Goal: Task Accomplishment & Management: Manage account settings

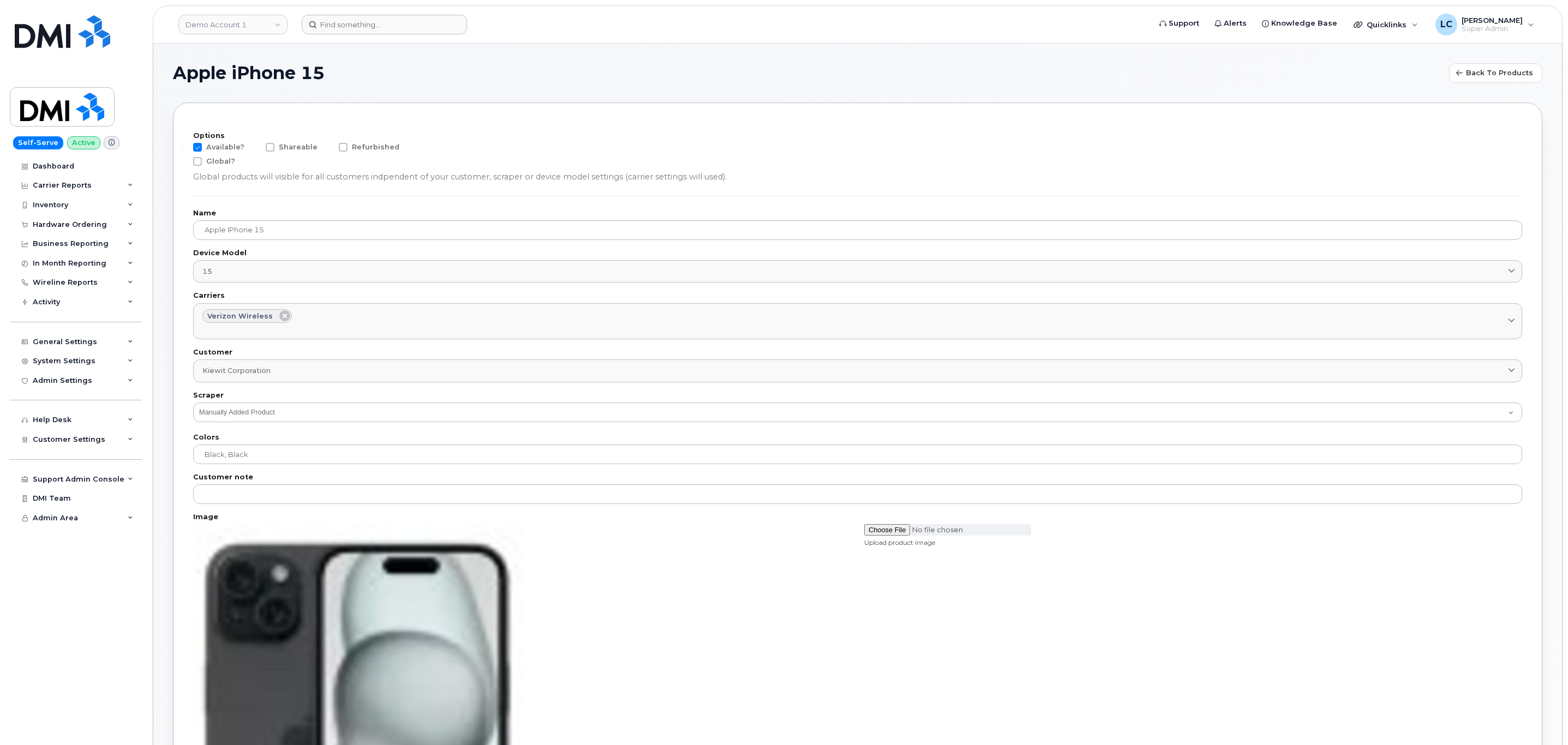
scroll to position [954, 0]
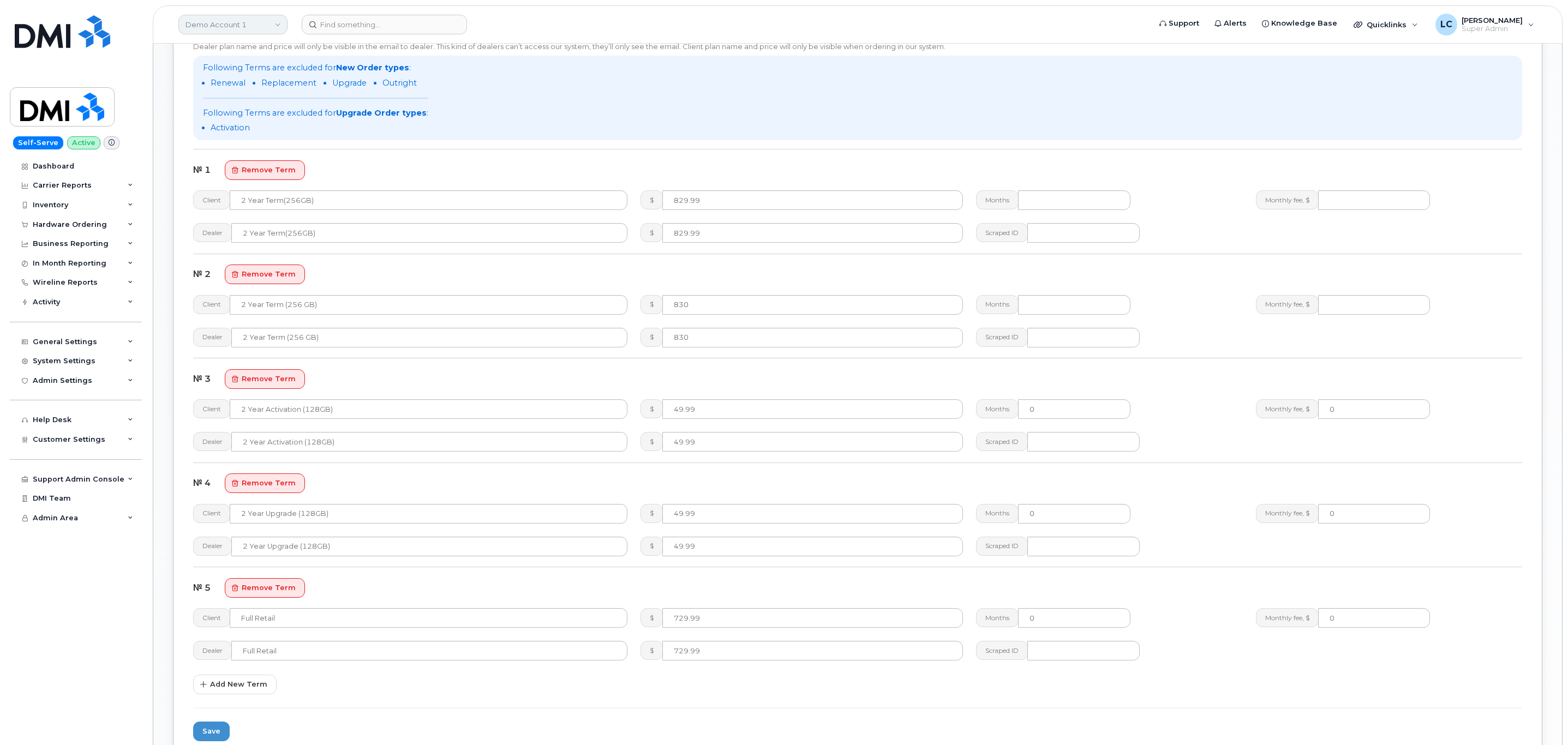
click at [228, 17] on link "Demo Account 1" at bounding box center [233, 24] width 109 height 19
type input "Kiewit Corporat"
click at [245, 101] on span "Kiewit Corporation" at bounding box center [222, 103] width 66 height 11
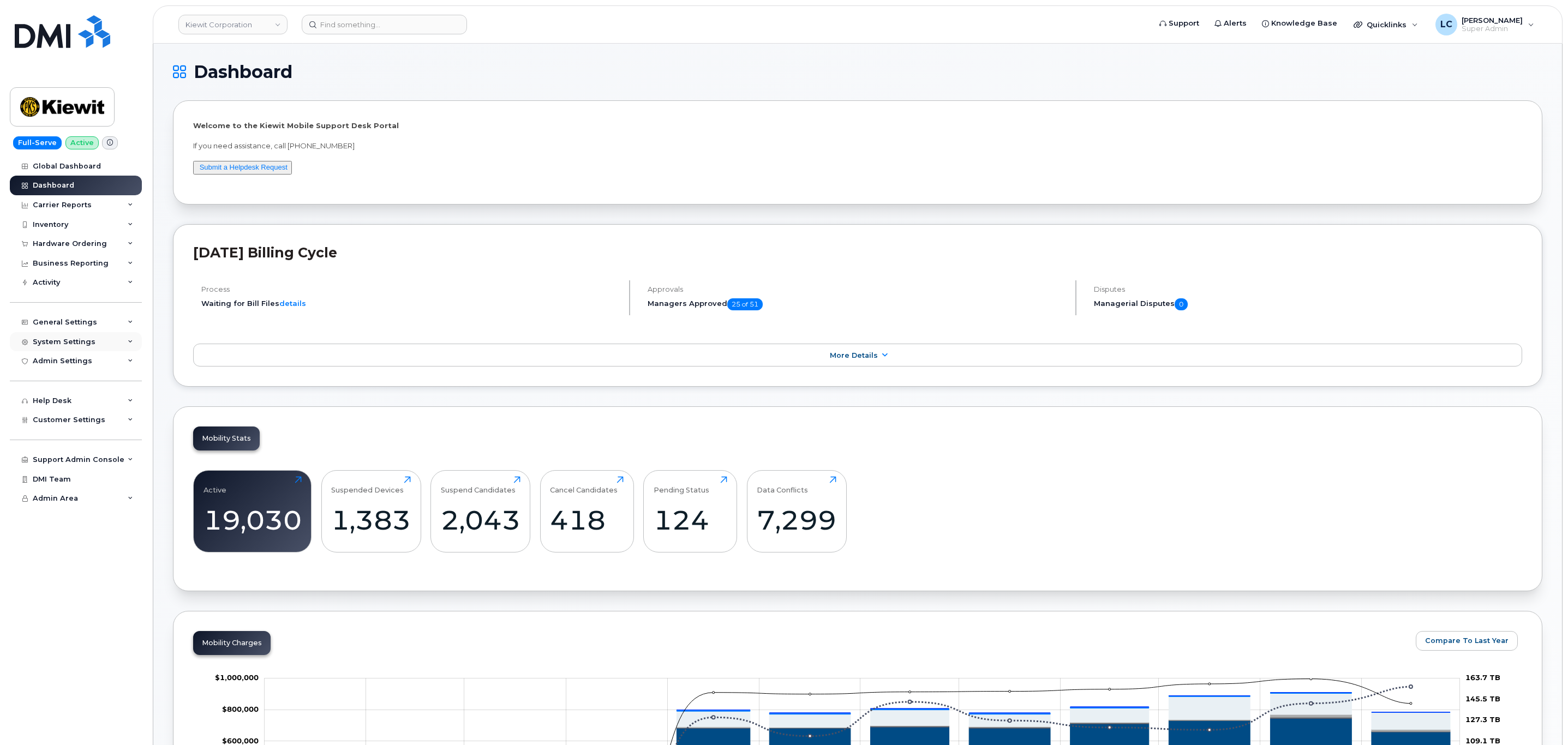
click at [64, 342] on div "System Settings" at bounding box center [64, 342] width 63 height 9
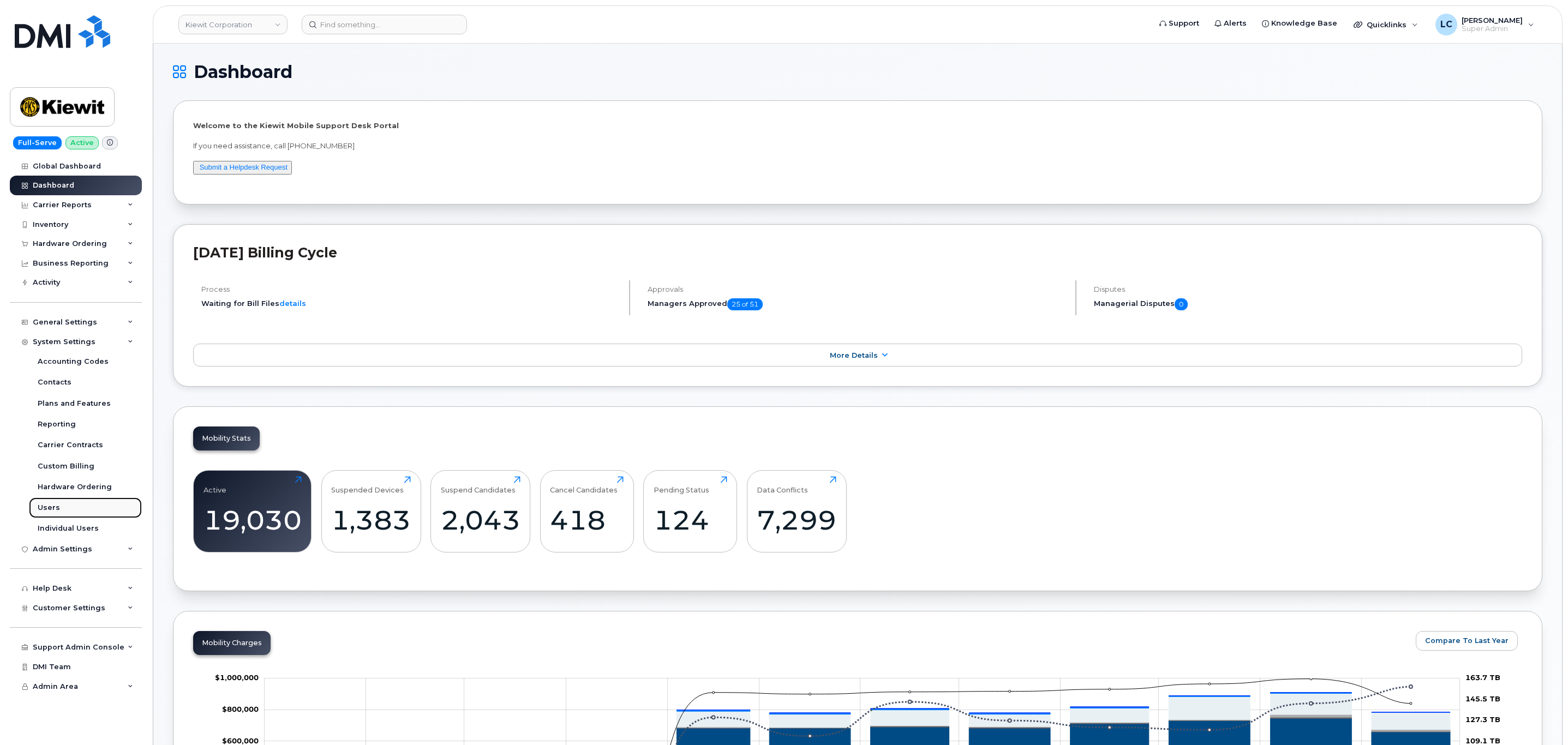
click at [56, 509] on div "Users" at bounding box center [48, 507] width 22 height 10
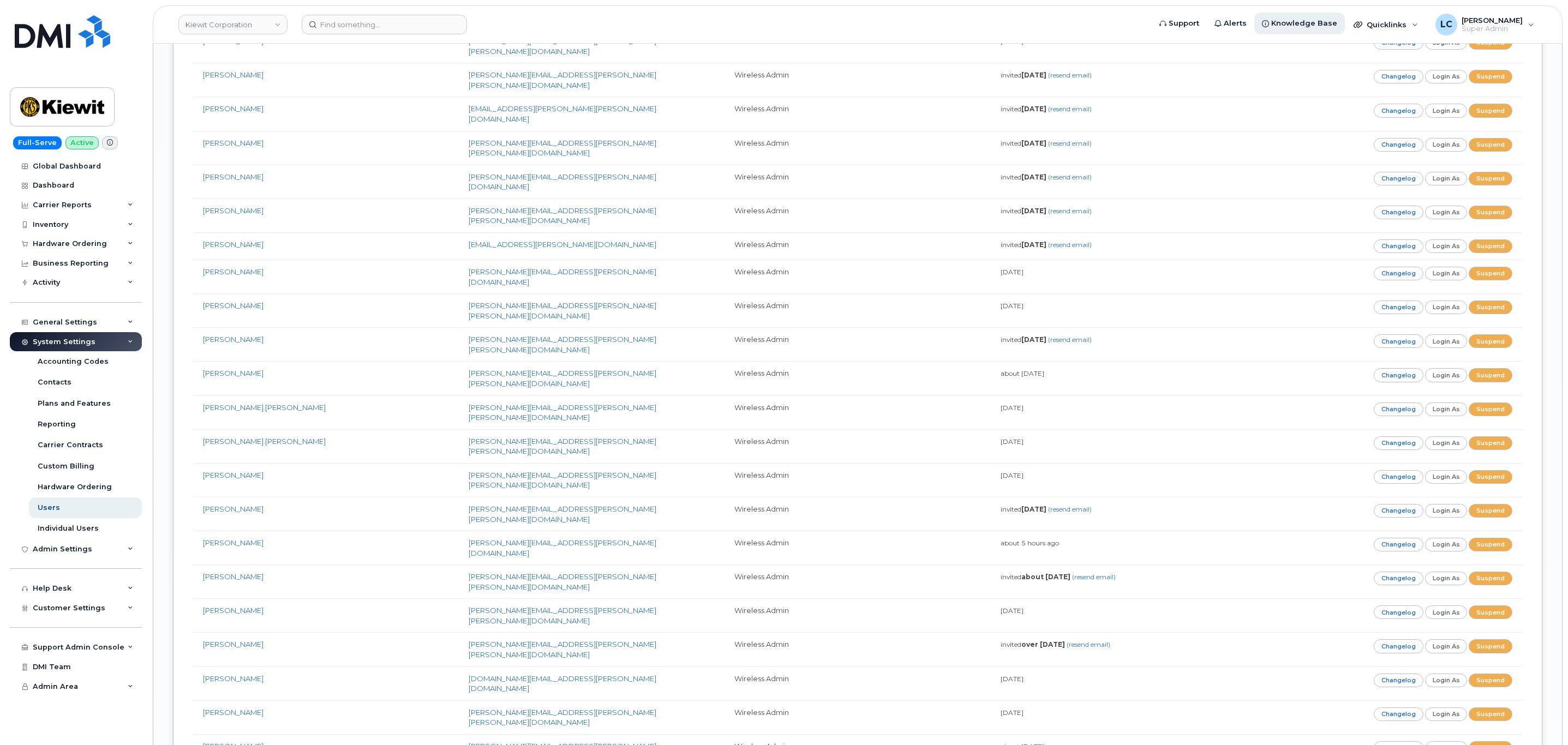
scroll to position [7030, 0]
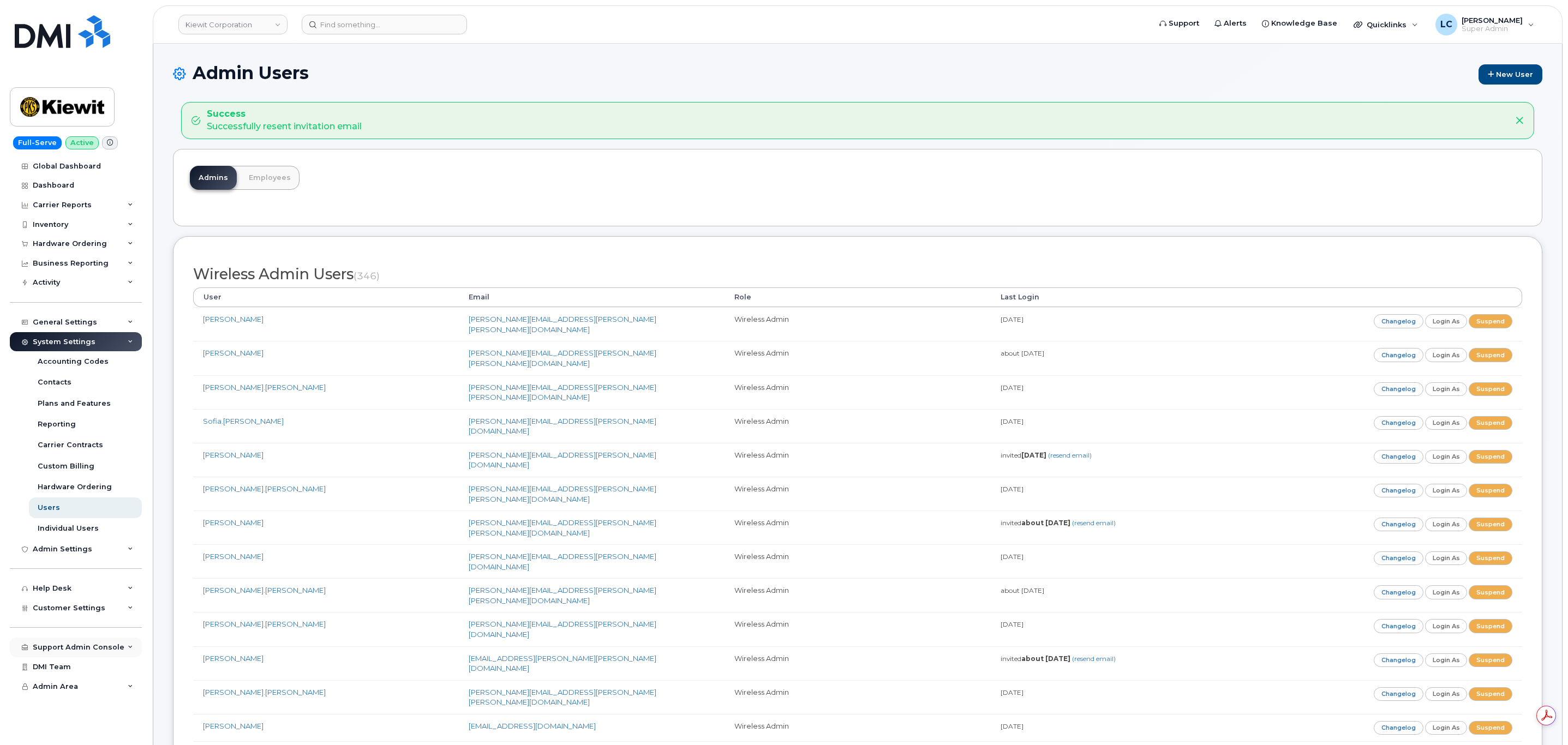
click at [88, 648] on div "Support Admin Console" at bounding box center [78, 647] width 92 height 9
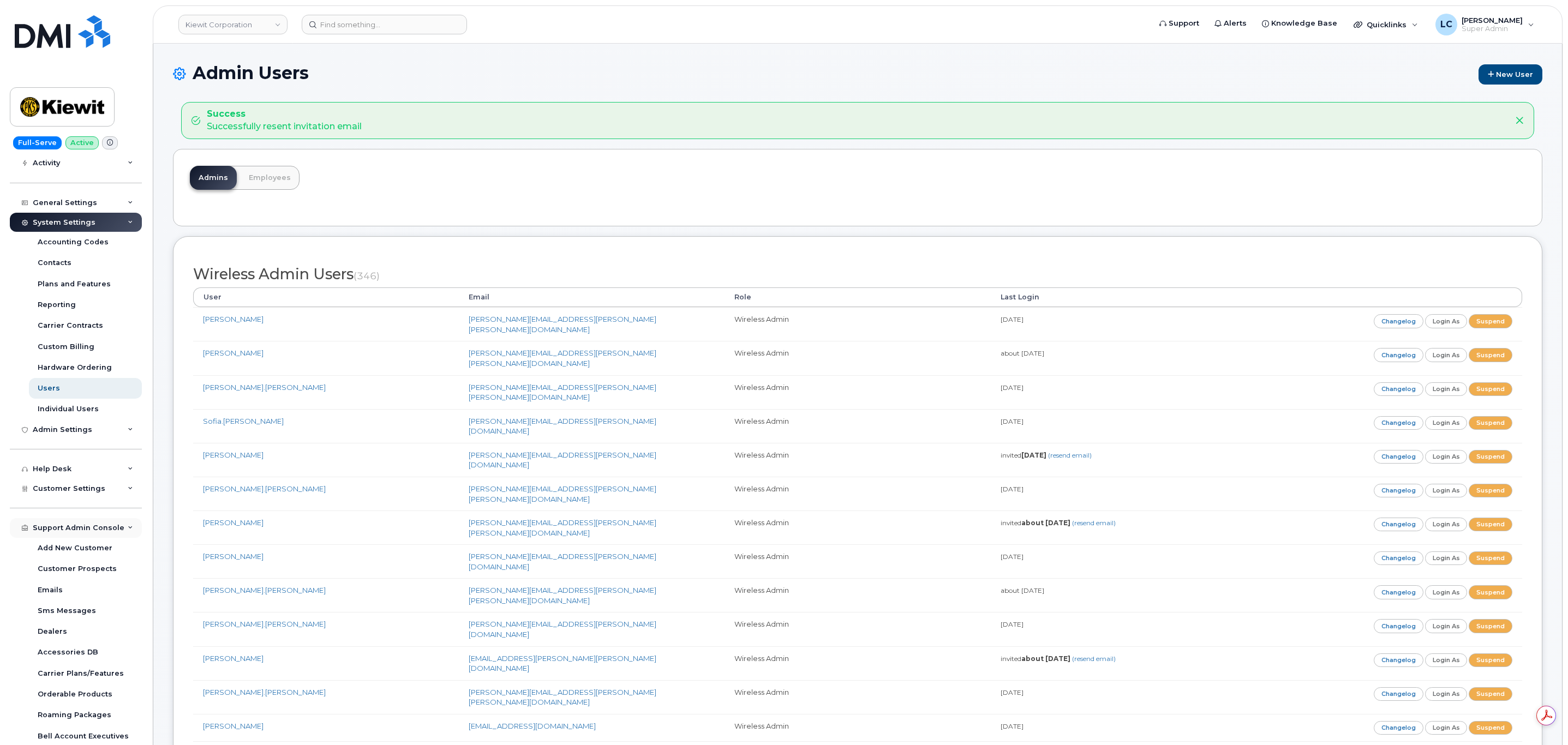
scroll to position [121, 0]
click at [78, 649] on div "Accessories DB" at bounding box center [68, 650] width 60 height 10
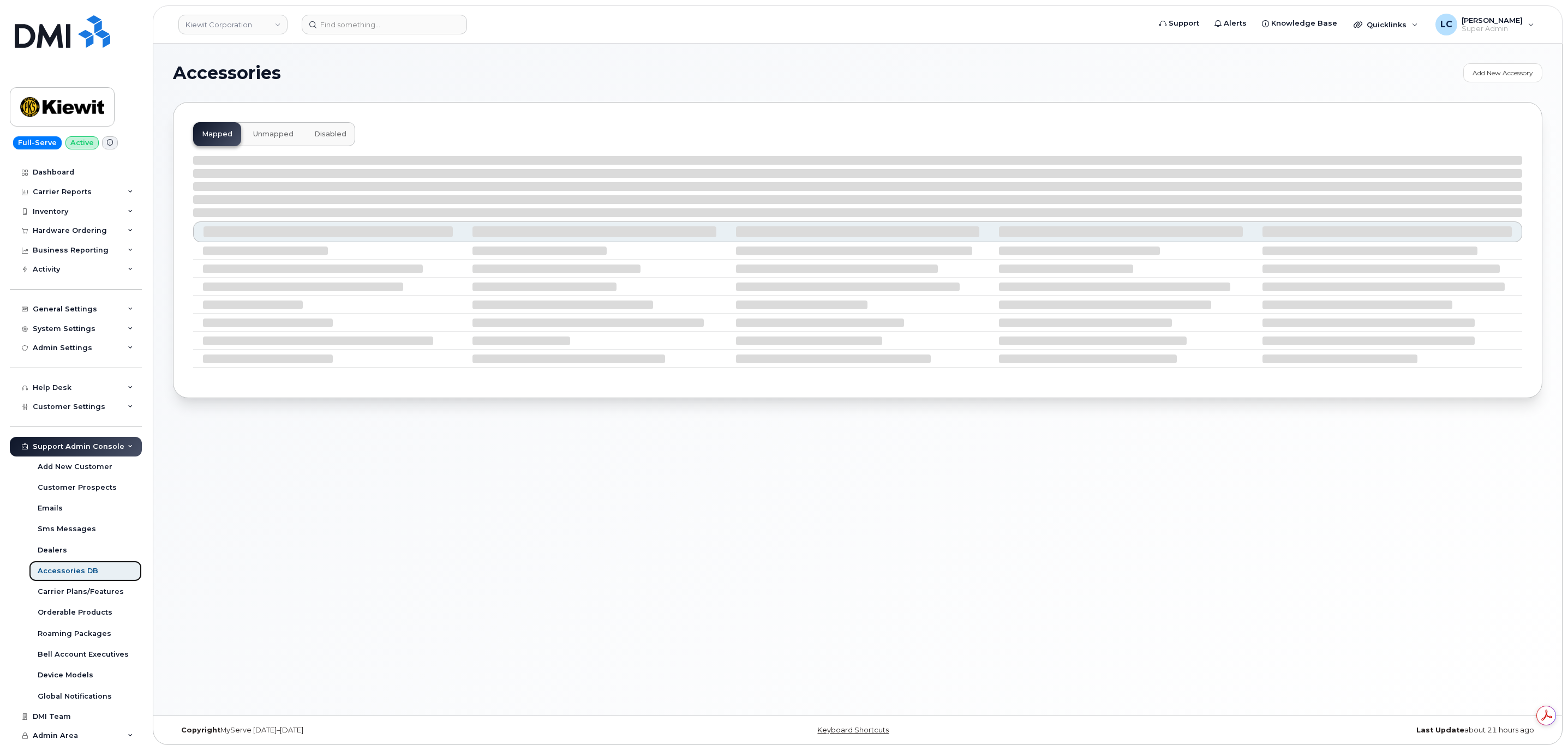
scroll to position [13, 0]
select select "null"
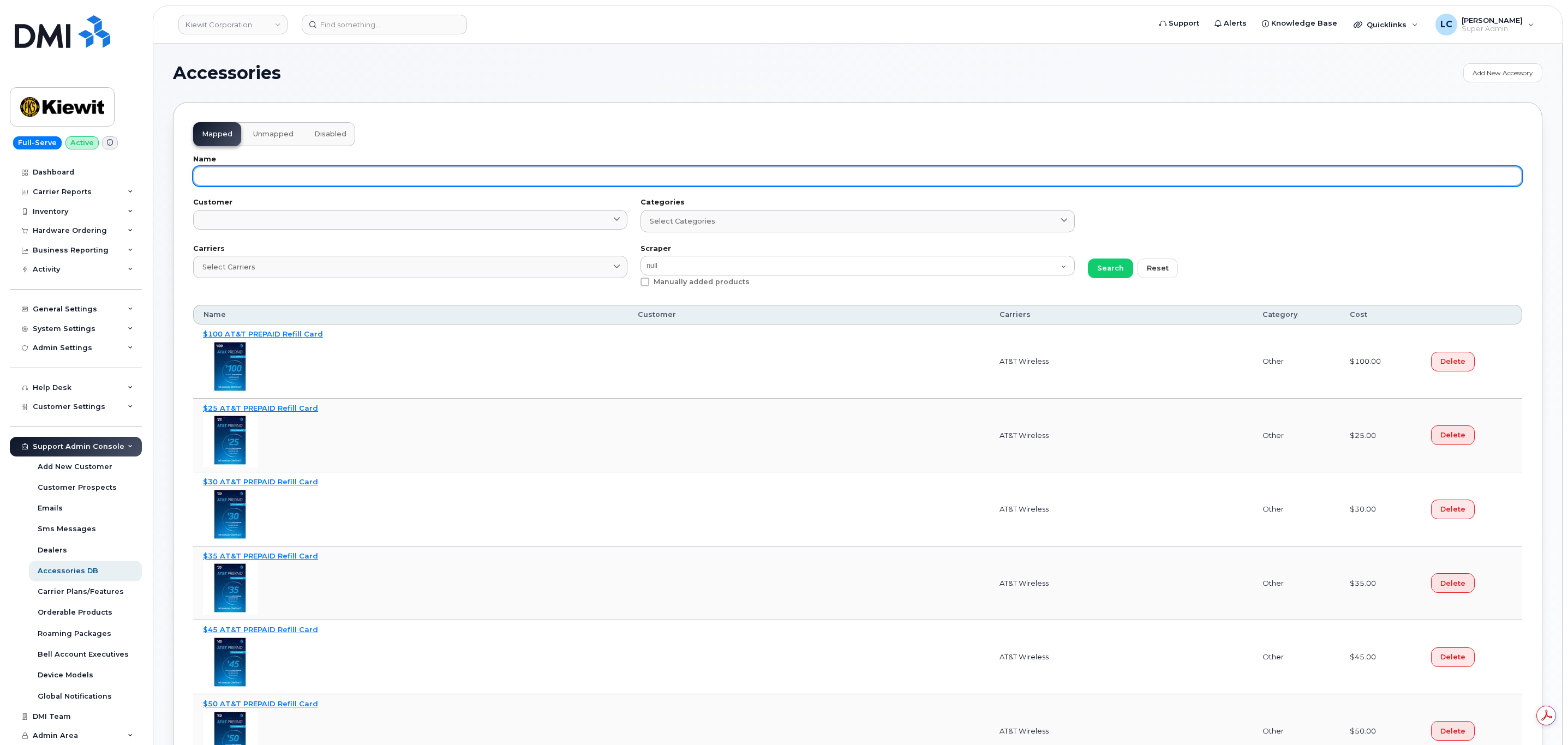
click at [530, 179] on input "text" at bounding box center [857, 176] width 1329 height 19
type input "87916"
click at [1088, 259] on button "Search" at bounding box center [1111, 268] width 46 height 19
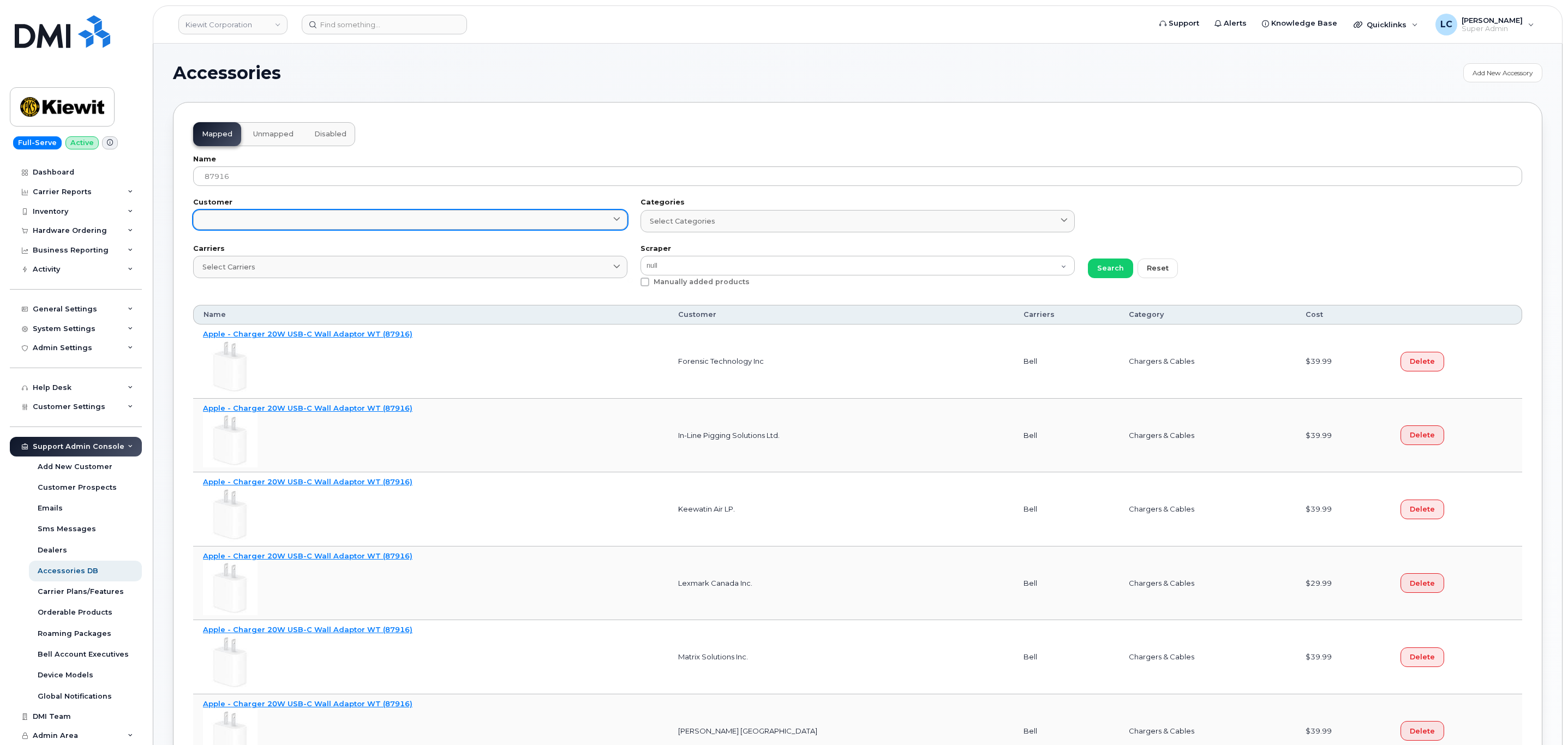
click at [467, 224] on link at bounding box center [410, 219] width 434 height 19
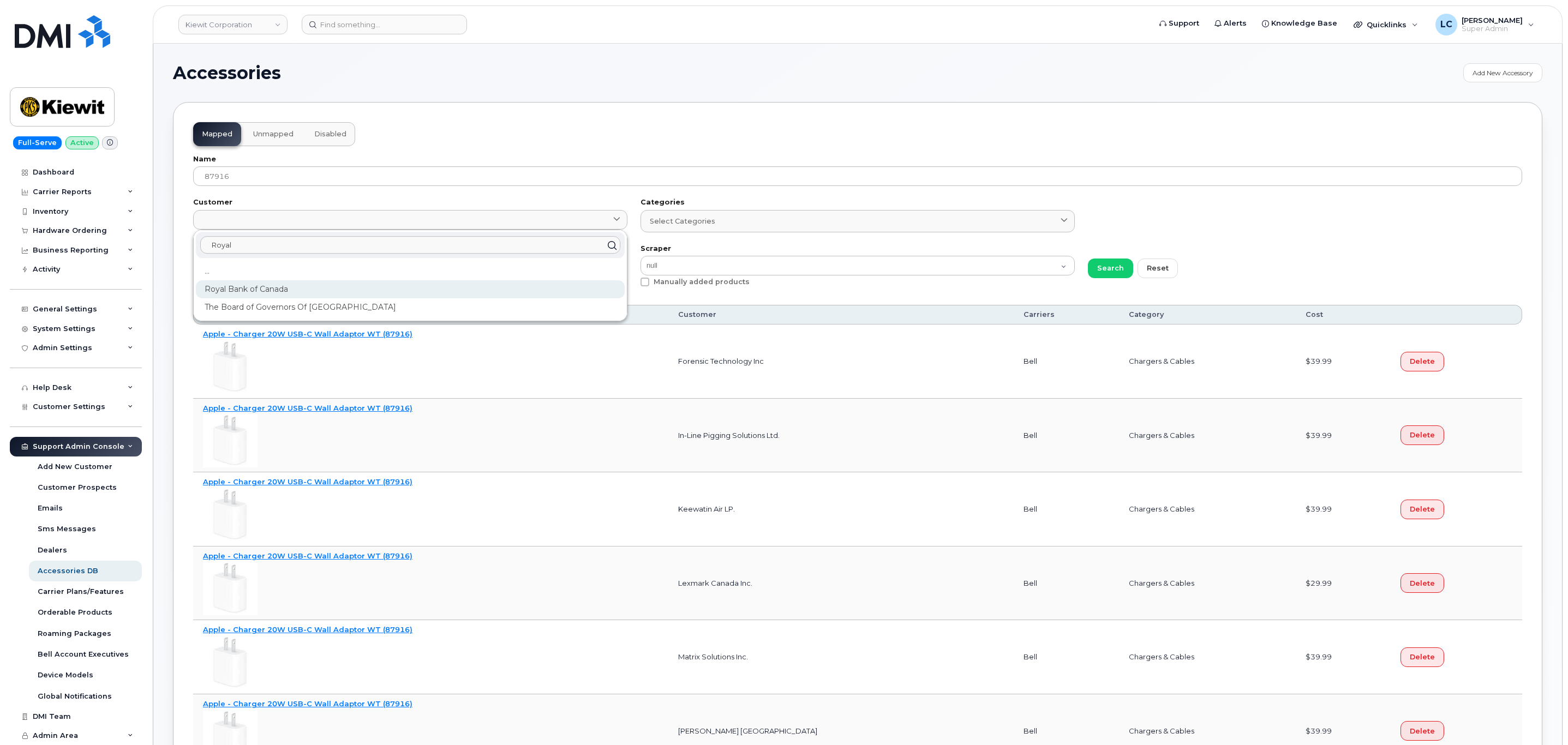
type input "Royal"
click at [284, 289] on div "Royal Bank of Canada" at bounding box center [410, 289] width 429 height 18
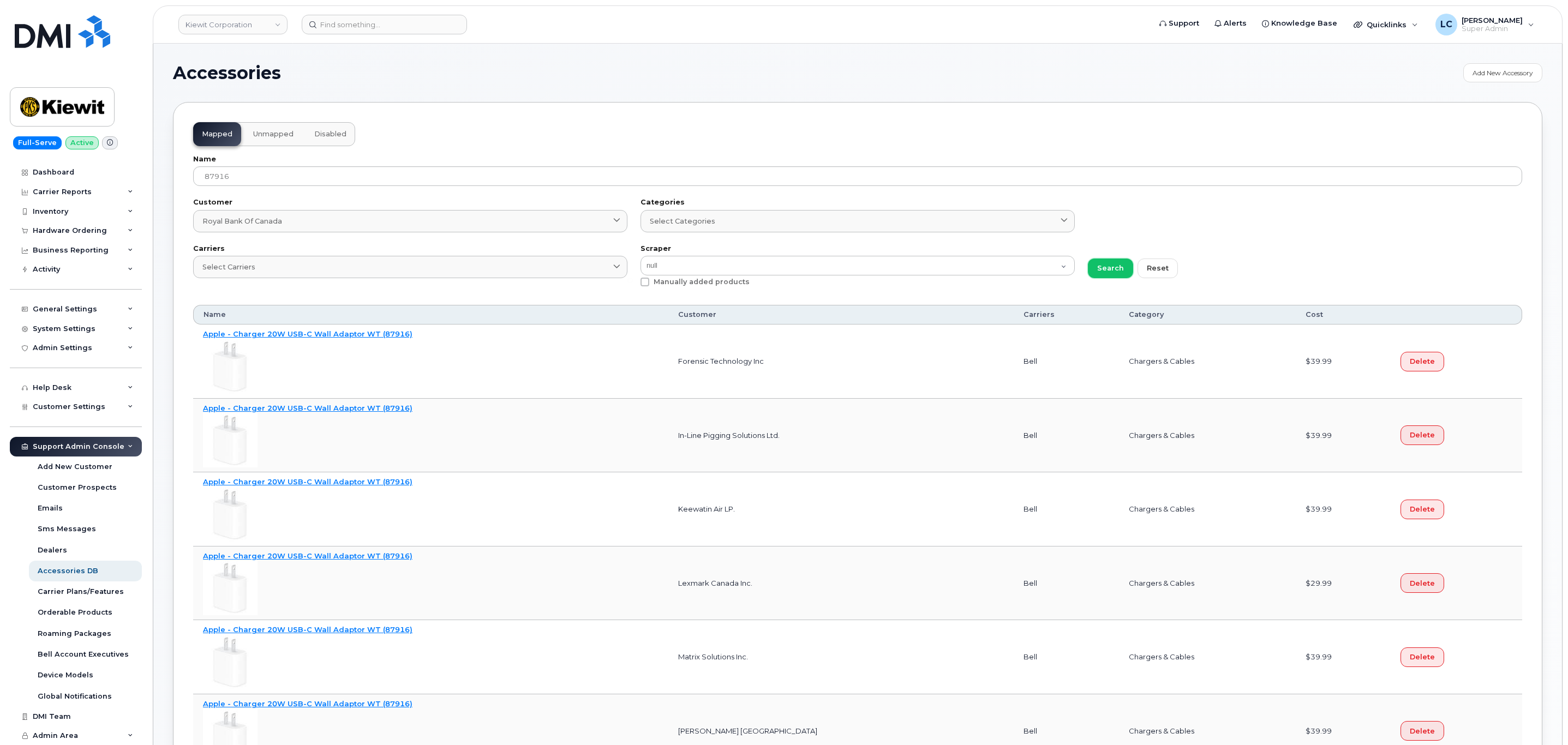
click at [1103, 270] on span "Search" at bounding box center [1110, 267] width 27 height 10
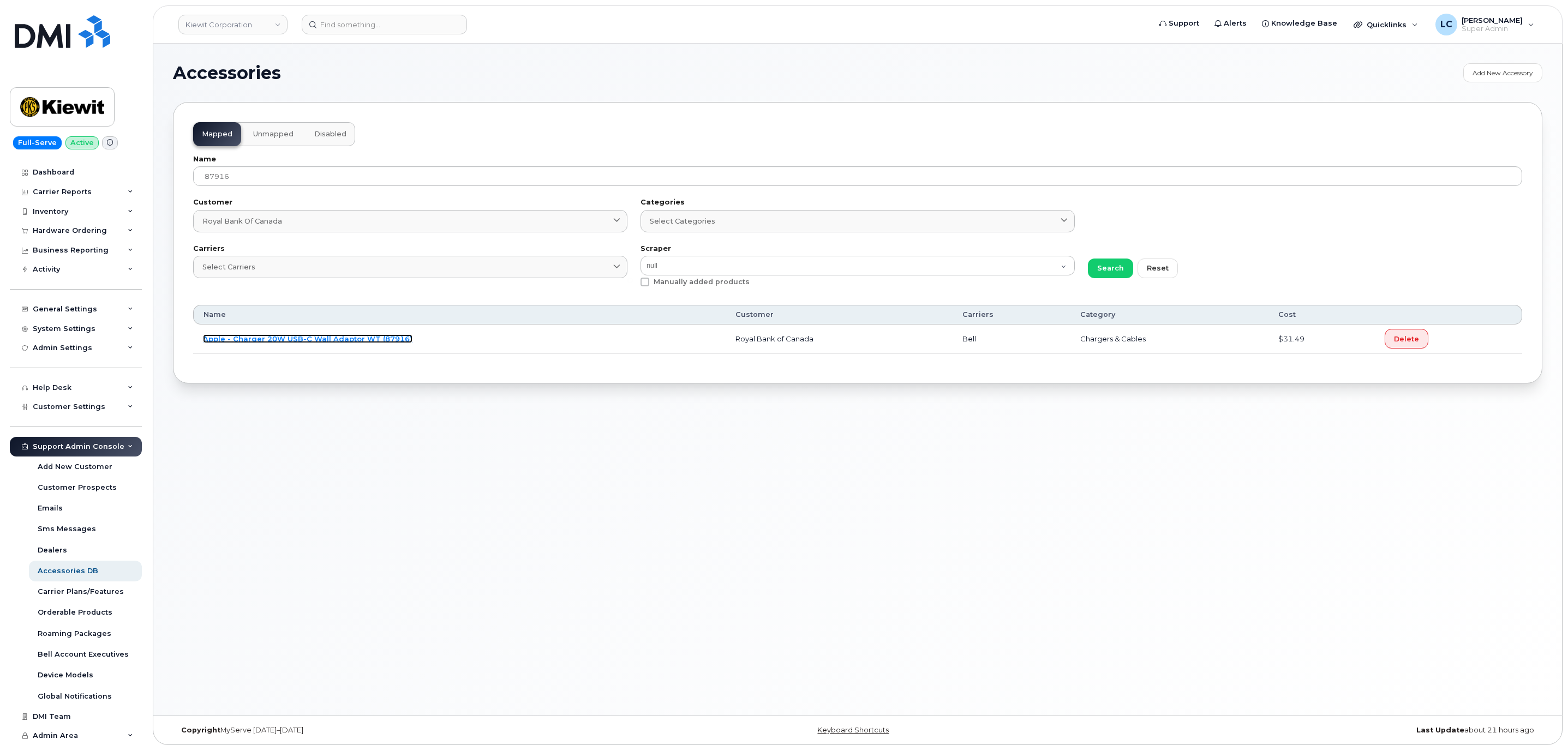
click at [306, 342] on link "Apple - Charger 20W USB-C Wall Adaptor WT (87916)" at bounding box center [308, 338] width 209 height 9
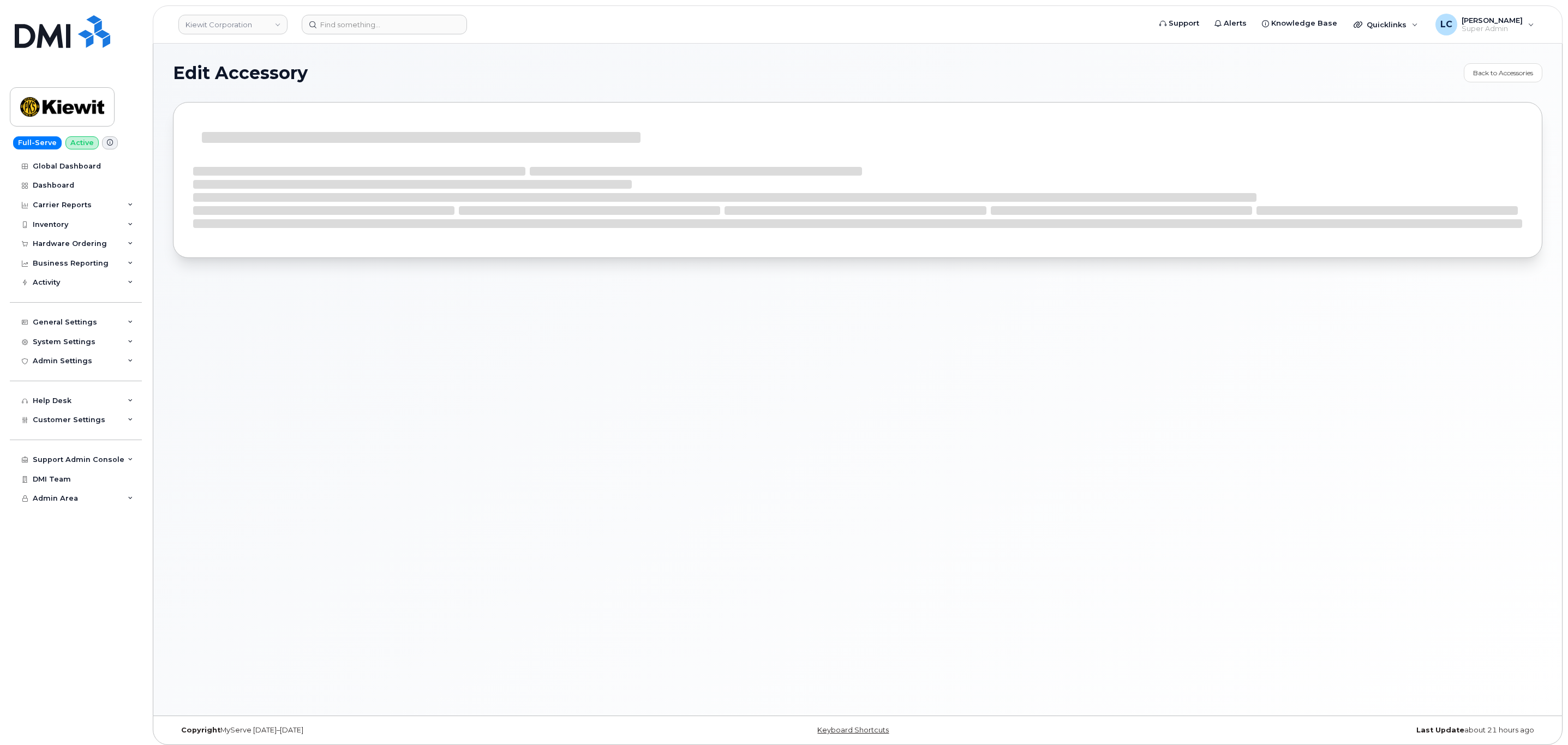
select select "bell"
select select "Chargers & Cables"
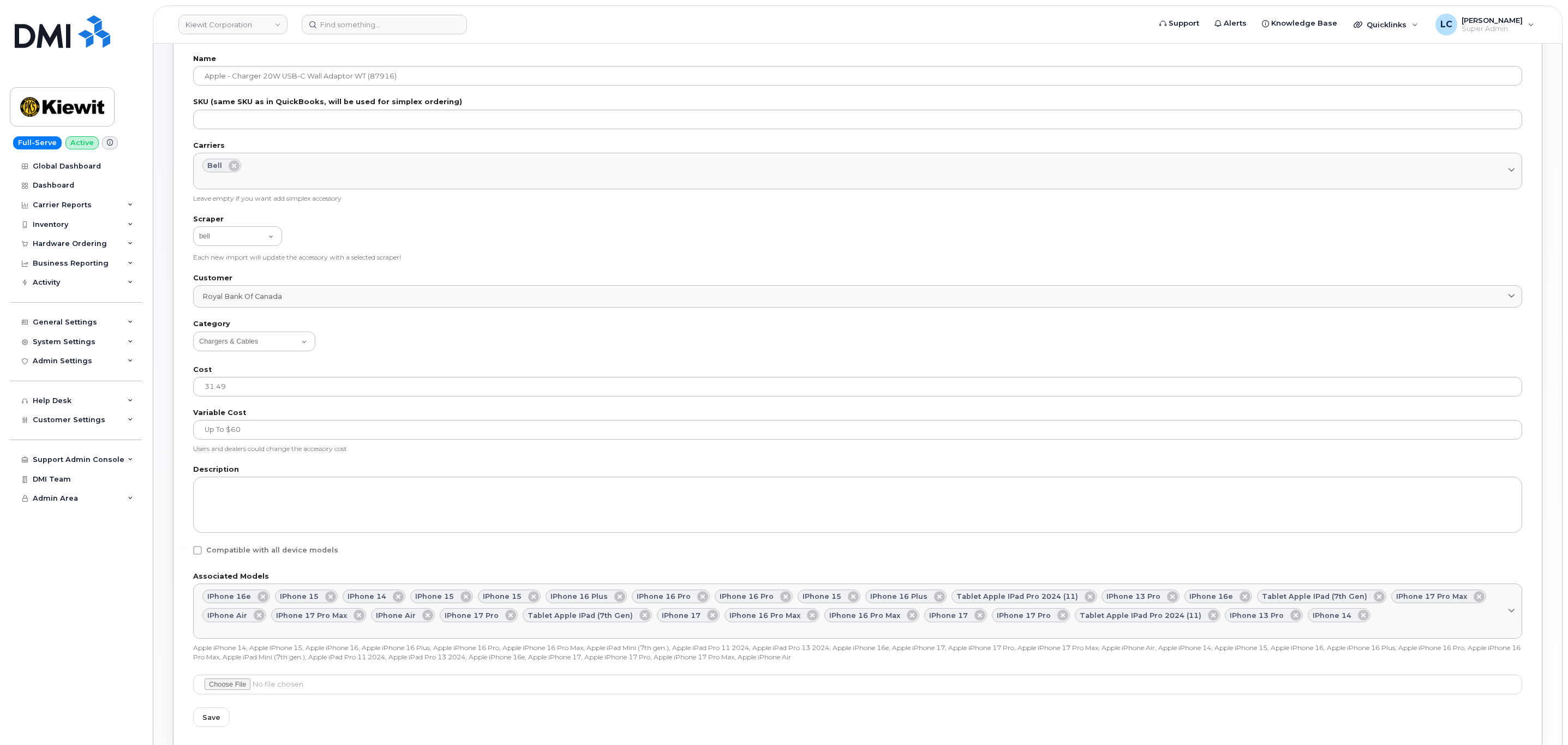
scroll to position [40, 0]
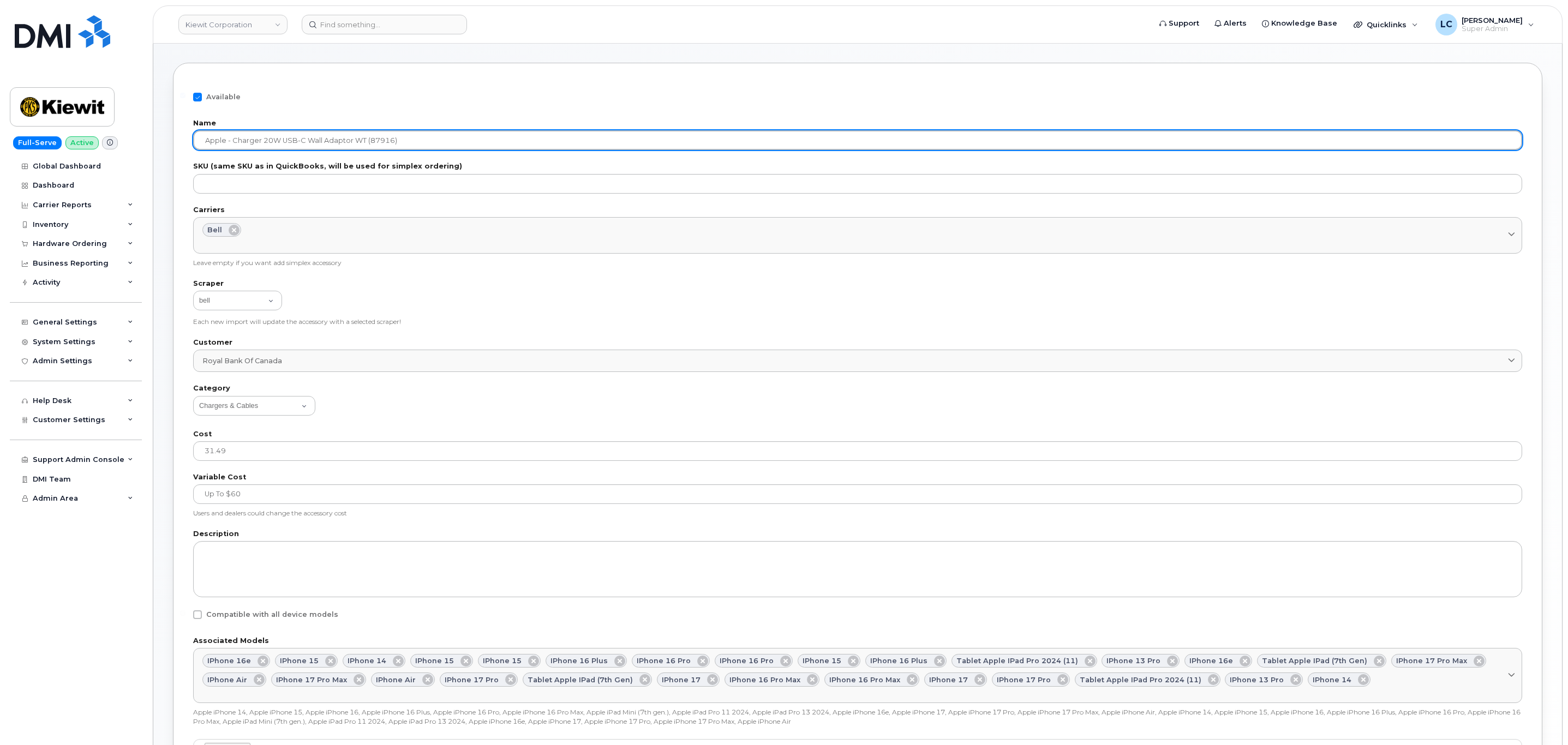
drag, startPoint x: 371, startPoint y: 139, endPoint x: 391, endPoint y: 141, distance: 20.1
click at [391, 141] on input "Apple - Charger 20W USB-C Wall Adaptor WT (87916)" at bounding box center [857, 139] width 1329 height 19
click at [461, 145] on input "Apple - Charger 20W USB-C Wall Adaptor WT (87916)" at bounding box center [857, 139] width 1329 height 19
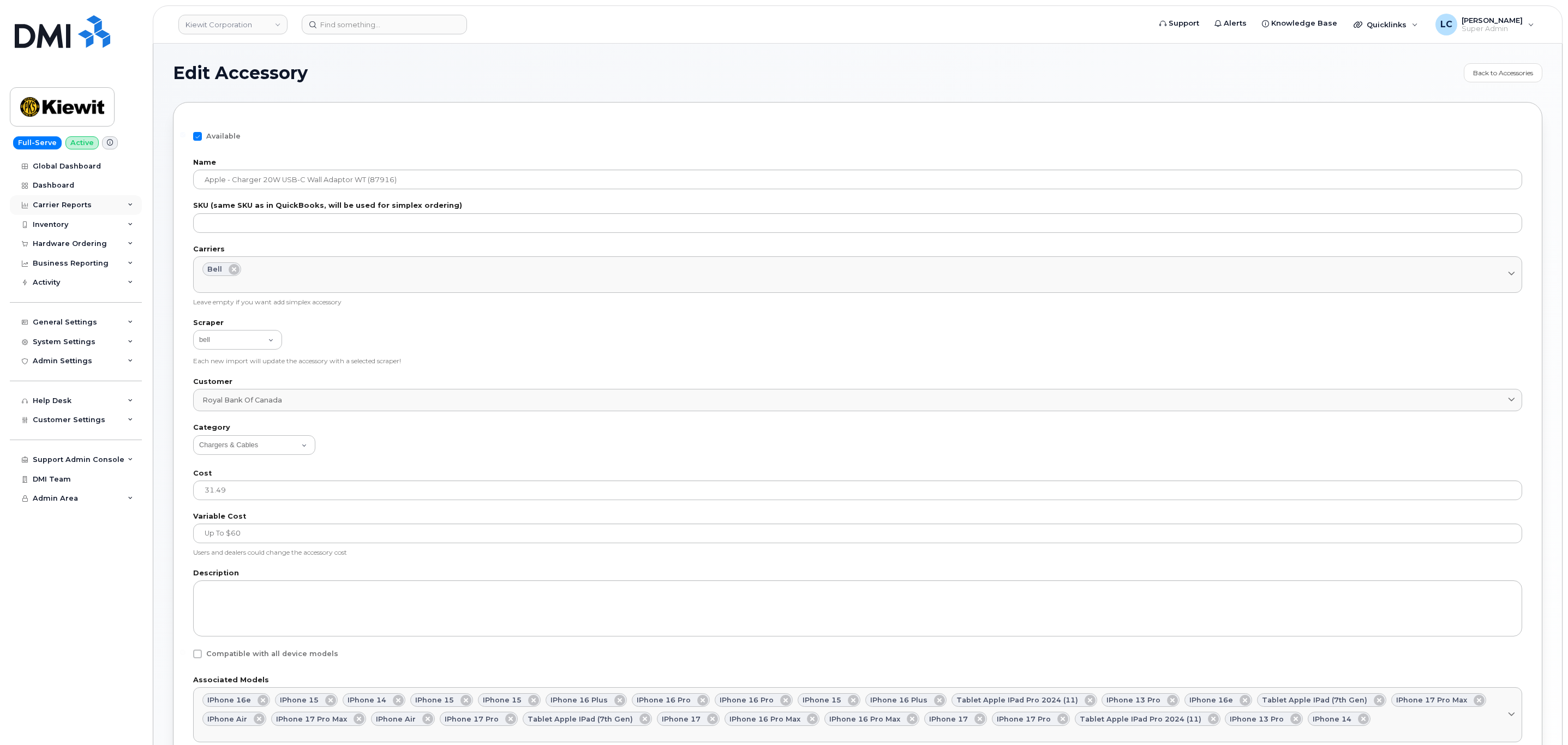
scroll to position [1, 0]
click at [277, 102] on div "Available Name Apple - Charger 20W USB-C Wall Adaptor WT (87916) SKU (same SKU …" at bounding box center [857, 480] width 1369 height 758
click at [56, 162] on div "Global Dashboard" at bounding box center [67, 166] width 68 height 9
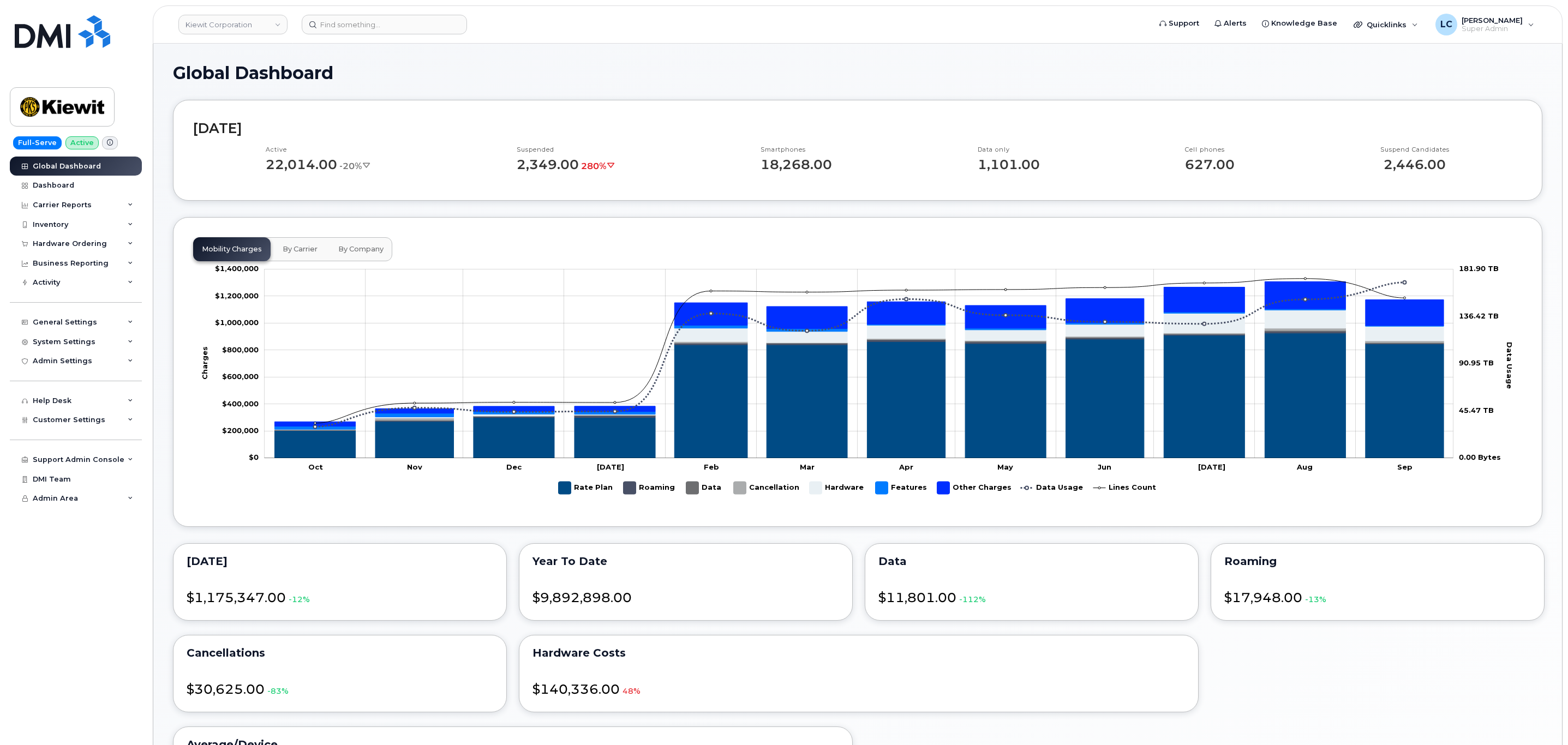
click at [814, 64] on h1 "Global Dashboard" at bounding box center [857, 72] width 1369 height 19
click at [61, 165] on div "Global Dashboard" at bounding box center [67, 166] width 68 height 9
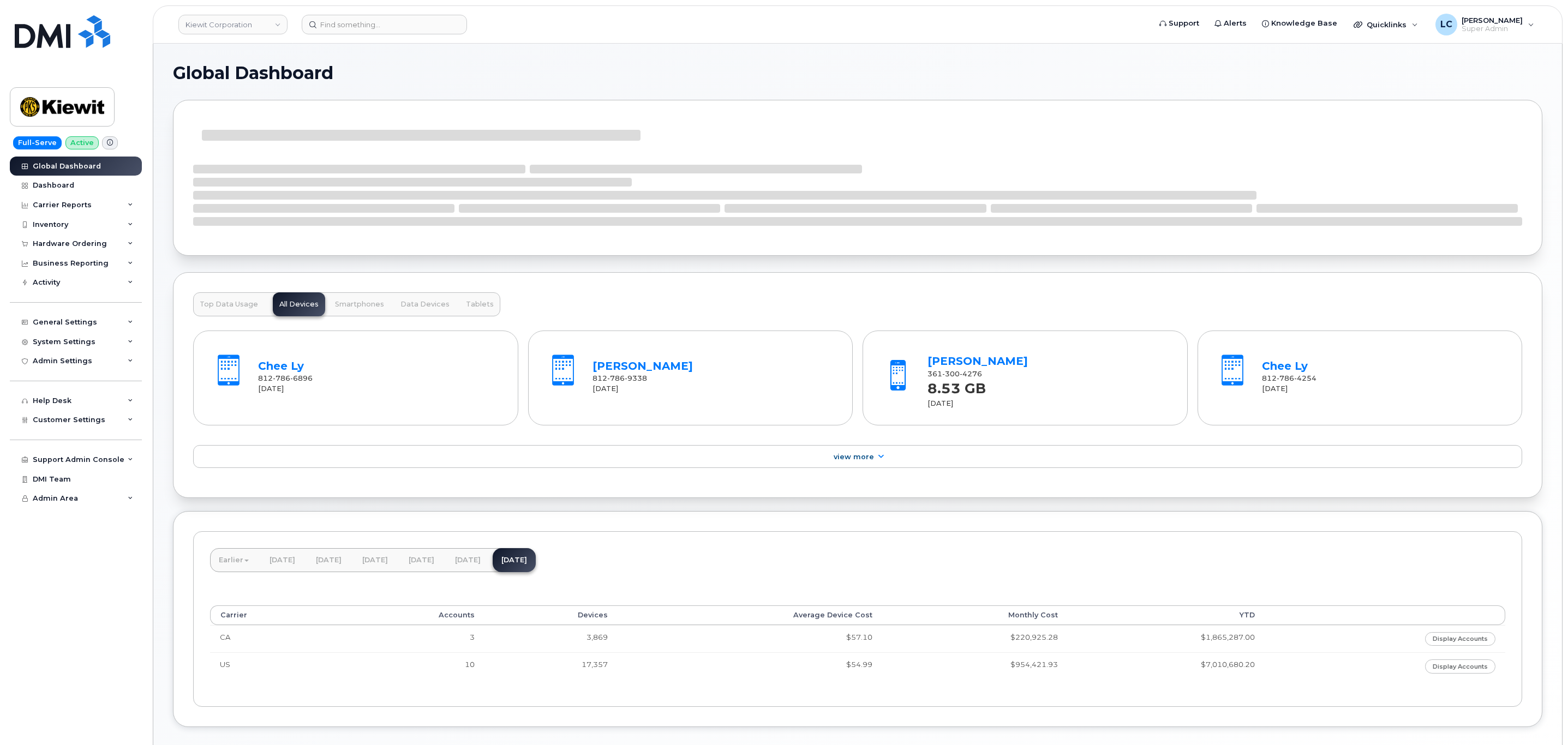
click at [1198, 165] on div at bounding box center [857, 169] width 1329 height 17
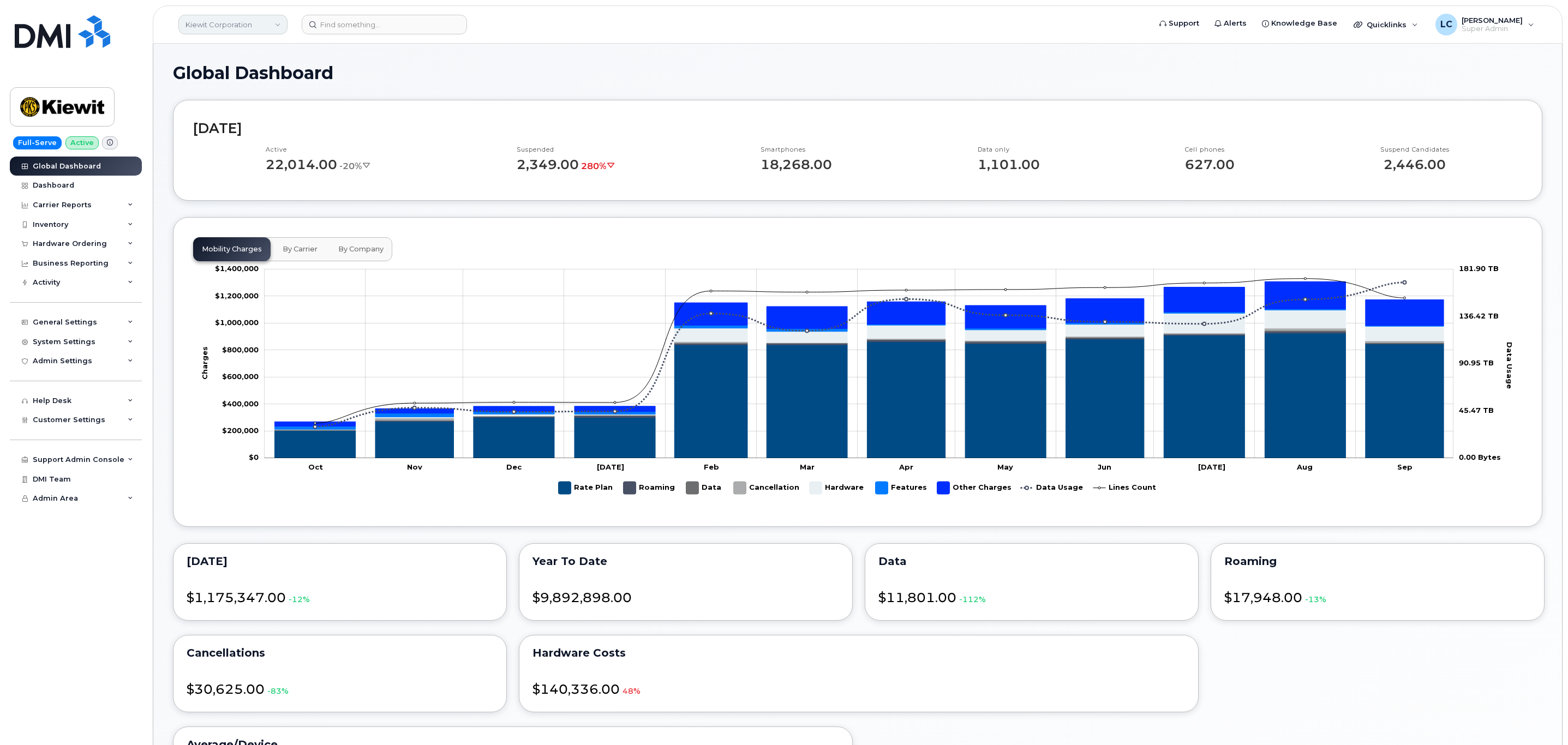
click at [247, 26] on link "Kiewit Corporation" at bounding box center [233, 24] width 109 height 19
click at [228, 53] on input at bounding box center [260, 52] width 143 height 19
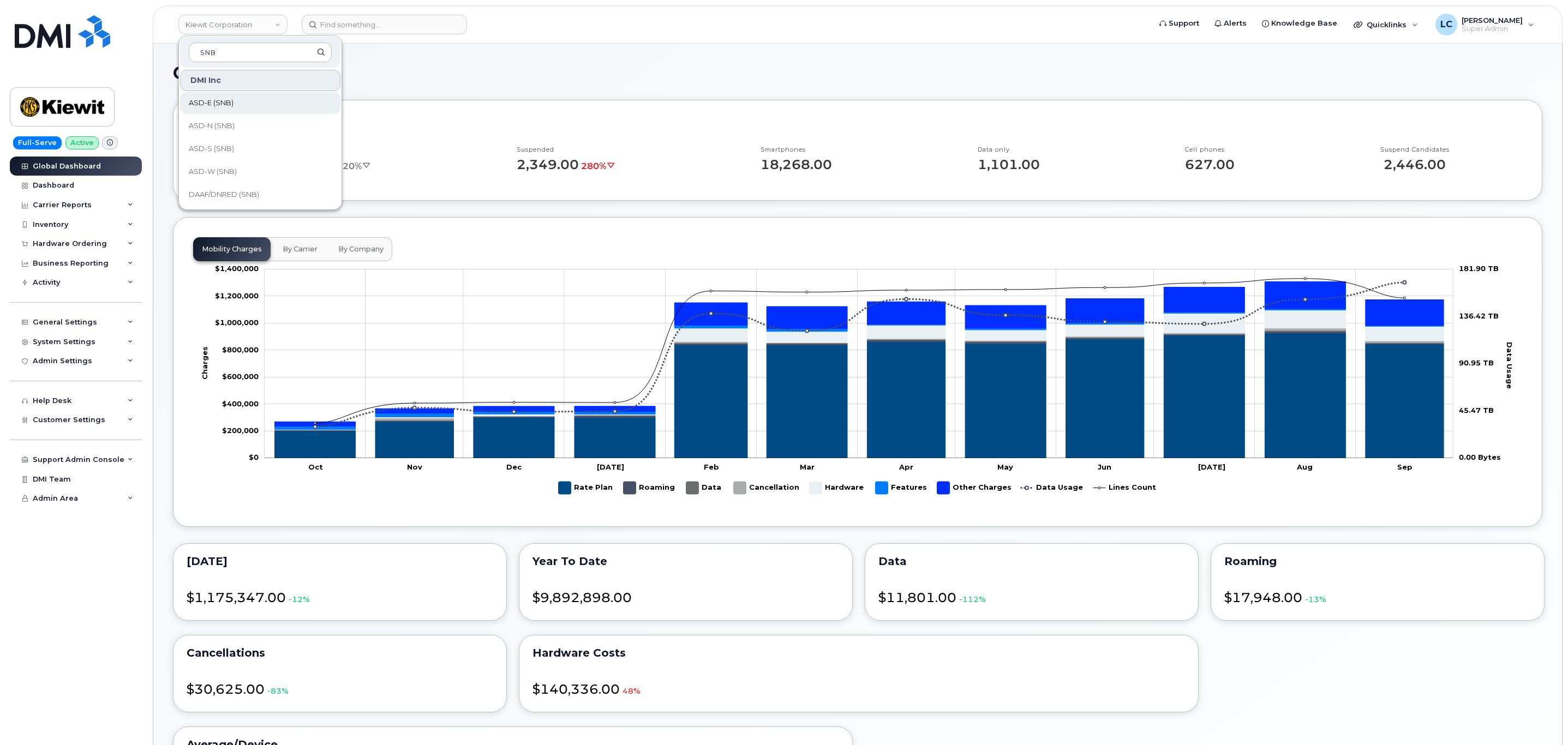
drag, startPoint x: 228, startPoint y: 53, endPoint x: 231, endPoint y: 97, distance: 44.1
click at [231, 97] on div "SNB DMI Inc ASD-E (SNB) ASD-N (SNB) ASD-S (SNB) ASD-W (SNB) DAAF/DNRED (SNB) DH…" at bounding box center [260, 123] width 164 height 174
type input "SNB"
click at [251, 100] on link "ASD-E (SNB)" at bounding box center [260, 103] width 160 height 22
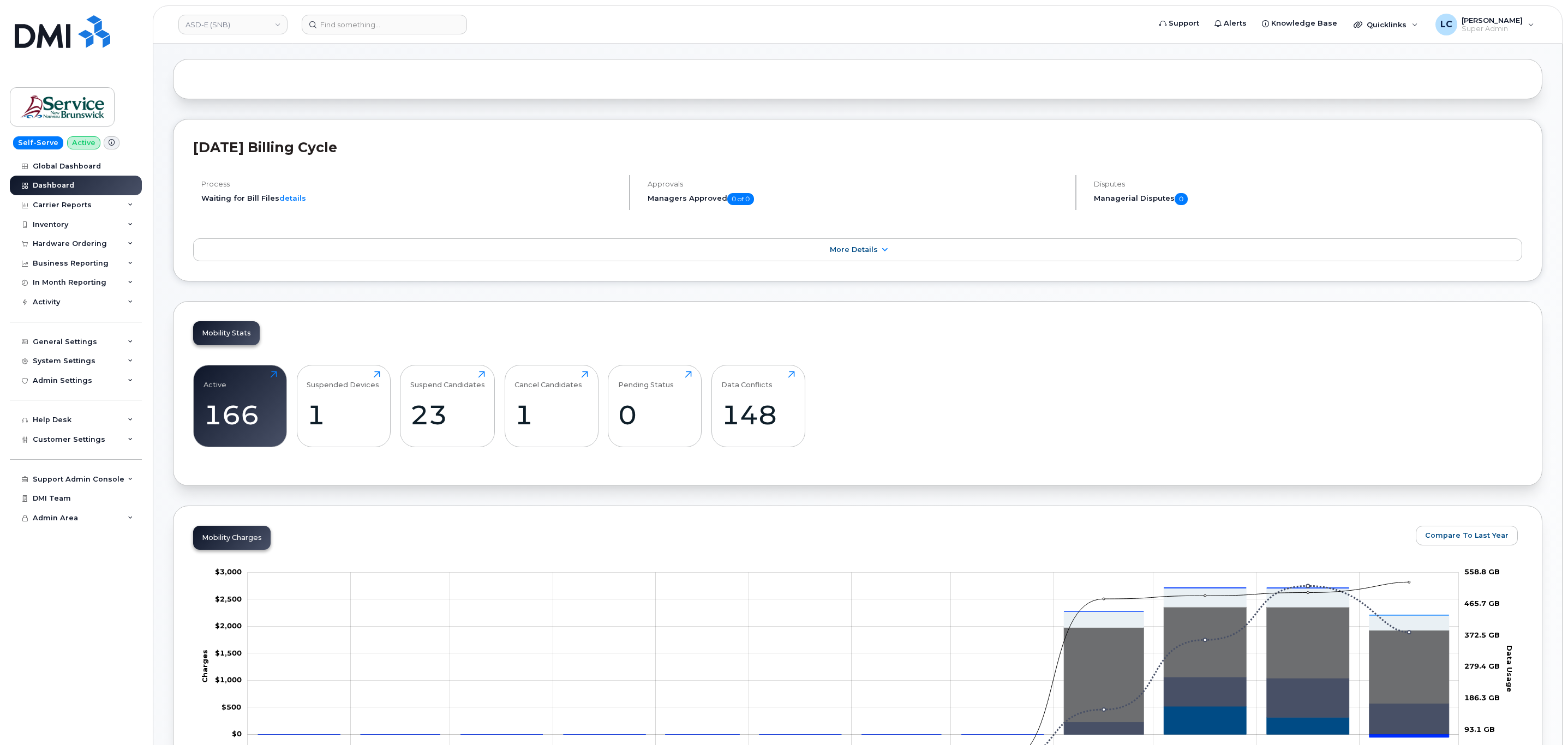
scroll to position [42, 0]
click at [125, 356] on div "System Settings" at bounding box center [76, 360] width 132 height 19
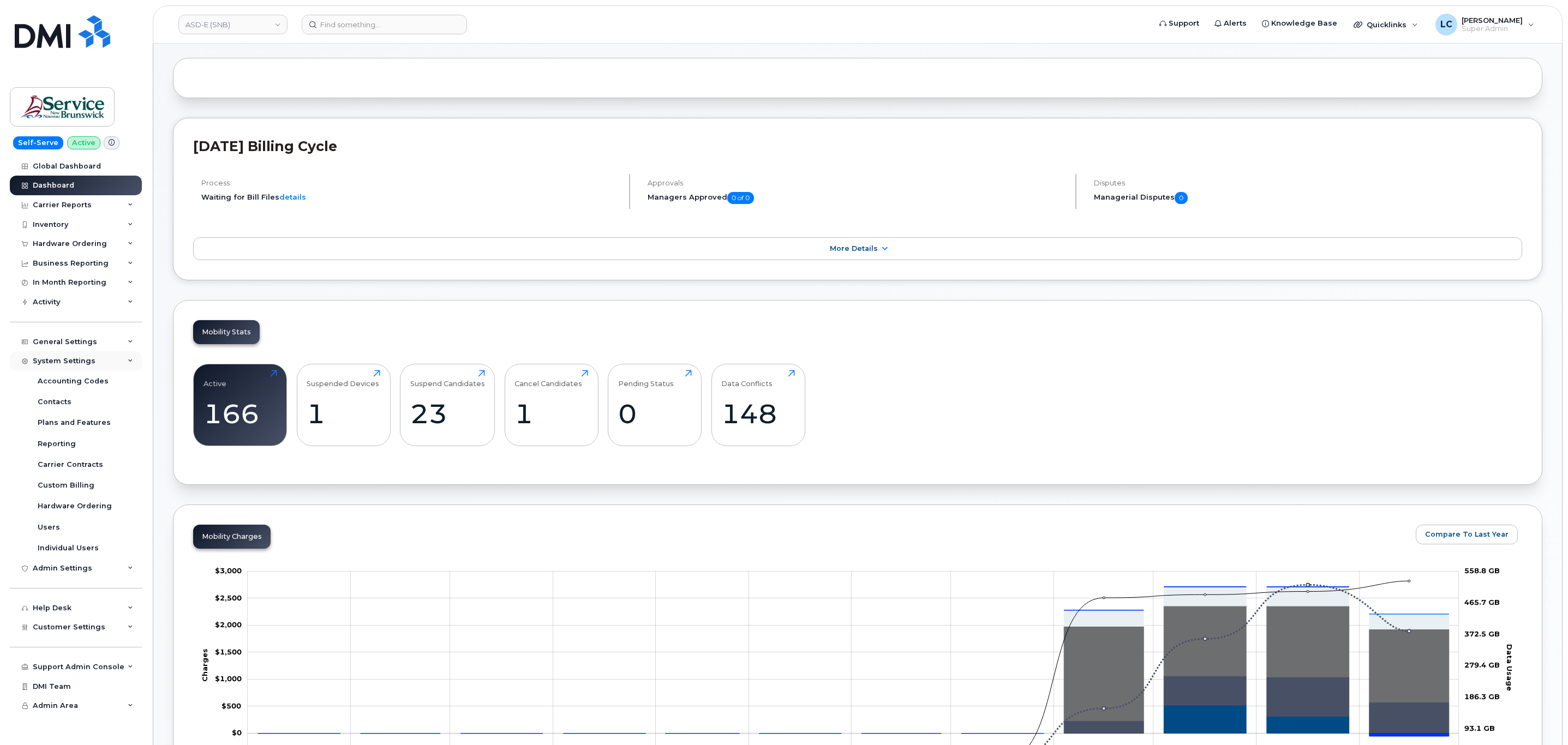
click at [125, 356] on div "System Settings" at bounding box center [76, 360] width 132 height 19
click at [87, 442] on span "Customer Settings" at bounding box center [69, 439] width 72 height 8
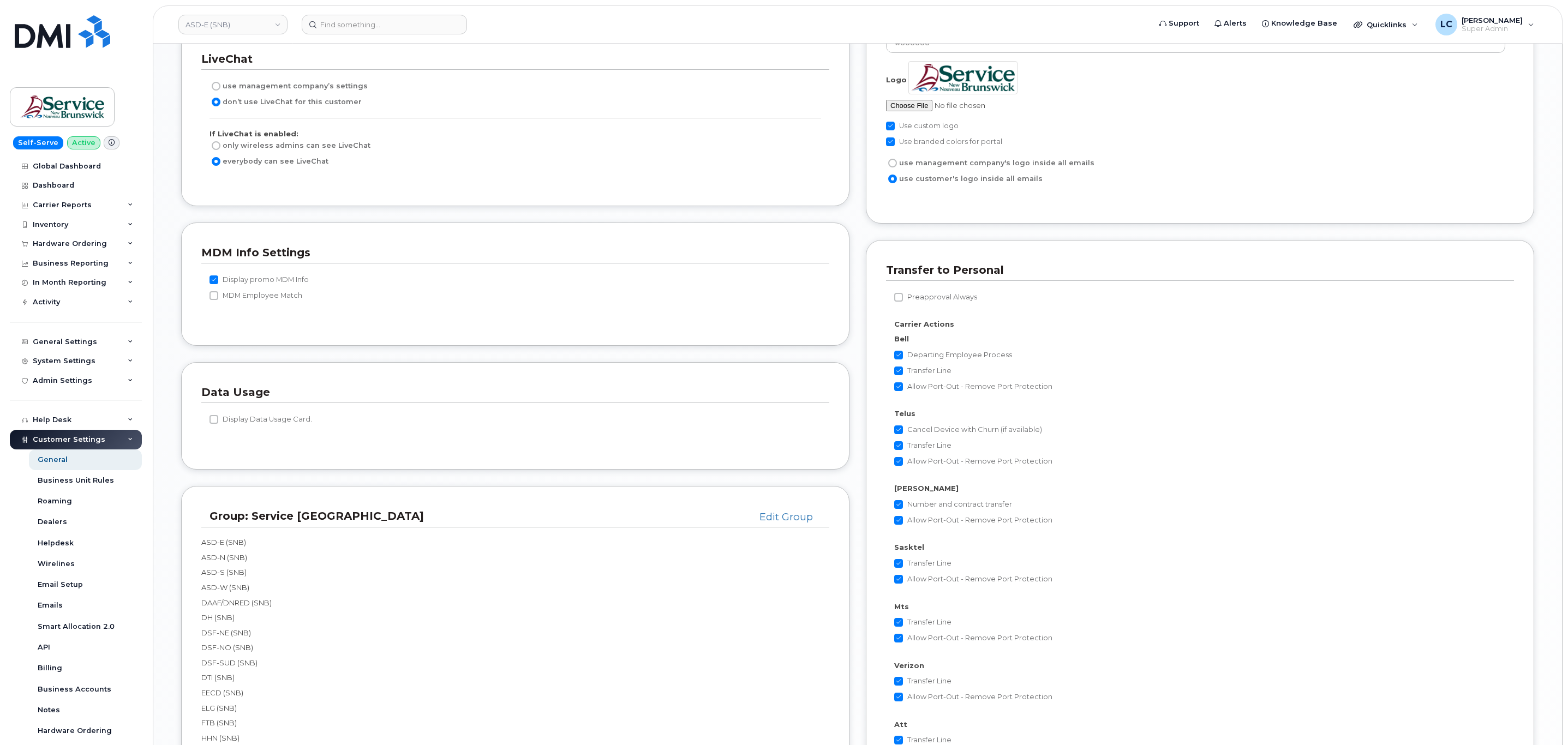
scroll to position [1909, 0]
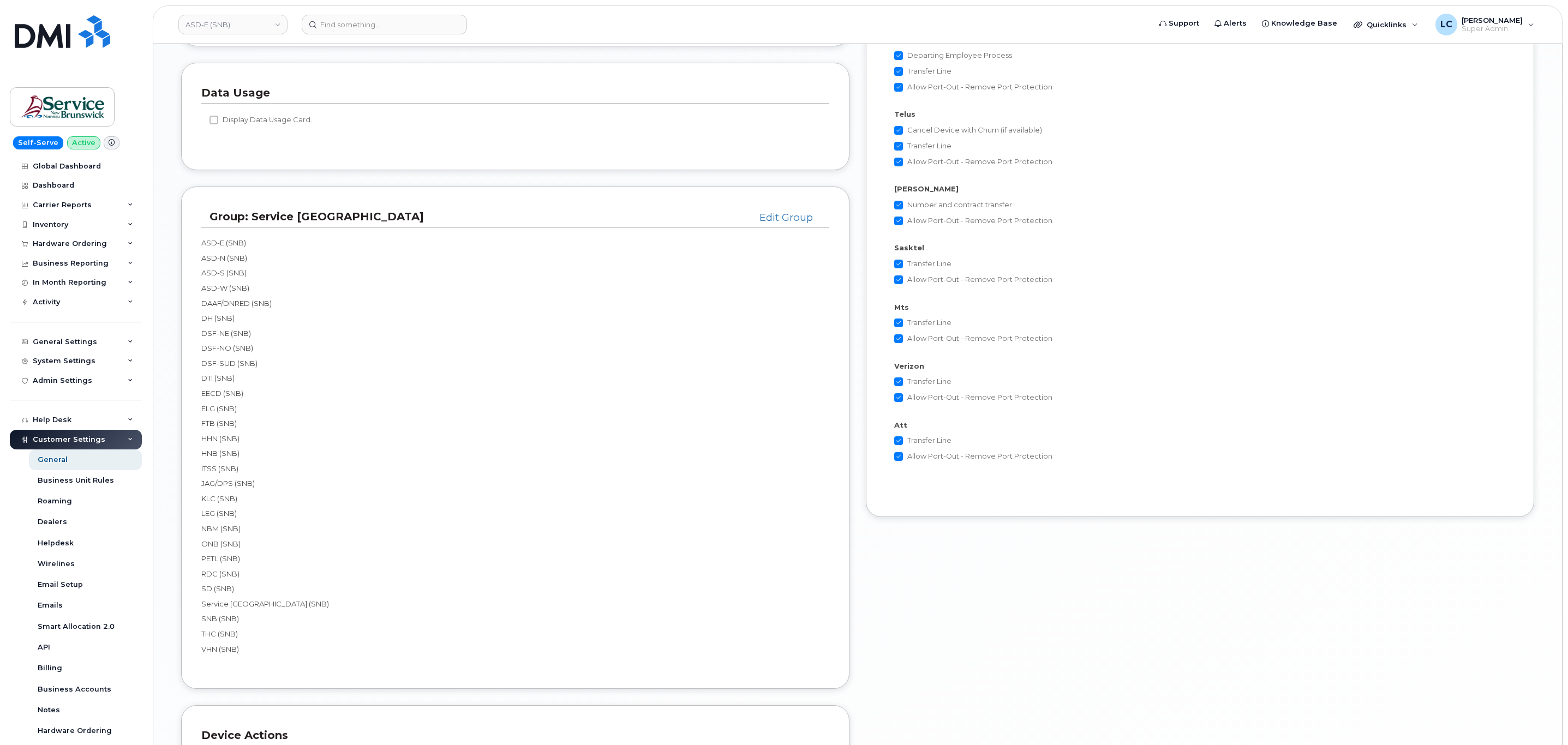
click at [203, 260] on div "ASD-E (SNB) ASD-N (SNB) ASD-S (SNB) ASD-W (SNB) DAAF/DNRED (SNB) DH (SNB) DSF-N…" at bounding box center [515, 446] width 628 height 416
drag, startPoint x: 200, startPoint y: 255, endPoint x: 367, endPoint y: 661, distance: 439.0
click at [367, 661] on div "Group: Service [GEOGRAPHIC_DATA] Edit Group ASD-E (SNB) ASD-N (SNB) ASD-S (SNB)…" at bounding box center [515, 437] width 668 height 502
copy div "ASD-E (SNB) ASD-N (SNB) ASD-S (SNB) ASD-W (SNB) DAAF/DNRED (SNB) DH (SNB) DSF-N…"
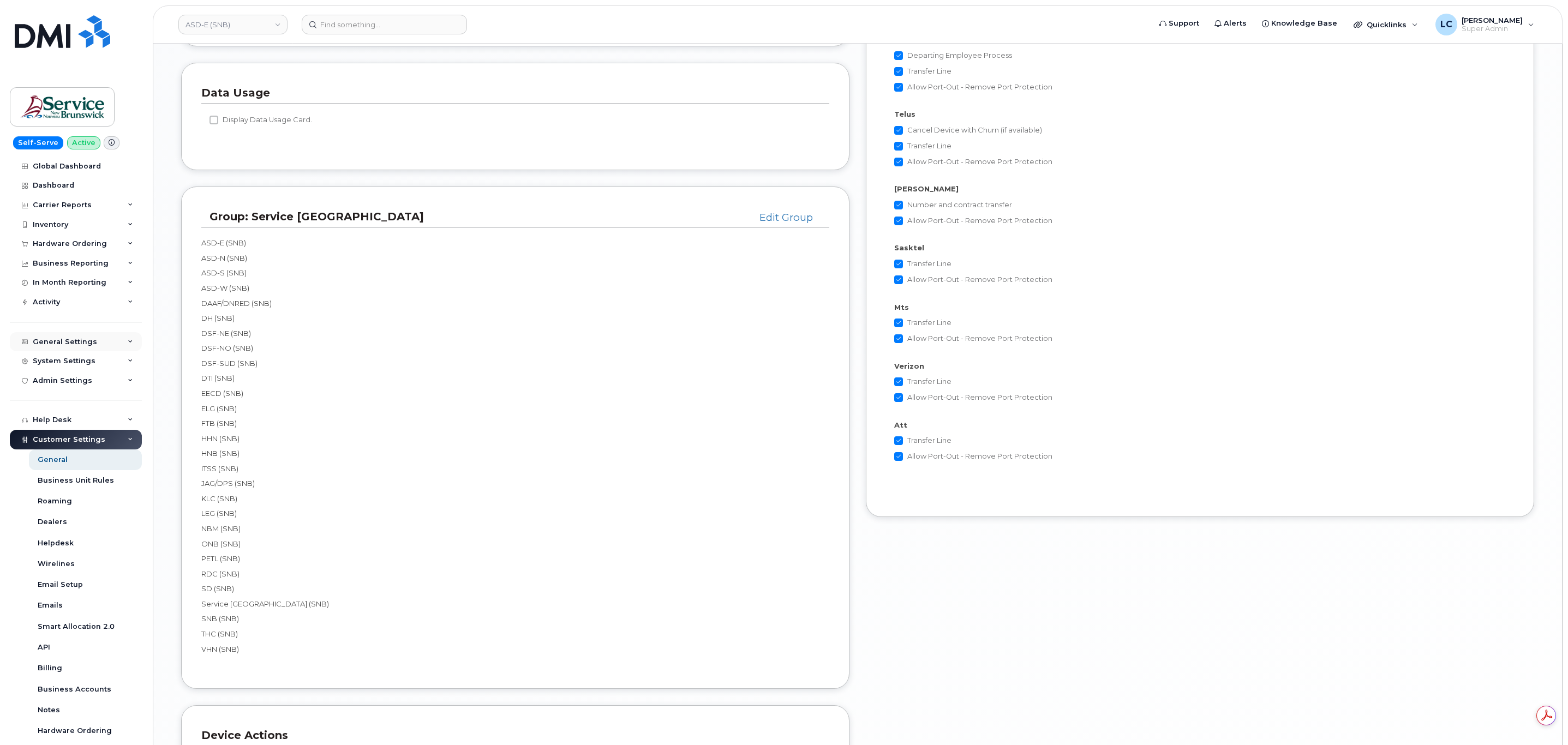
click at [127, 344] on icon at bounding box center [130, 342] width 5 height 5
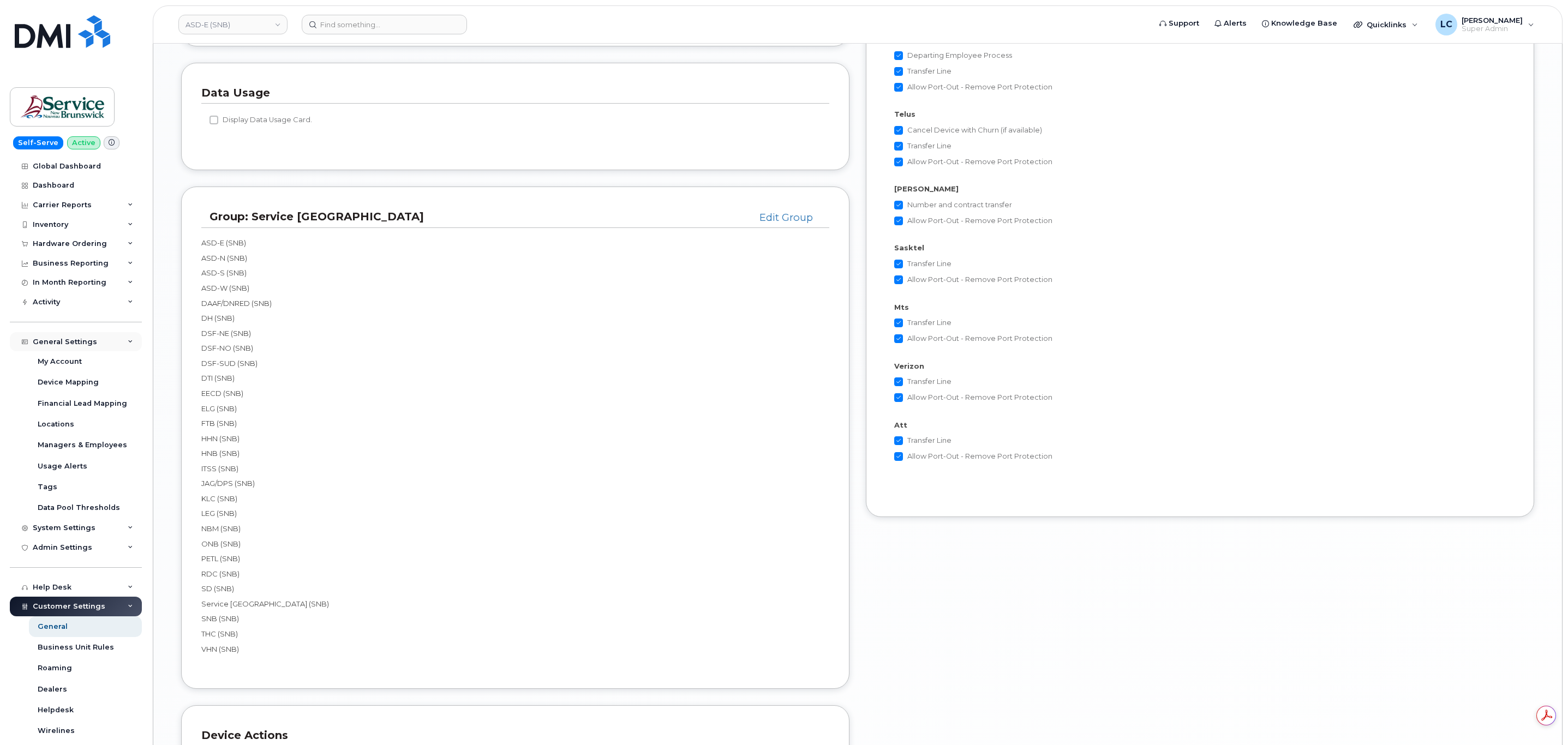
click at [127, 340] on icon at bounding box center [130, 342] width 5 height 5
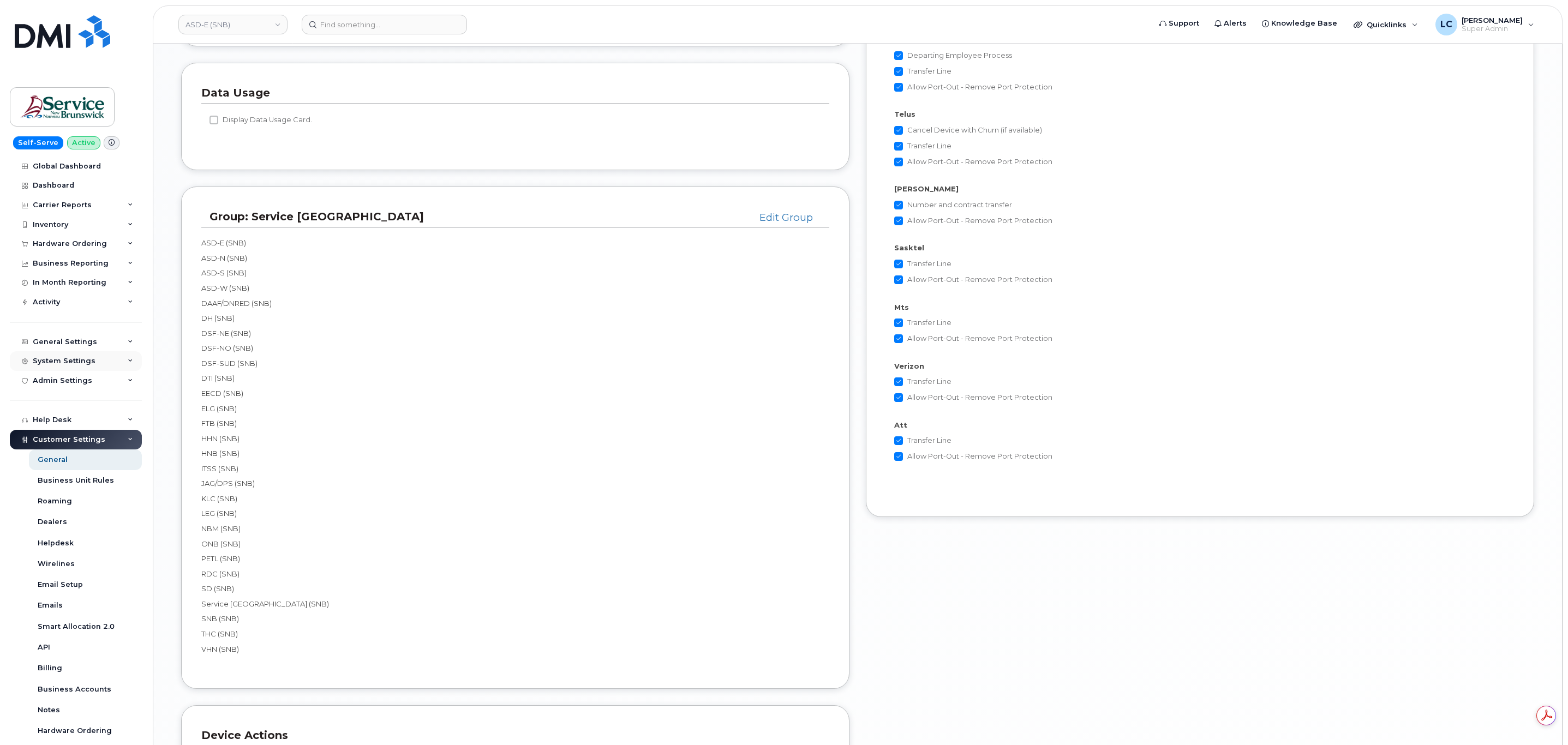
click at [115, 360] on div "System Settings" at bounding box center [76, 360] width 132 height 19
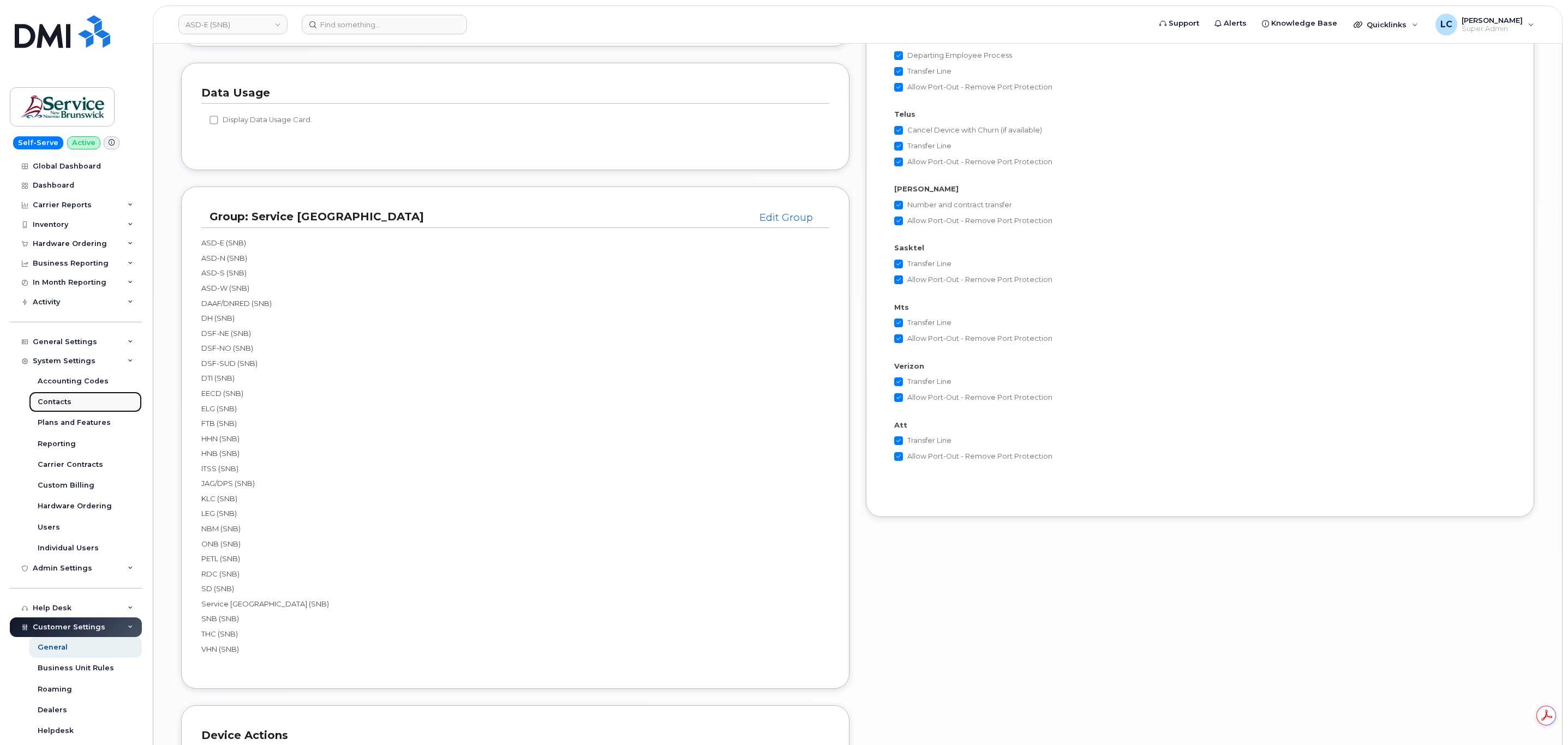
click at [62, 401] on div "Contacts" at bounding box center [54, 401] width 34 height 10
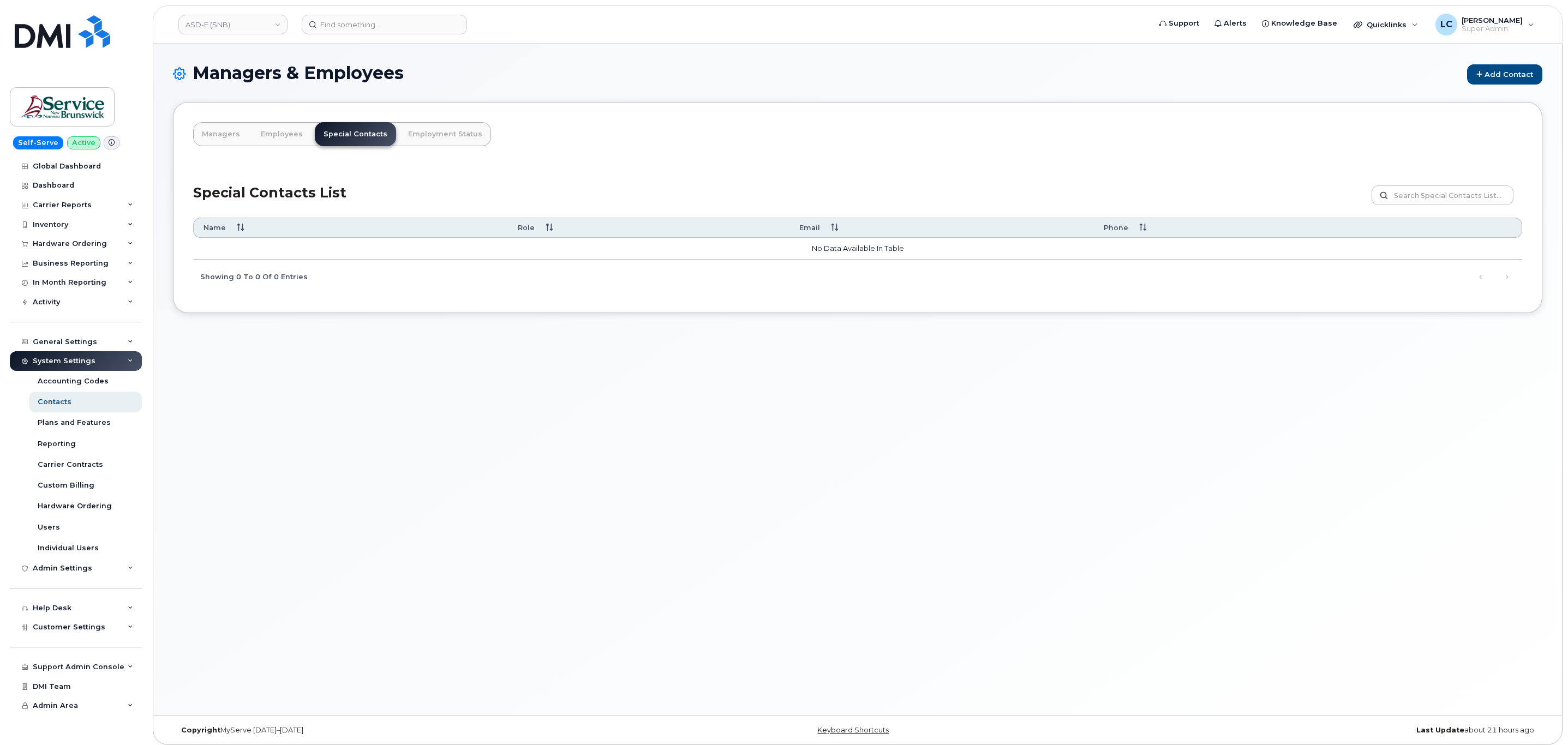
click at [699, 151] on div "Managers Employees Special Contacts Employment Status Special Contacts List Cus…" at bounding box center [857, 207] width 1369 height 211
click at [1495, 64] on link "Add Contact" at bounding box center [1504, 74] width 75 height 20
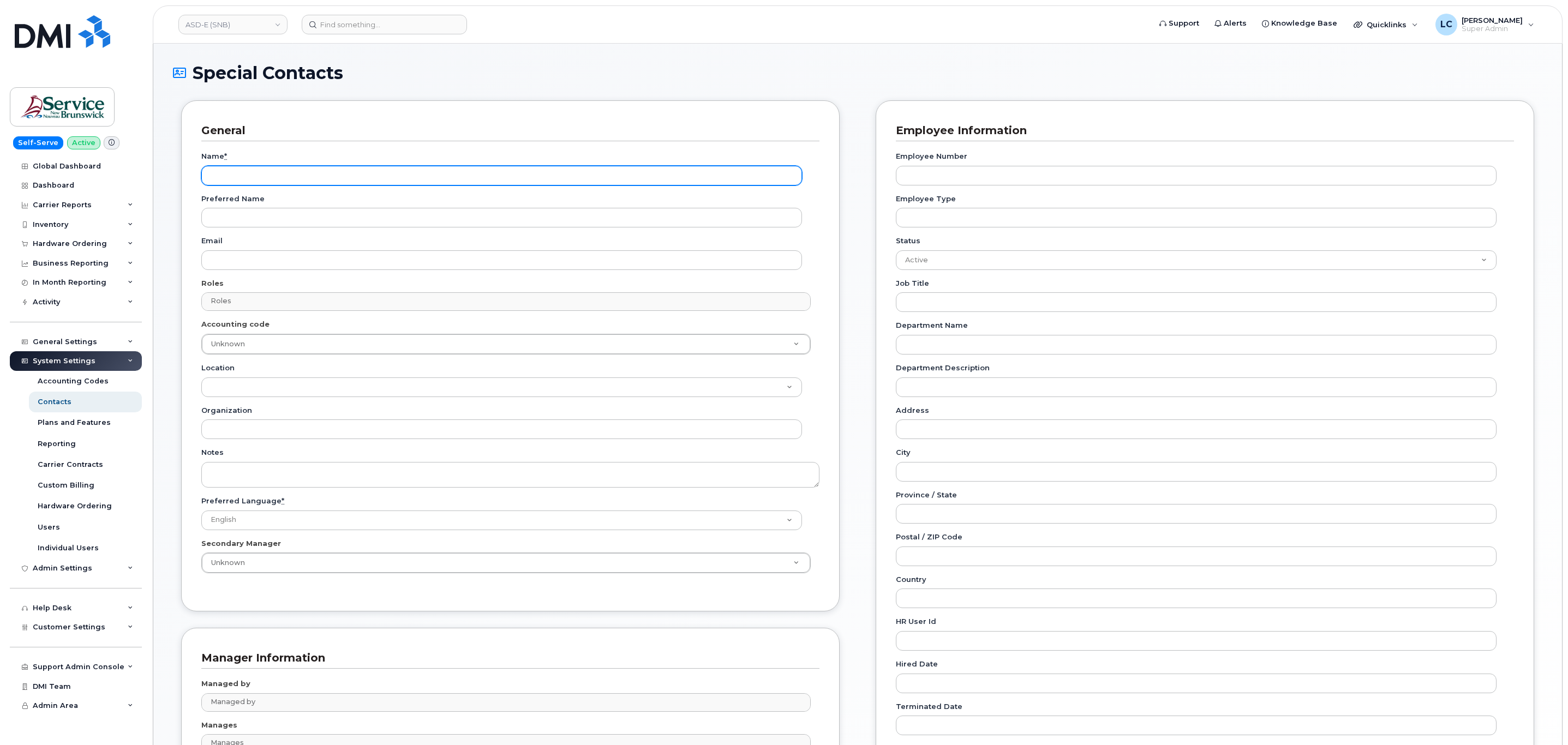
click at [418, 175] on input "Name *" at bounding box center [501, 175] width 601 height 19
type input "Accounting Report Contact"
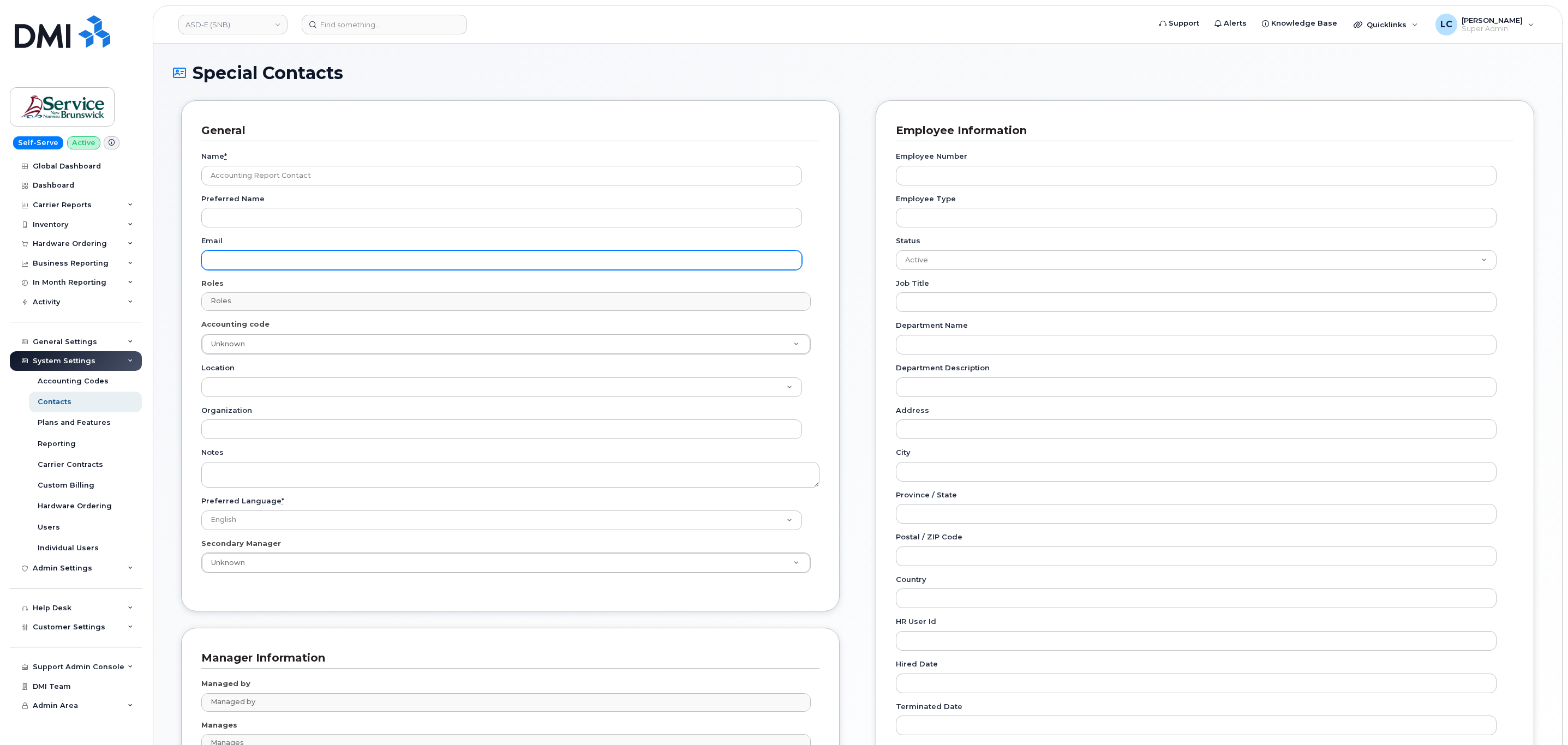
click at [237, 257] on input "Email" at bounding box center [501, 260] width 601 height 19
paste input "telephonyservices@gnb.ca"
type input "telephonyservices@gnb.ca"
click at [470, 101] on div "General Name * Accounting Report Contact Preferred Name Email telephonyservices…" at bounding box center [510, 356] width 658 height 511
click at [335, 312] on div "Name * Accounting Report Contact Preferred Name Email telephonyservices@gnb.ca …" at bounding box center [510, 366] width 618 height 450
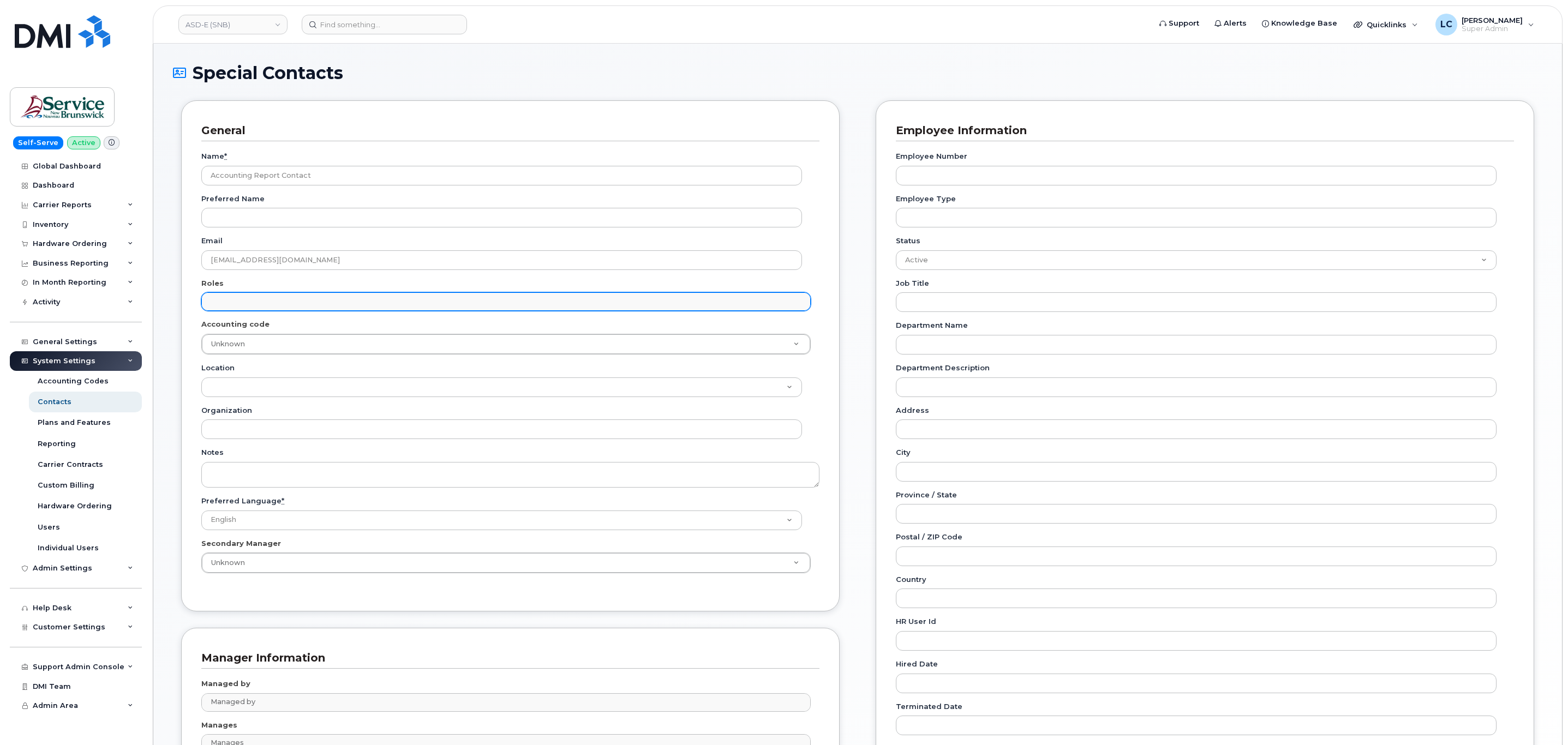
click at [349, 309] on input "text" at bounding box center [507, 301] width 599 height 15
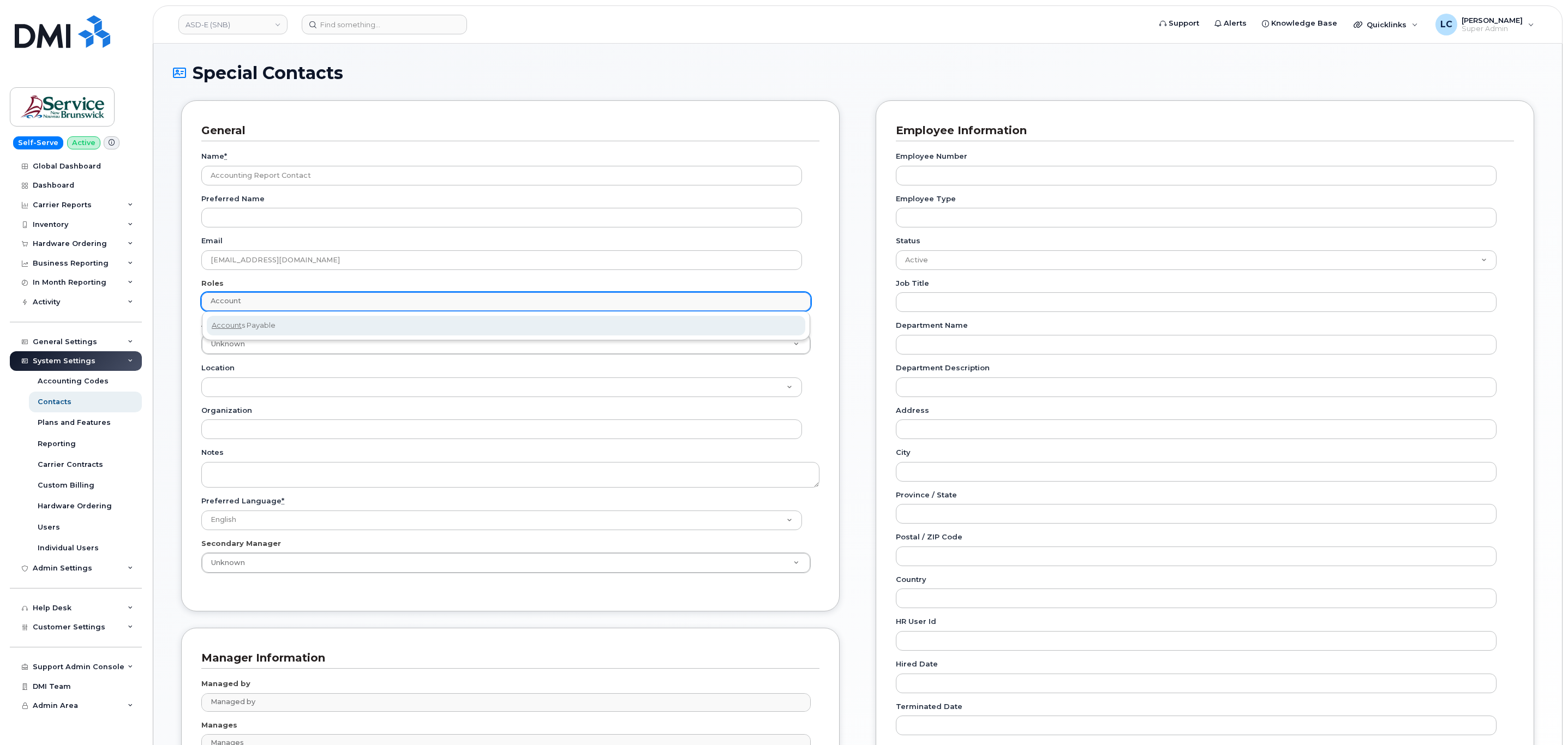
type input "Account"
select select "5"
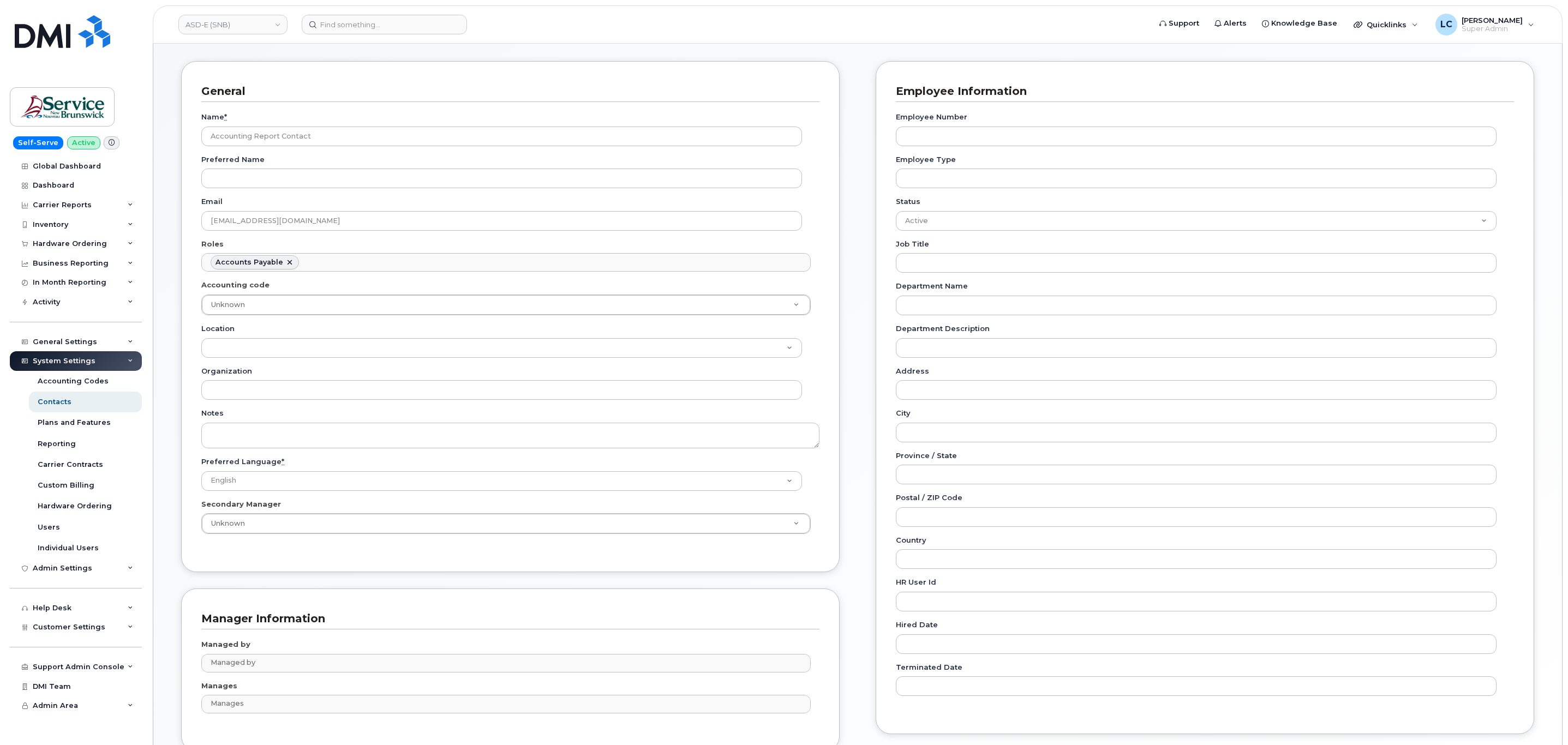
scroll to position [38, 0]
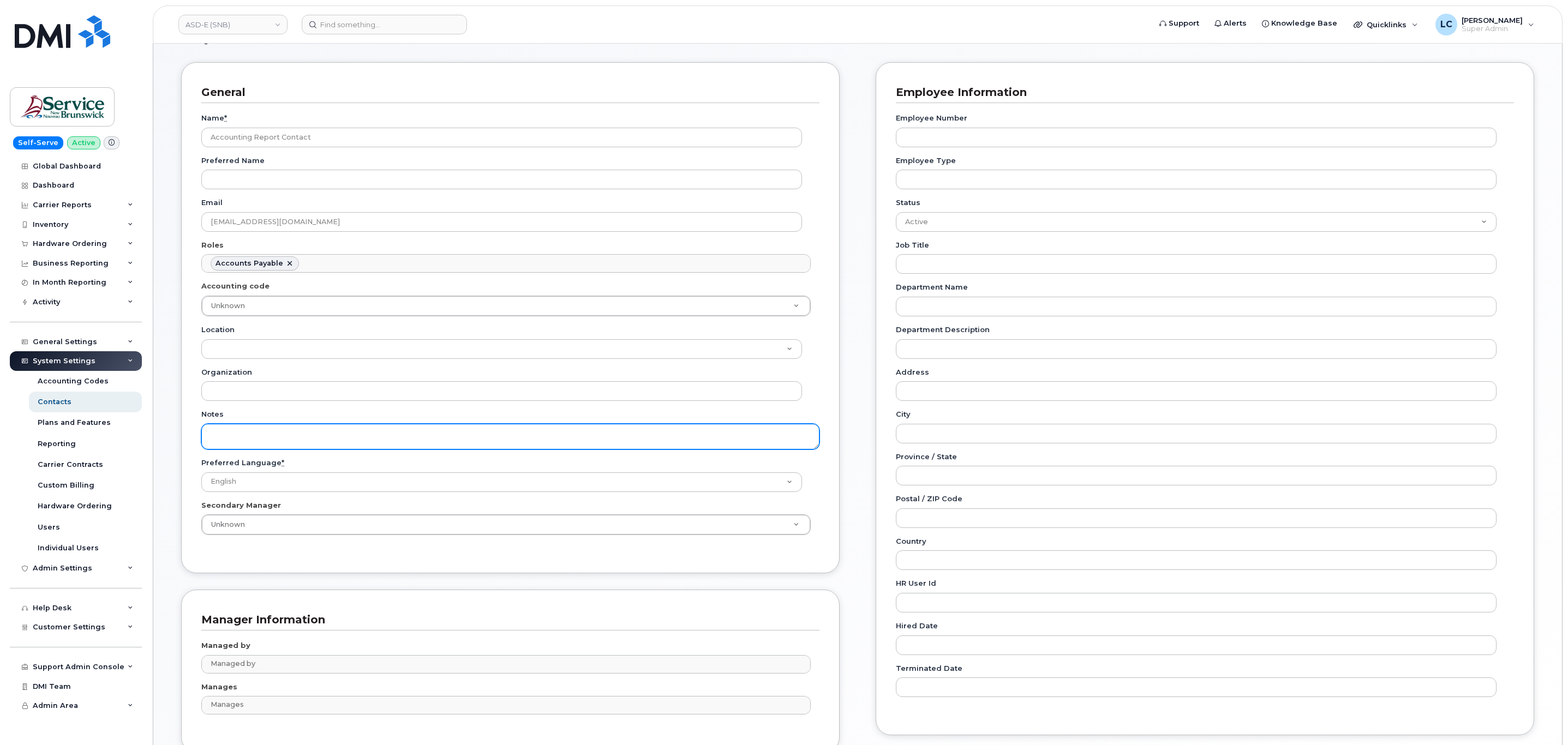
click at [477, 429] on textarea "Notes" at bounding box center [510, 436] width 618 height 25
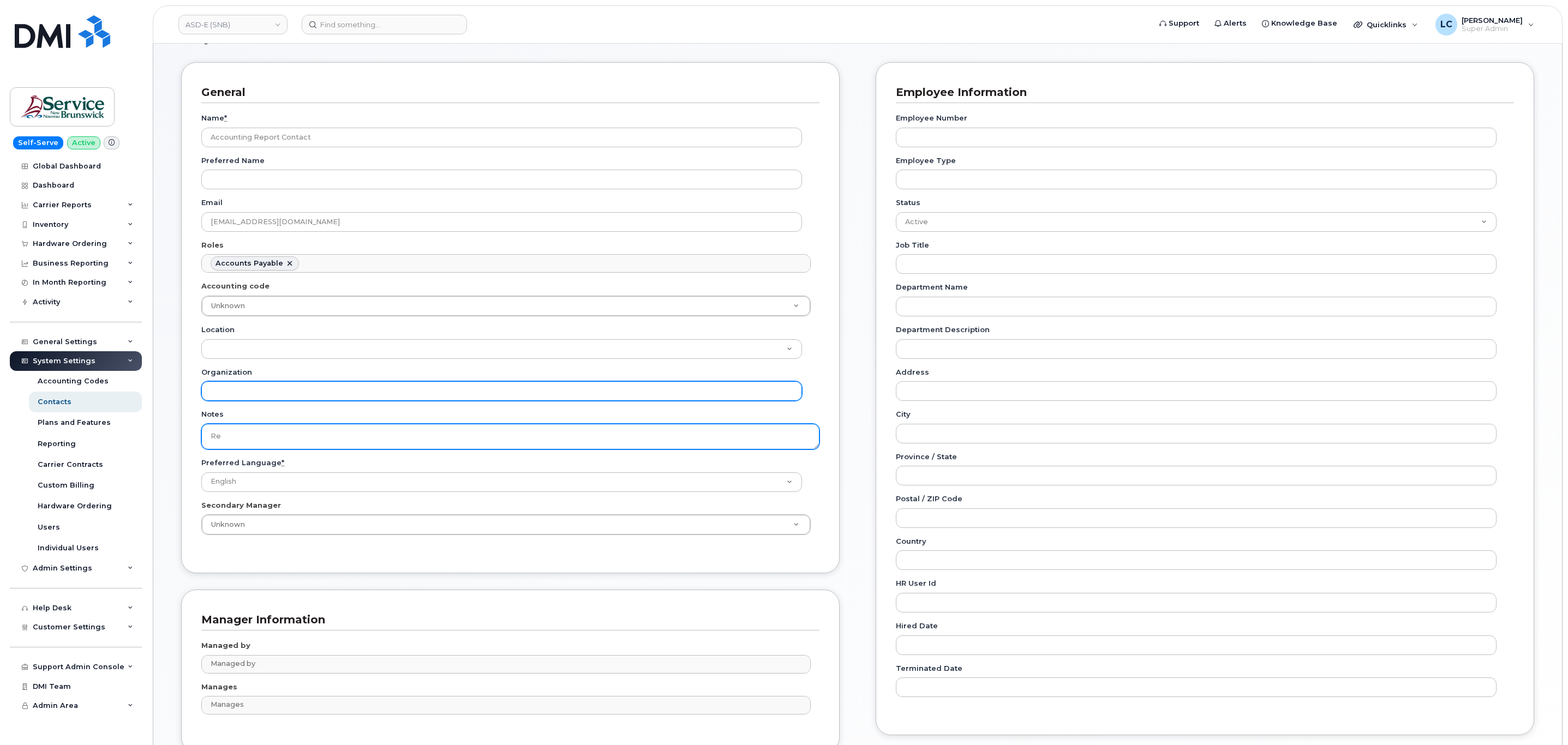
type textarea "R"
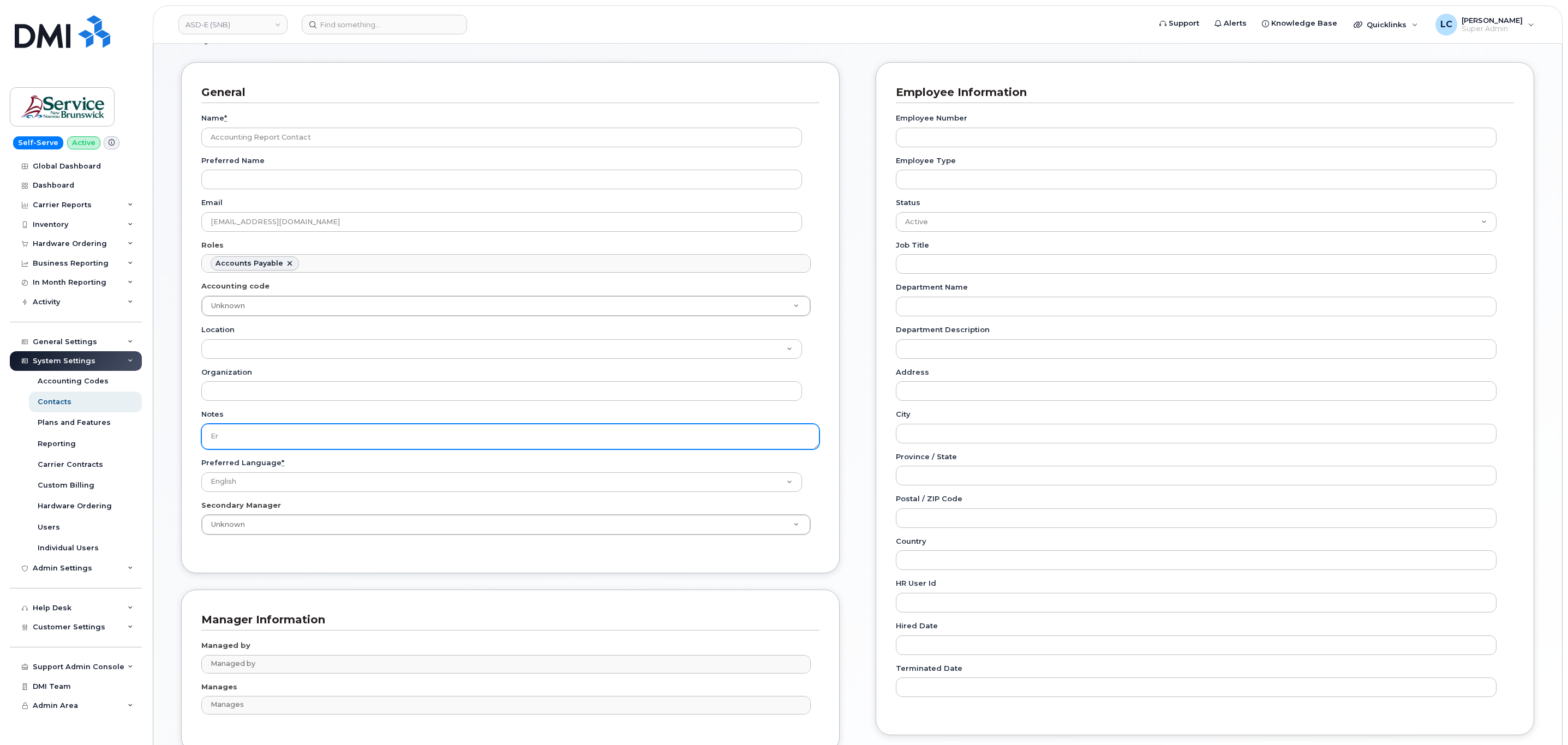
type textarea "E"
type textarea "SNB Requested To Configure as Accounting Report Recipient - Per Eric: 10/08/2025"
drag, startPoint x: 612, startPoint y: 404, endPoint x: 542, endPoint y: 431, distance: 75.0
click at [542, 431] on div "Name * Accounting Report Contact Preferred Name Email telephonyservices@gnb.ca …" at bounding box center [510, 328] width 618 height 450
click at [542, 431] on textarea "SNB Requested To Configure as Accounting Report Recipient - Per Eric: 10/08/2025" at bounding box center [510, 436] width 618 height 25
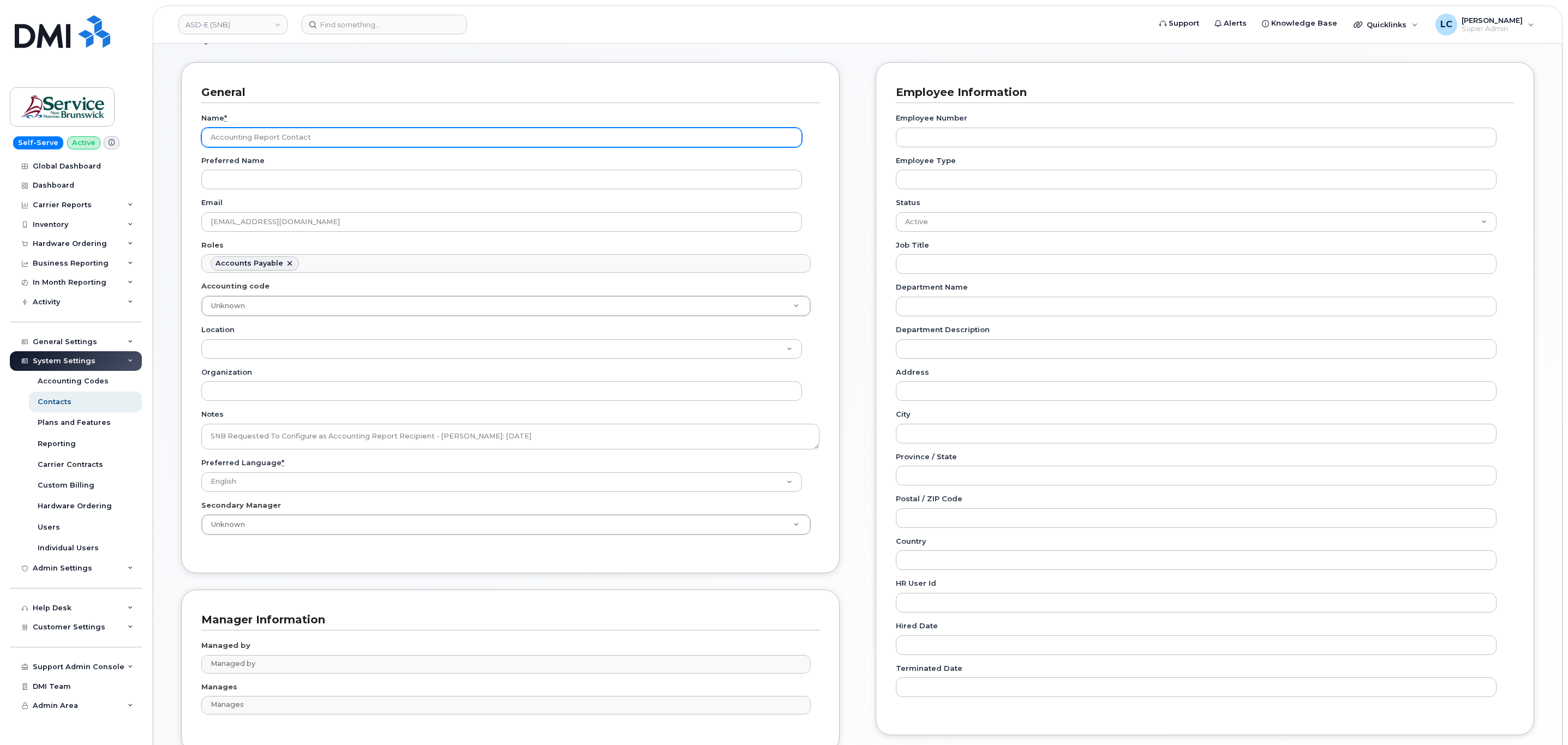
drag, startPoint x: 364, startPoint y: 142, endPoint x: 102, endPoint y: 141, distance: 262.0
click at [153, 141] on div "ASD-E (SNB) Support Alerts Knowledge Base Quicklinks Suspend / Cancel Device Ch…" at bounding box center [857, 407] width 1410 height 803
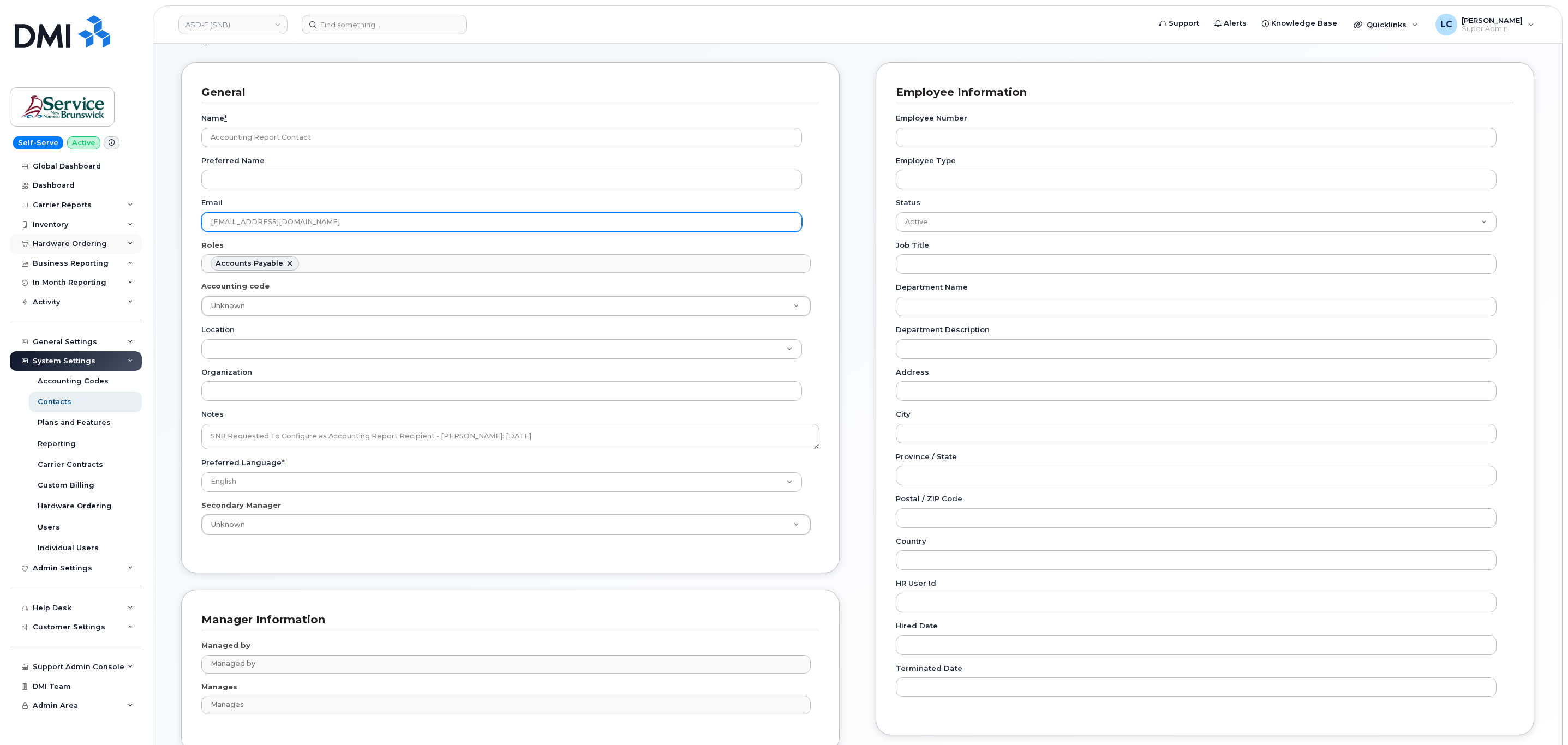
drag, startPoint x: 354, startPoint y: 228, endPoint x: 126, endPoint y: 236, distance: 228.1
click at [153, 236] on div "ASD-E (SNB) Support Alerts Knowledge Base Quicklinks Suspend / Cancel Device Ch…" at bounding box center [857, 407] width 1410 height 803
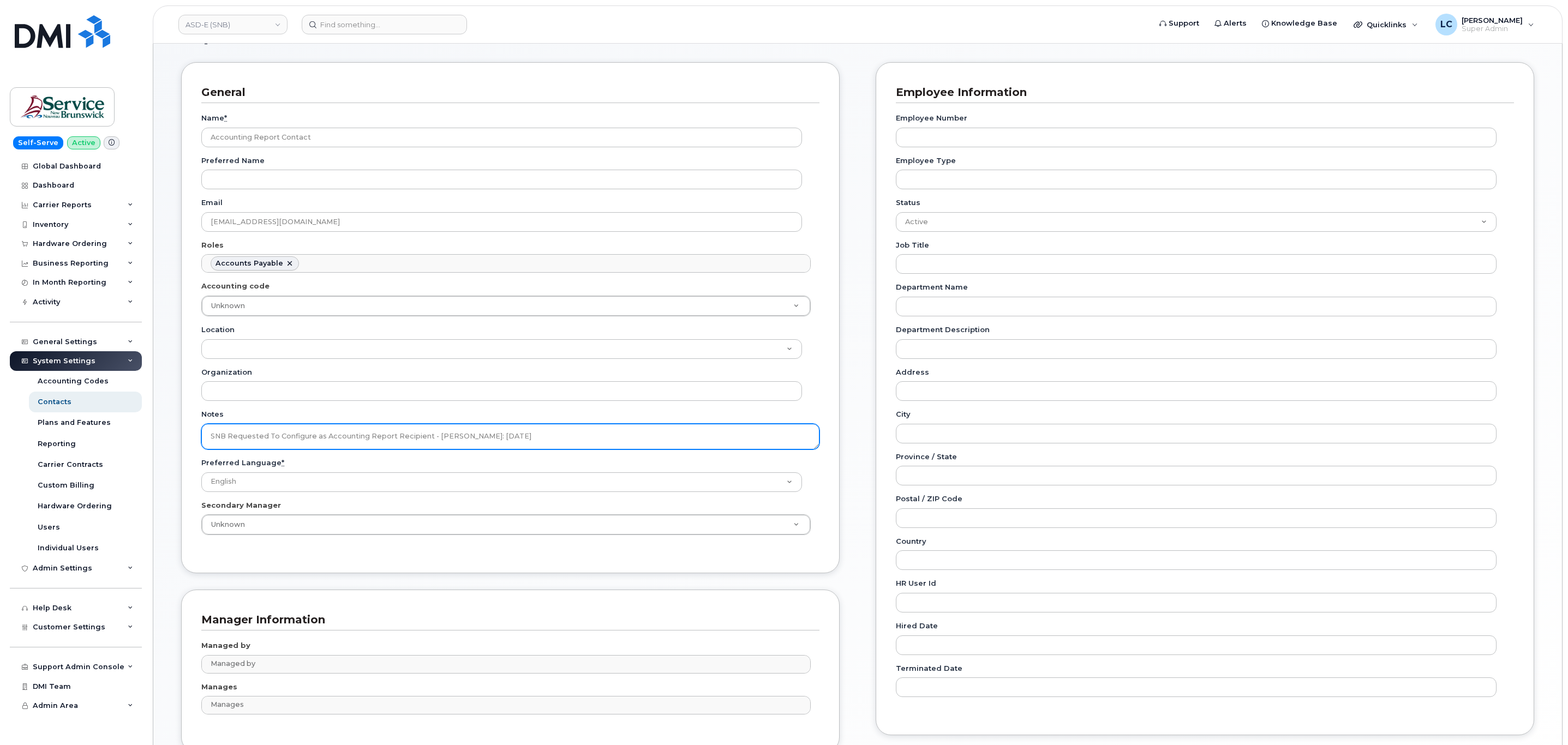
drag, startPoint x: 554, startPoint y: 435, endPoint x: 148, endPoint y: 393, distance: 408.2
click at [148, 393] on body "ASD-E (SNB) Support Alerts Knowledge Base Quicklinks Suspend / Cancel Device Ch…" at bounding box center [784, 403] width 1568 height 882
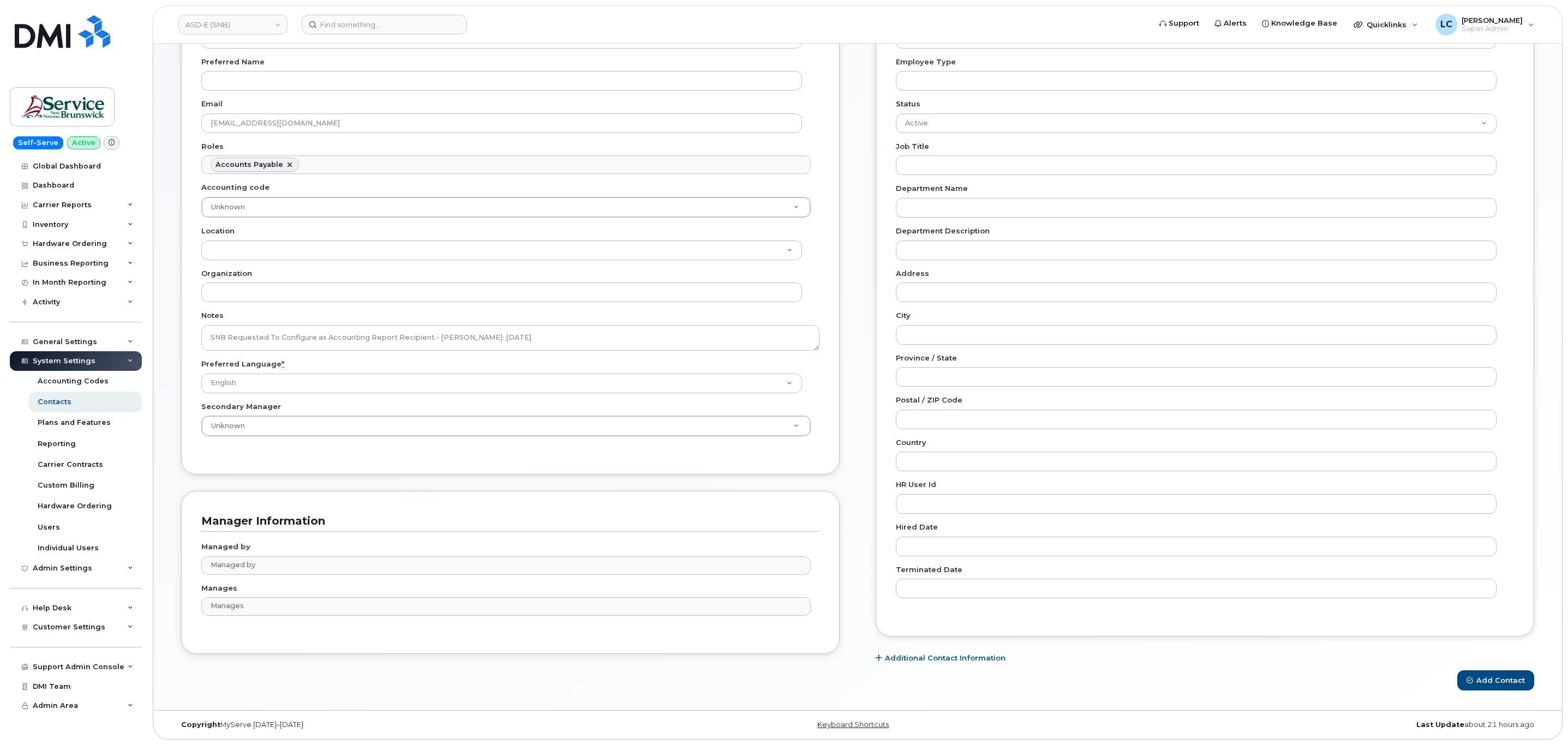
scroll to position [141, 0]
click at [1503, 679] on button "Add Contact" at bounding box center [1495, 680] width 77 height 20
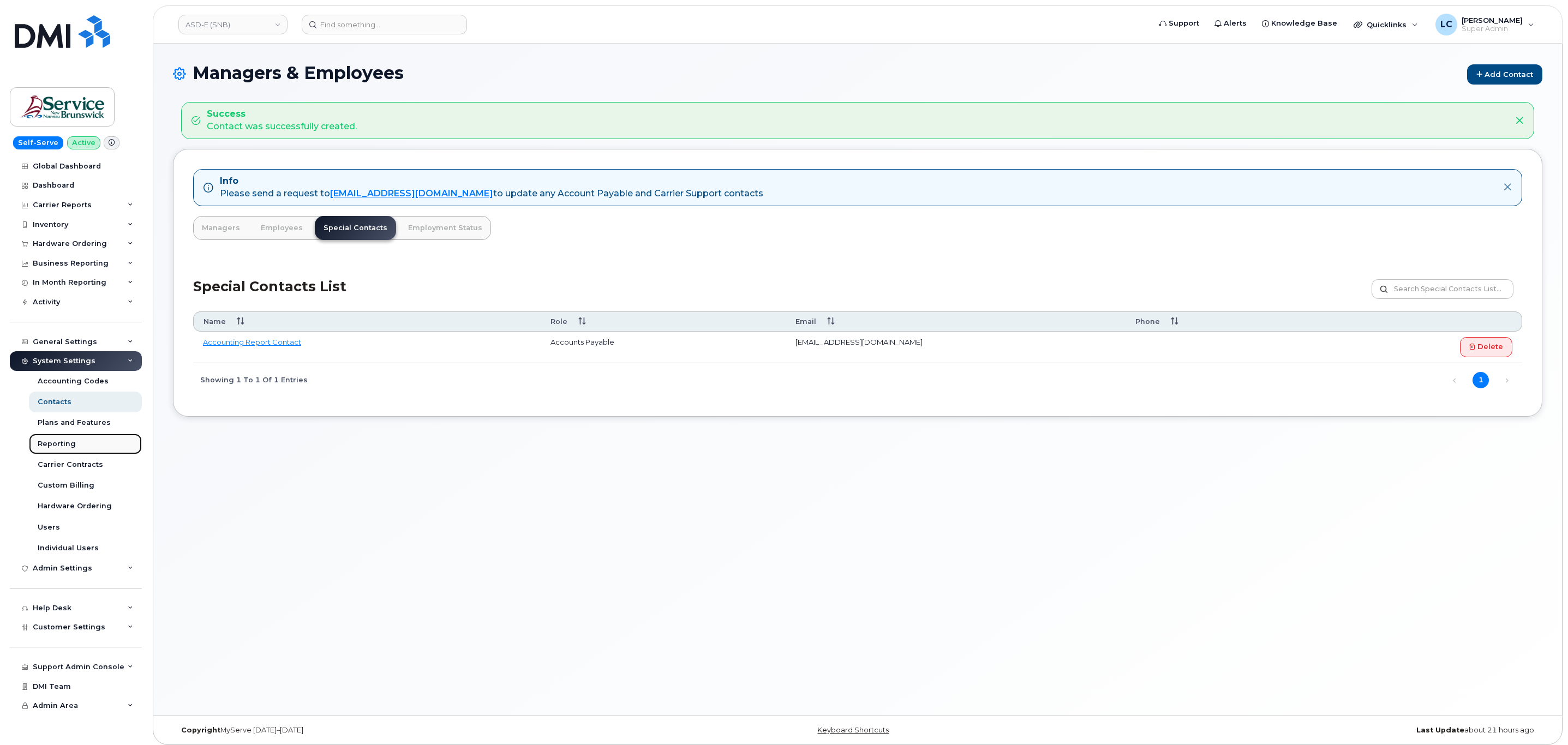
click at [67, 448] on div "Reporting" at bounding box center [56, 444] width 38 height 10
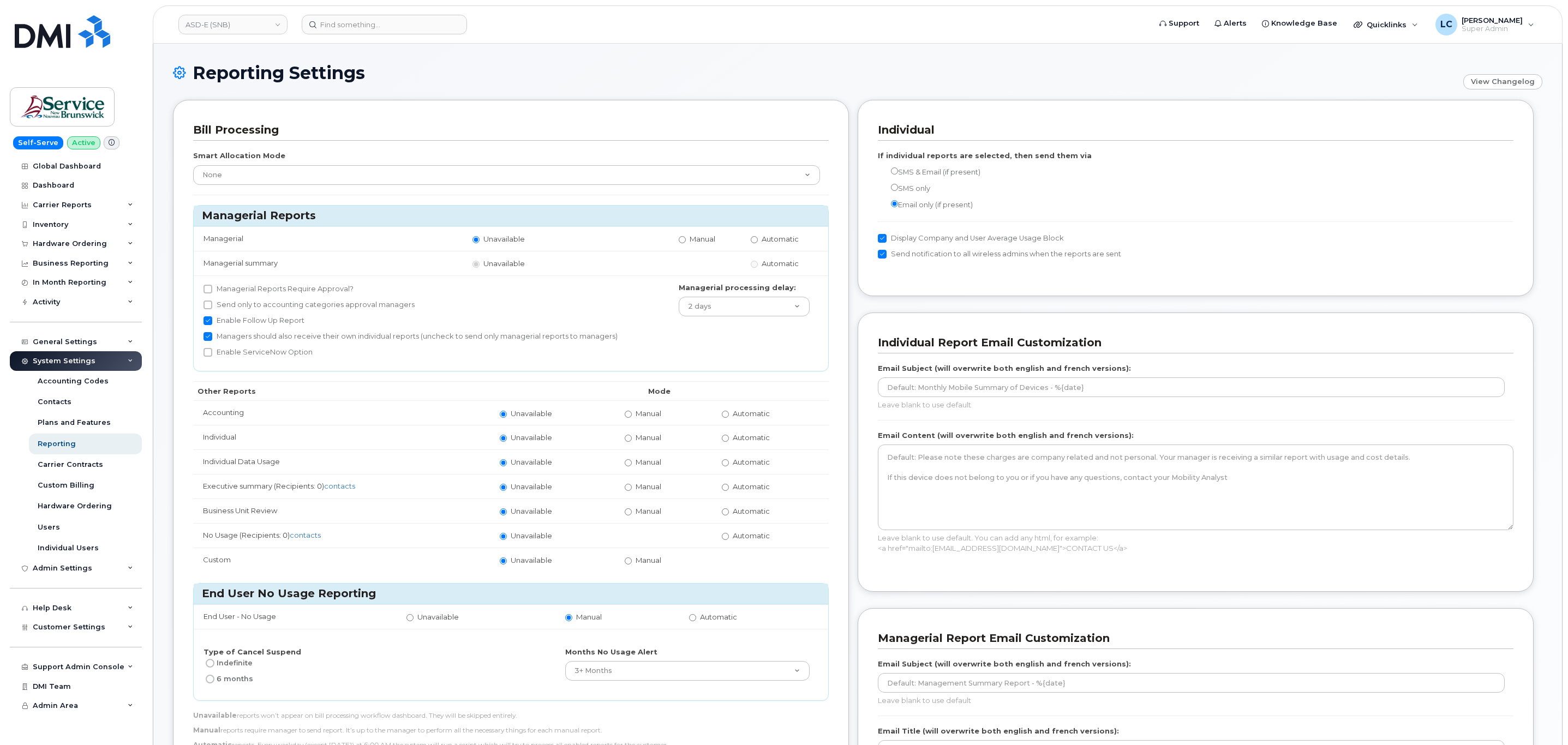
click at [733, 417] on span "Automatic" at bounding box center [751, 413] width 37 height 9
click at [729, 417] on input "Automatic" at bounding box center [725, 414] width 7 height 7
radio input "true"
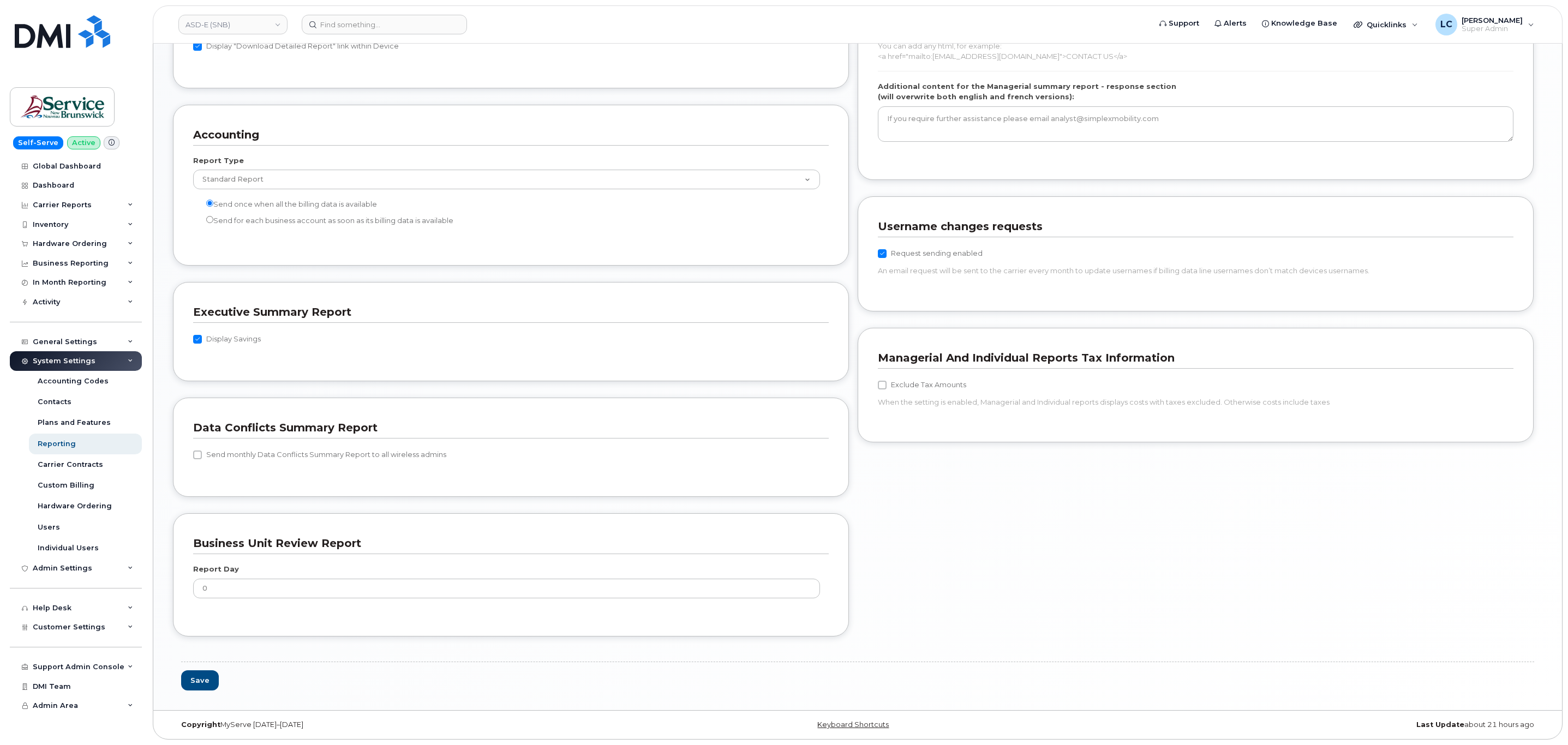
scroll to position [859, 0]
click at [206, 689] on button "Save" at bounding box center [200, 680] width 38 height 20
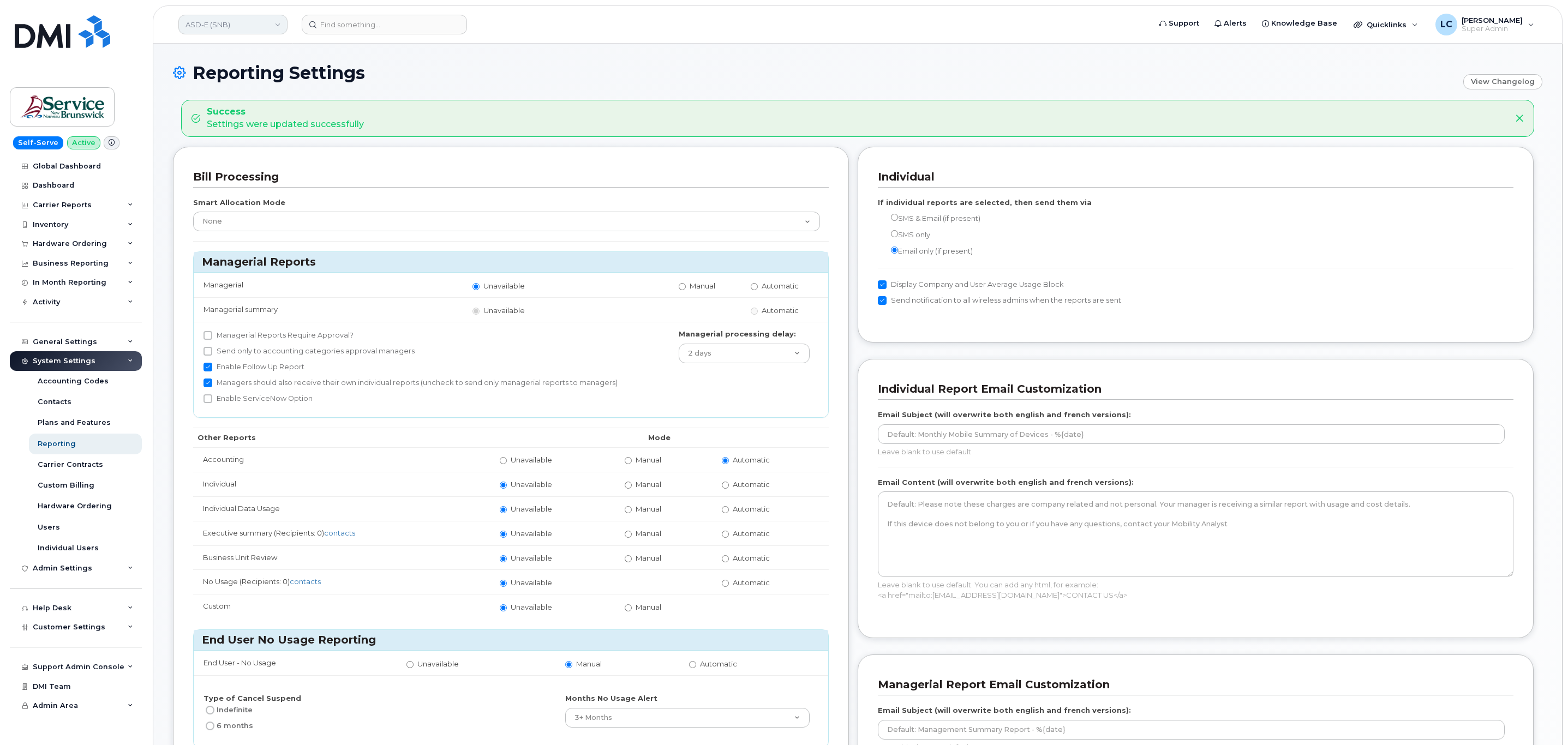
click at [264, 19] on link "ASD-E (SNB)" at bounding box center [233, 24] width 109 height 19
click at [243, 57] on input at bounding box center [260, 52] width 143 height 19
type input "ASD-N"
click at [230, 104] on span "ASD-N (SNB)" at bounding box center [212, 103] width 46 height 11
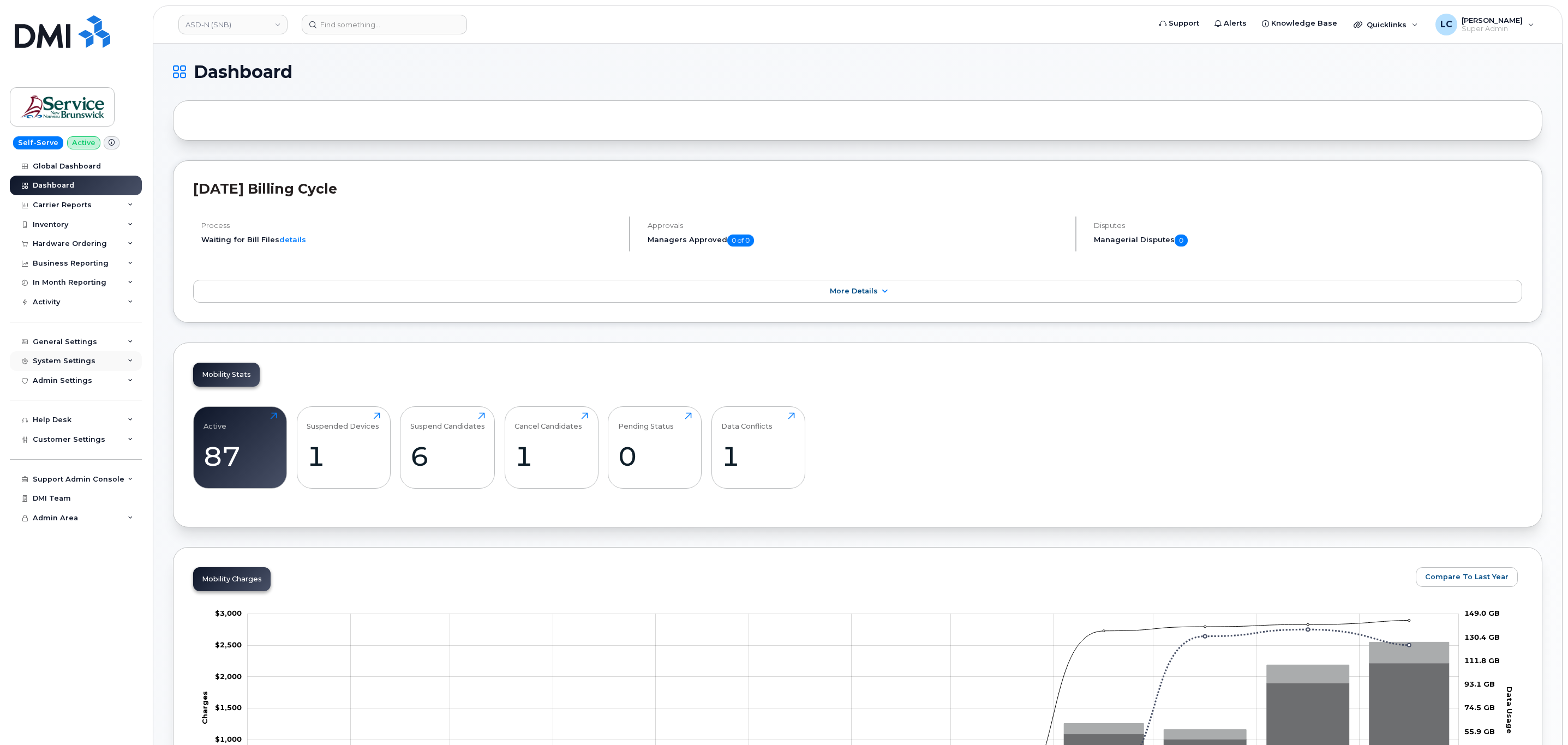
click at [119, 362] on div "System Settings" at bounding box center [76, 360] width 132 height 19
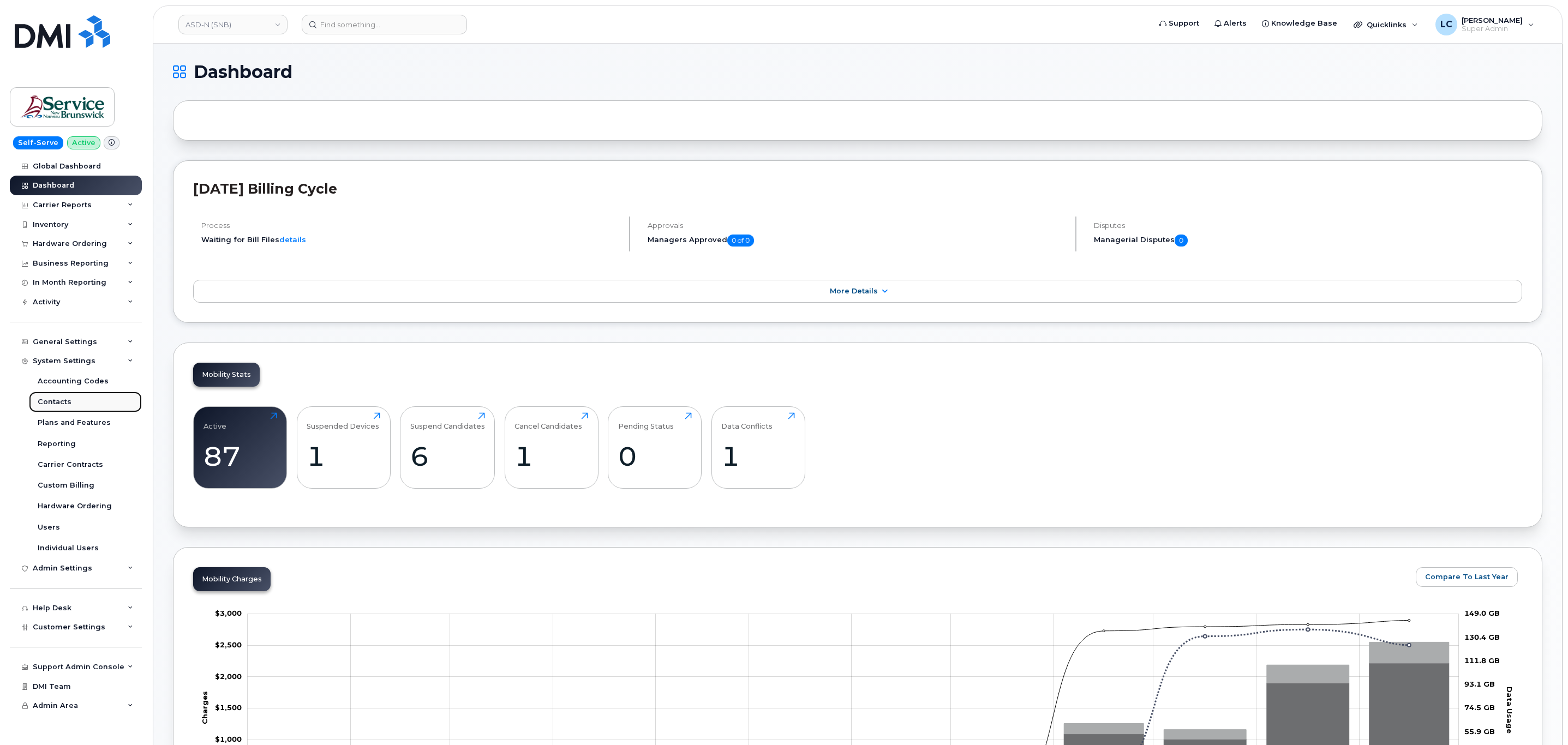
click at [92, 404] on link "Contacts" at bounding box center [85, 401] width 113 height 21
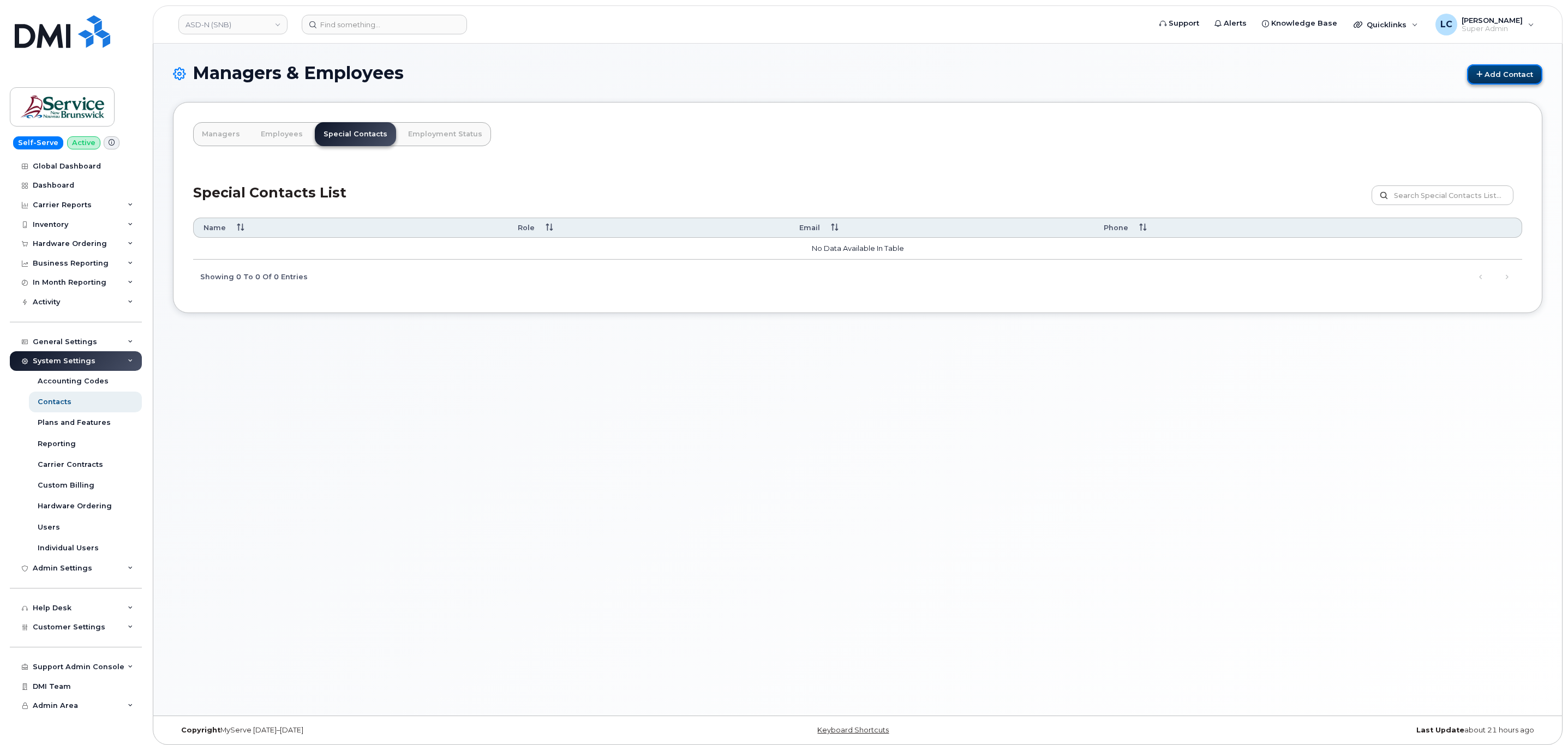
click at [1501, 80] on link "Add Contact" at bounding box center [1504, 74] width 75 height 20
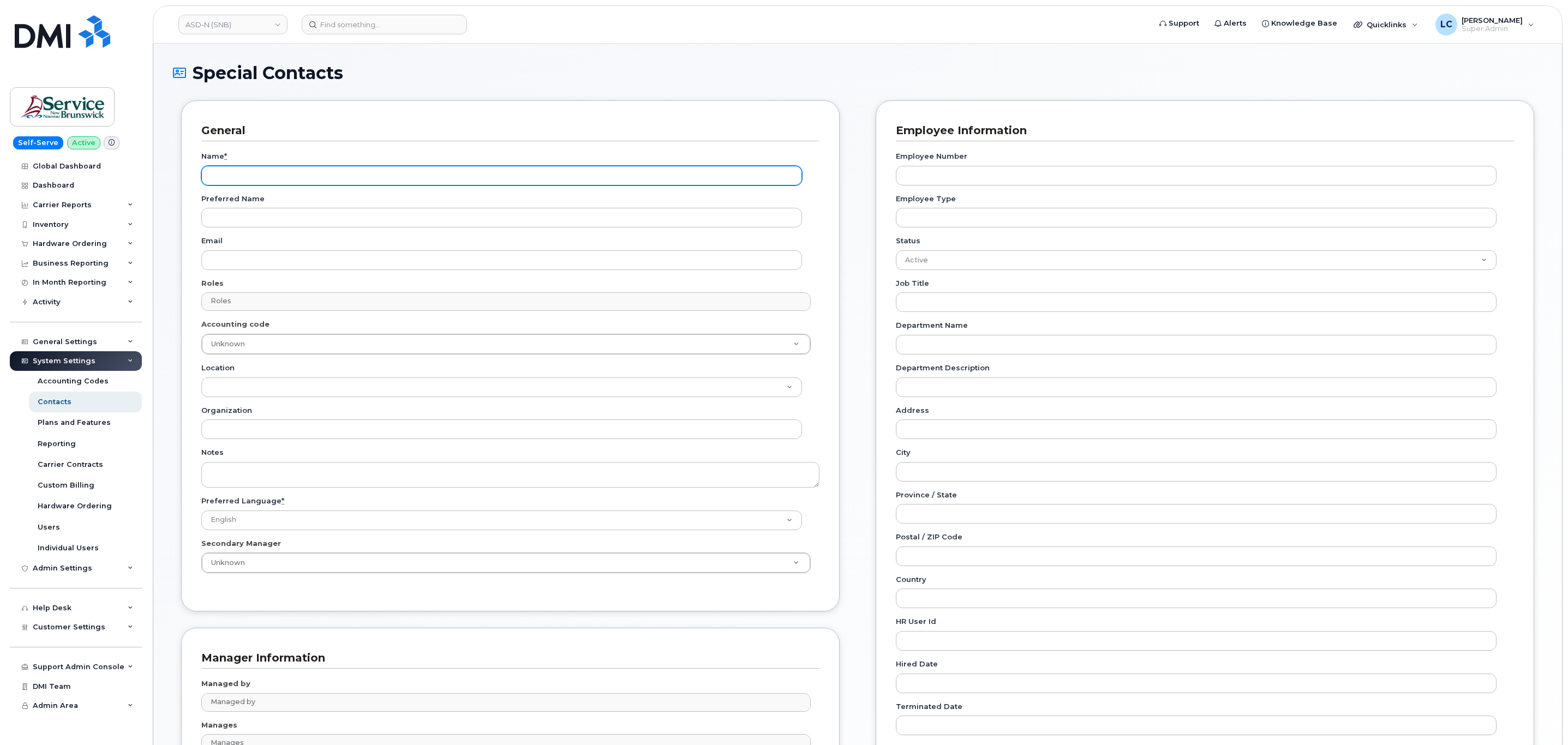
click at [363, 182] on input "Name *" at bounding box center [501, 175] width 601 height 19
paste input "Accounting Report Contact"
type input "Accounting Report Contact"
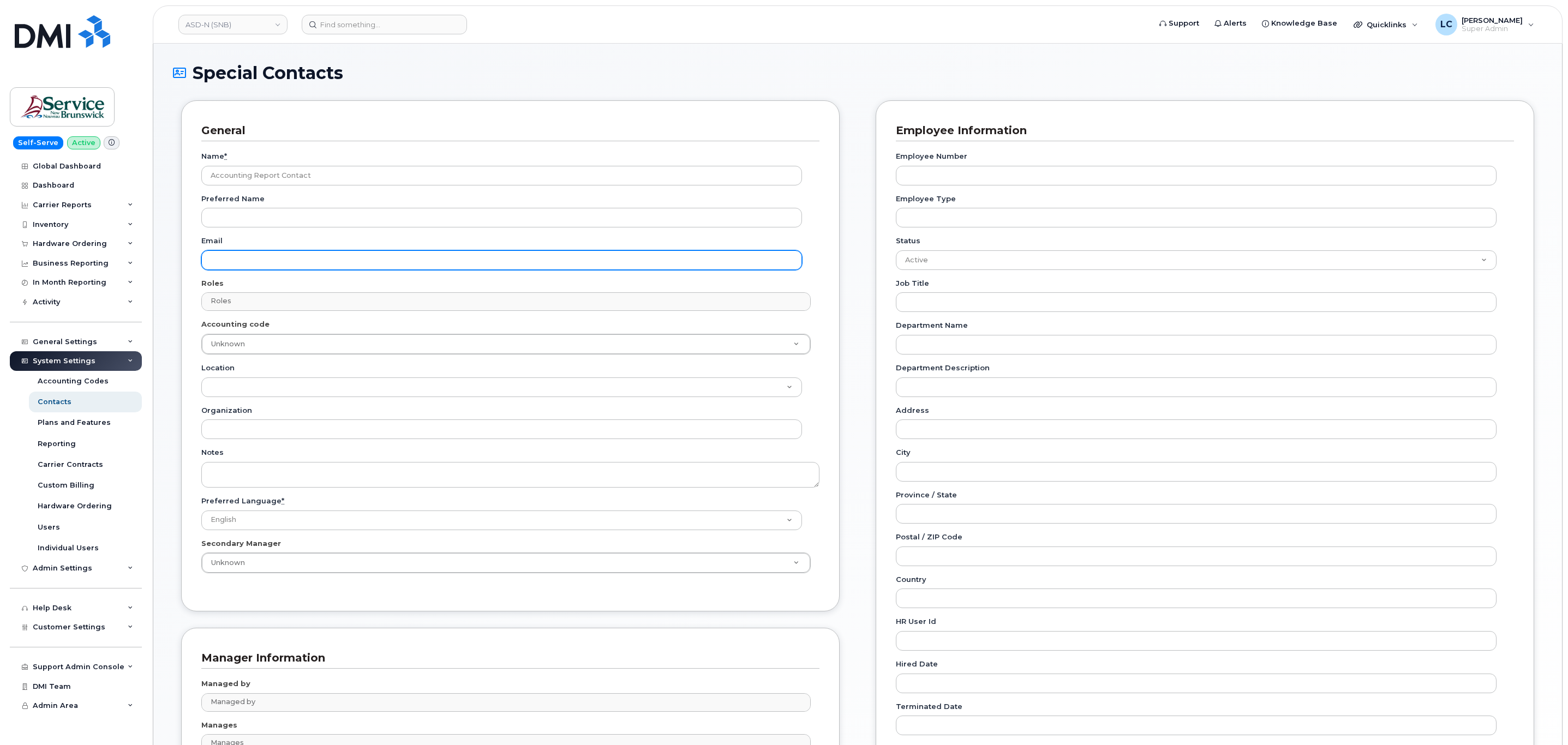
click at [297, 252] on input "Email" at bounding box center [501, 260] width 601 height 19
paste input "[EMAIL_ADDRESS][DOMAIN_NAME]"
type input "[EMAIL_ADDRESS][DOMAIN_NAME]"
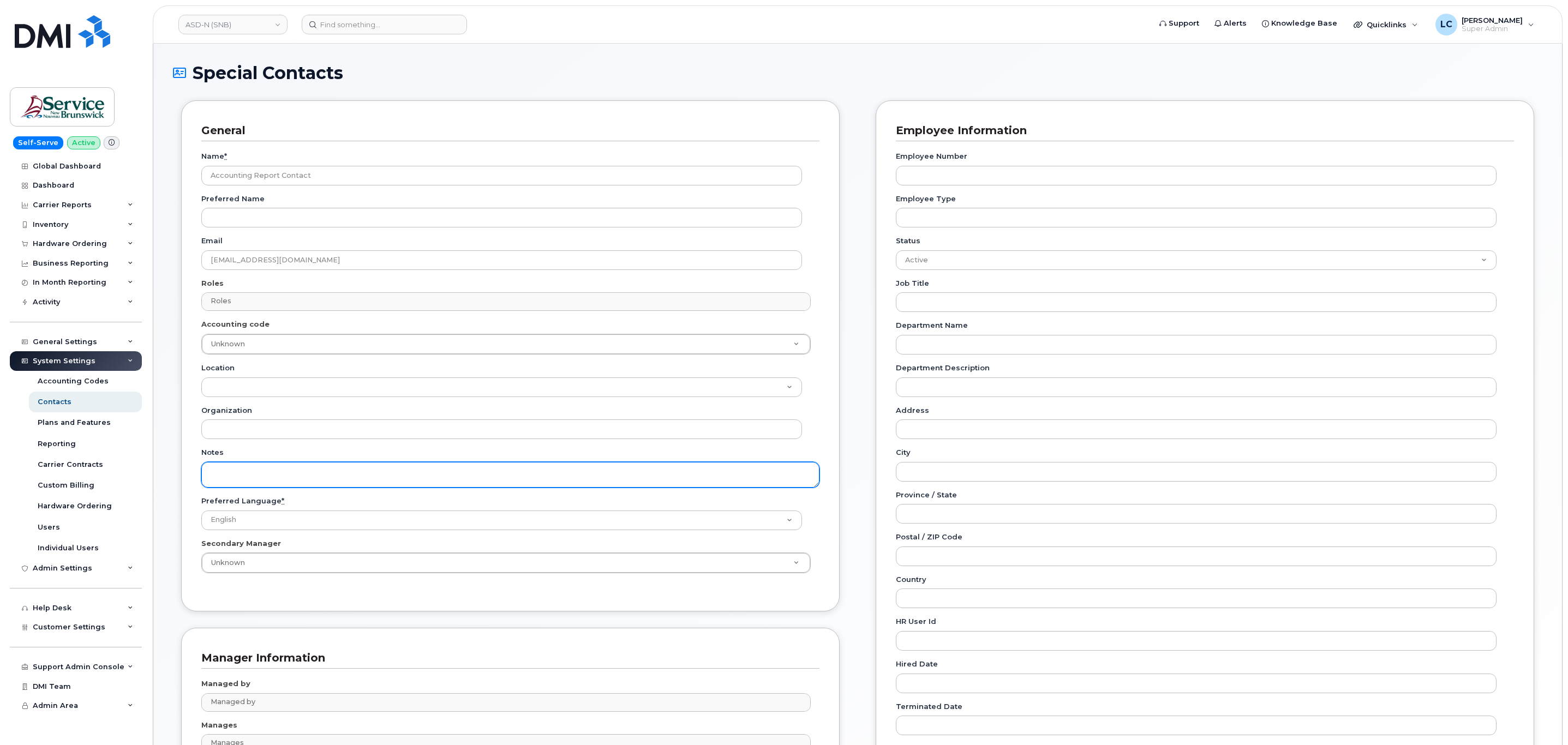
click at [312, 473] on textarea "Notes" at bounding box center [510, 474] width 618 height 25
paste textarea "SNB Requested To Configure as Accounting Report Recipient - Per Eric: 10/08/2025"
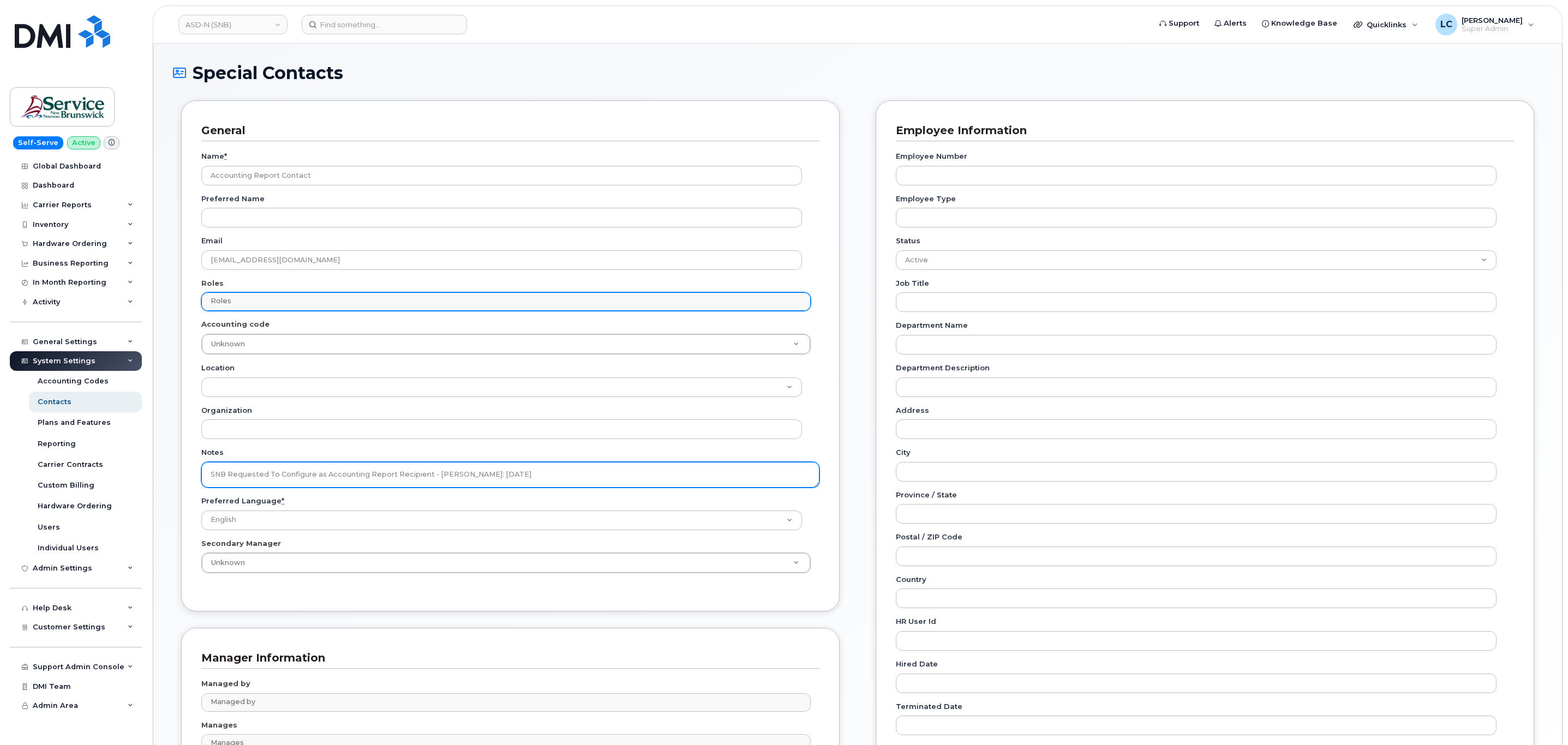
type textarea "SNB Requested To Configure as Accounting Report Recipient - Per Eric: 10/08/2025"
click at [328, 303] on input "text" at bounding box center [507, 301] width 599 height 15
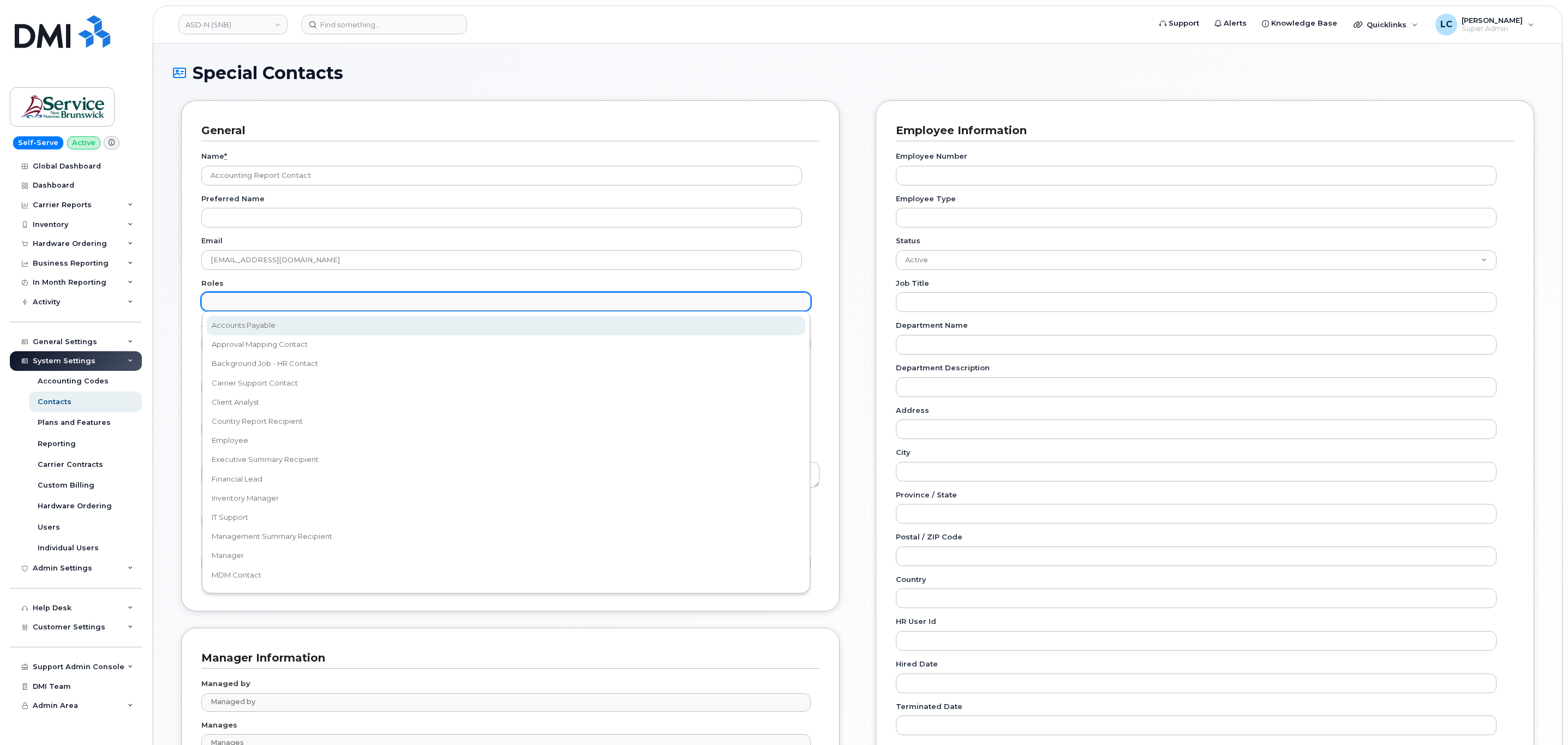
select select "5"
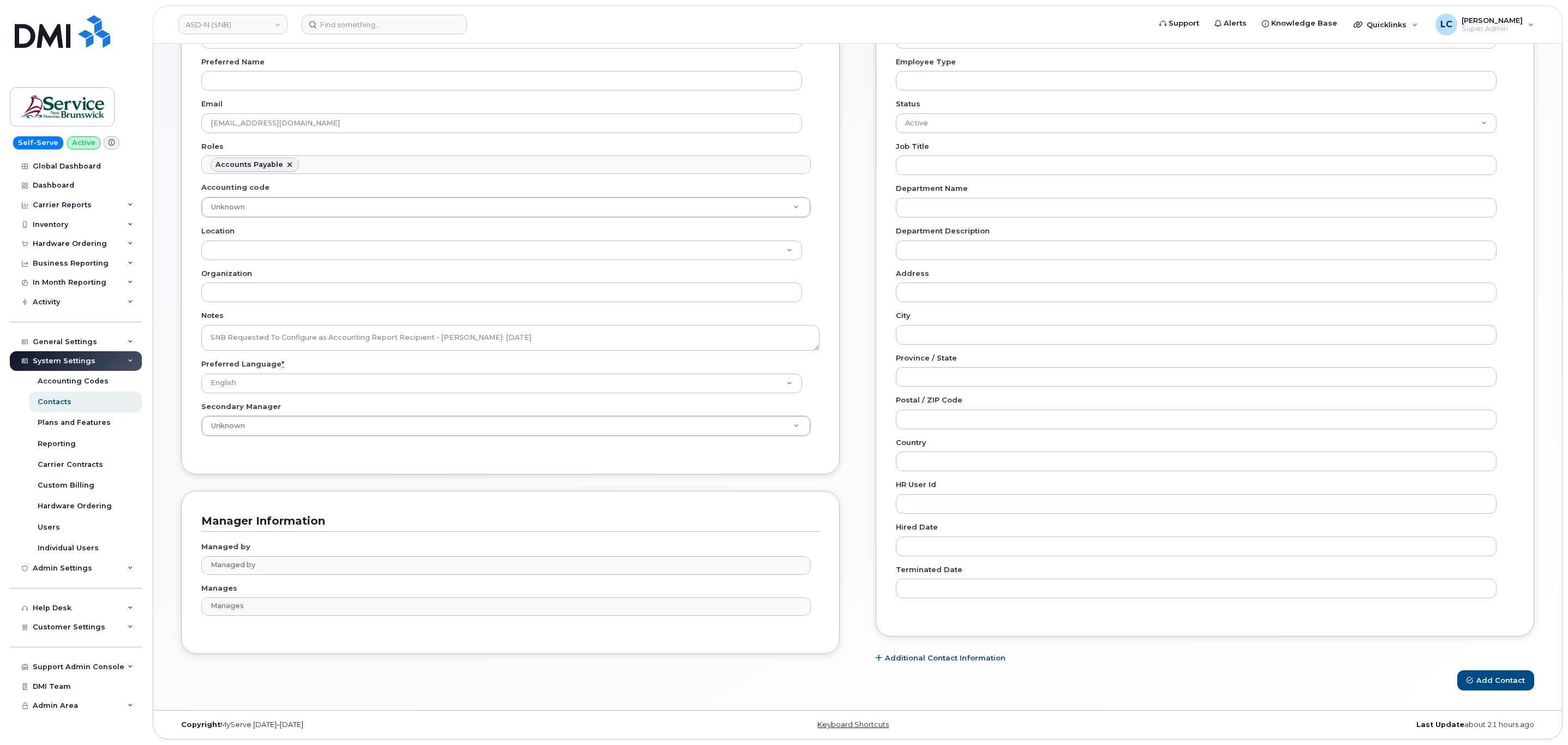
scroll to position [141, 0]
click at [1488, 671] on button "Add Contact" at bounding box center [1495, 680] width 77 height 20
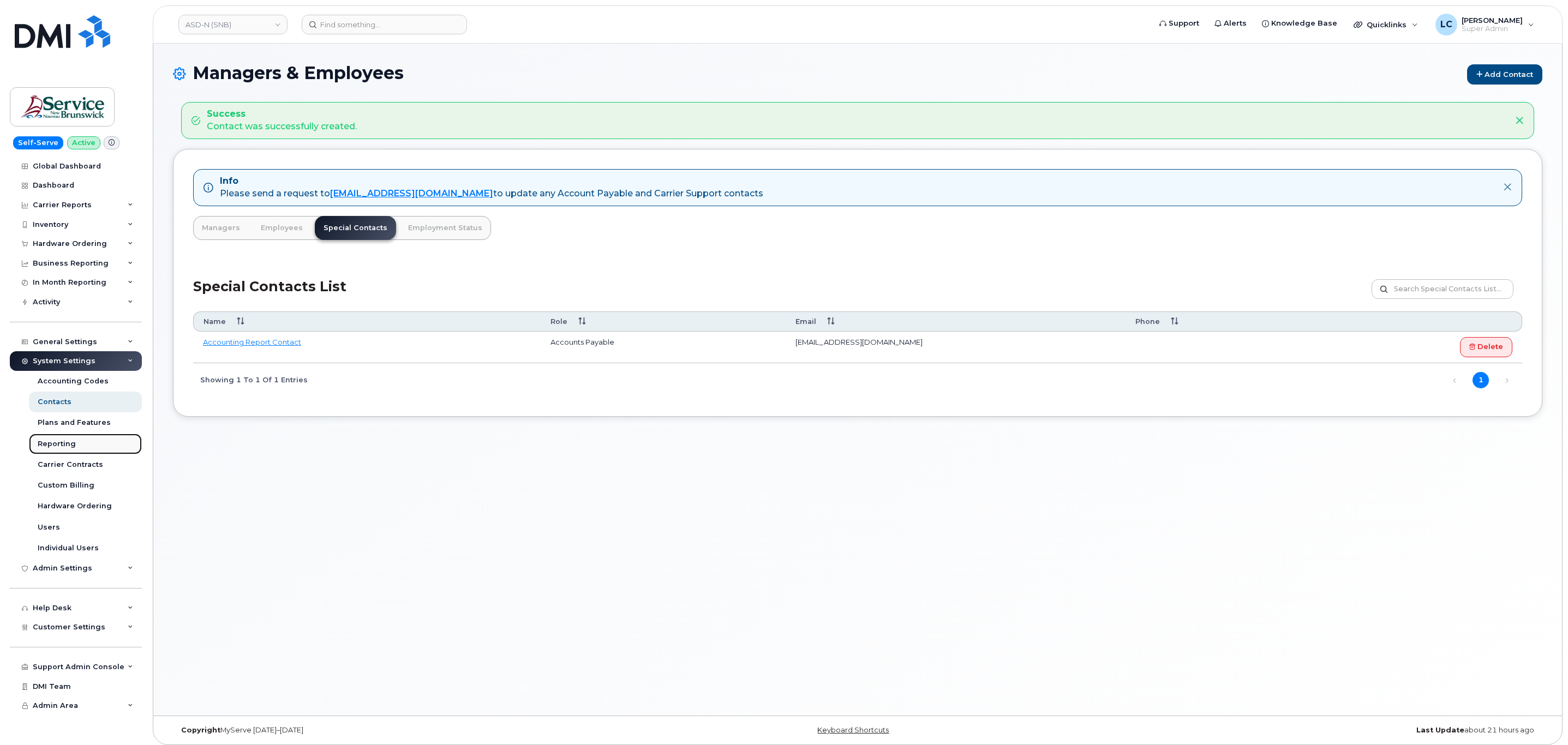
click at [82, 440] on link "Reporting" at bounding box center [85, 444] width 113 height 21
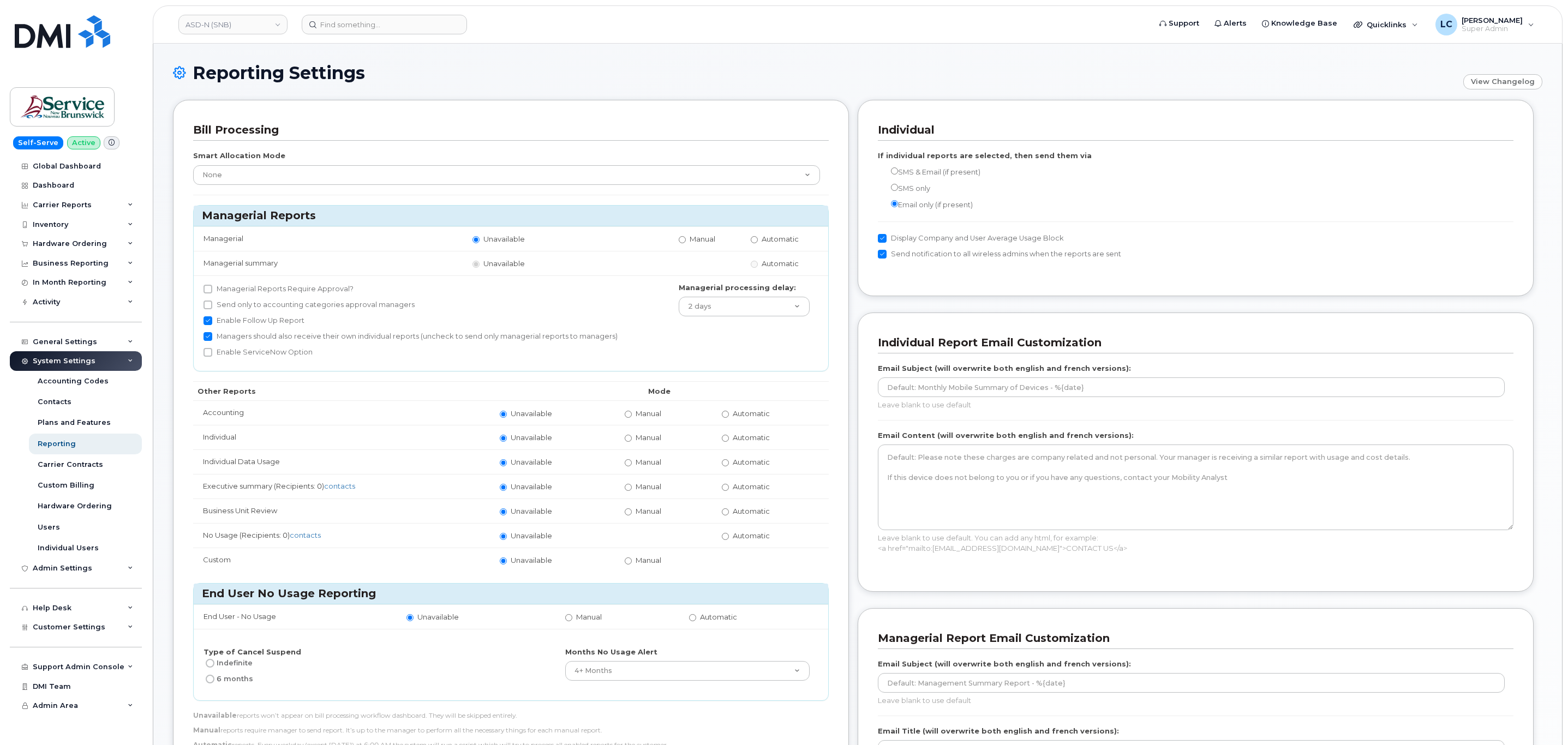
click at [745, 416] on span "Automatic" at bounding box center [751, 413] width 37 height 9
click at [729, 416] on input "Automatic" at bounding box center [725, 414] width 7 height 7
radio input "true"
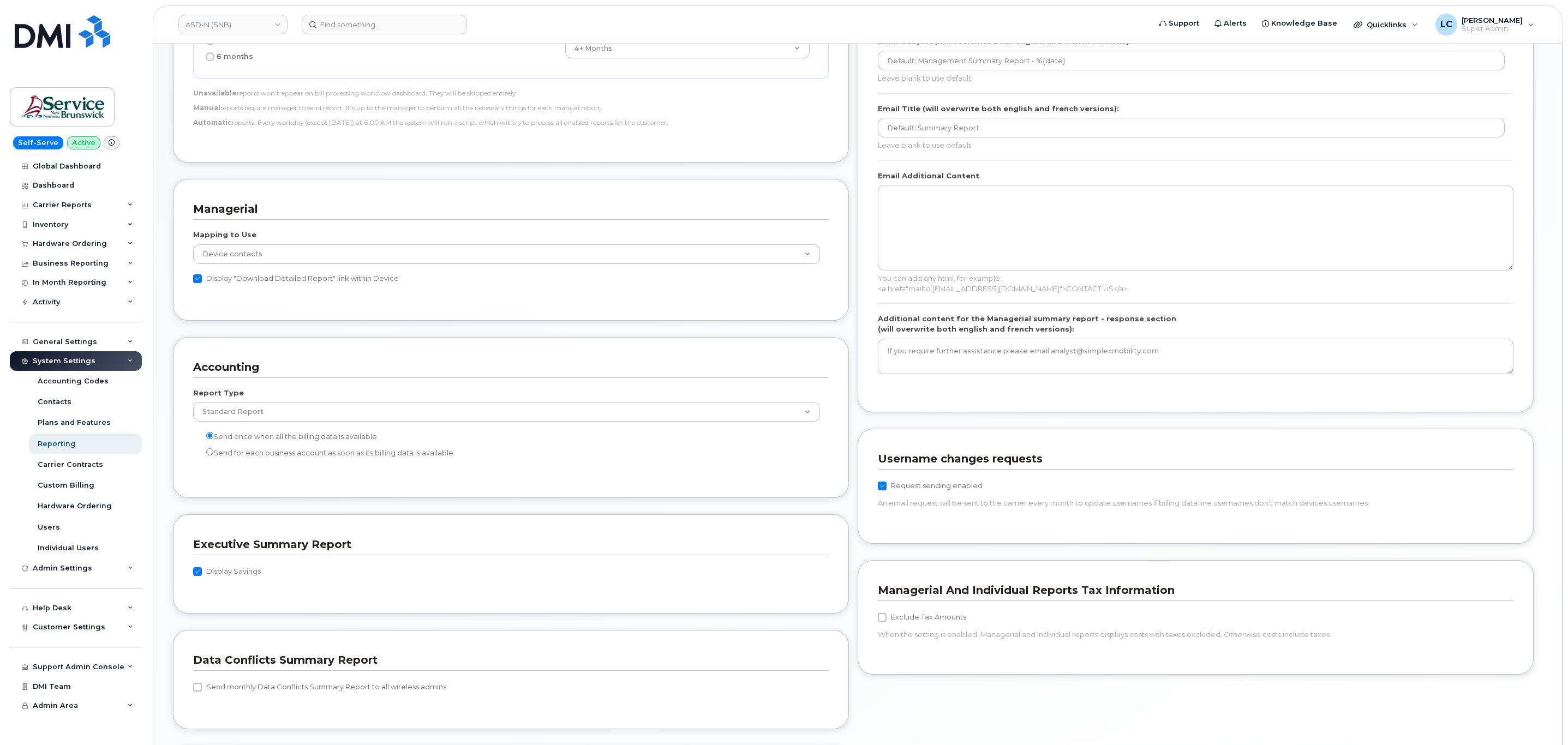
scroll to position [862, 0]
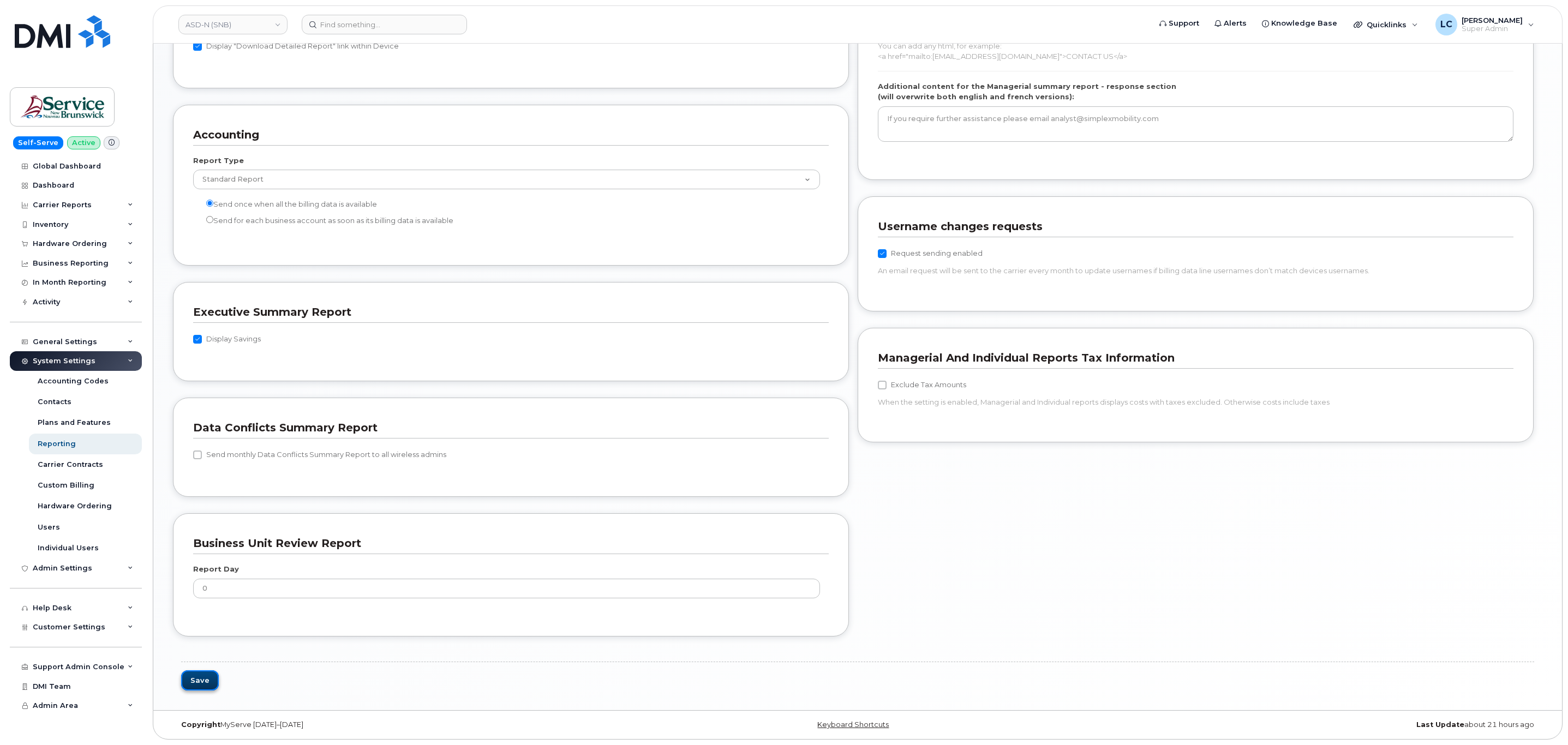
click at [203, 674] on button "Save" at bounding box center [200, 680] width 38 height 20
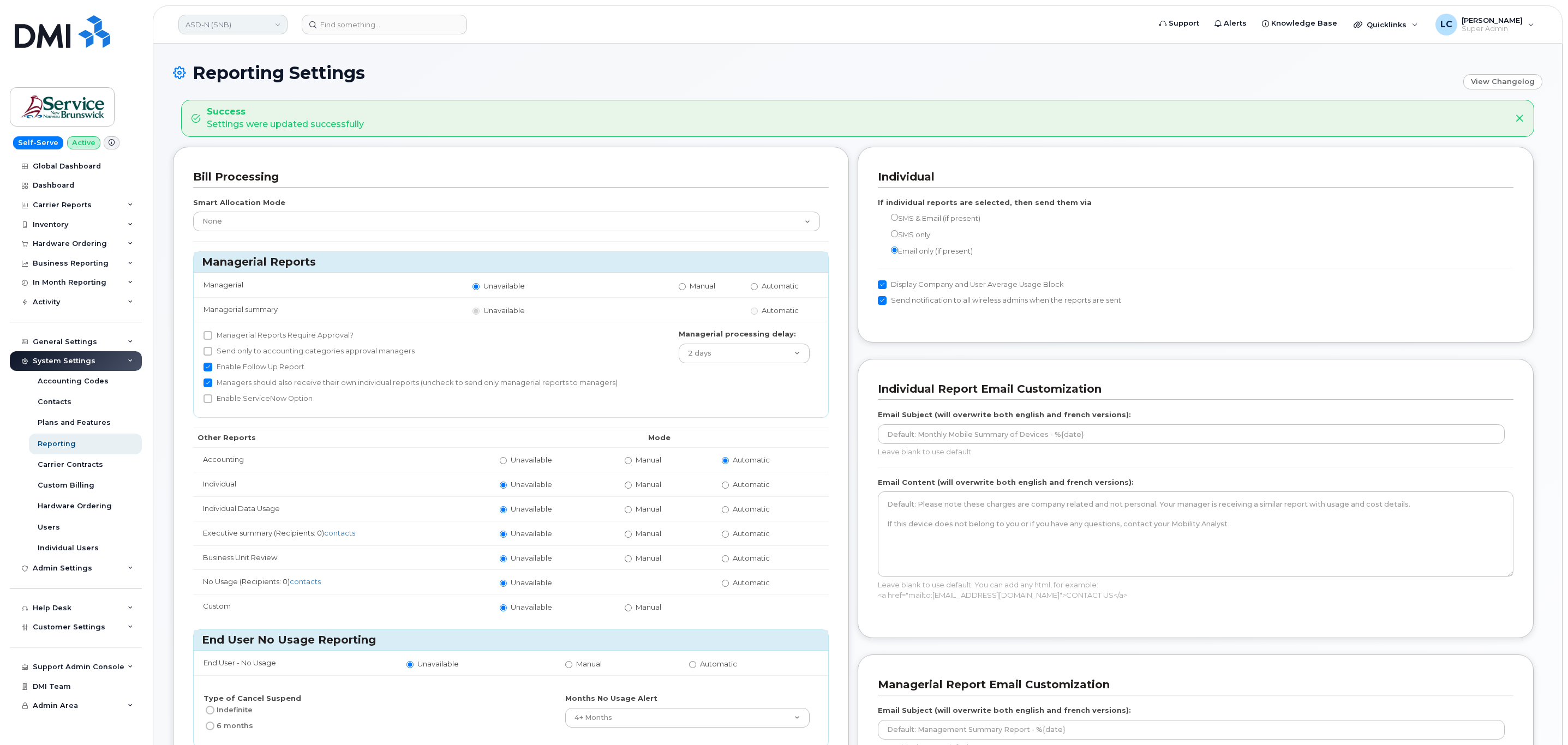
click at [235, 17] on link "ASD-N (SNB)" at bounding box center [233, 24] width 109 height 19
click at [246, 22] on link "ASD-N (SNB)" at bounding box center [233, 24] width 109 height 19
click at [795, 69] on h1 "Reporting Settings" at bounding box center [815, 72] width 1284 height 19
click at [260, 27] on link "ASD-N (SNB)" at bounding box center [233, 24] width 109 height 19
type input "ASD"
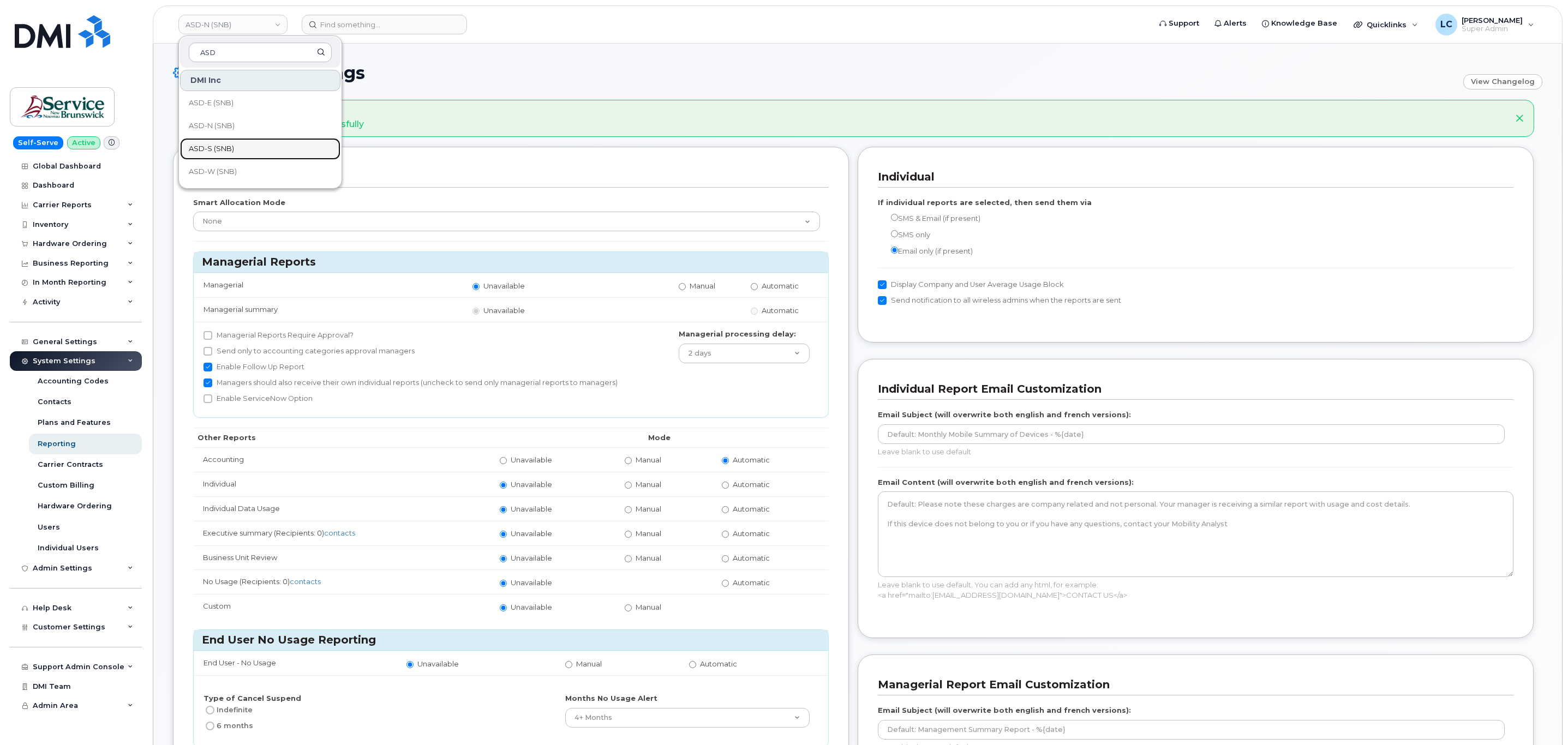
click at [224, 147] on span "ASD-S (SNB)" at bounding box center [212, 149] width 46 height 11
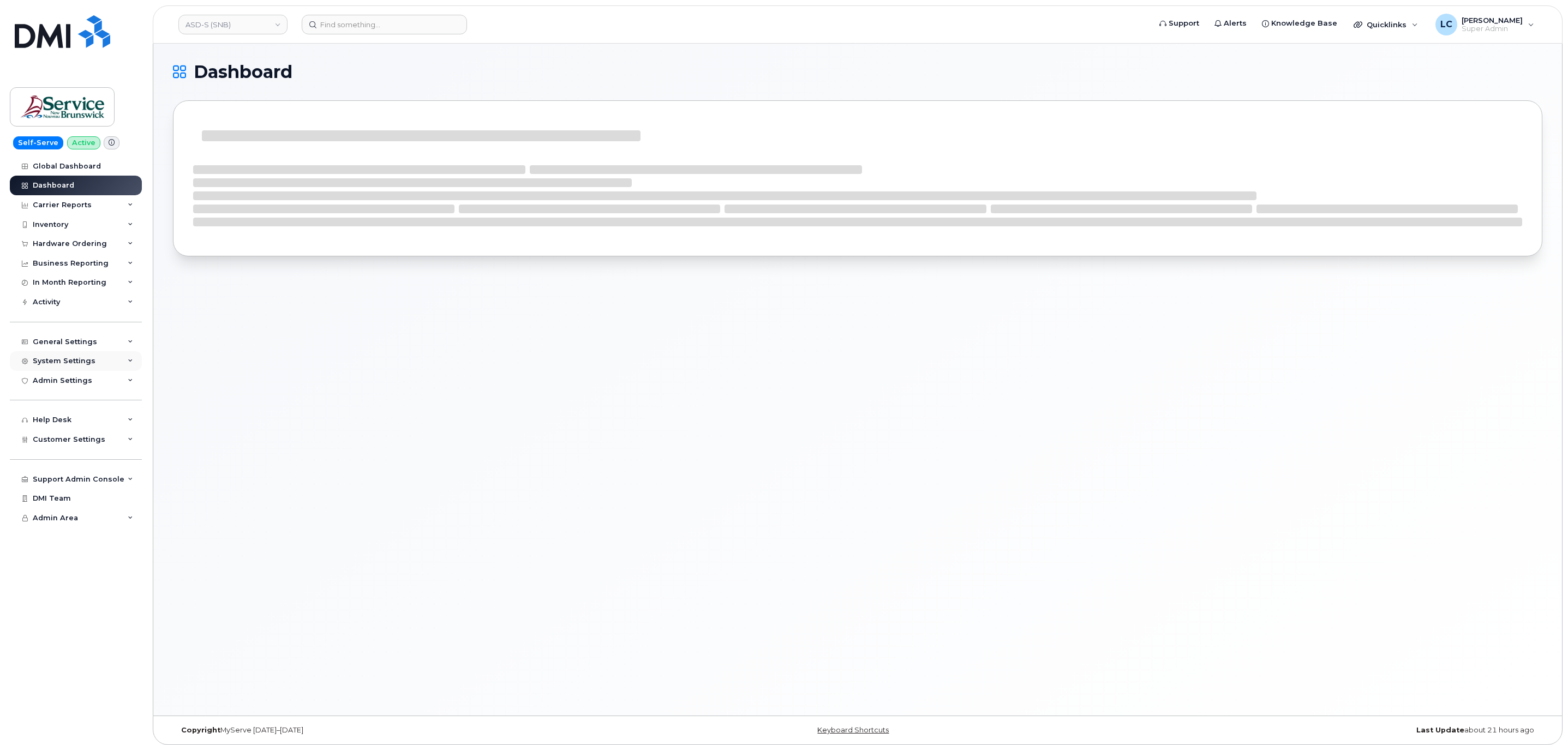
click at [72, 367] on div "System Settings" at bounding box center [76, 360] width 132 height 19
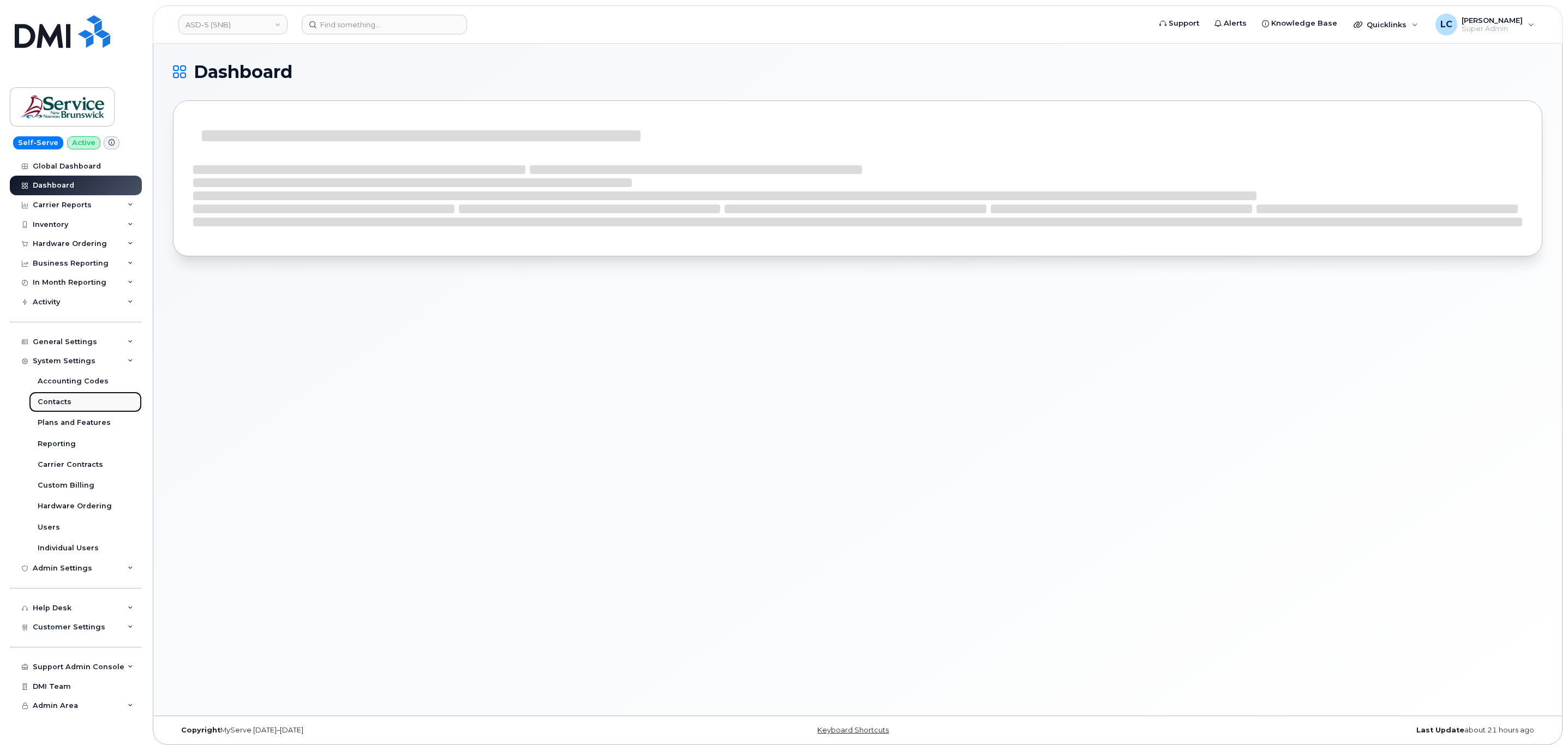
click at [78, 408] on link "Contacts" at bounding box center [85, 401] width 113 height 21
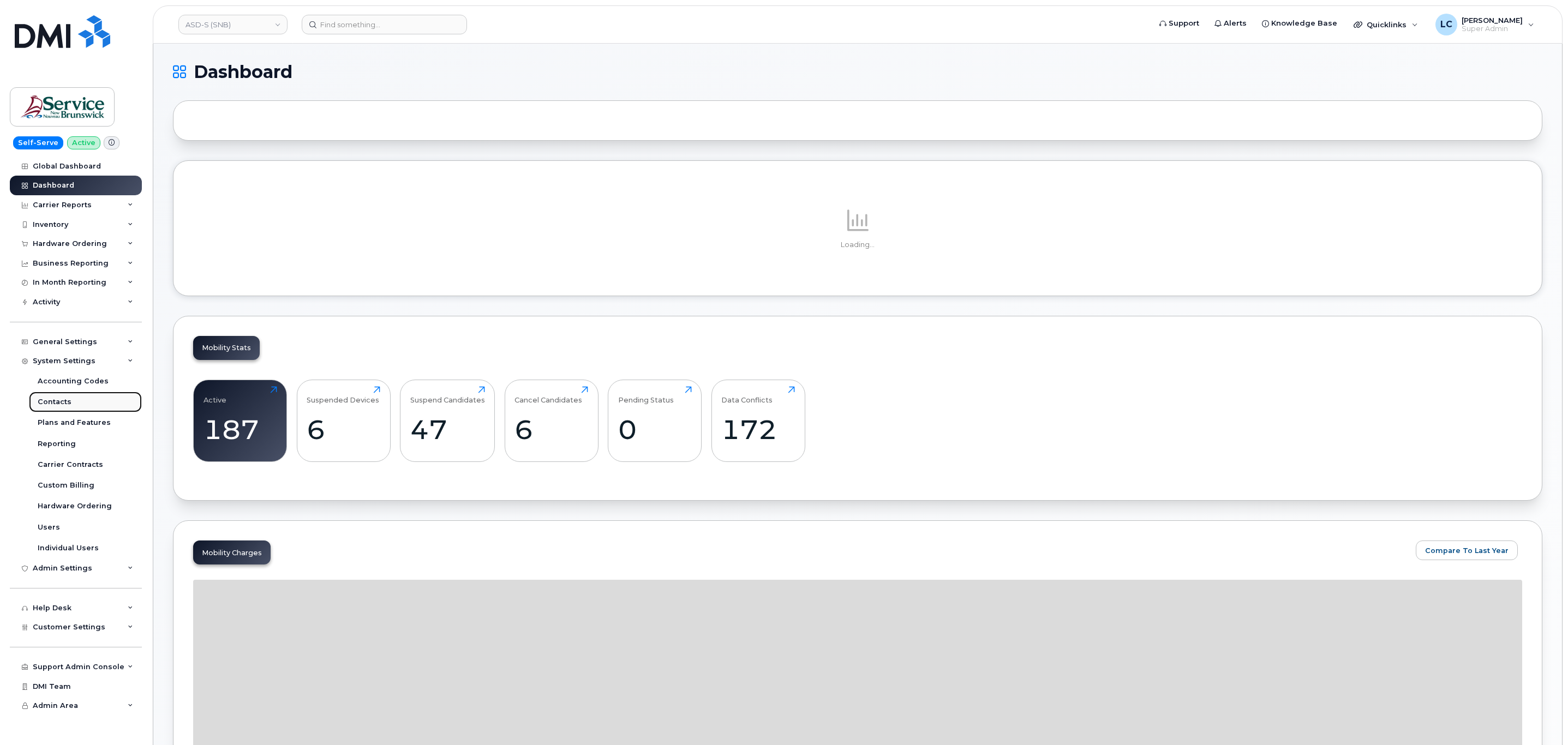
click at [66, 403] on div "Contacts" at bounding box center [54, 401] width 34 height 10
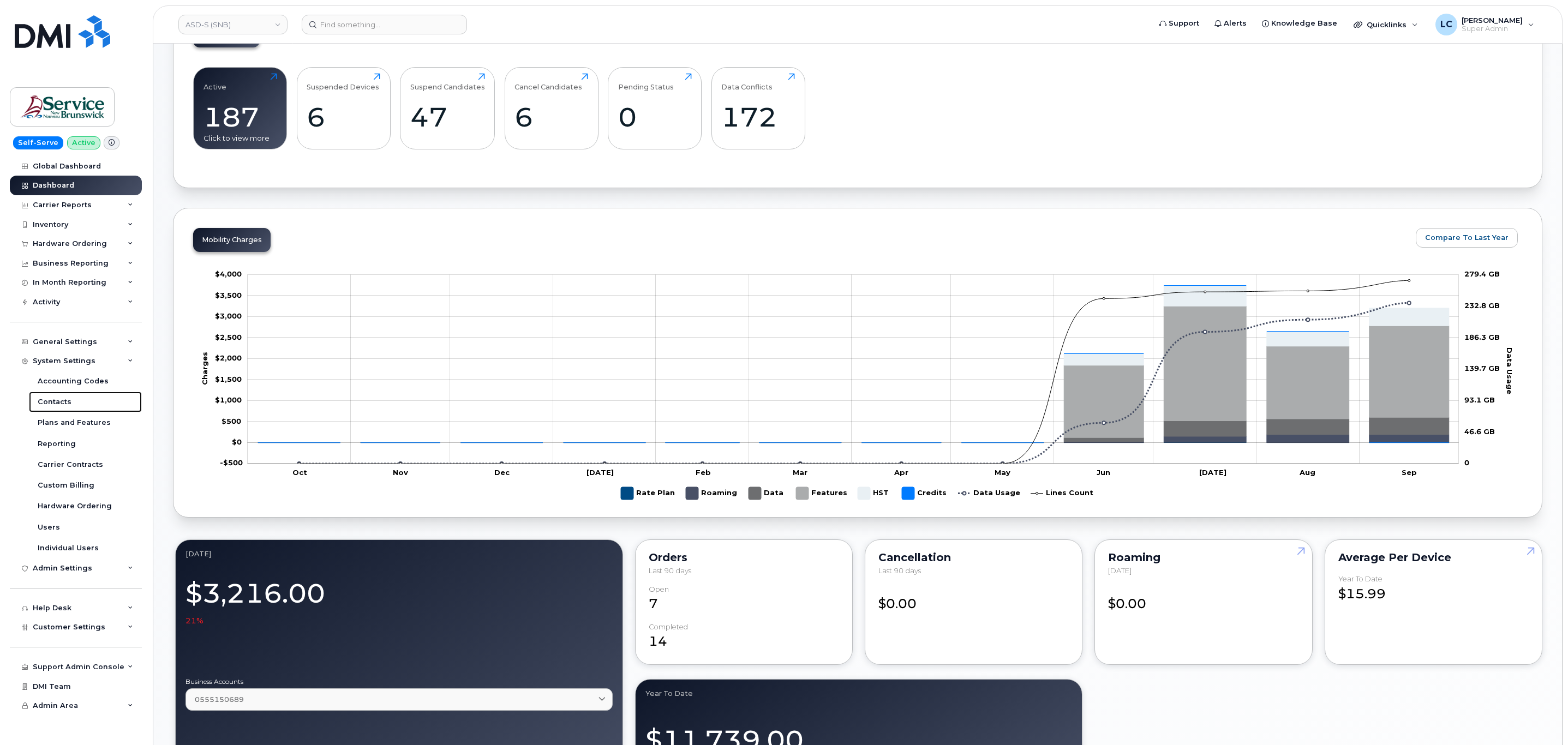
scroll to position [245, 0]
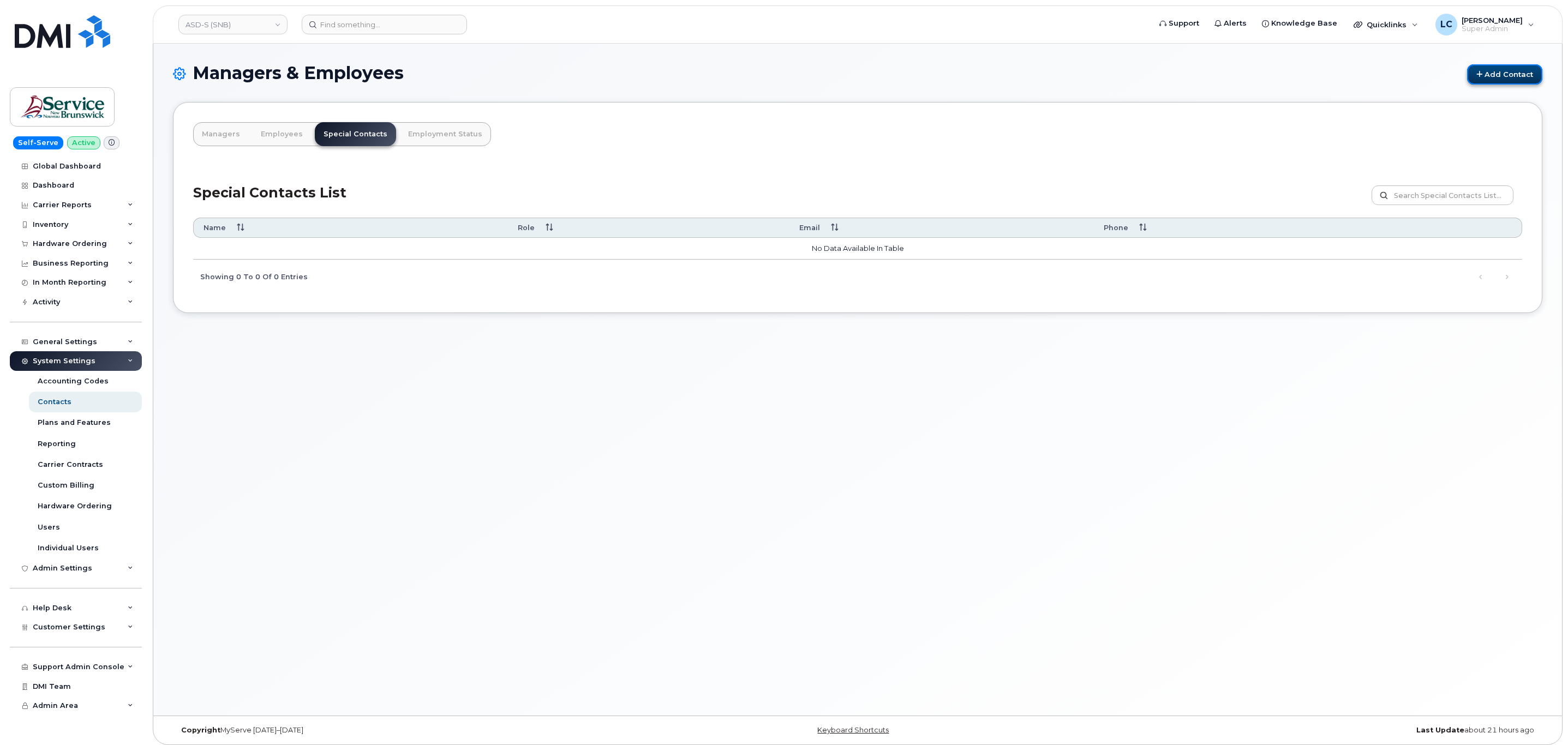
click at [1520, 76] on link "Add Contact" at bounding box center [1504, 74] width 75 height 20
click at [1500, 75] on link "Add Contact" at bounding box center [1504, 74] width 75 height 20
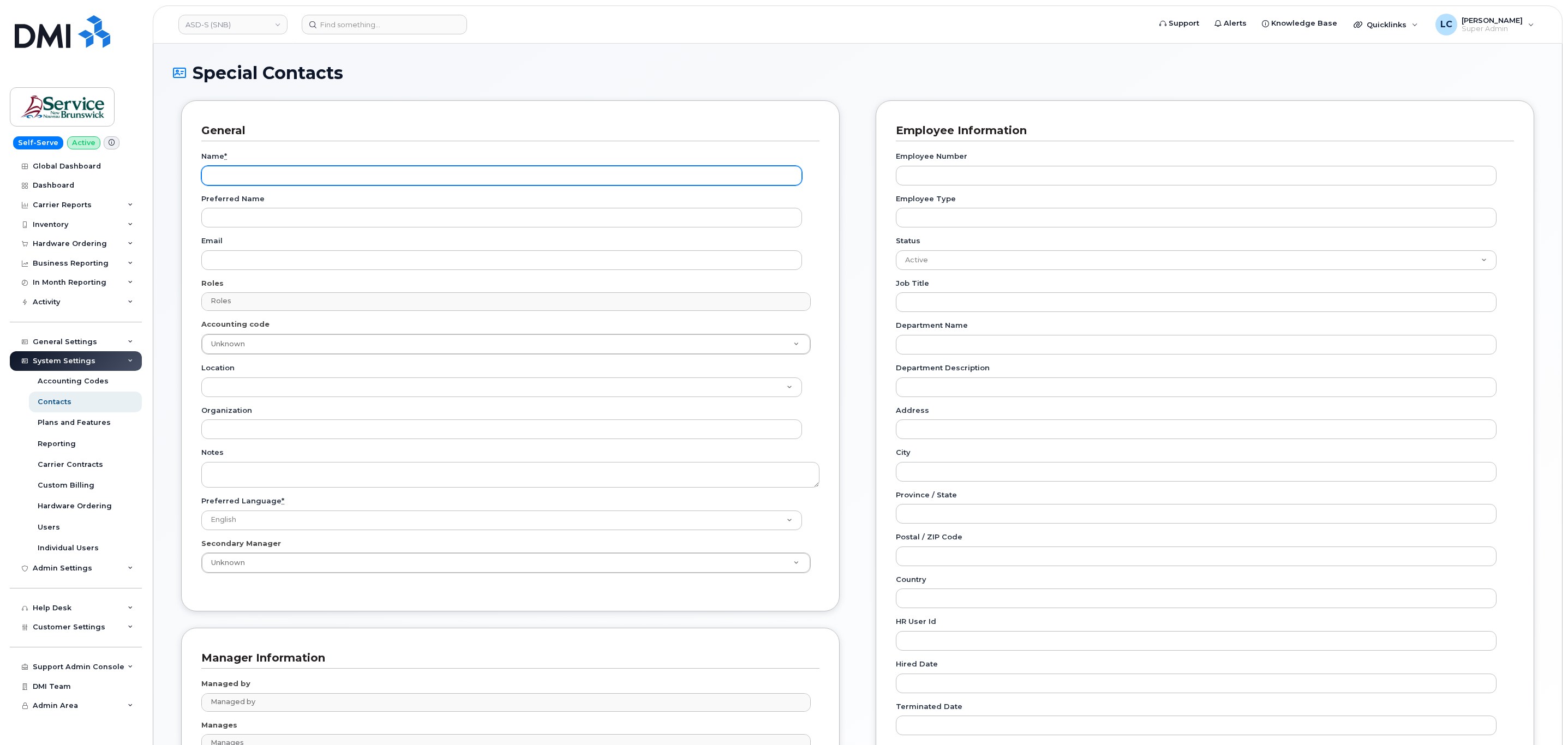
click at [269, 177] on input "Name *" at bounding box center [501, 175] width 601 height 19
paste input "Accounting Report Contact"
type input "Accounting Report Contact"
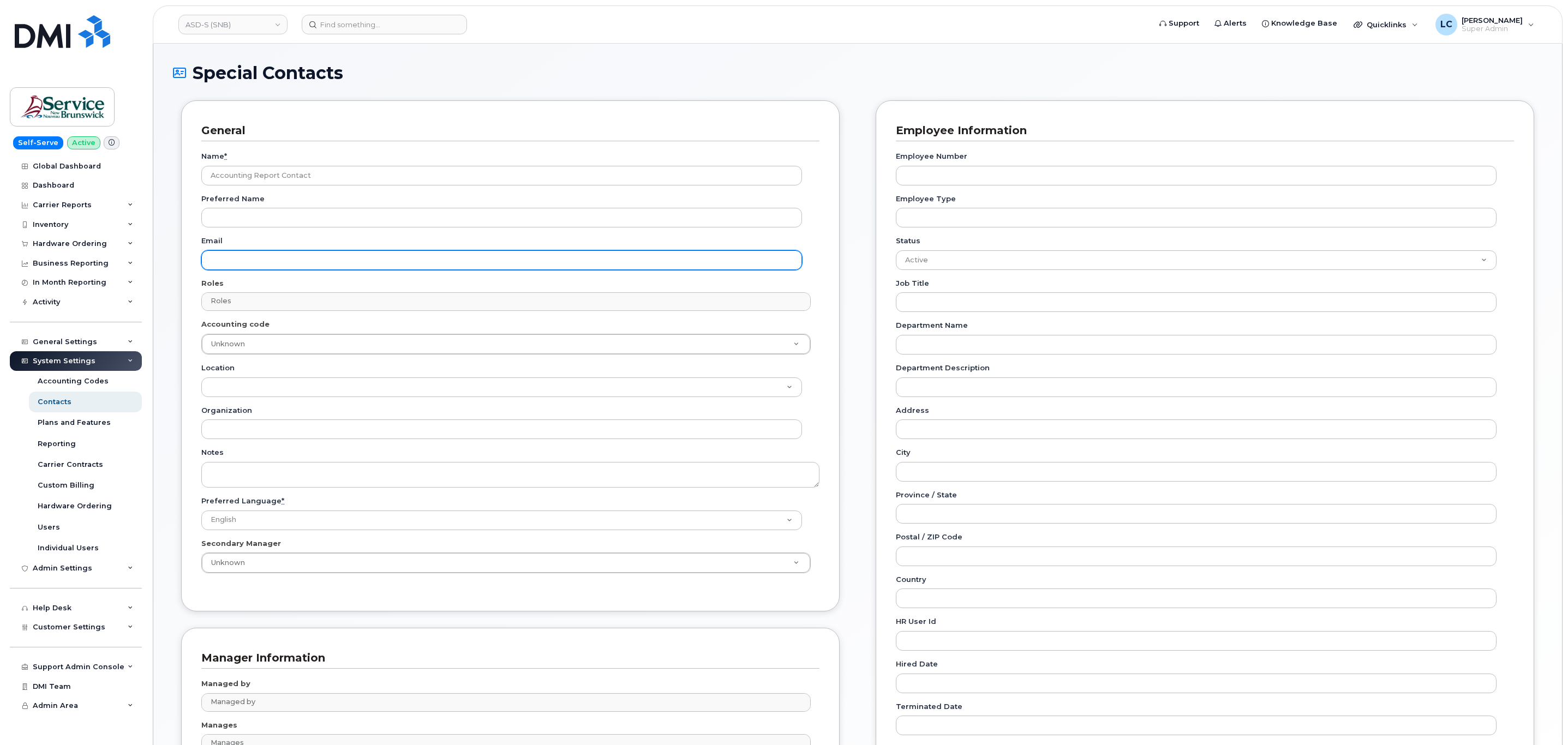
click at [261, 265] on input "Email" at bounding box center [501, 260] width 601 height 19
paste input "[EMAIL_ADDRESS][DOMAIN_NAME]"
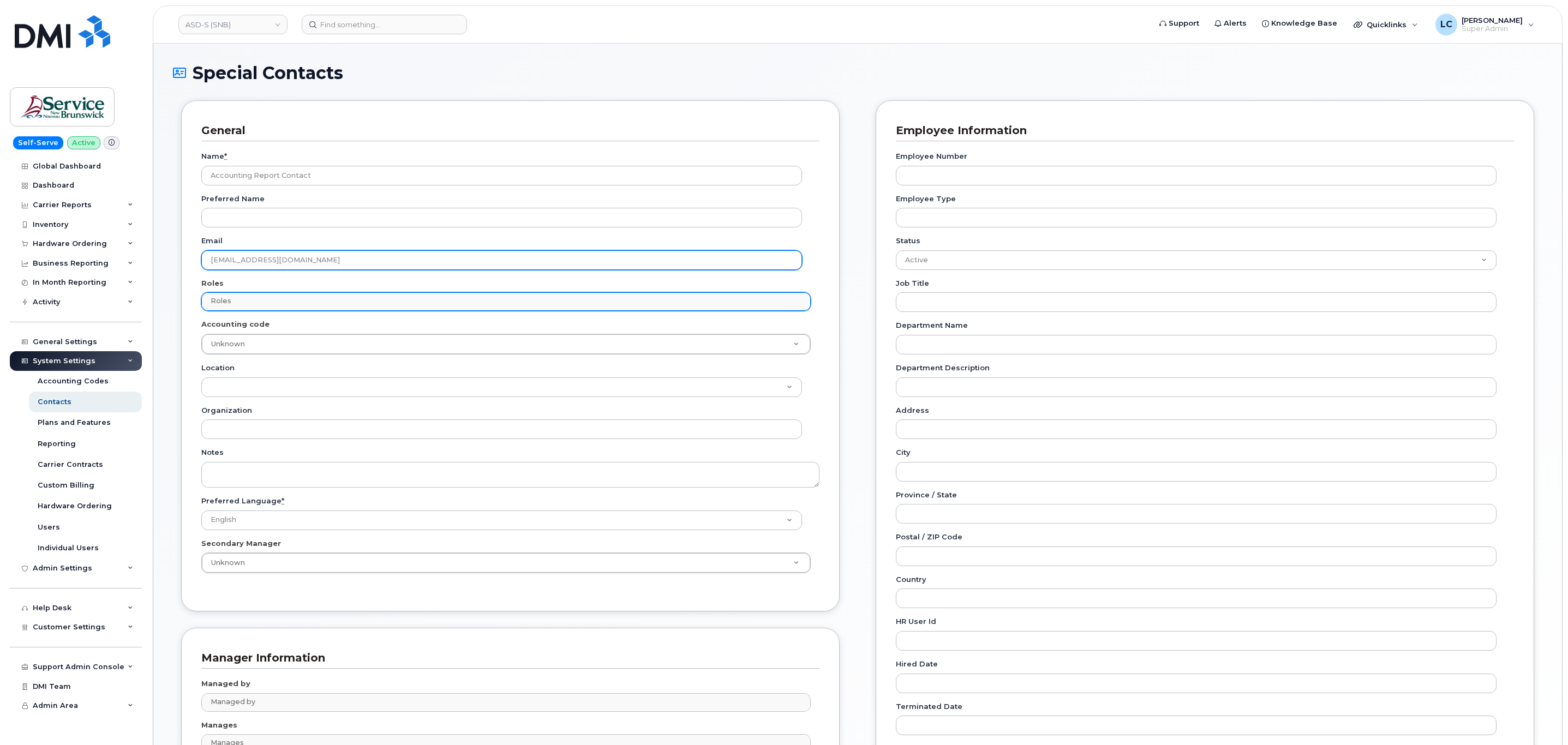
type input "[EMAIL_ADDRESS][DOMAIN_NAME]"
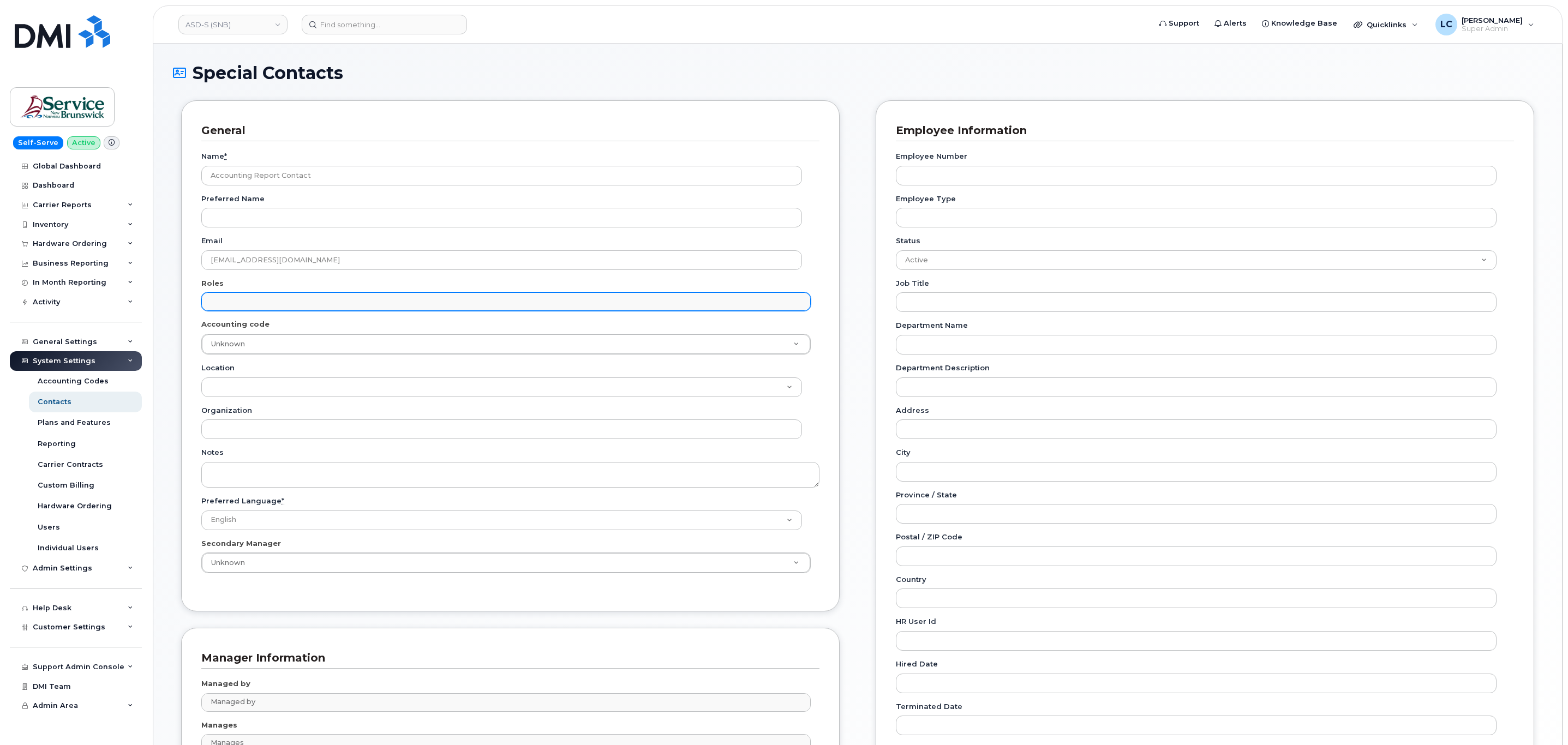
click at [282, 297] on input "text" at bounding box center [507, 301] width 599 height 15
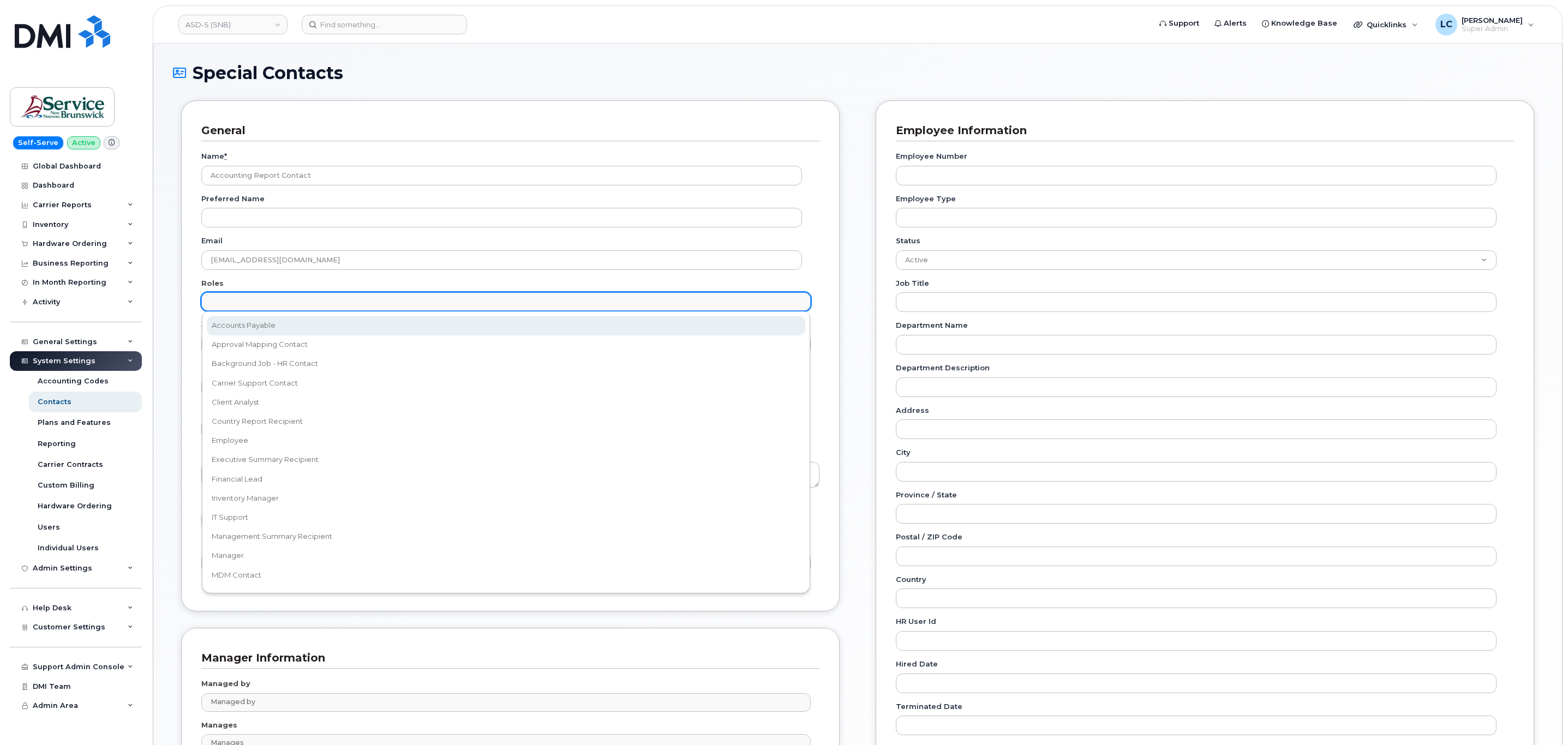
select select "5"
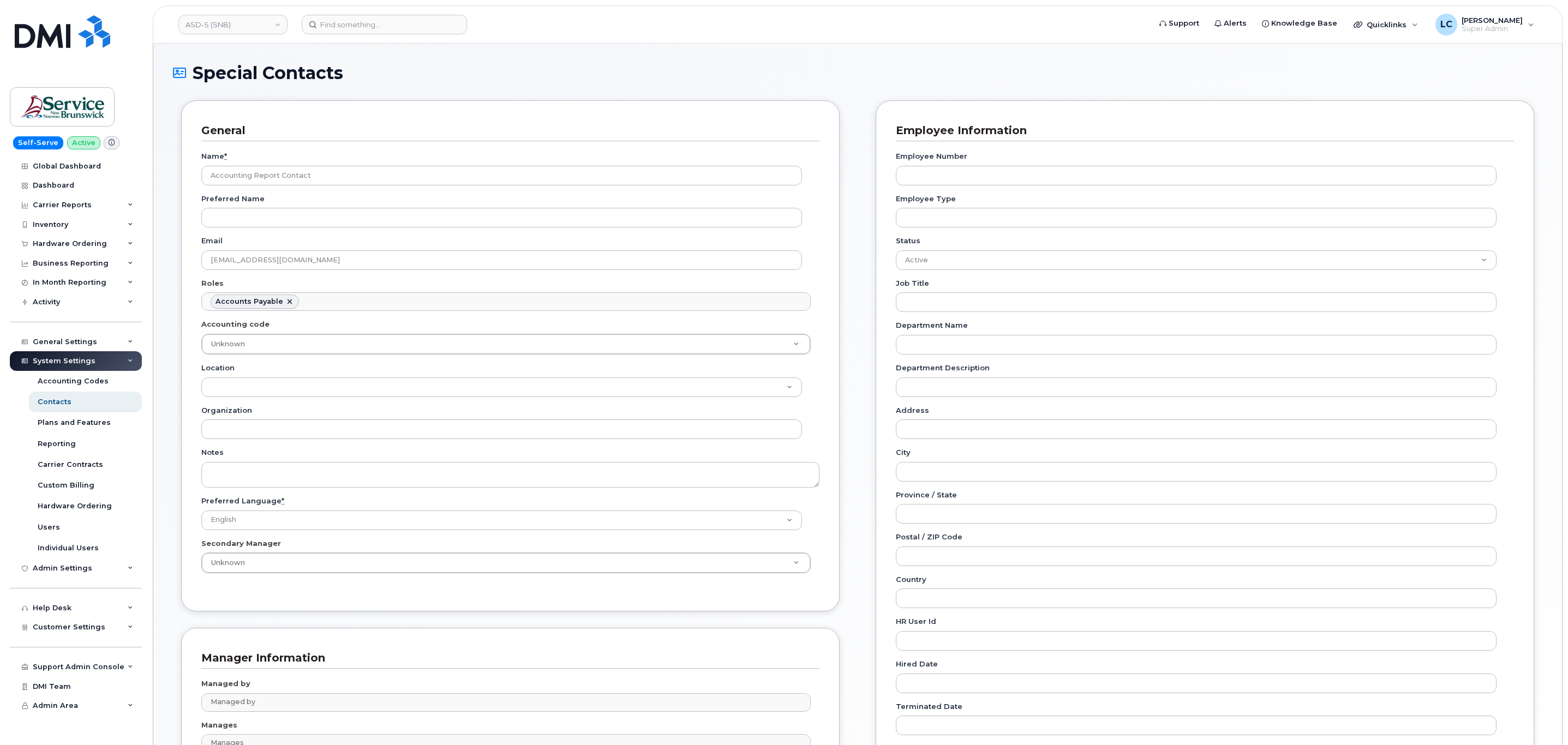
click at [851, 322] on div "General Name * Accounting Report Contact Preferred Name Email telephonyservices…" at bounding box center [857, 454] width 1369 height 707
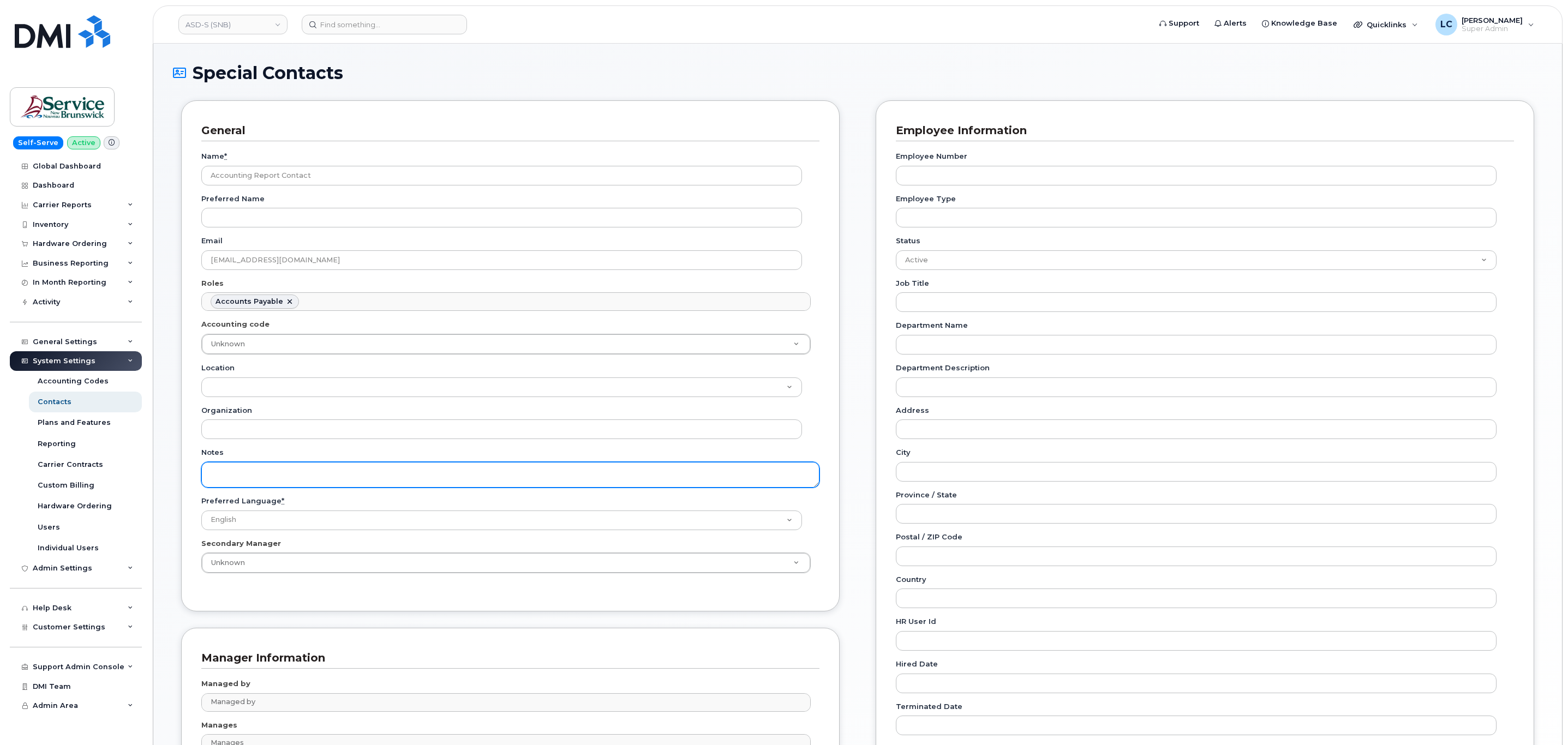
click at [306, 468] on textarea "Notes" at bounding box center [510, 474] width 618 height 25
paste textarea "SNB Requested To Configure as Accounting Report Recipient - Per Eric: 10/08/2025"
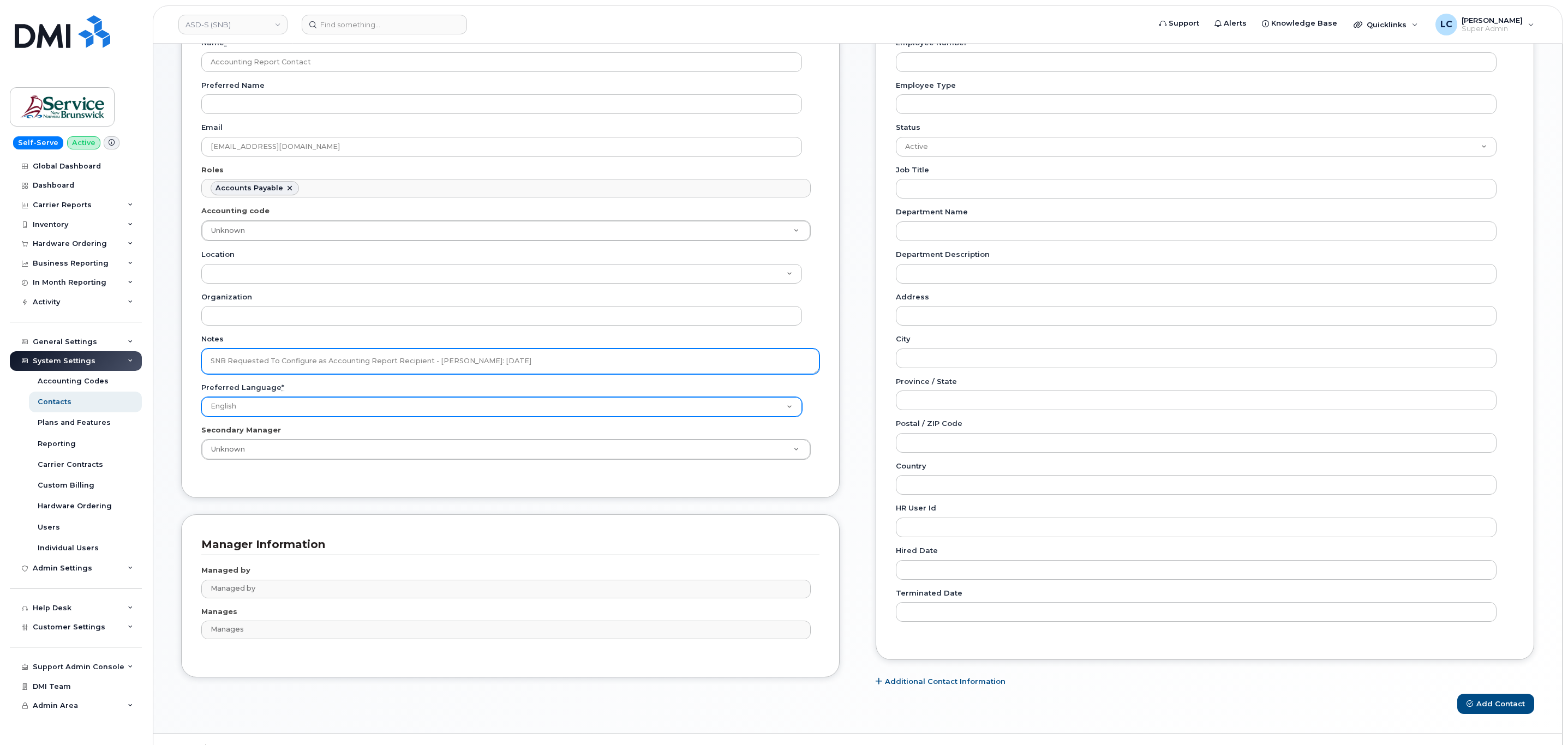
scroll to position [143, 0]
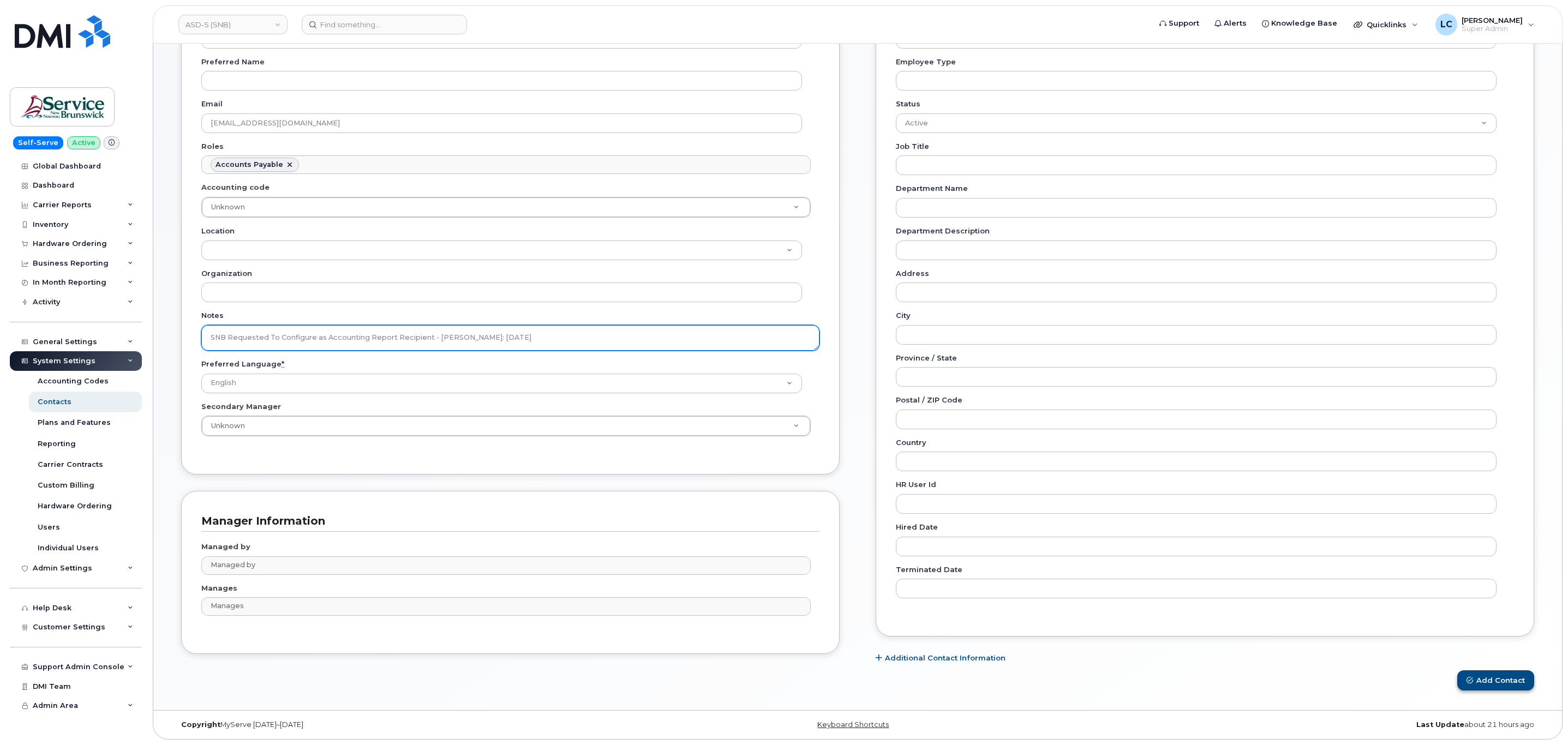
type textarea "SNB Requested To Configure as Accounting Report Recipient - Per Eric: 10/08/2025"
click at [1484, 674] on button "Add Contact" at bounding box center [1495, 680] width 77 height 20
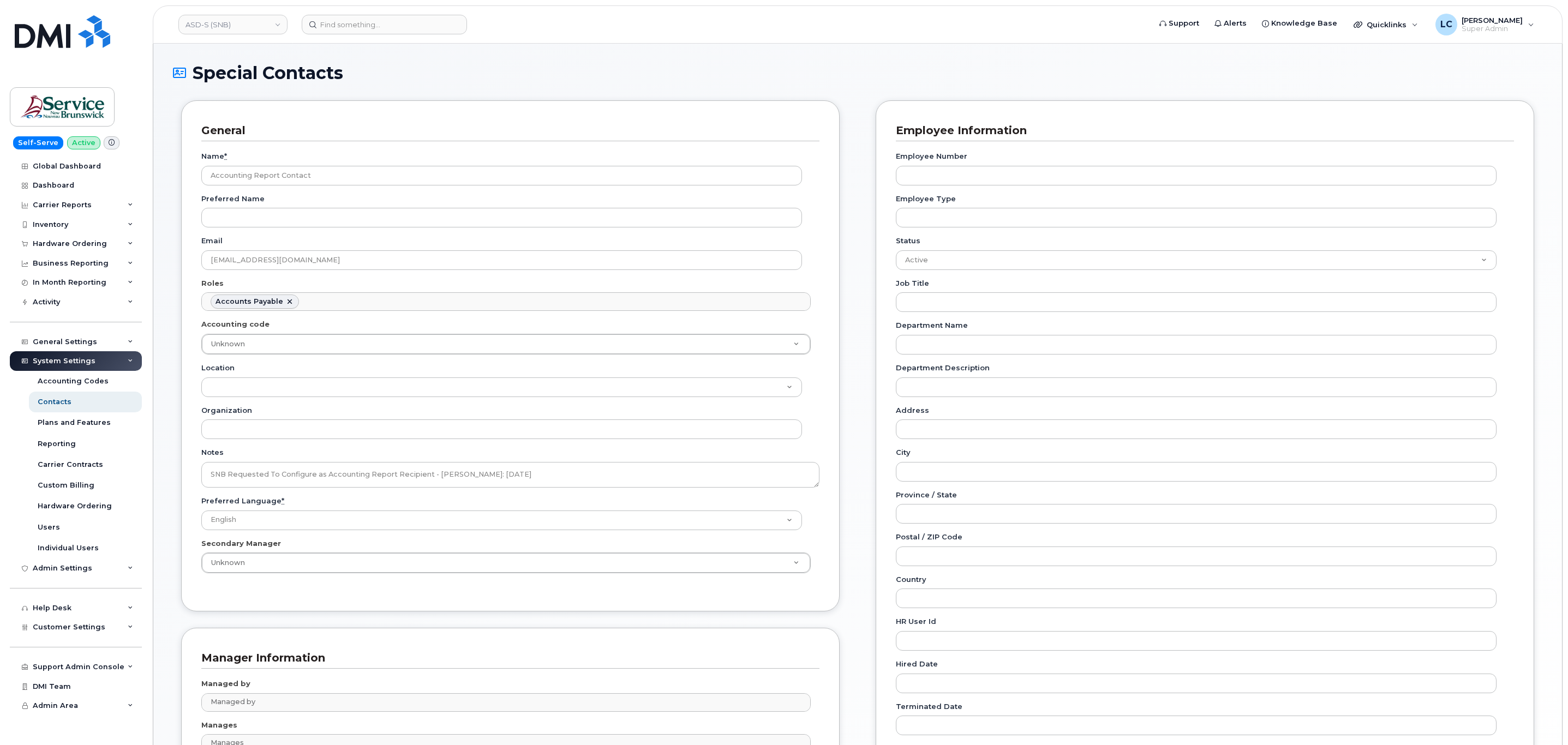
scroll to position [82, 0]
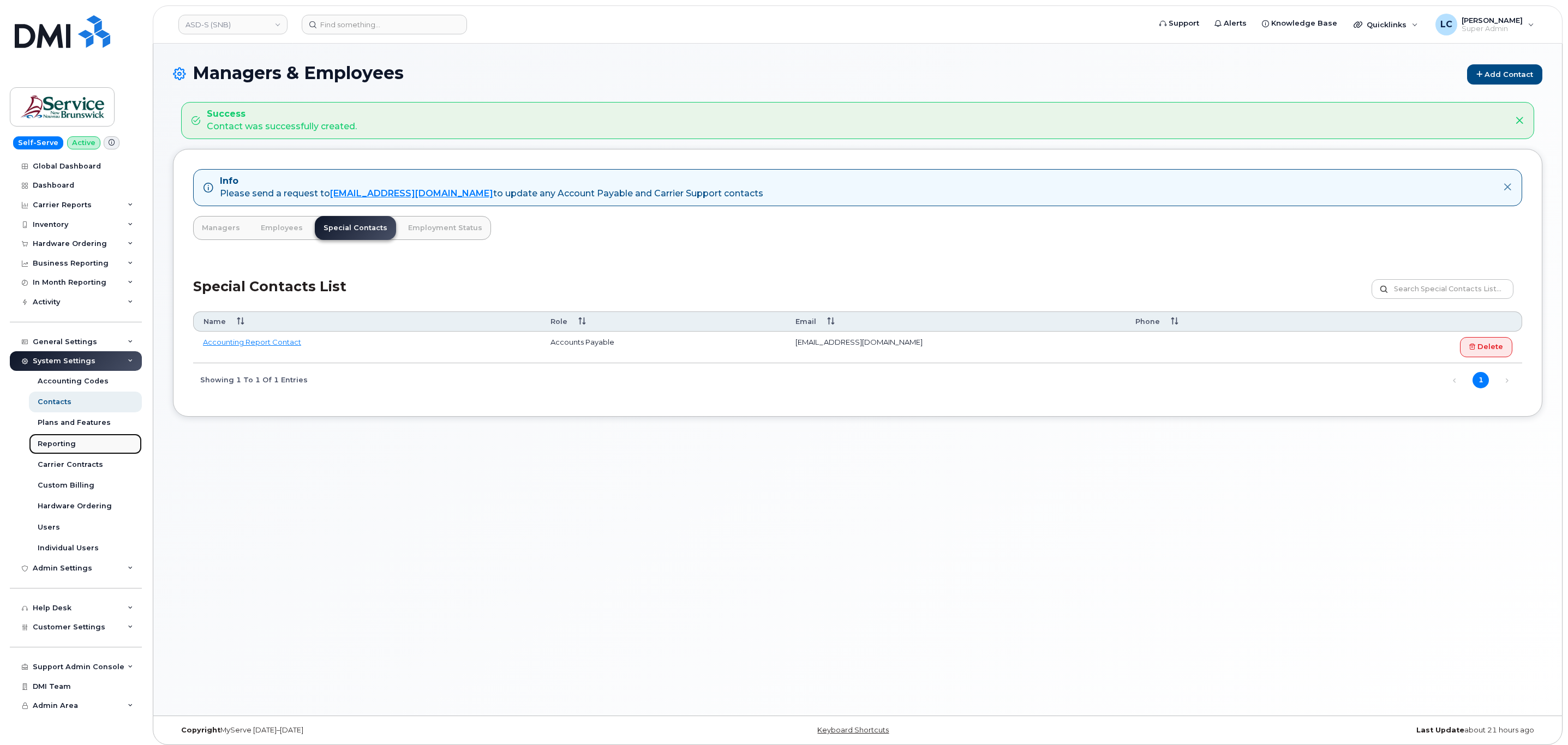
click at [60, 440] on div "Reporting" at bounding box center [56, 444] width 38 height 10
click at [72, 442] on div "Reporting" at bounding box center [56, 444] width 38 height 10
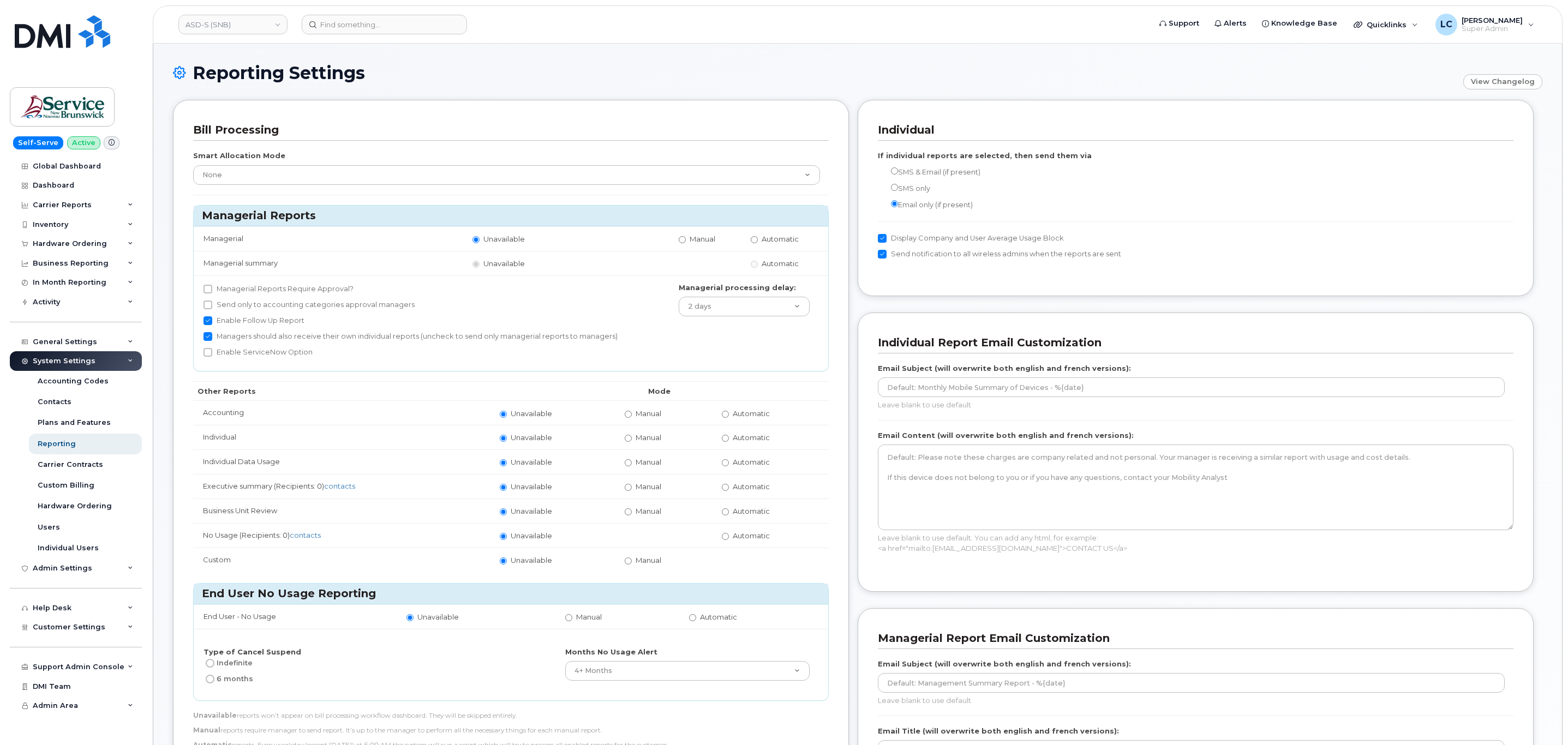
click at [731, 419] on label "Automatic" at bounding box center [746, 413] width 48 height 10
click at [729, 417] on input "Automatic" at bounding box center [725, 414] width 7 height 7
radio input "true"
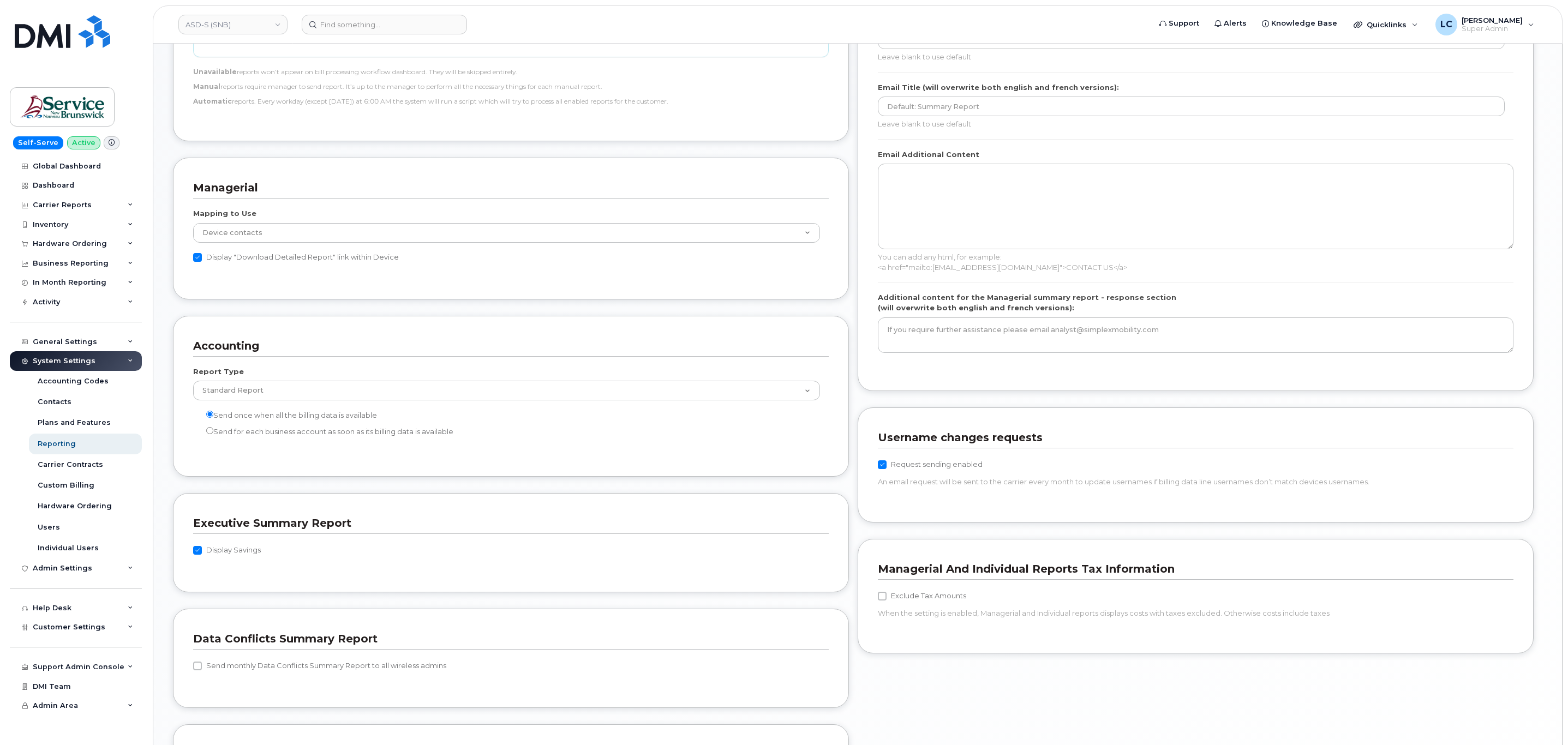
scroll to position [862, 0]
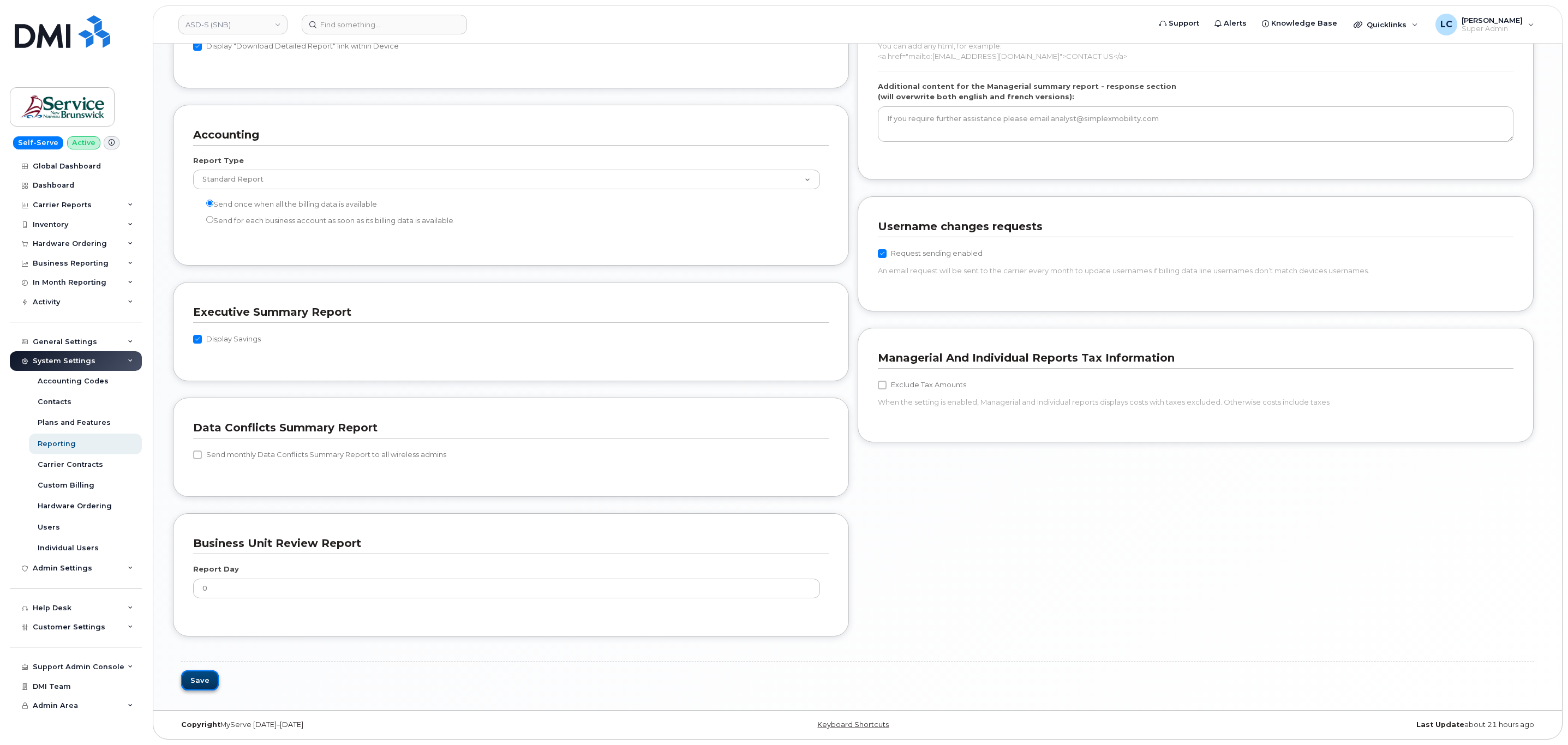
click at [192, 670] on button "Save" at bounding box center [200, 680] width 38 height 20
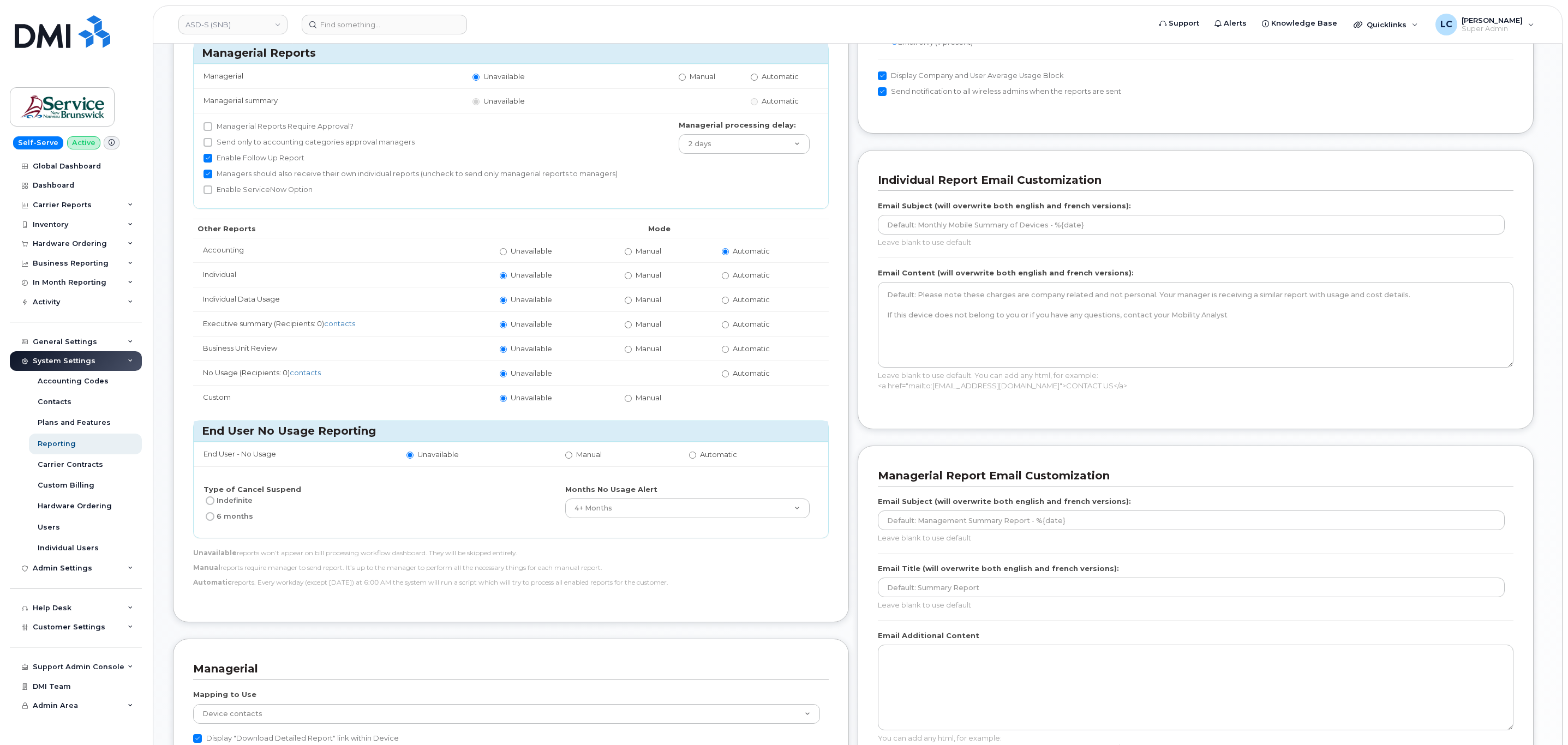
scroll to position [126, 0]
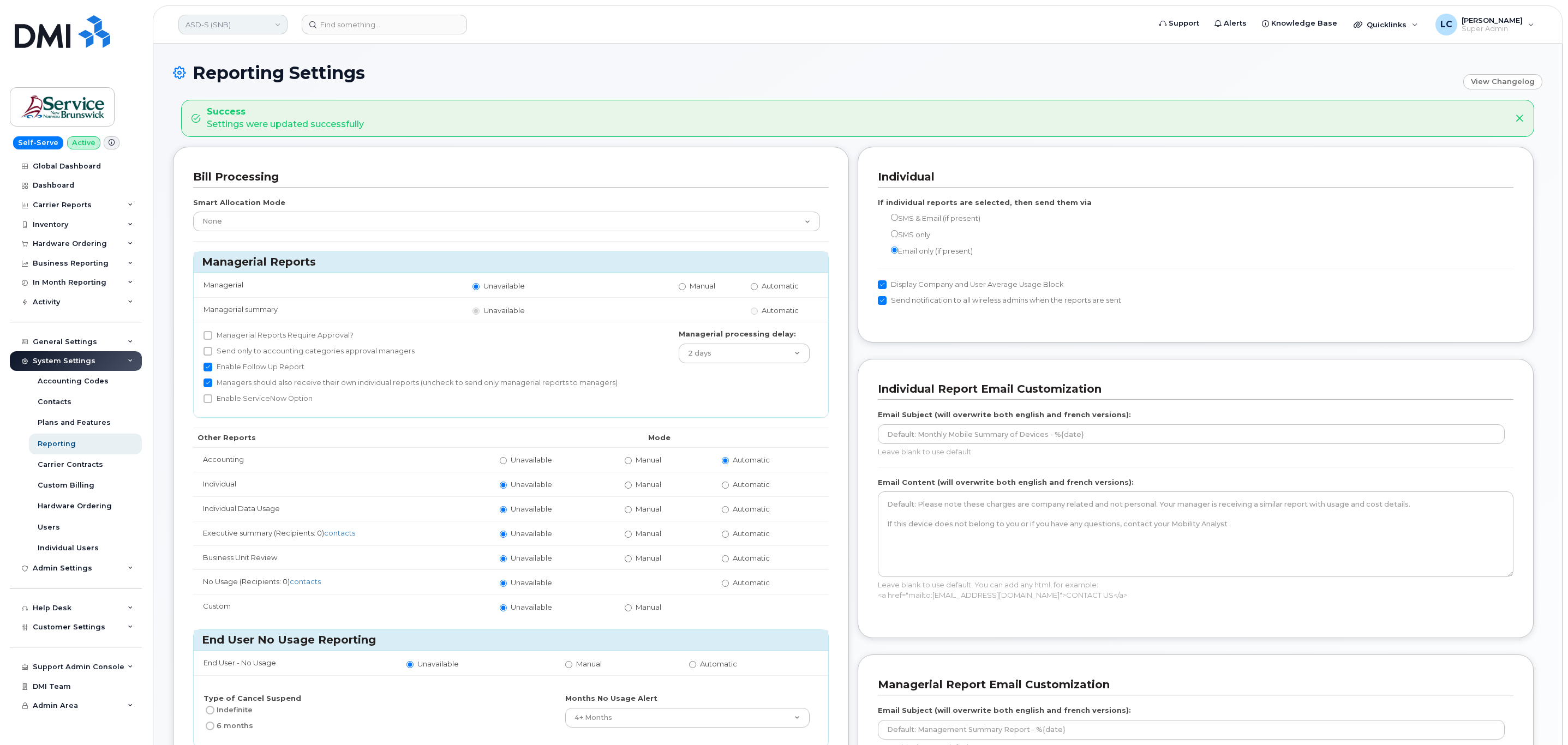
click at [253, 33] on link "ASD-S (SNB)" at bounding box center [233, 24] width 109 height 19
click at [249, 49] on input at bounding box center [260, 52] width 143 height 19
drag, startPoint x: 249, startPoint y: 49, endPoint x: 262, endPoint y: 92, distance: 44.9
click at [249, 50] on input at bounding box center [260, 52] width 143 height 19
type input "ASD-W"
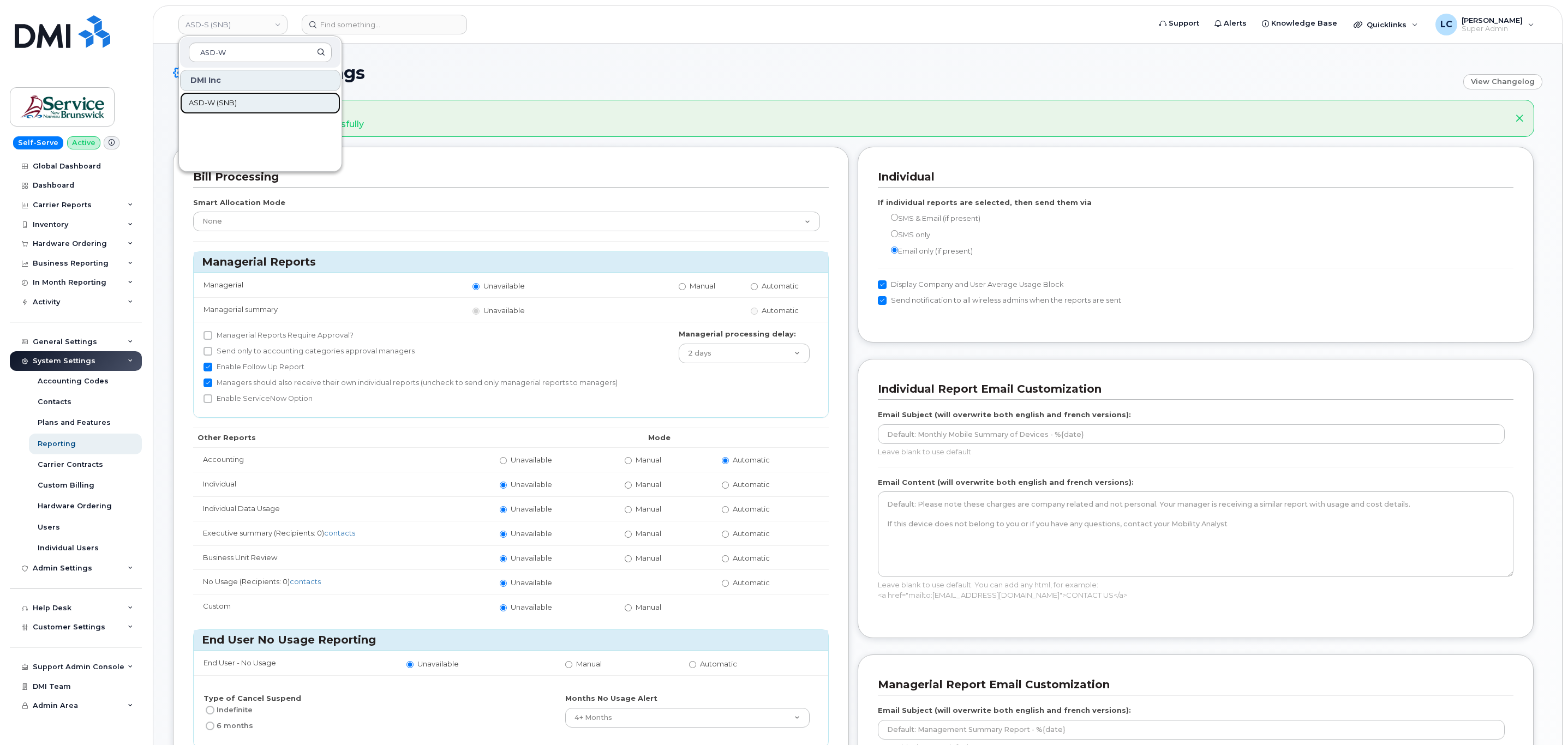
click at [262, 97] on link "ASD-W (SNB)" at bounding box center [260, 103] width 160 height 22
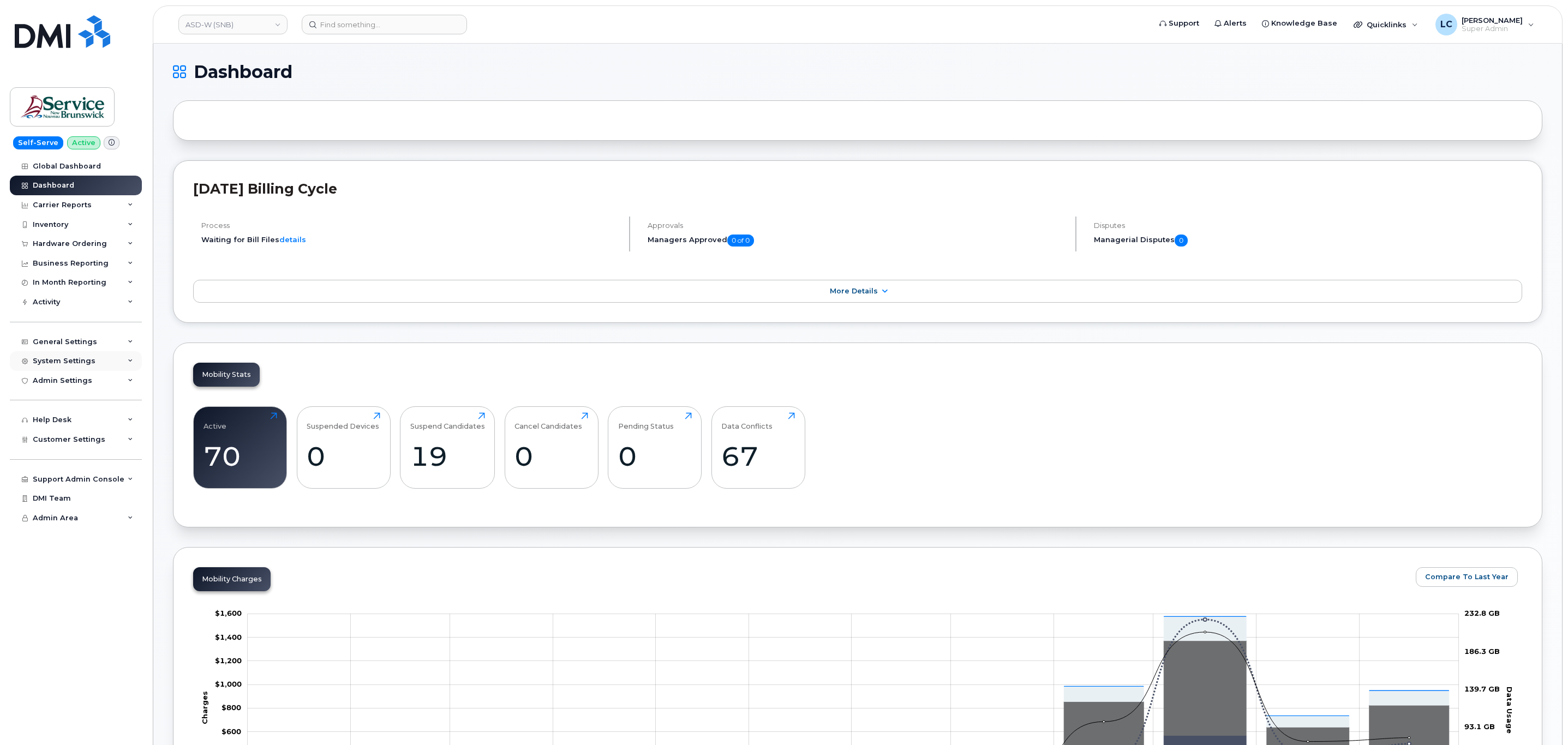
click at [86, 368] on div "System Settings" at bounding box center [76, 360] width 132 height 19
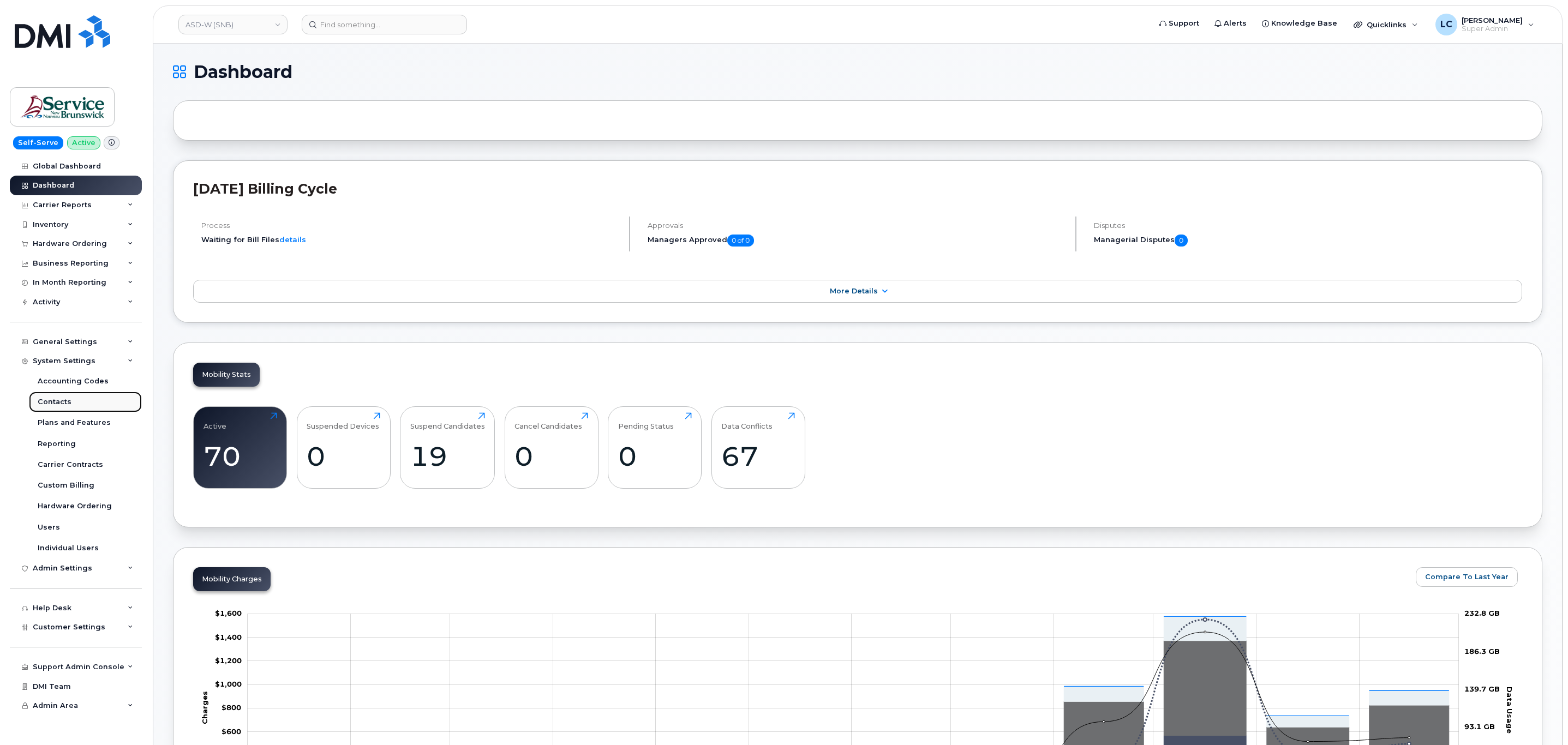
click at [76, 405] on link "Contacts" at bounding box center [85, 401] width 113 height 21
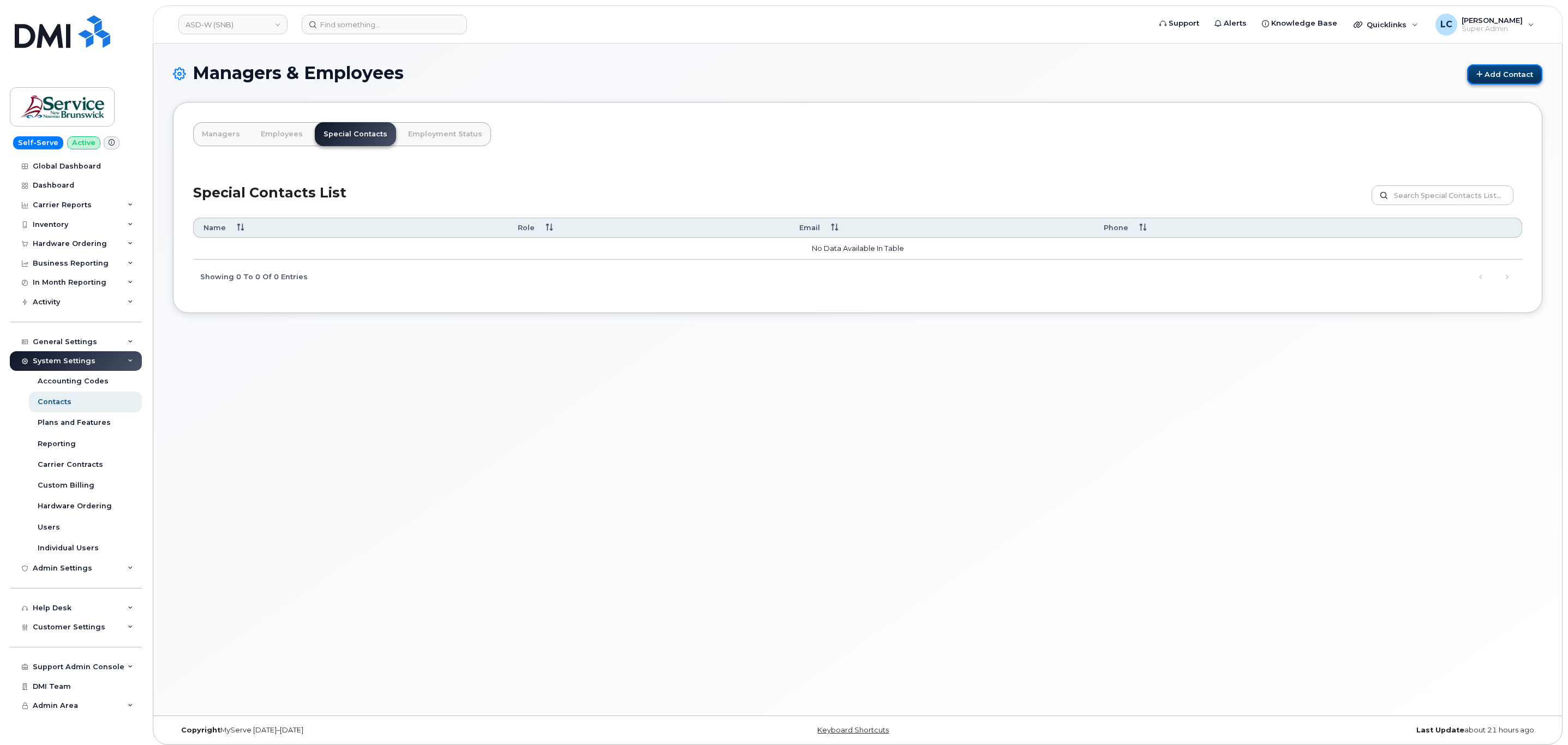
click at [1503, 74] on link "Add Contact" at bounding box center [1504, 74] width 75 height 20
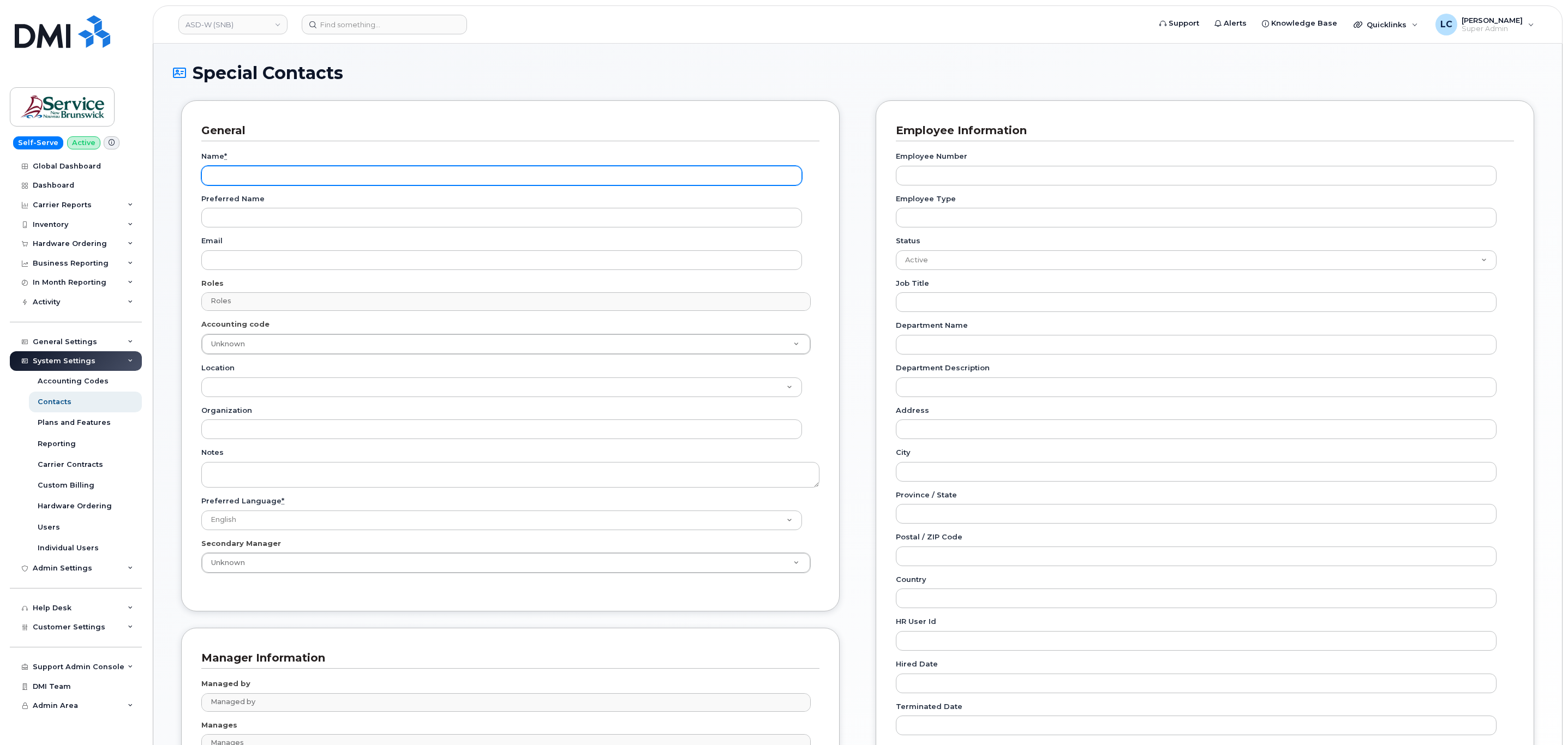
click at [241, 180] on input "Name *" at bounding box center [501, 175] width 601 height 19
paste input "Accounting Report Contact"
type input "Accounting Report Contact"
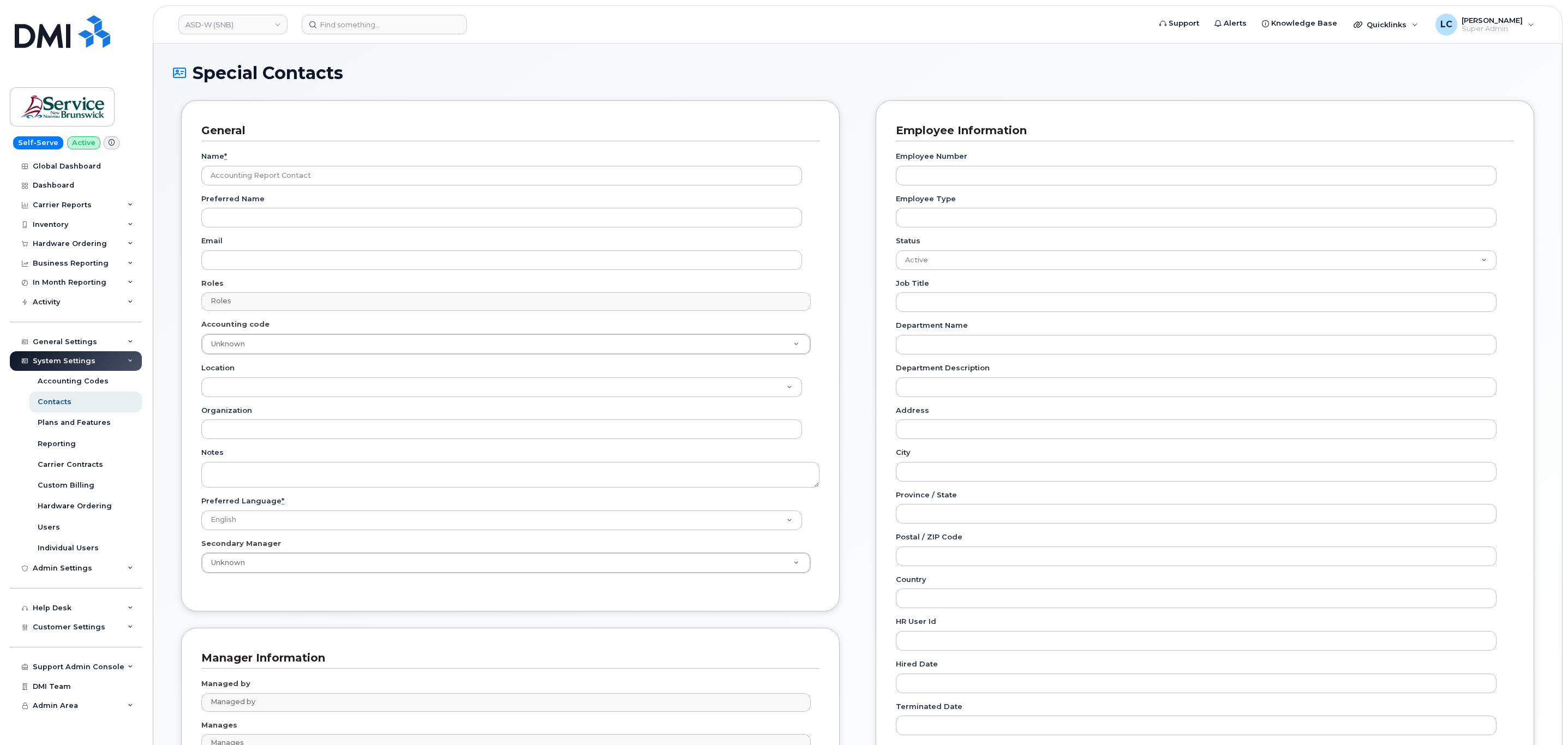
click at [252, 271] on div "Name * Accounting Report Contact Preferred Name Email Roles Roles No matches fo…" at bounding box center [510, 366] width 618 height 450
click at [249, 271] on div "Name * Accounting Report Contact Preferred Name Email Roles Roles No matches fo…" at bounding box center [510, 366] width 618 height 450
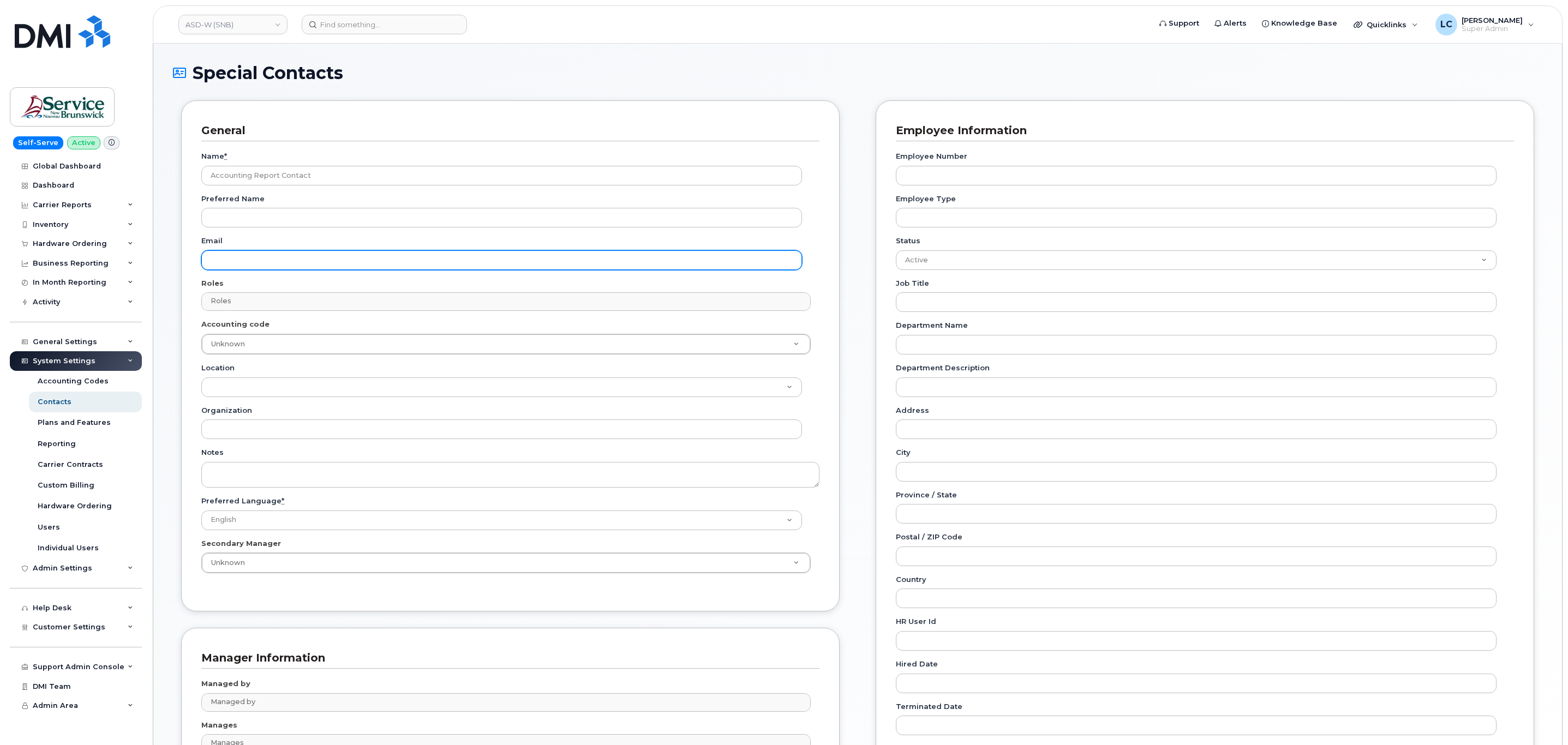
click at [249, 263] on input "Email" at bounding box center [501, 260] width 601 height 19
paste input "telephonyservices@gnb.ca"
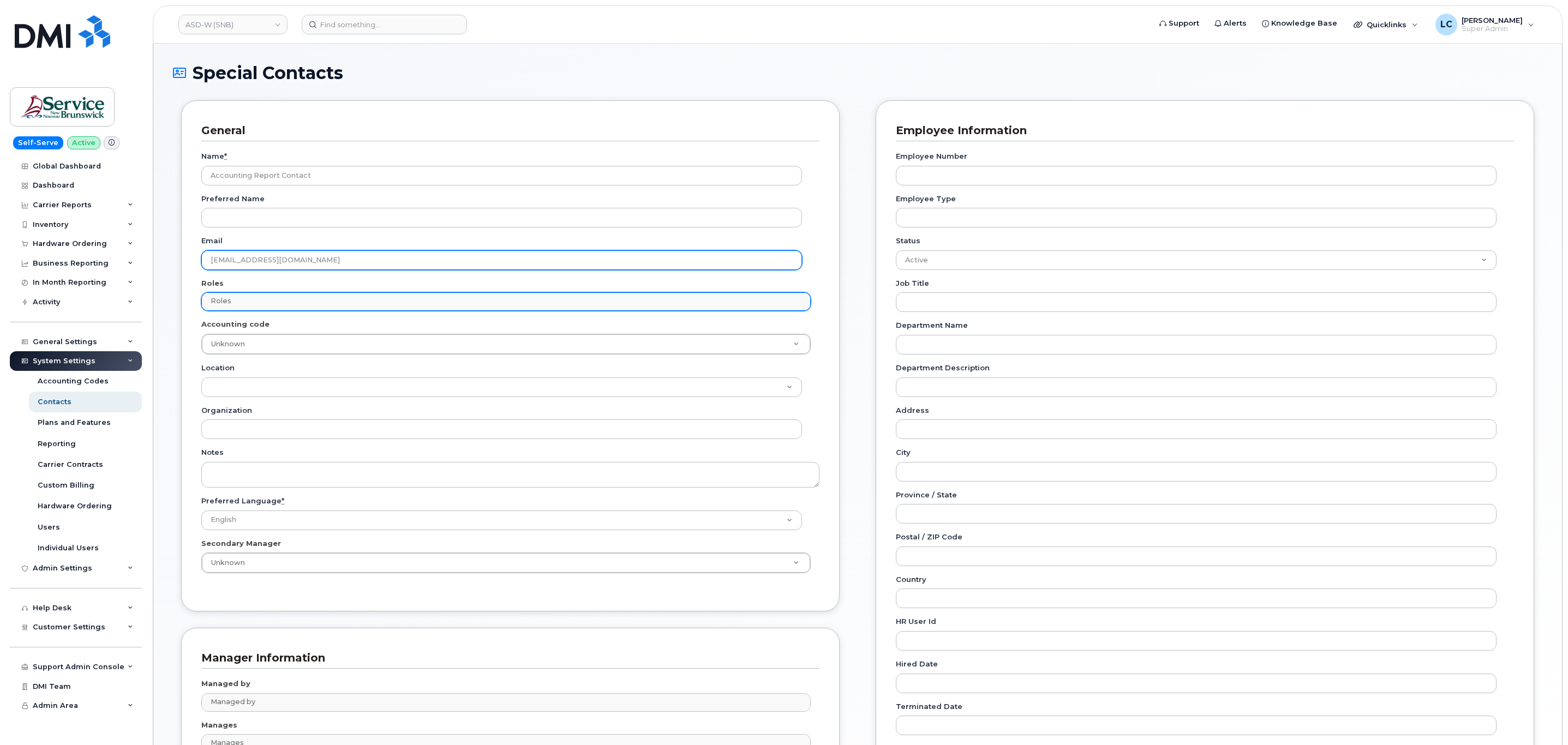
type input "telephonyservices@gnb.ca"
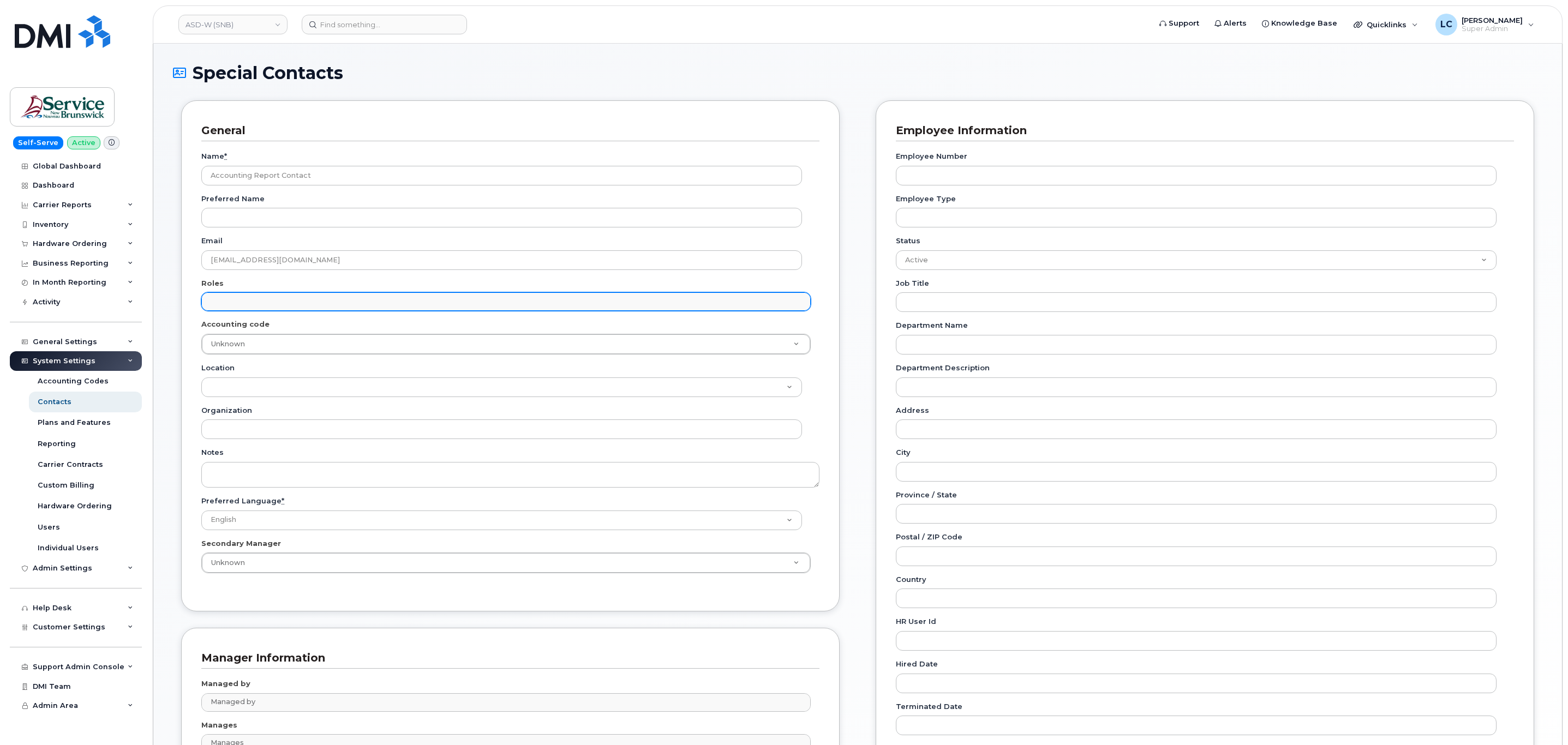
click at [305, 298] on input "text" at bounding box center [507, 301] width 599 height 15
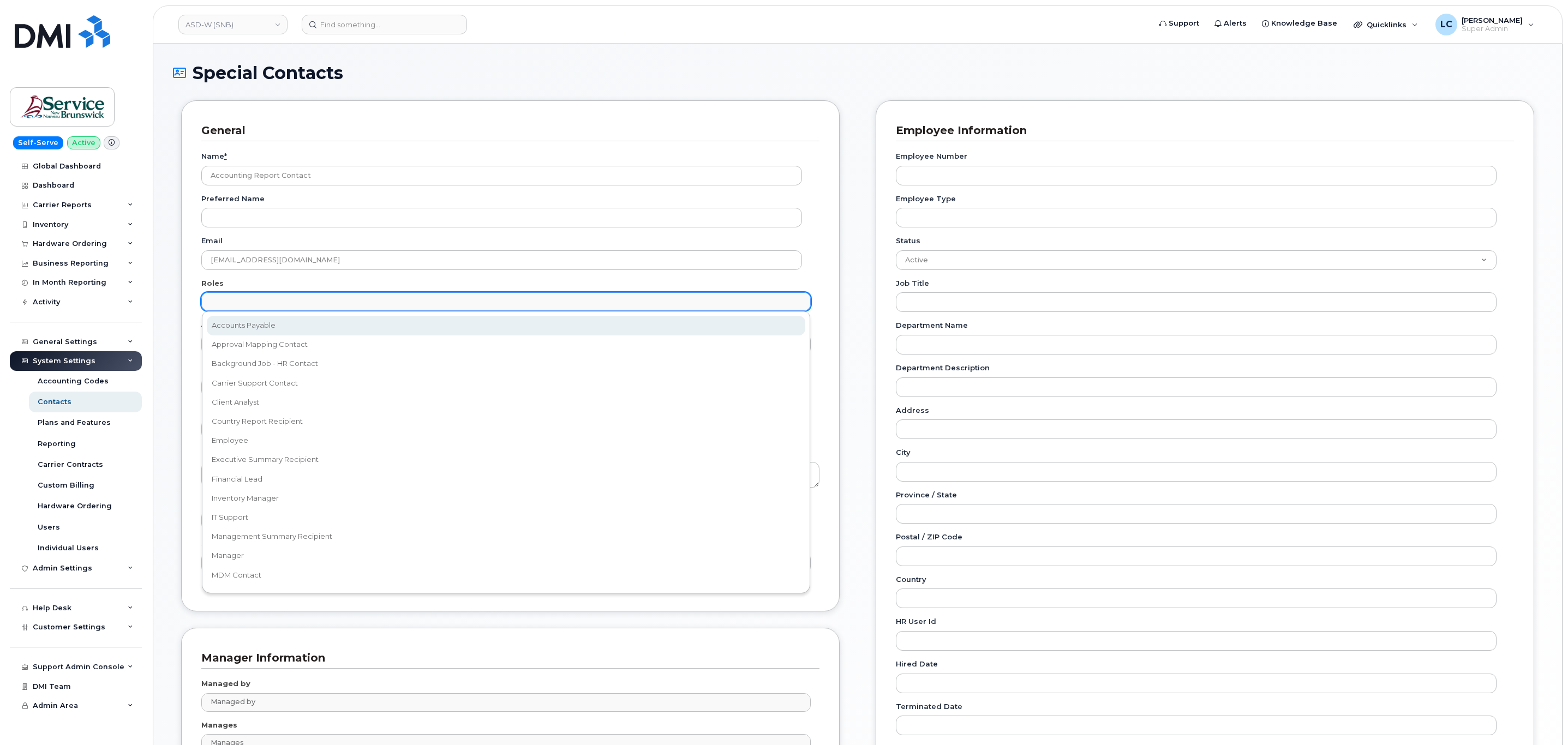
select select "5"
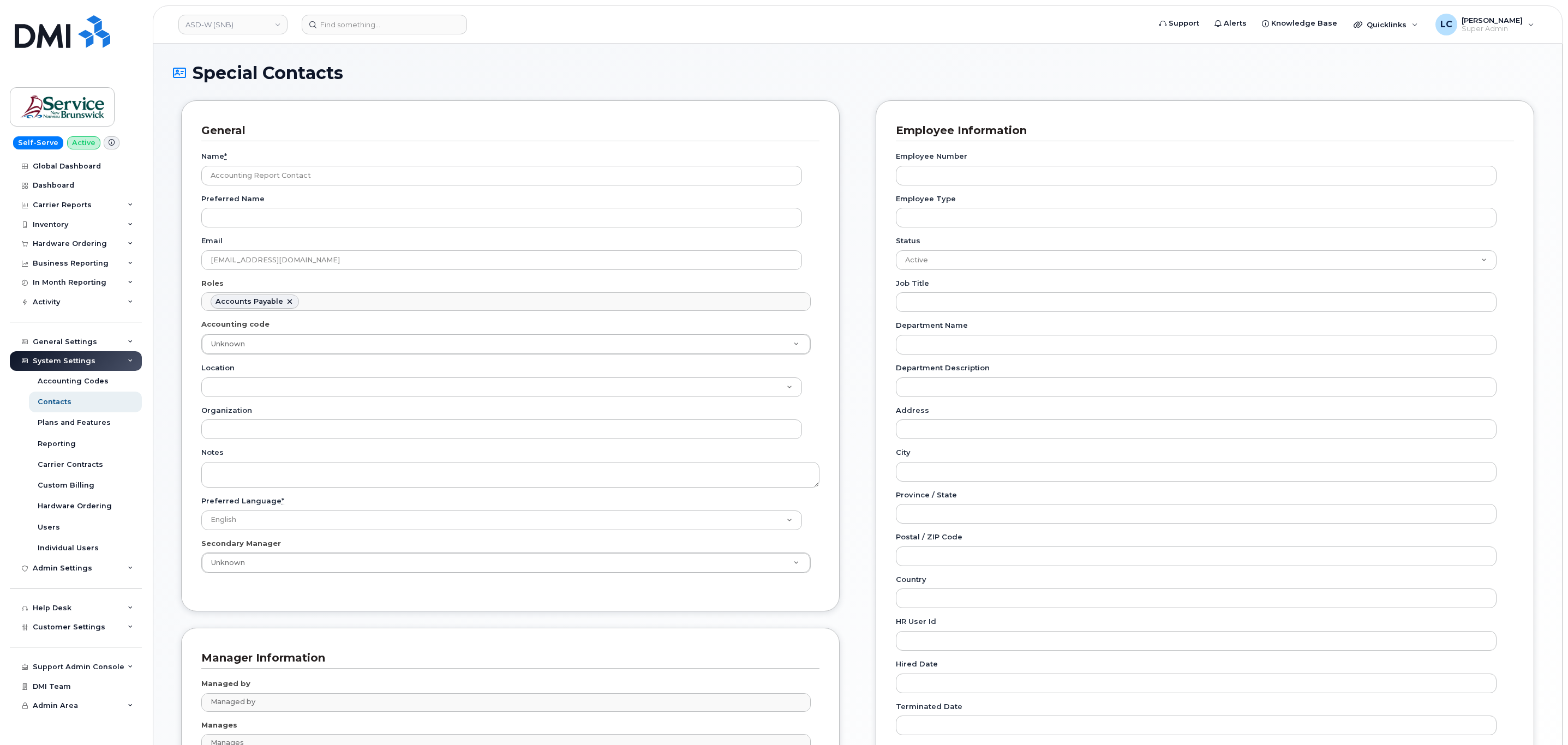
scroll to position [8, 0]
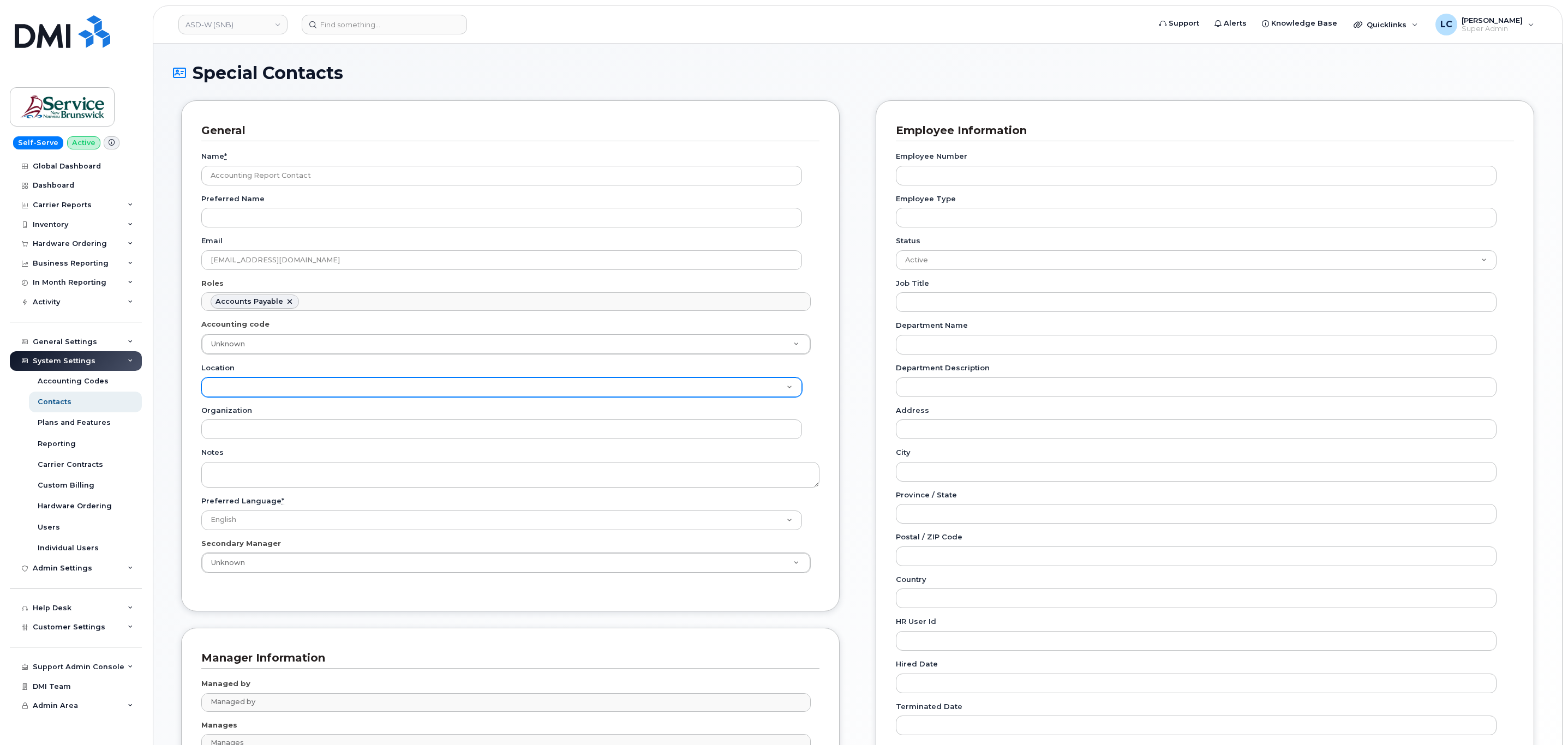
click at [283, 395] on select "ASD-E Main Office ASD-N Bathurst Education Center ASD-N Miramichi Education Cen…" at bounding box center [501, 387] width 601 height 19
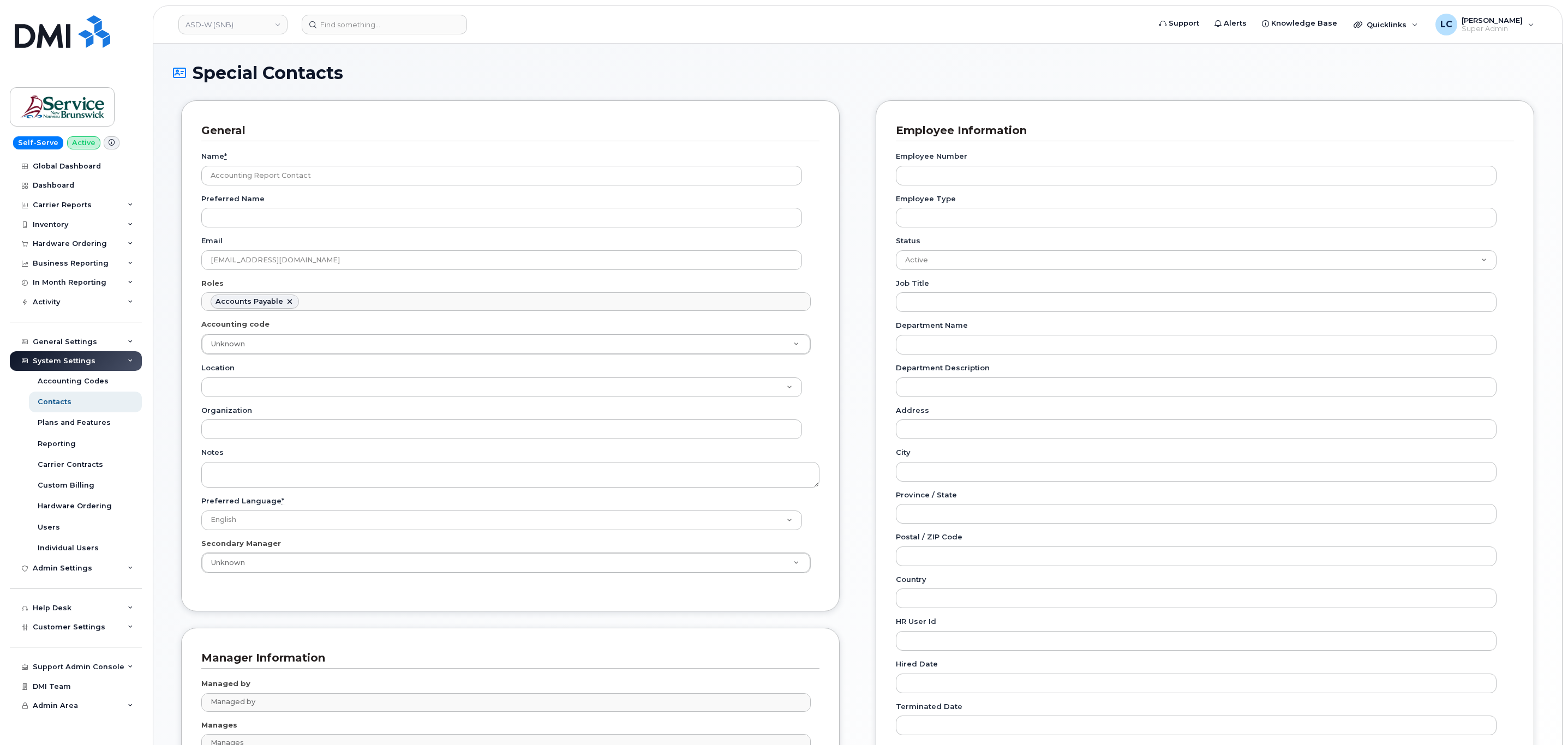
click at [181, 397] on div "General Name * Accounting Report Contact Preferred Name Email telephonyservices…" at bounding box center [510, 356] width 658 height 511
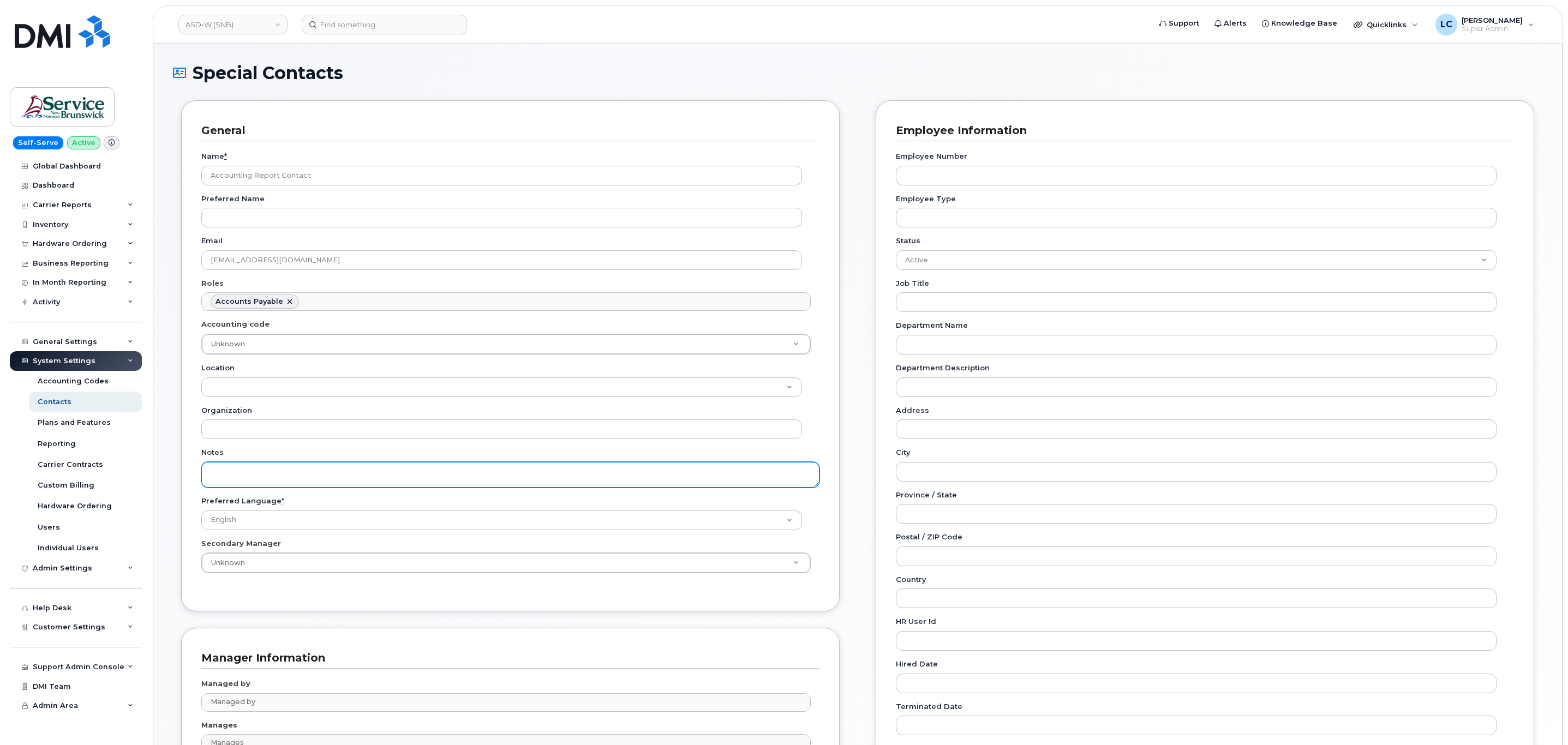
click at [276, 468] on textarea "Notes" at bounding box center [510, 474] width 618 height 25
paste textarea "SNB Requested To Configure as Accounting Report Recipient - Per Eric: 10/08/2025"
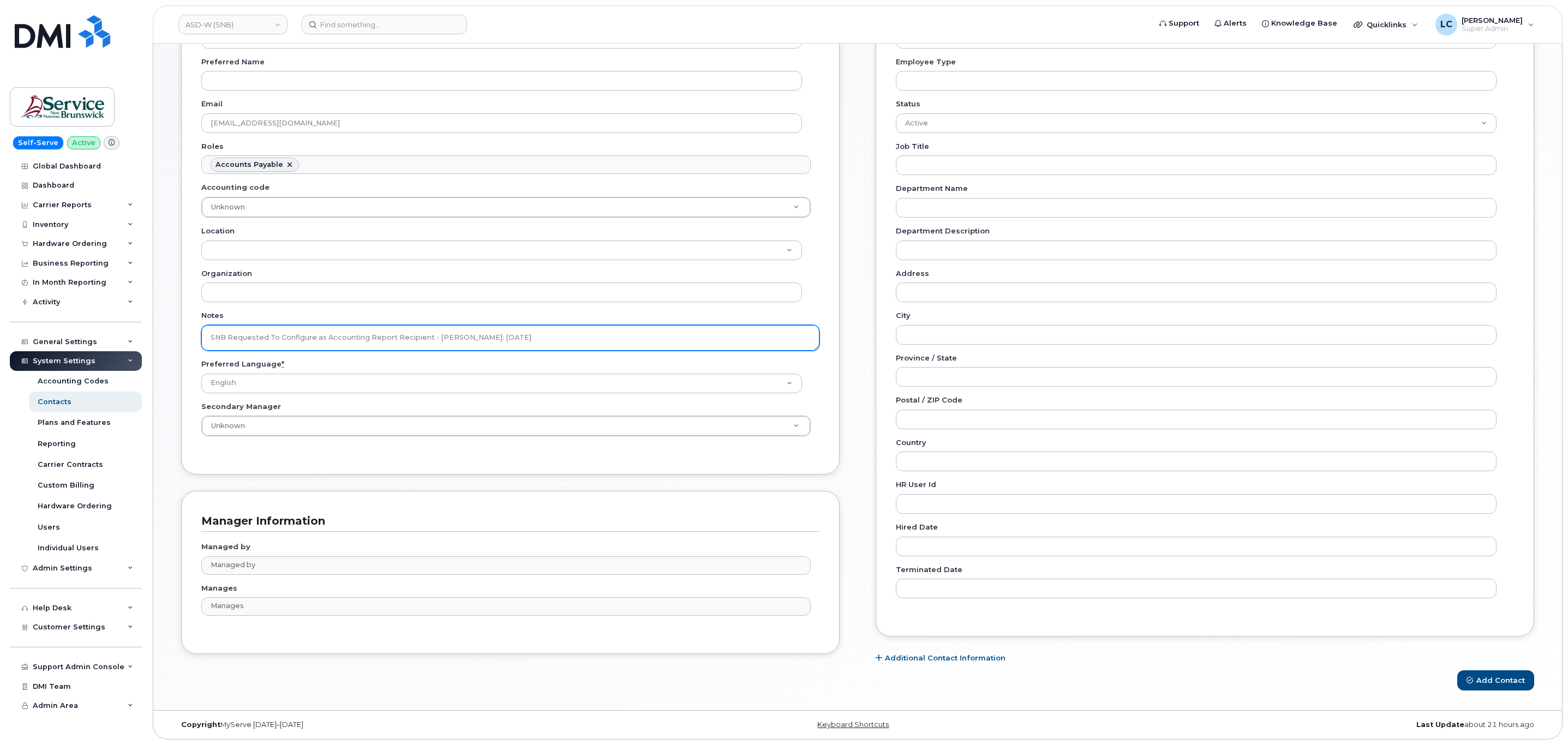
scroll to position [143, 0]
type textarea "SNB Requested To Configure as Accounting Report Recipient - Per Eric: 10/08/2025"
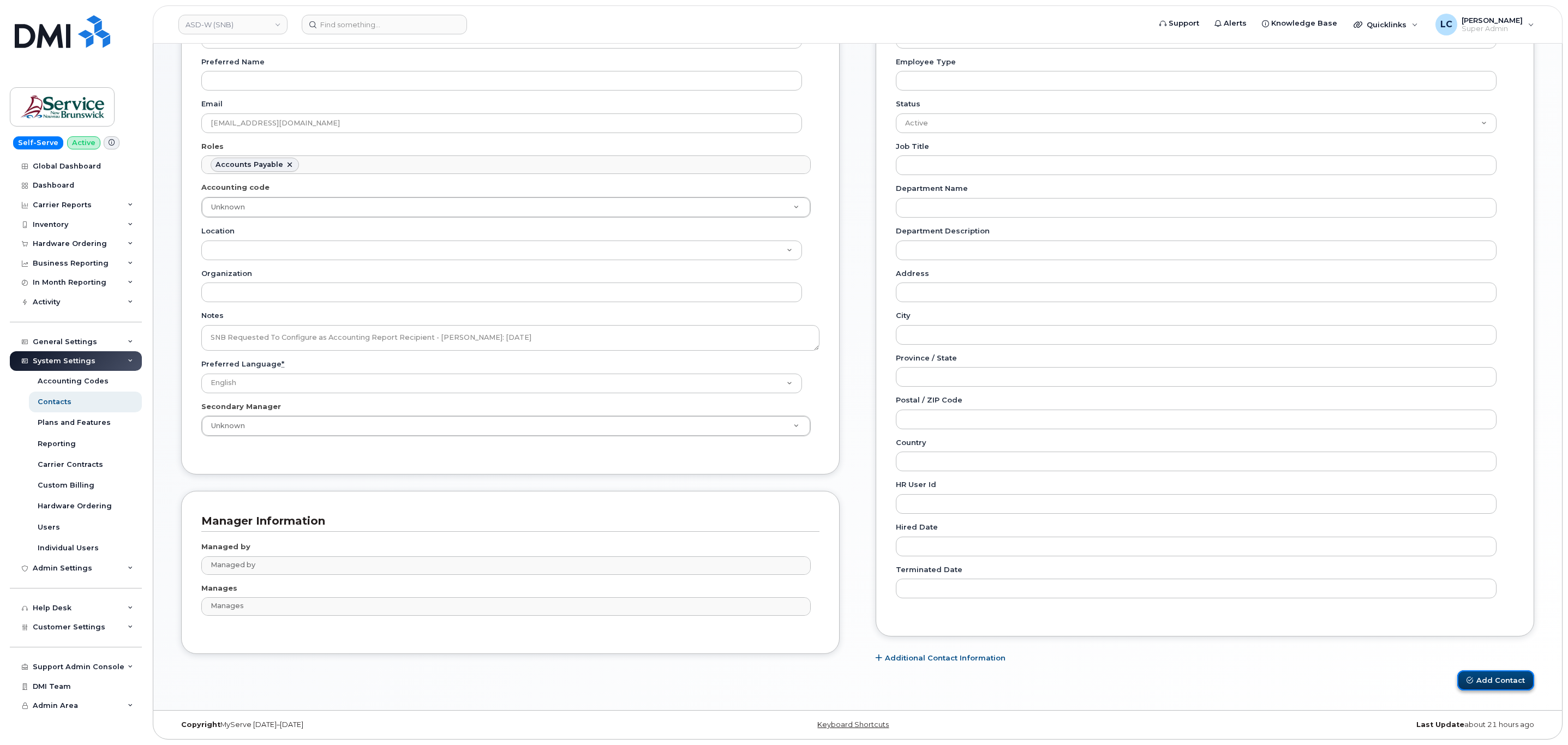
click at [1514, 682] on button "Add Contact" at bounding box center [1495, 680] width 77 height 20
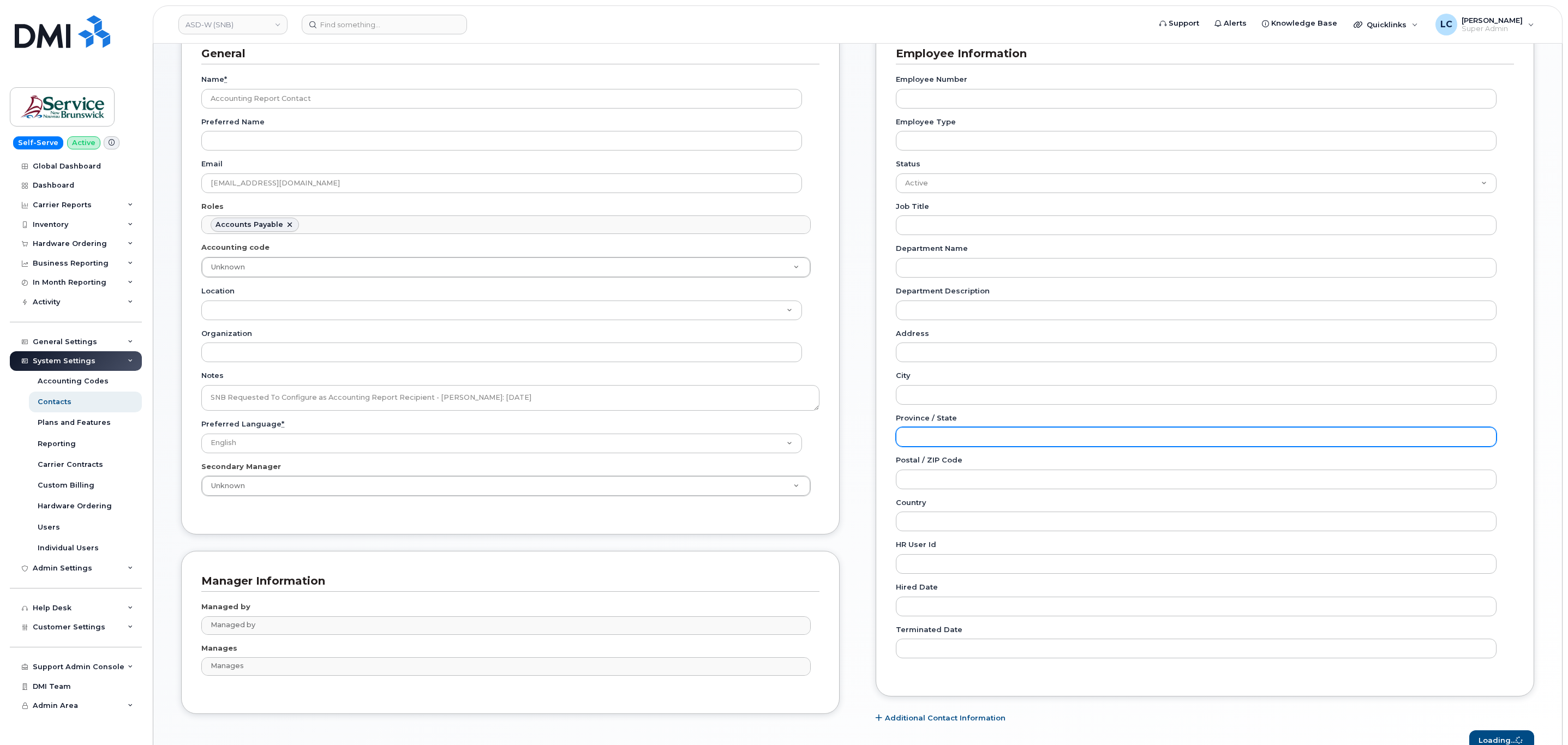
scroll to position [0, 0]
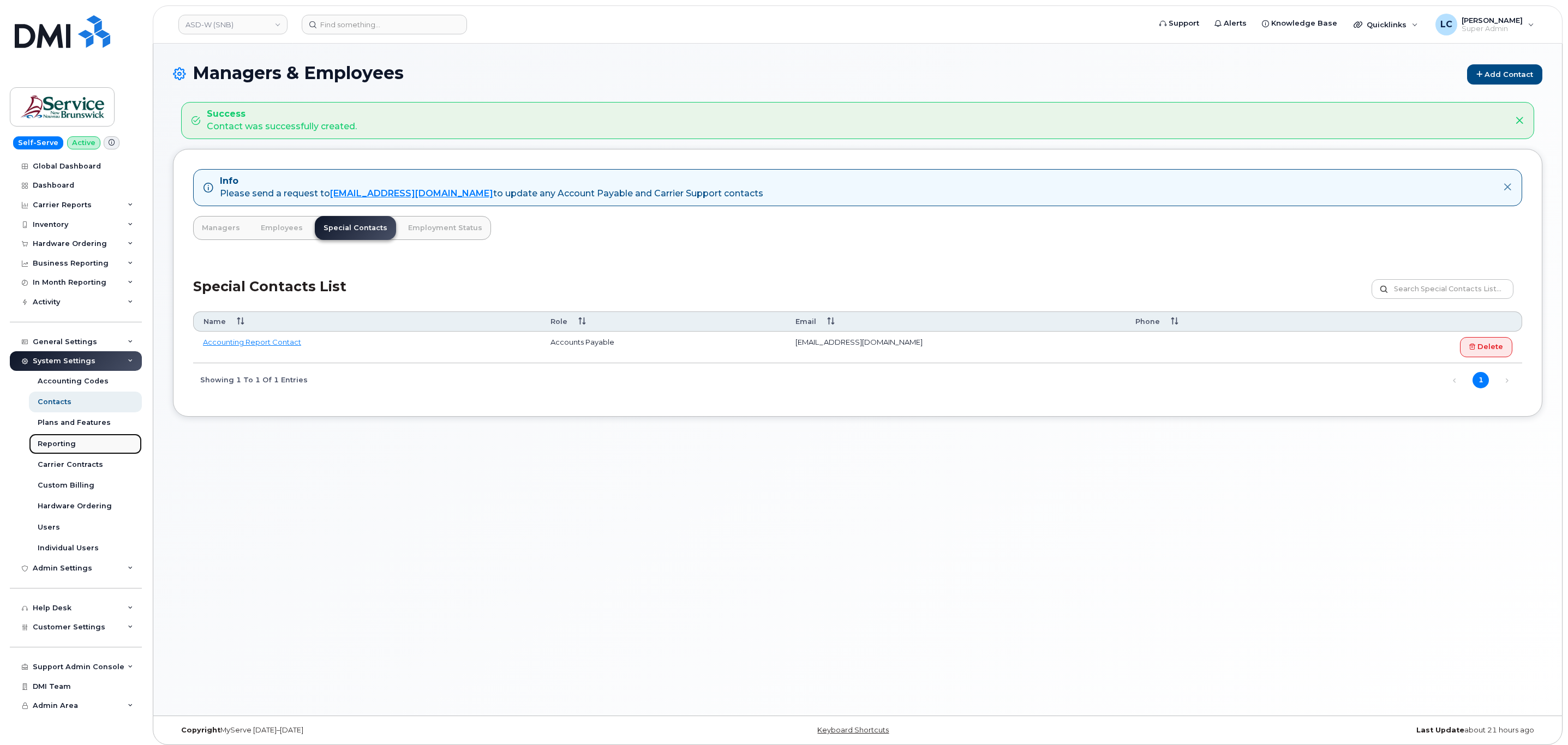
click at [87, 448] on link "Reporting" at bounding box center [85, 444] width 113 height 21
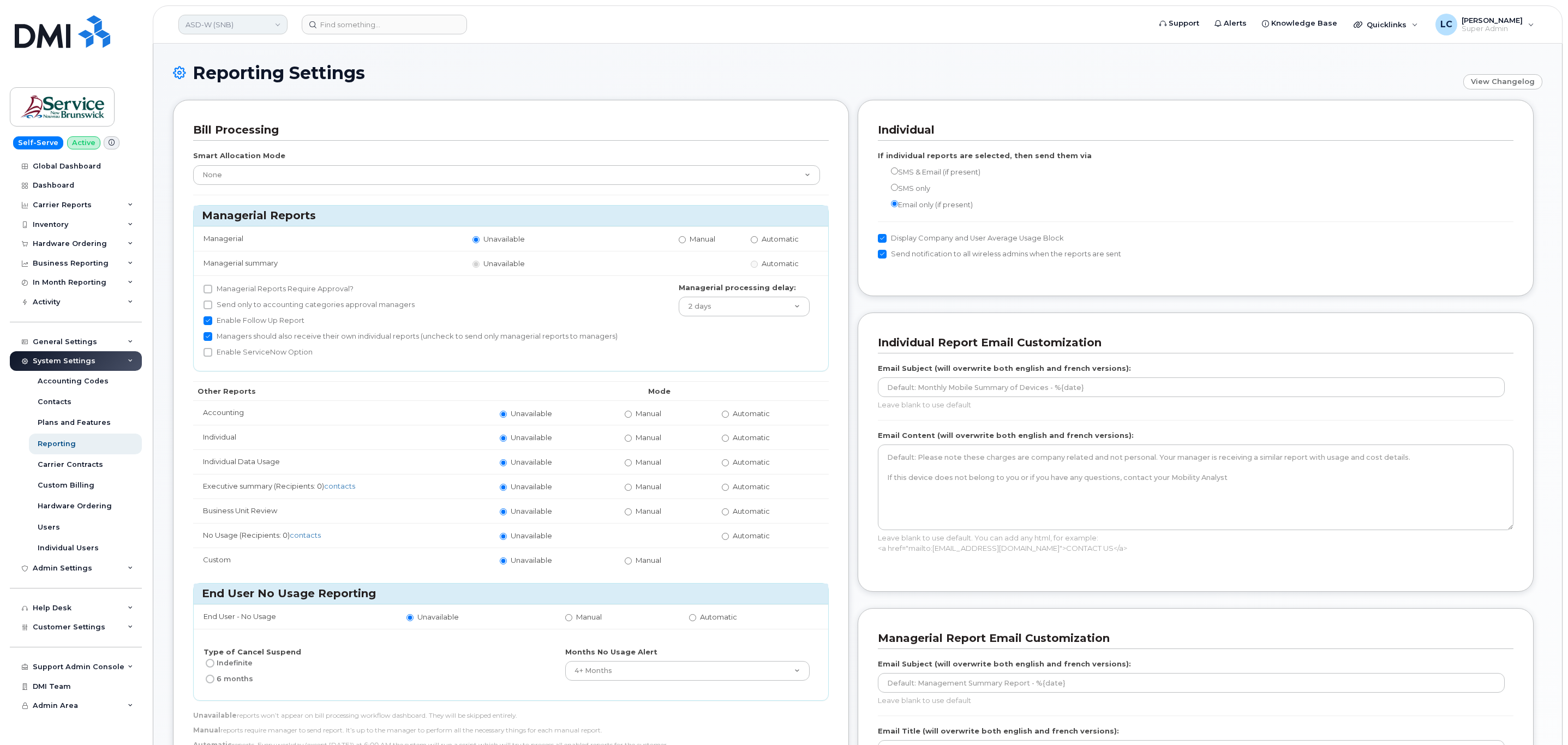
click at [215, 25] on link "ASD-W (SNB)" at bounding box center [233, 24] width 109 height 19
click at [549, 75] on h1 "Reporting Settings" at bounding box center [815, 72] width 1284 height 19
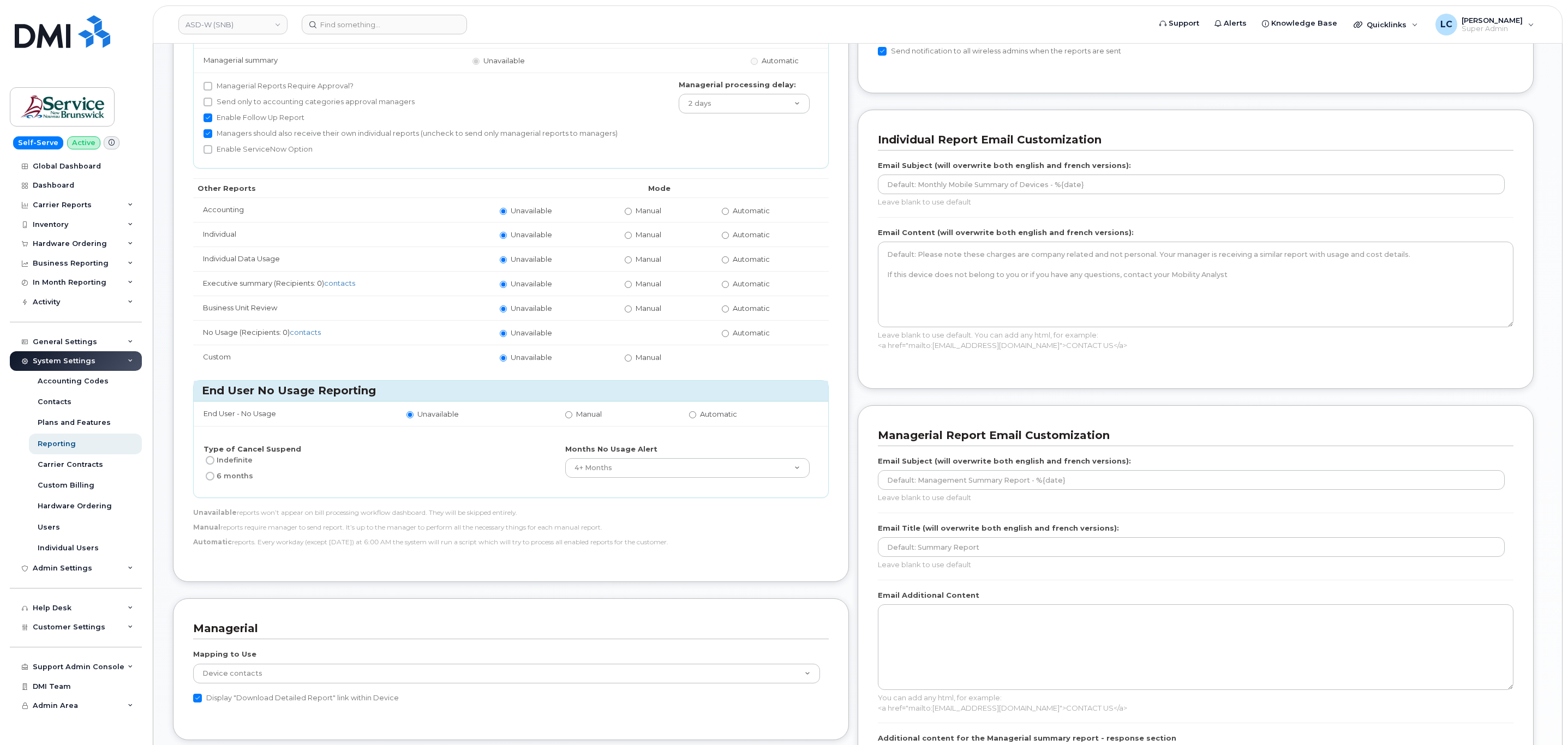
scroll to position [44, 0]
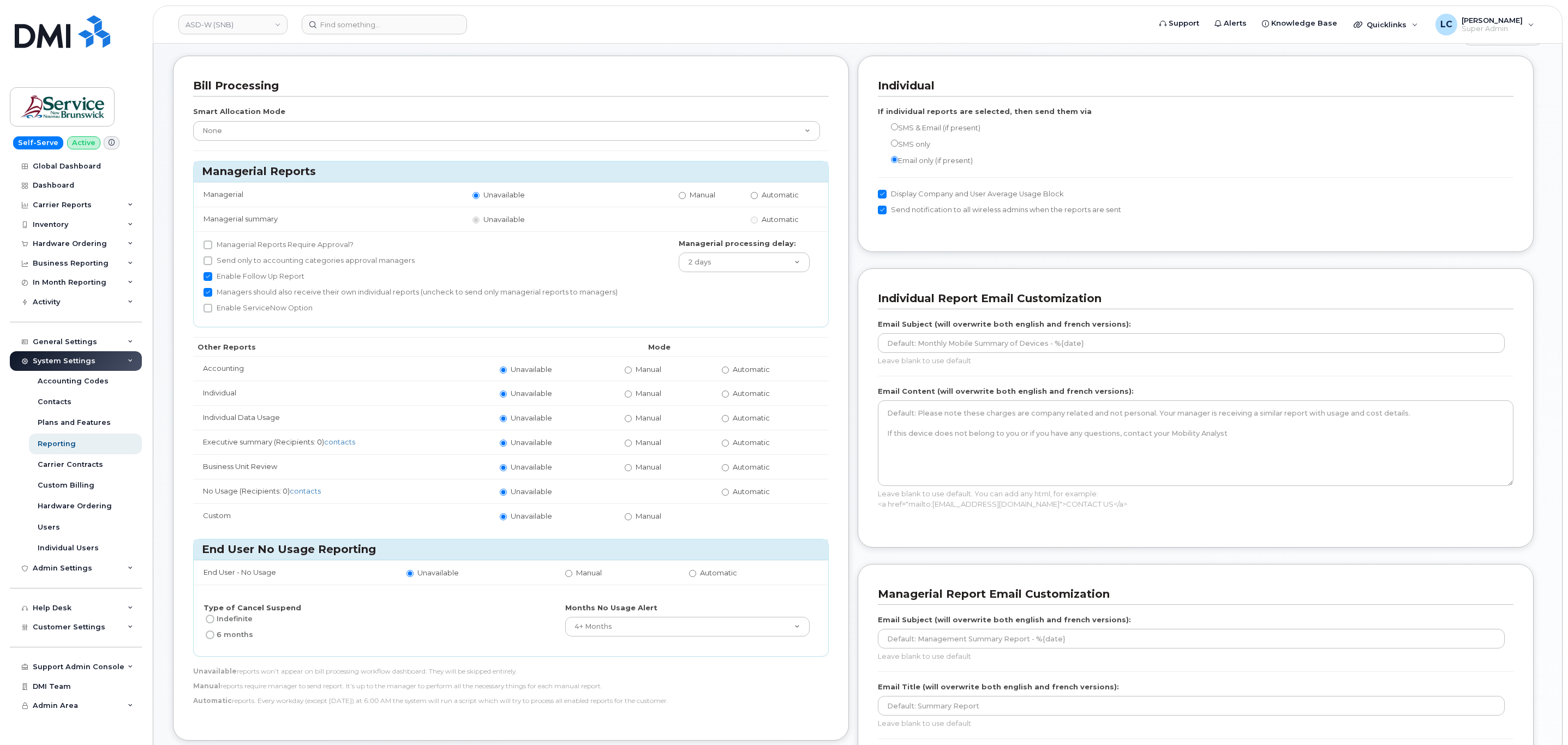
click at [727, 378] on td "Automatic" at bounding box center [770, 368] width 117 height 25
click at [727, 370] on input "Automatic" at bounding box center [725, 370] width 7 height 7
radio input "true"
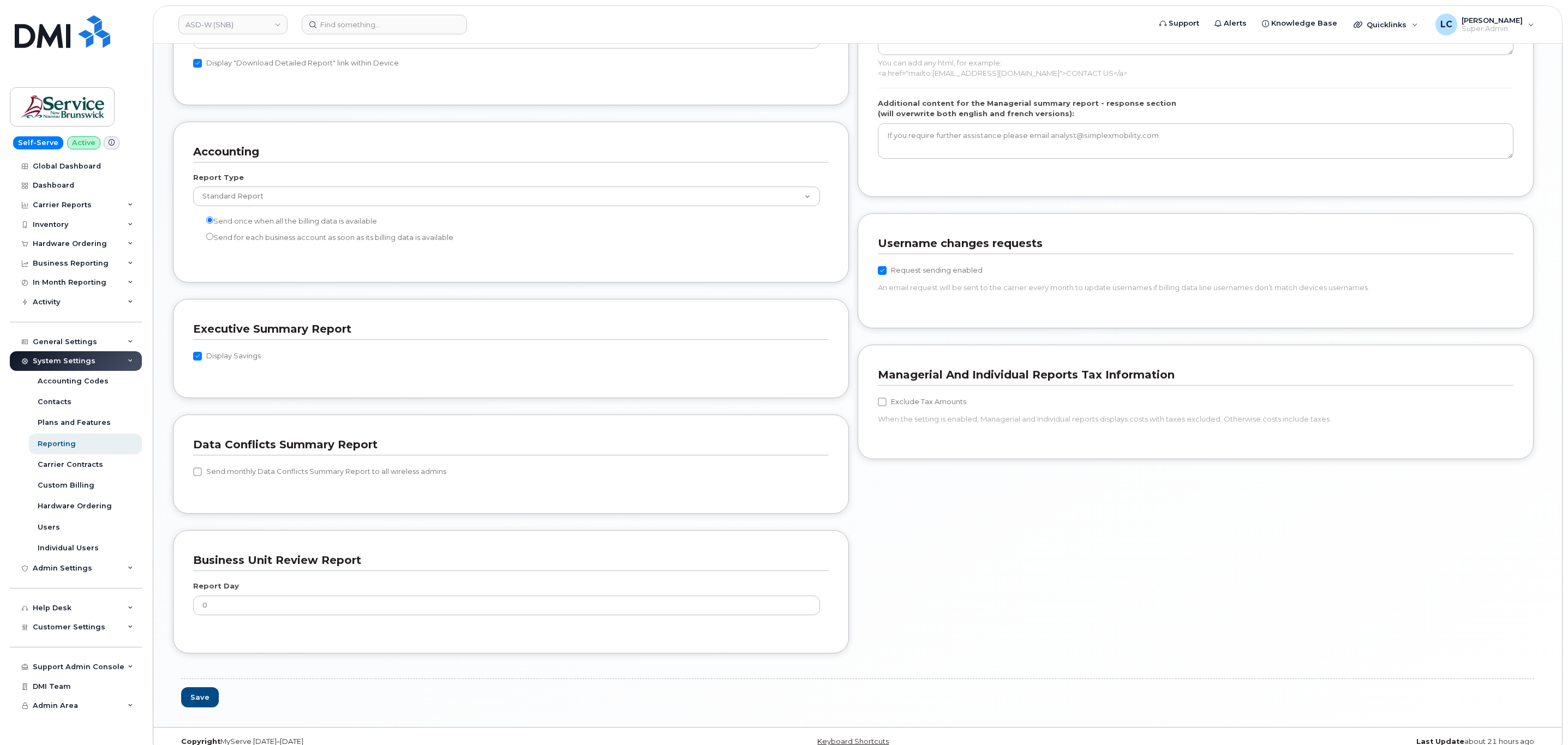
scroll to position [862, 0]
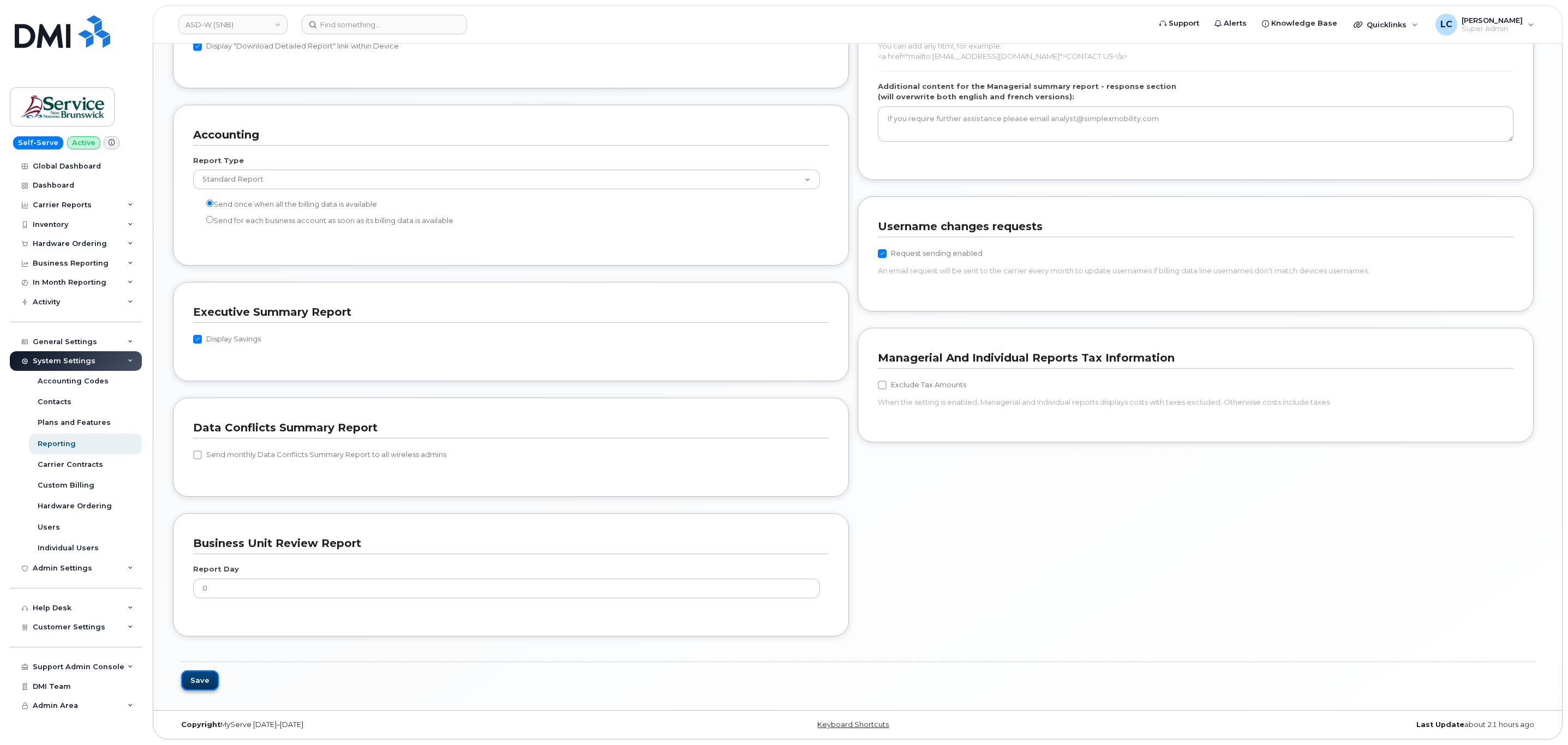
click at [204, 672] on button "Save" at bounding box center [200, 680] width 38 height 20
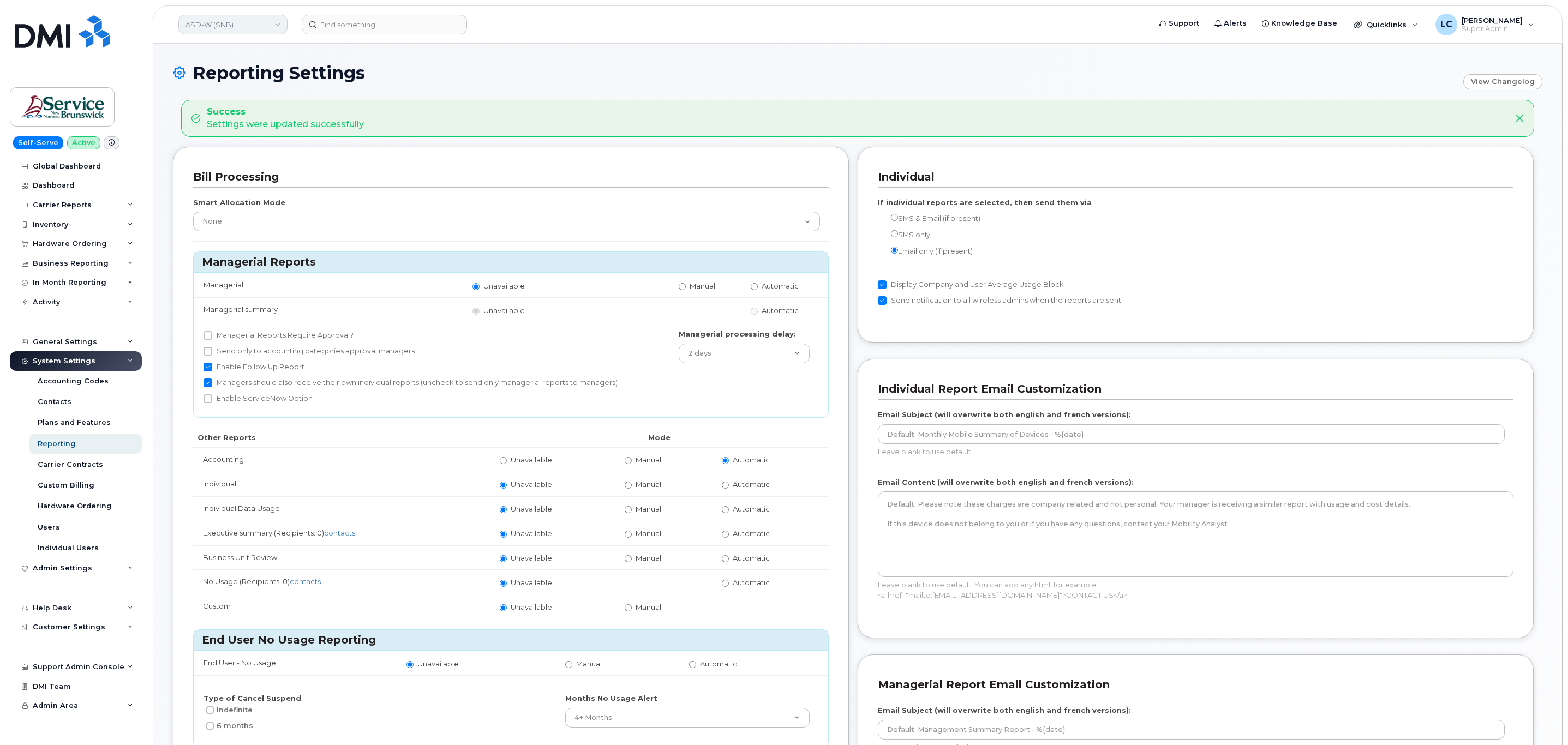
click at [262, 23] on link "ASD-W (SNB)" at bounding box center [233, 24] width 109 height 19
type input "DAAF"
click at [277, 103] on link "DAAF/DNRED (SNB)" at bounding box center [260, 103] width 160 height 22
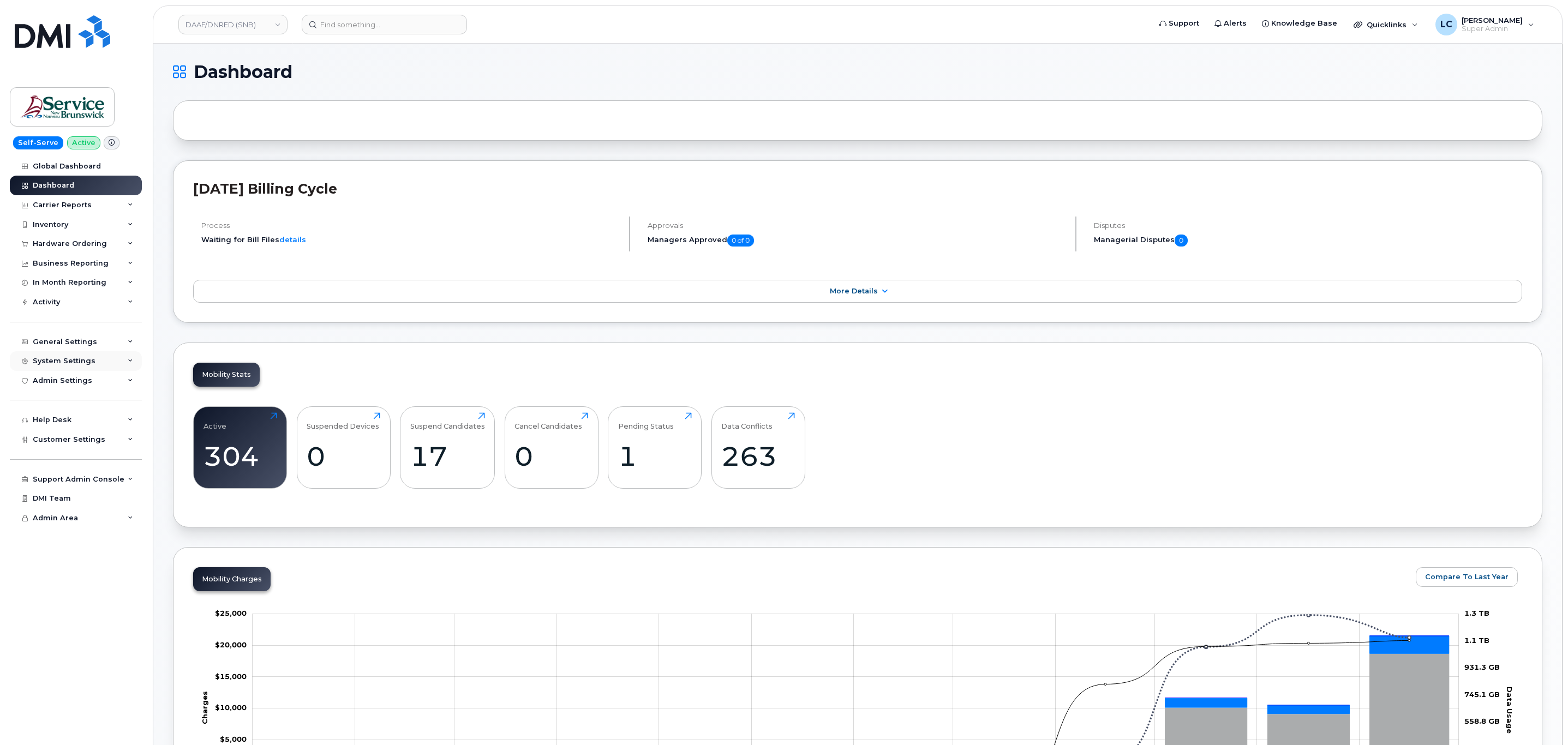
click at [88, 363] on div "System Settings" at bounding box center [64, 360] width 63 height 9
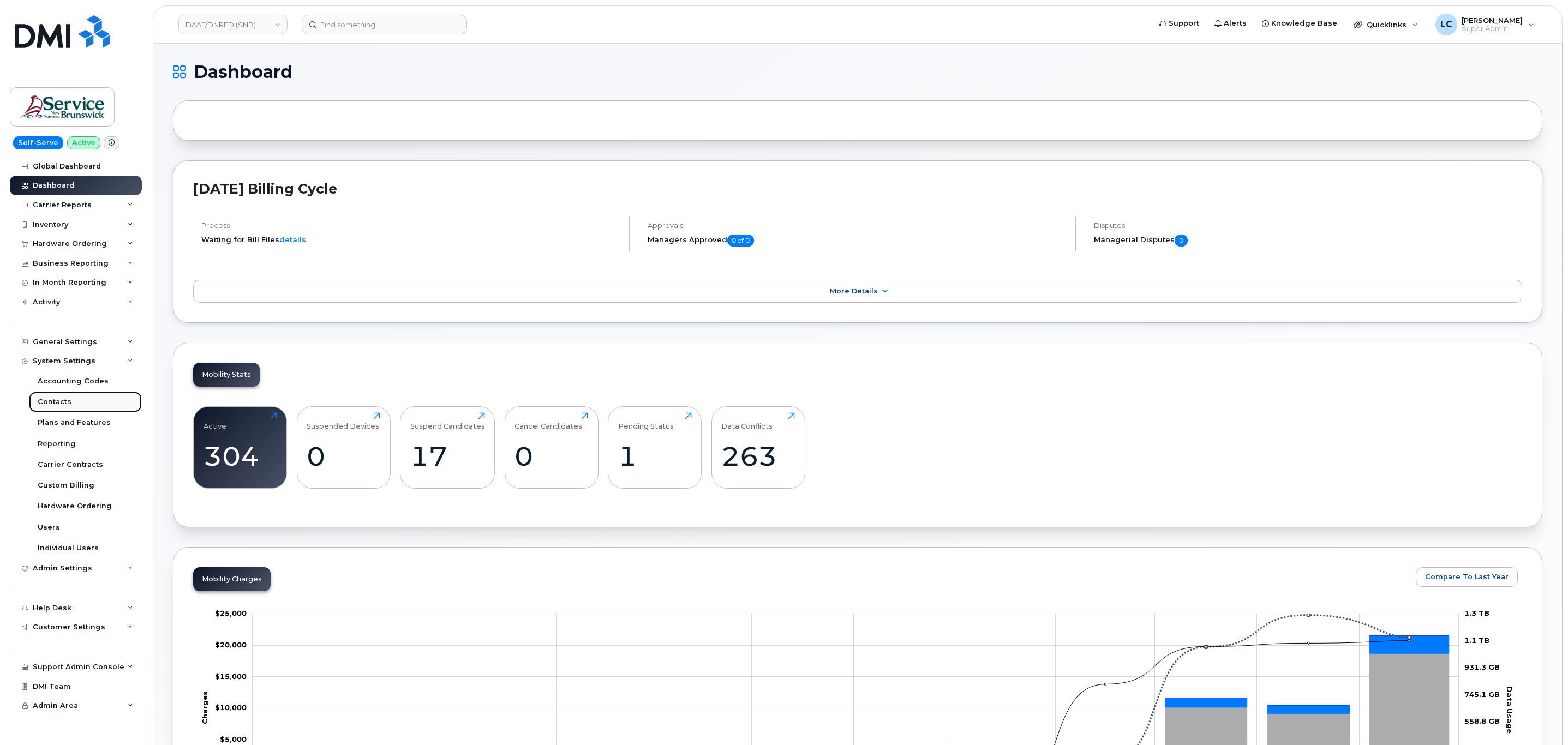
click at [66, 399] on div "Contacts" at bounding box center [54, 401] width 34 height 10
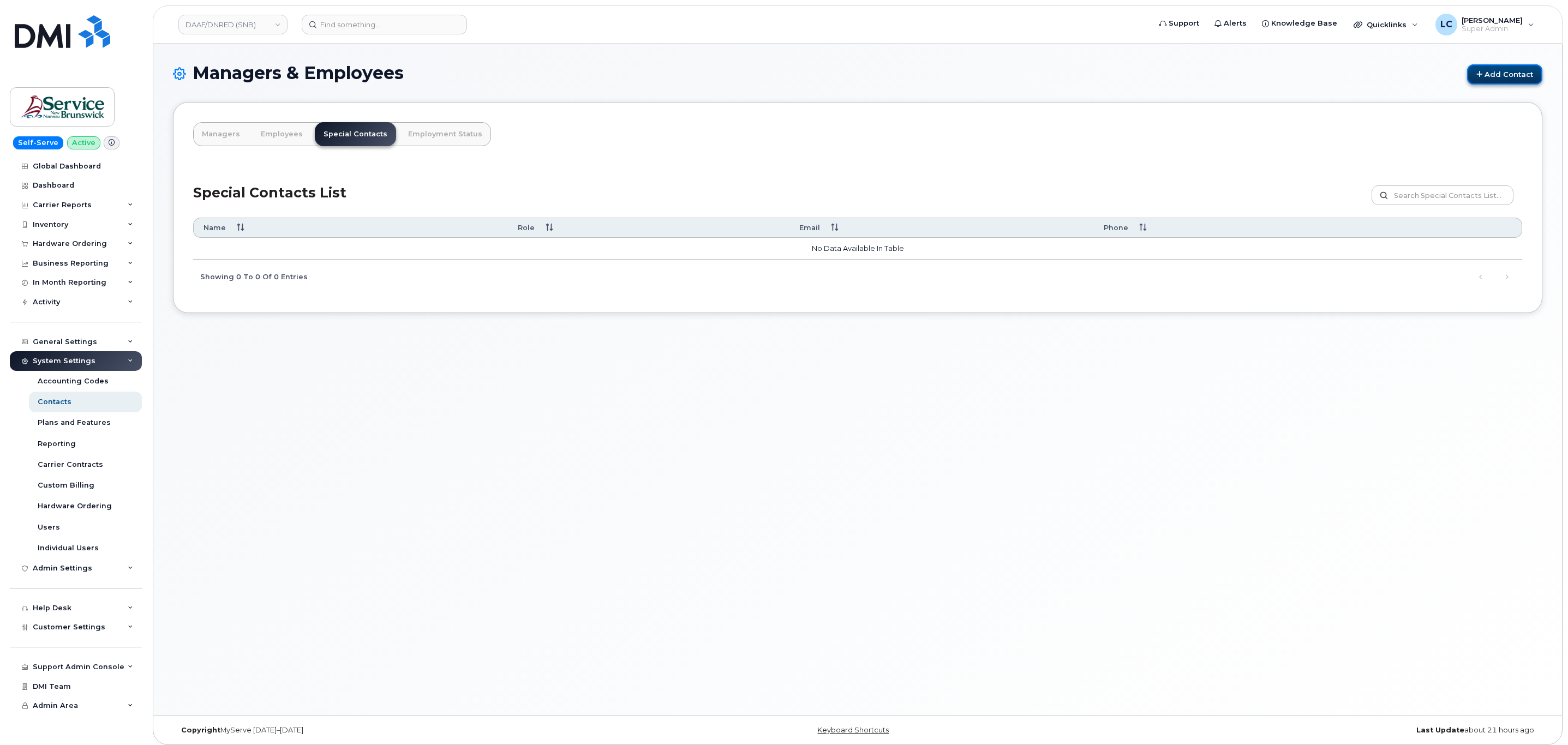
click at [1521, 75] on link "Add Contact" at bounding box center [1504, 74] width 75 height 20
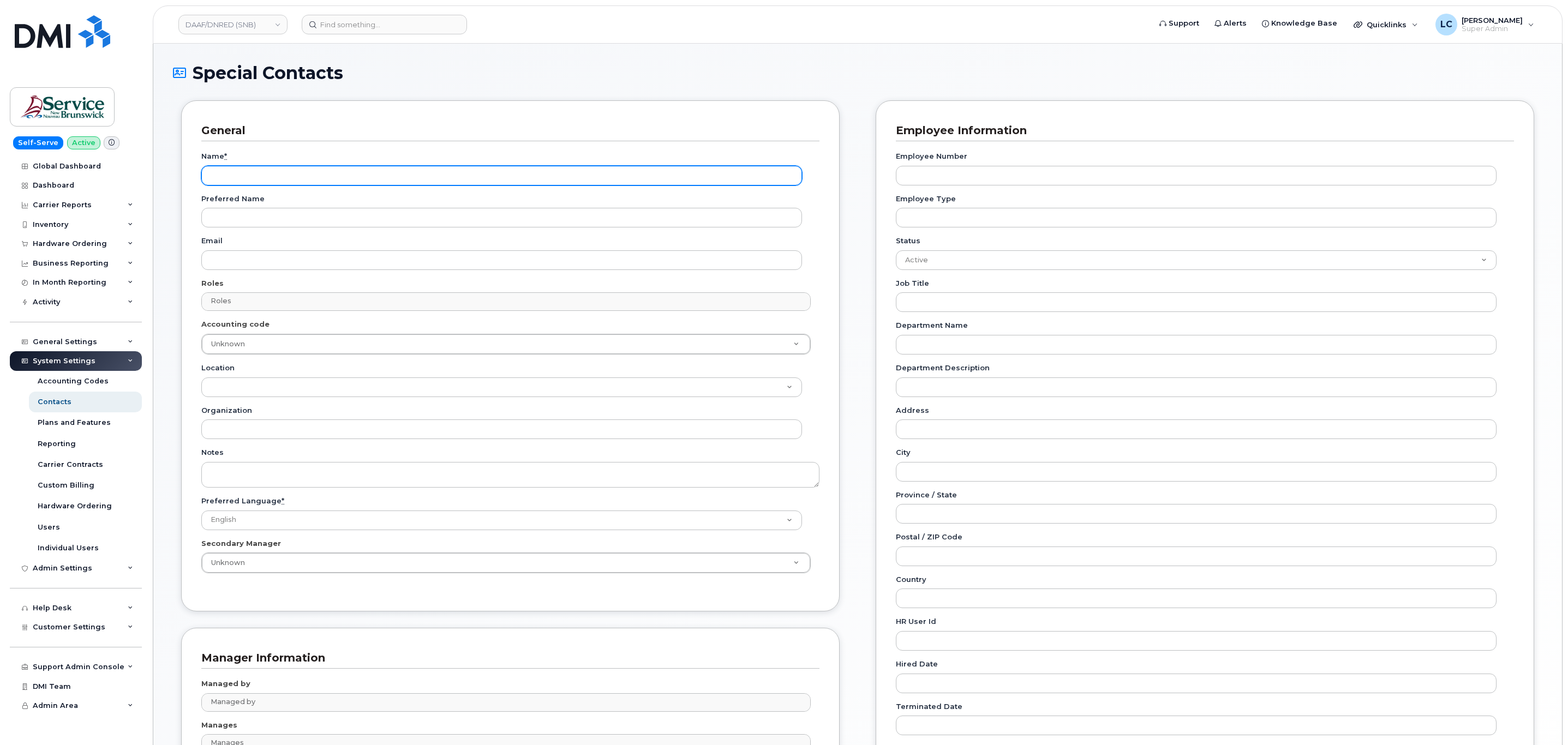
click at [245, 180] on input "Name *" at bounding box center [501, 175] width 601 height 19
paste input "Accounting Report Contact"
type input "Accounting Report Contact"
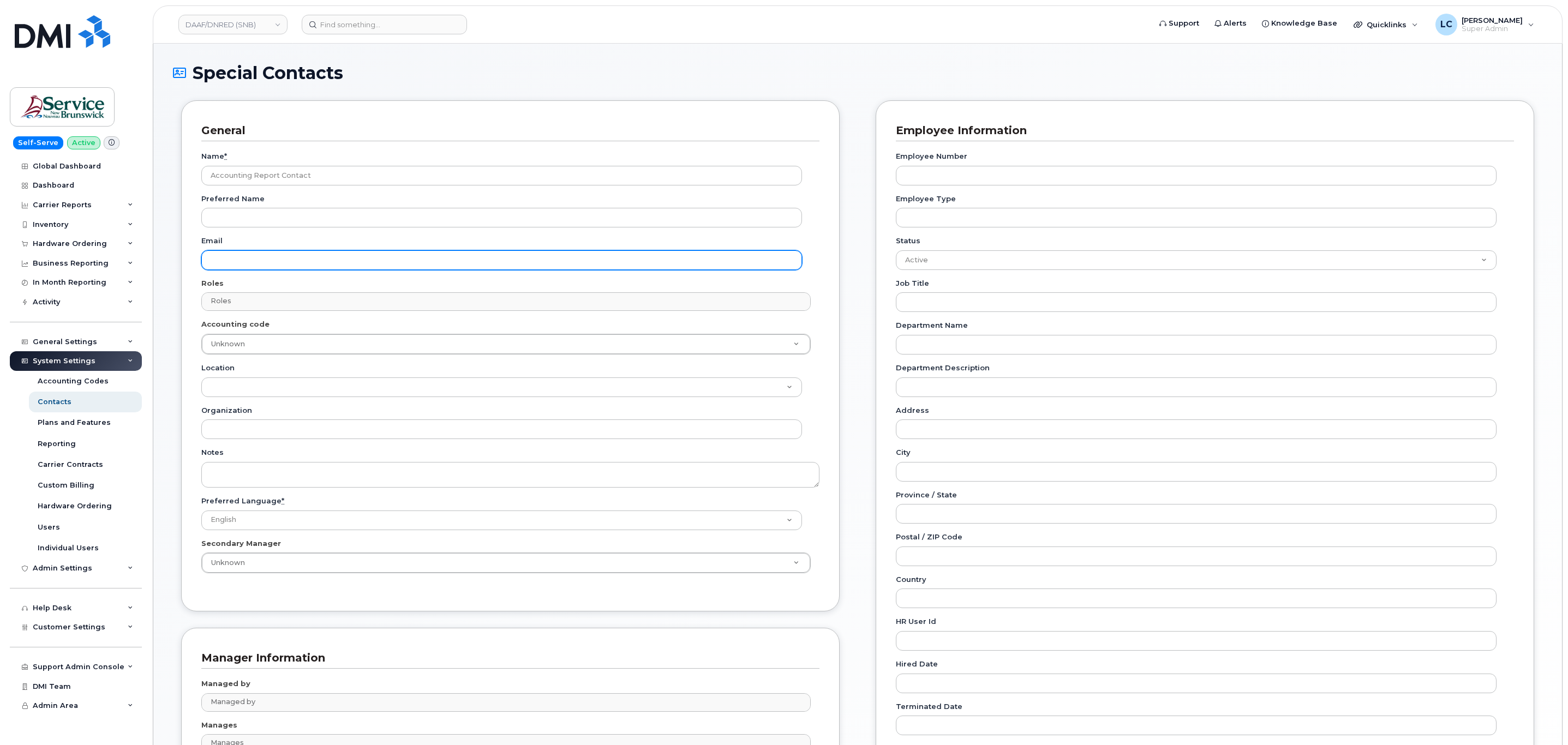
click at [242, 267] on input "Email" at bounding box center [501, 260] width 601 height 19
paste input "telephonyservices@gnb.ca"
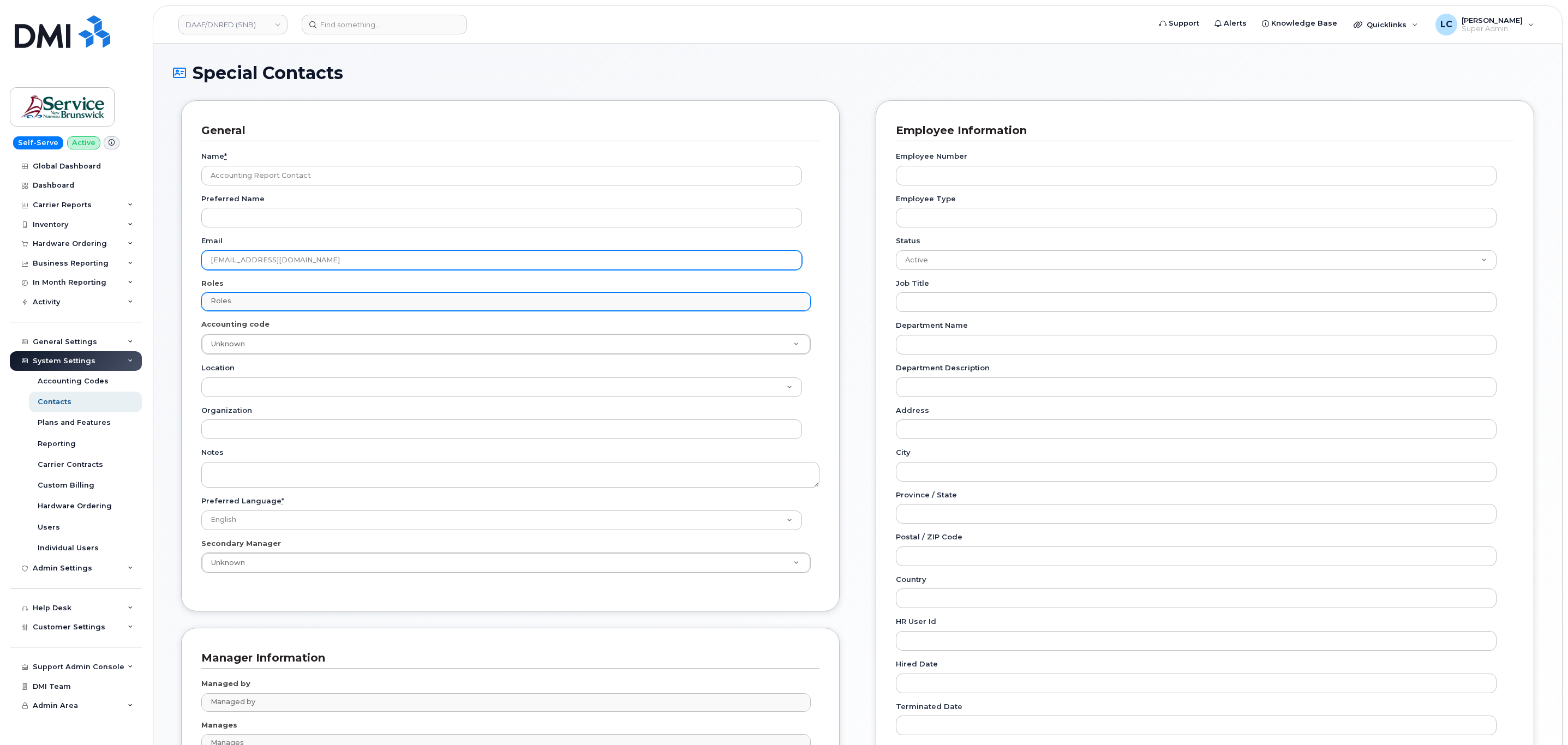
type input "telephonyservices@gnb.ca"
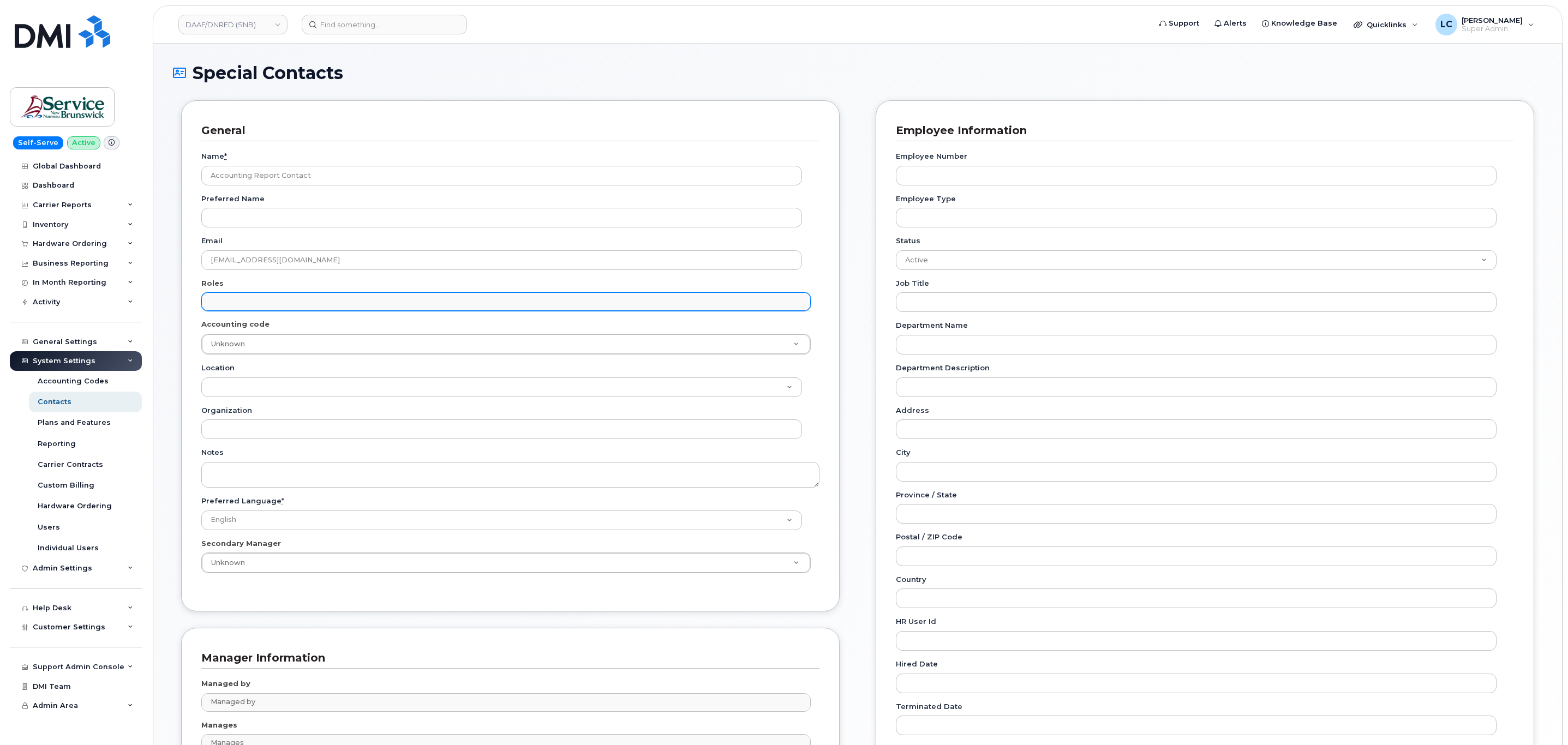
click at [251, 308] on input "text" at bounding box center [507, 301] width 599 height 15
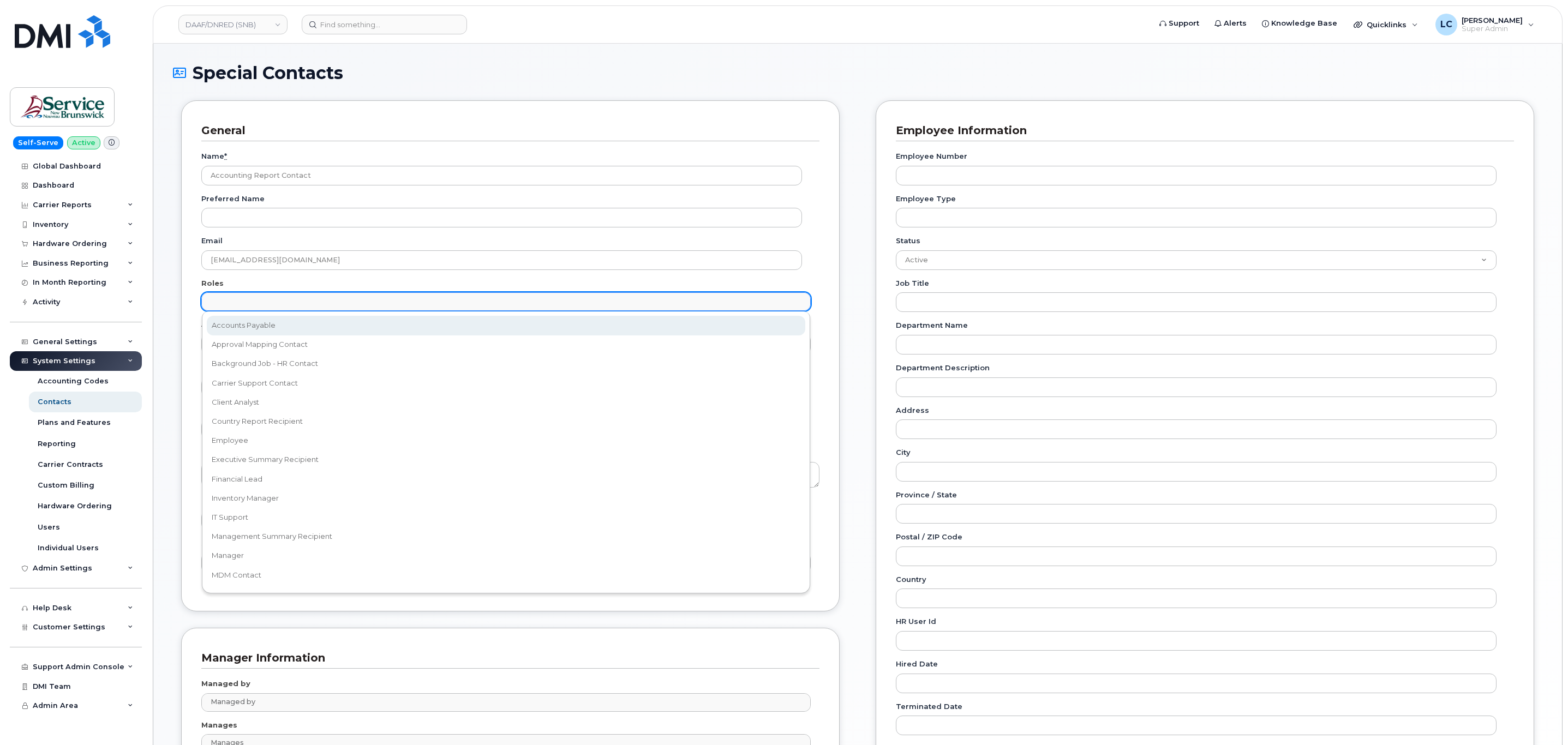
select select "5"
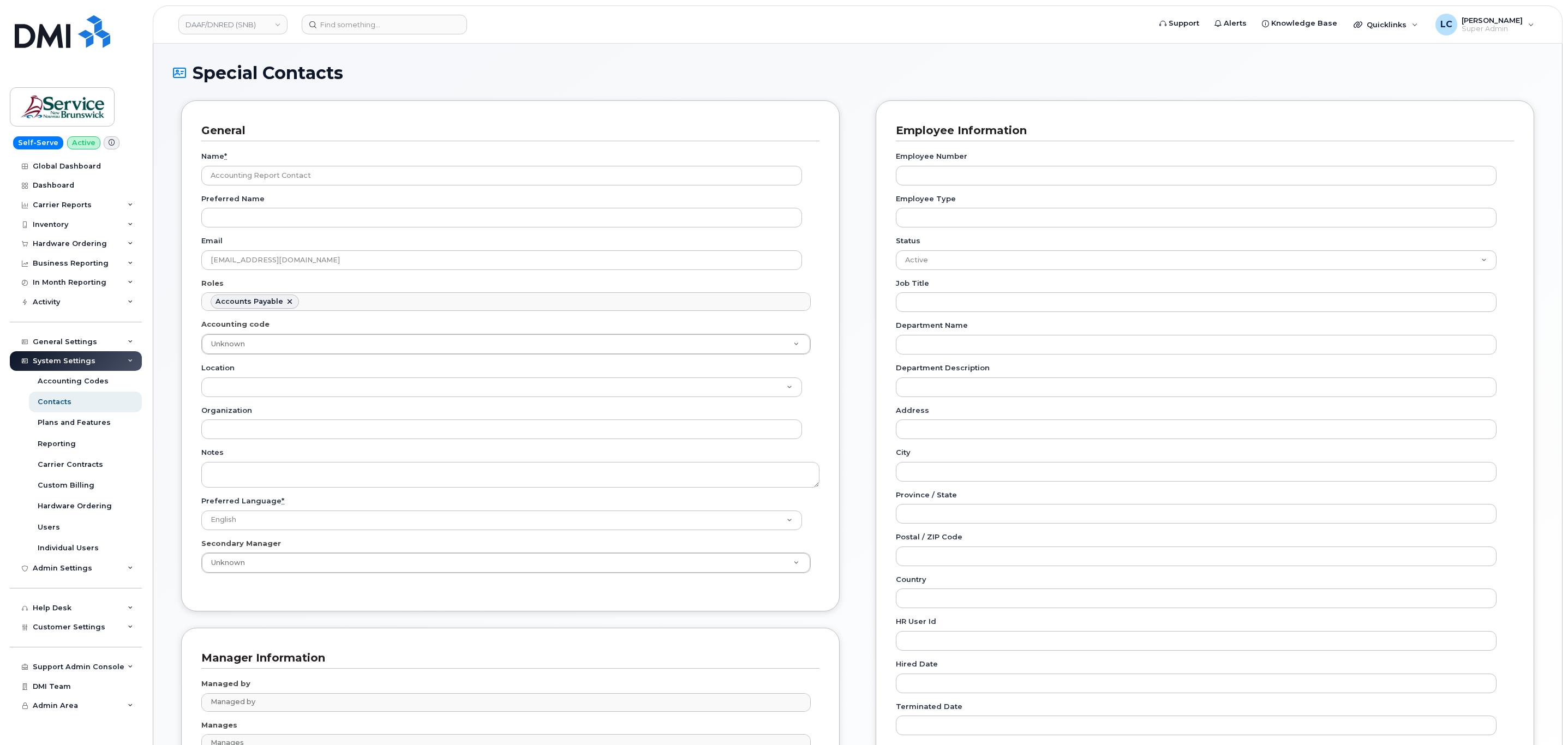
scroll to position [8, 0]
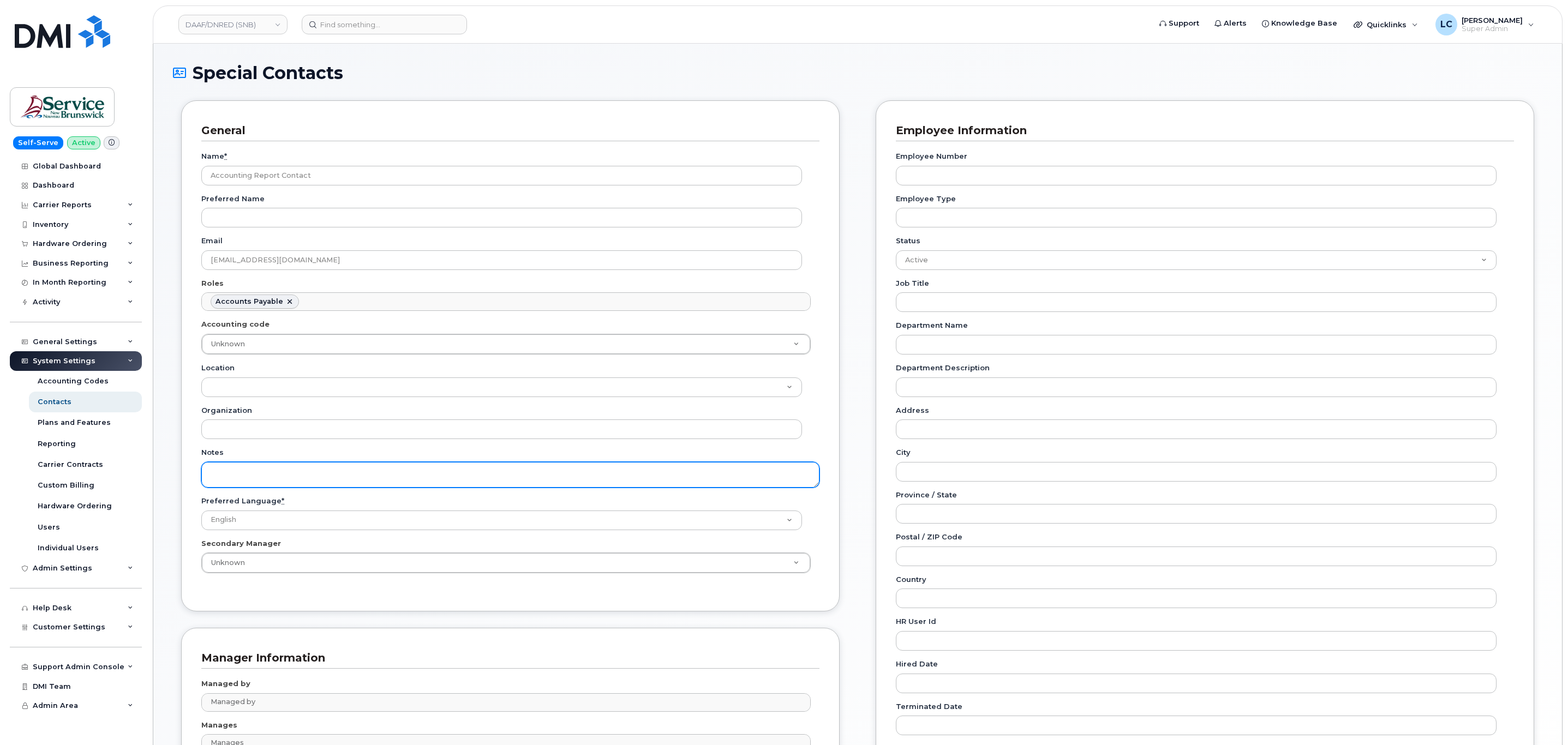
click at [256, 473] on textarea "Notes" at bounding box center [510, 474] width 618 height 25
paste textarea "SNB Requested To Configure as Accounting Report Recipient - Per Eric: 10/08/2025"
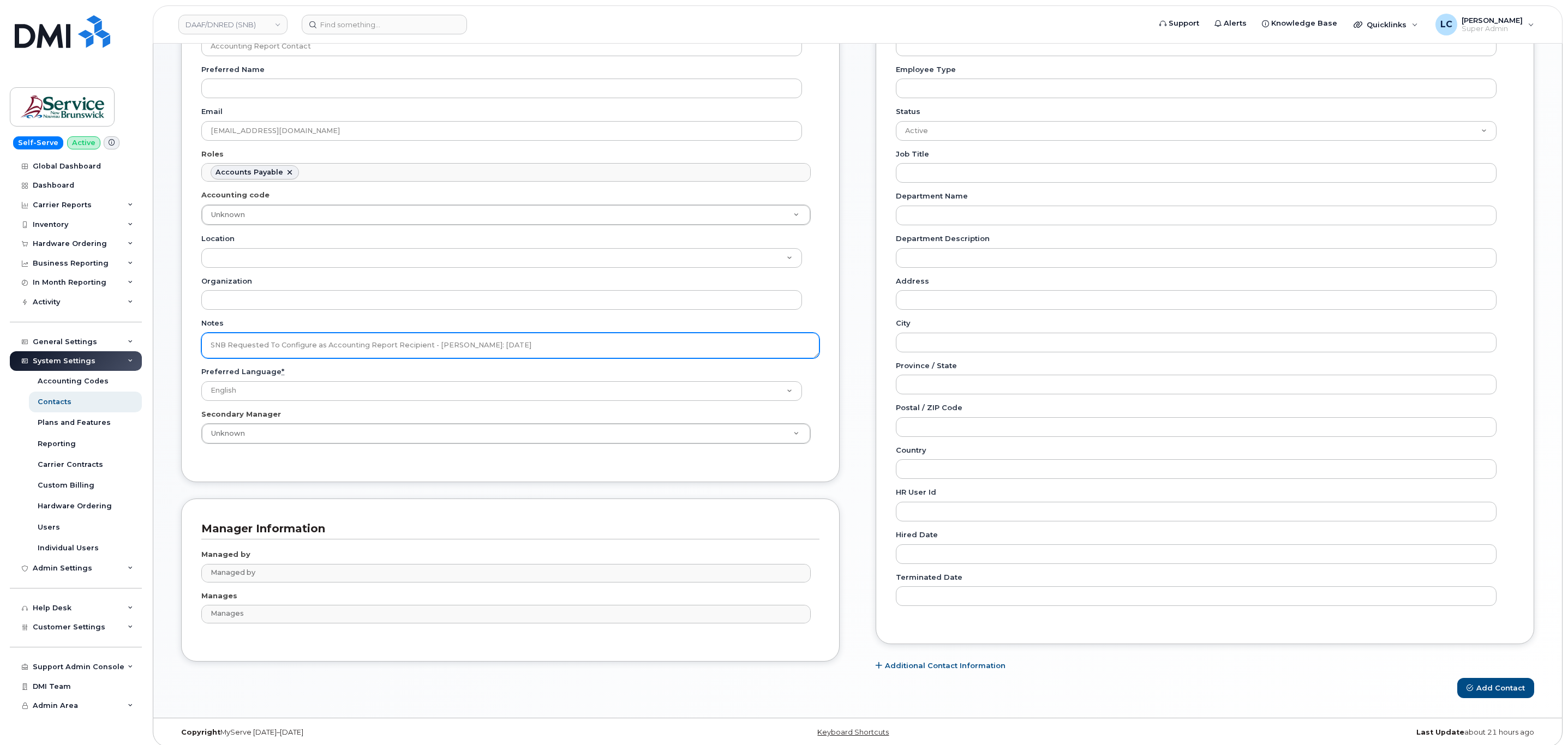
scroll to position [143, 0]
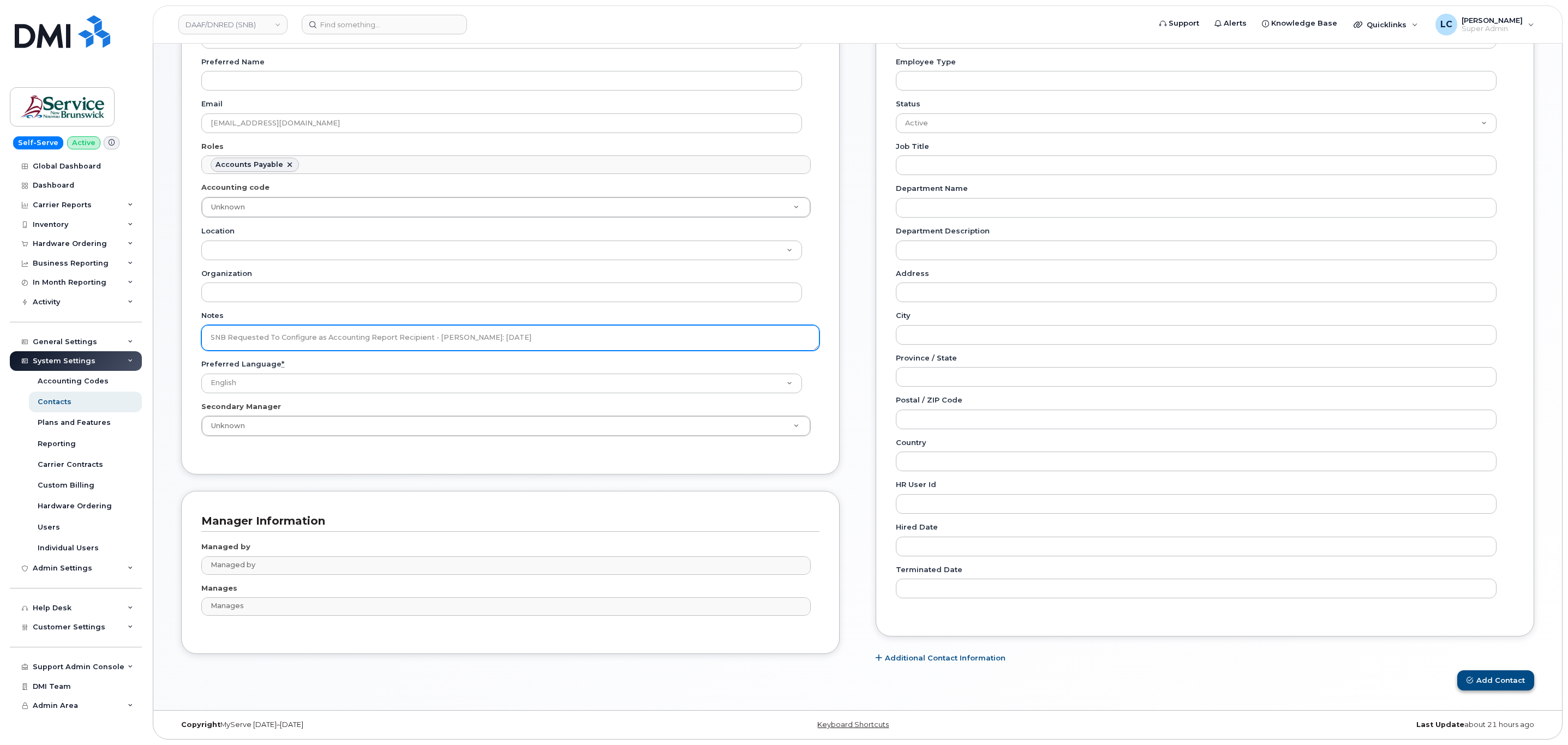
type textarea "SNB Requested To Configure as Accounting Report Recipient - Per Eric: 10/08/2025"
click at [1481, 679] on button "Add Contact" at bounding box center [1495, 680] width 77 height 20
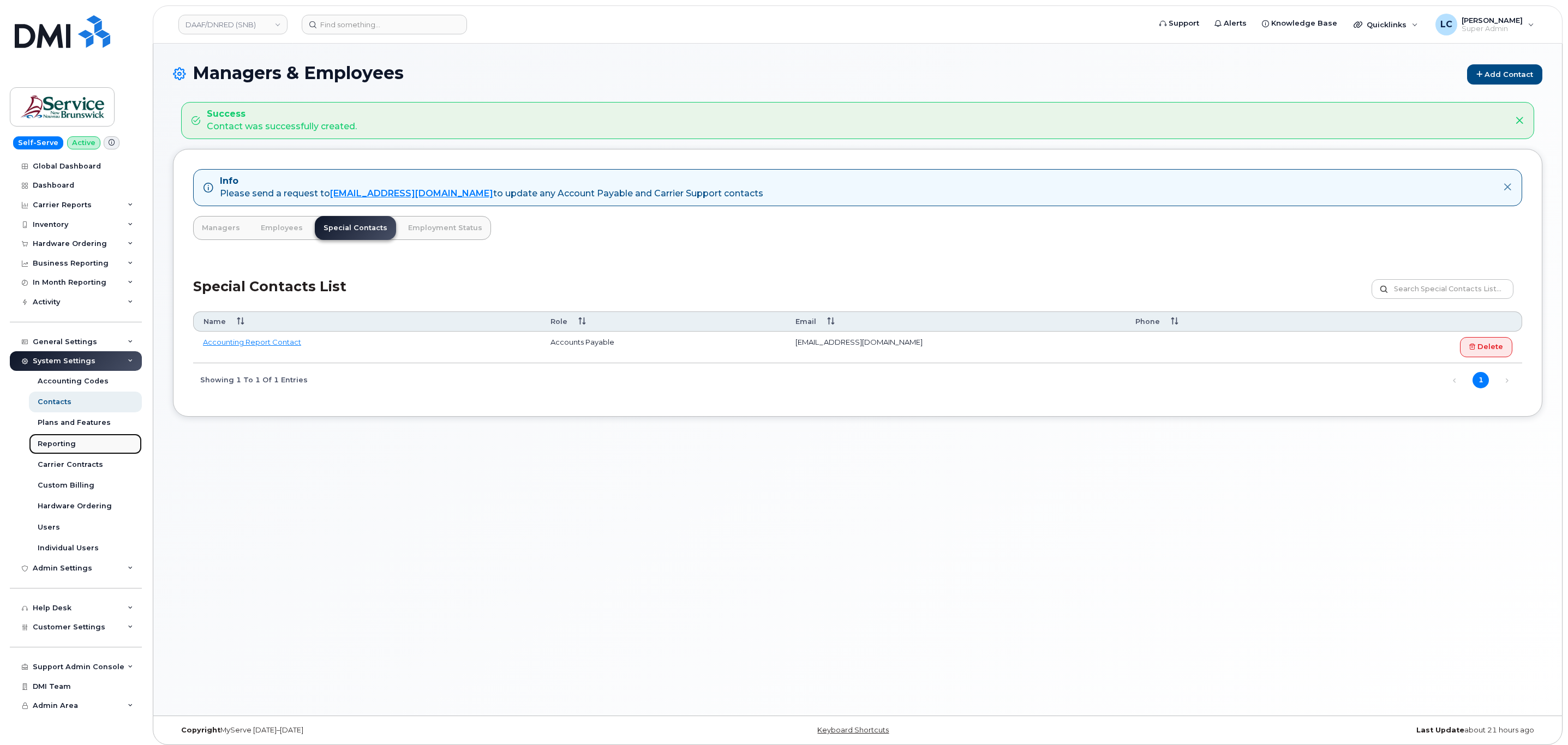
click at [63, 437] on link "Reporting" at bounding box center [85, 444] width 113 height 21
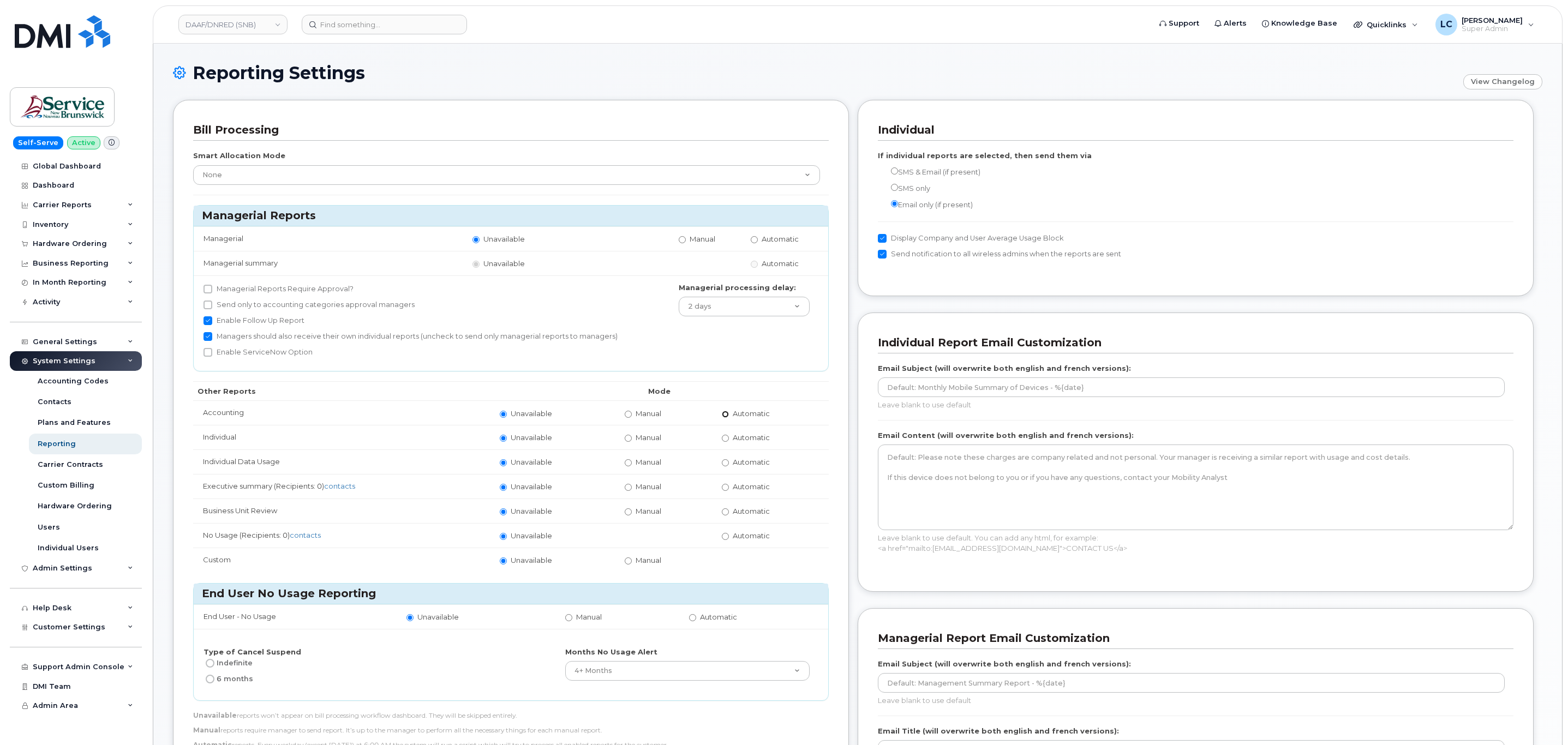
click at [729, 415] on input "Automatic" at bounding box center [725, 414] width 7 height 7
radio input "true"
click at [724, 416] on input "Automatic" at bounding box center [725, 414] width 7 height 7
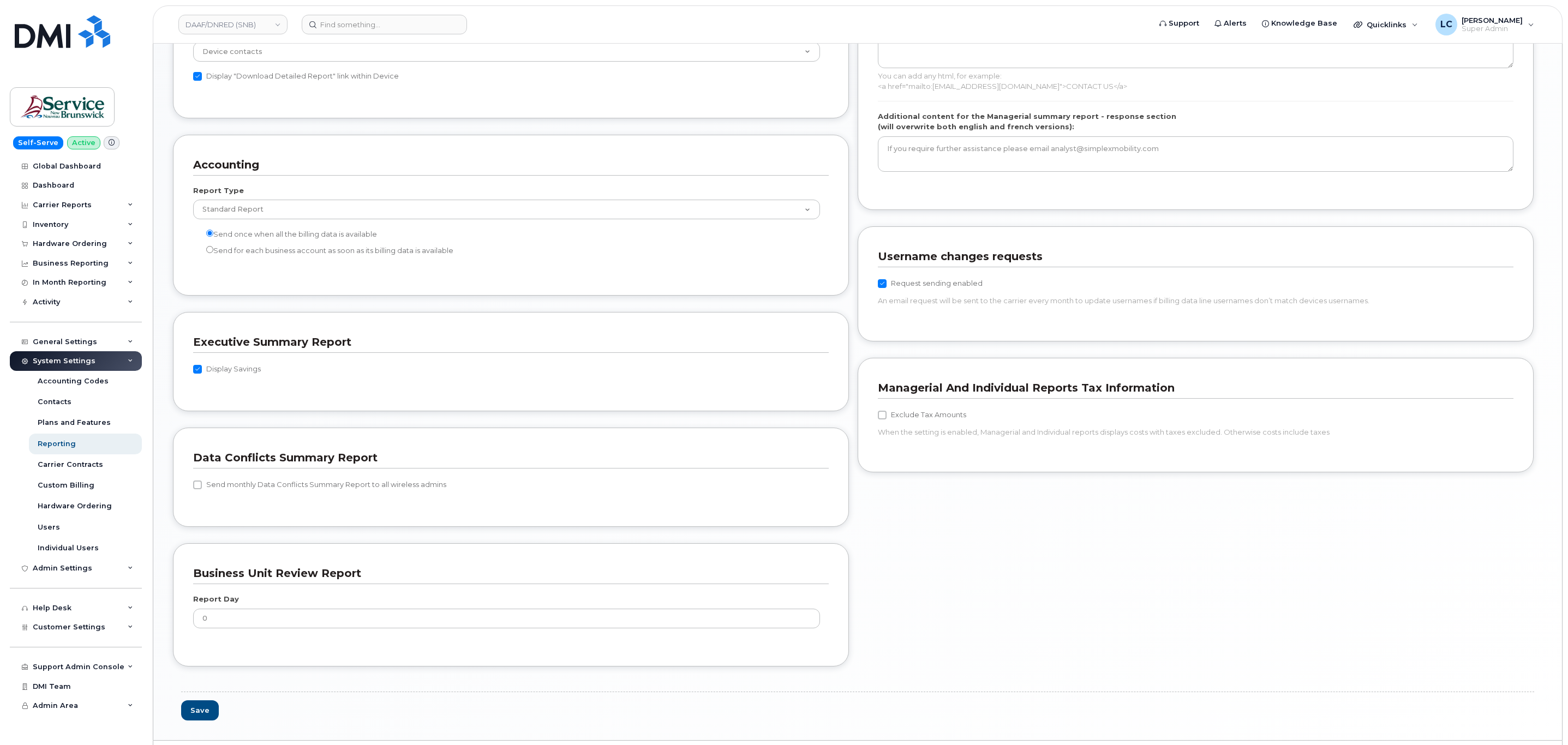
scroll to position [862, 0]
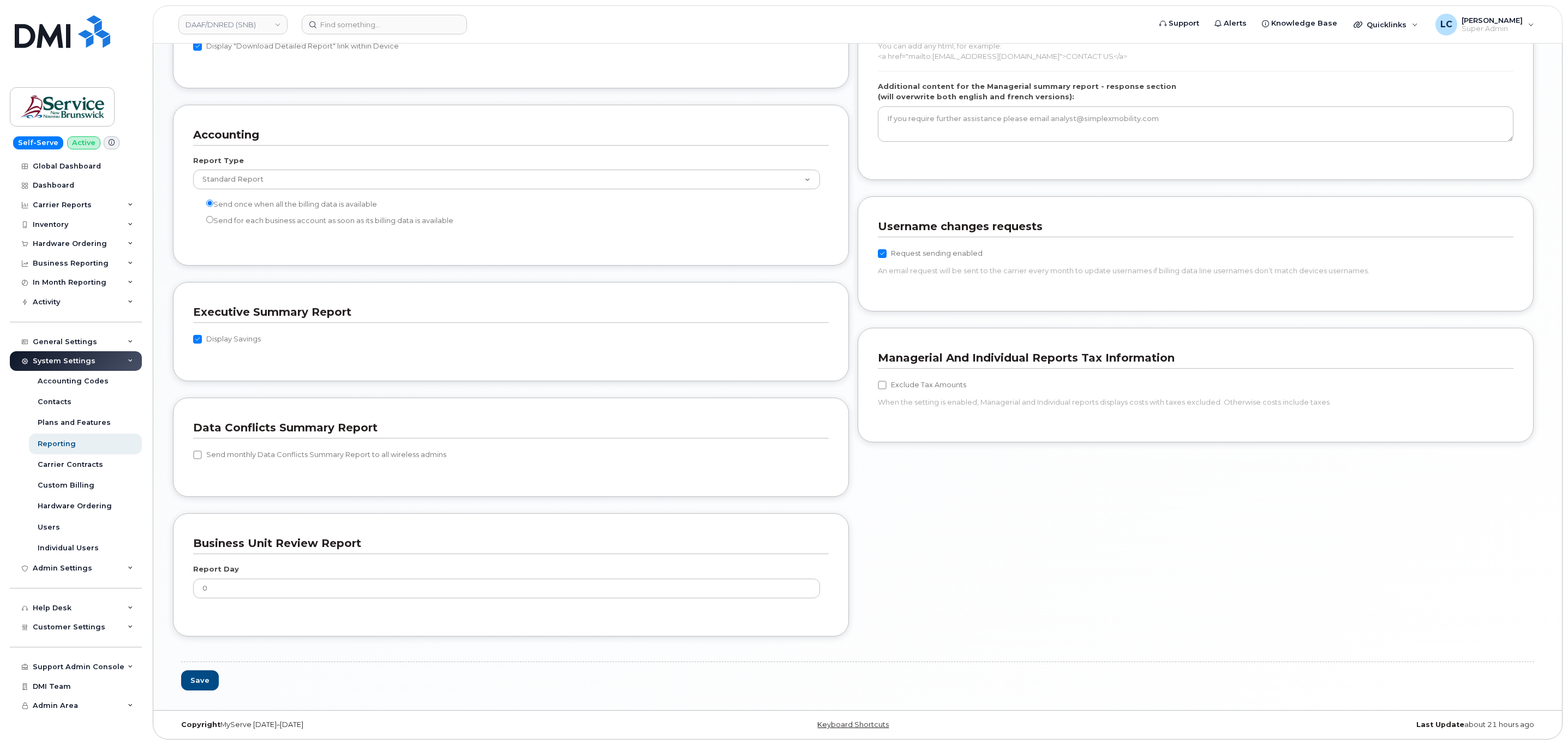
click at [221, 669] on div "Save" at bounding box center [857, 671] width 1369 height 38
click at [212, 677] on button "Save" at bounding box center [200, 680] width 38 height 20
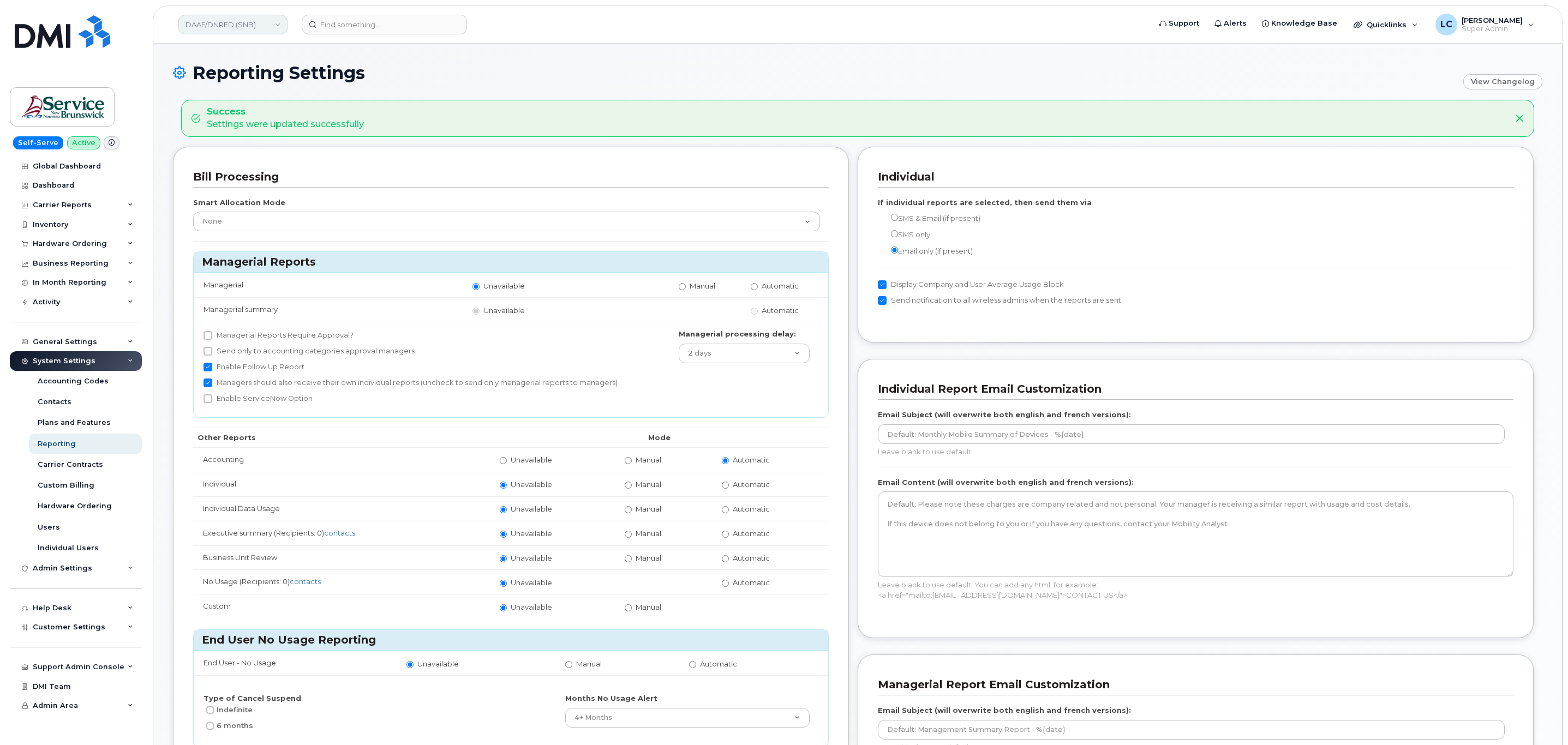
click at [262, 23] on link "DAAF/DNRED (SNB)" at bounding box center [233, 24] width 109 height 19
type input "DH"
click at [229, 96] on link "DH (SNB)" at bounding box center [260, 103] width 160 height 22
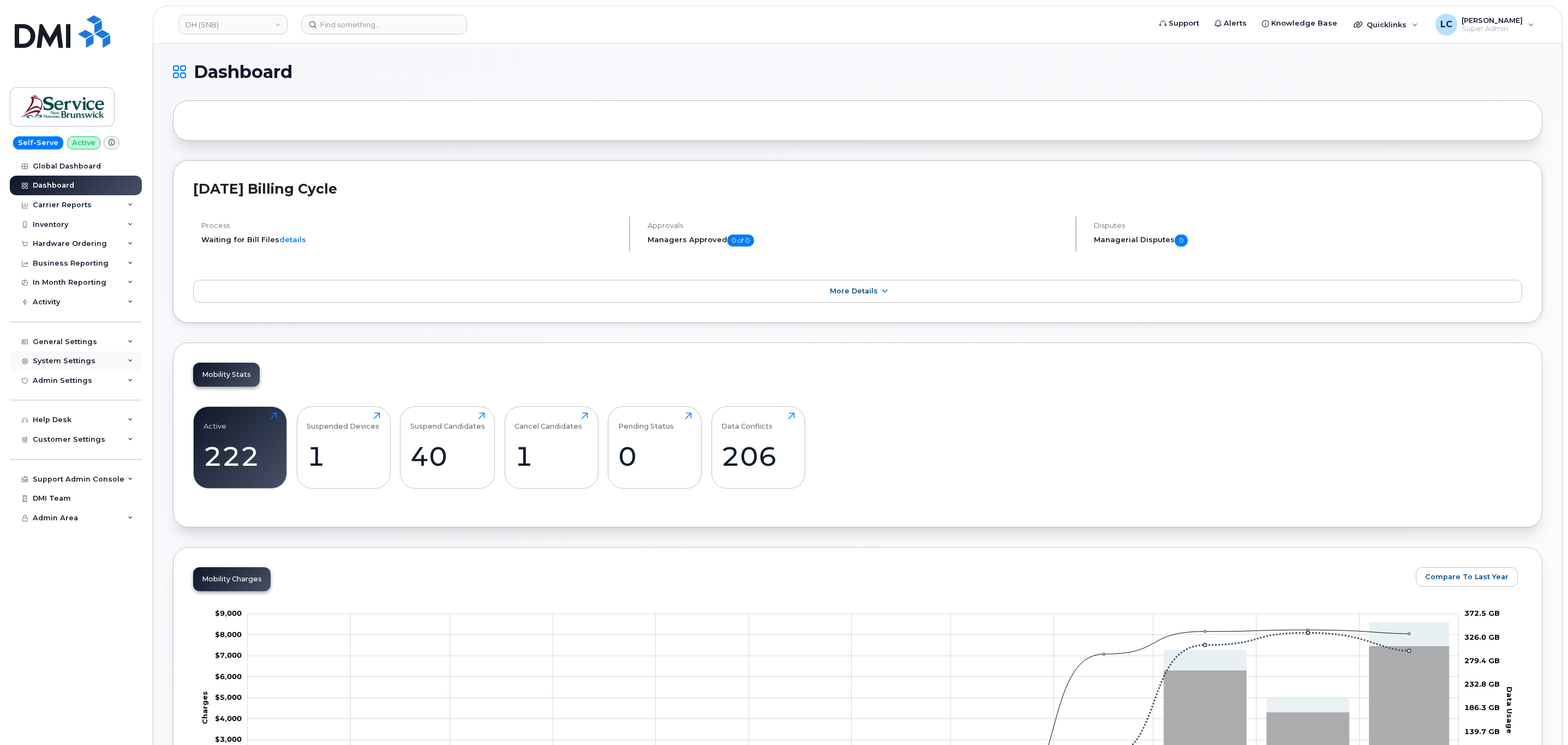
click at [103, 358] on div "System Settings" at bounding box center [76, 360] width 132 height 19
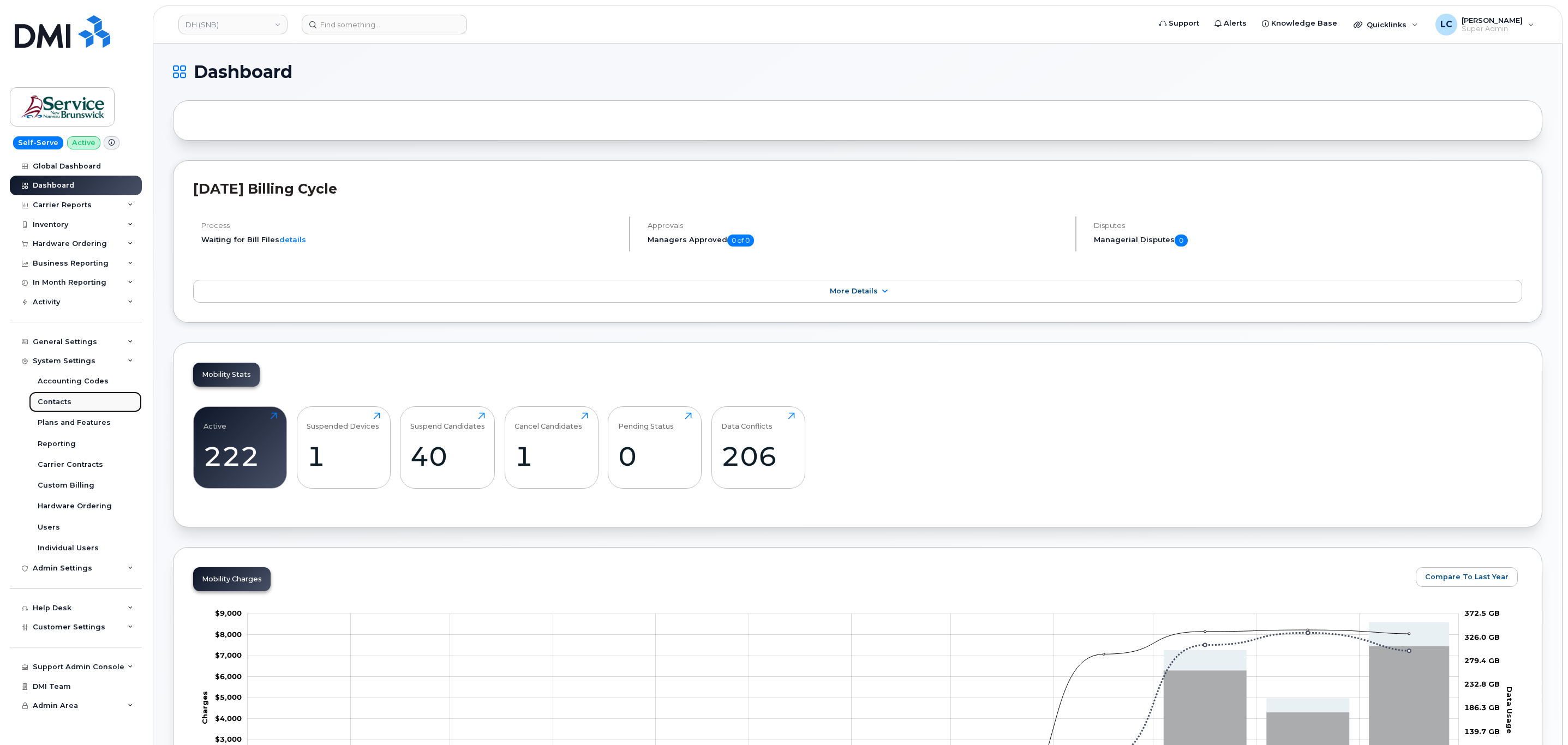
click at [82, 406] on link "Contacts" at bounding box center [85, 401] width 113 height 21
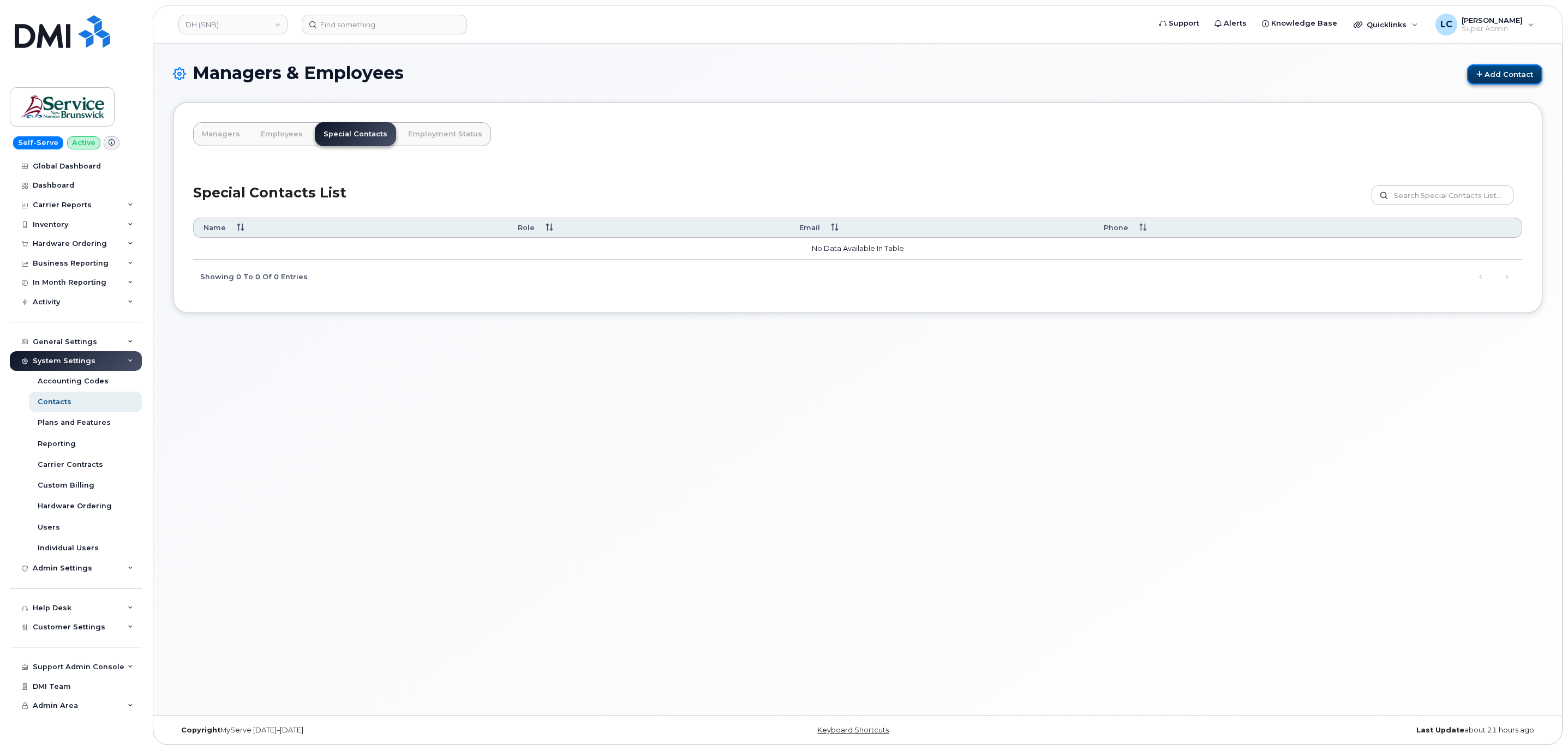
click at [1530, 80] on link "Add Contact" at bounding box center [1504, 74] width 75 height 20
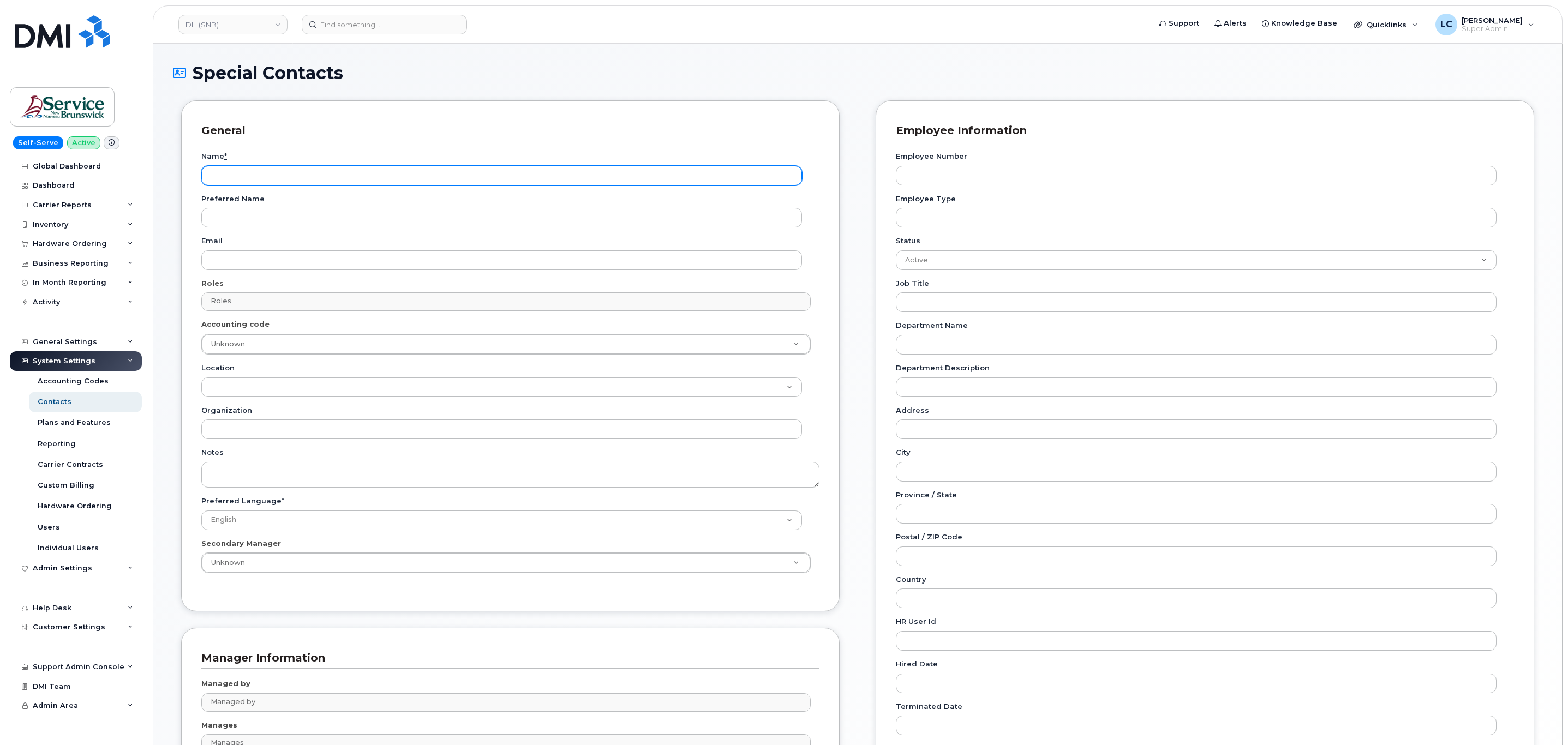
click at [272, 183] on input "Name *" at bounding box center [501, 175] width 601 height 19
paste input "Accounting Report Contact"
type input "Accounting Report Contact"
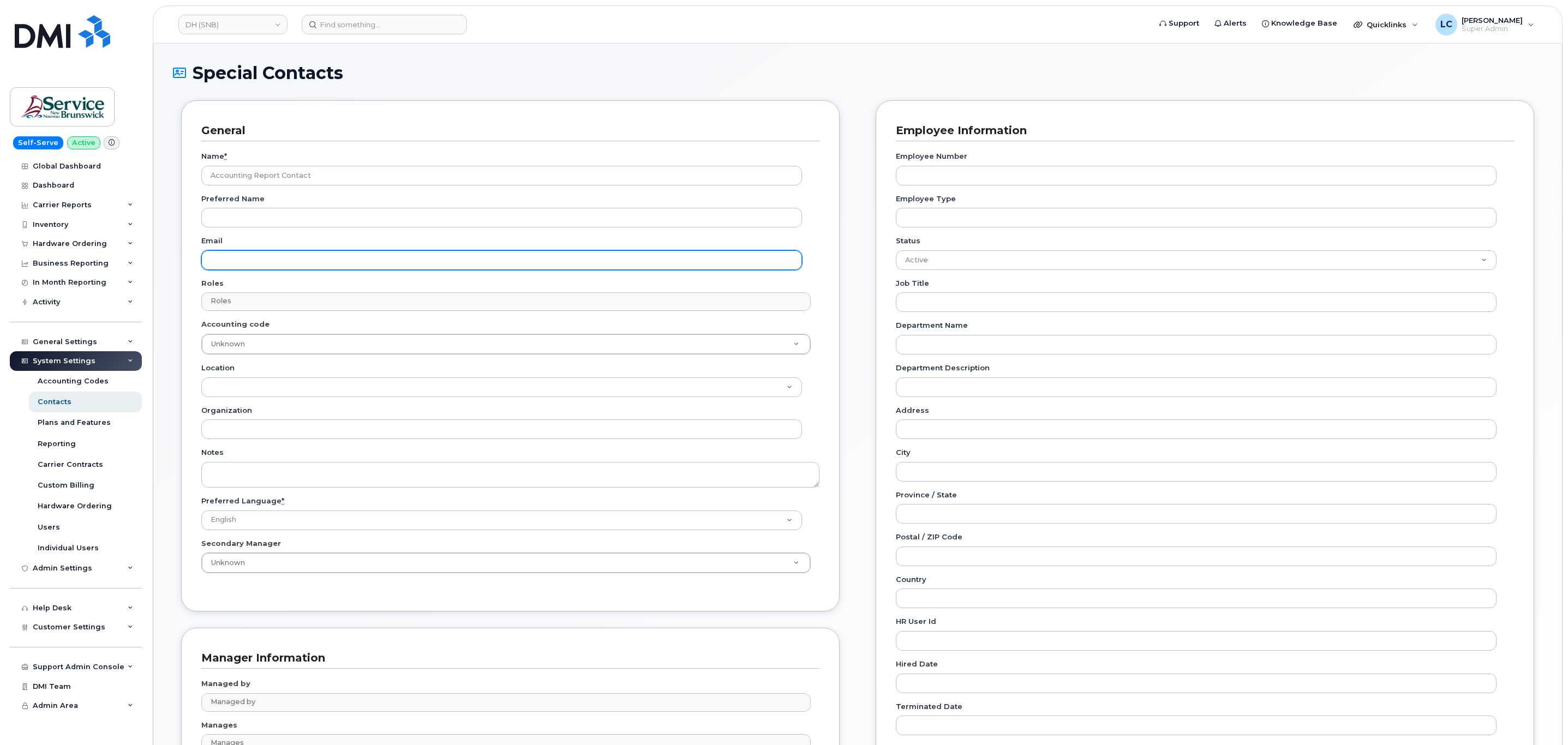
click at [249, 267] on input "Email" at bounding box center [501, 260] width 601 height 19
paste input "telephonyservices@gnb.ca"
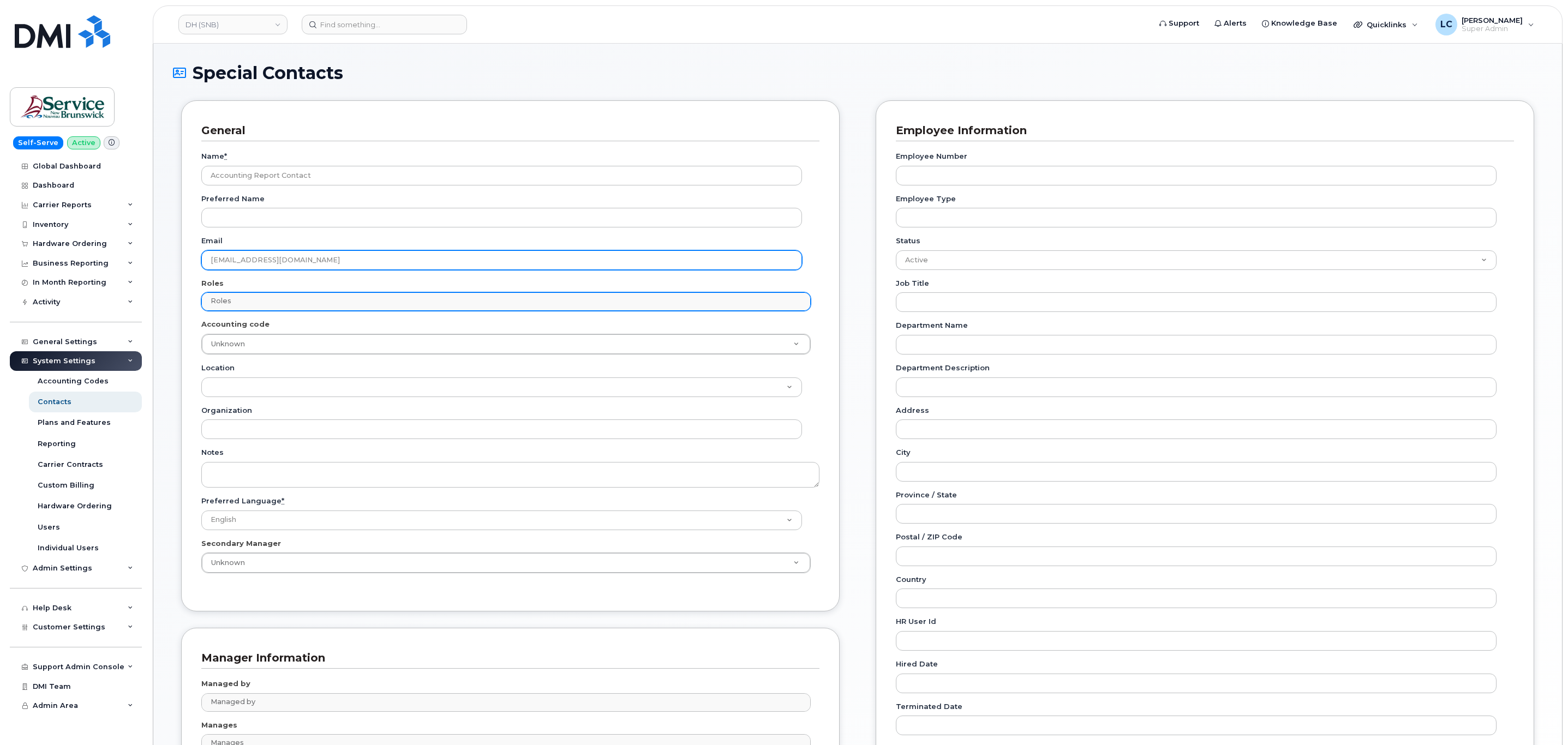
type input "[EMAIL_ADDRESS][DOMAIN_NAME]"
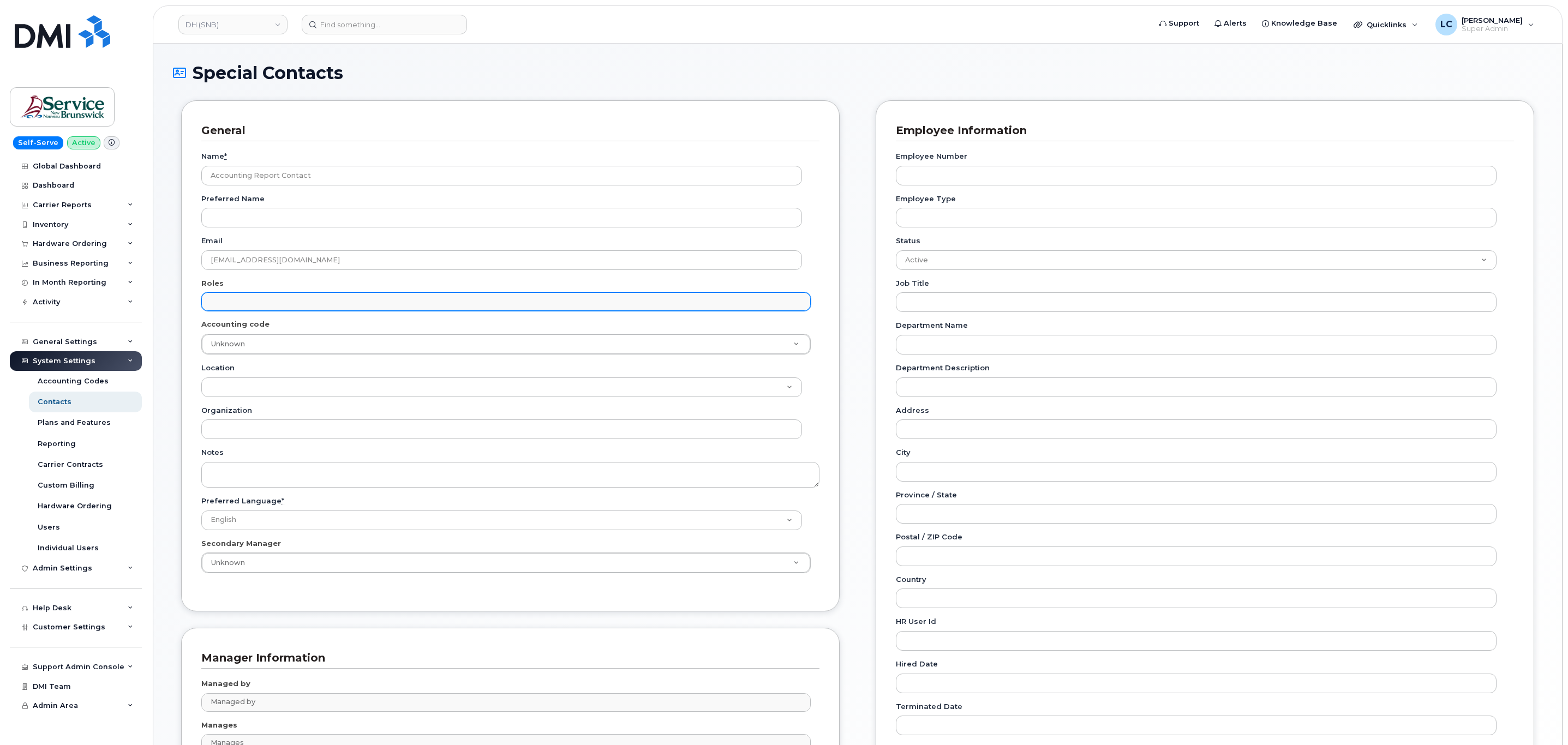
click at [249, 299] on input "text" at bounding box center [507, 301] width 599 height 15
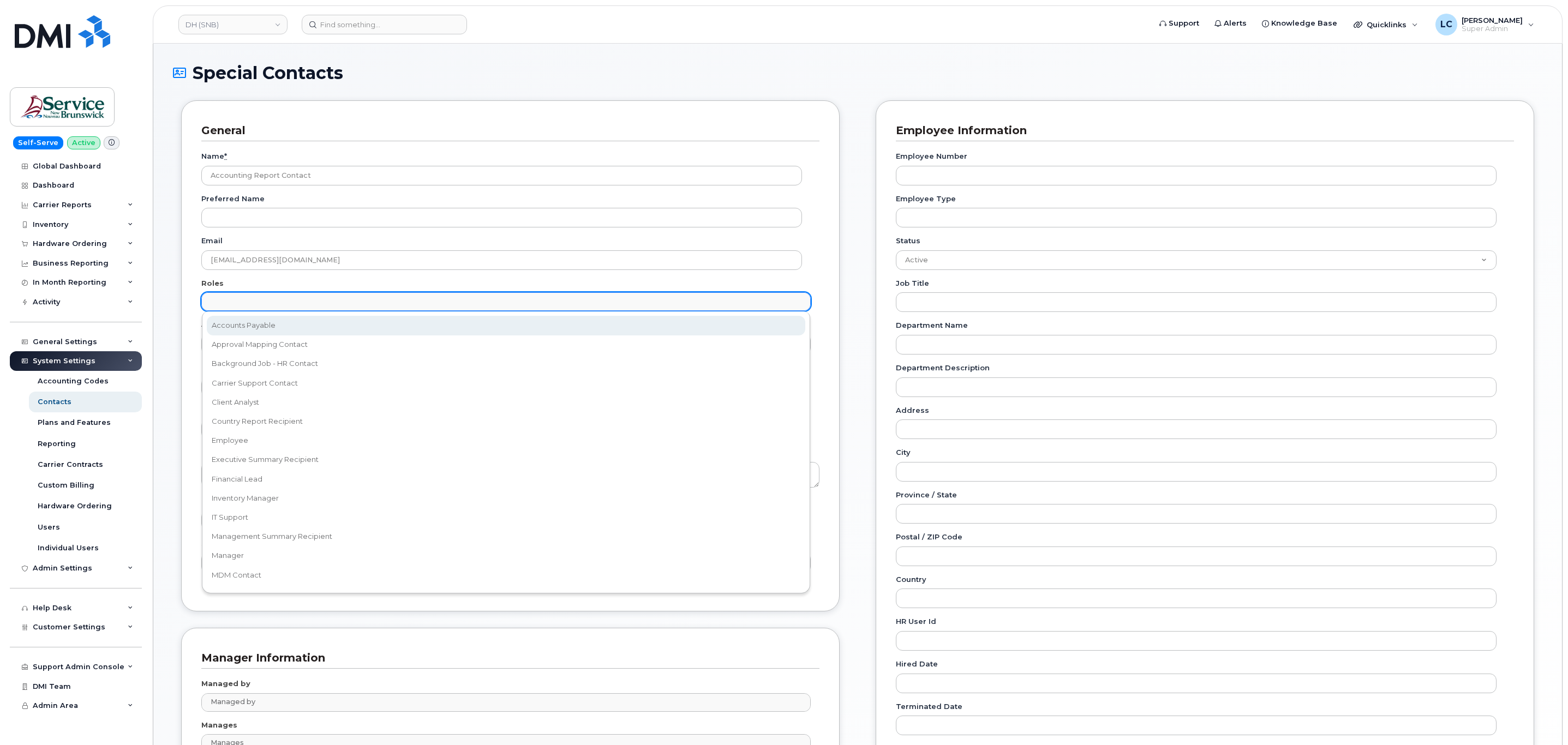
select select "5"
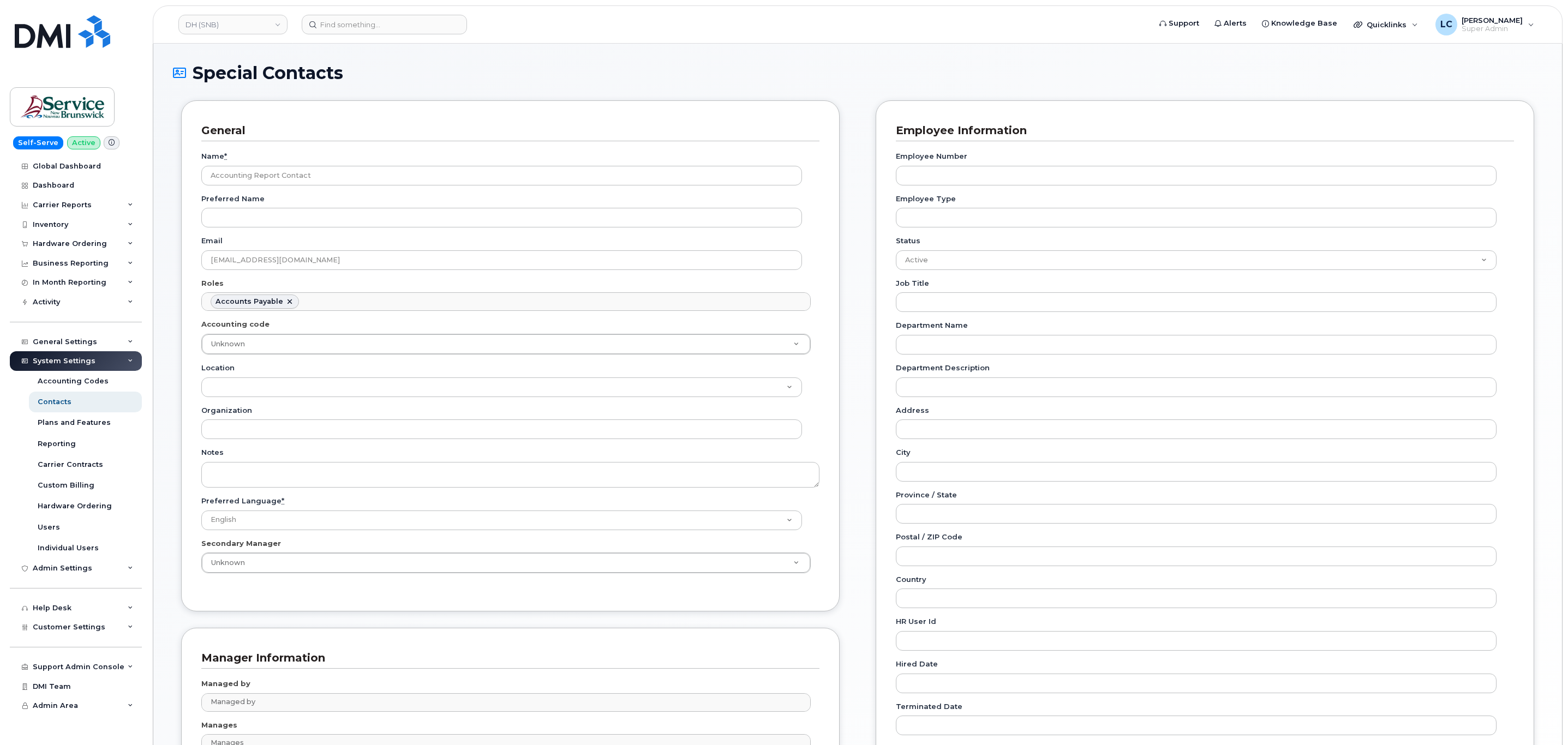
scroll to position [8, 0]
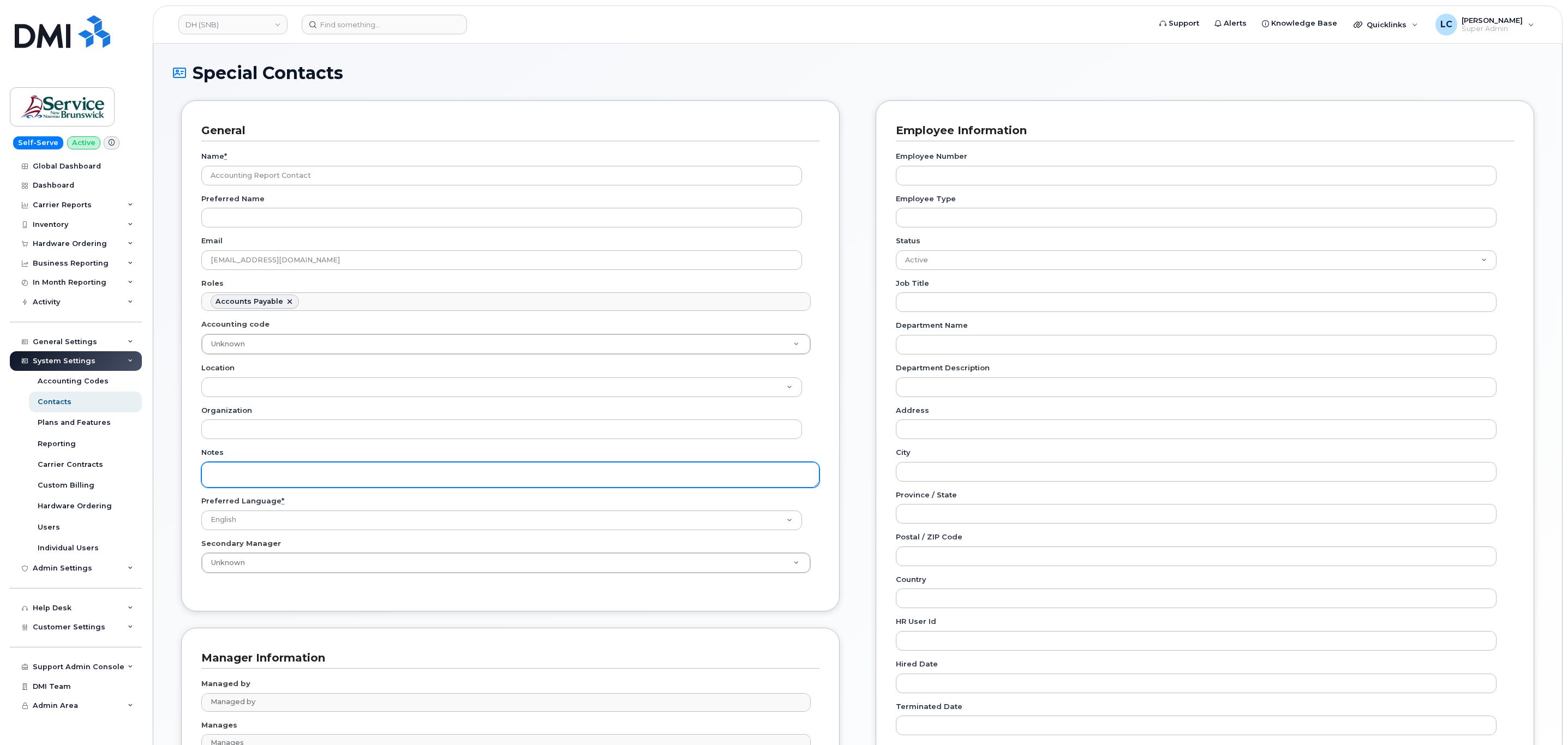
click at [330, 479] on textarea "Notes" at bounding box center [510, 474] width 618 height 25
paste textarea "SNB Requested To Configure as Accounting Report Recipient - Per Eric: 10/08/2025"
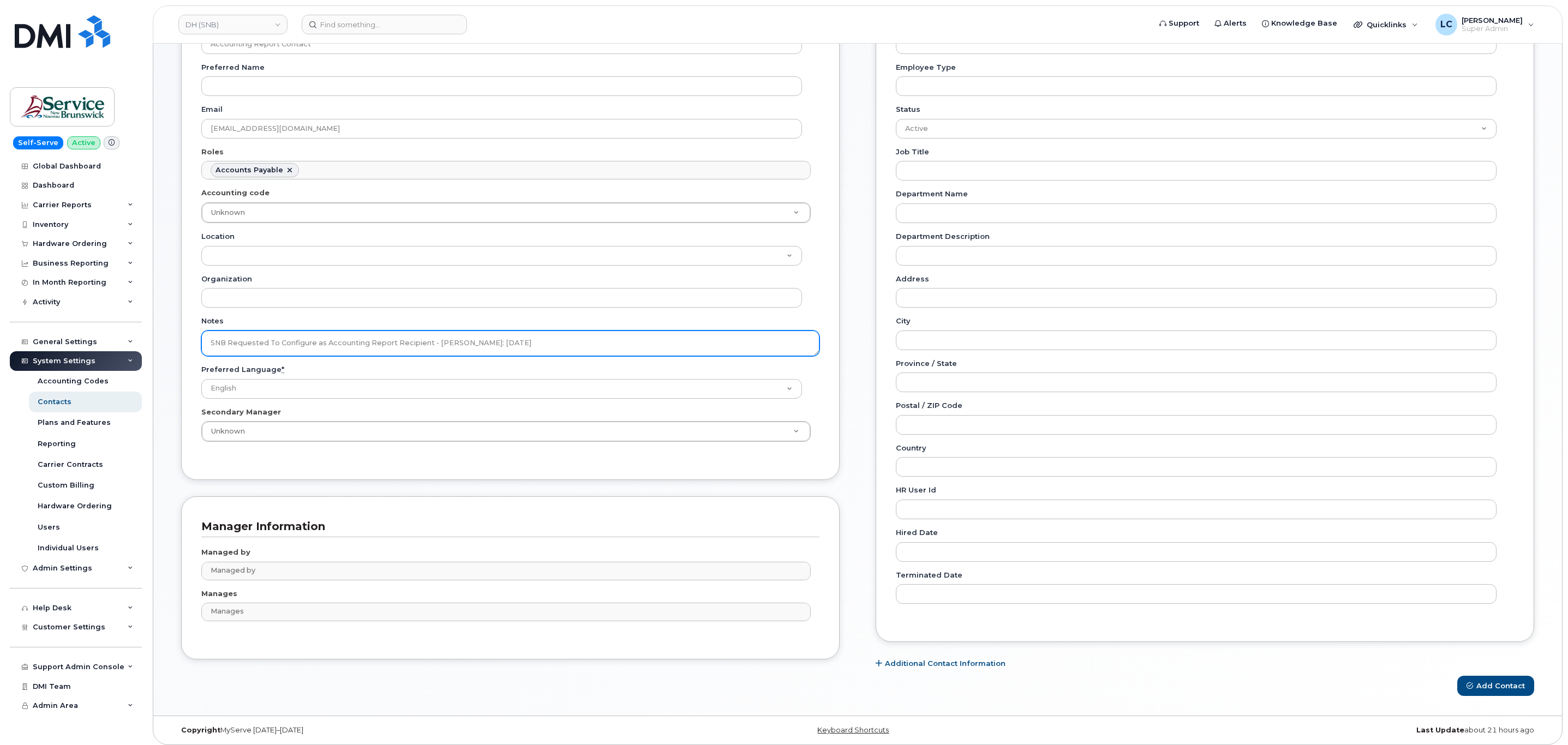
scroll to position [143, 0]
type textarea "SNB Requested To Configure as Accounting Report Recipient - Per Eric: 10/08/2025"
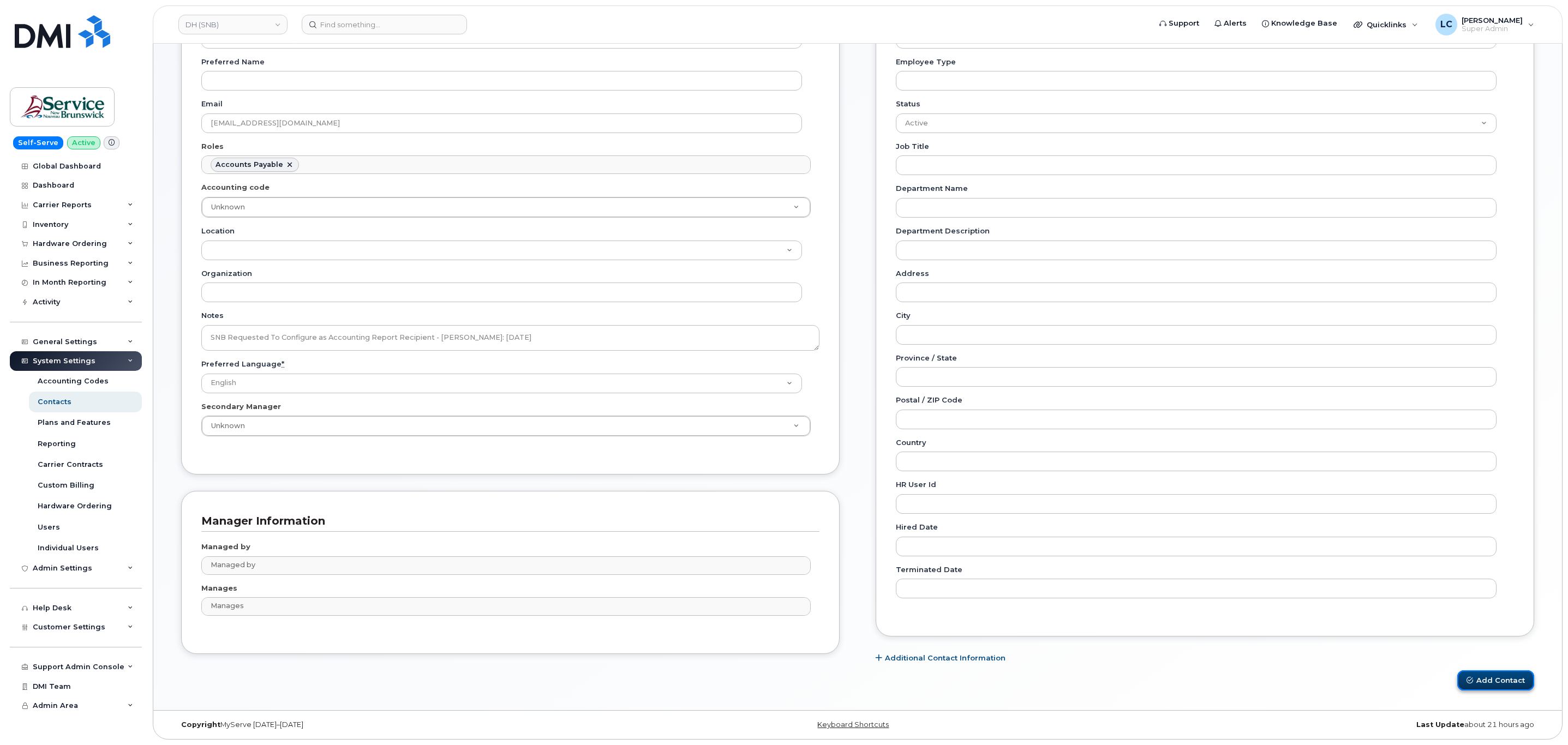
click at [1520, 679] on button "Add Contact" at bounding box center [1495, 680] width 77 height 20
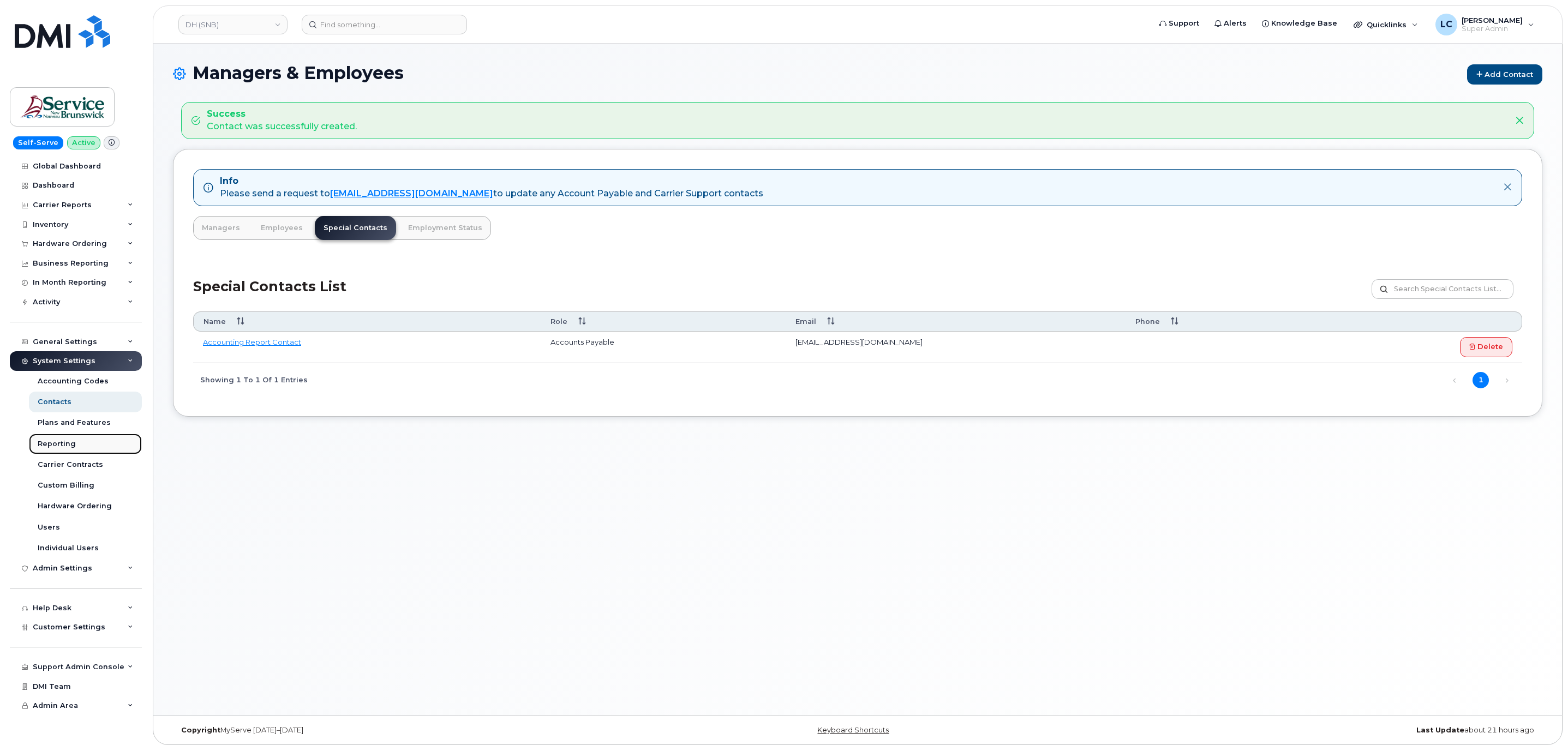
click at [66, 446] on div "Reporting" at bounding box center [56, 444] width 38 height 10
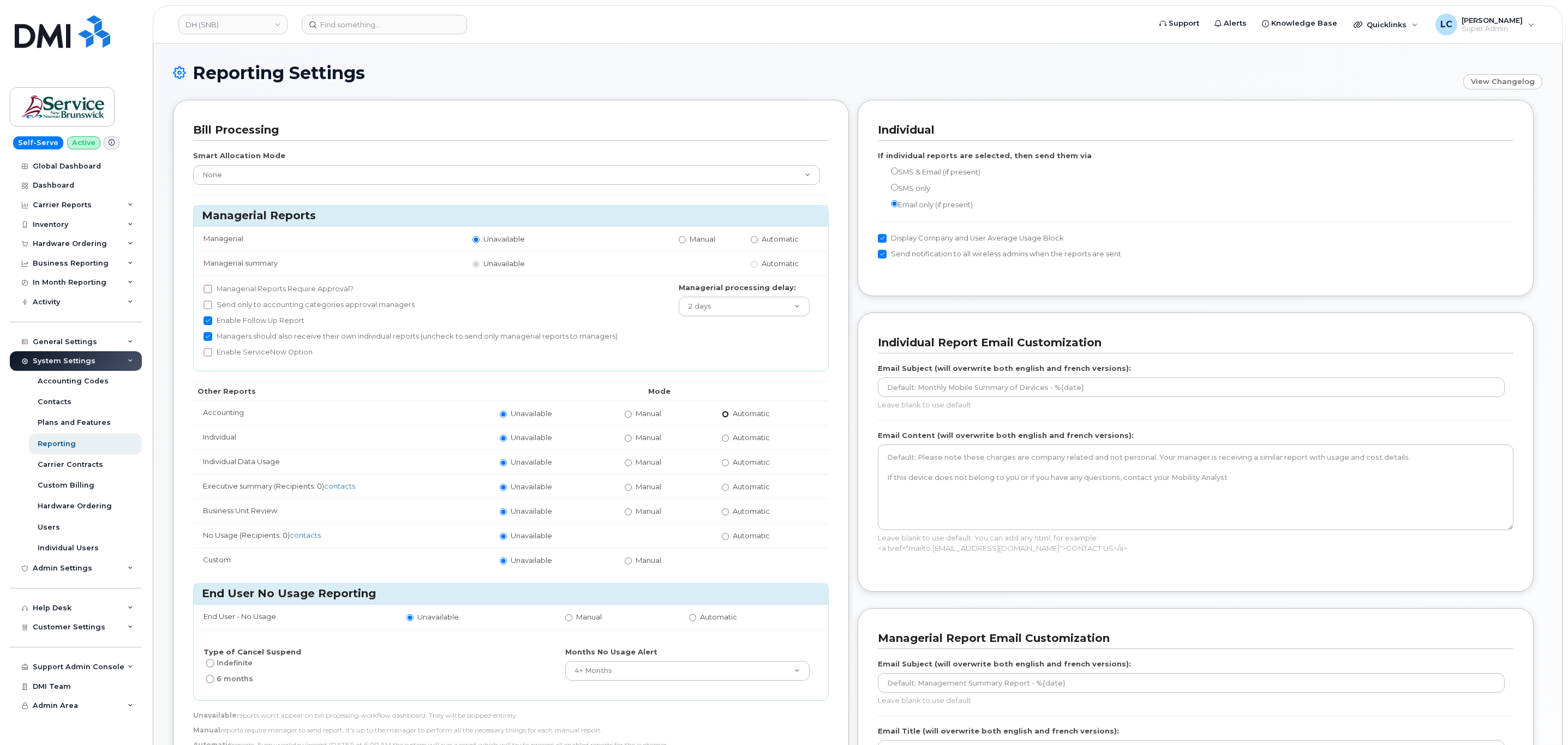
click at [725, 415] on input "Automatic" at bounding box center [725, 414] width 7 height 7
radio input "true"
click at [727, 415] on input "Automatic" at bounding box center [725, 414] width 7 height 7
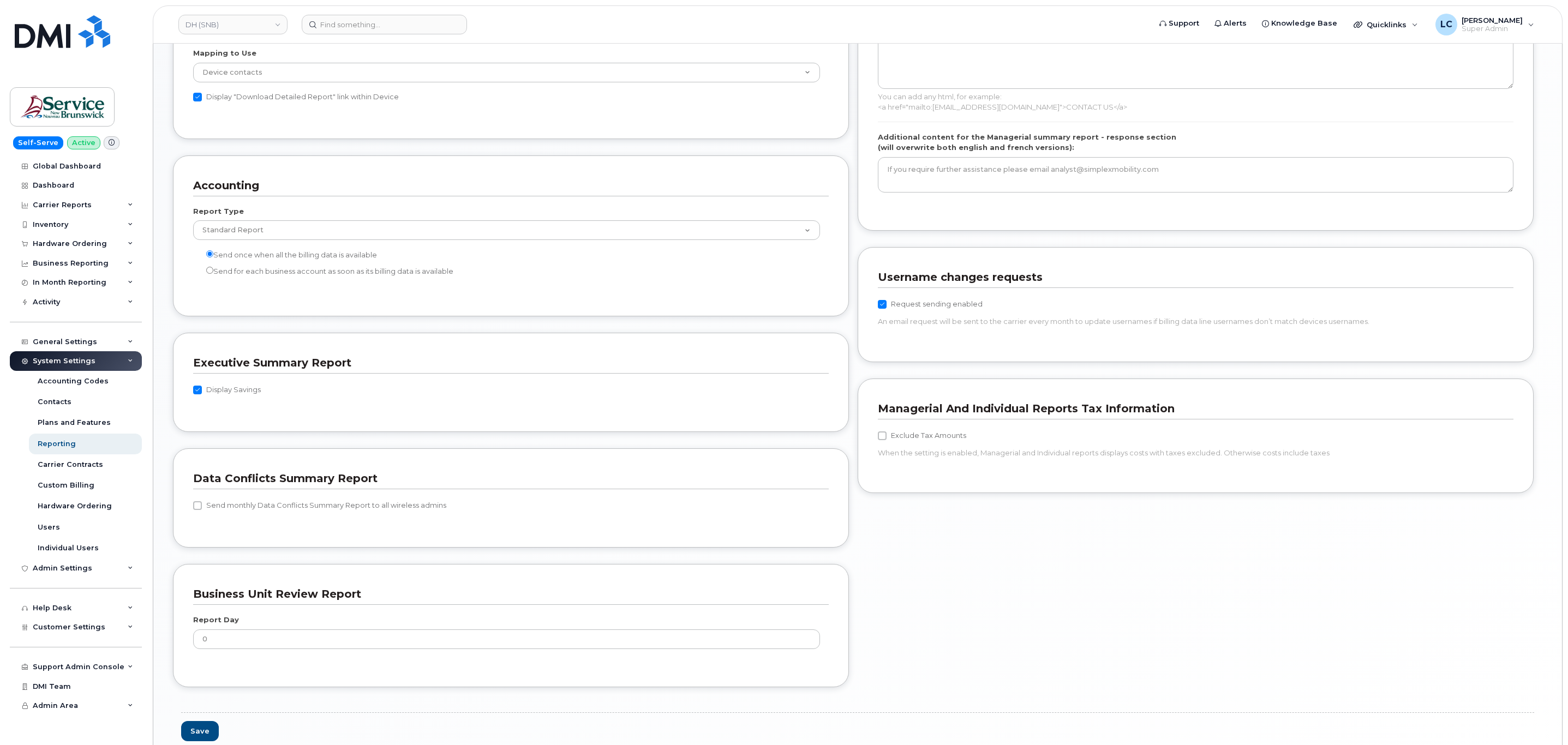
scroll to position [862, 0]
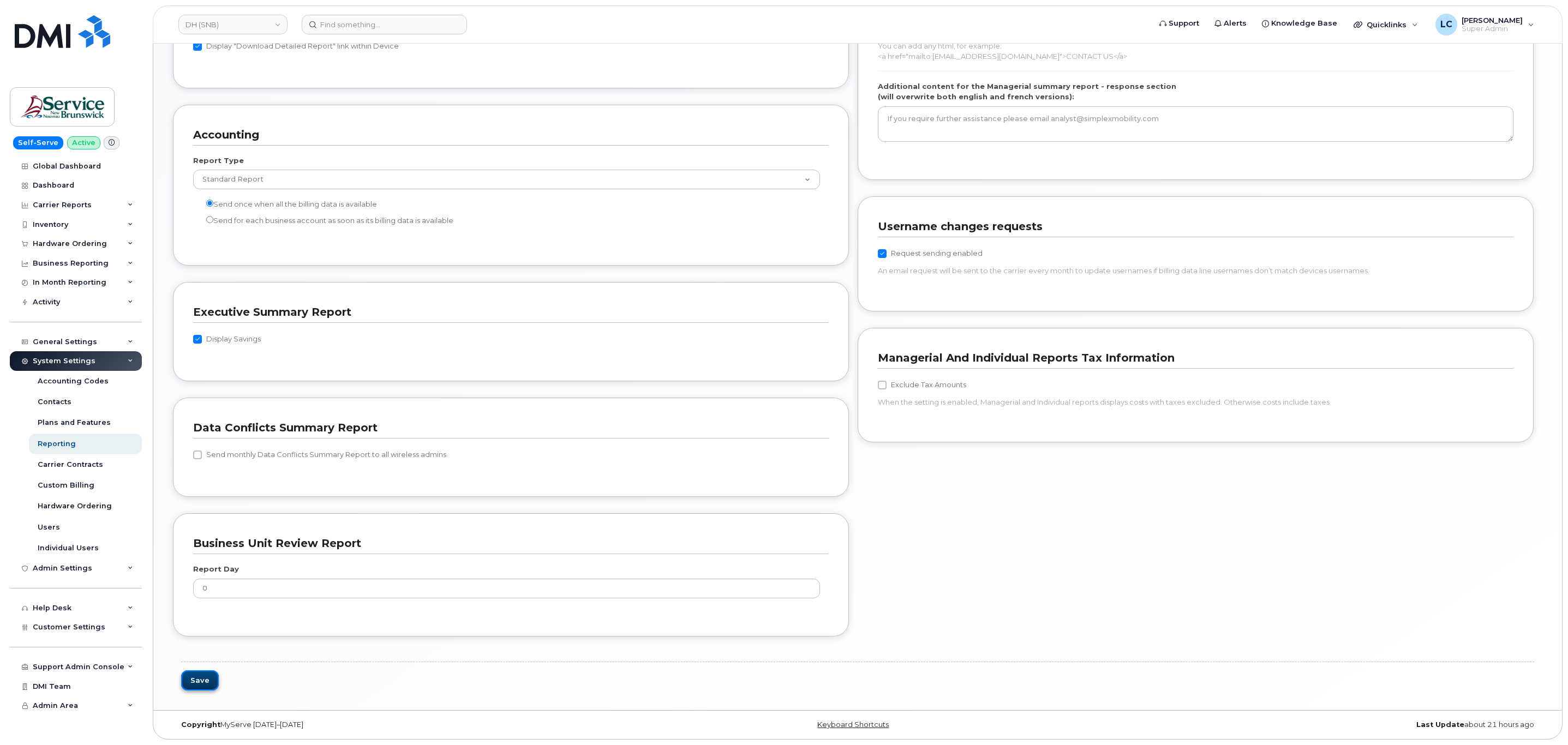
click at [200, 673] on button "Save" at bounding box center [200, 680] width 38 height 20
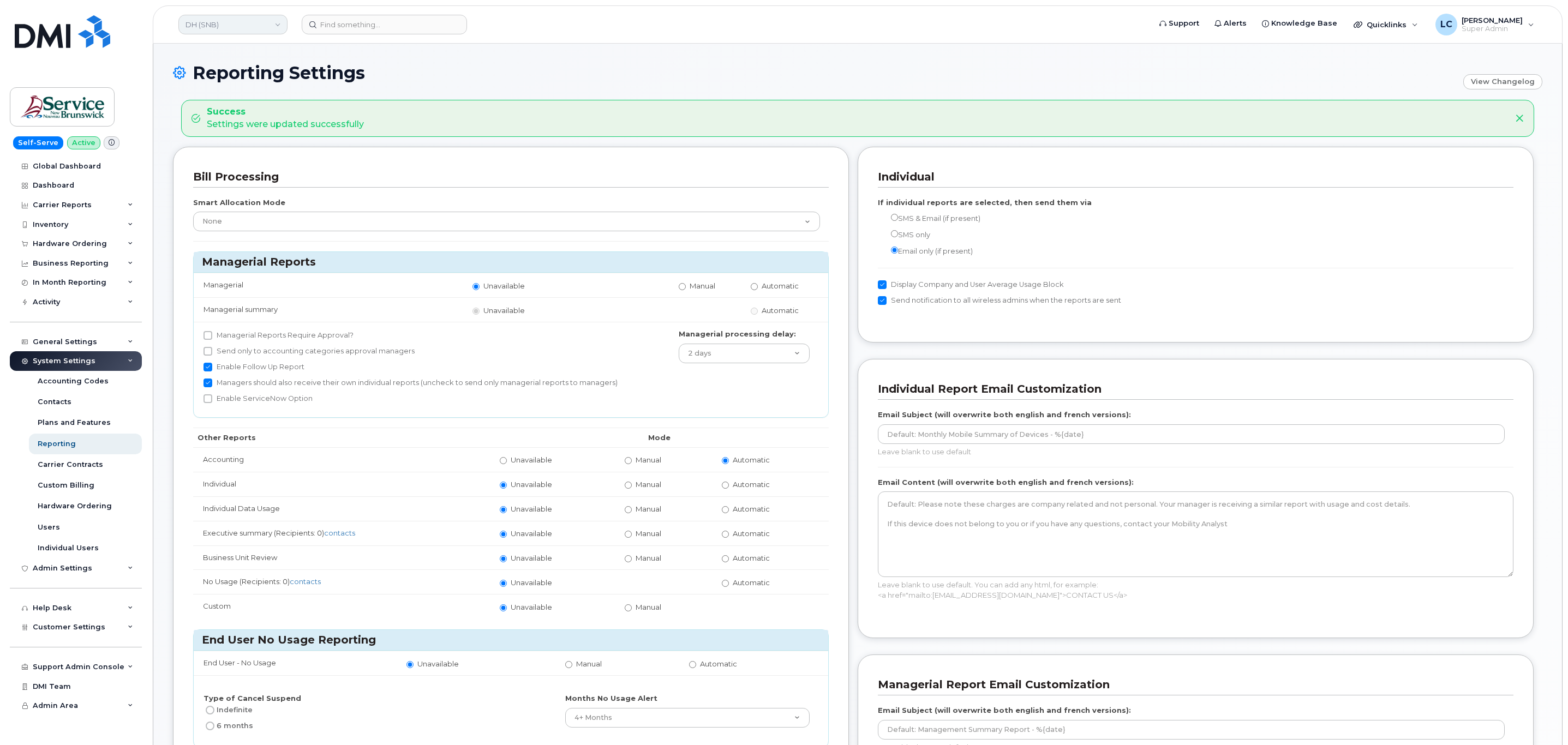
click at [237, 27] on link "DH (SNB)" at bounding box center [233, 24] width 109 height 19
type input "DSF-NE"
click at [230, 97] on link "DSF-NE (SNB)" at bounding box center [260, 103] width 160 height 22
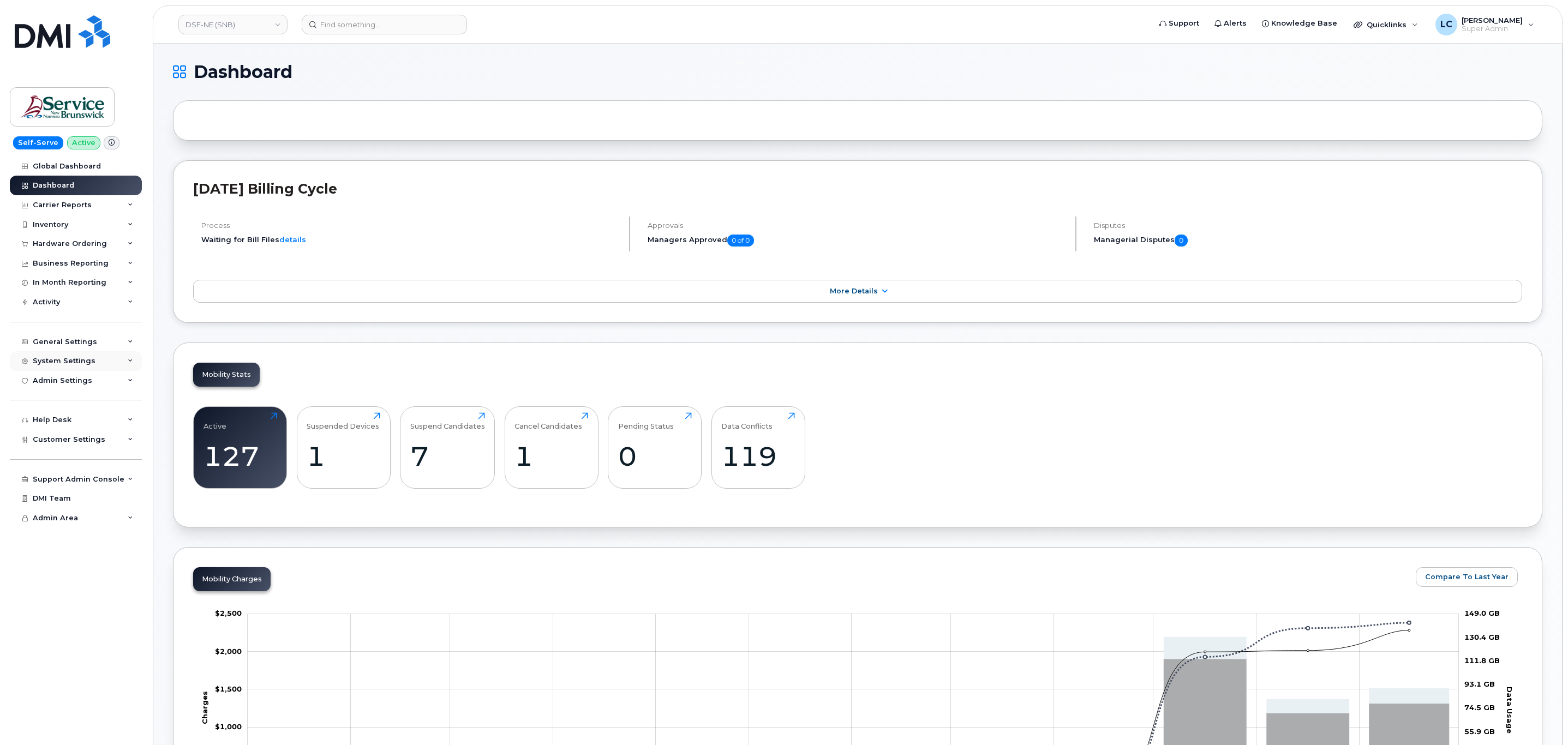
click at [99, 358] on div "System Settings" at bounding box center [76, 360] width 132 height 19
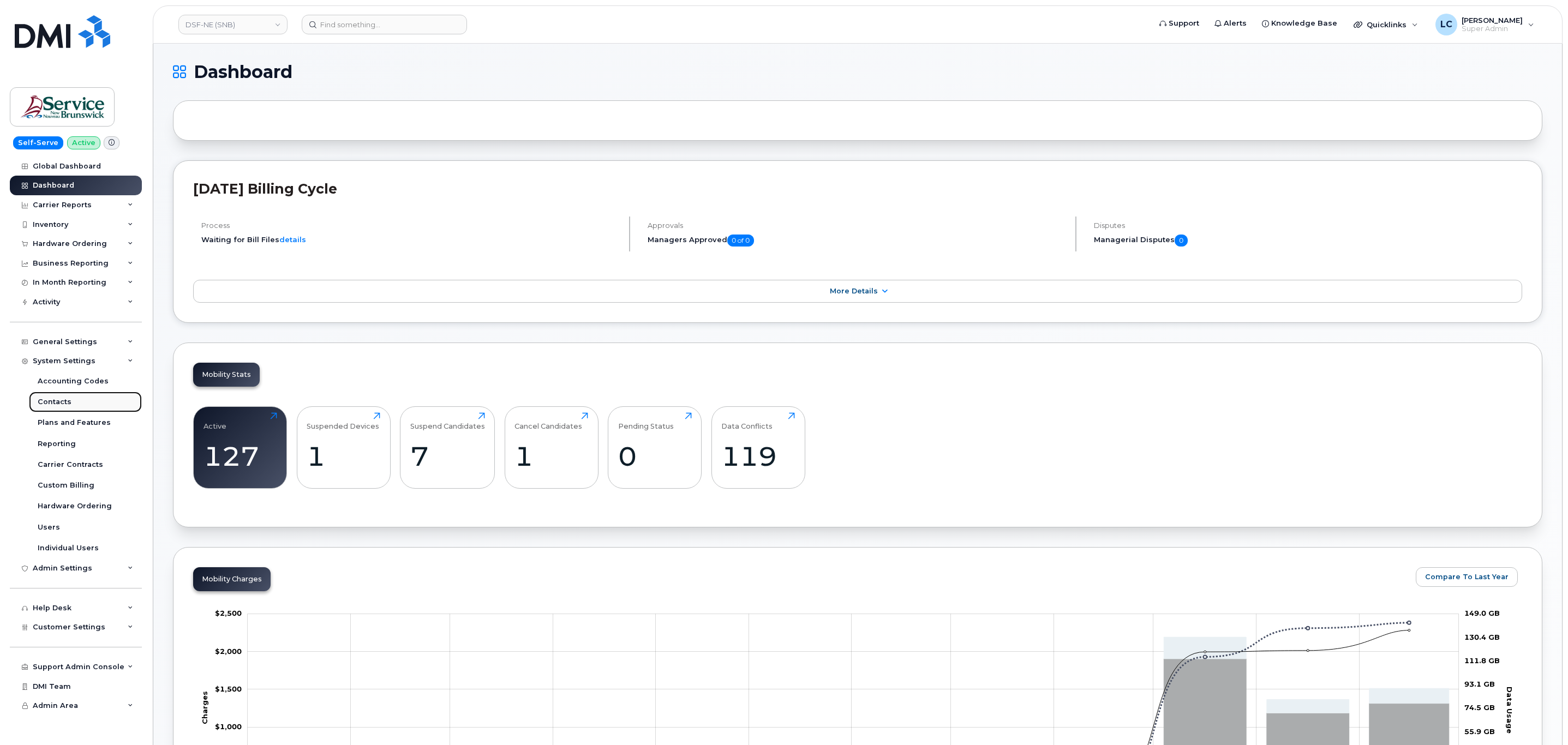
click at [78, 399] on link "Contacts" at bounding box center [85, 401] width 113 height 21
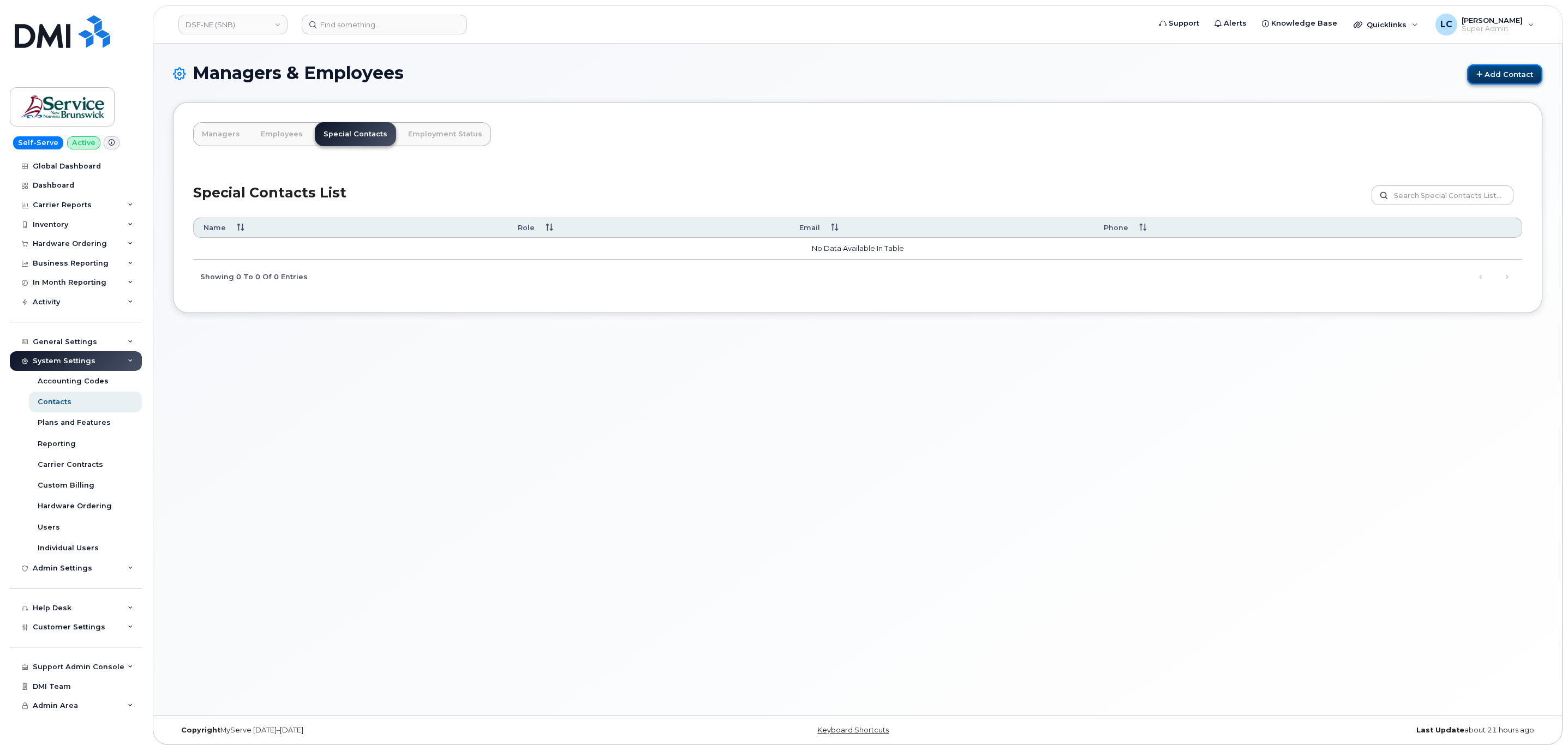
click at [1509, 77] on link "Add Contact" at bounding box center [1504, 74] width 75 height 20
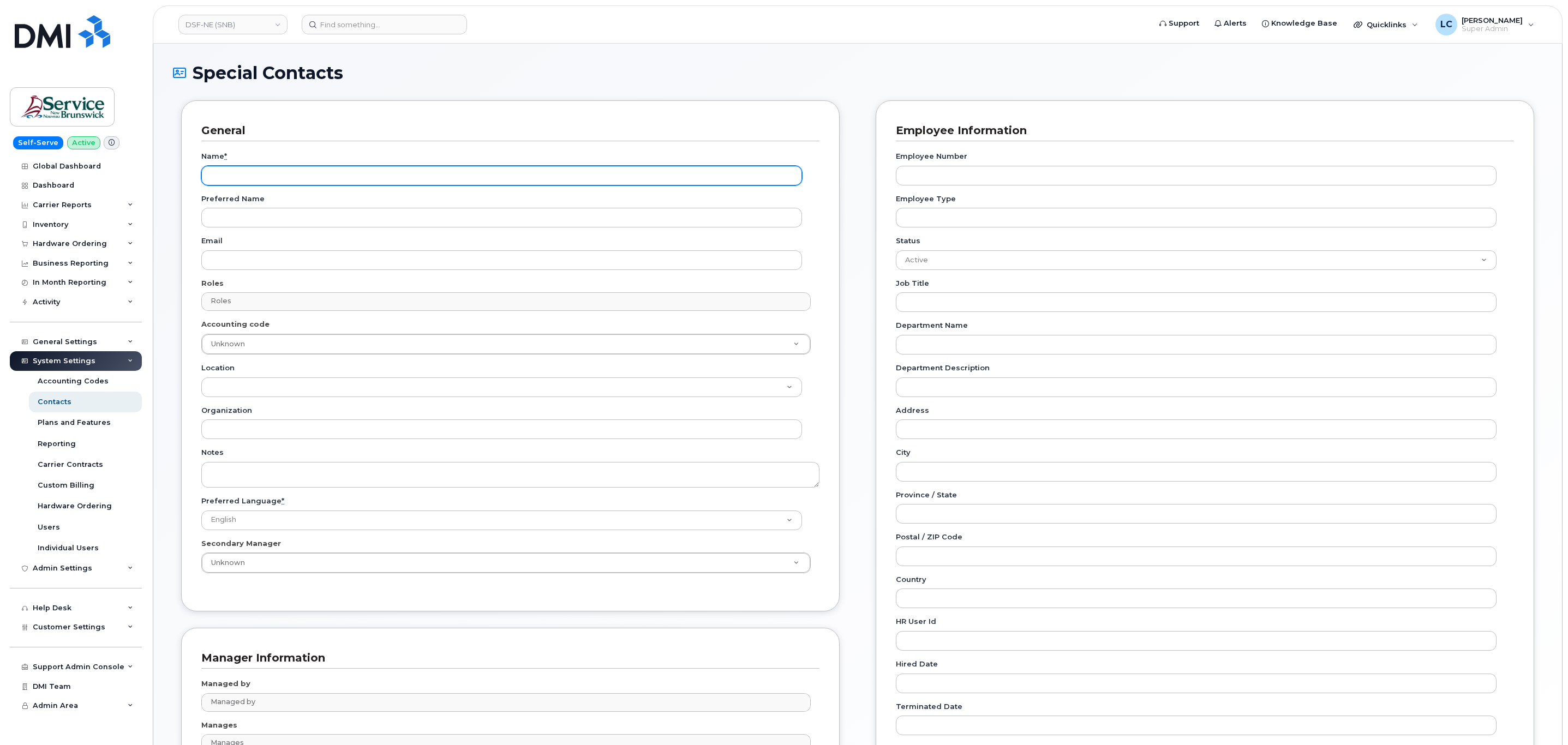
click at [286, 174] on input "Name *" at bounding box center [501, 175] width 601 height 19
paste input "Accounting Report Contact"
type input "Accounting Report Contact"
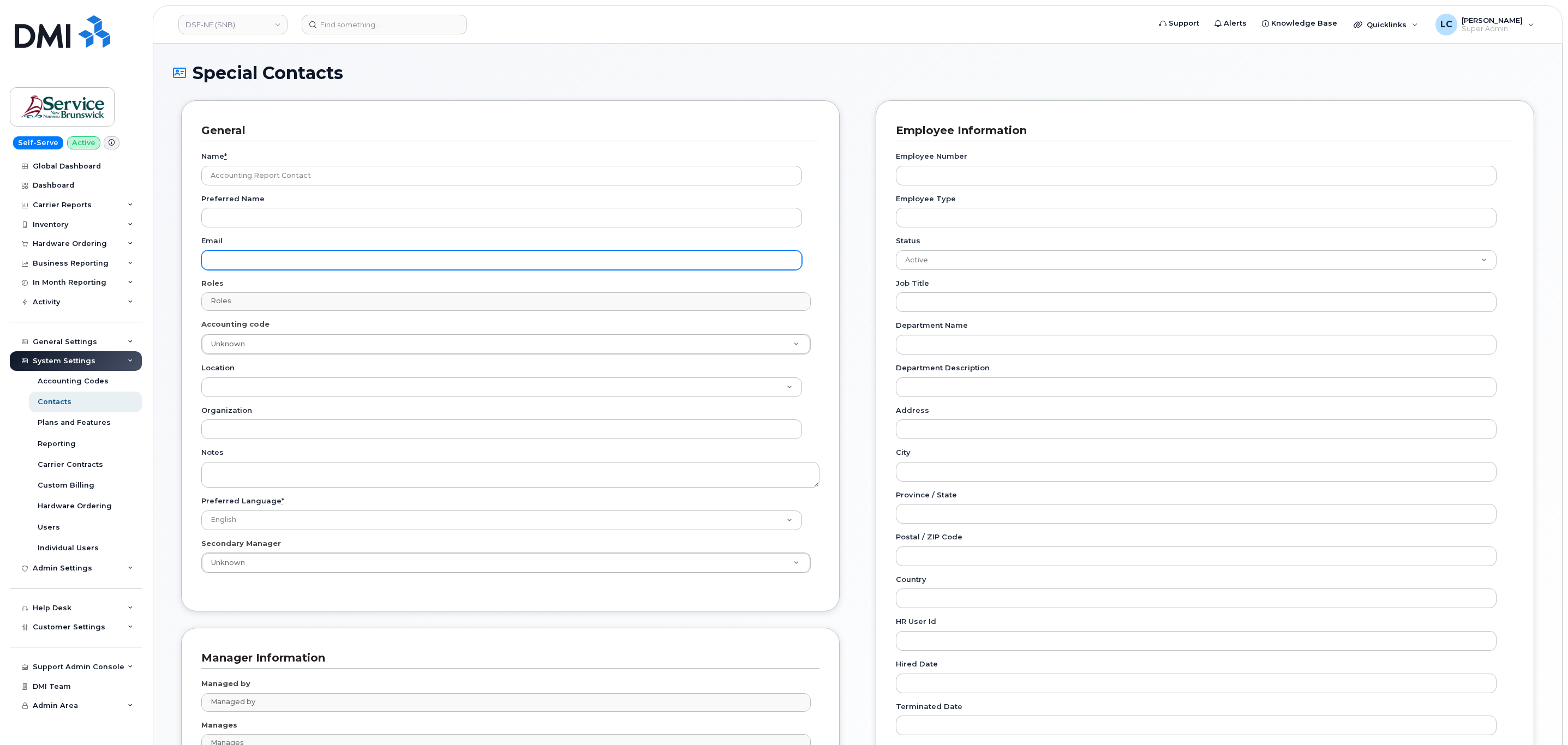
click at [283, 259] on input "Email" at bounding box center [501, 260] width 601 height 19
paste input "telephonyservices@gnb.ca"
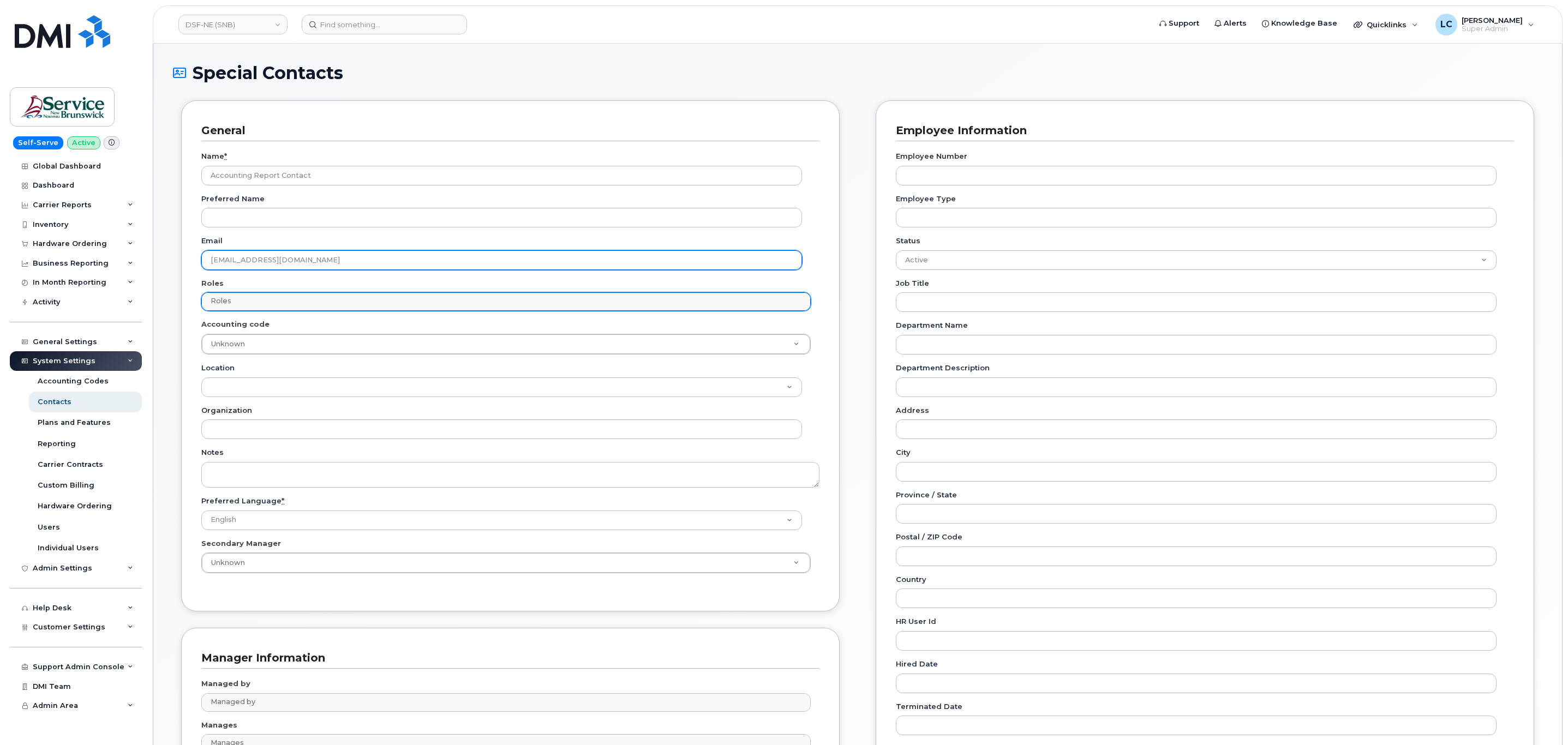
type input "telephonyservices@gnb.ca"
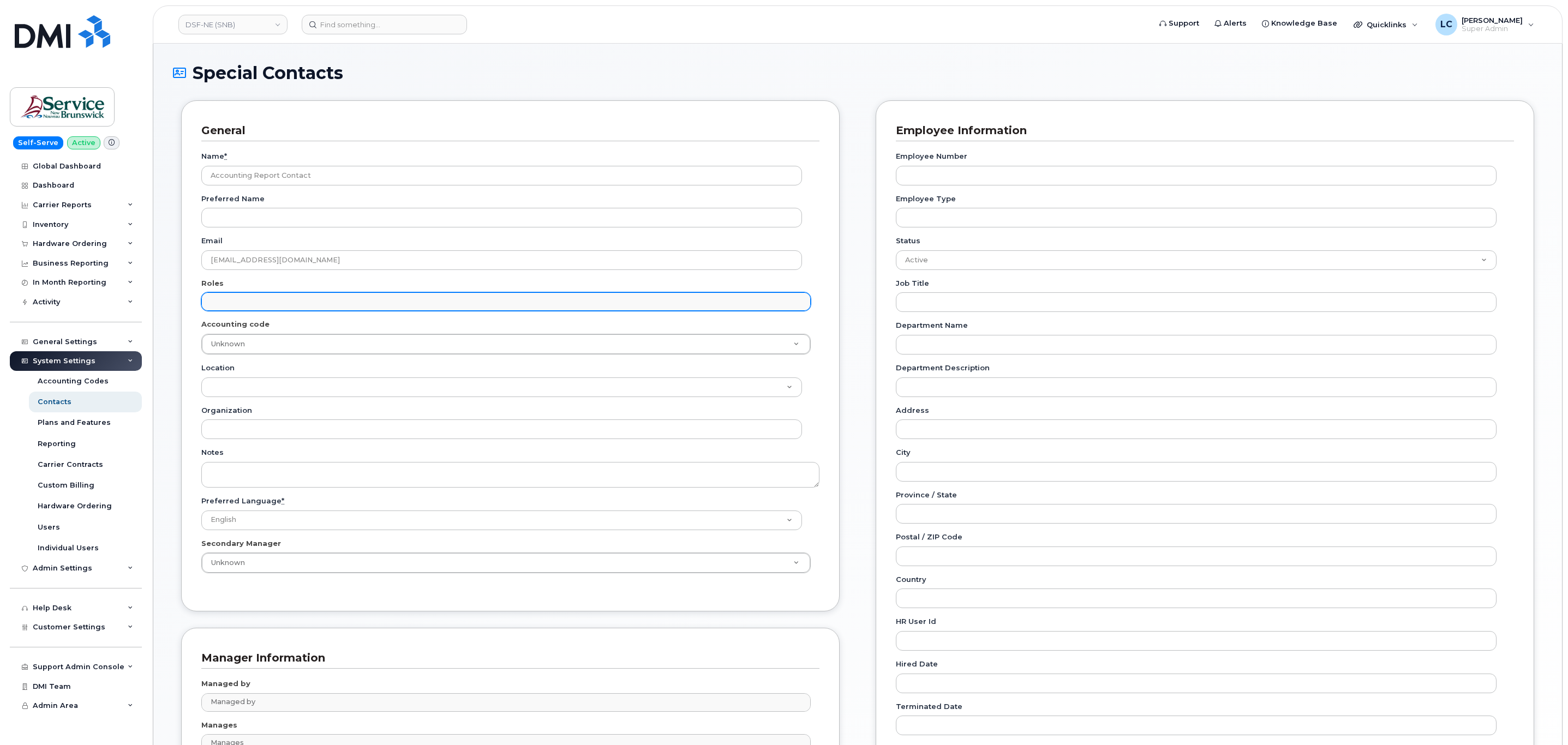
click at [265, 303] on input "text" at bounding box center [507, 301] width 599 height 15
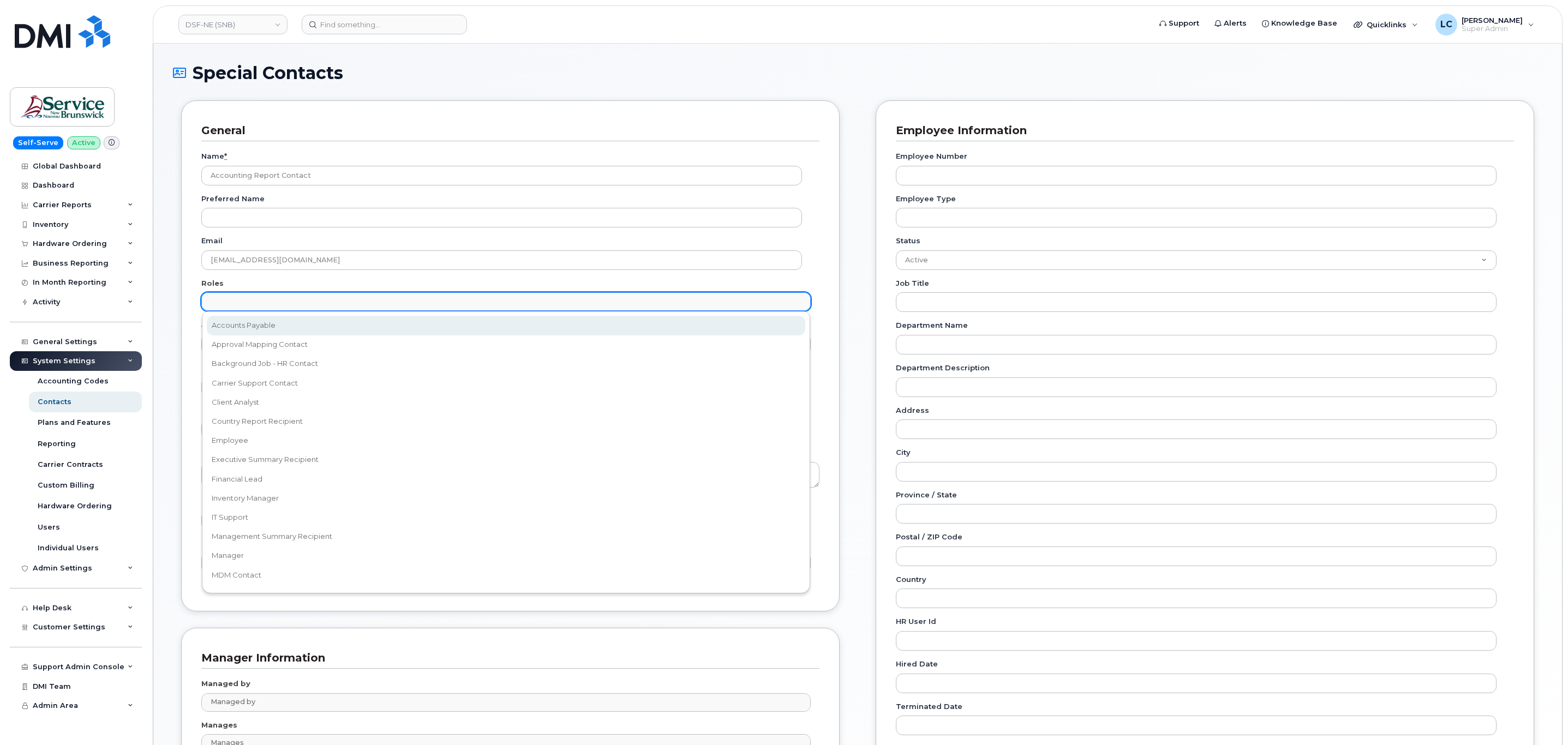
select select "5"
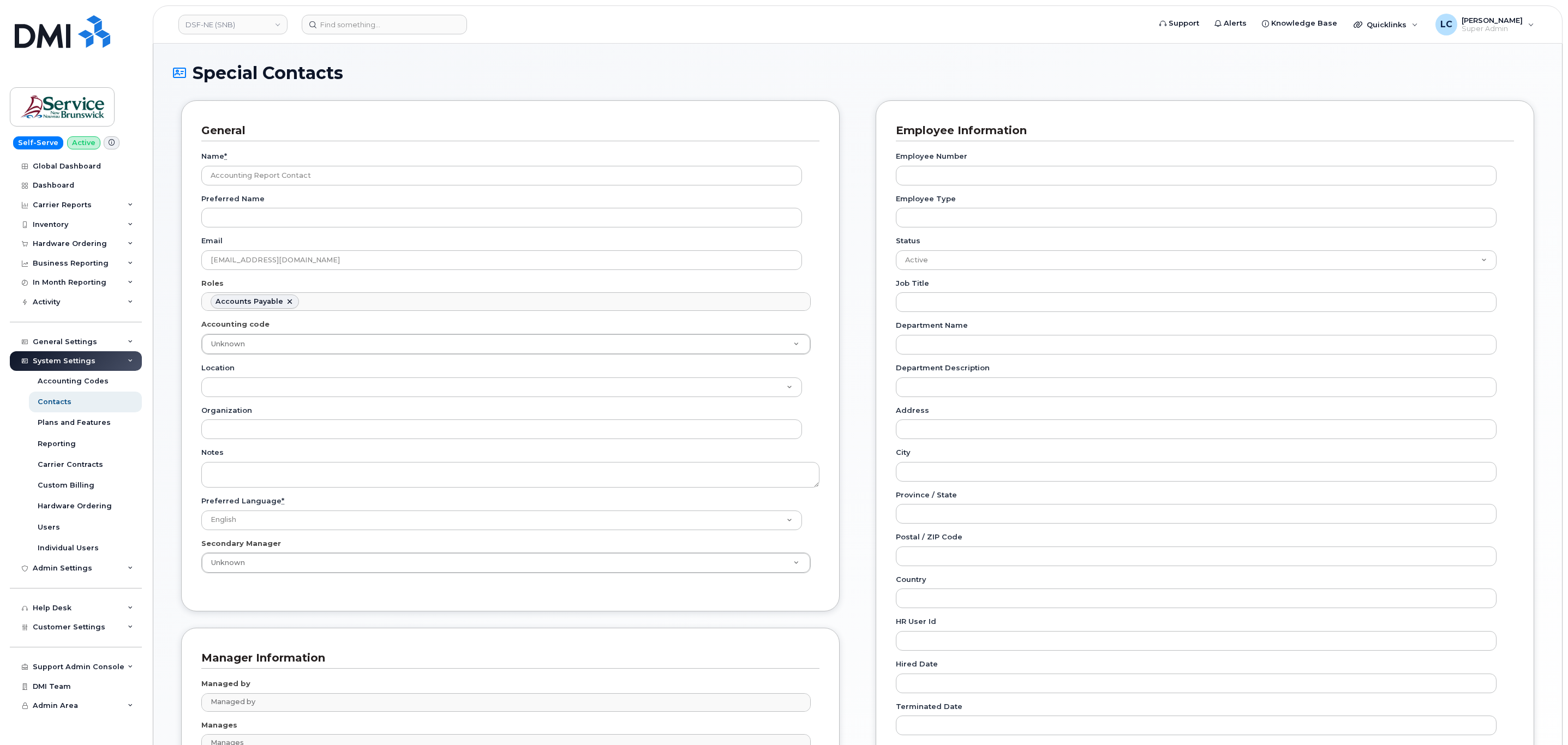
scroll to position [8, 0]
click at [241, 490] on div "Name * Accounting Report Contact Preferred Name Email telephonyservices@gnb.ca …" at bounding box center [510, 366] width 618 height 450
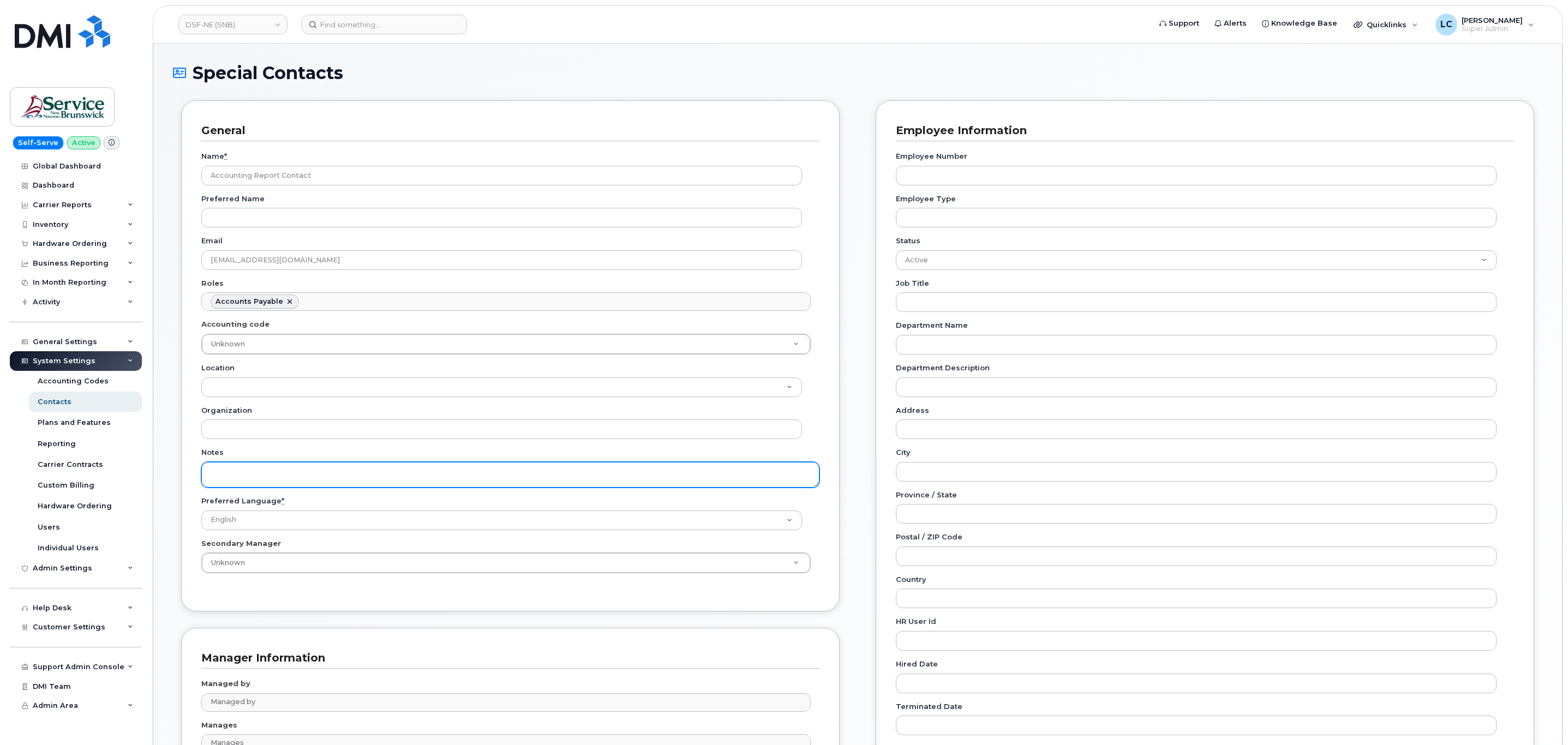
click at [245, 484] on textarea "Notes" at bounding box center [510, 474] width 618 height 25
paste textarea "SNB Requested To Configure as Accounting Report Recipient - Per Eric: 10/08/2025"
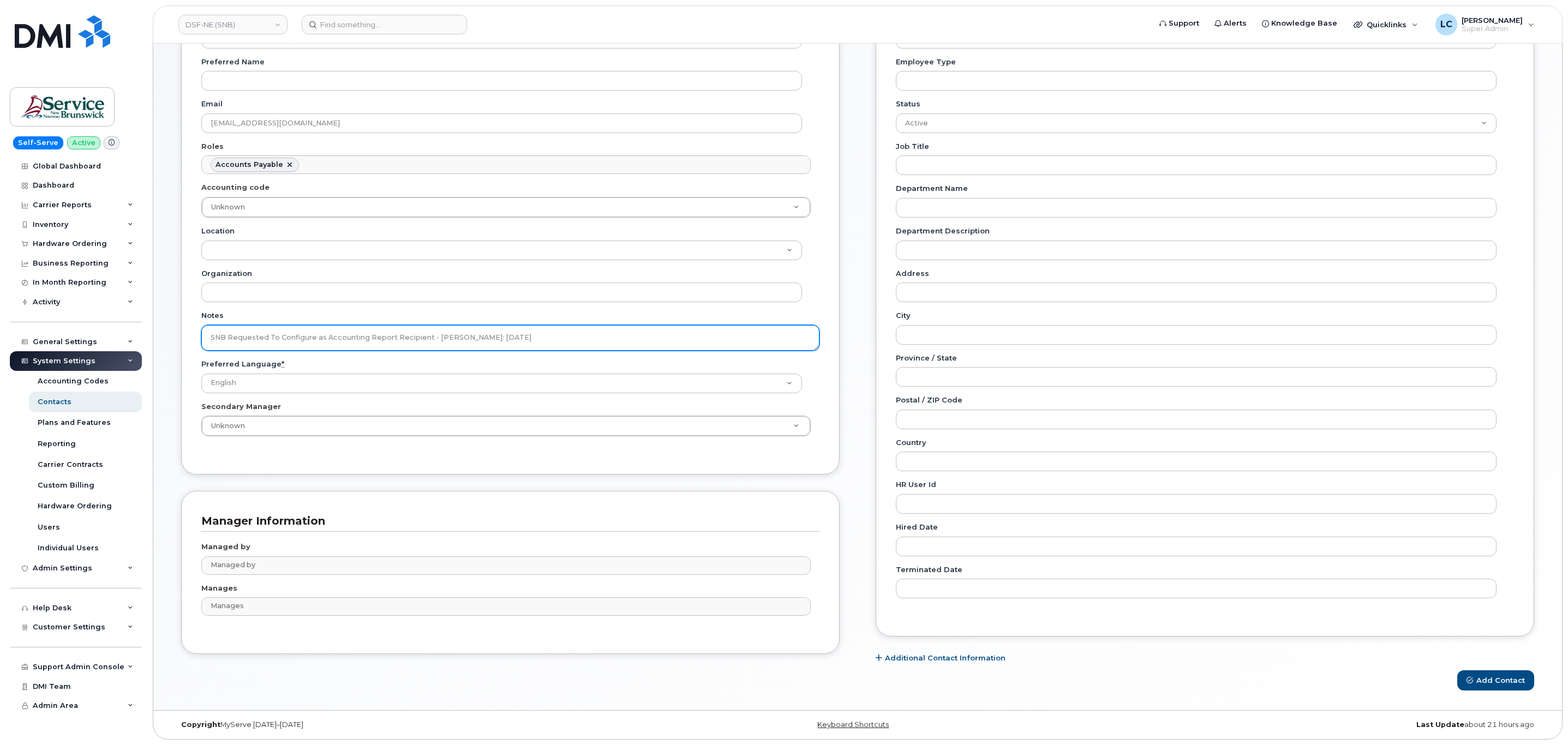
scroll to position [143, 0]
type textarea "SNB Requested To Configure as Accounting Report Recipient - Per Eric: 10/08/2025"
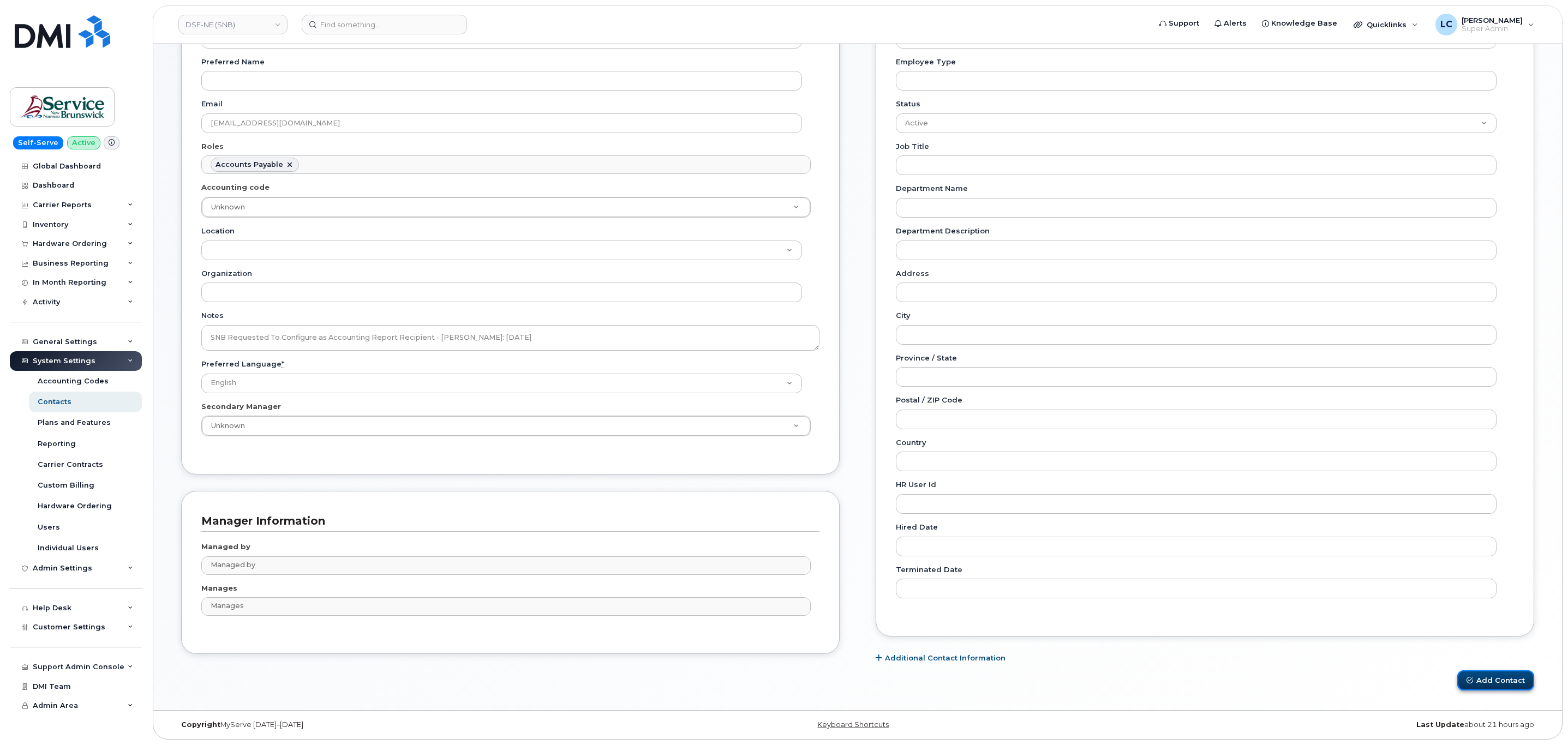
click at [1489, 677] on button "Add Contact" at bounding box center [1495, 680] width 77 height 20
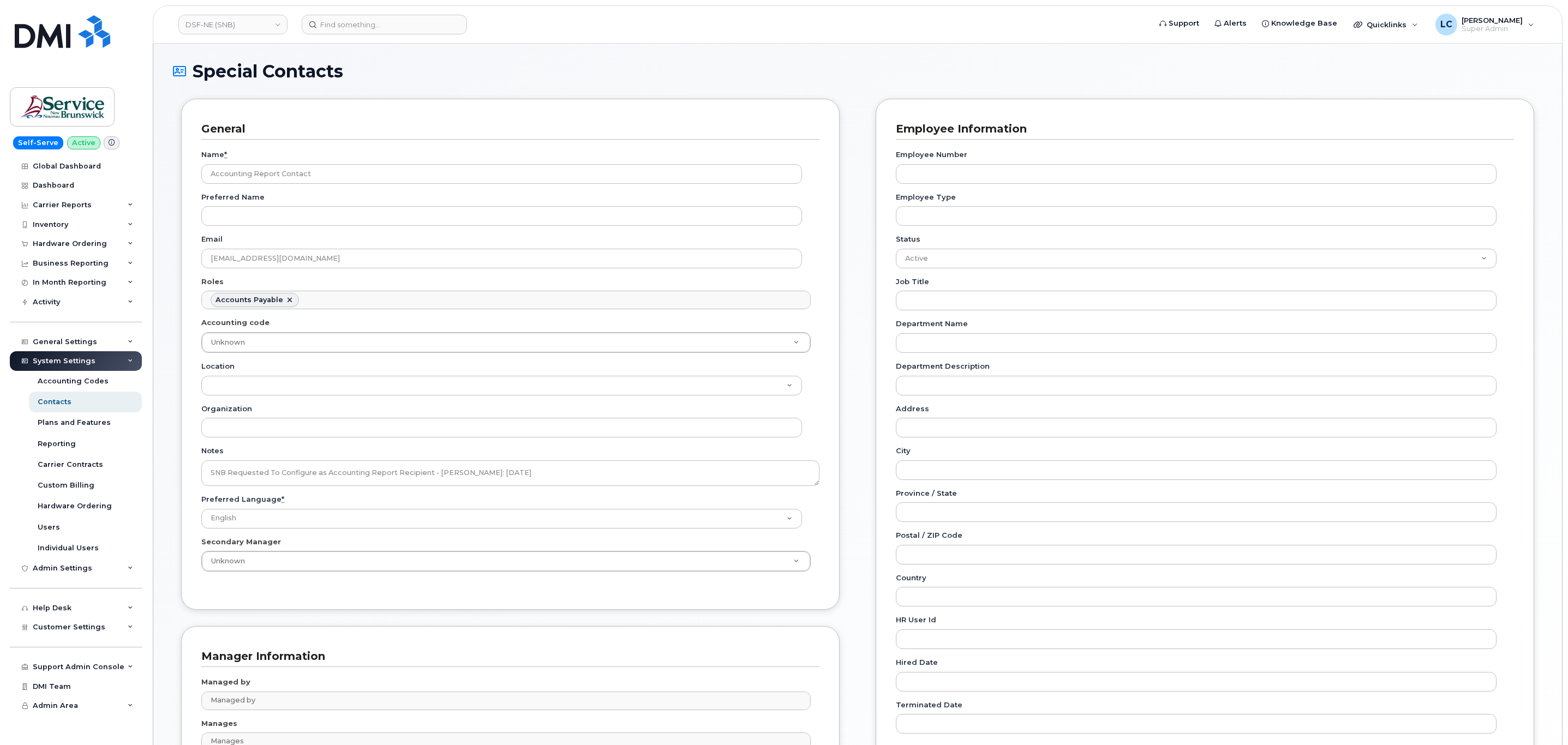
scroll to position [0, 0]
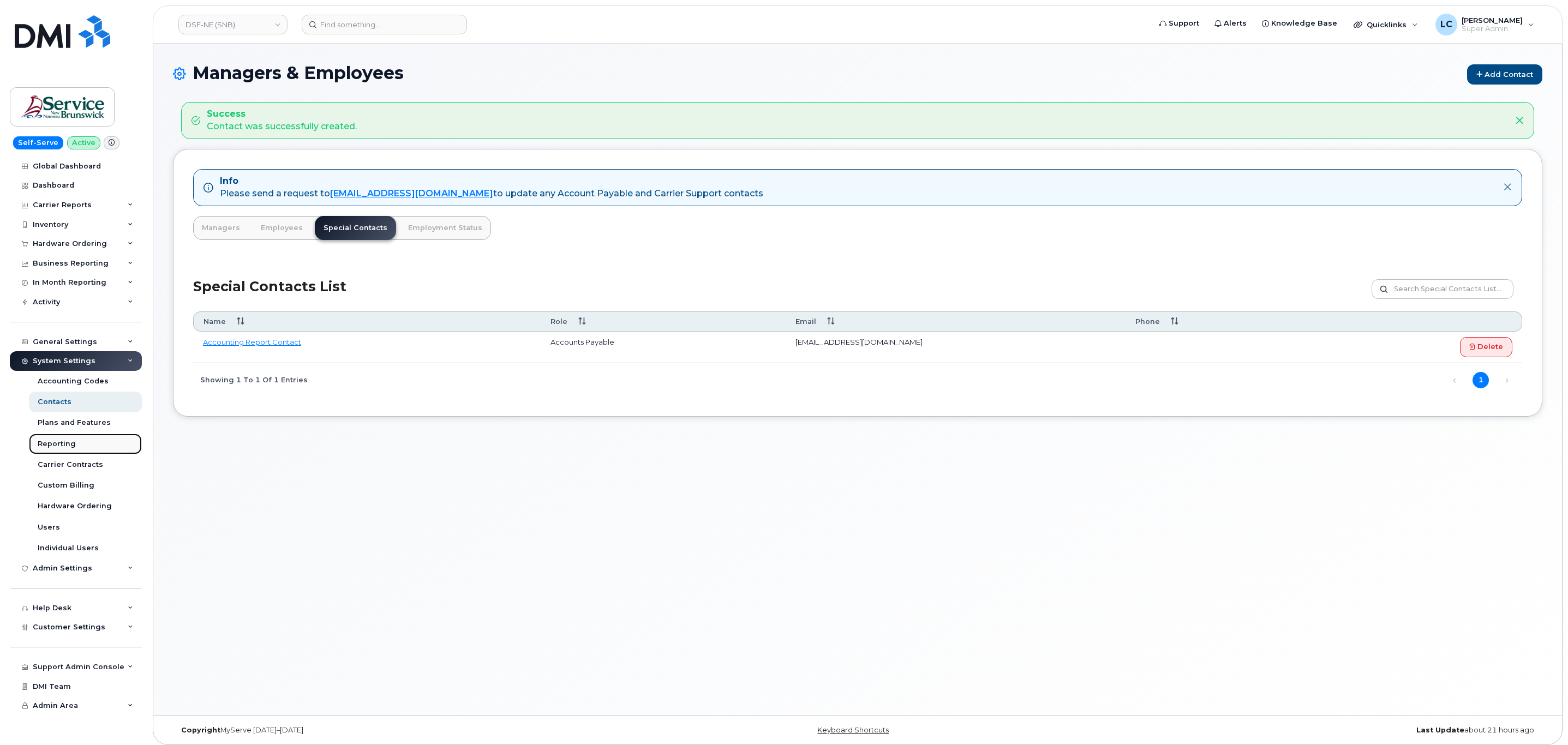
click at [71, 445] on div "Reporting" at bounding box center [56, 444] width 38 height 10
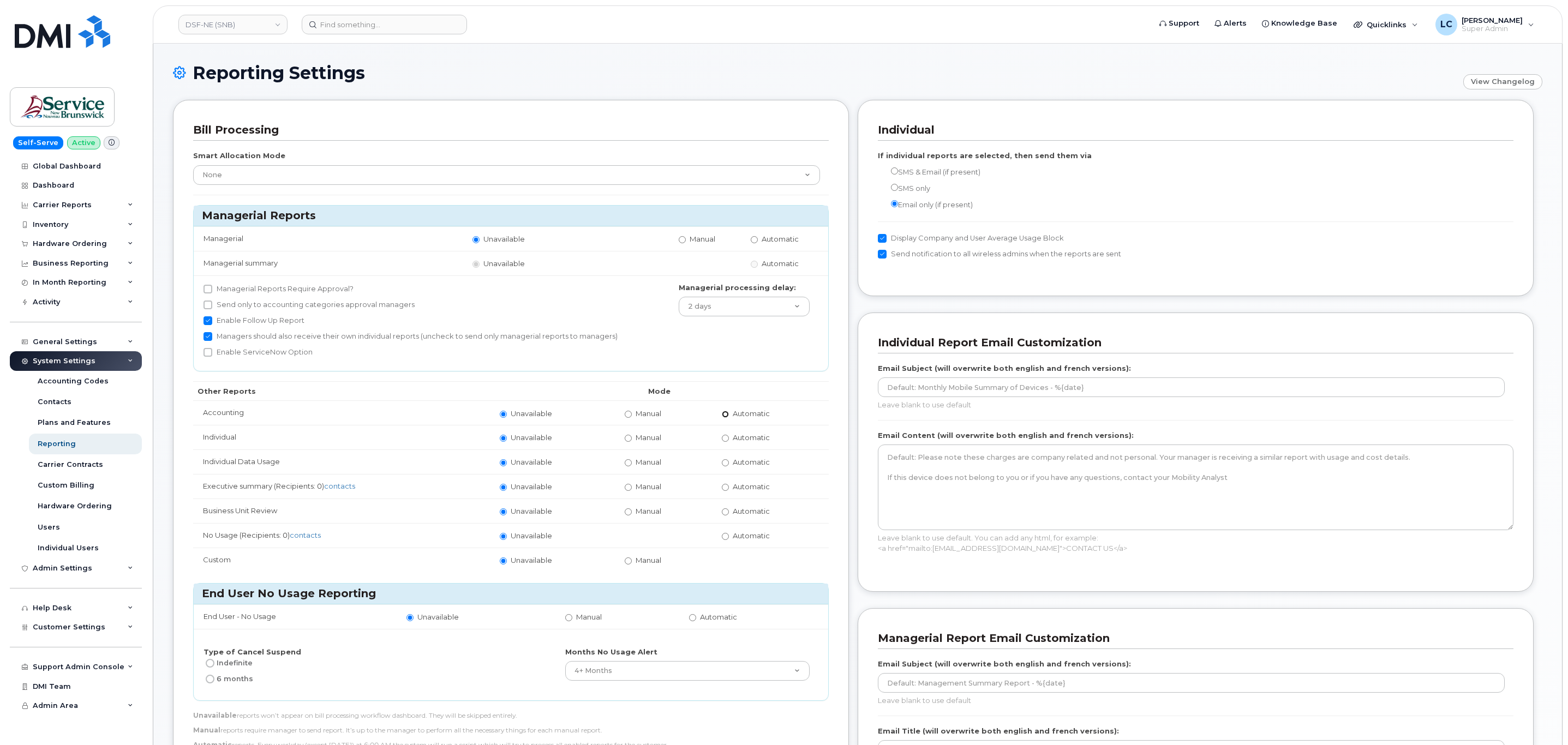
click at [725, 415] on input "Automatic" at bounding box center [725, 414] width 7 height 7
radio input "true"
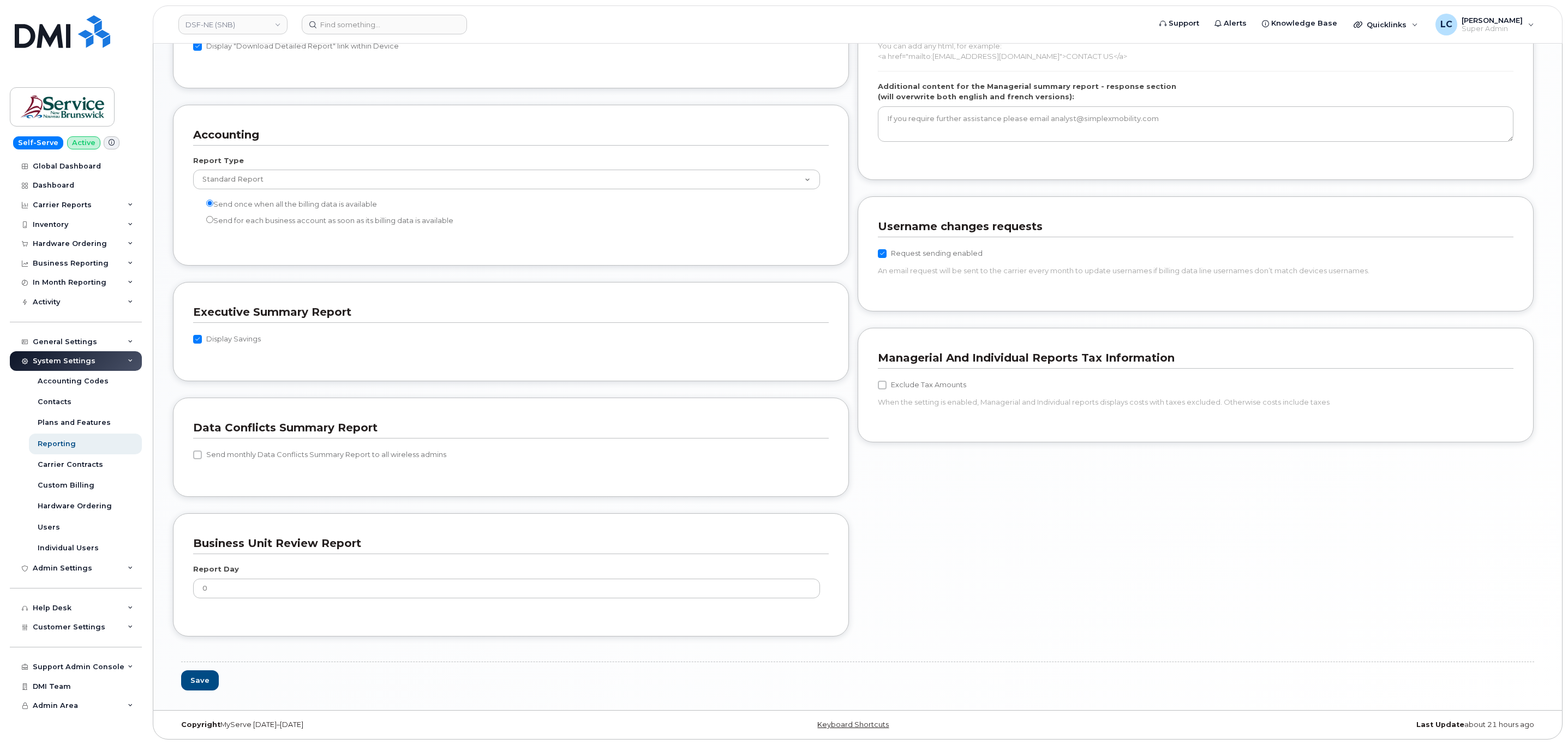
scroll to position [862, 0]
click at [206, 673] on button "Save" at bounding box center [200, 680] width 38 height 20
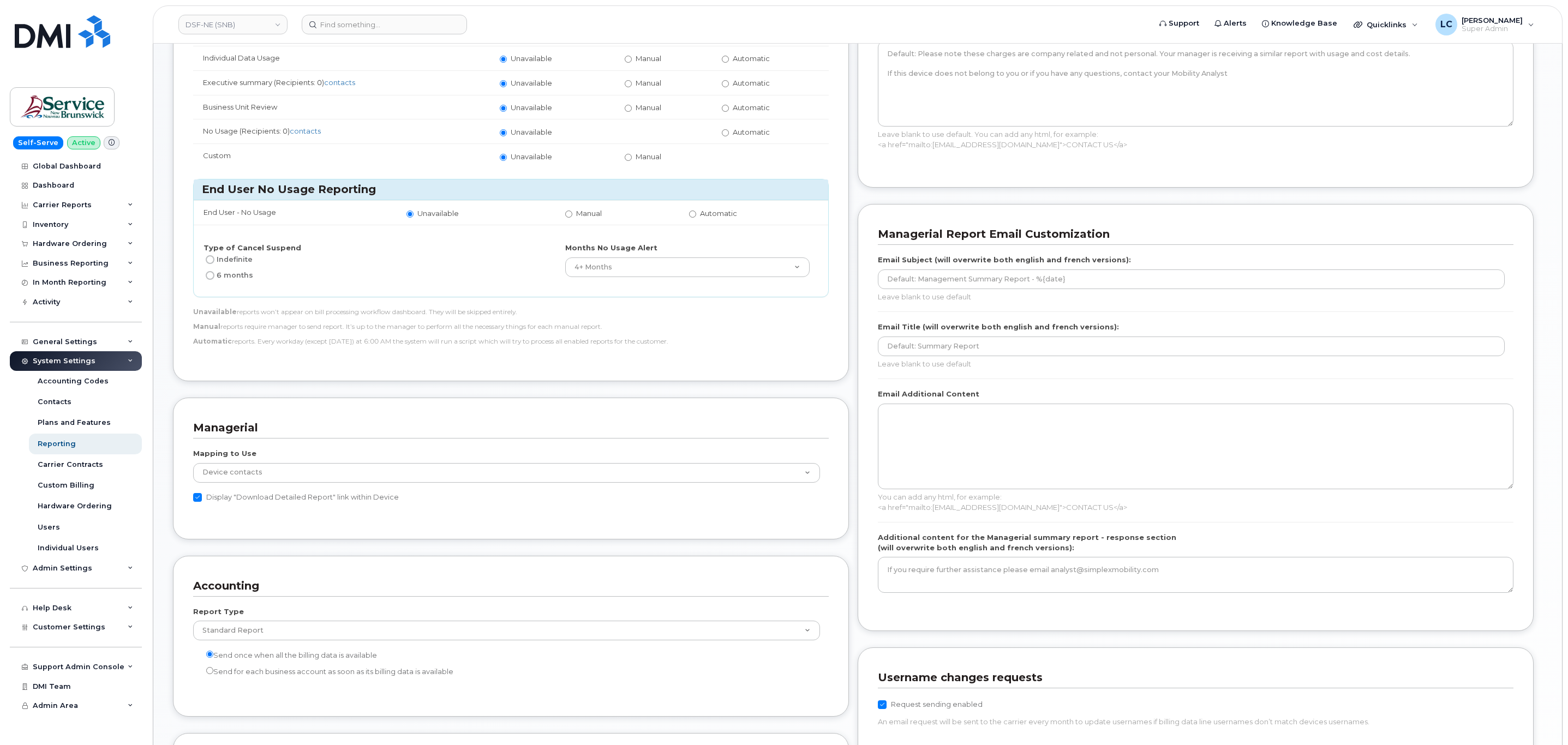
scroll to position [490, 0]
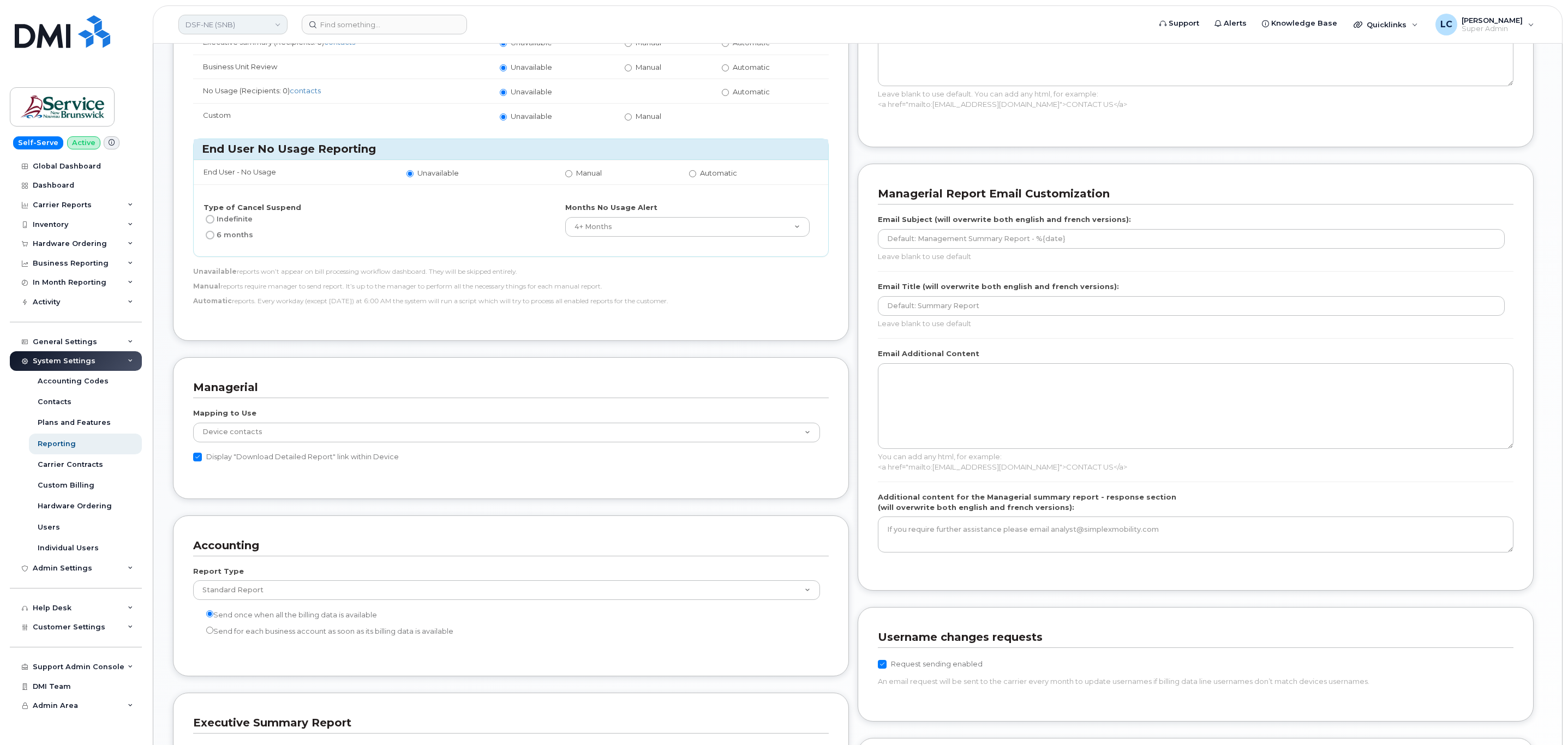
click at [277, 25] on link "DSF-NE (SNB)" at bounding box center [233, 24] width 109 height 19
click at [262, 46] on input at bounding box center [260, 52] width 143 height 19
type input "DSF-NO (SNB)"
click at [242, 107] on link "DSF-NO (SNB)" at bounding box center [260, 103] width 160 height 22
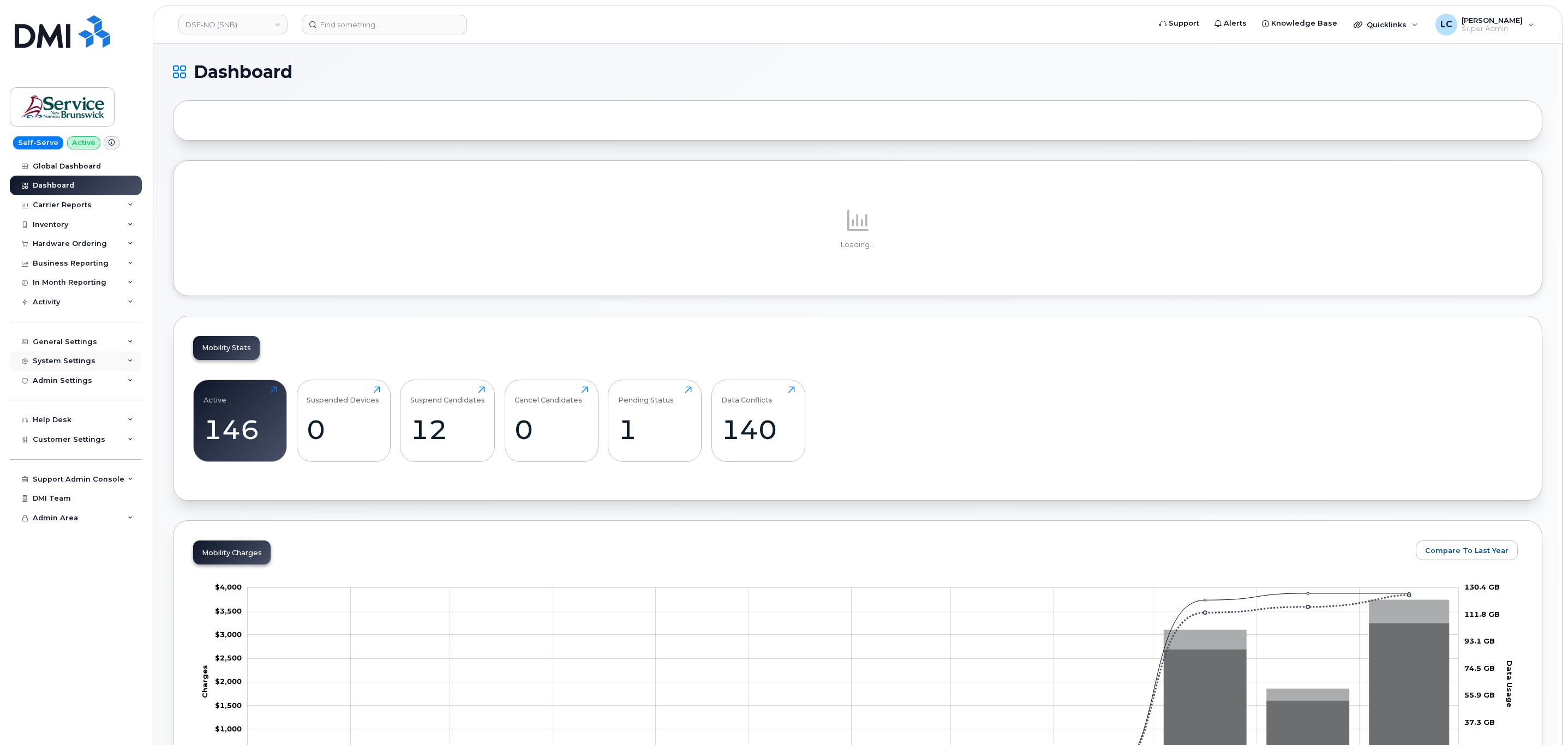
click at [93, 354] on div "System Settings" at bounding box center [76, 360] width 132 height 19
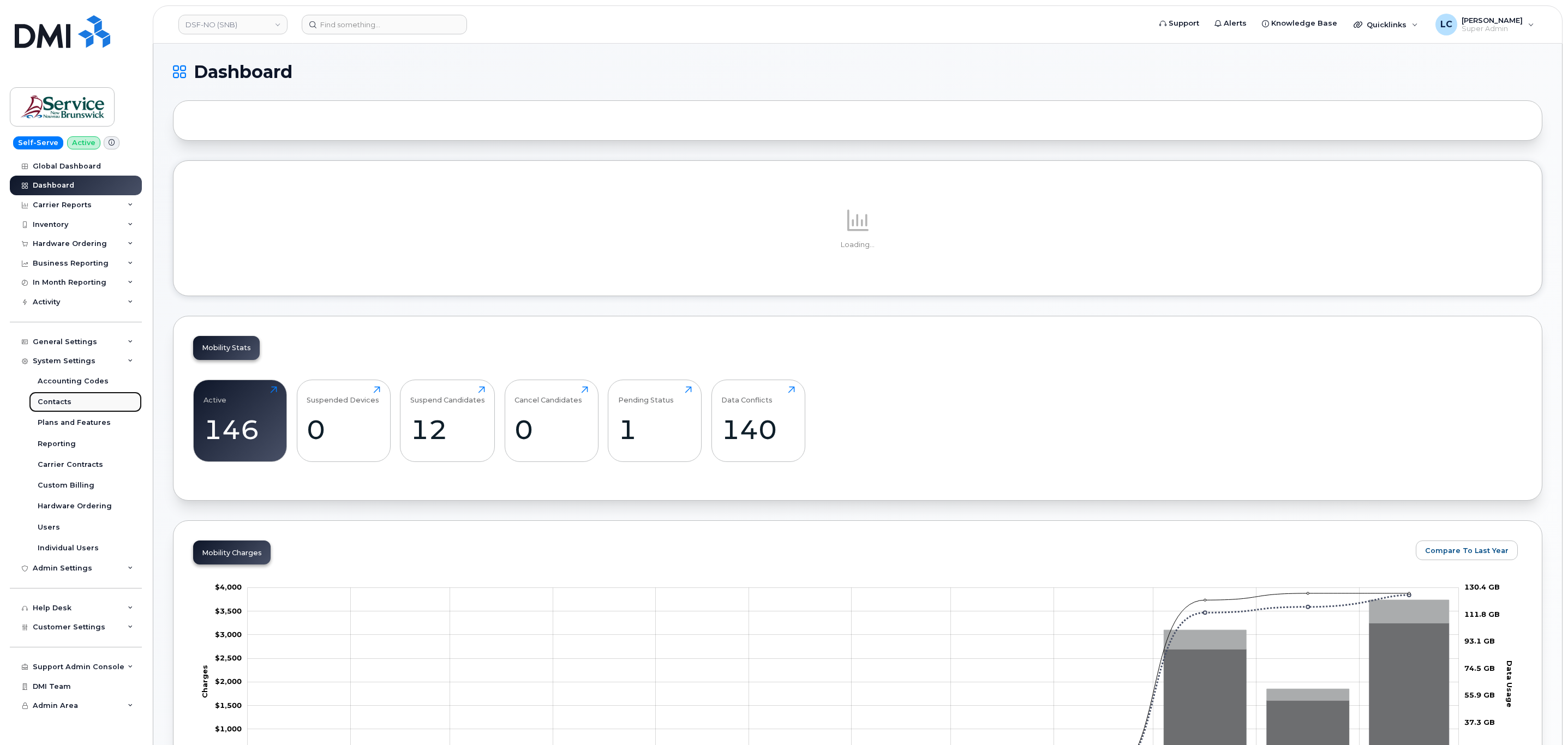
click at [66, 401] on div "Contacts" at bounding box center [54, 401] width 34 height 10
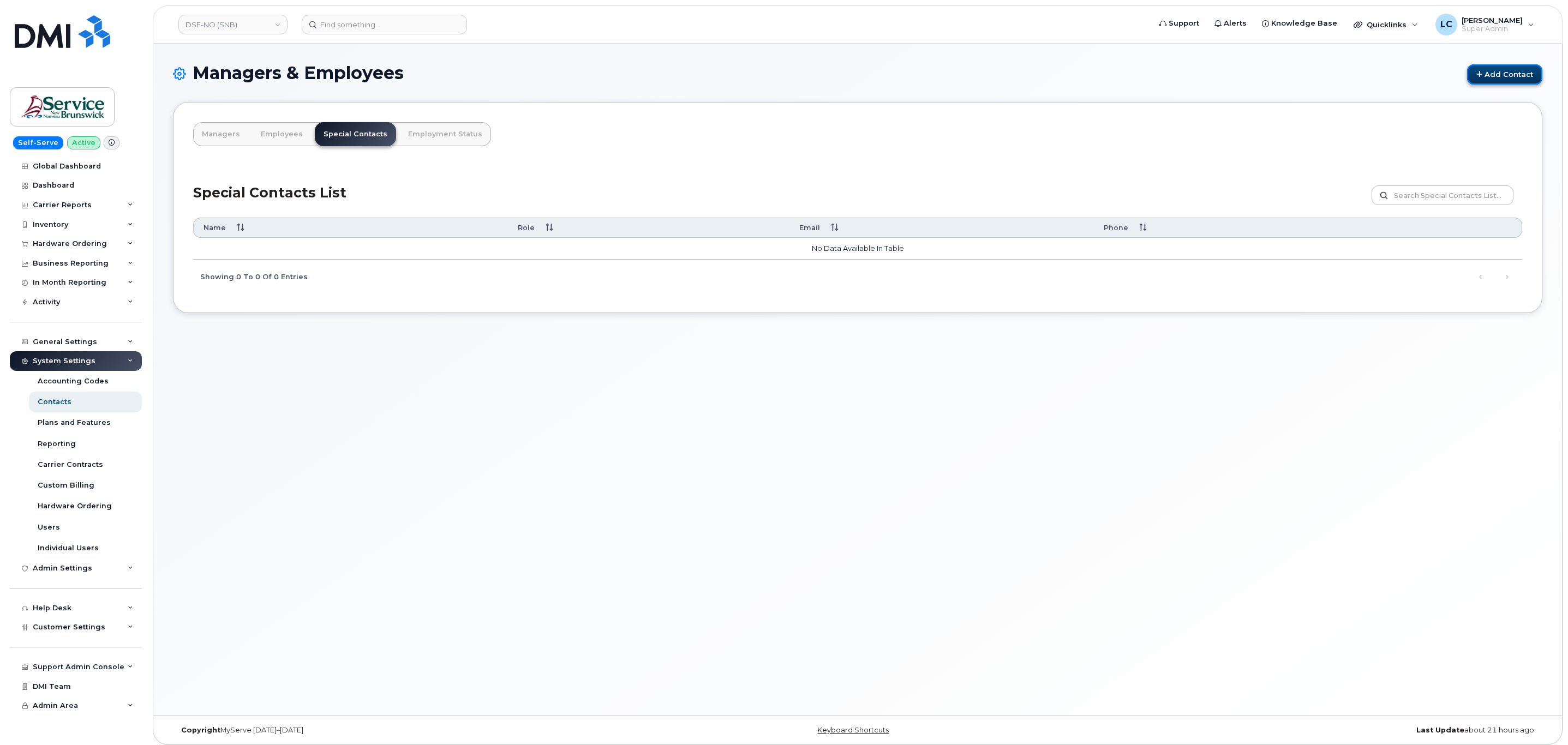
click at [1519, 72] on link "Add Contact" at bounding box center [1504, 74] width 75 height 20
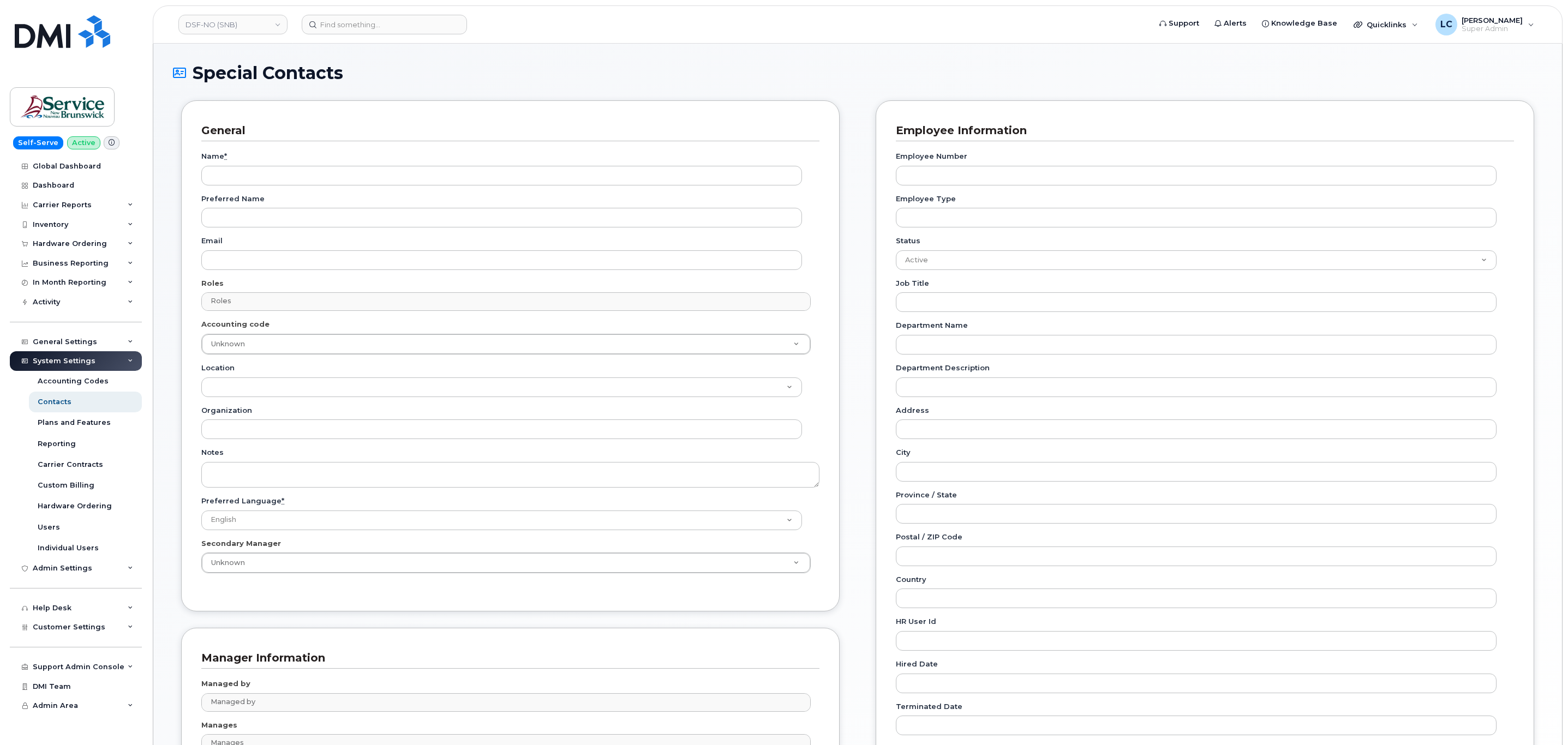
click at [301, 162] on div "Name *" at bounding box center [505, 167] width 609 height 34
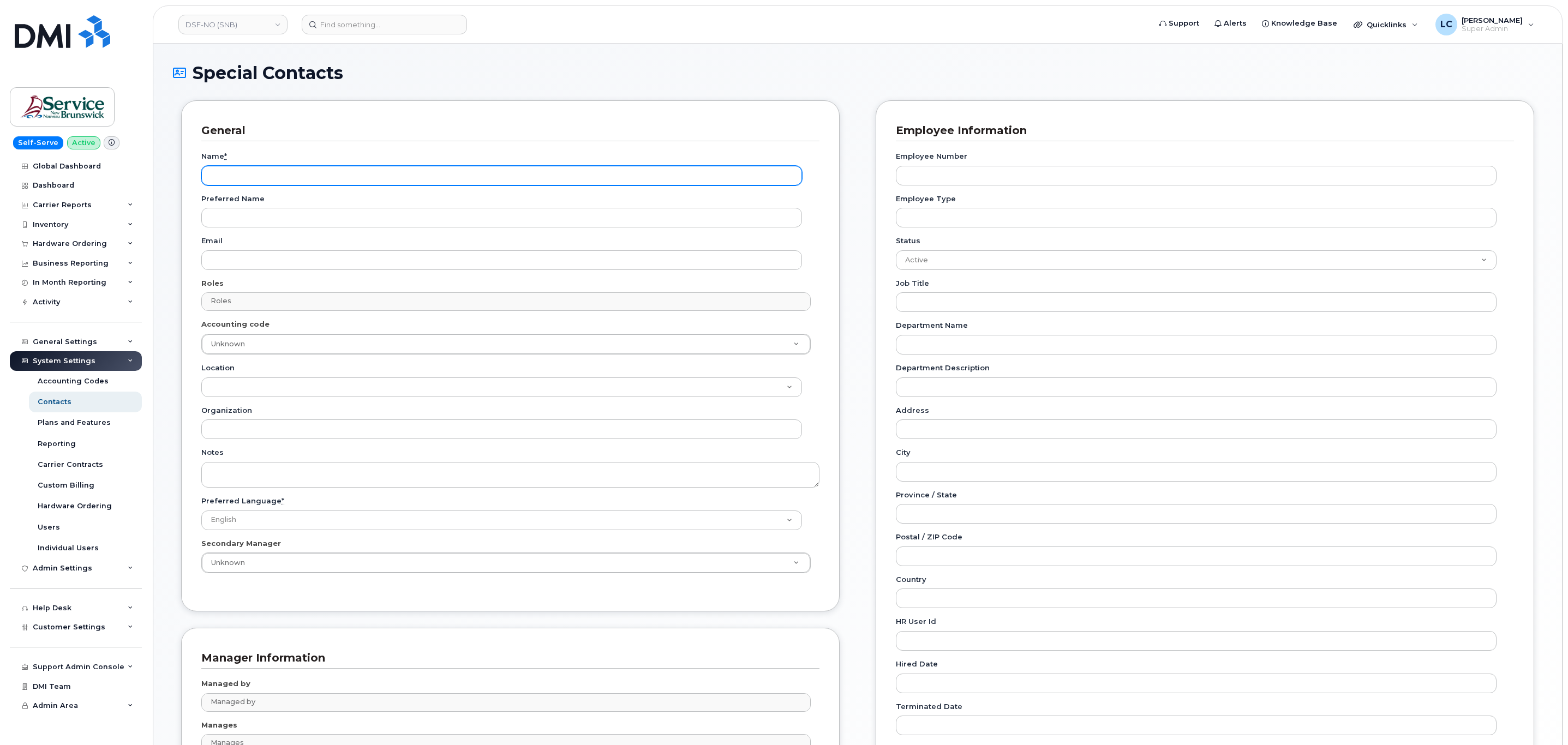
click at [300, 167] on input "Name *" at bounding box center [501, 175] width 601 height 19
paste input "Accounting Report Contact"
type input "Accounting Report Contact"
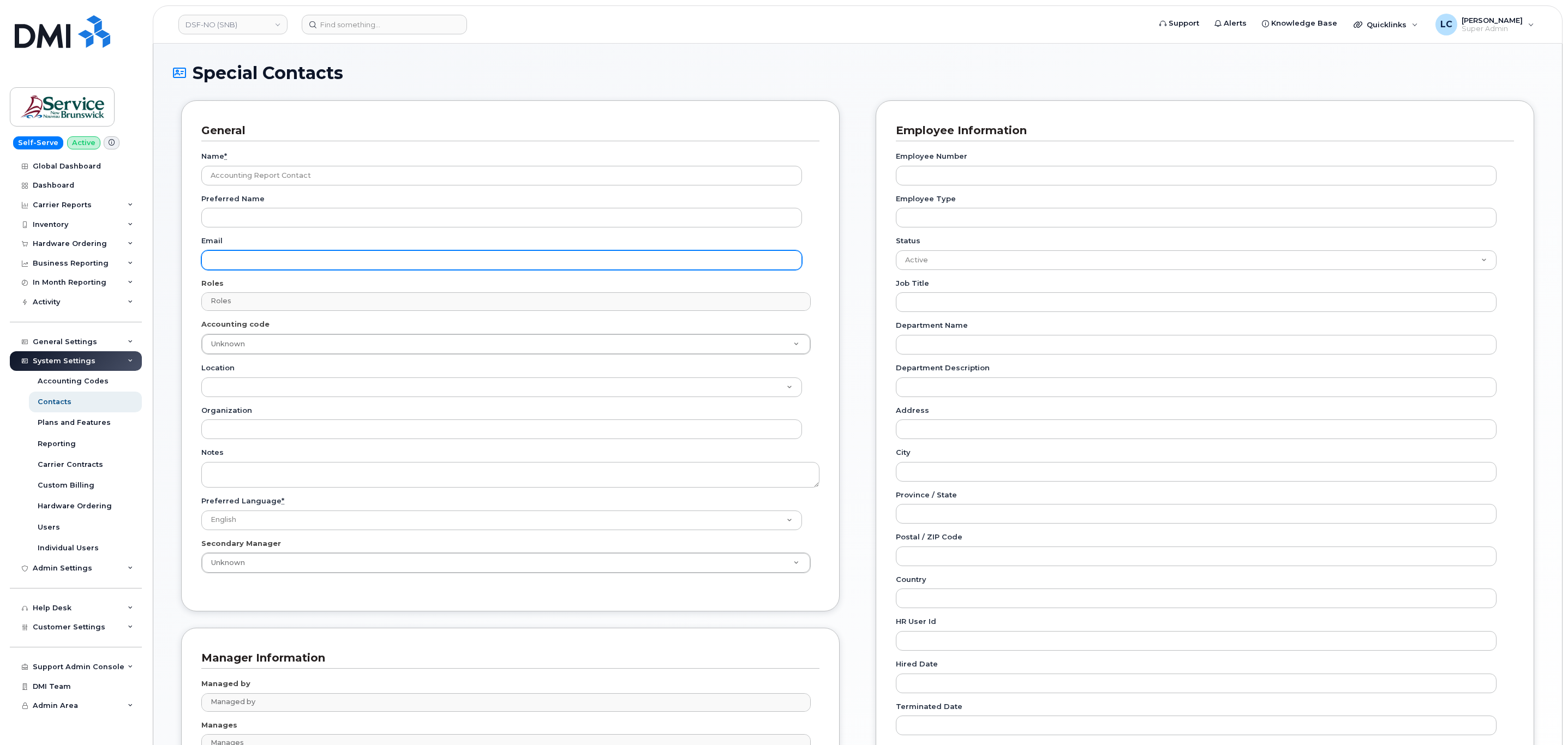
click at [257, 257] on input "Email" at bounding box center [501, 260] width 601 height 19
paste input "[EMAIL_ADDRESS][DOMAIN_NAME]"
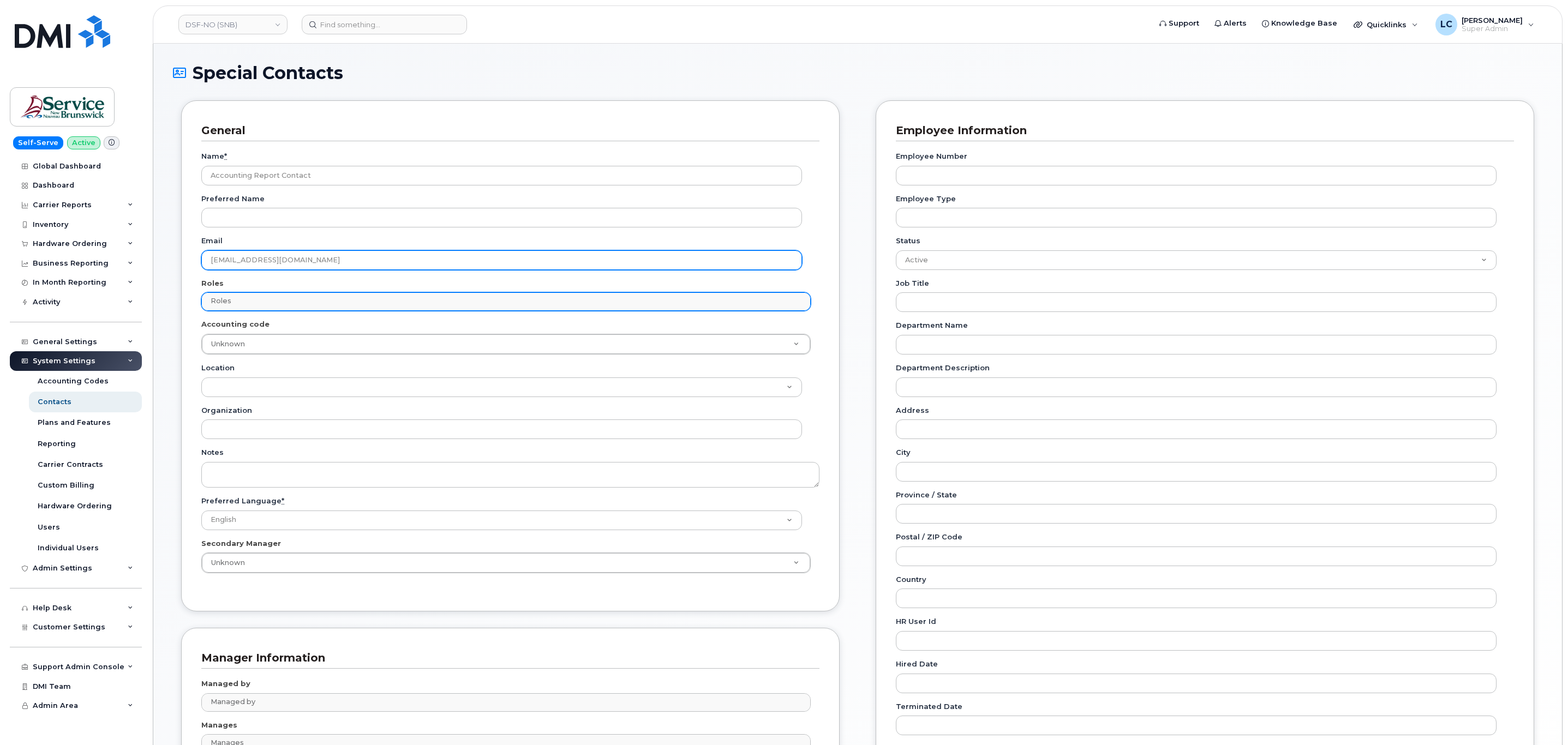
type input "[EMAIL_ADDRESS][DOMAIN_NAME]"
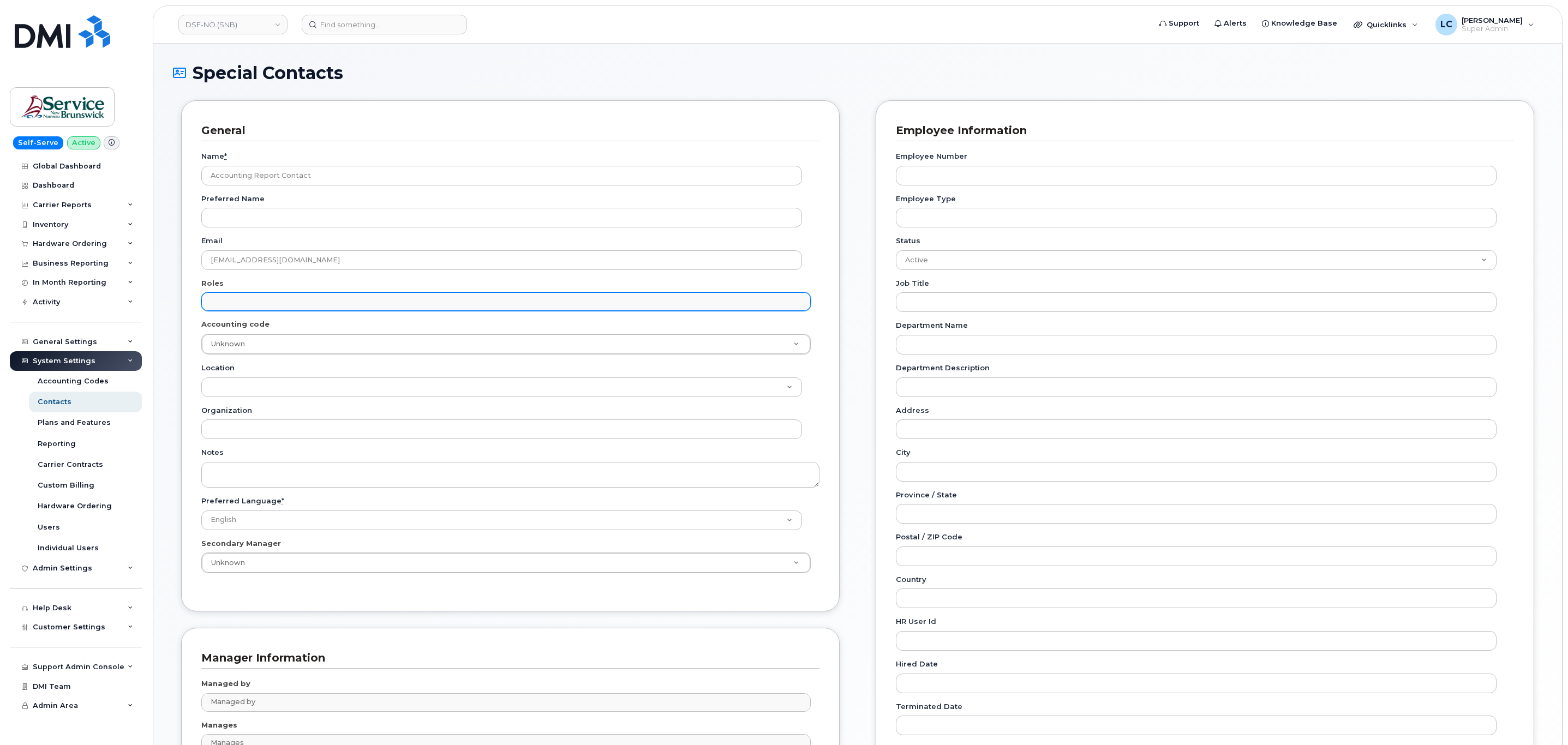
click at [251, 293] on input "text" at bounding box center [507, 301] width 599 height 15
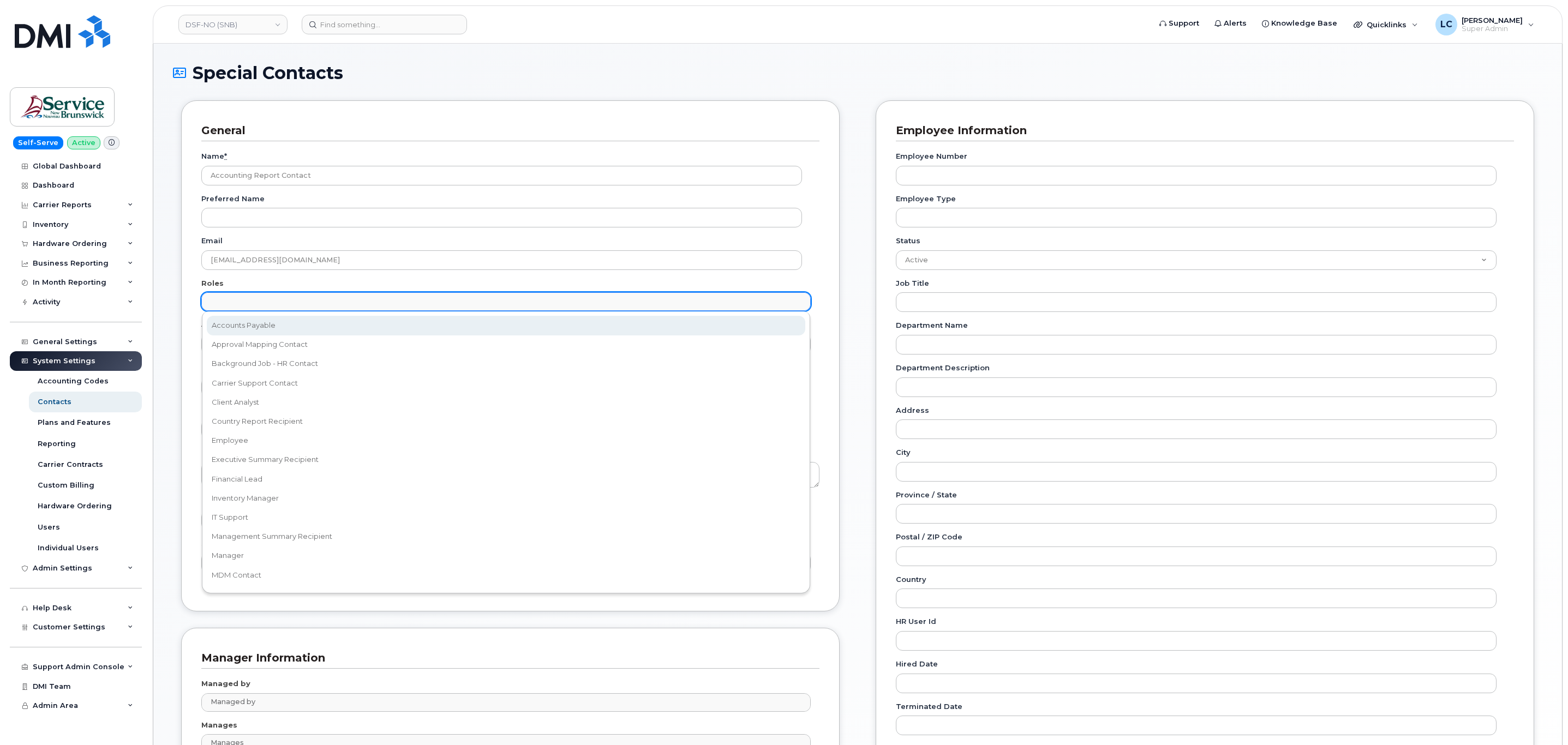
select select "5"
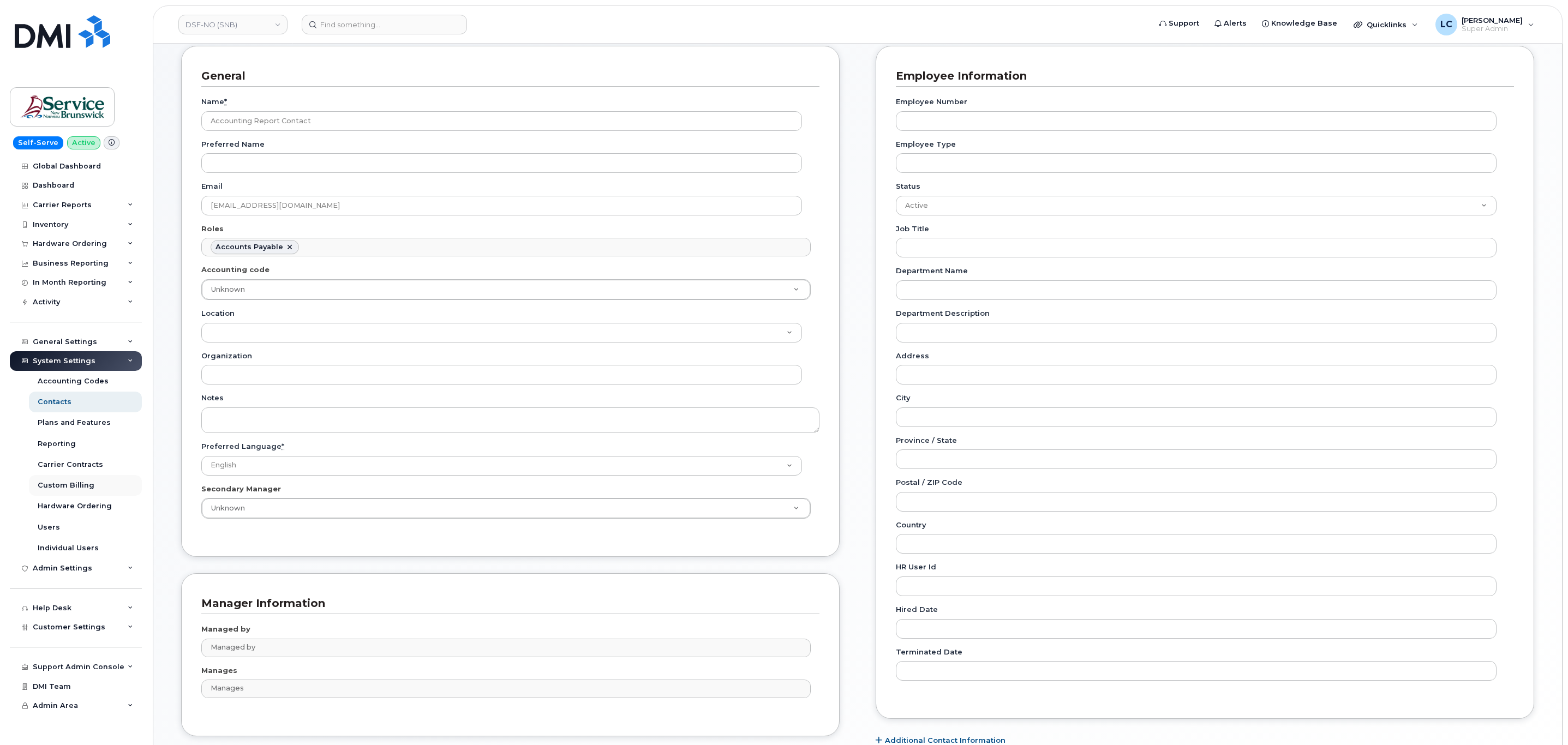
scroll to position [82, 0]
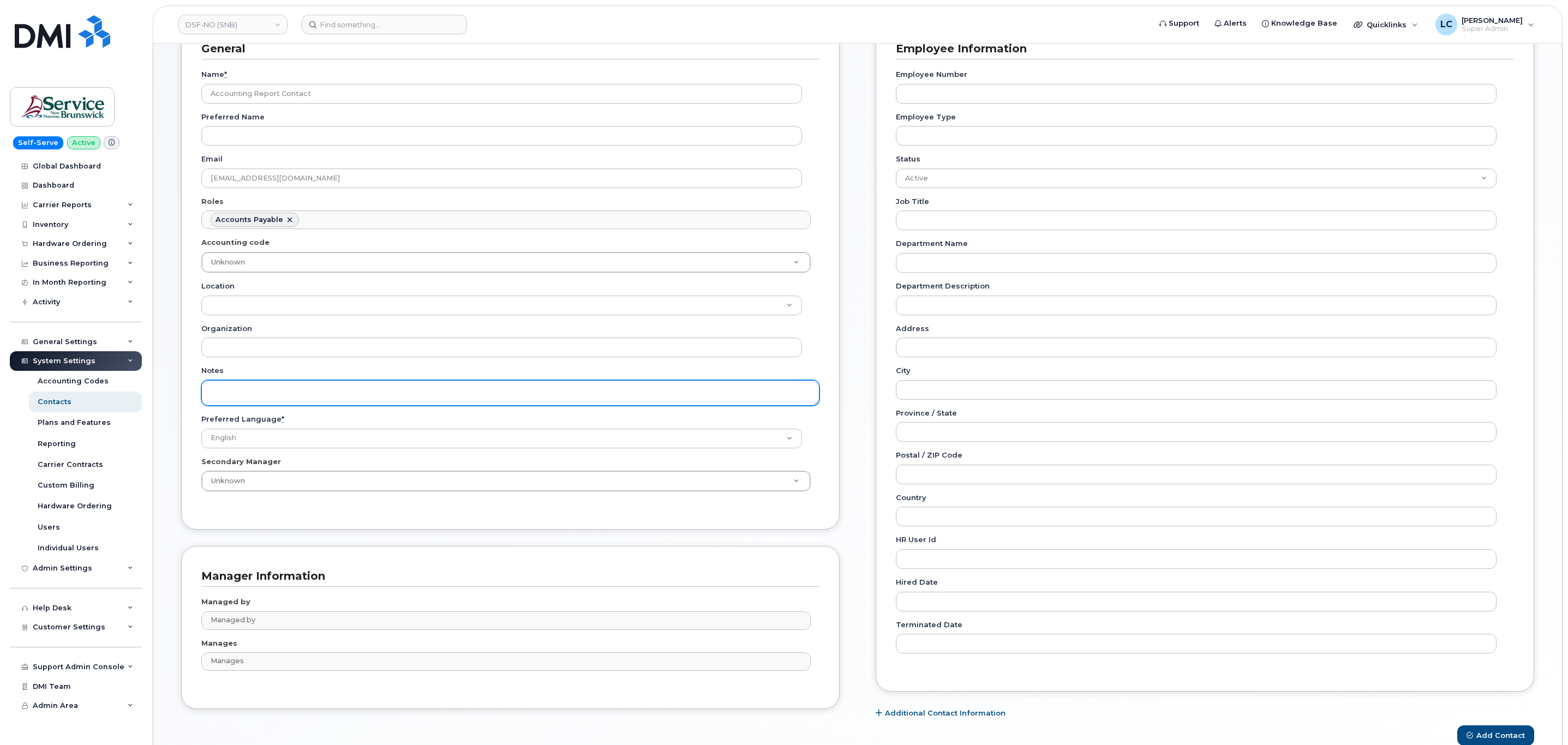
click at [267, 390] on textarea "Notes" at bounding box center [510, 393] width 618 height 25
paste textarea "SNB Requested To Configure as Accounting Report Recipient - Per Eric: 10/08/2025"
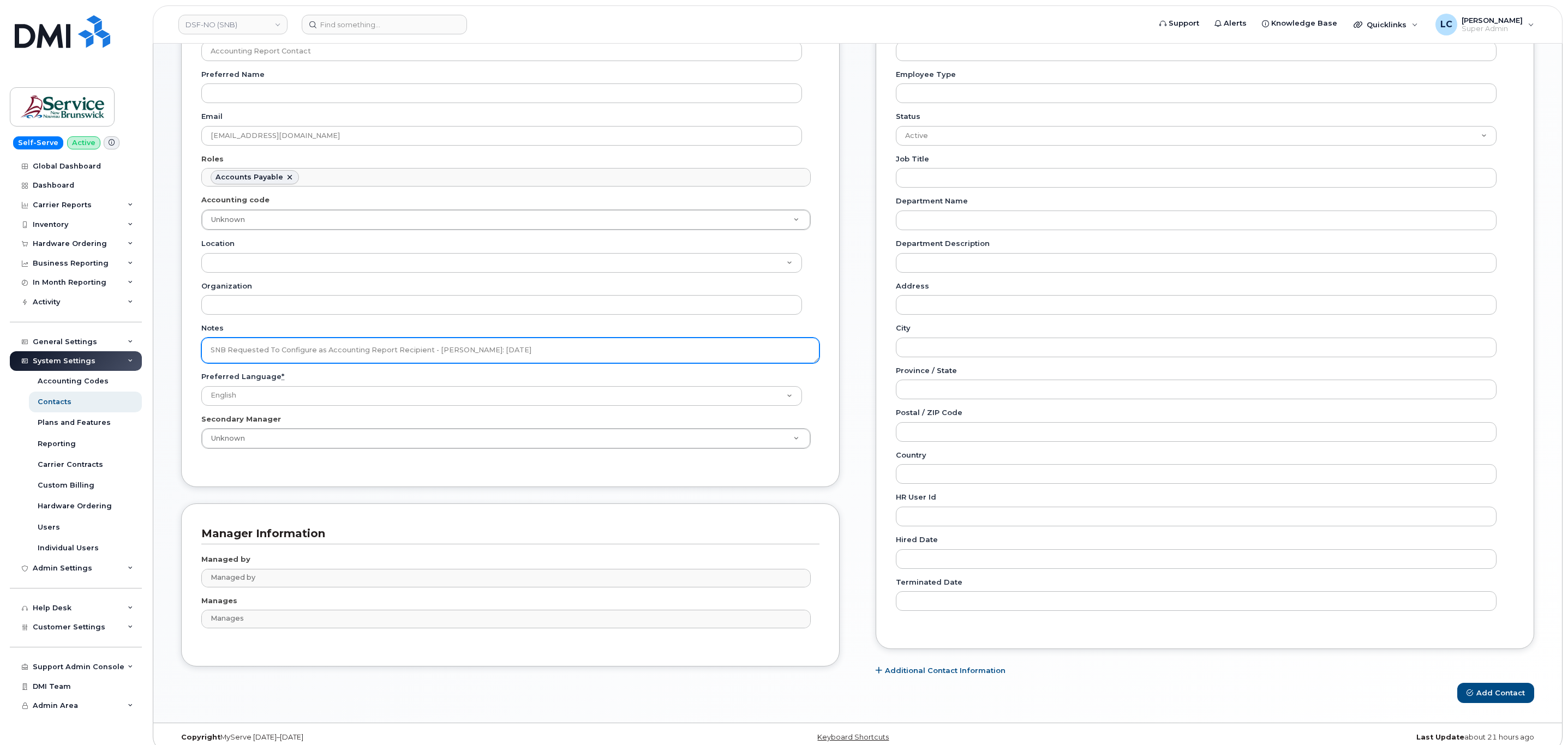
scroll to position [143, 0]
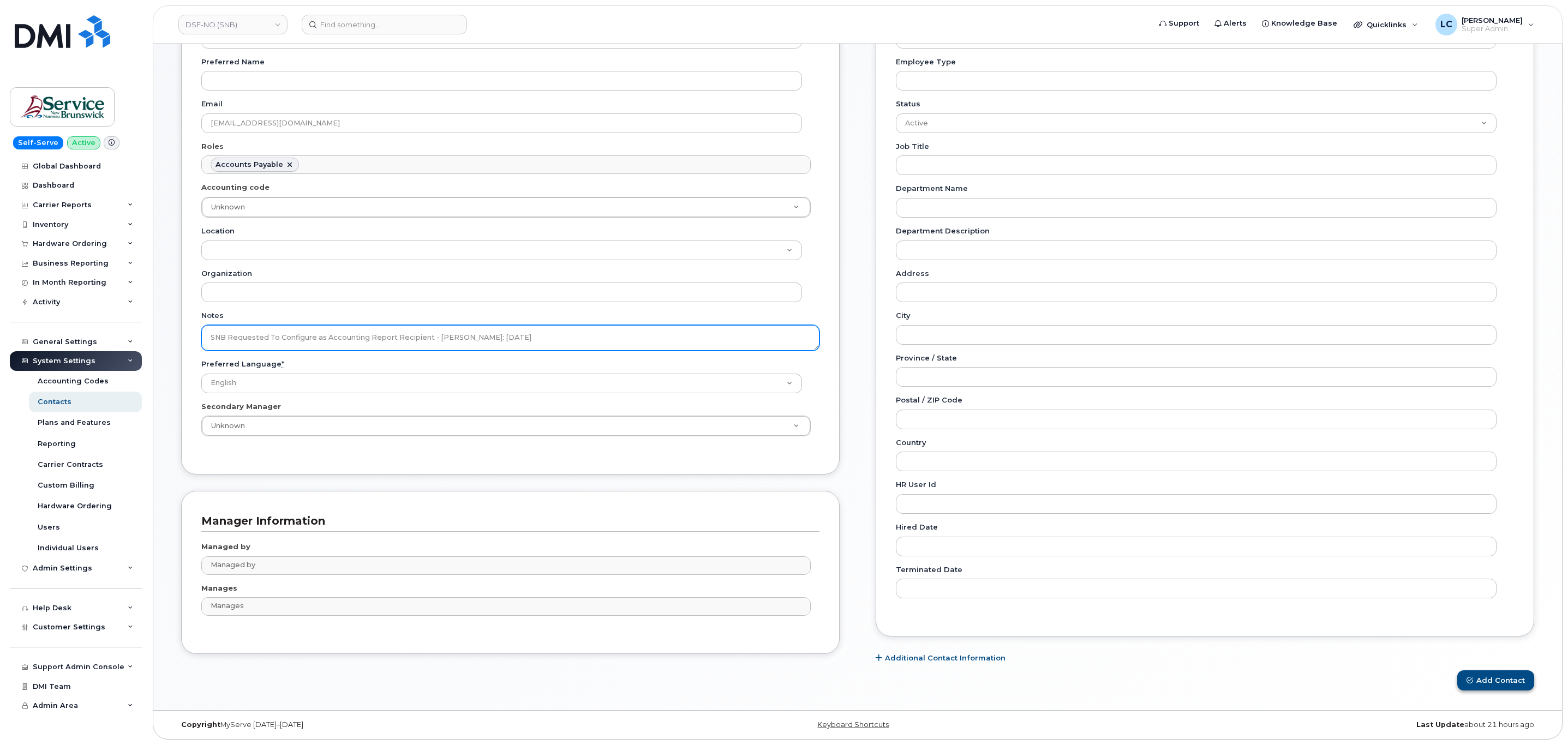
type textarea "SNB Requested To Configure as Accounting Report Recipient - Per Eric: 10/08/2025"
click at [1492, 675] on button "Add Contact" at bounding box center [1495, 680] width 77 height 20
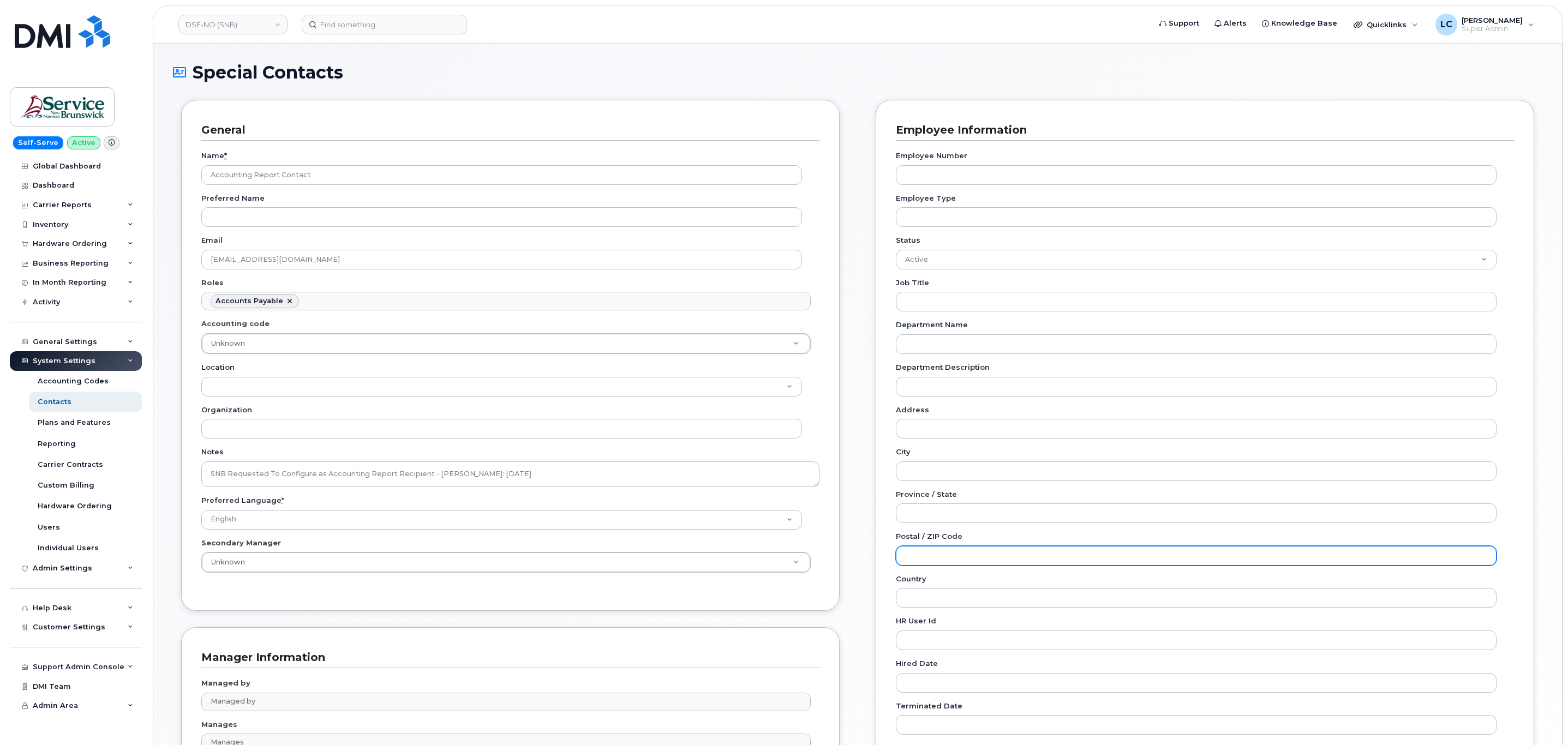
scroll to position [0, 0]
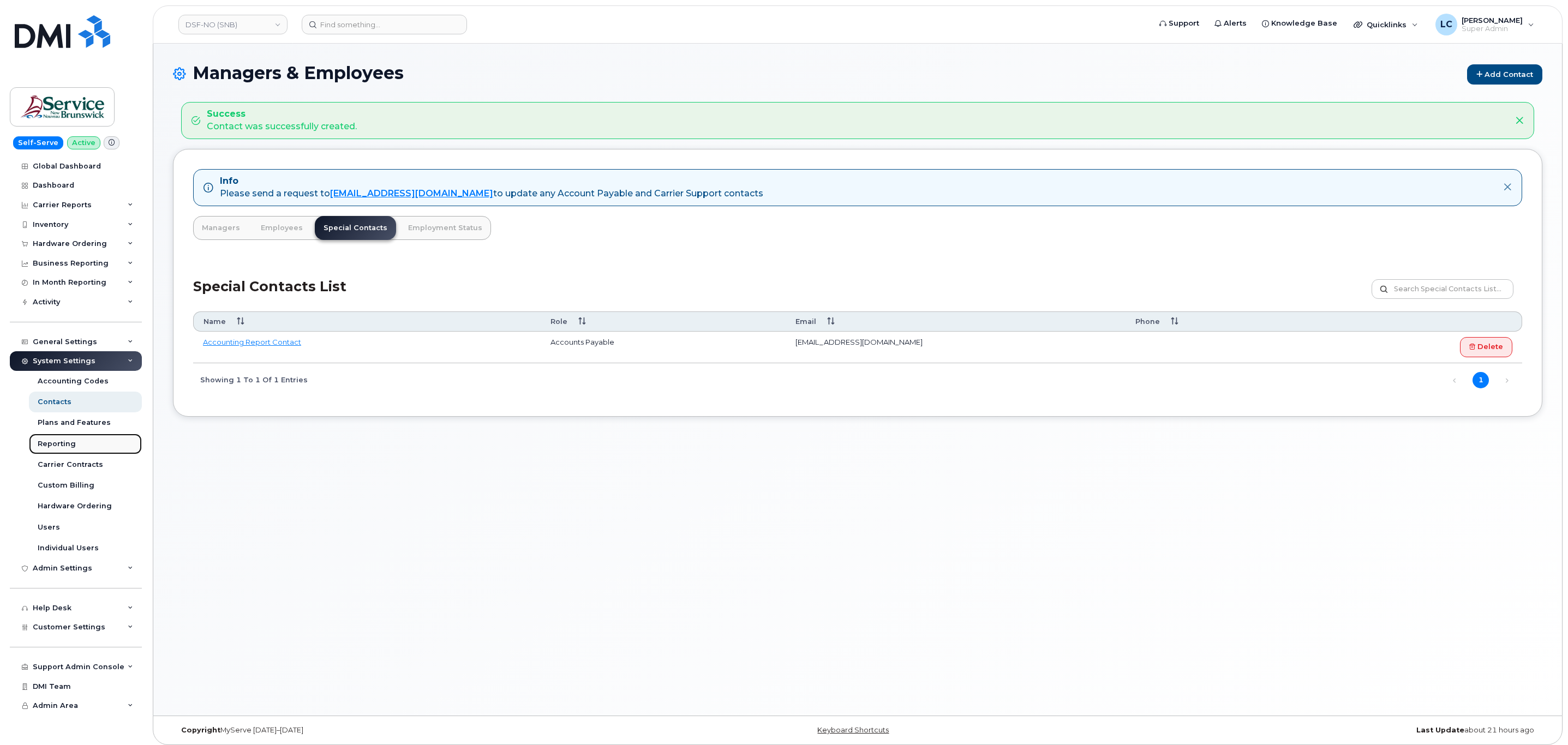
click at [62, 445] on div "Reporting" at bounding box center [56, 444] width 38 height 10
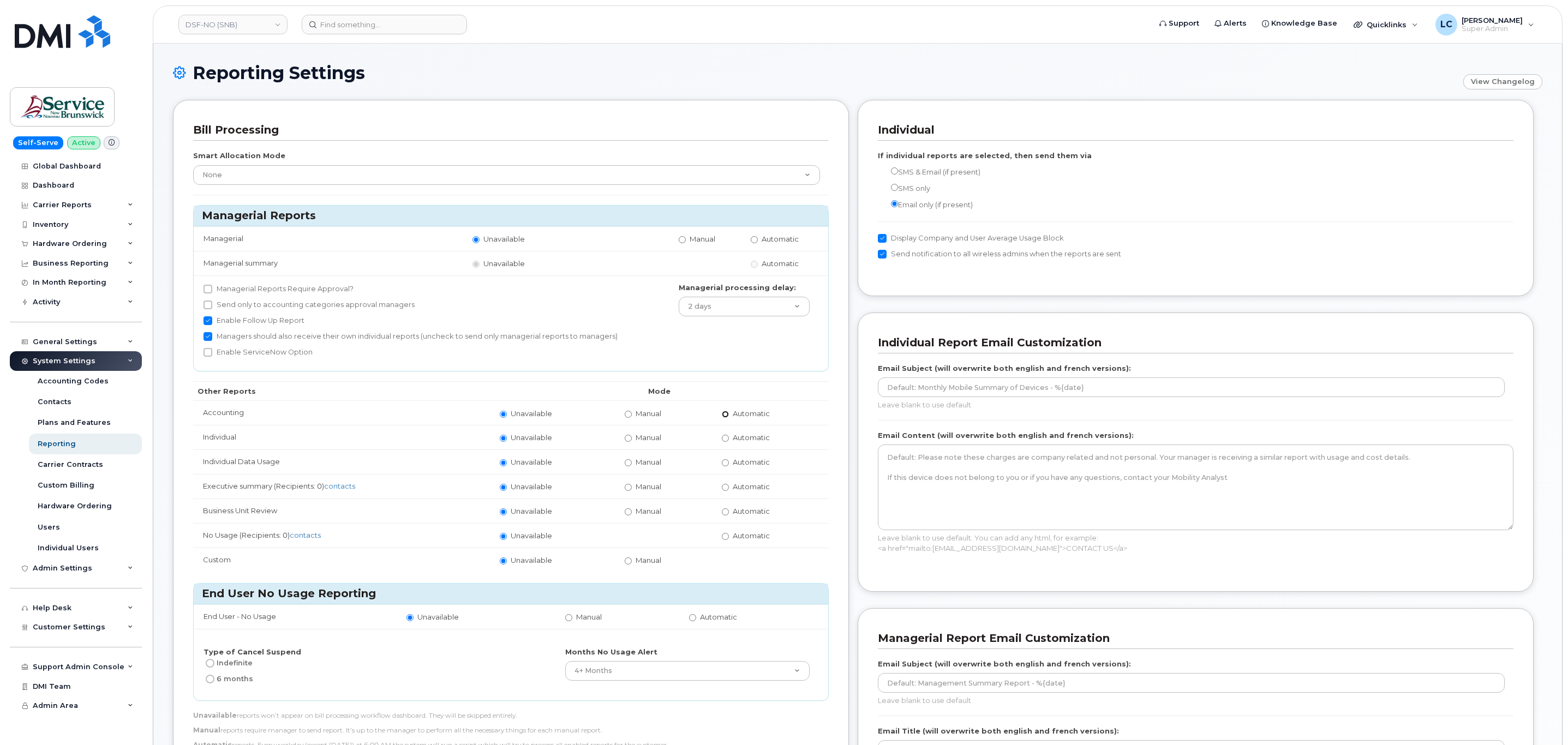
click at [724, 415] on input "Automatic" at bounding box center [725, 414] width 7 height 7
radio input "true"
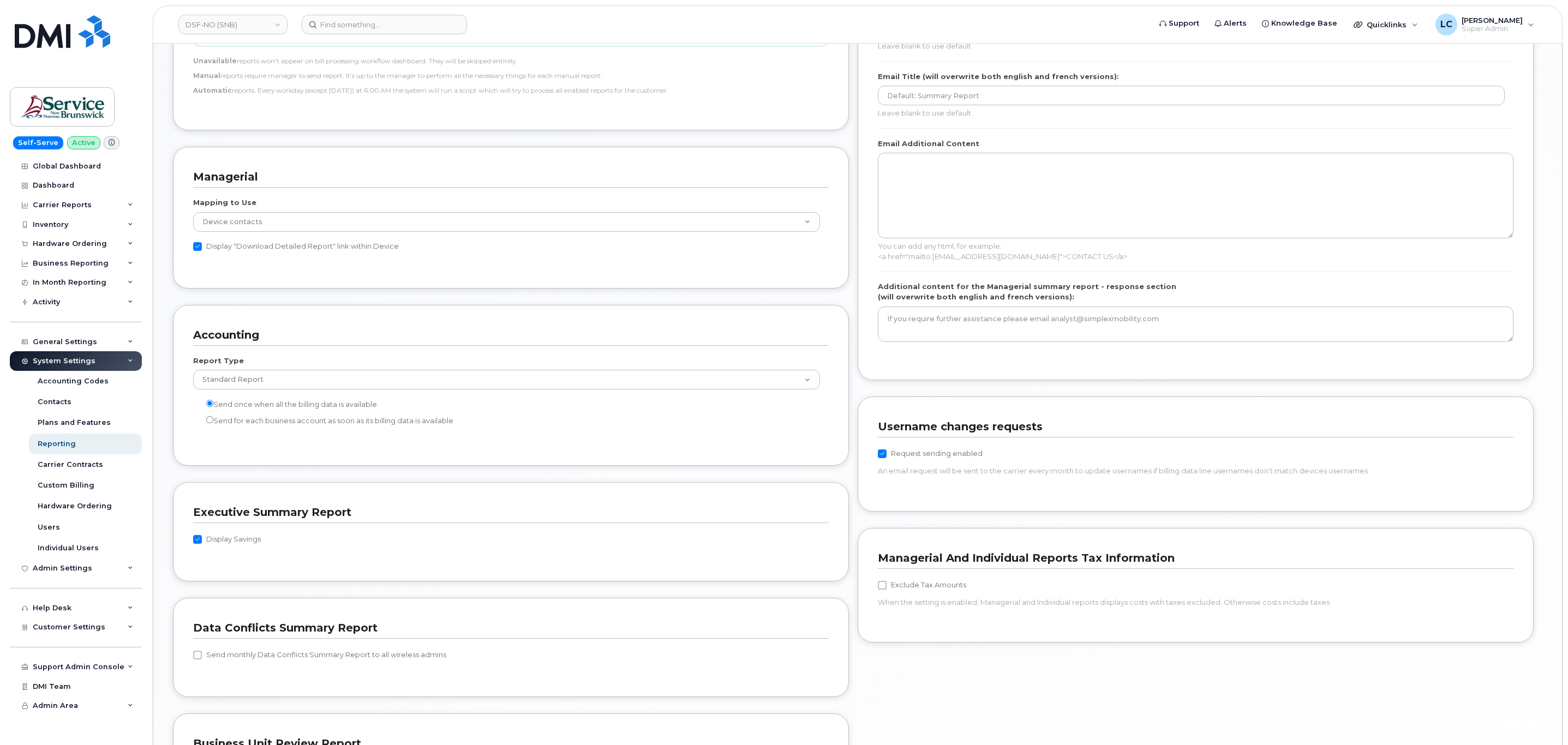
scroll to position [862, 0]
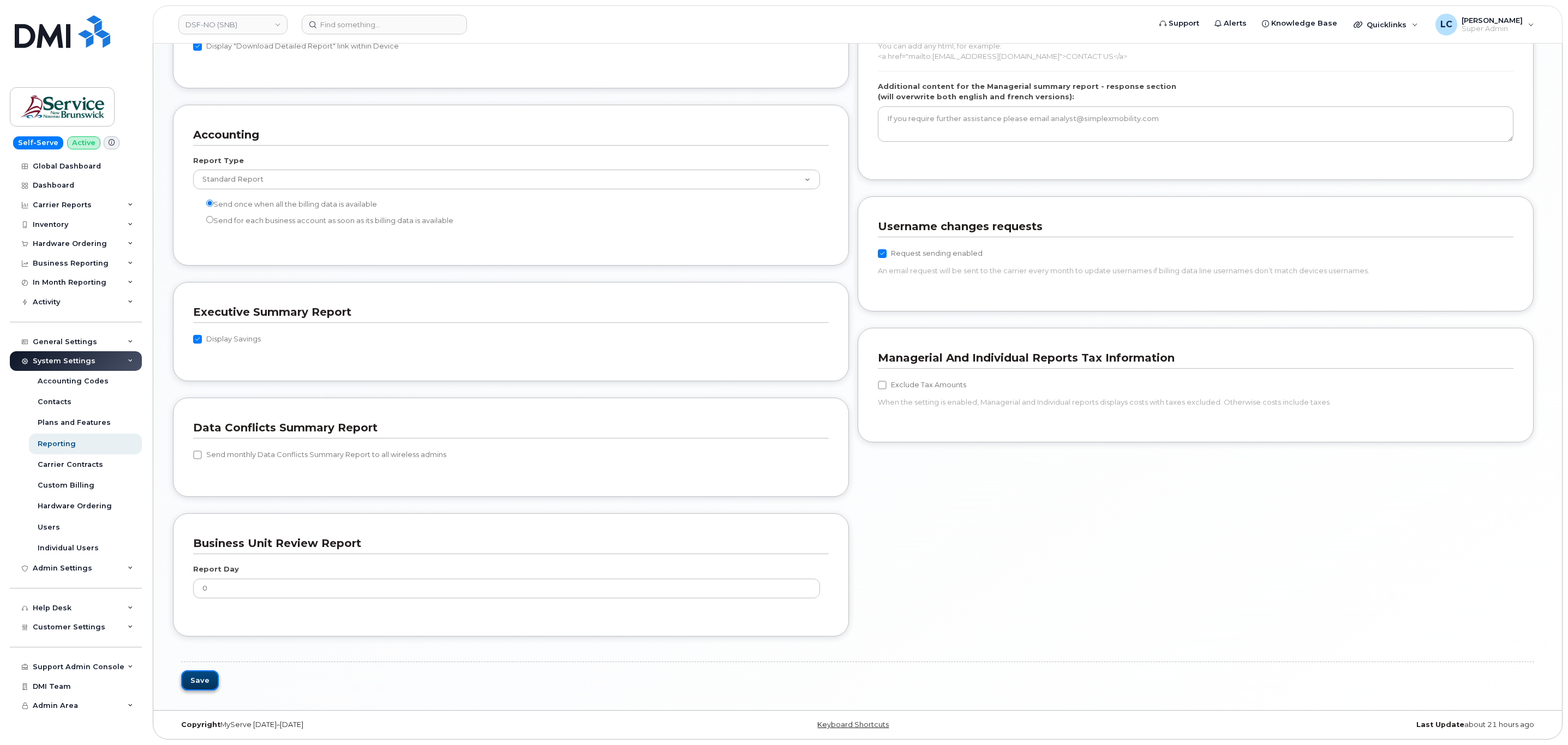
click at [192, 672] on button "Save" at bounding box center [200, 680] width 38 height 20
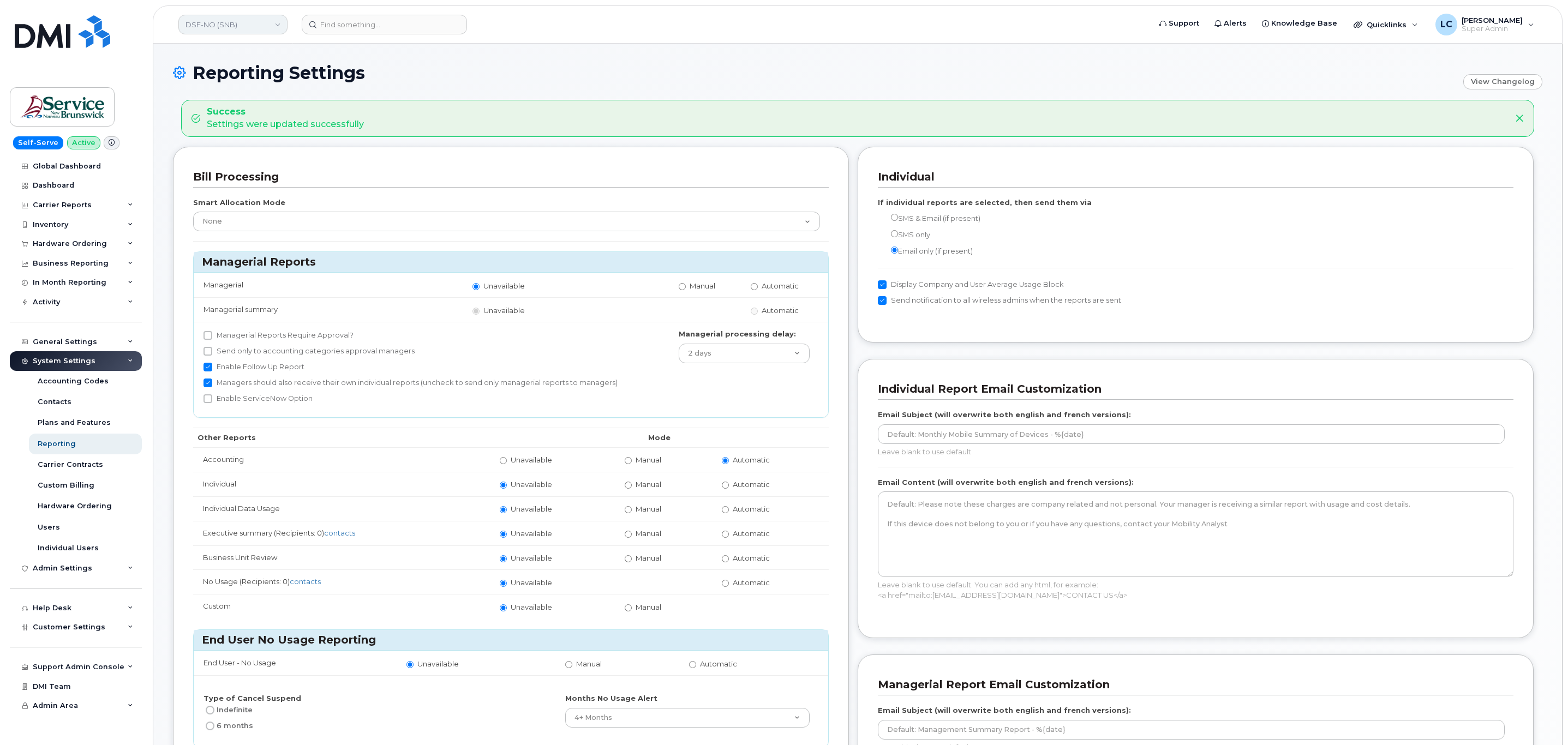
click at [251, 26] on link "DSF-NO (SNB)" at bounding box center [233, 24] width 109 height 19
click at [245, 52] on input at bounding box center [260, 52] width 143 height 19
type input "DSF-SUD (SNB)"
click at [239, 97] on link "DSF-SUD (SNB)" at bounding box center [260, 103] width 160 height 22
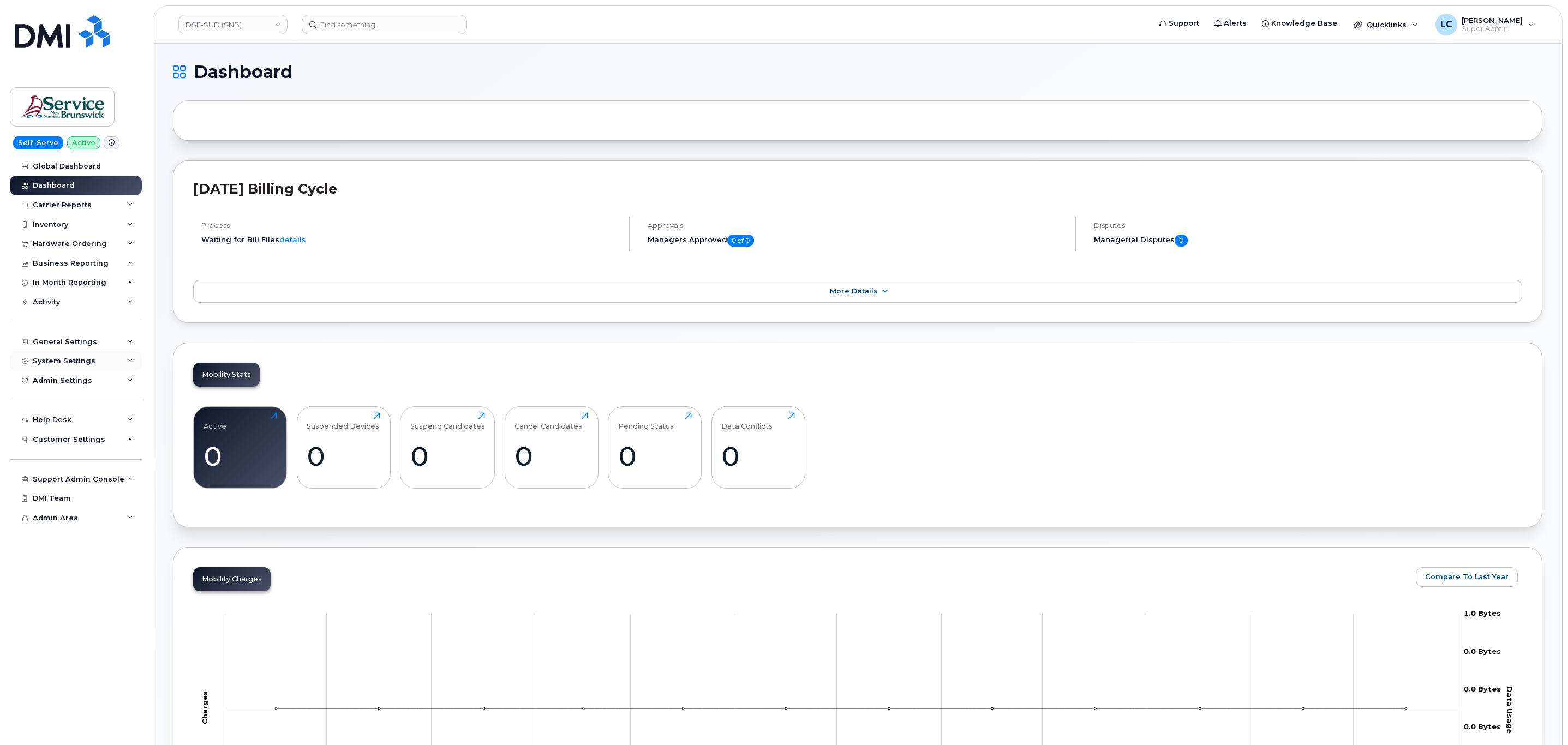
click at [100, 362] on div "System Settings" at bounding box center [76, 360] width 132 height 19
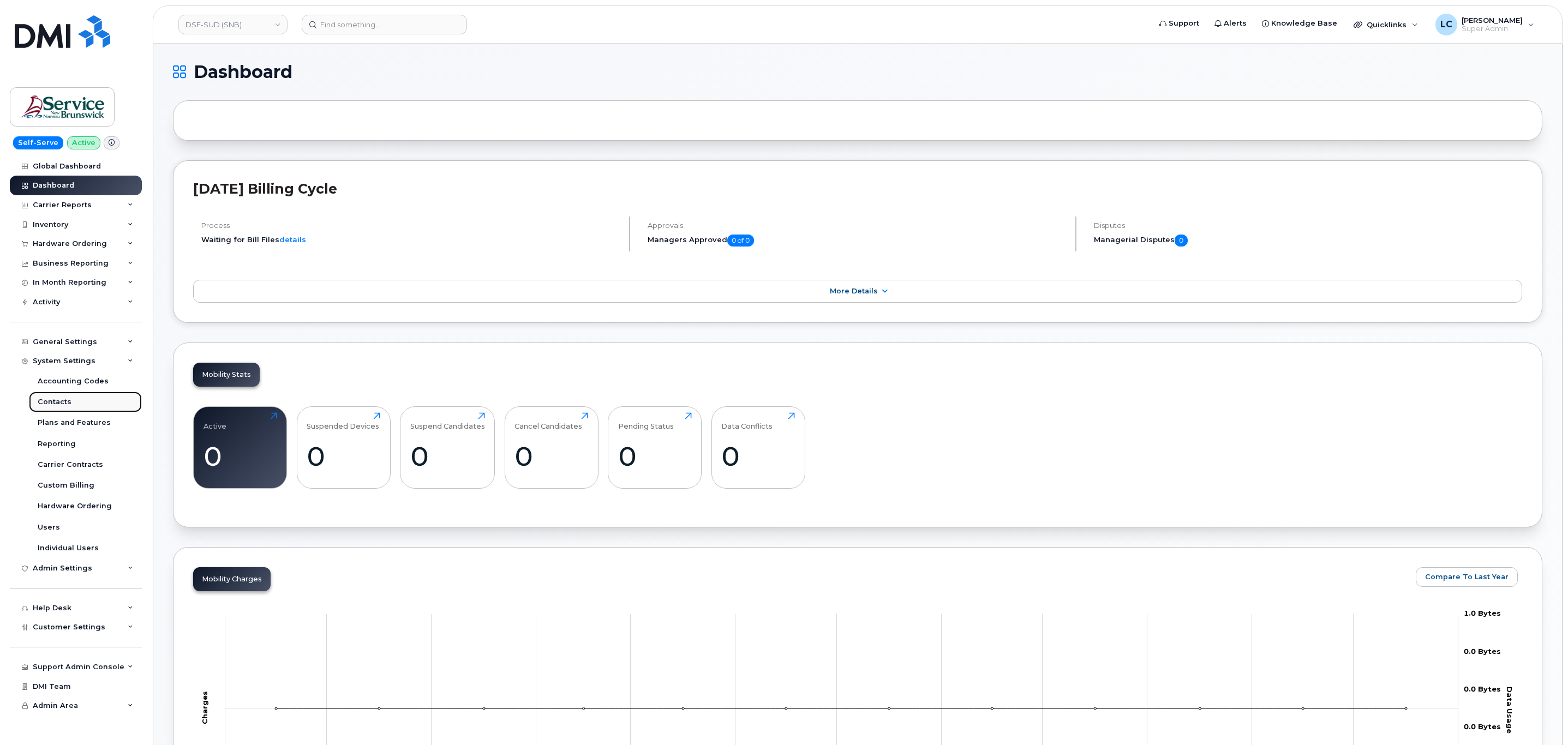
click at [61, 408] on link "Contacts" at bounding box center [85, 401] width 113 height 21
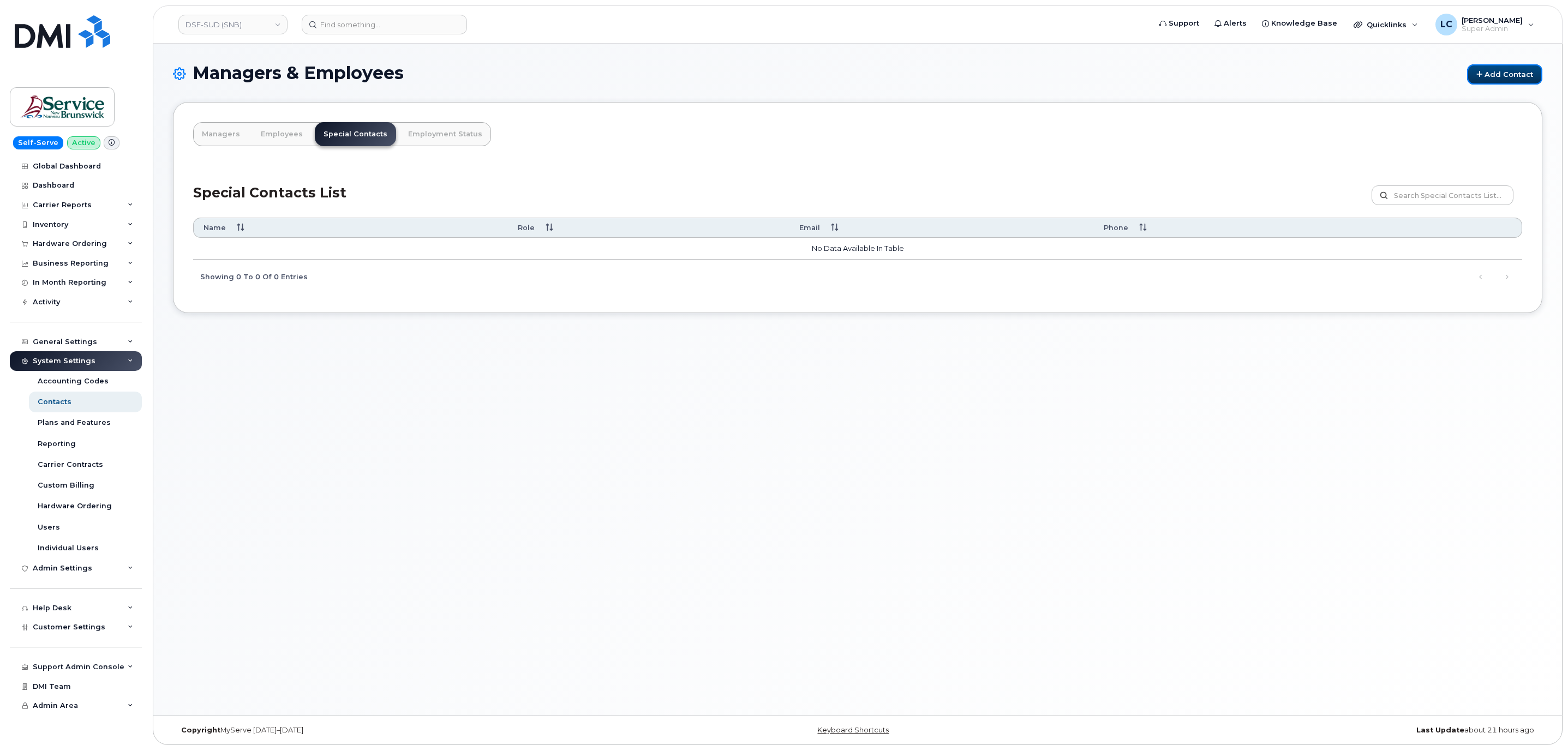
drag, startPoint x: 1519, startPoint y: 79, endPoint x: 1401, endPoint y: 105, distance: 120.8
click at [1519, 79] on link "Add Contact" at bounding box center [1504, 74] width 75 height 20
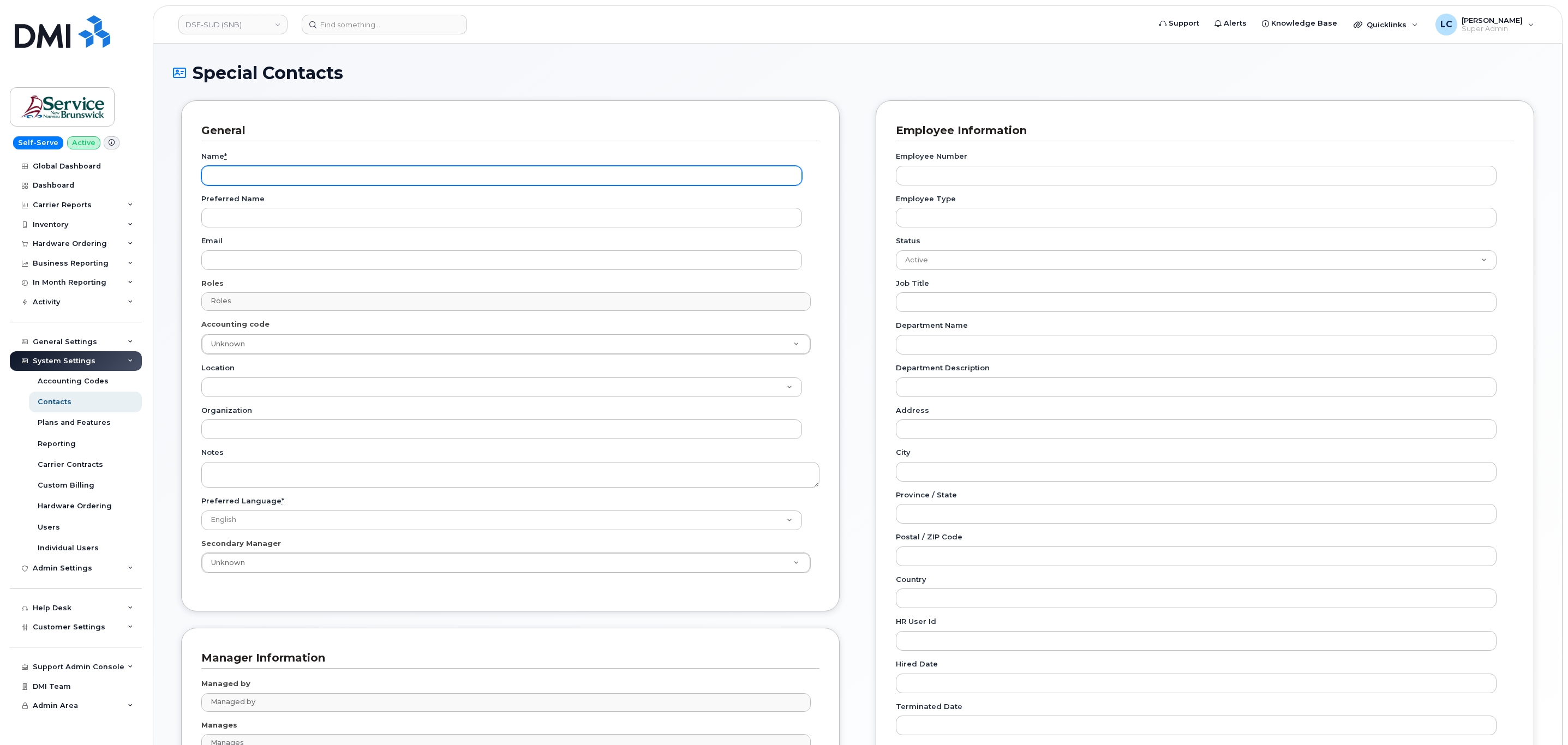
click at [330, 176] on input "Name *" at bounding box center [501, 175] width 601 height 19
paste input "Accounting Report Contact"
type input "Accounting Report Contact"
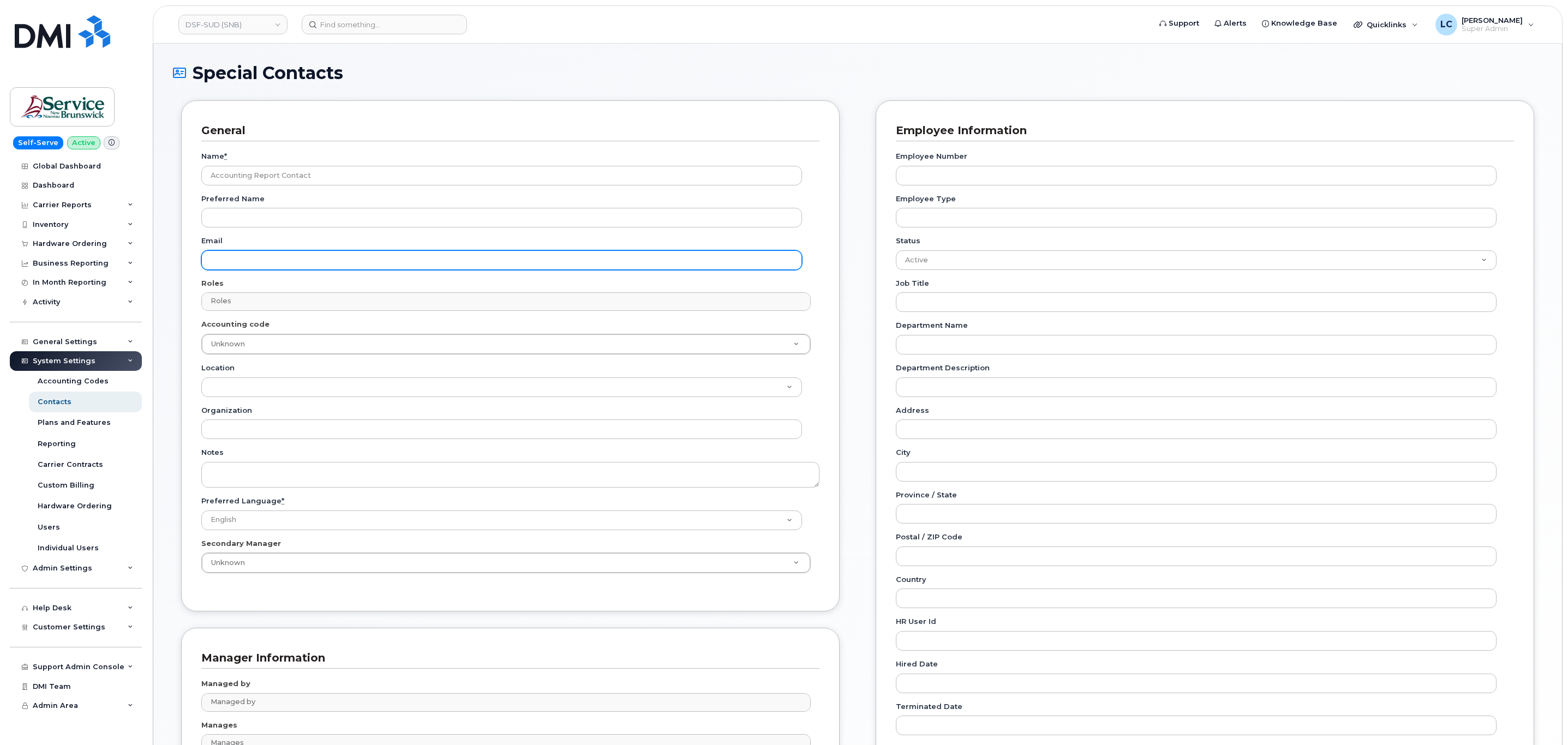
click at [242, 255] on input "Email" at bounding box center [501, 260] width 601 height 19
paste input "telephonyservices@gnb.ca"
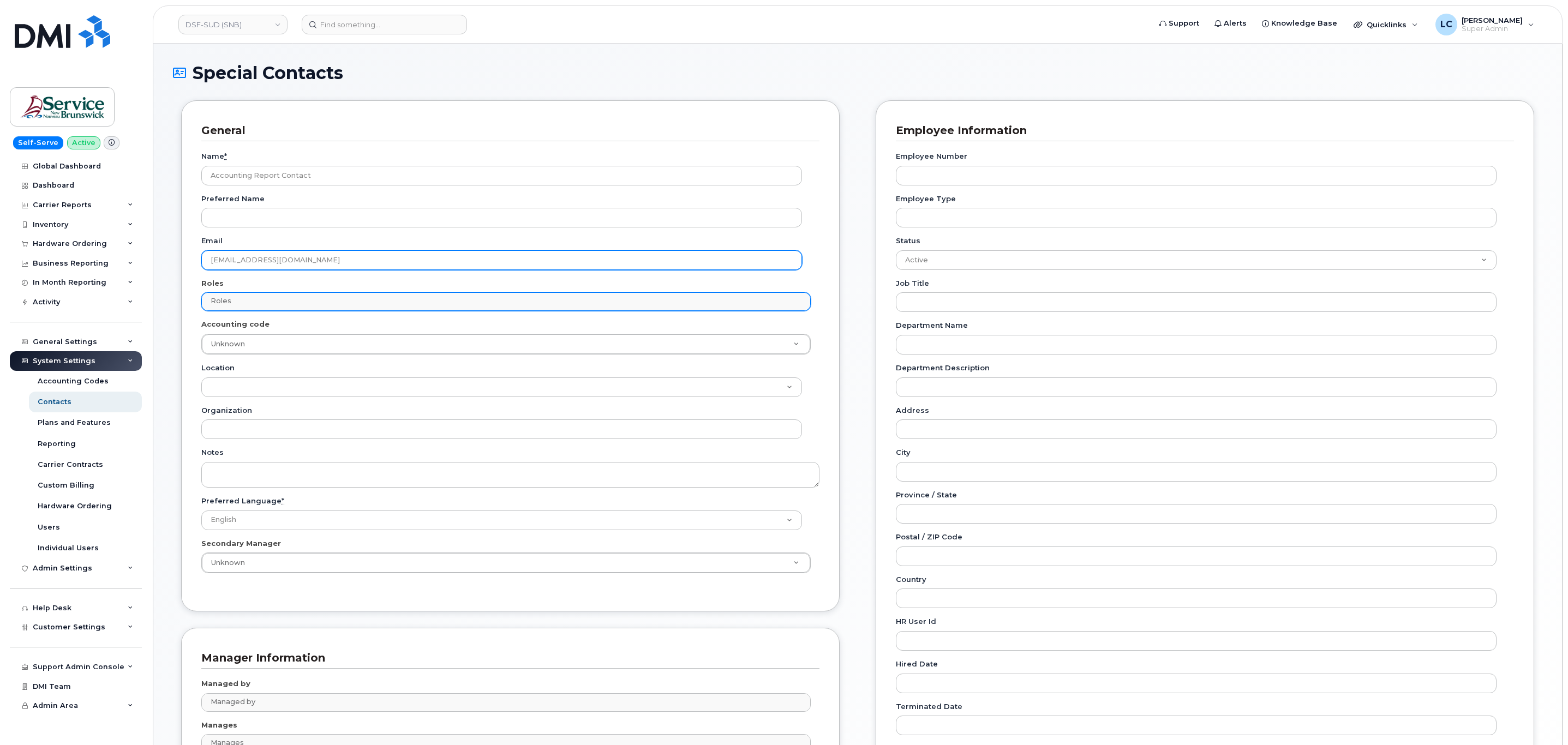
type input "telephonyservices@gnb.ca"
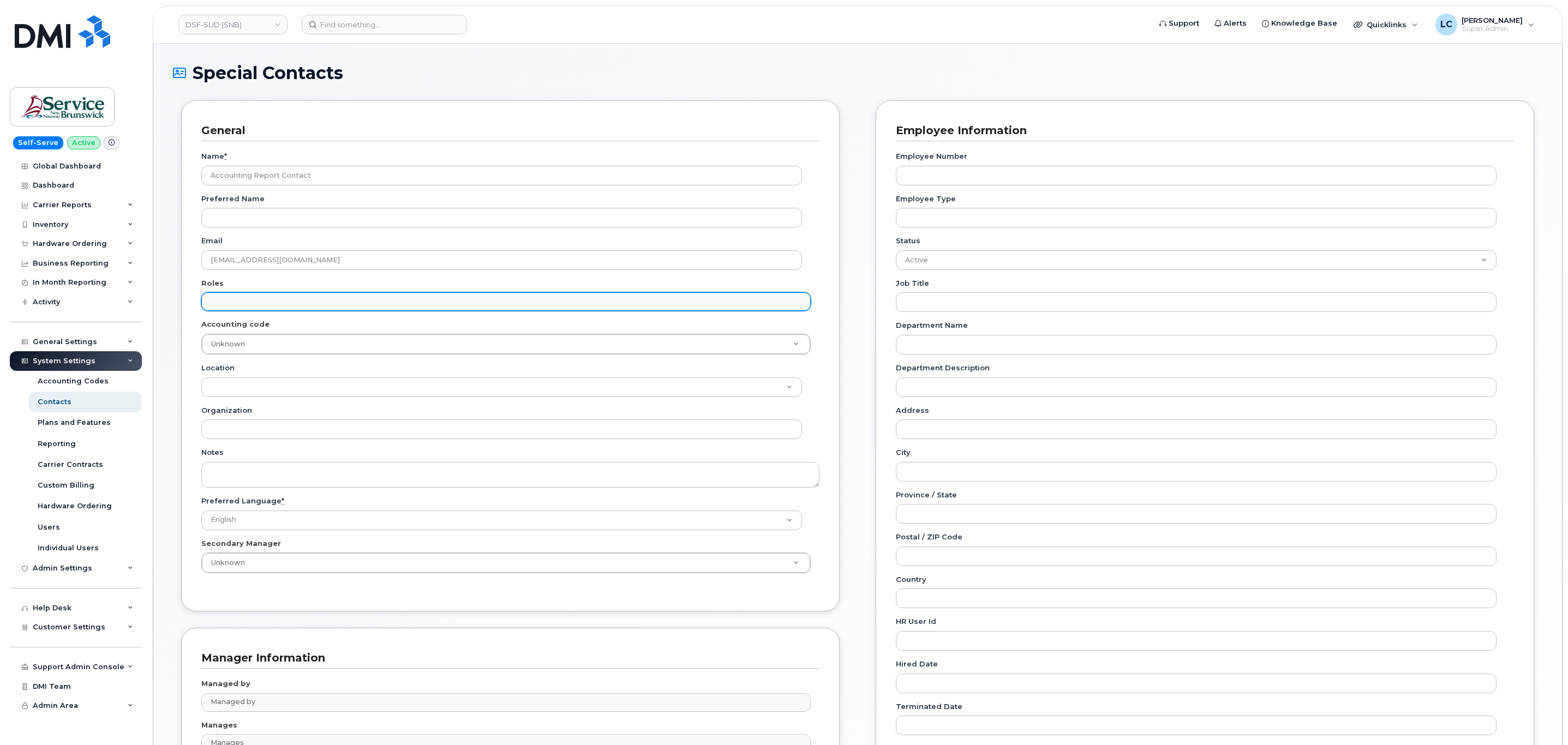
click at [262, 304] on input "text" at bounding box center [507, 301] width 599 height 15
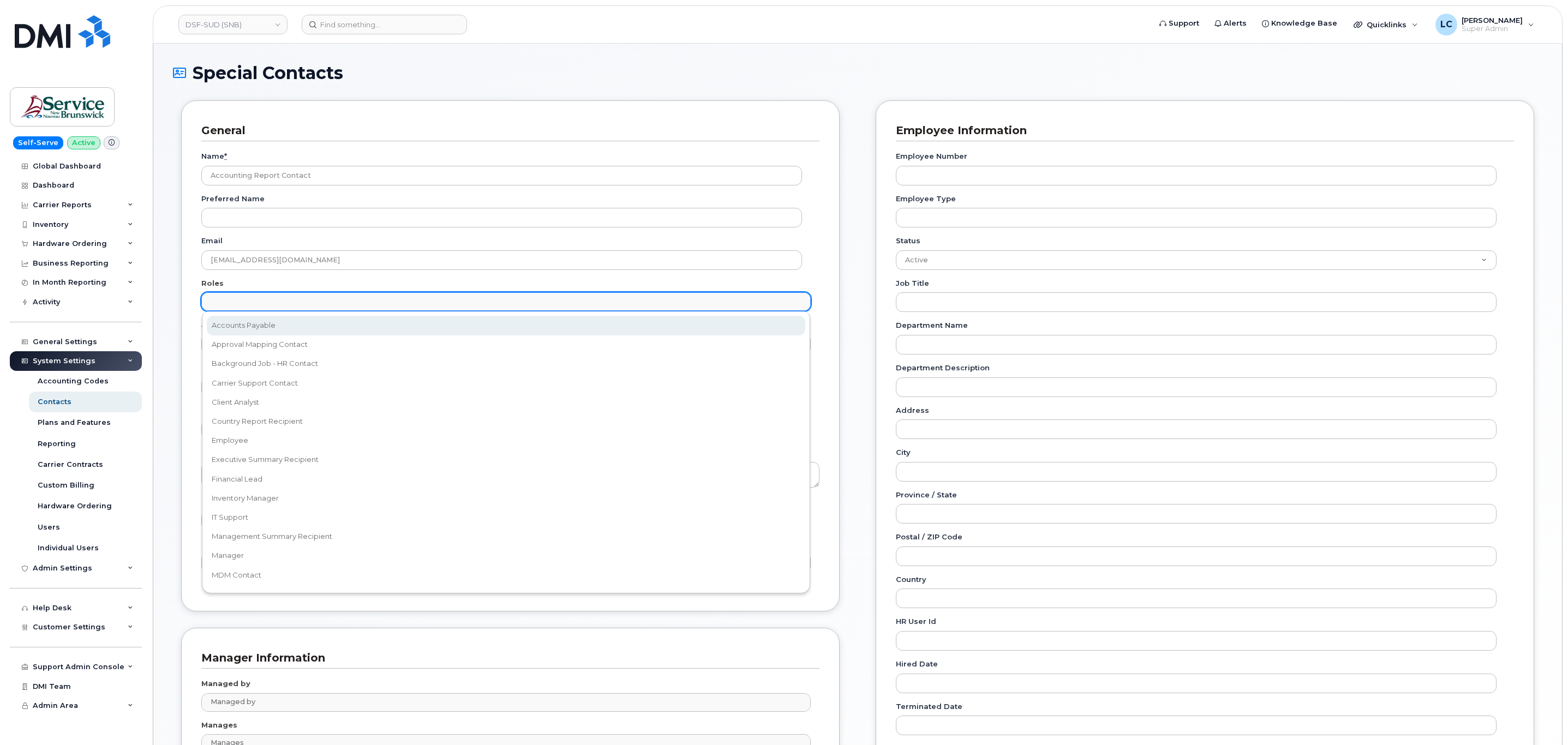
select select "5"
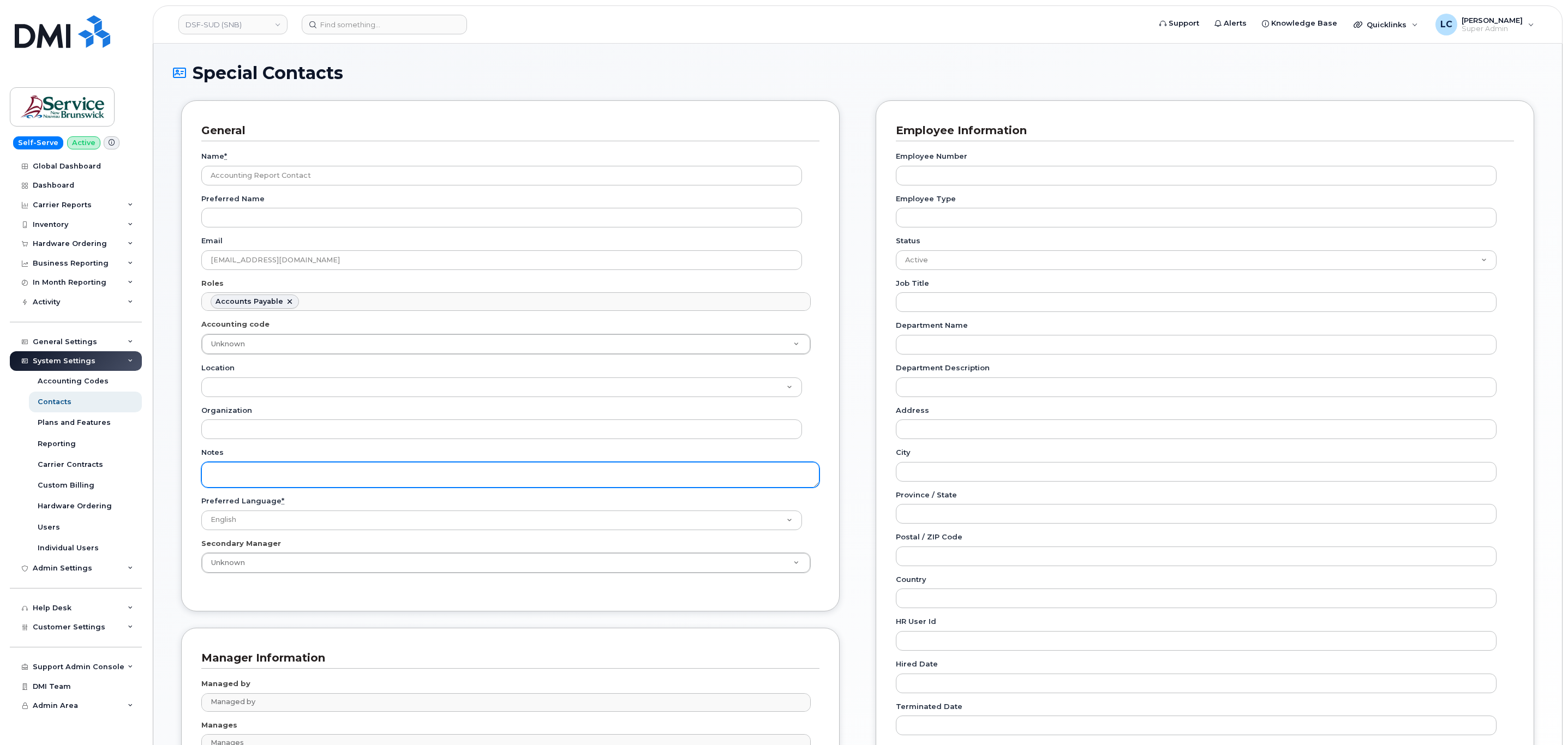
click at [271, 470] on textarea "Notes" at bounding box center [510, 474] width 618 height 25
paste textarea "SNB Requested To Configure as Accounting Report Recipient - Per Eric: 10/08/2025"
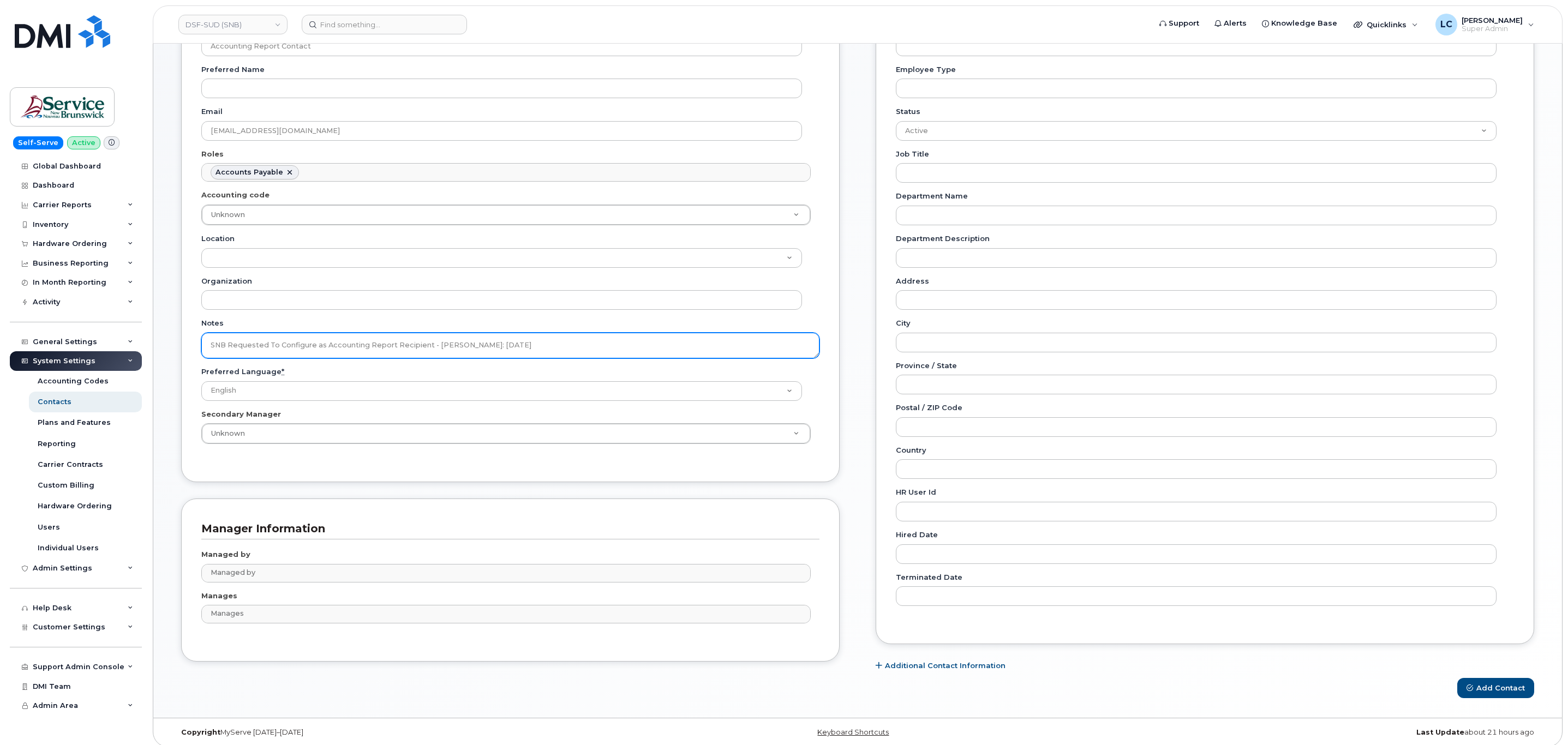
scroll to position [143, 0]
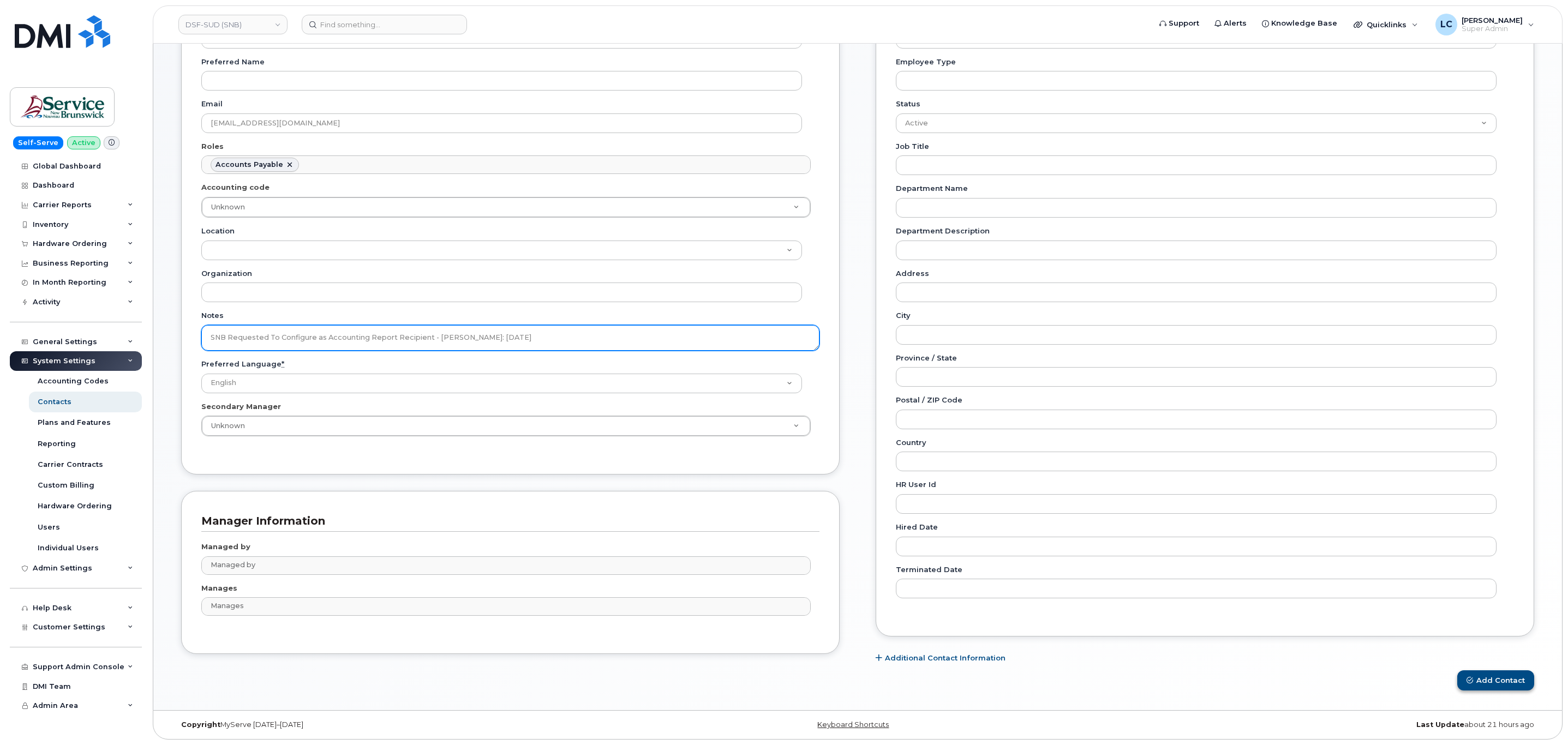
type textarea "SNB Requested To Configure as Accounting Report Recipient - Per Eric: 10/08/2025"
click at [1508, 684] on button "Add Contact" at bounding box center [1495, 680] width 77 height 20
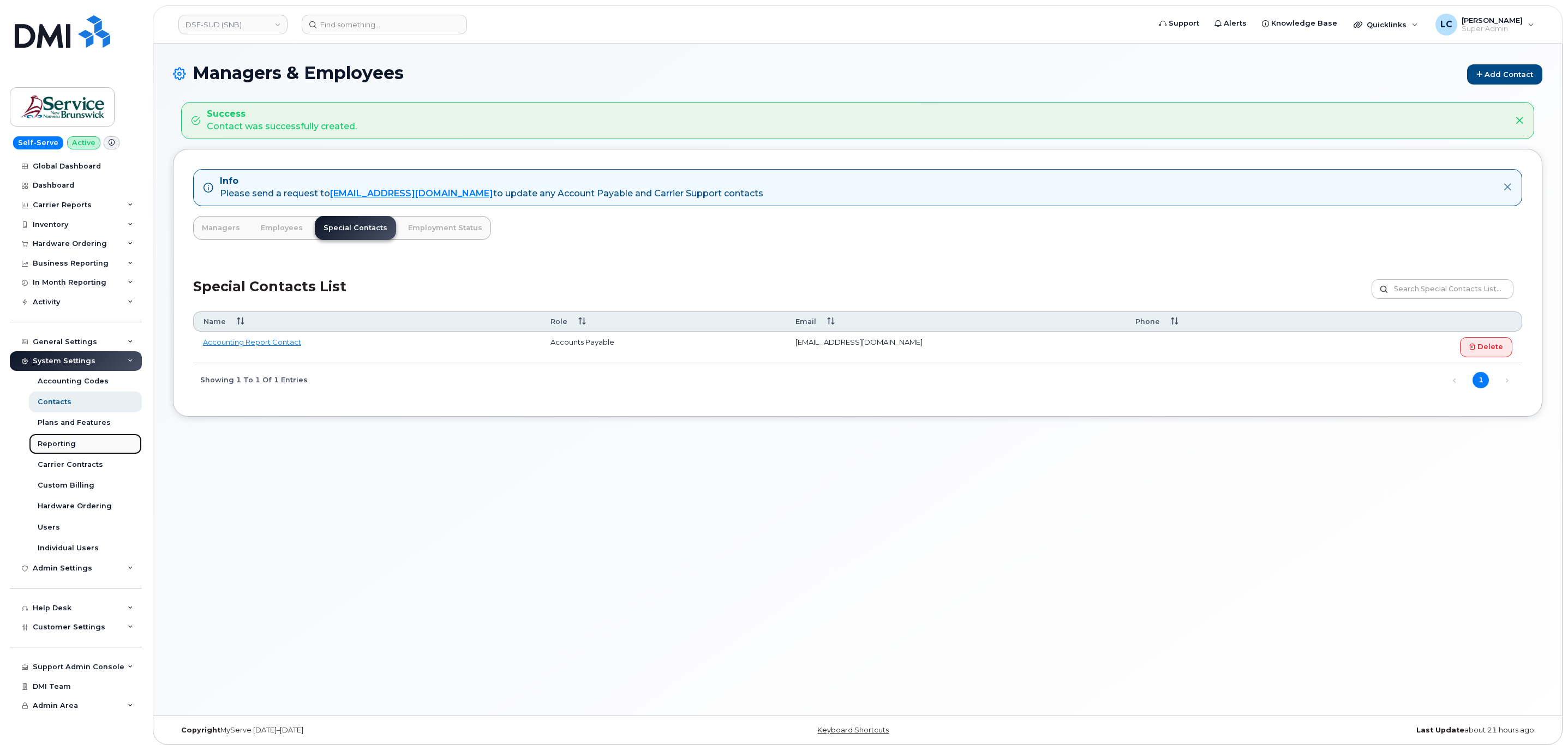
click at [80, 442] on link "Reporting" at bounding box center [85, 444] width 113 height 21
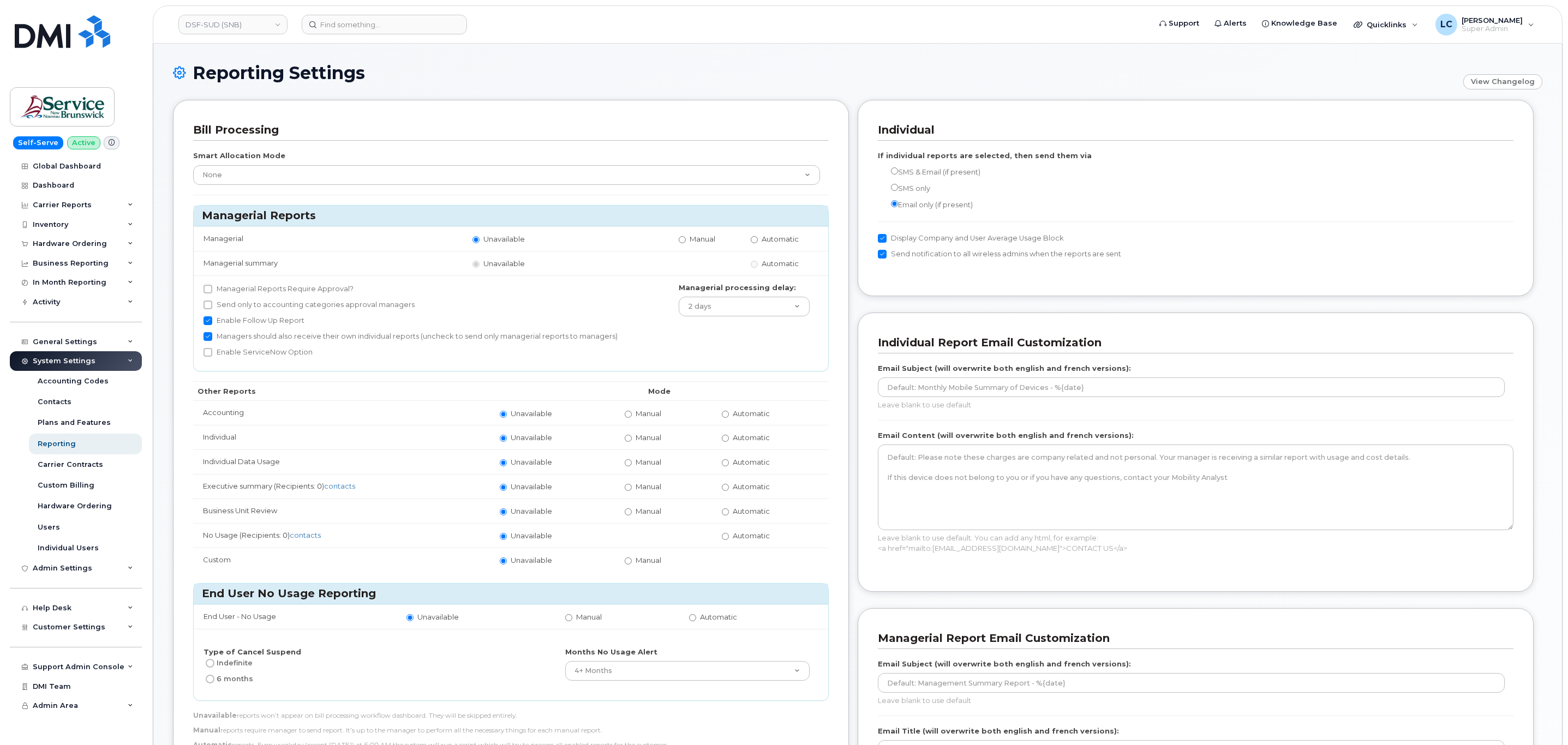
click at [742, 419] on label "Automatic" at bounding box center [746, 413] width 48 height 10
click at [729, 417] on input "Automatic" at bounding box center [725, 414] width 7 height 7
radio input "true"
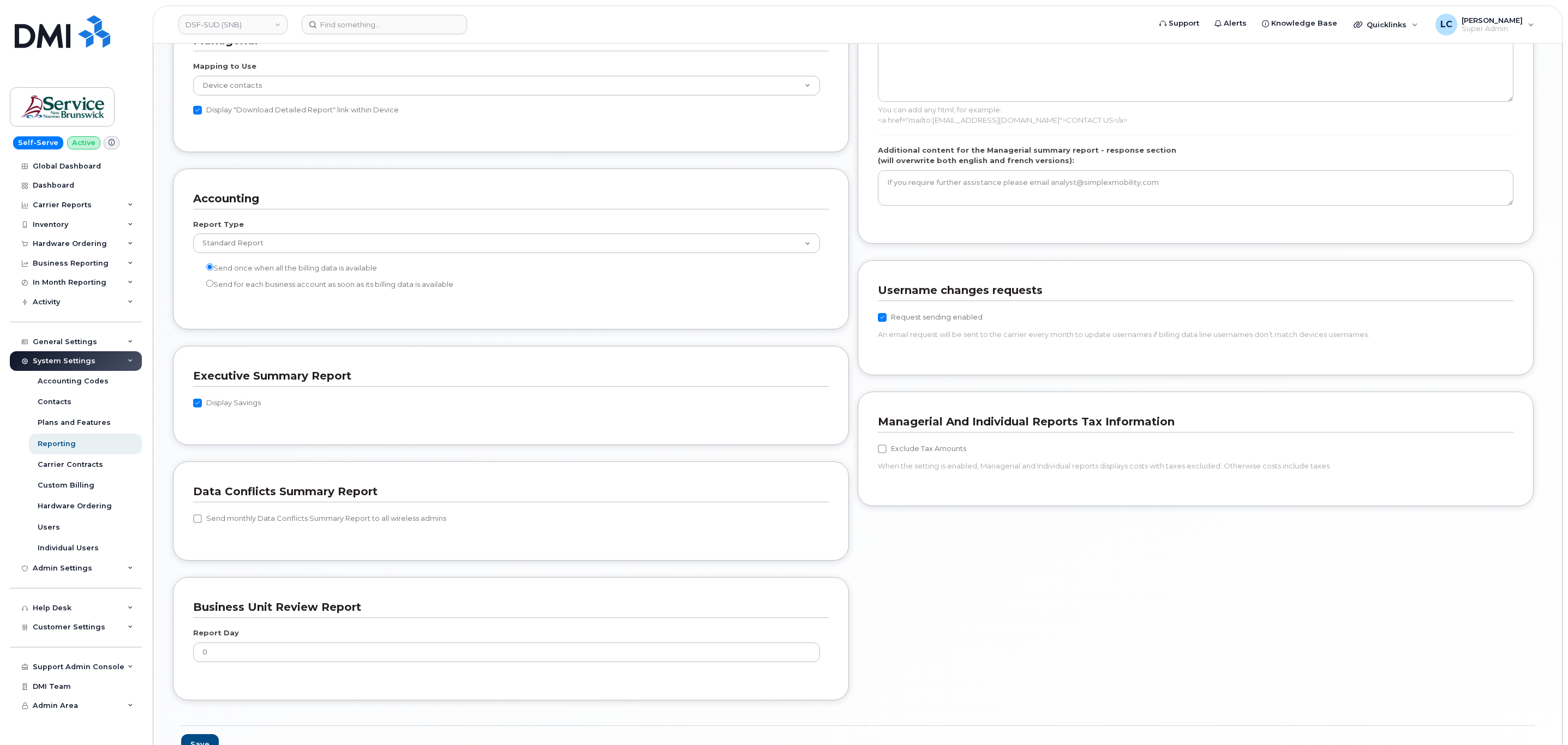
scroll to position [862, 0]
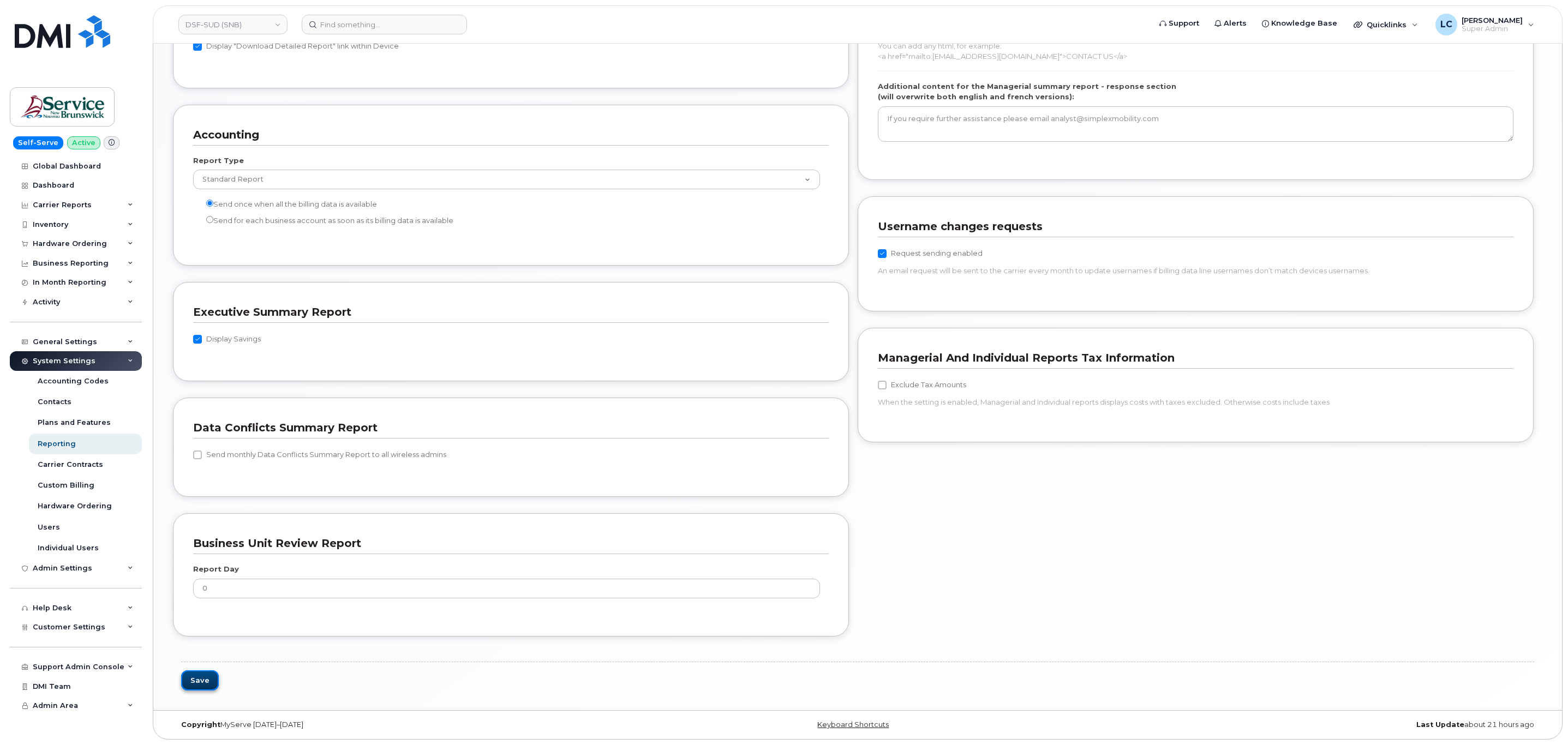
click at [202, 677] on button "Save" at bounding box center [200, 680] width 38 height 20
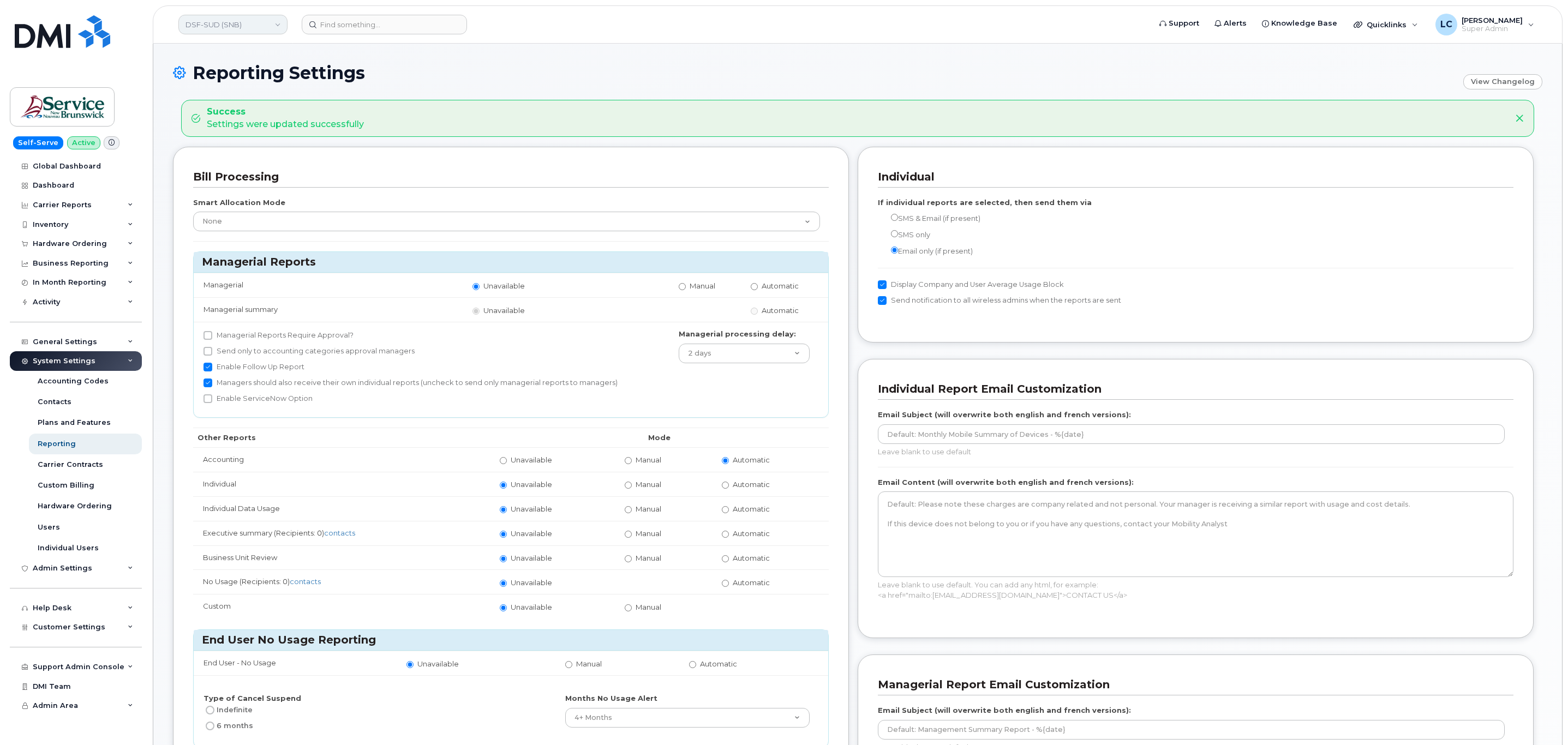
click at [255, 21] on link "DSF-SUD (SNB)" at bounding box center [233, 24] width 109 height 19
click at [255, 49] on input at bounding box center [260, 52] width 143 height 19
type input "DTI (SNB)"
click at [238, 96] on link "DTI (SNB)" at bounding box center [260, 103] width 160 height 22
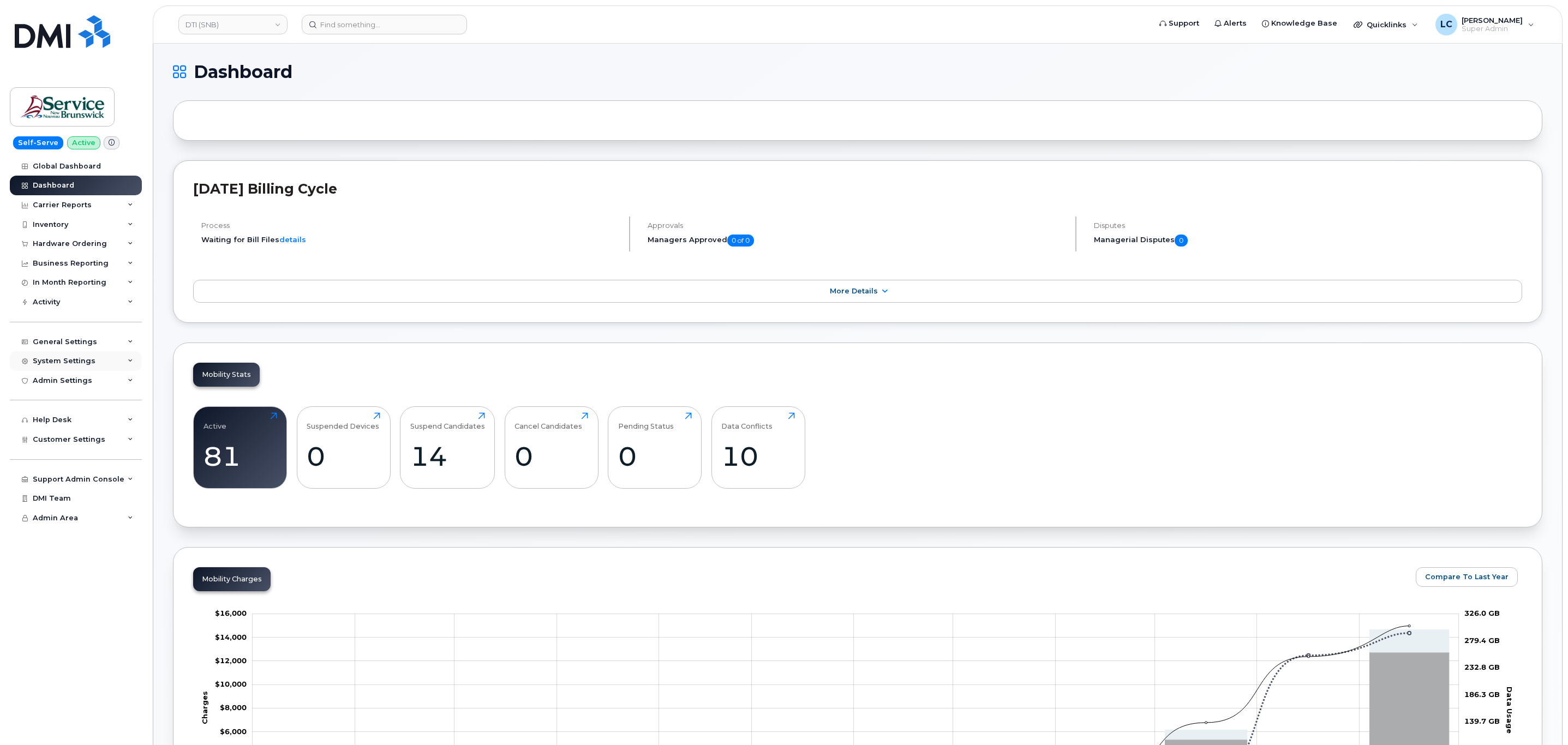
click at [74, 356] on div "System Settings" at bounding box center [76, 360] width 132 height 19
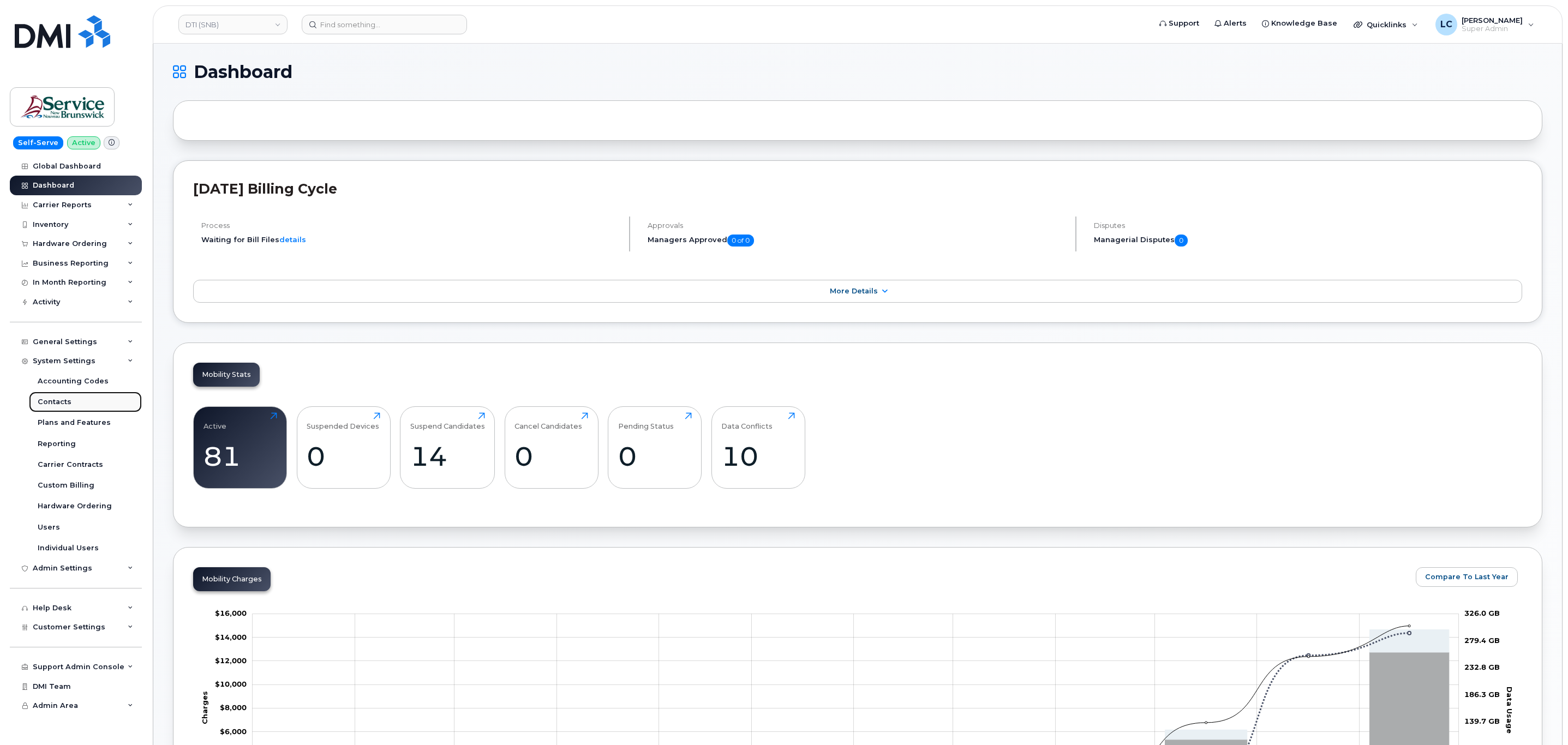
click at [80, 398] on link "Contacts" at bounding box center [85, 401] width 113 height 21
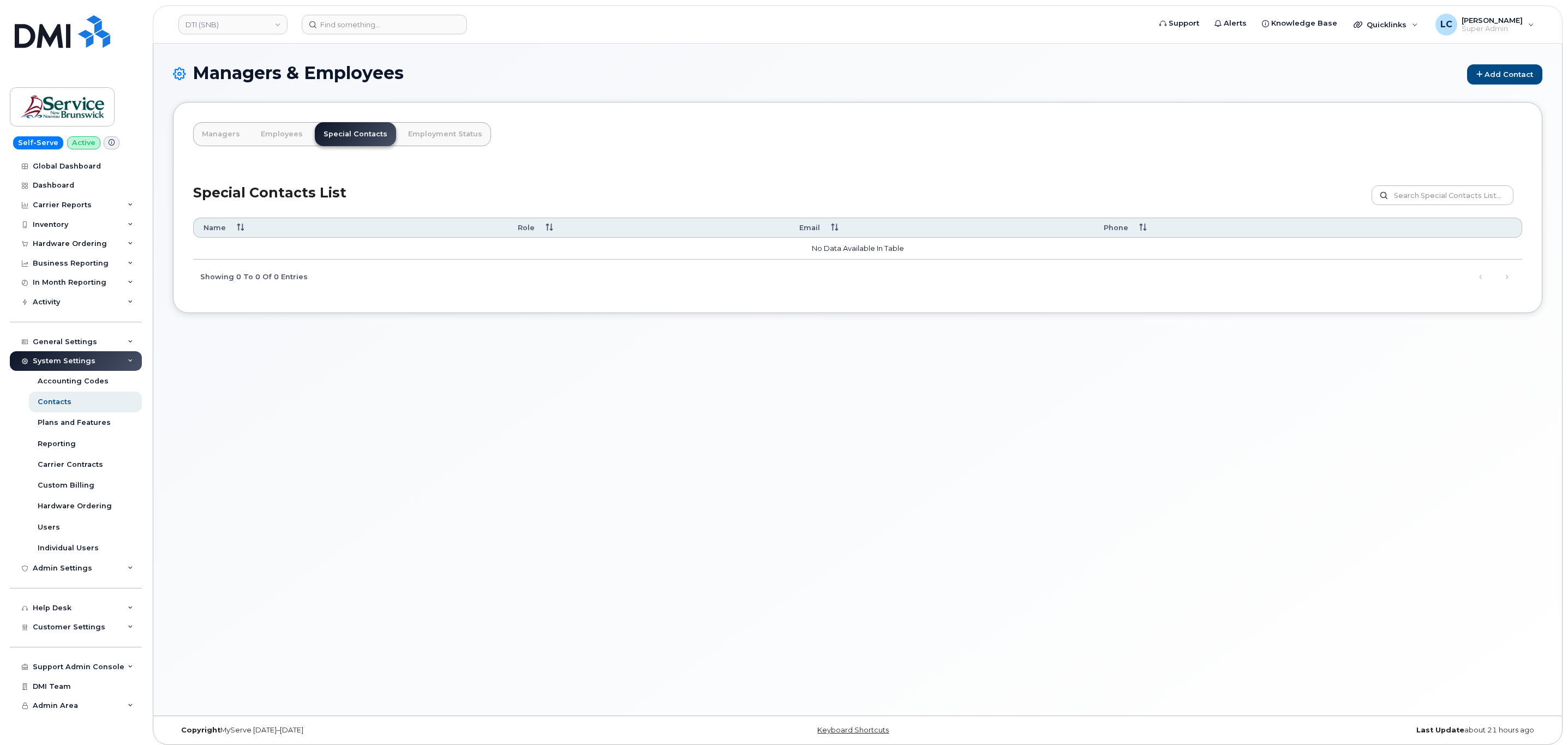
click at [1522, 60] on div "Managers & Employees Add Contact Managers Employees Special Contacts Employment…" at bounding box center [857, 379] width 1408 height 672
click at [1516, 63] on div "Add Contact" at bounding box center [1504, 74] width 75 height 21
click at [1514, 70] on link "Add Contact" at bounding box center [1504, 74] width 75 height 20
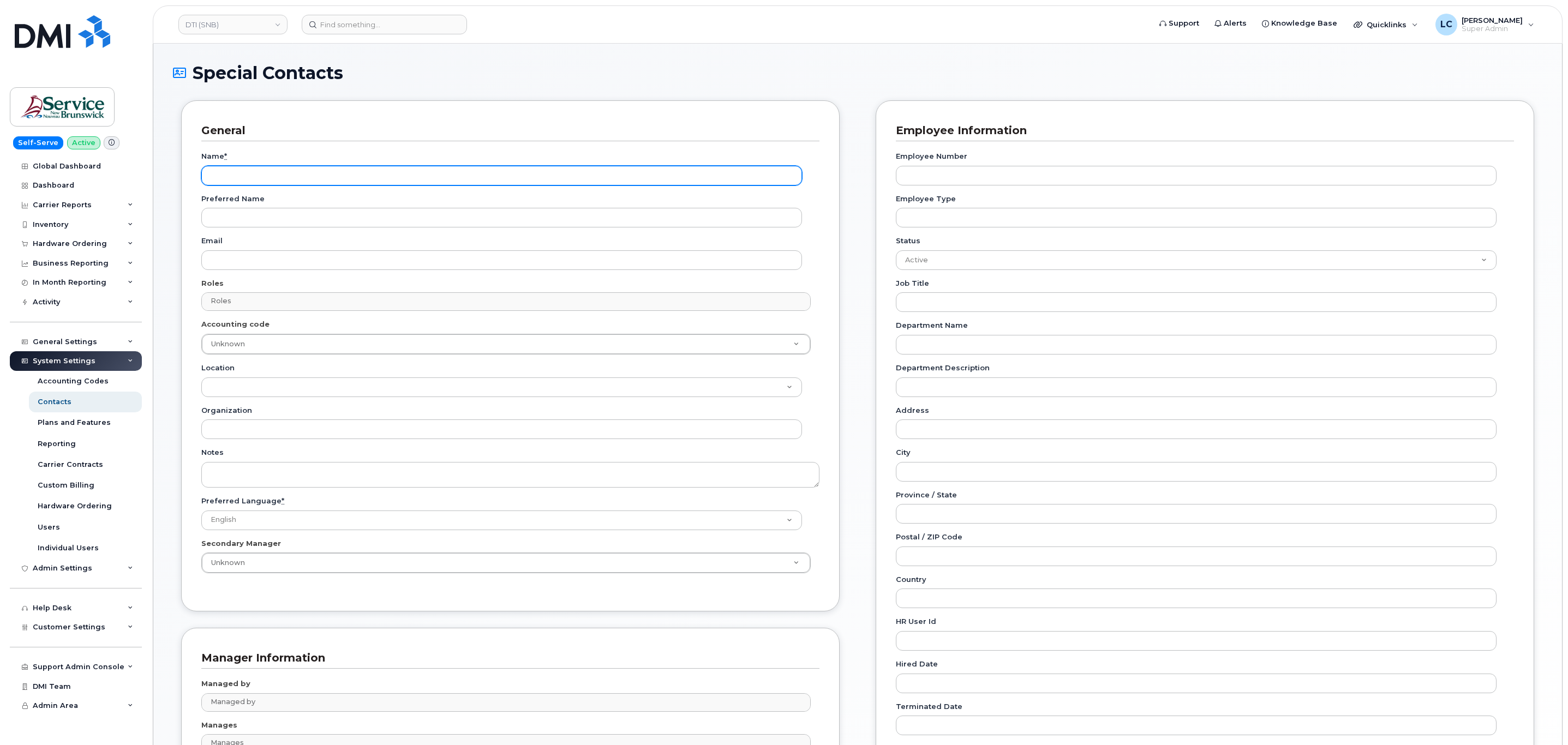
click at [353, 165] on input "Name *" at bounding box center [501, 175] width 601 height 19
paste input "Accounting Report Contact"
type input "Accounting Report Contact"
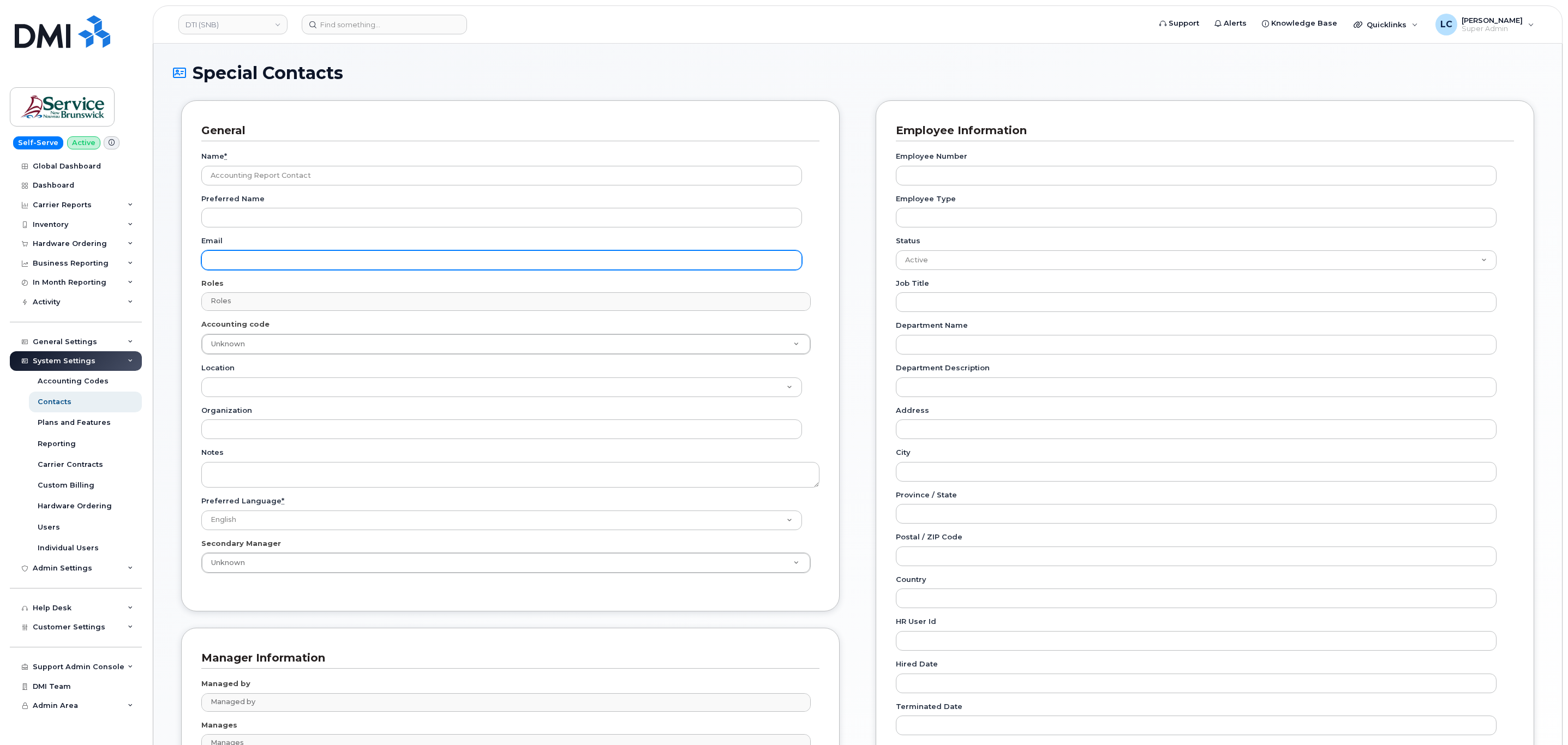
click at [243, 260] on input "Email" at bounding box center [501, 260] width 601 height 19
paste input "telephonyservices@gnb.ca"
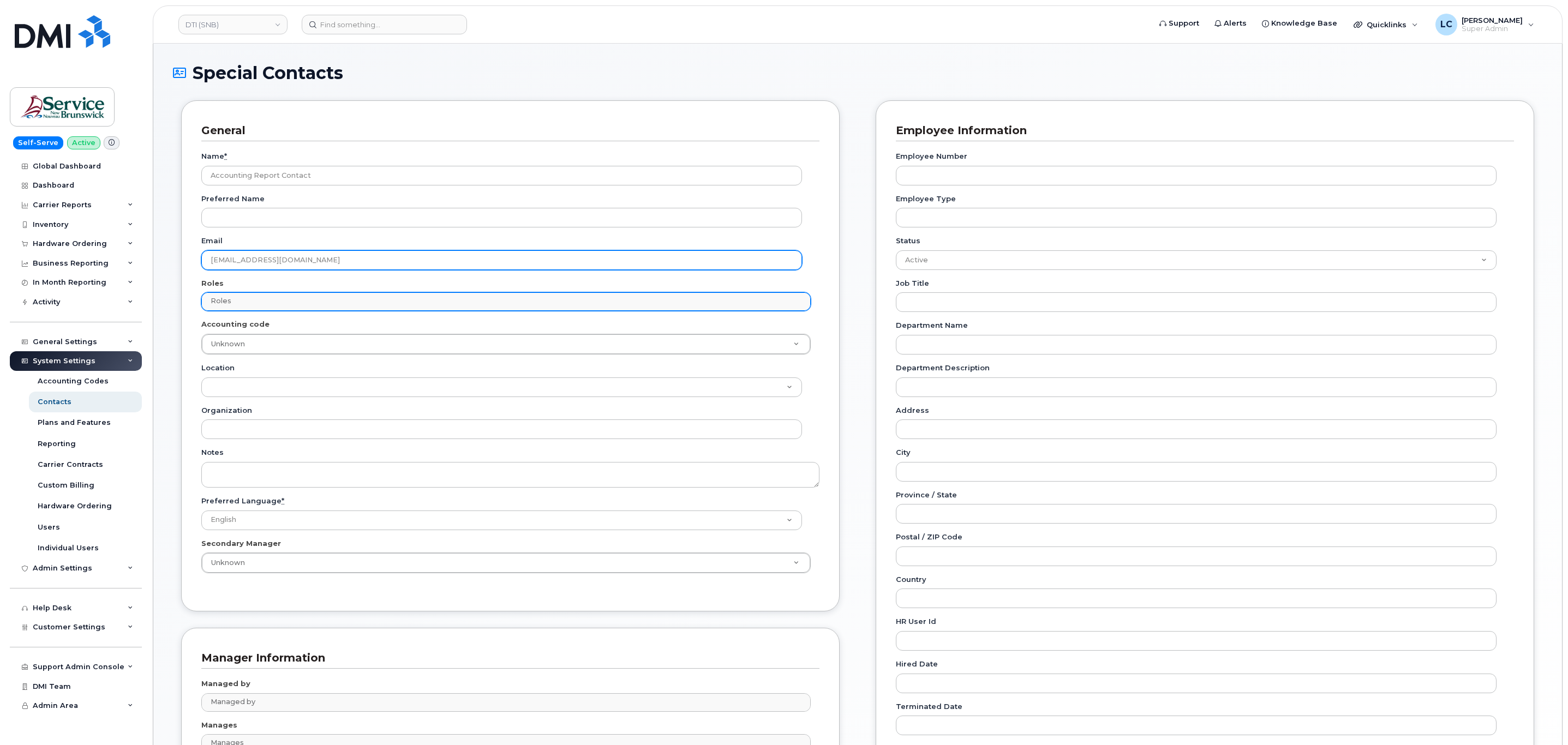
type input "telephonyservices@gnb.ca"
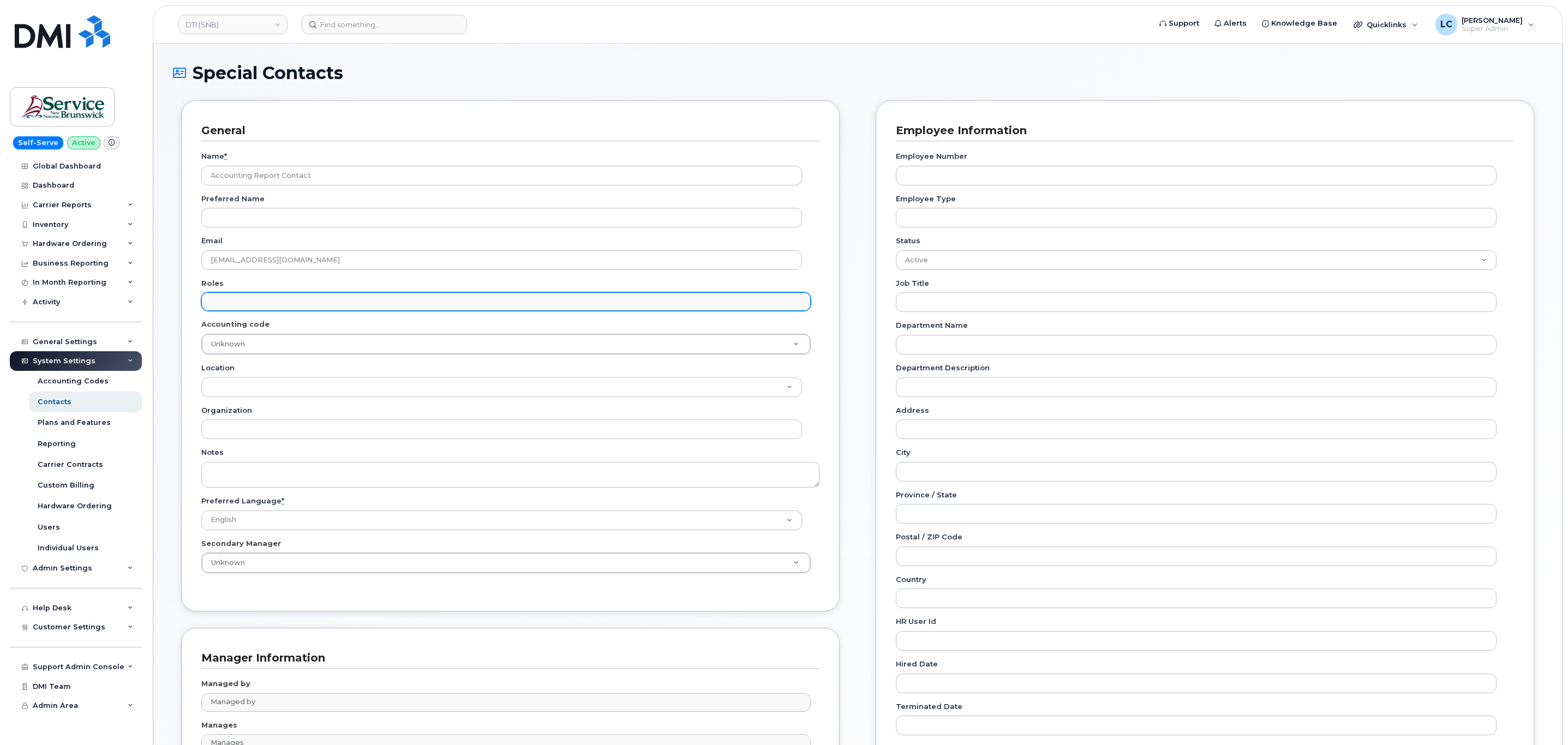
click at [238, 299] on input "text" at bounding box center [507, 301] width 599 height 15
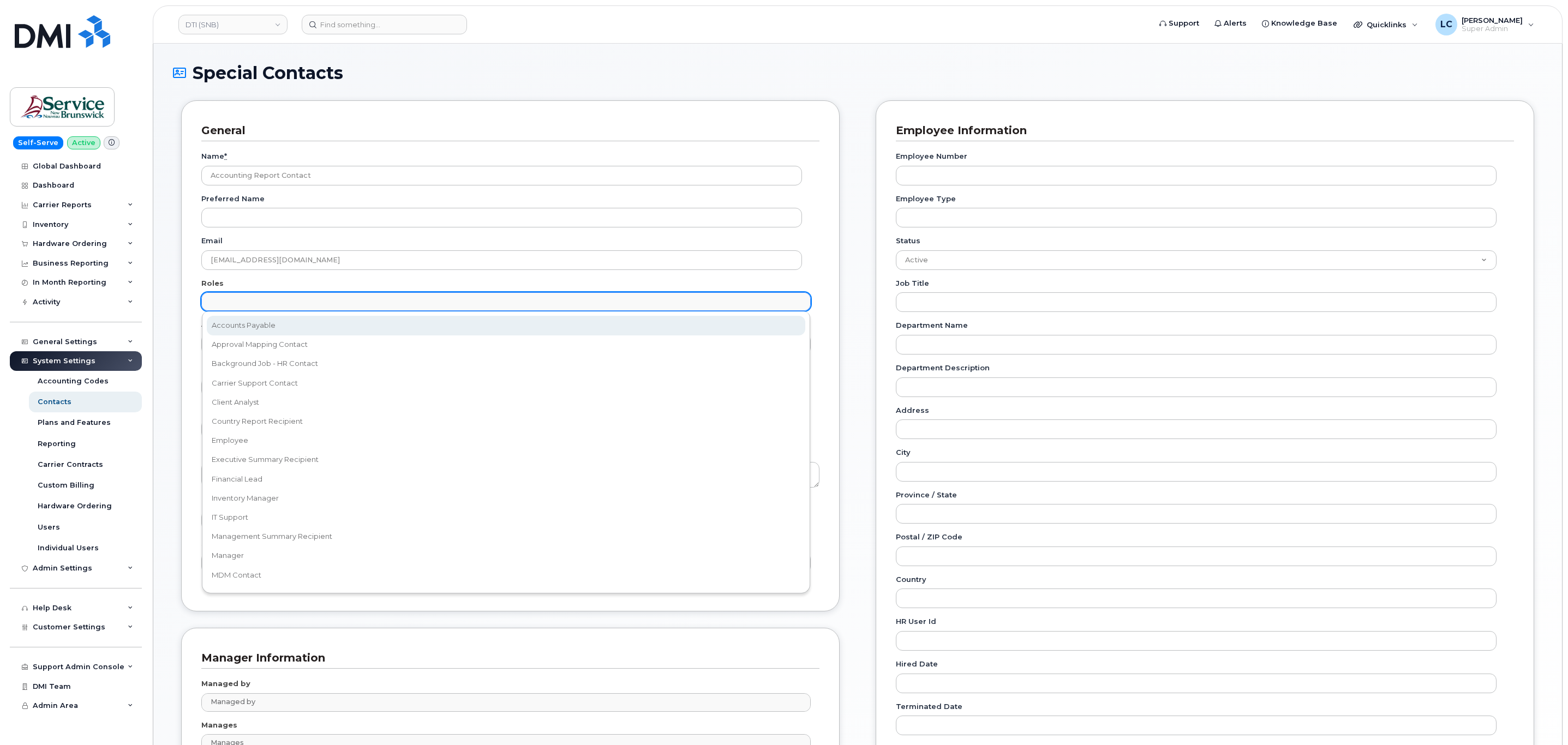
select select "5"
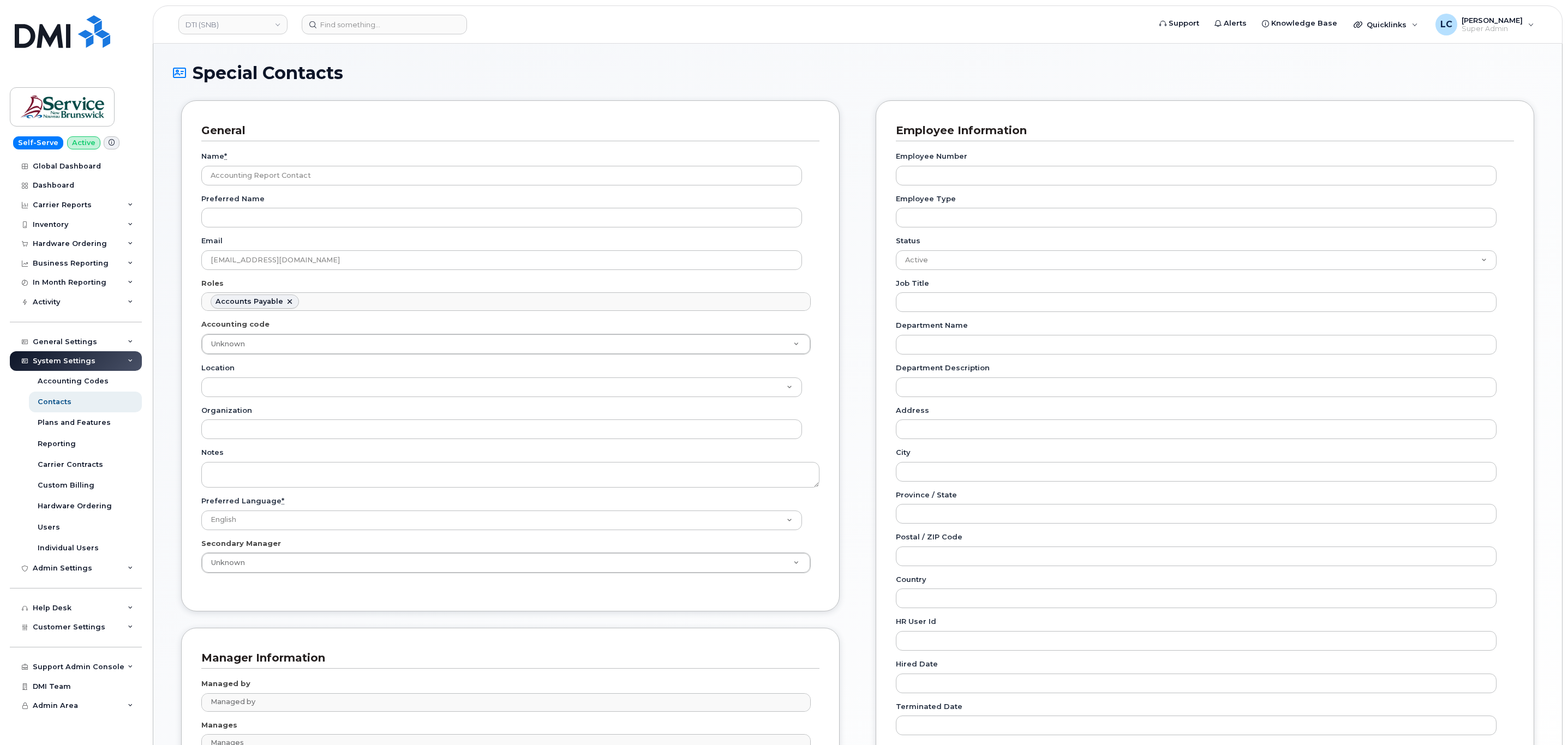
scroll to position [8, 0]
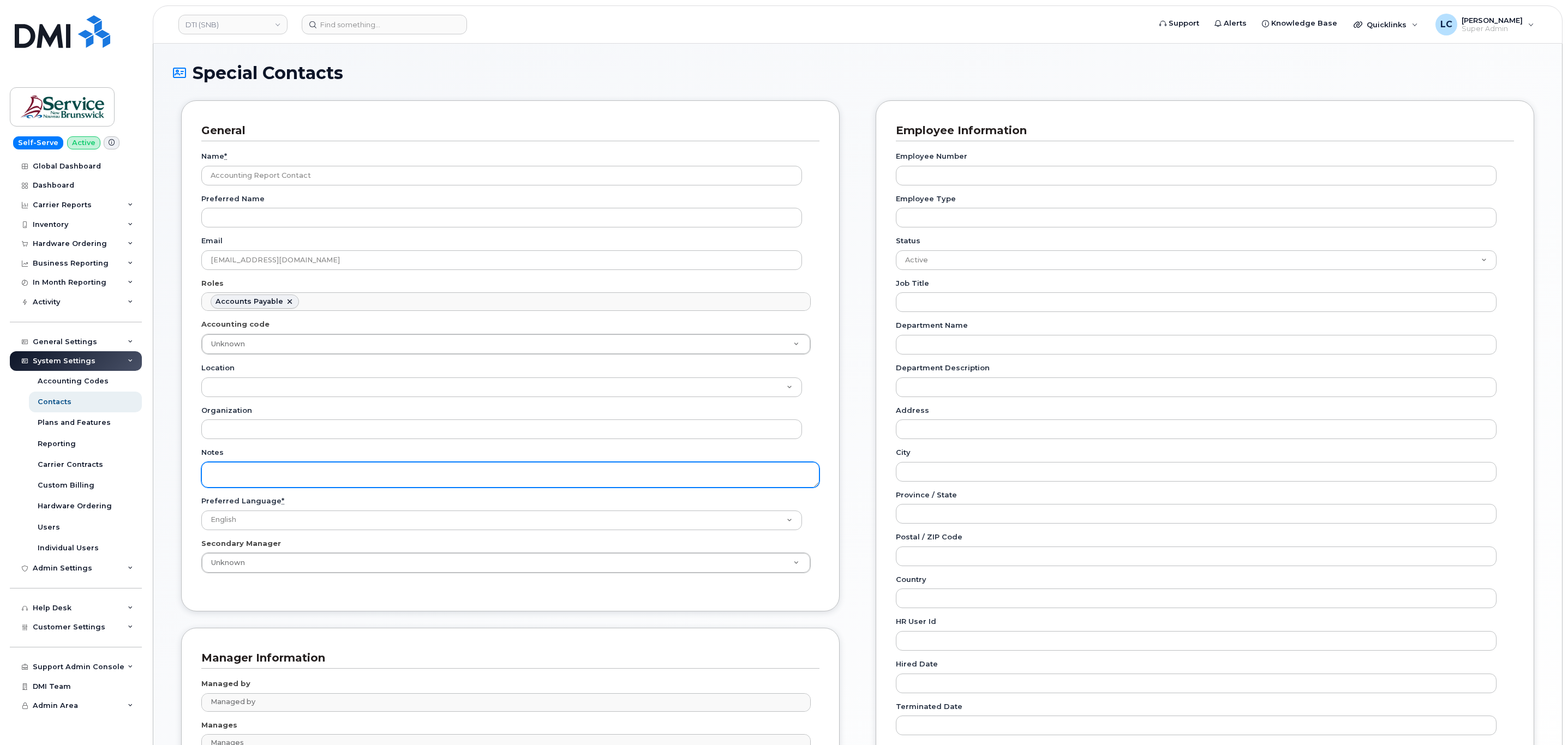
click at [230, 476] on textarea "Notes" at bounding box center [510, 474] width 618 height 25
paste textarea "SNB Requested To Configure as Accounting Report Recipient - Per Eric: 10/08/2025"
drag, startPoint x: 209, startPoint y: 480, endPoint x: 189, endPoint y: 484, distance: 20.4
click at [189, 484] on div "General Name * Accounting Report Contact Preferred Name Email telephonyservices…" at bounding box center [510, 356] width 658 height 511
click at [552, 464] on textarea "SNB Requested To Configure as Accounting Report Recipient - Per Eric: 10/08/2025" at bounding box center [510, 474] width 618 height 25
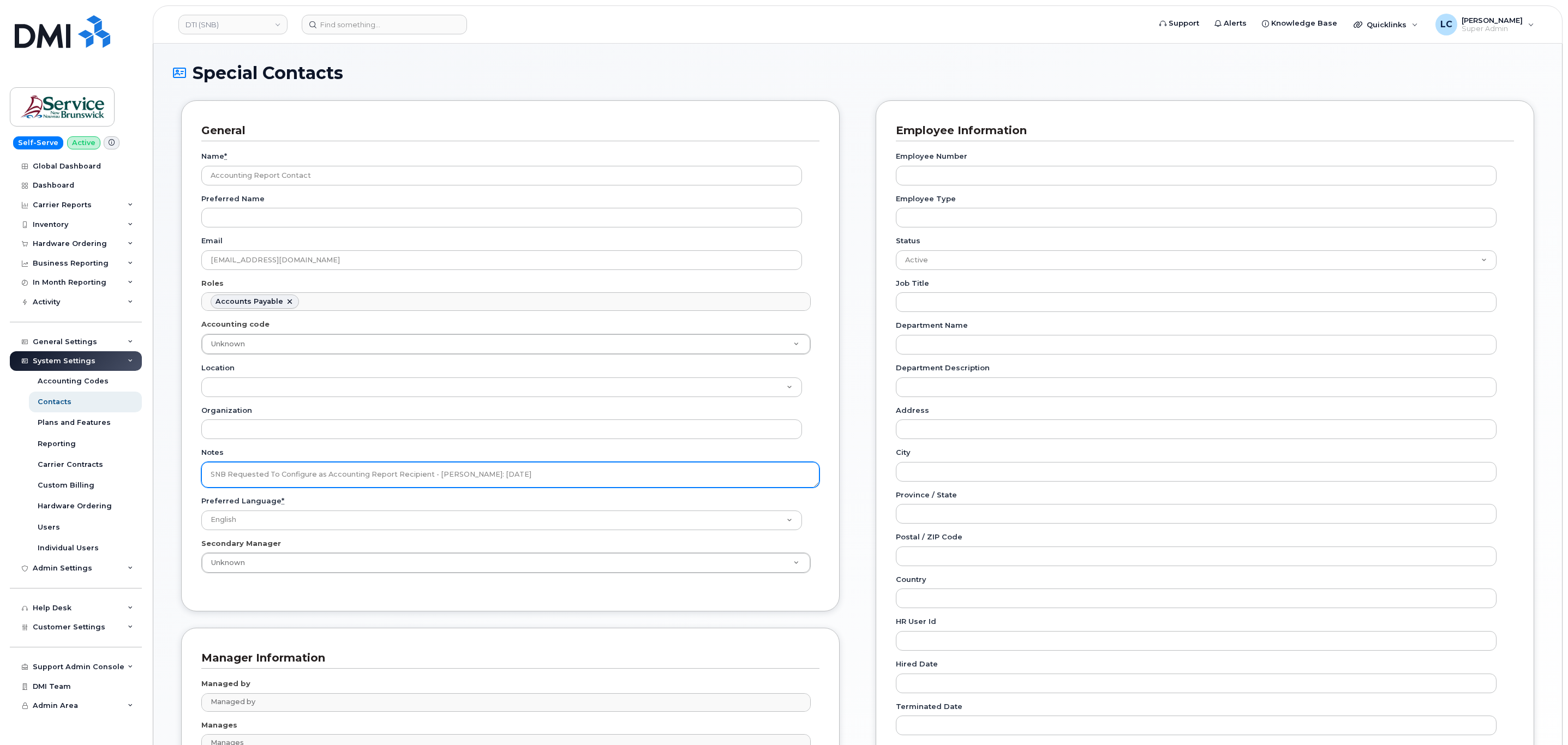
click at [552, 465] on textarea "SNB Requested To Configure as Accounting Report Recipient - Per Eric: 10/08/2025" at bounding box center [510, 474] width 618 height 25
click at [562, 476] on textarea "SNB Requested To Configure as Accounting Report Recipient - Per Eric: 10/08/2025" at bounding box center [510, 474] width 618 height 25
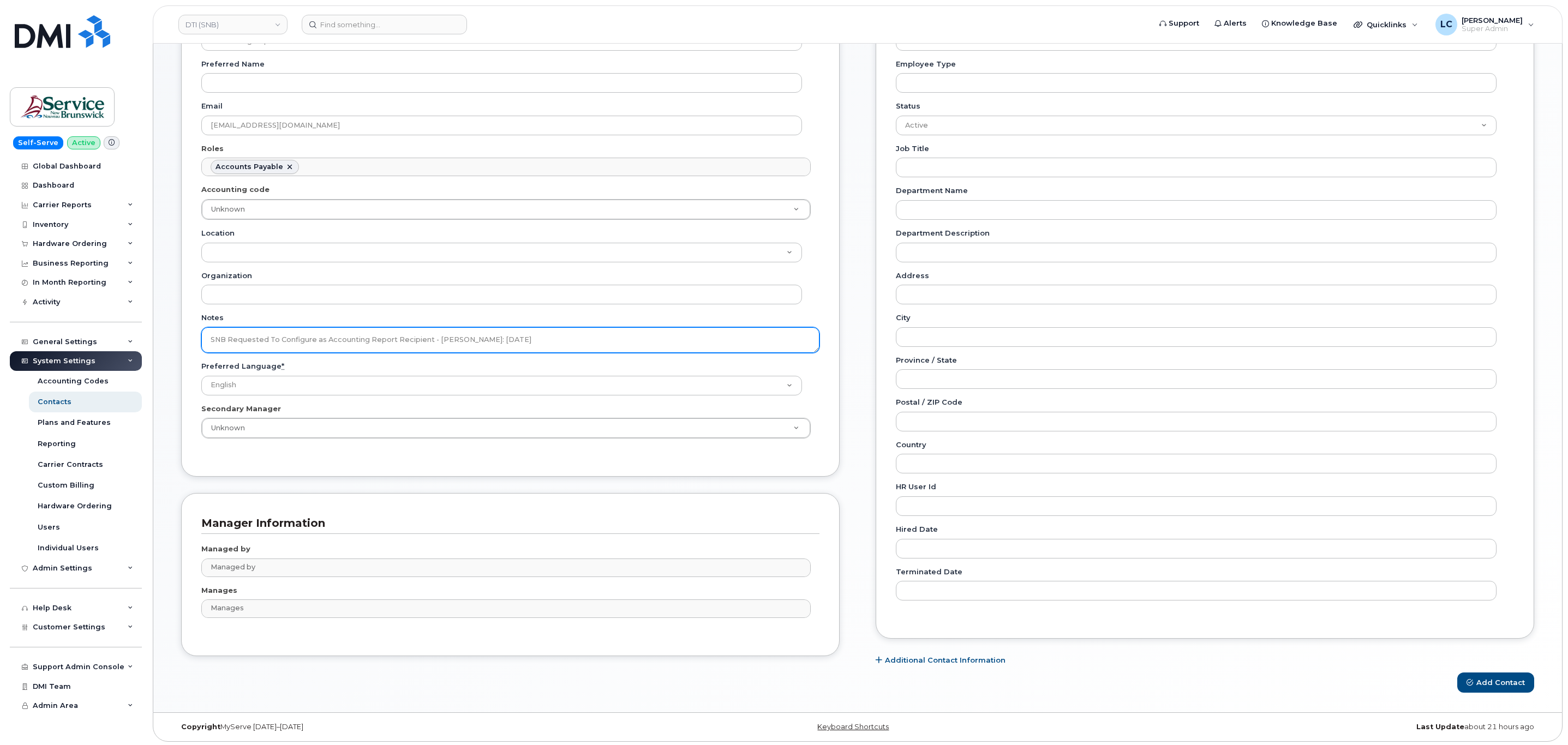
scroll to position [143, 0]
type textarea "SNB Requested To Configure as Accounting Report Recipient - Per Eric: 10/08/2025"
click at [1477, 679] on button "Add Contact" at bounding box center [1495, 680] width 77 height 20
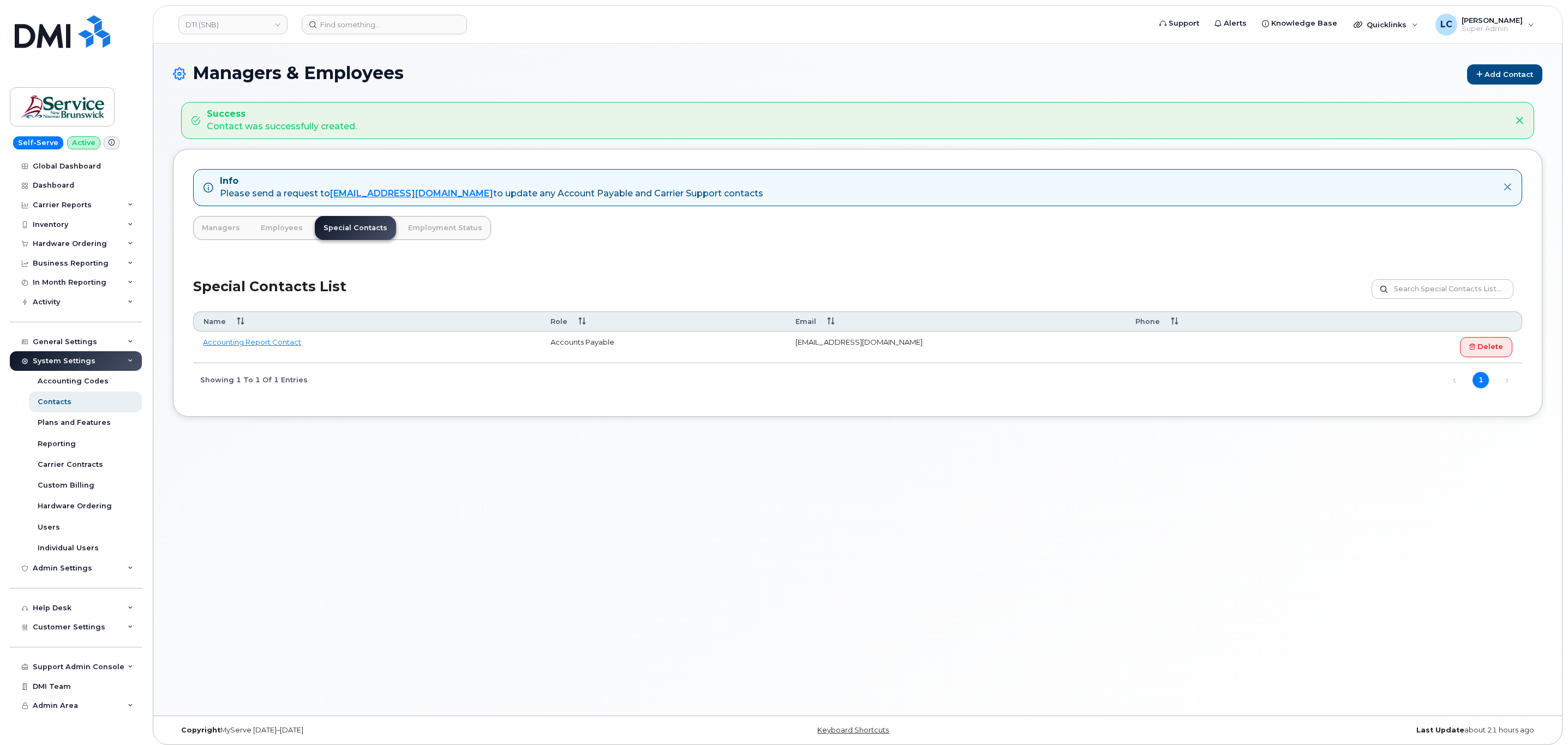
click at [566, 401] on div "Info Please send a request to [EMAIL_ADDRESS][DOMAIN_NAME] to update any Accoun…" at bounding box center [857, 283] width 1369 height 268
click at [66, 449] on div "Reporting" at bounding box center [56, 444] width 38 height 10
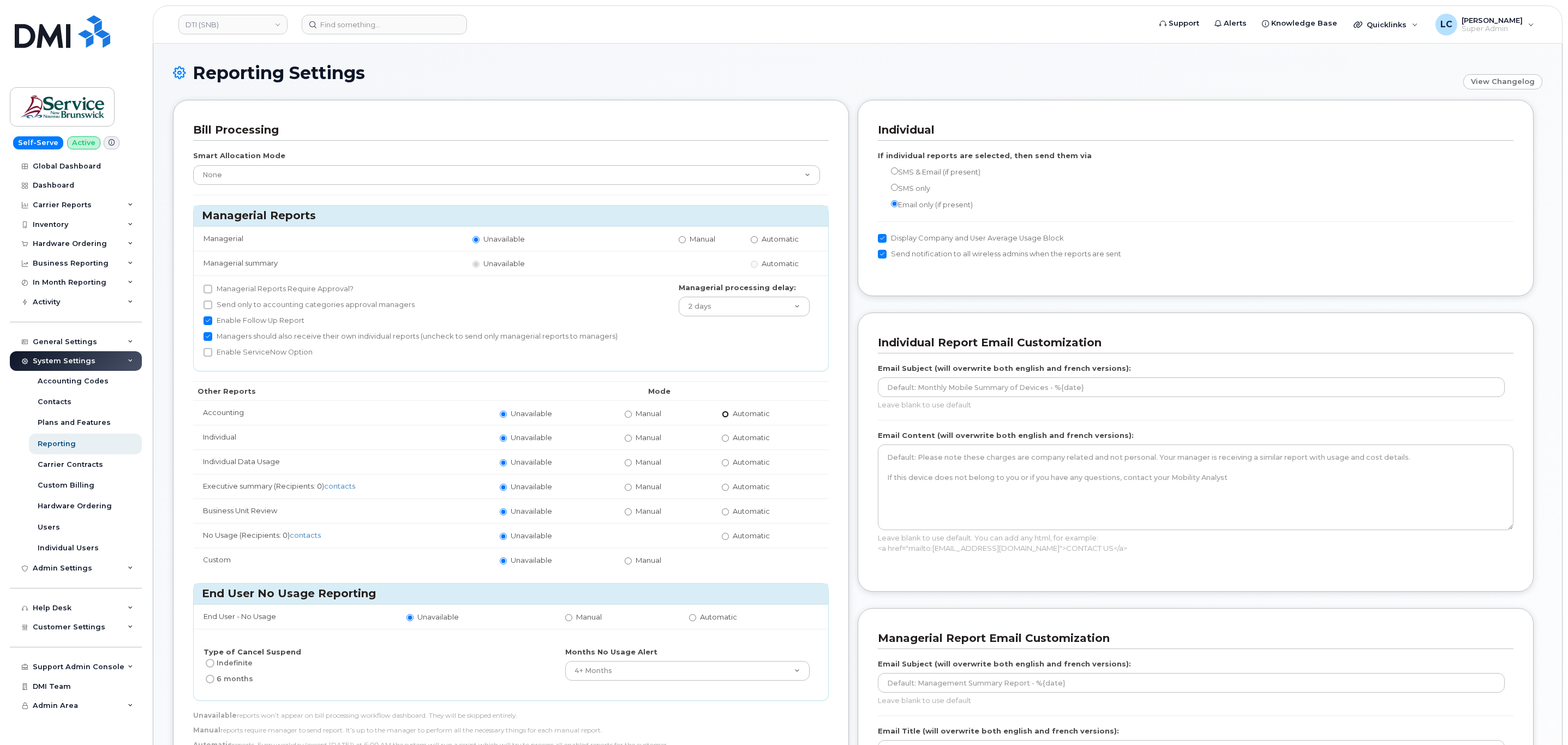
click at [725, 416] on input "Automatic" at bounding box center [725, 414] width 7 height 7
radio input "true"
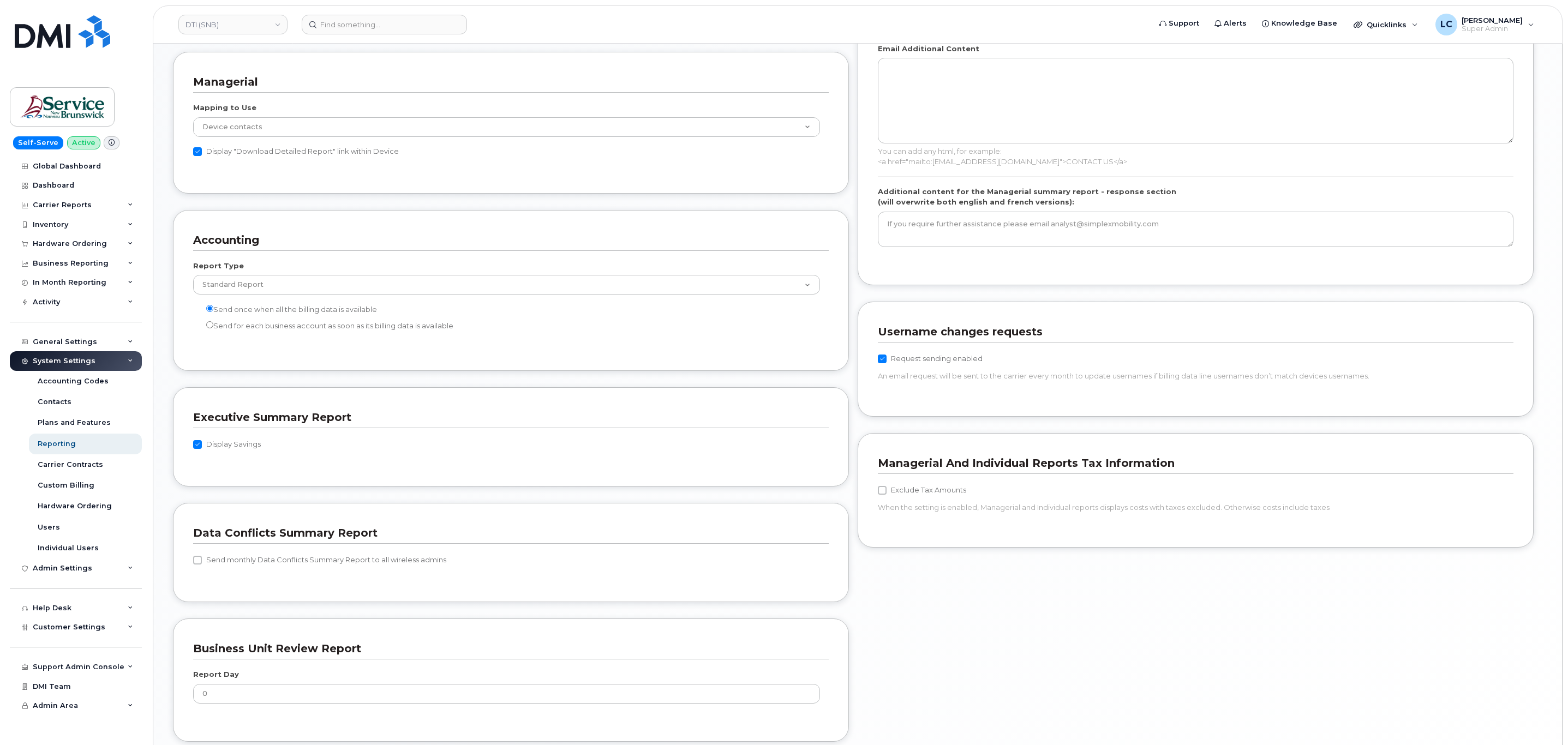
scroll to position [862, 0]
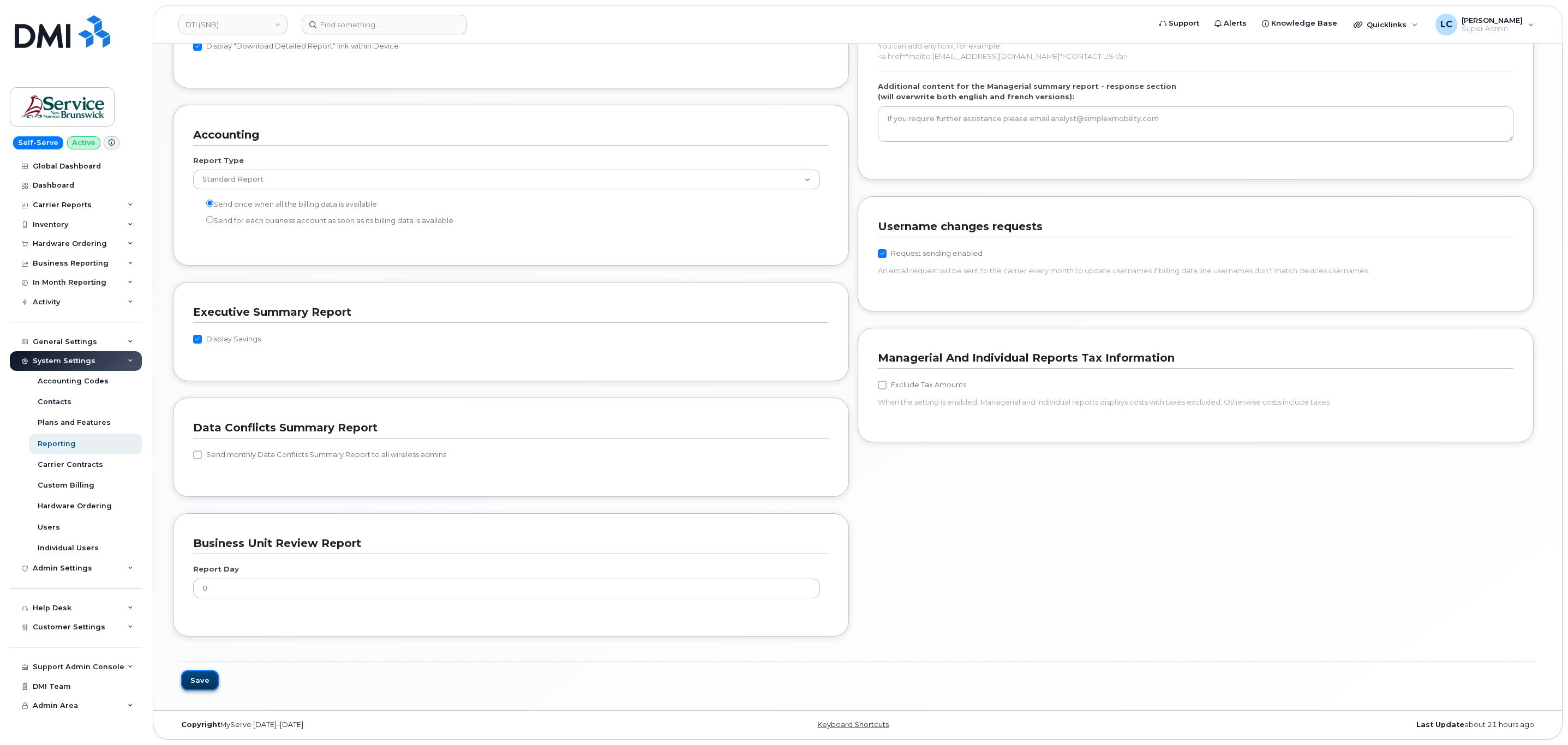
click at [210, 679] on button "Save" at bounding box center [200, 680] width 38 height 20
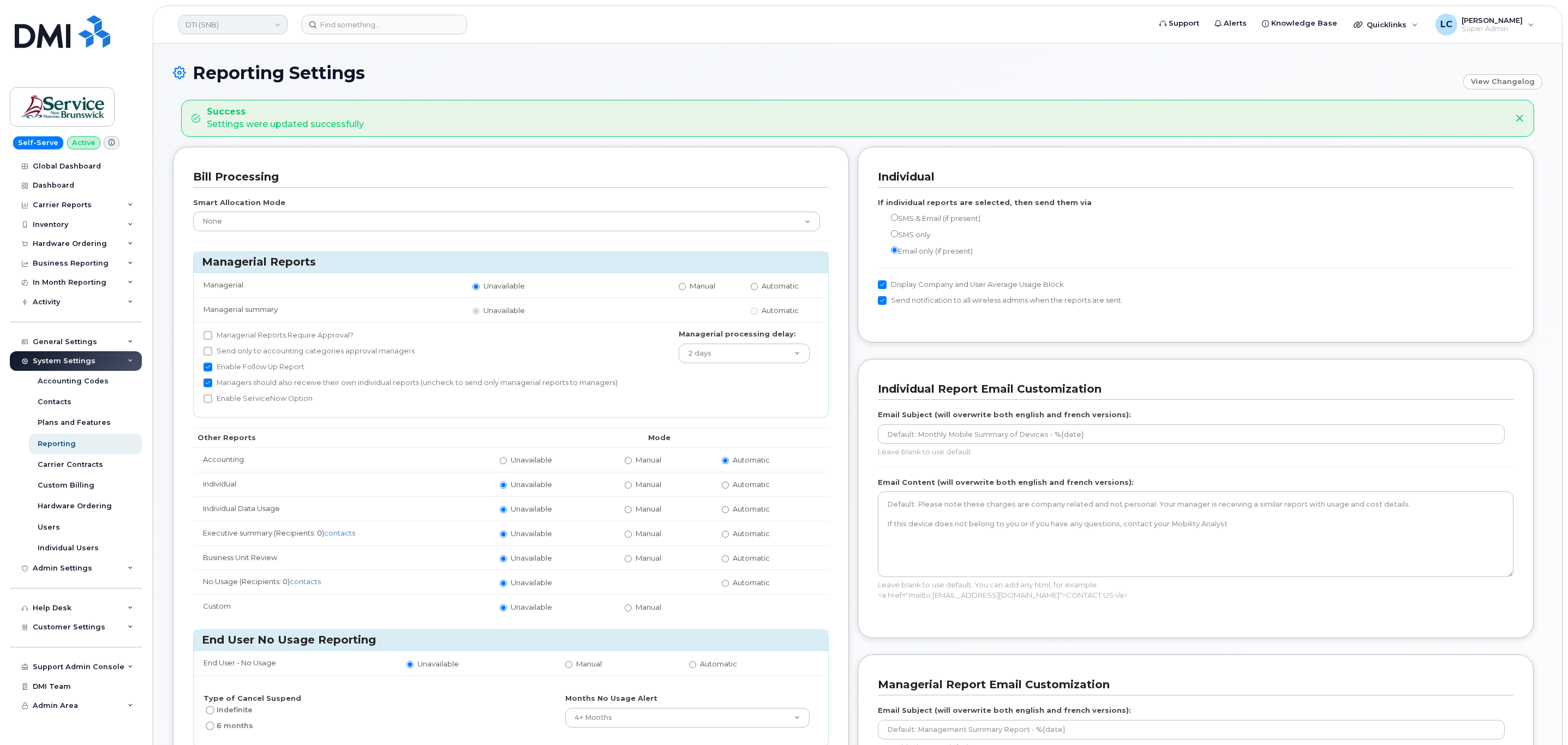
click at [249, 27] on link "DTI (SNB)" at bounding box center [233, 24] width 109 height 19
click at [251, 57] on input at bounding box center [260, 52] width 143 height 19
type input "EECD (SNB)"
click at [279, 98] on link "EECD (SNB)" at bounding box center [260, 103] width 160 height 22
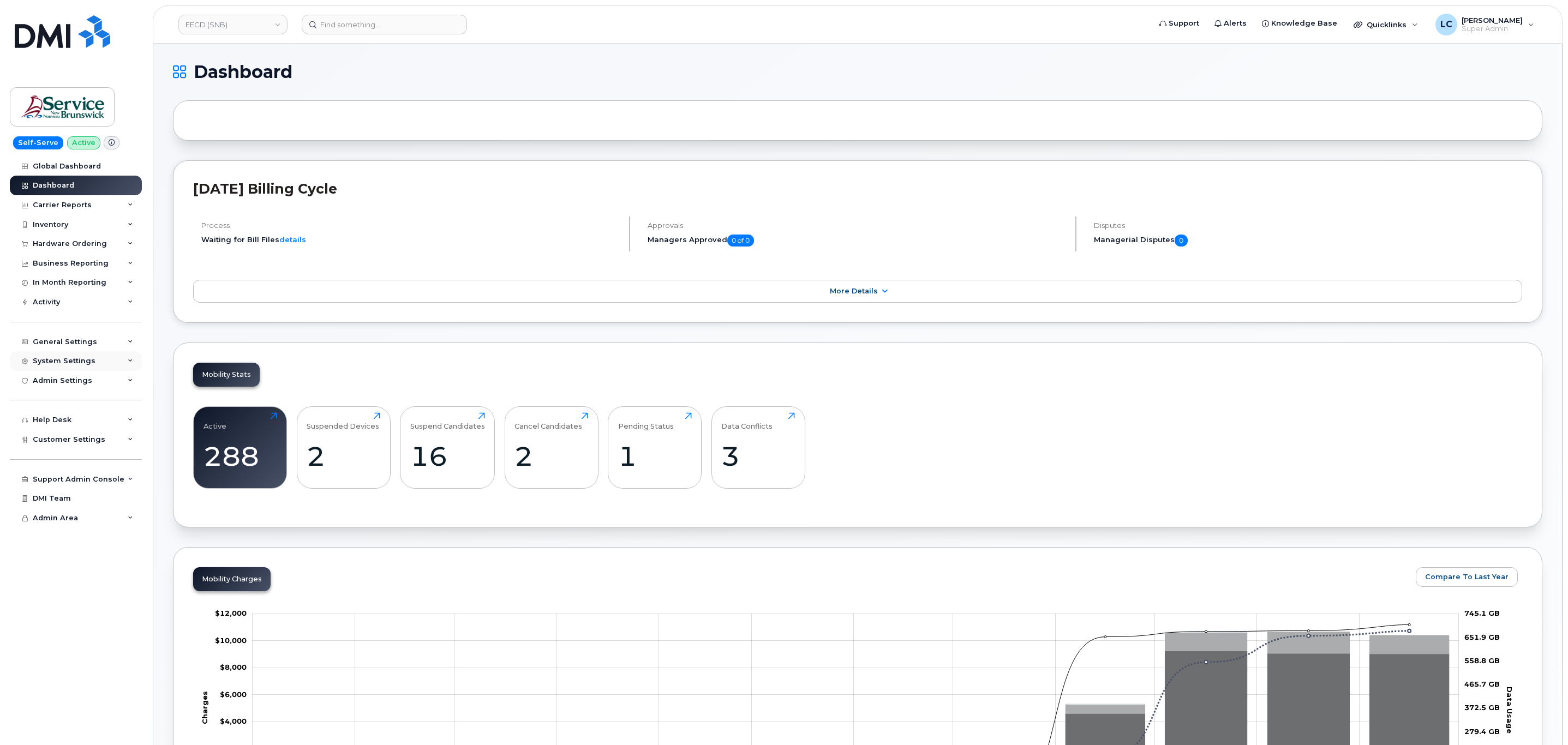
click at [86, 357] on div "System Settings" at bounding box center [64, 360] width 63 height 9
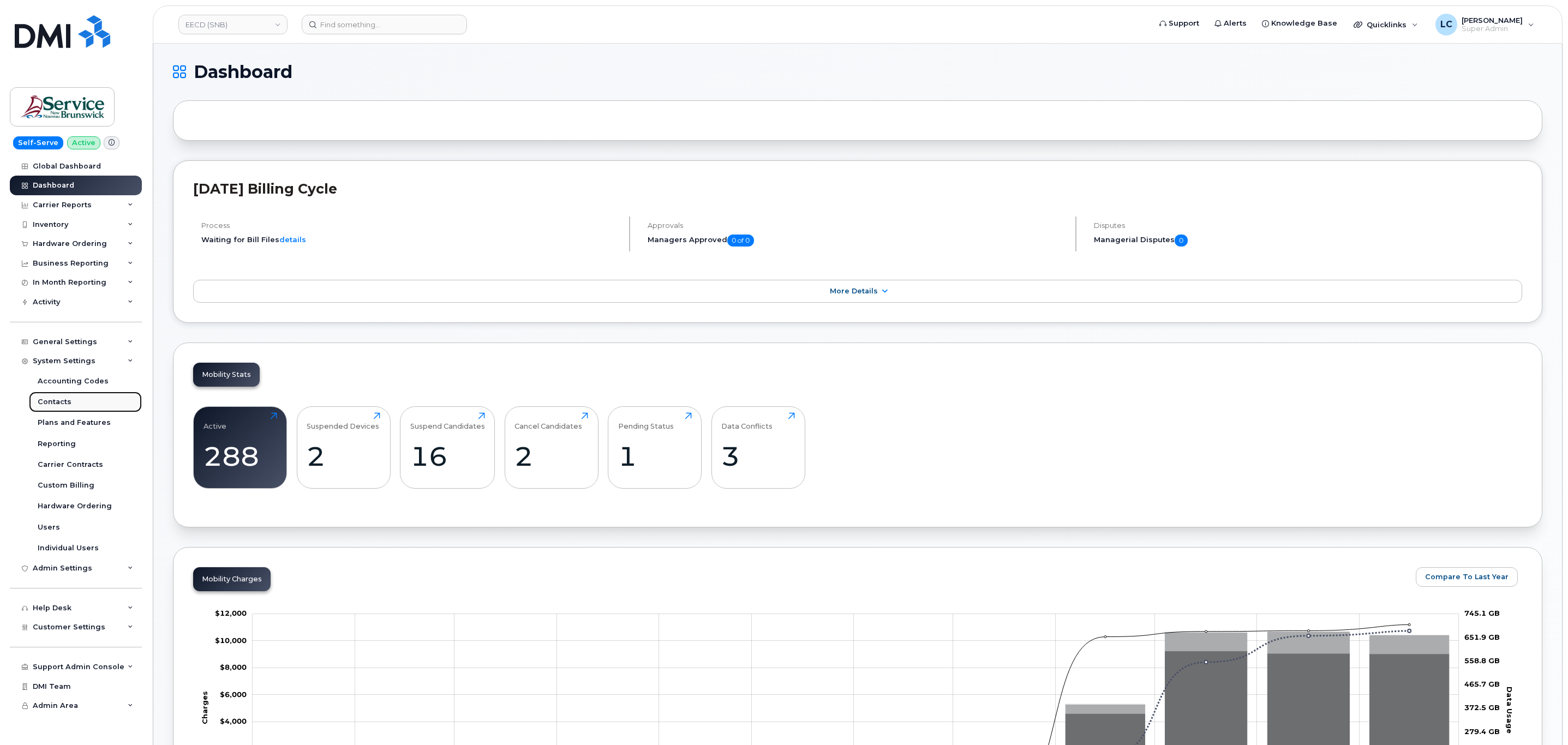
click at [76, 404] on link "Contacts" at bounding box center [85, 401] width 113 height 21
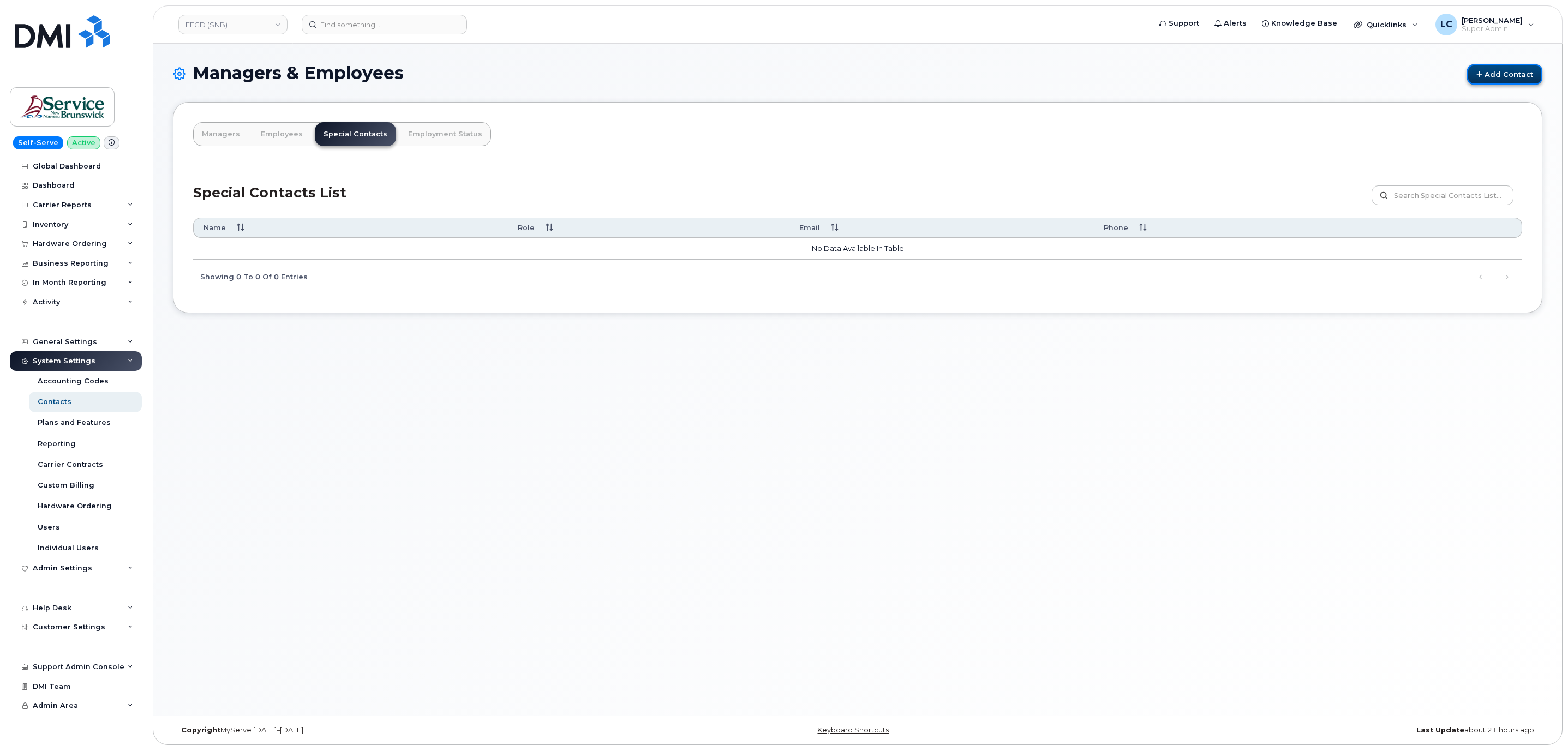
click at [1501, 70] on link "Add Contact" at bounding box center [1504, 74] width 75 height 20
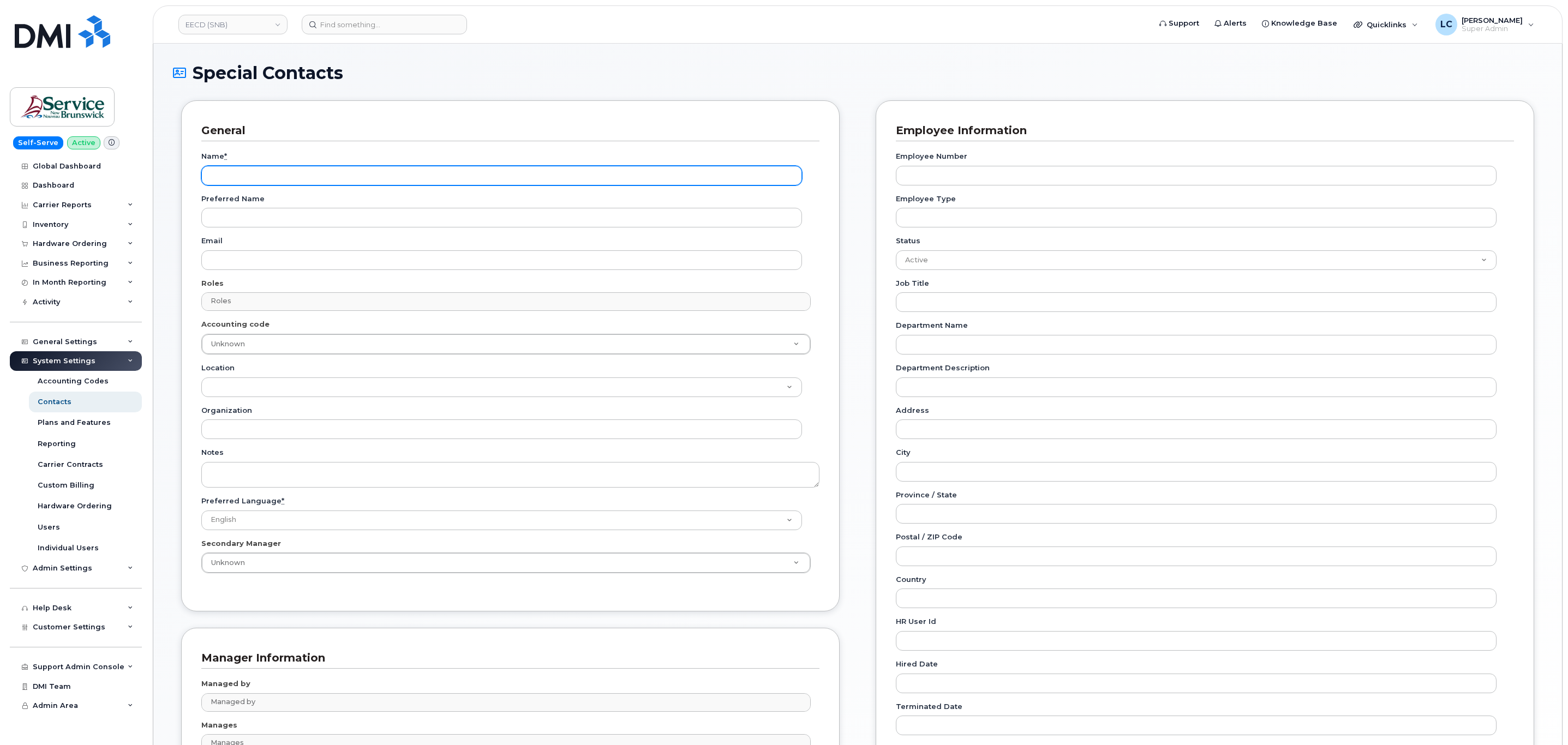
click at [251, 186] on div "Name * Preferred Name Email Roles Roles No matches found No matches found Accou…" at bounding box center [510, 366] width 618 height 450
click at [251, 183] on input "Name *" at bounding box center [501, 175] width 601 height 19
paste input "Accounting Report Contact"
type input "Accounting Report Contact"
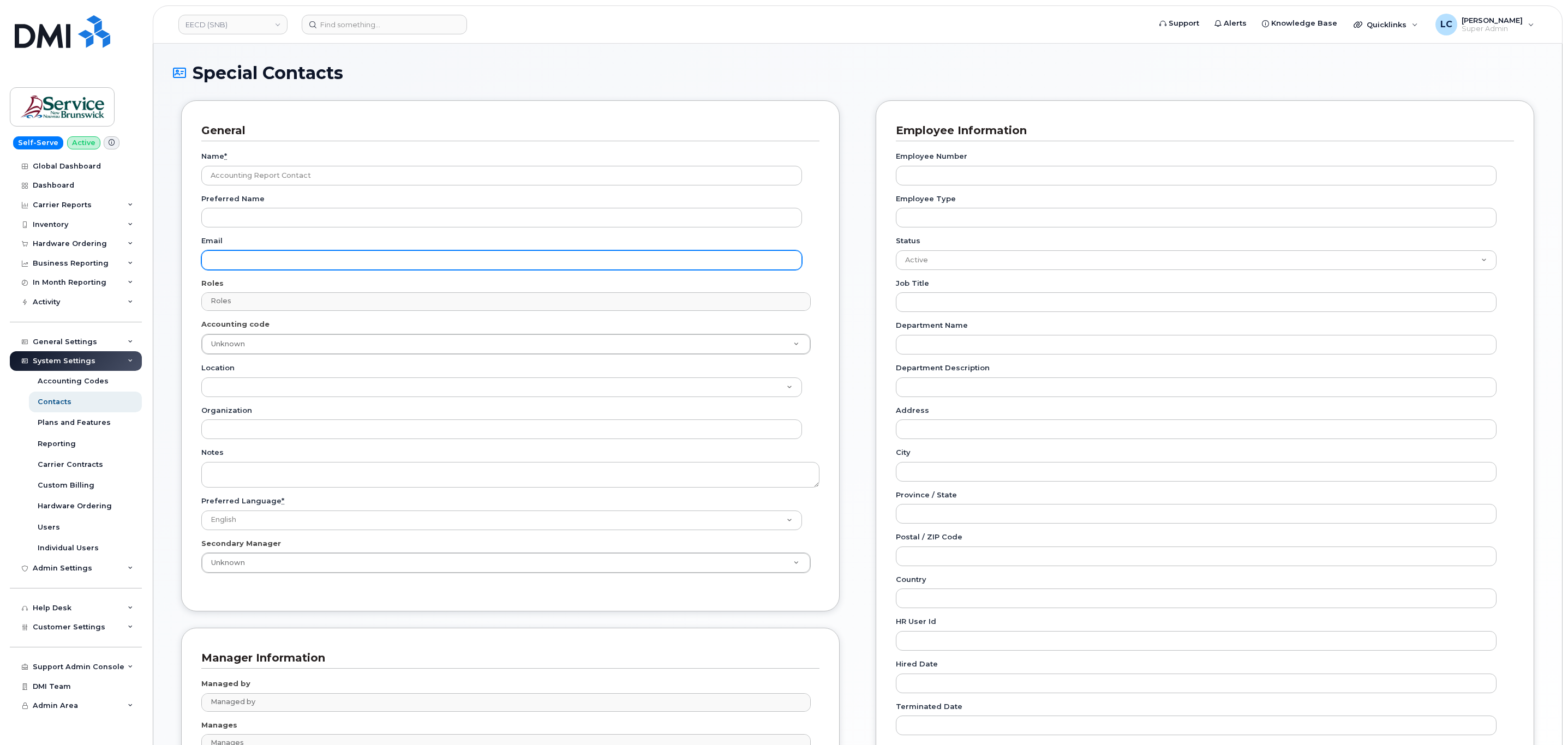
click at [246, 260] on input "Email" at bounding box center [501, 260] width 601 height 19
paste input "telephonyservices@gnb.ca"
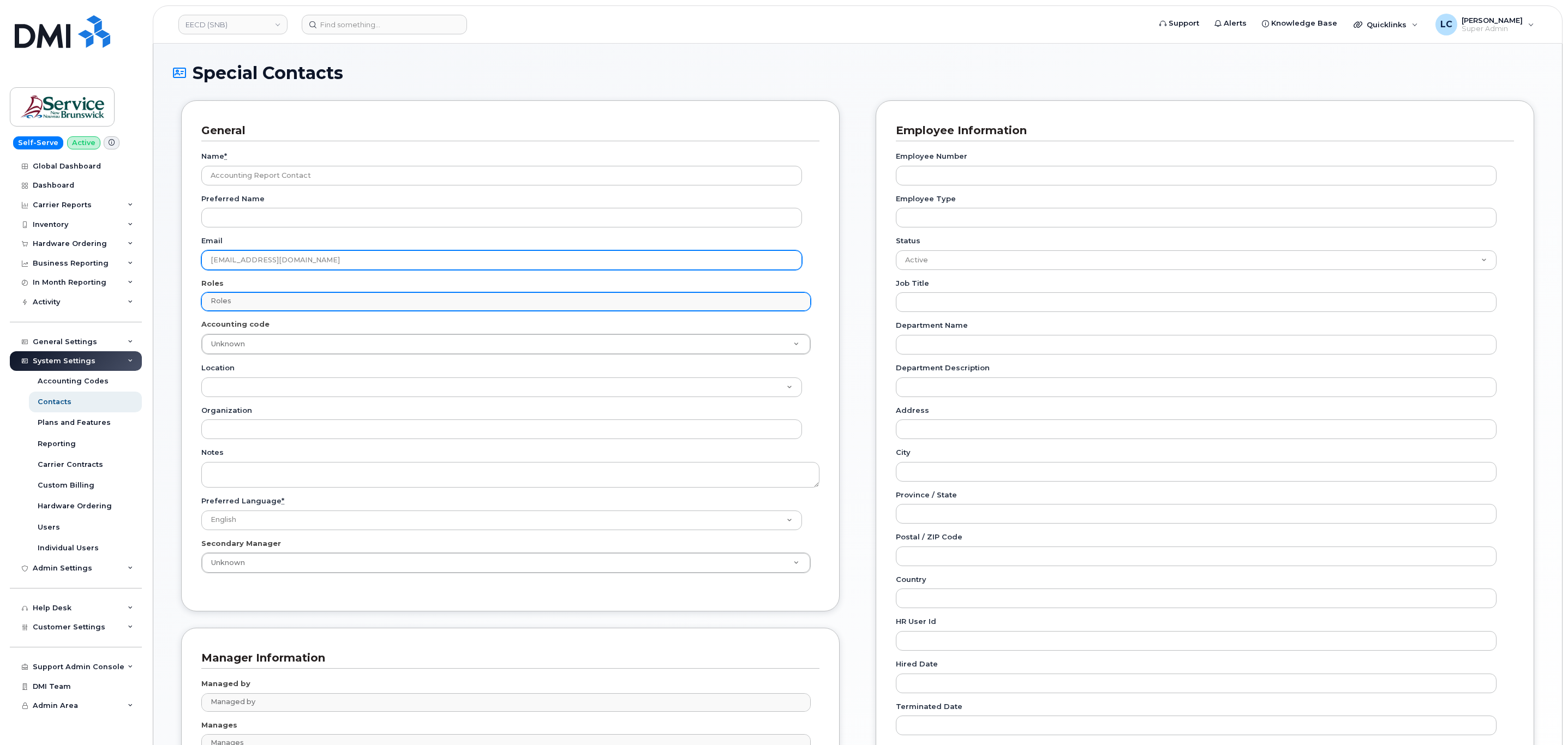
type input "telephonyservices@gnb.ca"
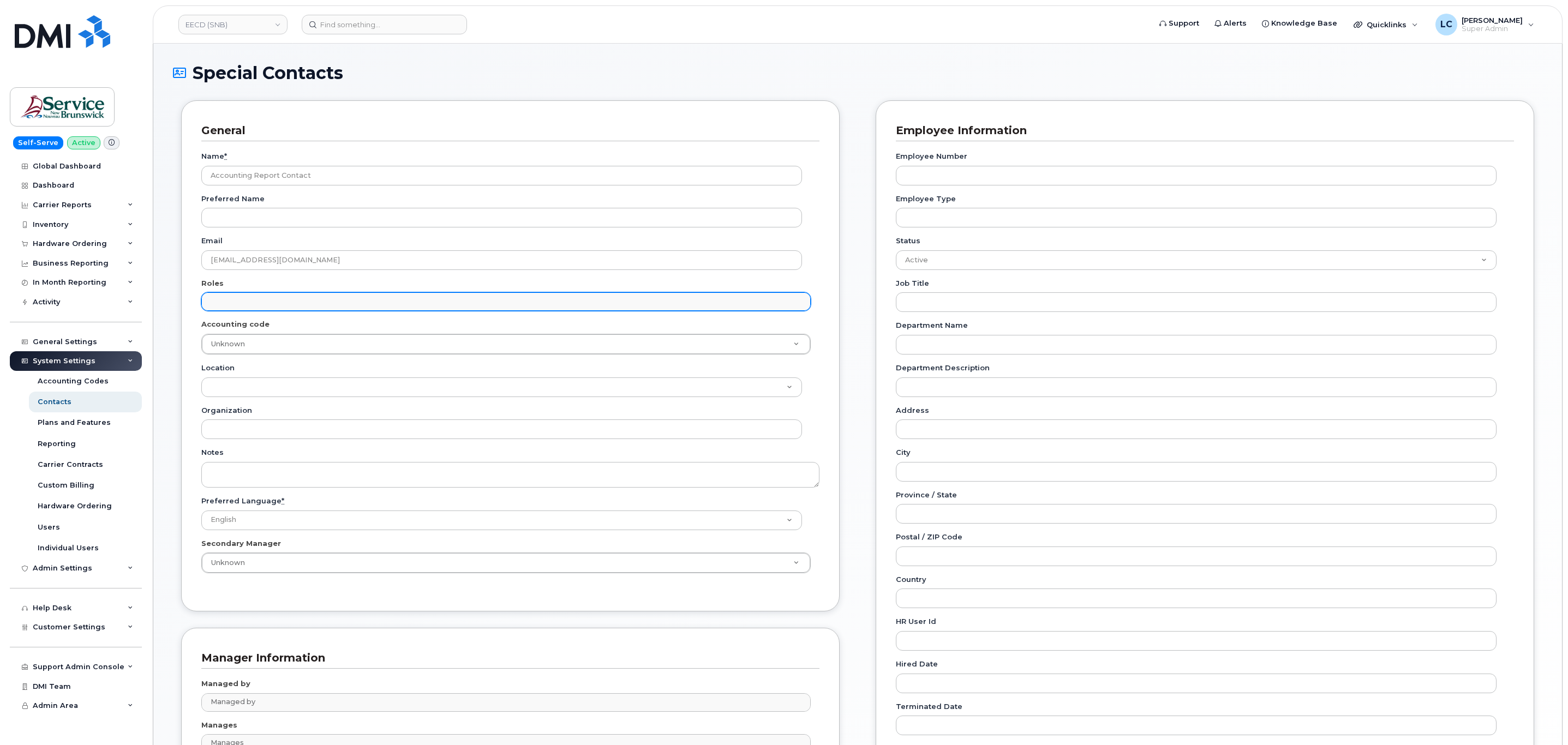
click at [249, 303] on input "text" at bounding box center [507, 301] width 599 height 15
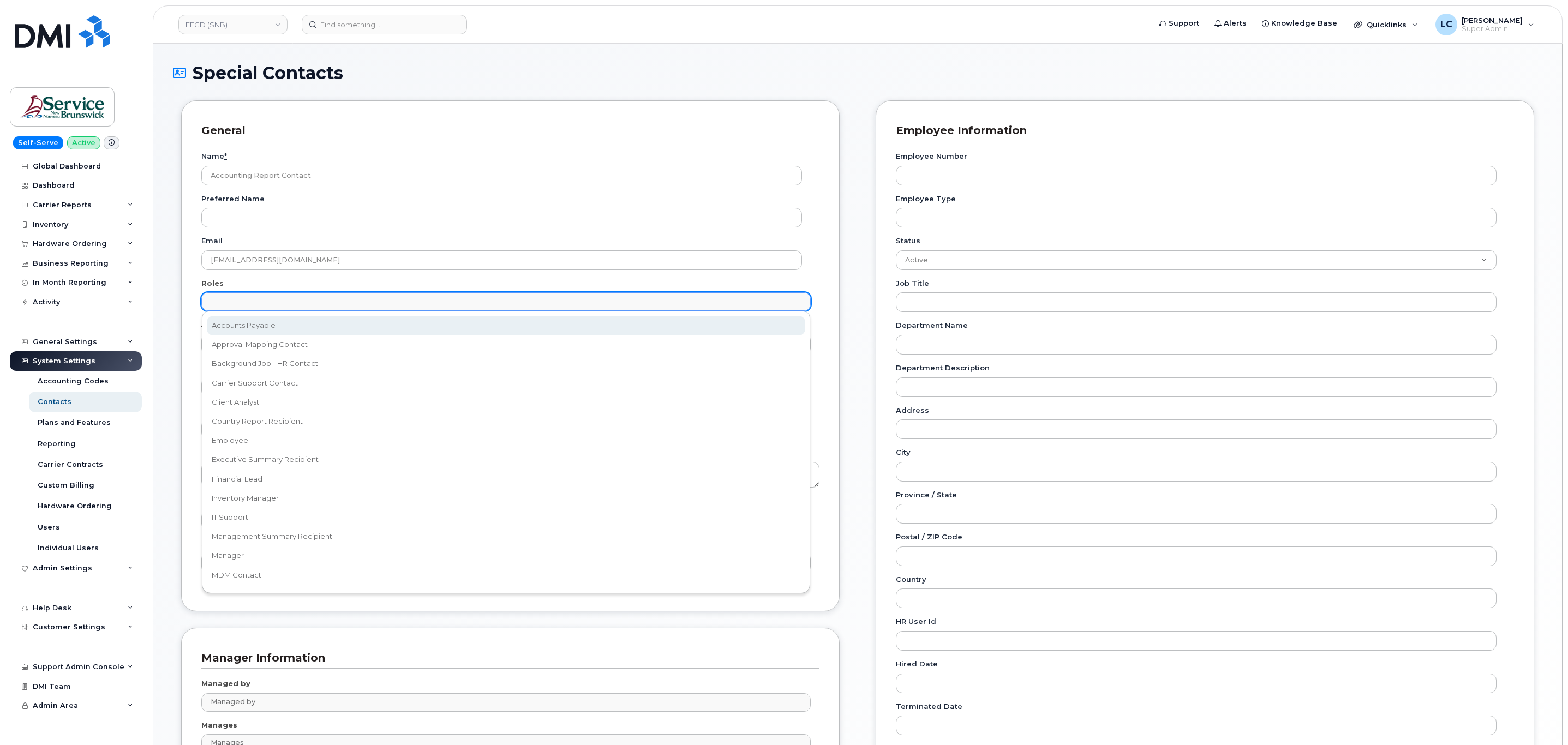
select select "5"
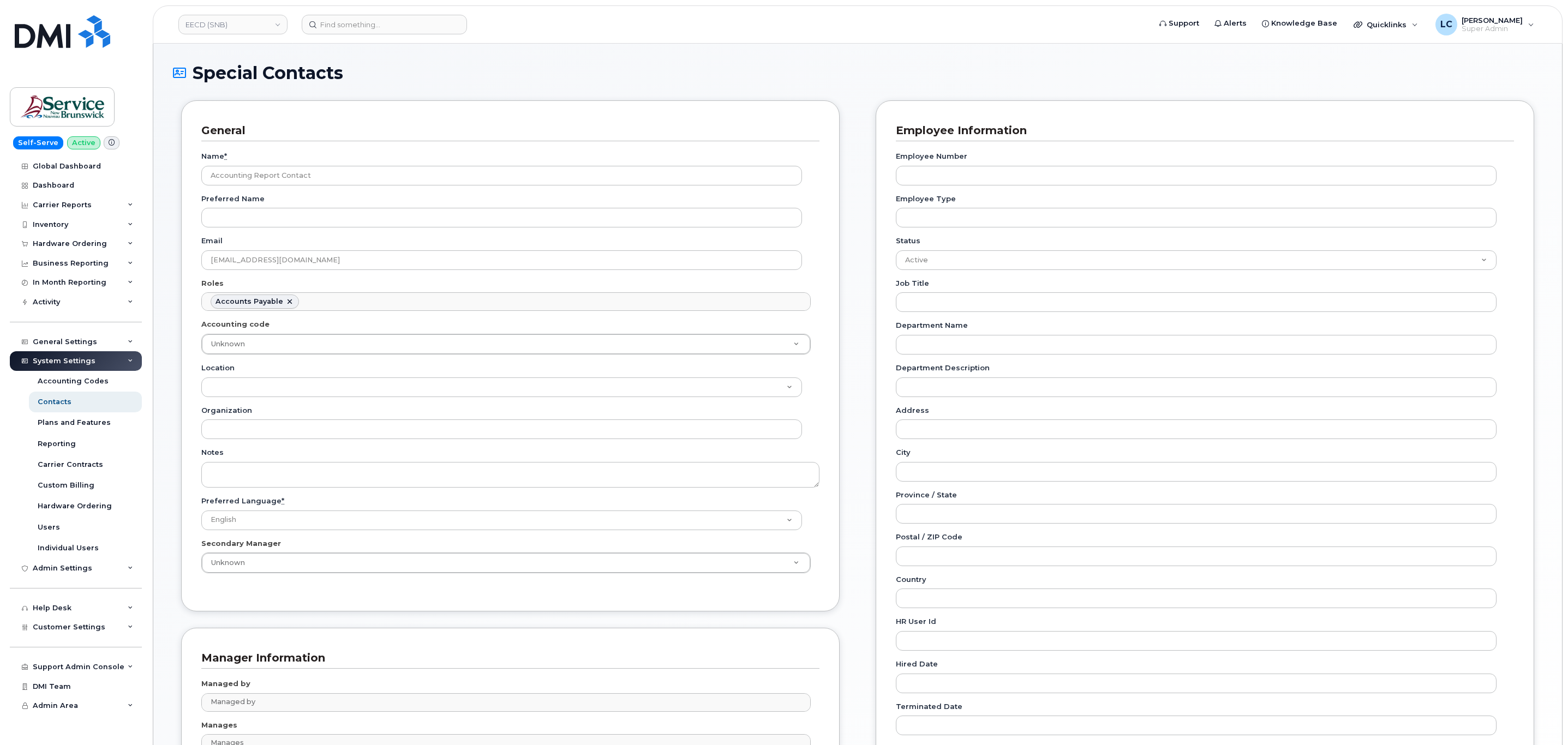
scroll to position [8, 0]
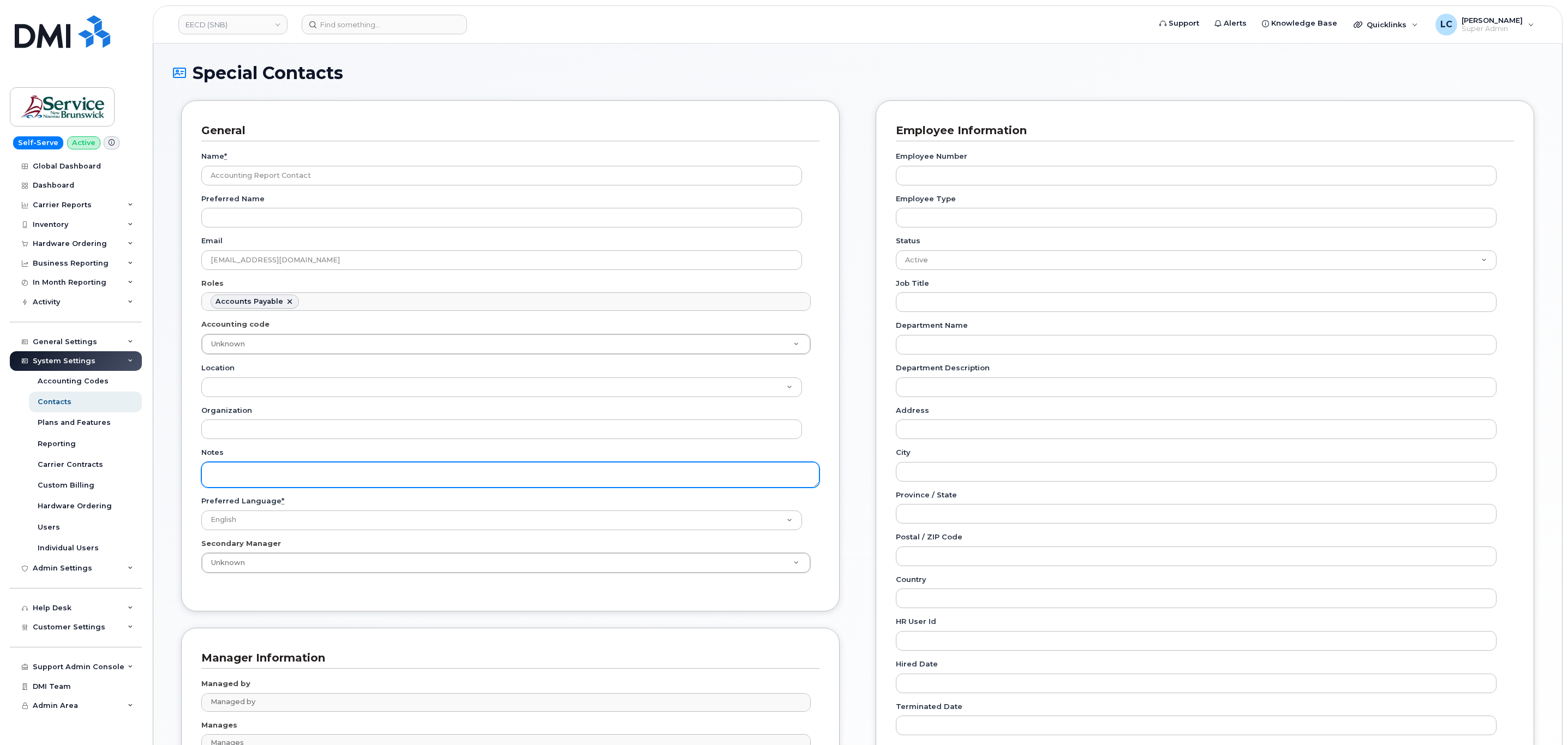
click at [262, 473] on textarea "Notes" at bounding box center [510, 474] width 618 height 25
paste textarea "SNB Requested To Configure as Accounting Report Recipient - [PERSON_NAME]: [DAT…"
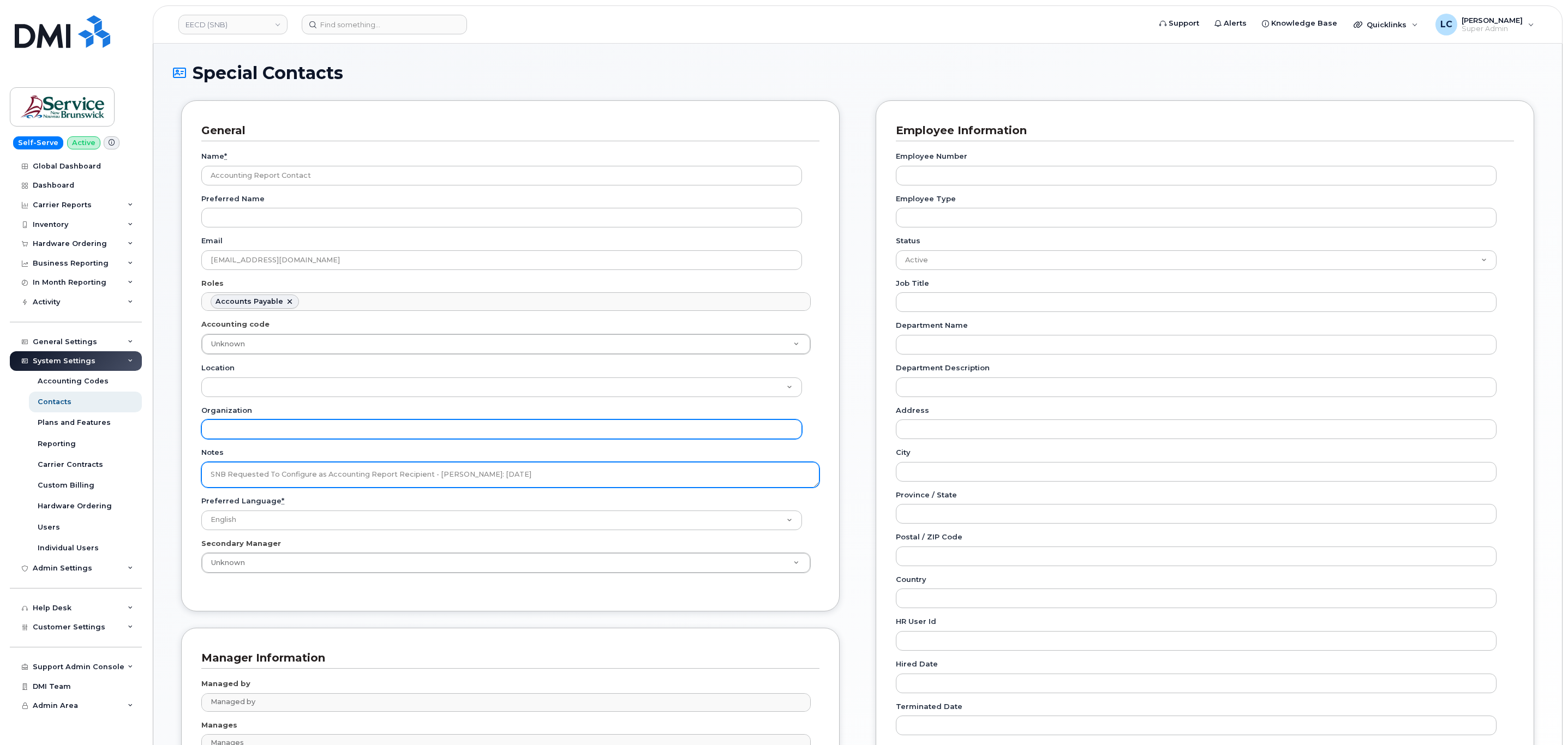
scroll to position [143, 0]
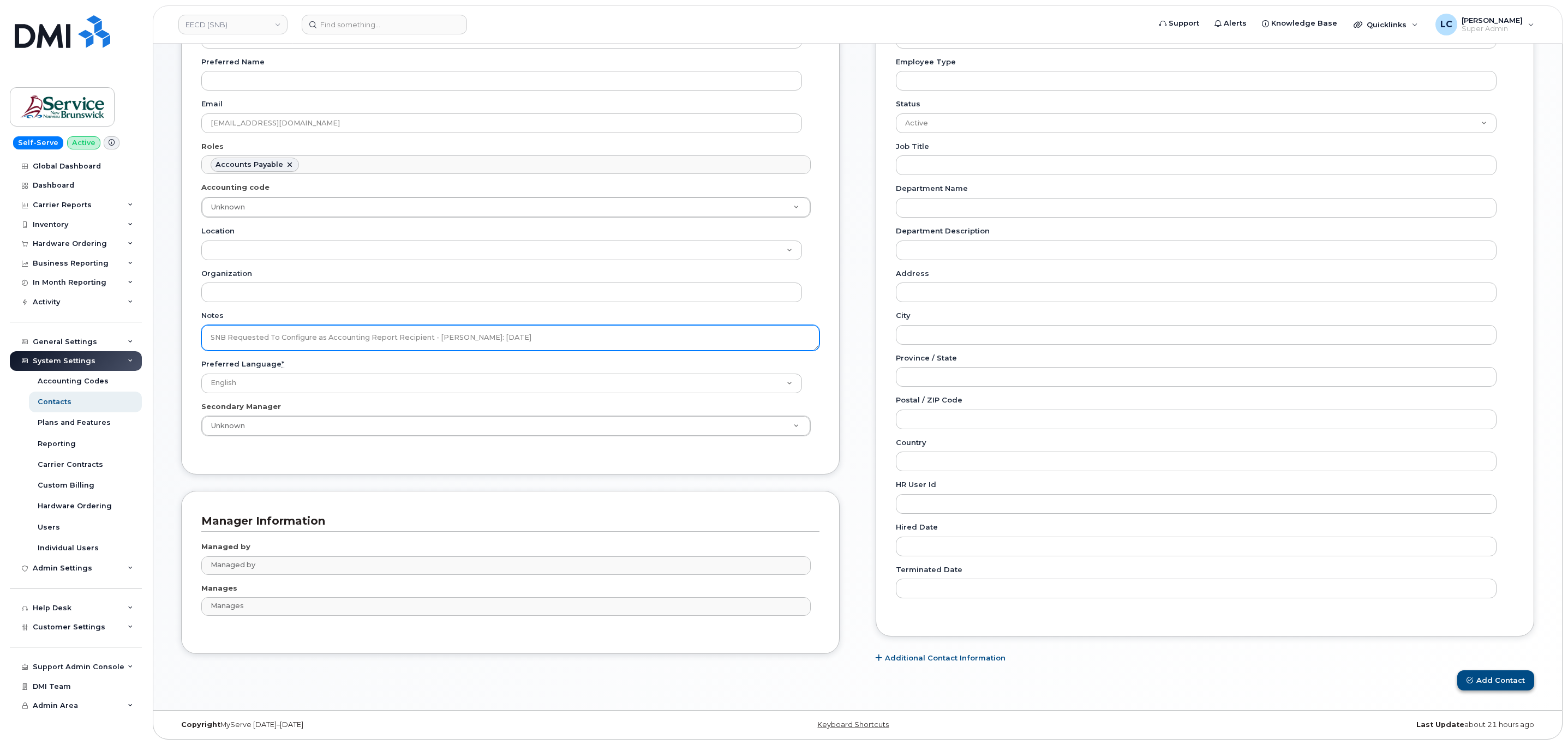
type textarea "SNB Requested To Configure as Accounting Report Recipient - Per Eric: 10/08/2025"
click at [1476, 683] on button "Add Contact" at bounding box center [1495, 680] width 77 height 20
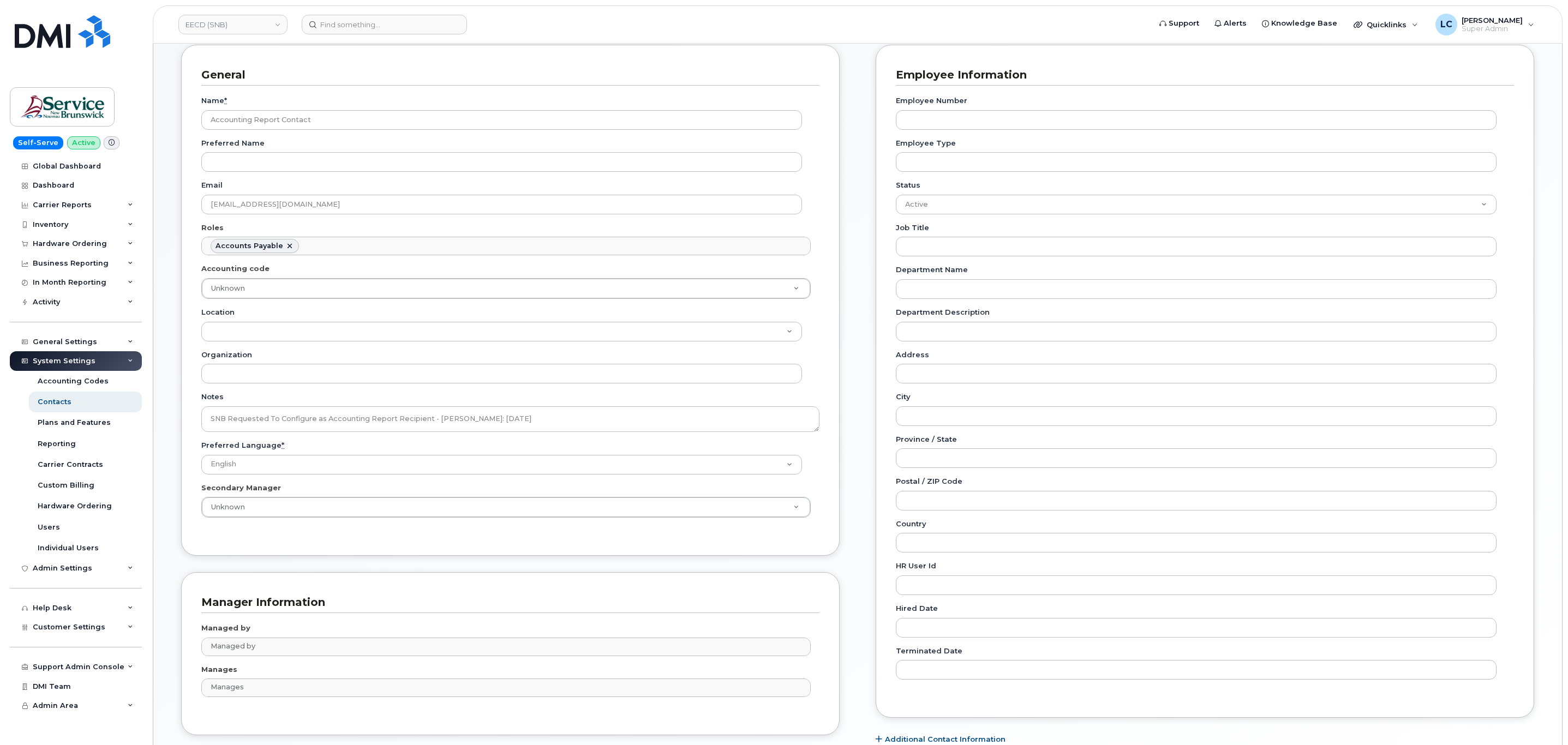
scroll to position [82, 0]
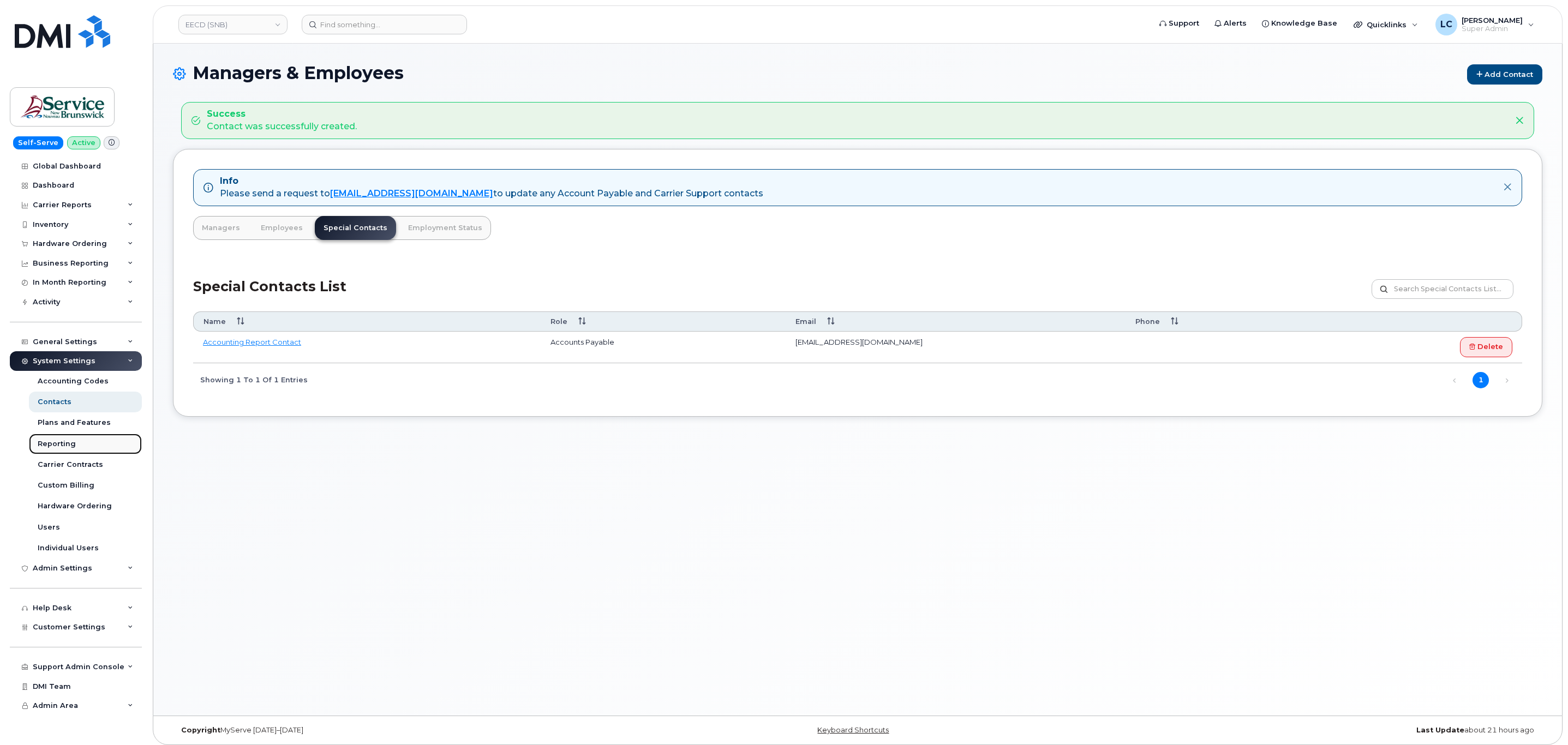
click at [82, 438] on link "Reporting" at bounding box center [85, 444] width 113 height 21
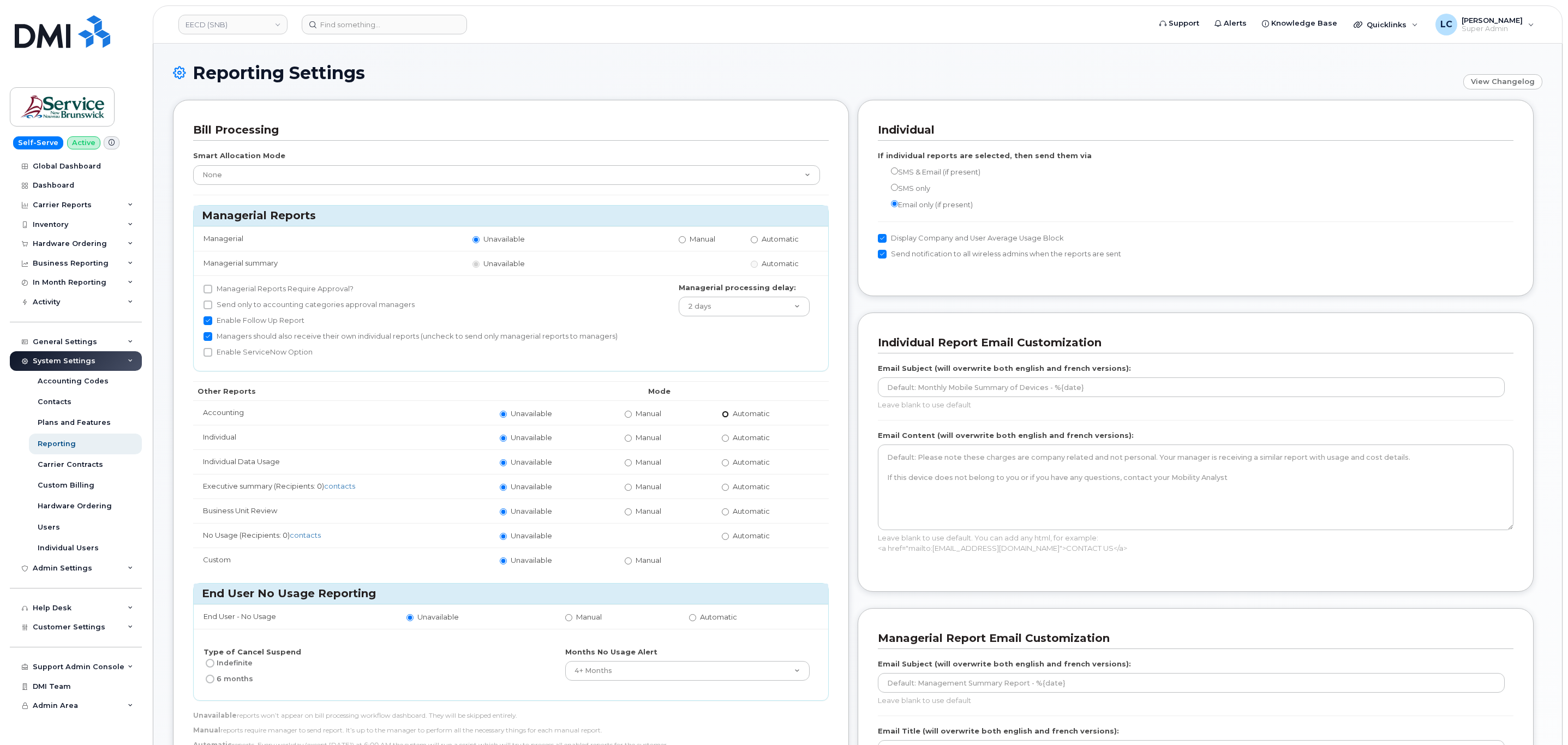
click at [724, 417] on input "Automatic" at bounding box center [725, 414] width 7 height 7
radio input "true"
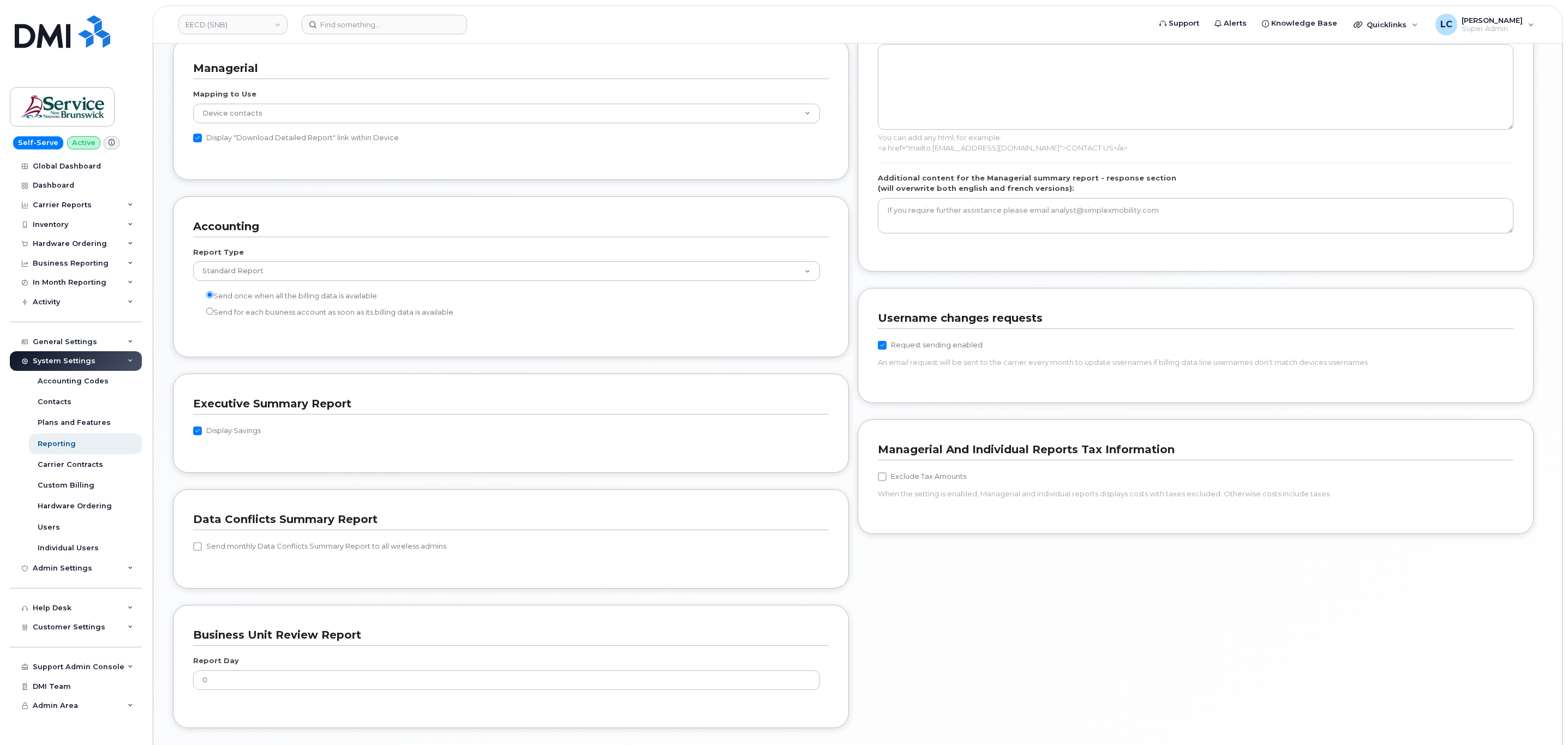
scroll to position [862, 0]
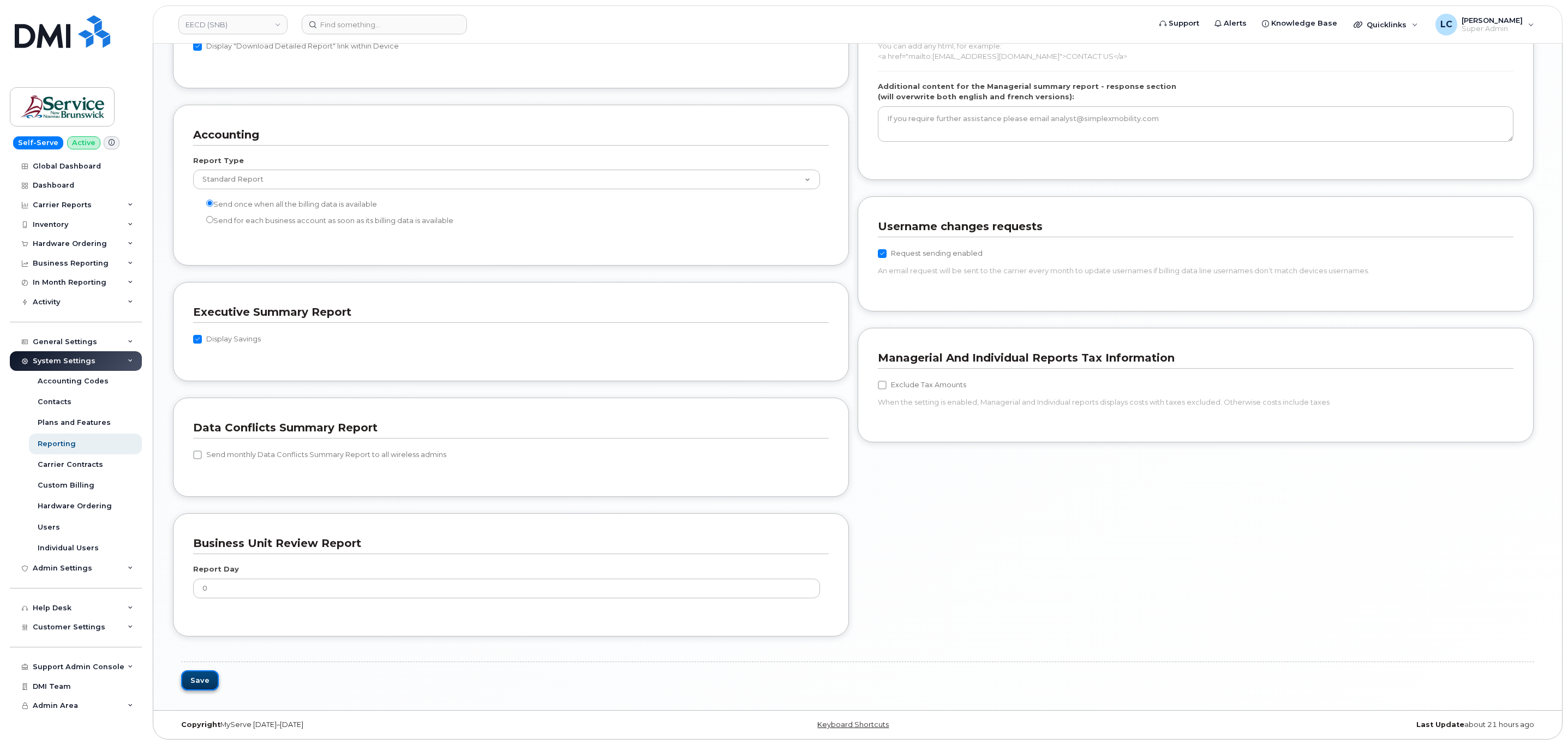
click at [206, 677] on button "Save" at bounding box center [200, 680] width 38 height 20
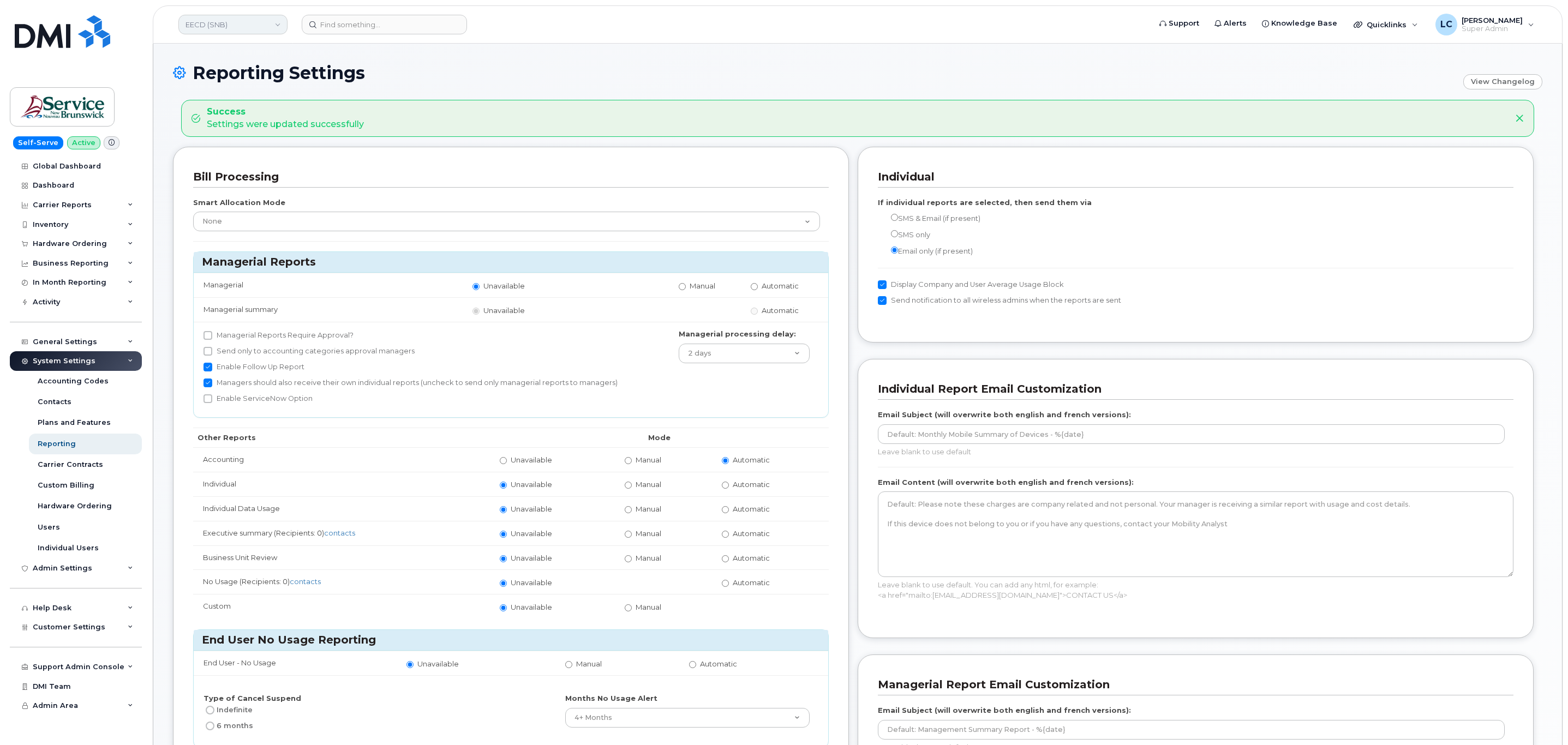
click at [213, 17] on link "EECD (SNB)" at bounding box center [233, 24] width 109 height 19
click at [225, 52] on input at bounding box center [260, 52] width 143 height 19
type input "ELG (SNB)"
click at [241, 105] on link "ELG (SNB)" at bounding box center [260, 103] width 160 height 22
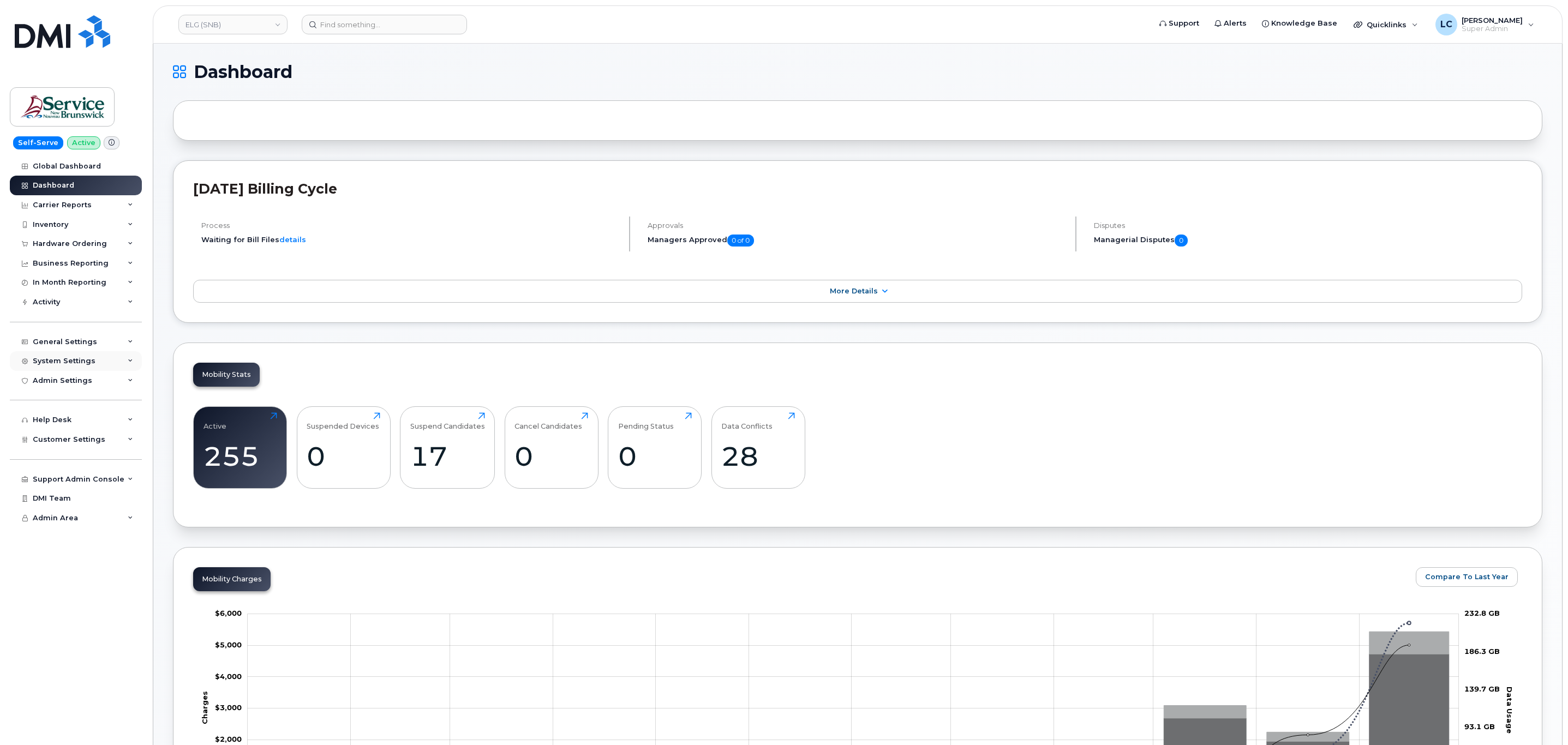
click at [60, 362] on div "System Settings" at bounding box center [64, 360] width 63 height 9
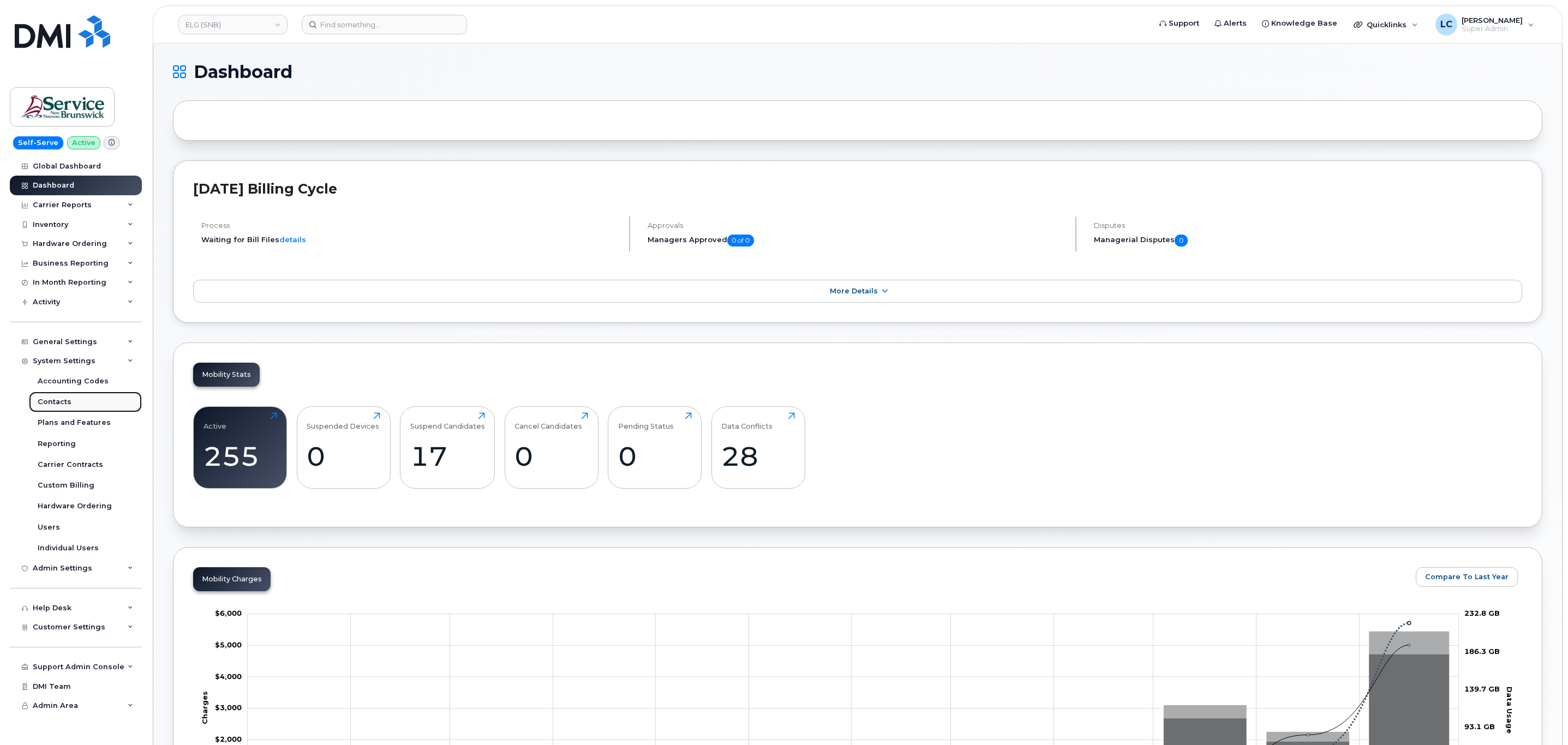
click at [64, 405] on div "Contacts" at bounding box center [54, 401] width 34 height 10
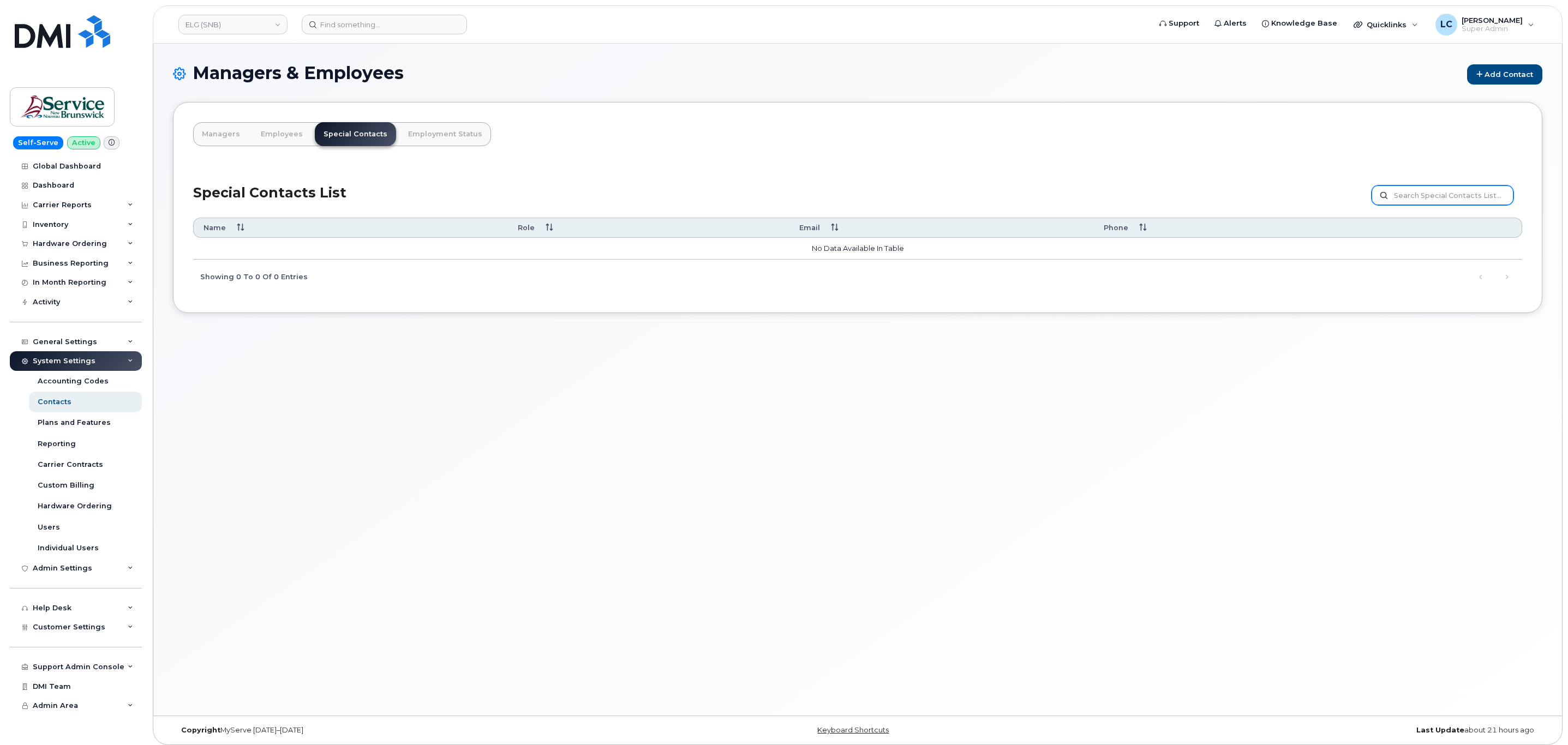
click at [1484, 192] on input "text" at bounding box center [1443, 195] width 142 height 19
click at [1429, 192] on input "text" at bounding box center [1443, 195] width 142 height 19
click at [1507, 66] on link "Add Contact" at bounding box center [1504, 74] width 75 height 20
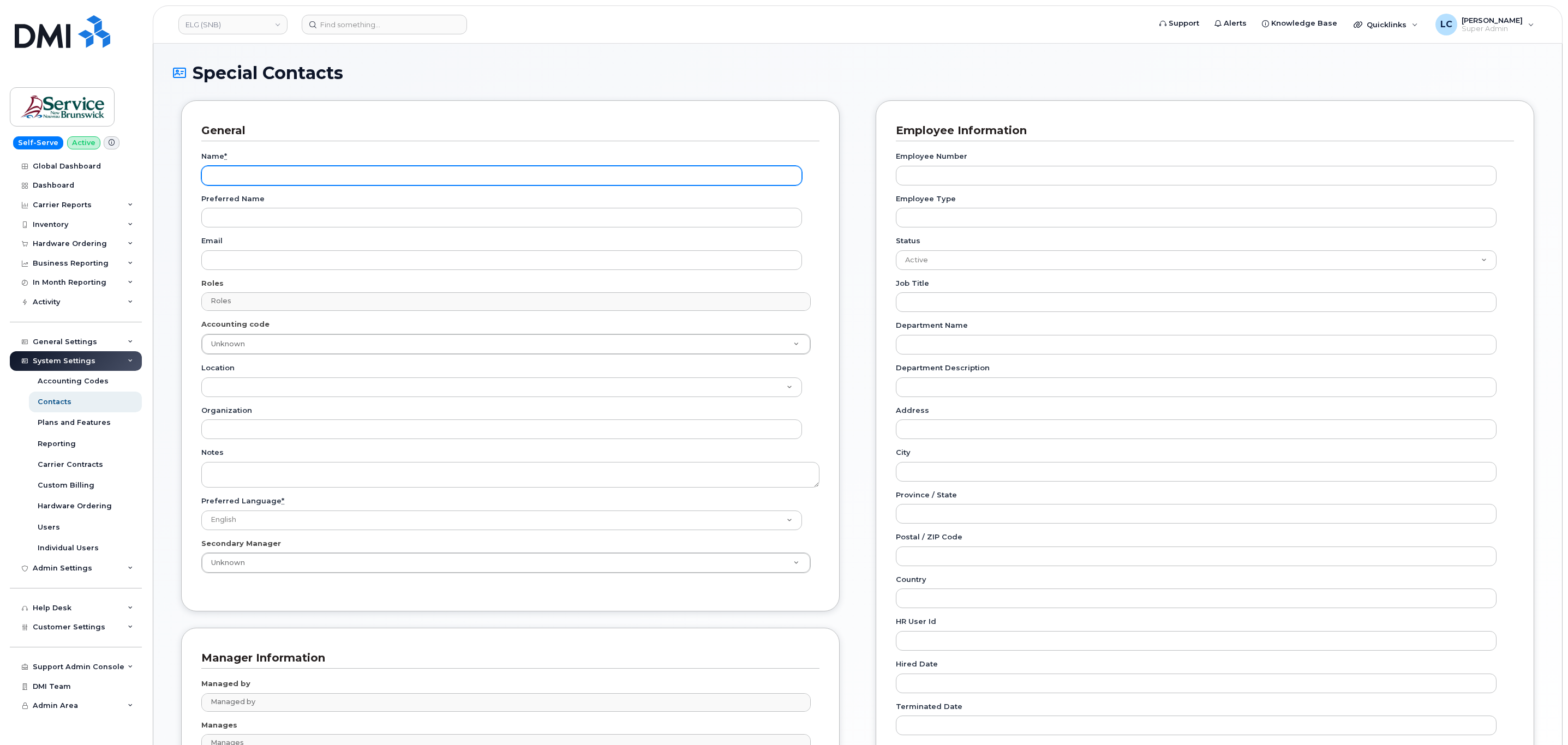
click at [288, 182] on input "Name *" at bounding box center [501, 175] width 601 height 19
paste input "Accounting Report Contact"
type input "Accounting Report Contact"
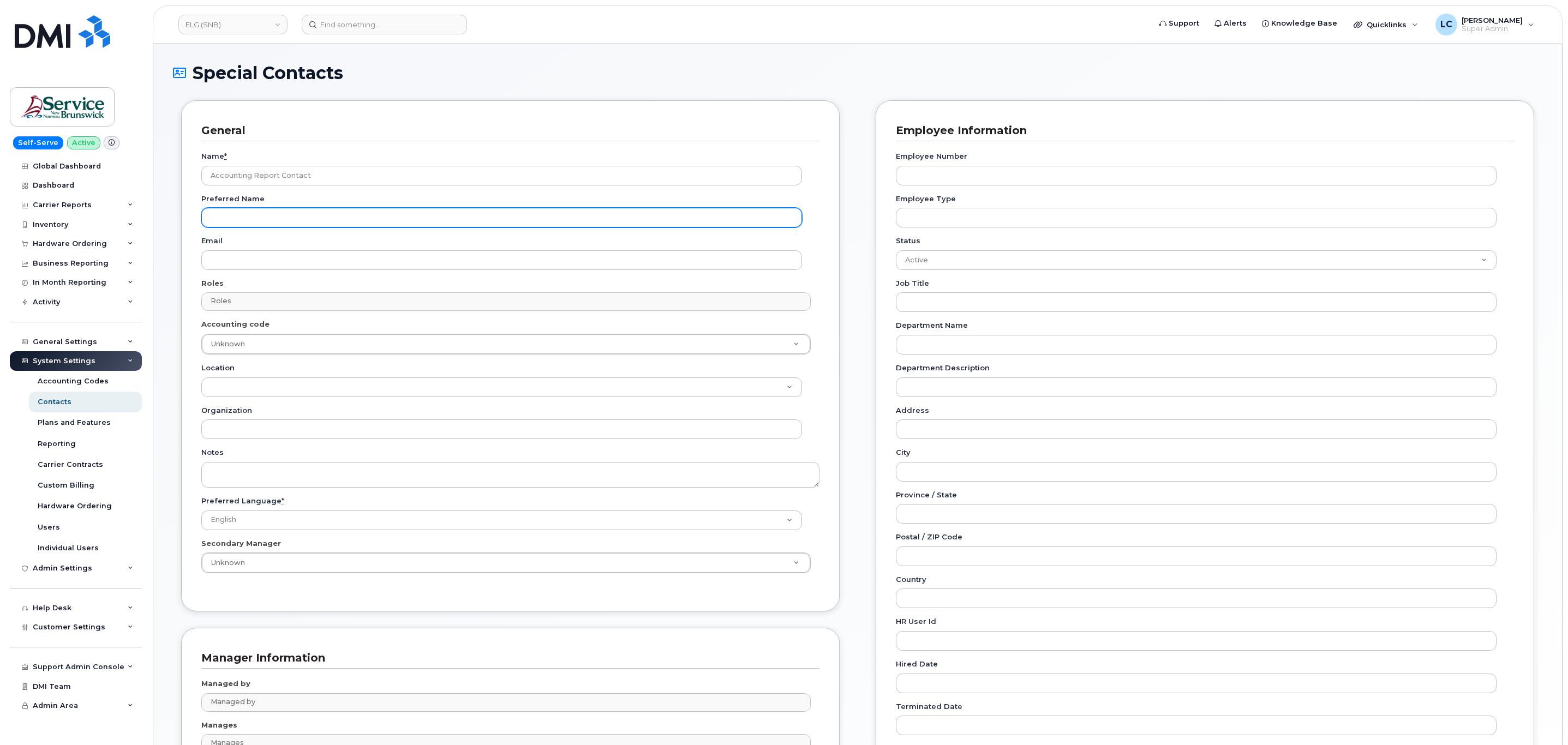
click at [256, 212] on input "Preferred Name" at bounding box center [501, 217] width 601 height 19
paste input "telephonyservices@gnb.ca"
type input "telephonyservices@gnb.ca"
drag, startPoint x: 334, startPoint y: 215, endPoint x: 95, endPoint y: 229, distance: 239.4
click at [153, 229] on div "ELG (SNB) Support Alerts Knowledge Base Quicklinks Suspend / Cancel Device Chan…" at bounding box center [857, 445] width 1410 height 803
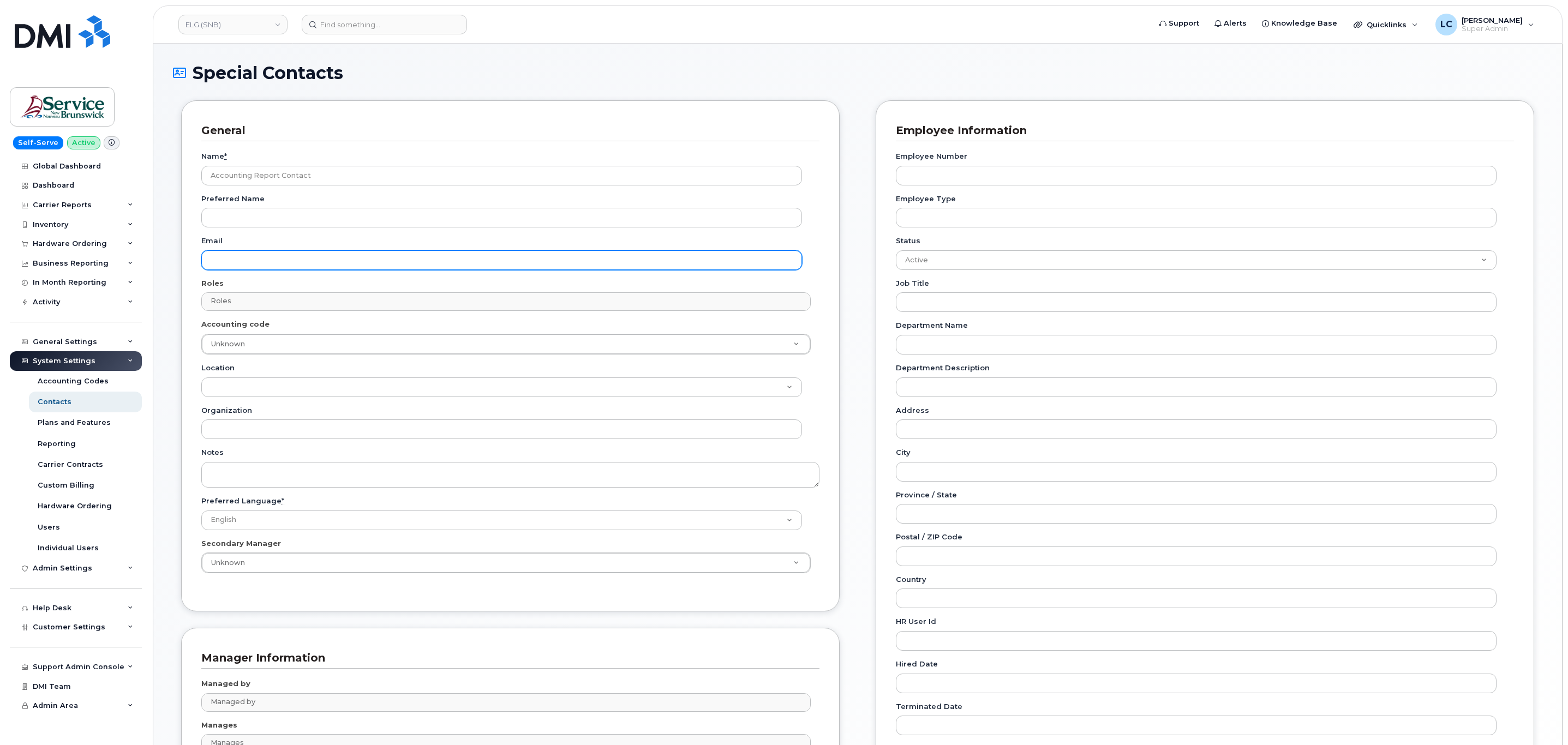
click at [262, 259] on input "Email" at bounding box center [501, 260] width 601 height 19
paste input "telephonyservices@gnb.ca"
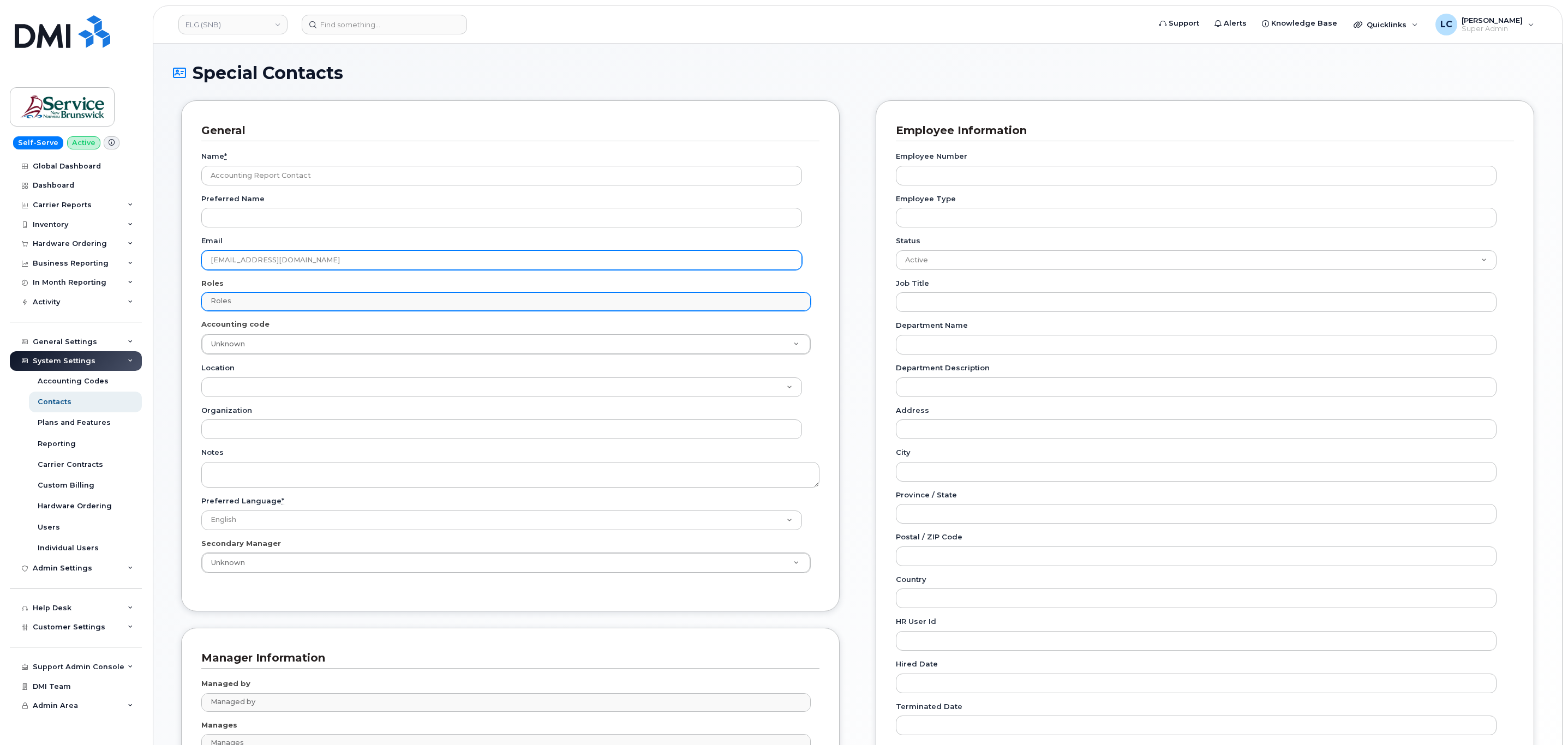
type input "telephonyservices@gnb.ca"
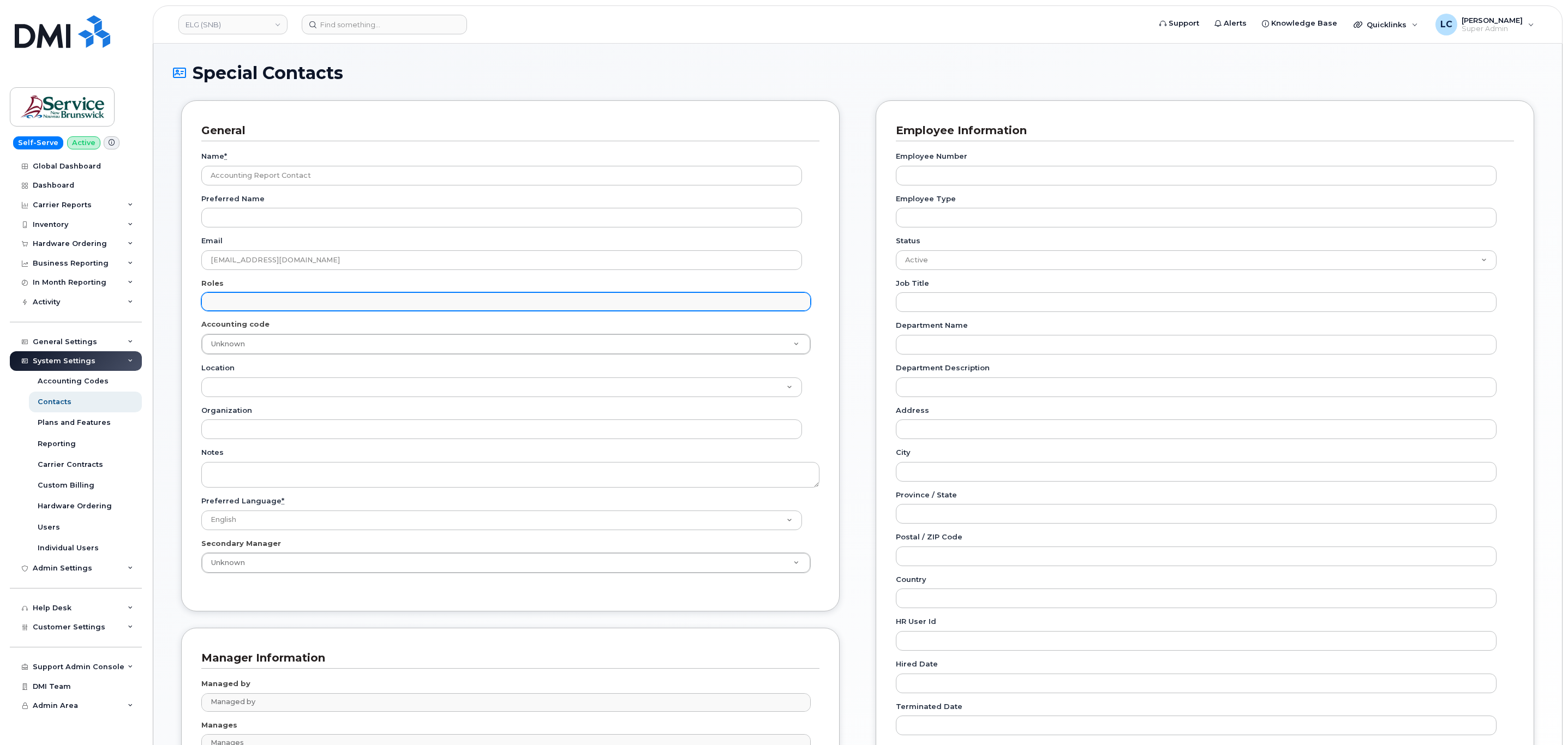
click at [249, 299] on input "text" at bounding box center [507, 301] width 599 height 15
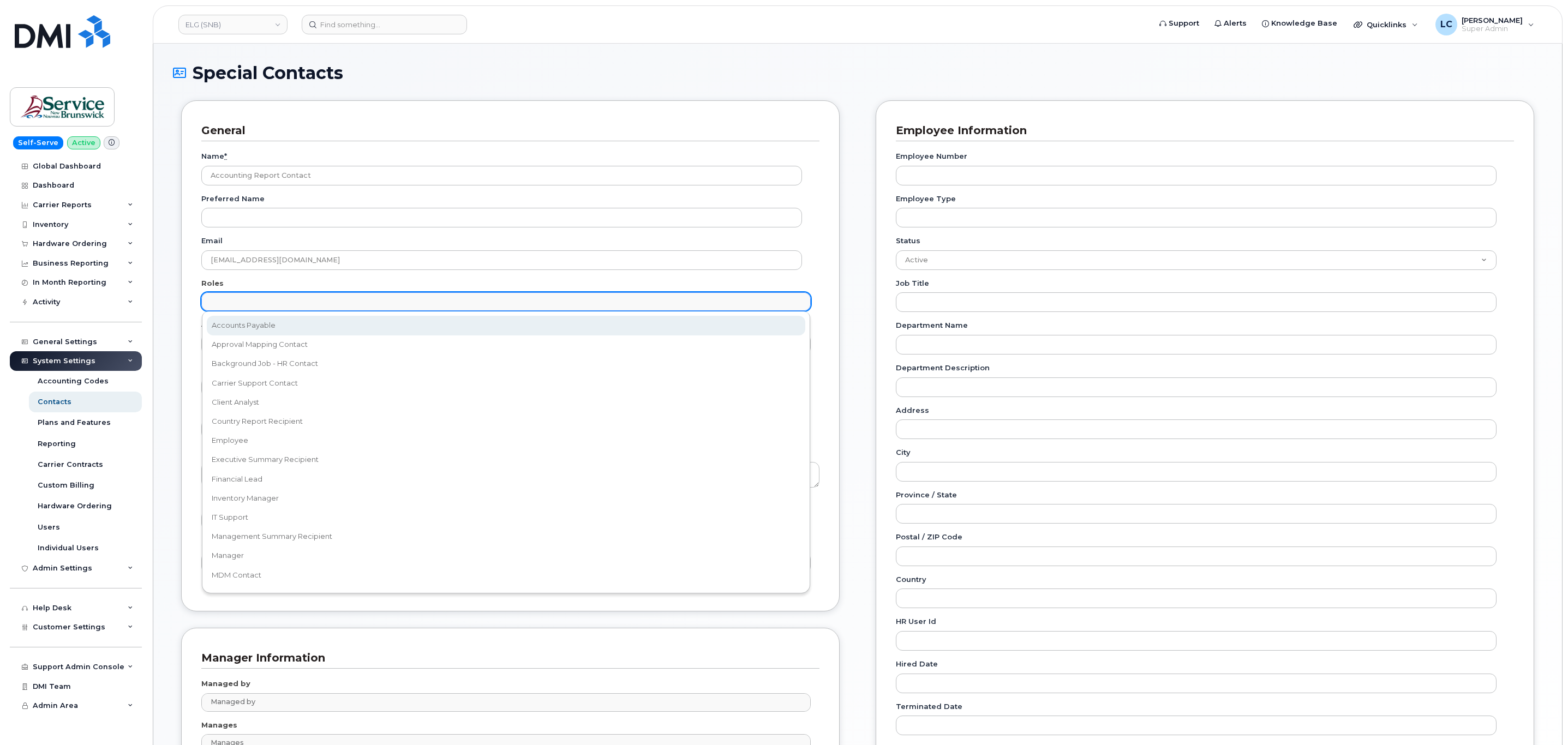
select select "5"
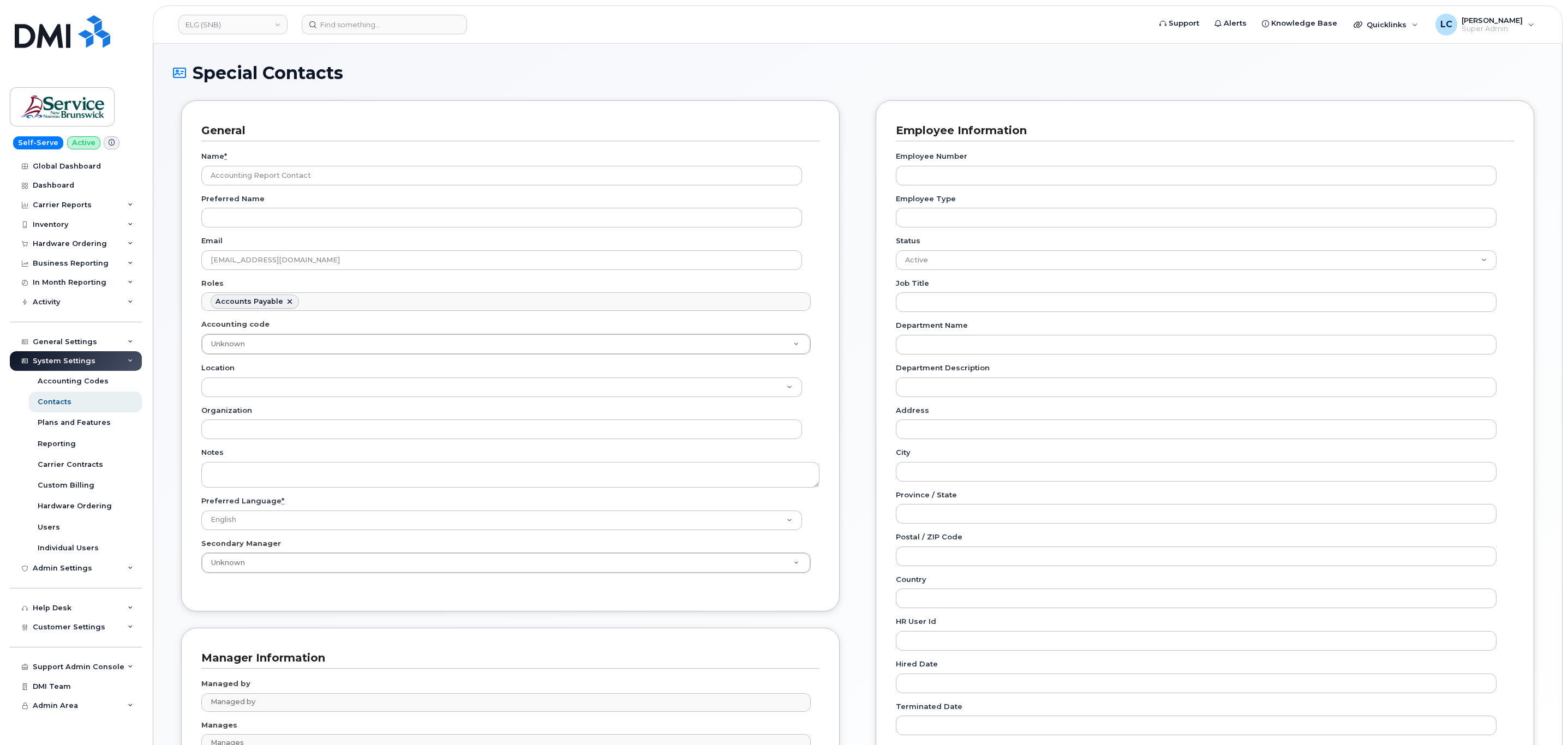
scroll to position [8, 0]
click at [187, 324] on div "General Name * Accounting Report Contact Preferred Name Email telephonyservices…" at bounding box center [510, 356] width 658 height 511
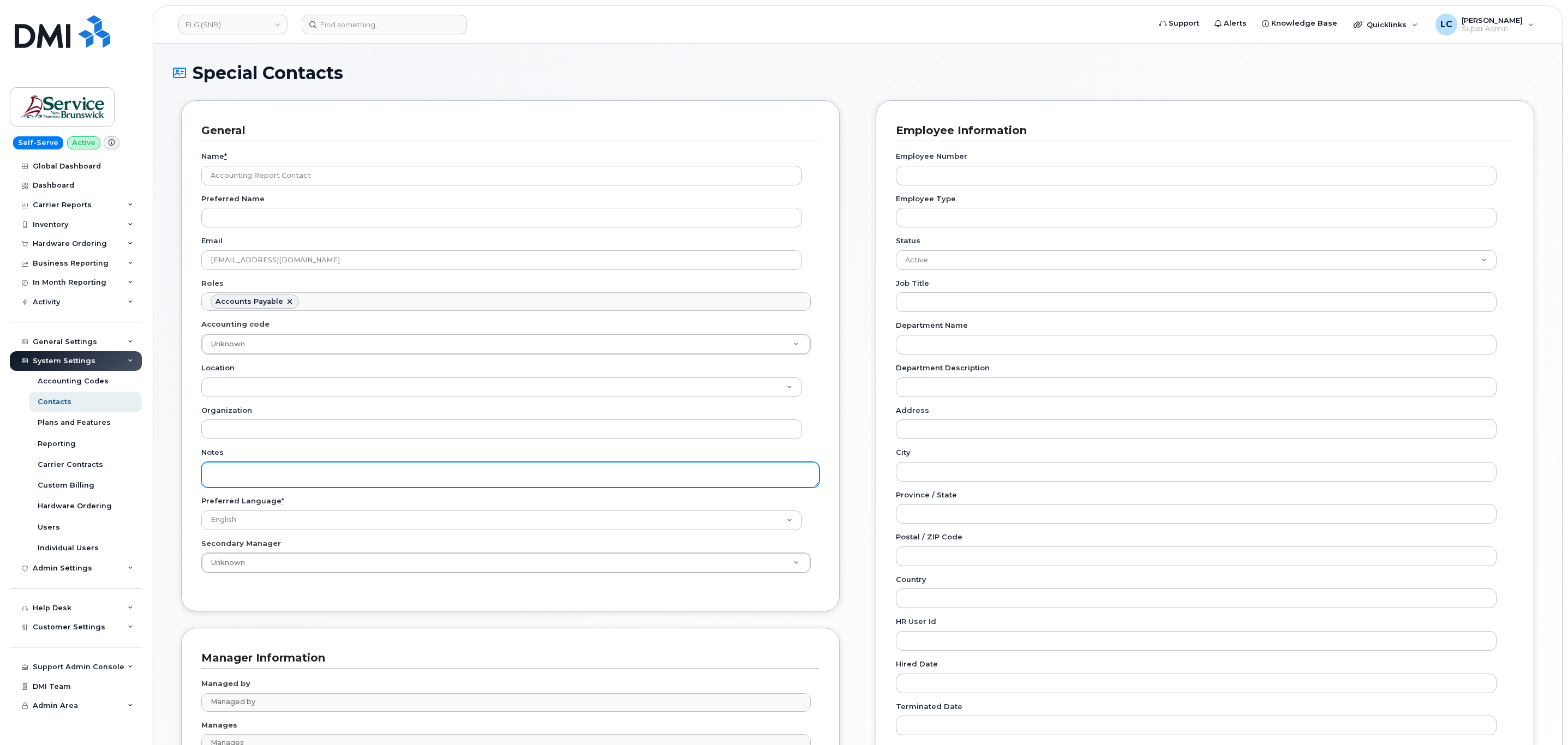
click at [274, 482] on textarea "Notes" at bounding box center [510, 474] width 618 height 25
paste textarea "SNB Requested To Configure as Accounting Report Recipient - Per Eric: 10/08/2025"
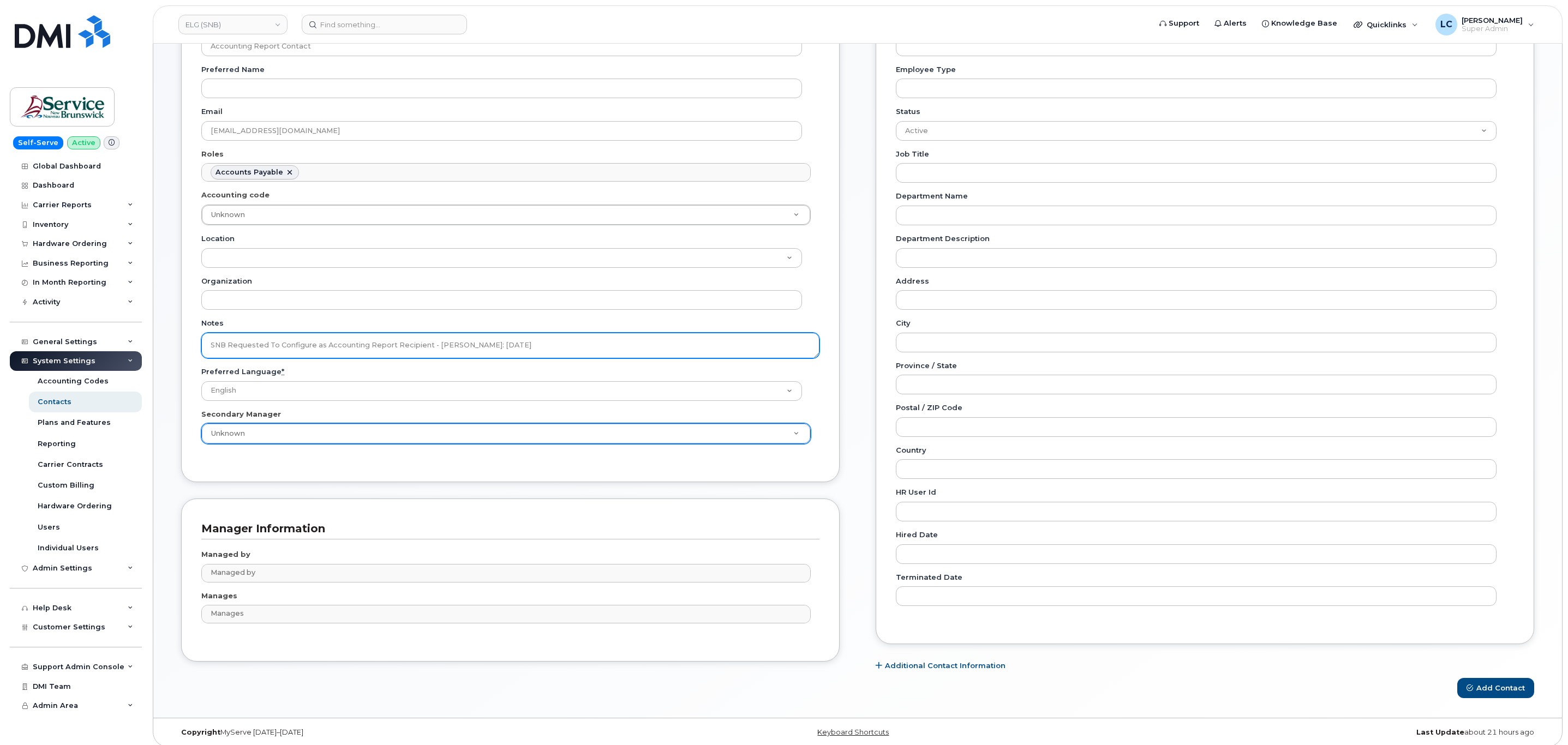
scroll to position [143, 0]
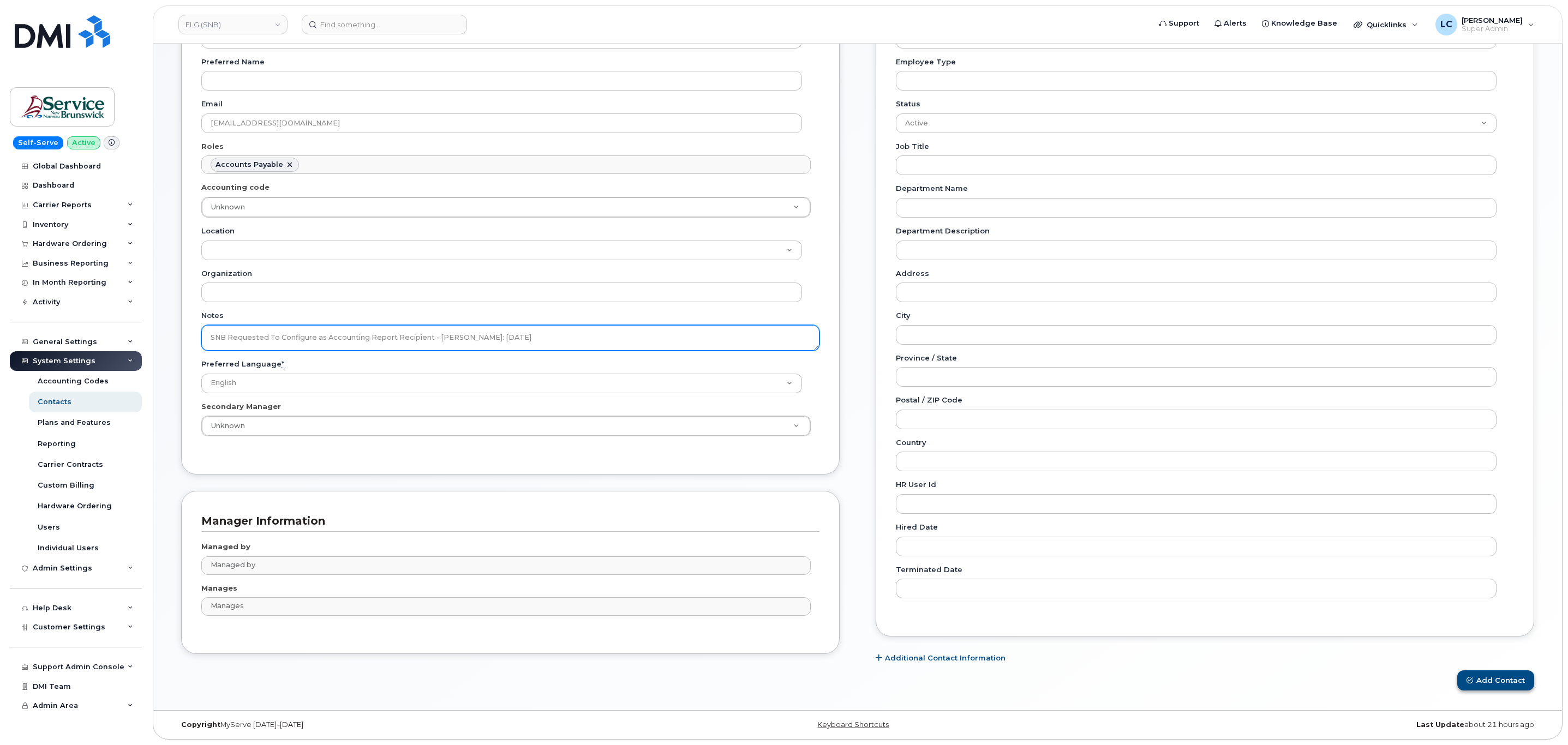
type textarea "SNB Requested To Configure as Accounting Report Recipient - Per Eric: 10/08/2025"
click at [1475, 687] on button "Add Contact" at bounding box center [1495, 680] width 77 height 20
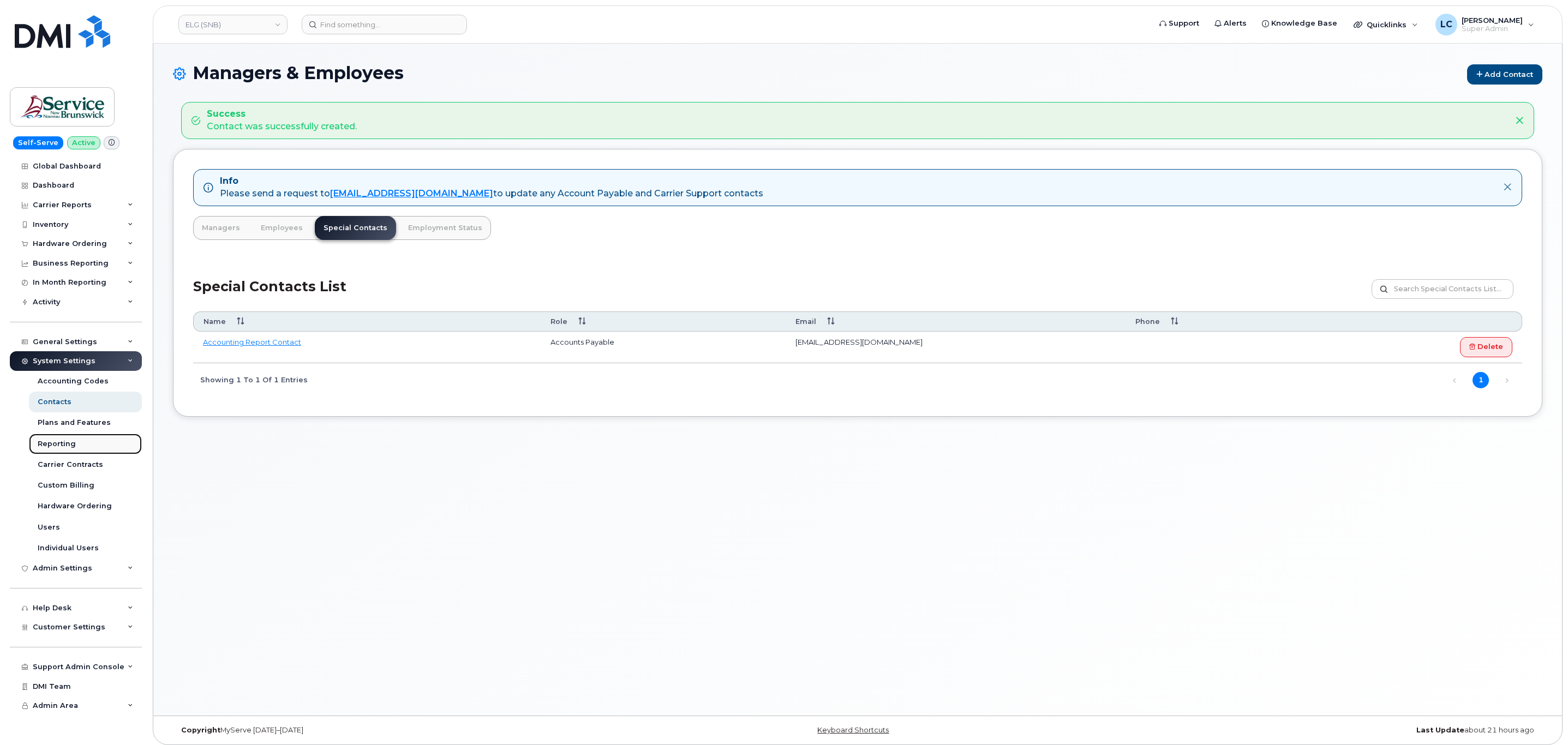
click at [76, 444] on link "Reporting" at bounding box center [85, 444] width 113 height 21
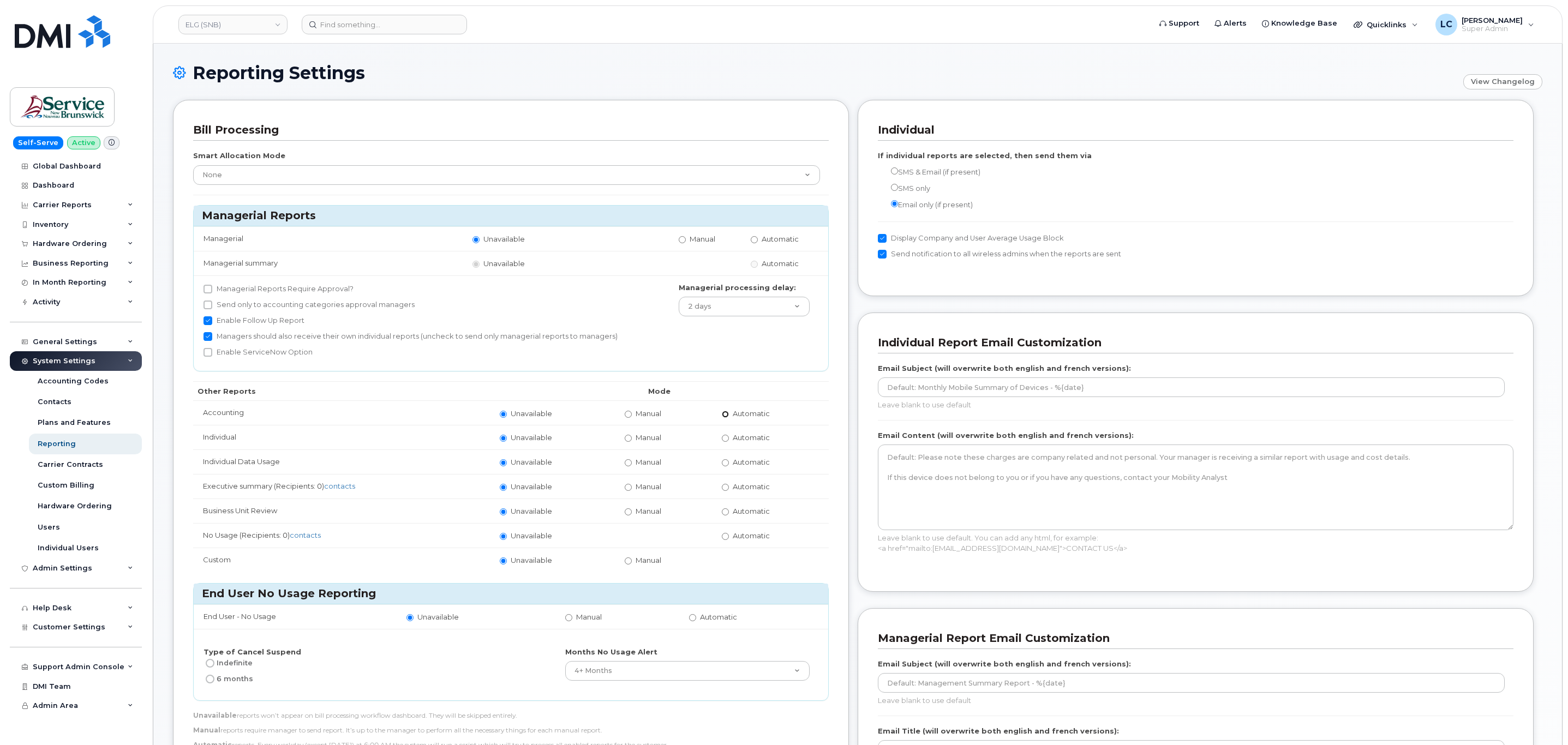
click at [725, 415] on input "Automatic" at bounding box center [725, 414] width 7 height 7
radio input "true"
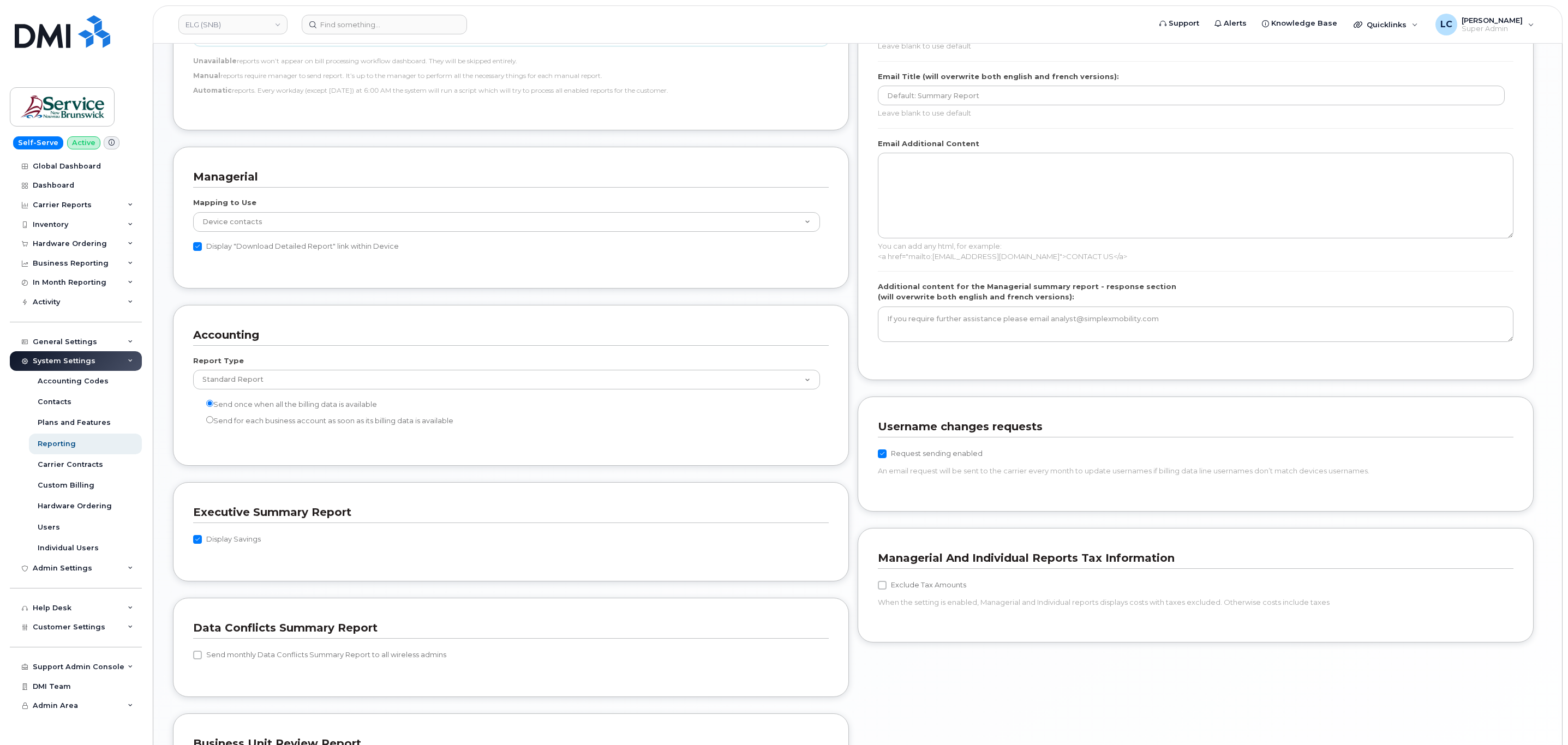
scroll to position [862, 0]
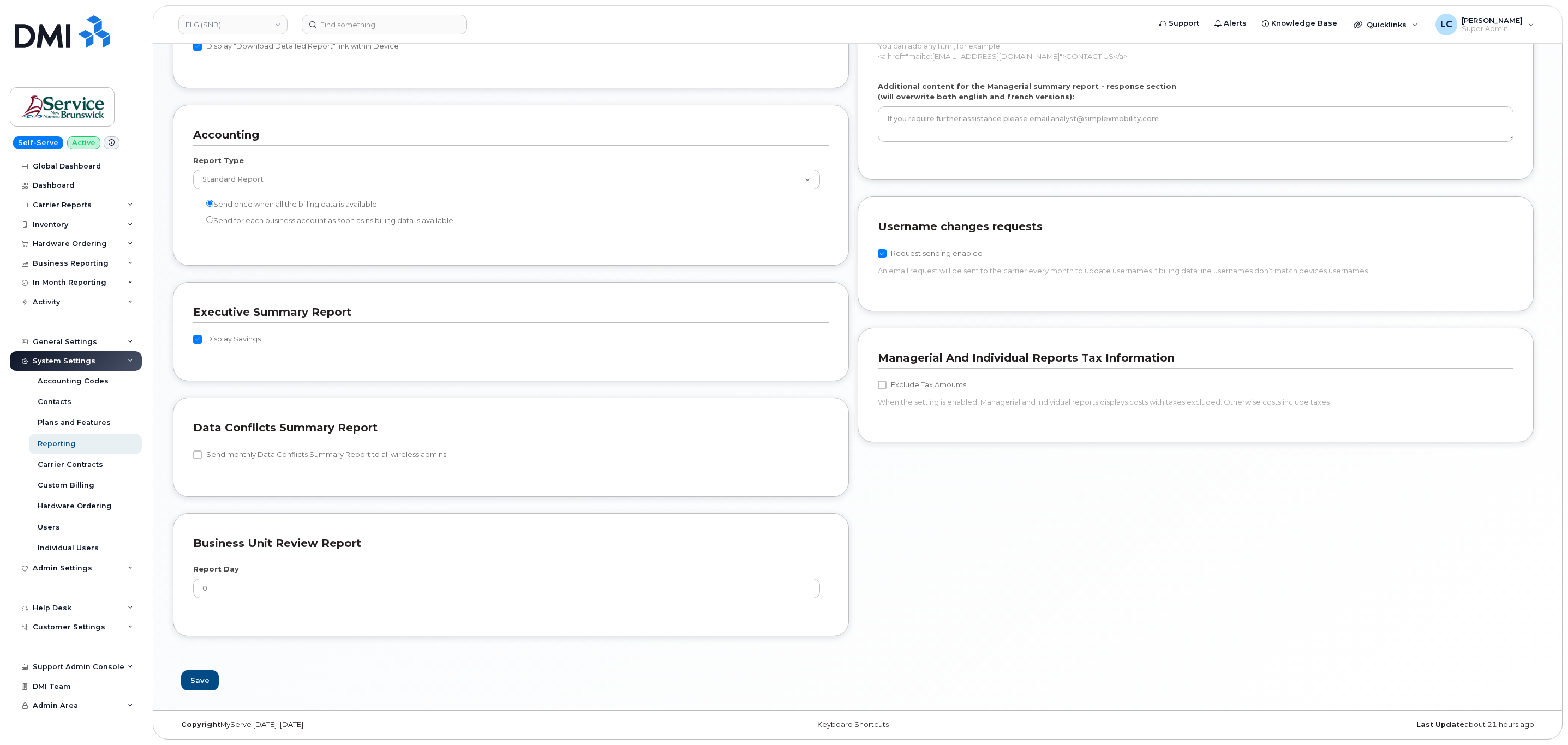
click at [179, 683] on div "Save" at bounding box center [857, 671] width 1369 height 38
click at [189, 683] on button "Save" at bounding box center [200, 680] width 38 height 20
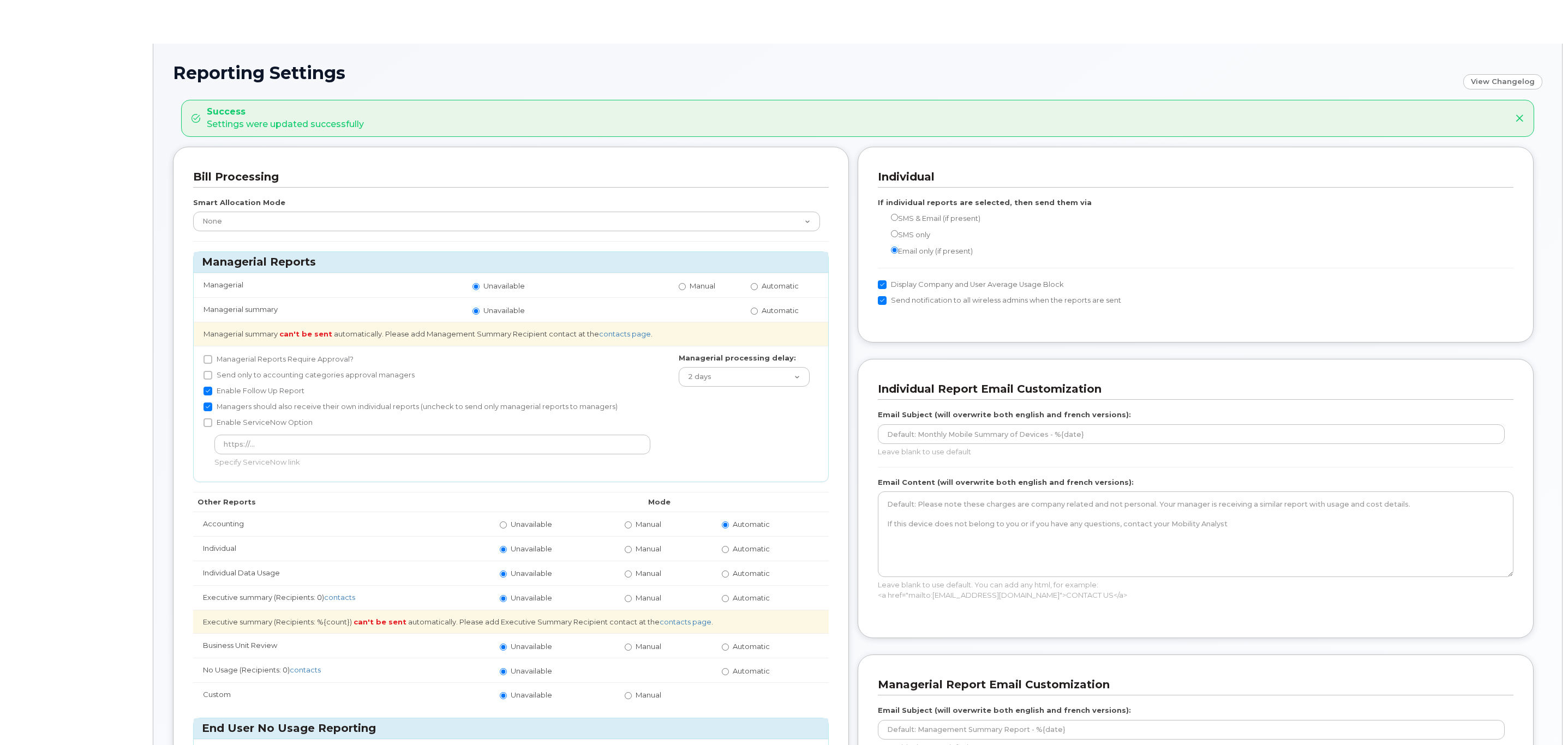
radio input "true"
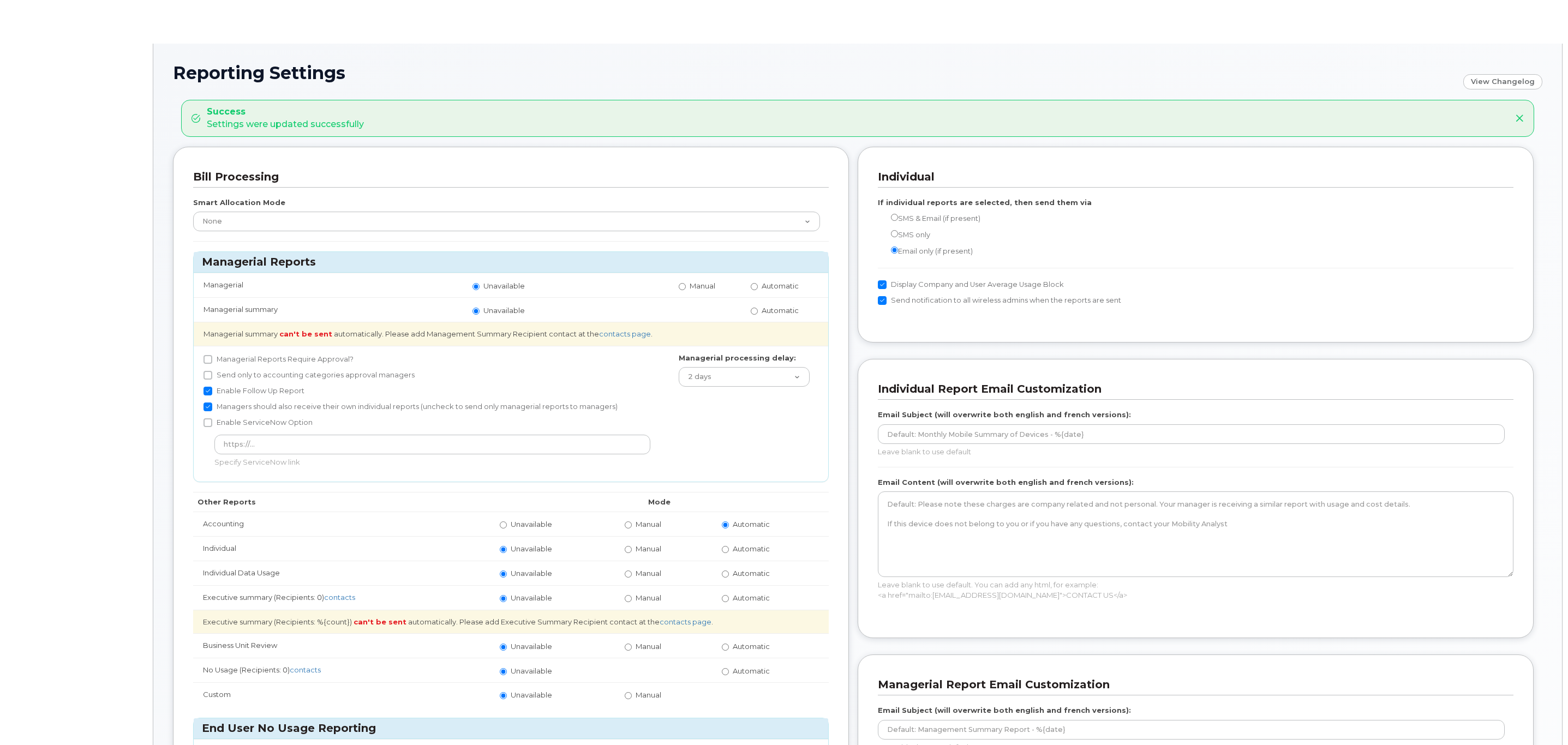
radio input "true"
radio input "false"
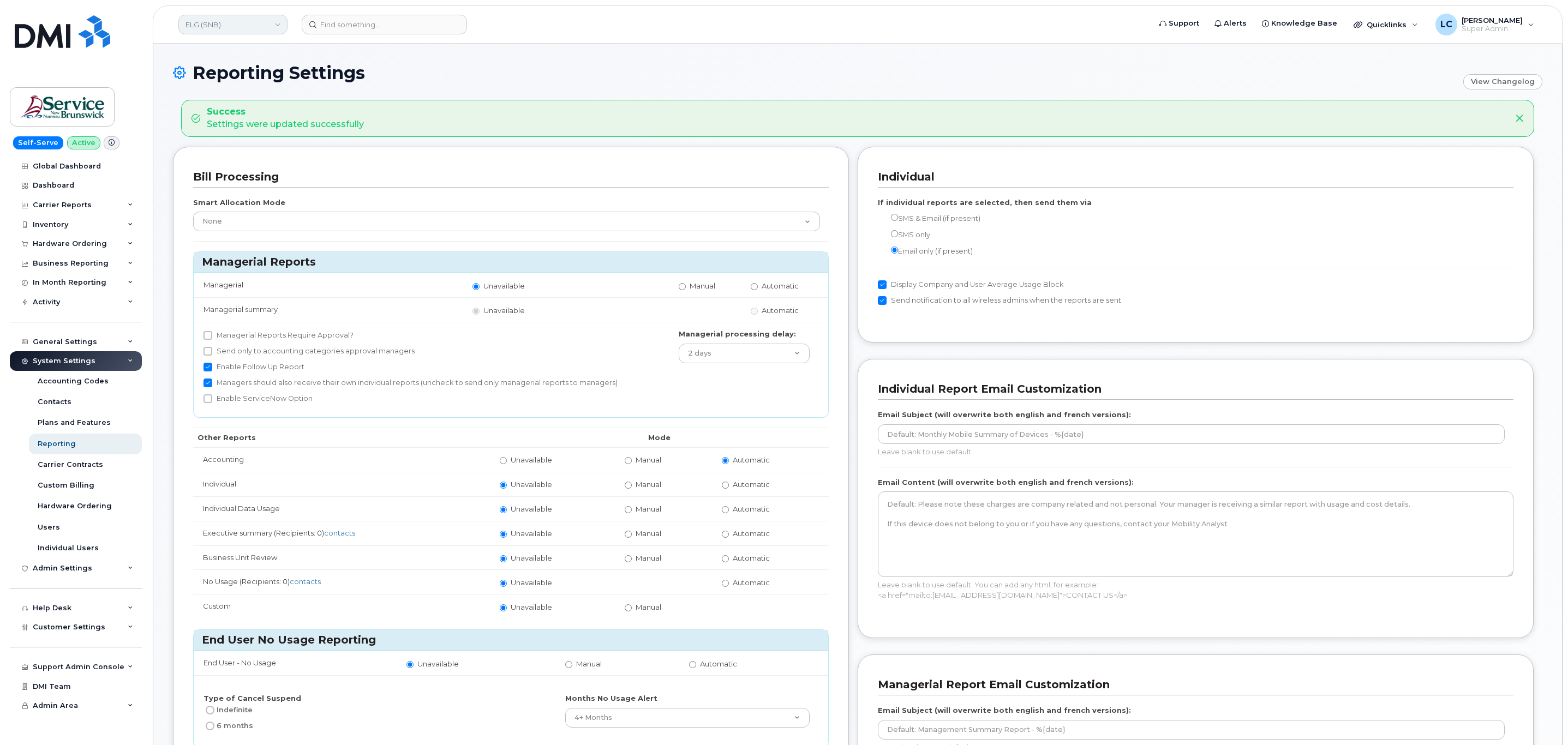
click at [272, 28] on link "ELG (SNB)" at bounding box center [233, 24] width 109 height 19
click at [246, 49] on input at bounding box center [260, 52] width 143 height 19
type input "FTB (SNB)"
click at [231, 97] on link "FTB (SNB)" at bounding box center [260, 103] width 160 height 22
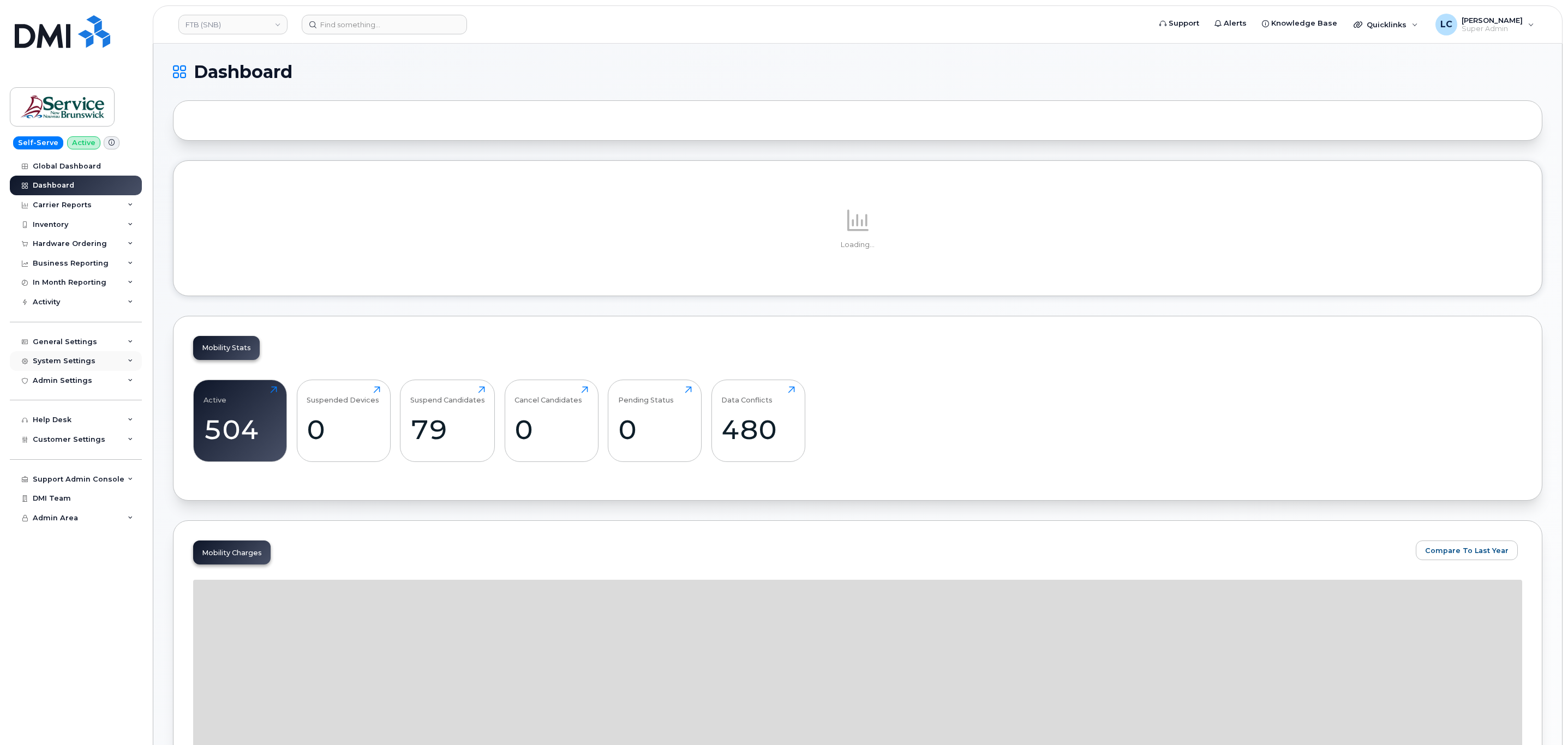
click at [62, 357] on div "System Settings" at bounding box center [64, 360] width 63 height 9
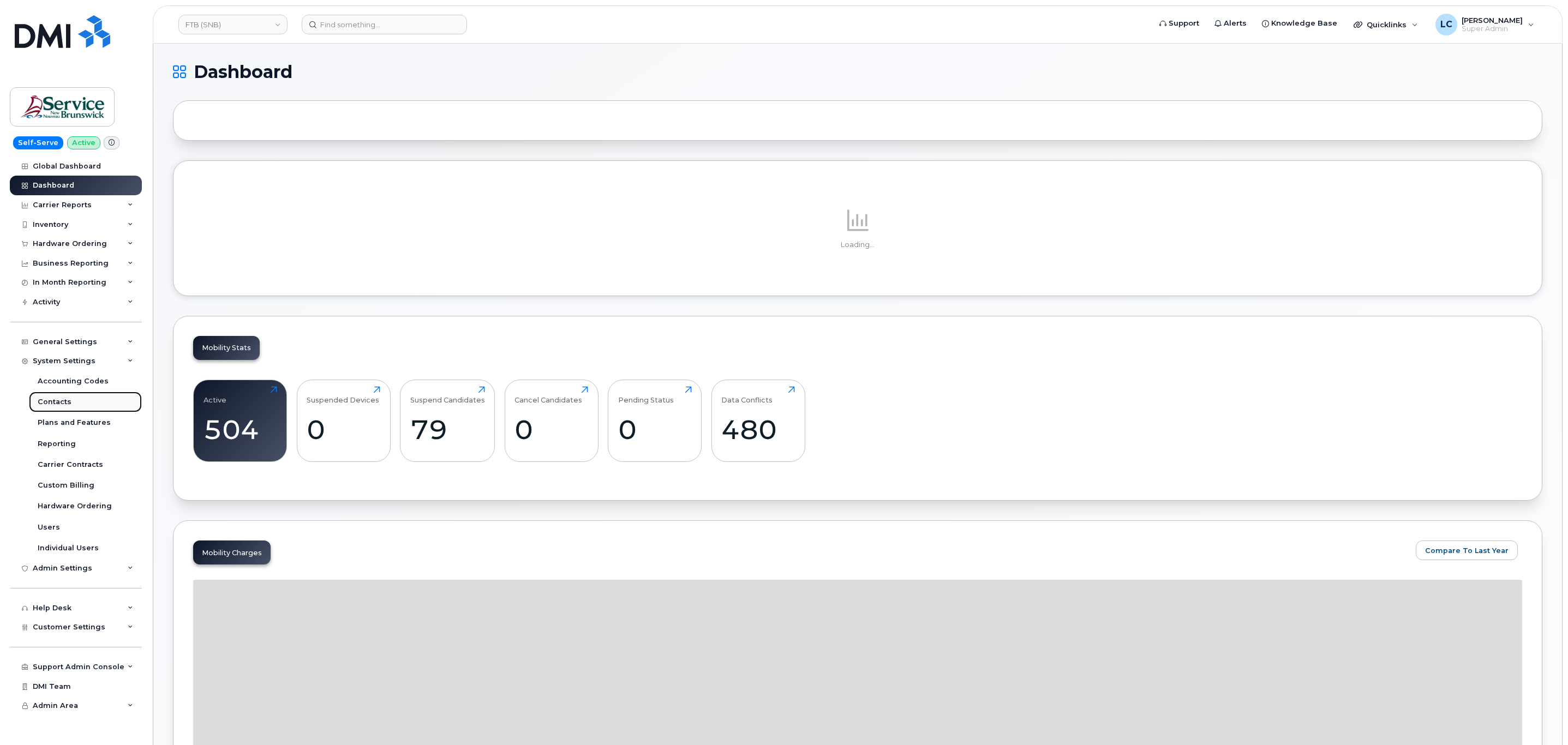
click at [74, 404] on link "Contacts" at bounding box center [85, 401] width 113 height 21
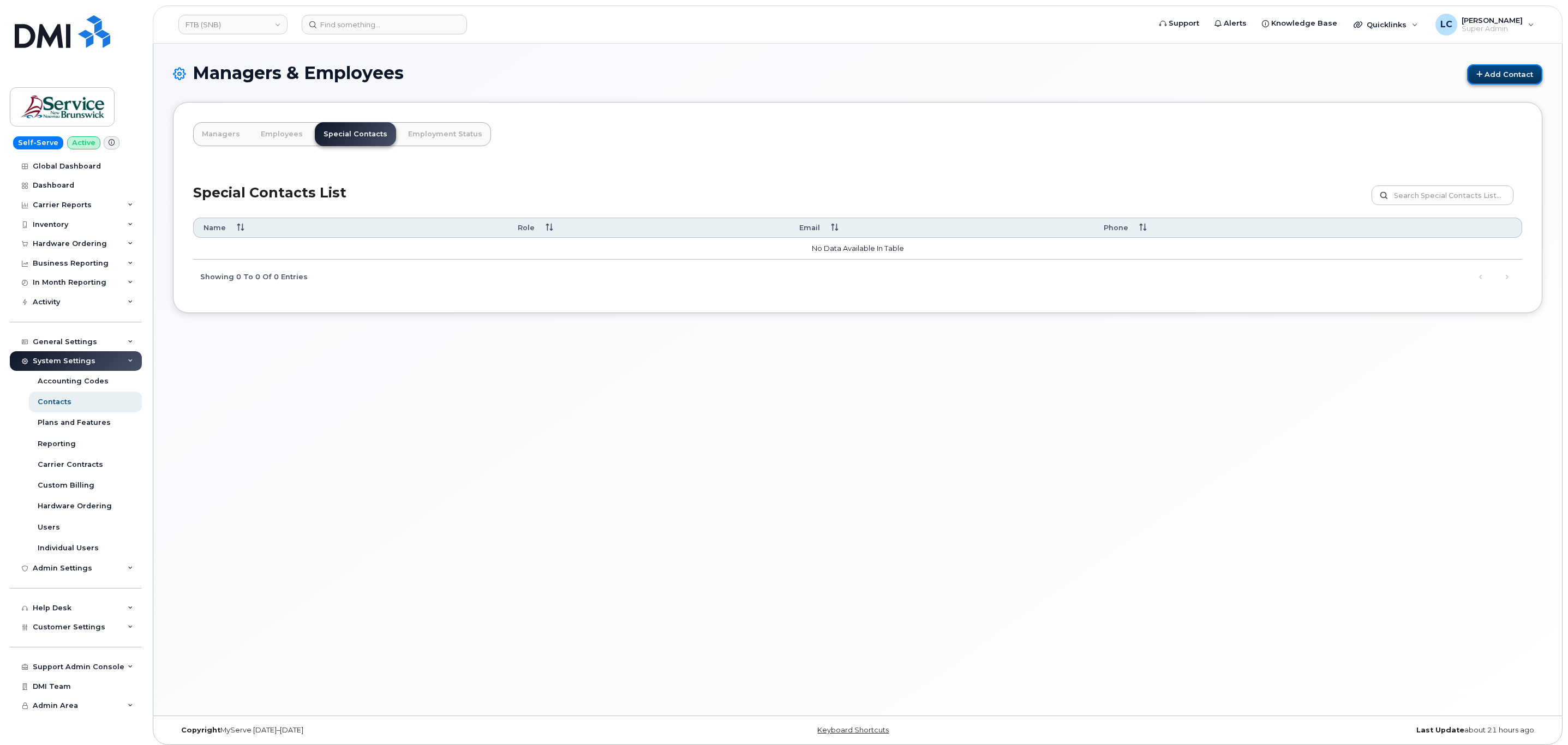
click at [1539, 64] on link "Add Contact" at bounding box center [1504, 74] width 75 height 20
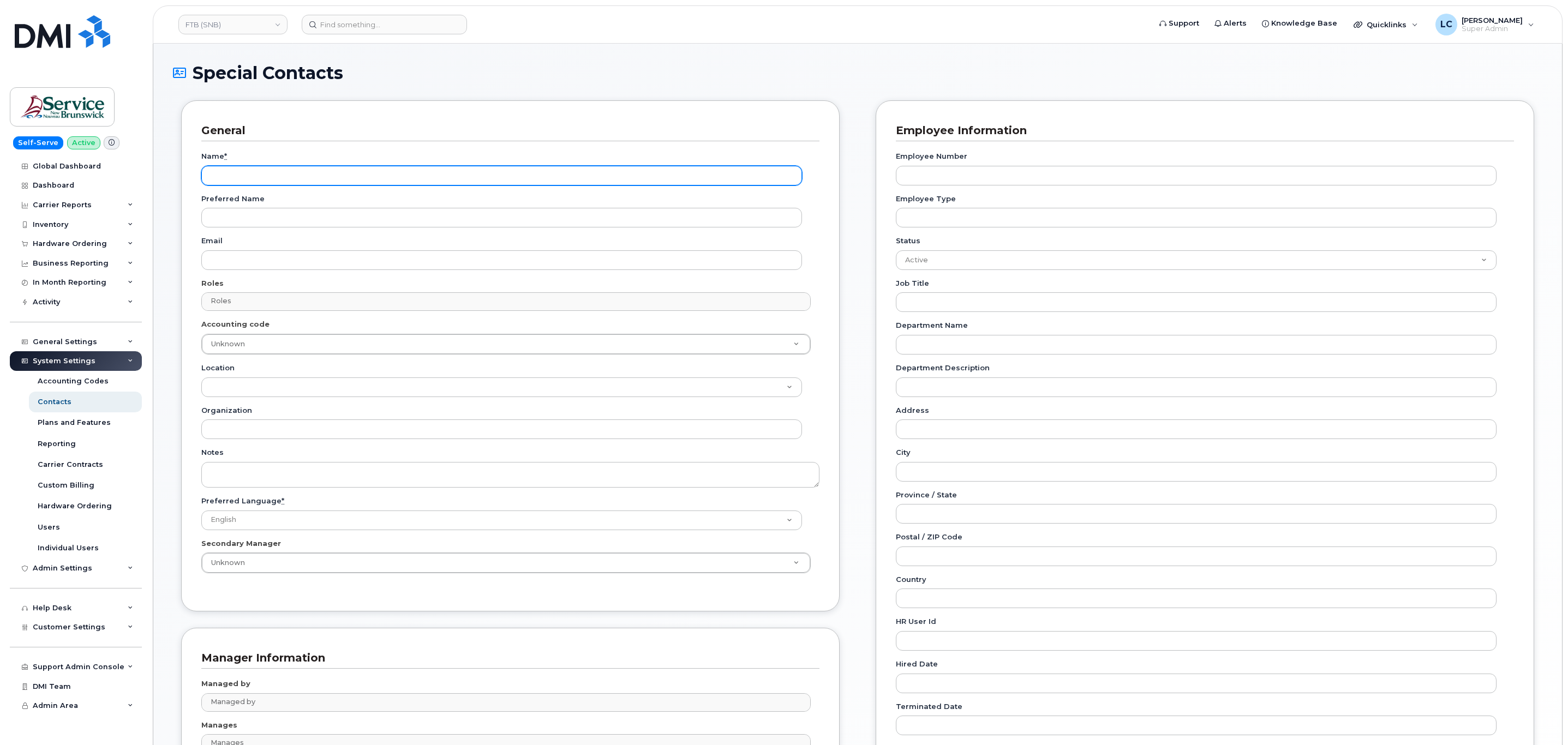
click at [318, 177] on input "Name *" at bounding box center [501, 175] width 601 height 19
paste input "Accounting Report Contact"
type input "Accounting Report Contact"
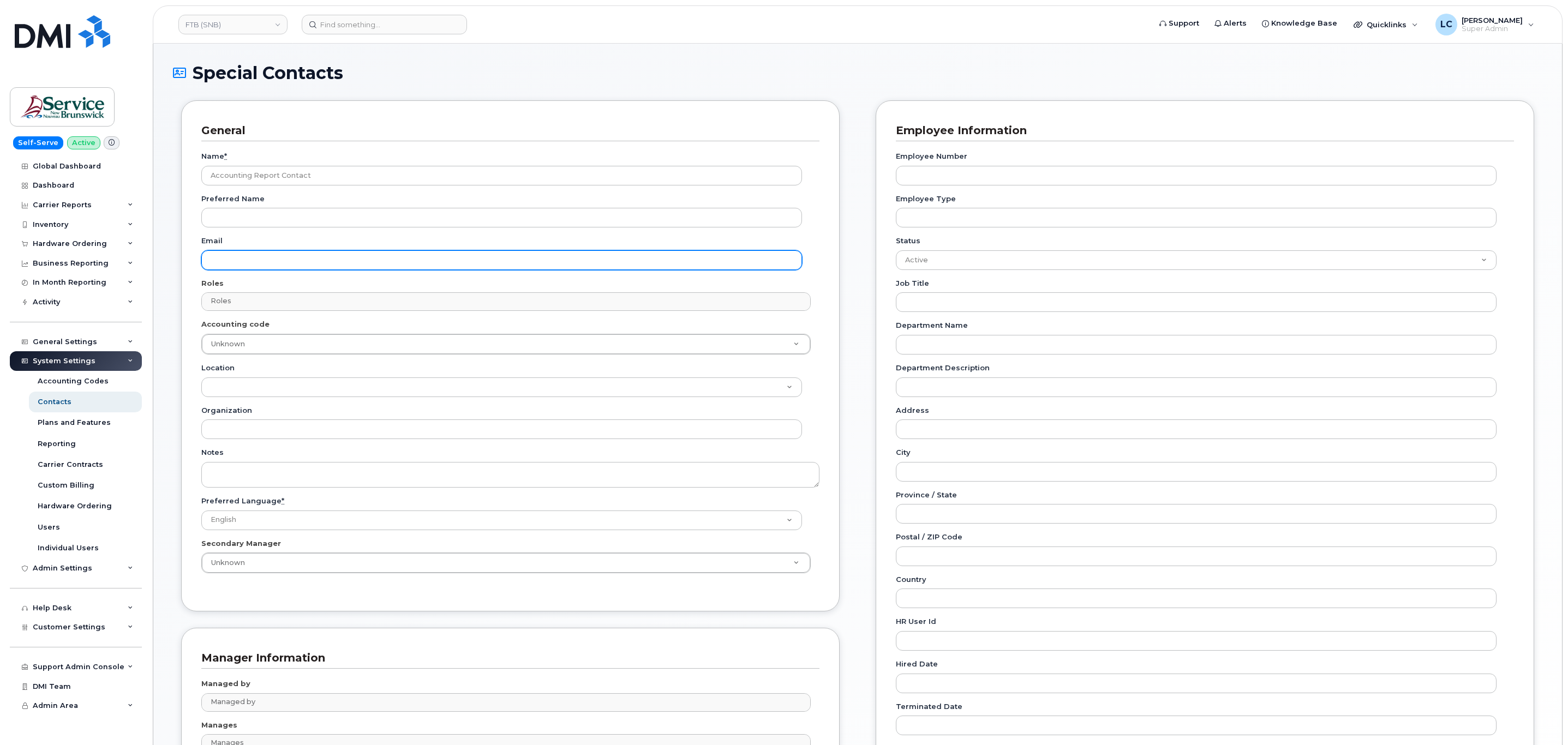
click at [283, 262] on input "Email" at bounding box center [501, 260] width 601 height 19
paste input "[EMAIL_ADDRESS][DOMAIN_NAME]"
type input "[EMAIL_ADDRESS][DOMAIN_NAME]"
click at [186, 291] on div "General Name * Accounting Report Contact Preferred Name Email telephonyservices…" at bounding box center [510, 356] width 658 height 511
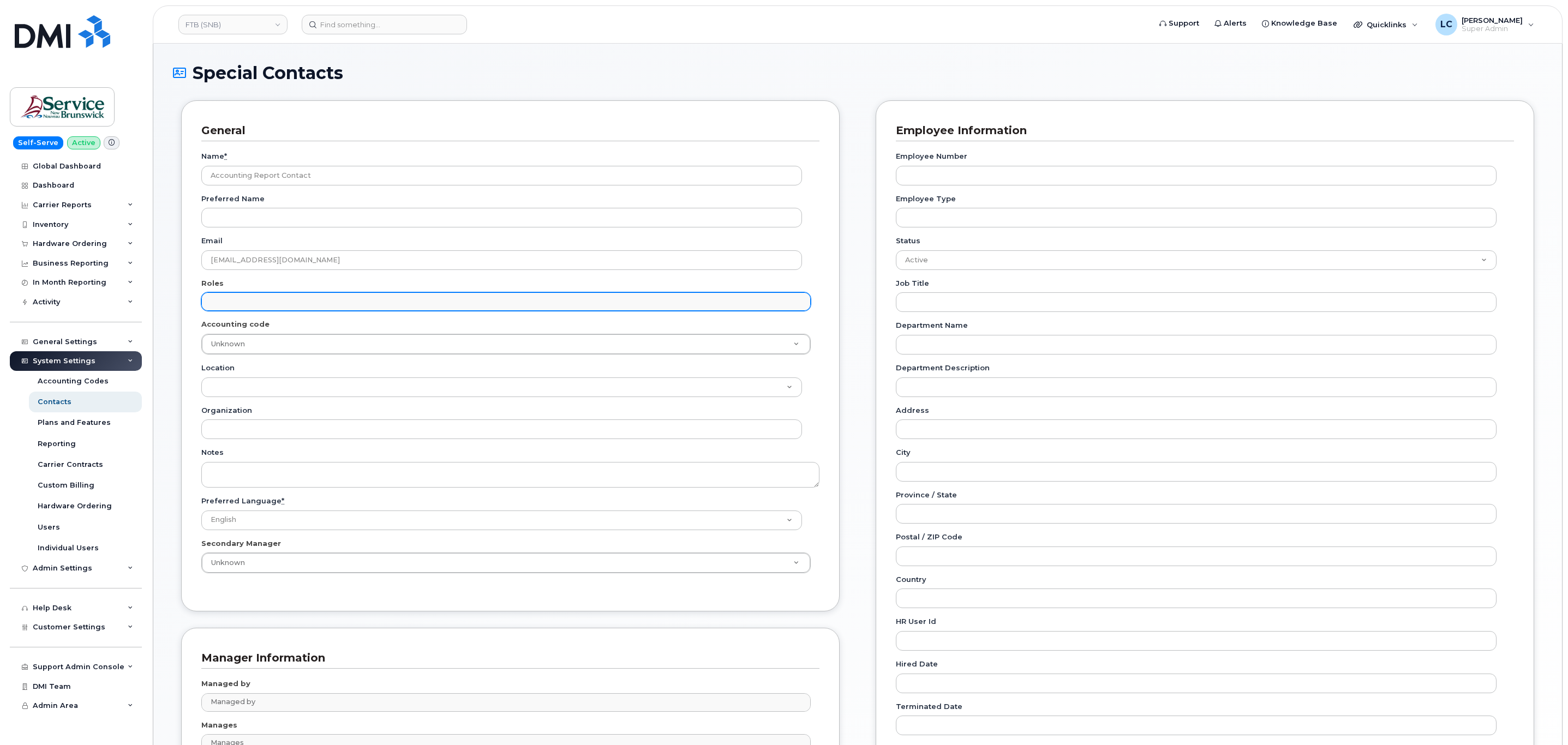
click at [243, 303] on input "text" at bounding box center [507, 301] width 599 height 15
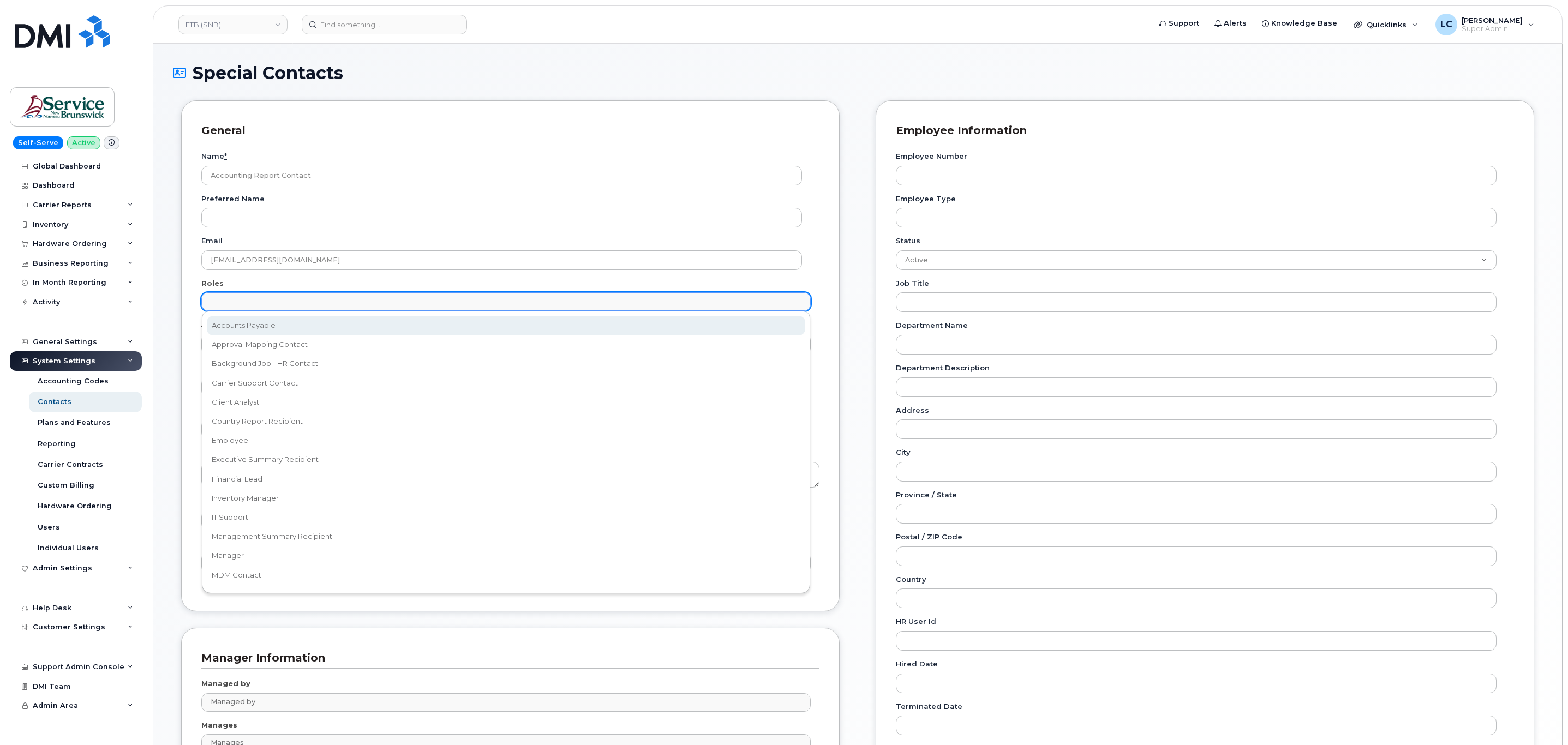
select select "5"
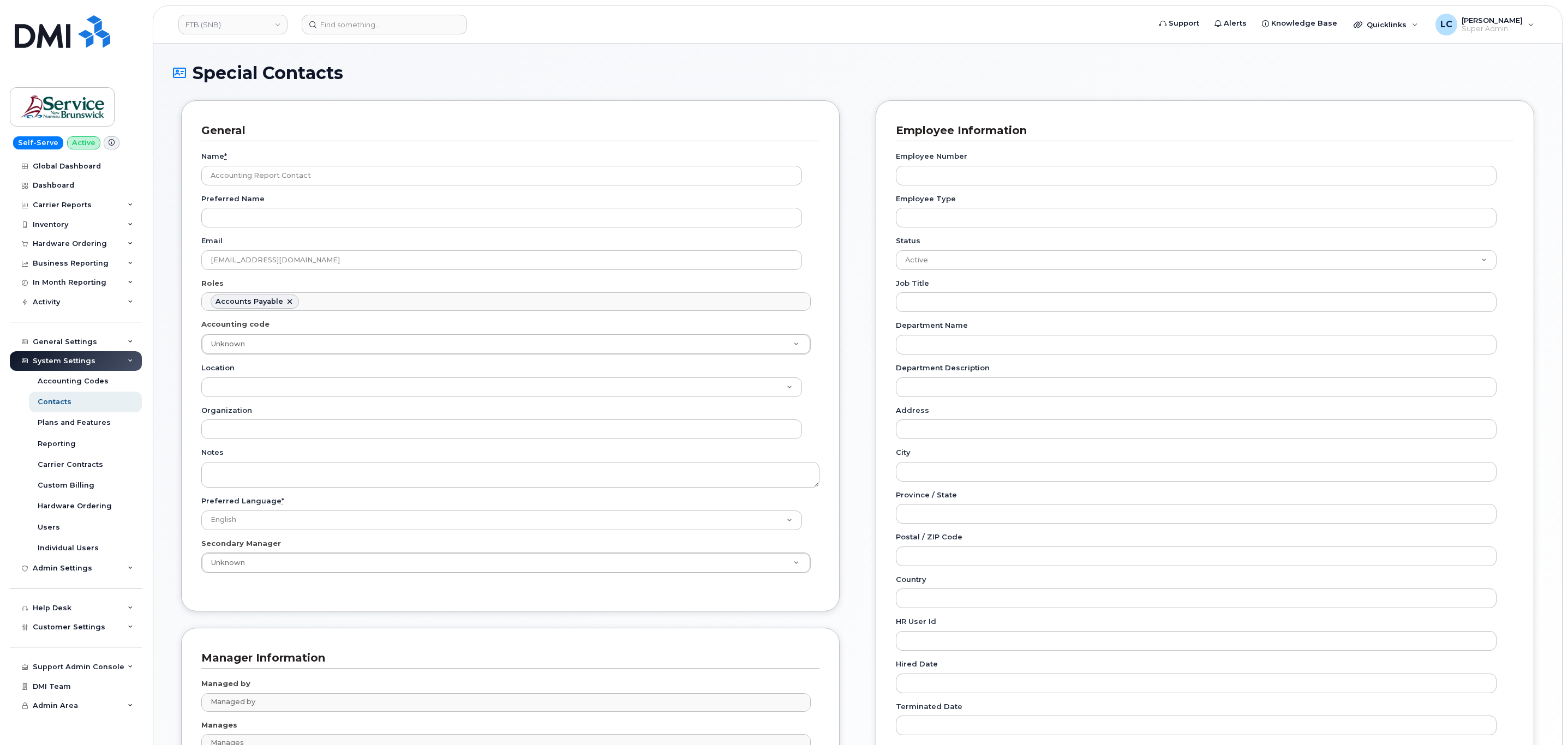
scroll to position [8, 0]
click at [303, 329] on div "Accounting code Unknown 34535597" at bounding box center [510, 336] width 618 height 36
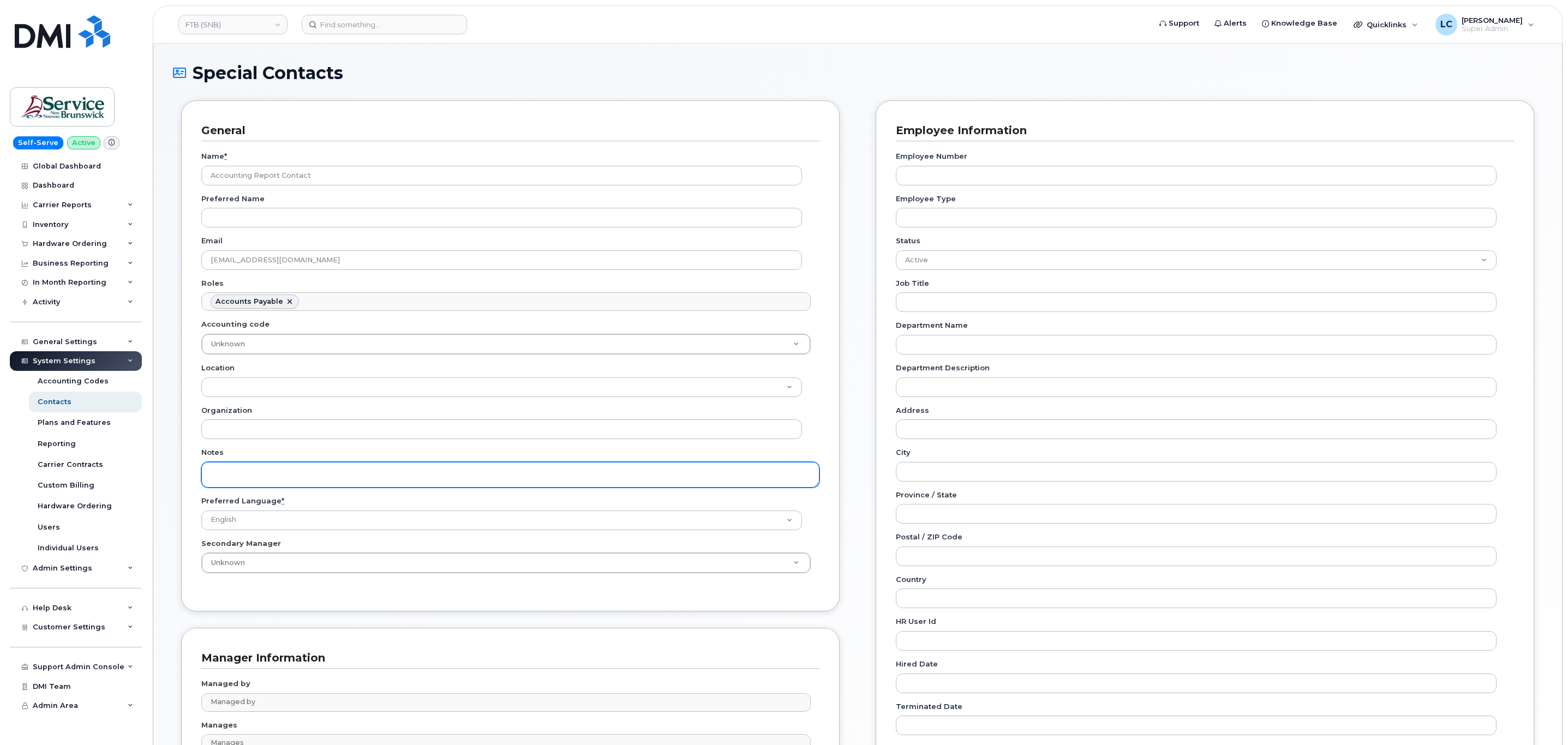
click at [247, 476] on textarea "Notes" at bounding box center [510, 474] width 618 height 25
paste textarea "SNB Requested To Configure as Accounting Report Recipient - Per Eric: 10/08/2025"
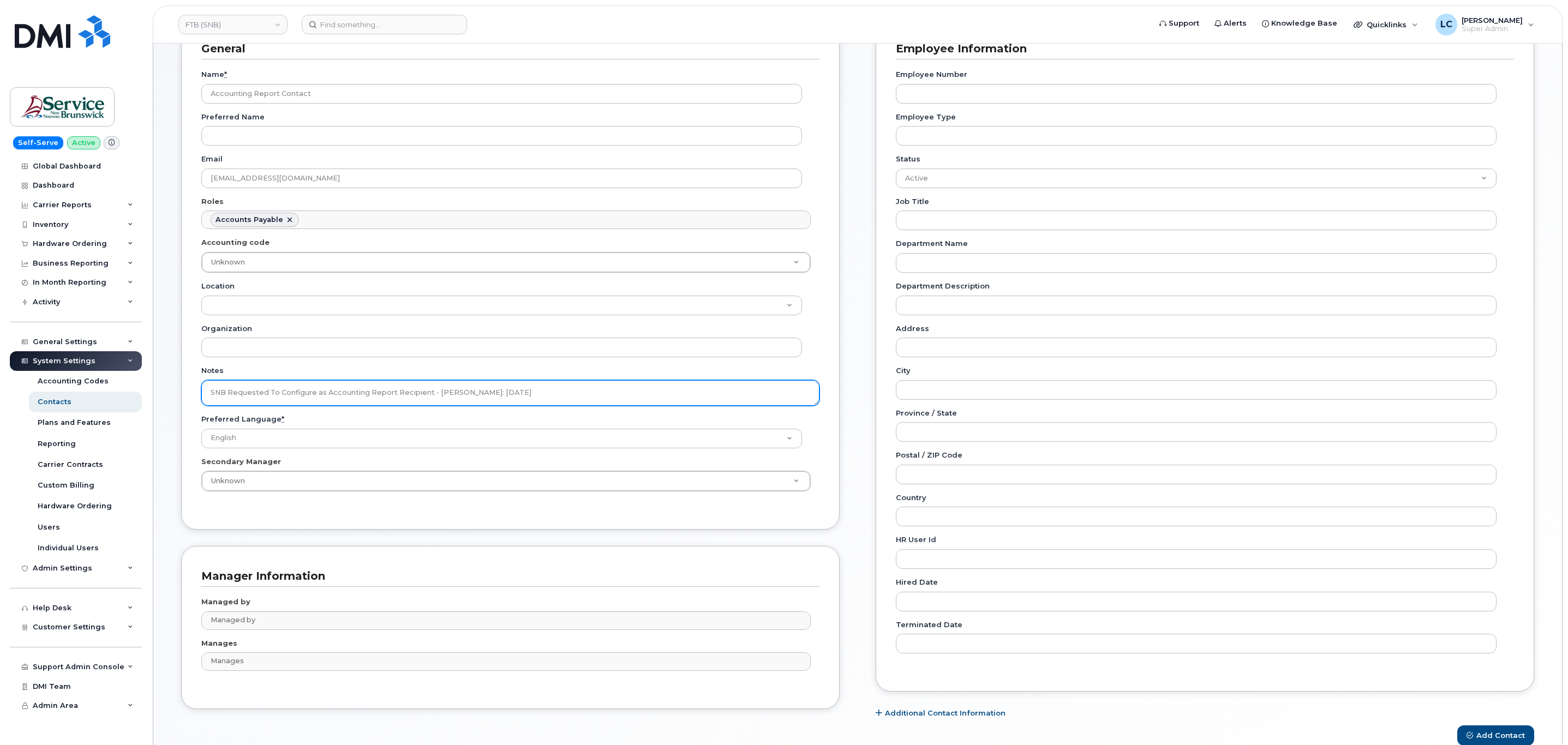
scroll to position [143, 0]
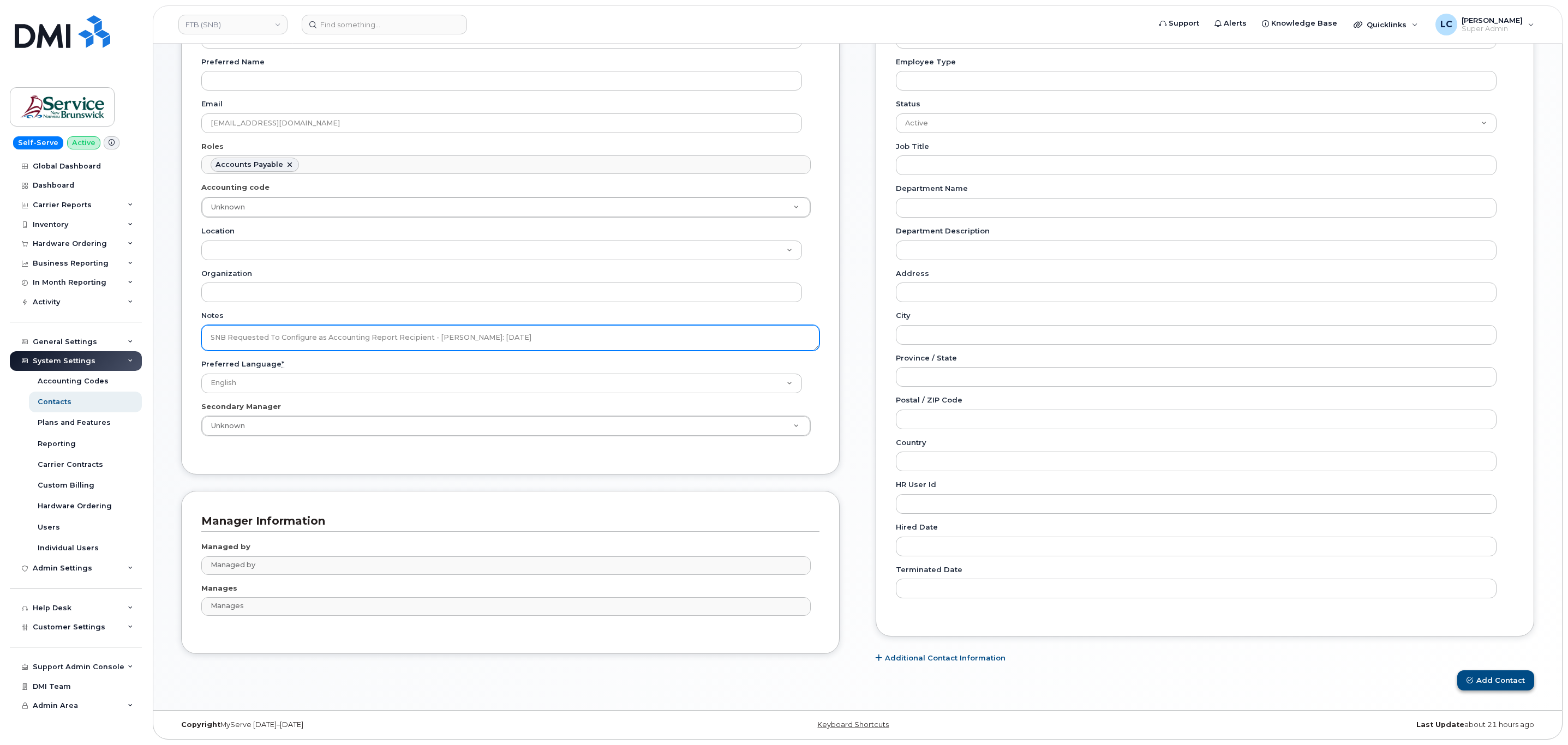
type textarea "SNB Requested To Configure as Accounting Report Recipient - Per Eric: 10/08/2025"
click at [1475, 681] on button "Add Contact" at bounding box center [1495, 680] width 77 height 20
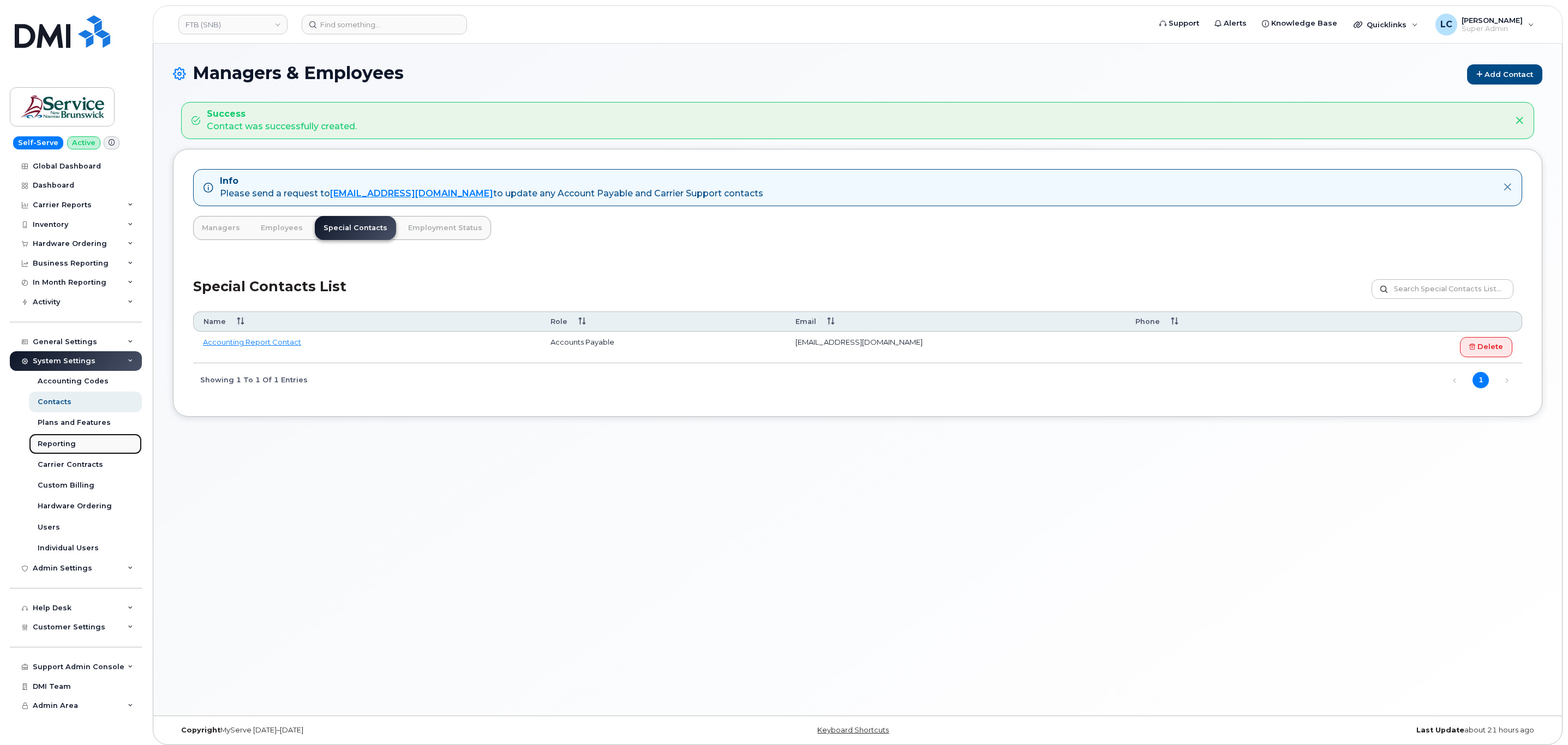
click at [76, 444] on link "Reporting" at bounding box center [85, 444] width 113 height 21
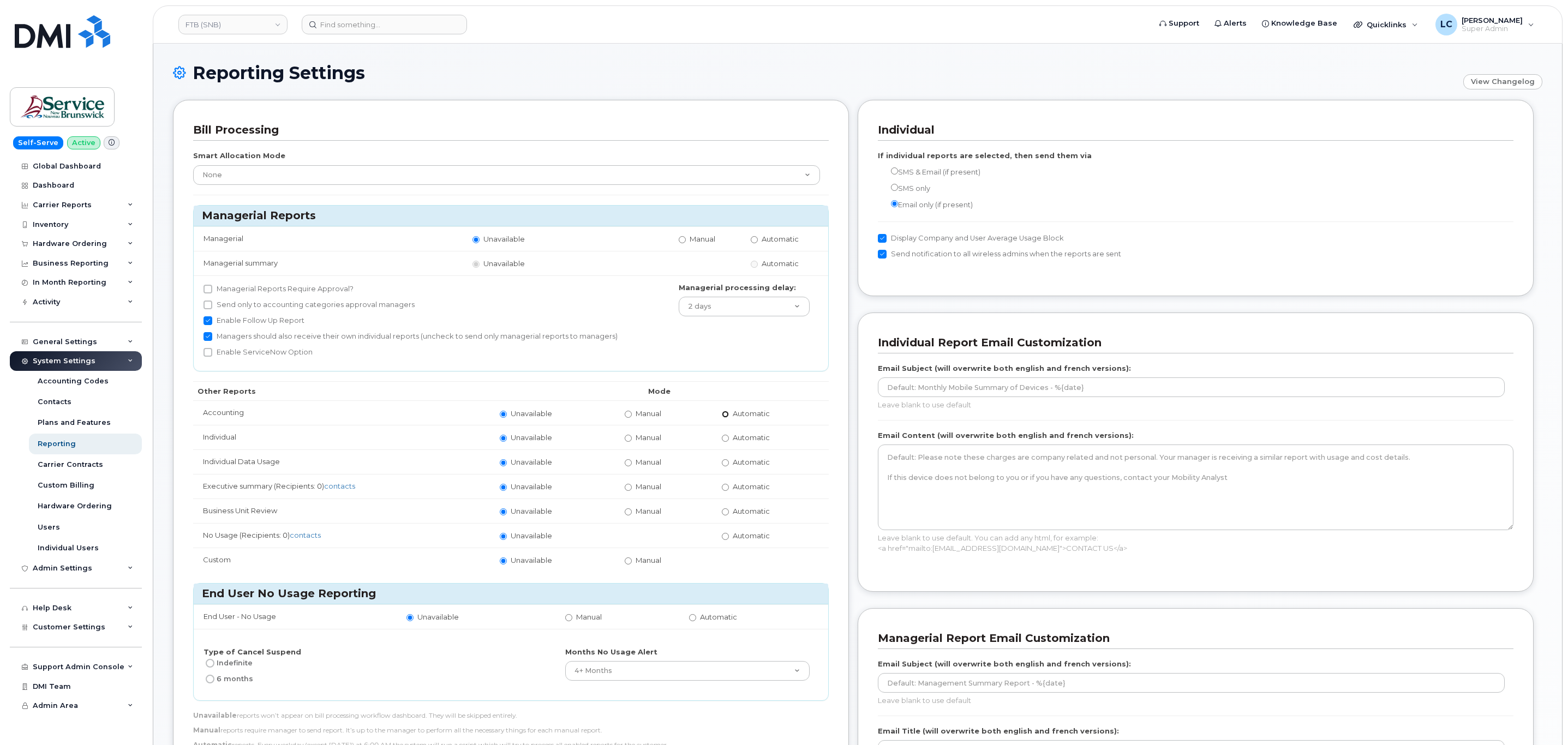
click at [729, 416] on input "Automatic" at bounding box center [725, 414] width 7 height 7
radio input "true"
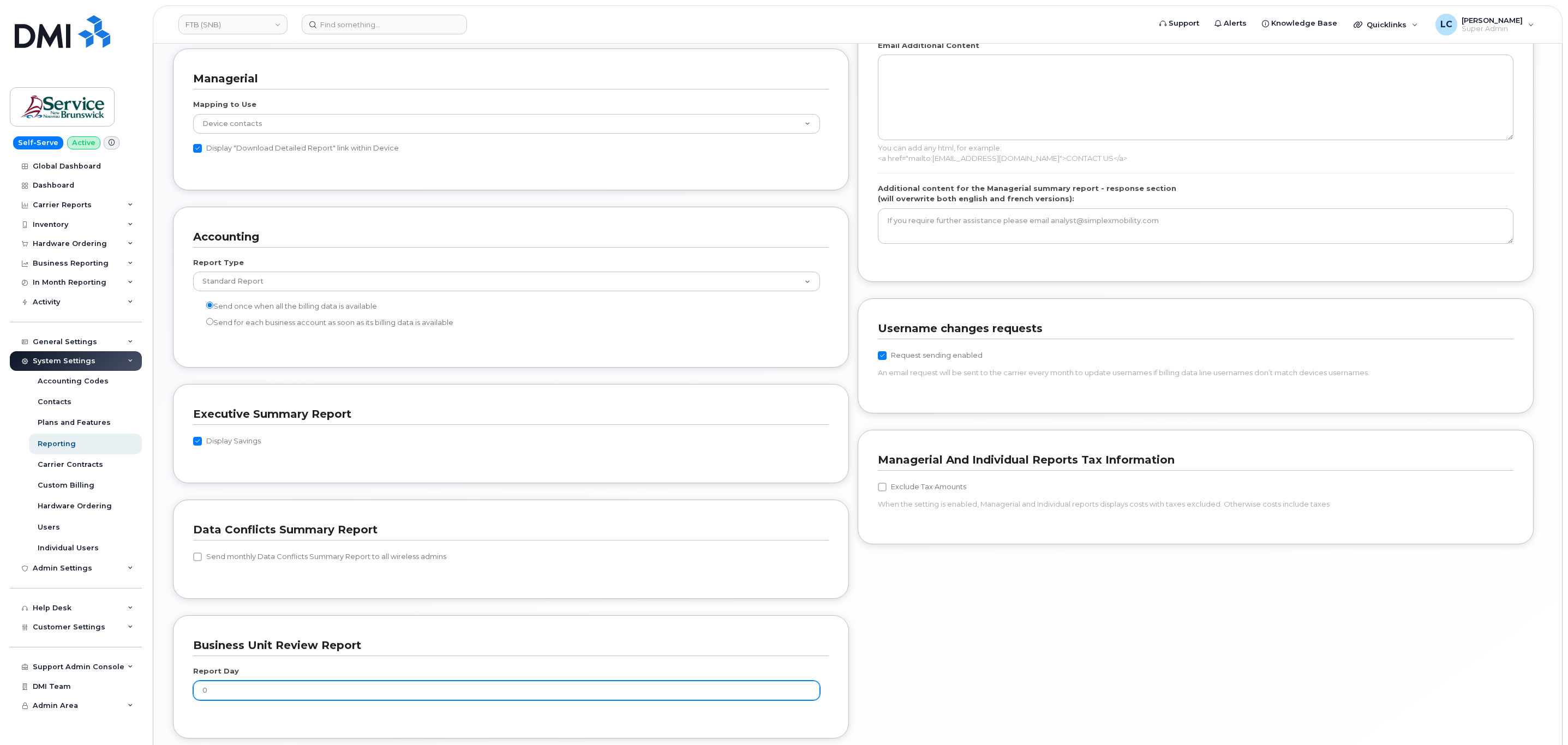
scroll to position [862, 0]
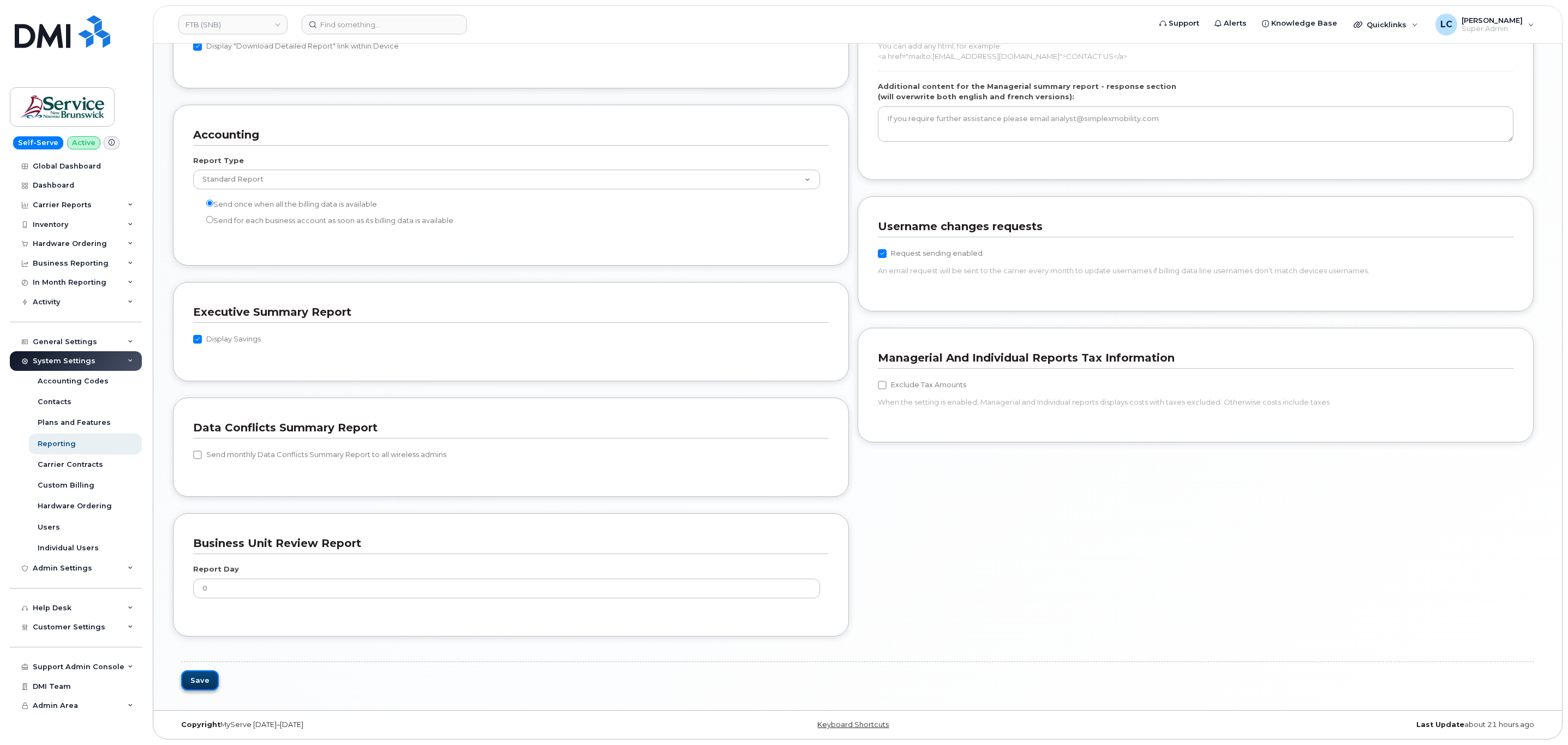
click at [198, 676] on button "Save" at bounding box center [200, 680] width 38 height 20
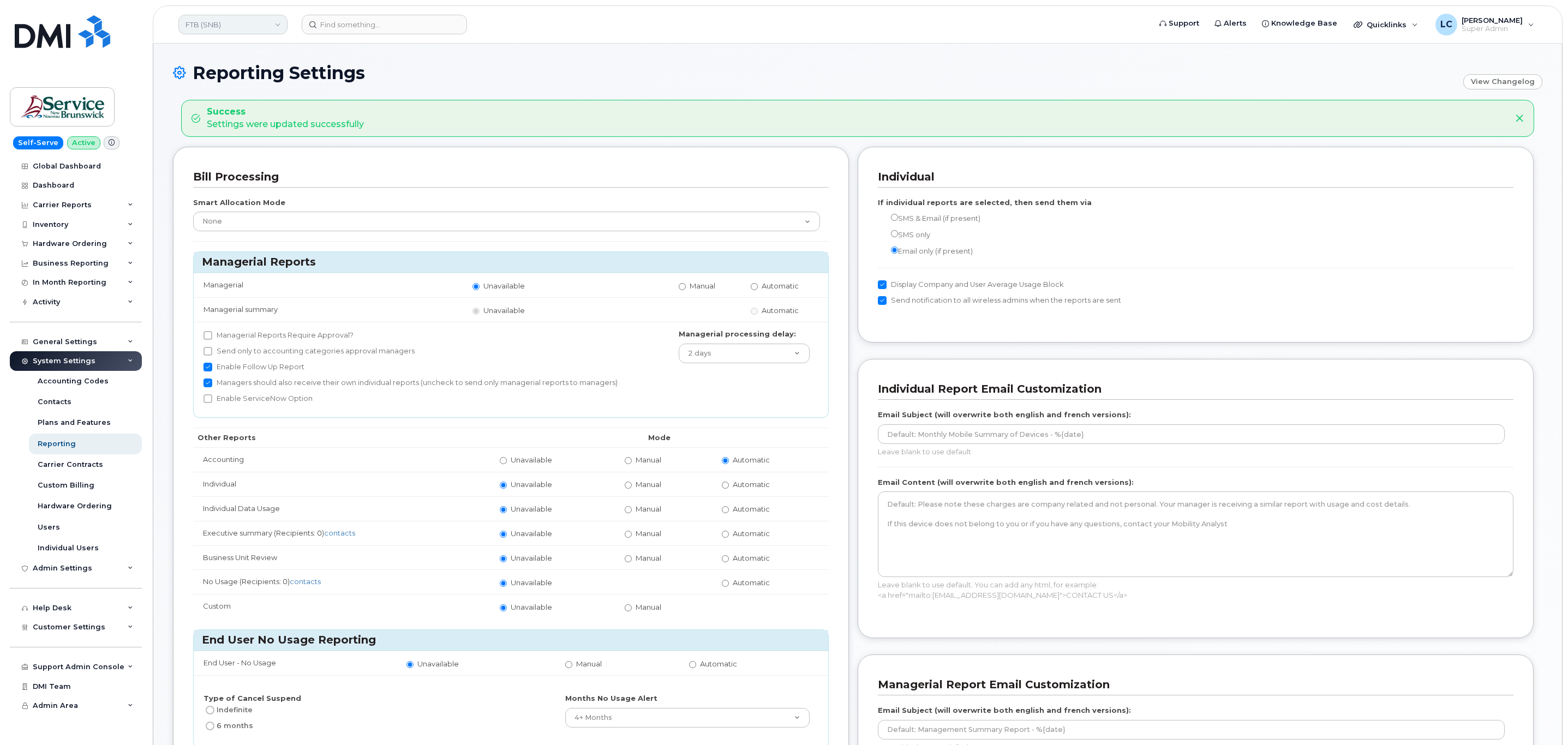
click at [257, 28] on link "FTB (SNB)" at bounding box center [233, 24] width 109 height 19
click at [239, 50] on input at bounding box center [260, 52] width 143 height 19
type input "HHN (SNB)"
click at [244, 105] on link "HHN (SNB)" at bounding box center [260, 103] width 160 height 22
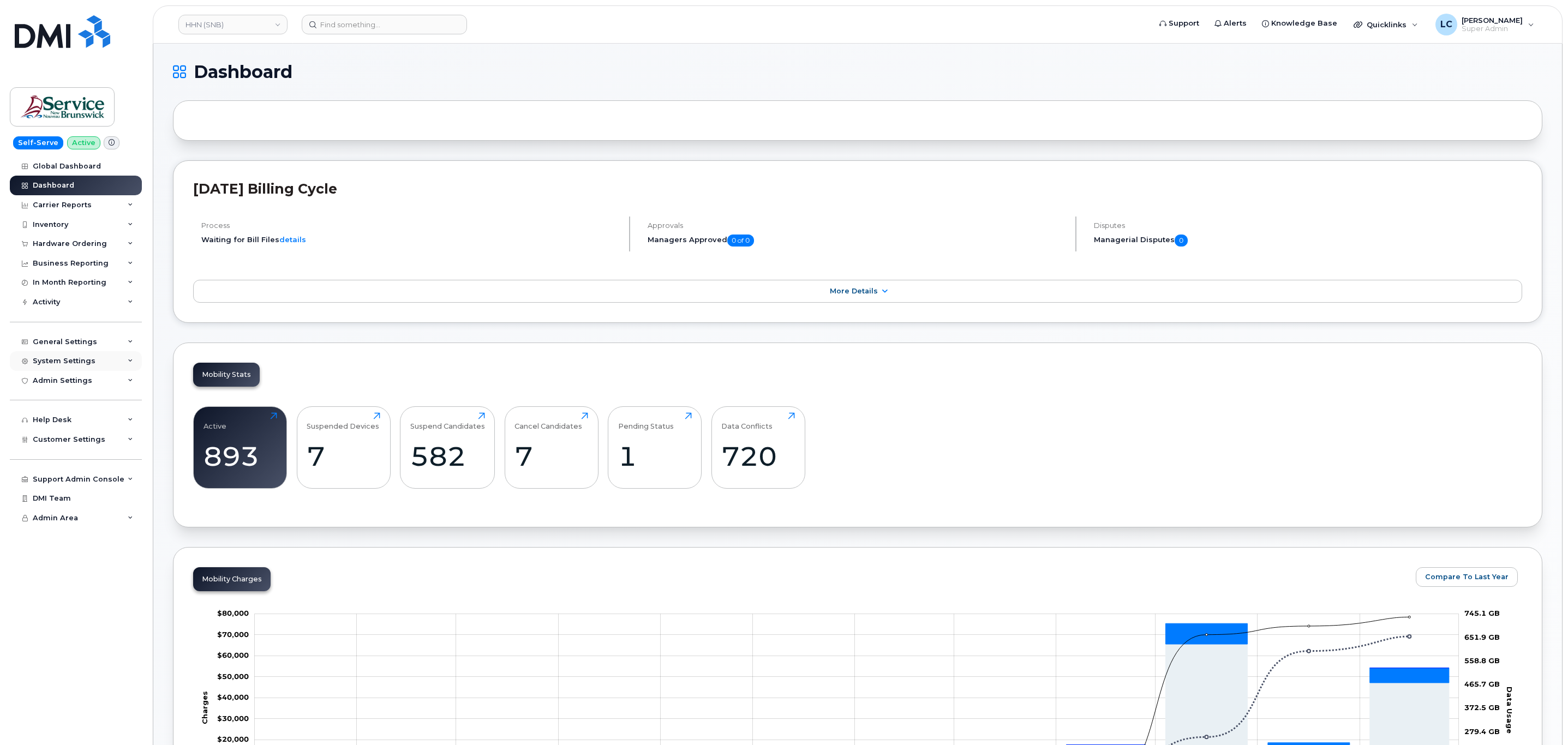
click at [80, 358] on div "System Settings" at bounding box center [64, 360] width 63 height 9
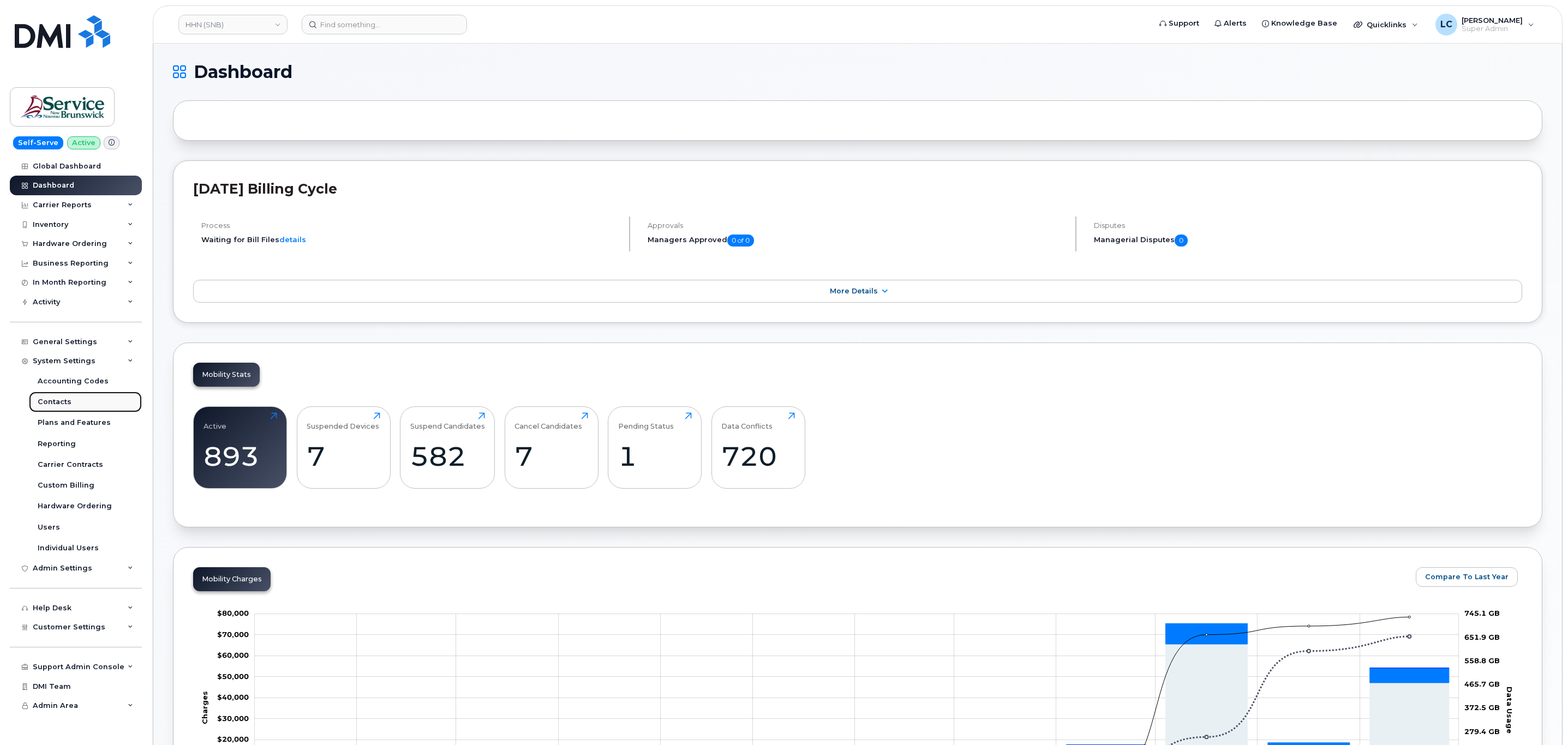
click at [62, 403] on div "Contacts" at bounding box center [54, 401] width 34 height 10
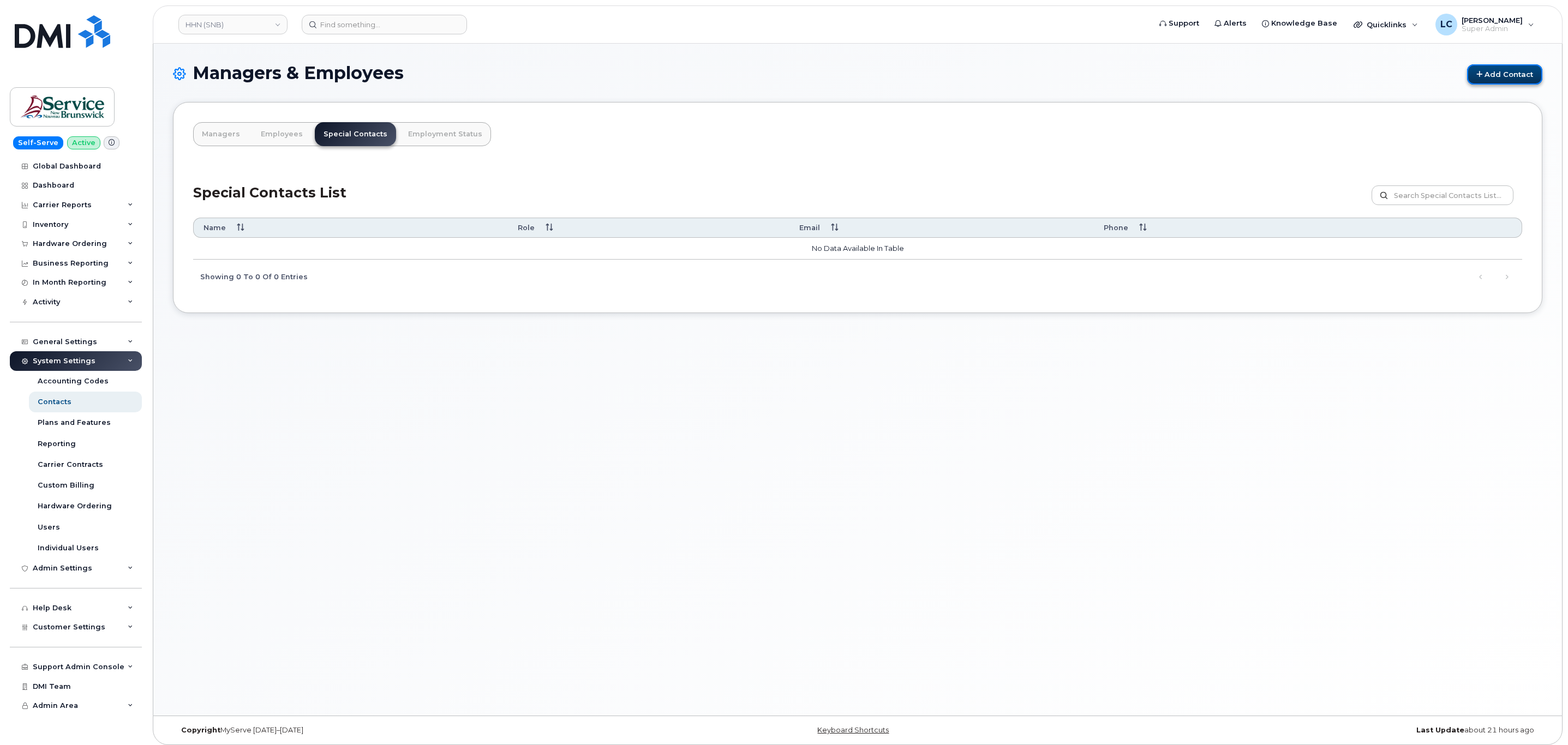
click at [1510, 78] on link "Add Contact" at bounding box center [1504, 74] width 75 height 20
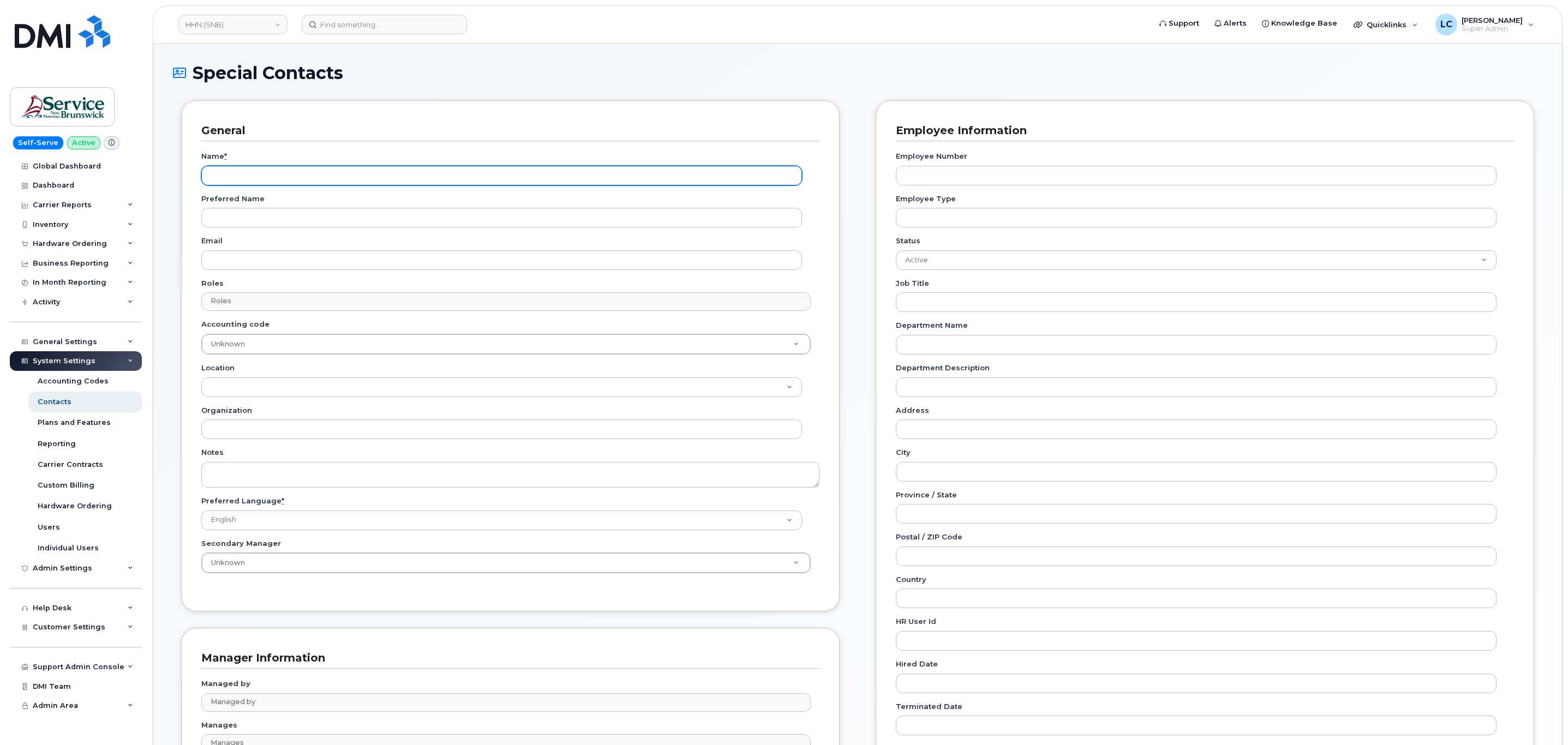
click at [259, 170] on input "Name *" at bounding box center [501, 175] width 601 height 19
click at [260, 177] on input "Name *" at bounding box center [501, 175] width 601 height 19
paste input "Accounting Report Contact"
type input "Accounting Report Contact"
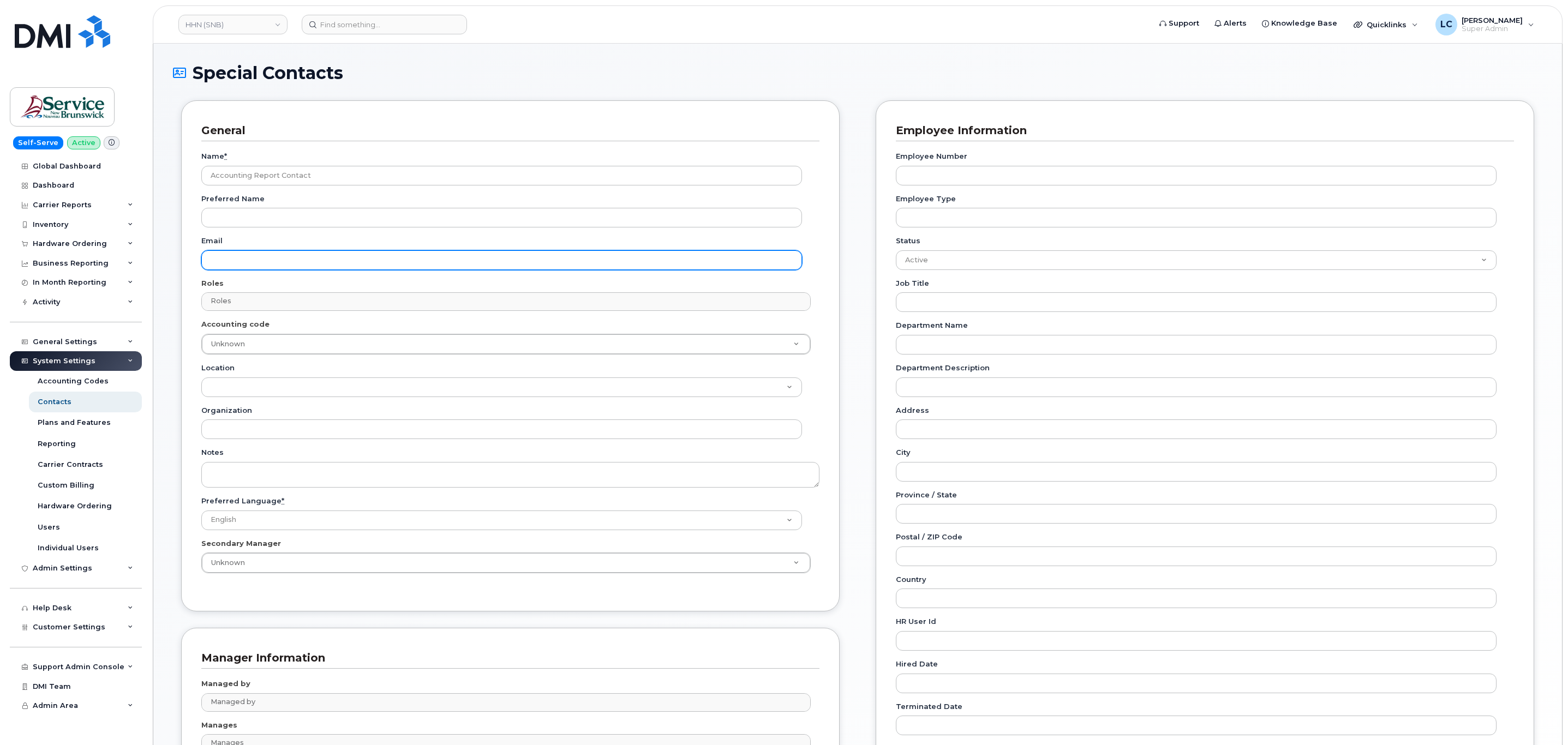
click at [241, 263] on input "Email" at bounding box center [501, 260] width 601 height 19
paste input "telephonyservices@gnb.ca"
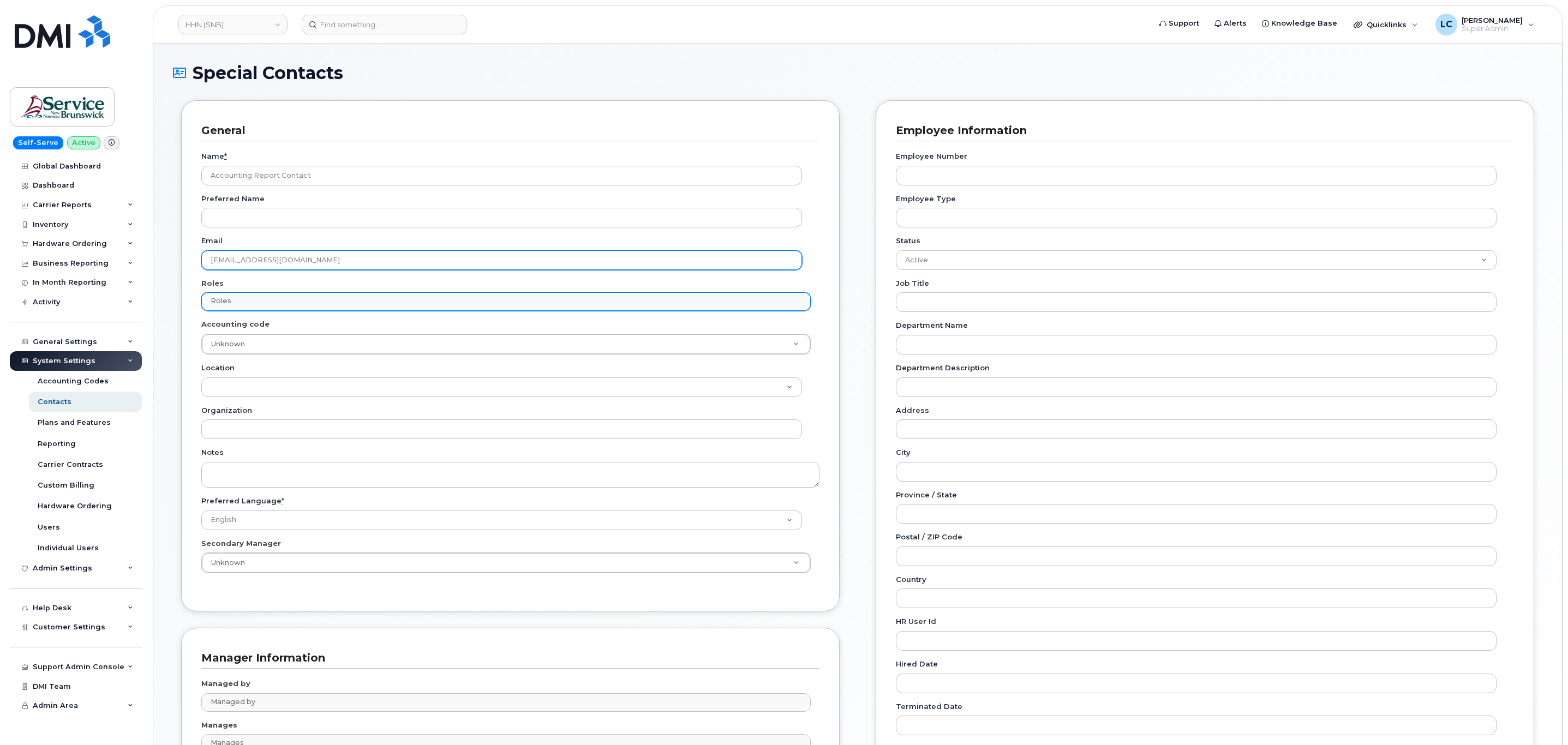
type input "telephonyservices@gnb.ca"
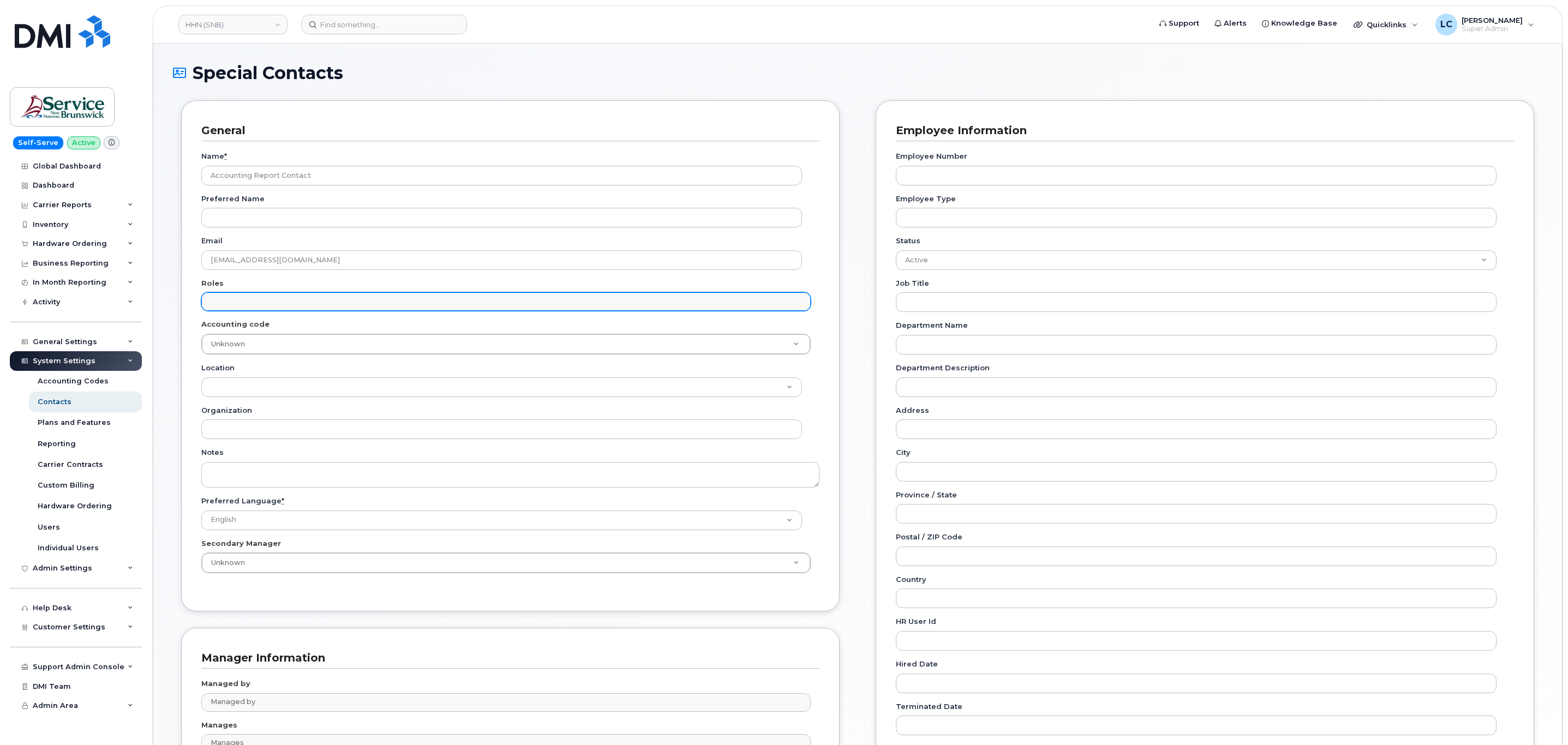
click at [247, 298] on input "text" at bounding box center [507, 301] width 599 height 15
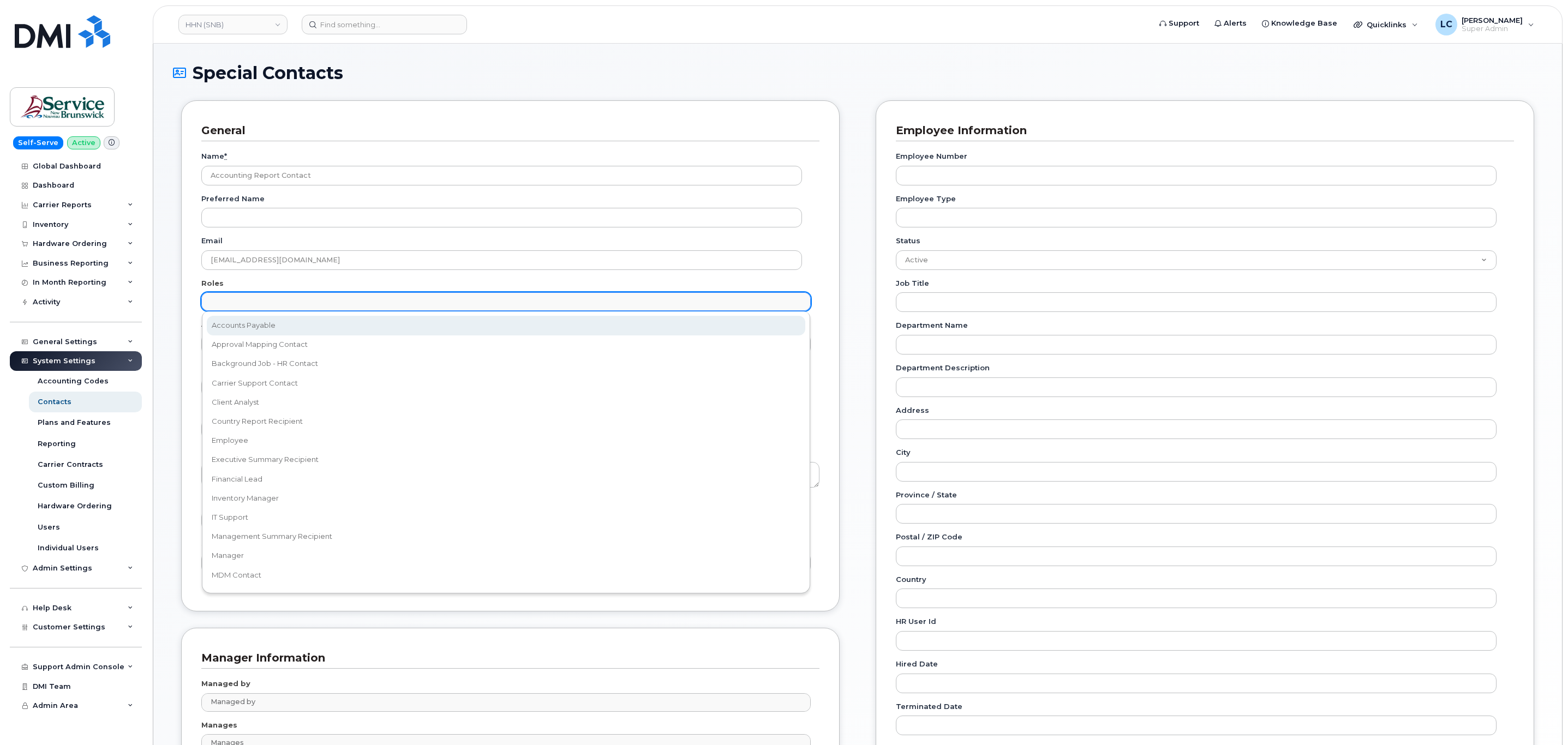
select select "5"
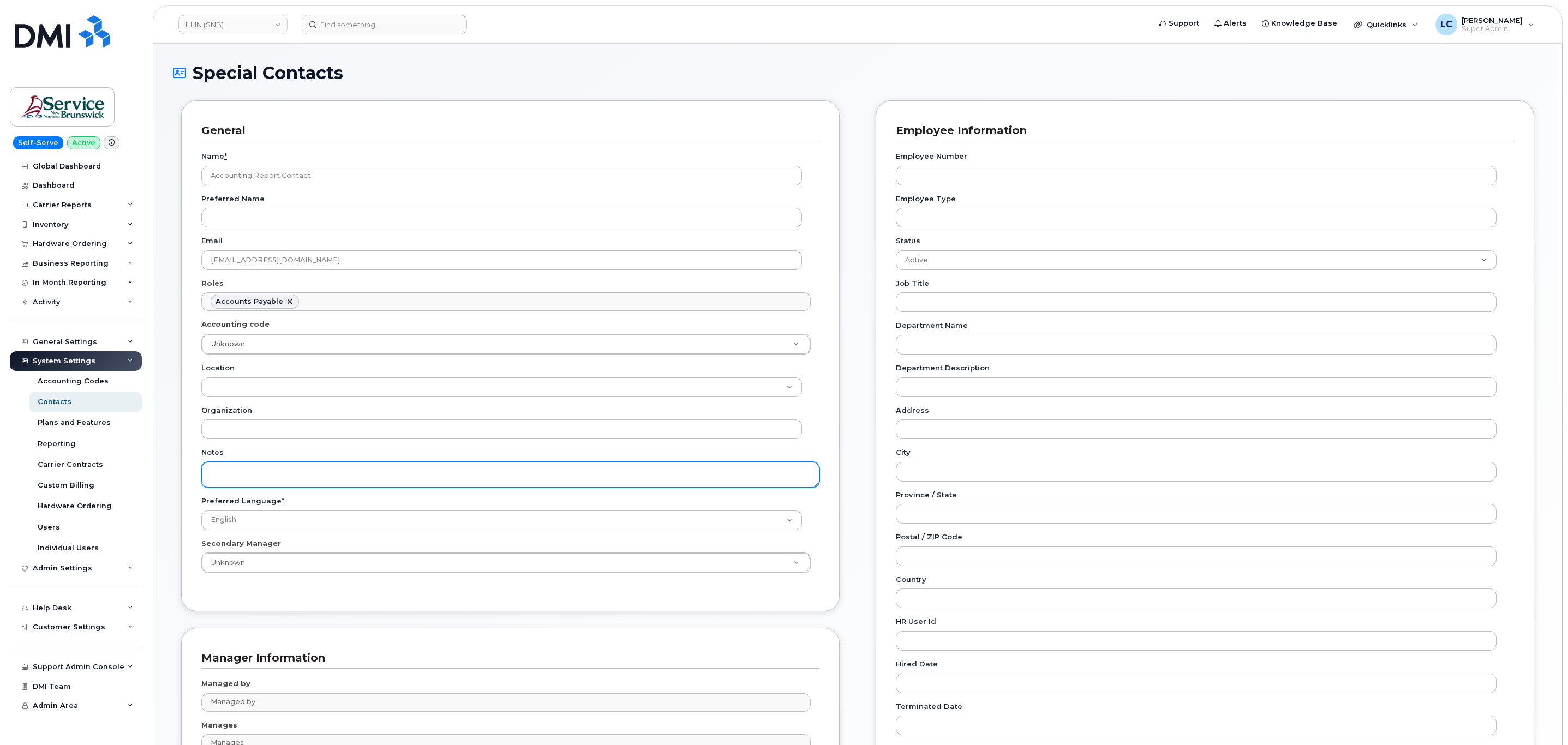
click at [235, 473] on textarea "Notes" at bounding box center [510, 474] width 618 height 25
paste textarea "SNB Requested To Configure as Accounting Report Recipient - [PERSON_NAME]: [DAT…"
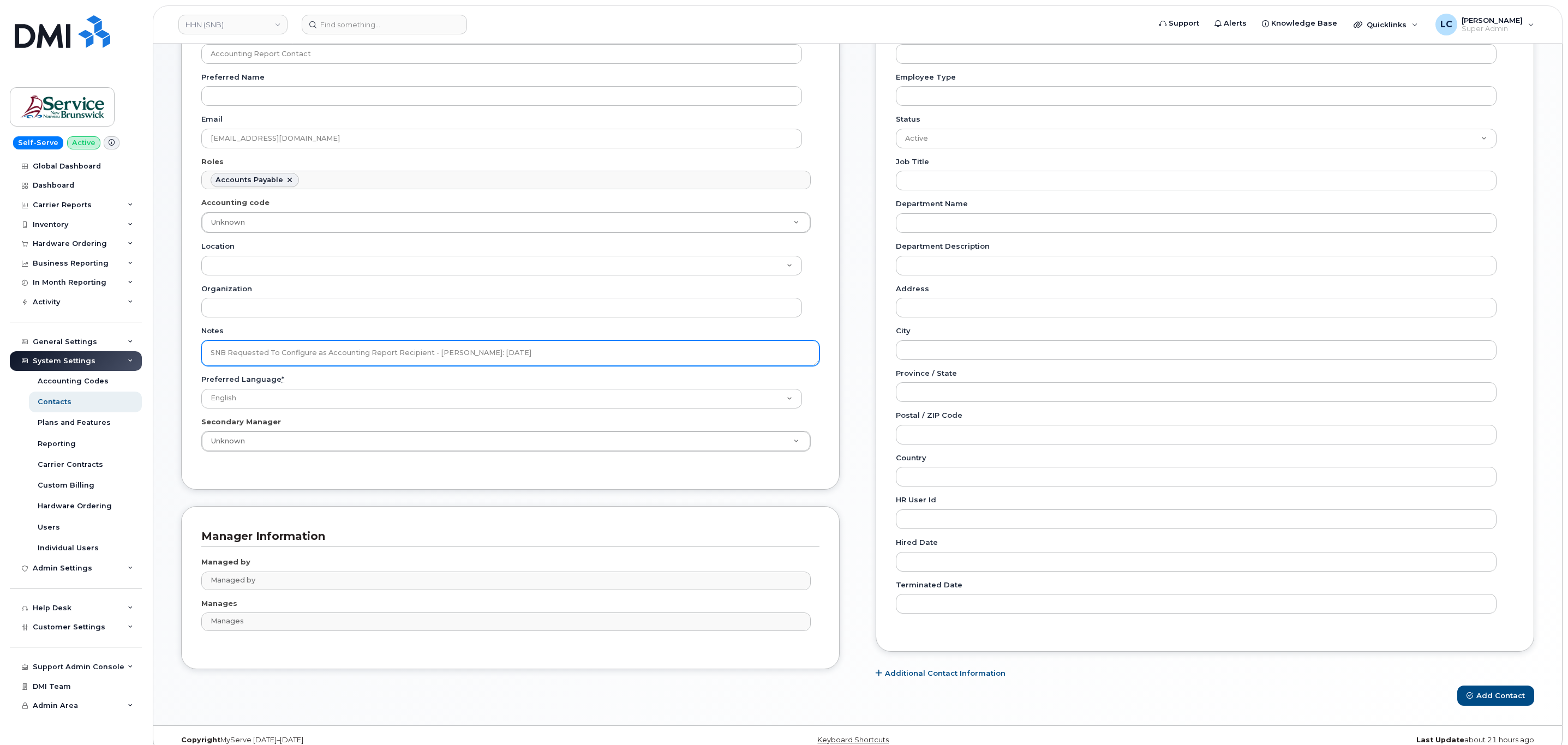
scroll to position [143, 0]
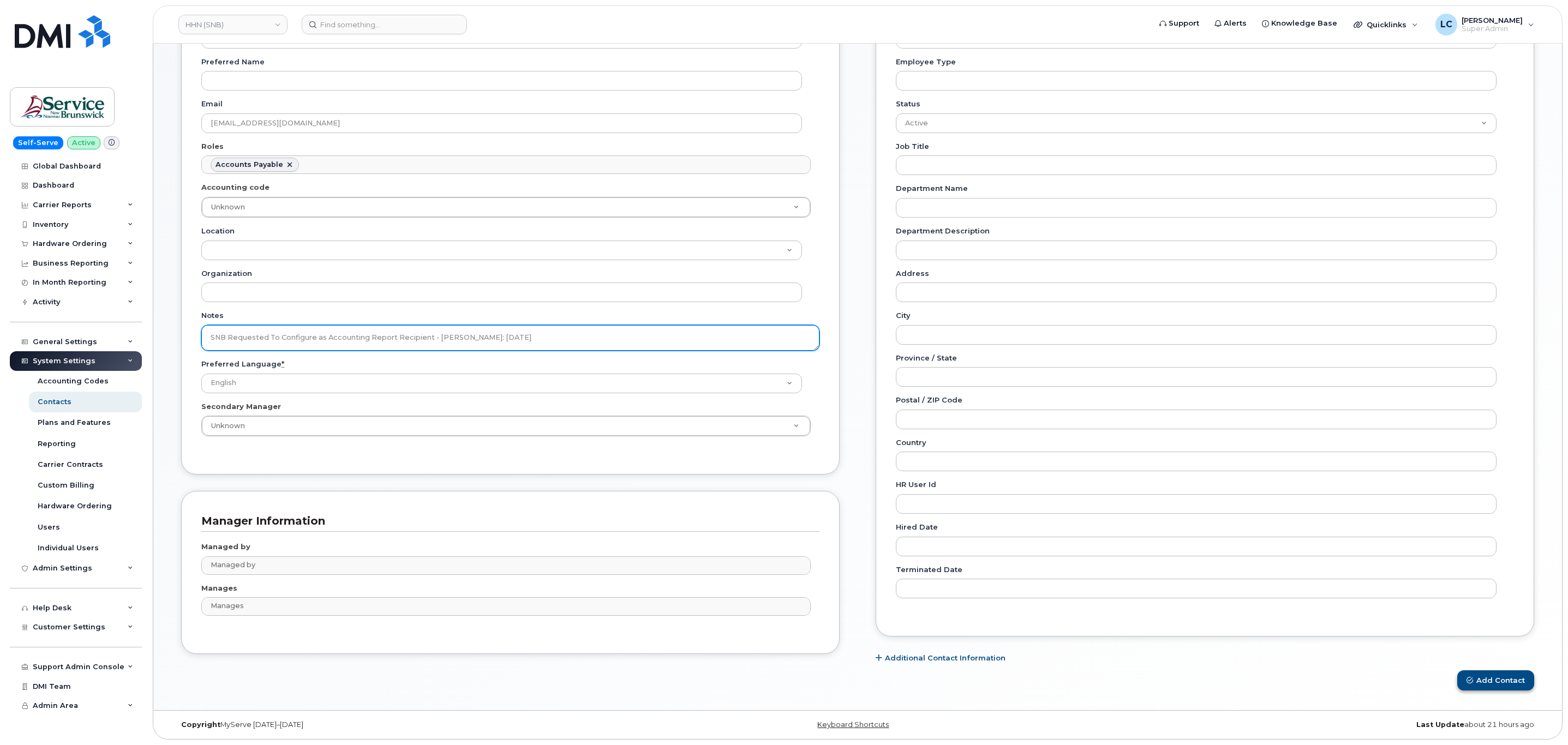
type textarea "SNB Requested To Configure as Accounting Report Recipient - [PERSON_NAME]: [DAT…"
click at [1476, 677] on button "Add Contact" at bounding box center [1495, 680] width 77 height 20
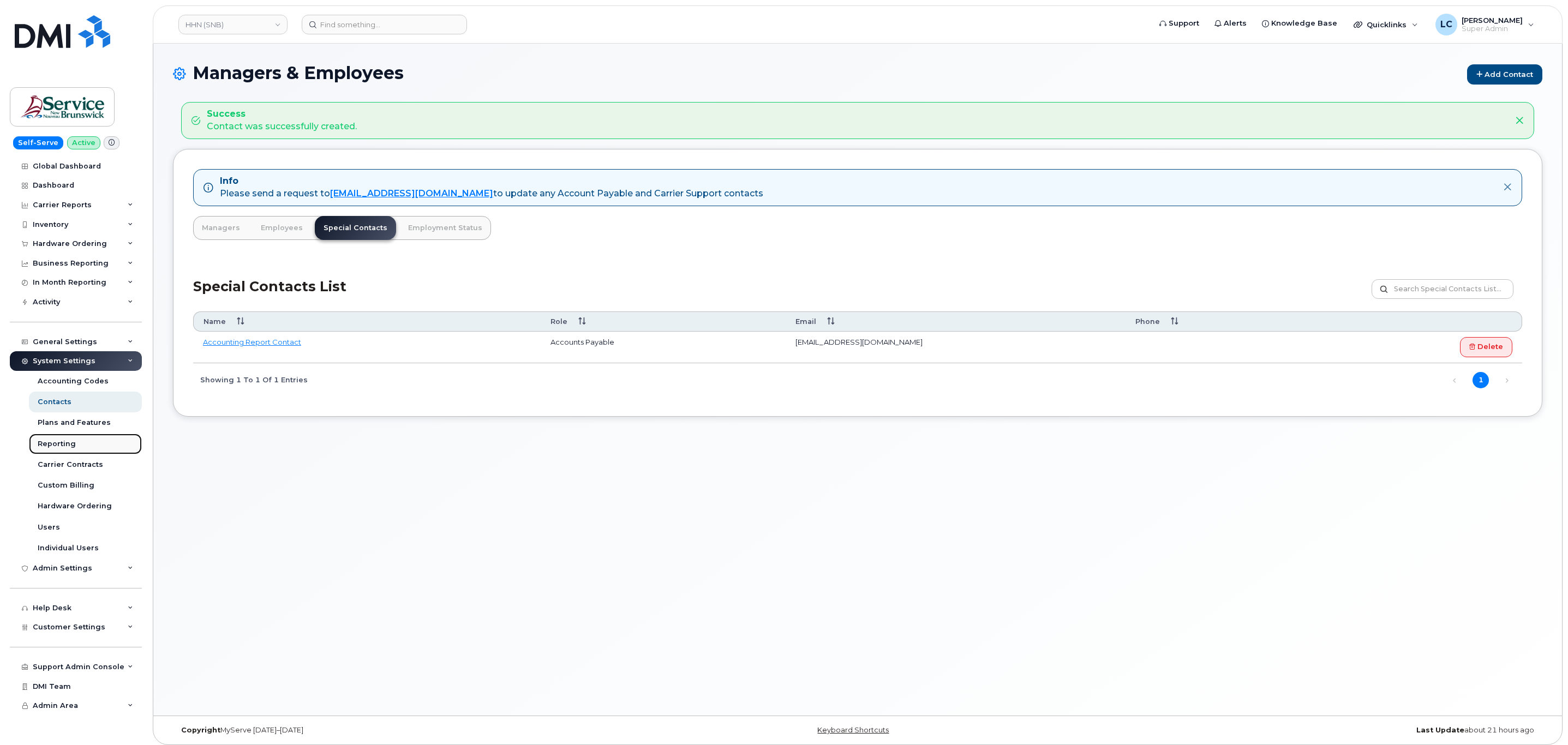
click at [62, 439] on div "Reporting" at bounding box center [56, 444] width 38 height 10
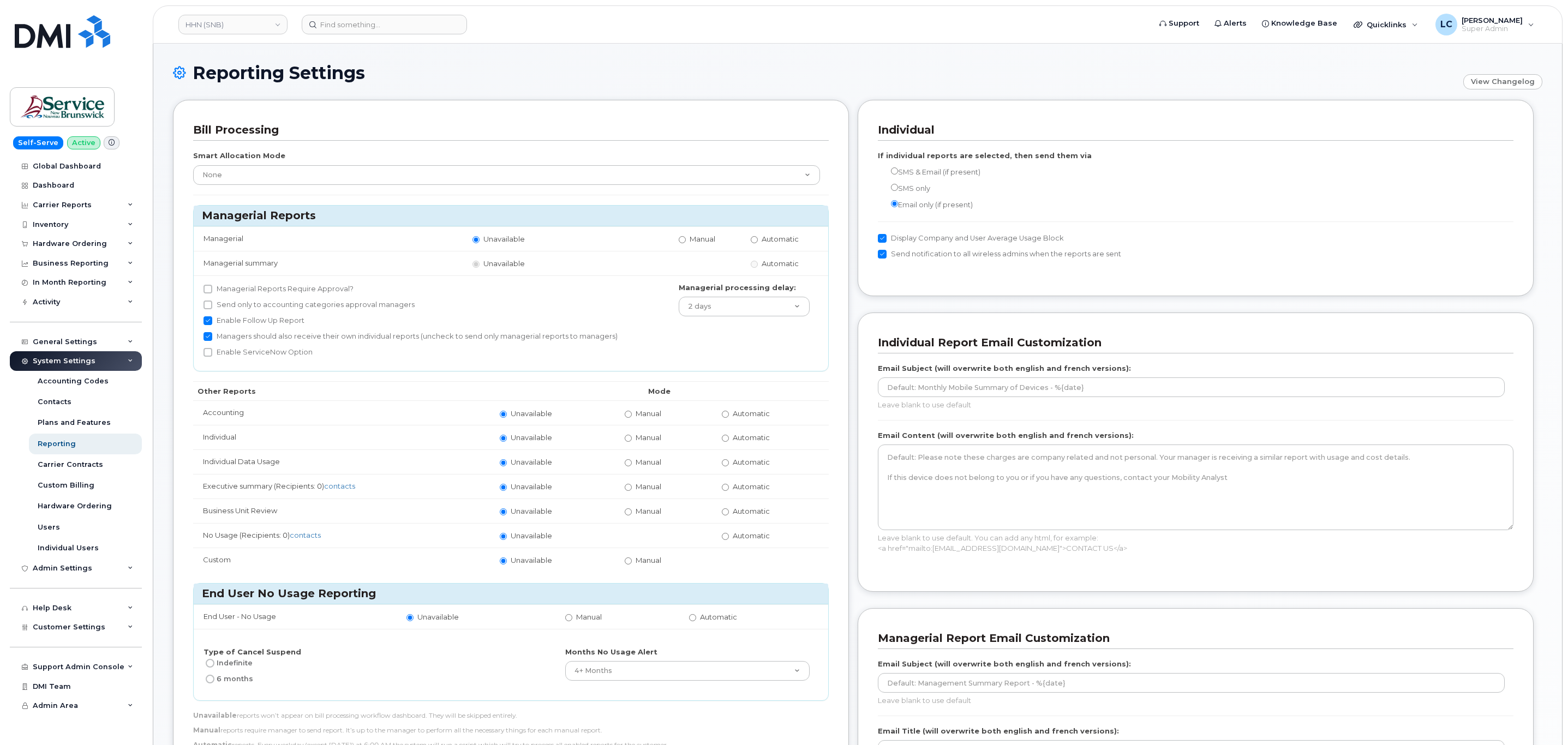
click at [731, 417] on label "Automatic" at bounding box center [746, 413] width 48 height 10
click at [729, 417] on input "Automatic" at bounding box center [725, 414] width 7 height 7
radio input "true"
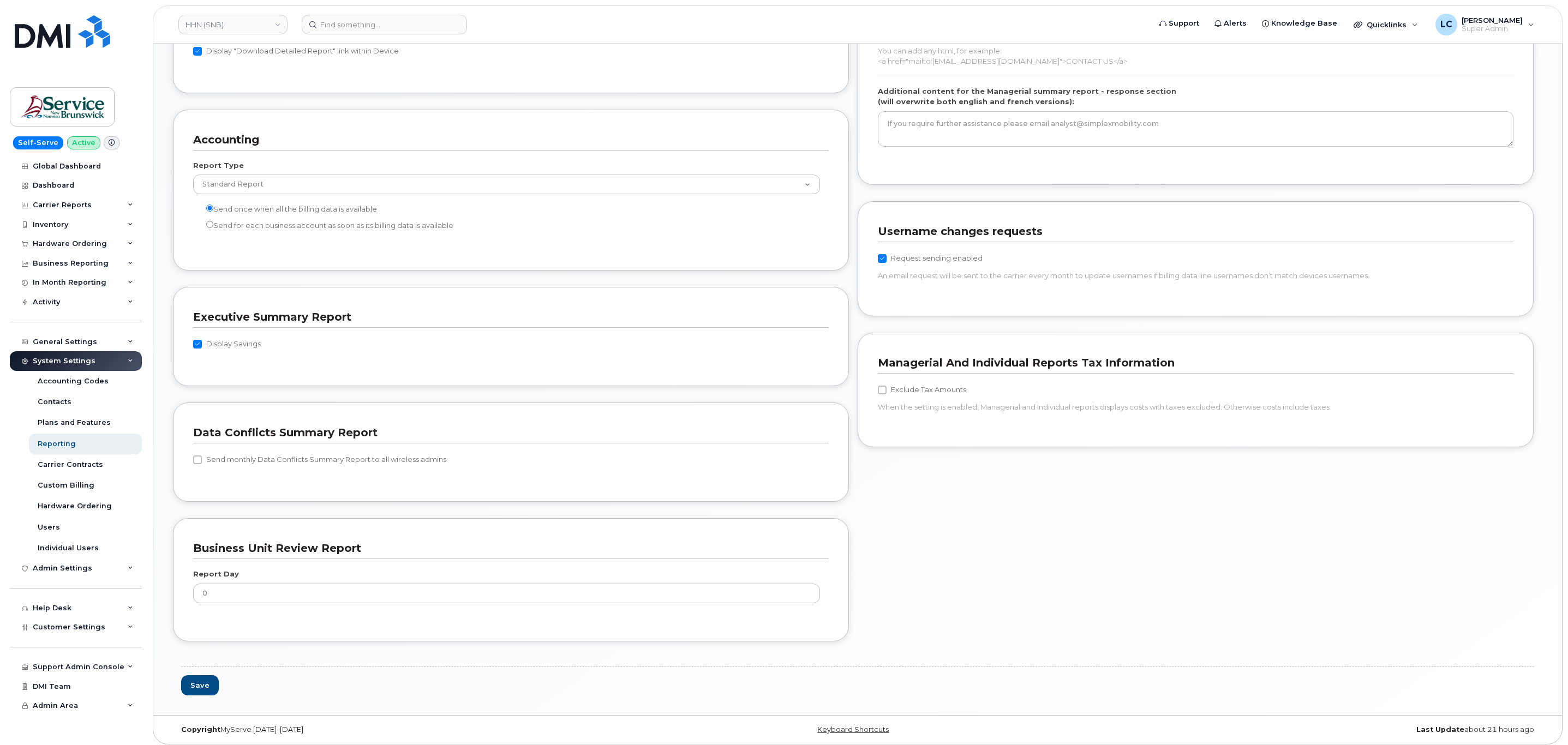
scroll to position [862, 0]
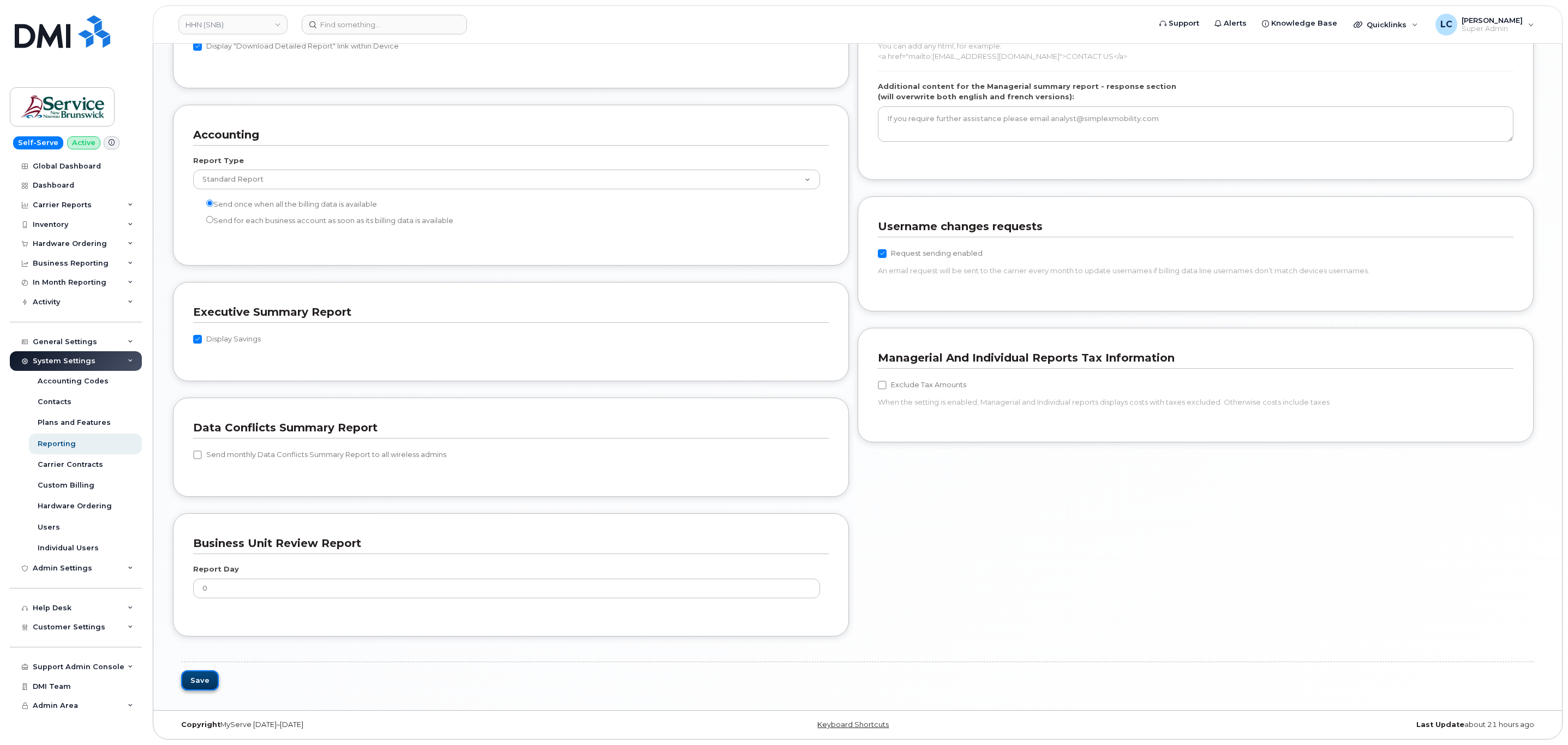
click at [210, 679] on button "Save" at bounding box center [200, 680] width 38 height 20
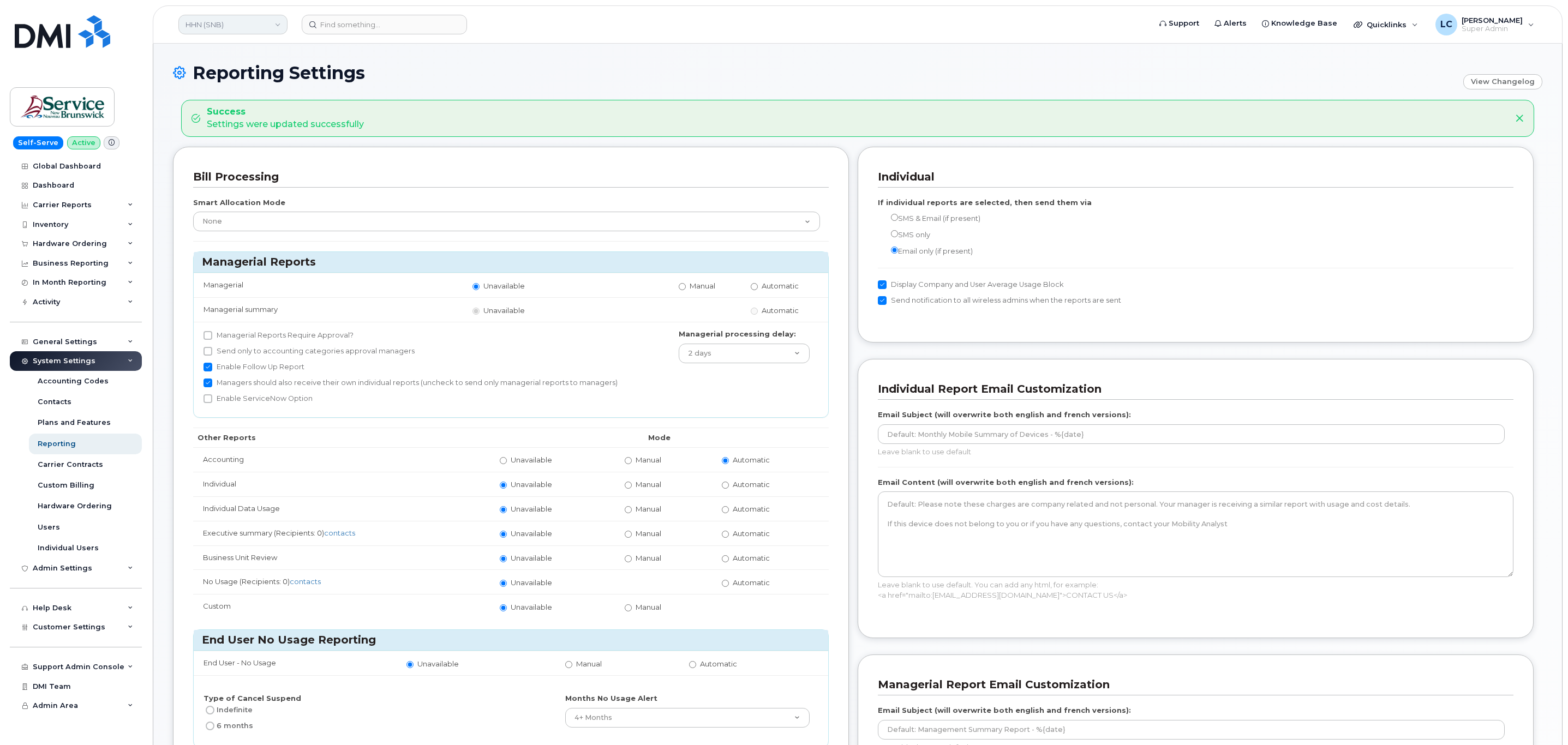
click at [246, 26] on link "HHN (SNB)" at bounding box center [233, 24] width 109 height 19
click at [239, 49] on input at bounding box center [260, 52] width 143 height 19
type input "HNB (SNB)"
click at [227, 109] on span "HNB (SNB)" at bounding box center [208, 103] width 38 height 11
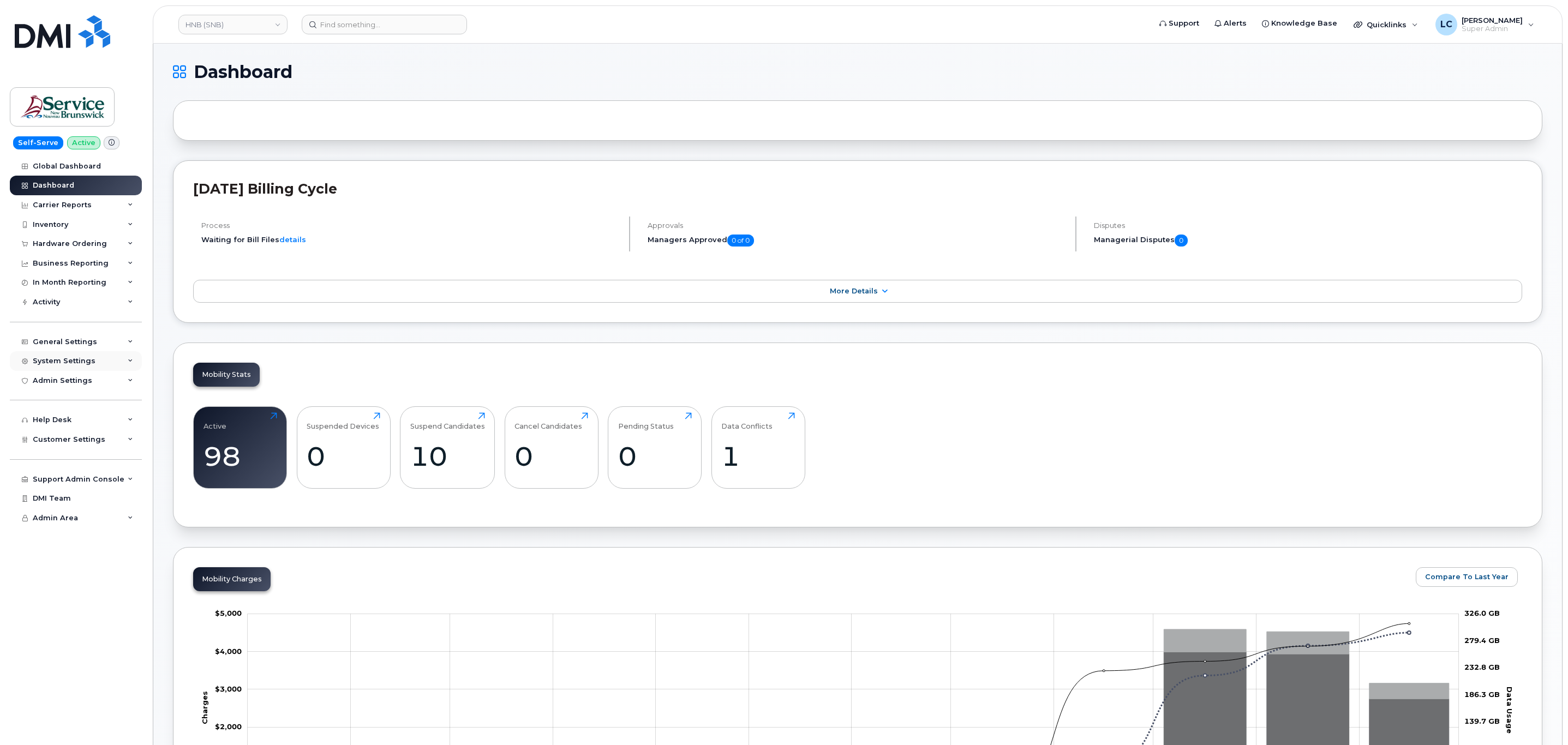
click at [72, 358] on div "System Settings" at bounding box center [64, 360] width 63 height 9
click at [267, 31] on link "HNB (SNB)" at bounding box center [233, 24] width 109 height 19
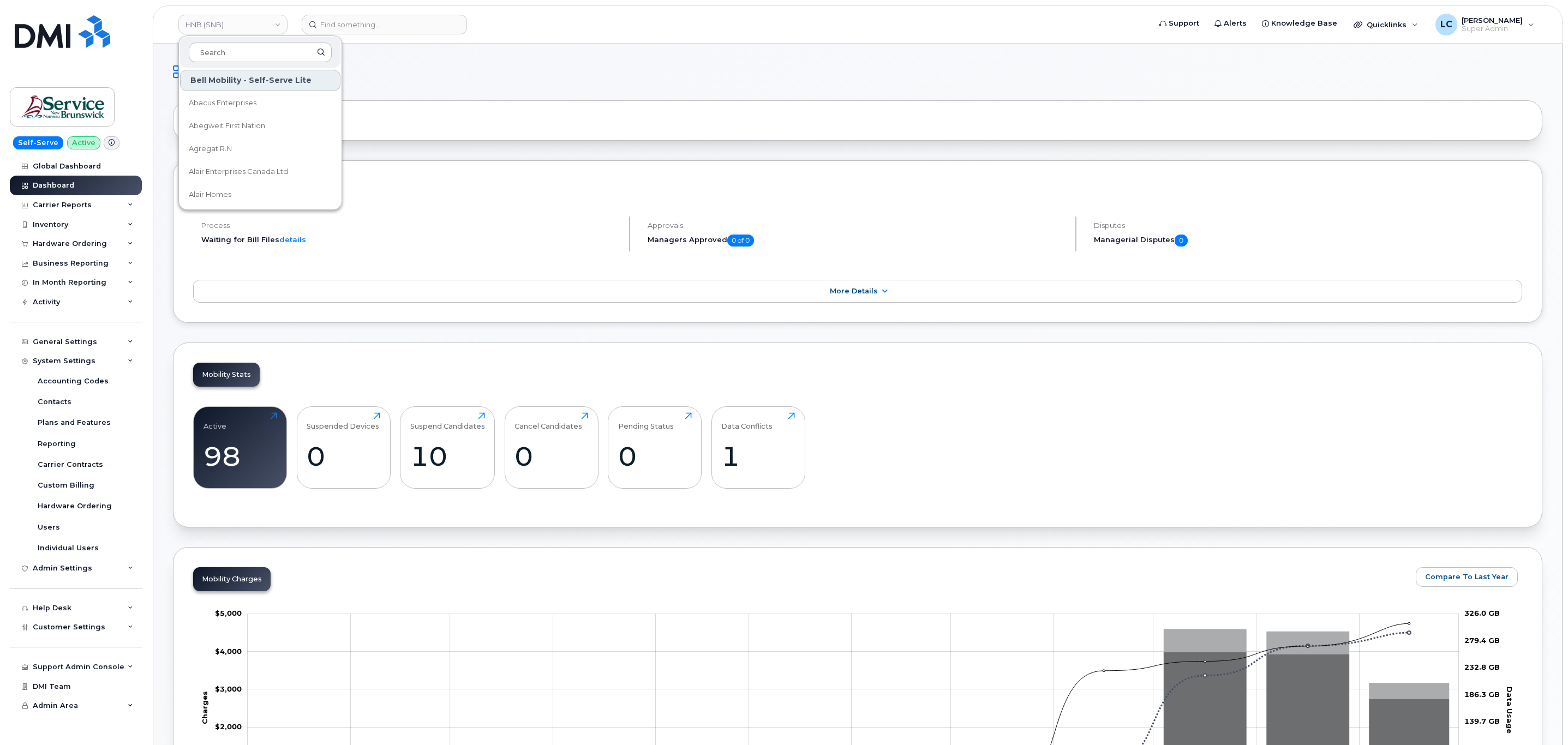
click at [64, 404] on div "Contacts" at bounding box center [54, 401] width 34 height 10
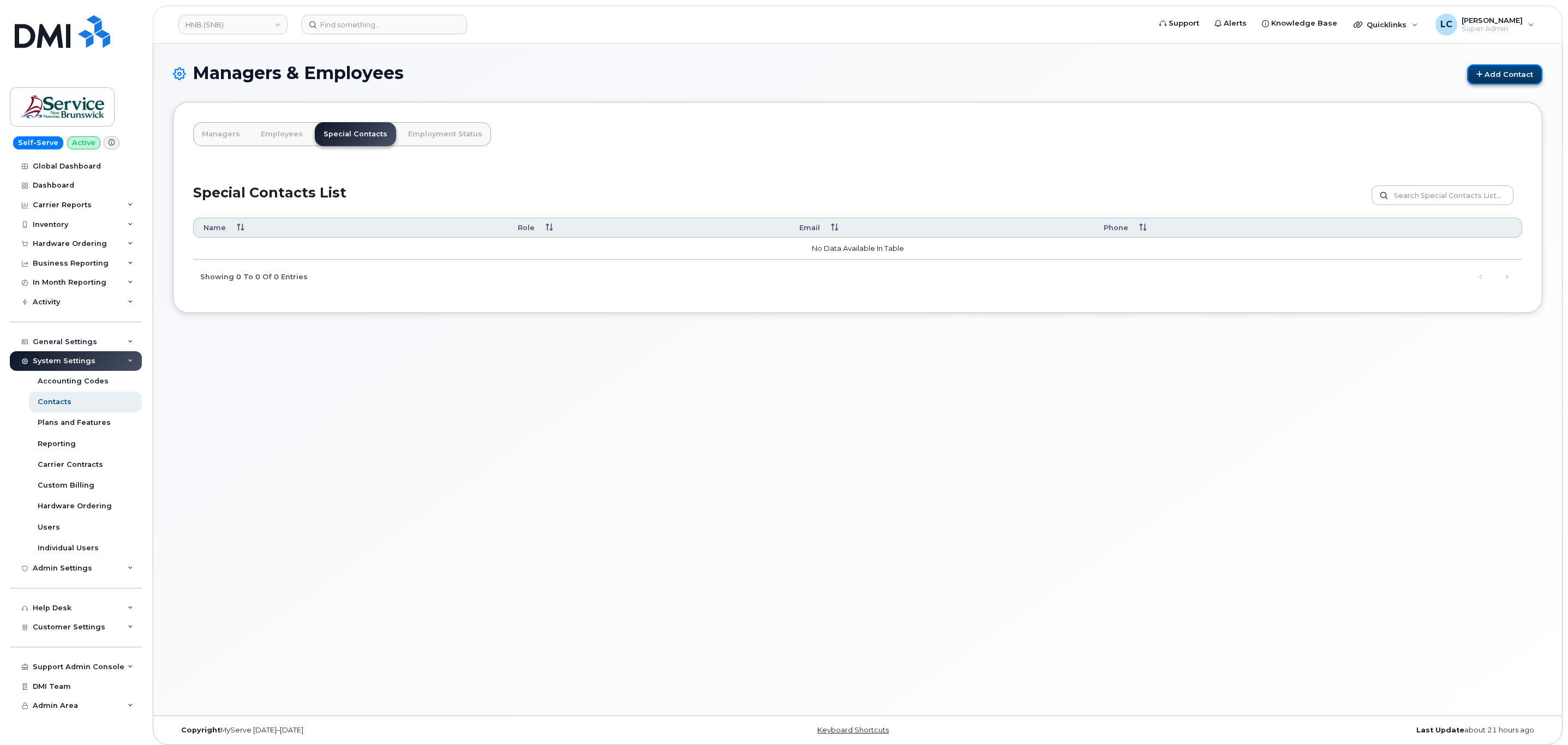
click at [1484, 82] on link "Add Contact" at bounding box center [1504, 74] width 75 height 20
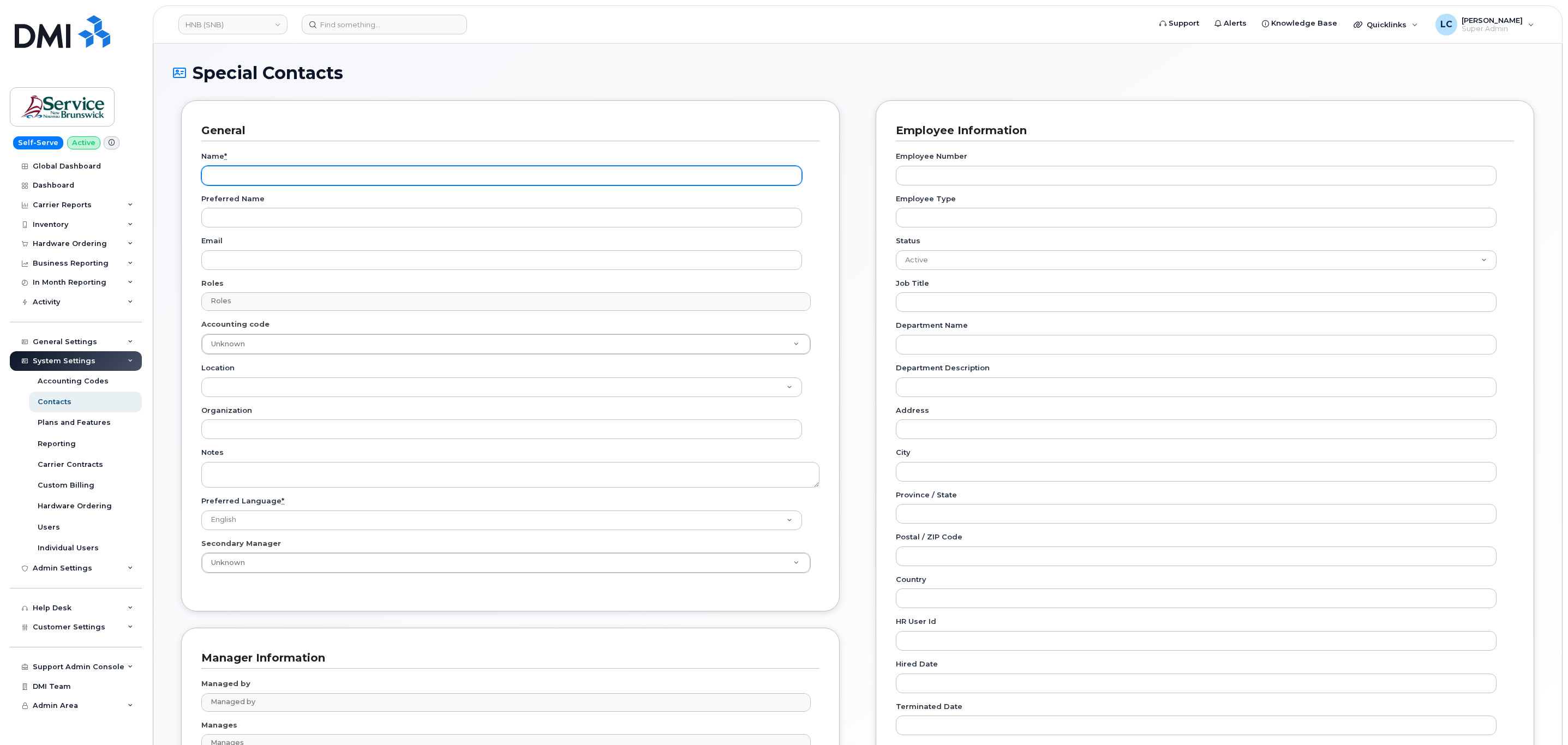
click at [286, 179] on input "Name *" at bounding box center [501, 175] width 601 height 19
paste input "Accounting Report Contact"
type input "Accounting Report Contact"
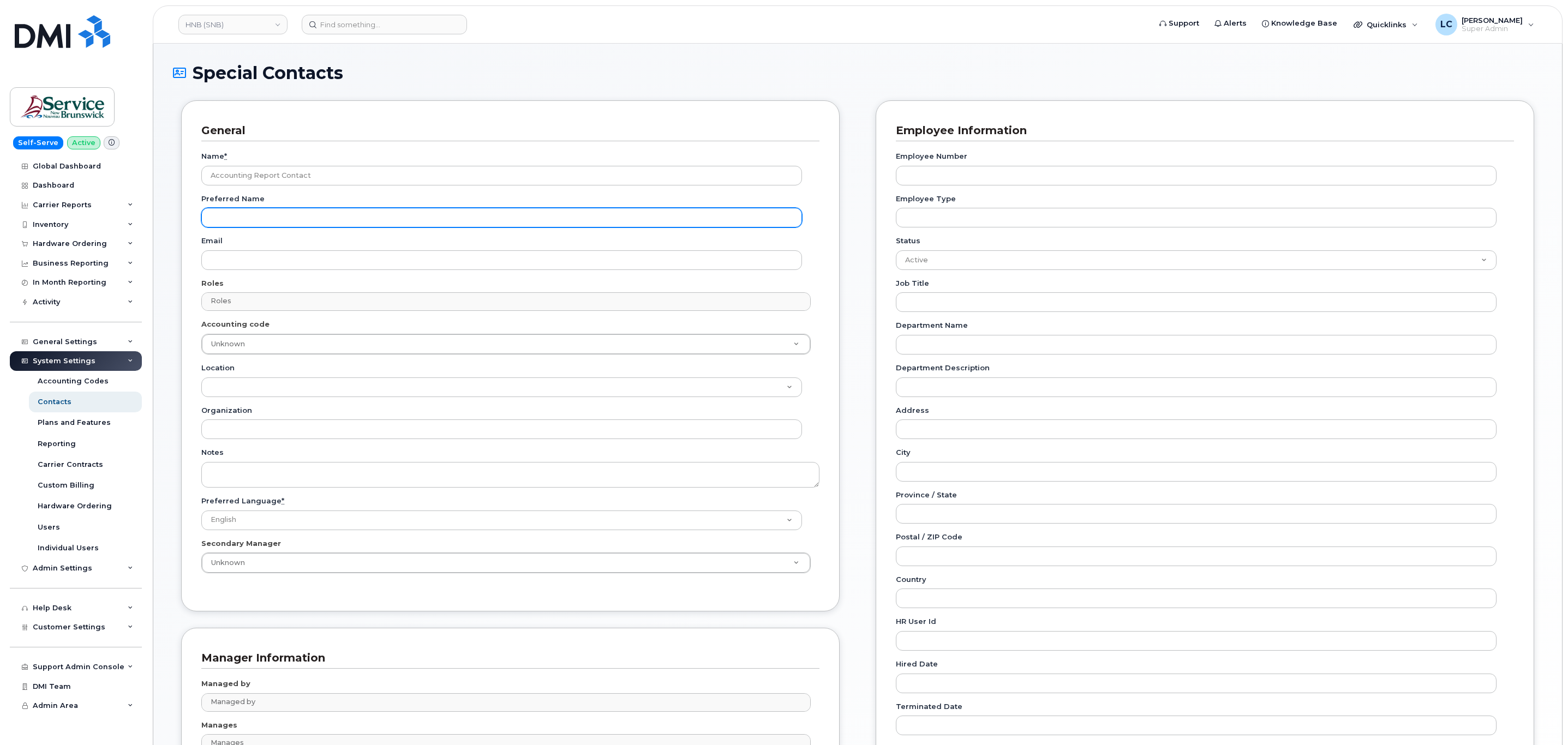
click at [239, 211] on input "Preferred Name" at bounding box center [501, 217] width 601 height 19
paste input "[EMAIL_ADDRESS][DOMAIN_NAME]"
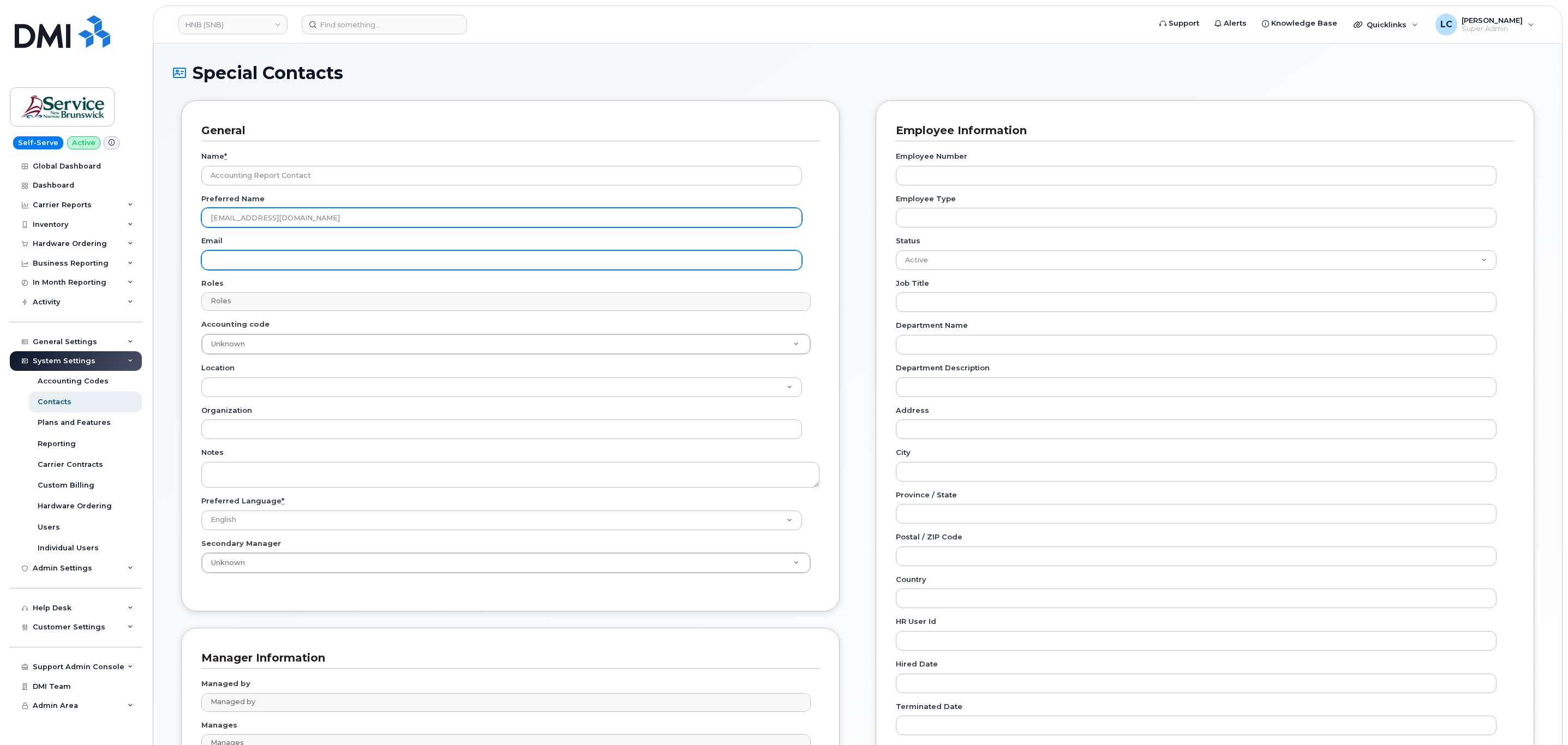
type input "[EMAIL_ADDRESS][DOMAIN_NAME]"
click at [262, 260] on input "Email" at bounding box center [501, 260] width 601 height 19
paste input "[EMAIL_ADDRESS][DOMAIN_NAME]"
type input "[EMAIL_ADDRESS][DOMAIN_NAME]"
drag, startPoint x: 324, startPoint y: 223, endPoint x: 103, endPoint y: 212, distance: 221.3
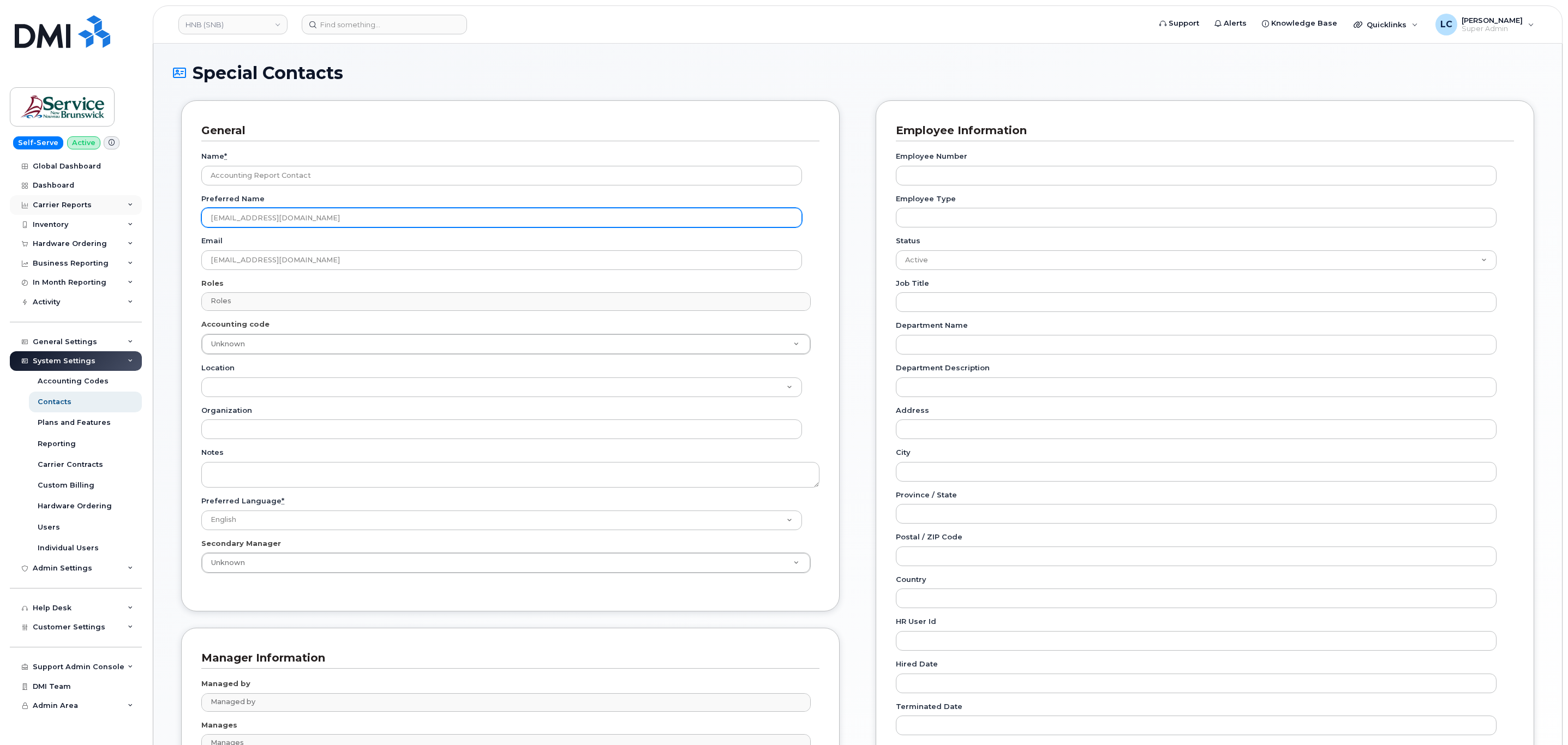
click at [153, 212] on div "HNB (SNB) Support Alerts Knowledge Base Quicklinks Suspend / Cancel Device Chan…" at bounding box center [857, 445] width 1410 height 803
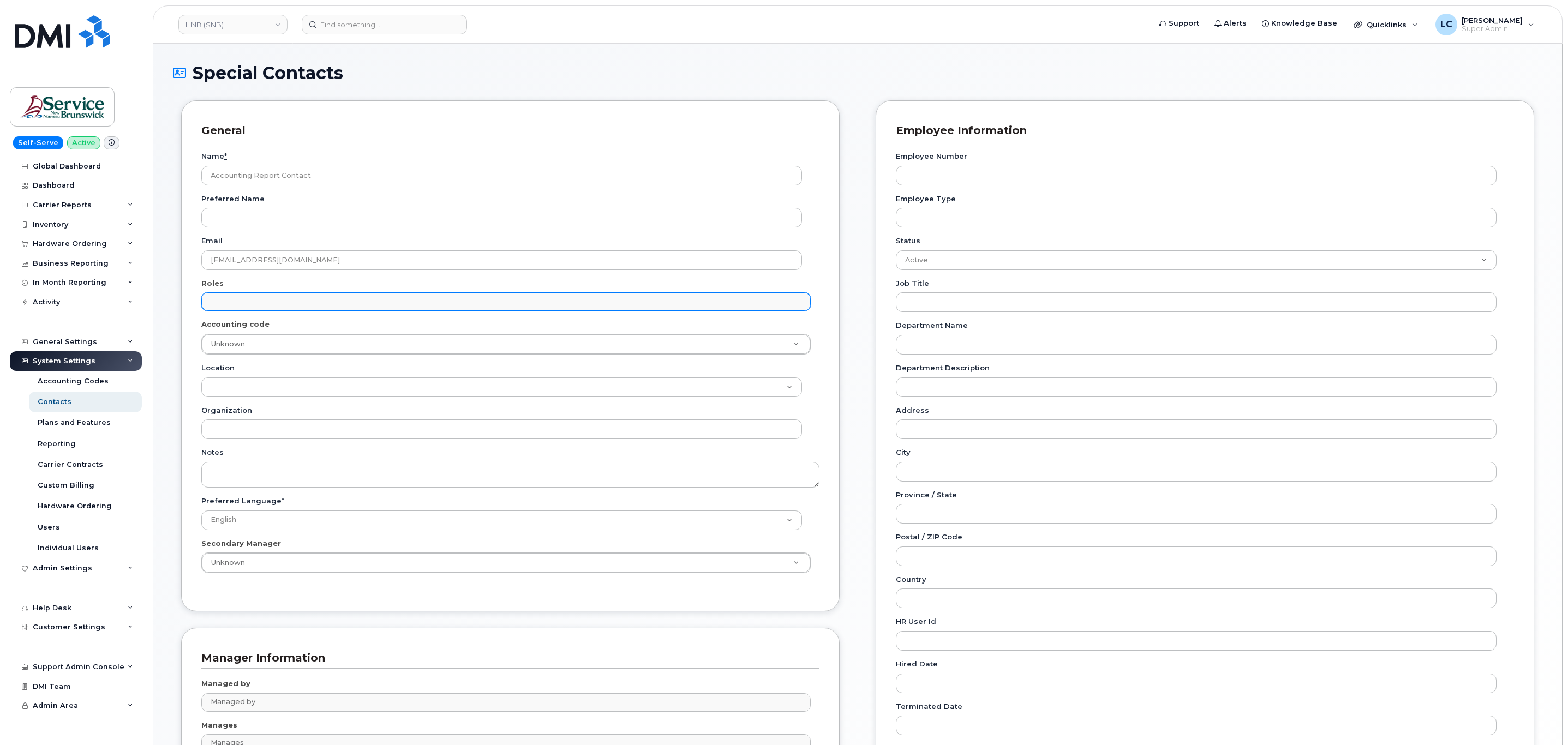
click at [312, 296] on input "text" at bounding box center [507, 301] width 599 height 15
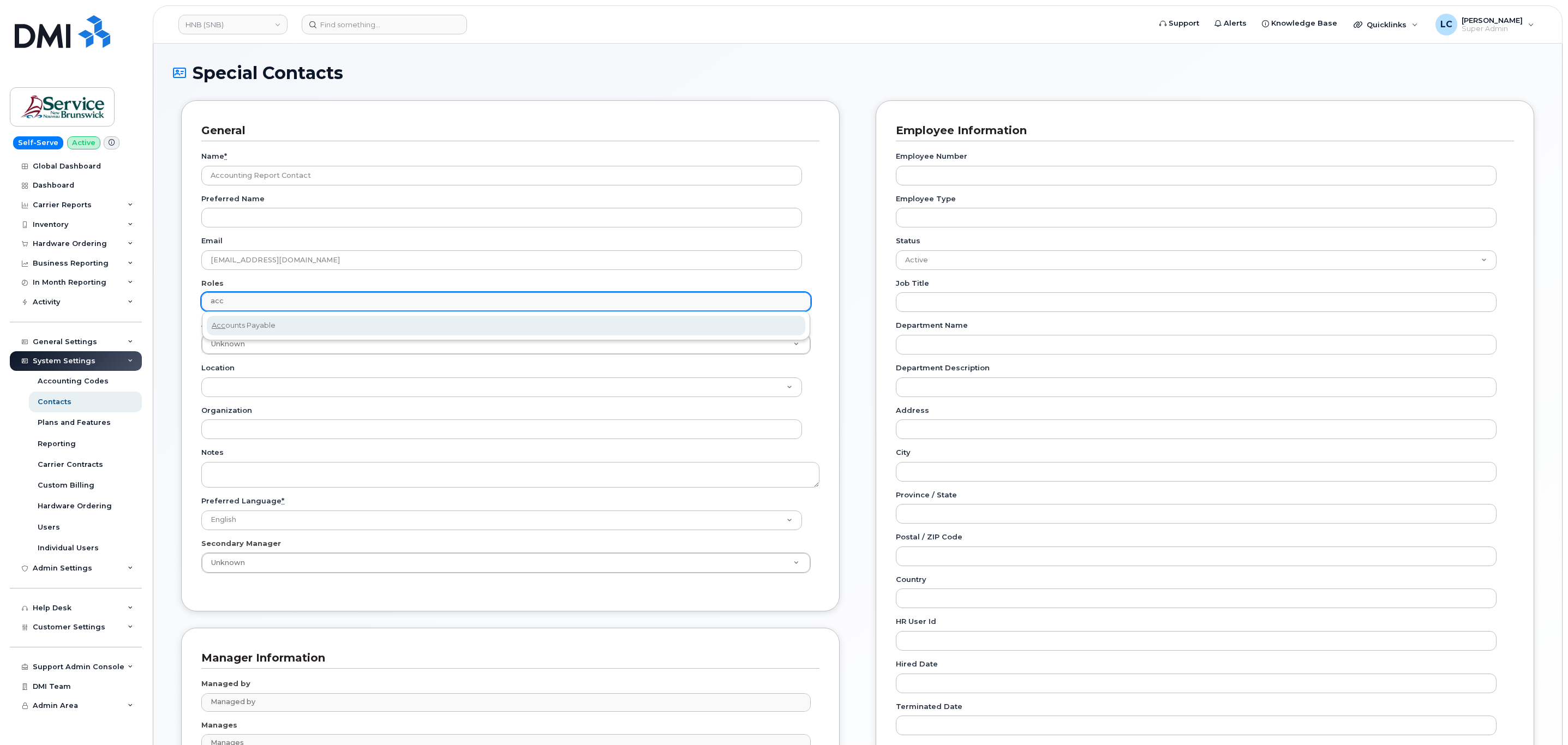
type input "acc"
select select "5"
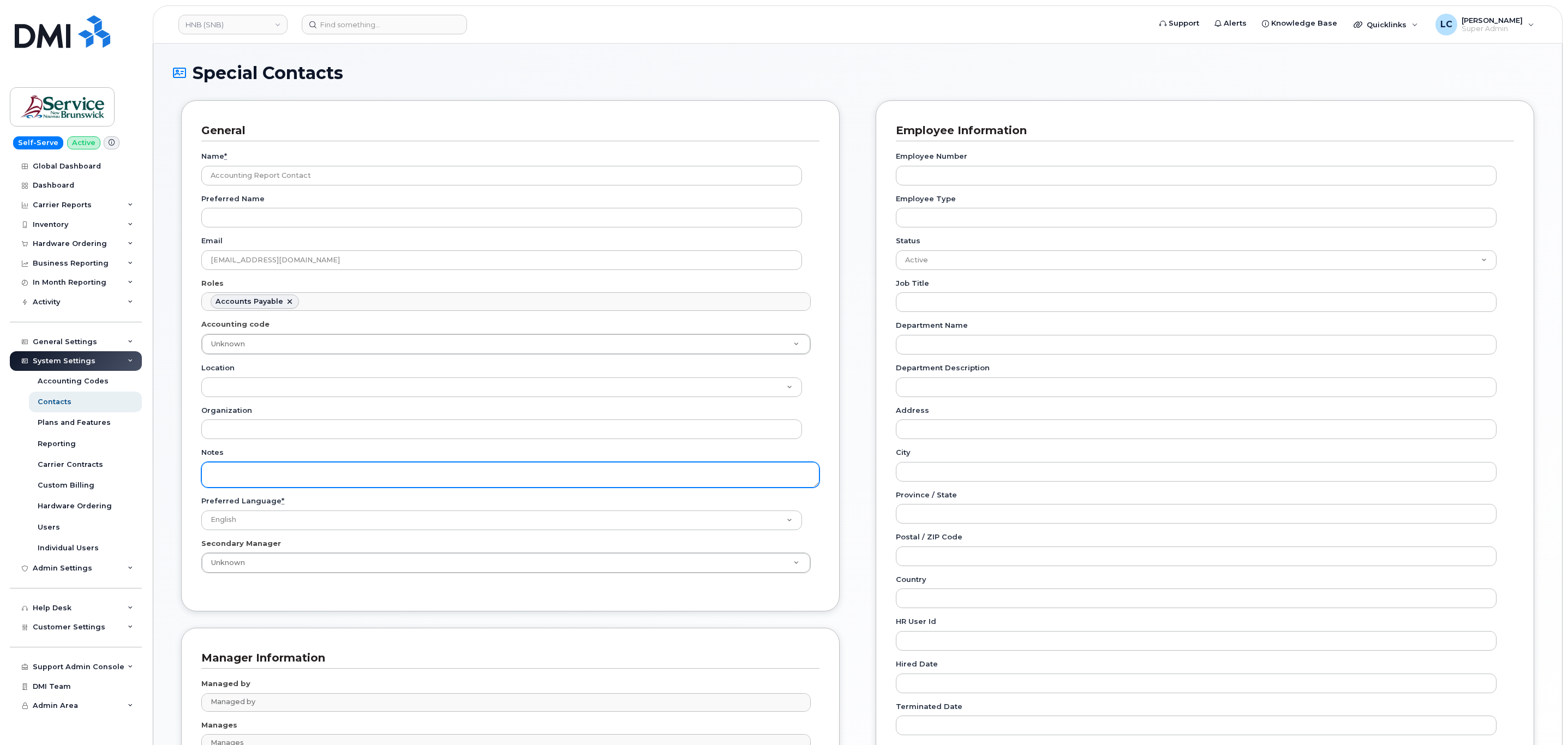
click at [230, 468] on textarea "Notes" at bounding box center [510, 474] width 618 height 25
paste textarea "SNB Requested To Configure as Accounting Report Recipient - Per Eric: 10/08/2025"
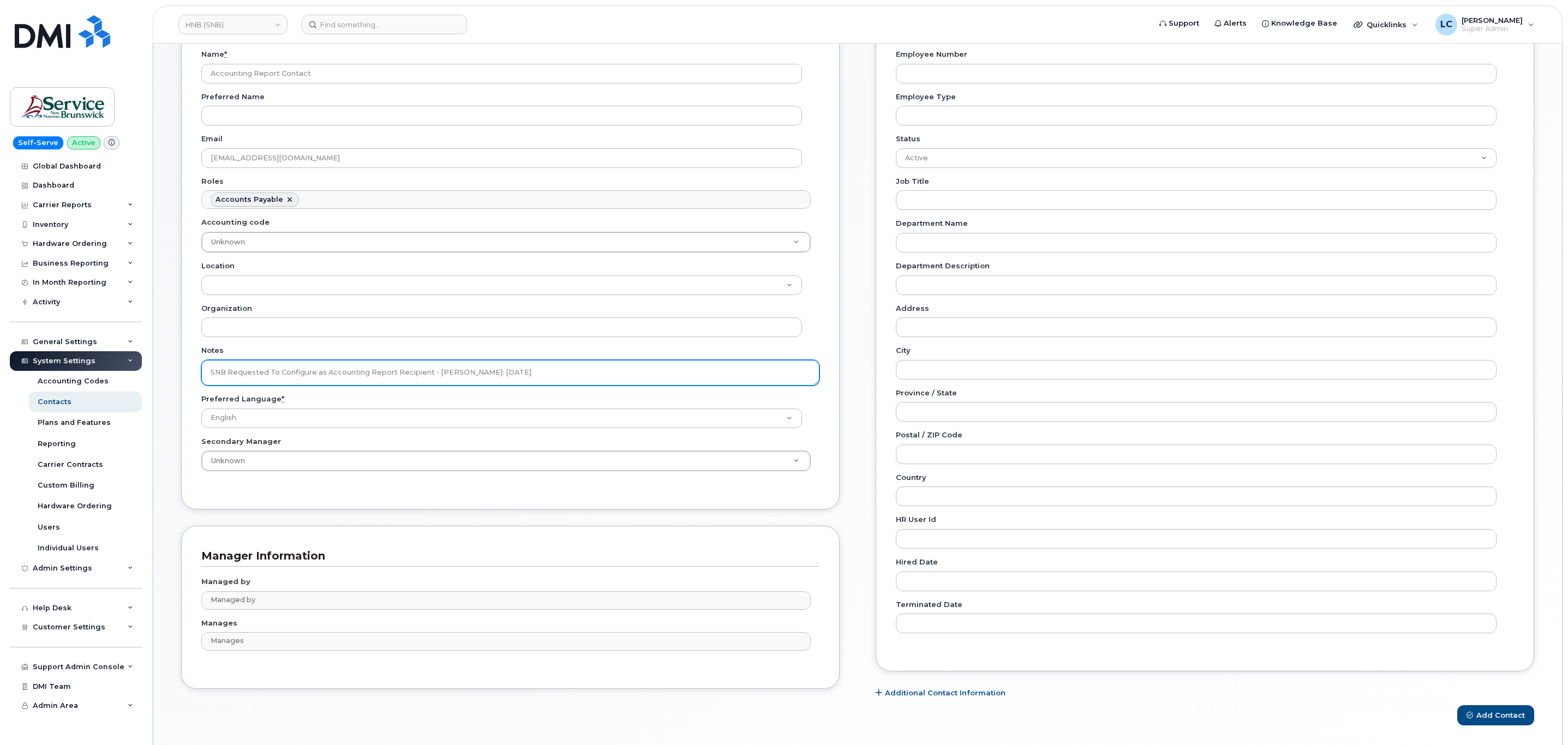
scroll to position [143, 0]
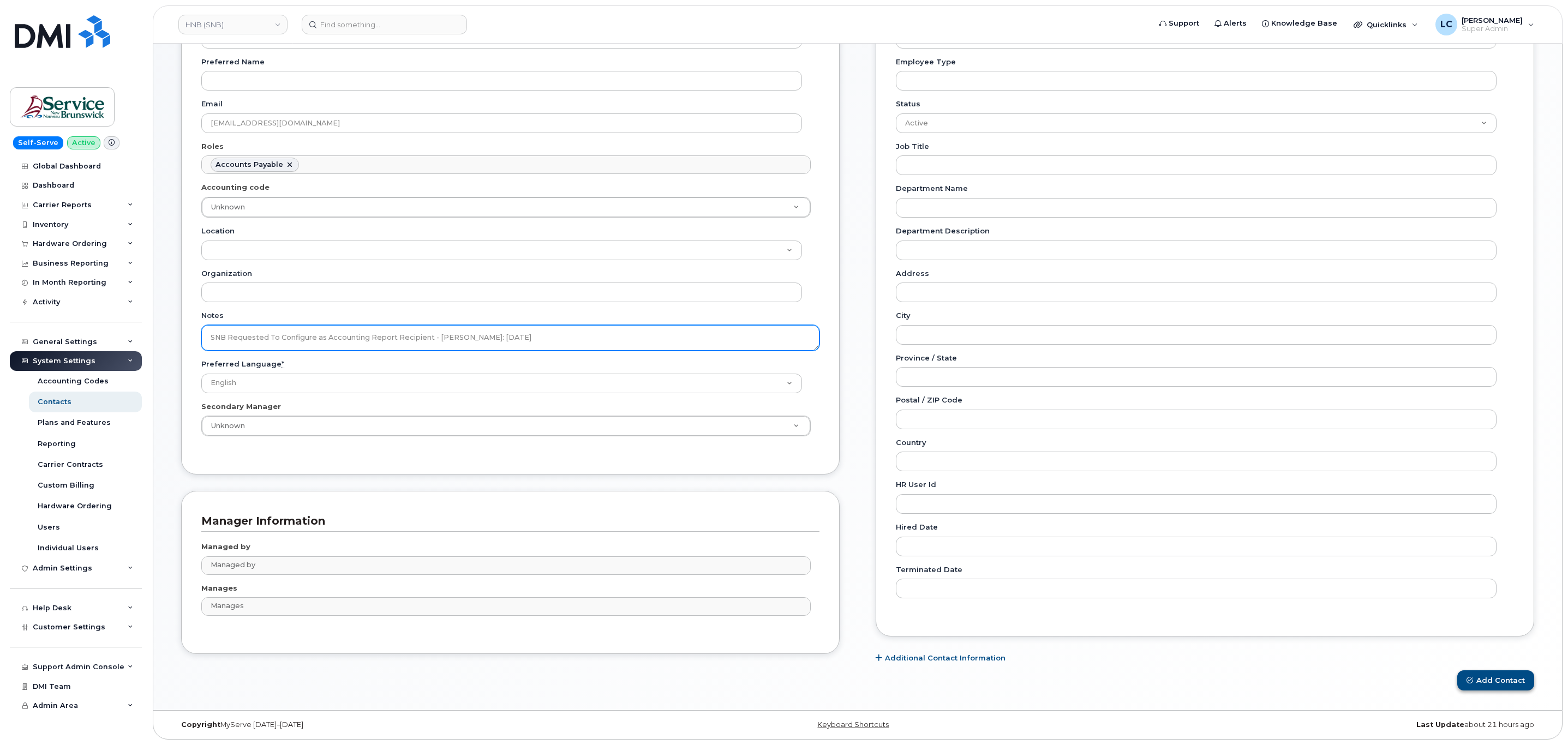
type textarea "SNB Requested To Configure as Accounting Report Recipient - Per Eric: 10/08/2025"
click at [1483, 687] on button "Add Contact" at bounding box center [1495, 680] width 77 height 20
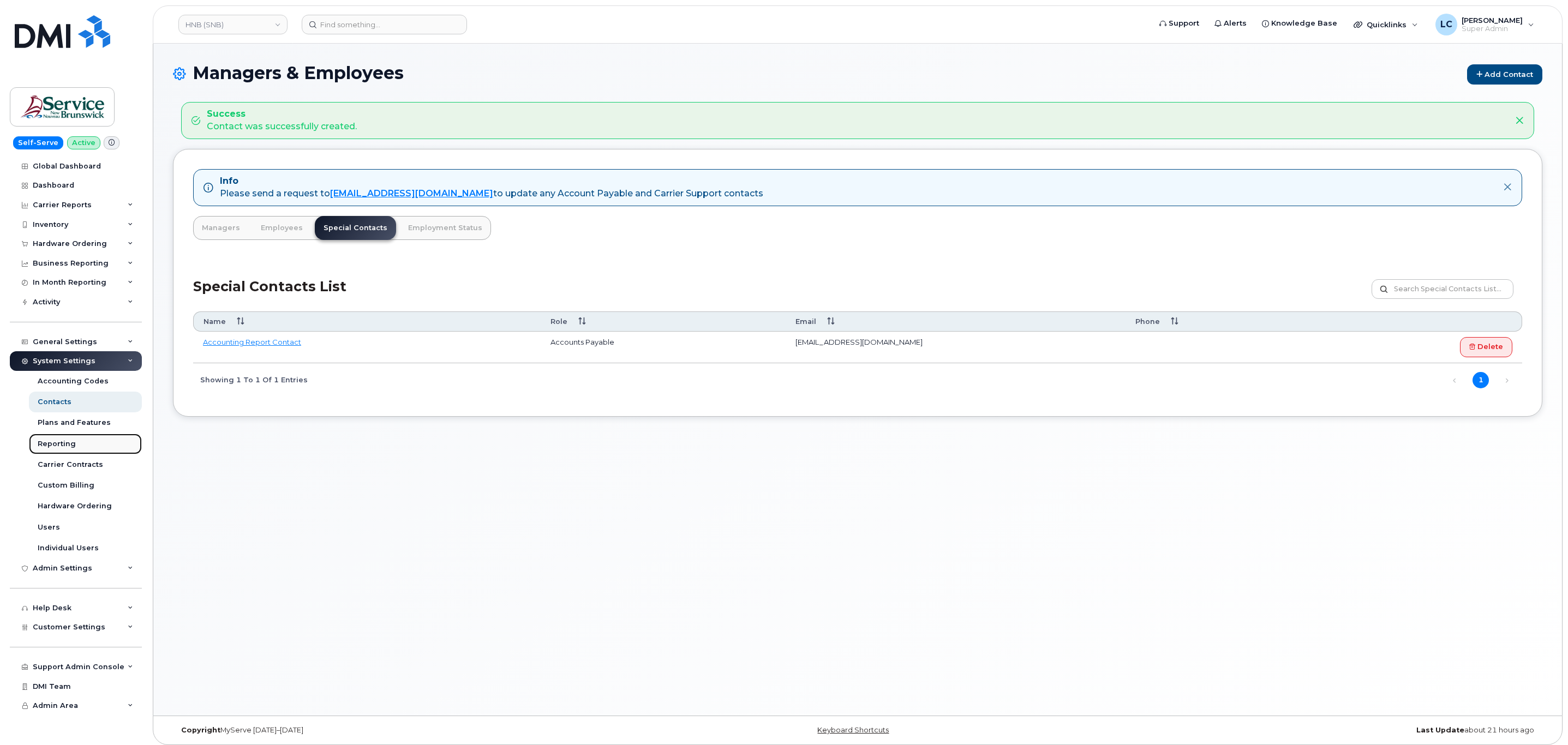
click at [69, 446] on div "Reporting" at bounding box center [56, 444] width 38 height 10
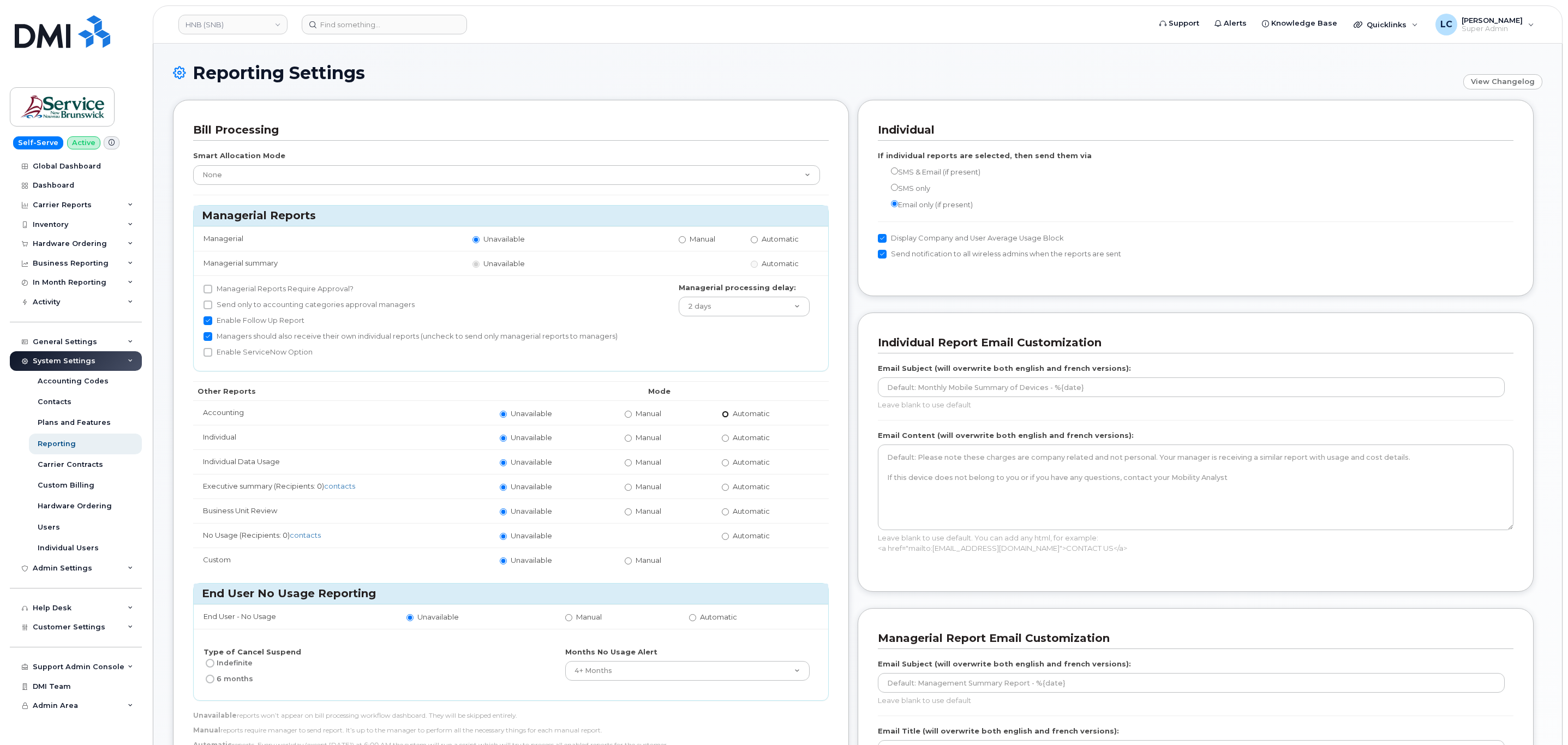
click at [724, 414] on input "Automatic" at bounding box center [725, 414] width 7 height 7
radio input "true"
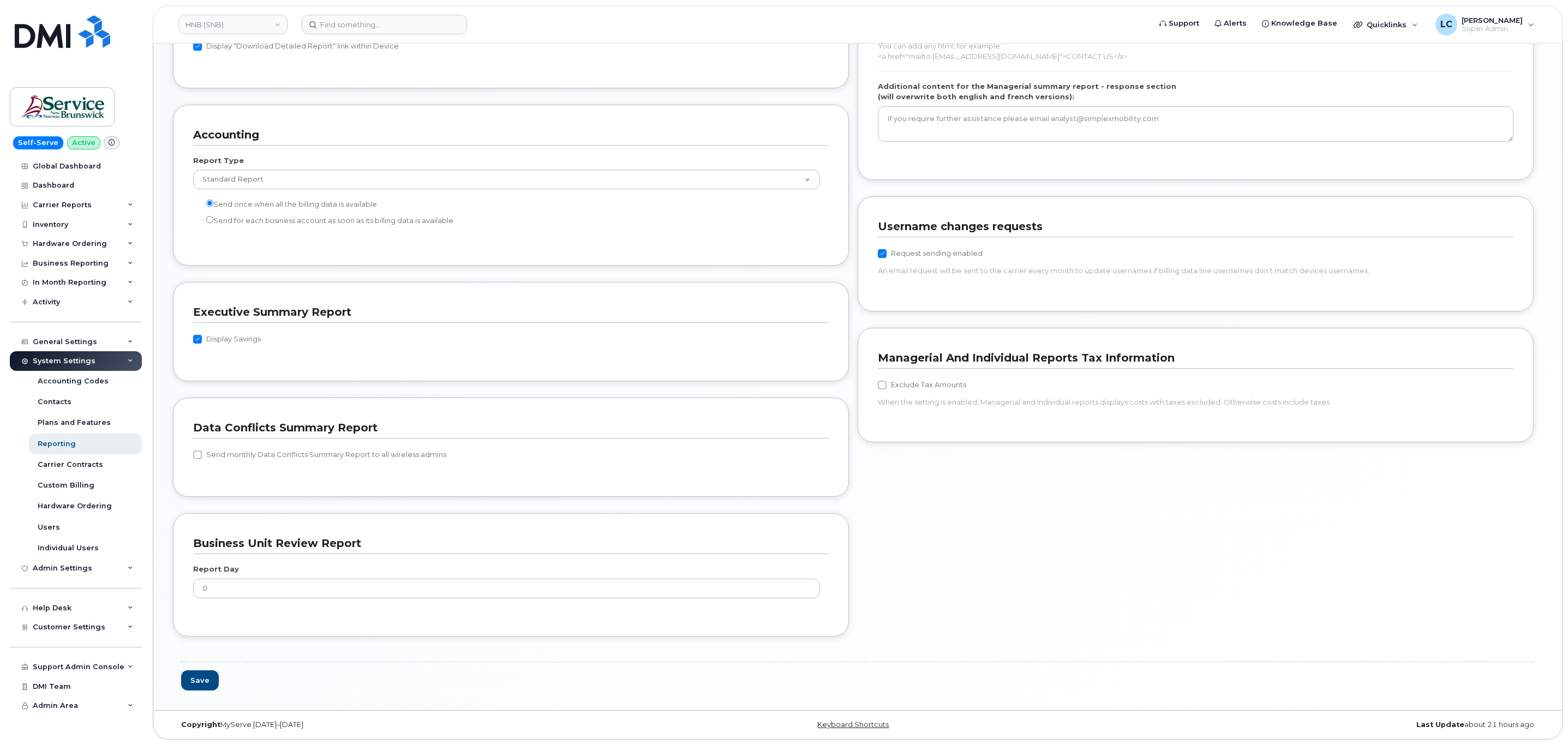
scroll to position [862, 0]
click at [192, 677] on button "Save" at bounding box center [200, 680] width 38 height 20
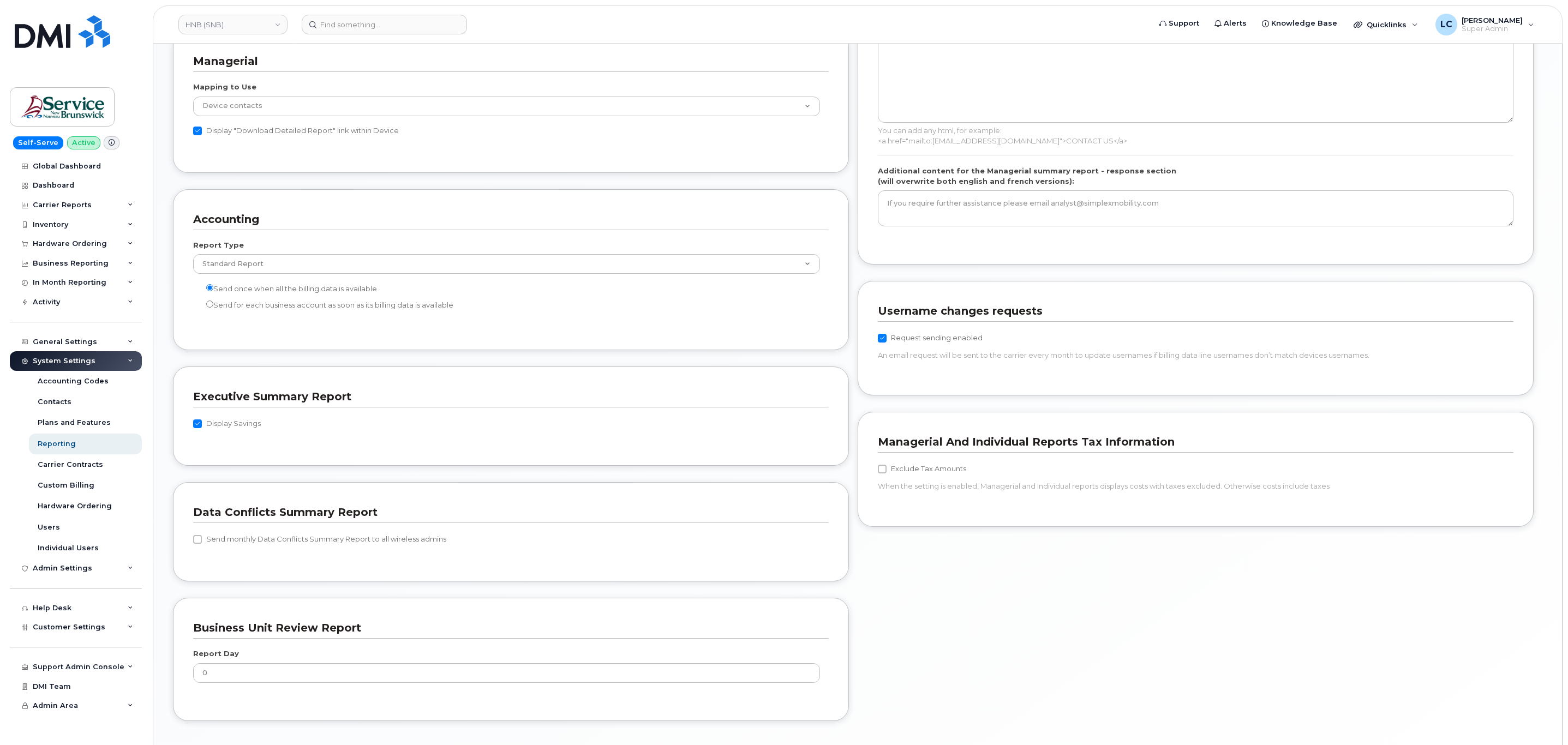
scroll to position [909, 0]
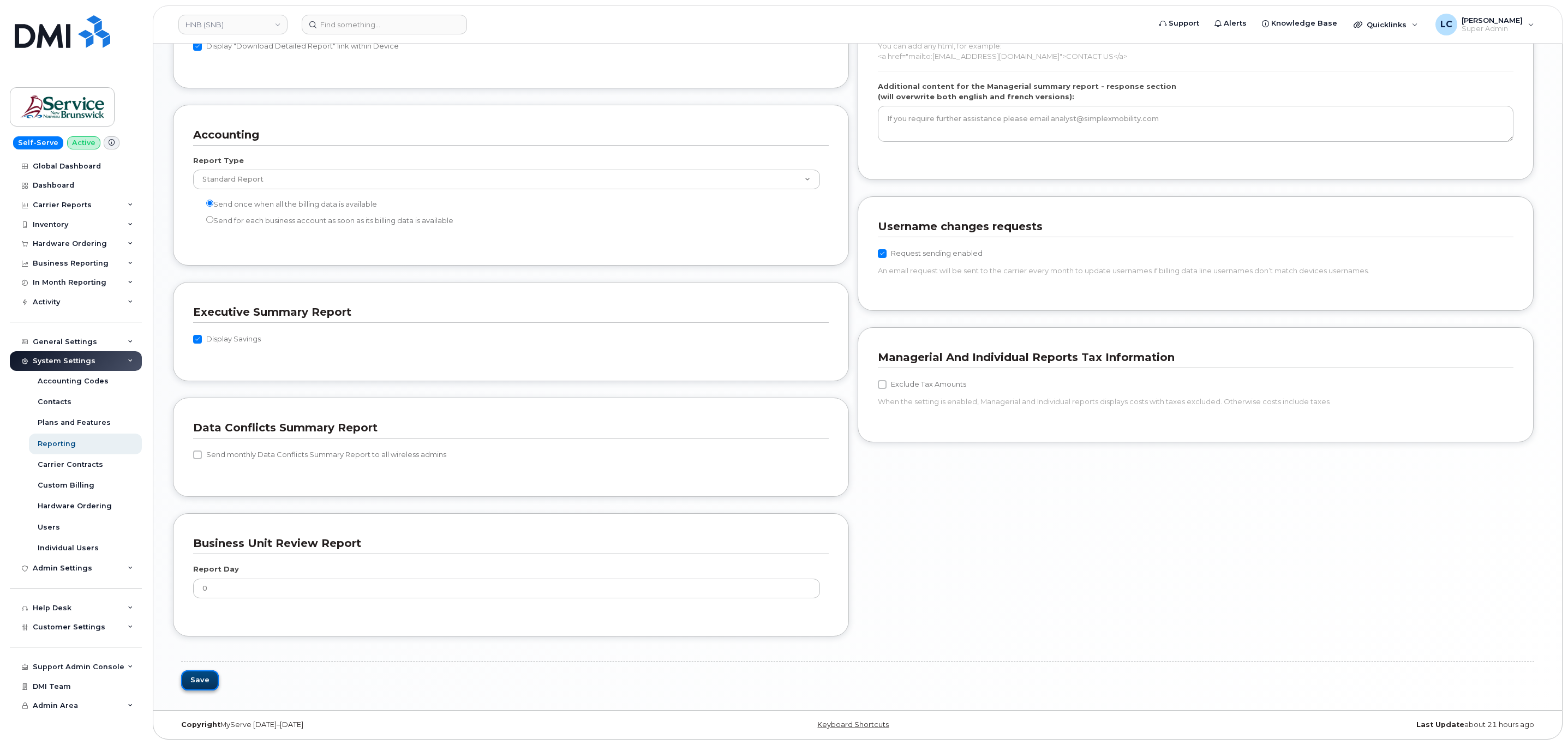
click at [209, 681] on button "Save" at bounding box center [200, 680] width 38 height 20
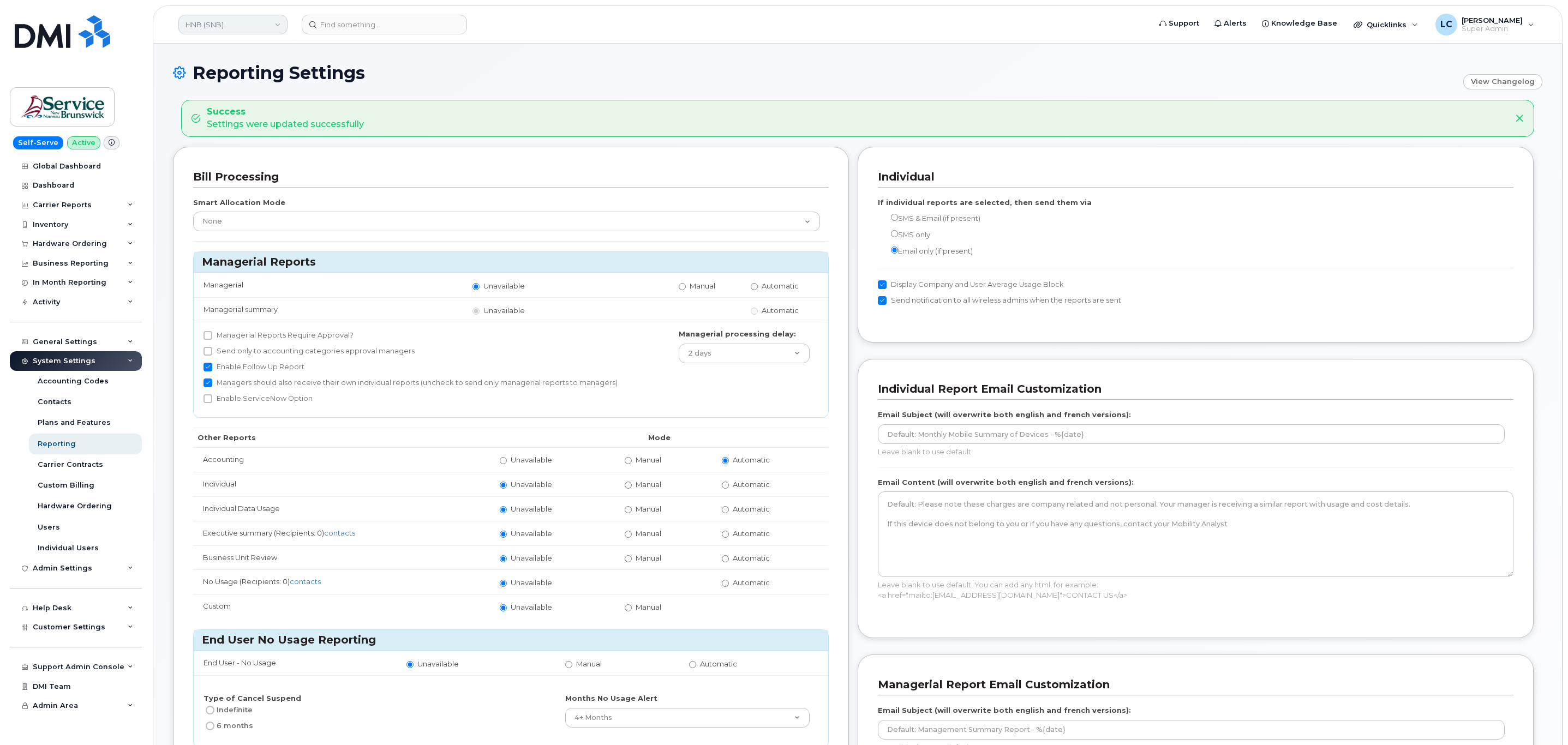
click at [263, 30] on link "HNB (SNB)" at bounding box center [233, 24] width 109 height 19
click at [241, 53] on input at bounding box center [260, 52] width 143 height 19
type input "ITSS (SNB)"
click at [257, 91] on div "DMI Inc" at bounding box center [260, 80] width 160 height 21
click at [257, 103] on link "ITSS (SNB)" at bounding box center [260, 103] width 160 height 22
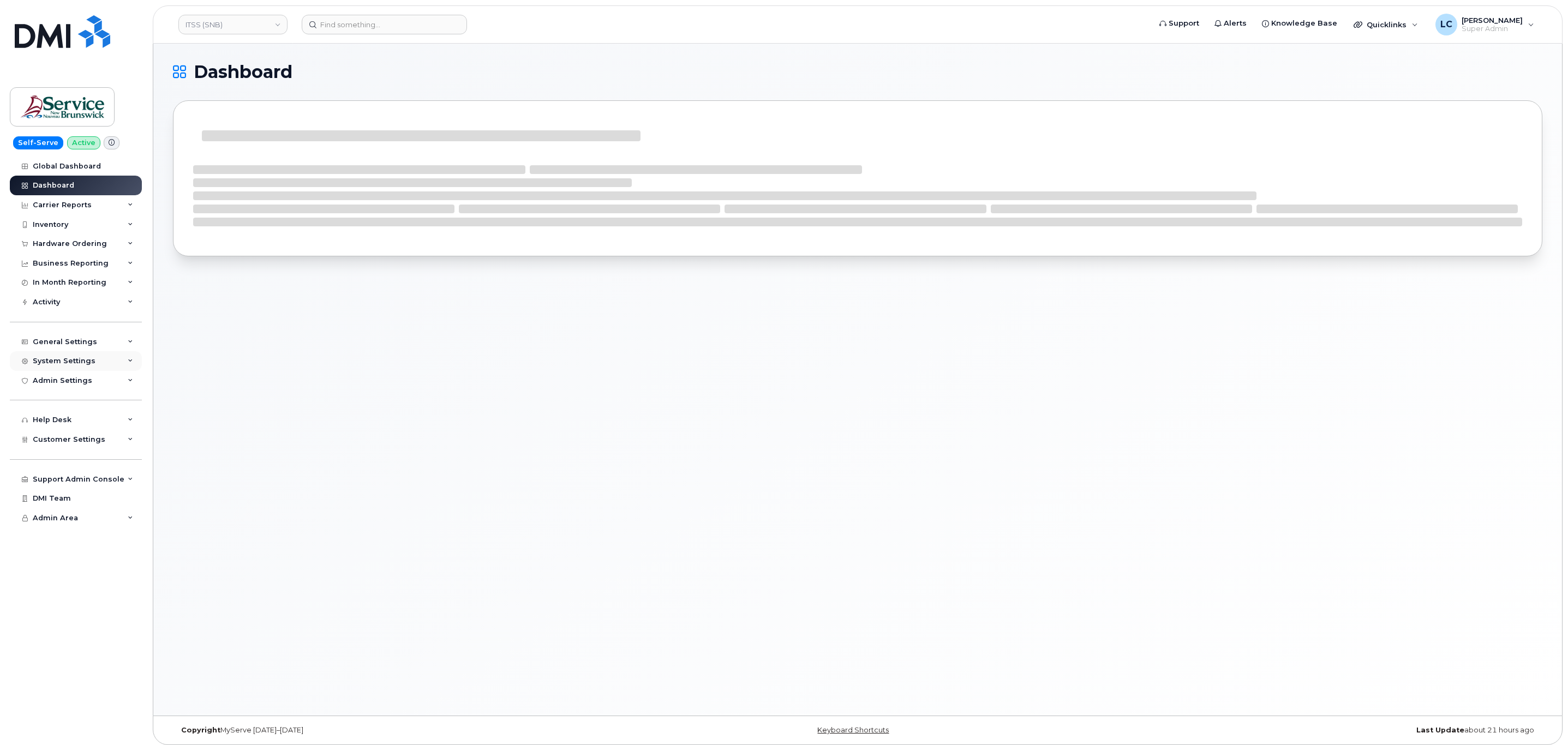
click at [92, 358] on div "System Settings" at bounding box center [76, 360] width 132 height 19
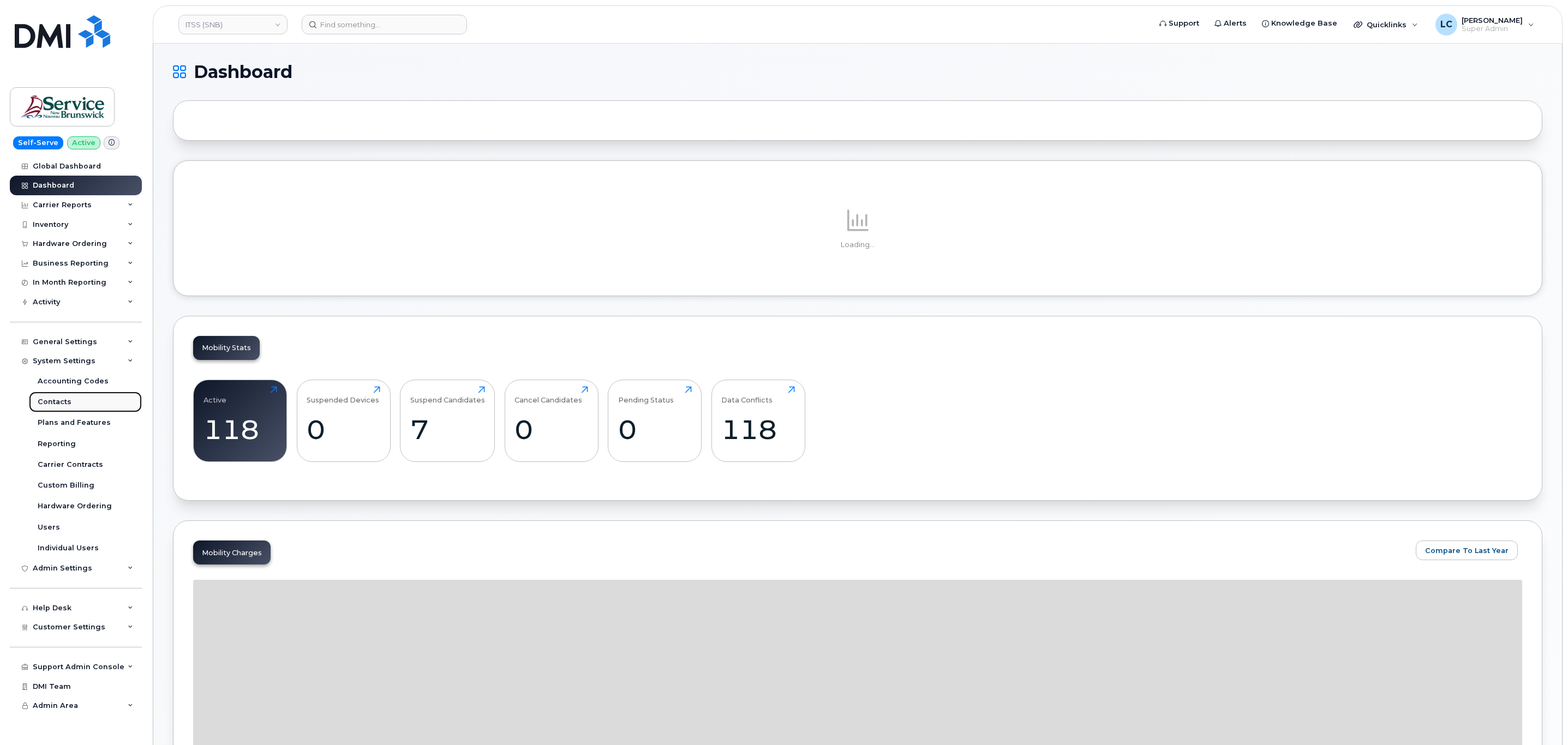
click at [84, 399] on link "Contacts" at bounding box center [85, 401] width 113 height 21
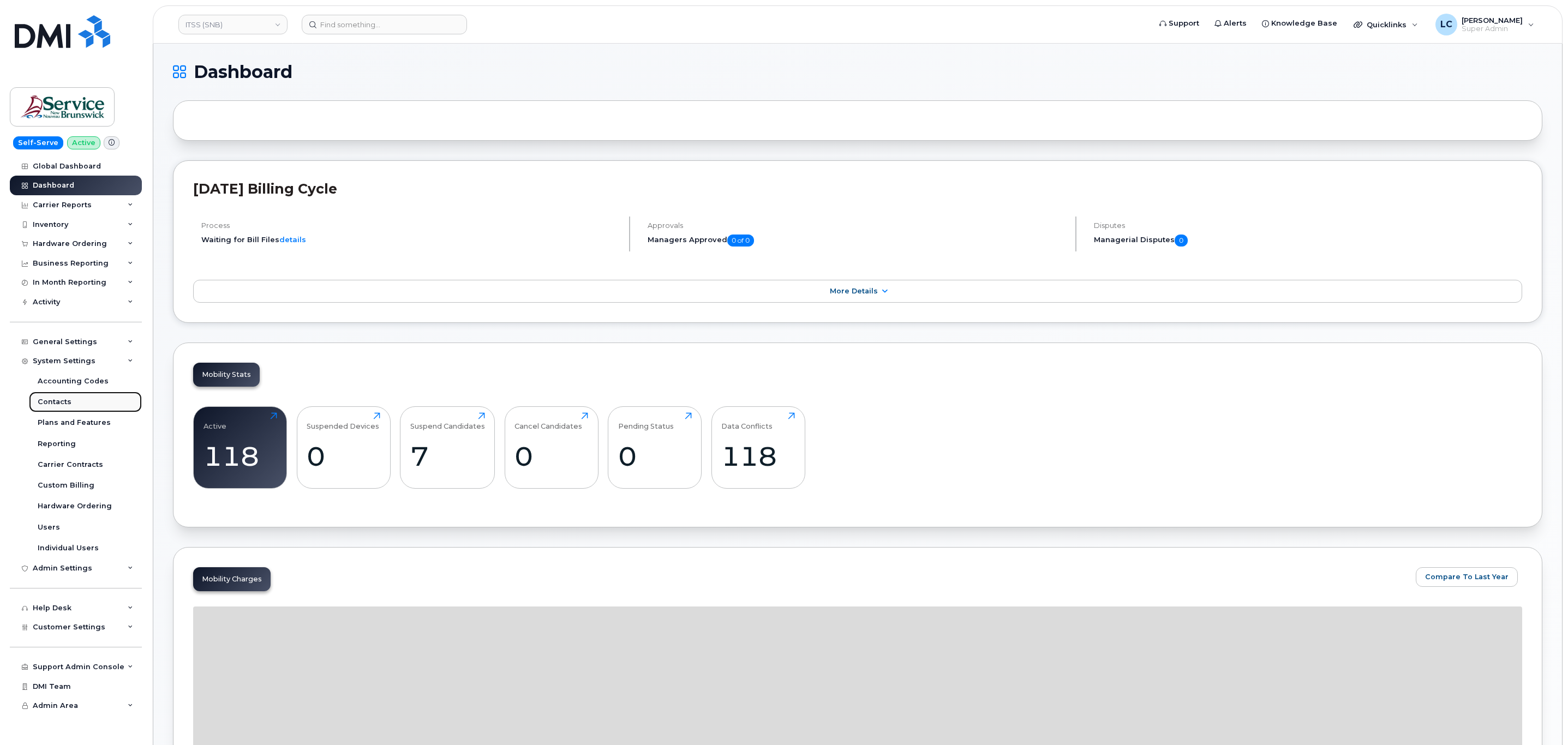
click at [57, 405] on div "Contacts" at bounding box center [54, 401] width 34 height 10
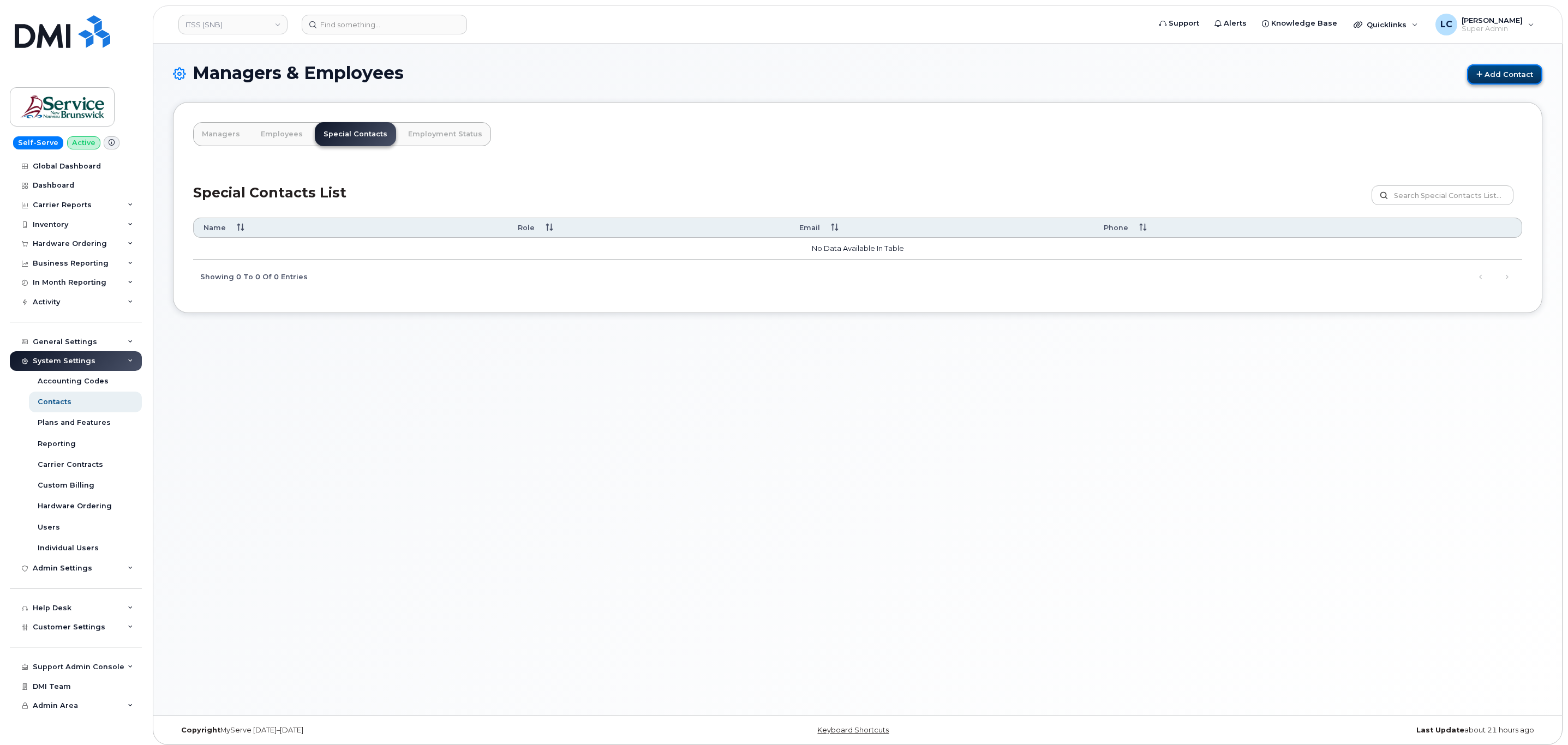
click at [1494, 69] on link "Add Contact" at bounding box center [1504, 74] width 75 height 20
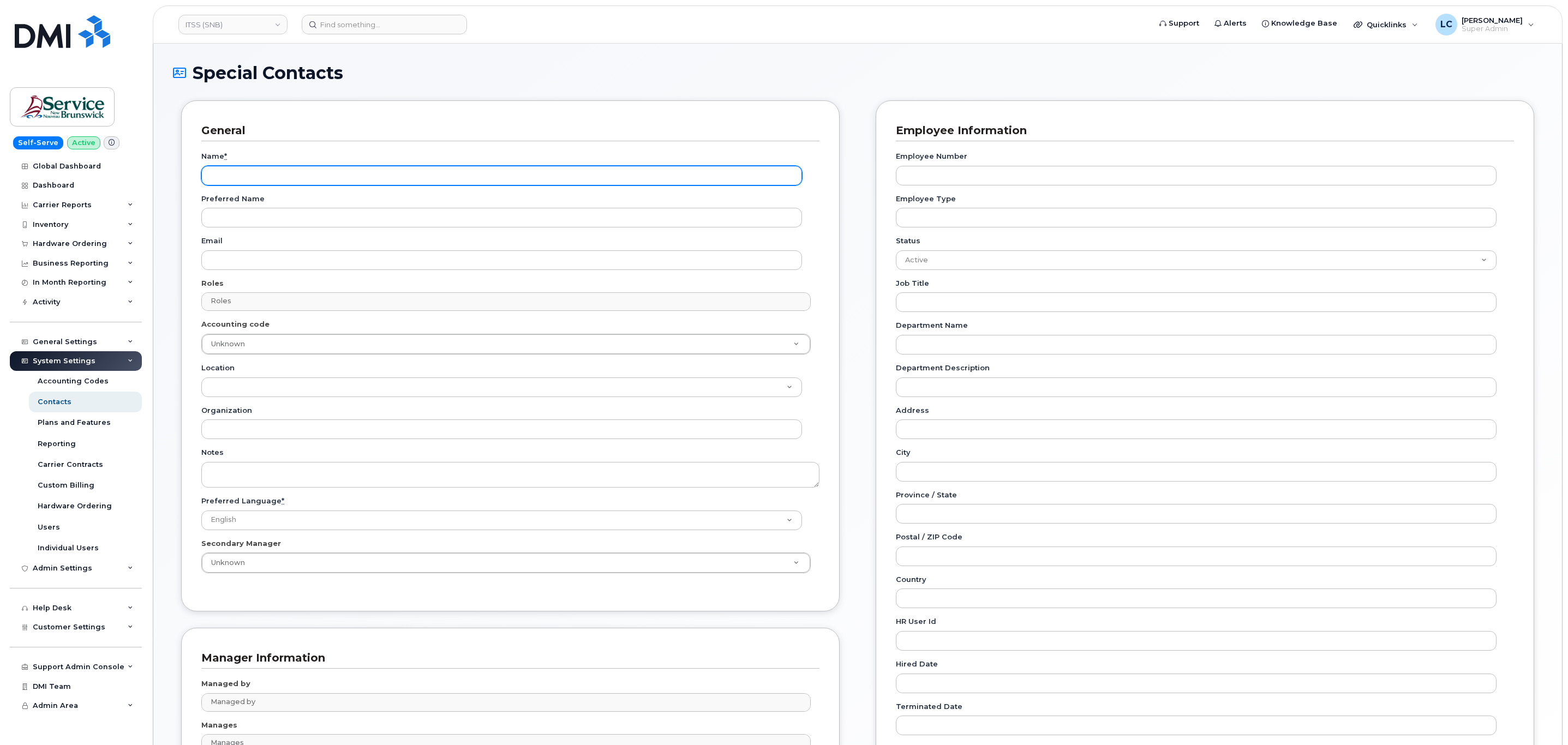
click at [286, 178] on input "Name *" at bounding box center [501, 175] width 601 height 19
paste input "Accounting Report Contact"
type input "Accounting Report Contact"
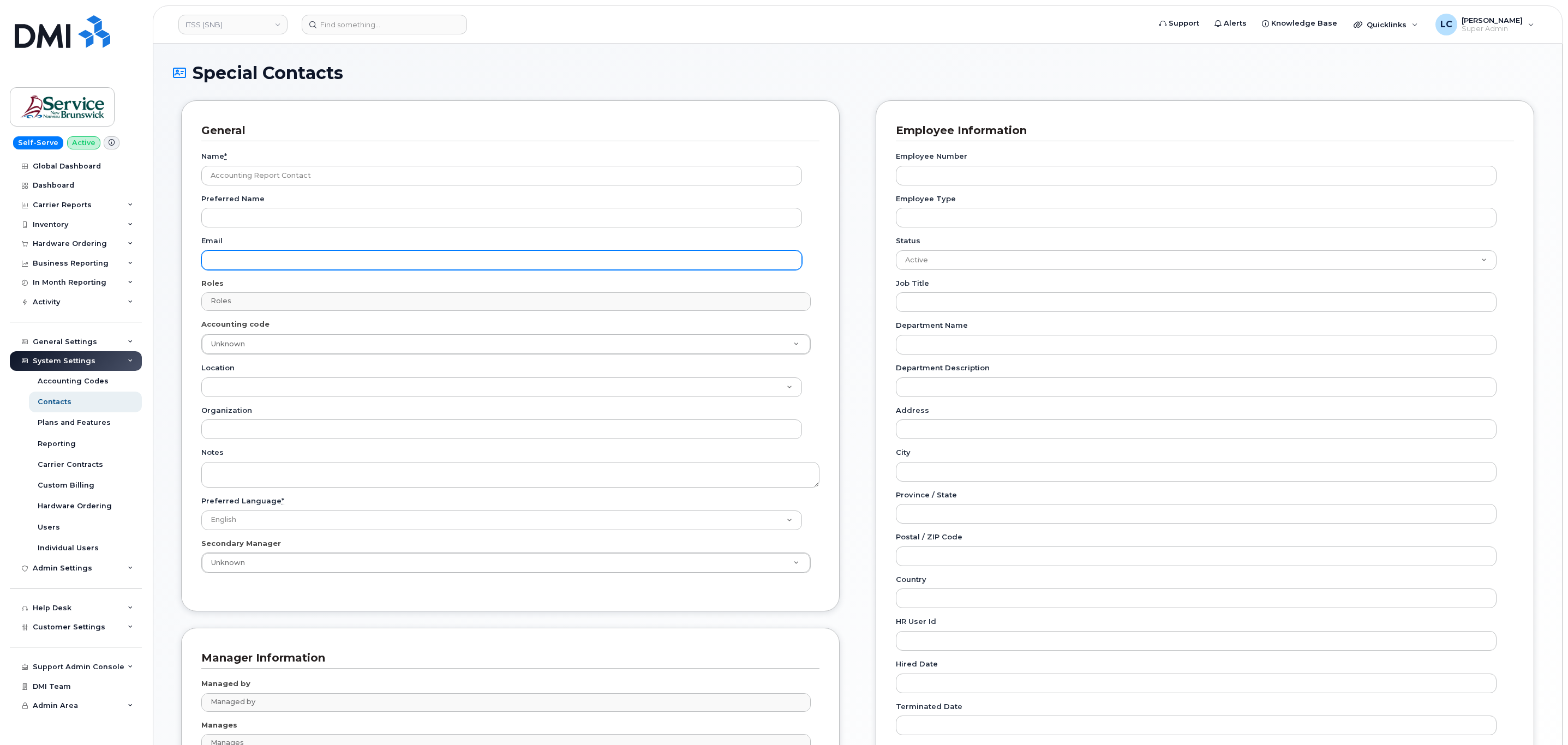
click at [262, 265] on input "Email" at bounding box center [501, 260] width 601 height 19
paste input "telephonyservices@gnb.ca"
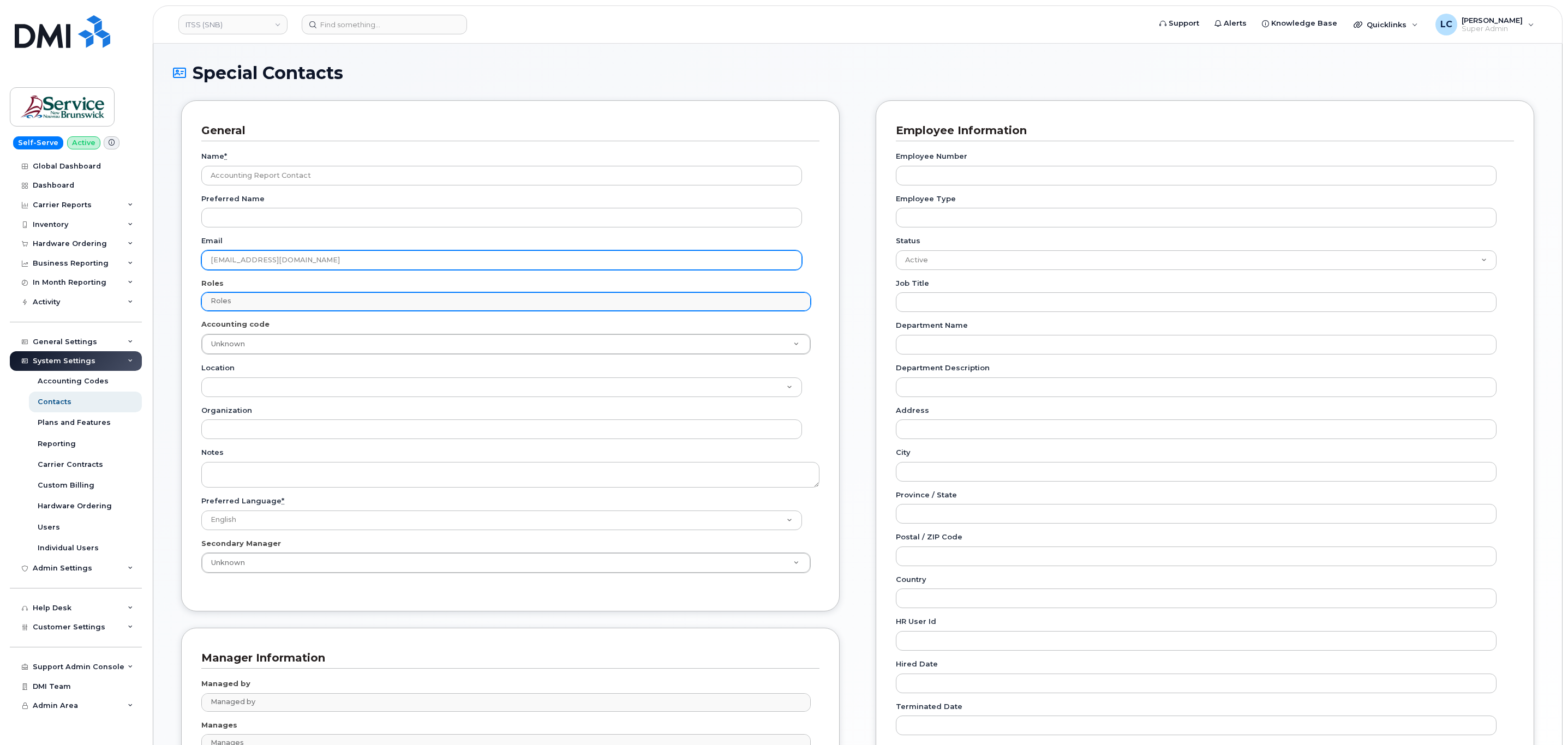
type input "telephonyservices@gnb.ca"
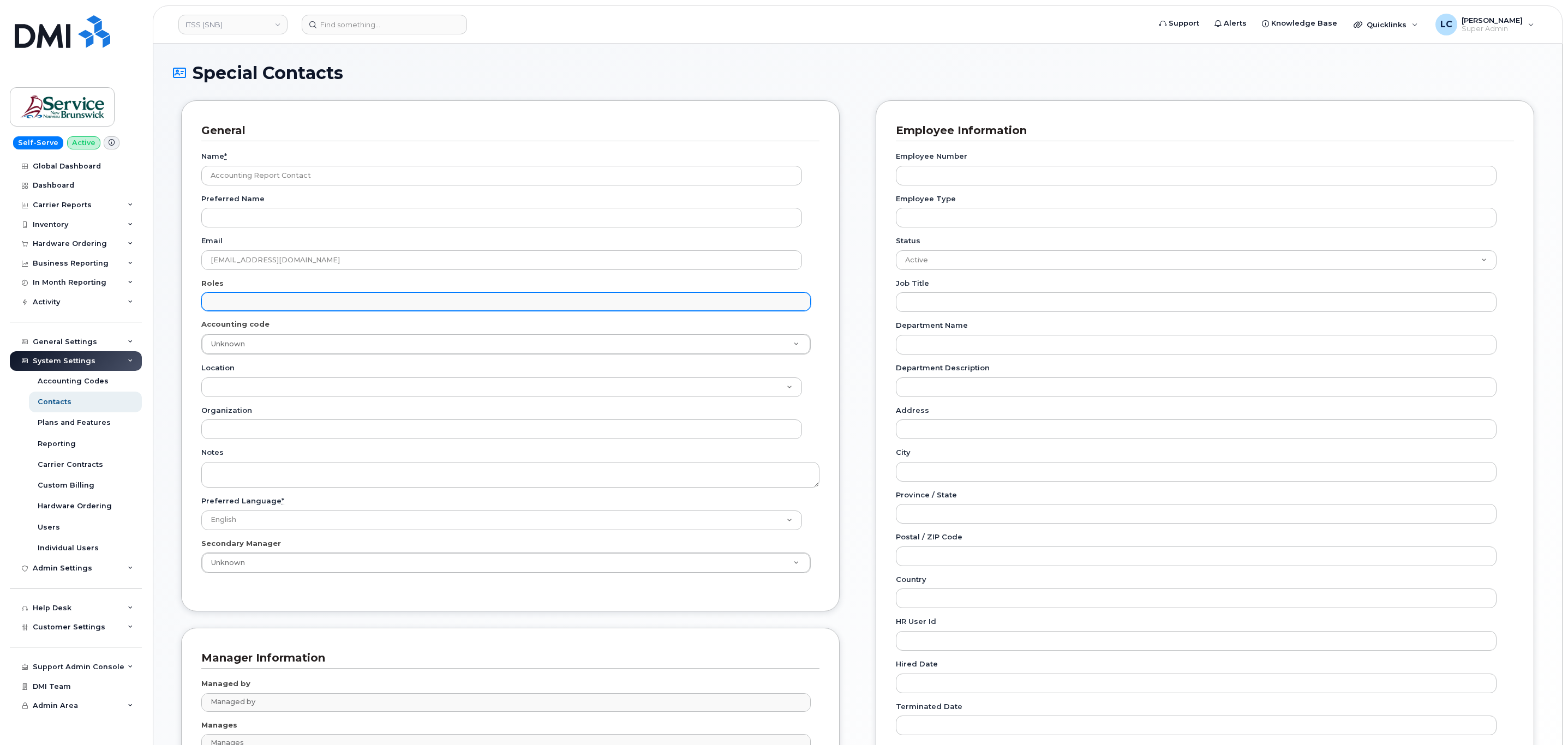
click at [251, 301] on input "text" at bounding box center [507, 301] width 599 height 15
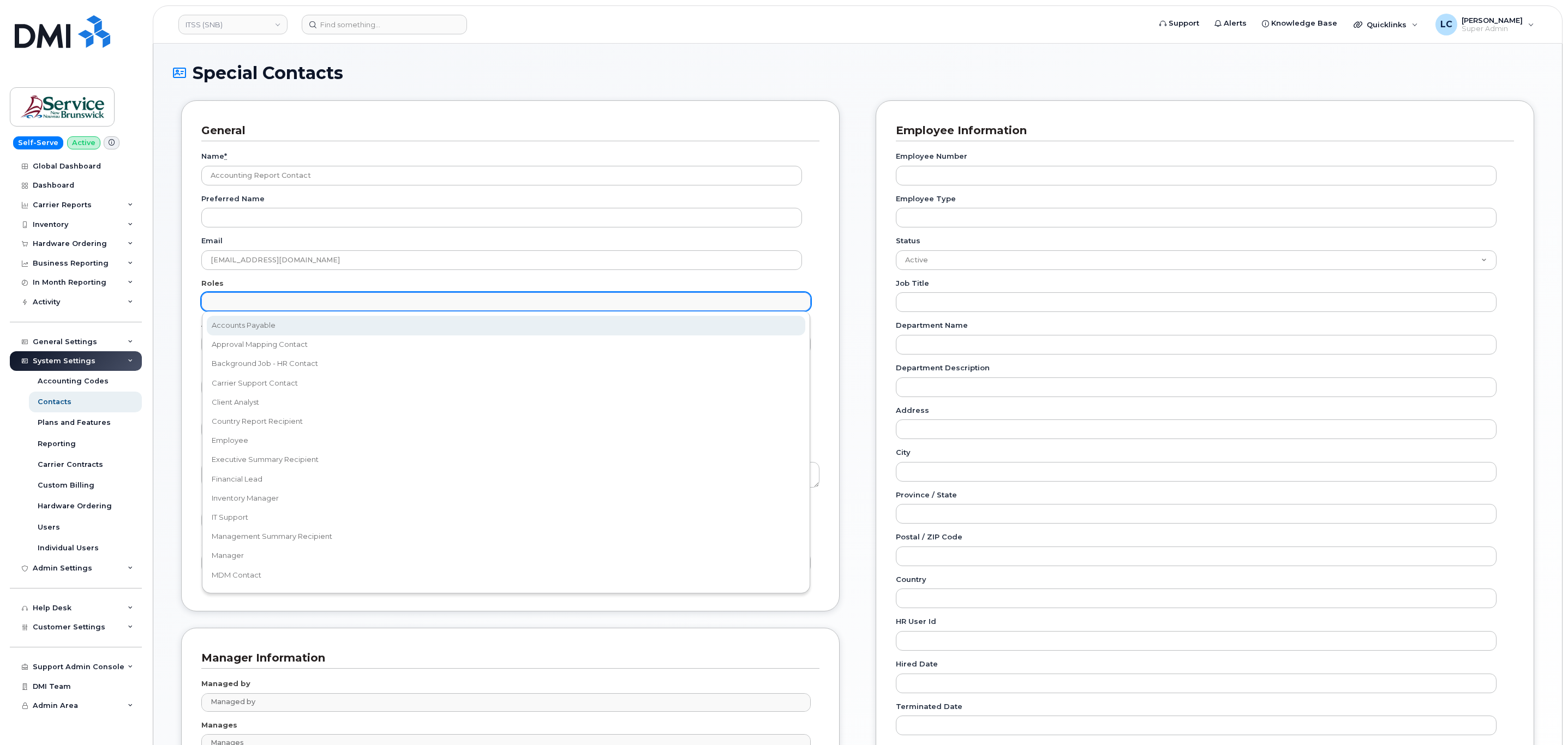
select select "5"
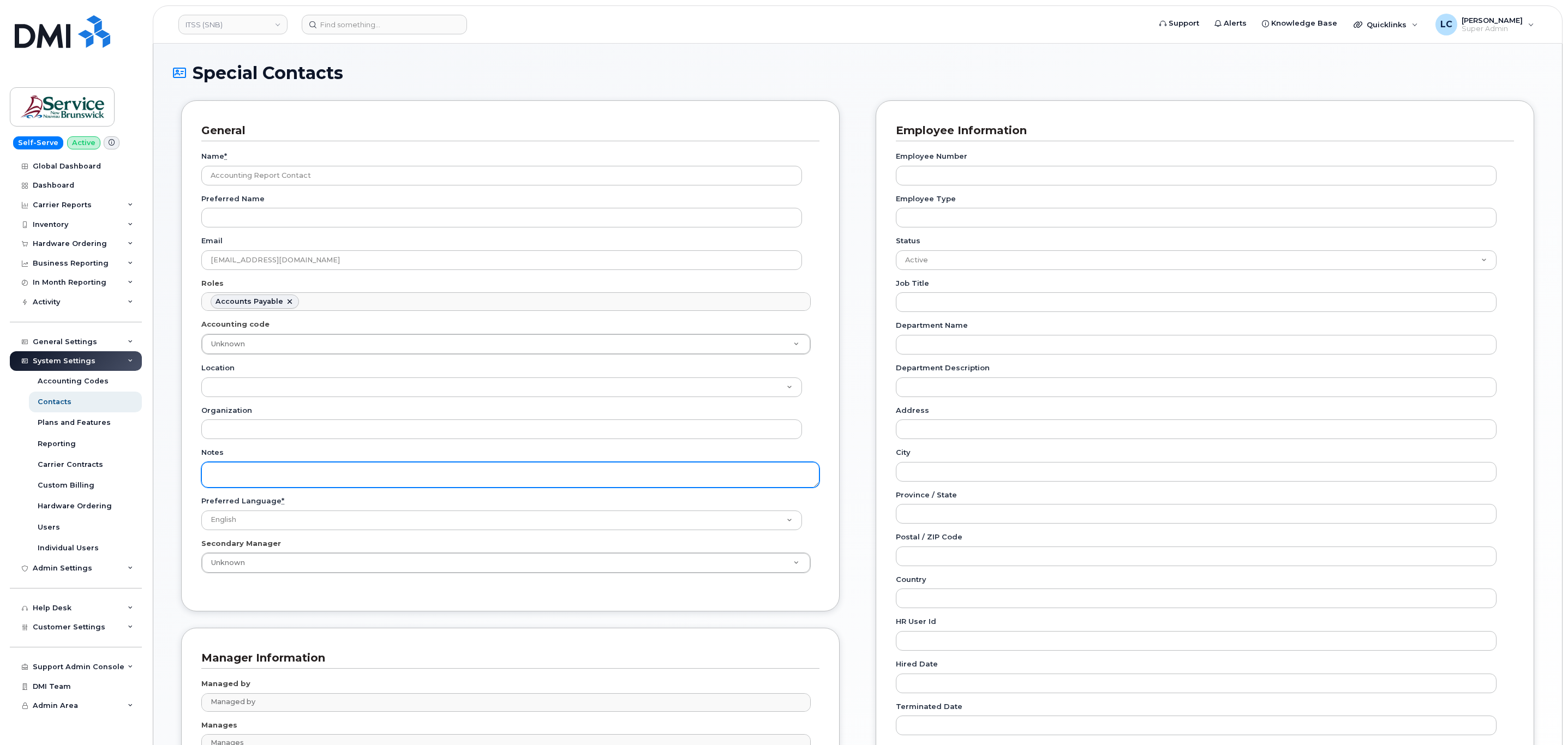
click at [260, 466] on textarea "Notes" at bounding box center [510, 474] width 618 height 25
paste textarea "SNB Requested To Configure as Accounting Report Recipient - Per Eric: 10/08/2025"
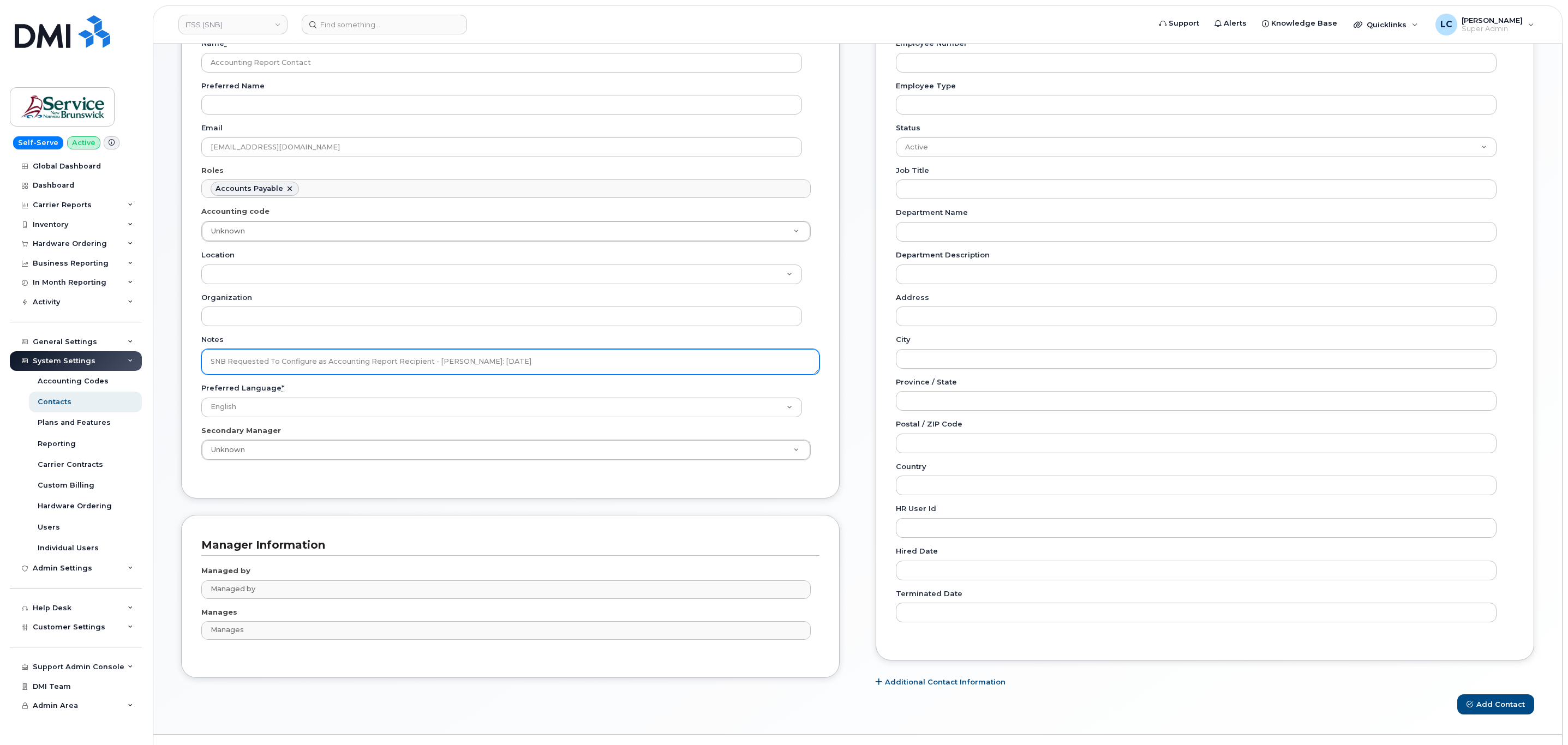
scroll to position [143, 0]
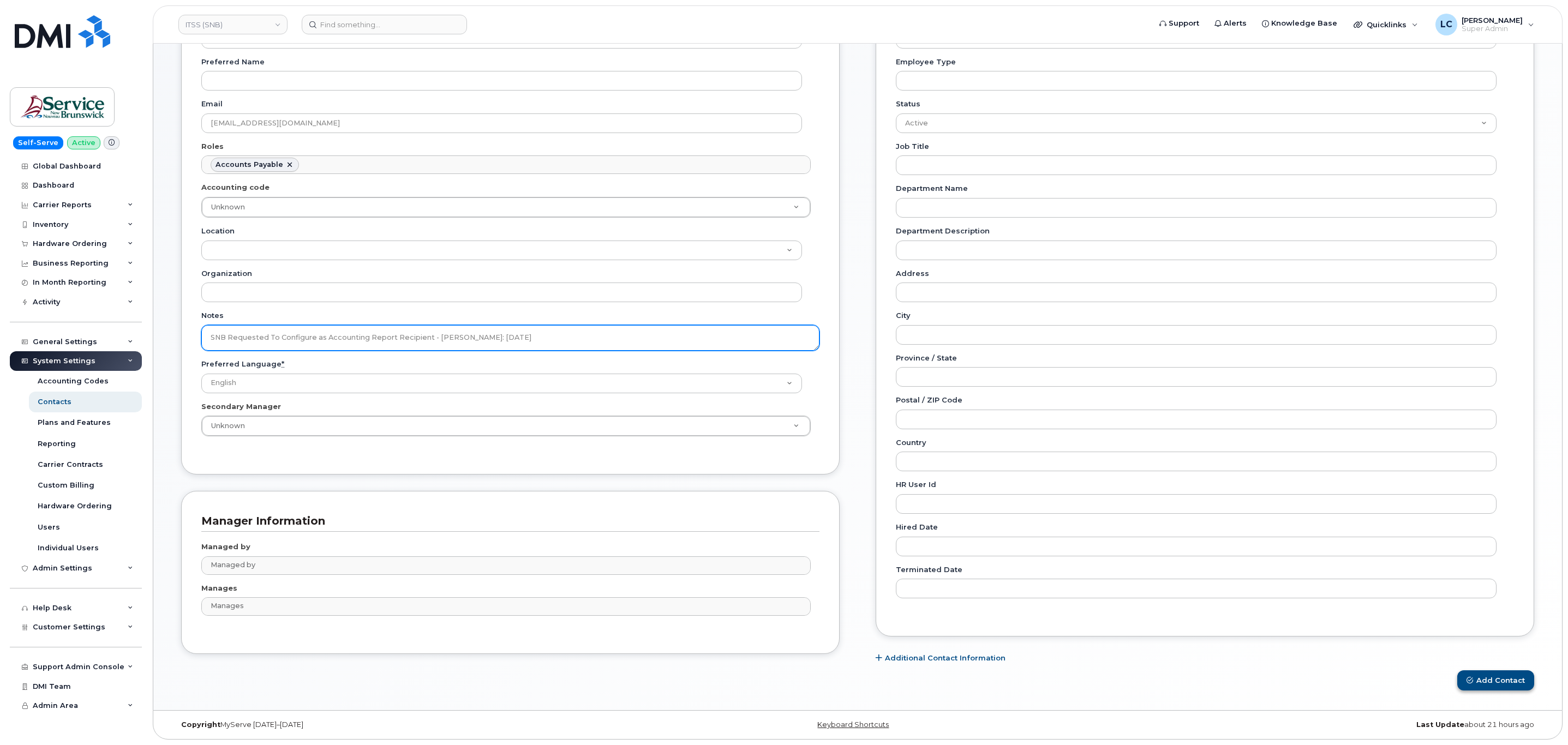
type textarea "SNB Requested To Configure as Accounting Report Recipient - Per Eric: 10/08/2025"
click at [1514, 683] on button "Add Contact" at bounding box center [1495, 680] width 77 height 20
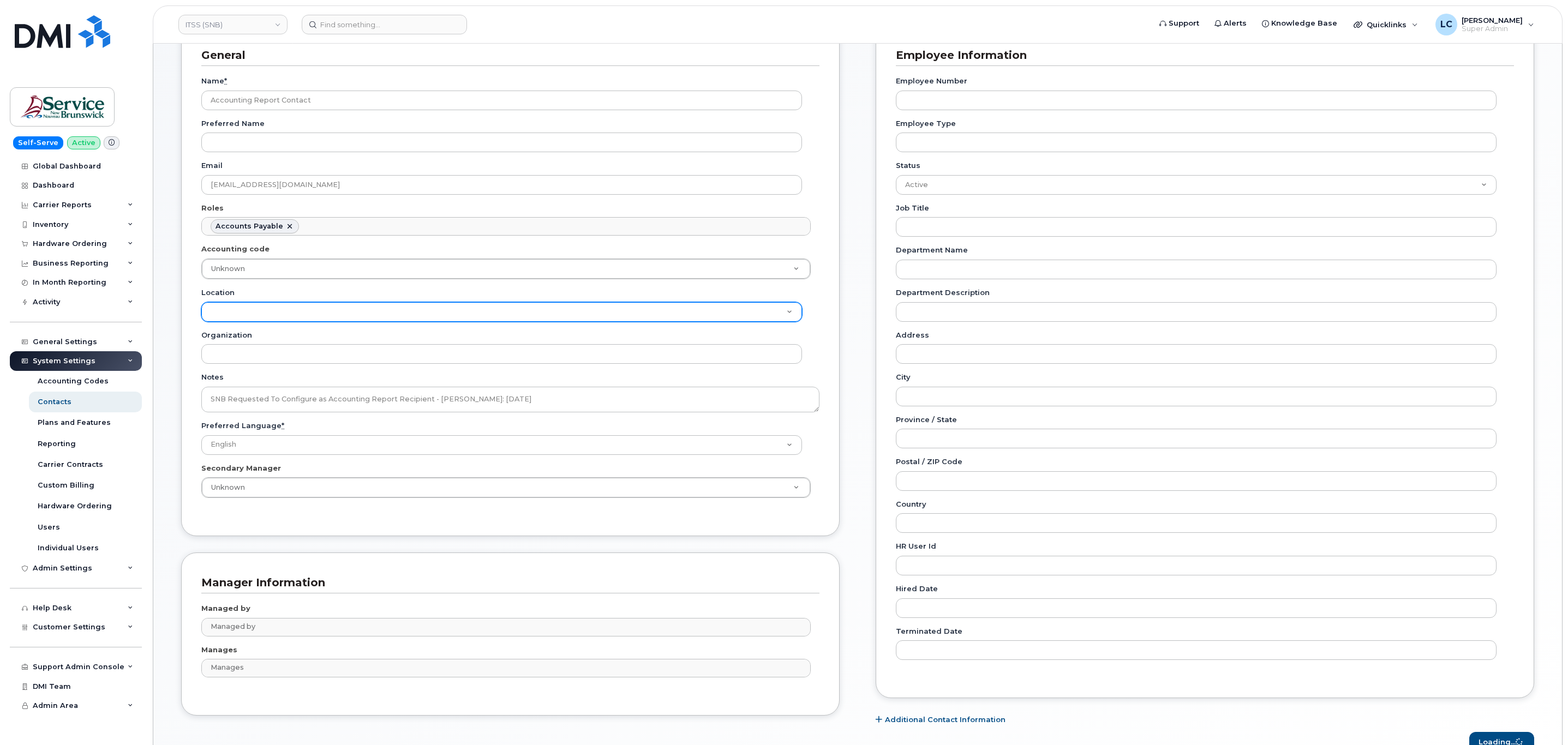
scroll to position [0, 0]
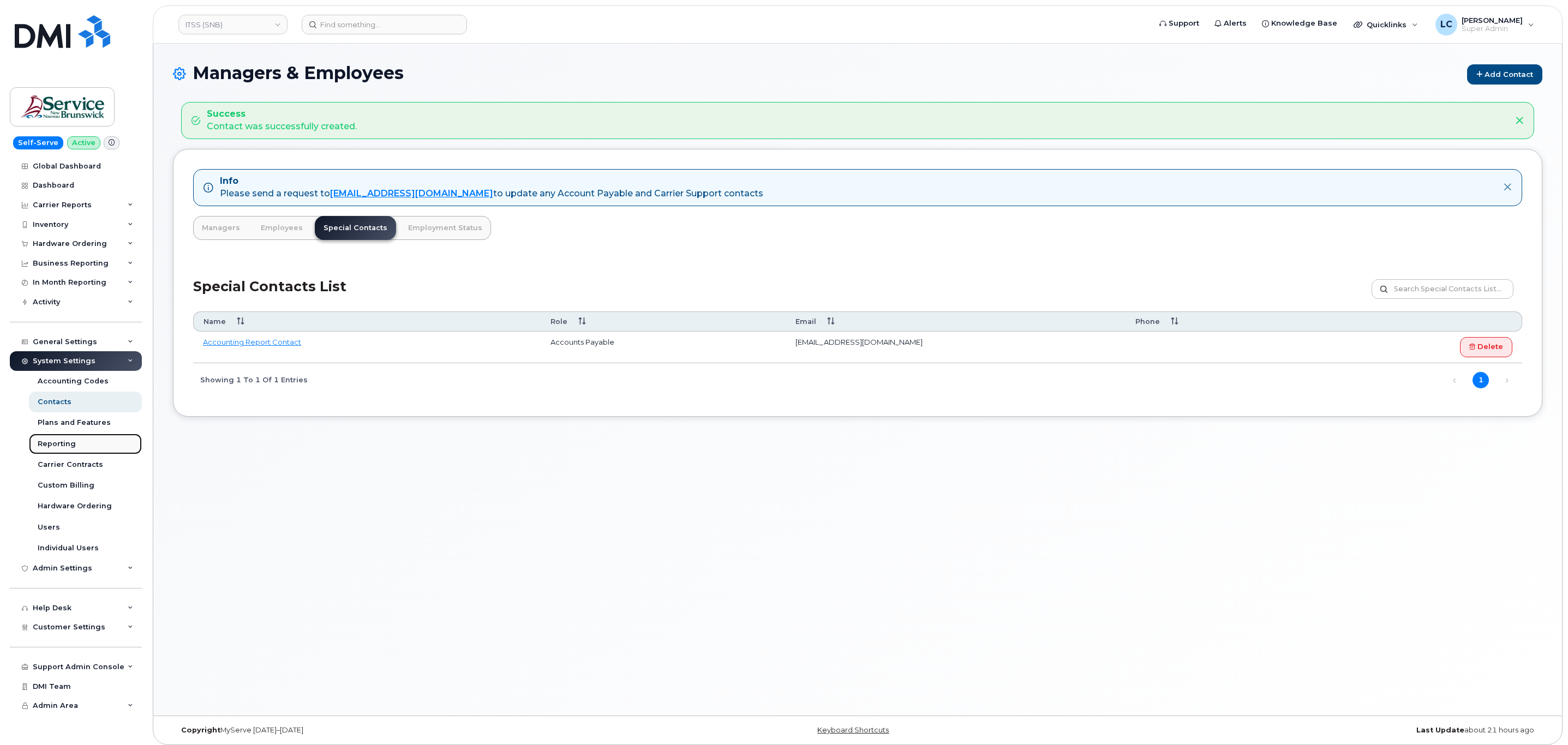
click at [93, 442] on link "Reporting" at bounding box center [85, 444] width 113 height 21
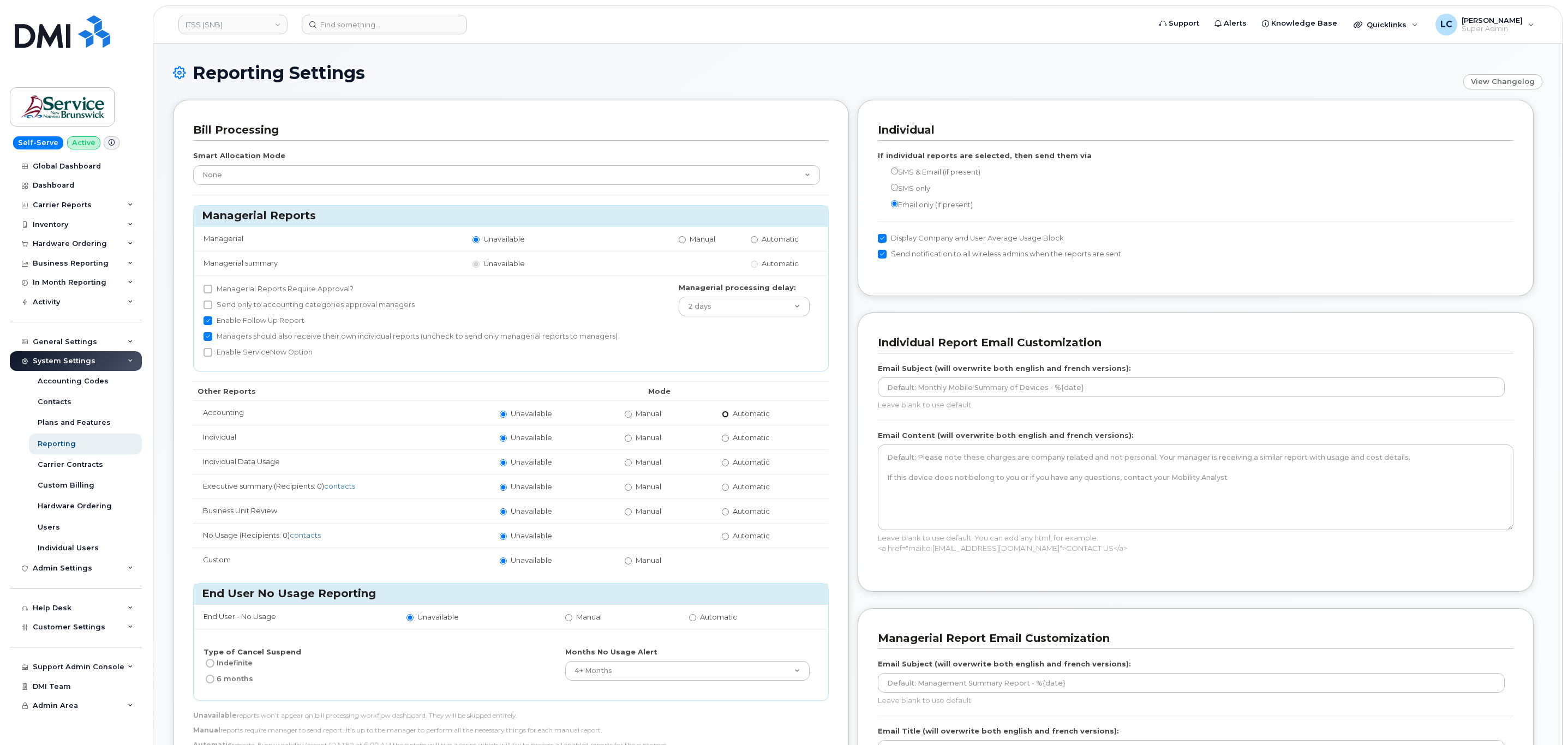
click at [722, 416] on input "Automatic" at bounding box center [725, 414] width 7 height 7
radio input "true"
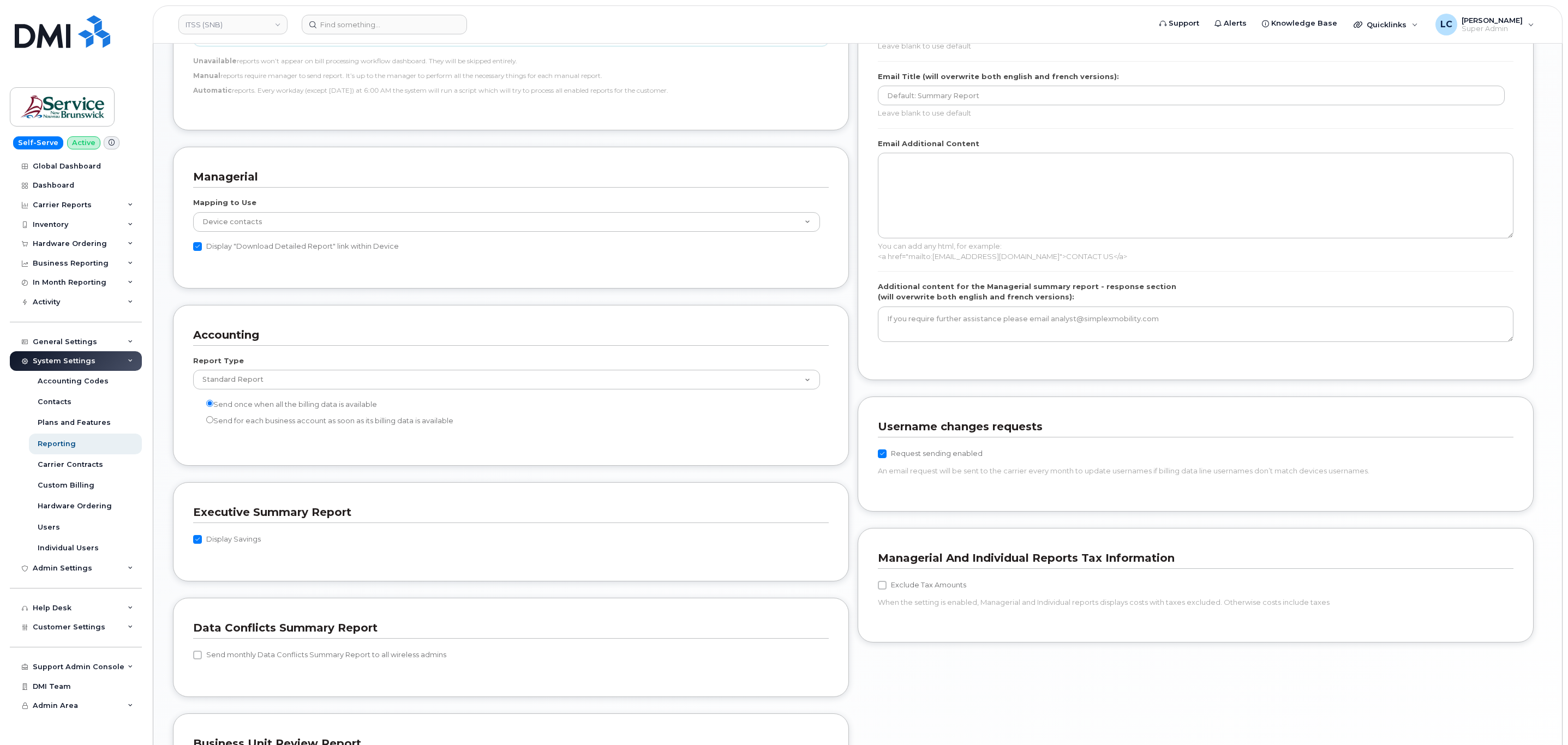
scroll to position [862, 0]
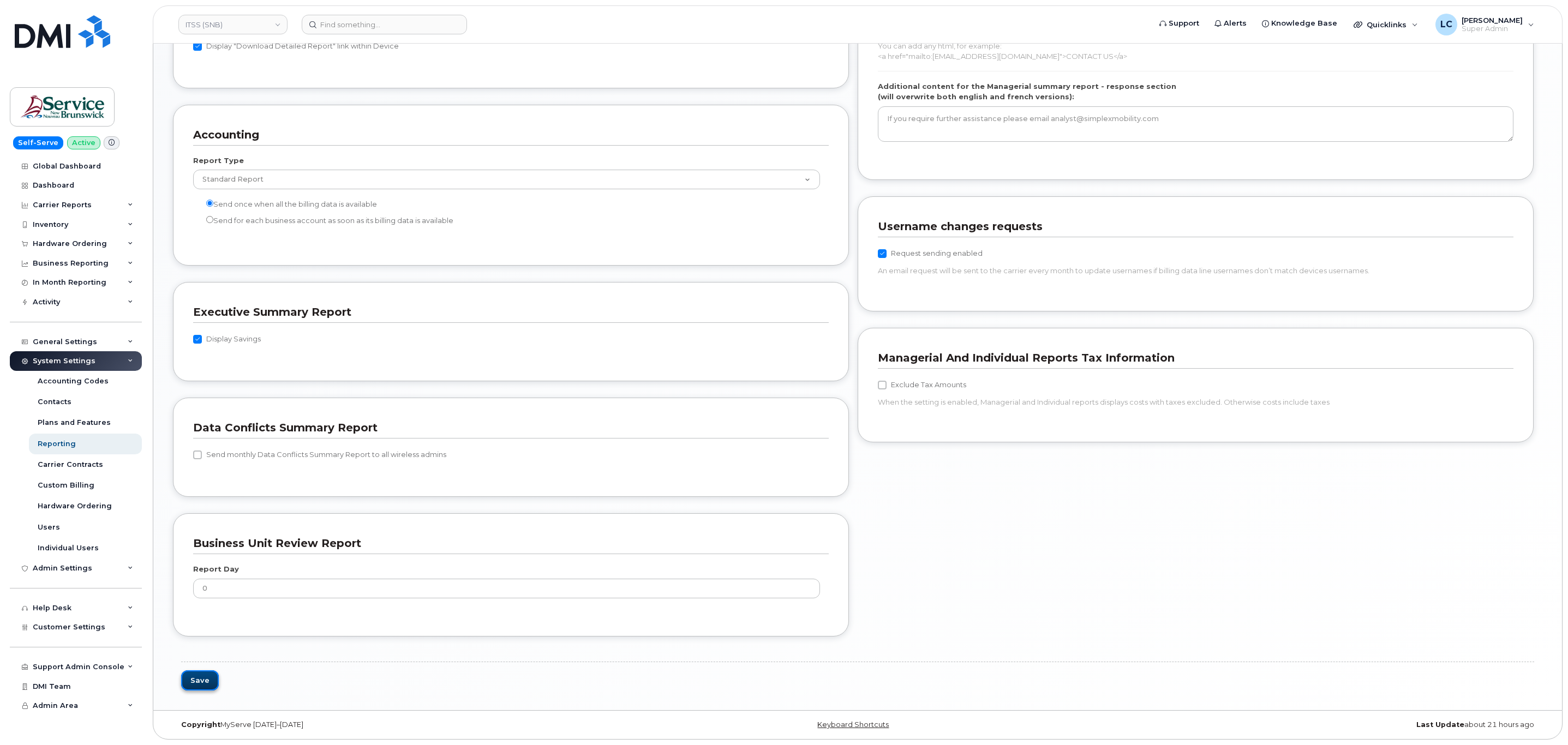
click at [192, 682] on button "Save" at bounding box center [200, 680] width 38 height 20
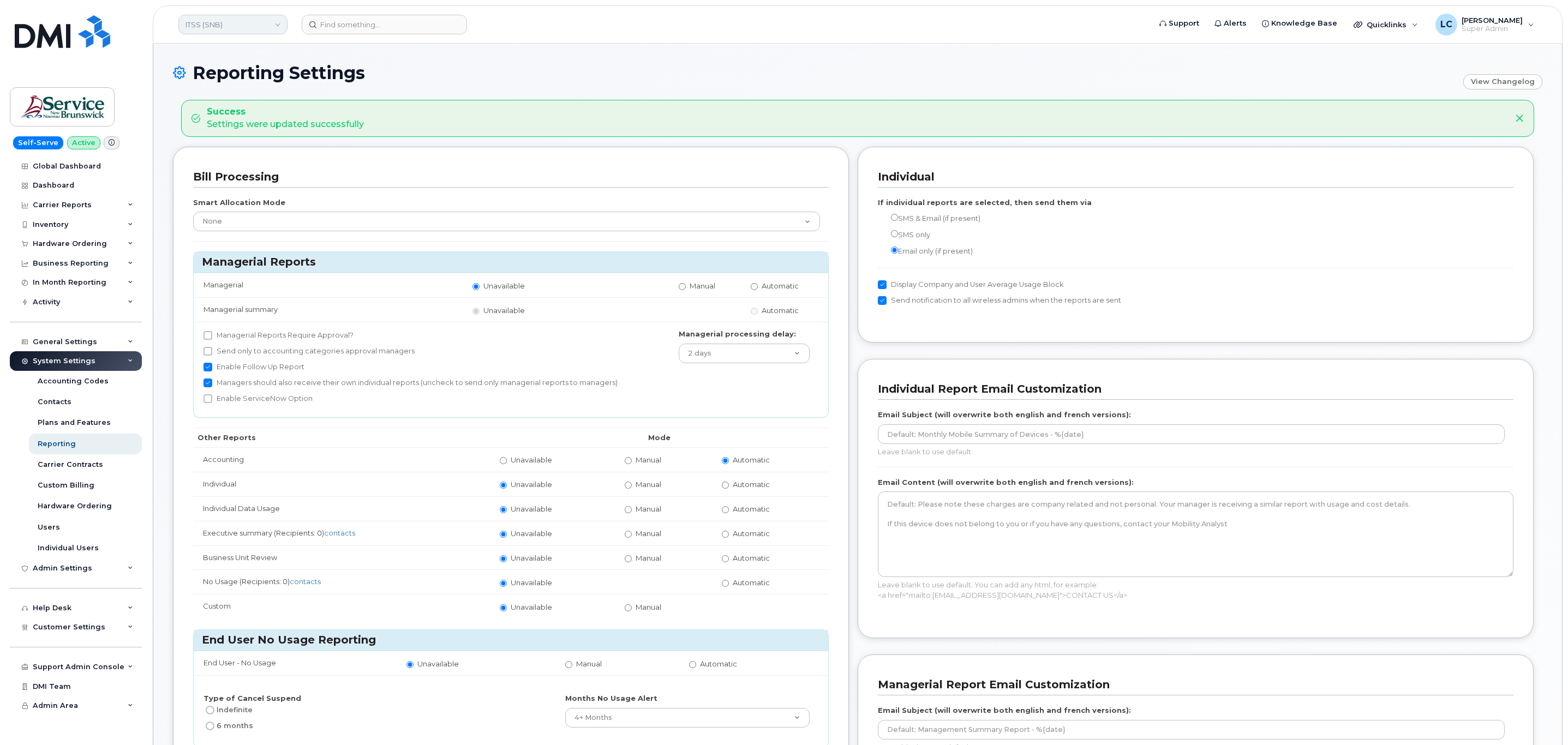
click at [252, 25] on link "ITSS (SNB)" at bounding box center [233, 24] width 109 height 19
click at [234, 50] on input at bounding box center [260, 52] width 143 height 19
type input "JAG/DPS (SNB)"
click at [256, 107] on link "JAG/DPS (SNB)" at bounding box center [260, 103] width 160 height 22
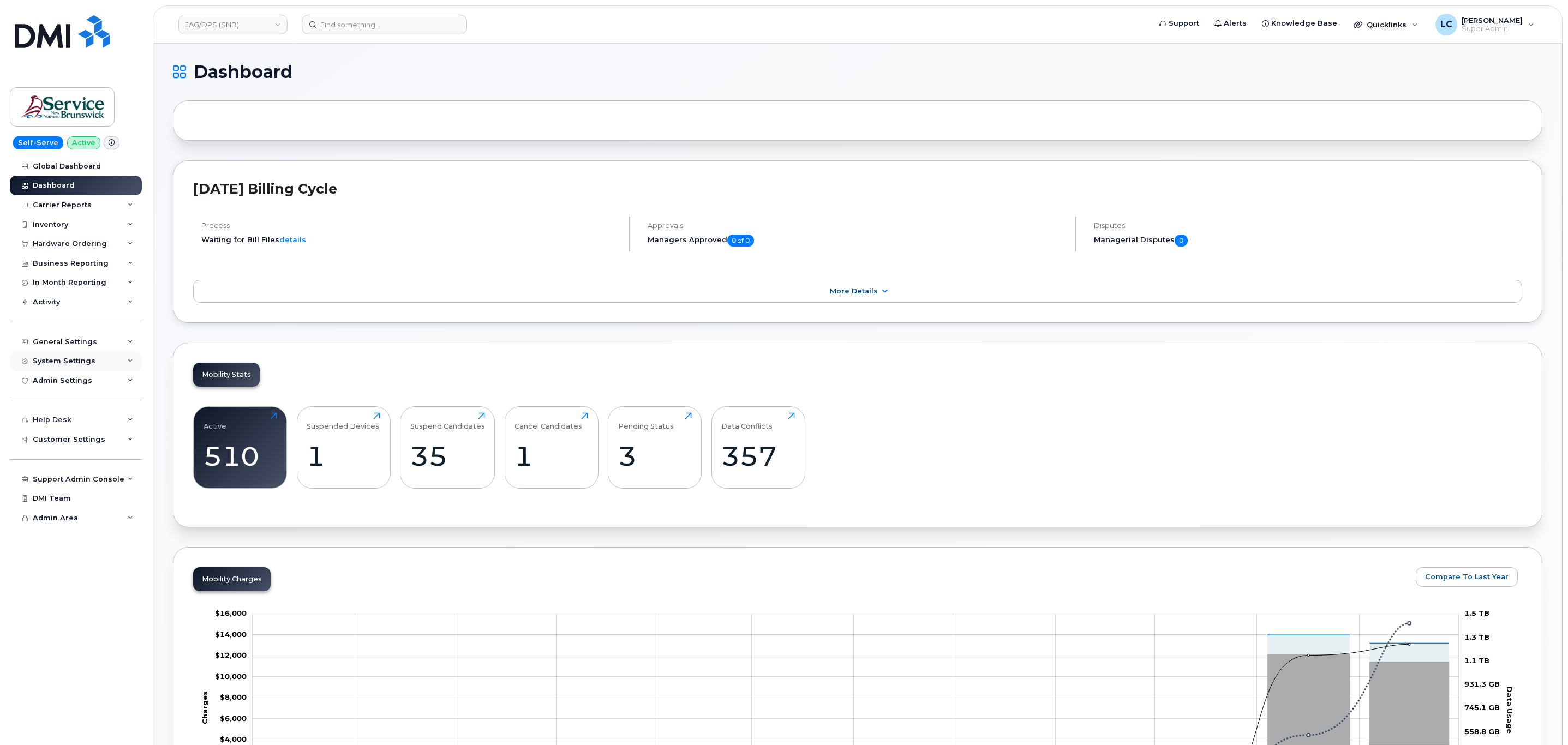
click at [95, 356] on div "System Settings" at bounding box center [76, 360] width 132 height 19
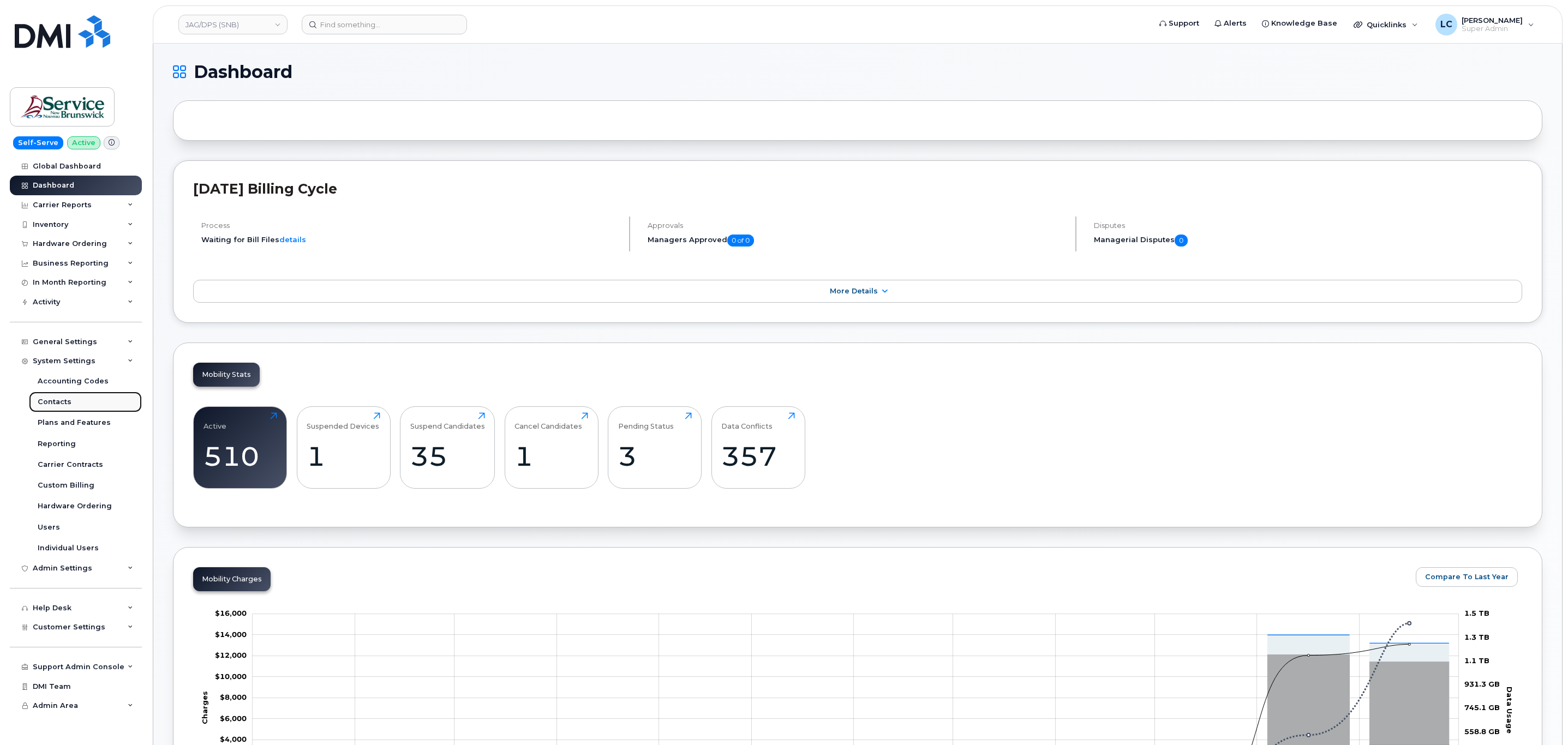
click at [64, 405] on div "Contacts" at bounding box center [54, 401] width 34 height 10
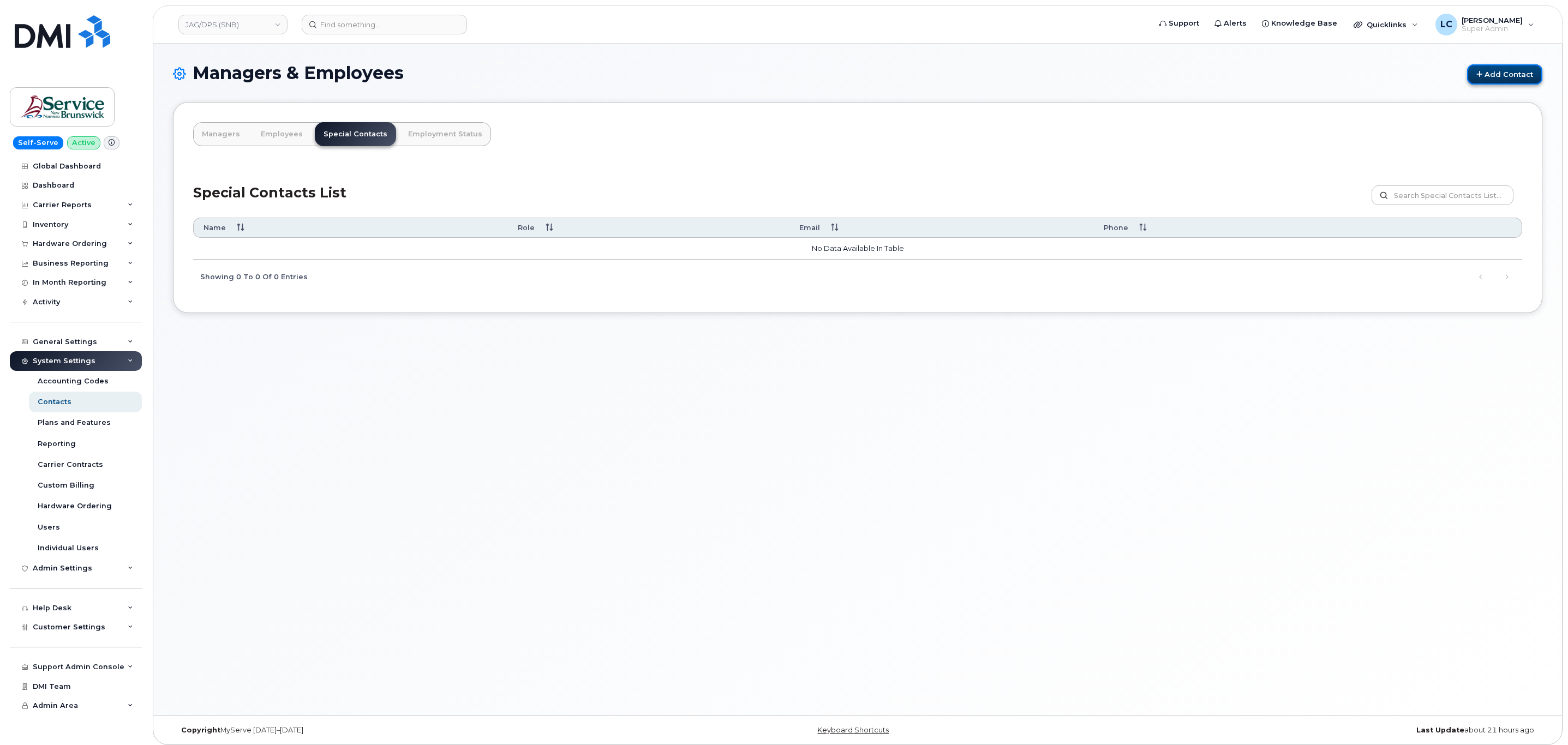
click at [1503, 72] on link "Add Contact" at bounding box center [1504, 74] width 75 height 20
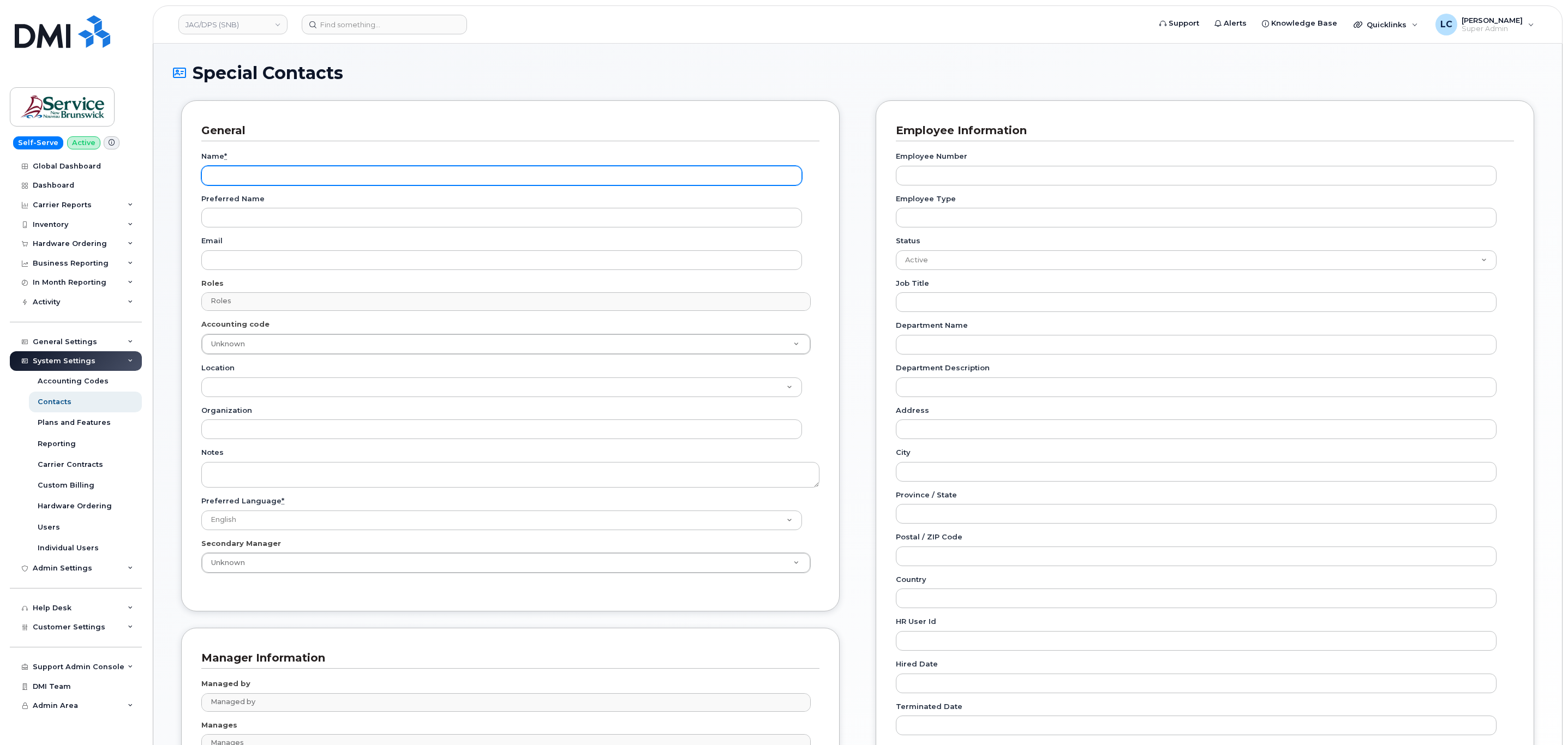
click at [371, 167] on input "Name *" at bounding box center [501, 175] width 601 height 19
click at [371, 167] on input "Name *" at bounding box center [501, 175] width 601 height 19
paste input "JAG/DPS (SNB)"
type input "J"
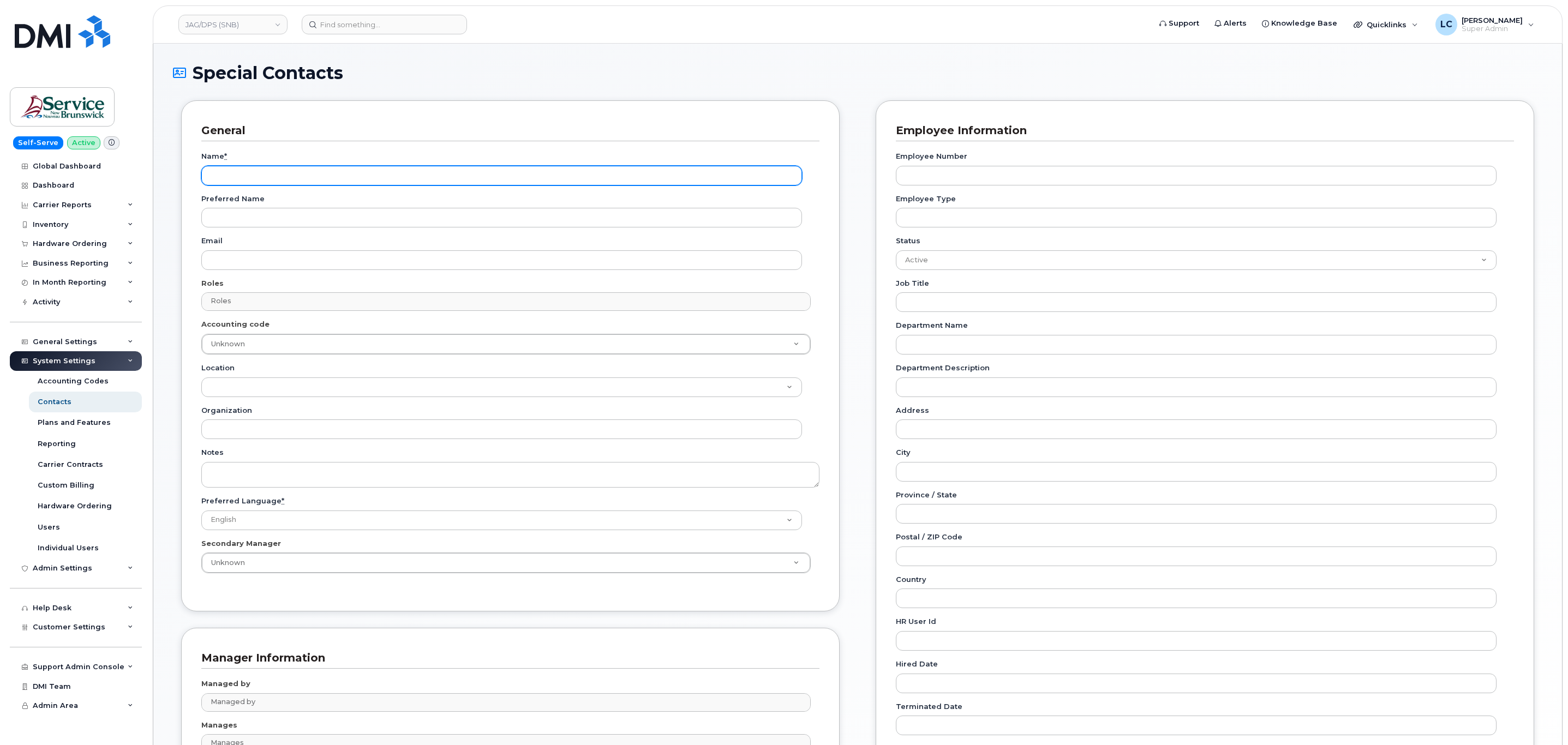
click at [255, 177] on input "Name *" at bounding box center [501, 175] width 601 height 19
paste input "Accounting Report Contact"
type input "Accounting Report Contact"
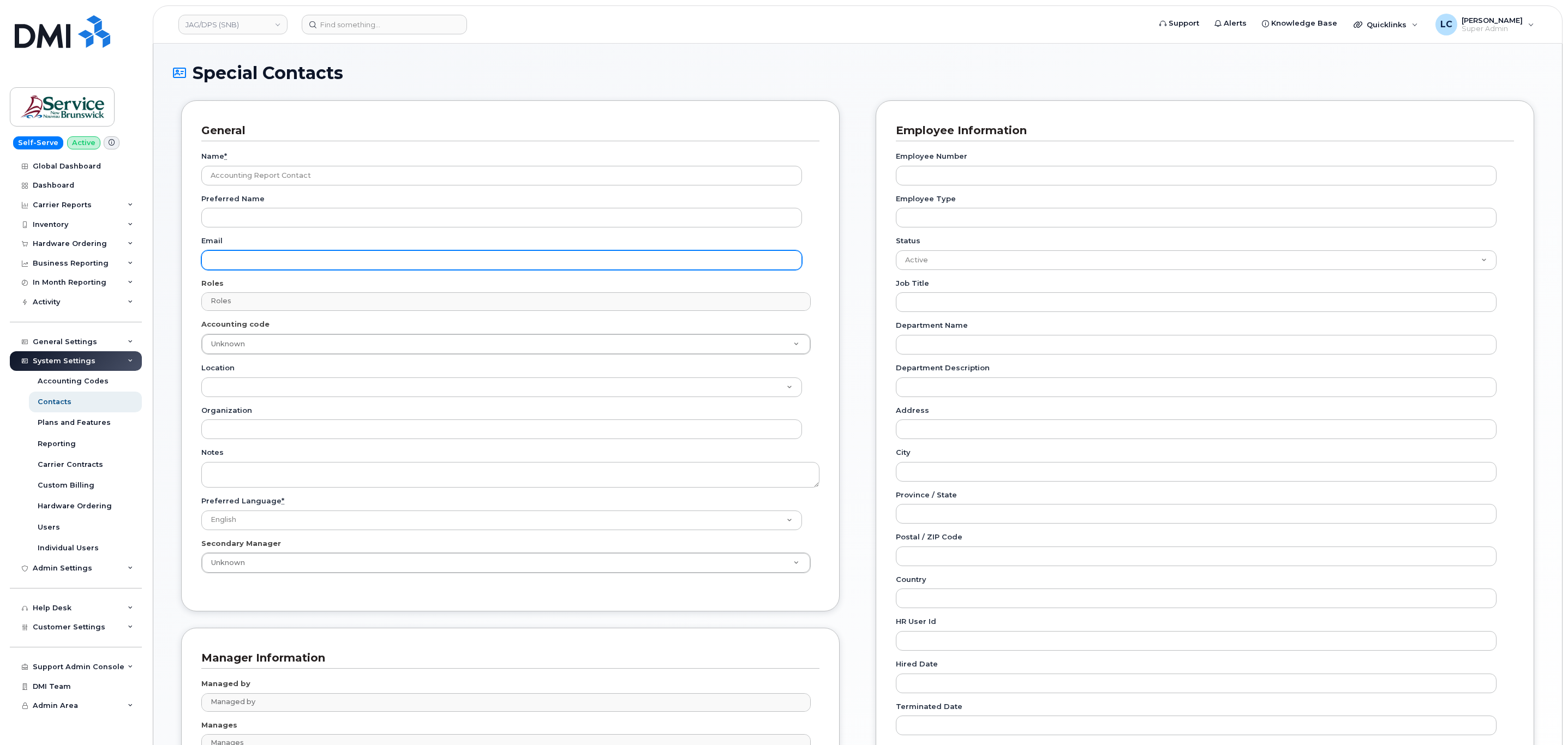
click at [290, 257] on input "Email" at bounding box center [501, 260] width 601 height 19
paste input "telephonyservices@gnb.ca"
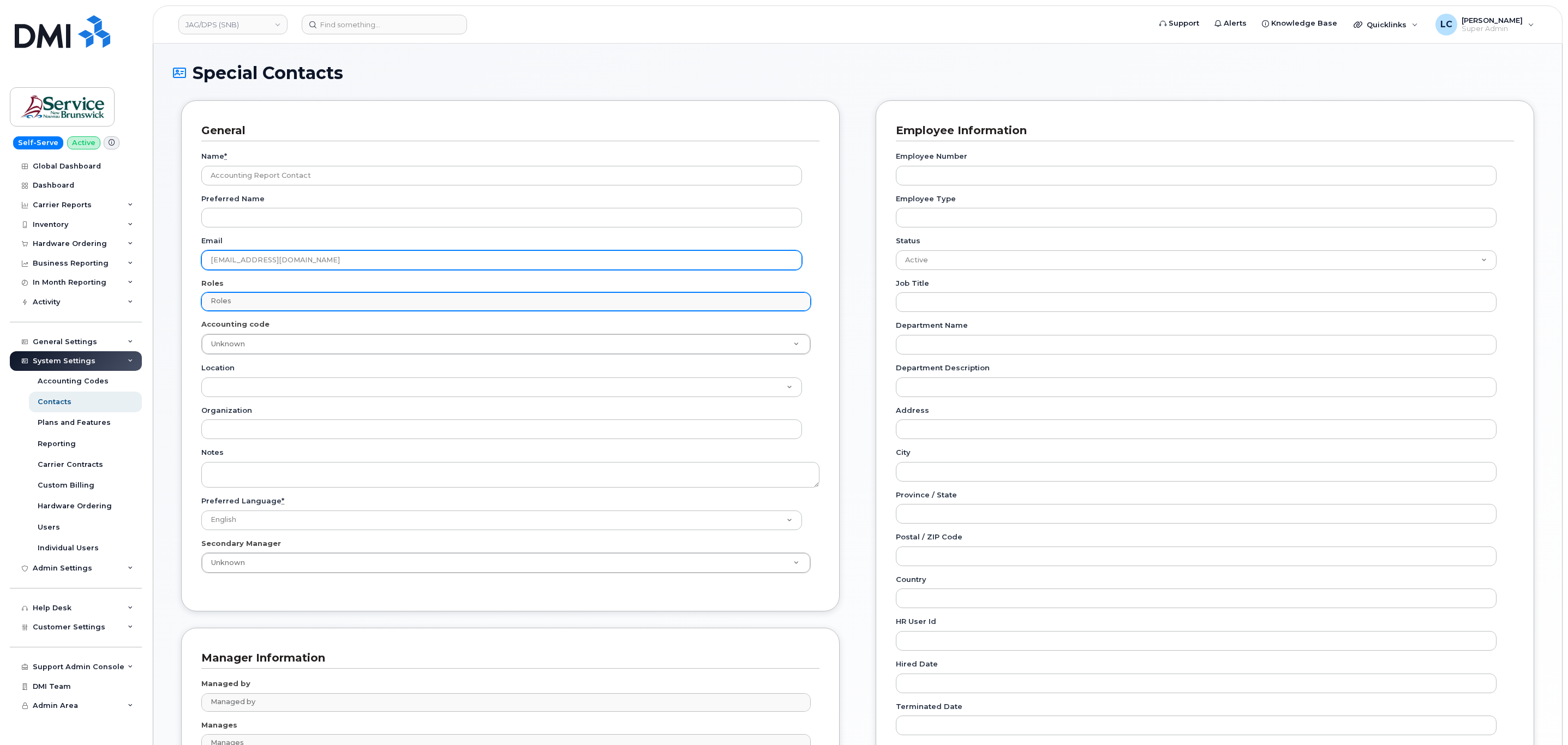
type input "telephonyservices@gnb.ca"
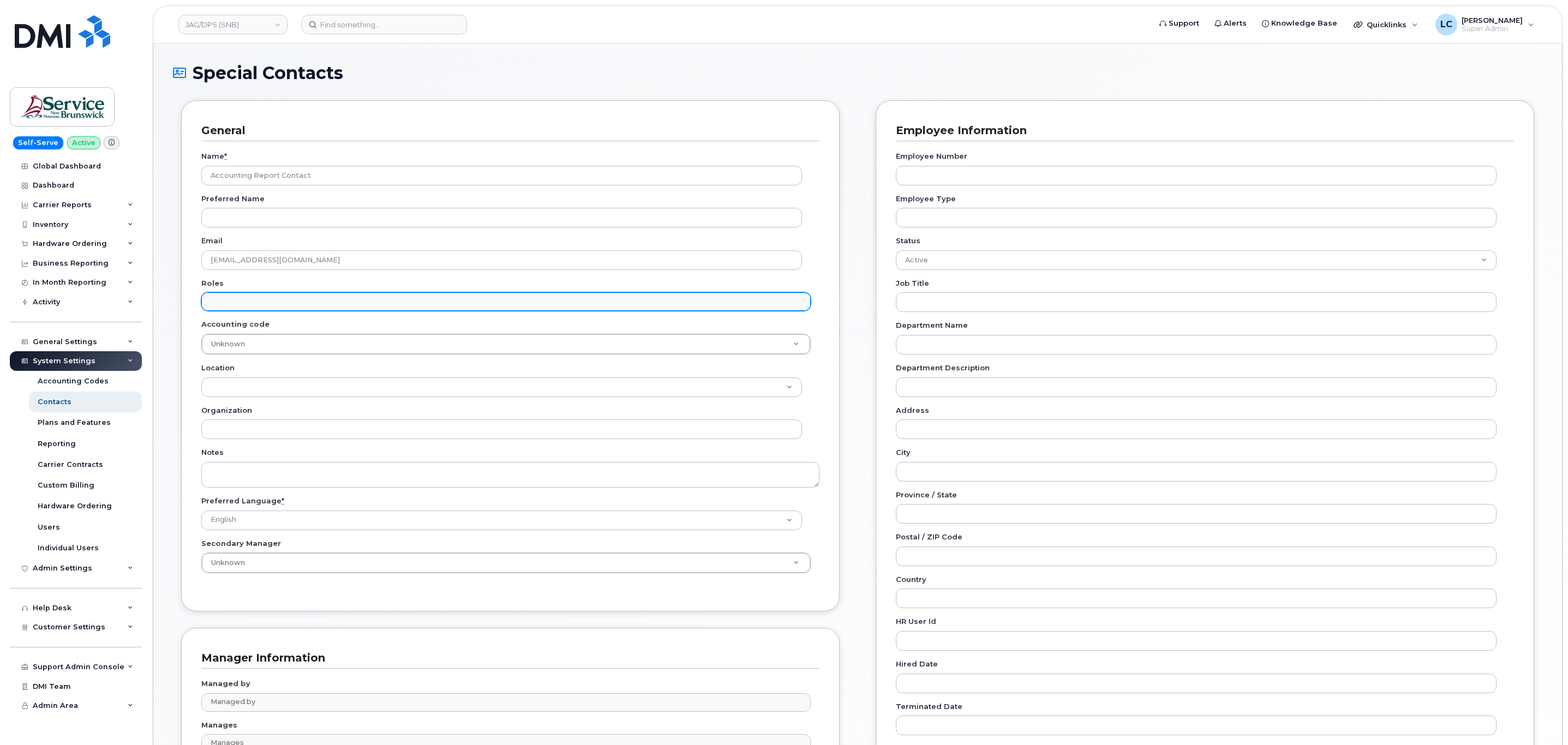
click at [247, 303] on input "text" at bounding box center [507, 301] width 599 height 15
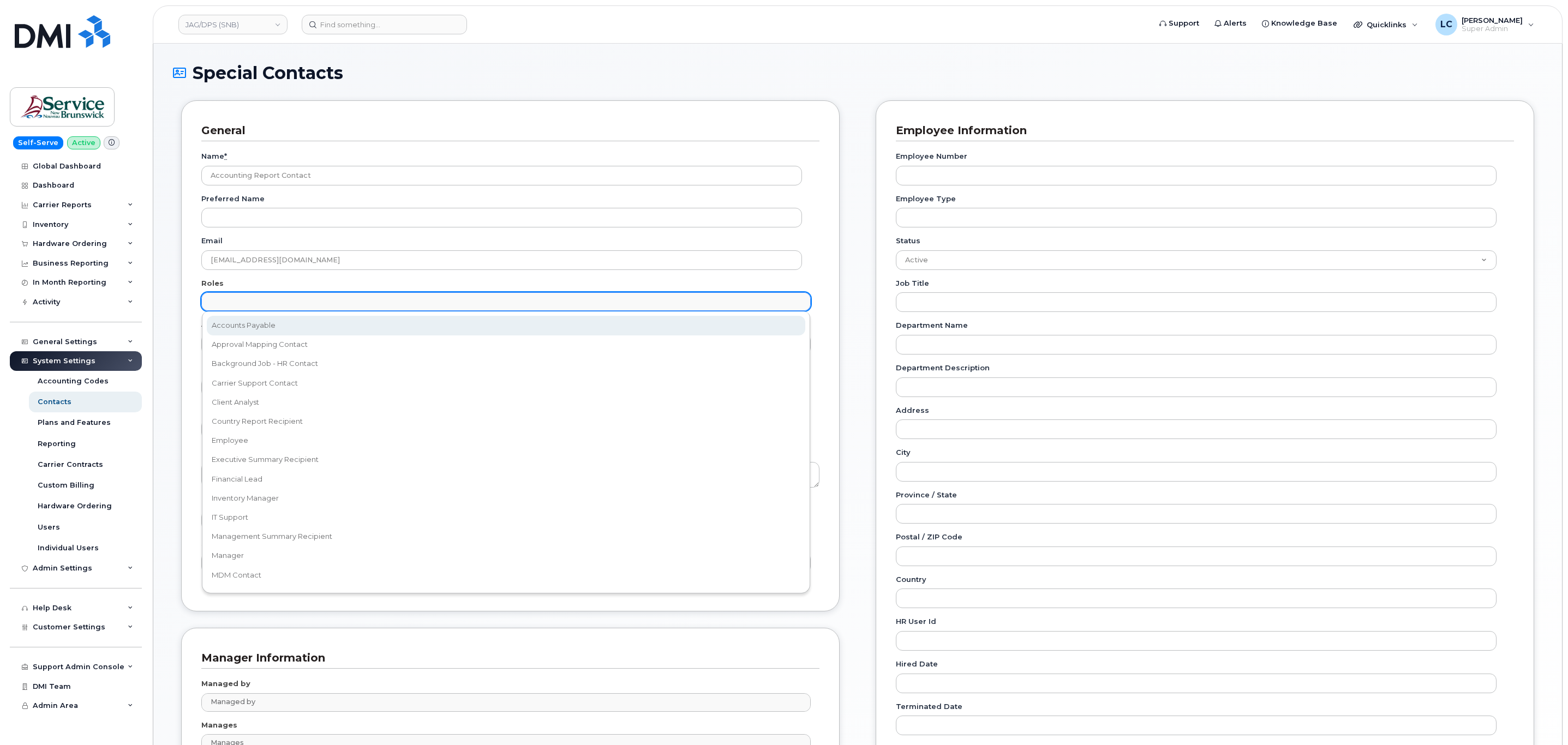
select select "5"
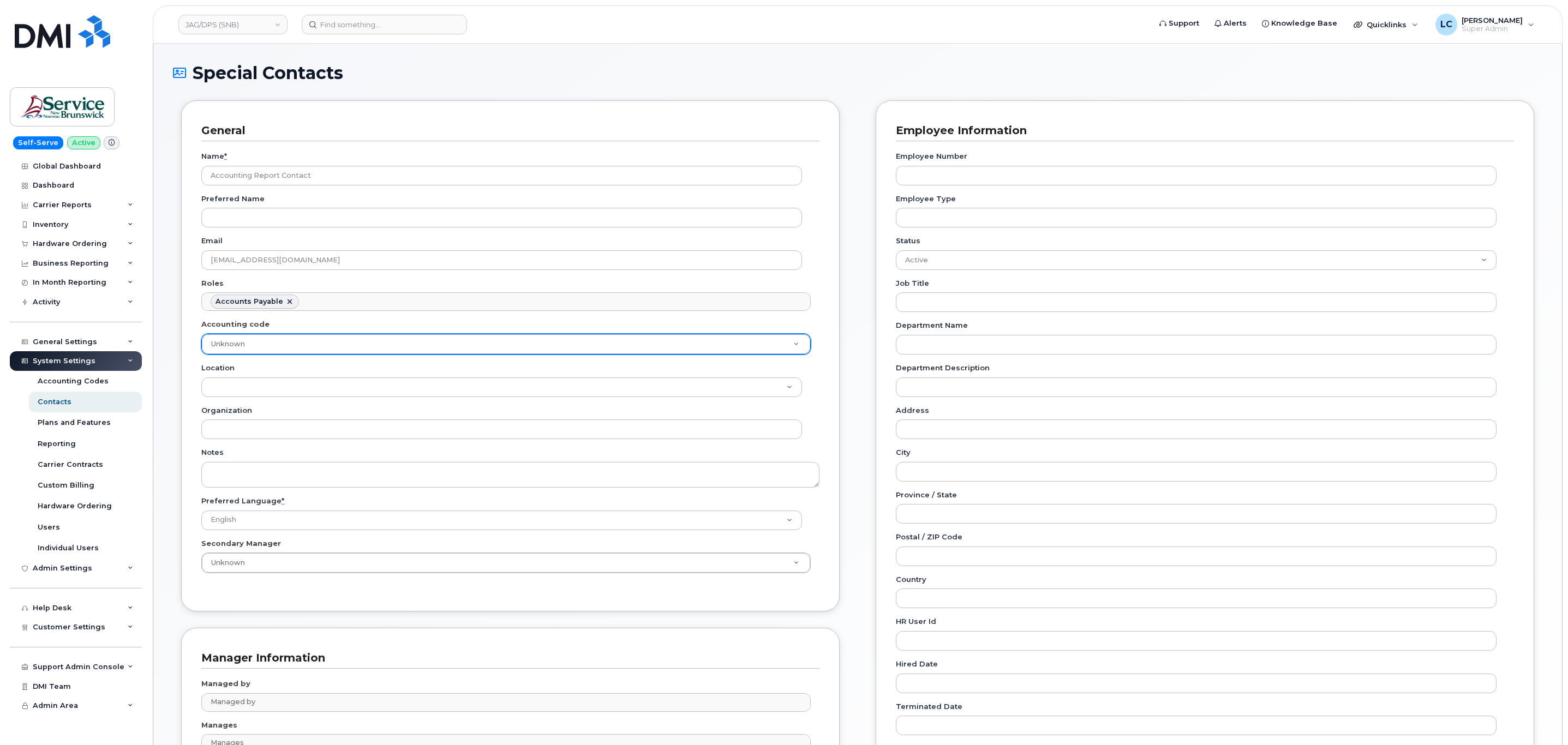
scroll to position [82, 0]
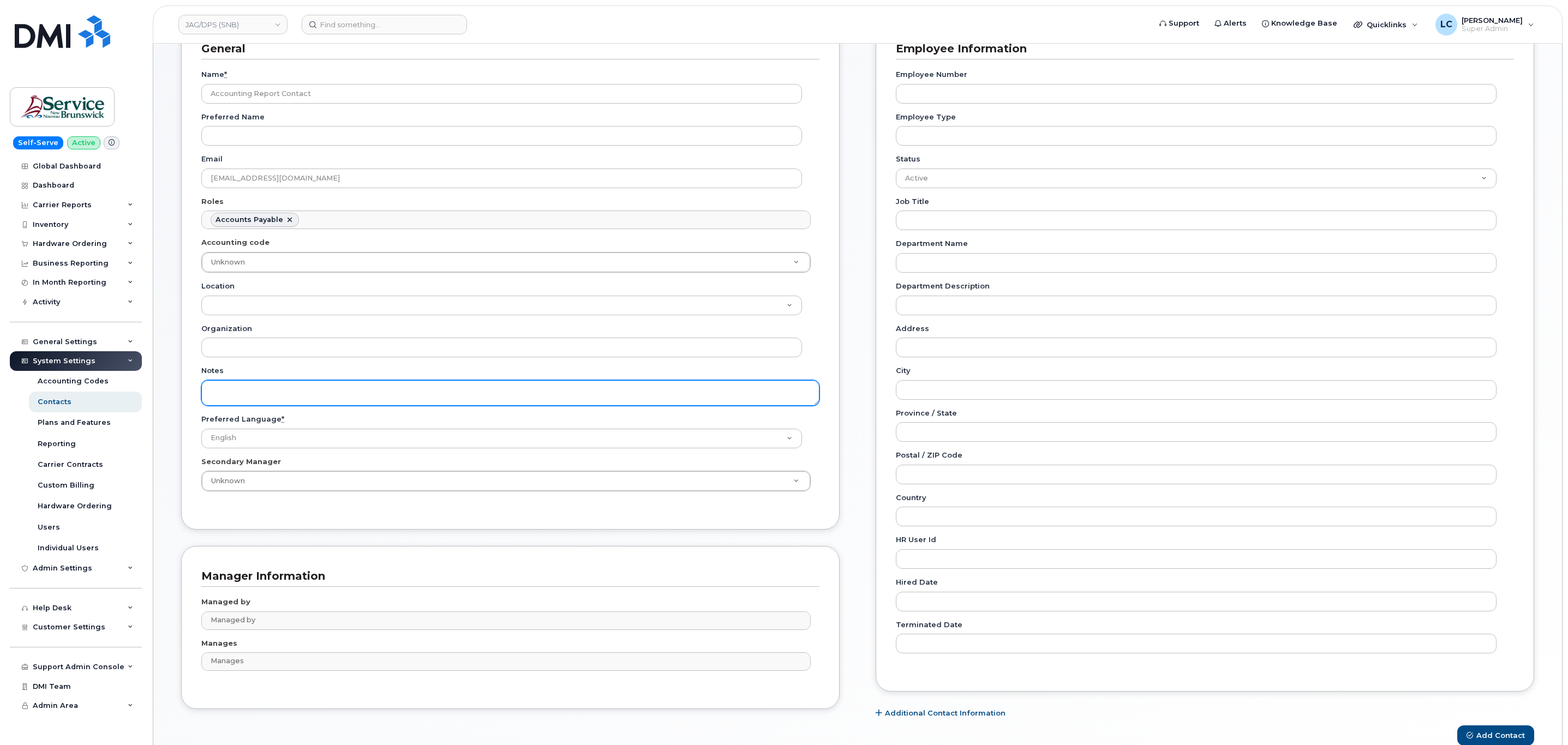
click at [276, 401] on textarea "Notes" at bounding box center [510, 393] width 618 height 25
click at [284, 396] on textarea "Notes" at bounding box center [510, 393] width 618 height 25
paste textarea "SNB Requested To Configure as Accounting Report Recipient - Per Eric: 10/08/2025"
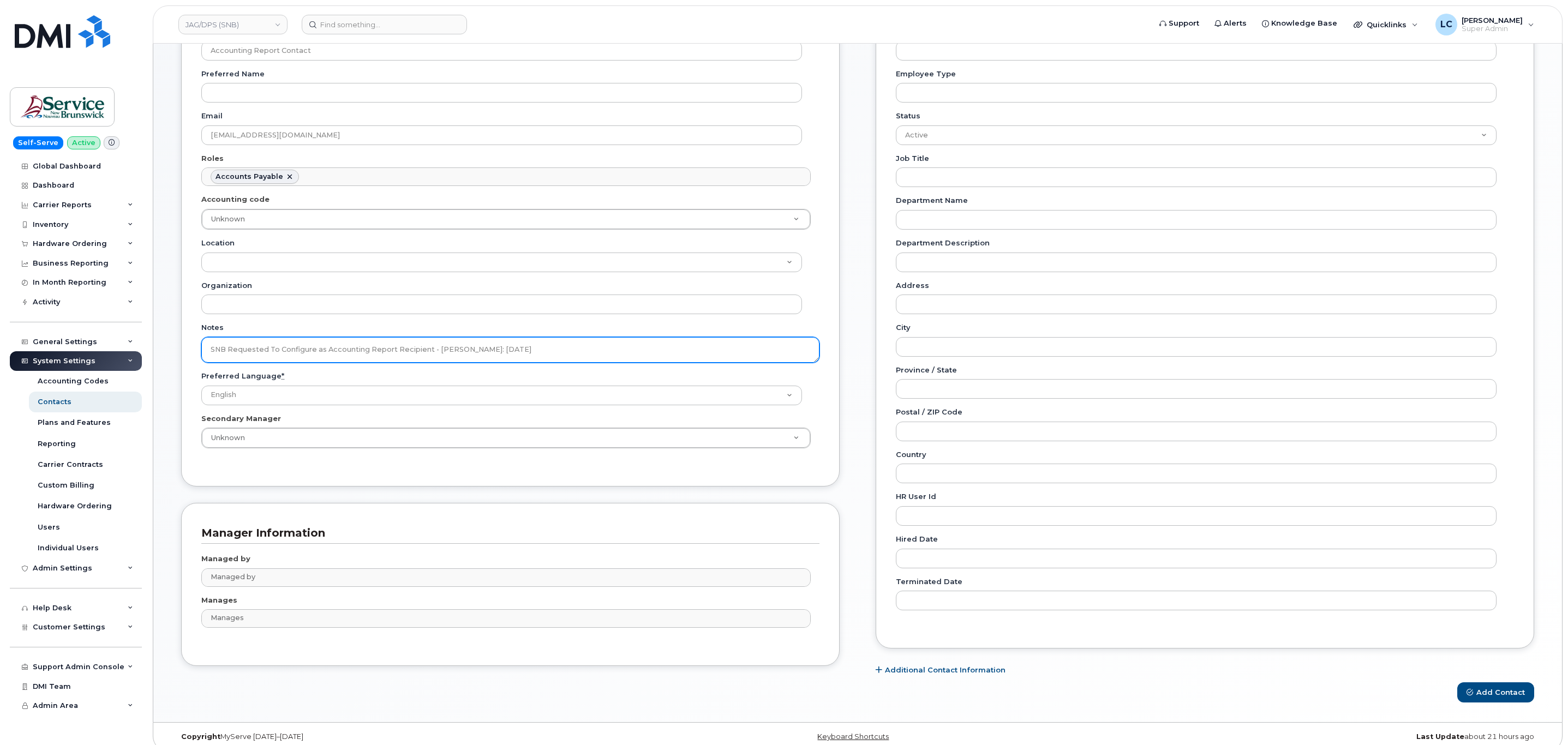
scroll to position [143, 0]
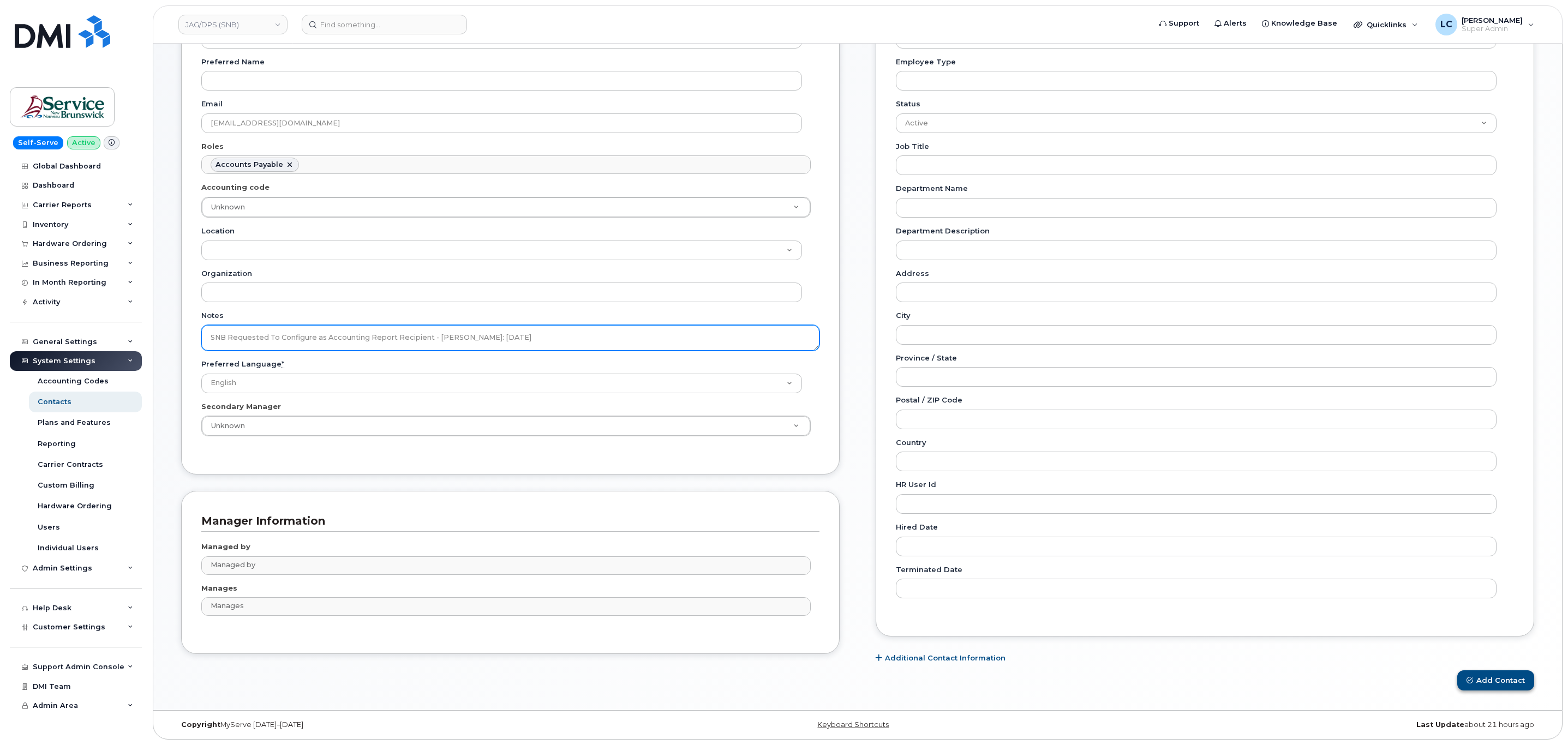
type textarea "SNB Requested To Configure as Accounting Report Recipient - Per Eric: 10/08/2025"
click at [1471, 679] on icon "submit" at bounding box center [1469, 680] width 7 height 7
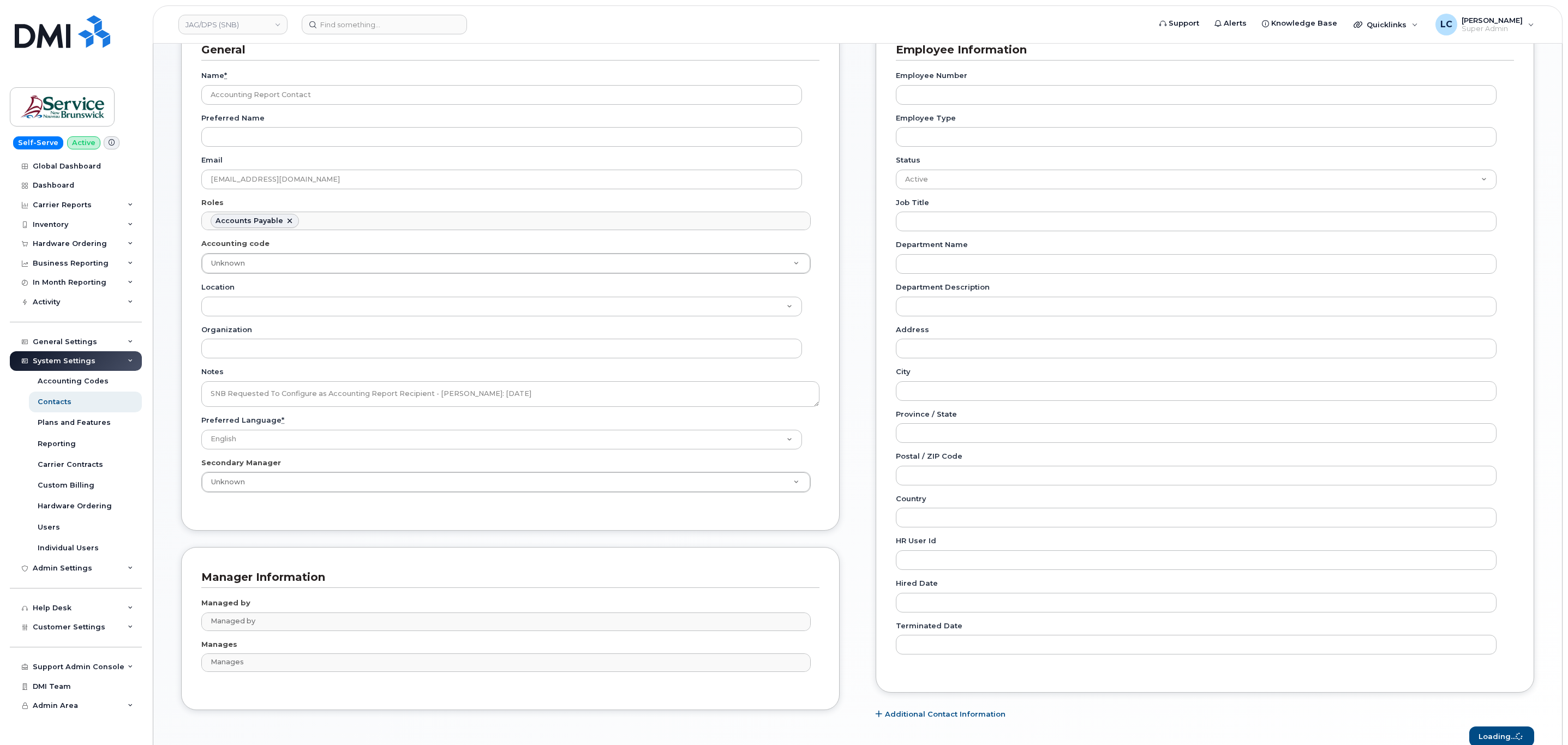
scroll to position [0, 0]
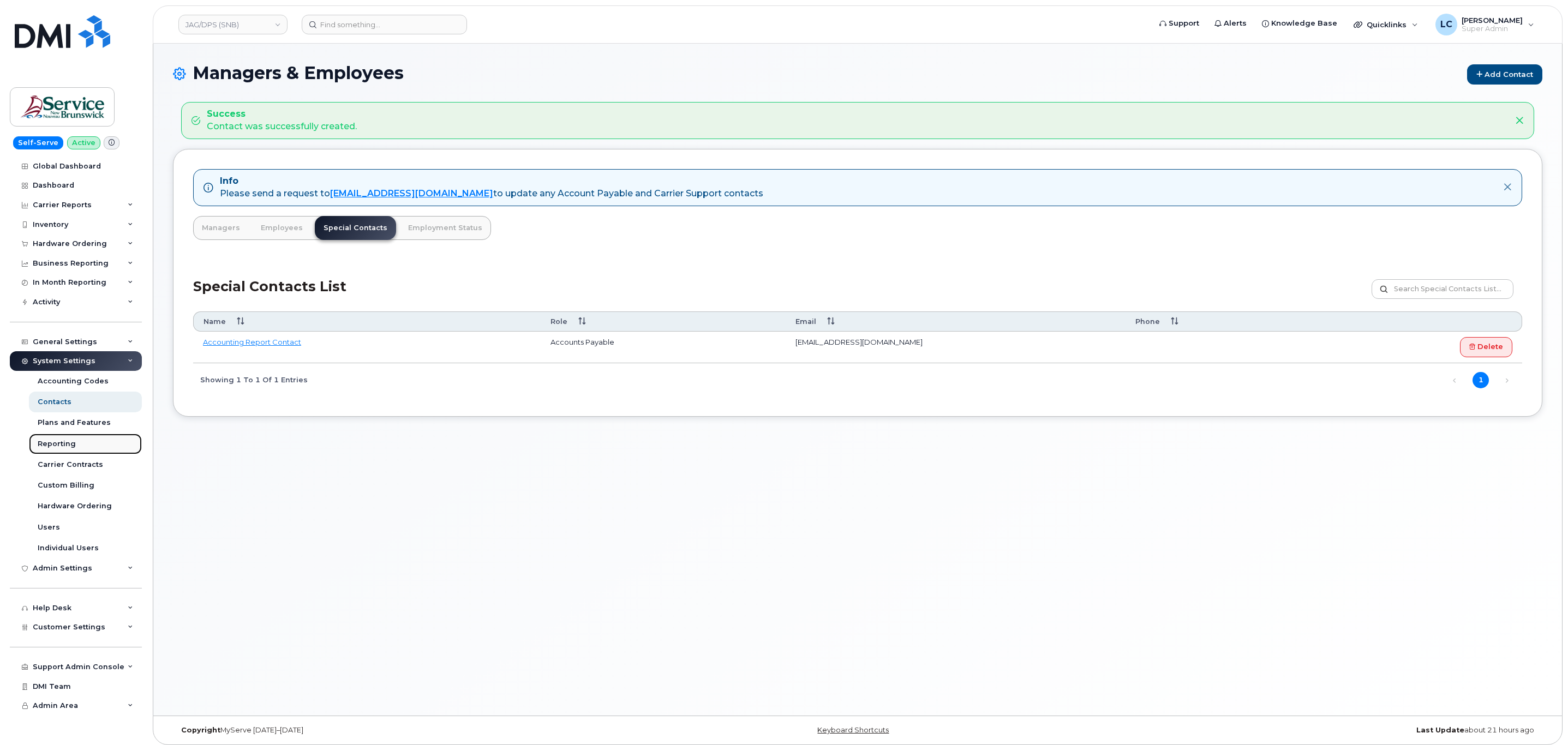
click at [69, 442] on div "Reporting" at bounding box center [56, 444] width 38 height 10
click at [58, 440] on div "Reporting" at bounding box center [56, 444] width 38 height 10
click at [82, 437] on link "Reporting" at bounding box center [85, 444] width 113 height 21
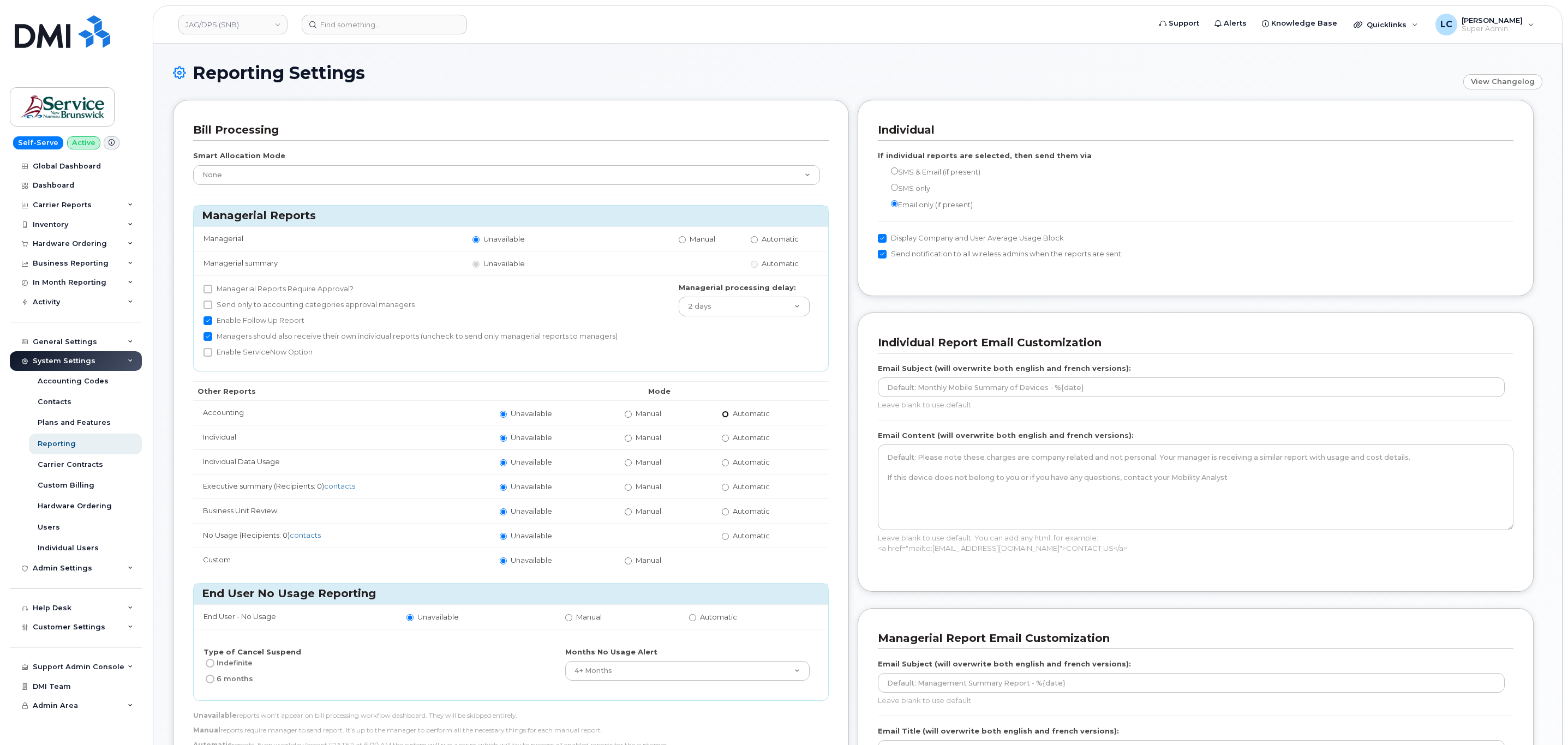
click at [722, 415] on input "Automatic" at bounding box center [725, 414] width 7 height 7
radio input "true"
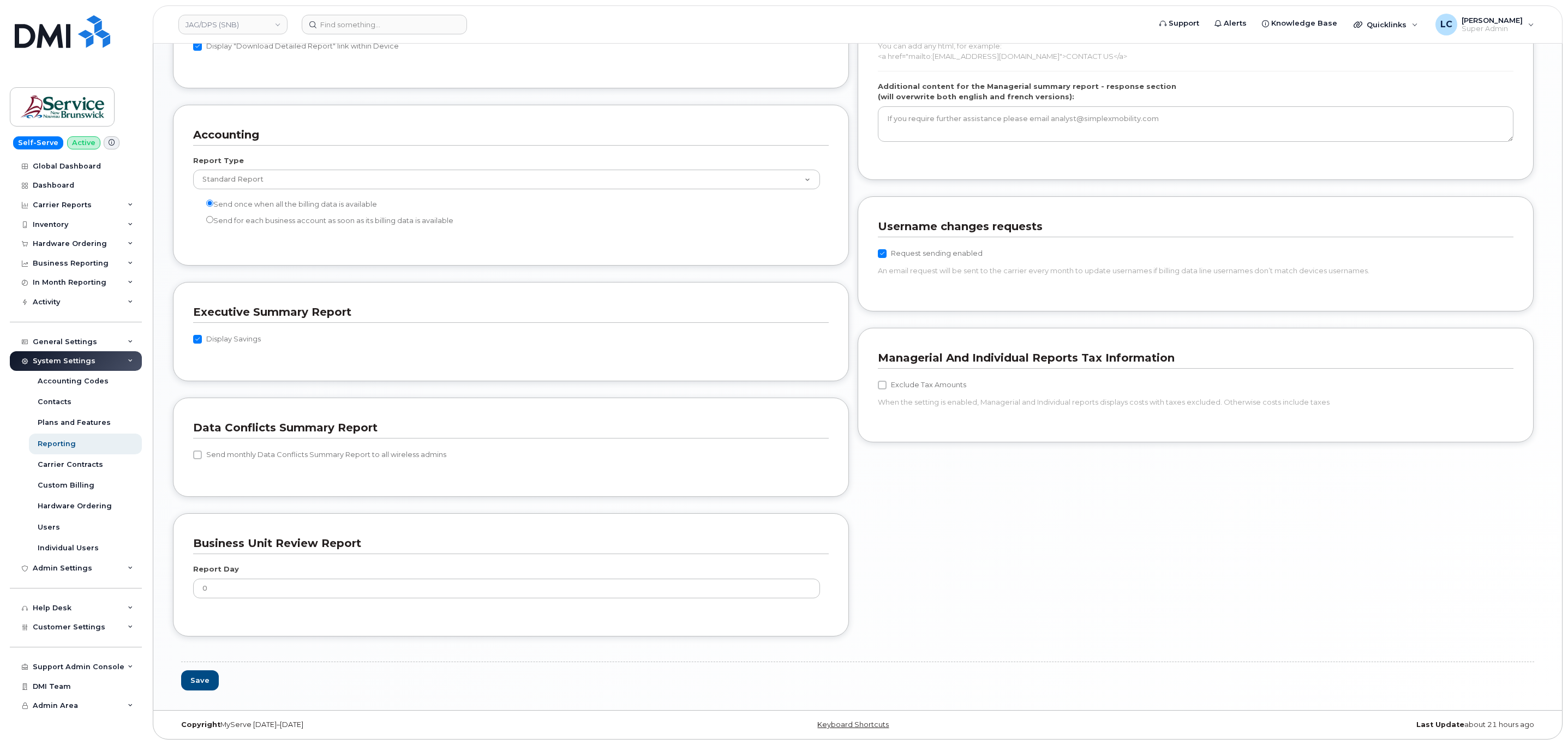
scroll to position [860, 0]
click at [198, 682] on button "Save" at bounding box center [200, 680] width 38 height 20
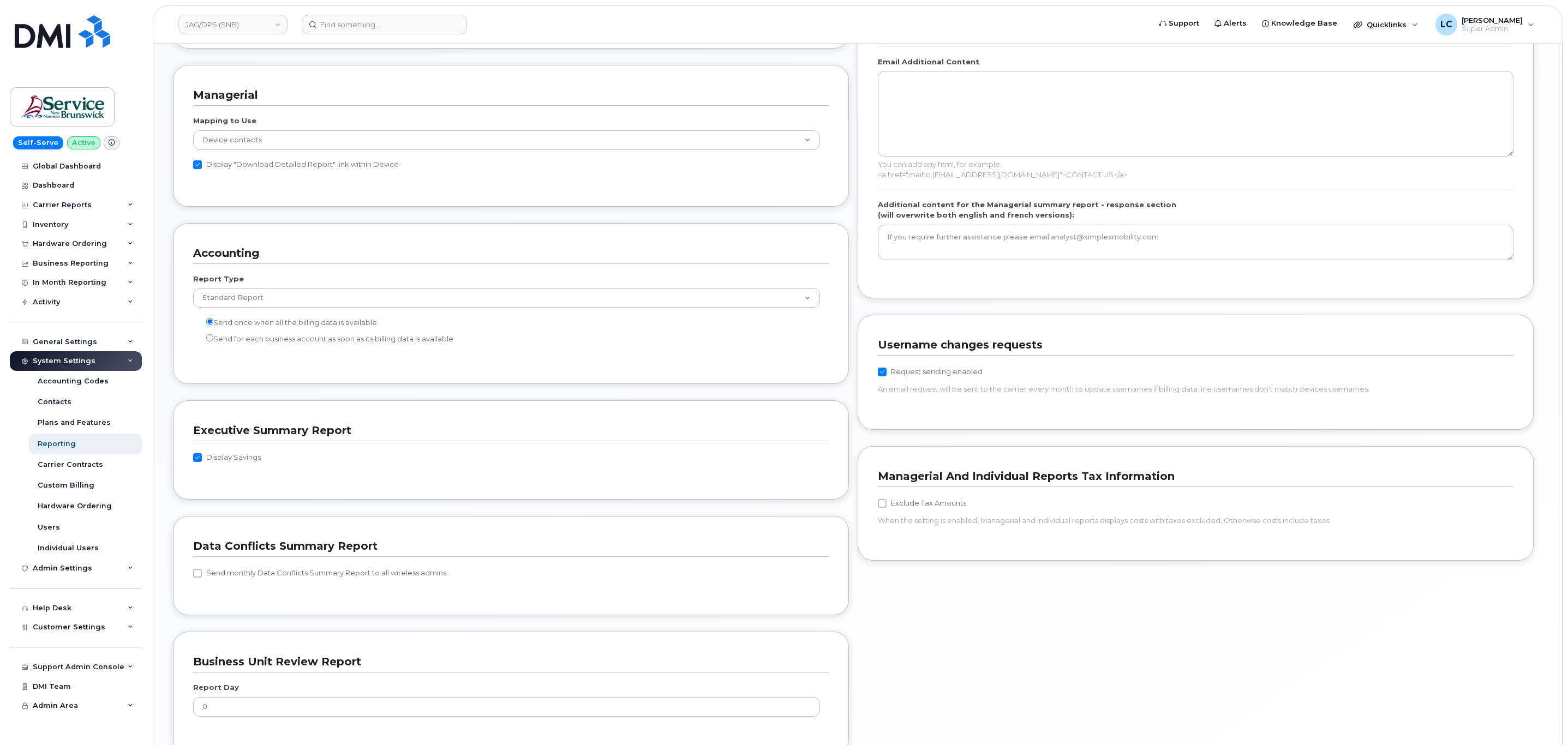
scroll to position [862, 0]
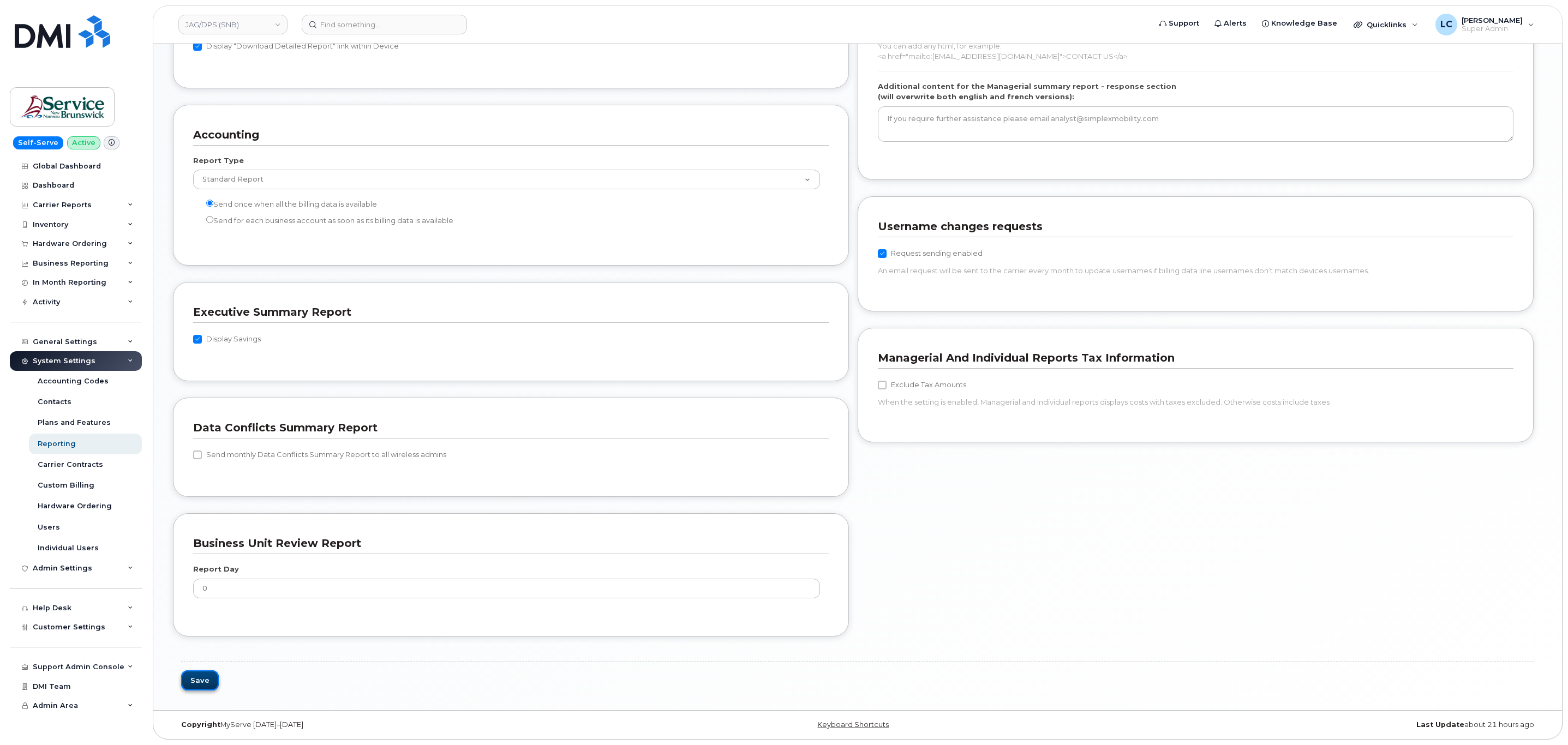
click at [186, 681] on button "Save" at bounding box center [200, 680] width 38 height 20
click at [176, 681] on div "Save" at bounding box center [857, 671] width 1369 height 38
click at [193, 683] on button "Save" at bounding box center [200, 680] width 38 height 20
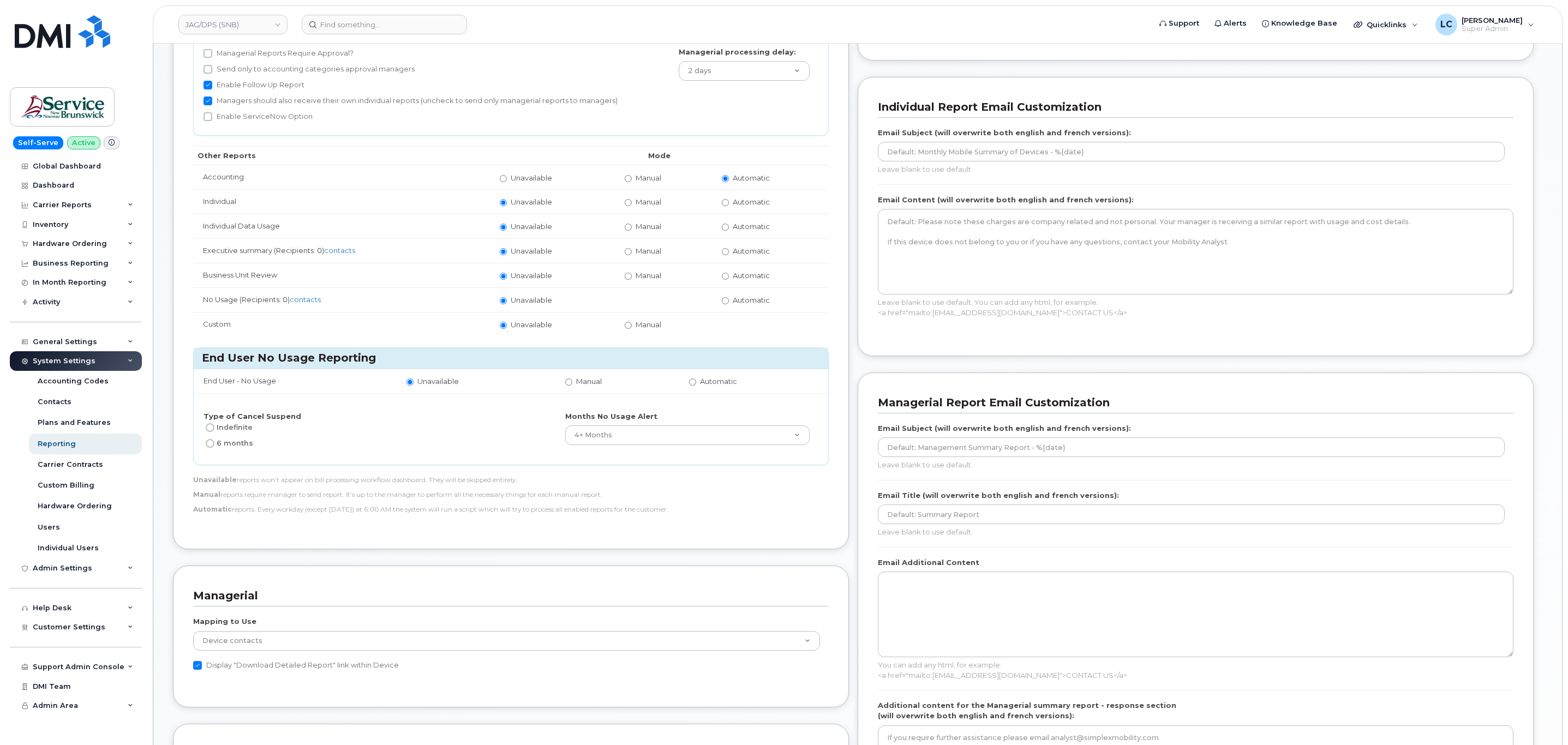
scroll to position [0, 0]
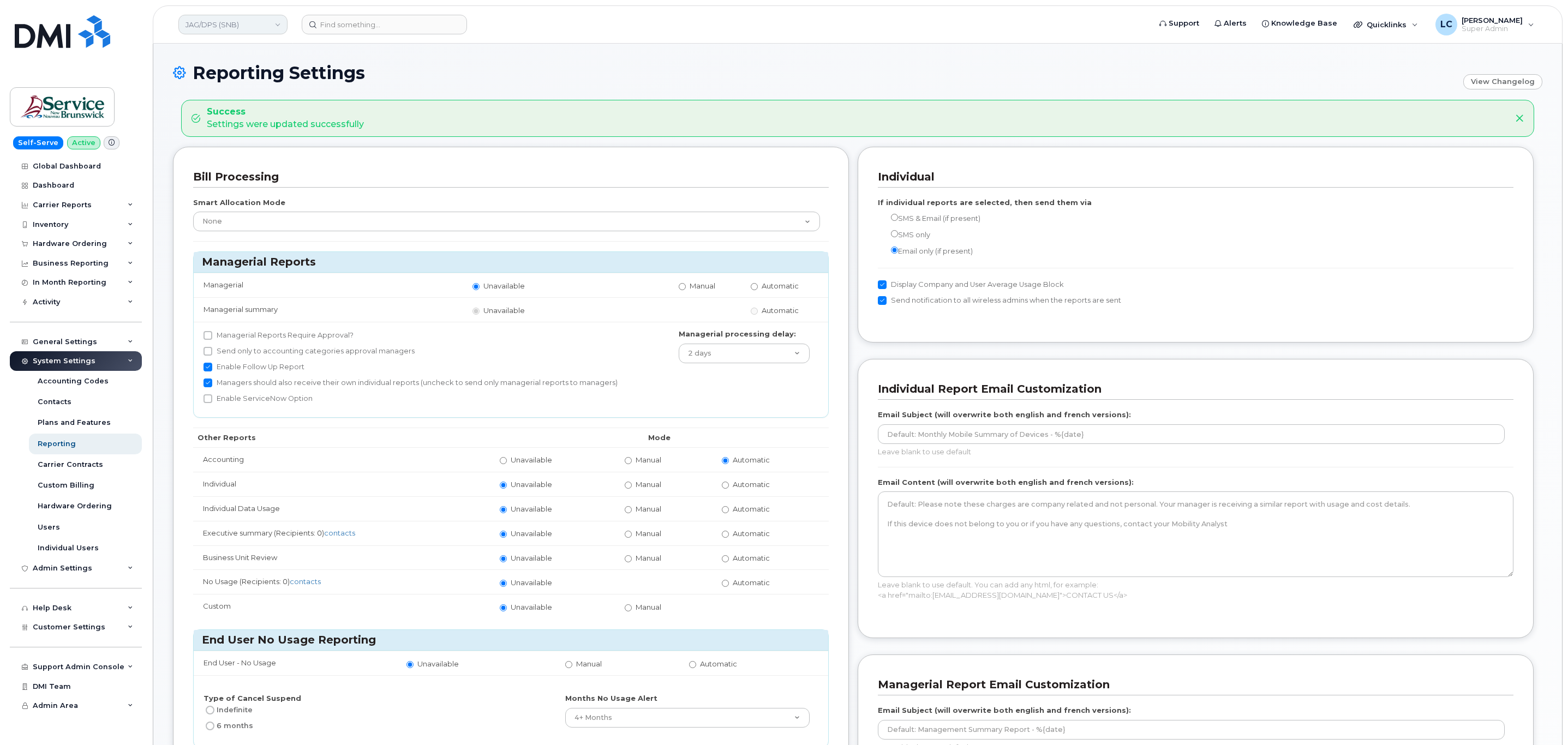
click at [224, 19] on link "JAG/DPS (SNB)" at bounding box center [233, 24] width 109 height 19
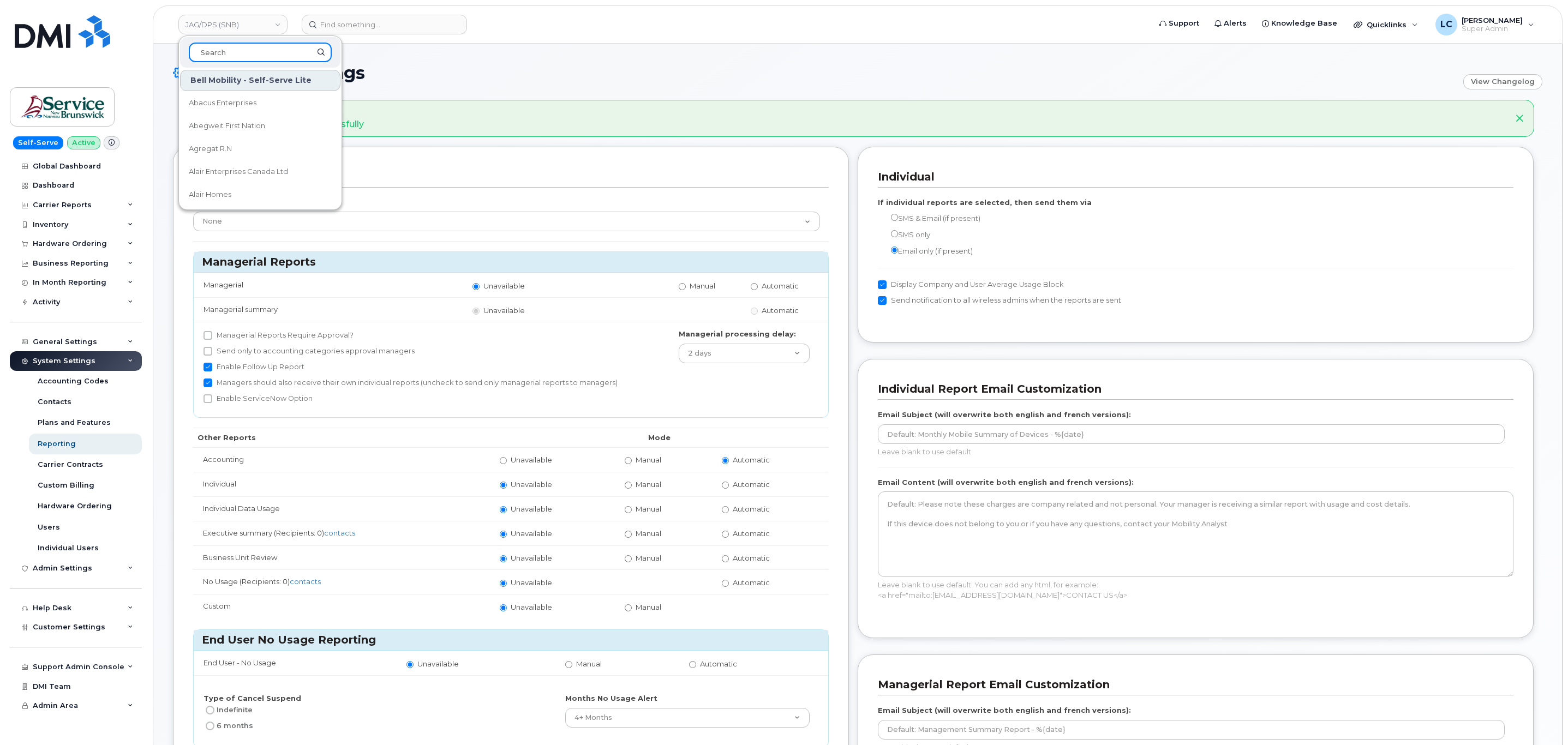
click at [249, 51] on input at bounding box center [260, 52] width 143 height 19
paste input "KLC (SNB)"
type input "KLC (SNB)"
click at [235, 100] on link "KLC (SNB)" at bounding box center [260, 103] width 160 height 22
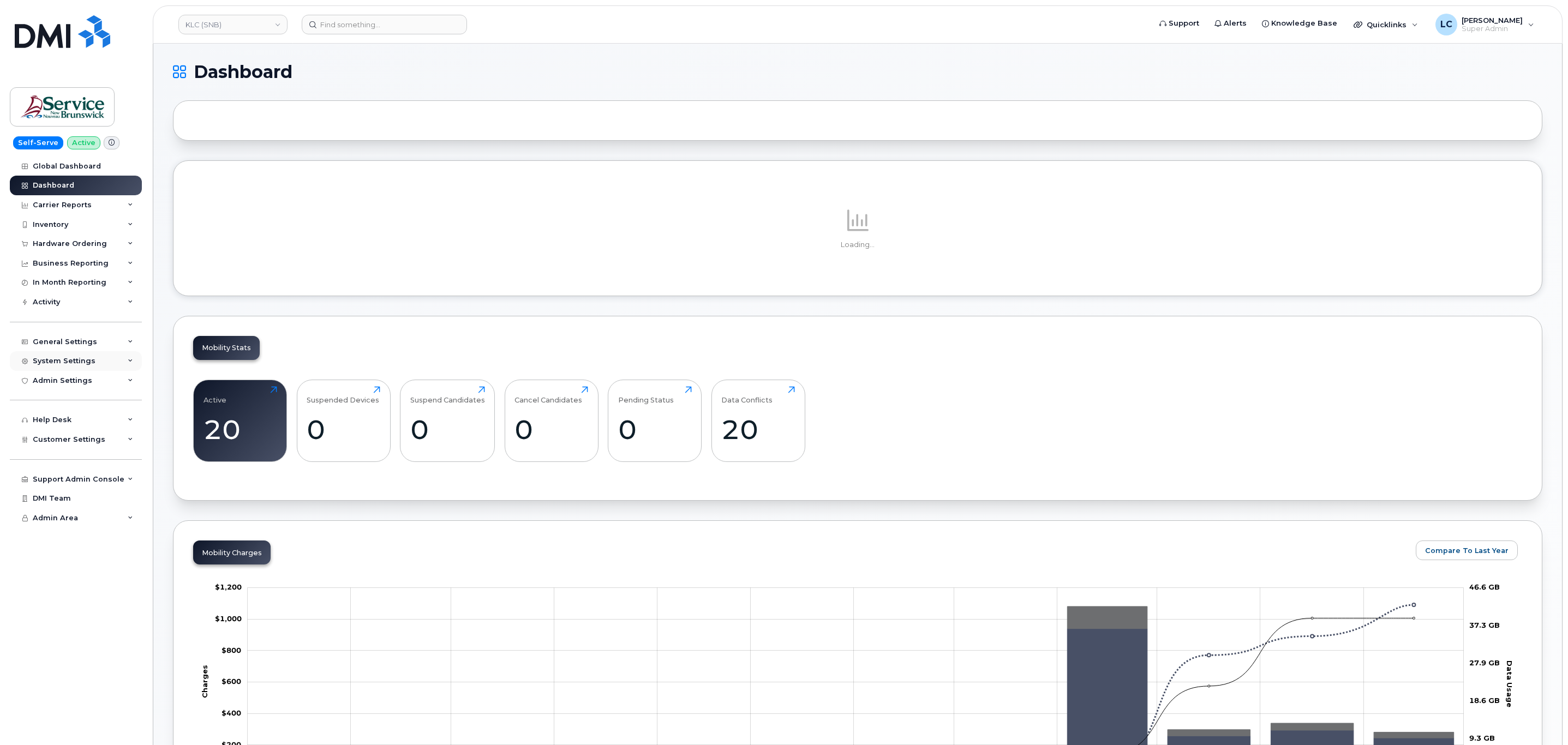
click at [77, 364] on div "System Settings" at bounding box center [64, 360] width 63 height 9
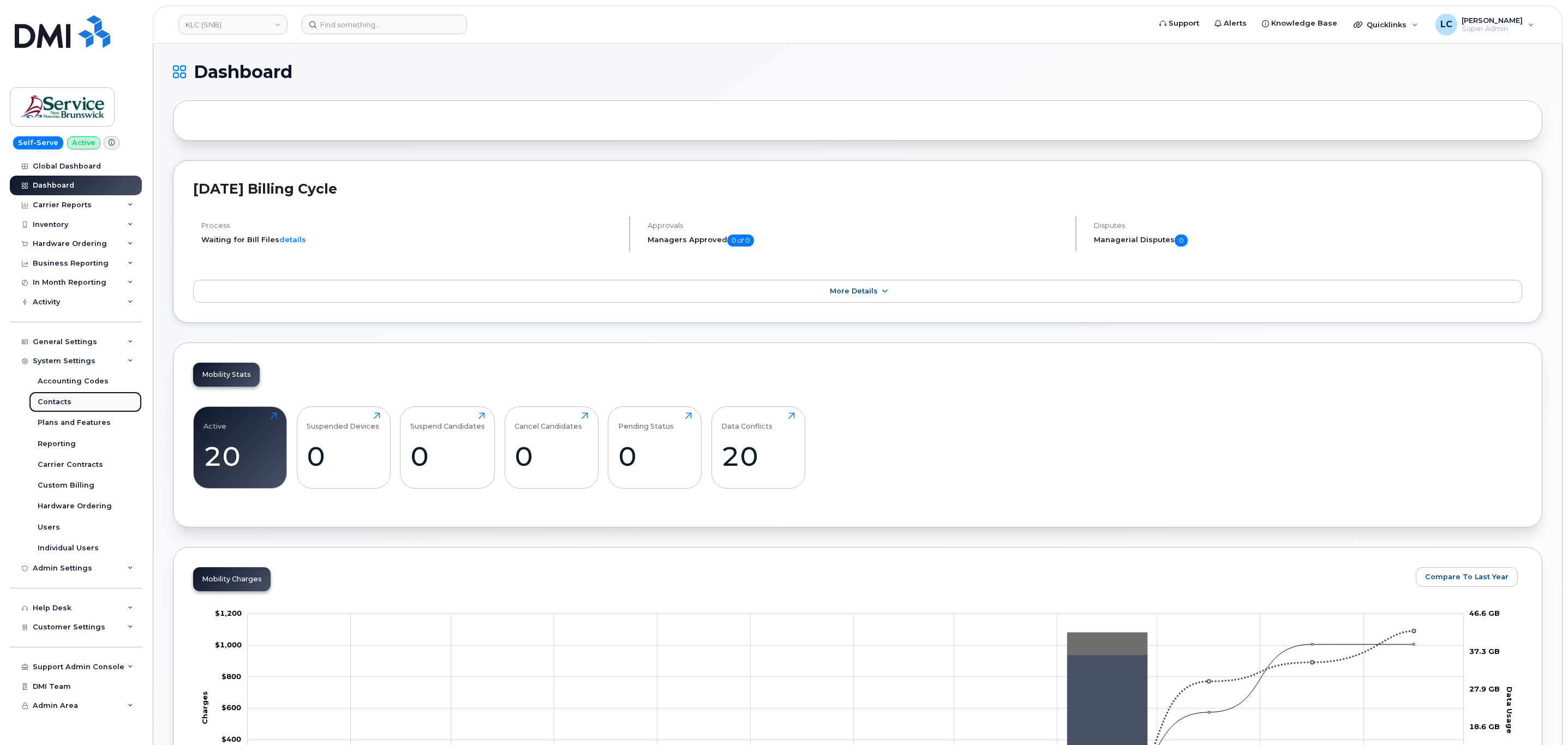
click at [66, 401] on div "Contacts" at bounding box center [54, 401] width 34 height 10
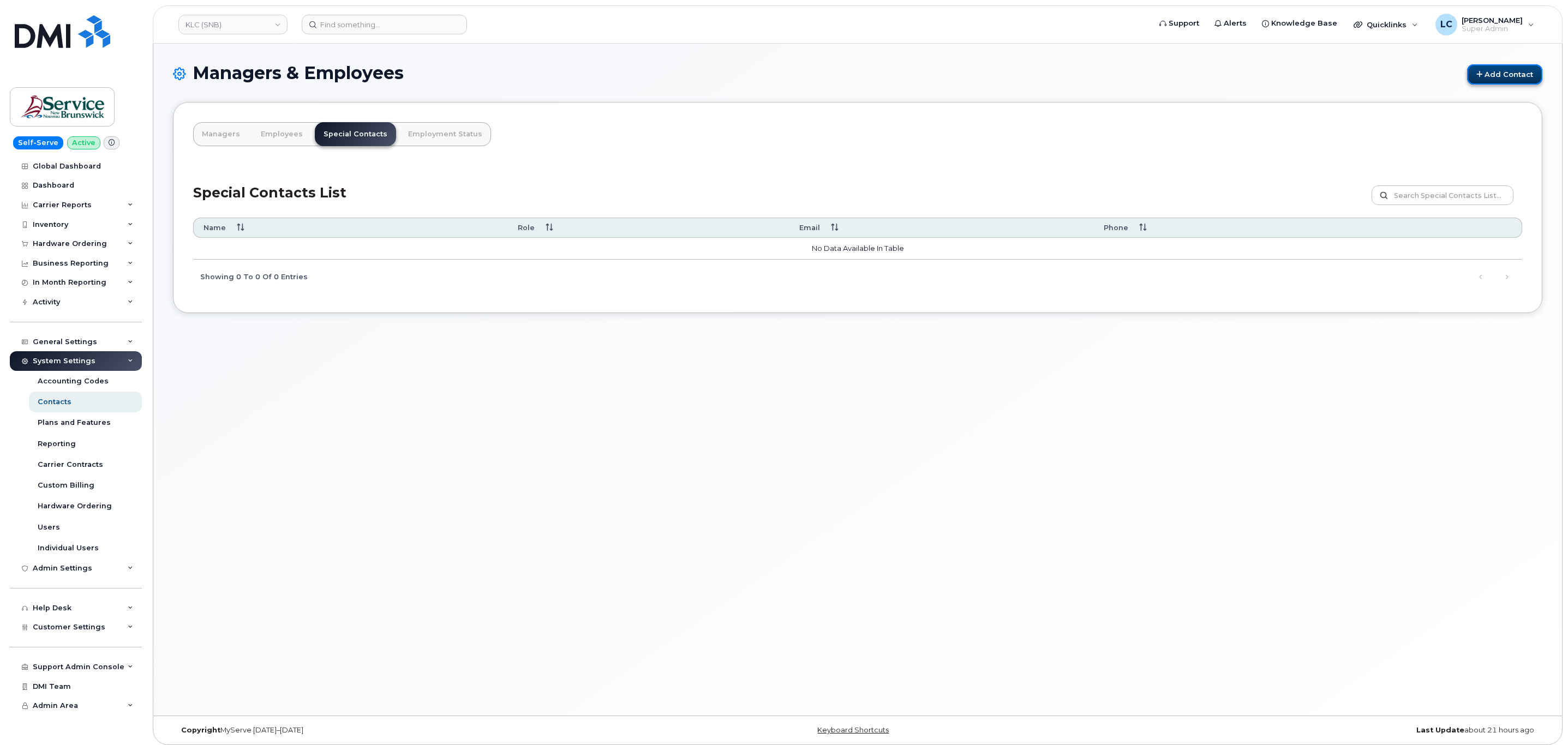
click at [1519, 72] on link "Add Contact" at bounding box center [1504, 74] width 75 height 20
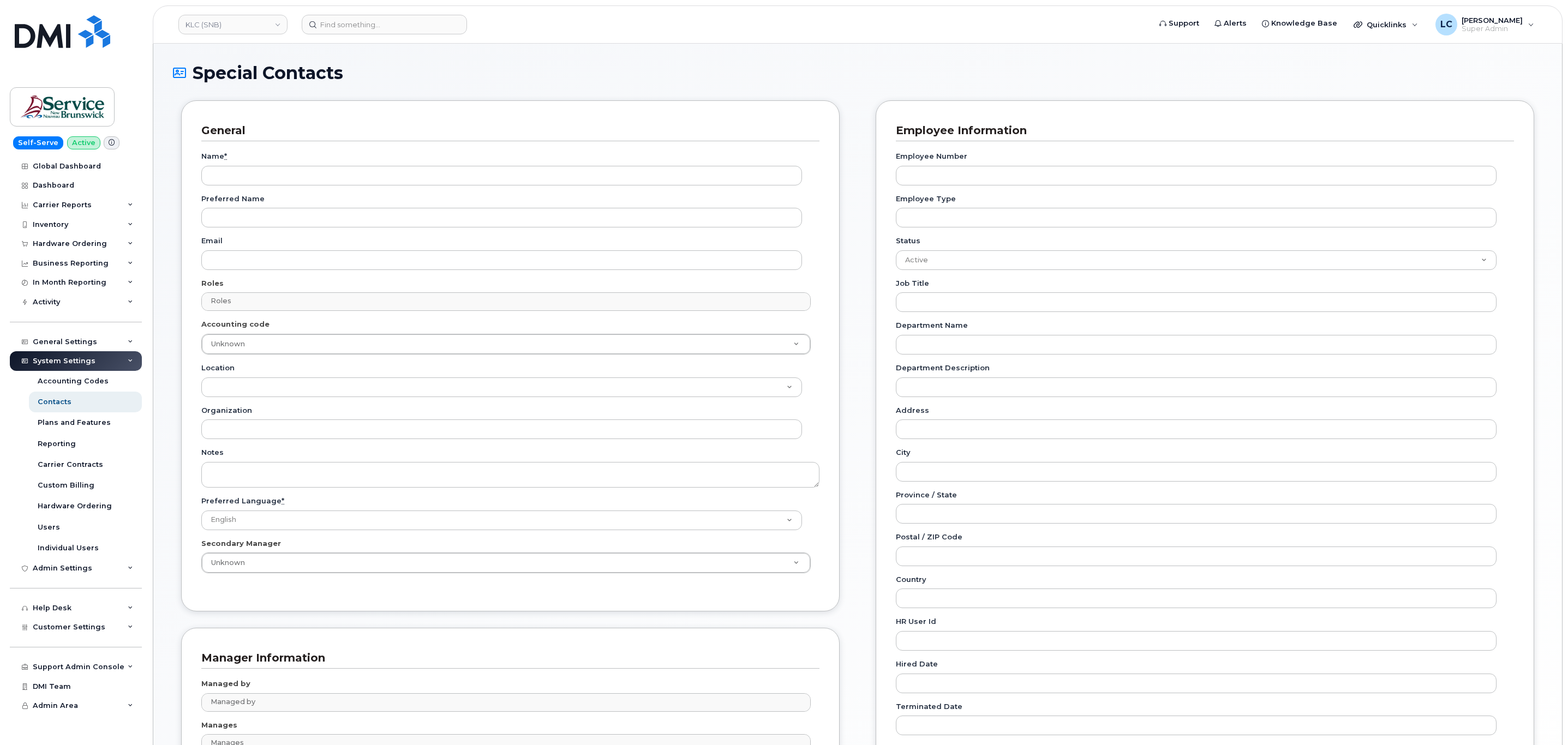
click at [236, 160] on div "Name *" at bounding box center [505, 167] width 609 height 34
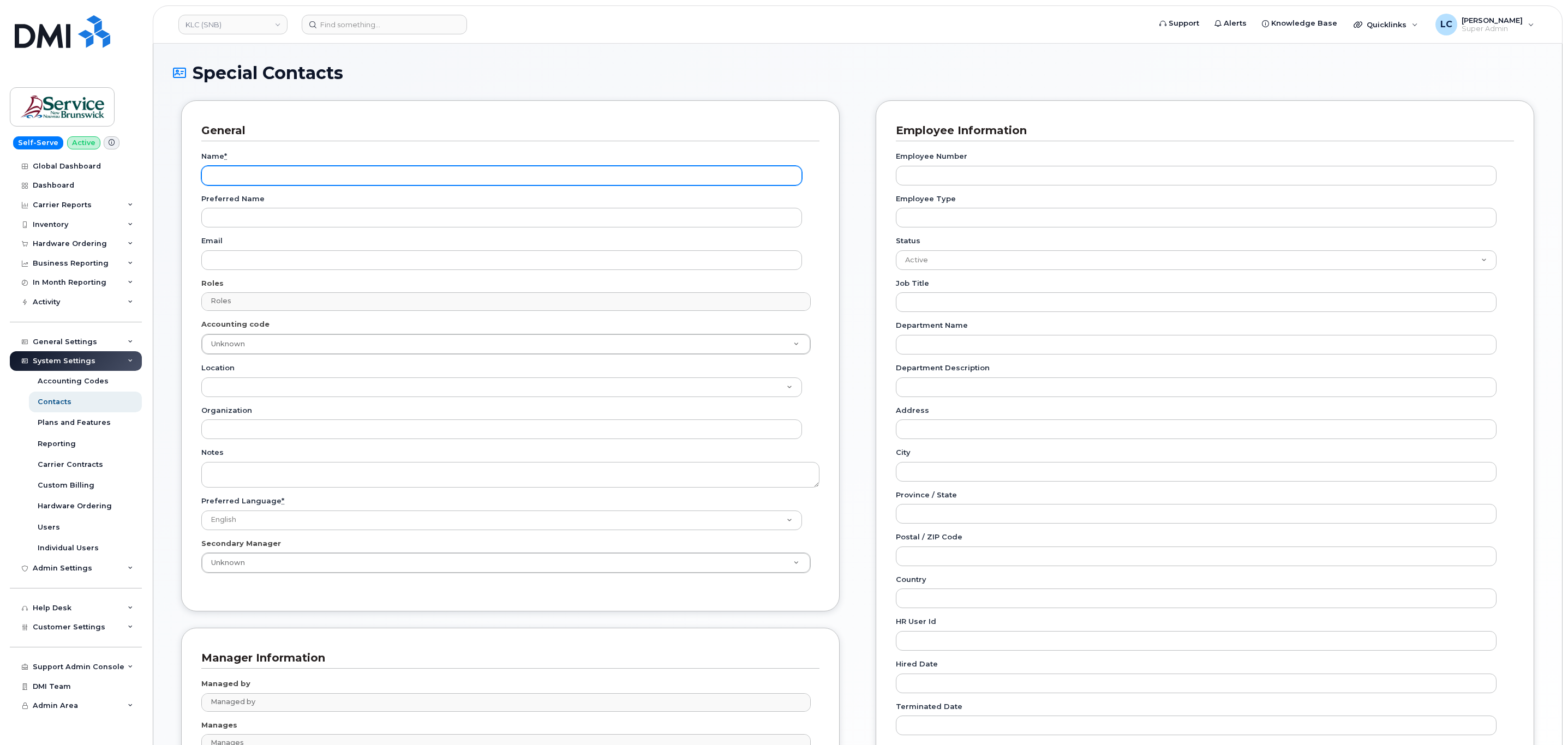
click at [231, 168] on input "Name *" at bounding box center [501, 175] width 601 height 19
paste input "Accounting Report Contact"
type input "Accounting Report Contact"
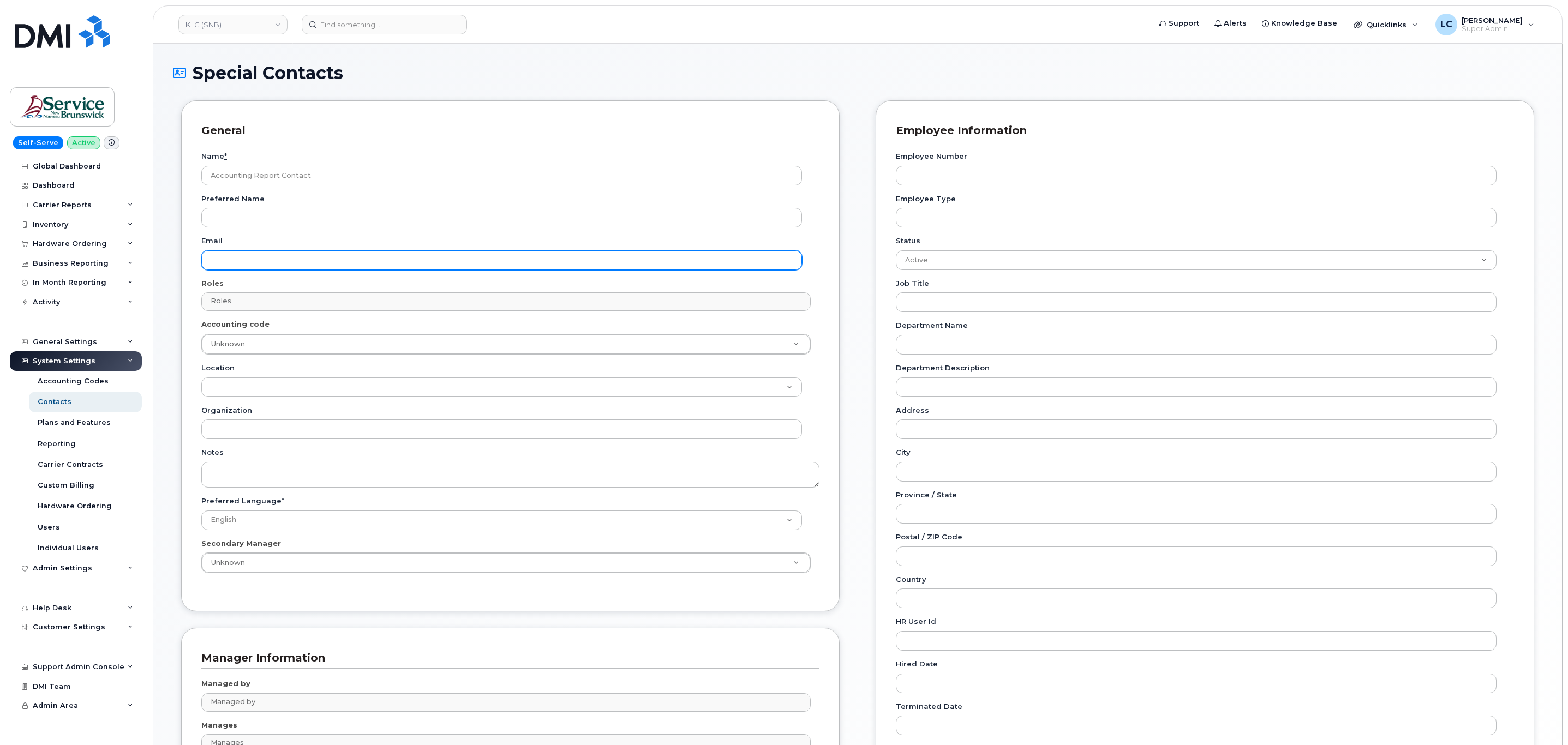
click at [284, 267] on input "Email" at bounding box center [501, 260] width 601 height 19
paste input "[EMAIL_ADDRESS][DOMAIN_NAME]"
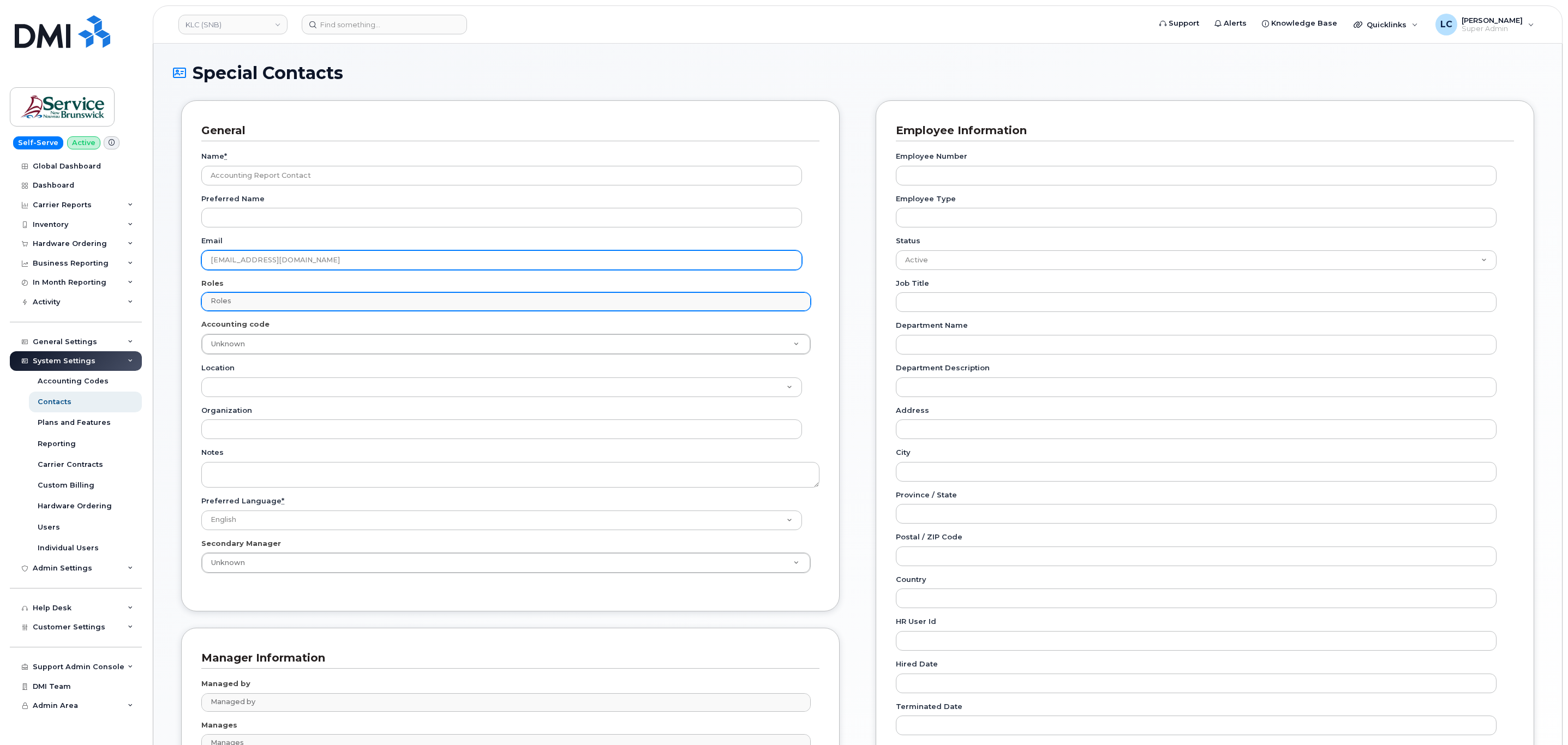
type input "[EMAIL_ADDRESS][DOMAIN_NAME]"
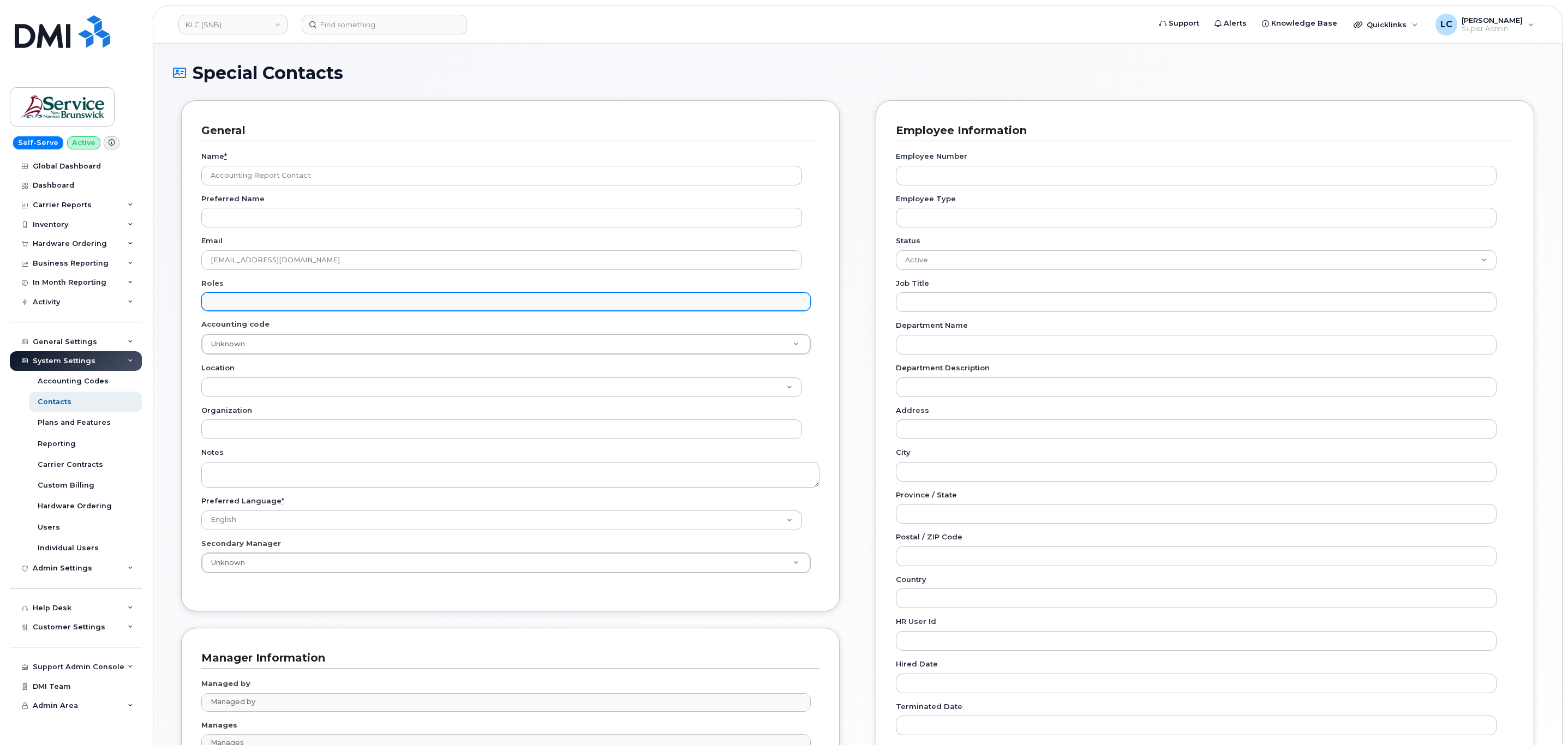
click at [247, 294] on input "text" at bounding box center [507, 301] width 599 height 15
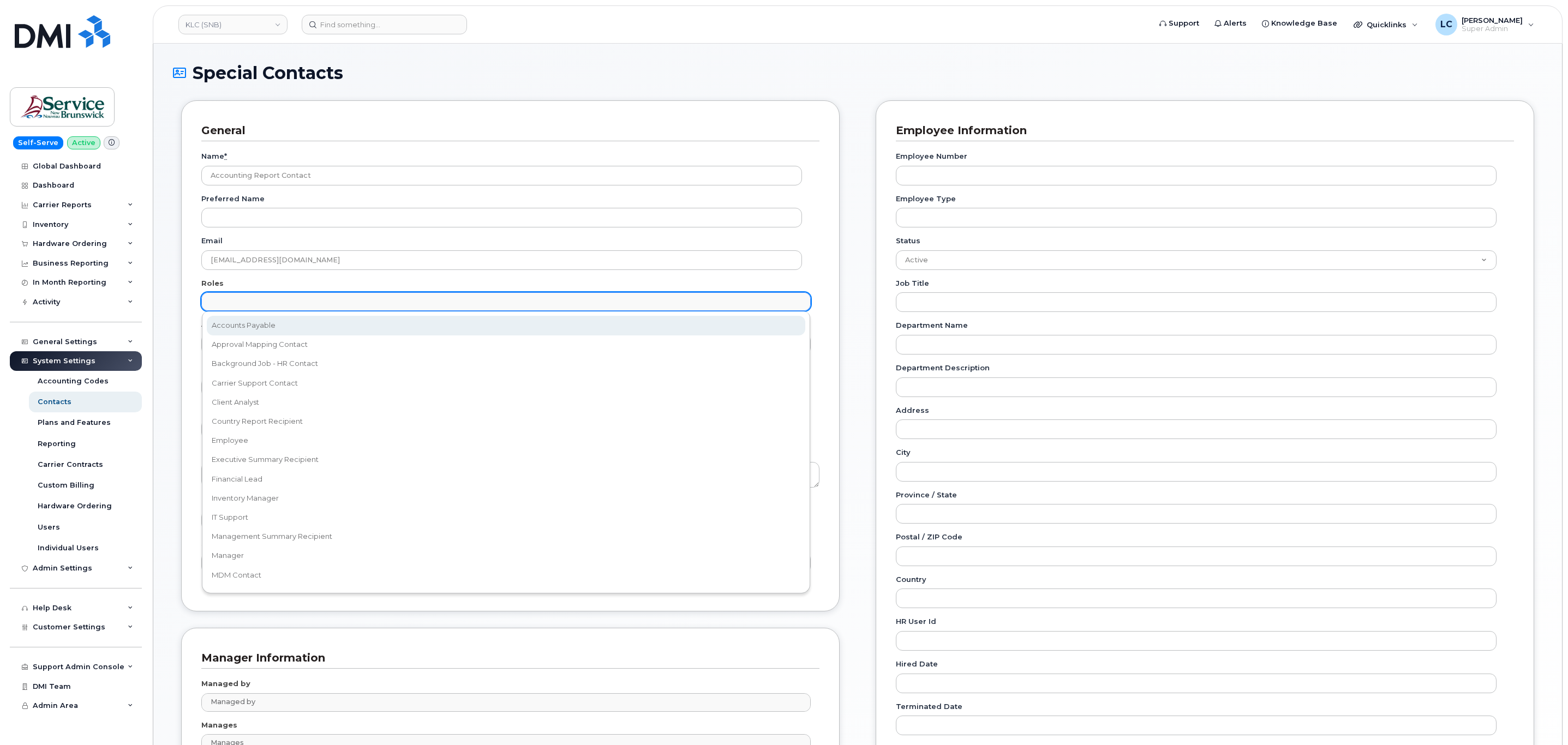
select select "5"
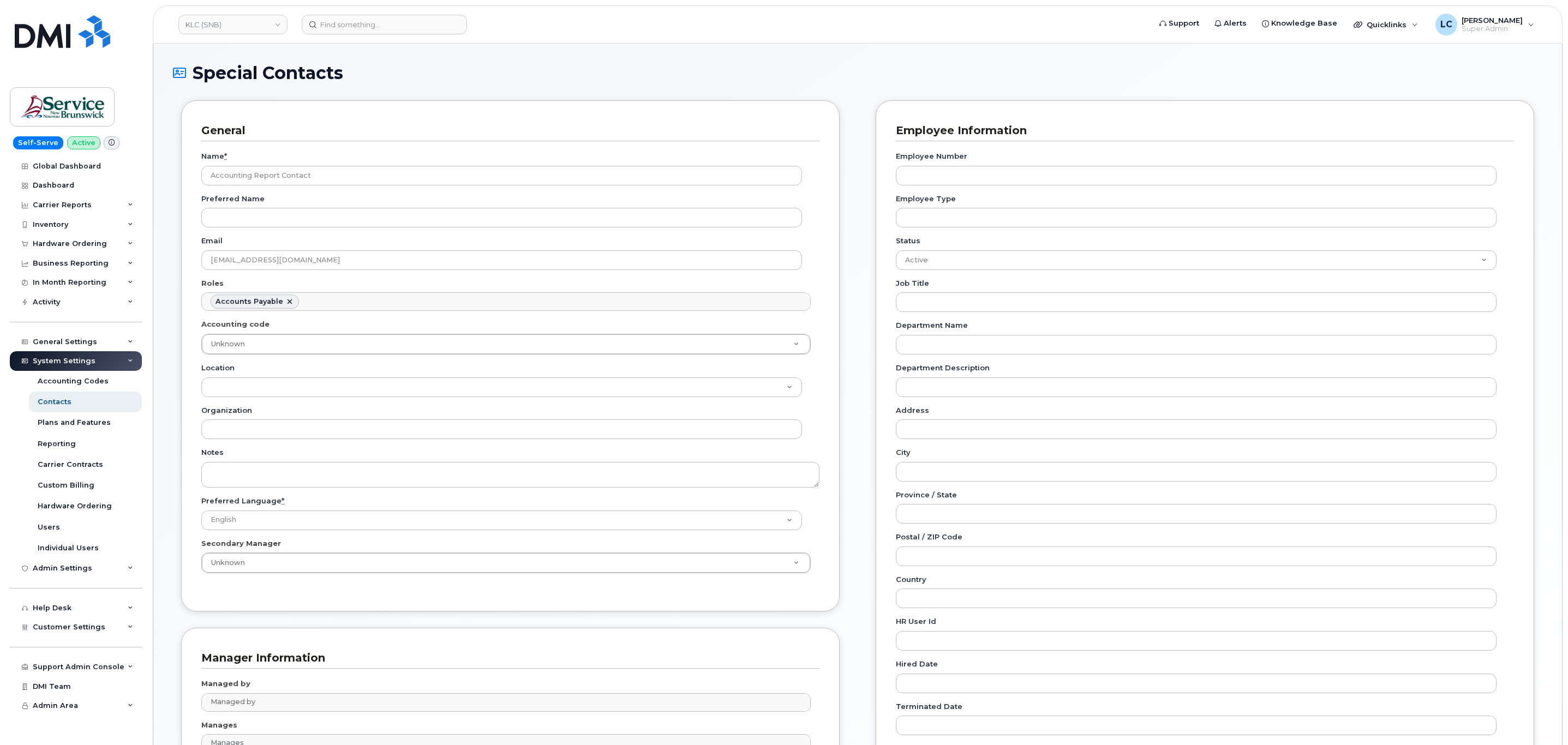
scroll to position [8, 0]
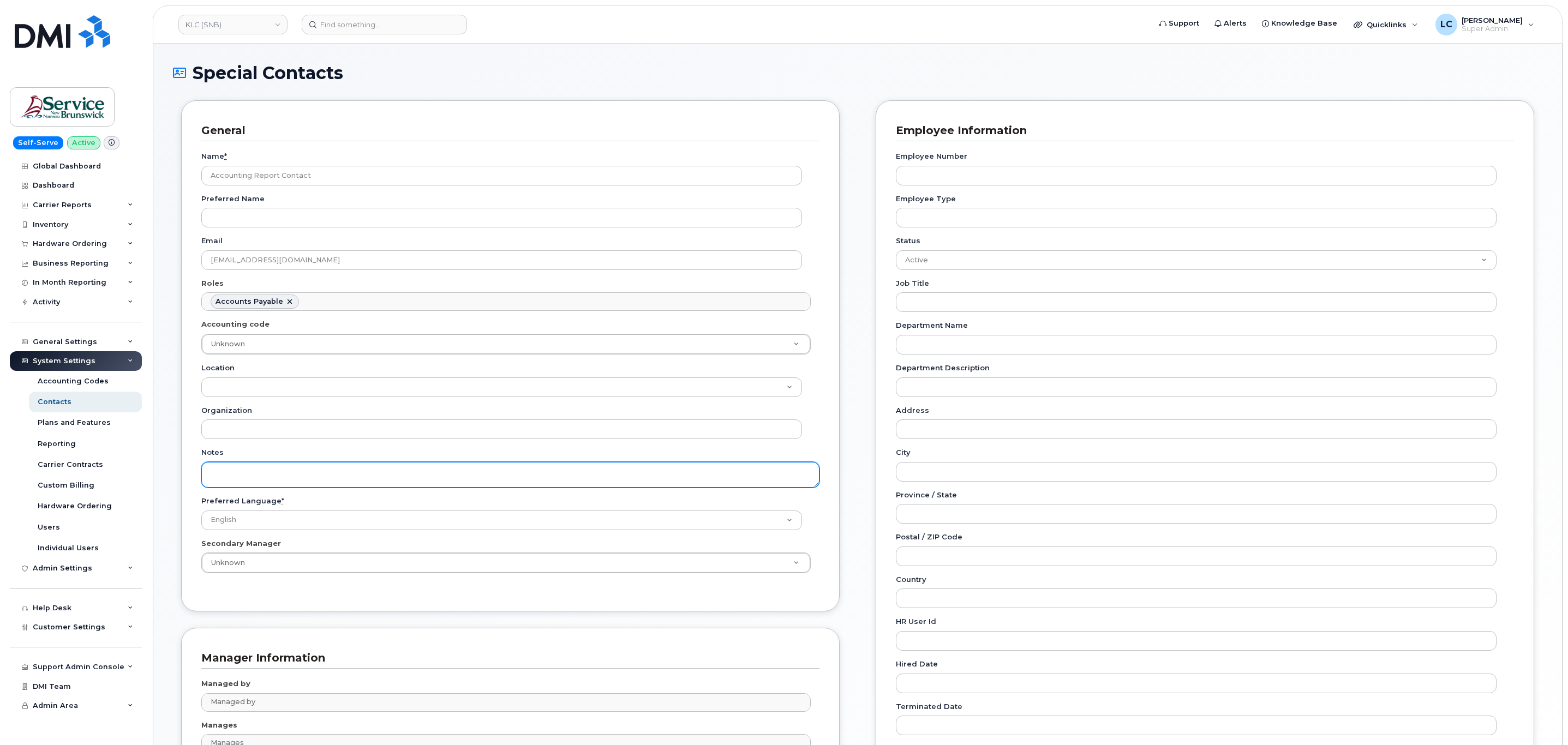
click at [287, 471] on textarea "Notes" at bounding box center [510, 474] width 618 height 25
type textarea "v"
paste textarea "SNB Requested To Configure as Accounting Report Recipient - Per Eric: 10/08/2025"
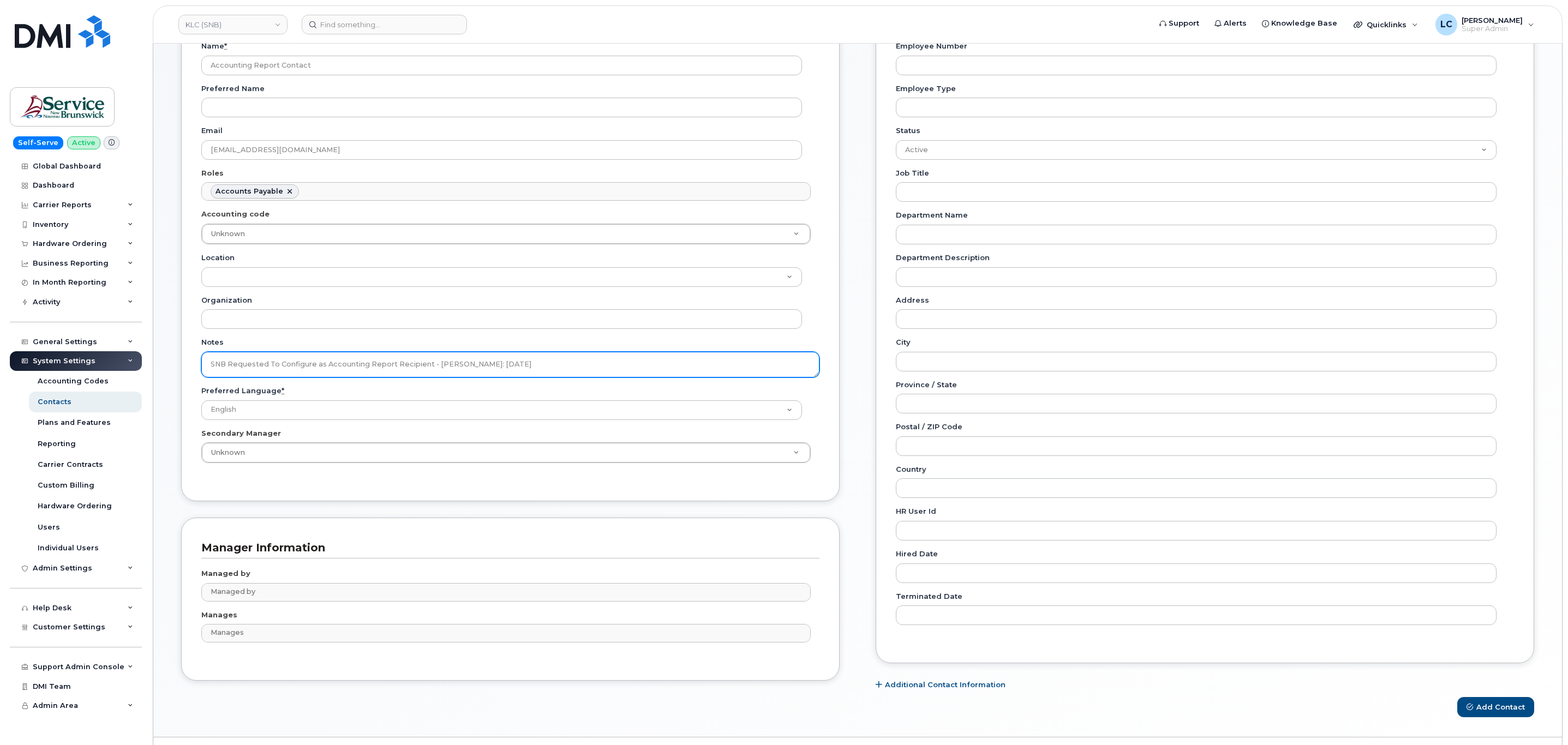
scroll to position [143, 0]
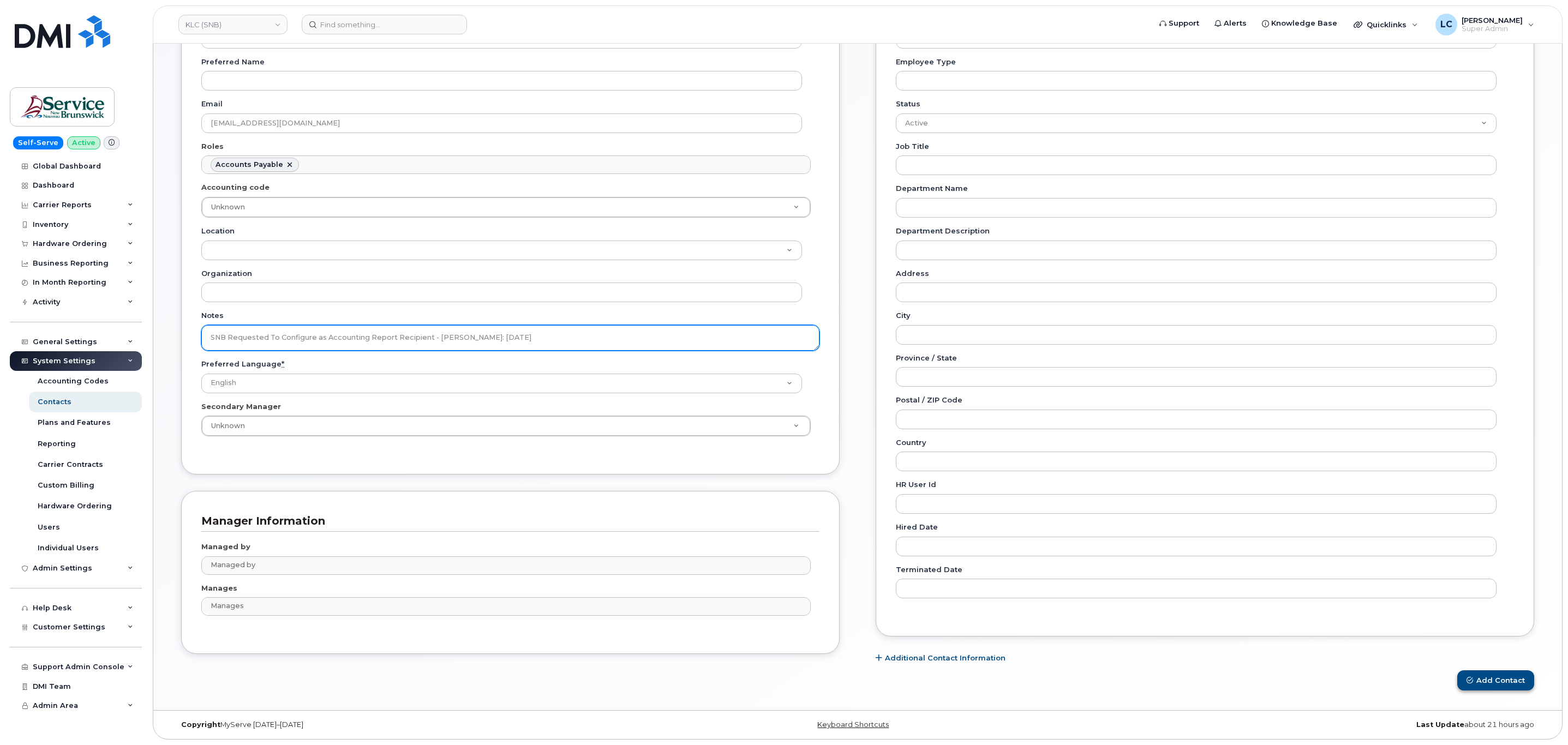
type textarea "SNB Requested To Configure as Accounting Report Recipient - Per Eric: 10/08/2025"
click at [1492, 673] on button "Add Contact" at bounding box center [1495, 680] width 77 height 20
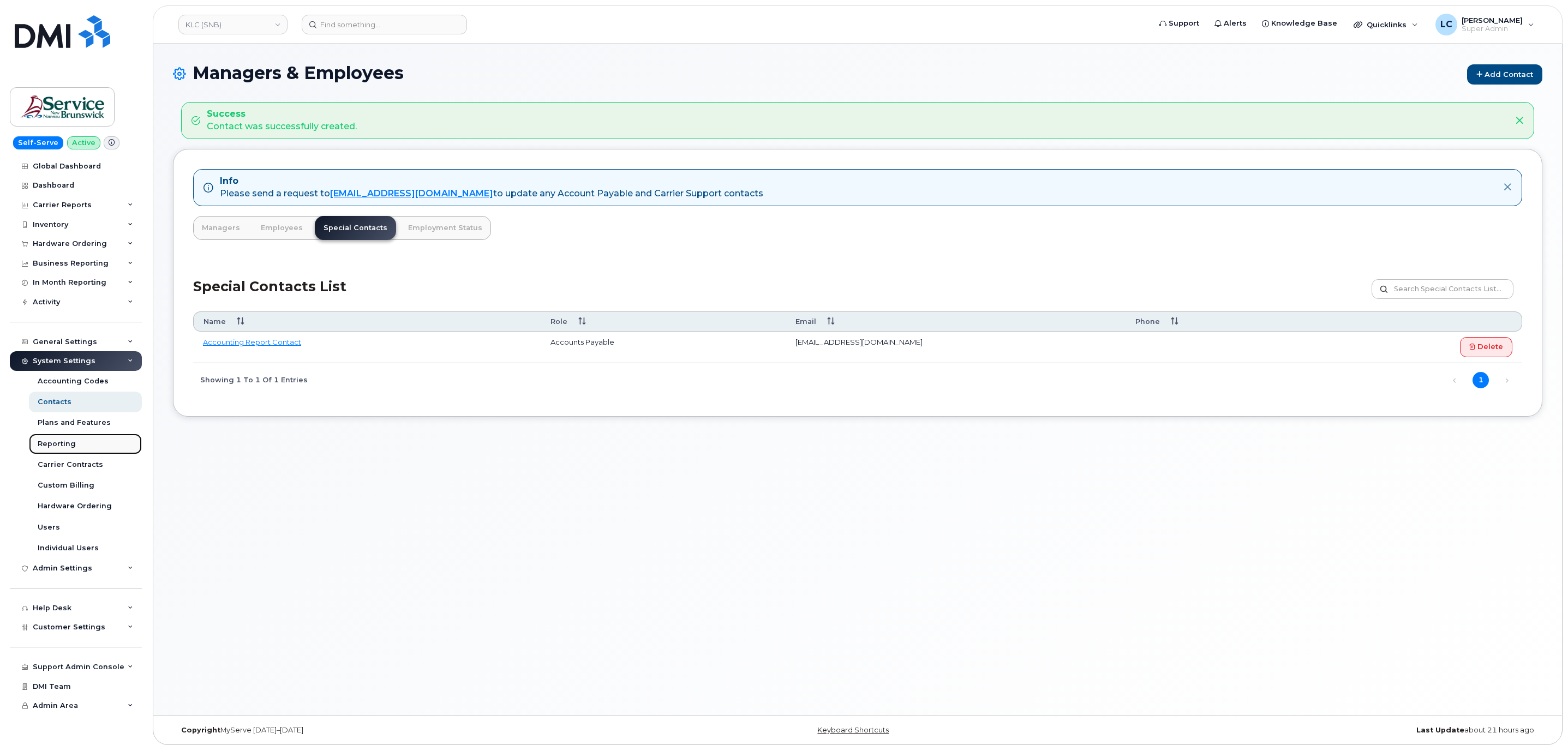
click at [64, 440] on div "Reporting" at bounding box center [56, 444] width 38 height 10
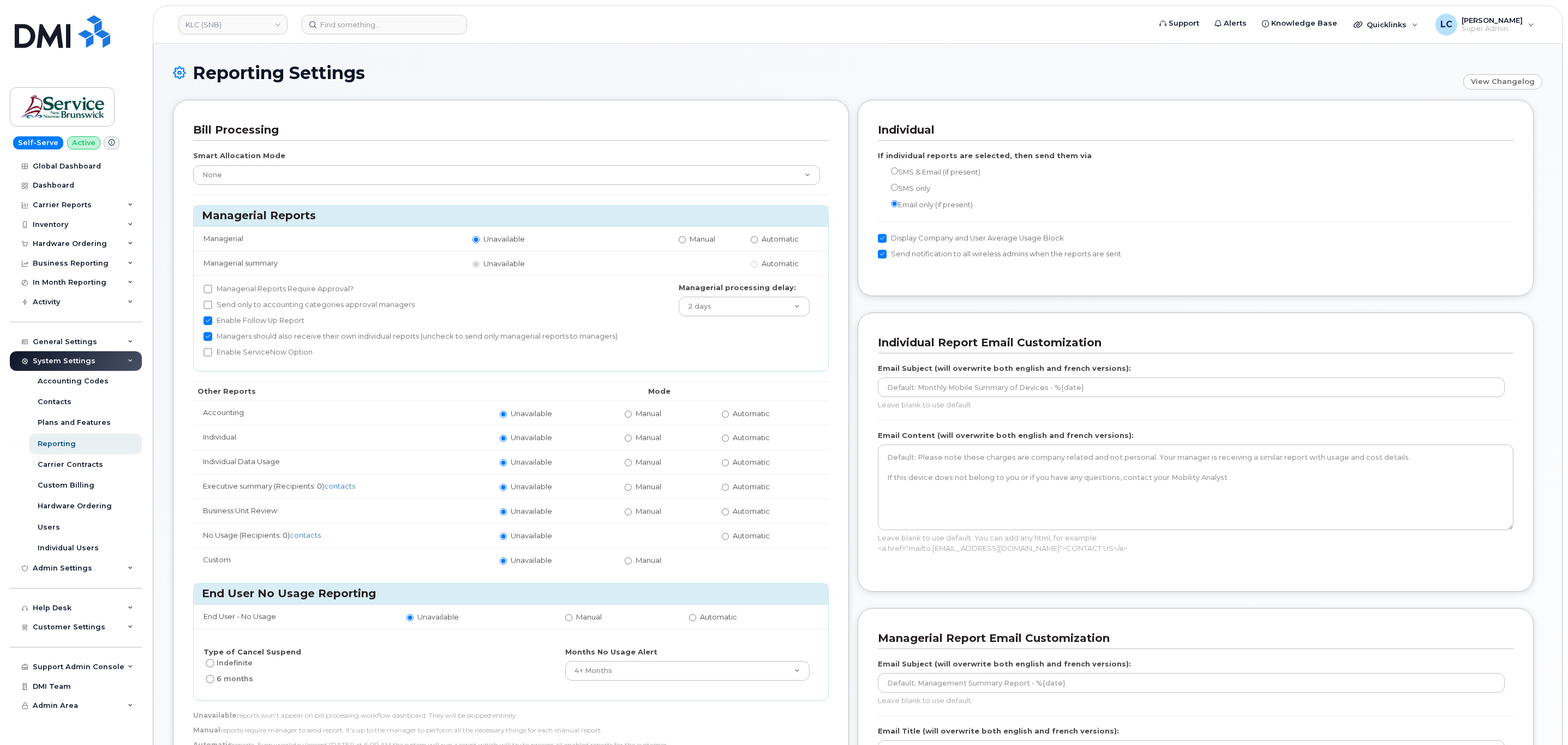
click at [733, 417] on span "Automatic" at bounding box center [751, 413] width 37 height 9
click at [729, 417] on input "Automatic" at bounding box center [725, 414] width 7 height 7
radio input "true"
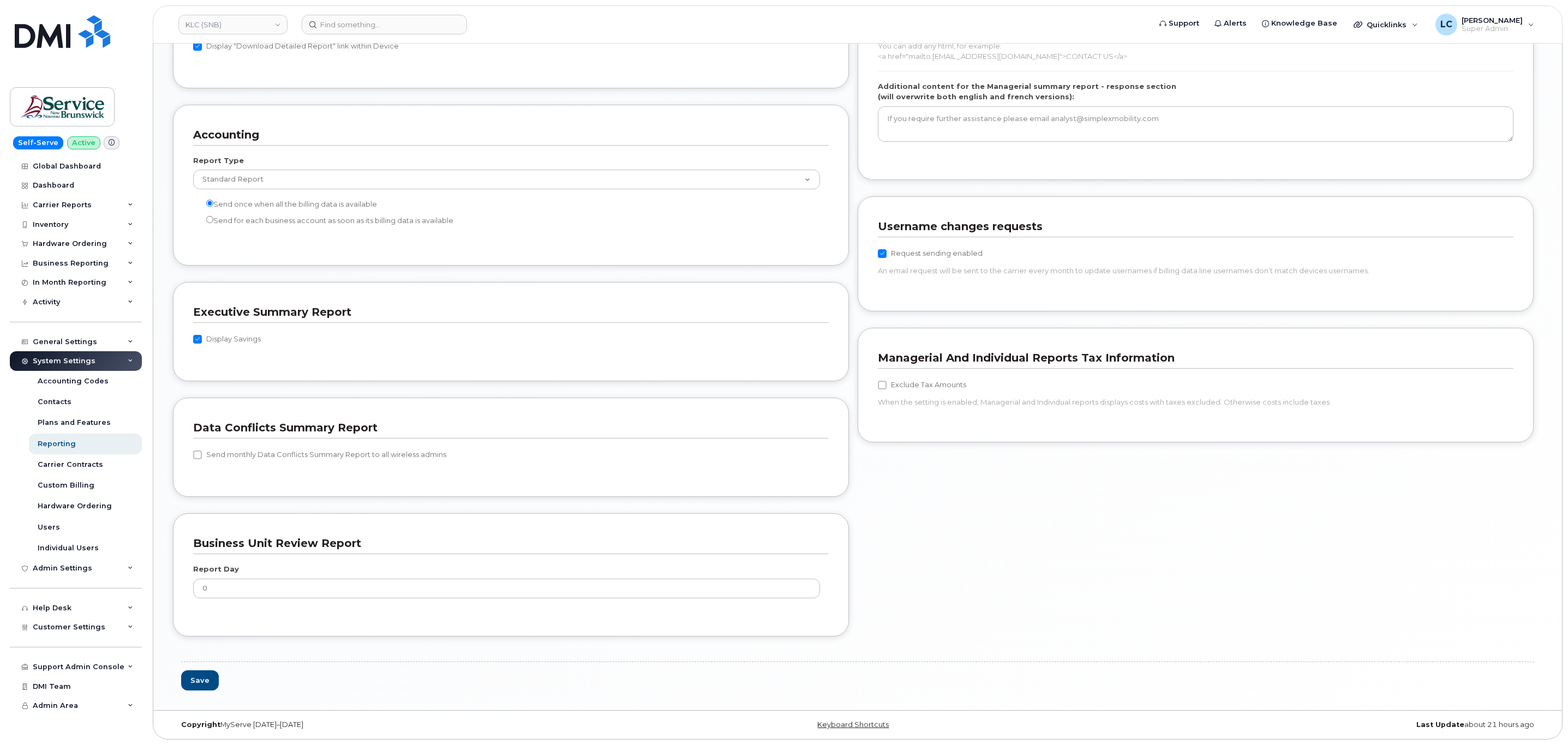
scroll to position [862, 0]
click at [204, 677] on button "Save" at bounding box center [200, 680] width 38 height 20
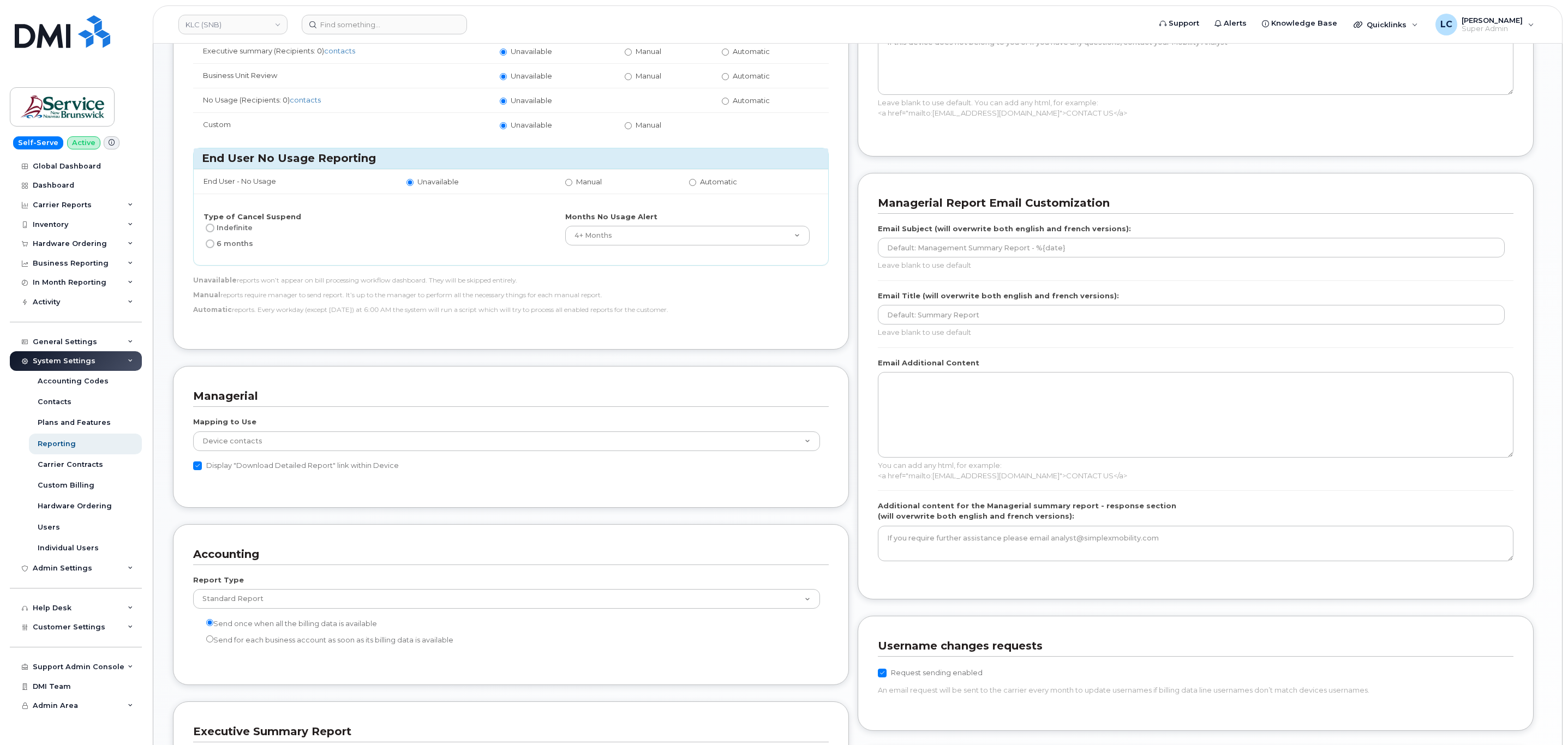
scroll to position [371, 0]
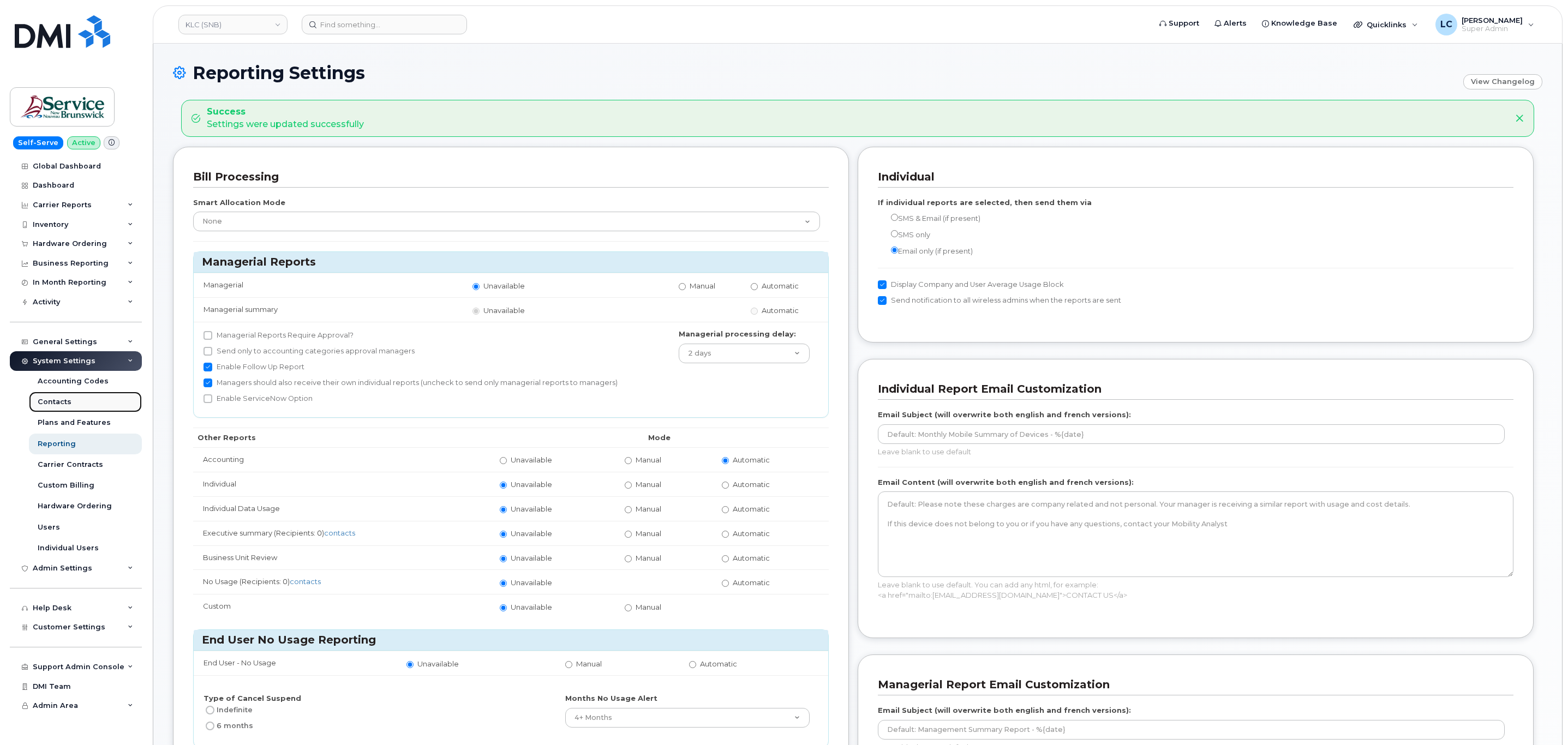
click at [56, 397] on div "Contacts" at bounding box center [54, 401] width 34 height 10
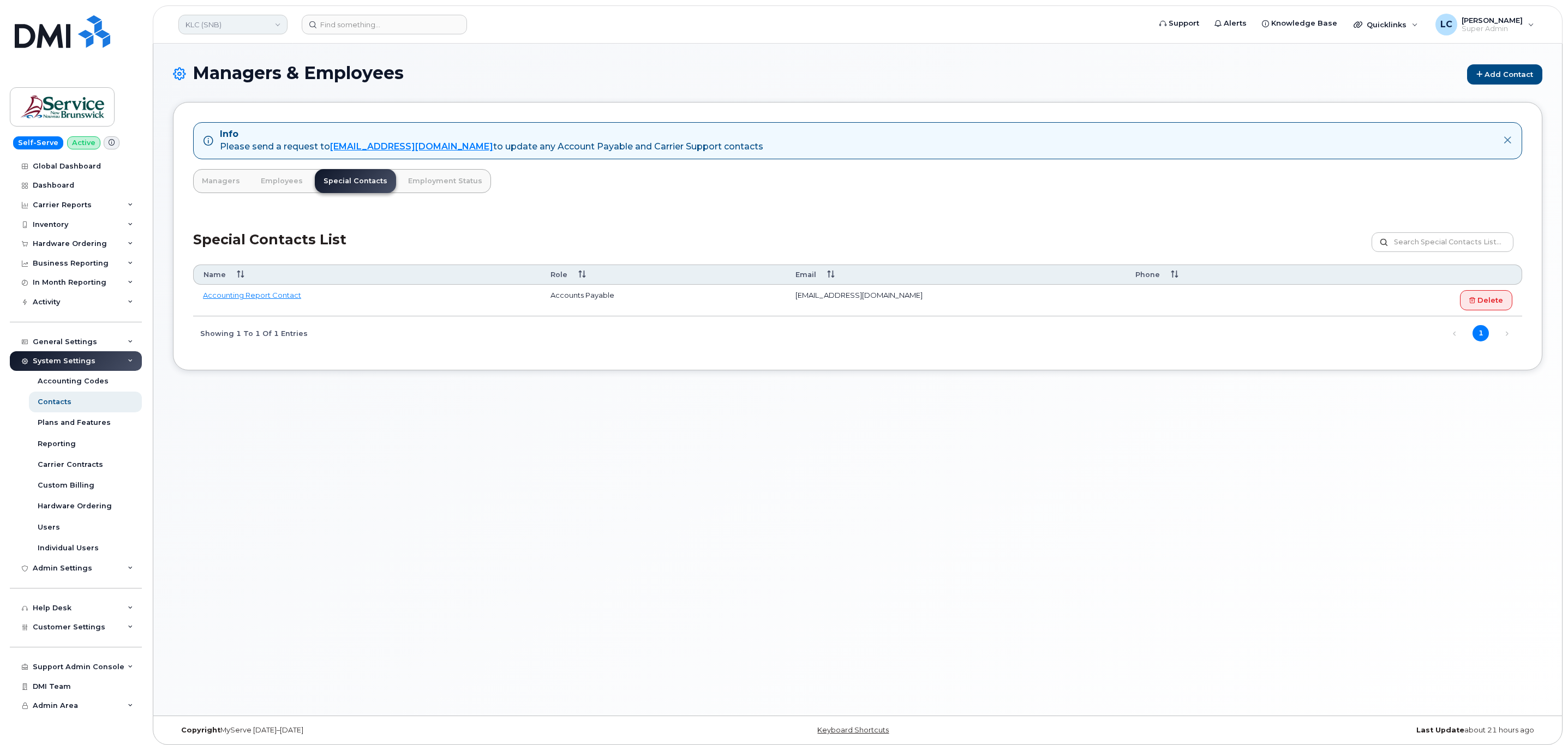
click at [241, 22] on link "KLC (SNB)" at bounding box center [233, 24] width 109 height 19
click at [230, 51] on input at bounding box center [260, 52] width 143 height 19
type input "LEG (SNB)"
click at [452, 62] on div "Managers & Employees Add Contact Info Please send a request to mobilitysupport@…" at bounding box center [857, 379] width 1408 height 672
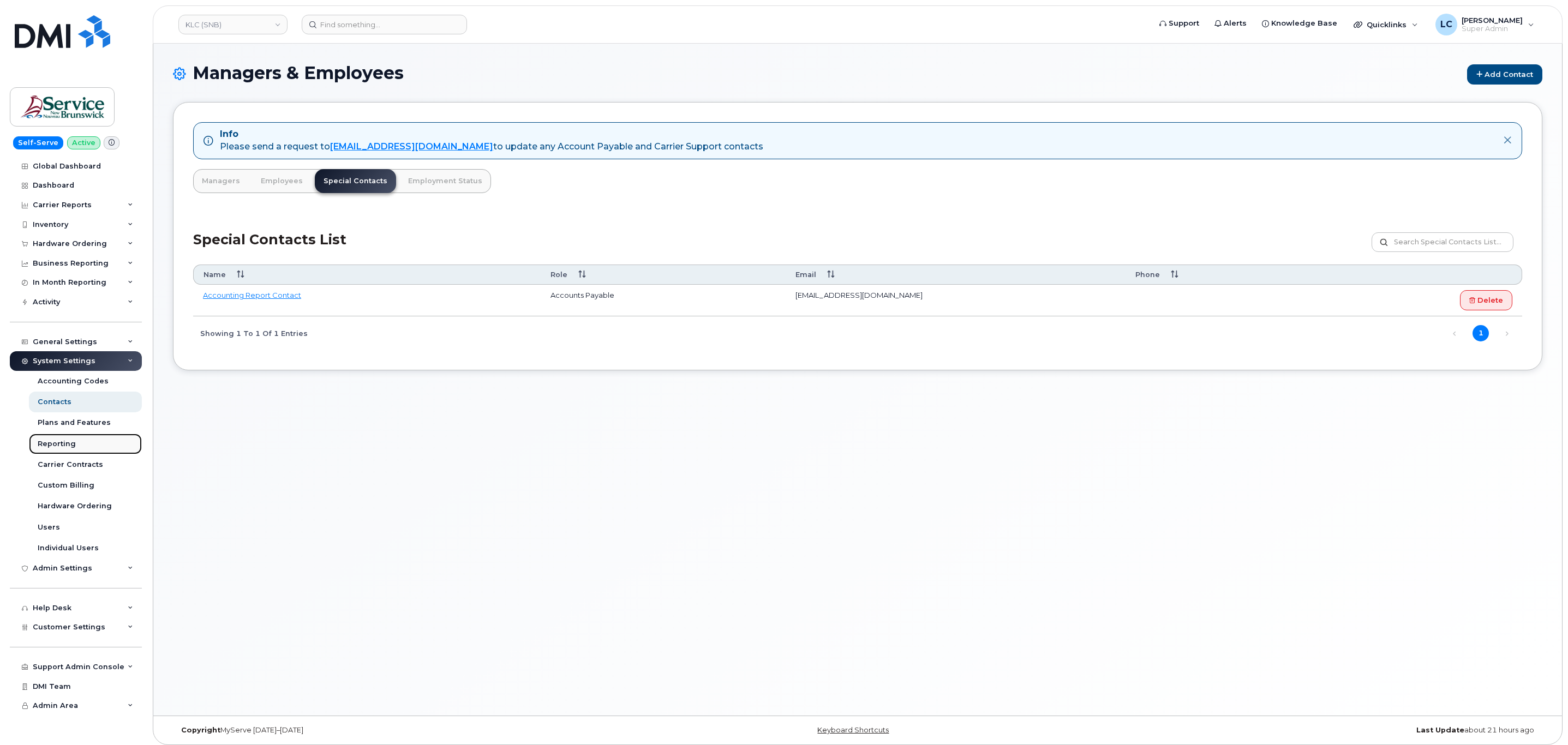
click at [48, 439] on div "Reporting" at bounding box center [56, 444] width 38 height 10
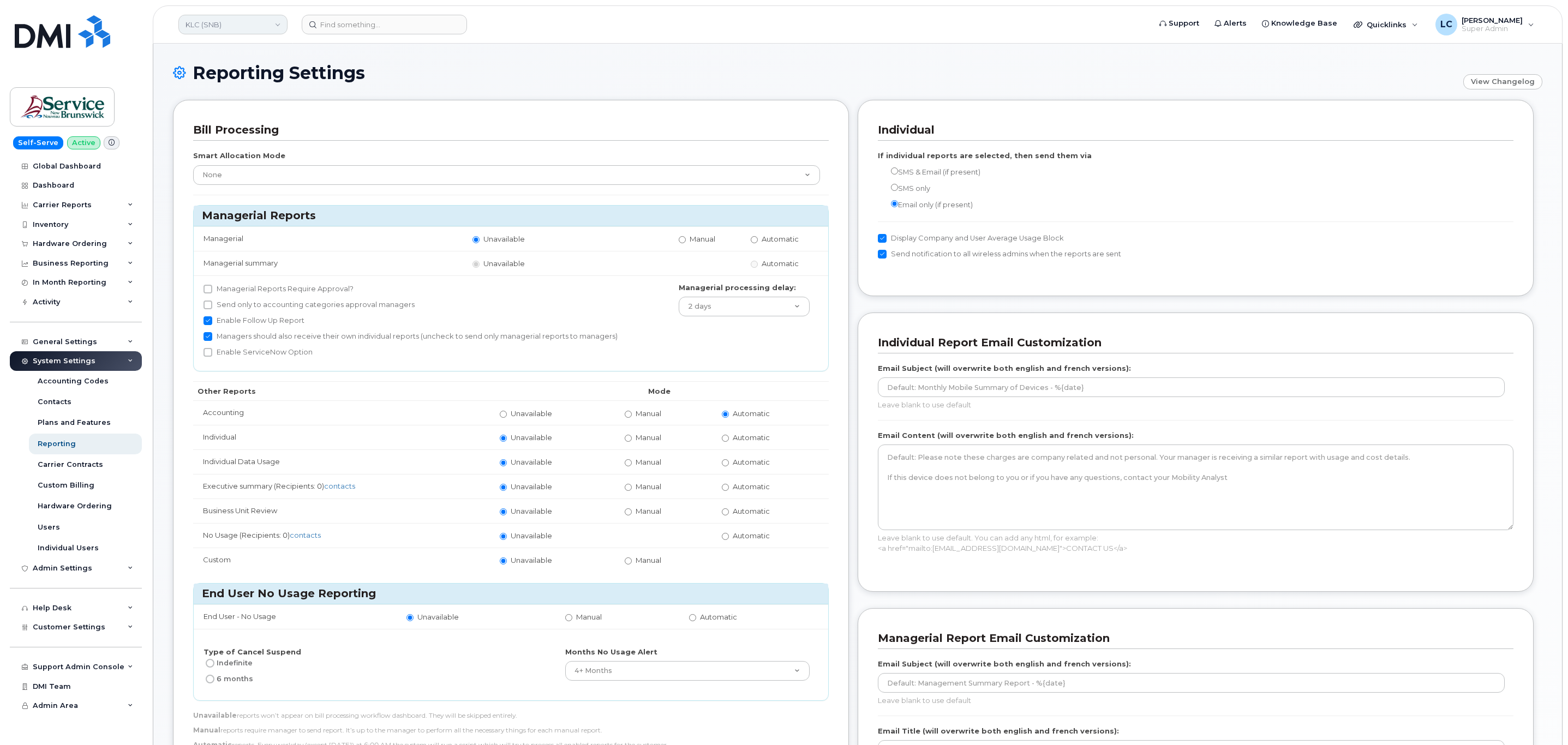
drag, startPoint x: 265, startPoint y: 18, endPoint x: 259, endPoint y: 25, distance: 9.2
click at [265, 18] on link "KLC (SNB)" at bounding box center [233, 24] width 109 height 19
click at [236, 46] on input at bounding box center [260, 52] width 143 height 19
type input "LEG (SNB)"
click at [231, 102] on link "LEG (SNB)" at bounding box center [260, 103] width 160 height 22
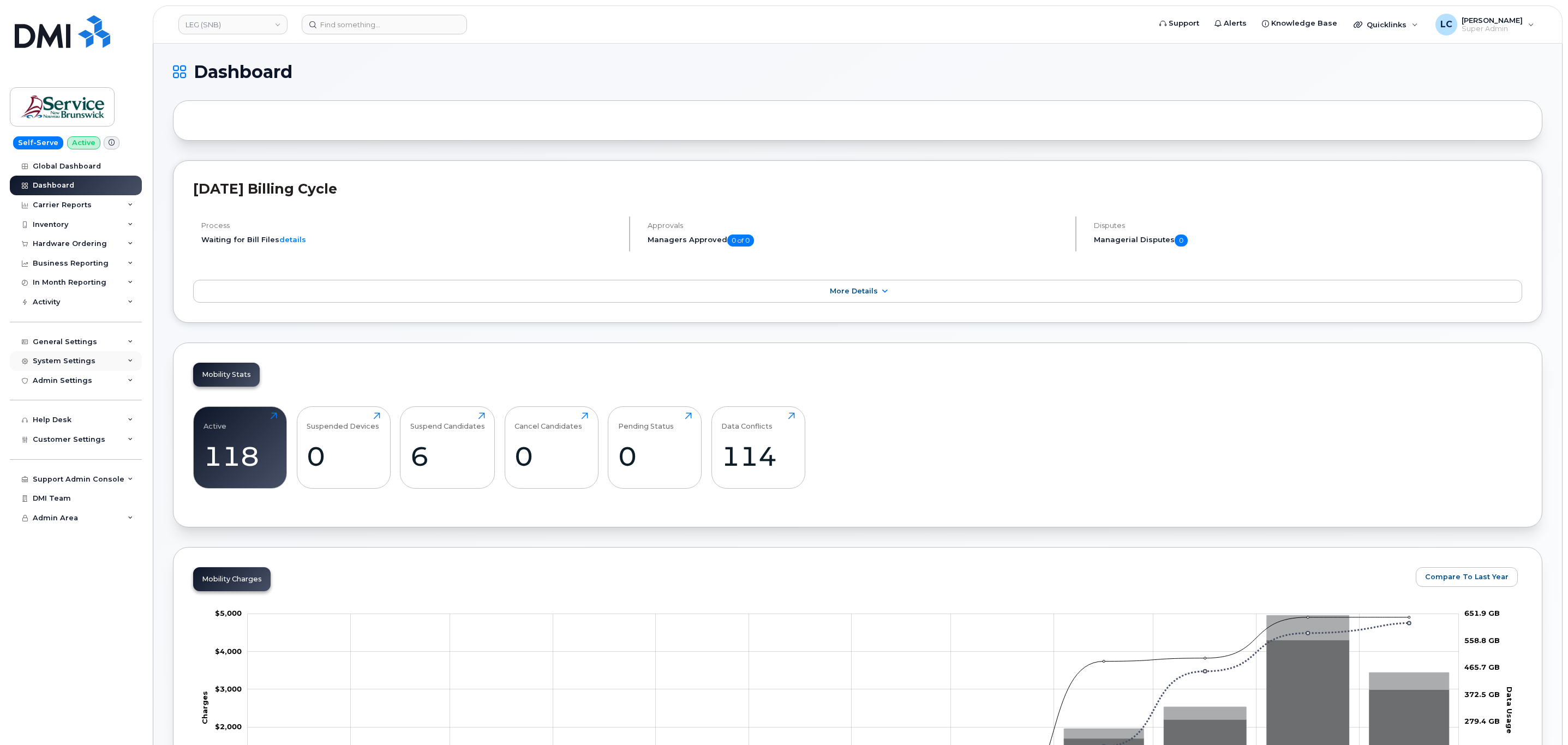
click at [100, 355] on div "System Settings" at bounding box center [76, 360] width 132 height 19
click at [64, 534] on link "Users" at bounding box center [85, 527] width 113 height 21
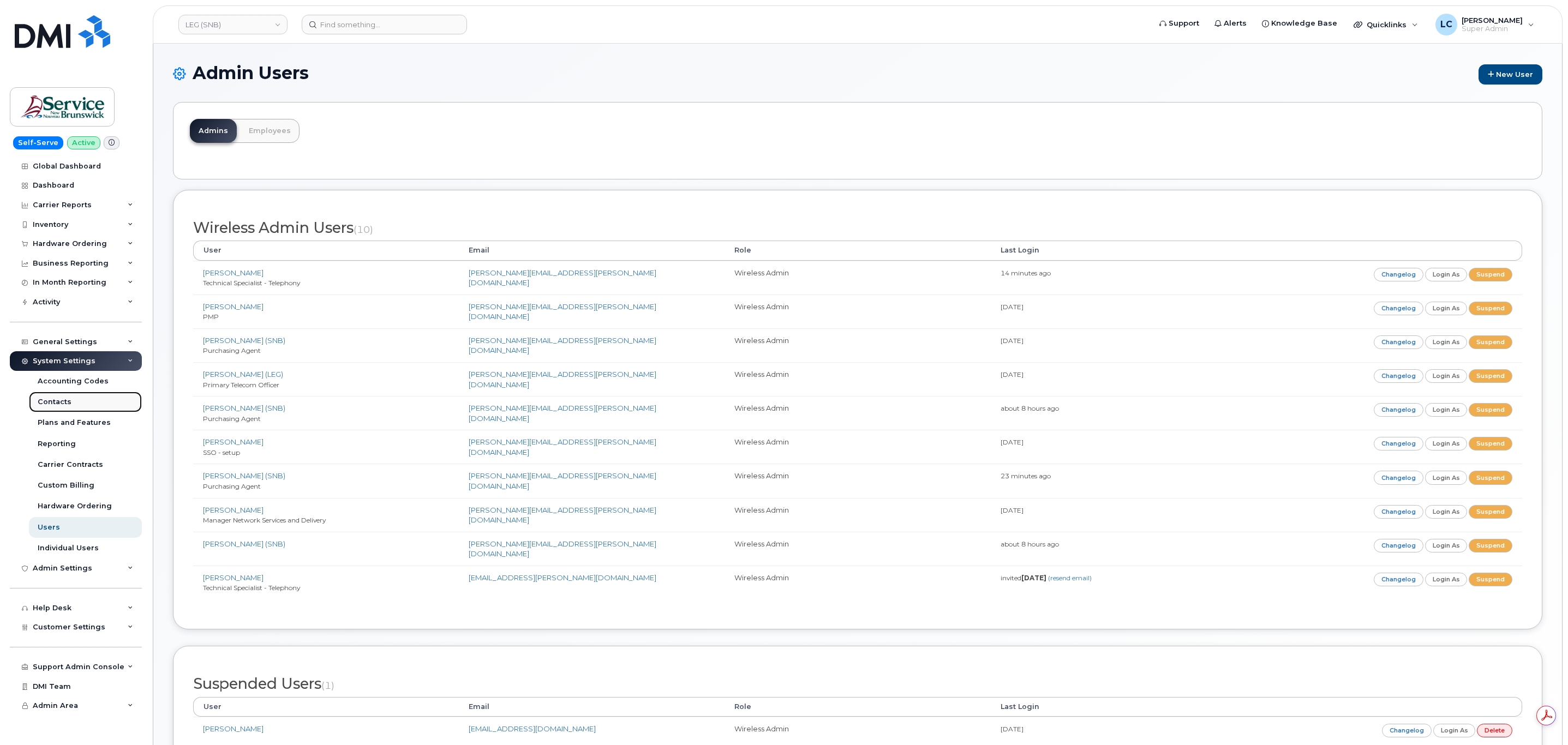
click at [74, 403] on link "Contacts" at bounding box center [85, 401] width 113 height 21
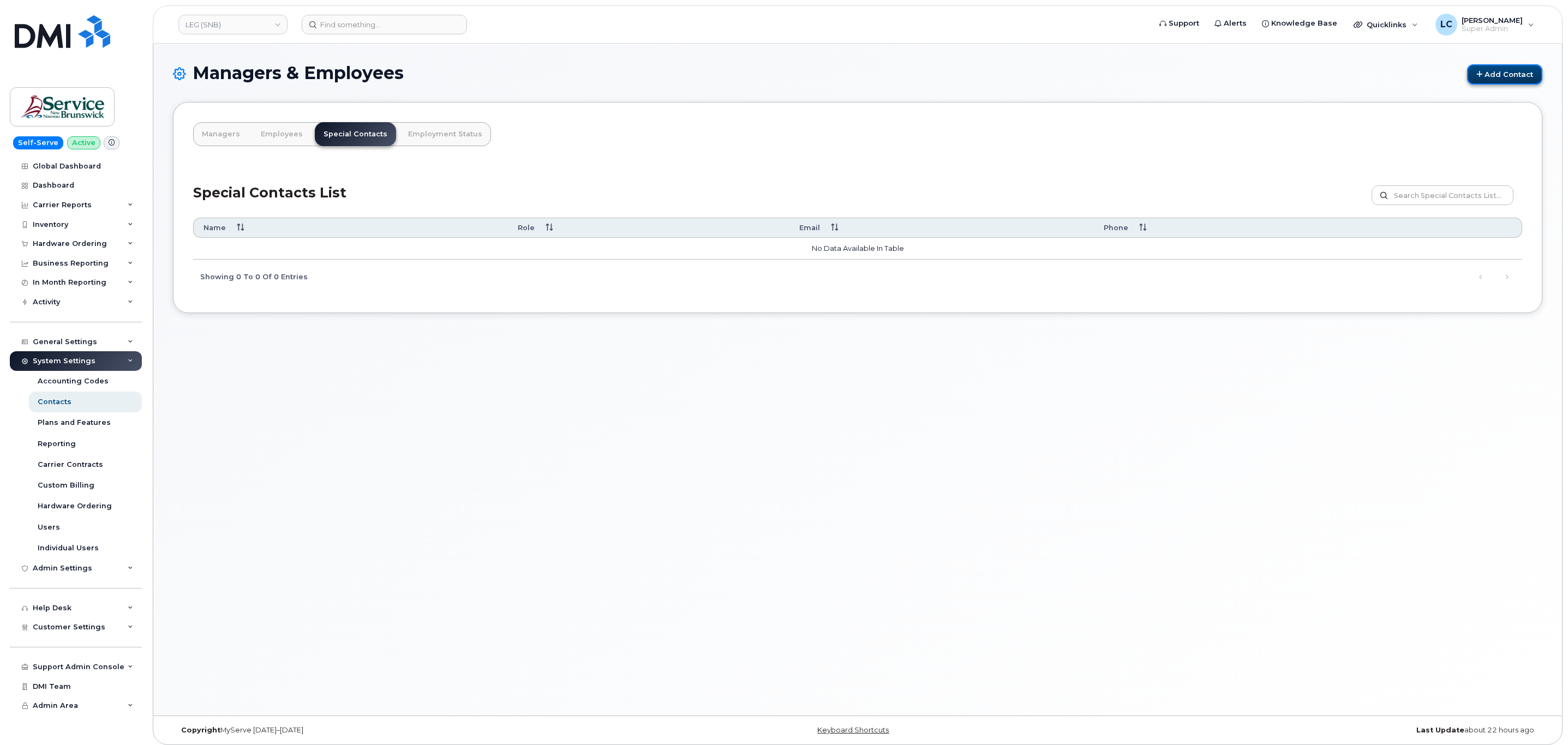
click at [1504, 70] on link "Add Contact" at bounding box center [1504, 74] width 75 height 20
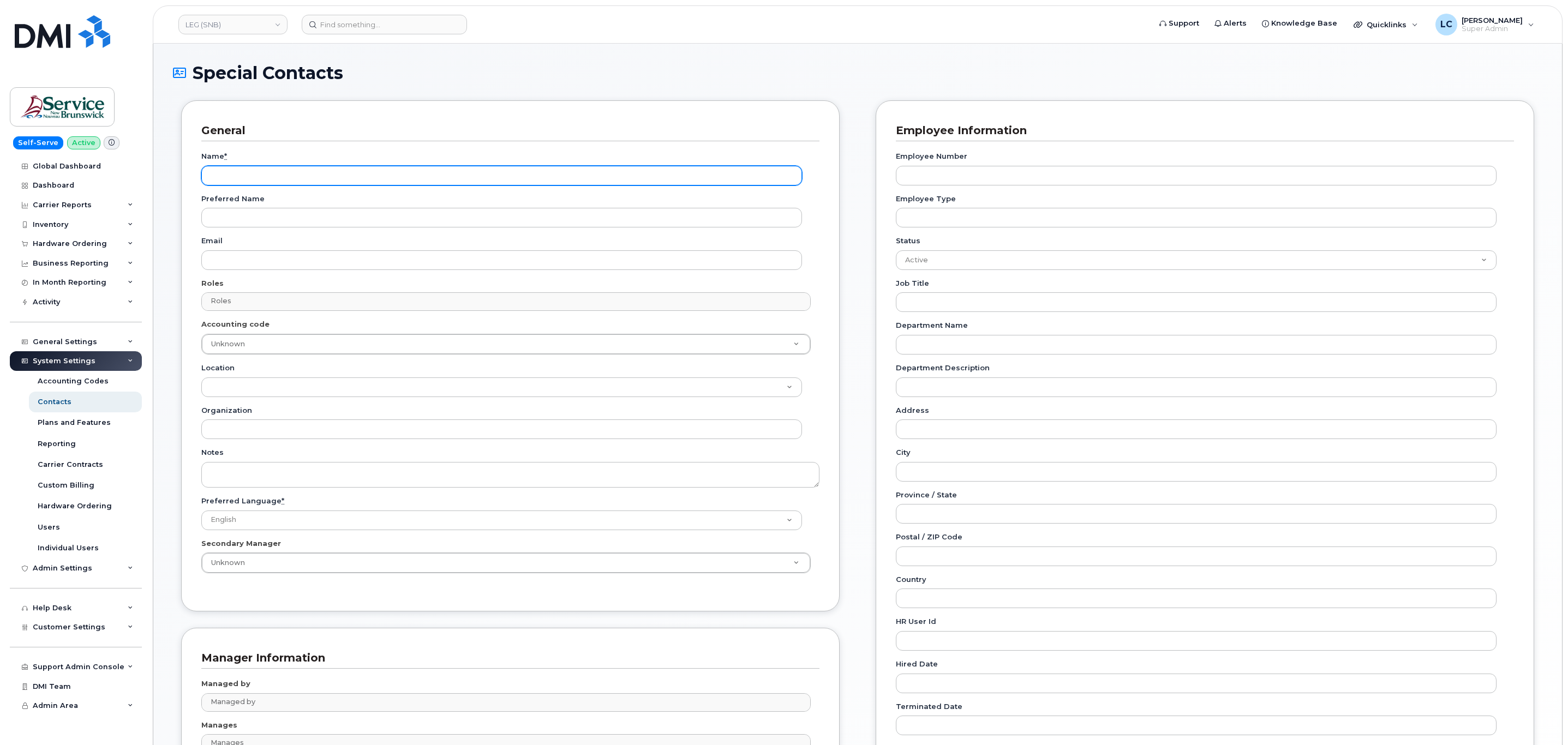
click at [253, 167] on input "Name *" at bounding box center [501, 175] width 601 height 19
paste input "Accounting Report Contact"
type input "Accounting Report Contact"
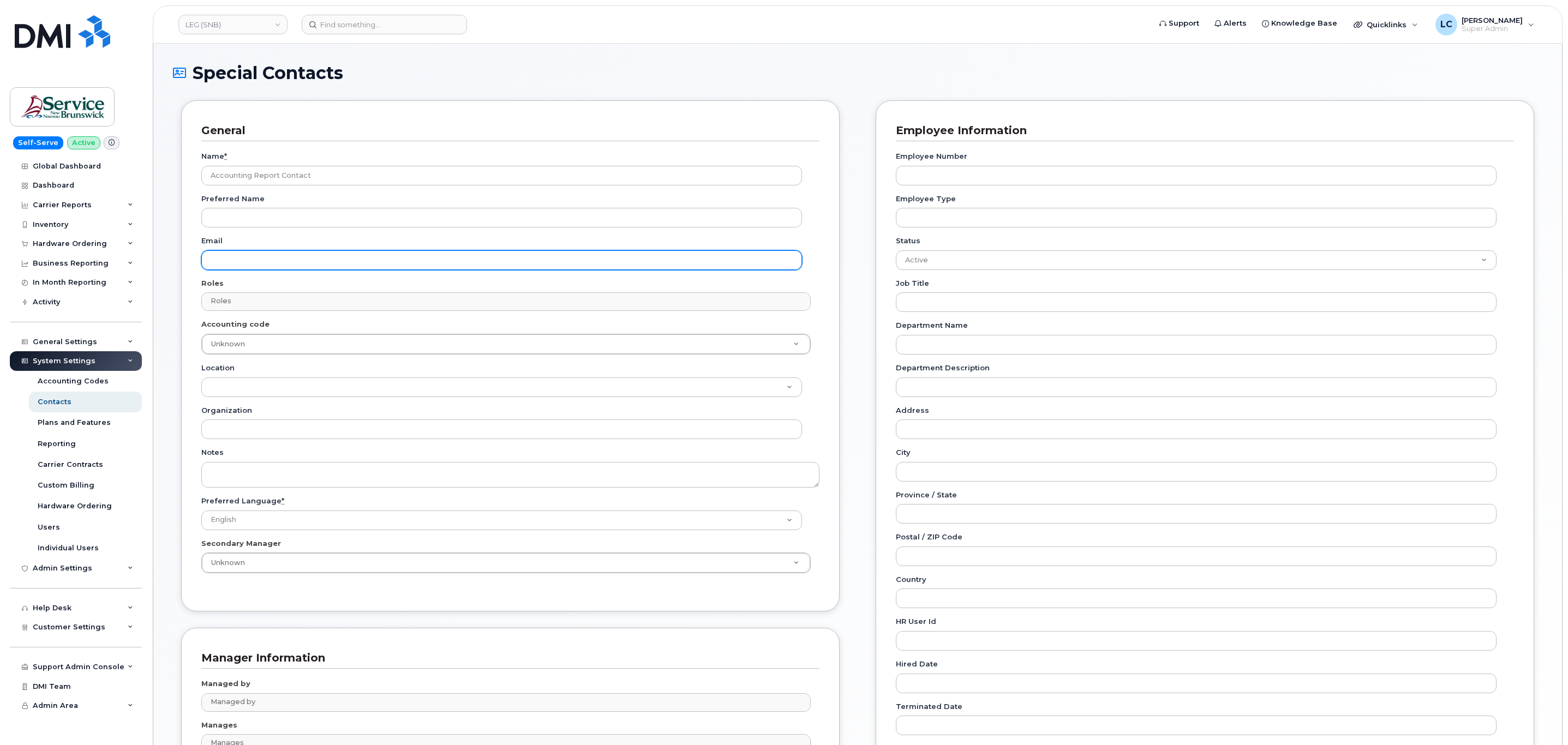
click at [260, 257] on input "Email" at bounding box center [501, 260] width 601 height 19
paste input "[EMAIL_ADDRESS][DOMAIN_NAME]"
type input "[EMAIL_ADDRESS][DOMAIN_NAME]"
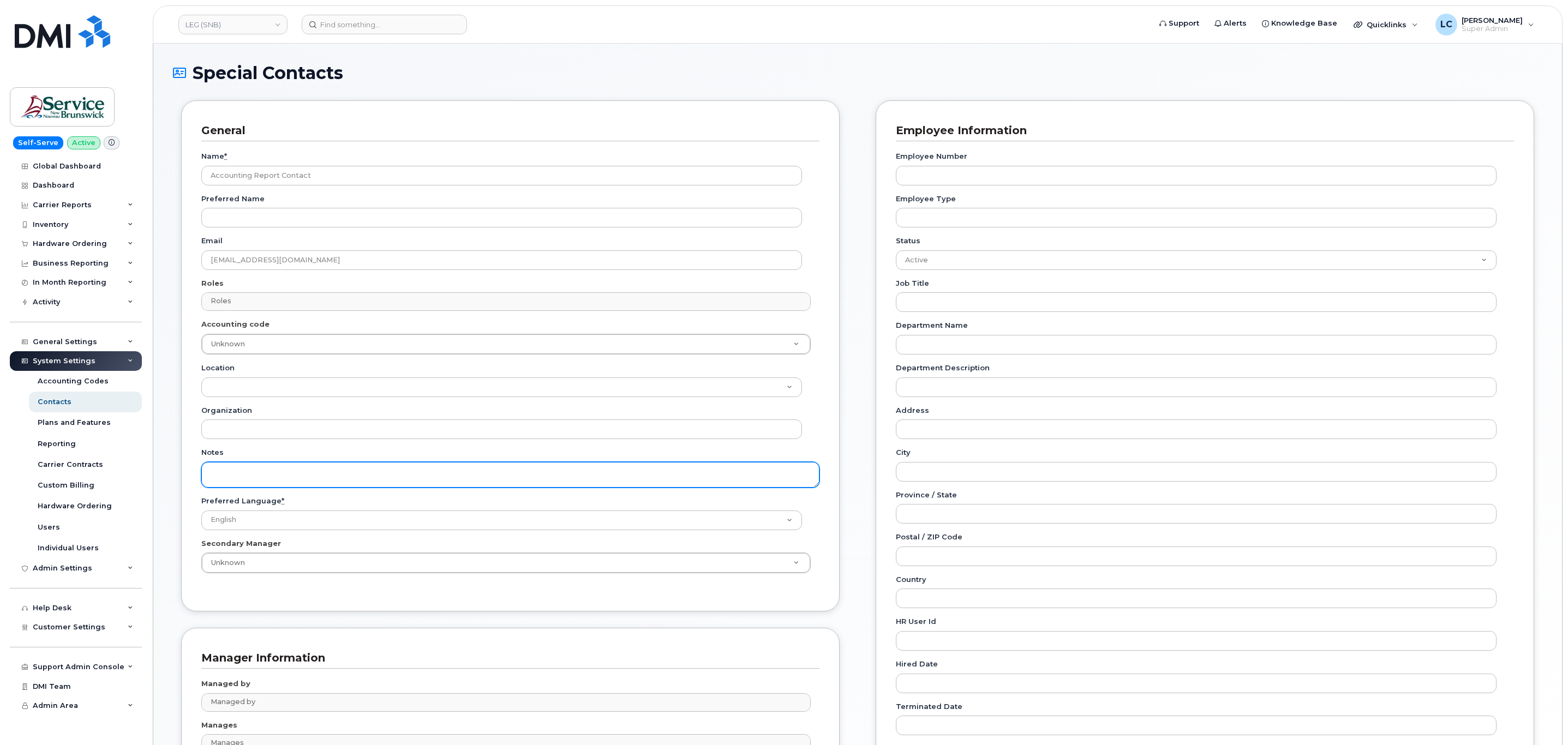
click at [230, 467] on textarea "Notes" at bounding box center [510, 474] width 618 height 25
paste textarea "SNB Requested To Configure as Accounting Report Recipient - Per Eric: 10/08/2025"
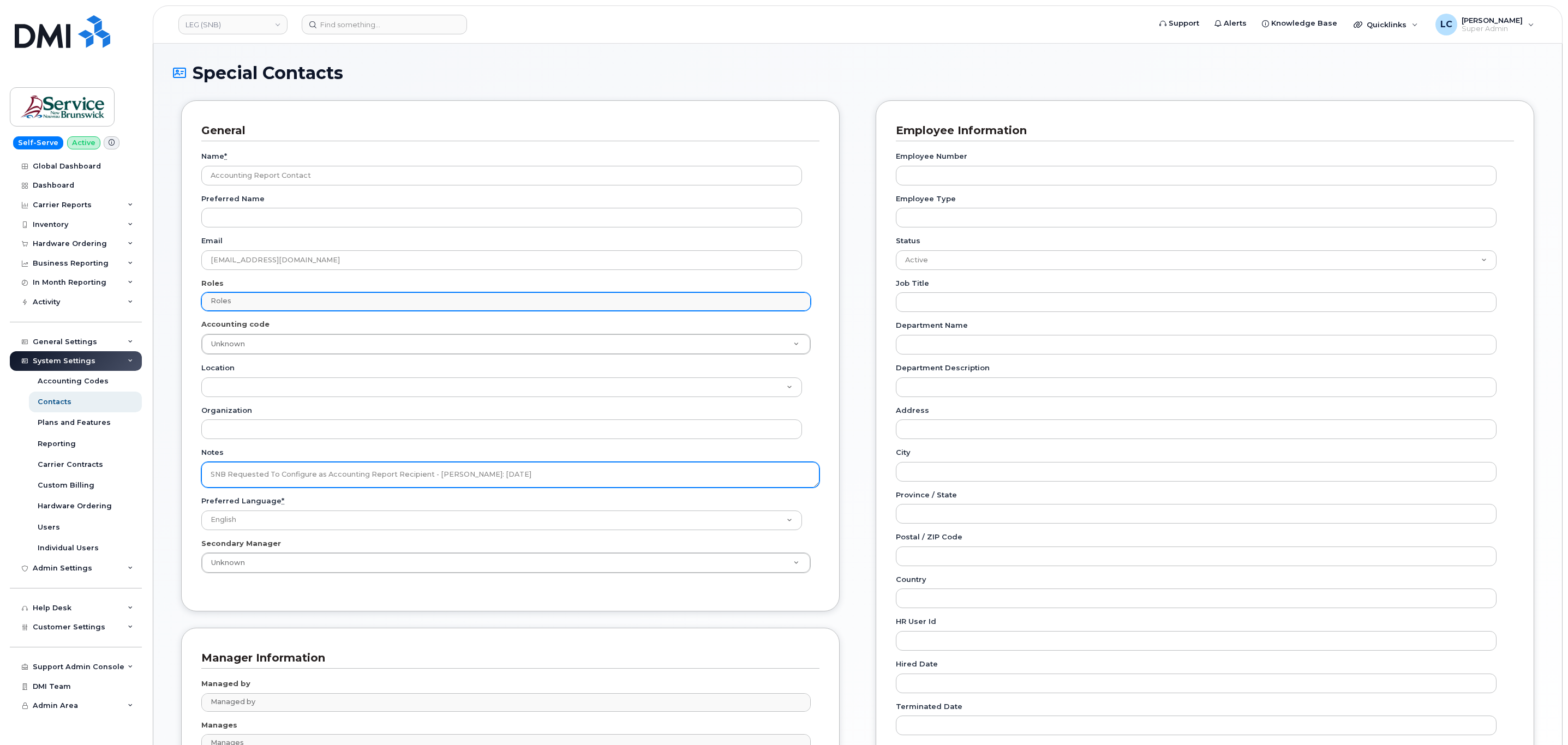
type textarea "SNB Requested To Configure as Accounting Report Recipient - Per Eric: 10/08/2025"
click at [385, 303] on input "text" at bounding box center [507, 301] width 599 height 15
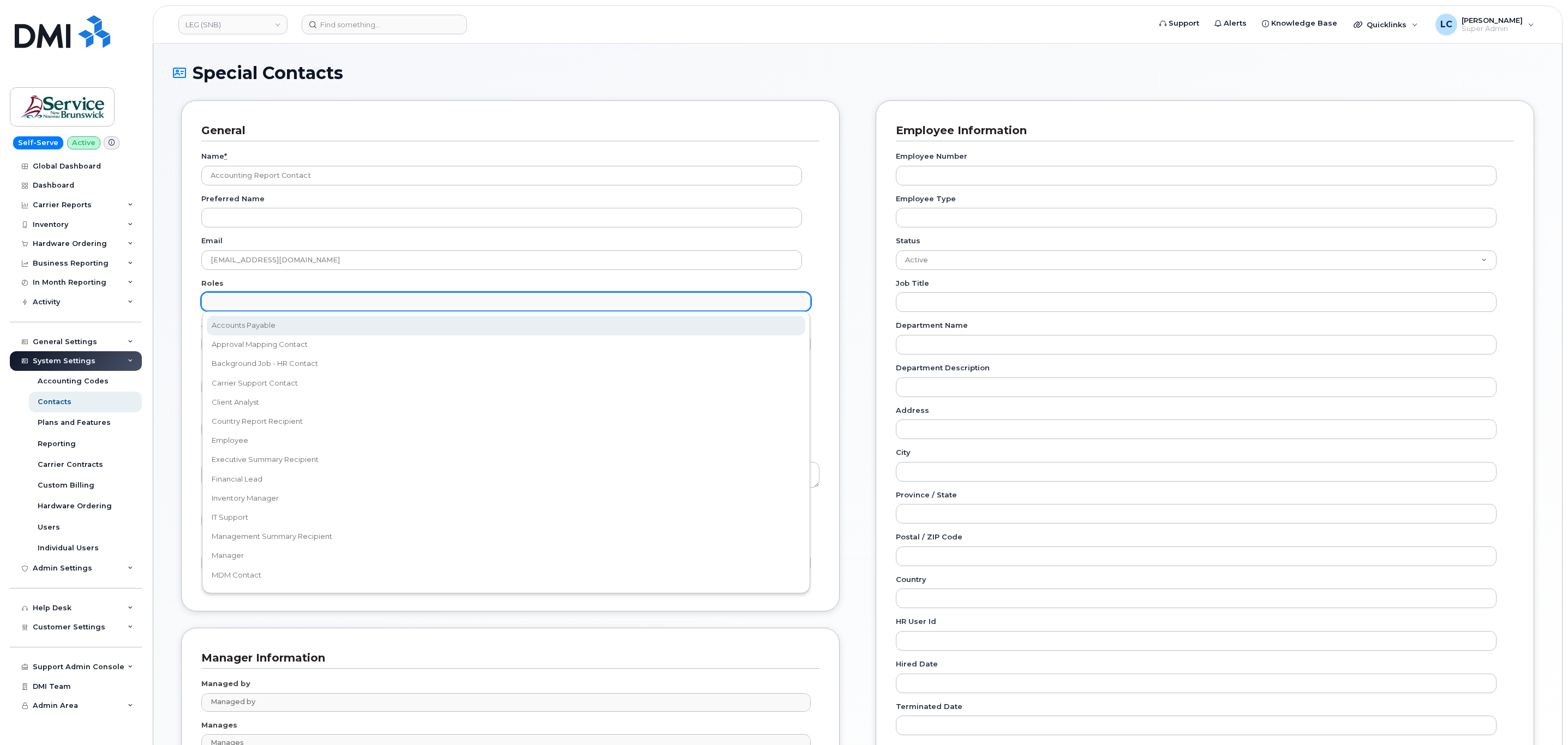
select select "5"
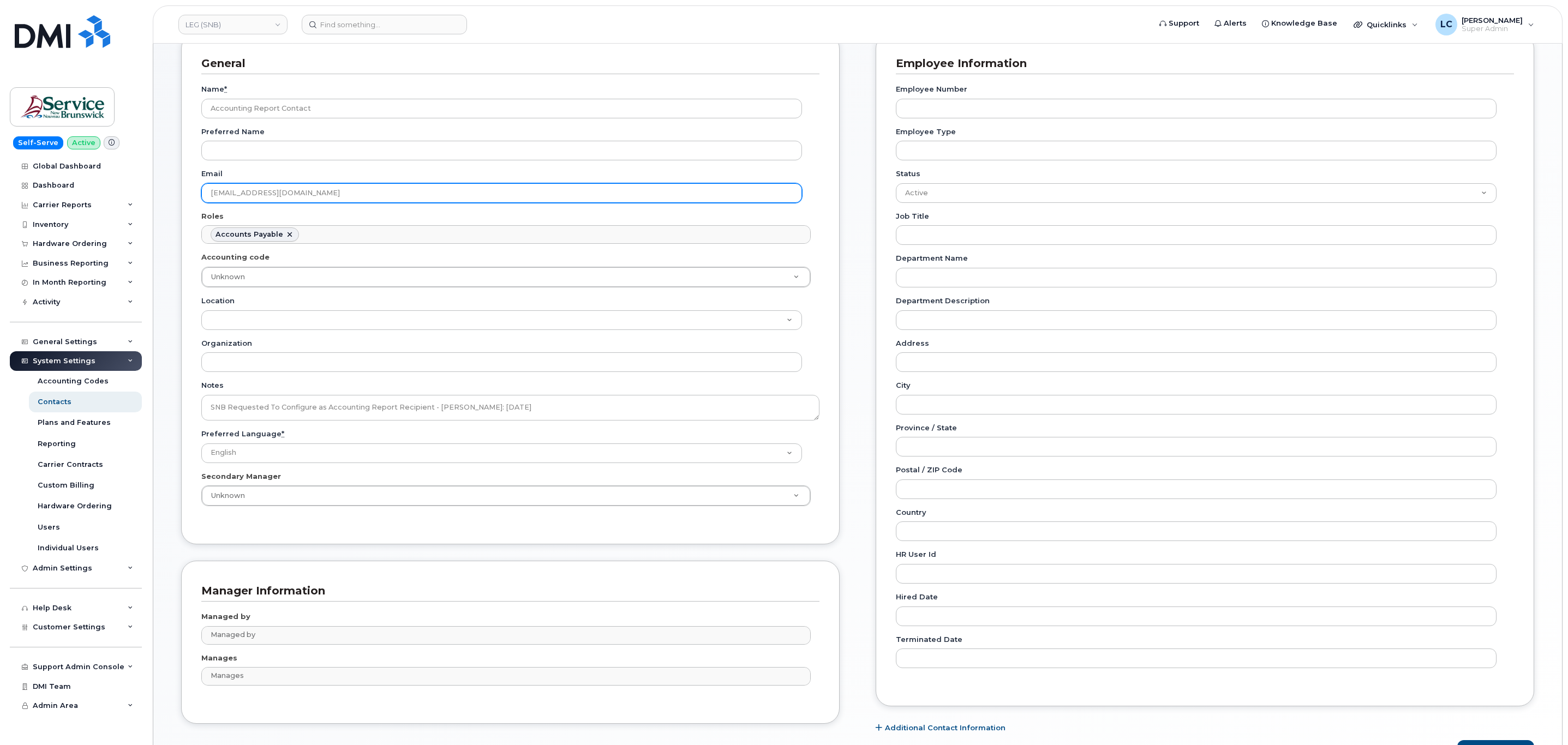
scroll to position [143, 0]
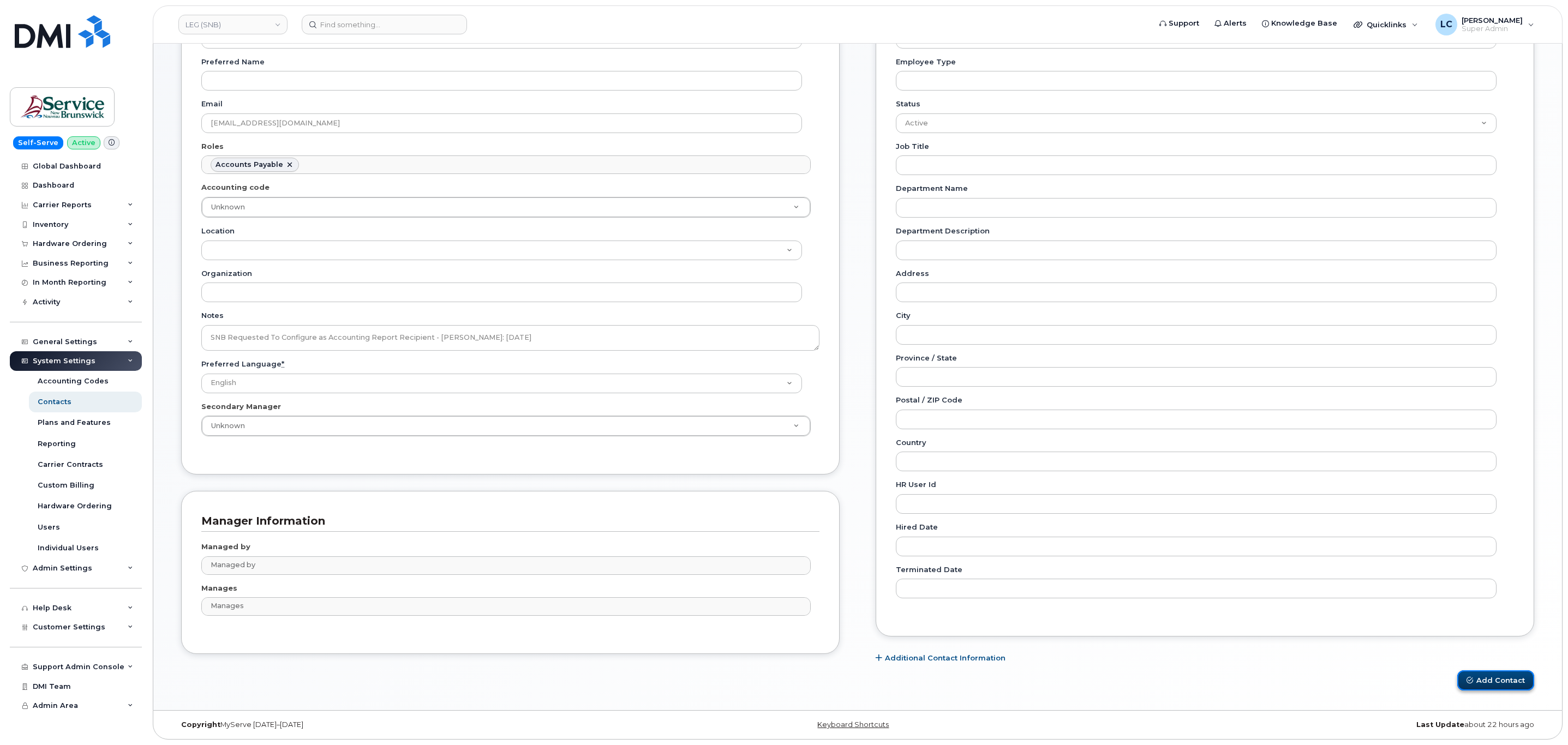
click at [1484, 674] on button "Add Contact" at bounding box center [1495, 680] width 77 height 20
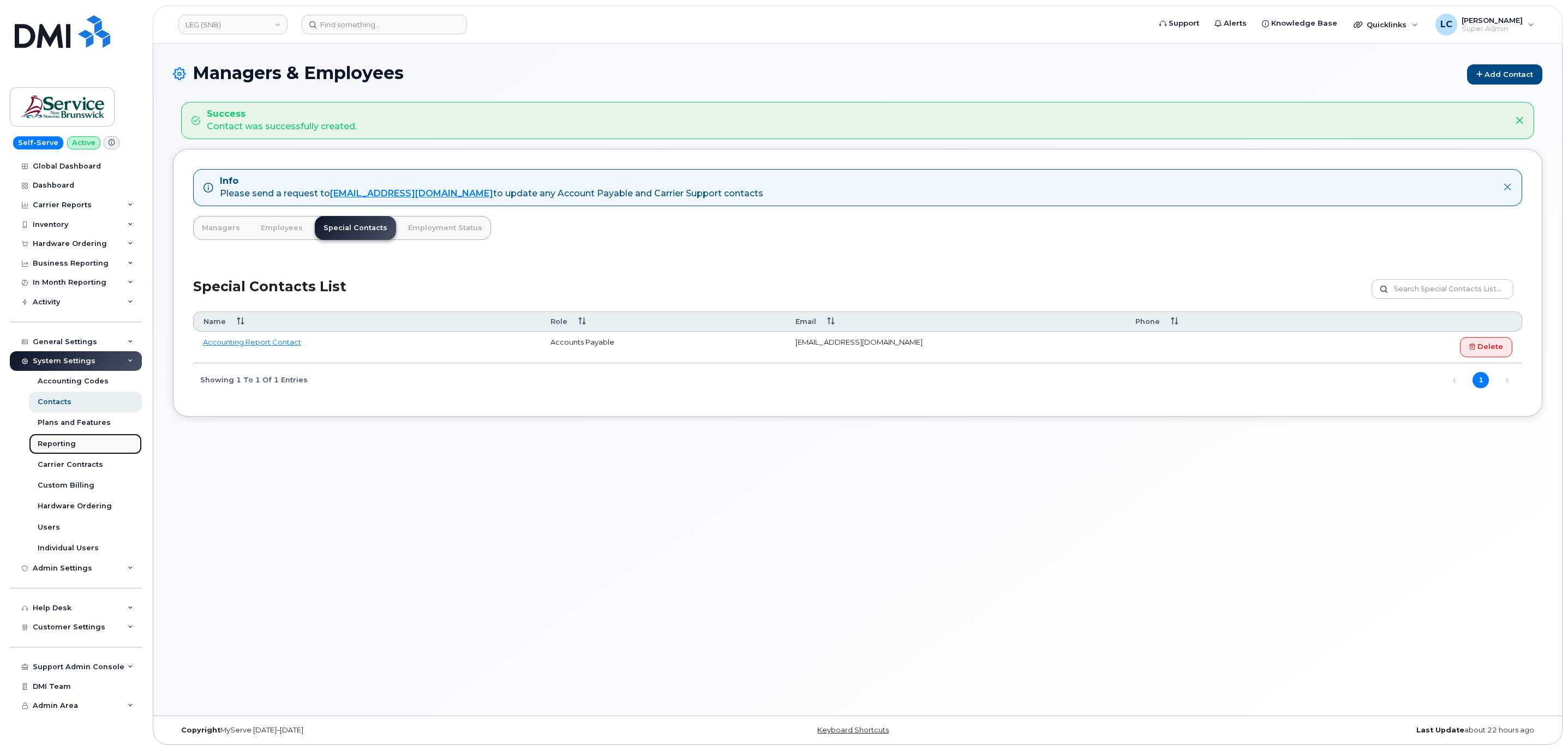
click at [69, 447] on div "Reporting" at bounding box center [56, 444] width 38 height 10
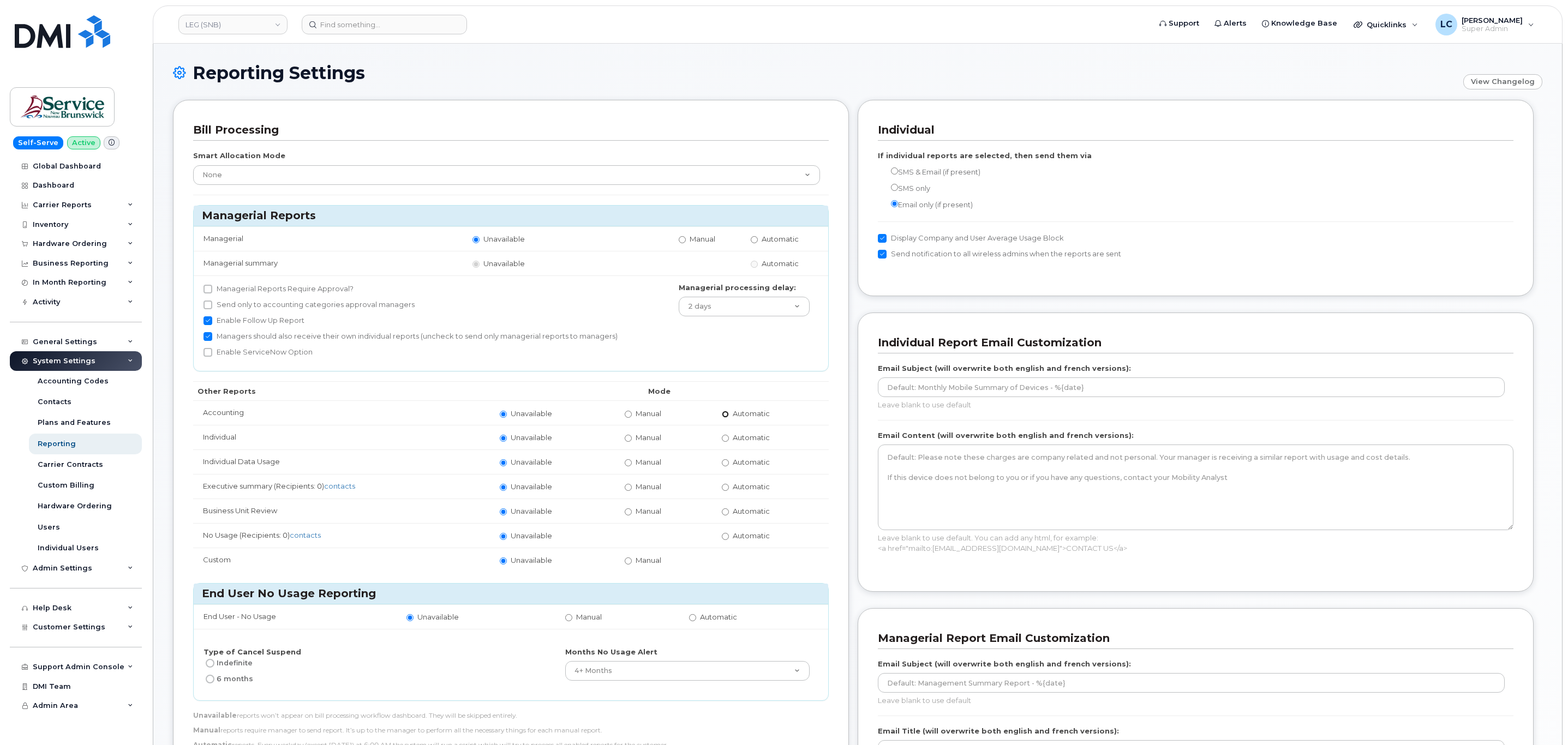
click at [723, 417] on input "Automatic" at bounding box center [725, 414] width 7 height 7
radio input "true"
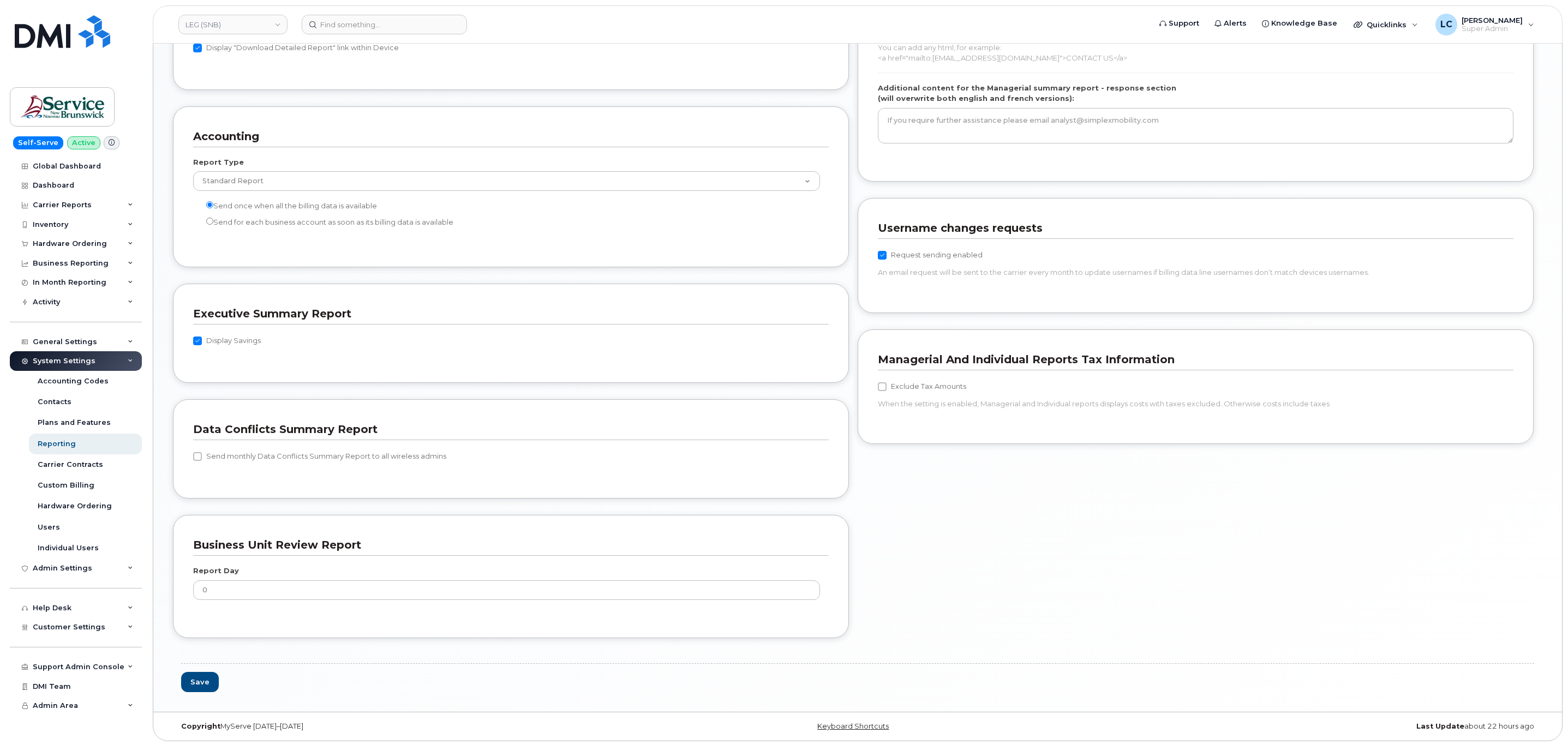
scroll to position [862, 0]
click at [206, 683] on button "Save" at bounding box center [200, 680] width 38 height 20
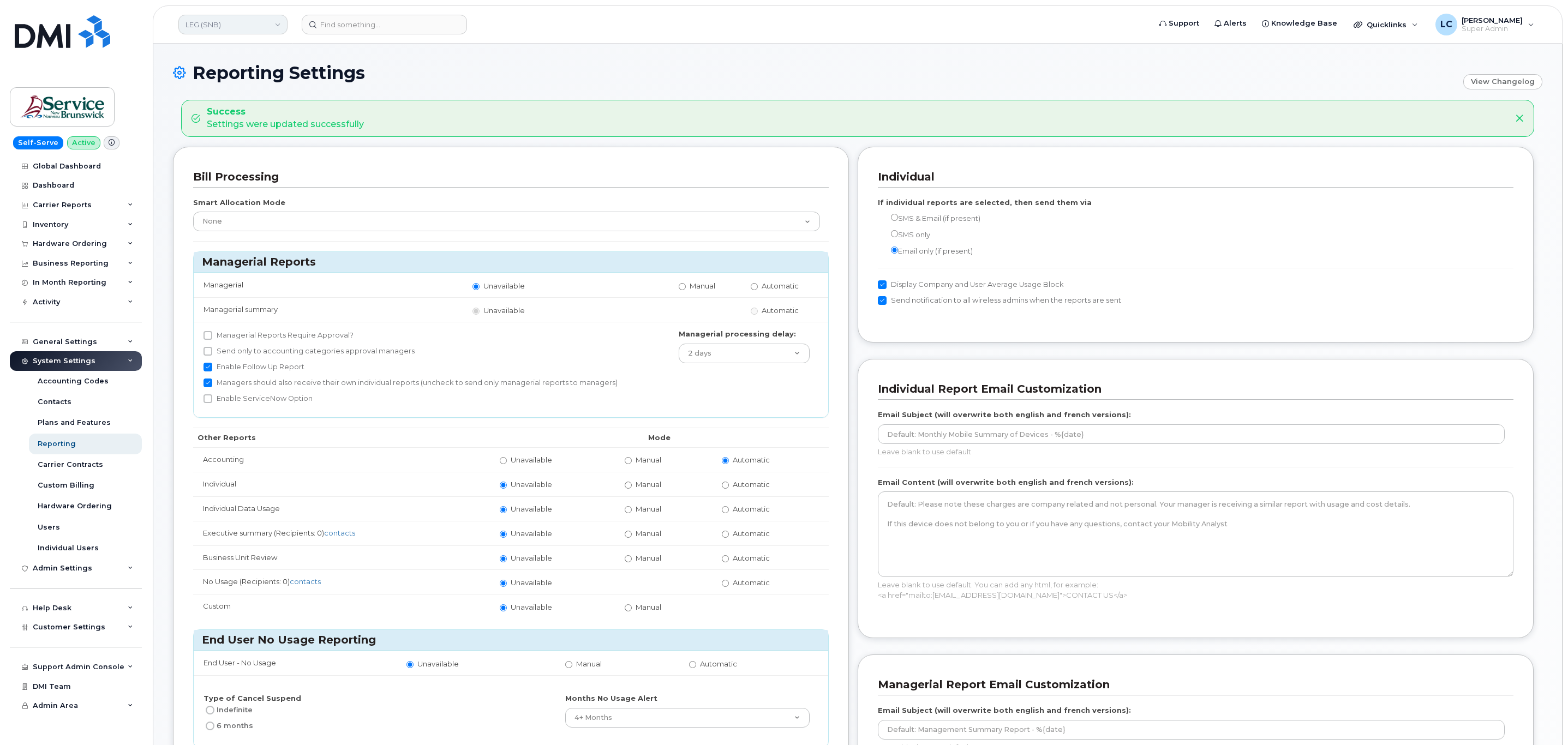
click at [275, 25] on link "LEG (SNB)" at bounding box center [233, 24] width 109 height 19
click at [219, 57] on input at bounding box center [260, 52] width 143 height 19
type input "NBM (SNB)"
click at [223, 110] on link "NBM (SNB)" at bounding box center [260, 103] width 160 height 22
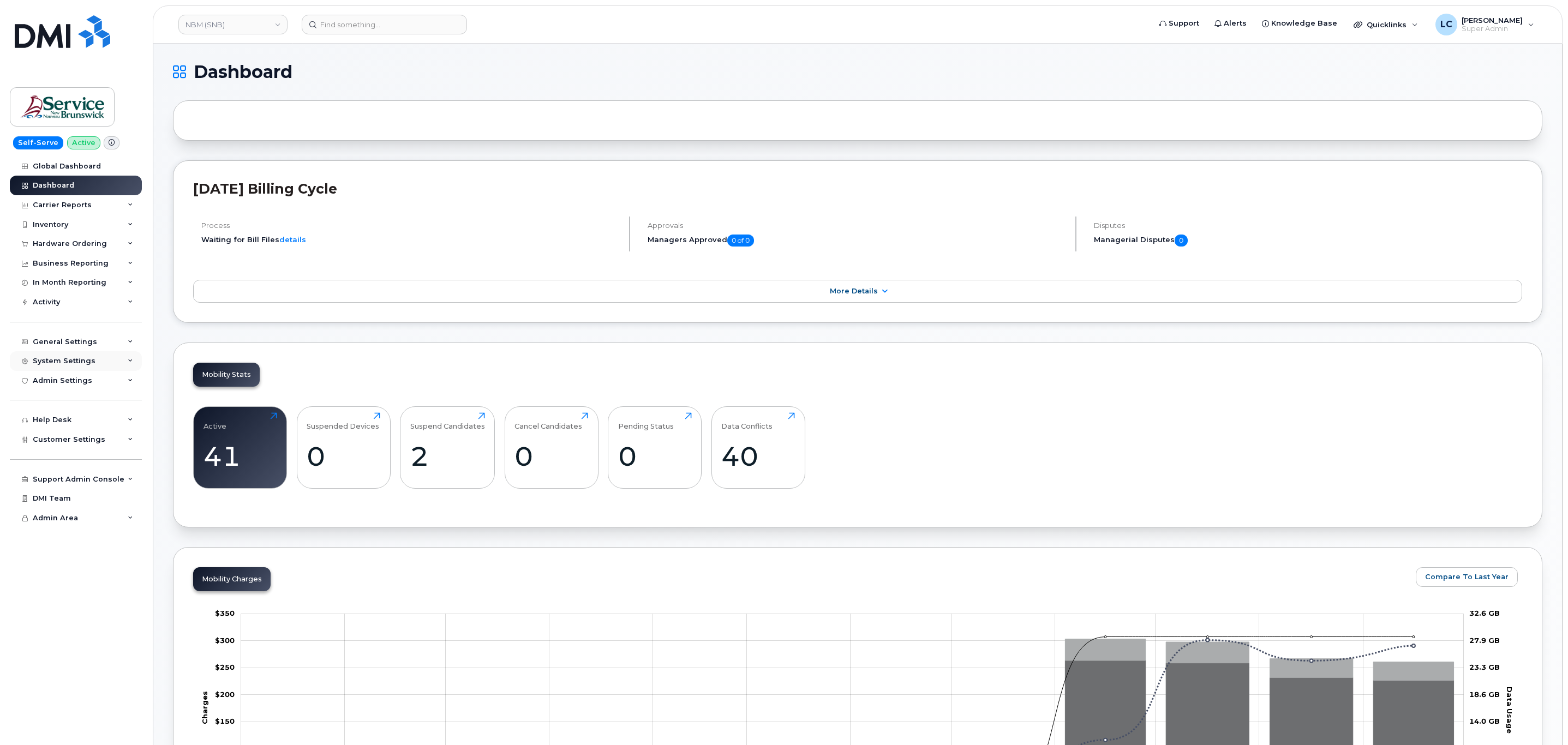
click at [79, 366] on div "System Settings" at bounding box center [76, 360] width 132 height 19
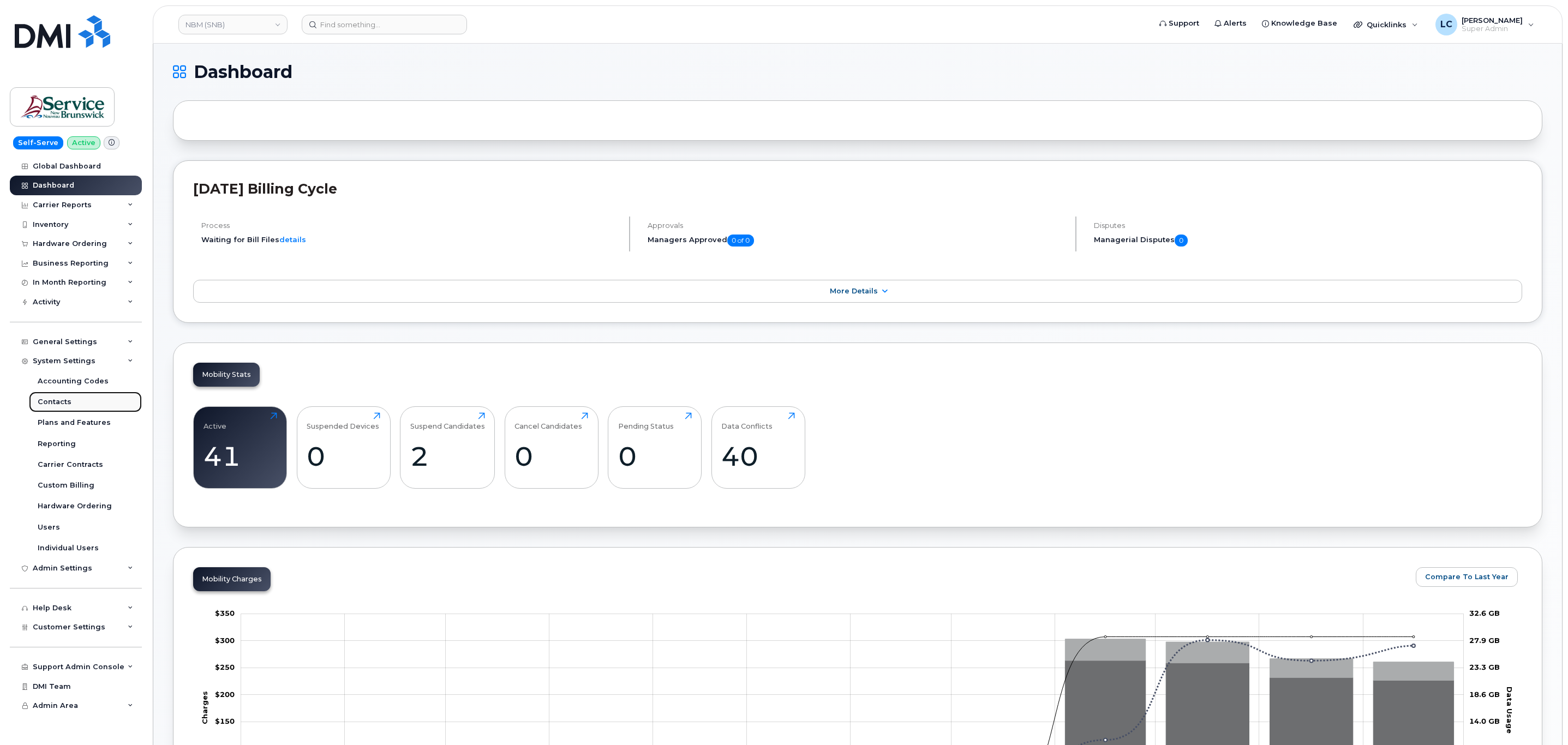
click at [79, 399] on link "Contacts" at bounding box center [85, 401] width 113 height 21
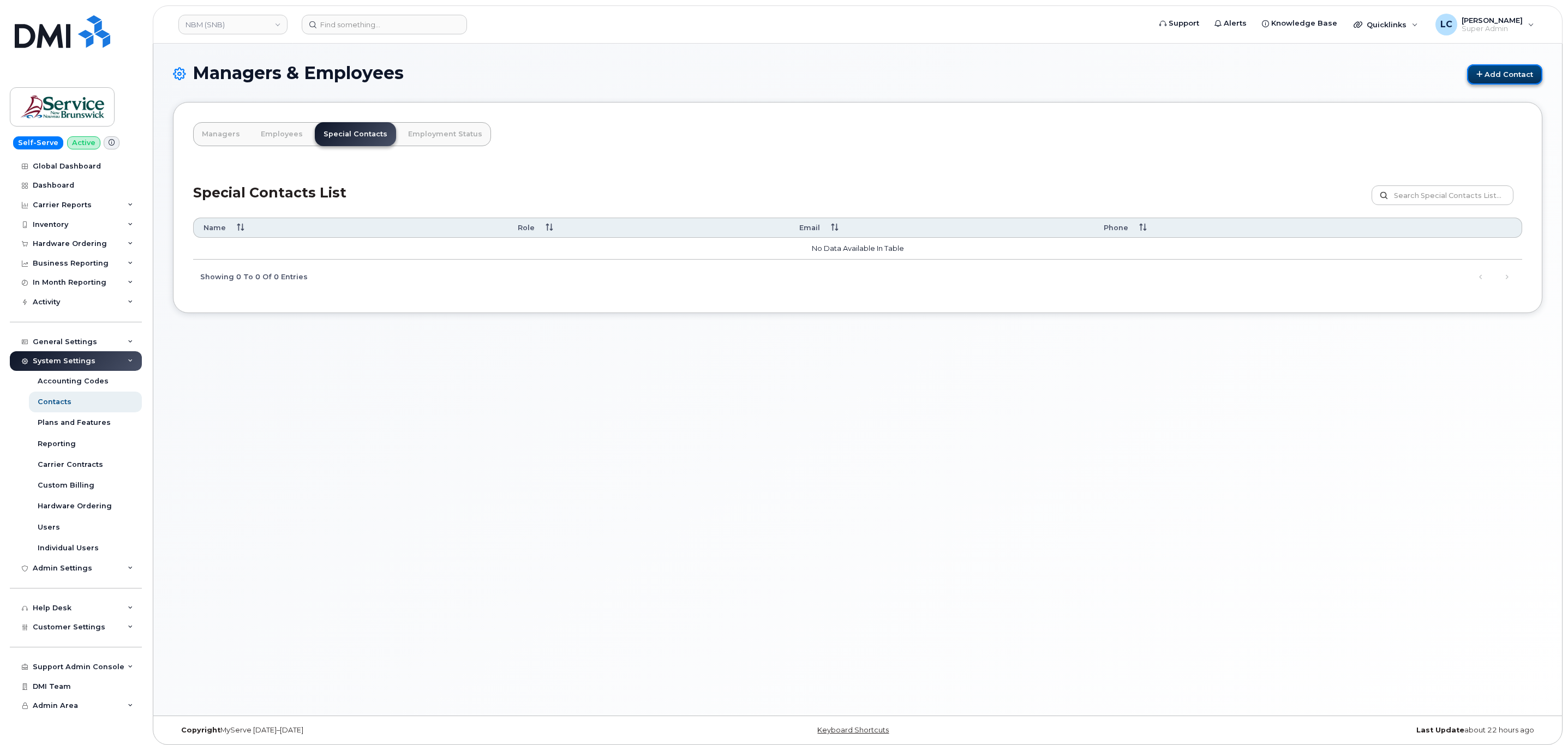
click at [1483, 66] on link "Add Contact" at bounding box center [1504, 74] width 75 height 20
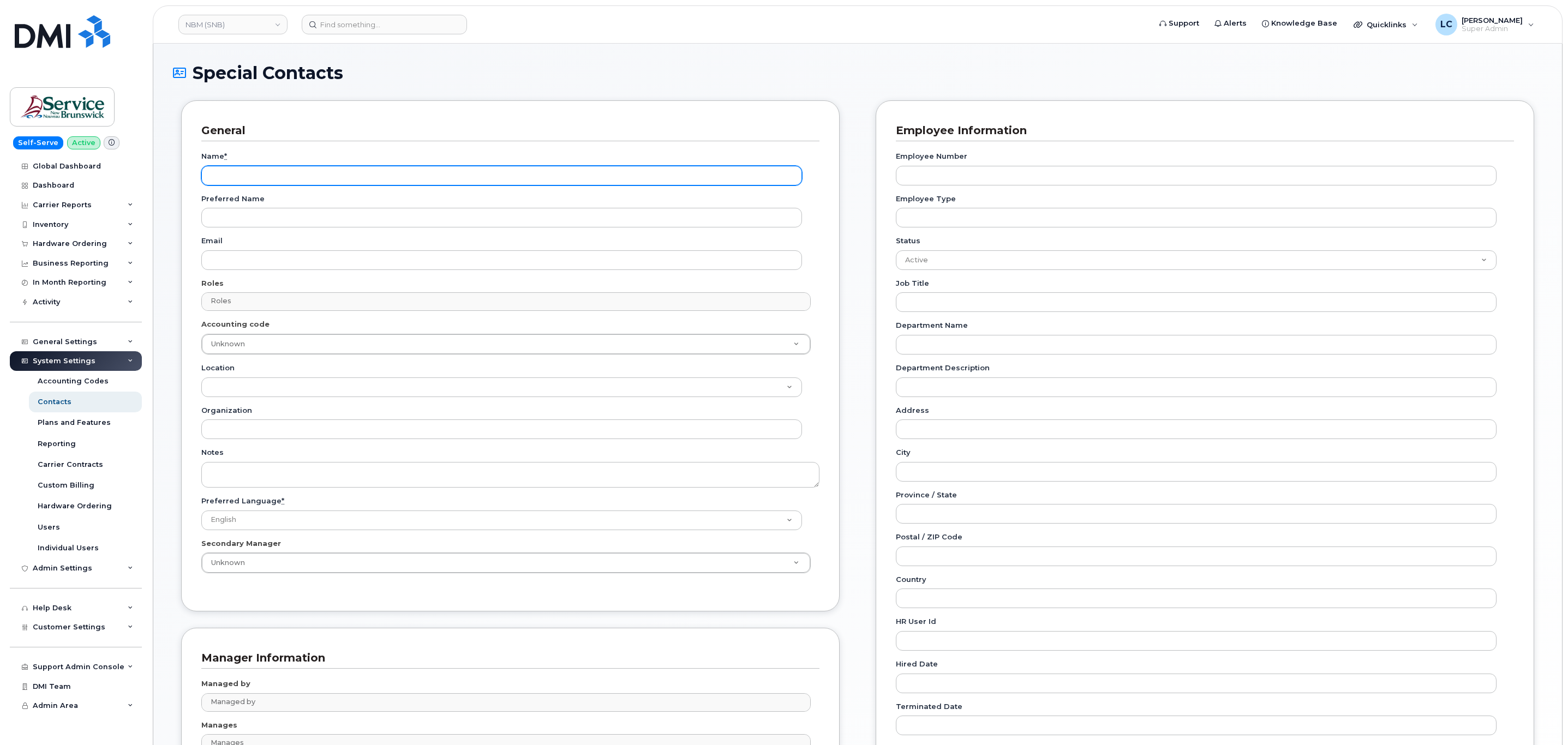
click at [272, 165] on input "Name *" at bounding box center [501, 175] width 601 height 19
paste input "Accounting Report Contact"
type input "Accounting Report Contact"
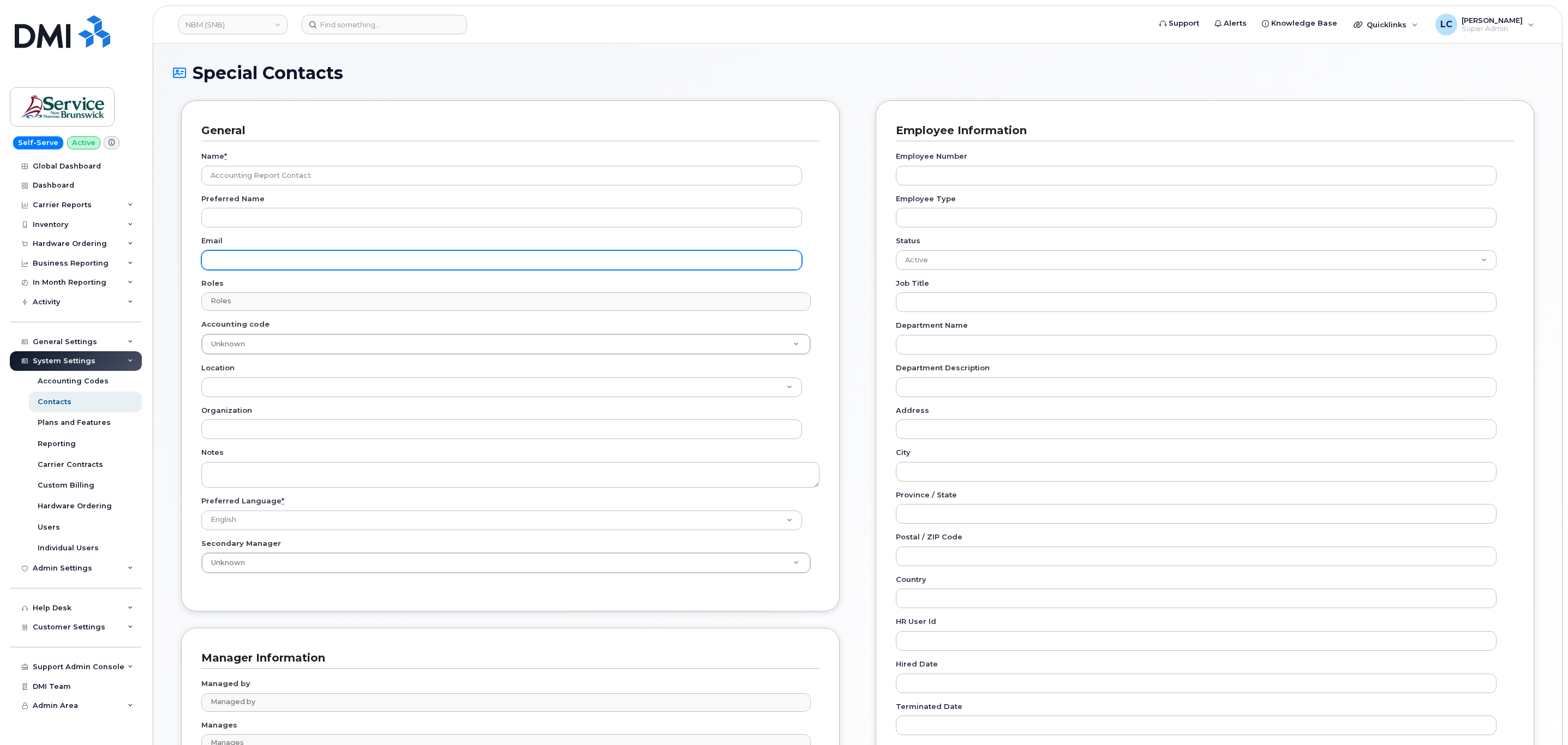
click at [268, 257] on input "Email" at bounding box center [501, 260] width 601 height 19
paste input "telephonyservices@gnb.ca"
type input "telephonyservices@gnb.ca"
click at [538, 286] on div "Roles Roles No matches found No matches found Accounts Payable Approval Mapping…" at bounding box center [510, 295] width 618 height 33
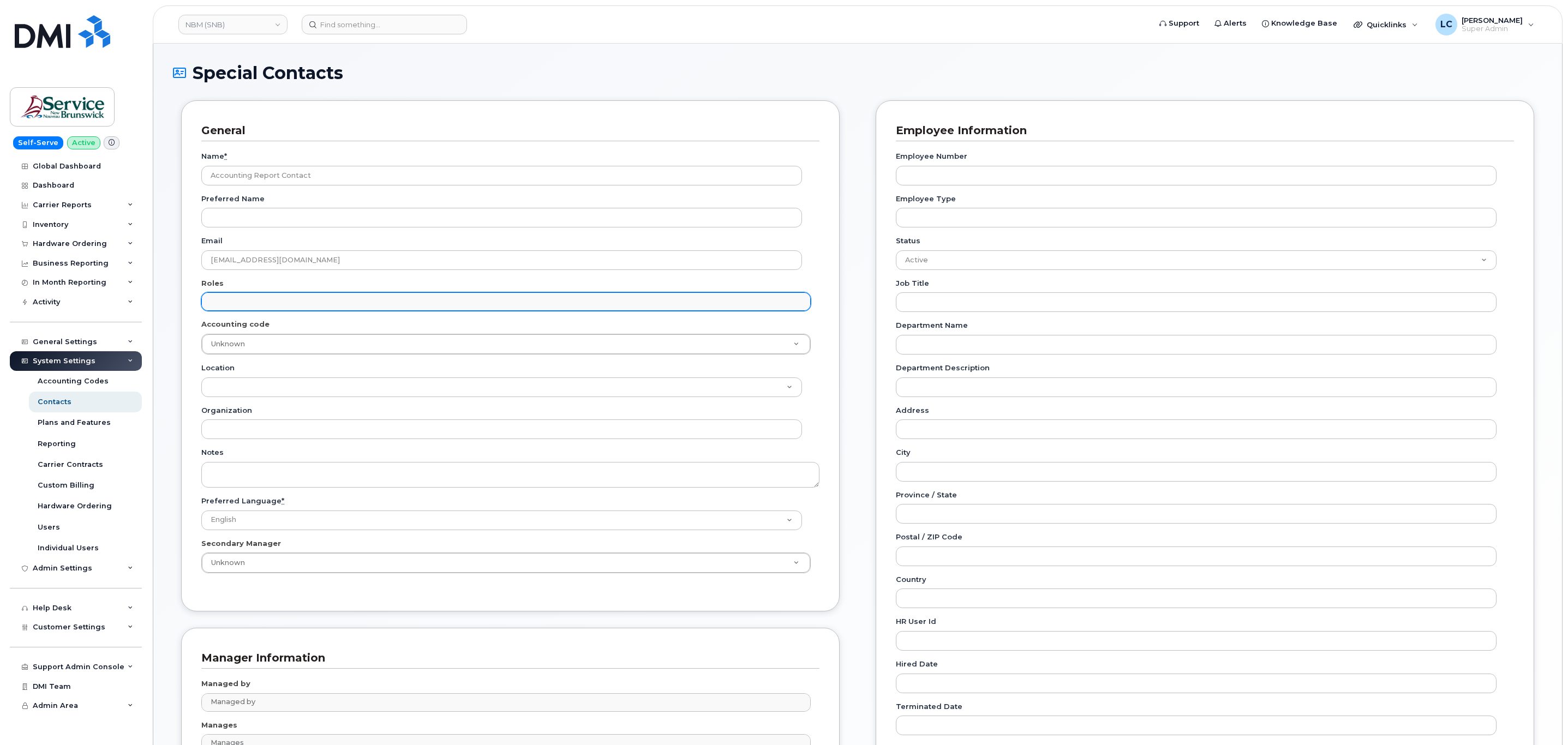
click at [446, 309] on input "text" at bounding box center [507, 301] width 599 height 15
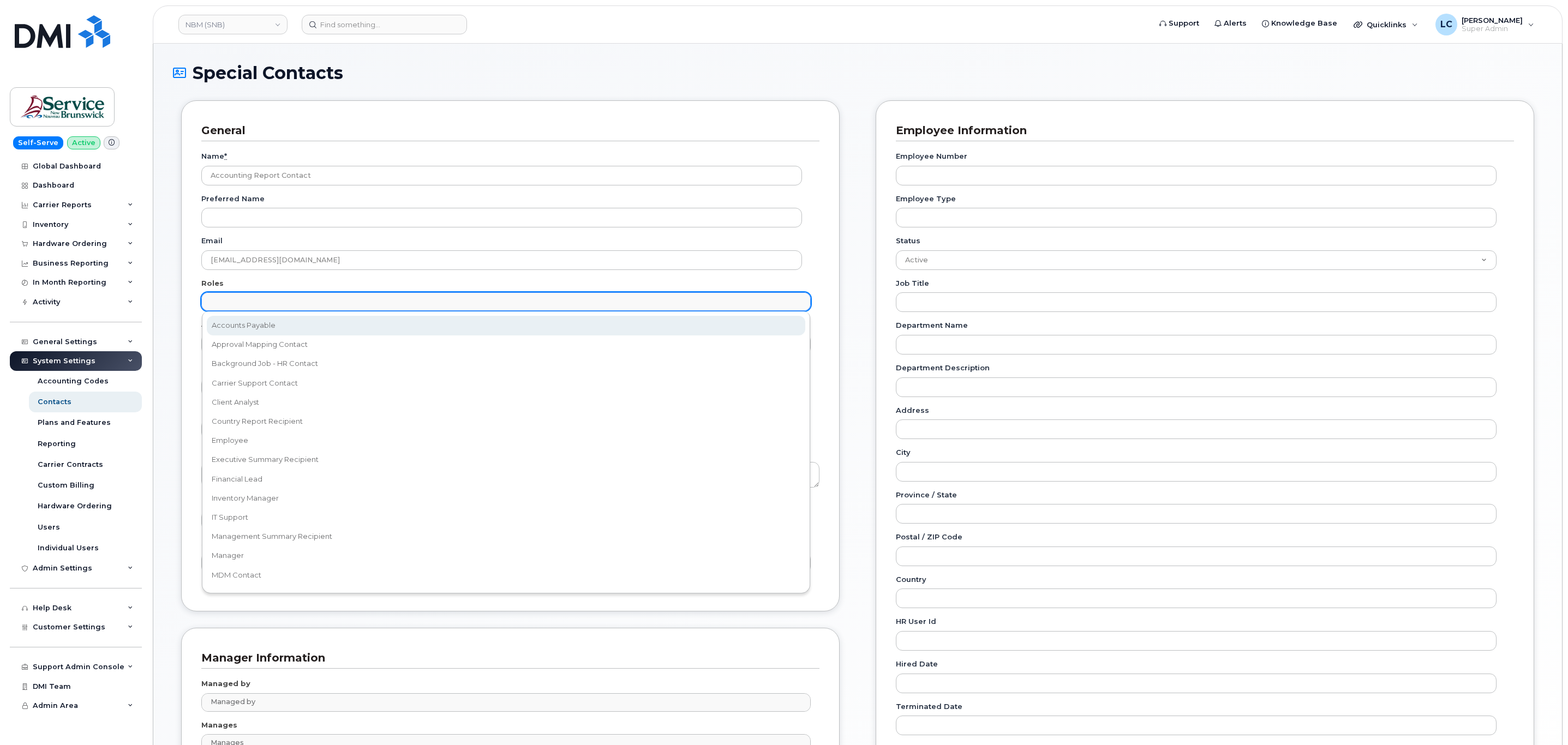
select select "5"
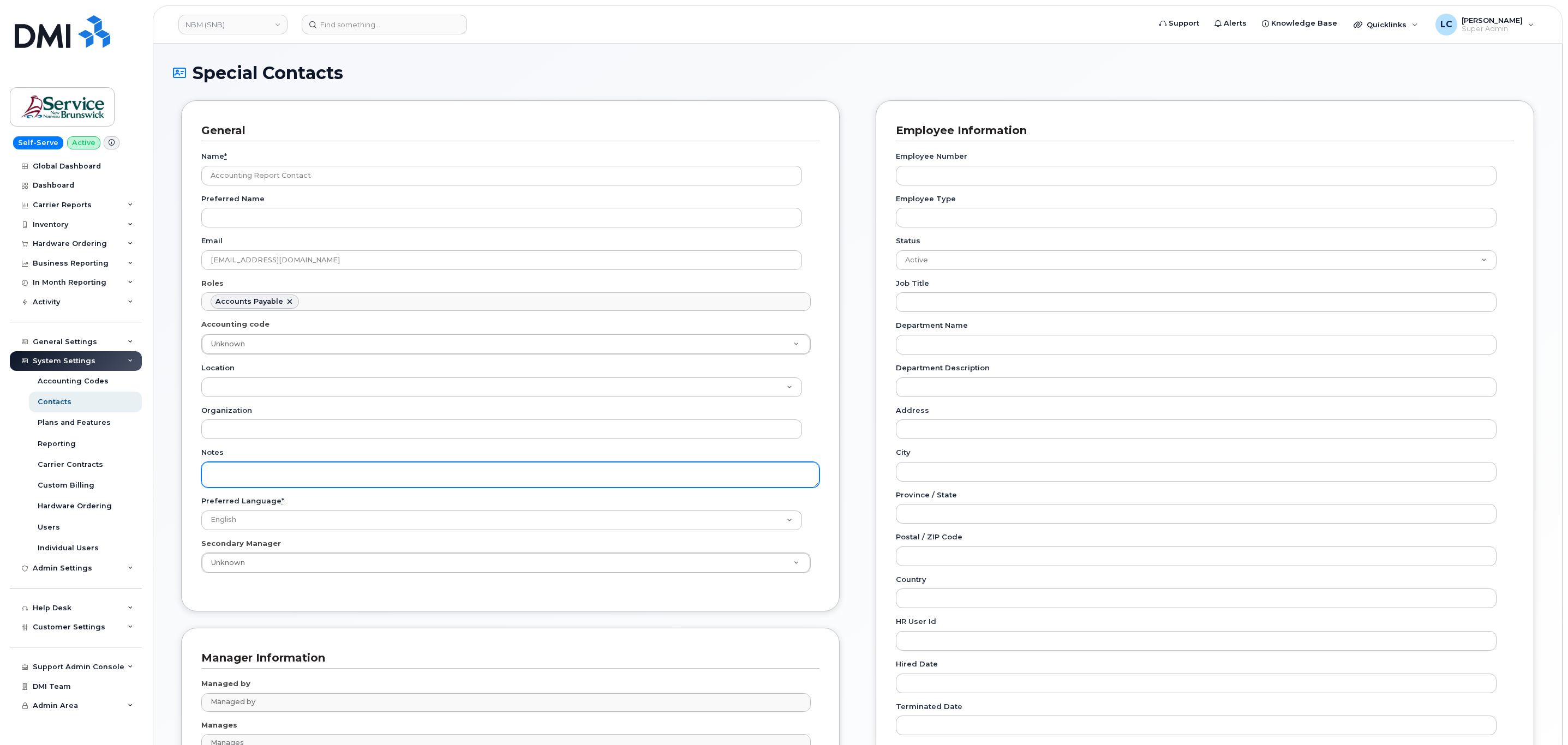
click at [280, 468] on textarea "Notes" at bounding box center [510, 474] width 618 height 25
paste textarea "SNB Requested To Configure as Accounting Report Recipient - [PERSON_NAME]: [DAT…"
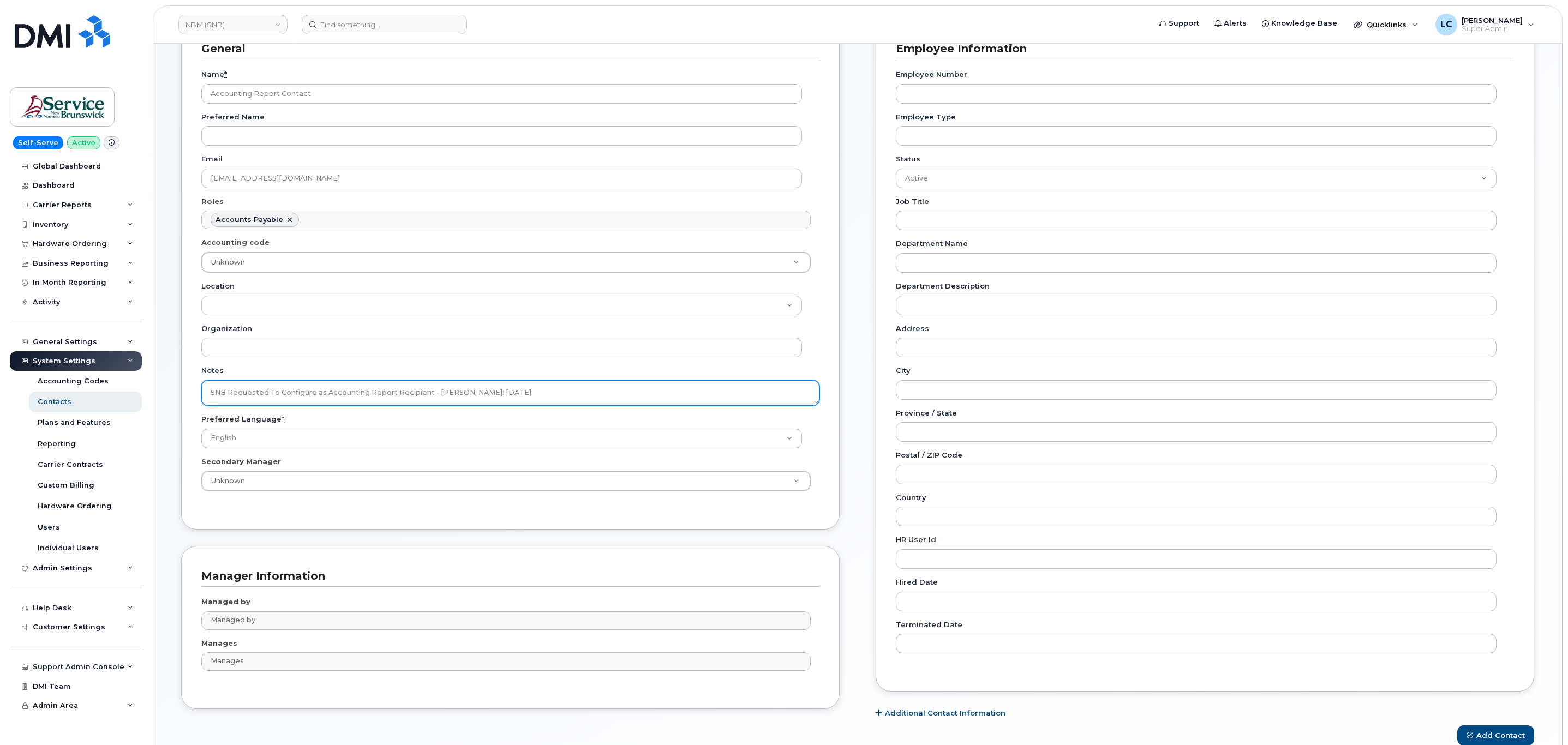
scroll to position [143, 0]
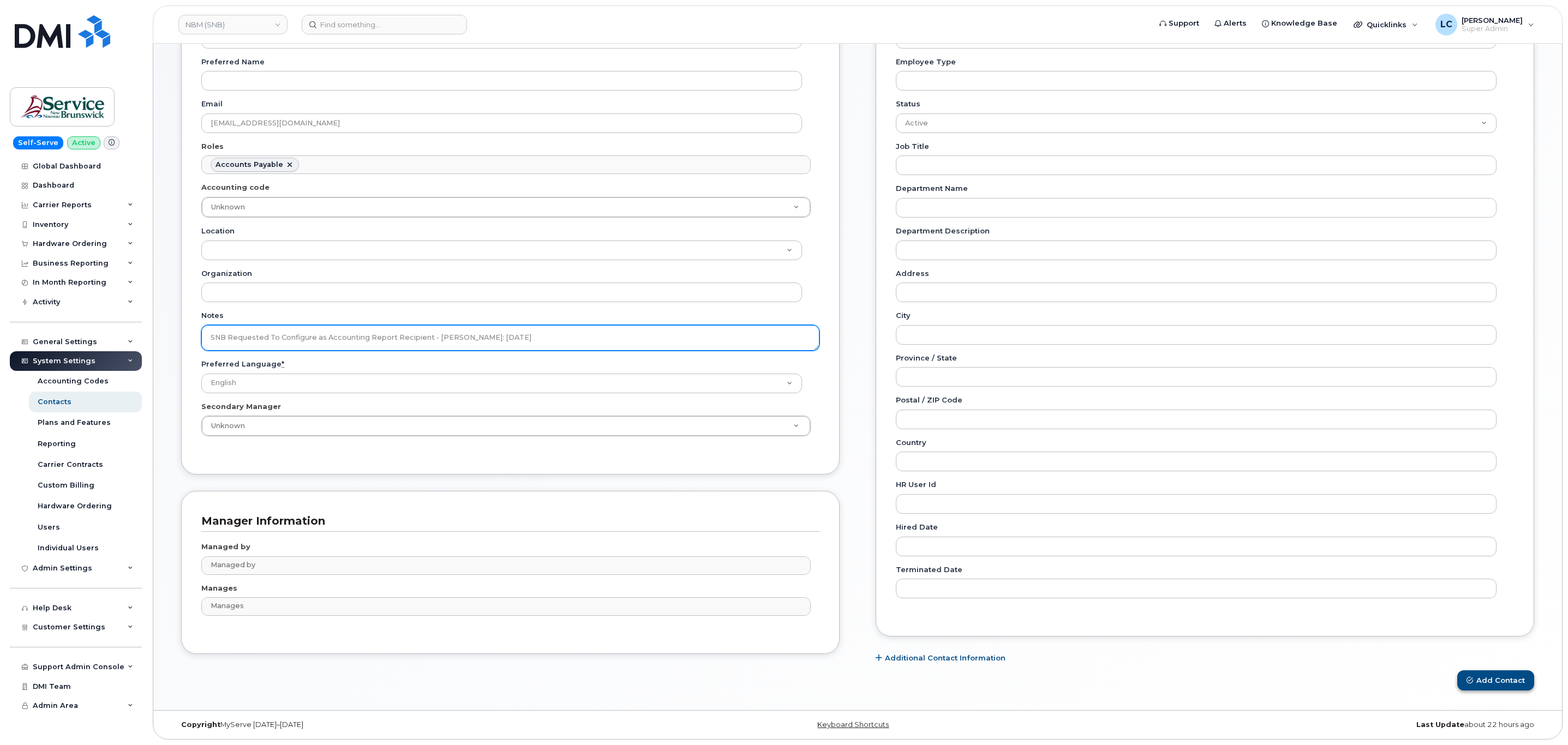
type textarea "SNB Requested To Configure as Accounting Report Recipient - Per Eric: 10/08/2025"
click at [1478, 673] on button "Add Contact" at bounding box center [1495, 680] width 77 height 20
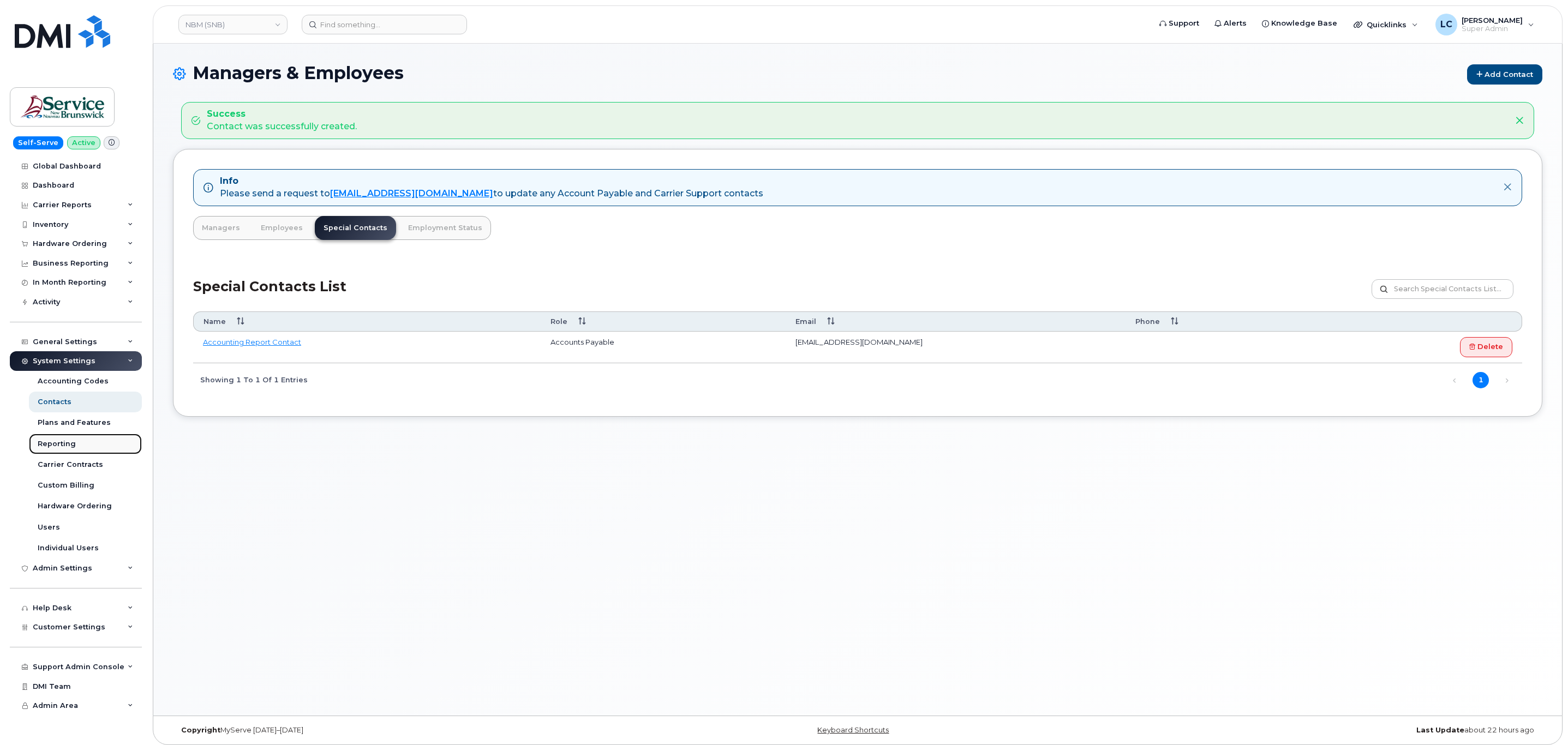
click at [48, 449] on div "Reporting" at bounding box center [56, 444] width 38 height 10
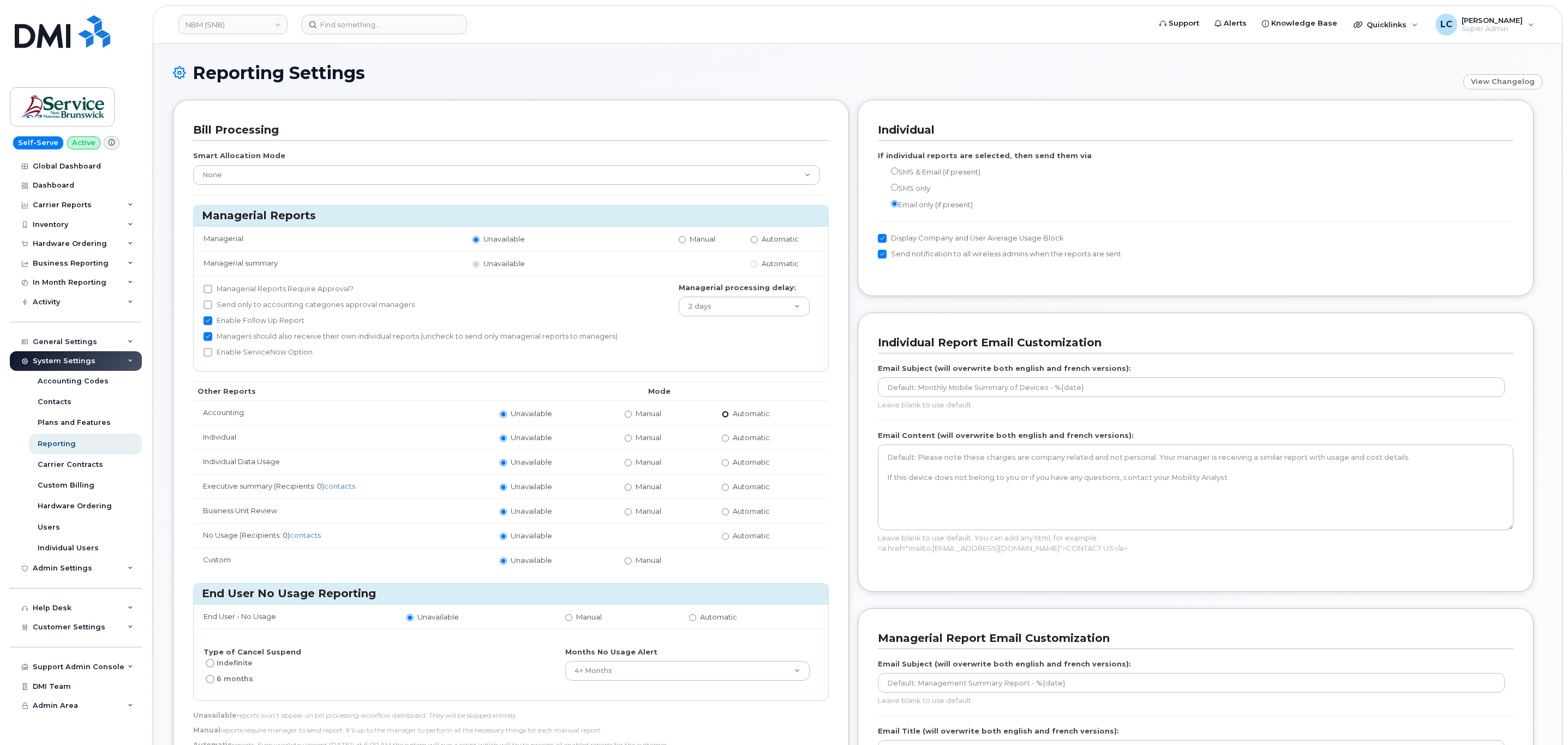
click at [727, 416] on input "Automatic" at bounding box center [725, 414] width 7 height 7
radio input "true"
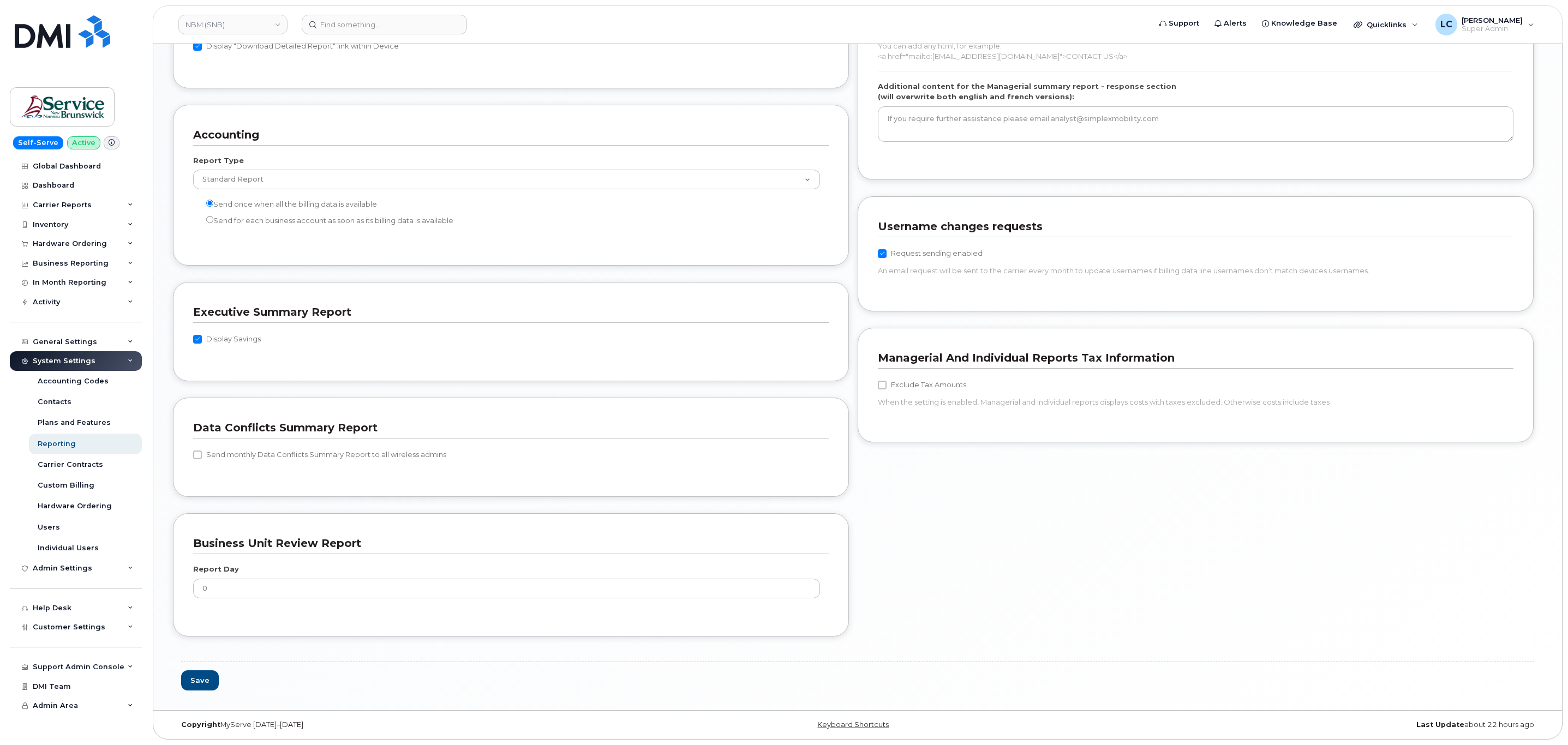
scroll to position [862, 0]
click at [212, 677] on button "Save" at bounding box center [200, 680] width 38 height 20
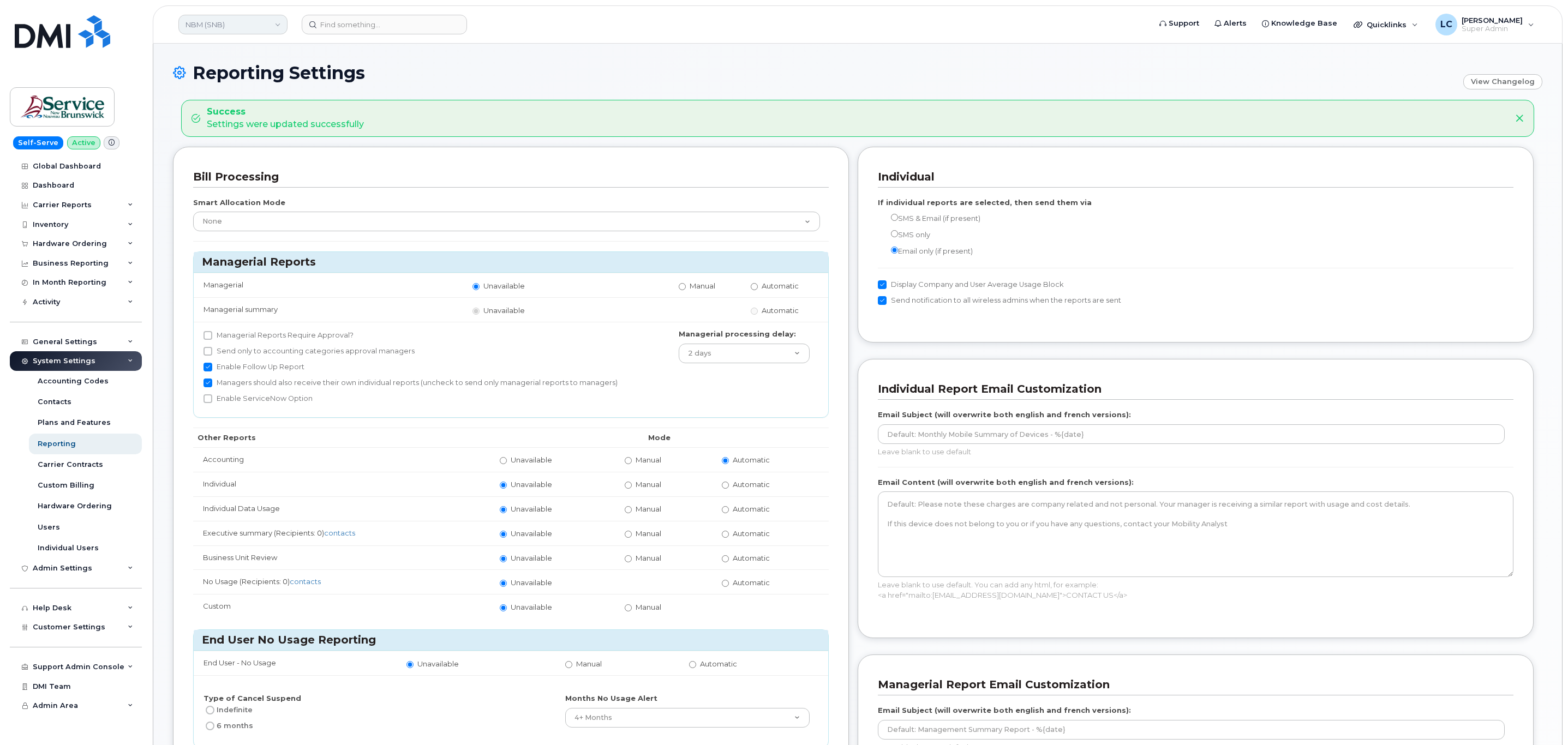
click at [251, 23] on link "NBM (SNB)" at bounding box center [233, 24] width 109 height 19
click at [231, 48] on input at bounding box center [260, 52] width 143 height 19
type input "ONB (SNB)"
click at [225, 102] on span "ONB (SNB)" at bounding box center [208, 103] width 40 height 11
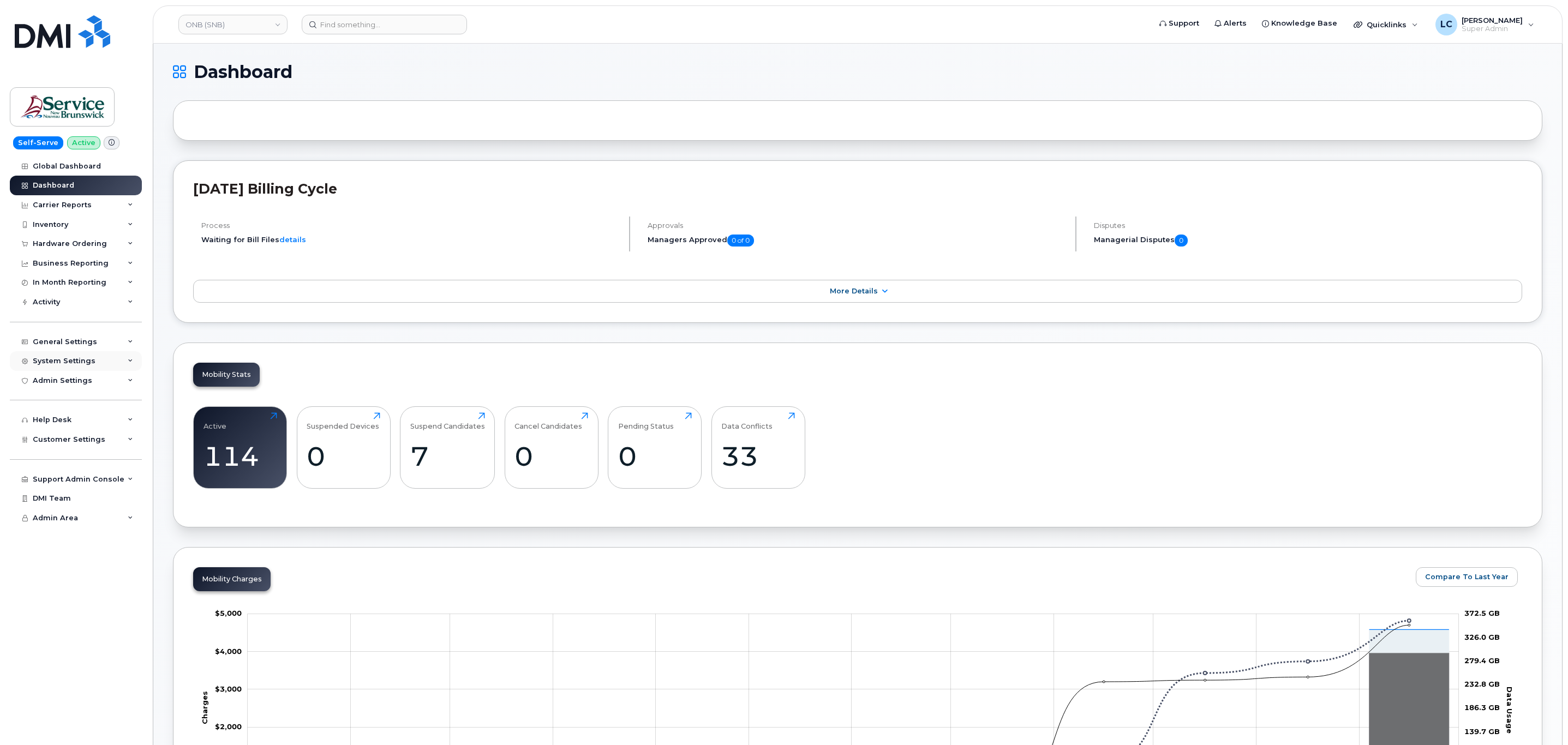
click at [78, 358] on div "System Settings" at bounding box center [64, 360] width 63 height 9
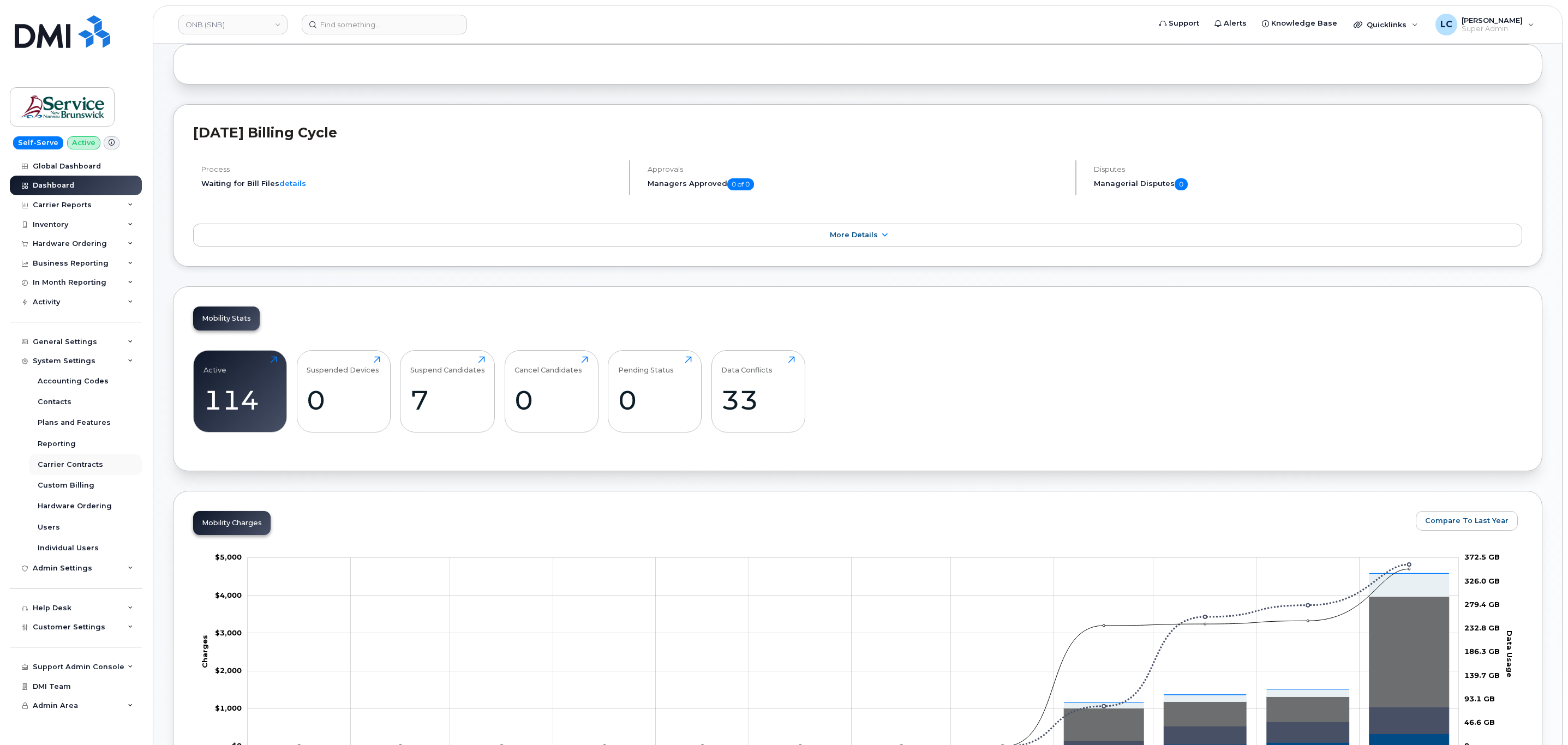
scroll to position [82, 0]
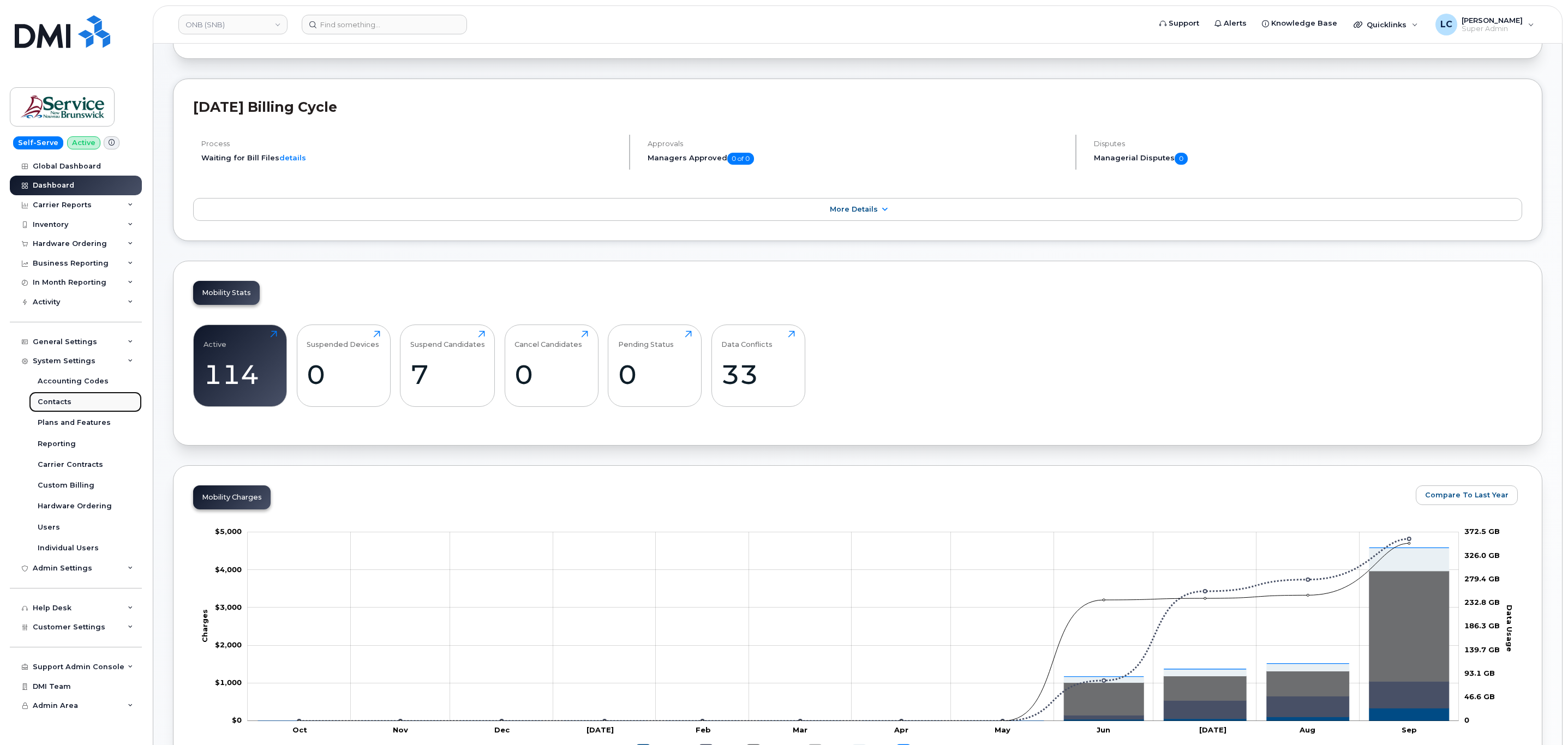
click at [72, 405] on link "Contacts" at bounding box center [85, 401] width 113 height 21
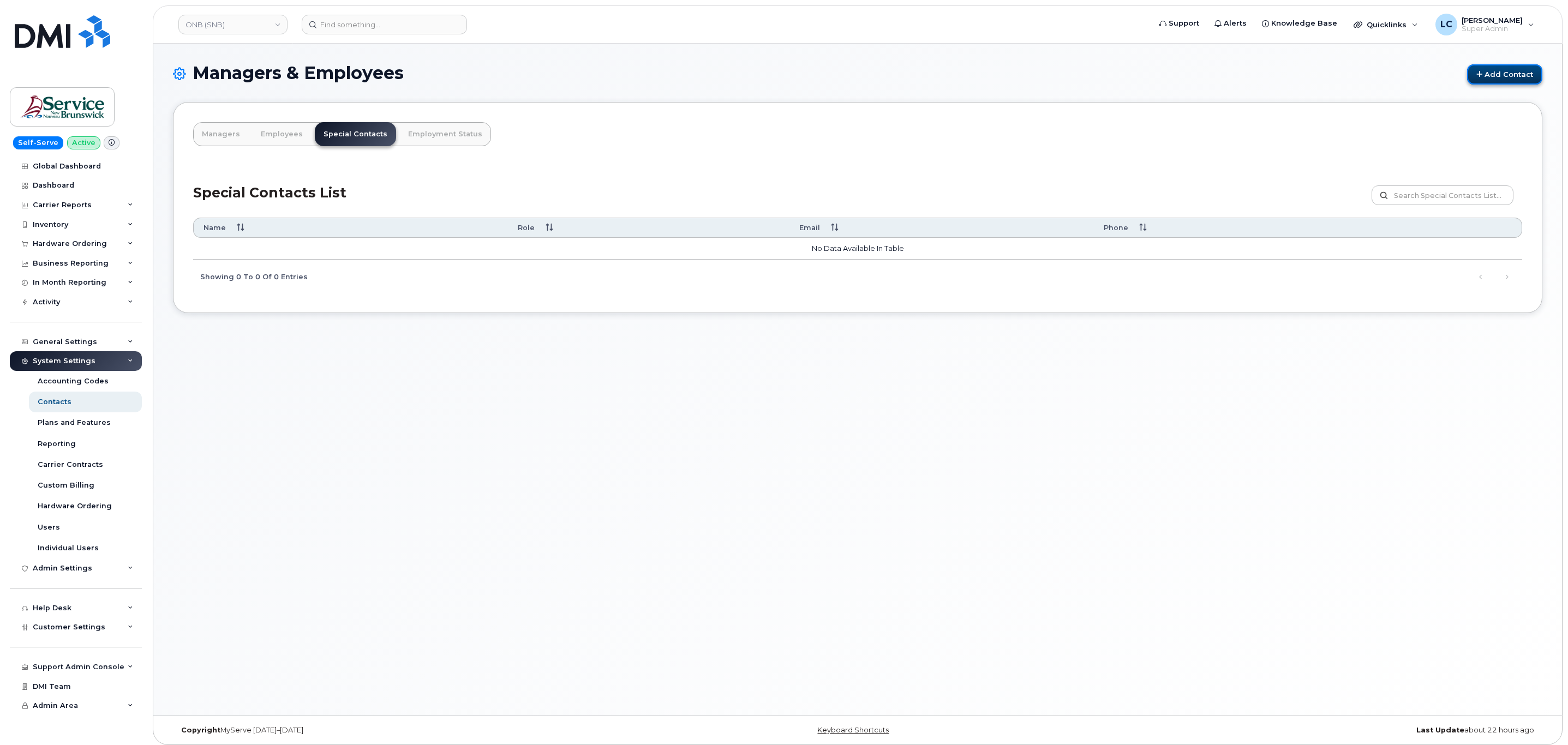
click at [1518, 76] on link "Add Contact" at bounding box center [1504, 74] width 75 height 20
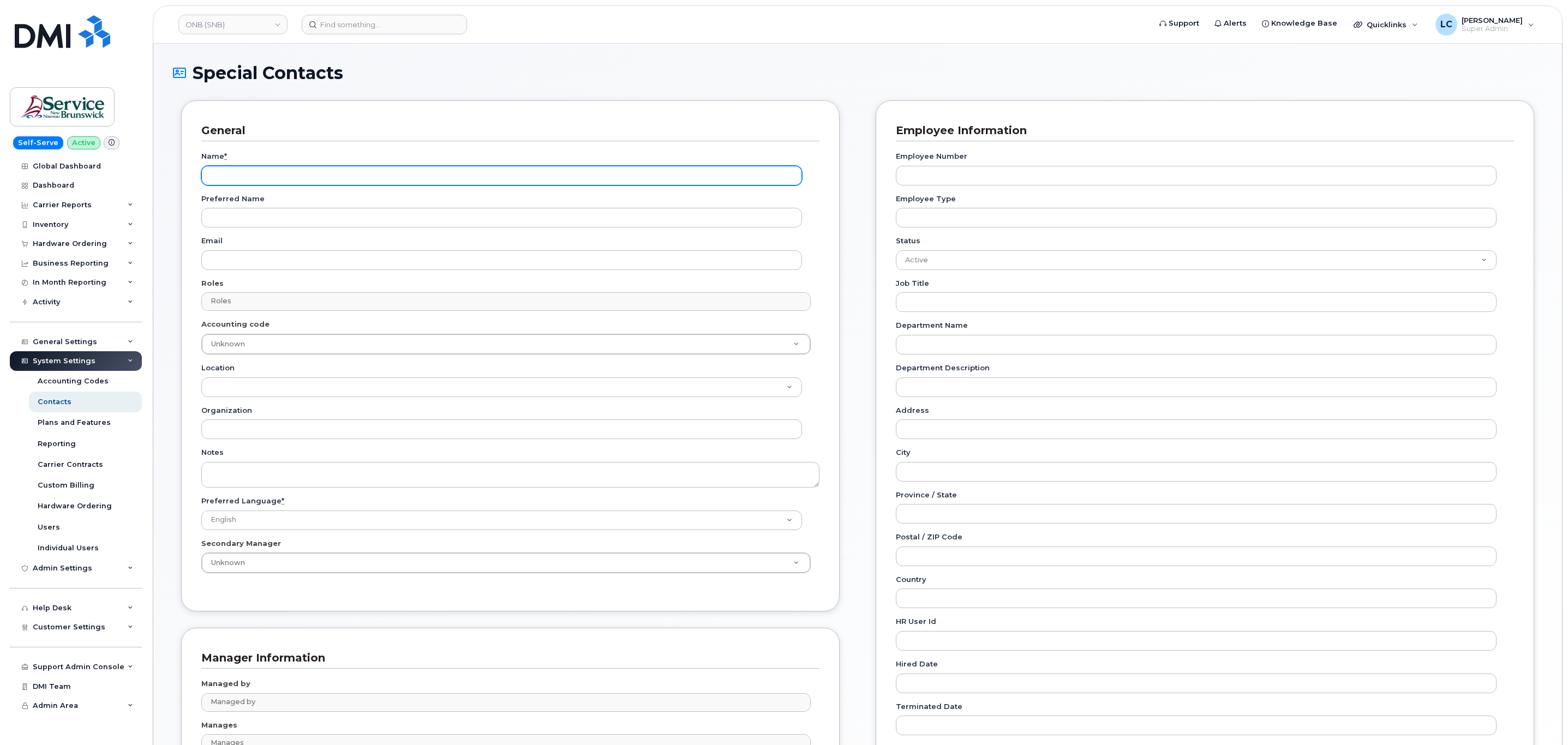
click at [330, 171] on input "Name *" at bounding box center [501, 175] width 601 height 19
click at [301, 183] on input "Name *" at bounding box center [501, 175] width 601 height 19
paste input "Accounting Report Contact"
type input "Accounting Report Contact"
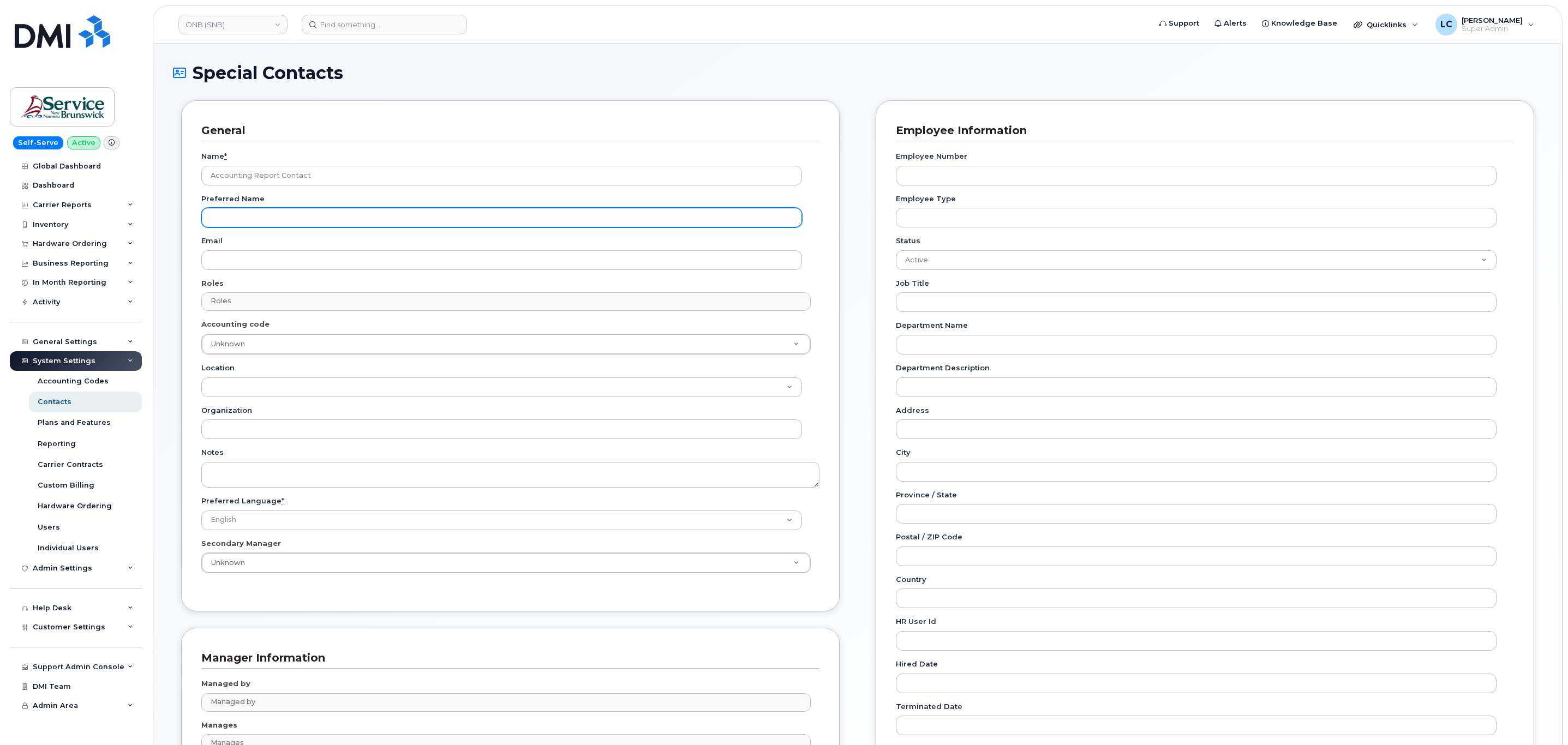
click at [312, 221] on input "Preferred Name" at bounding box center [501, 217] width 601 height 19
paste input "telephonyservices@gnb.ca"
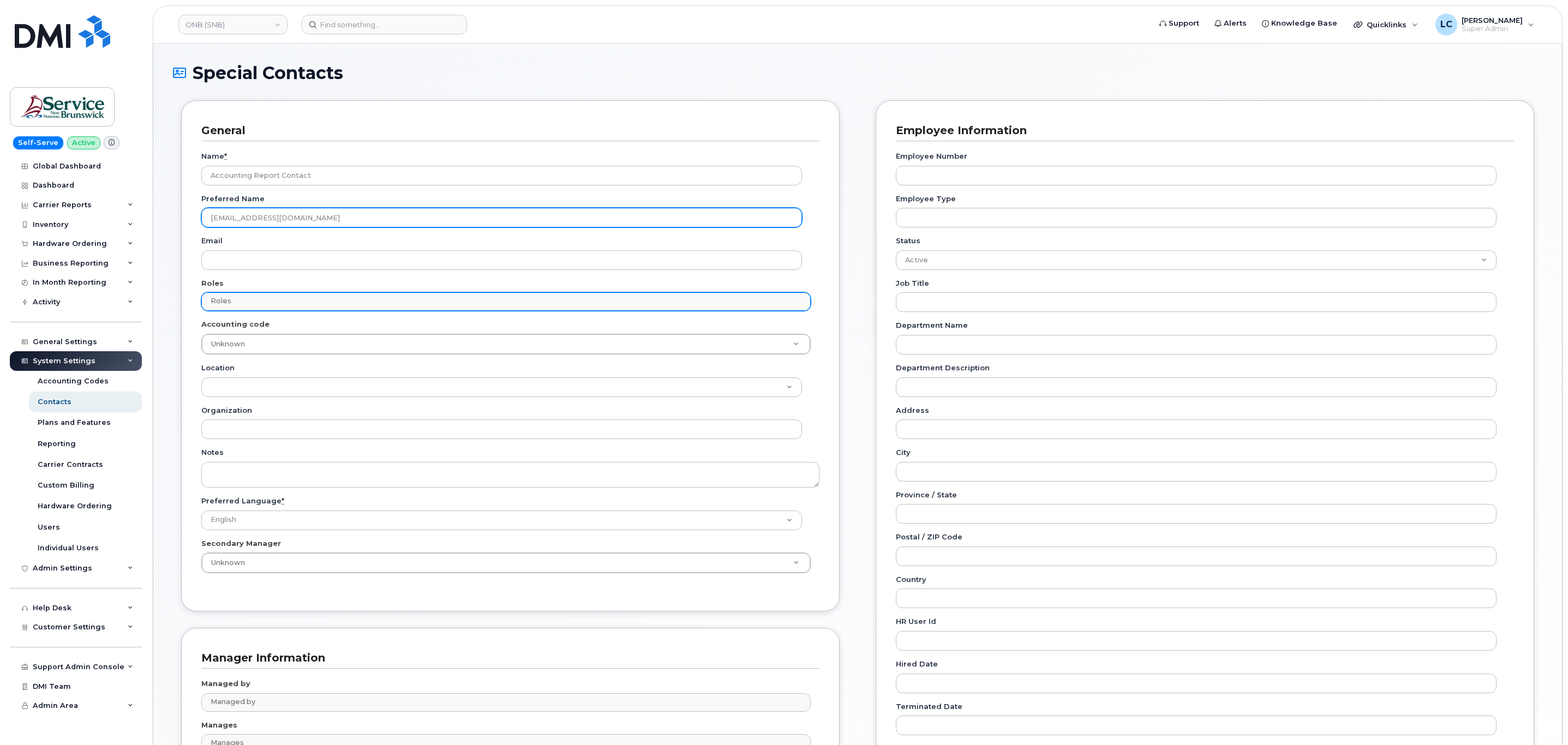
type input "telephonyservices@gnb.ca"
click at [285, 305] on input "text" at bounding box center [507, 301] width 599 height 15
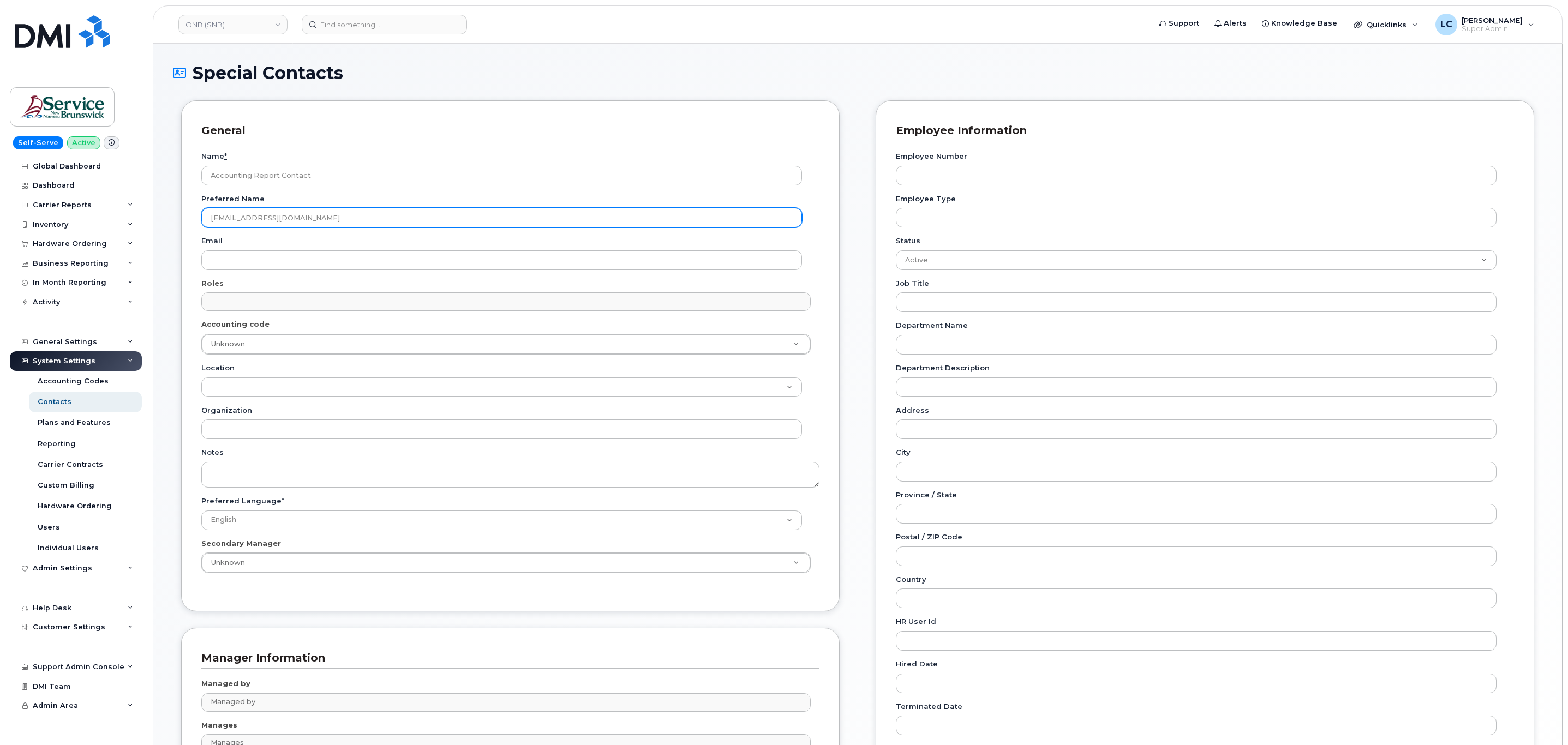
type input "Roles"
drag, startPoint x: 329, startPoint y: 216, endPoint x: 190, endPoint y: 236, distance: 140.4
click at [190, 236] on div "General Name * Accounting Report Contact Preferred Name telephonyservices@gnb.c…" at bounding box center [510, 356] width 658 height 511
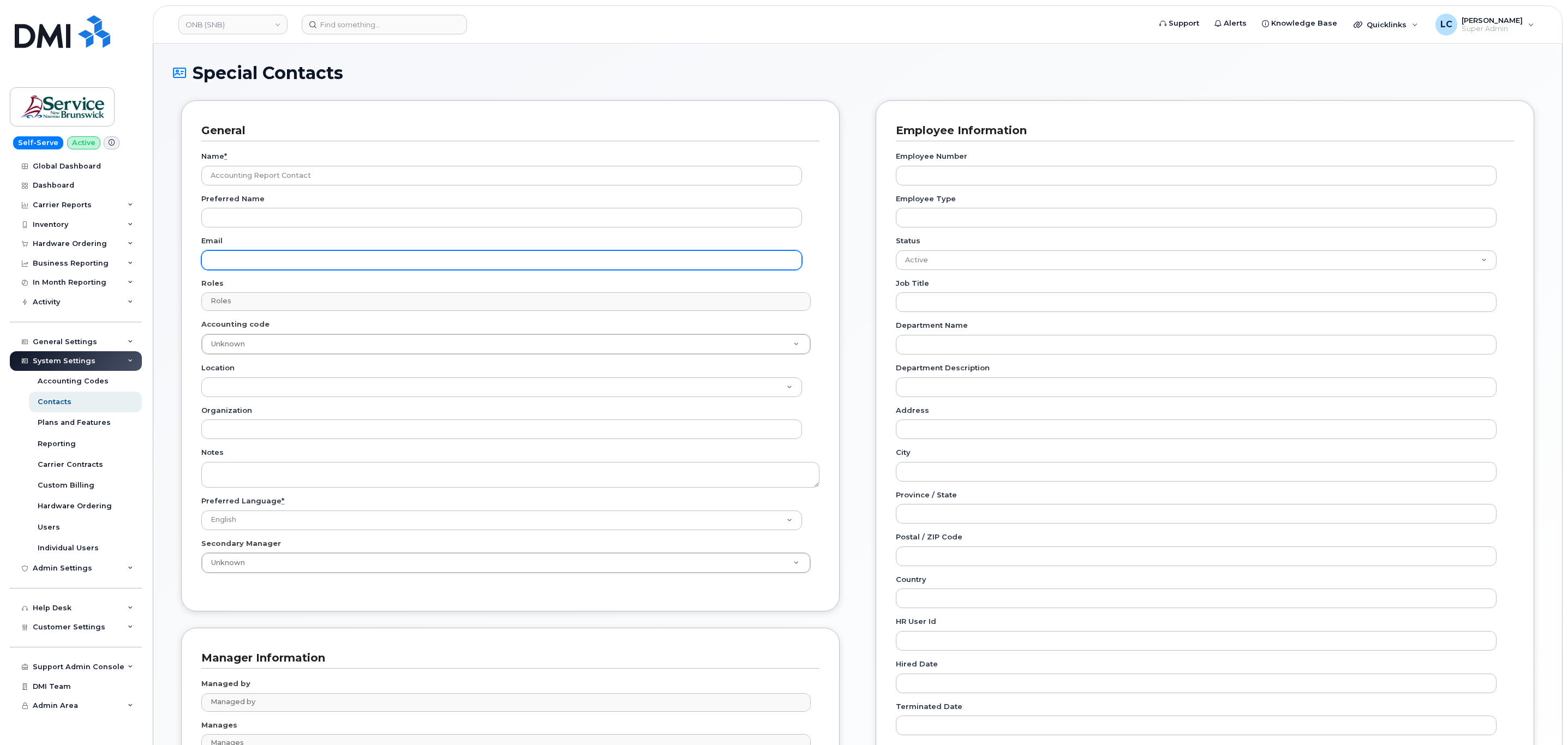
click at [236, 257] on input "Email" at bounding box center [501, 260] width 601 height 19
paste input "telephonyservices@gnb.ca"
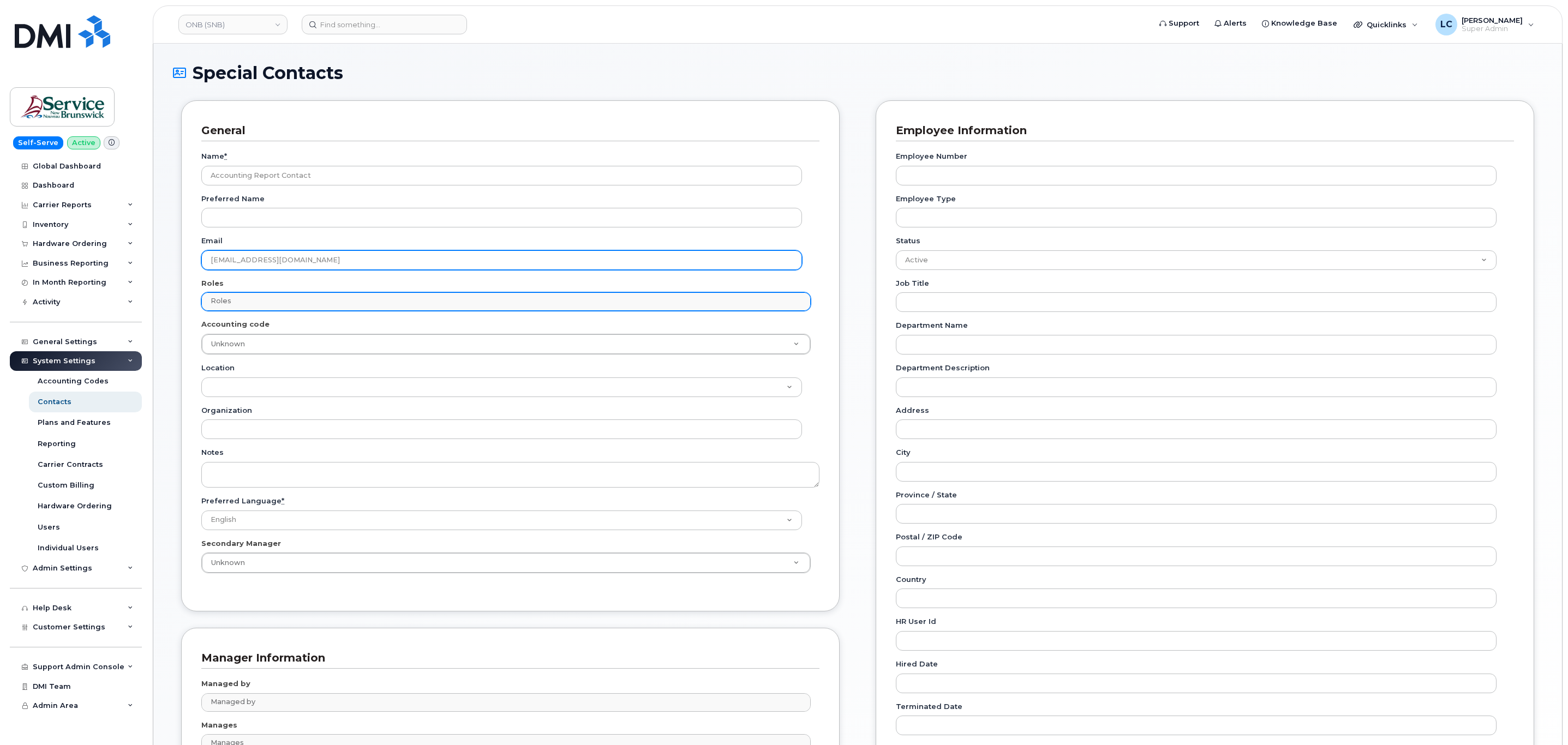
type input "telephonyservices@gnb.ca"
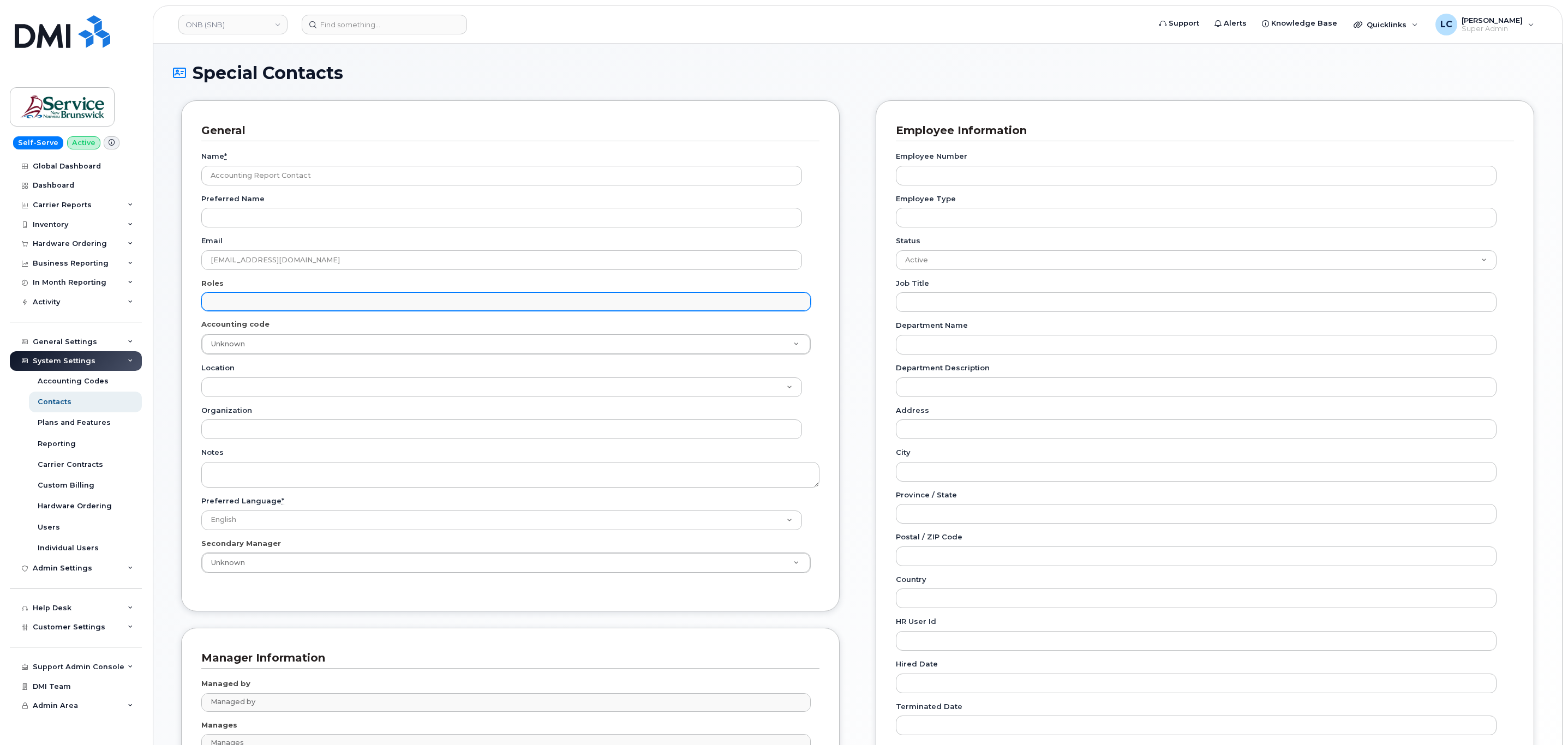
click at [245, 308] on input "text" at bounding box center [507, 301] width 599 height 15
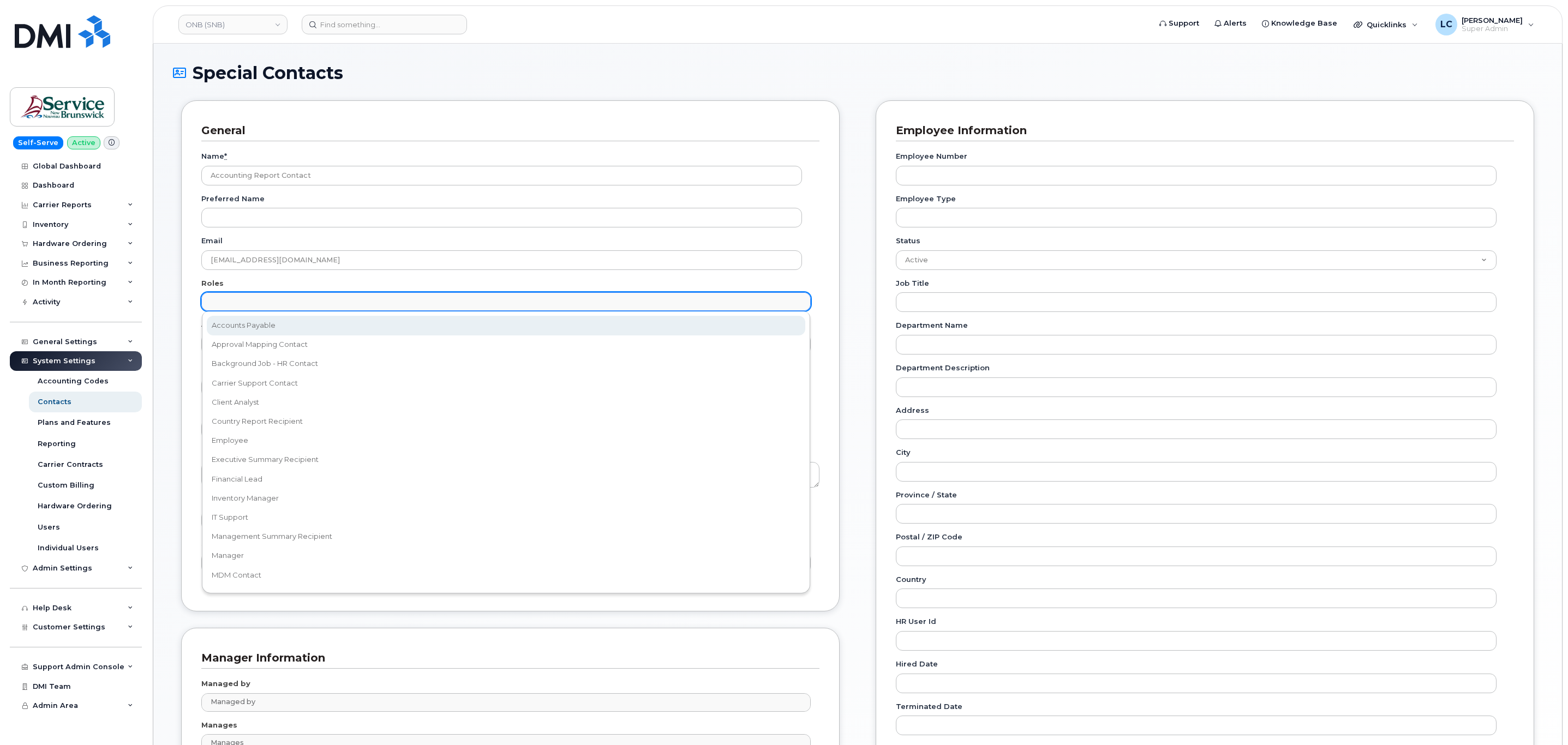
select select "5"
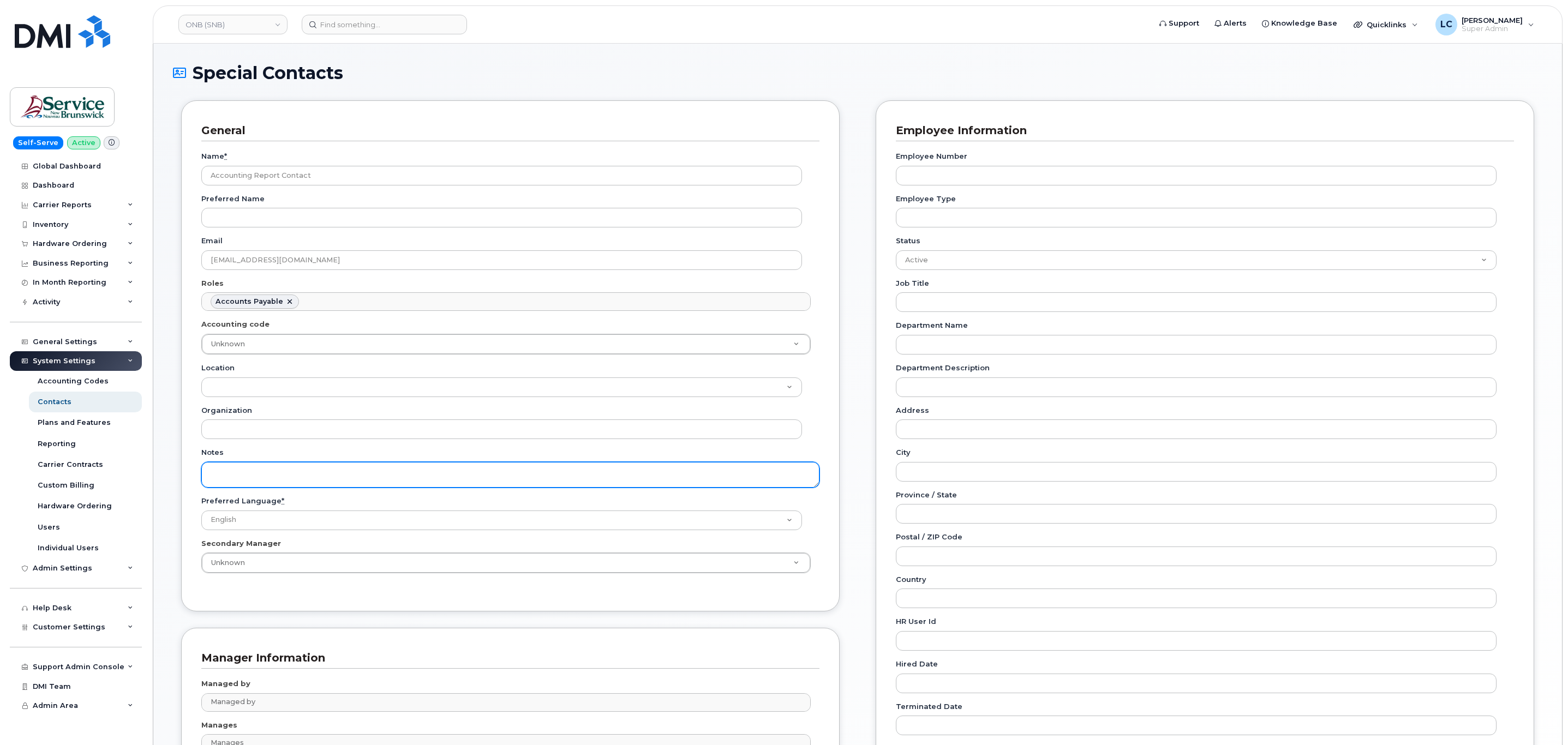
click at [275, 470] on textarea "Notes" at bounding box center [510, 474] width 618 height 25
paste textarea "SNB Requested To Configure as Accounting Report Recipient - Per Eric: 10/08/2025"
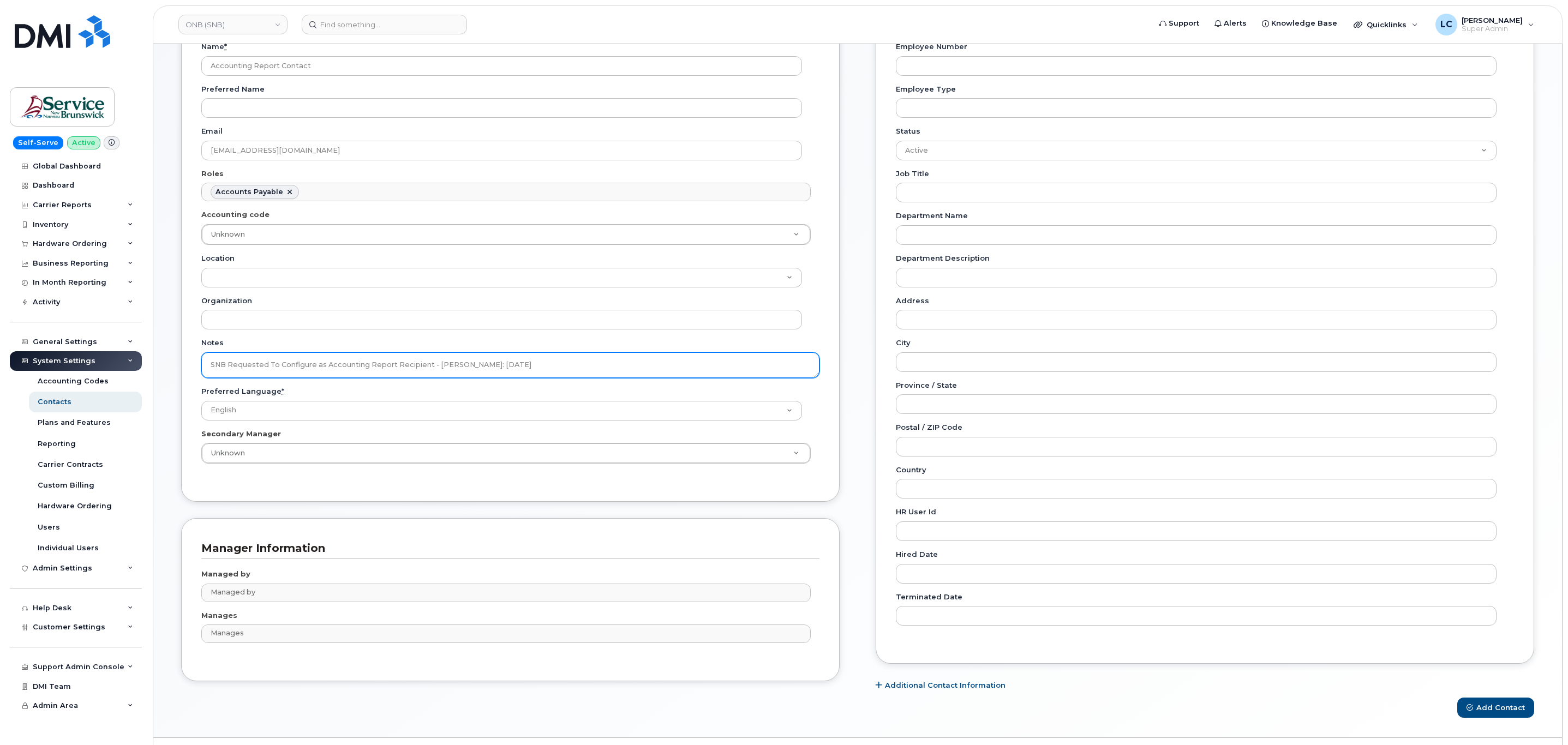
scroll to position [143, 0]
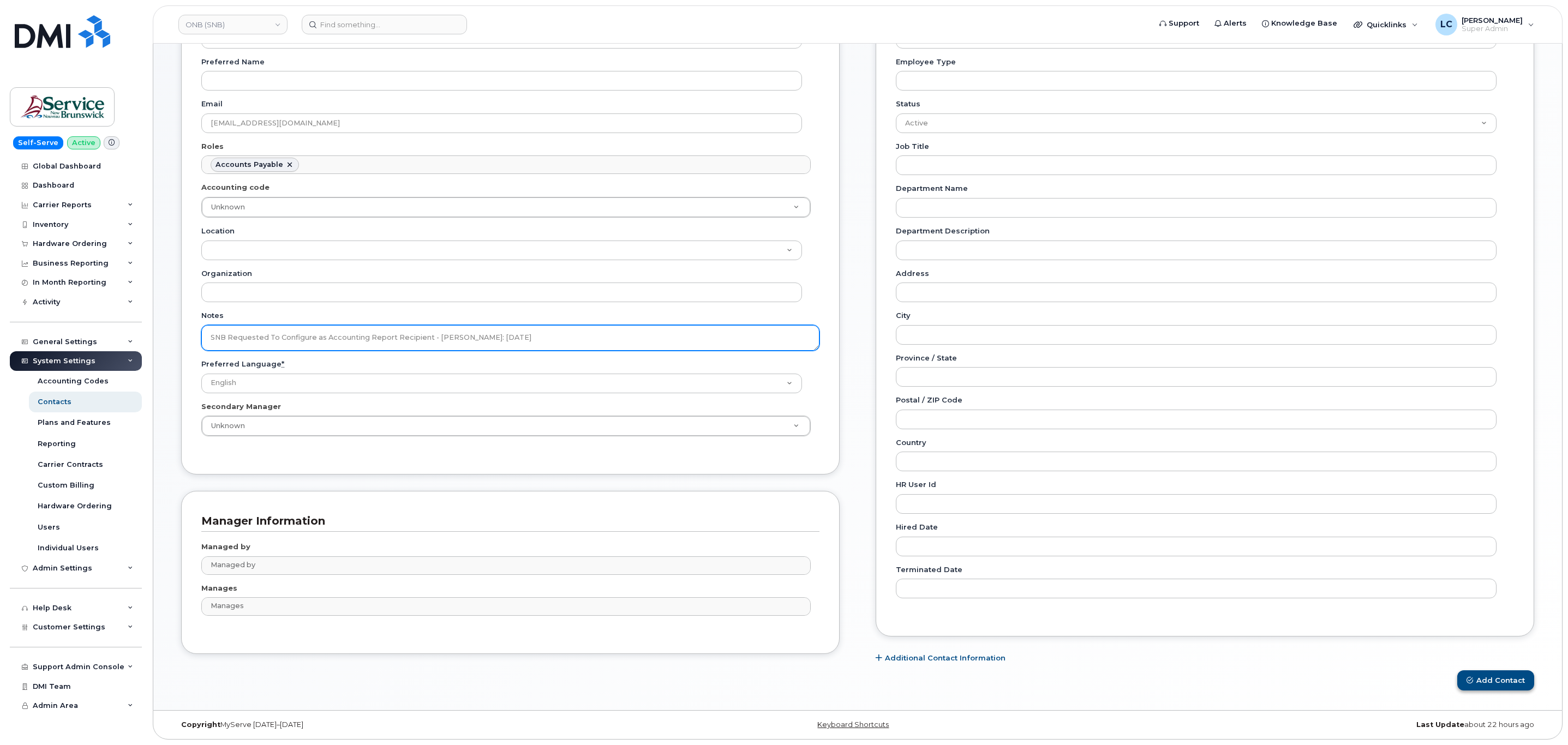
type textarea "SNB Requested To Configure as Accounting Report Recipient - Per Eric: 10/08/2025"
click at [1498, 674] on button "Add Contact" at bounding box center [1495, 680] width 77 height 20
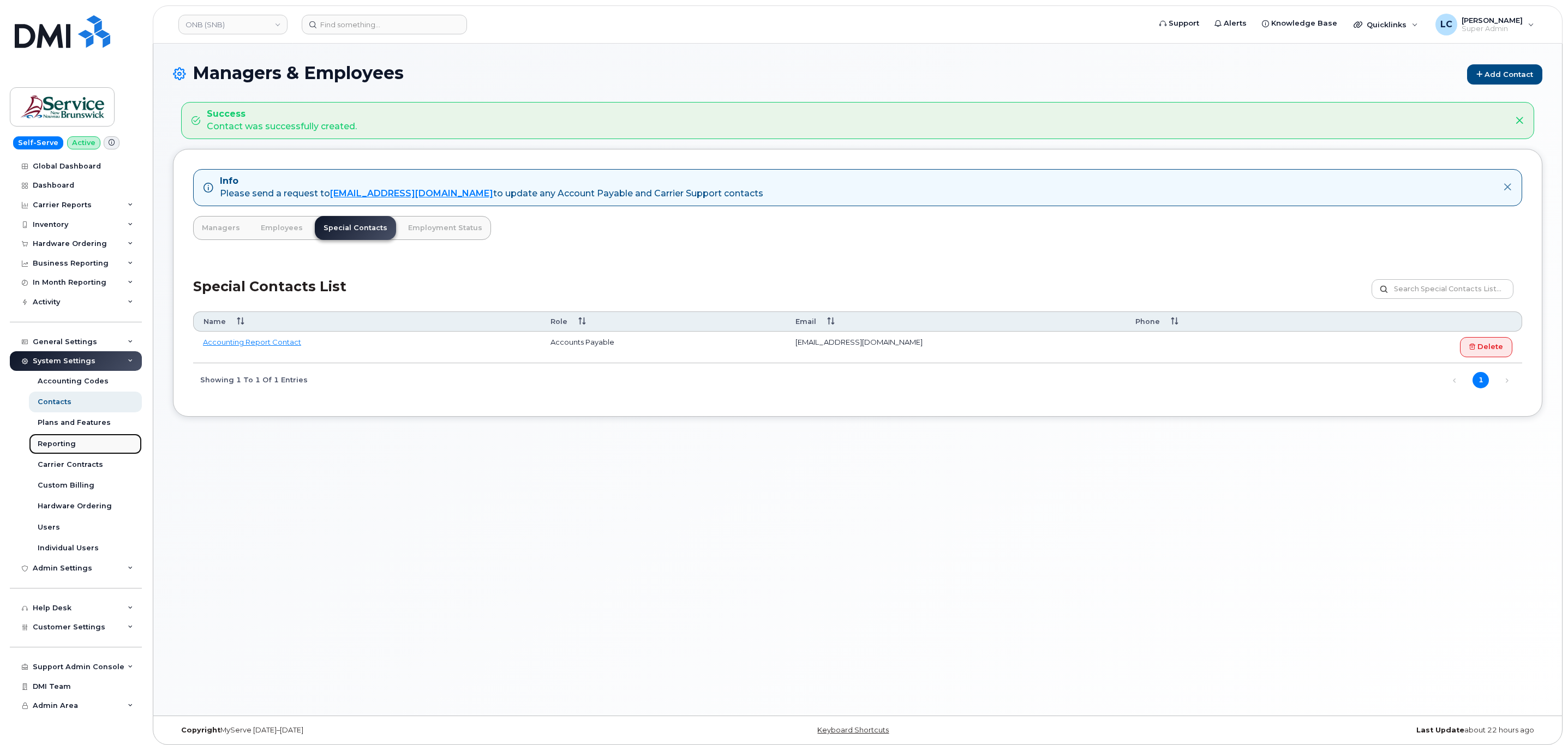
click at [62, 446] on div "Reporting" at bounding box center [56, 444] width 38 height 10
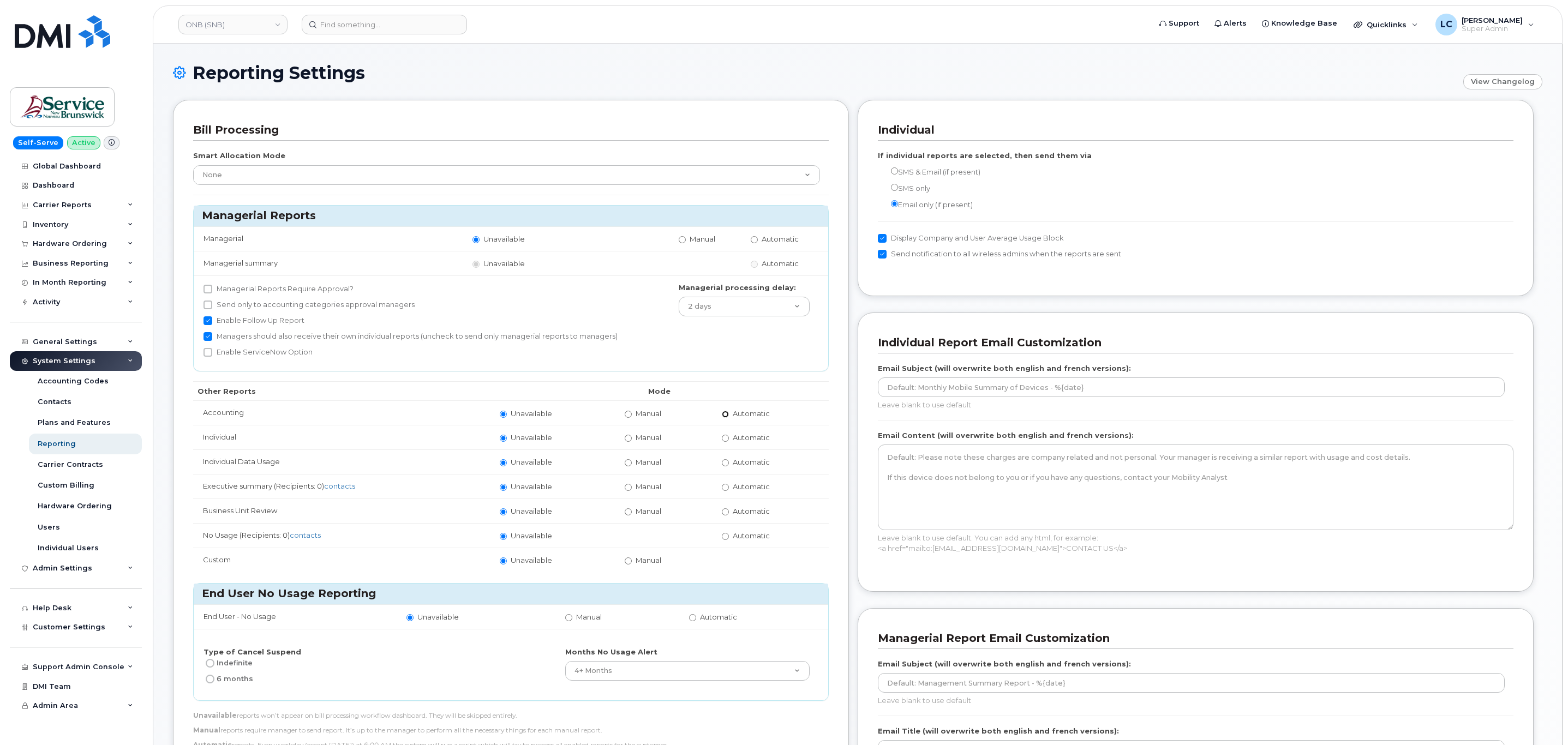
click at [727, 415] on input "Automatic" at bounding box center [725, 414] width 7 height 7
radio input "true"
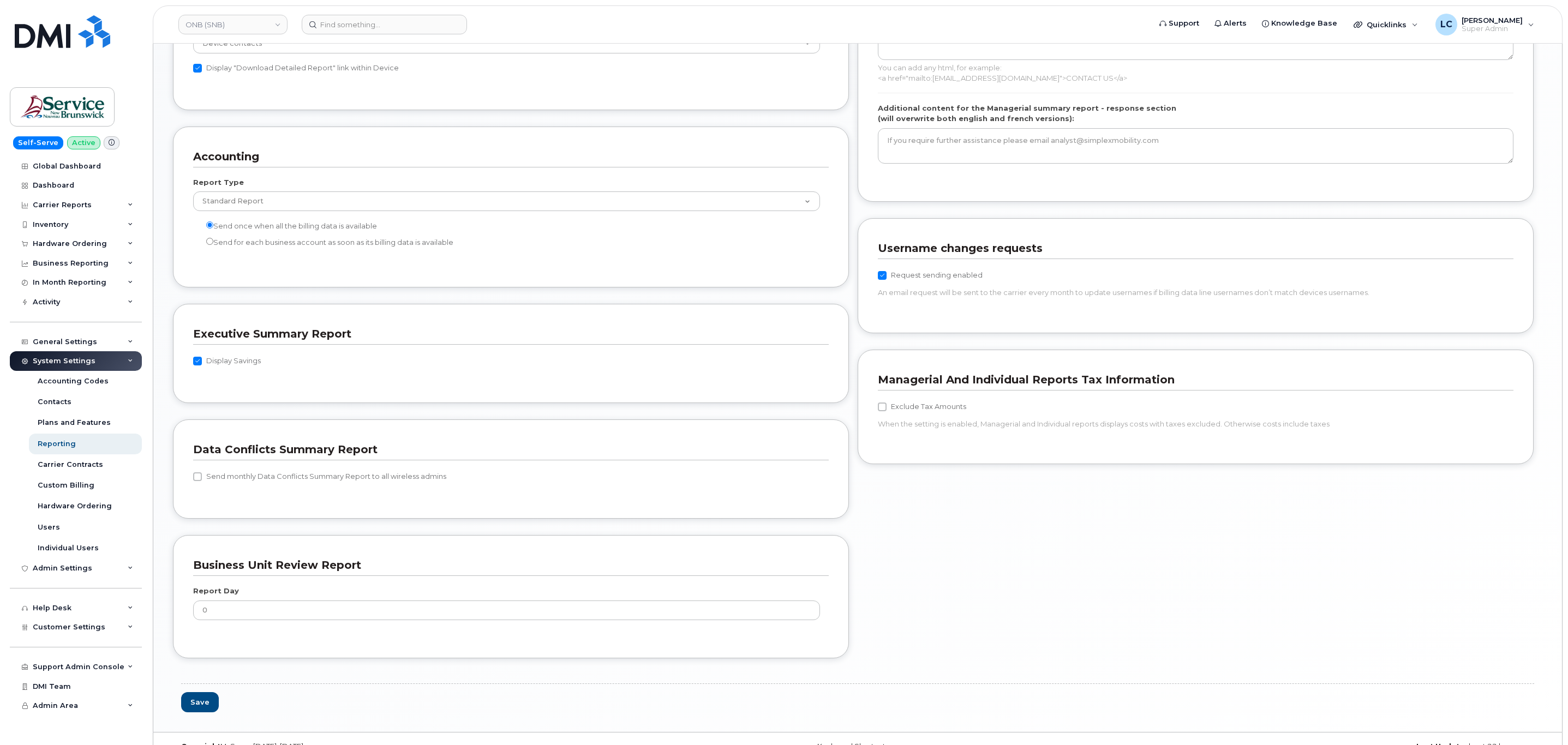
scroll to position [862, 0]
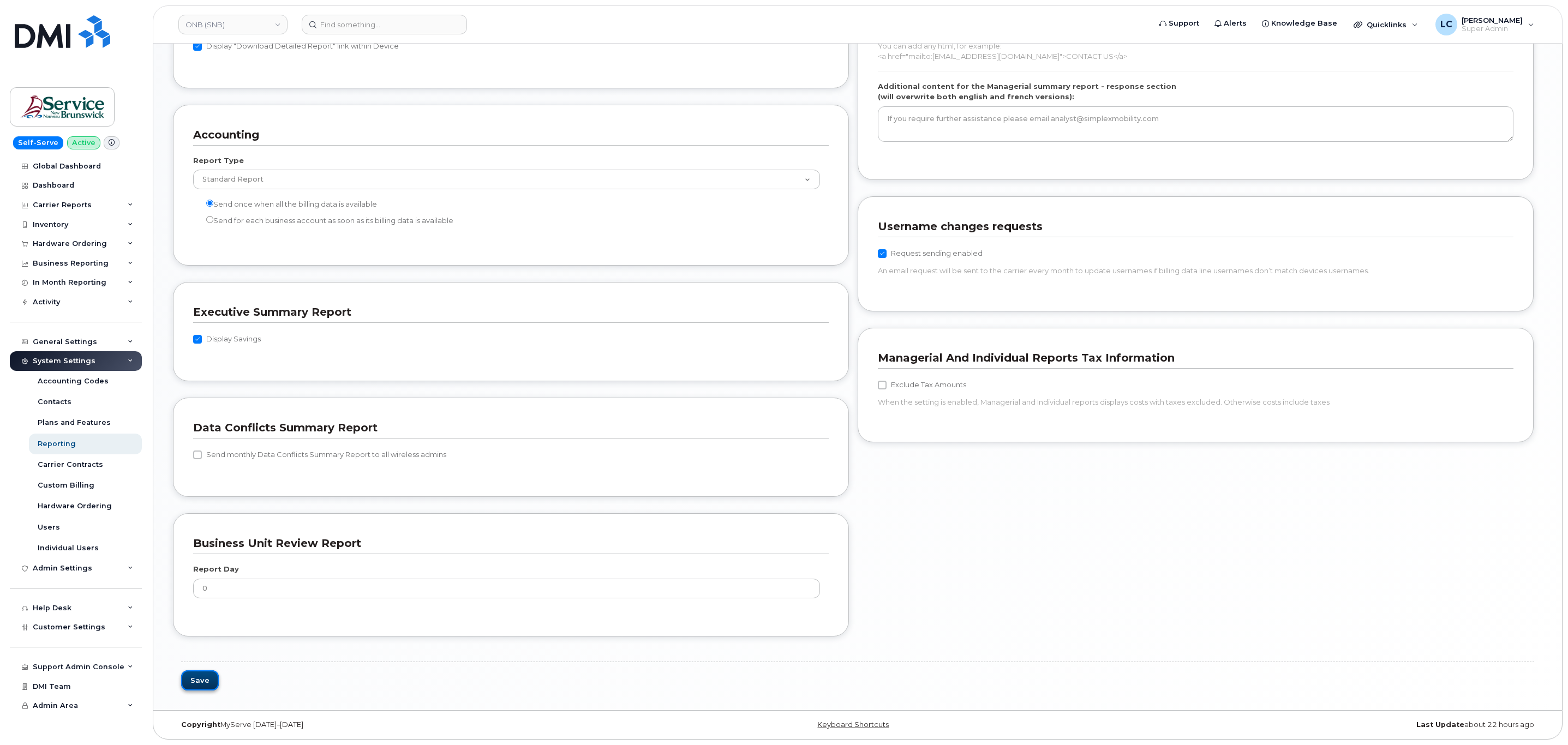
click at [215, 671] on button "Save" at bounding box center [200, 680] width 38 height 20
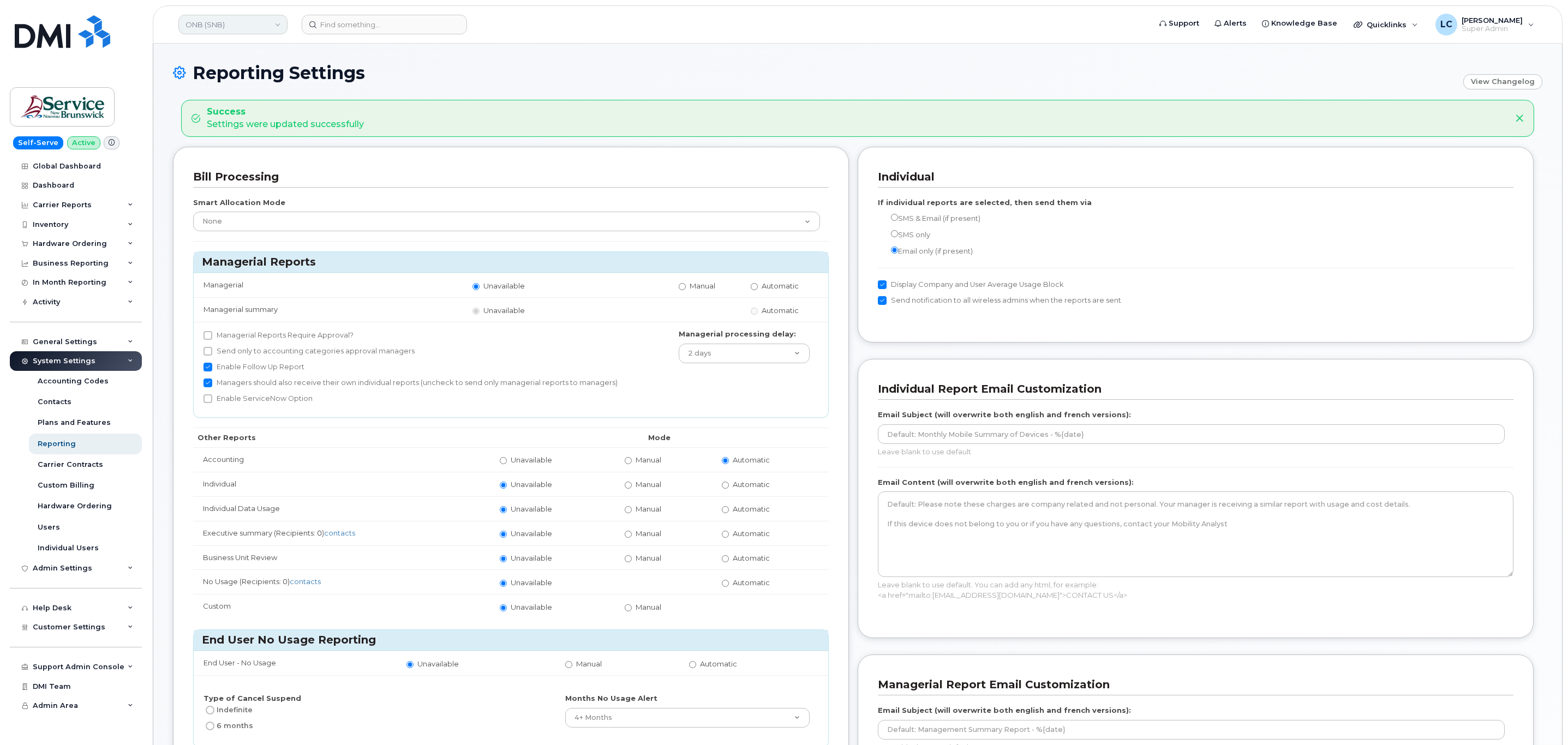
click at [244, 28] on link "ONB (SNB)" at bounding box center [233, 24] width 109 height 19
click at [239, 48] on input at bounding box center [260, 52] width 143 height 19
type input "PETL"
click at [242, 101] on link "PETL (SNB)" at bounding box center [260, 103] width 160 height 22
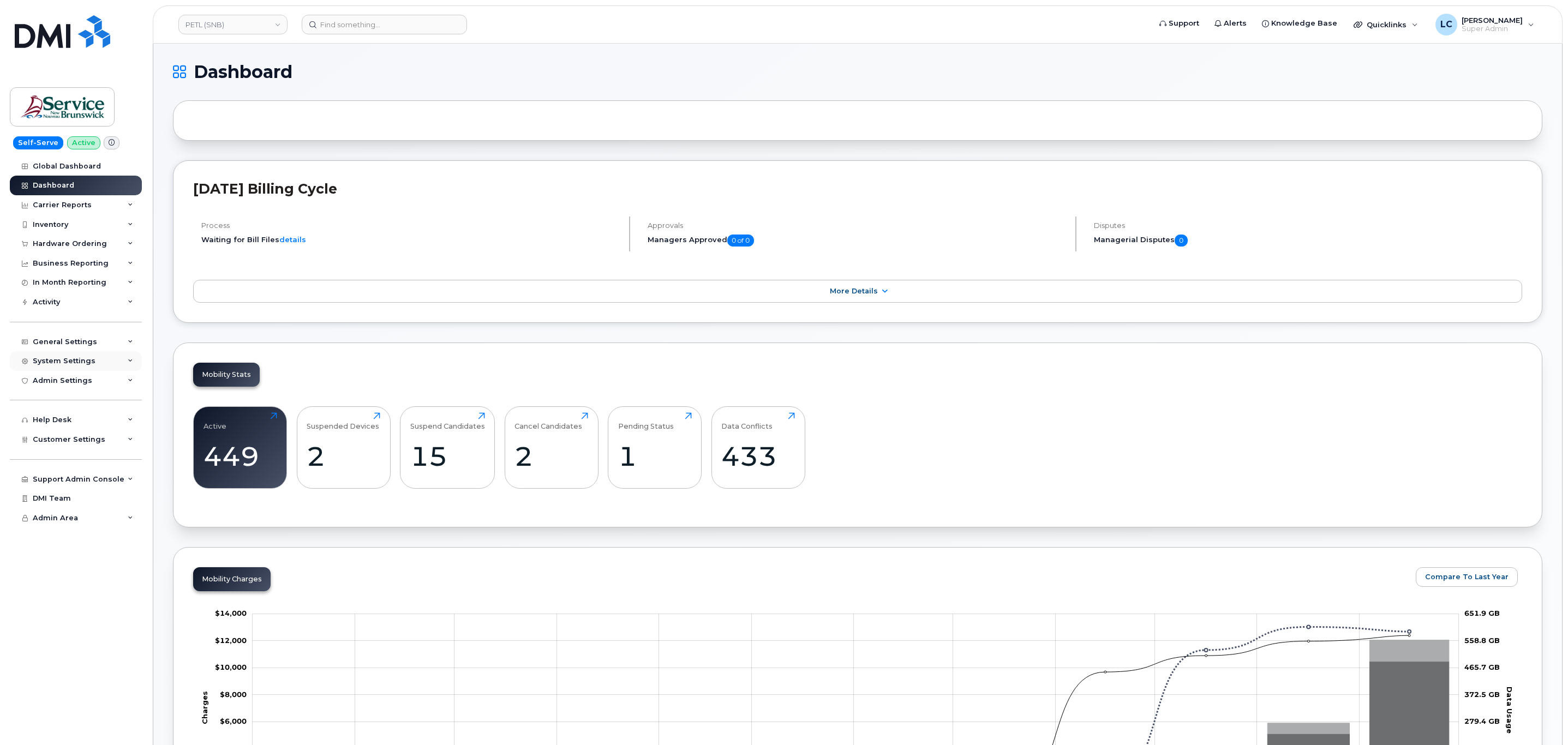
click at [94, 352] on div "System Settings" at bounding box center [76, 360] width 132 height 19
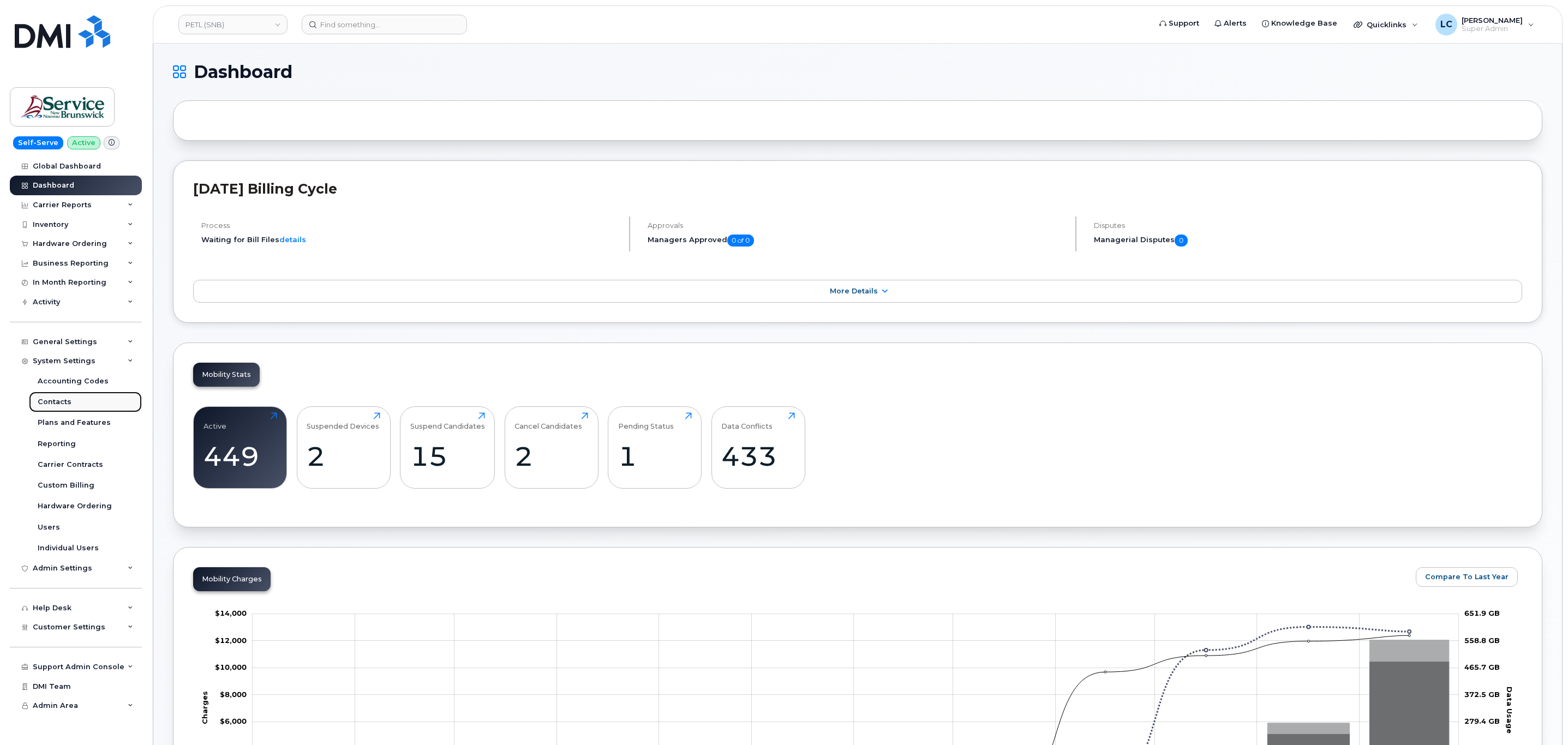
click at [86, 396] on link "Contacts" at bounding box center [85, 401] width 113 height 21
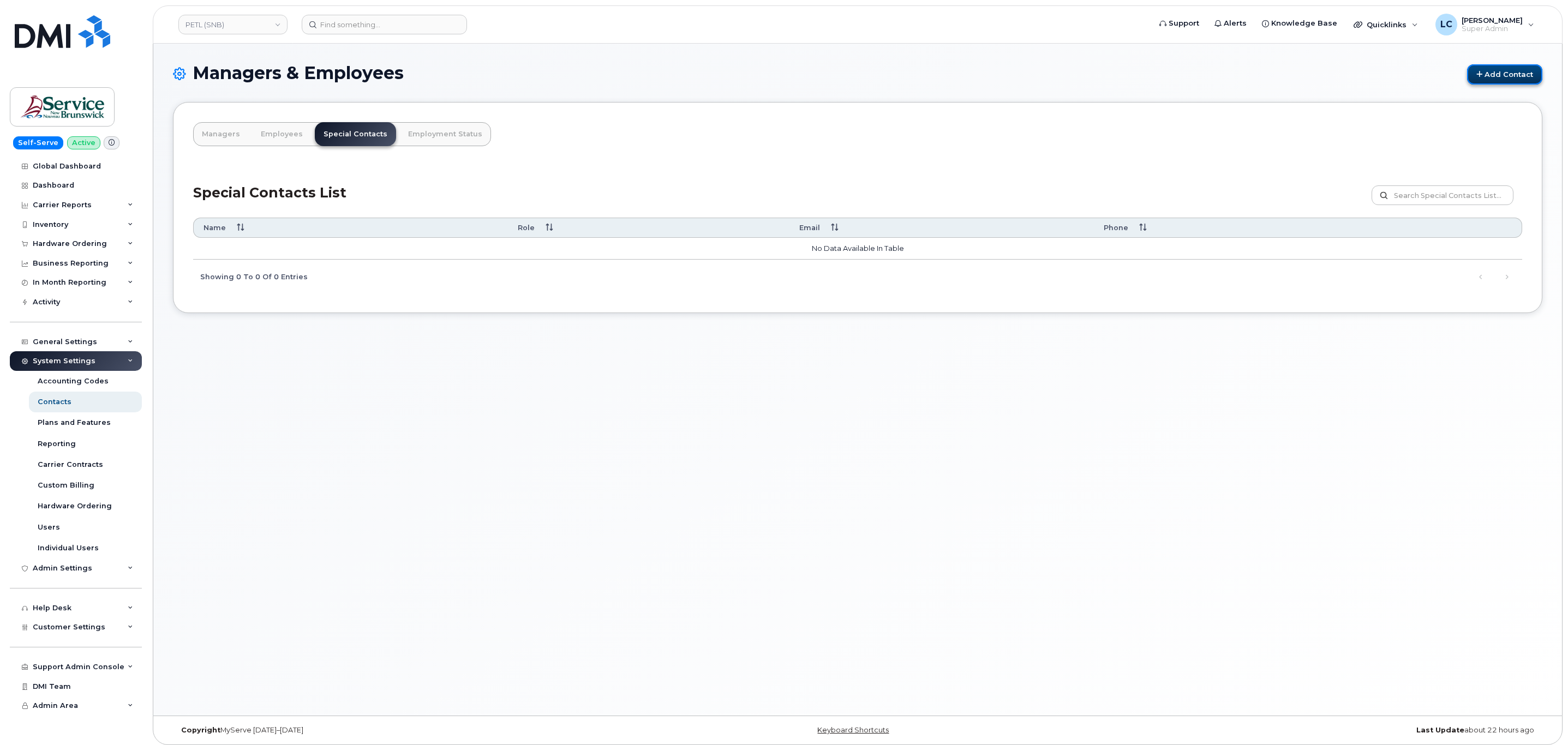
click at [1512, 70] on link "Add Contact" at bounding box center [1504, 74] width 75 height 20
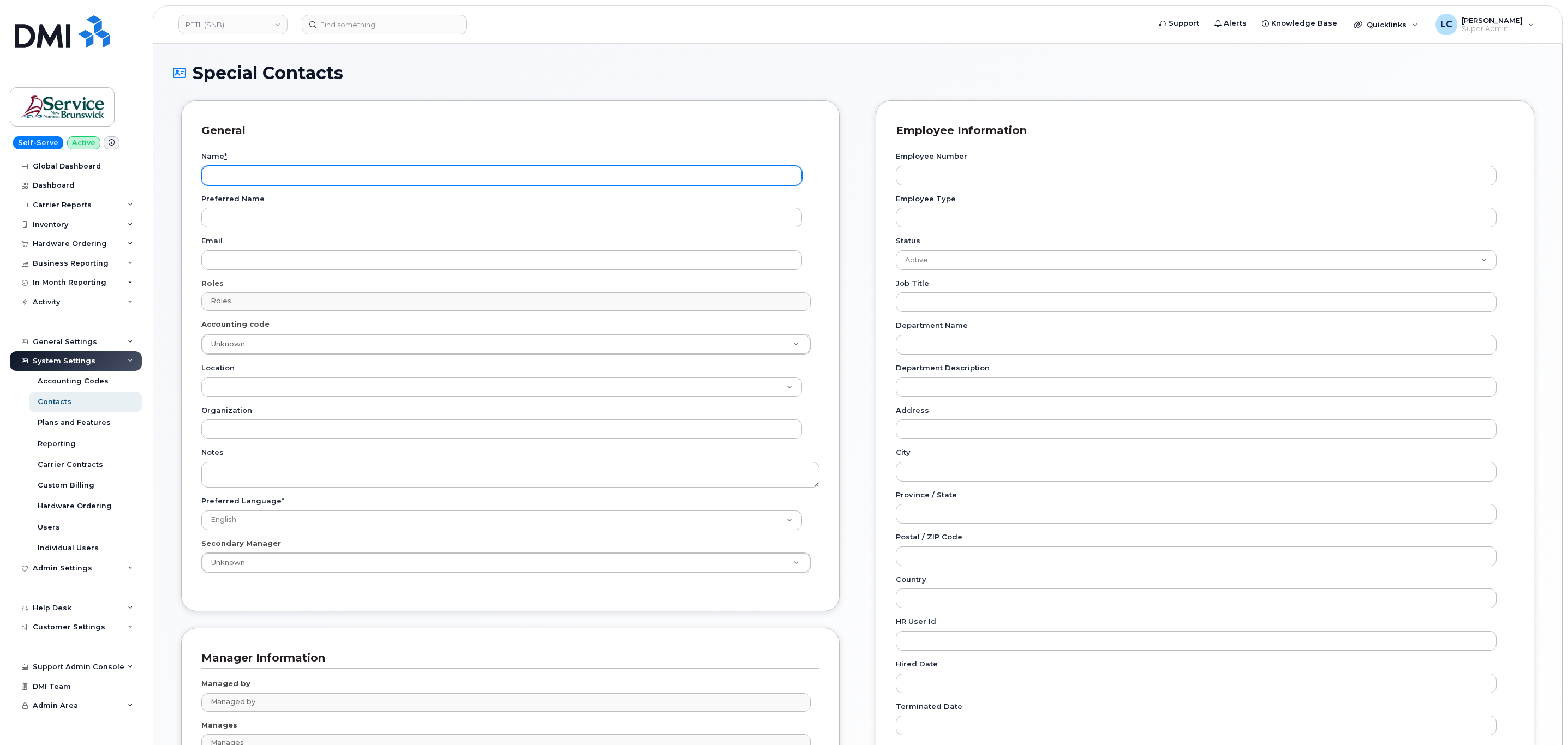
click at [267, 175] on input "Name *" at bounding box center [501, 175] width 601 height 19
paste input "Accounting Report Contact"
type input "Accounting Report Contact"
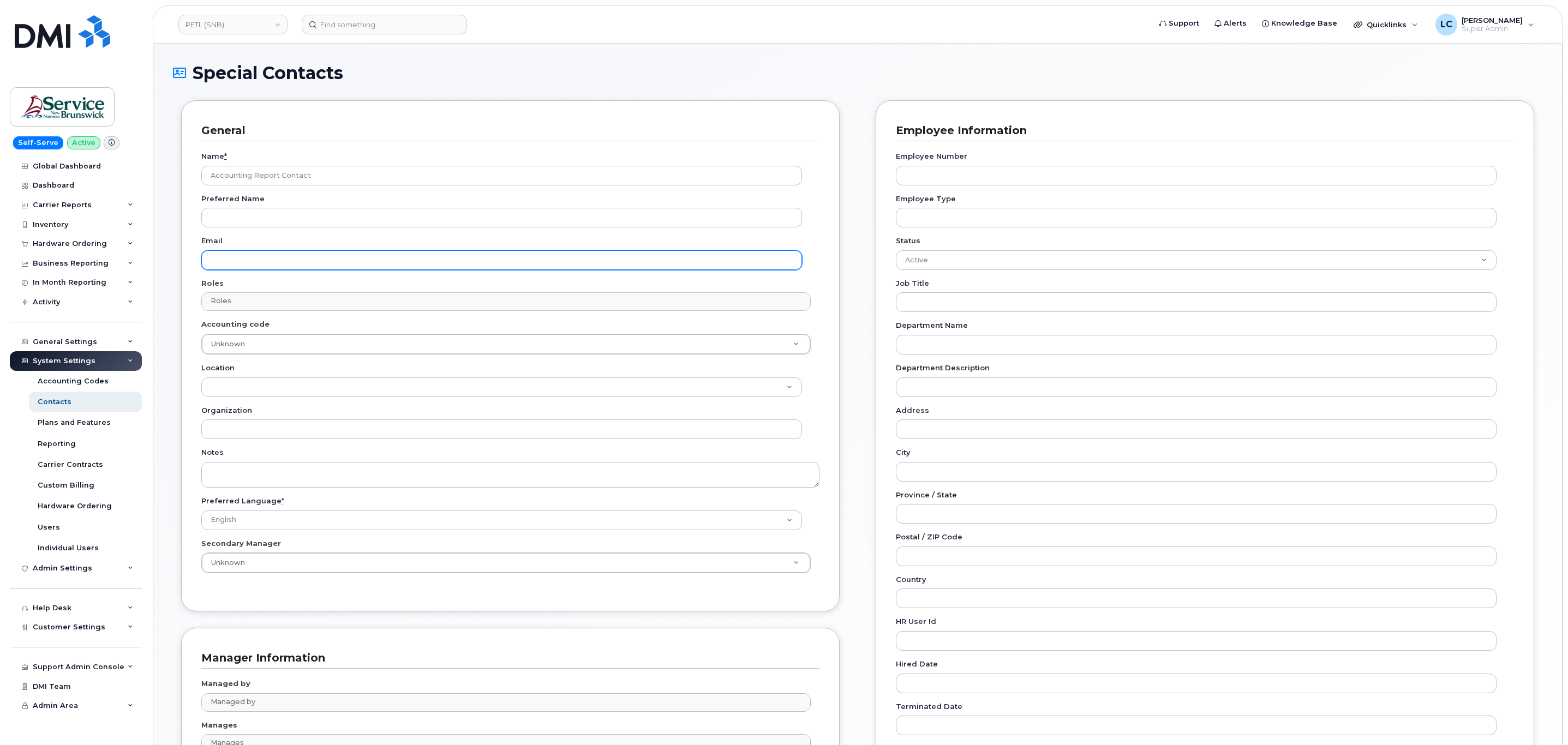
click at [272, 262] on input "Email" at bounding box center [501, 260] width 601 height 19
paste input "telephonyservices@gnb.ca"
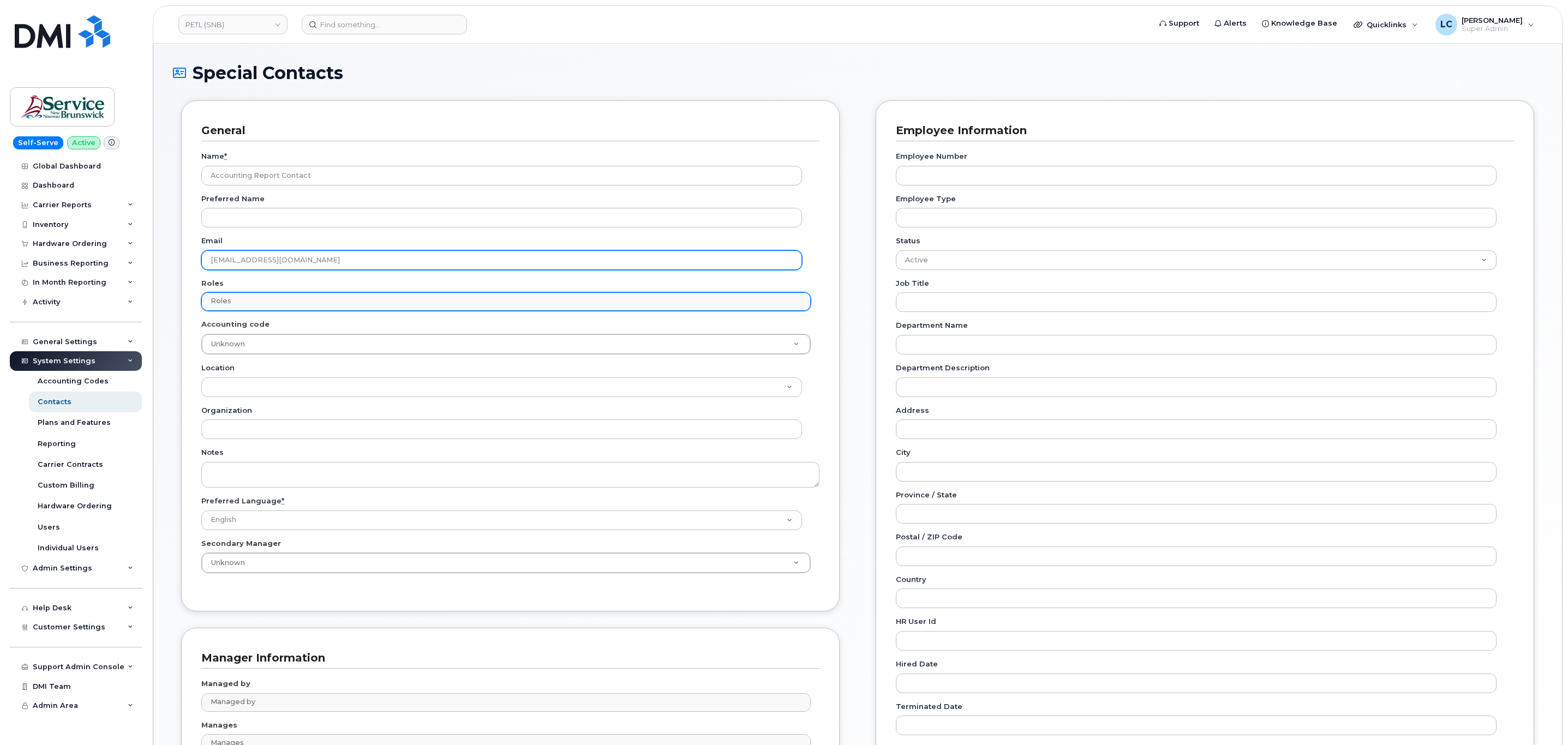
type input "telephonyservices@gnb.ca"
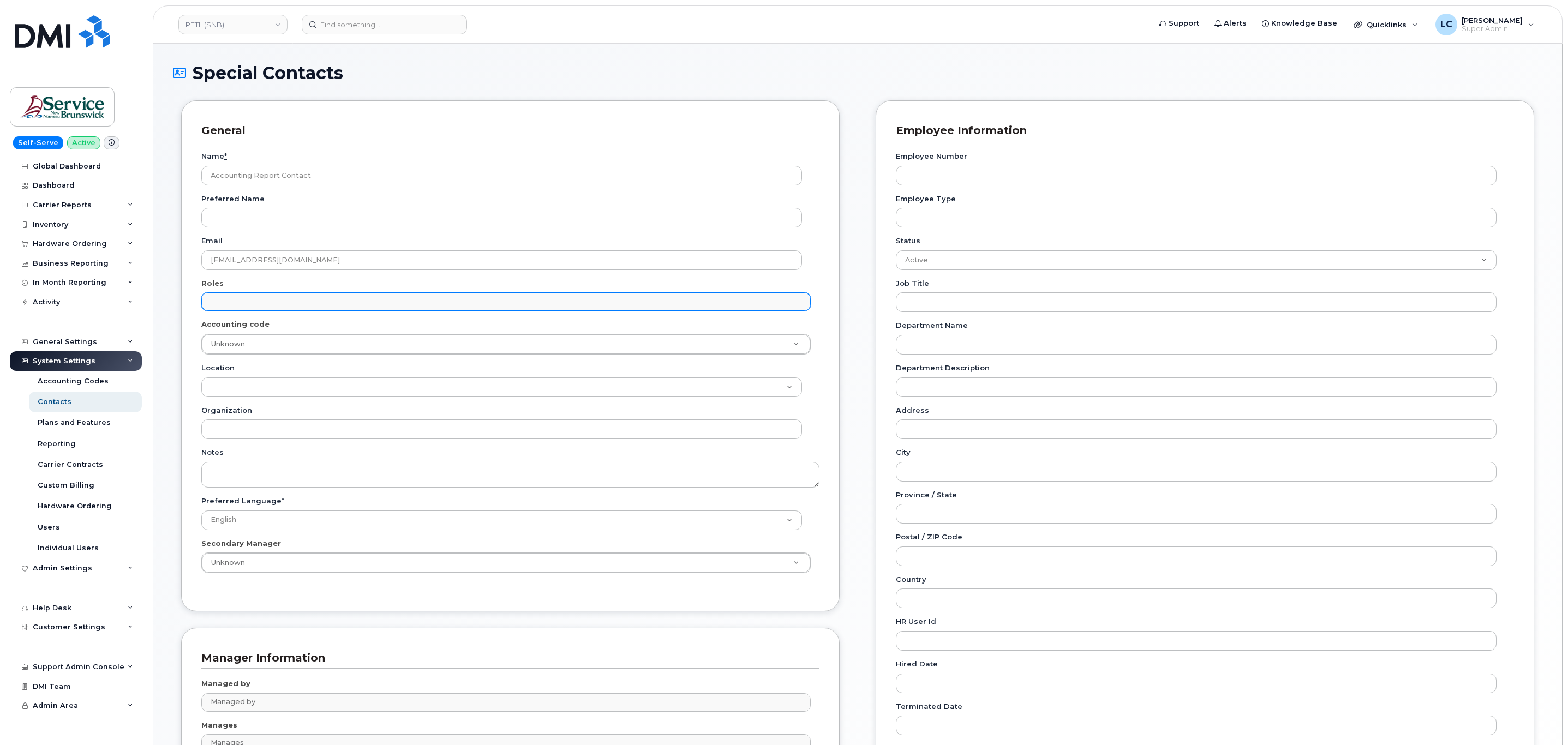
click at [256, 303] on input "text" at bounding box center [507, 301] width 599 height 15
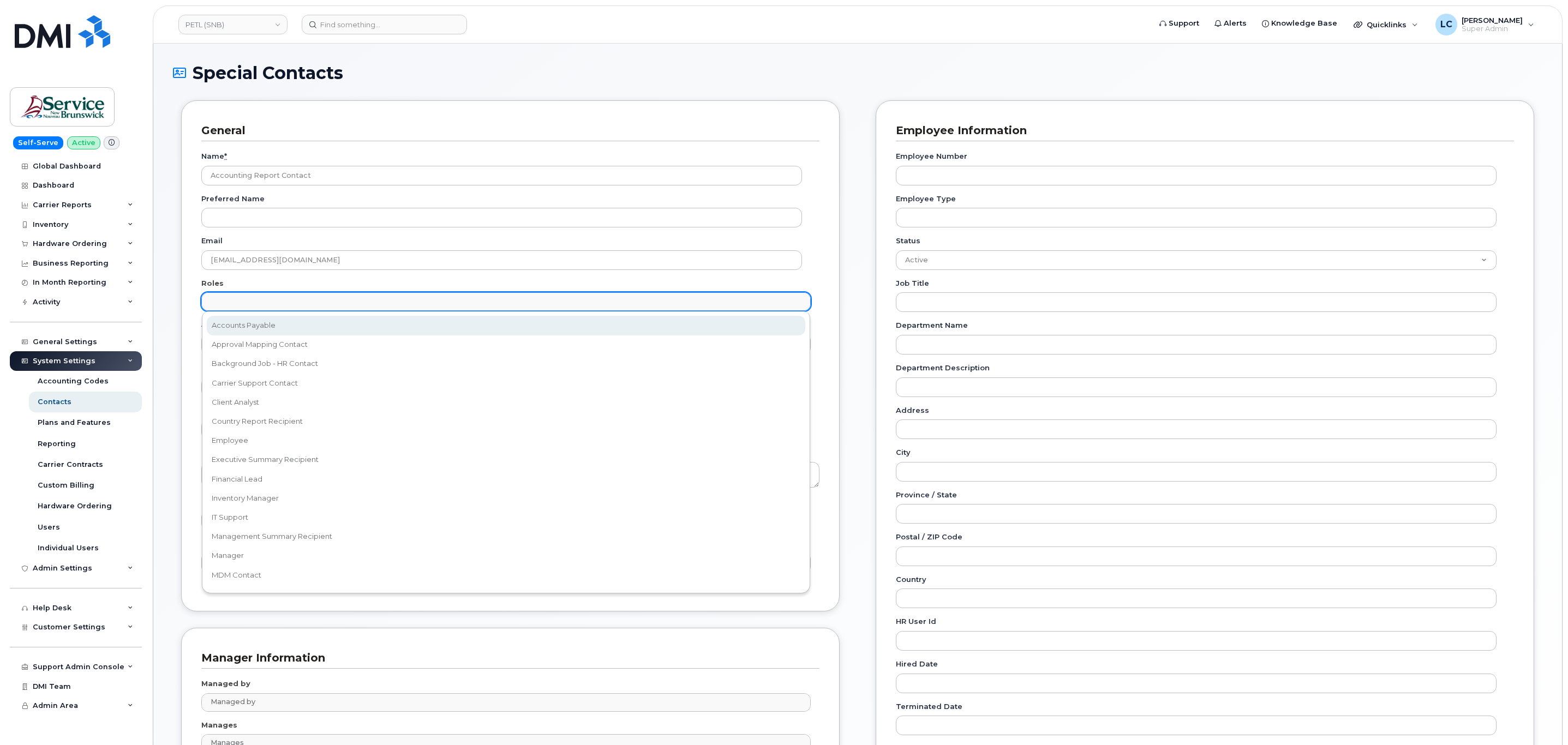
select select "5"
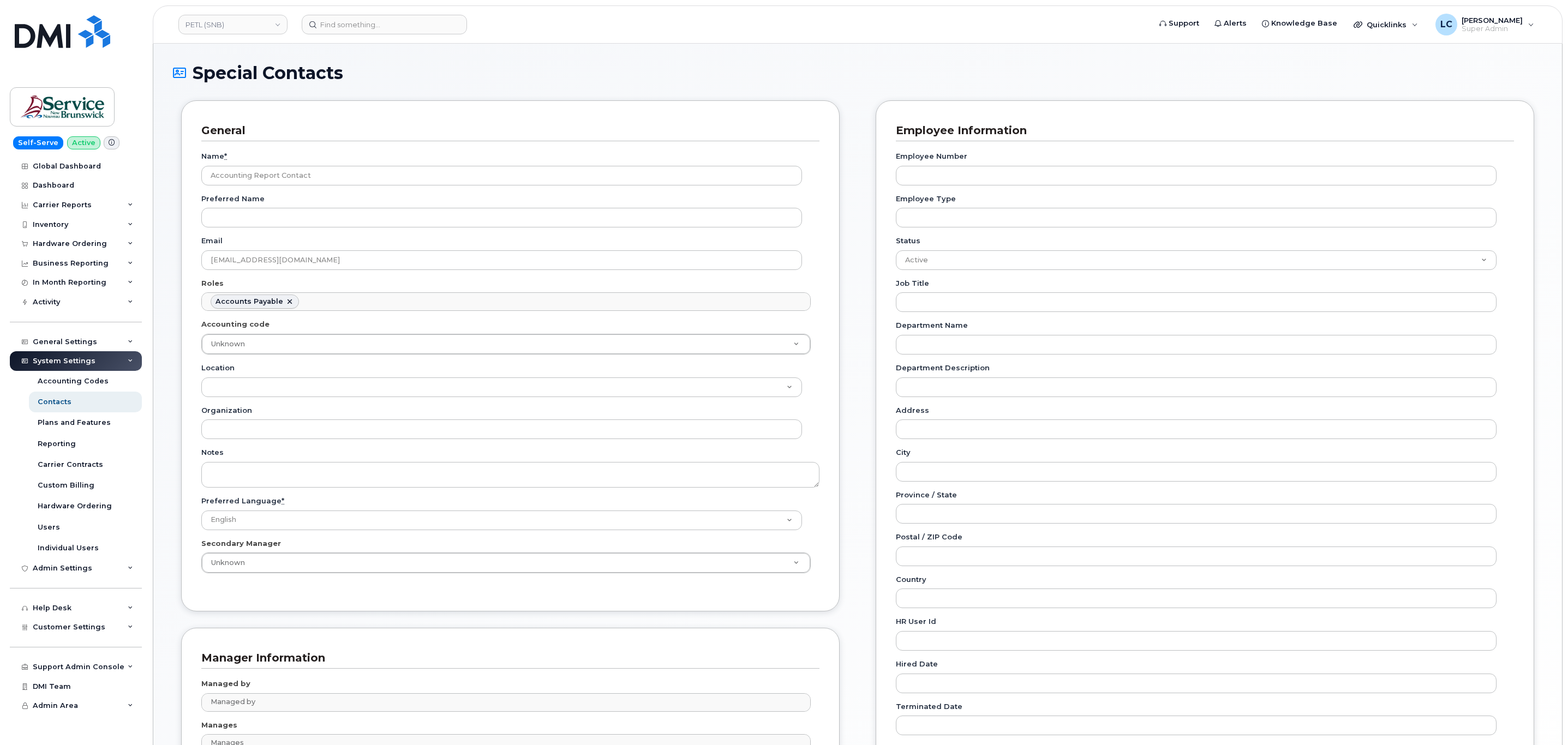
scroll to position [8, 0]
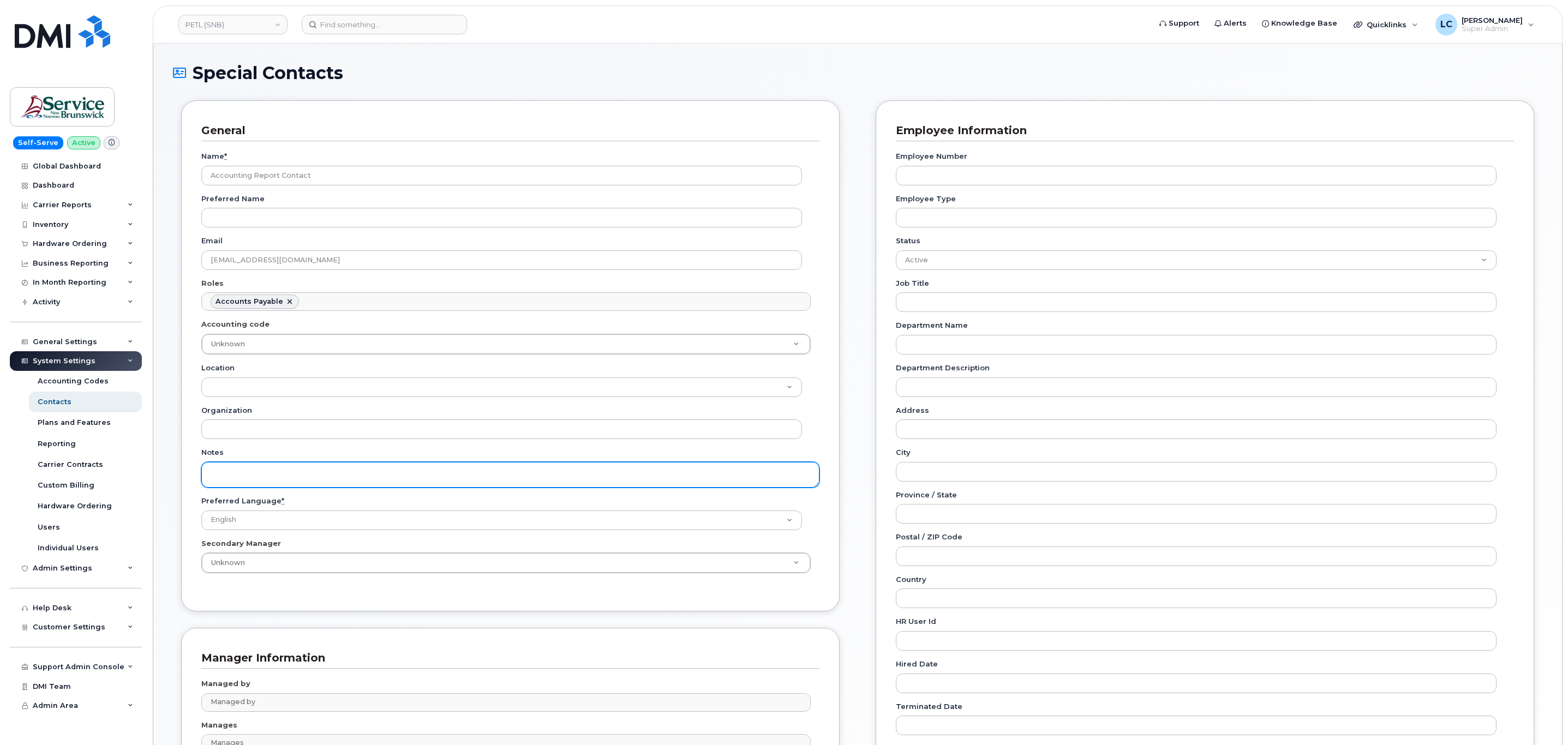
click at [320, 478] on textarea "Notes" at bounding box center [510, 474] width 618 height 25
paste textarea "SNB Requested To Configure as Accounting Report Recipient - Per Eric: 10/08/2025"
click at [550, 478] on textarea "SNB Requested To Configure as Accounting Report Recipient - Per Eric: 10/08/2025" at bounding box center [510, 474] width 618 height 25
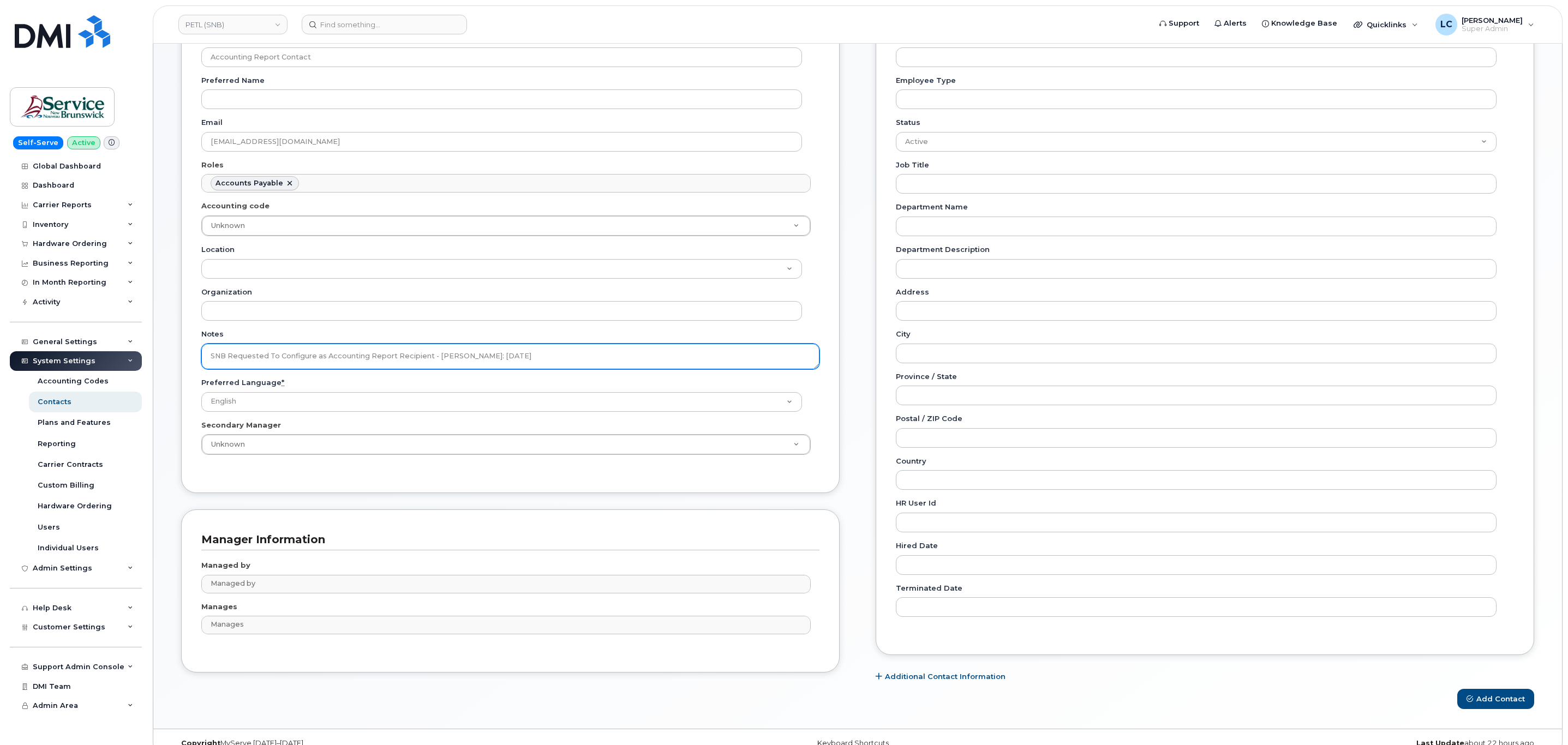
scroll to position [143, 0]
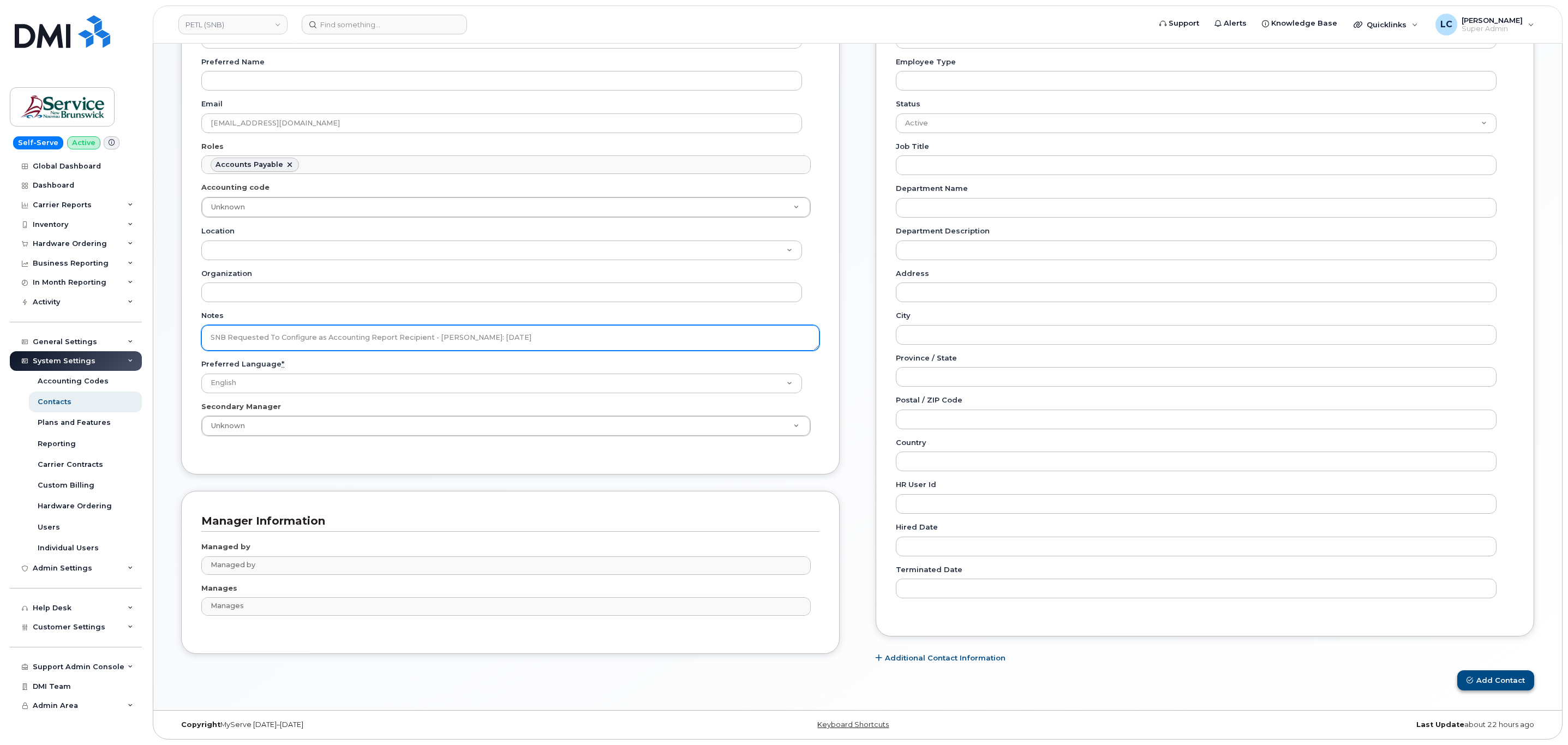
type textarea "SNB Requested To Configure as Accounting Report Recipient - Per Eric: 10/08/2025"
click at [1488, 679] on button "Add Contact" at bounding box center [1495, 680] width 77 height 20
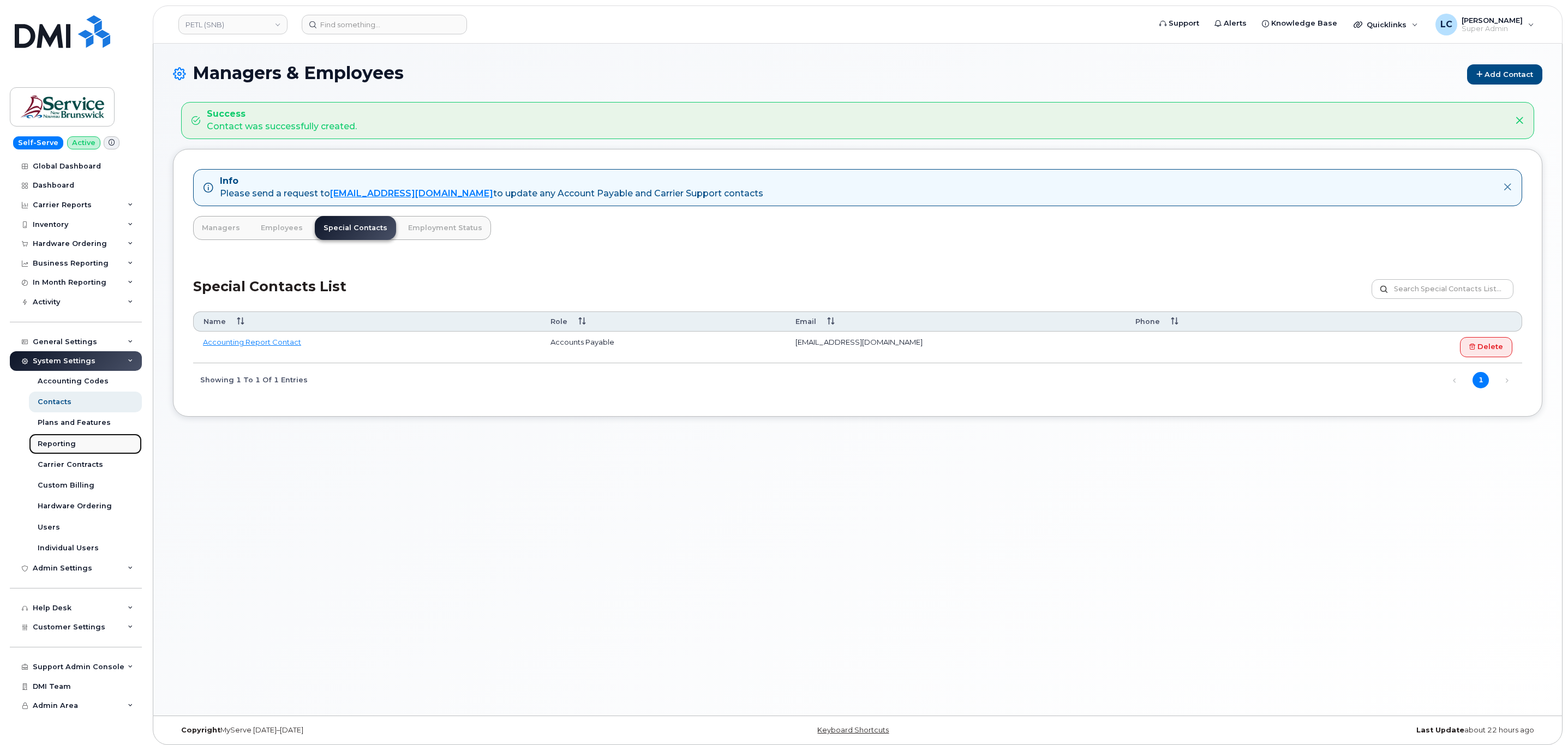
click at [77, 442] on link "Reporting" at bounding box center [85, 444] width 113 height 21
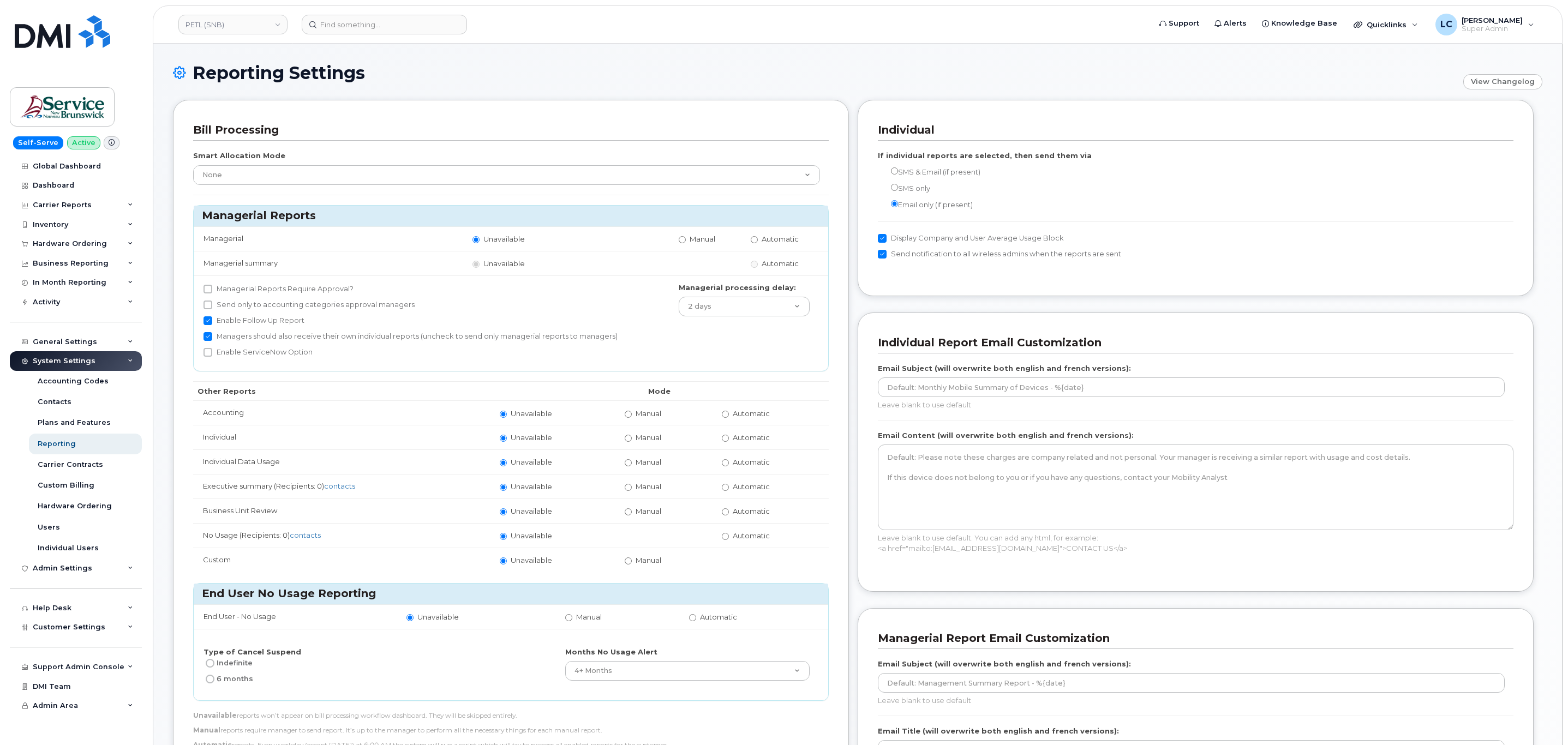
click at [731, 413] on label "Automatic" at bounding box center [746, 413] width 48 height 10
click at [729, 413] on input "Automatic" at bounding box center [725, 414] width 7 height 7
radio input "true"
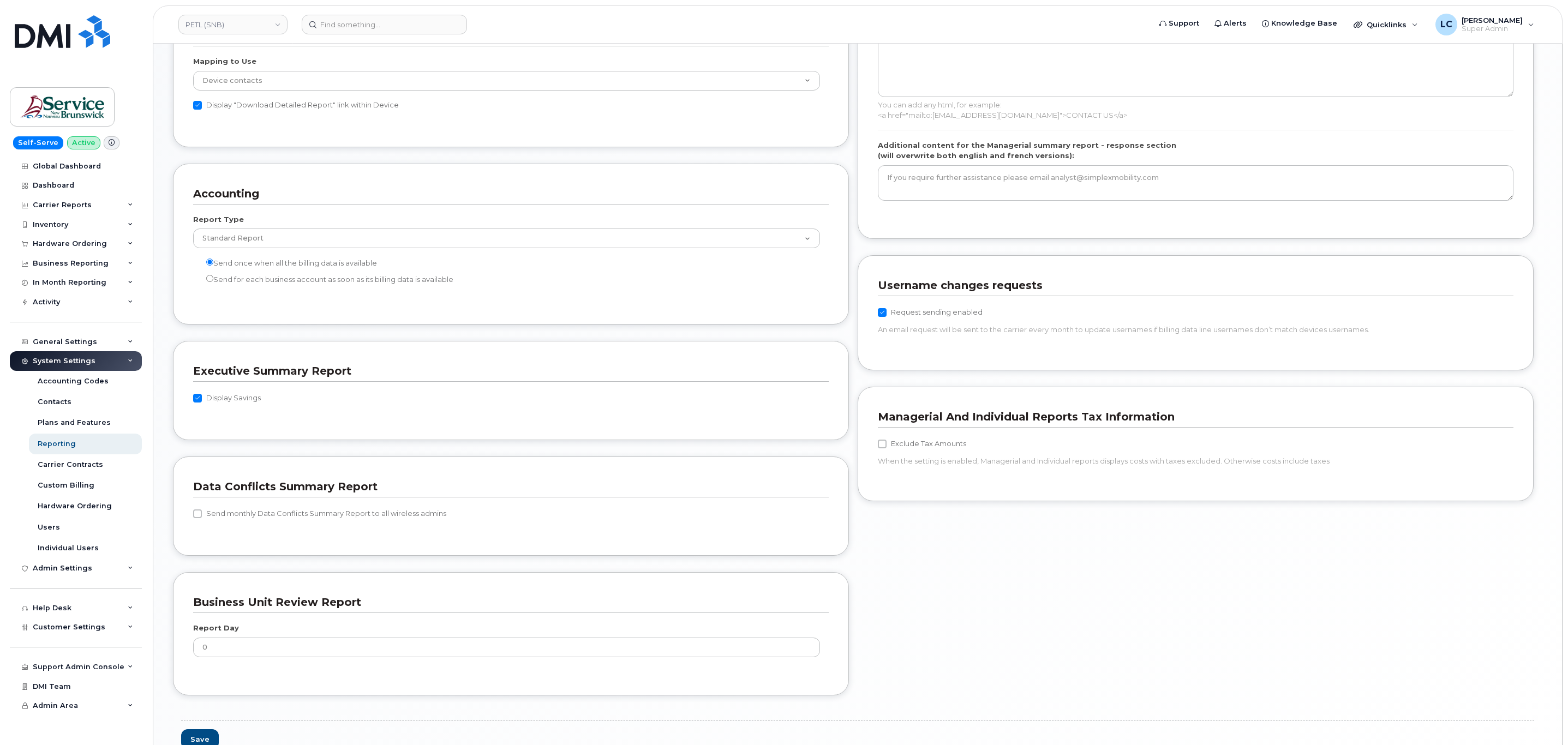
scroll to position [862, 0]
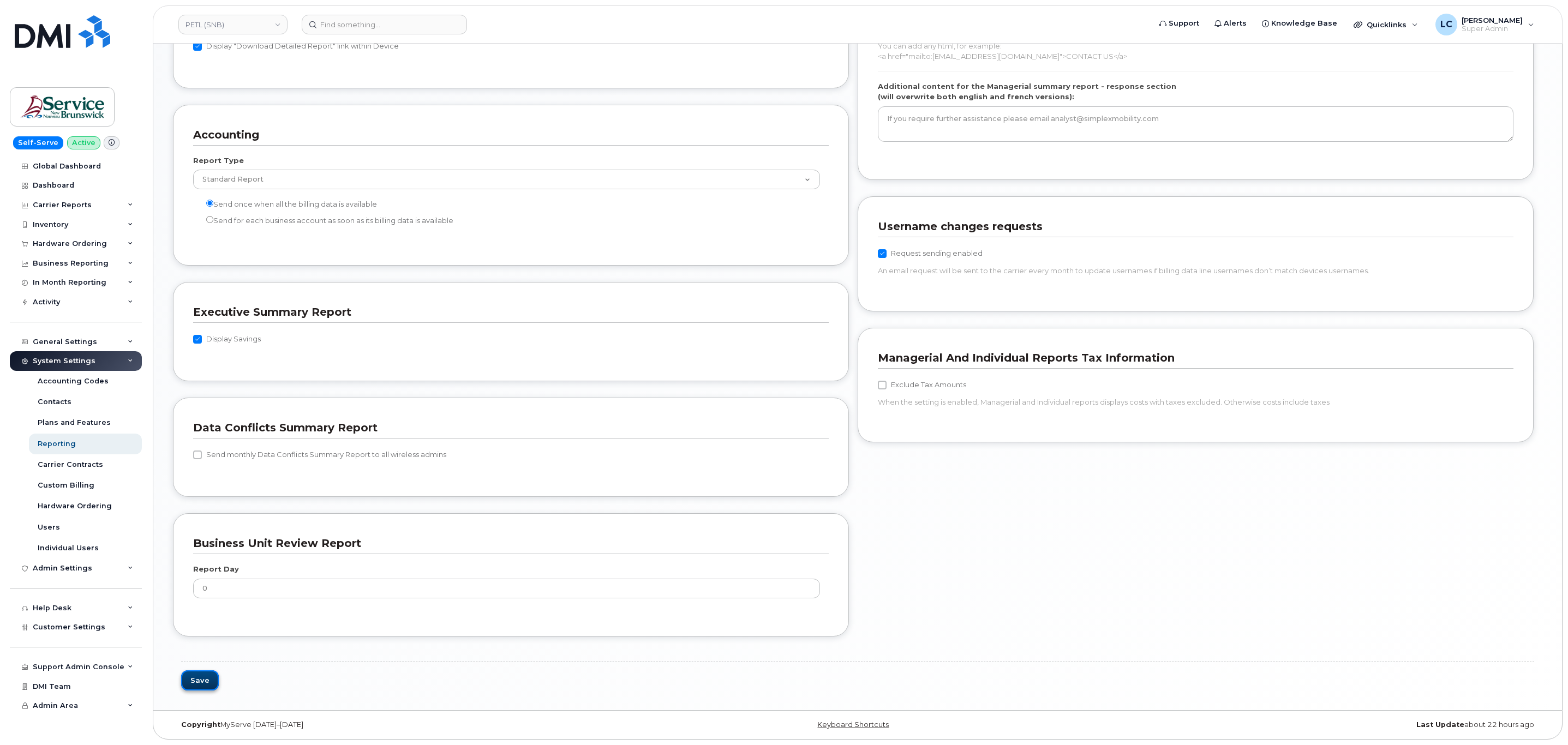
click at [196, 681] on button "Save" at bounding box center [200, 680] width 38 height 20
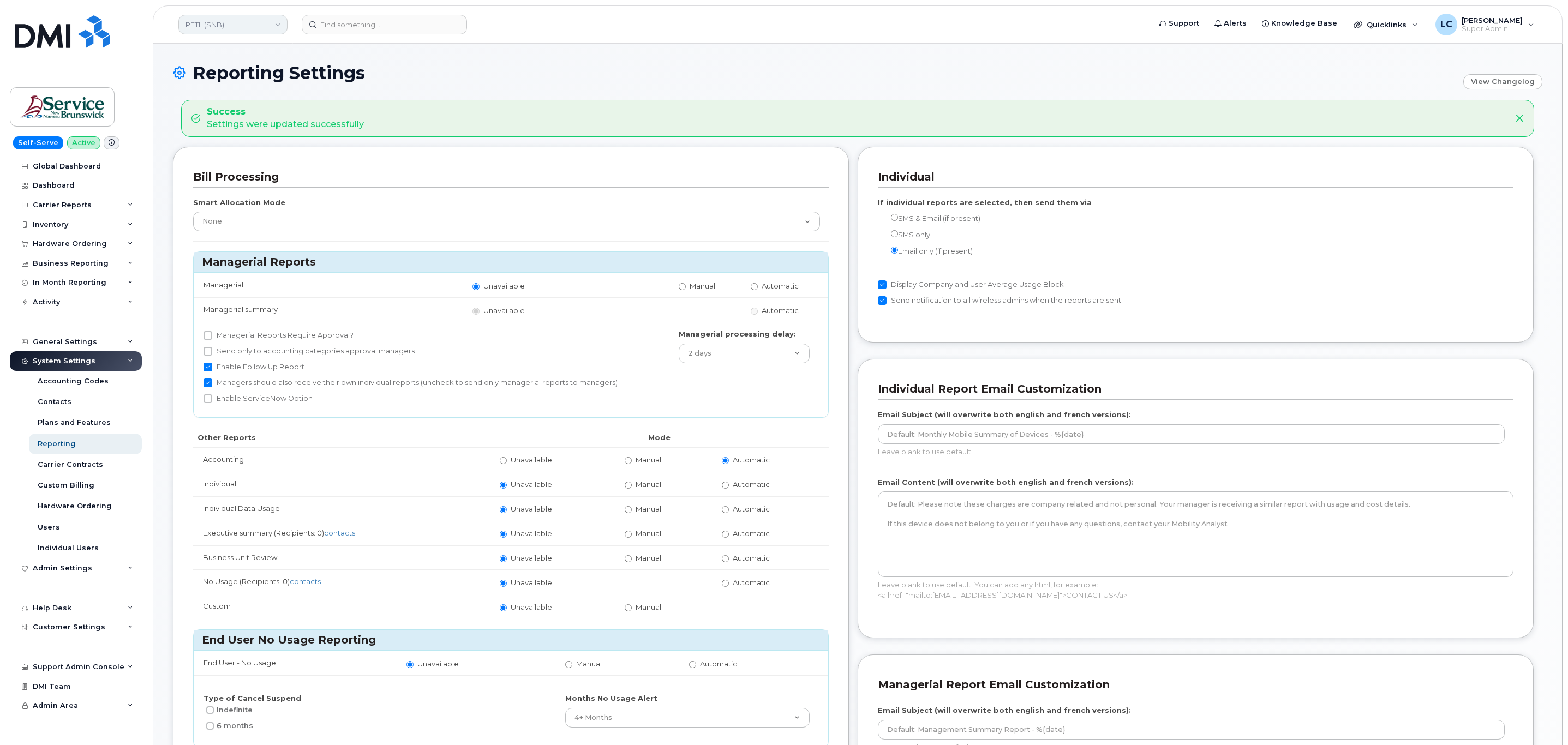
click at [242, 28] on link "PETL (SNB)" at bounding box center [233, 24] width 109 height 19
click at [241, 51] on input at bounding box center [260, 52] width 143 height 19
type input "RDC (SNB)"
click at [251, 96] on link "RDC (SNB)" at bounding box center [260, 103] width 160 height 22
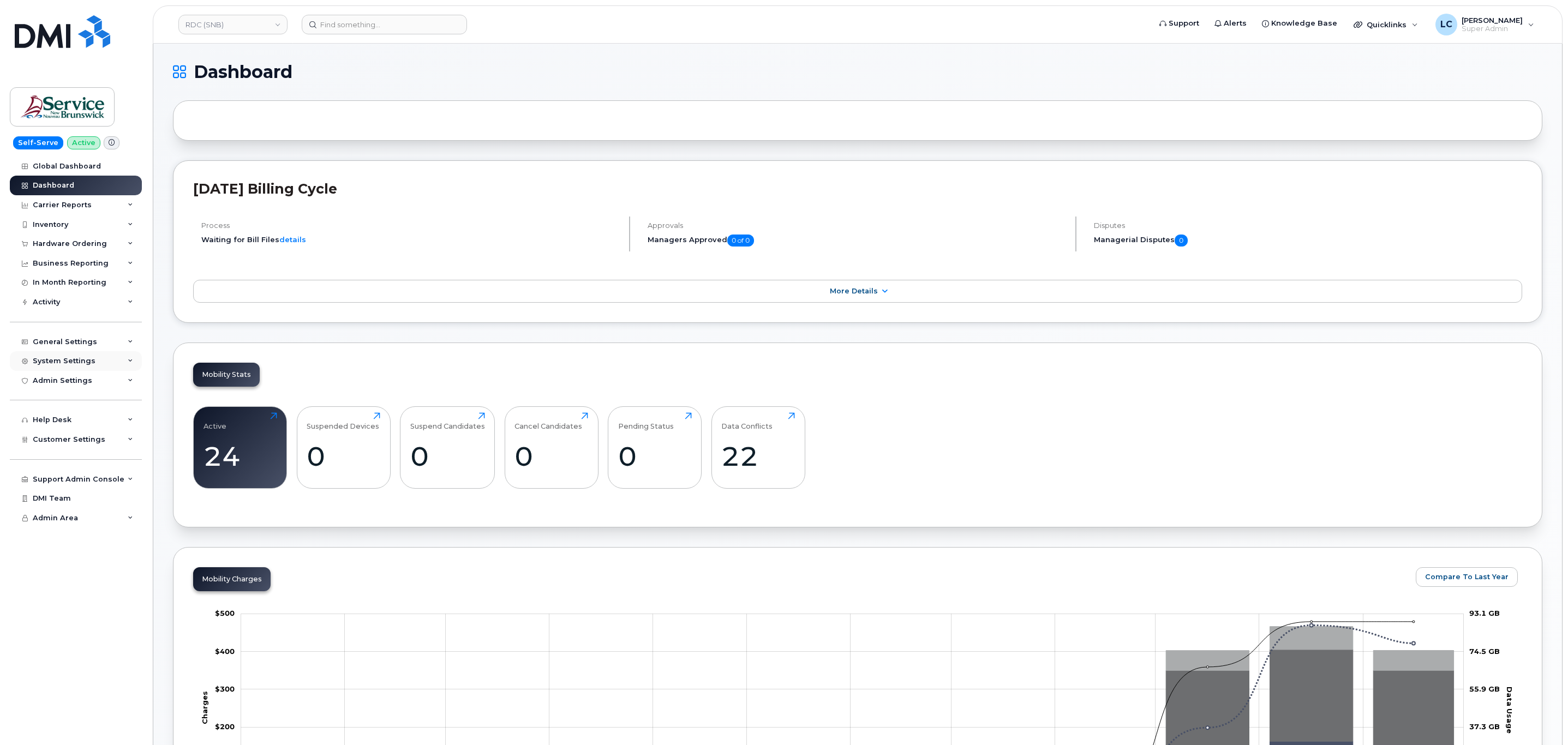
click at [87, 360] on div "System Settings" at bounding box center [64, 360] width 63 height 9
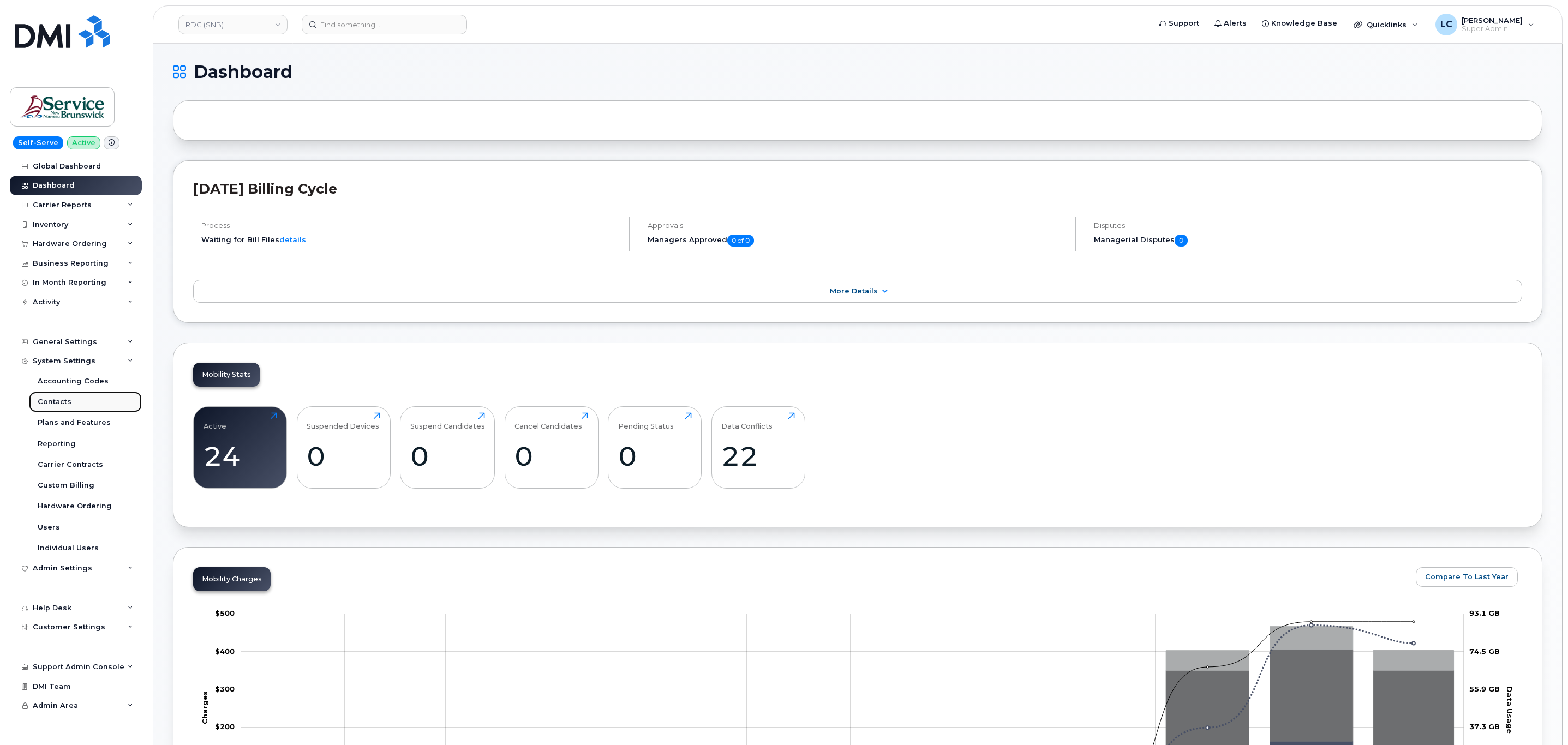
click at [82, 401] on link "Contacts" at bounding box center [85, 401] width 113 height 21
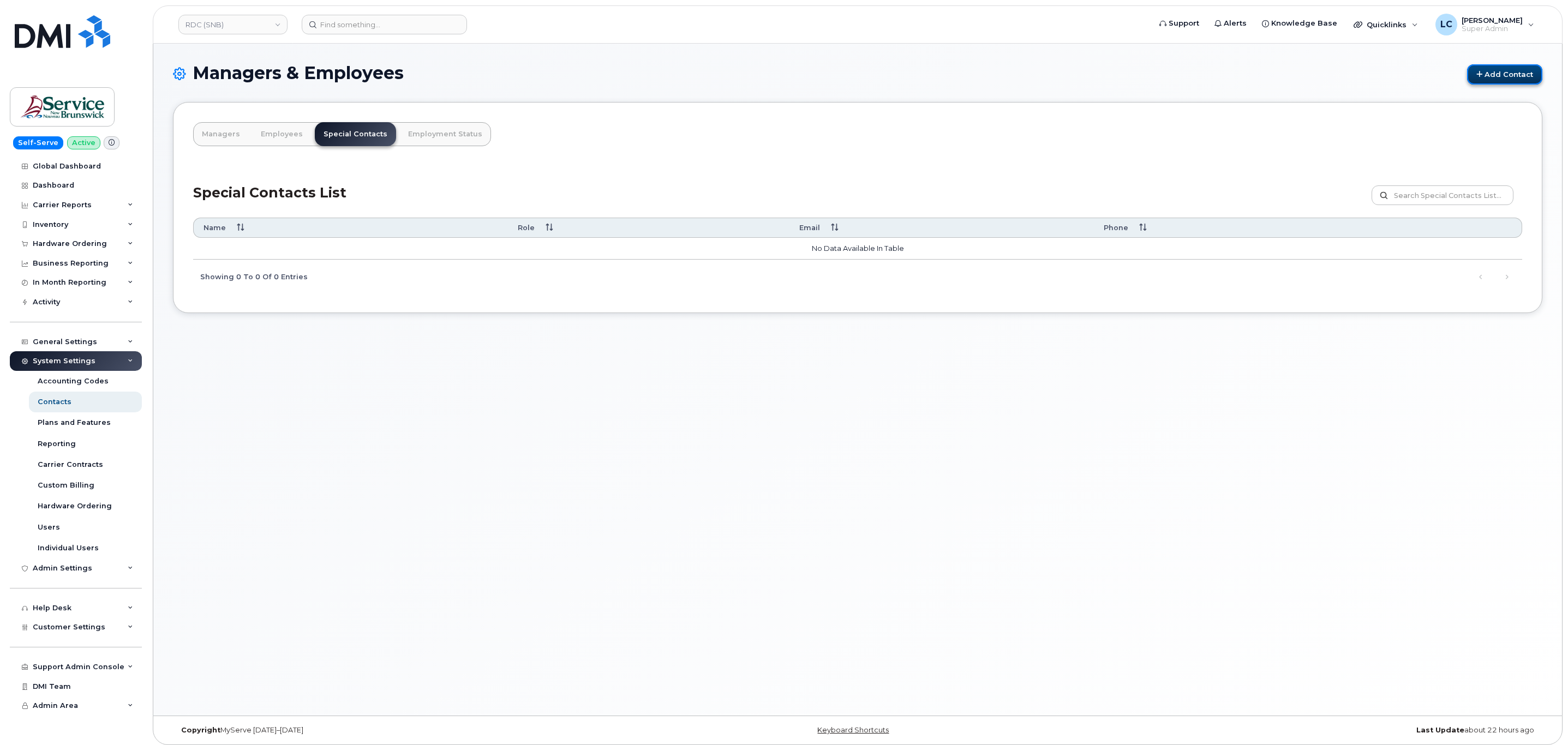
click at [1527, 69] on link "Add Contact" at bounding box center [1504, 74] width 75 height 20
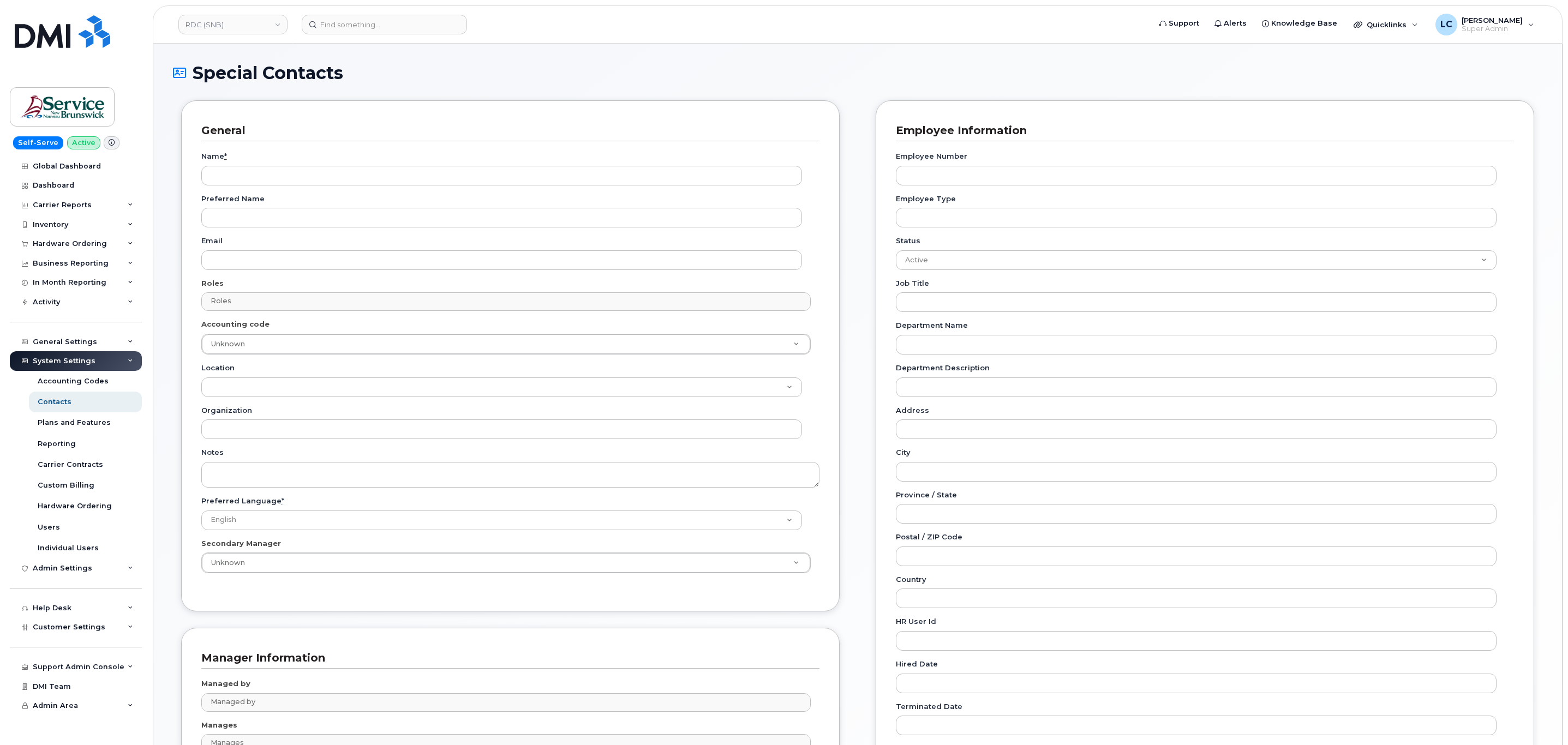
click at [285, 188] on div "Name * Preferred Name Email Roles Roles No matches found No matches found Accou…" at bounding box center [510, 366] width 618 height 450
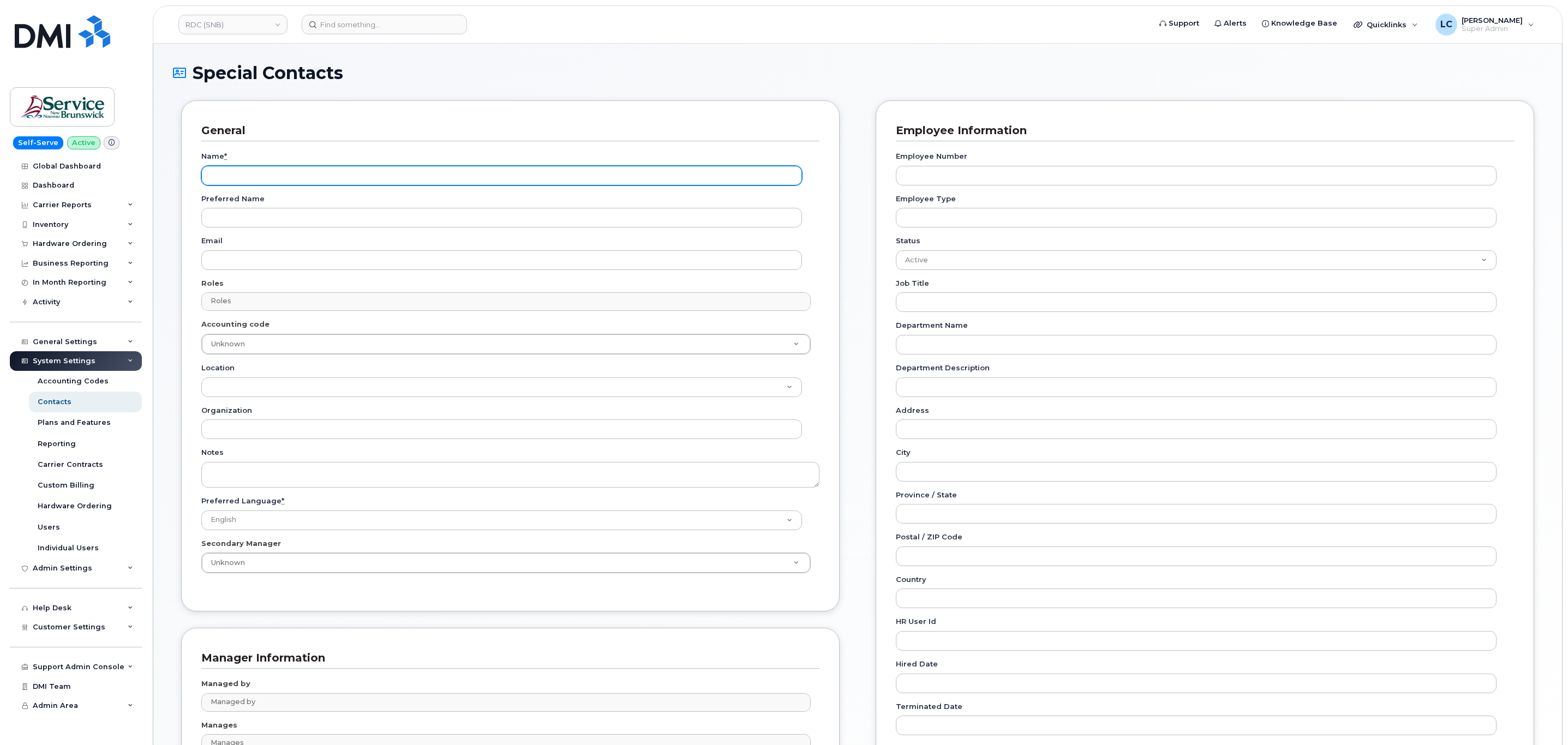
click at [285, 179] on input "Name *" at bounding box center [501, 175] width 601 height 19
paste input "Accounting Report Contact"
type input "Accounting Report Contact"
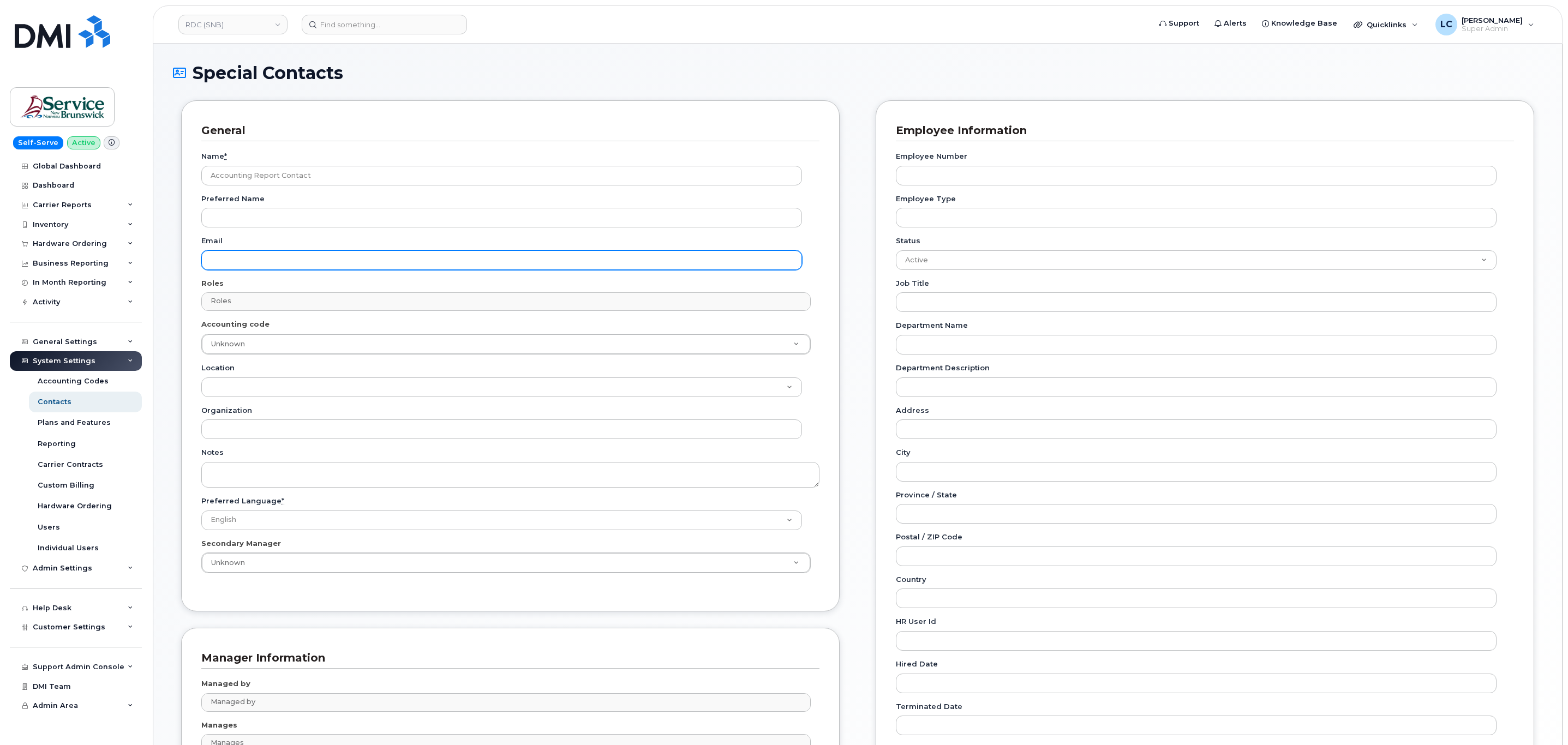
click at [255, 261] on input "Email" at bounding box center [501, 260] width 601 height 19
paste input "[EMAIL_ADDRESS][DOMAIN_NAME]"
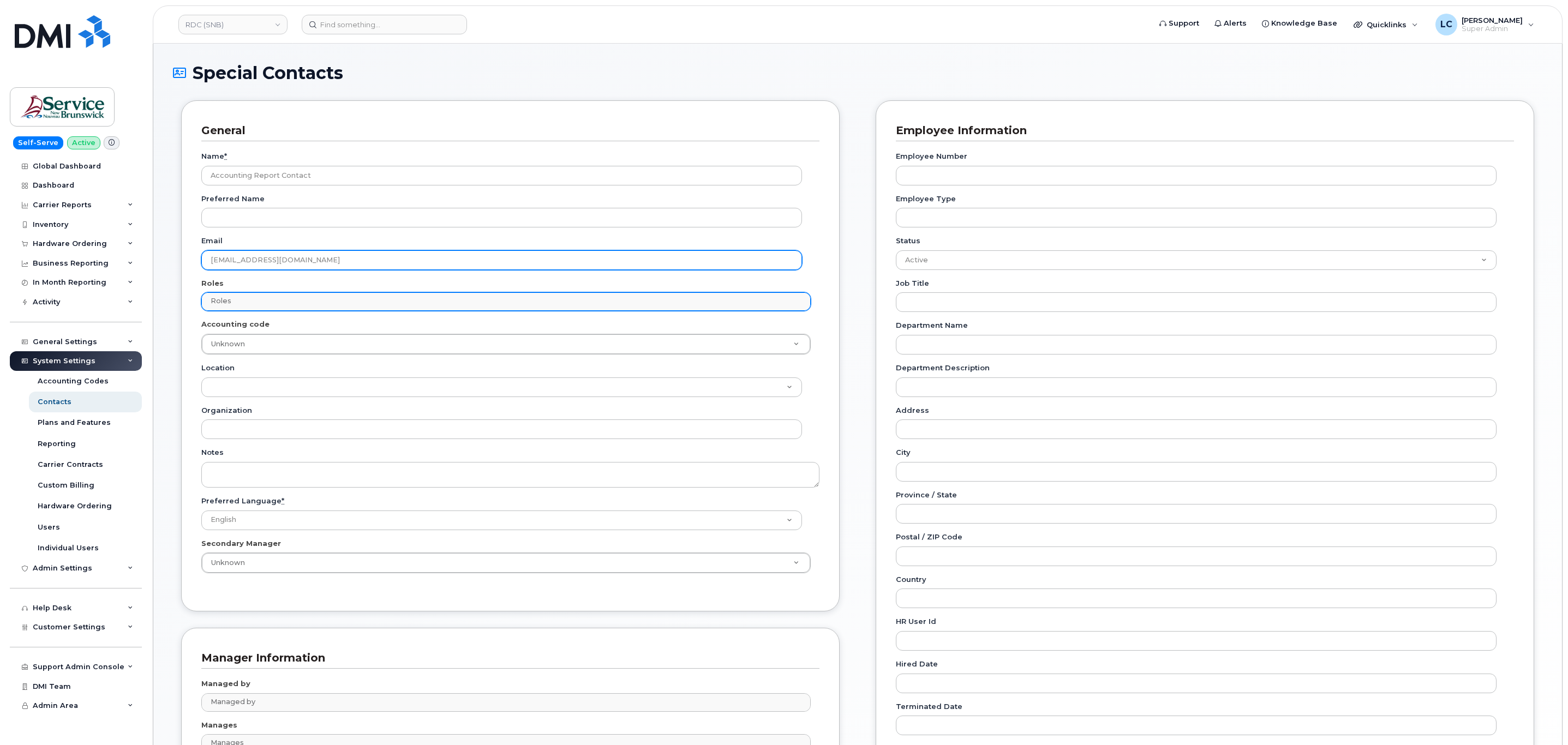
type input "[EMAIL_ADDRESS][DOMAIN_NAME]"
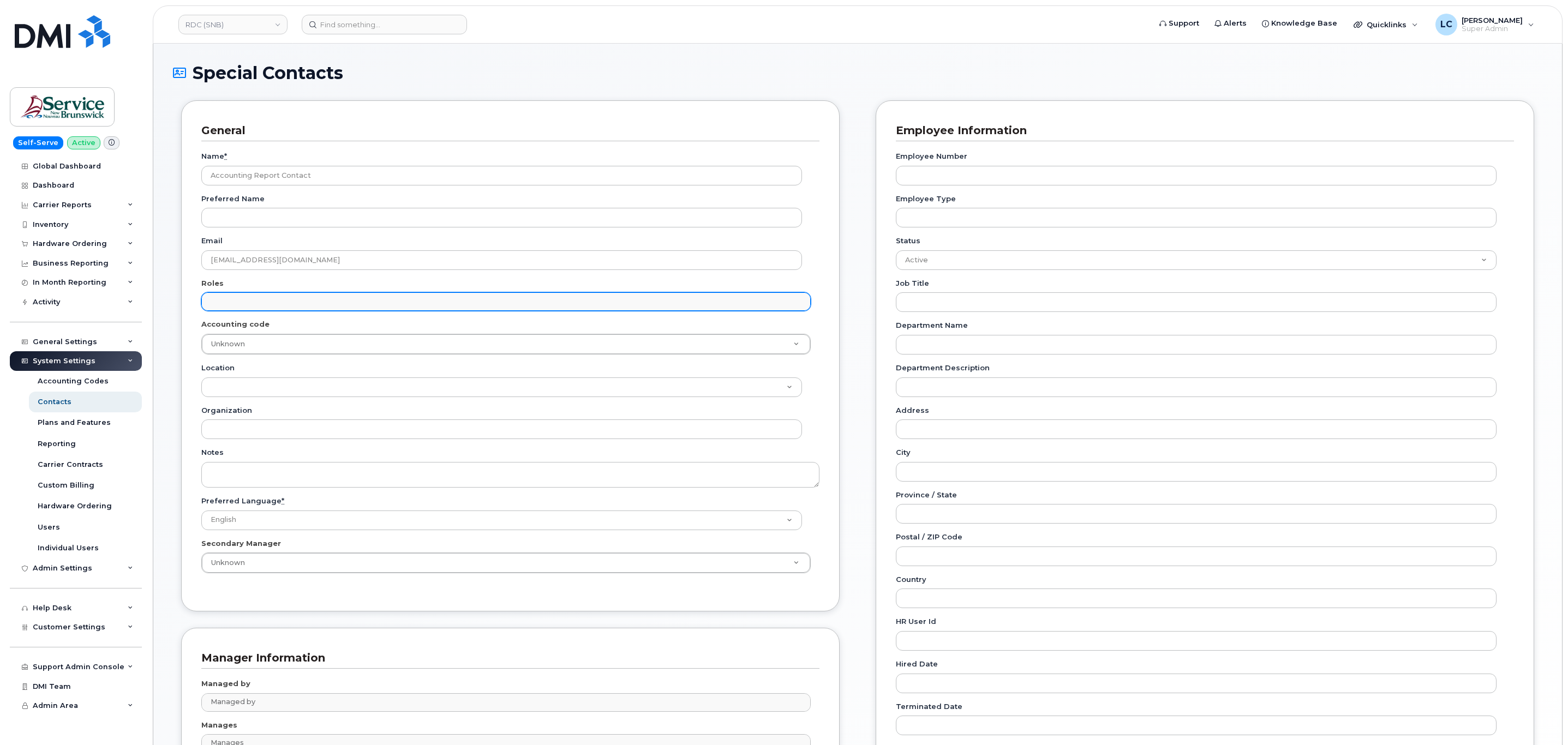
click at [244, 308] on input "text" at bounding box center [507, 301] width 599 height 15
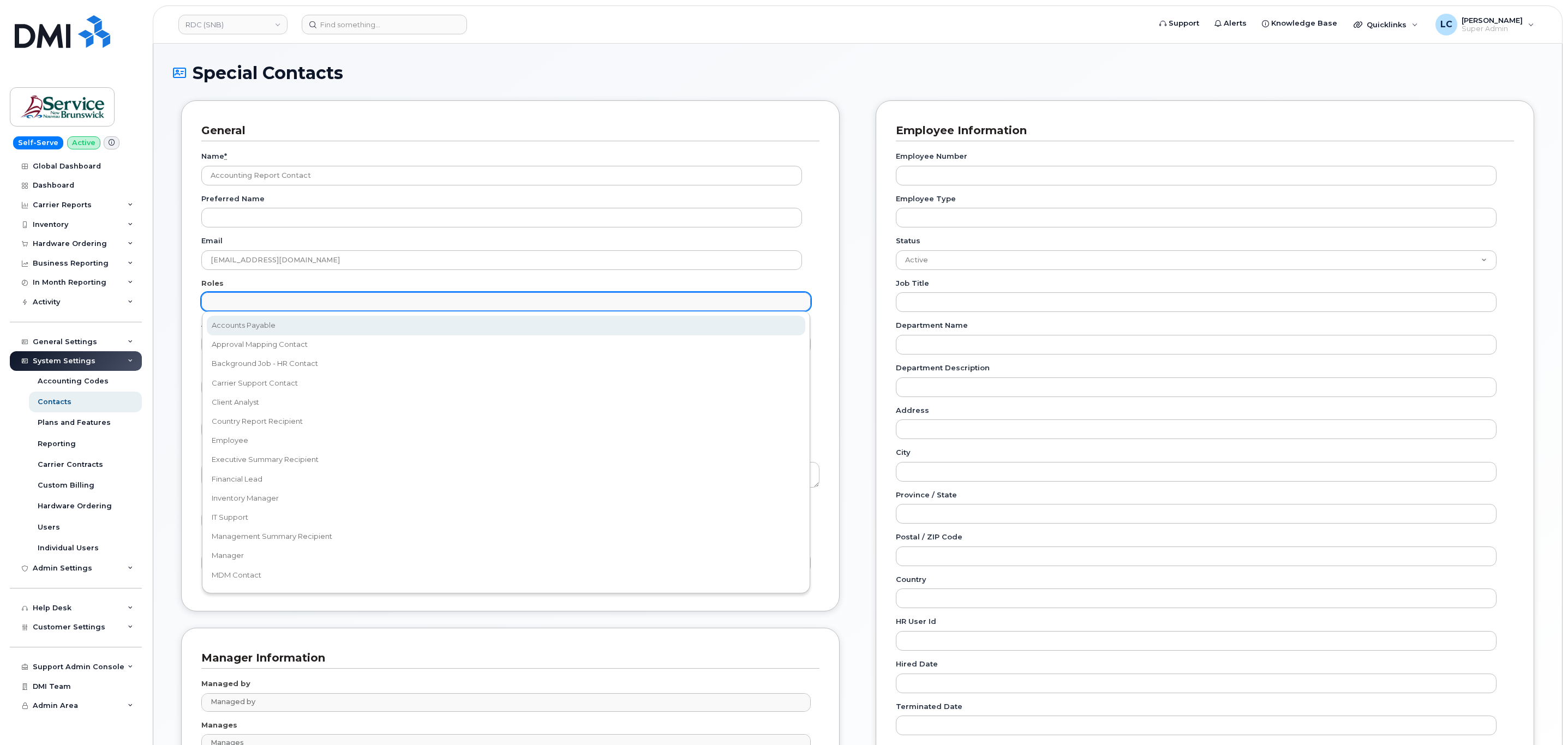
select select "5"
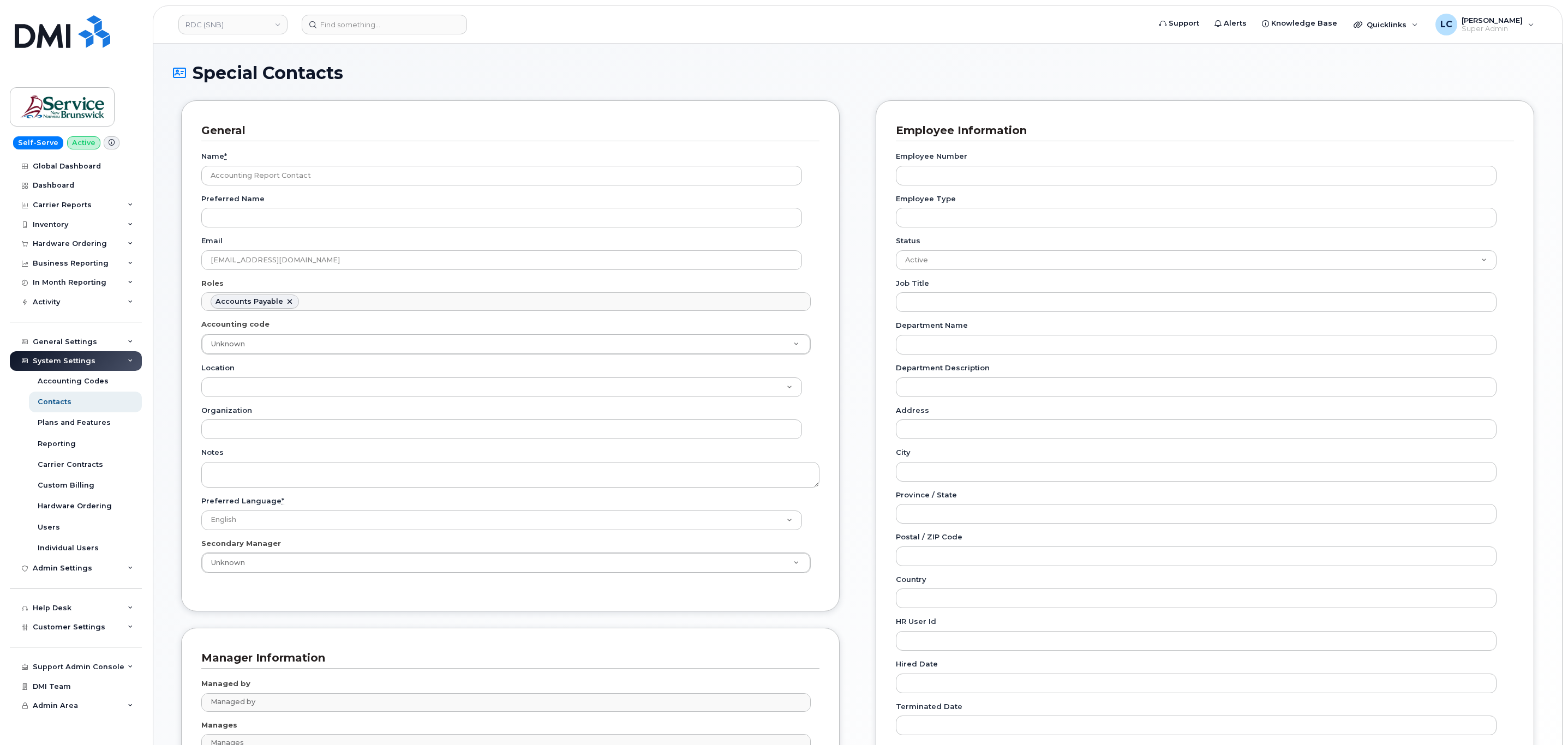
scroll to position [8, 0]
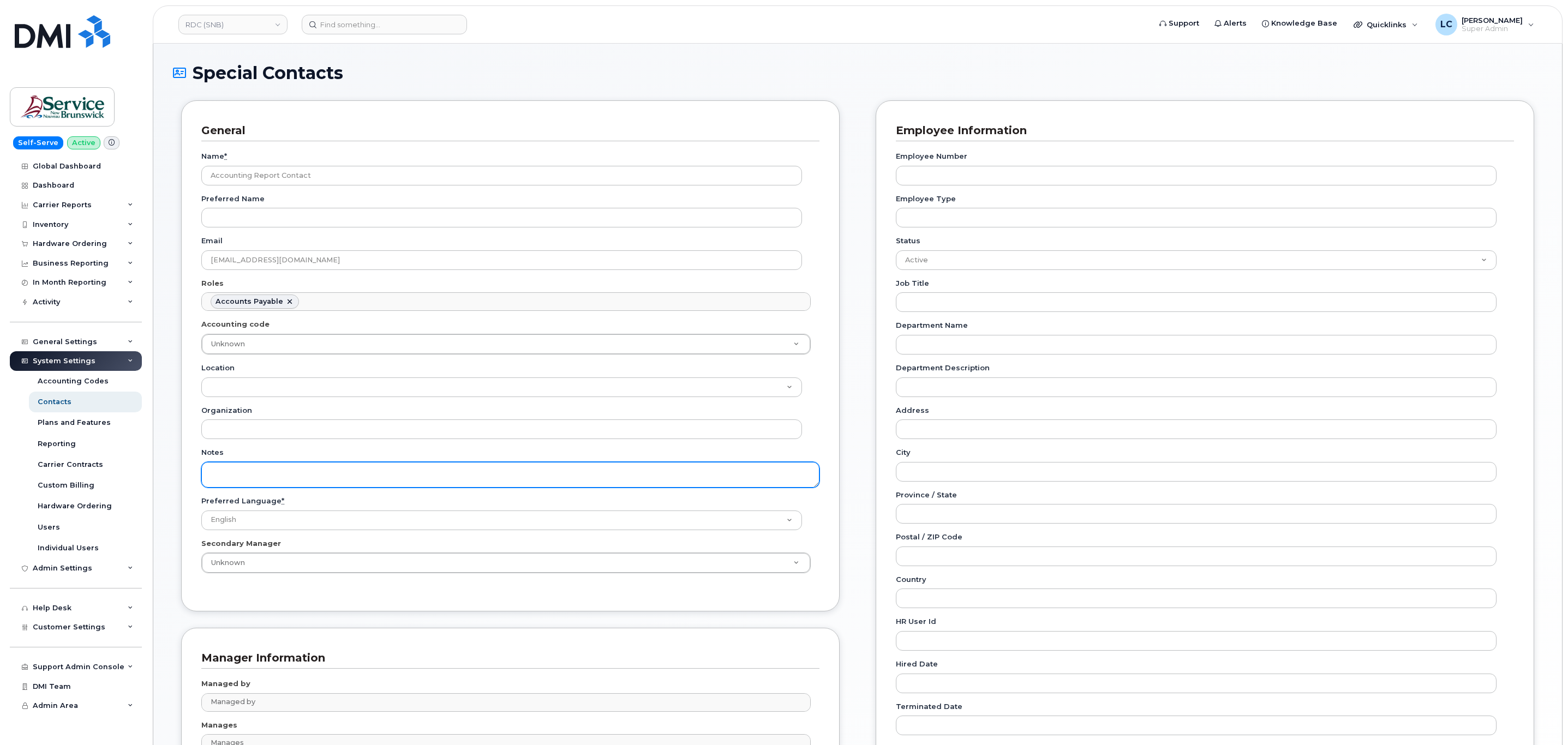
click at [252, 470] on textarea "Notes" at bounding box center [510, 474] width 618 height 25
paste textarea "SNB Requested To Configure as Accounting Report Recipient - Per Eric: 10/08/2025"
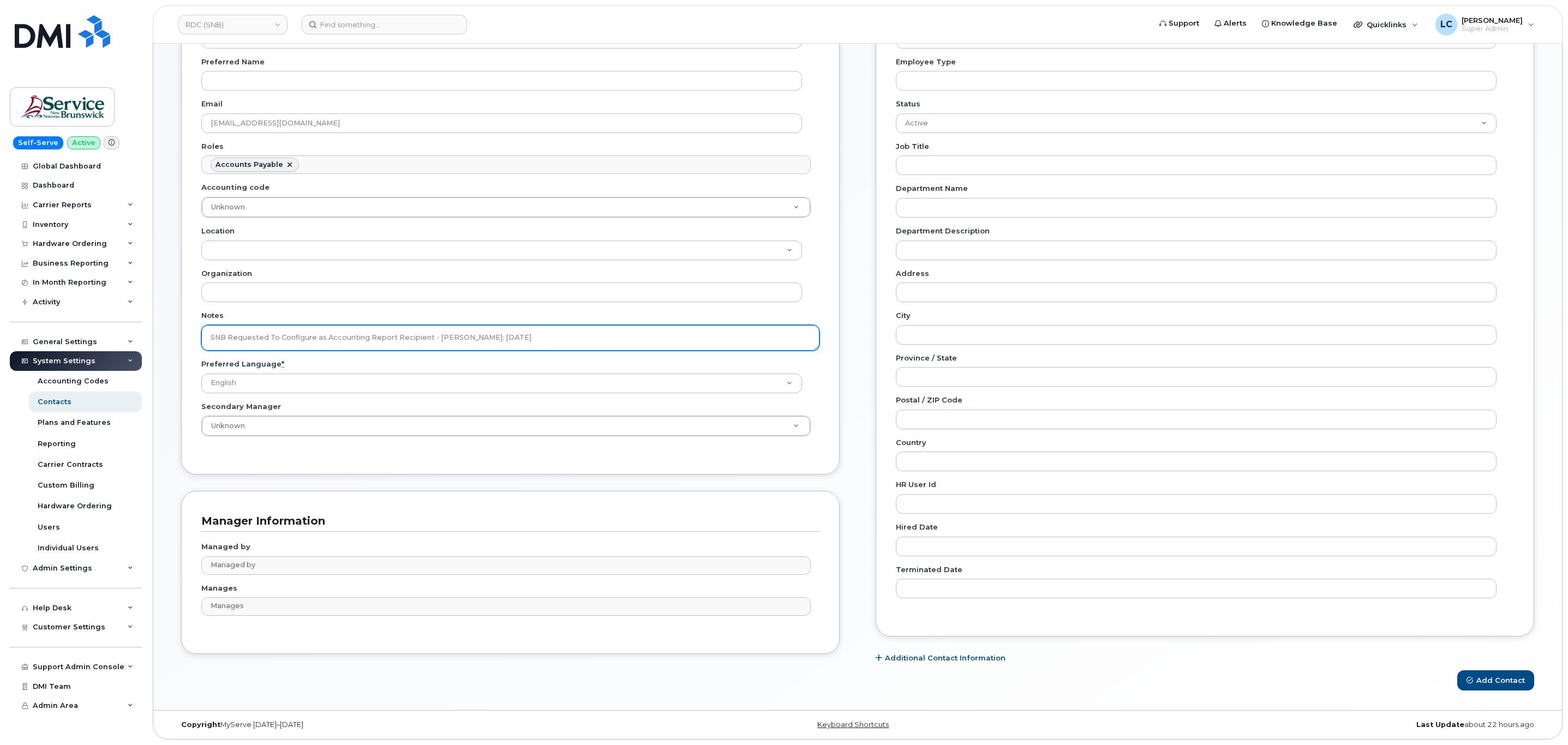
scroll to position [143, 0]
type textarea "SNB Requested To Configure as Accounting Report Recipient - Per Eric: 10/08/2025"
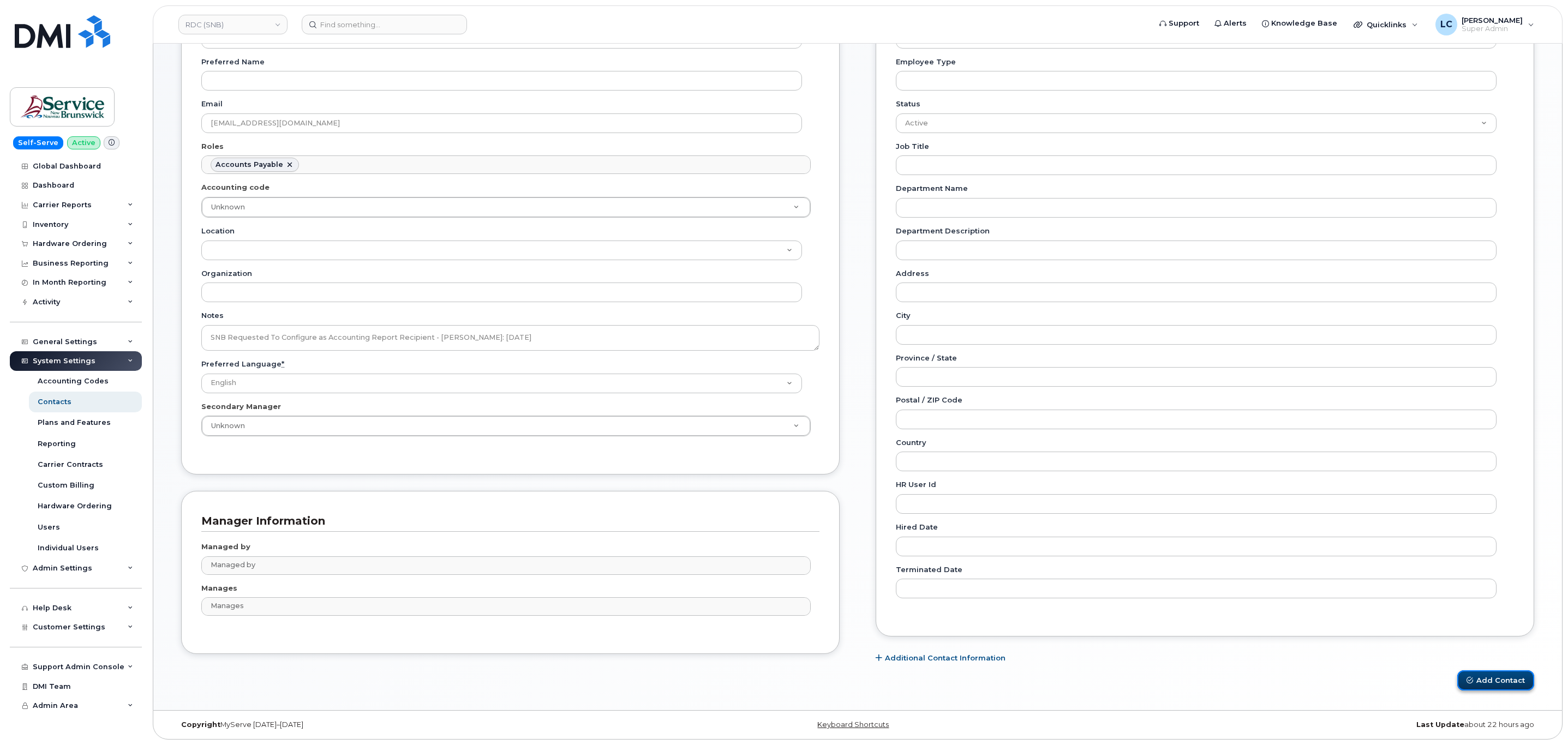
click at [1514, 685] on button "Add Contact" at bounding box center [1495, 680] width 77 height 20
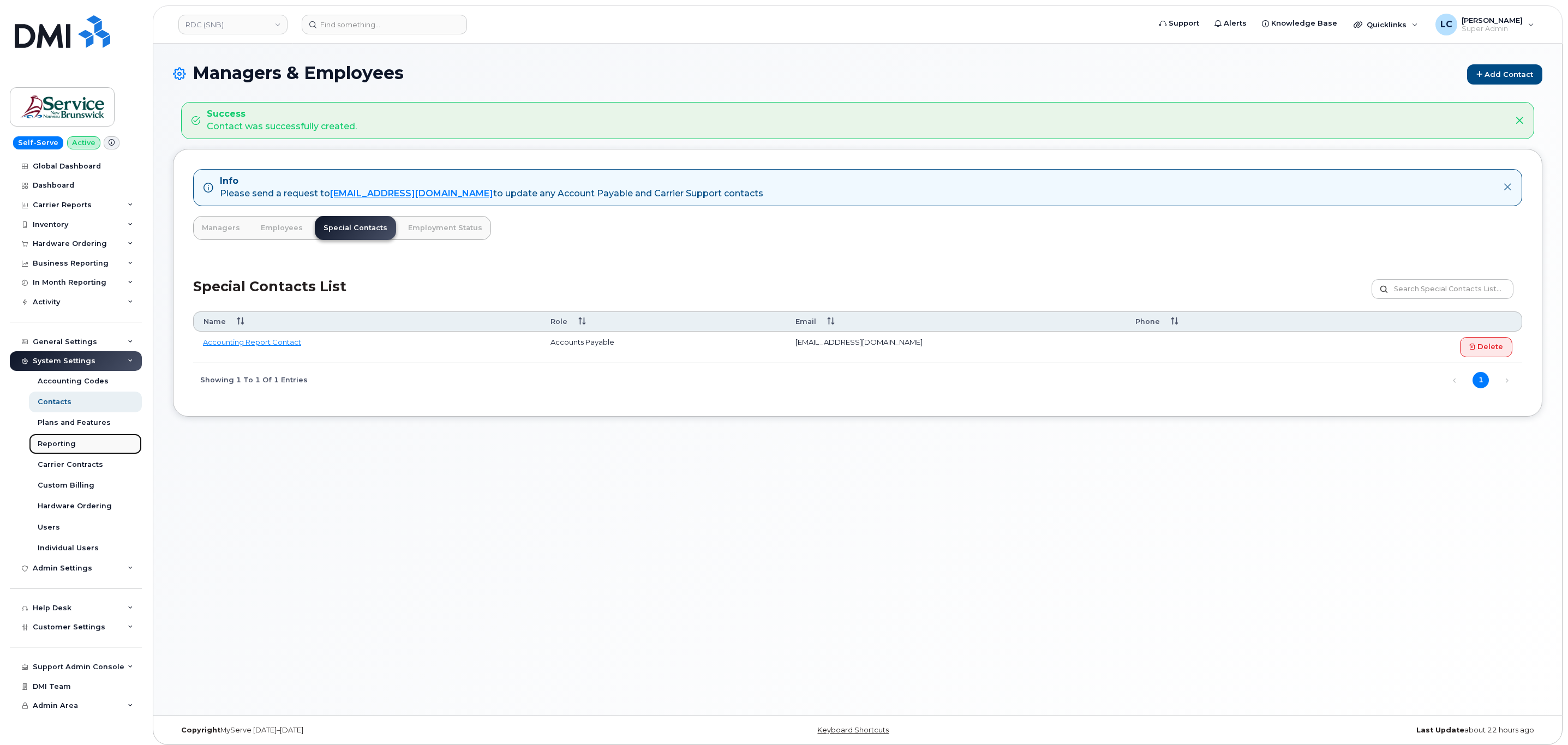
click at [64, 440] on div "Reporting" at bounding box center [56, 444] width 38 height 10
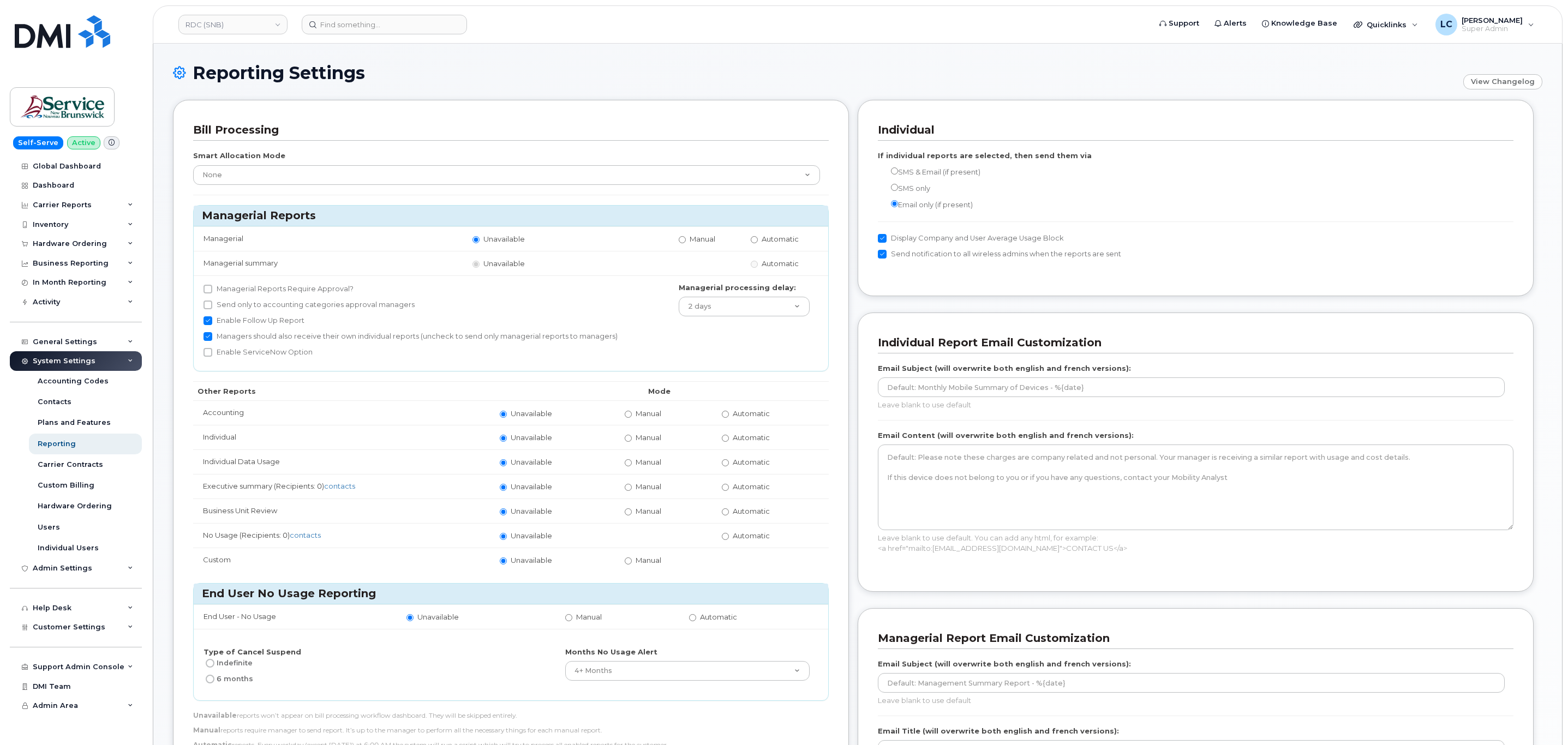
click at [731, 419] on label "Automatic" at bounding box center [746, 413] width 48 height 10
click at [729, 417] on input "Automatic" at bounding box center [725, 414] width 7 height 7
radio input "true"
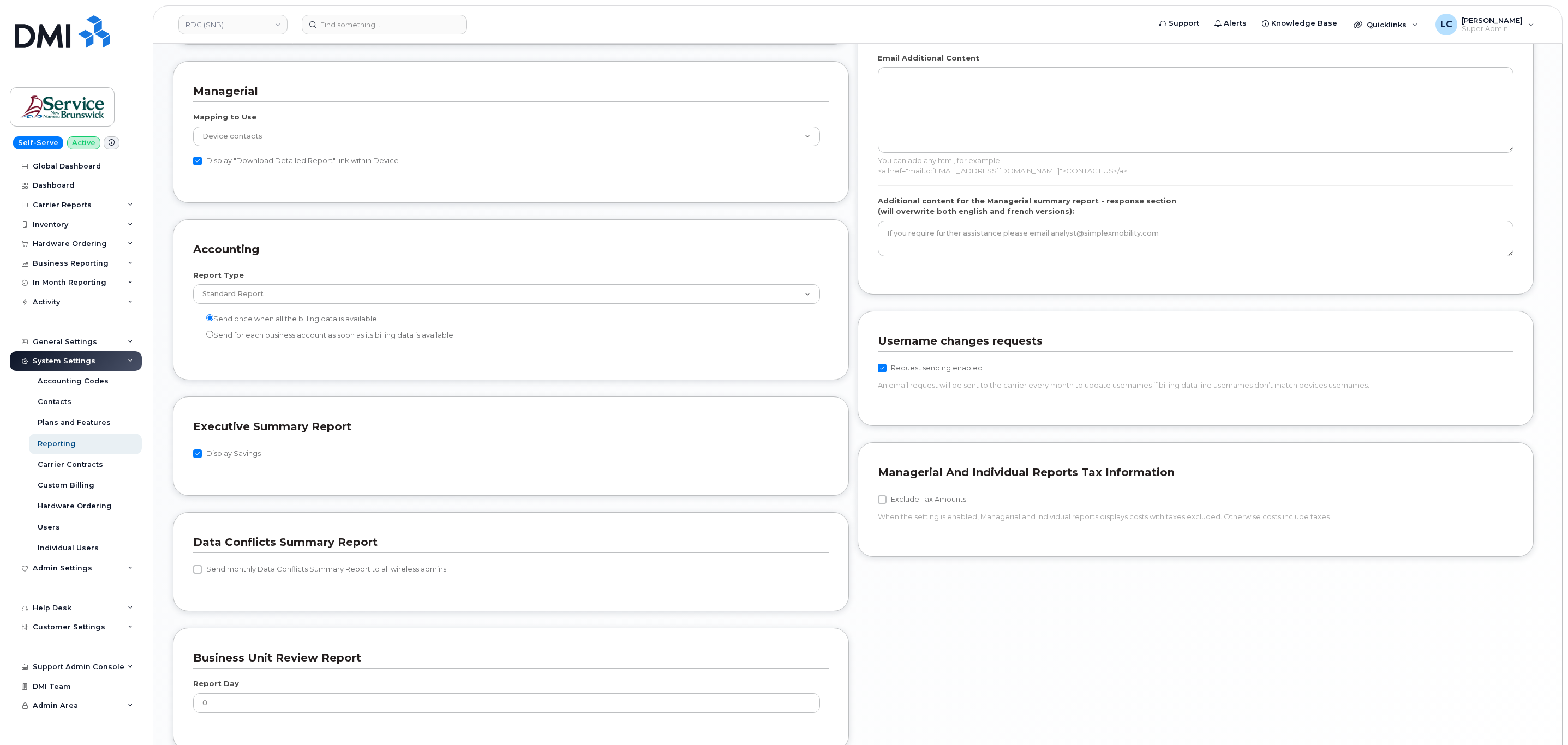
scroll to position [862, 0]
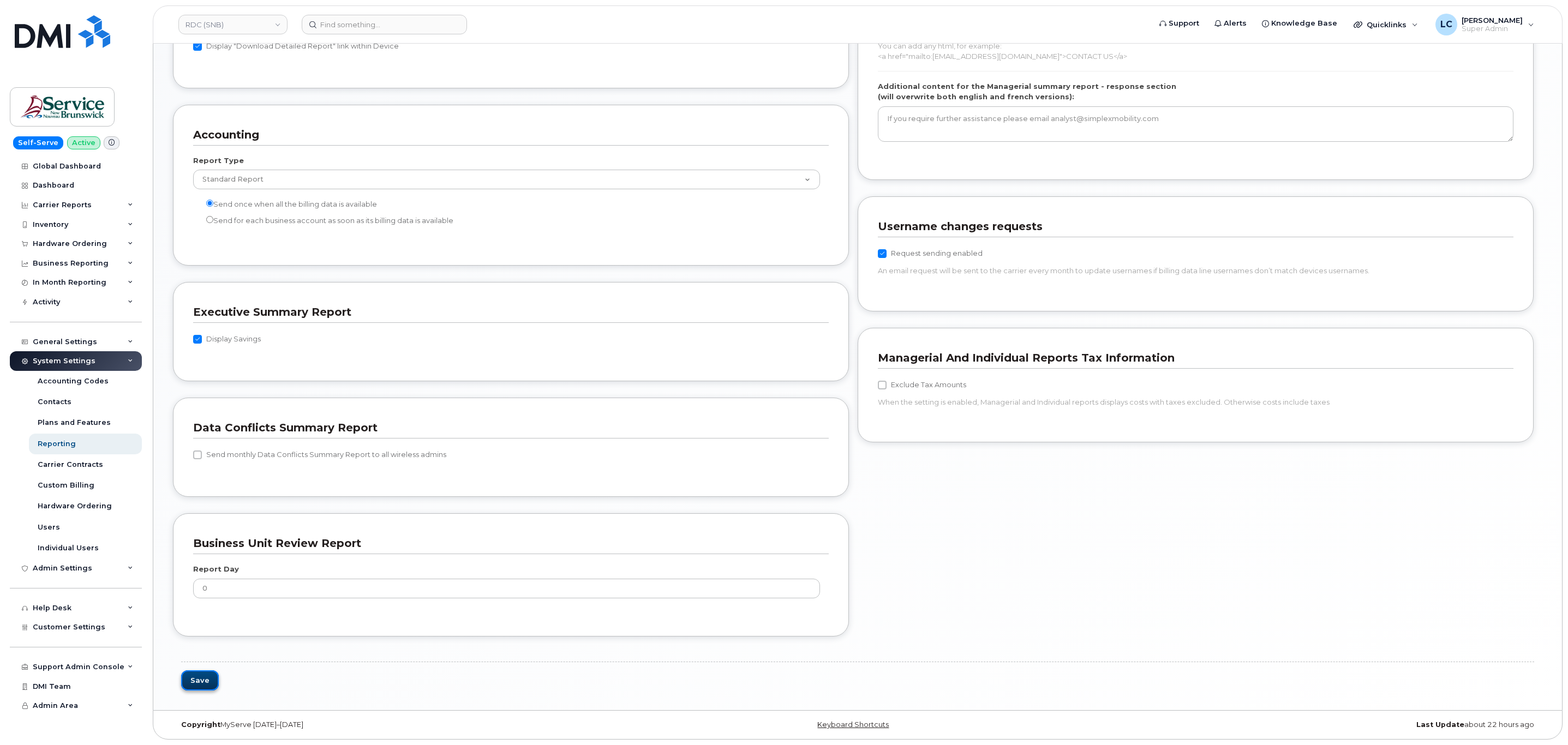
click at [204, 675] on button "Save" at bounding box center [200, 680] width 38 height 20
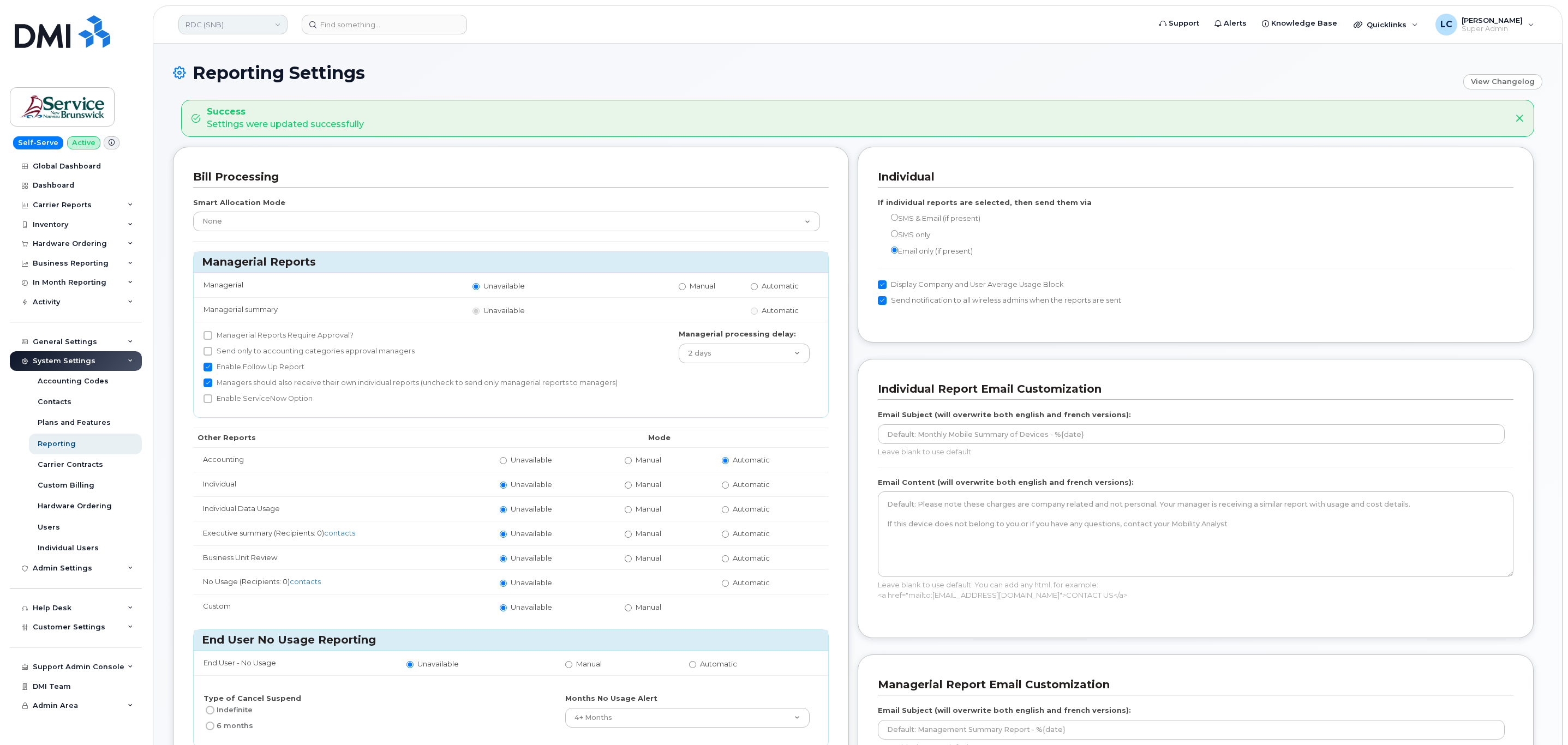
click at [219, 17] on link "RDC (SNB)" at bounding box center [233, 24] width 109 height 19
click at [221, 51] on input at bounding box center [260, 52] width 143 height 19
type input "SD (SNB)"
click at [235, 101] on link "SD (SNB)" at bounding box center [260, 103] width 160 height 22
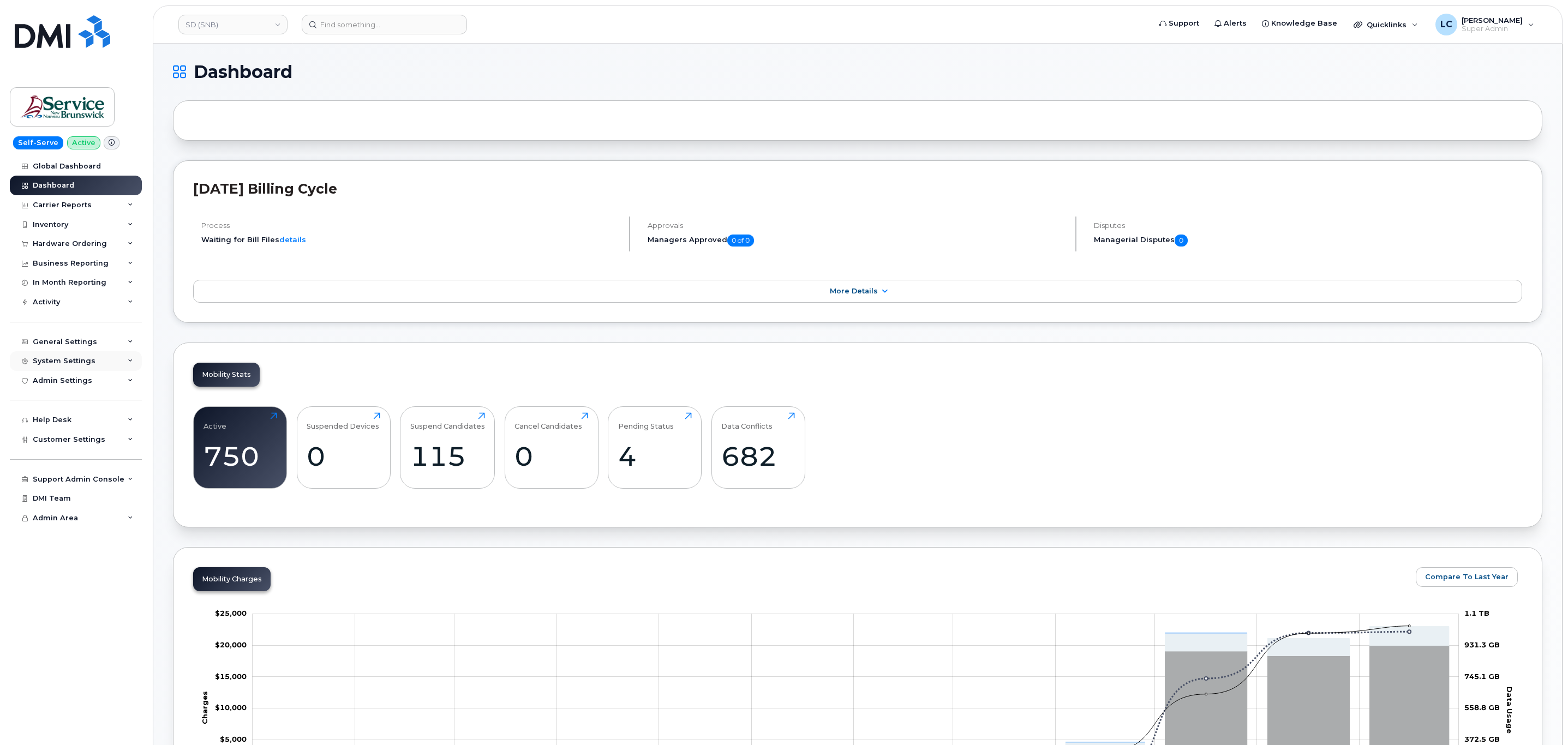
click at [94, 362] on div "System Settings" at bounding box center [76, 360] width 132 height 19
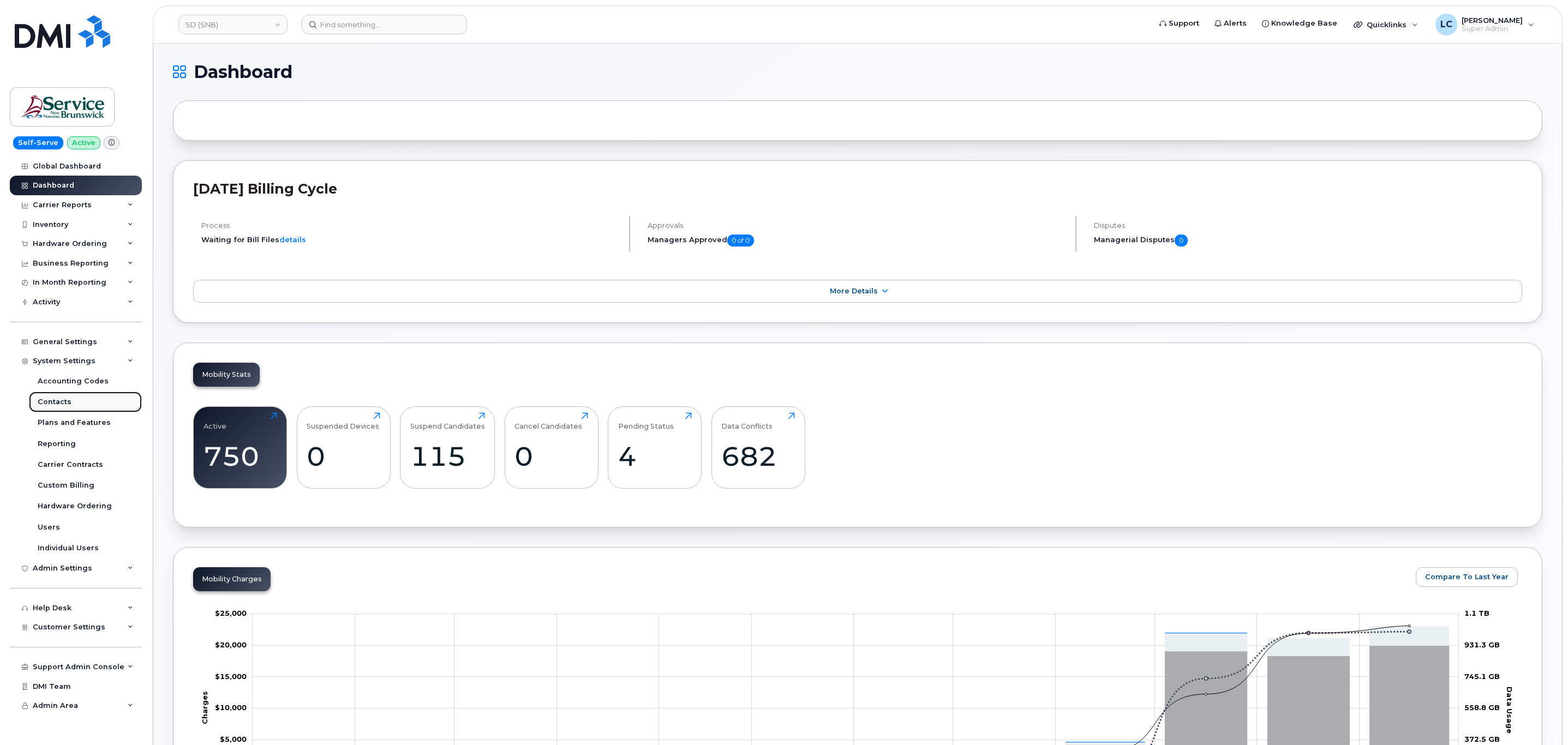
click at [70, 403] on link "Contacts" at bounding box center [85, 401] width 113 height 21
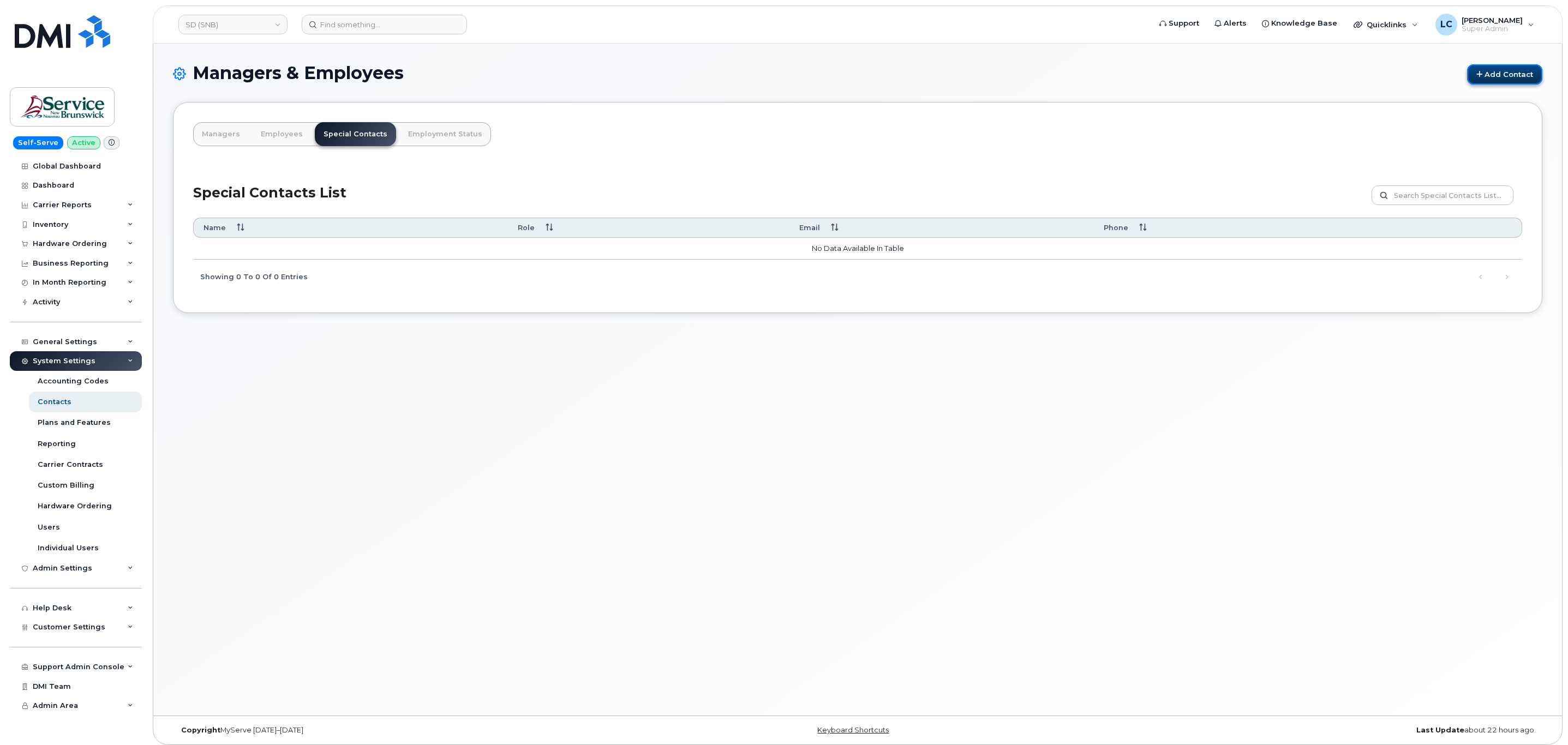
click at [1485, 64] on link "Add Contact" at bounding box center [1504, 74] width 75 height 20
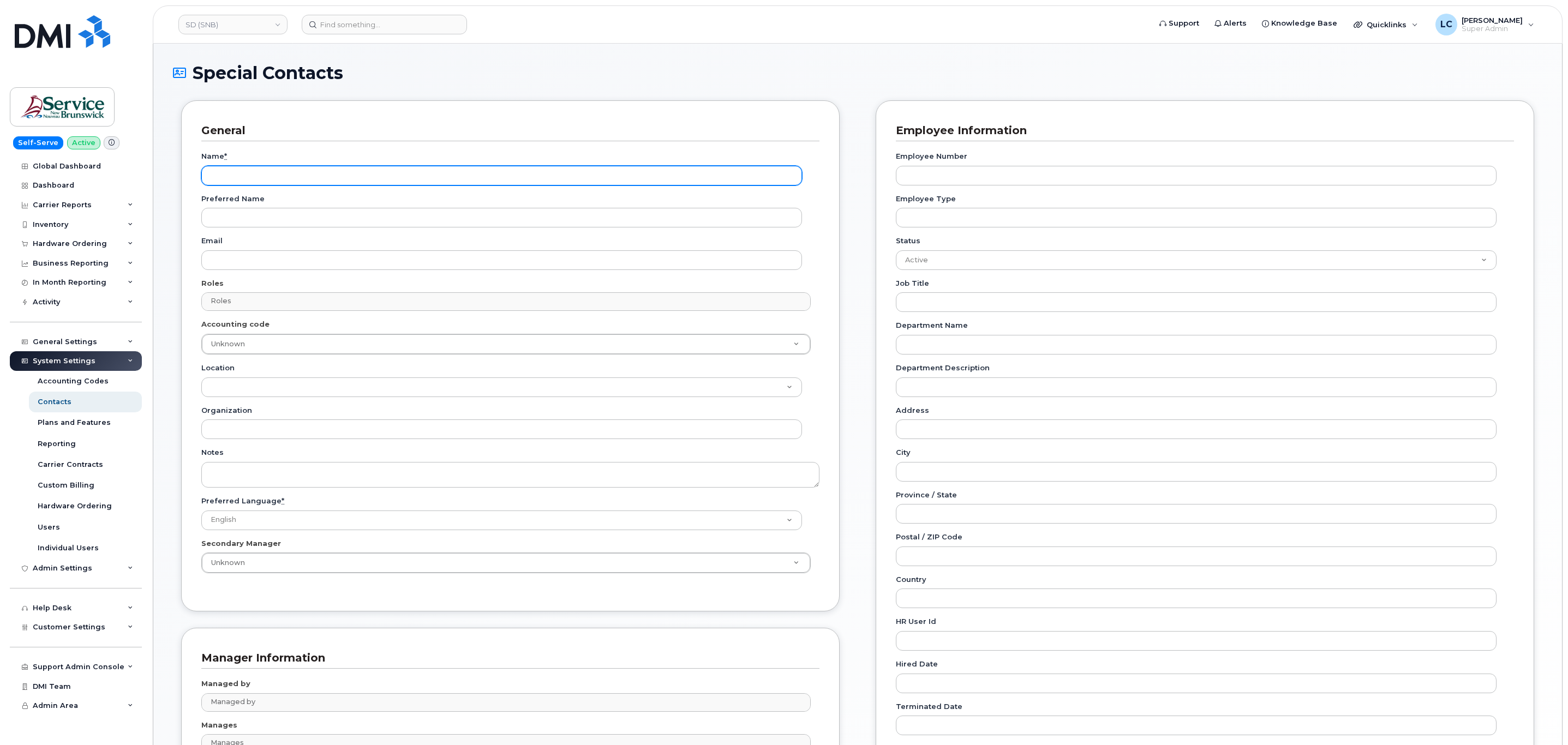
click at [253, 174] on input "Name *" at bounding box center [501, 175] width 601 height 19
paste input "Accounting Report Contact"
type input "Accounting Report Contact"
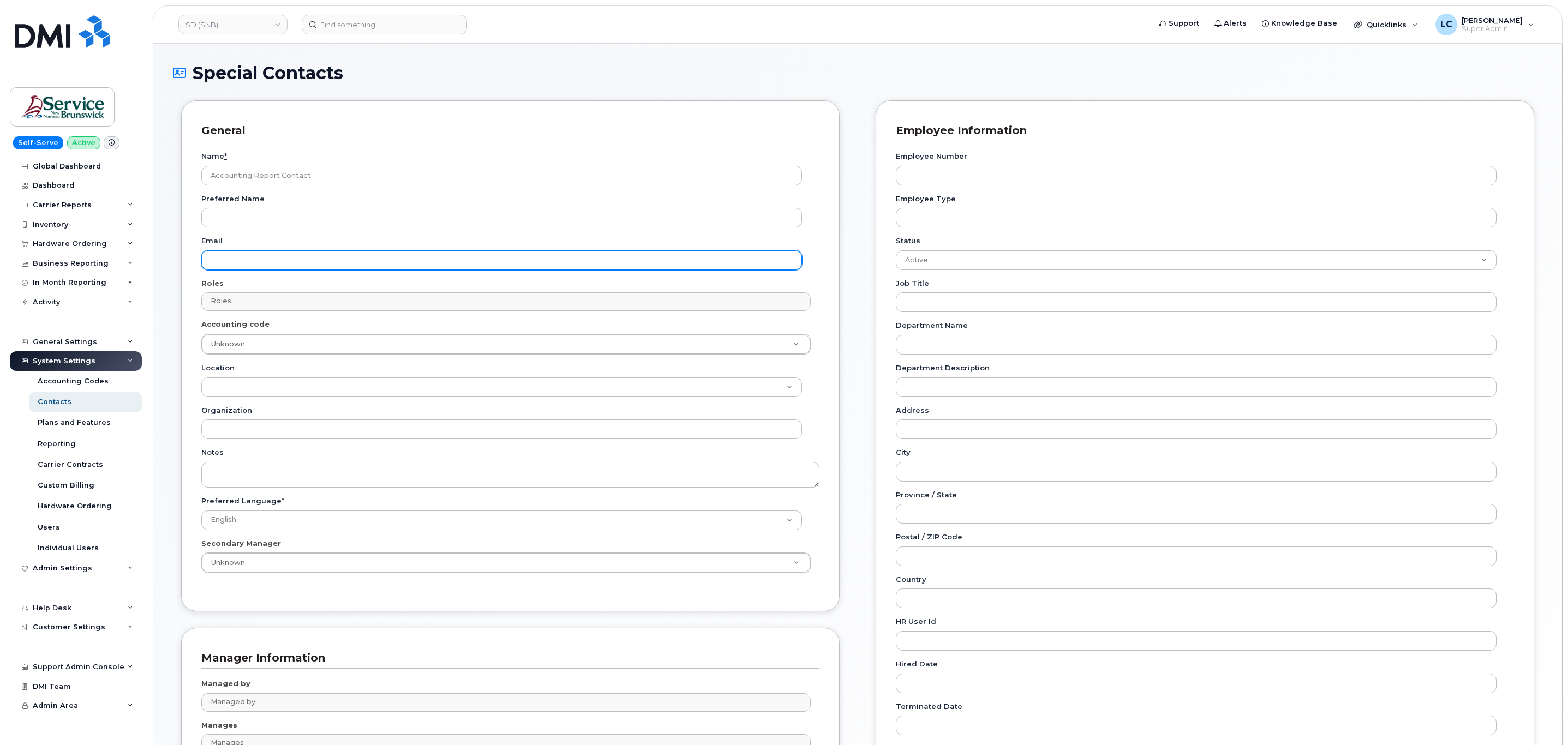
click at [264, 257] on input "Email" at bounding box center [501, 260] width 601 height 19
paste input "telephonyservices@gnb.ca"
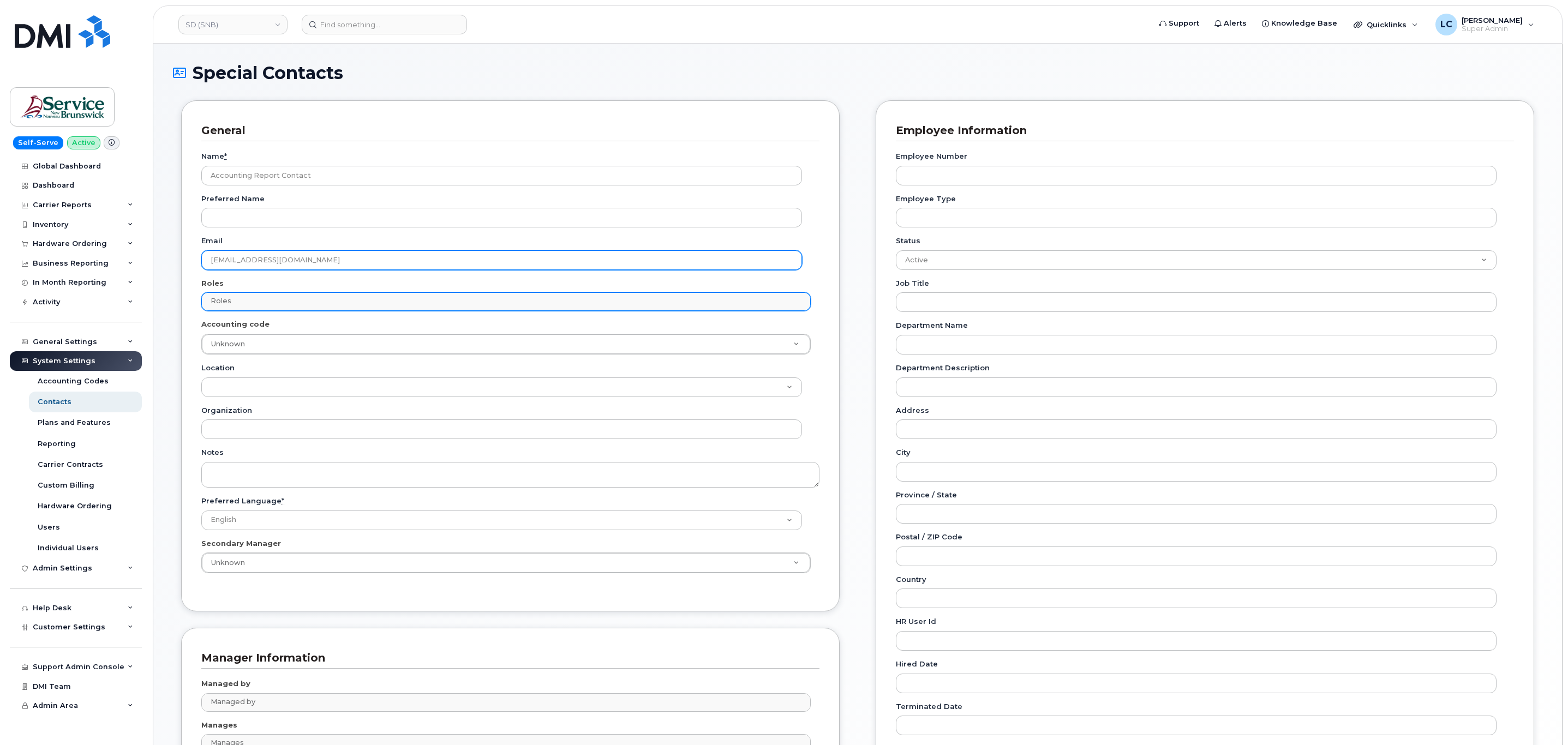
type input "telephonyservices@gnb.ca"
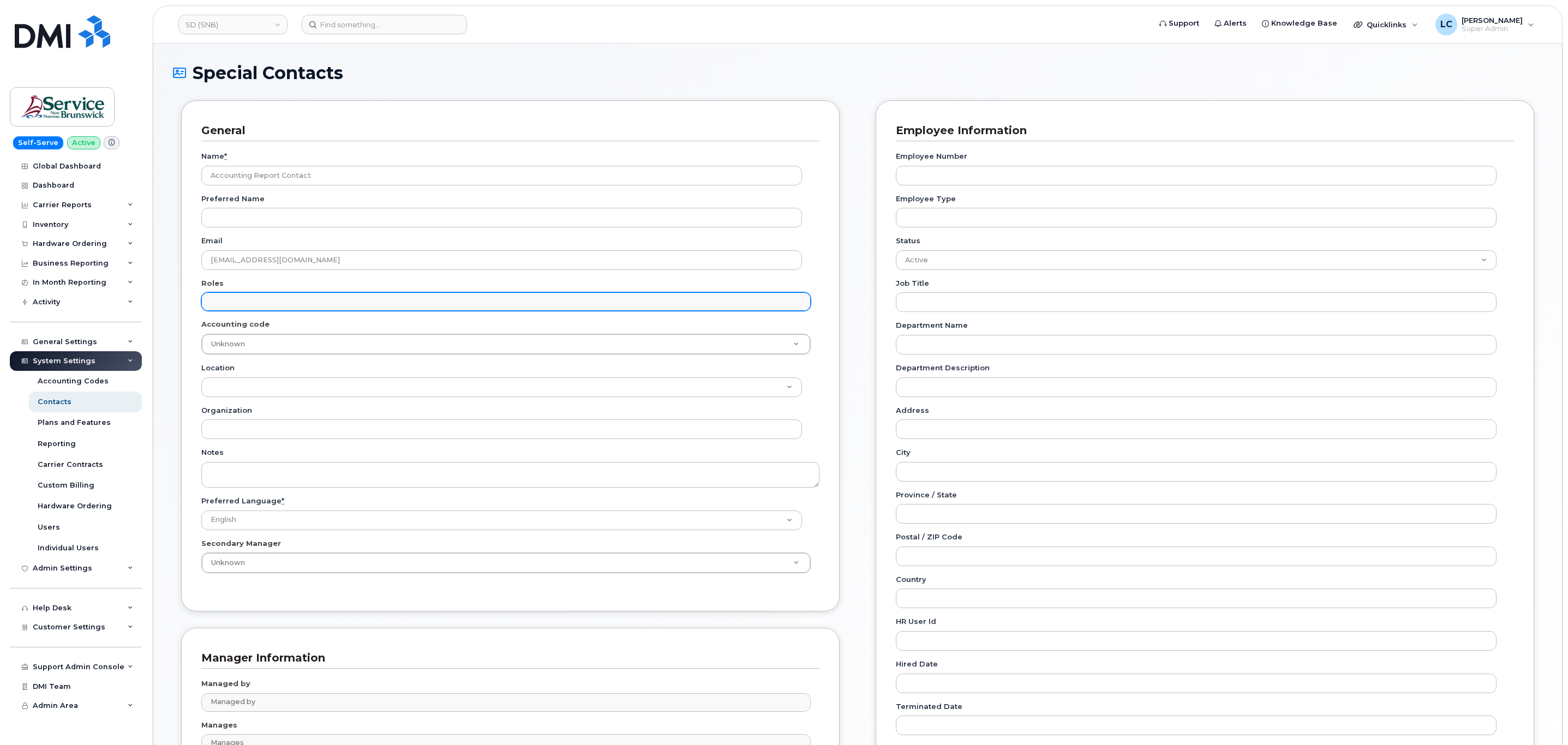
click at [267, 303] on input "text" at bounding box center [507, 301] width 599 height 15
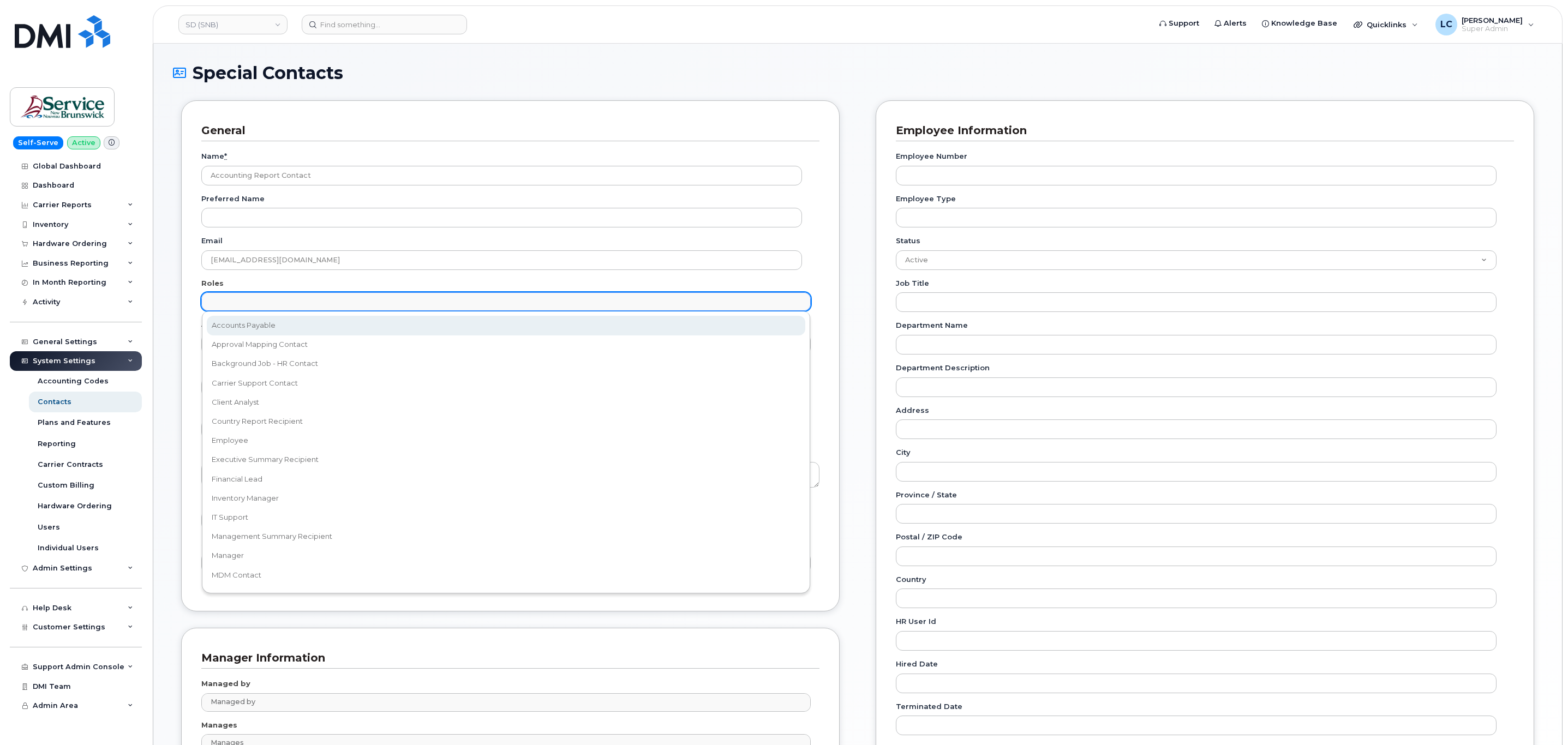
select select "5"
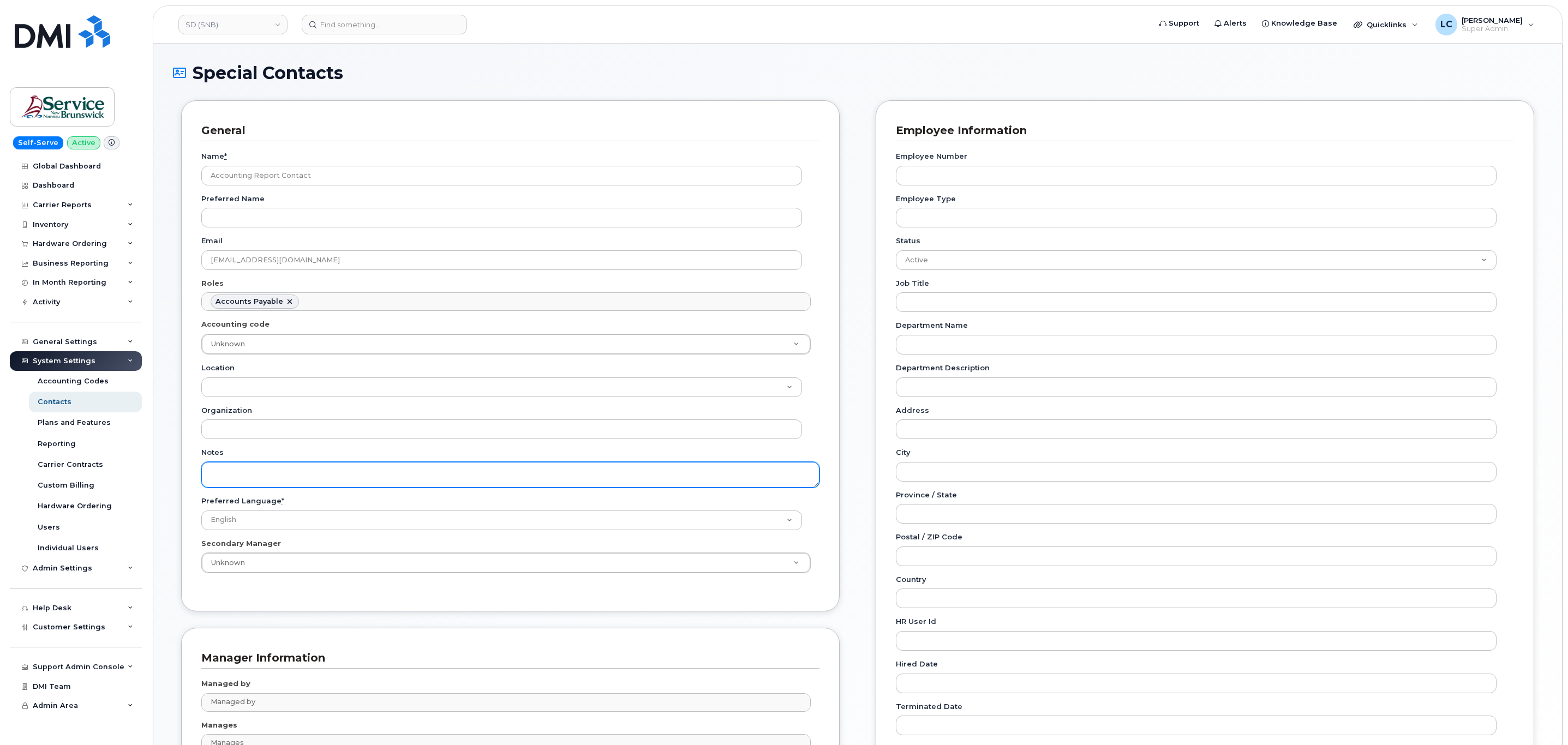
click at [262, 474] on textarea "Notes" at bounding box center [510, 474] width 618 height 25
paste textarea "SNB Requested To Configure as Accounting Report Recipient - Per Eric: 10/08/2025"
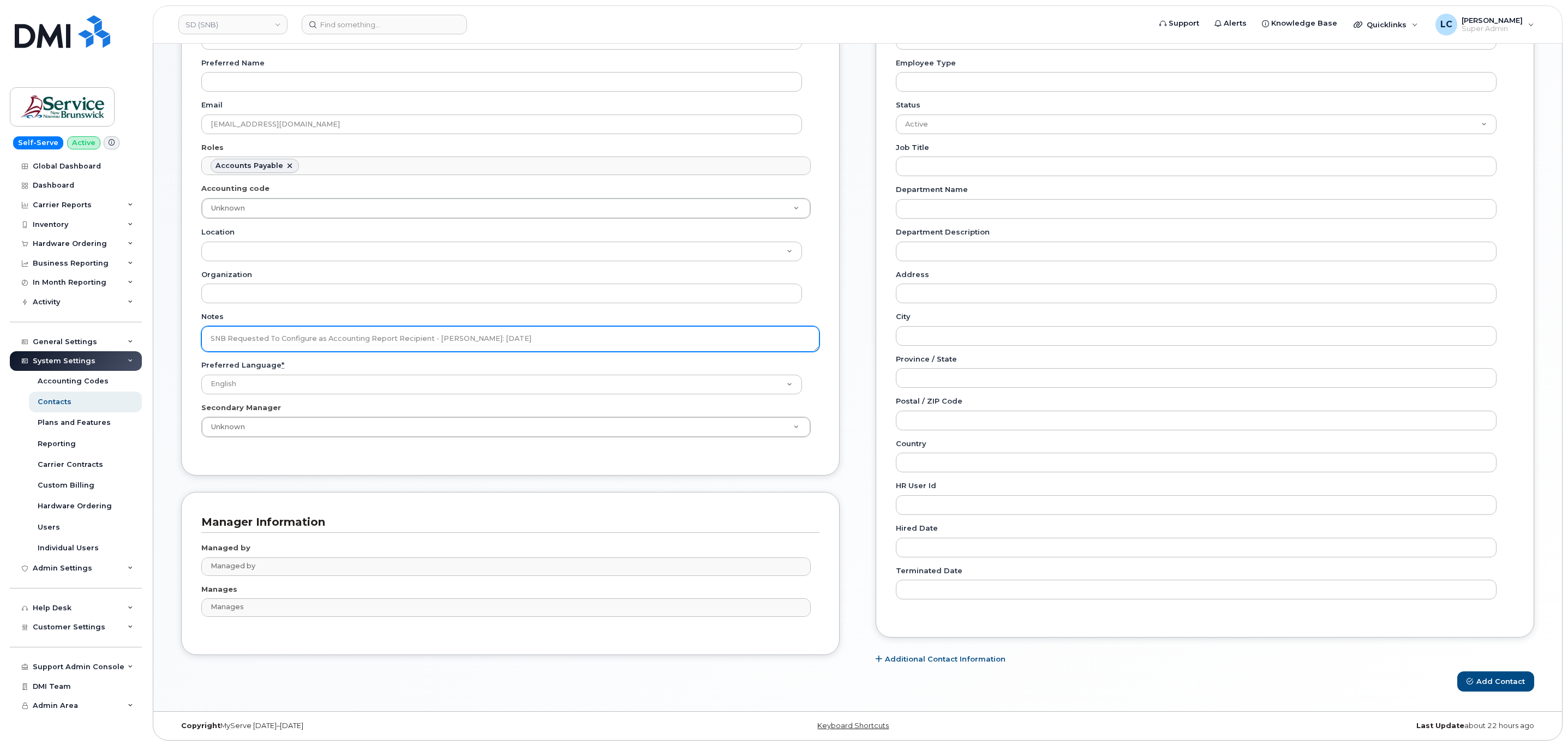
scroll to position [143, 0]
type textarea "SNB Requested To Configure as Accounting Report Recipient - Per Eric: 10/08/2025"
click at [1495, 676] on button "Add Contact" at bounding box center [1495, 680] width 77 height 20
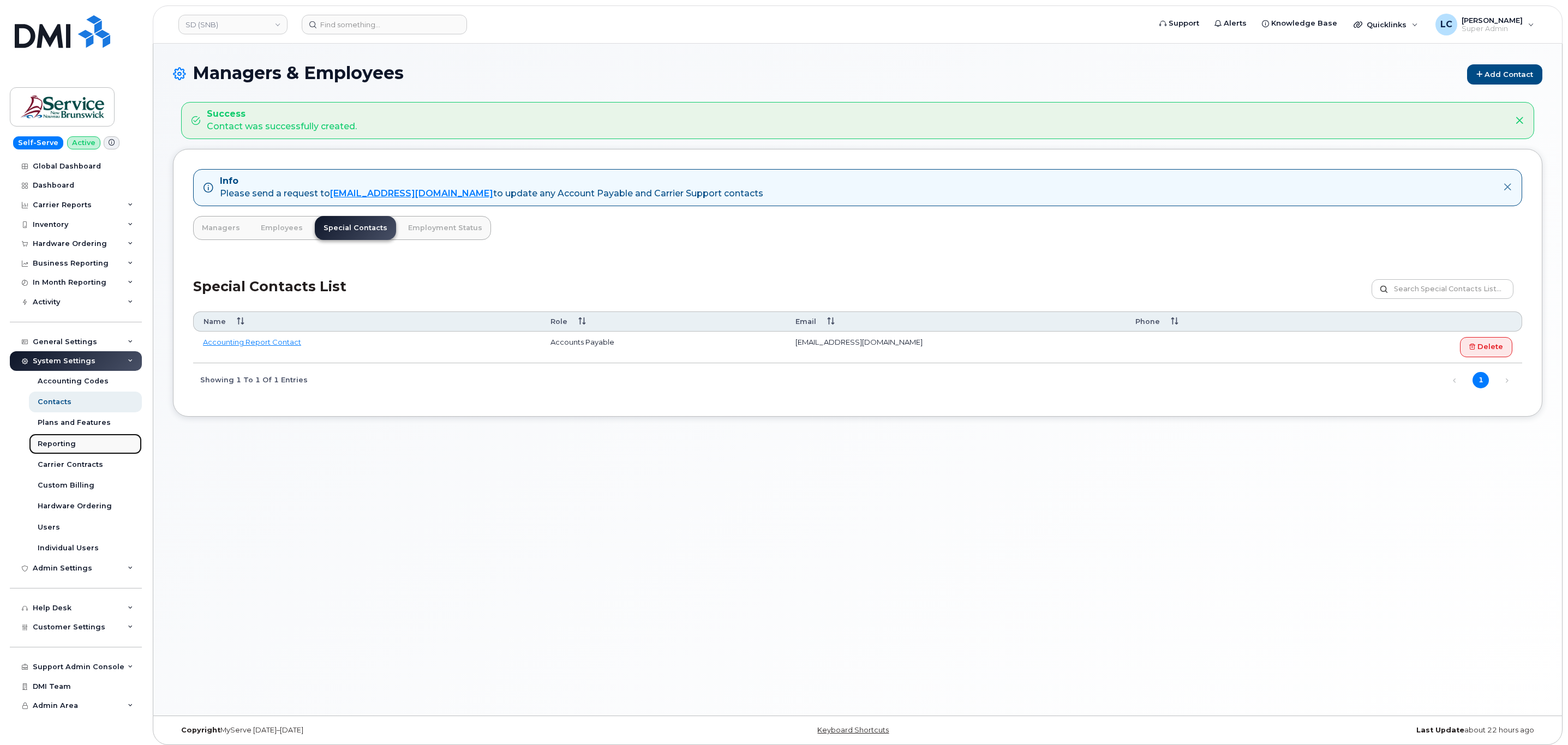
click at [68, 442] on div "Reporting" at bounding box center [56, 444] width 38 height 10
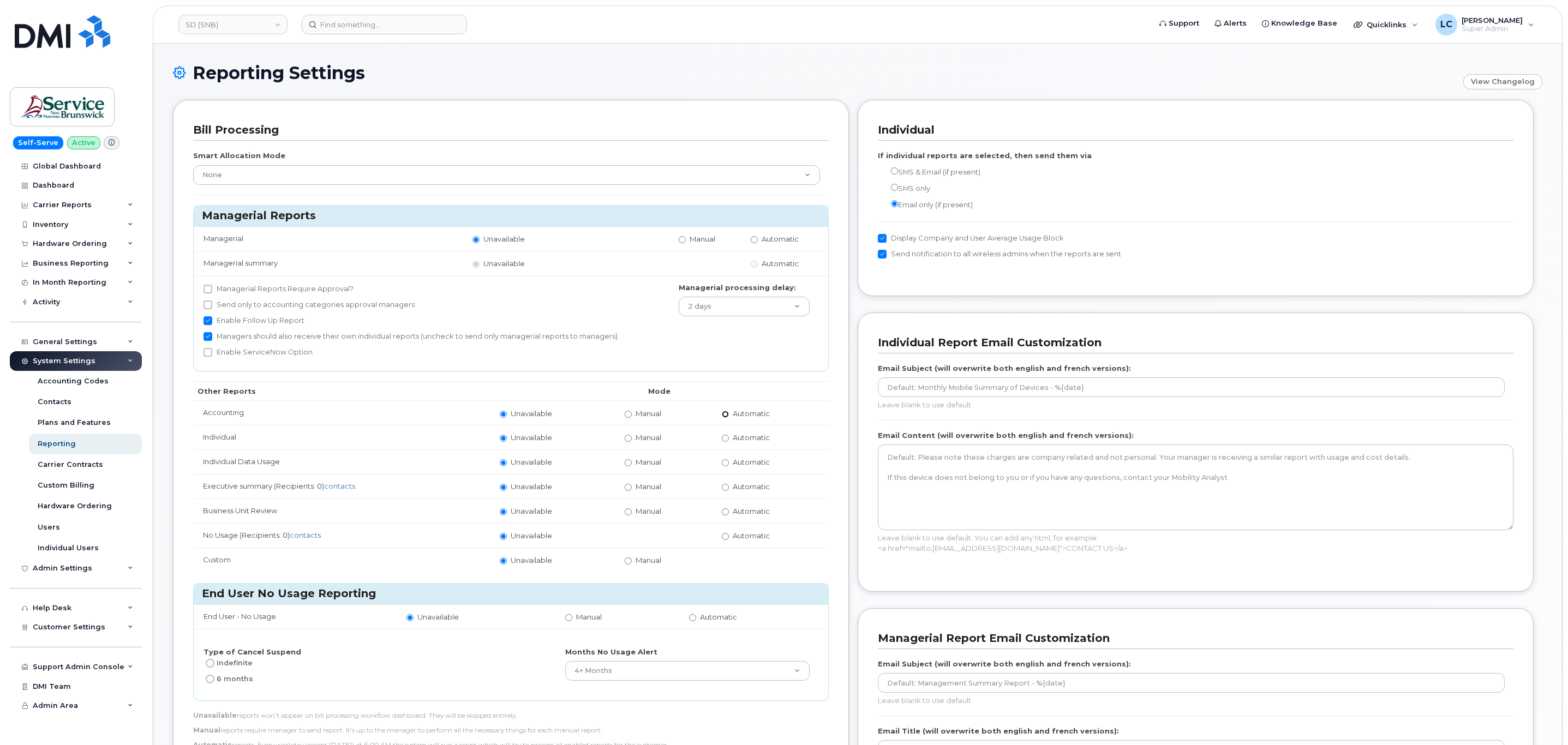
click at [729, 414] on input "Automatic" at bounding box center [725, 414] width 7 height 7
radio input "true"
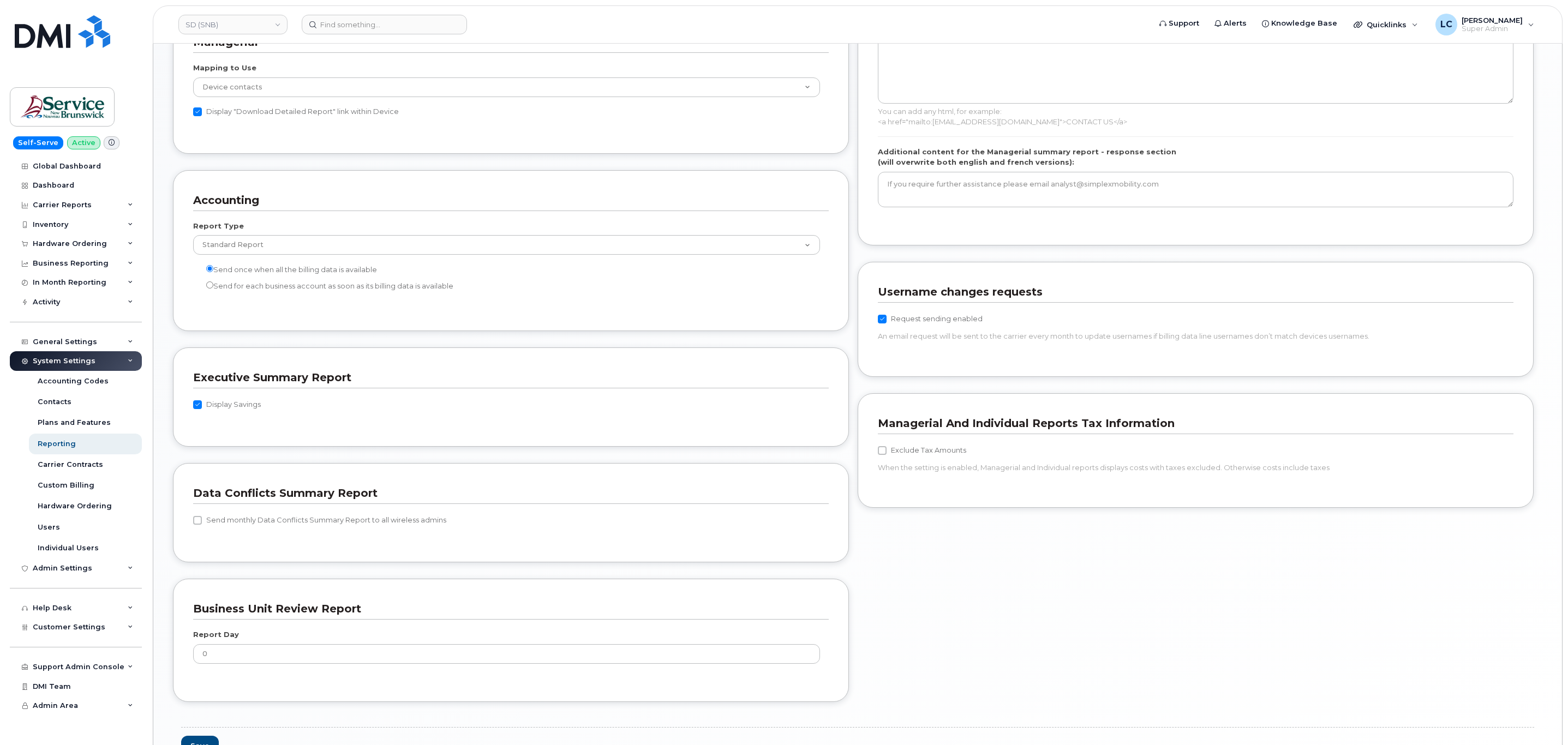
scroll to position [862, 0]
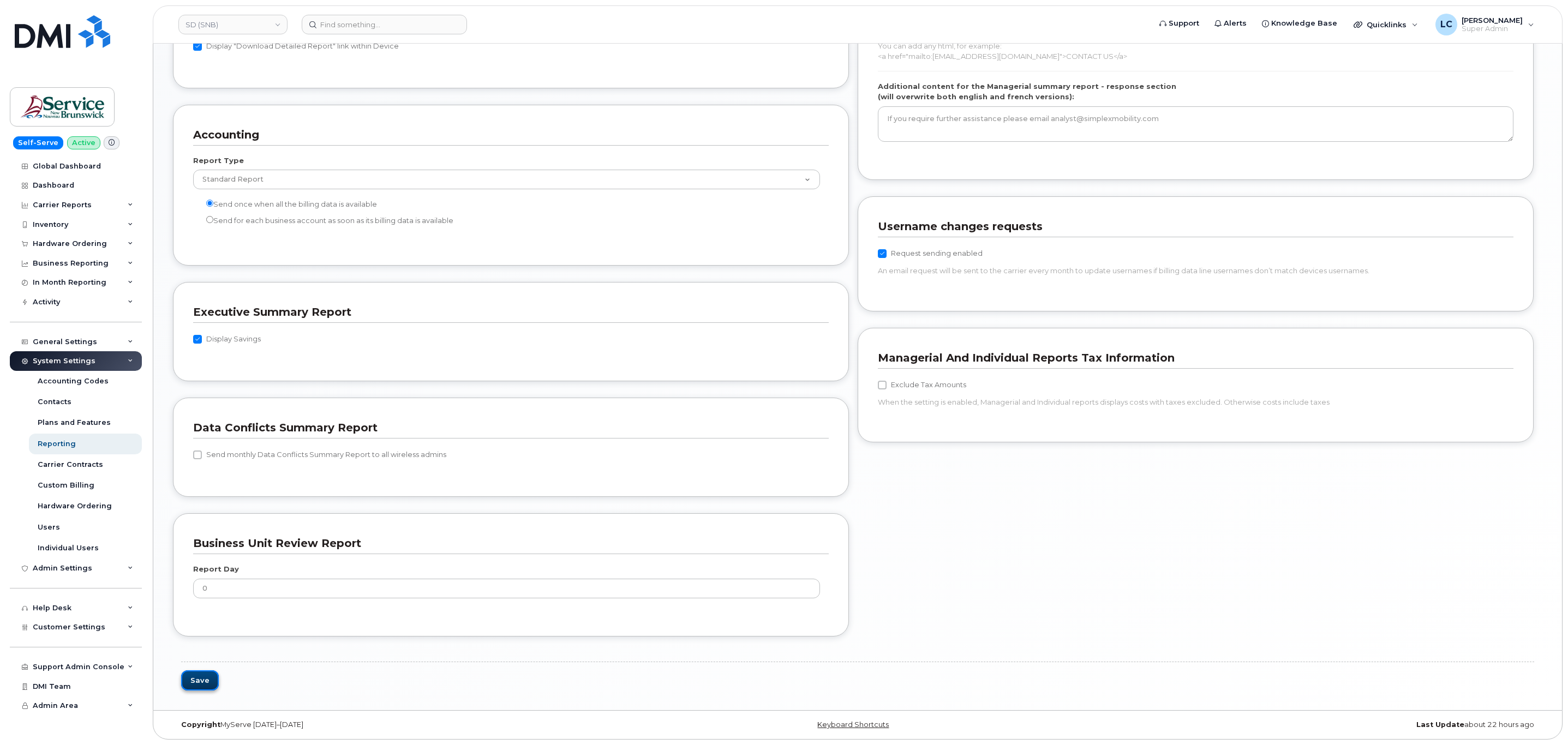
click at [213, 677] on button "Save" at bounding box center [200, 680] width 38 height 20
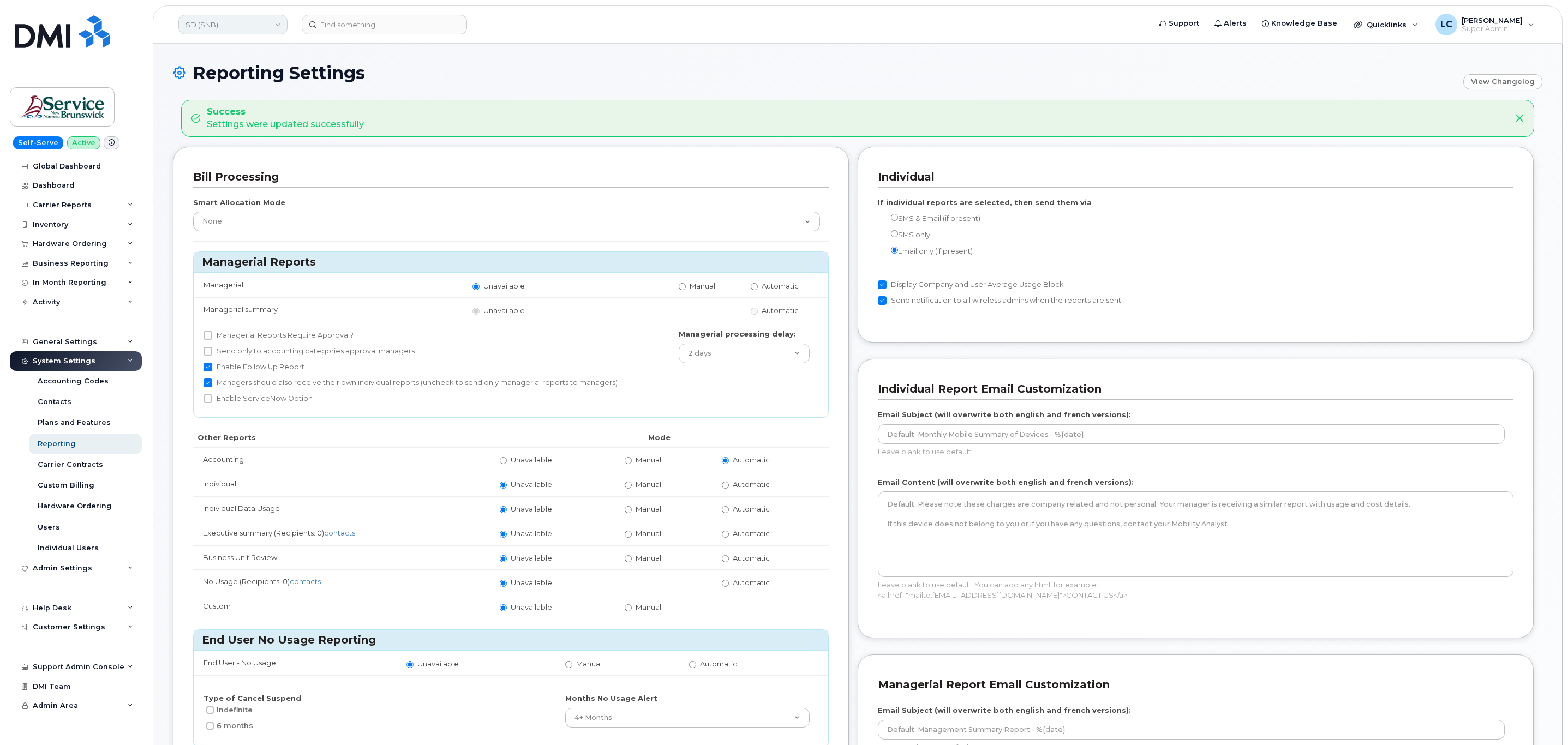
click at [235, 17] on link "SD (SNB)" at bounding box center [233, 24] width 109 height 19
click at [239, 56] on input at bounding box center [260, 52] width 143 height 19
type input "Service [GEOGRAPHIC_DATA] (SNB)"
click at [257, 104] on span "Service [GEOGRAPHIC_DATA] (SNB)" at bounding box center [251, 103] width 125 height 21
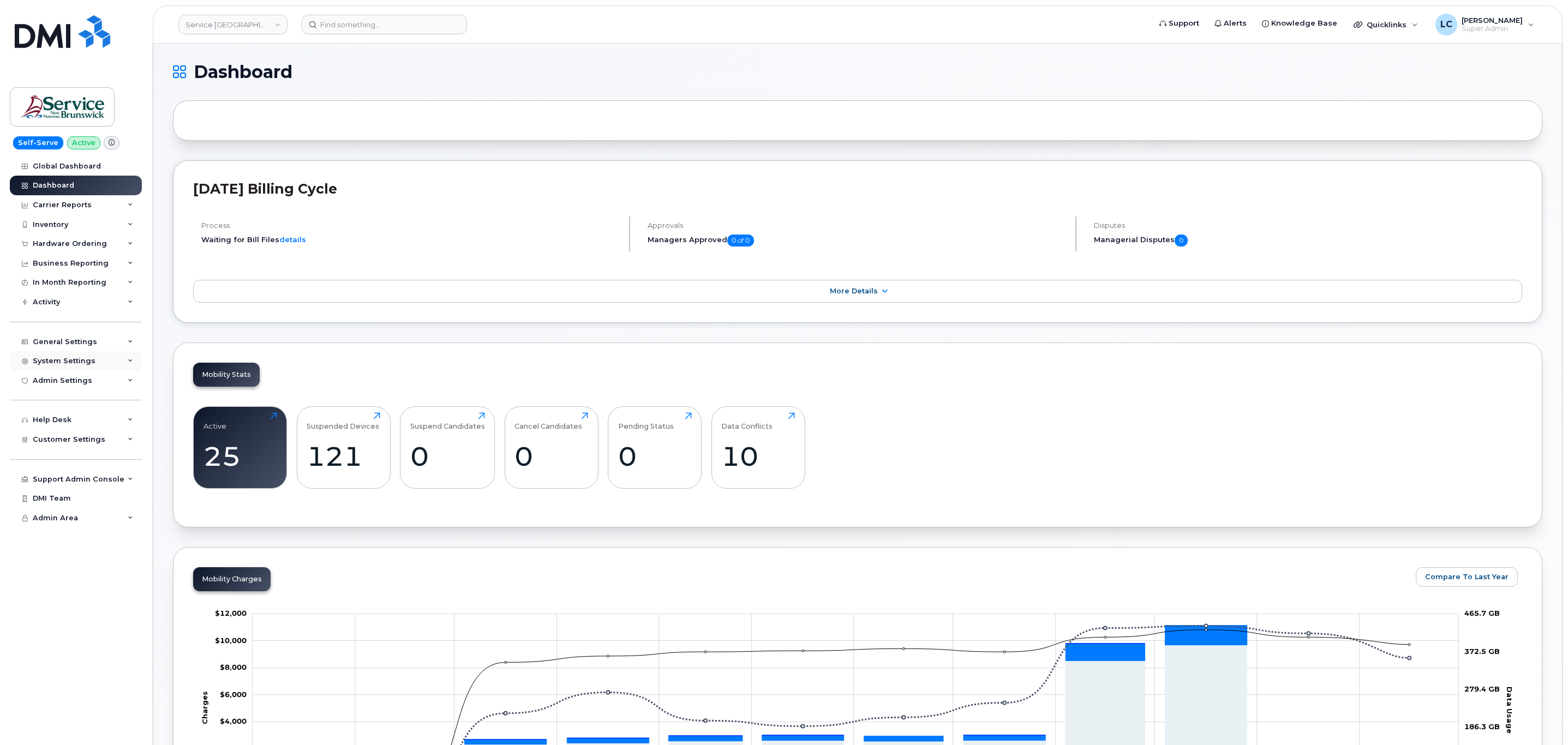
click at [97, 358] on div "System Settings" at bounding box center [76, 360] width 132 height 19
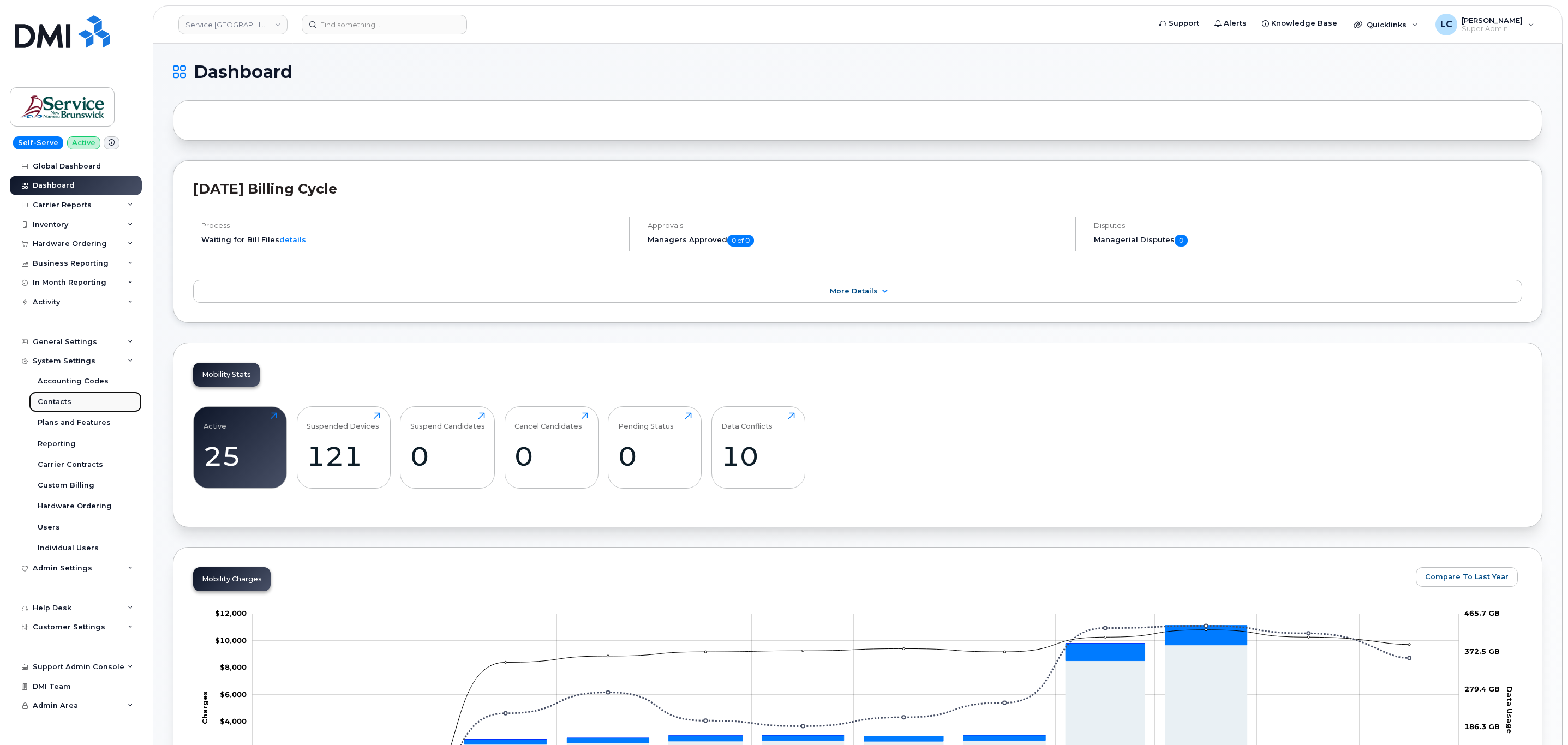
click at [78, 407] on link "Contacts" at bounding box center [85, 401] width 113 height 21
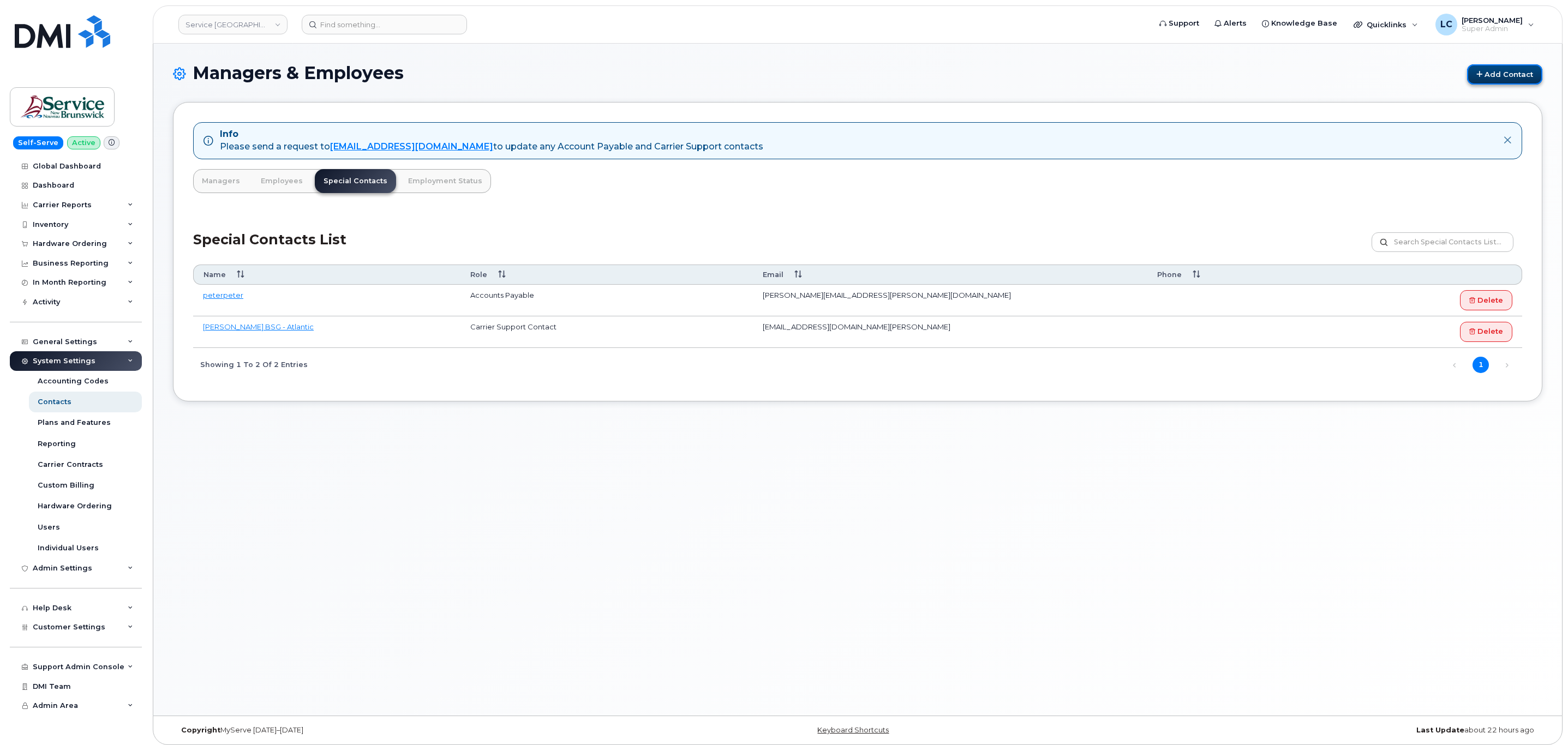
click at [1492, 78] on link "Add Contact" at bounding box center [1504, 74] width 75 height 20
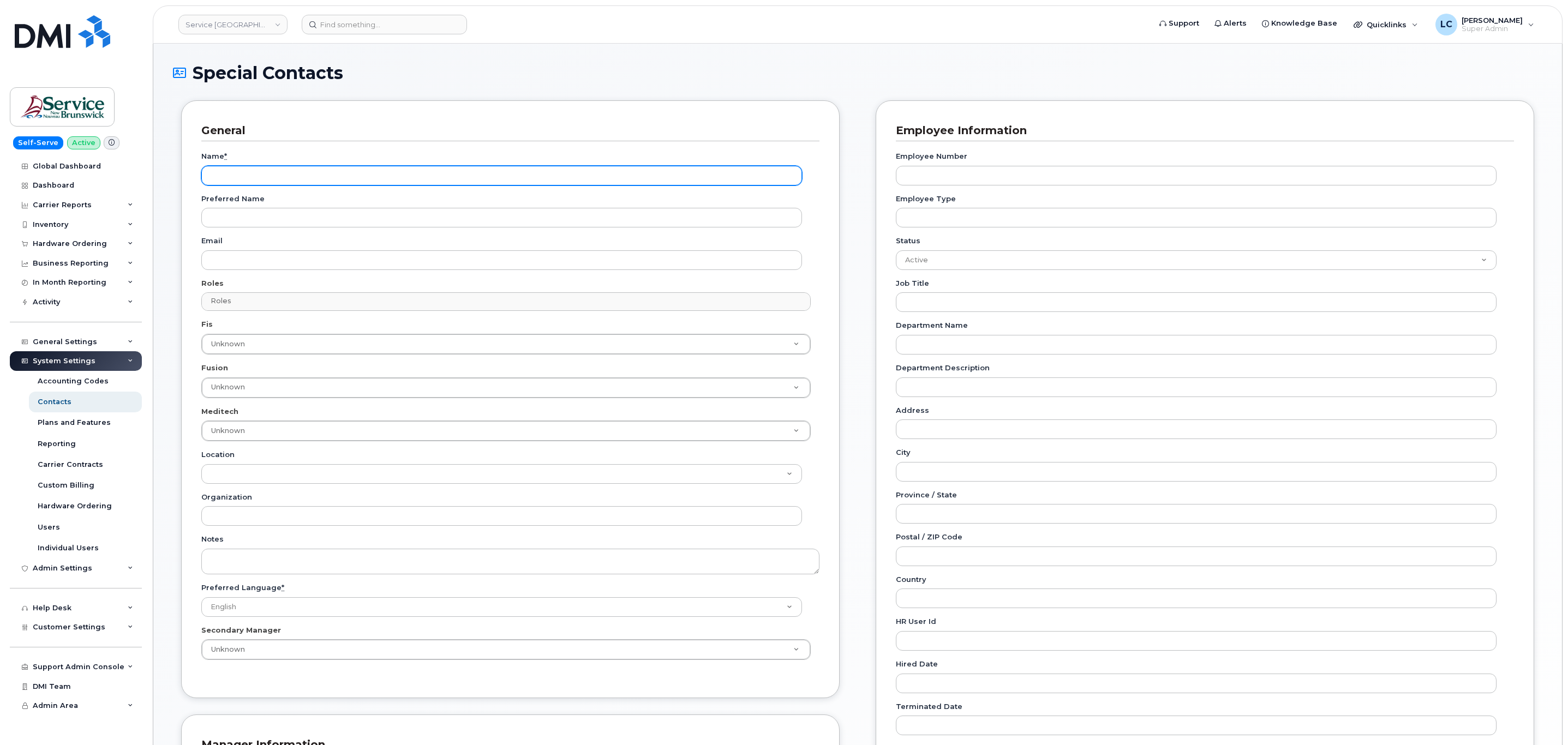
click at [259, 168] on input "Name *" at bounding box center [501, 175] width 601 height 19
paste input "Accounting Report Contact"
type input "Accounting Report Contact"
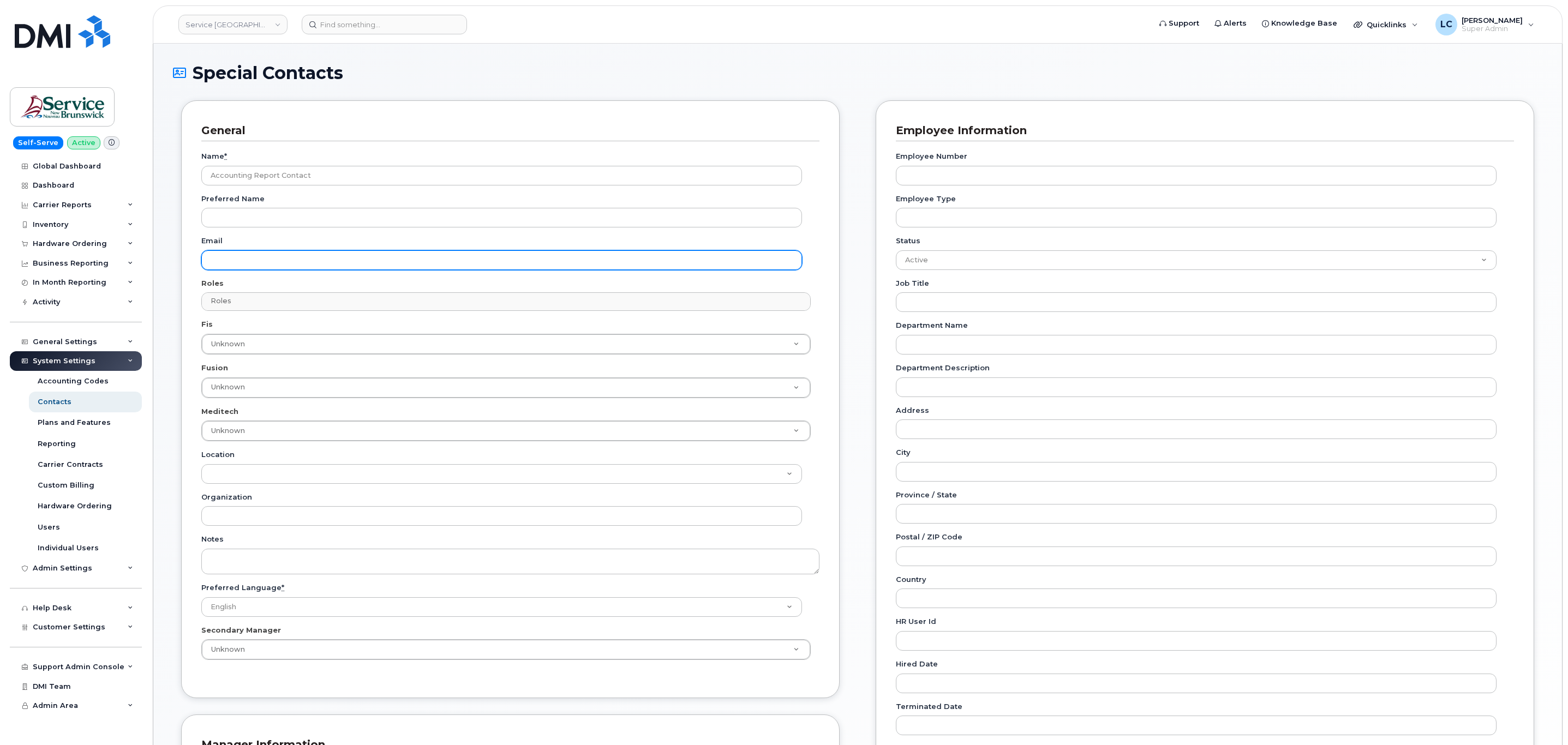
click at [257, 255] on input "Email" at bounding box center [501, 260] width 601 height 19
paste input "[EMAIL_ADDRESS][DOMAIN_NAME]"
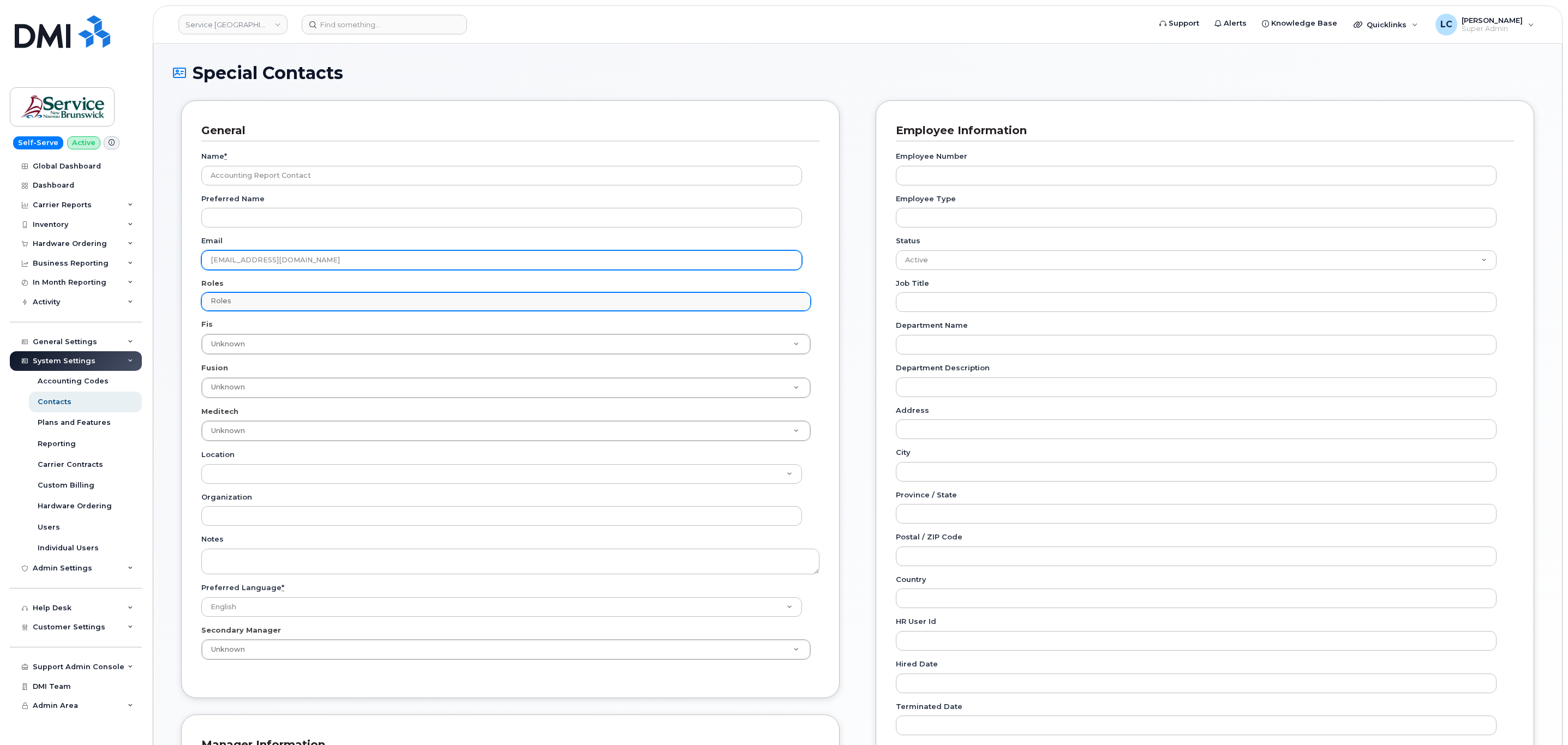
type input "[EMAIL_ADDRESS][DOMAIN_NAME]"
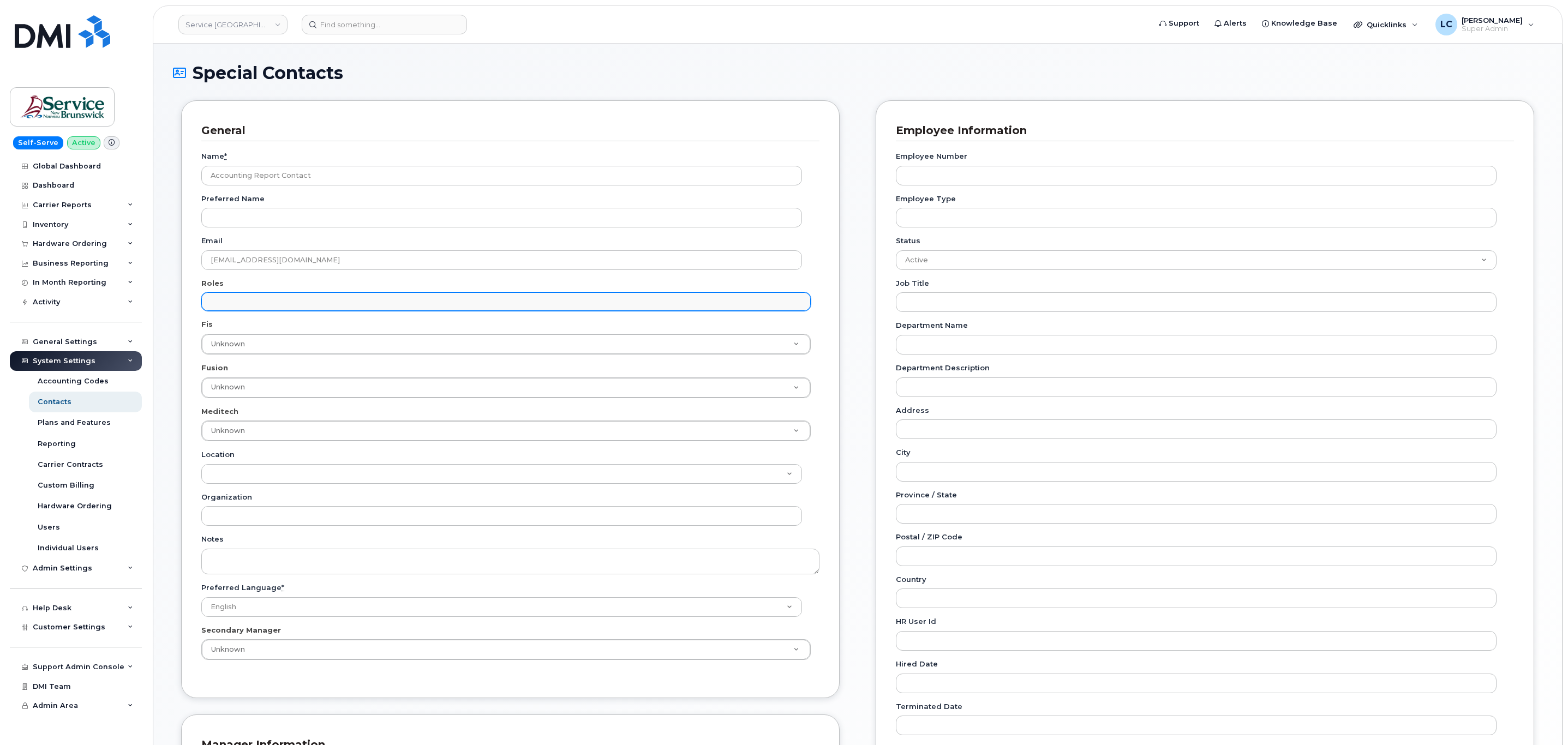
click at [239, 308] on input "text" at bounding box center [507, 301] width 599 height 15
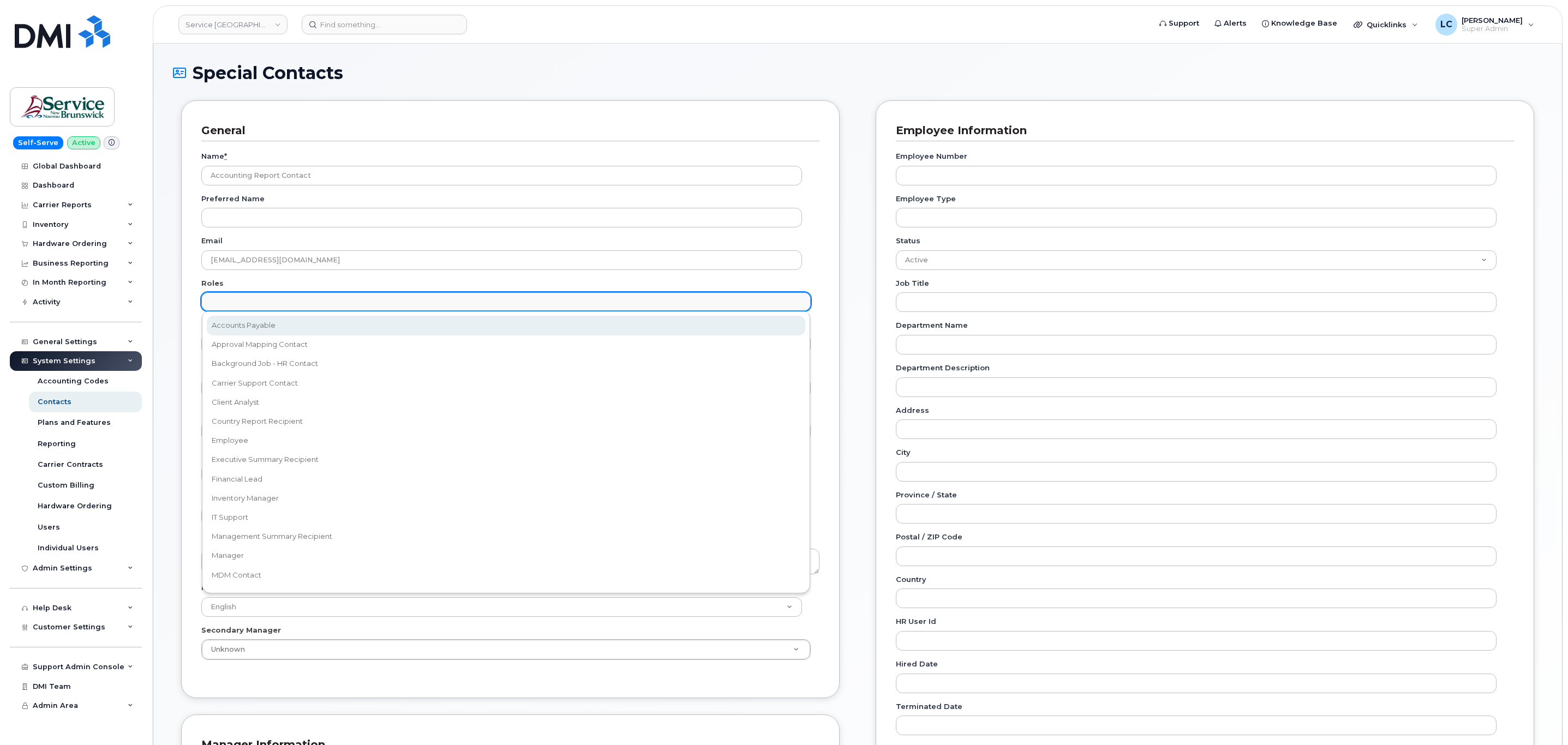
select select "5"
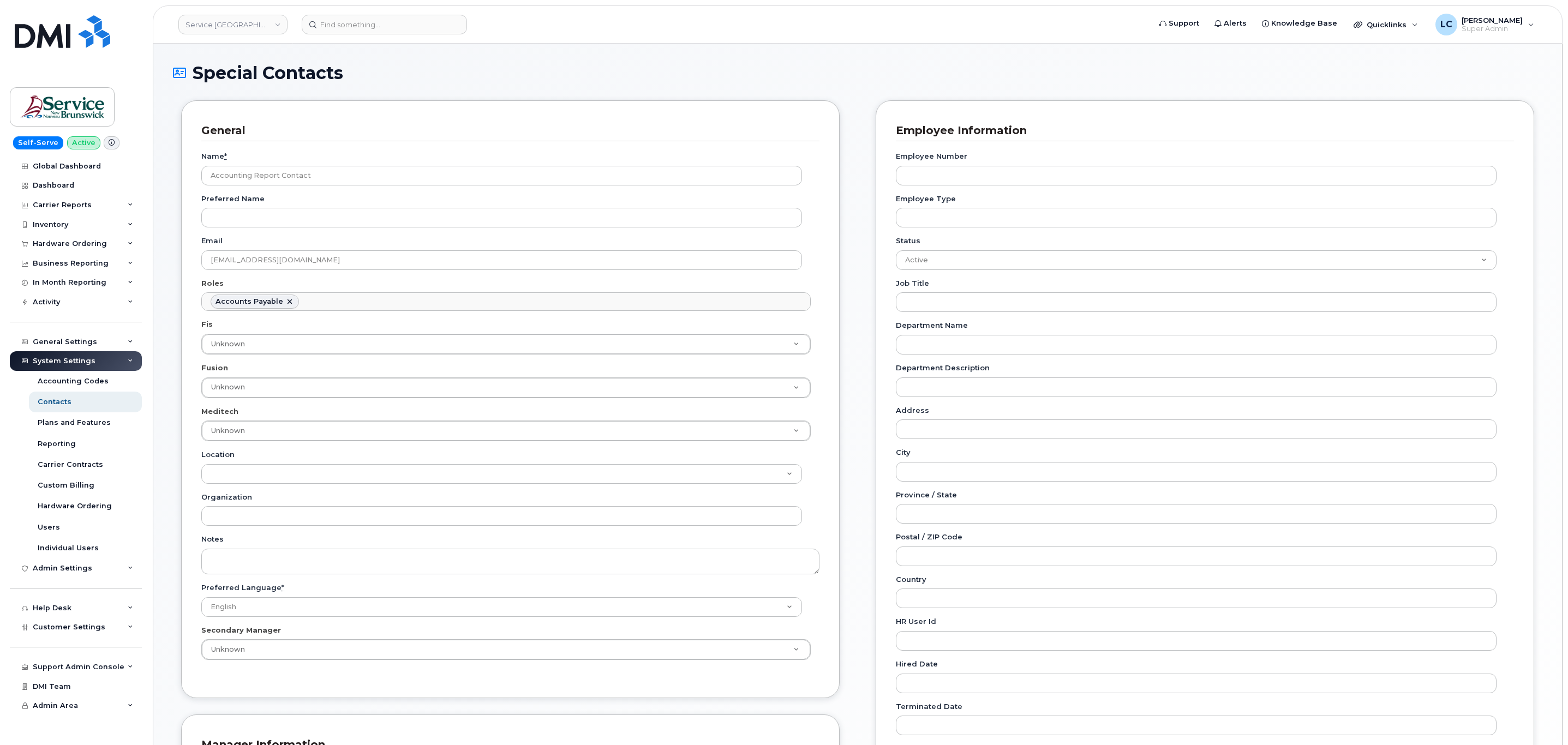
scroll to position [8, 0]
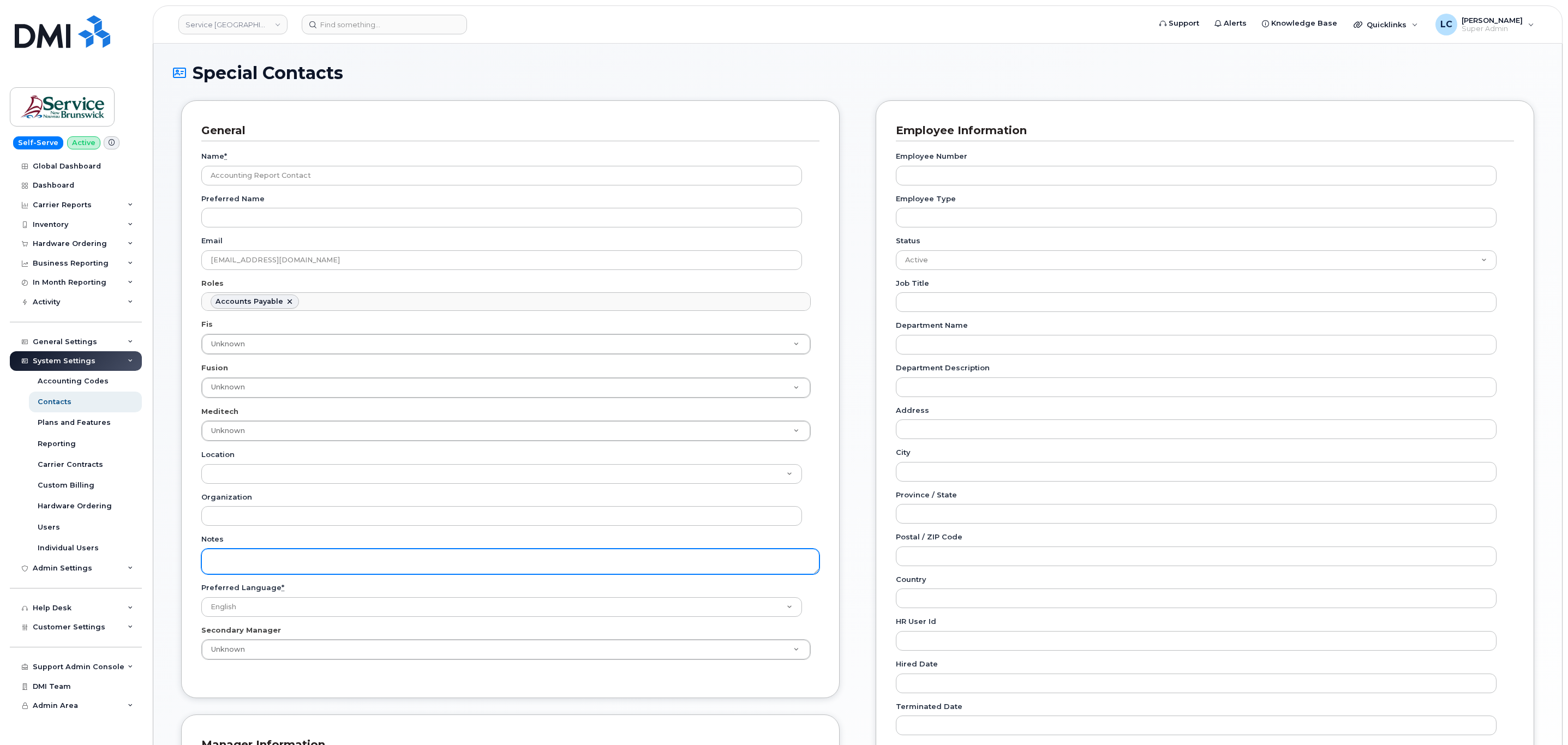
click at [271, 558] on textarea "Notes" at bounding box center [510, 561] width 618 height 25
paste textarea "SNB Requested To Configure as Accounting Report Recipient - Per Eric: 10/08/2025"
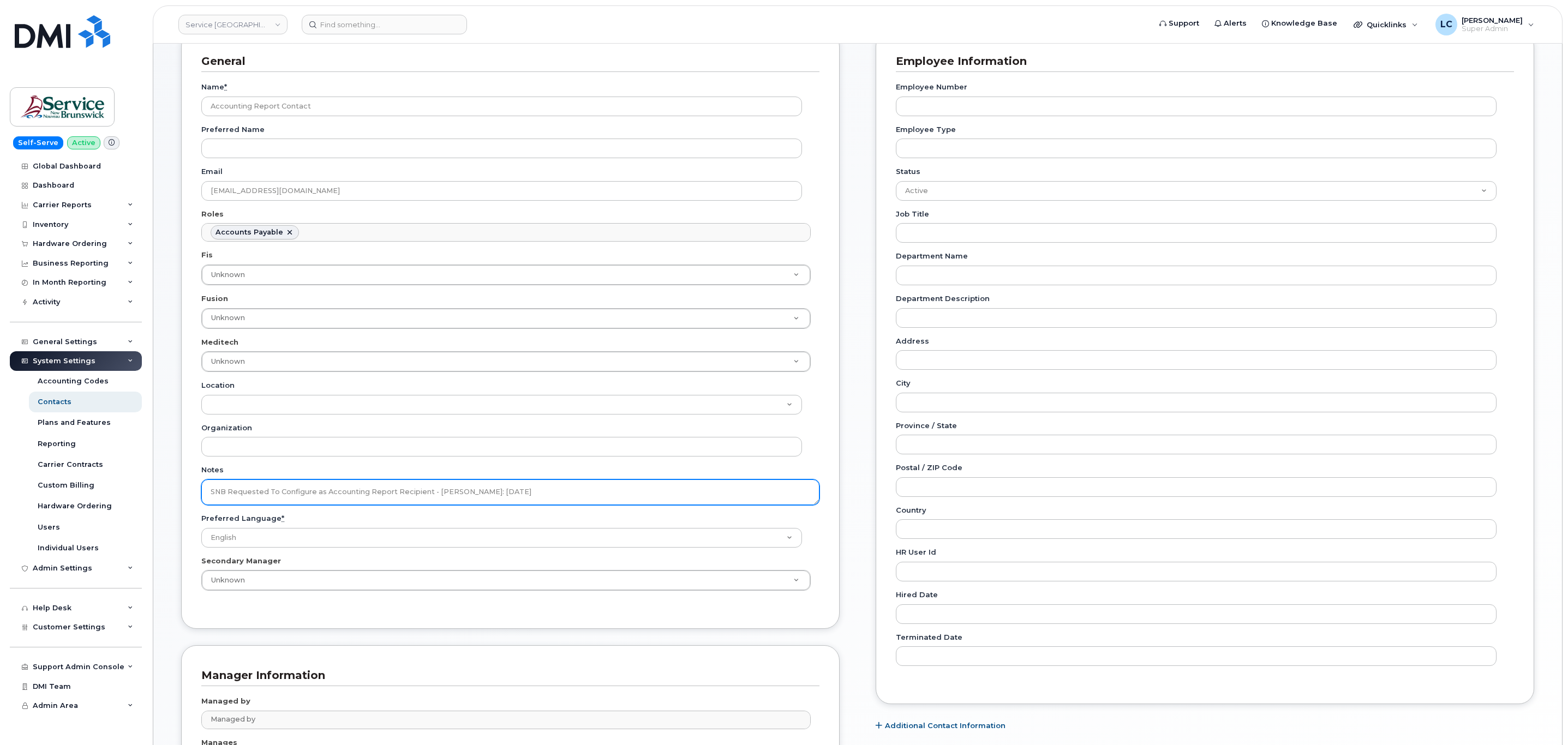
scroll to position [230, 0]
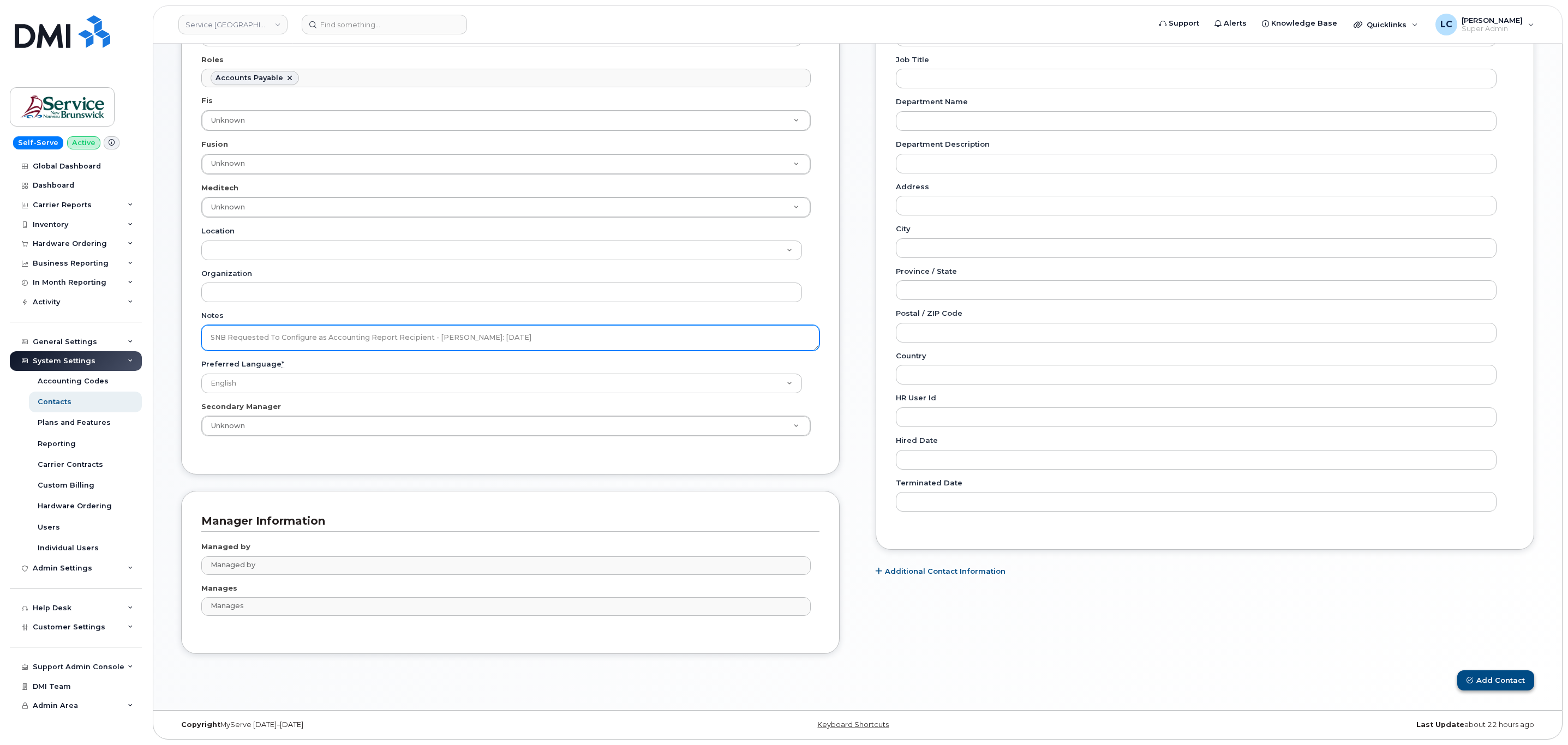
type textarea "SNB Requested To Configure as Accounting Report Recipient - Per Eric: 10/08/2025"
click at [1496, 683] on button "Add Contact" at bounding box center [1495, 680] width 77 height 20
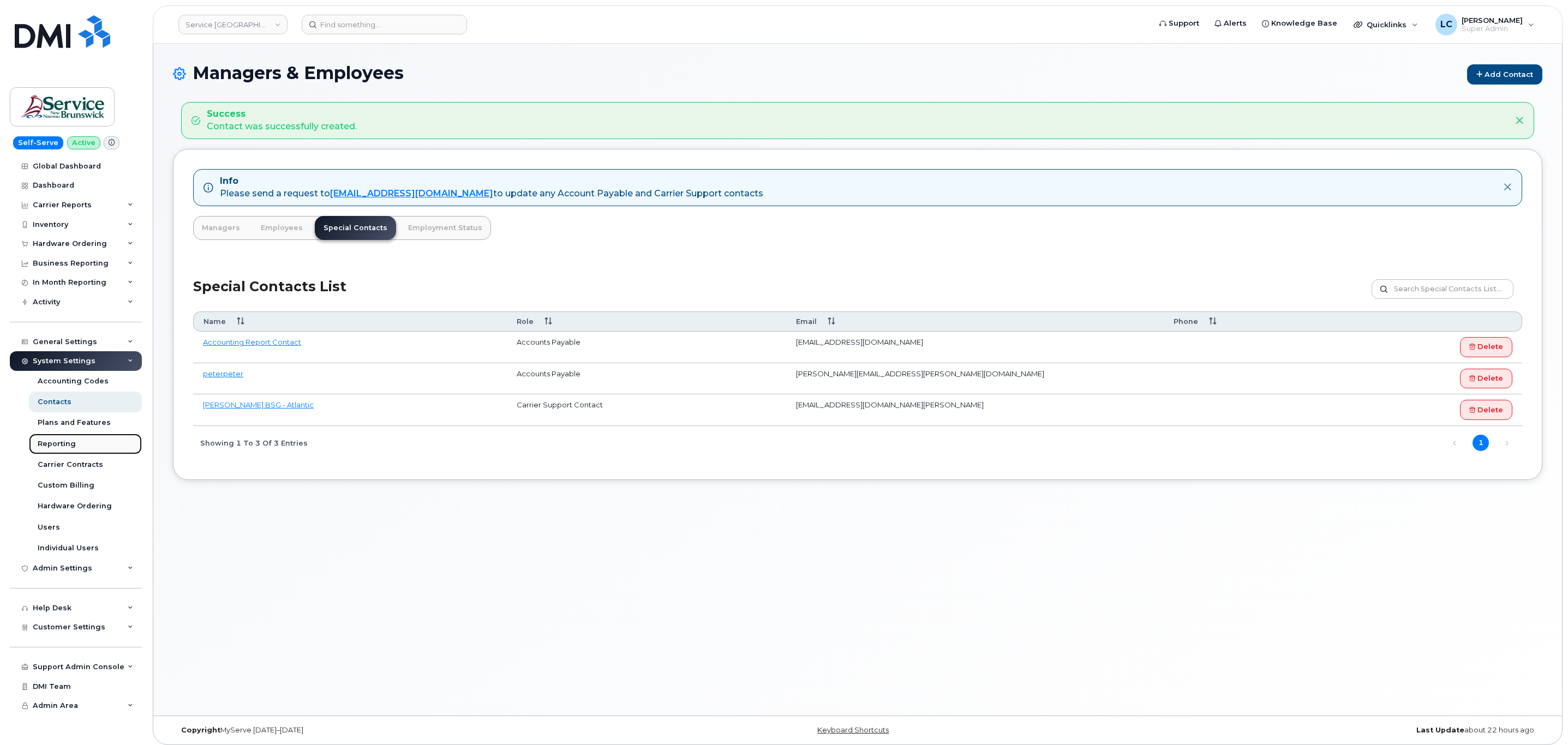
click at [71, 442] on div "Reporting" at bounding box center [56, 444] width 38 height 10
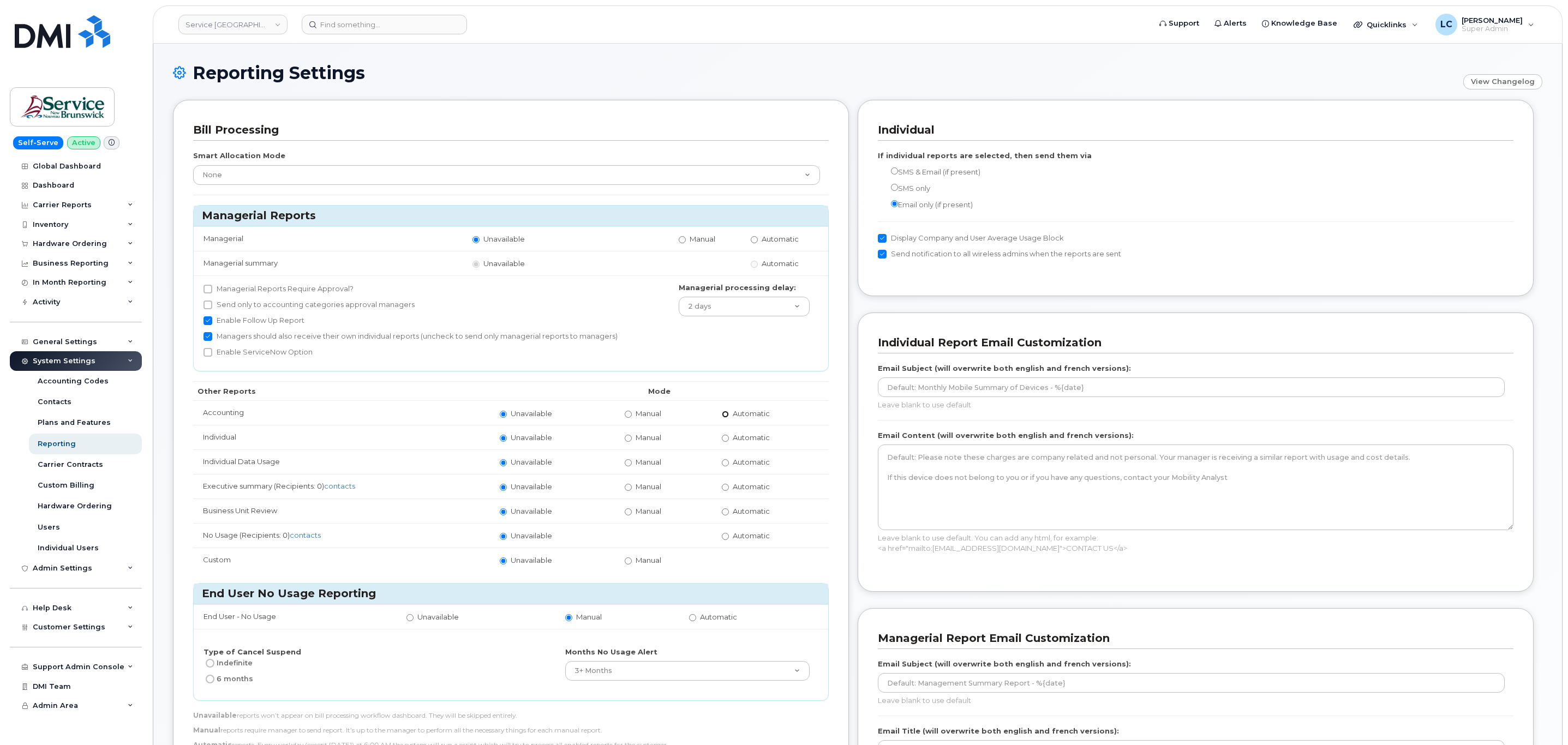
click at [727, 417] on input "Automatic" at bounding box center [725, 414] width 7 height 7
radio input "true"
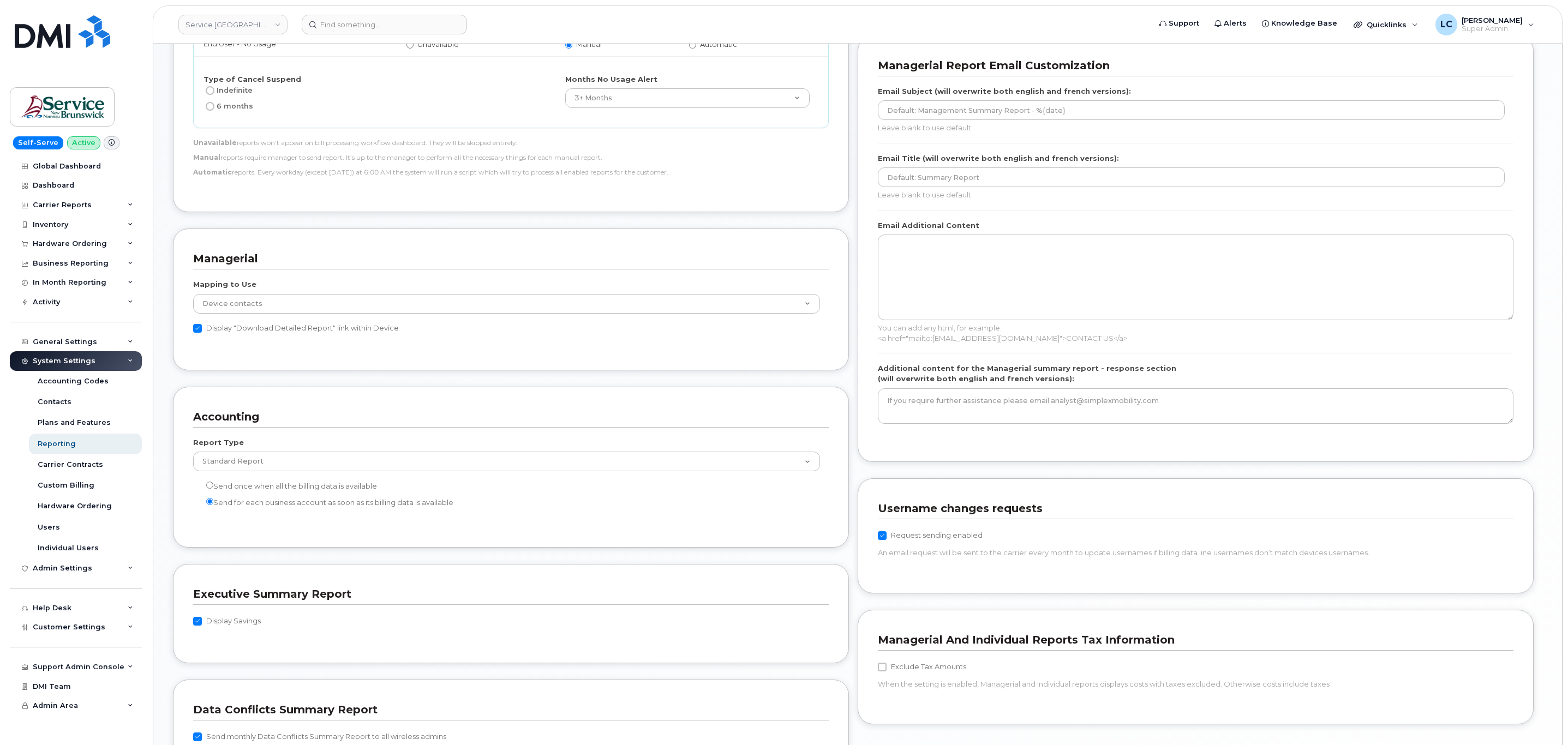
scroll to position [862, 0]
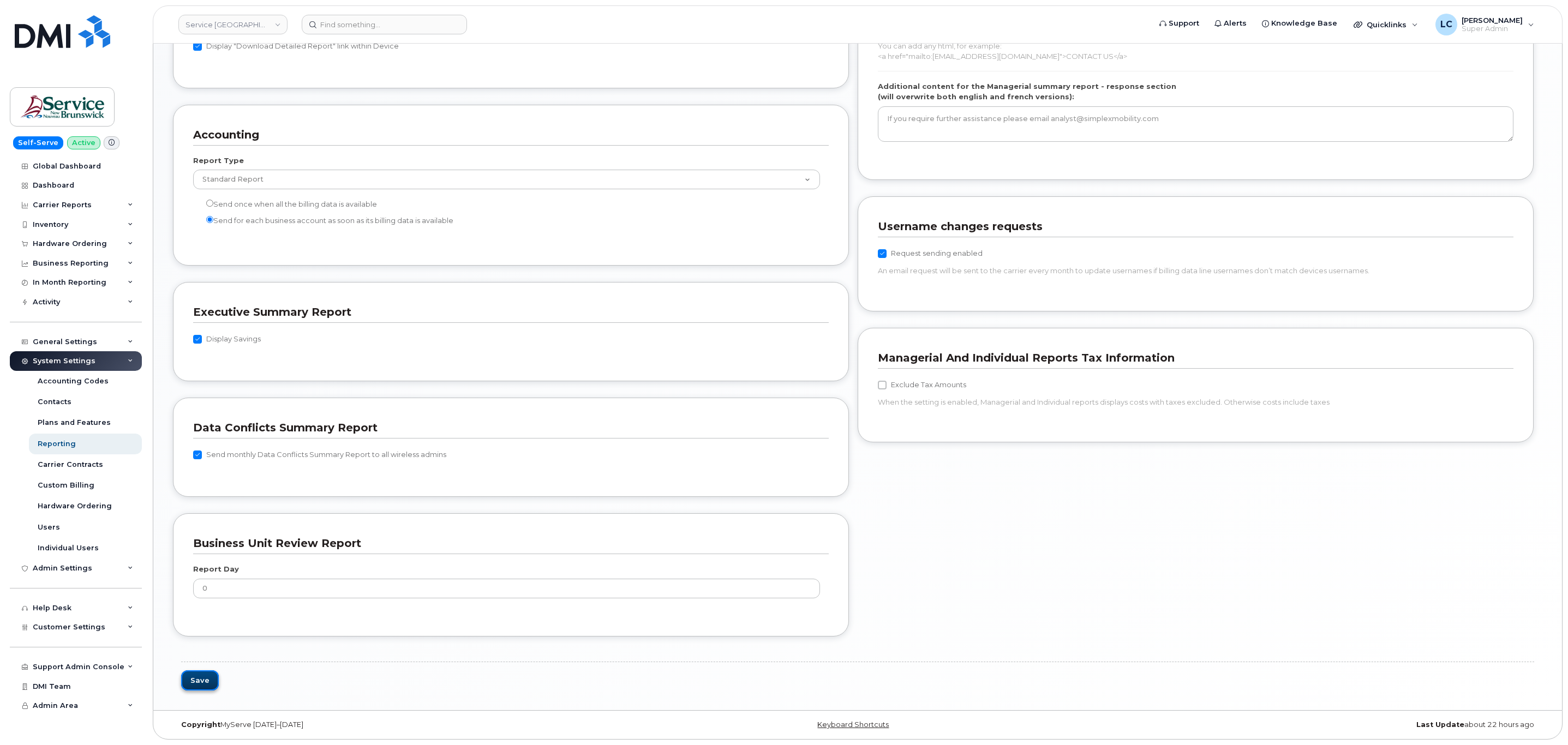
click at [208, 679] on button "Save" at bounding box center [200, 680] width 38 height 20
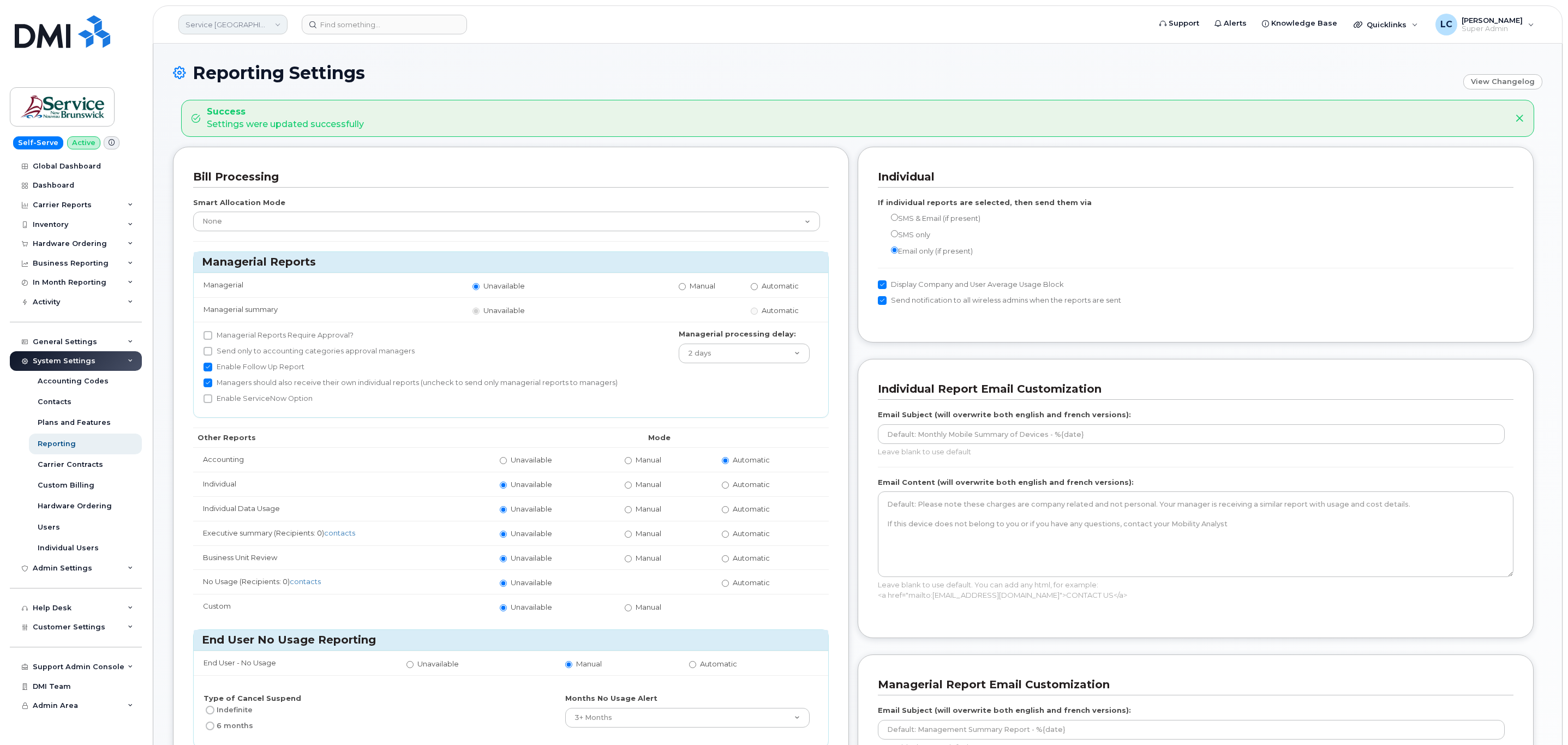
click at [227, 19] on link "Service [GEOGRAPHIC_DATA] (SNB)" at bounding box center [233, 24] width 109 height 19
click at [235, 52] on input at bounding box center [260, 52] width 143 height 19
type input "SNB (SNB)"
click at [239, 100] on link "SNB (SNB)" at bounding box center [260, 103] width 160 height 22
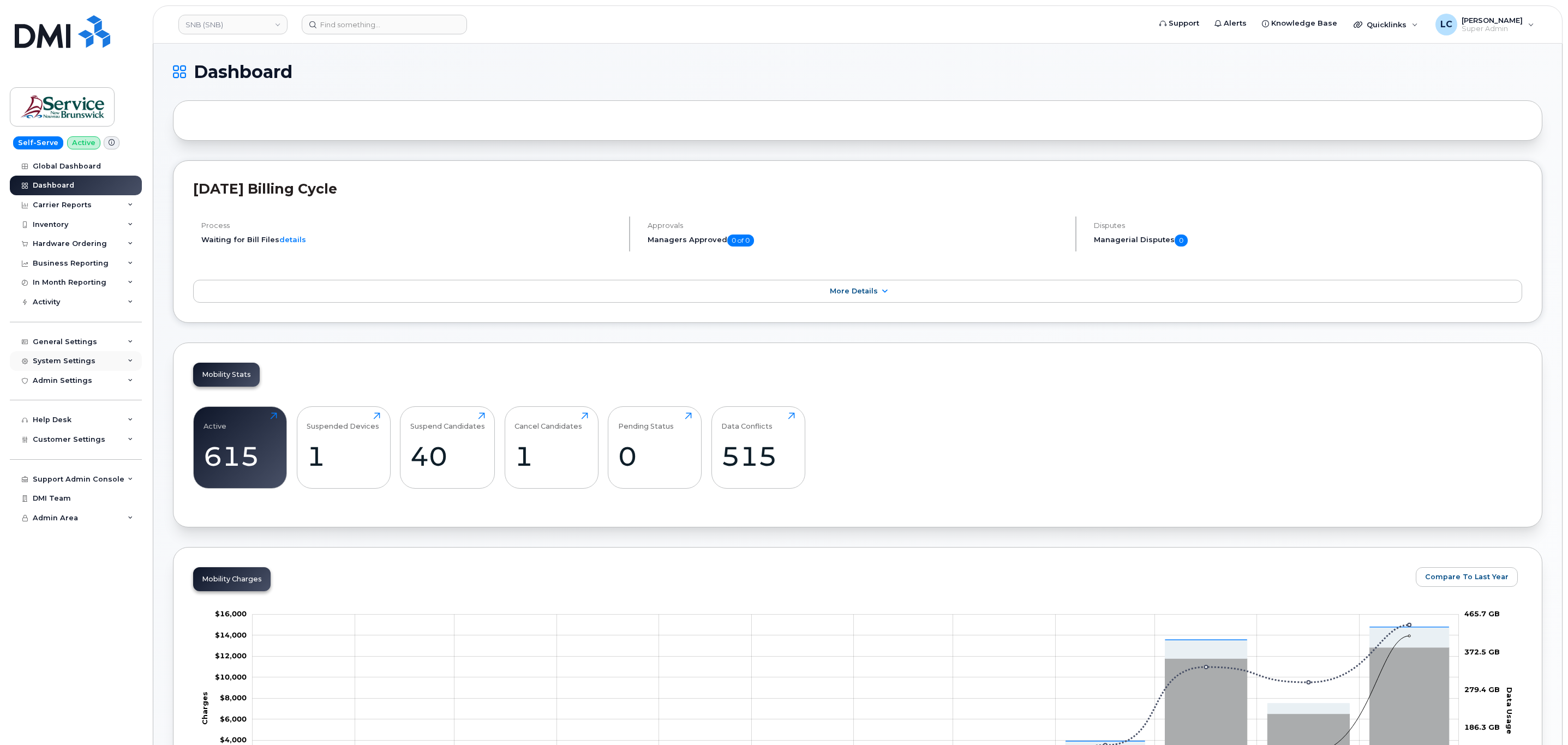
click at [92, 367] on div "System Settings" at bounding box center [76, 360] width 132 height 19
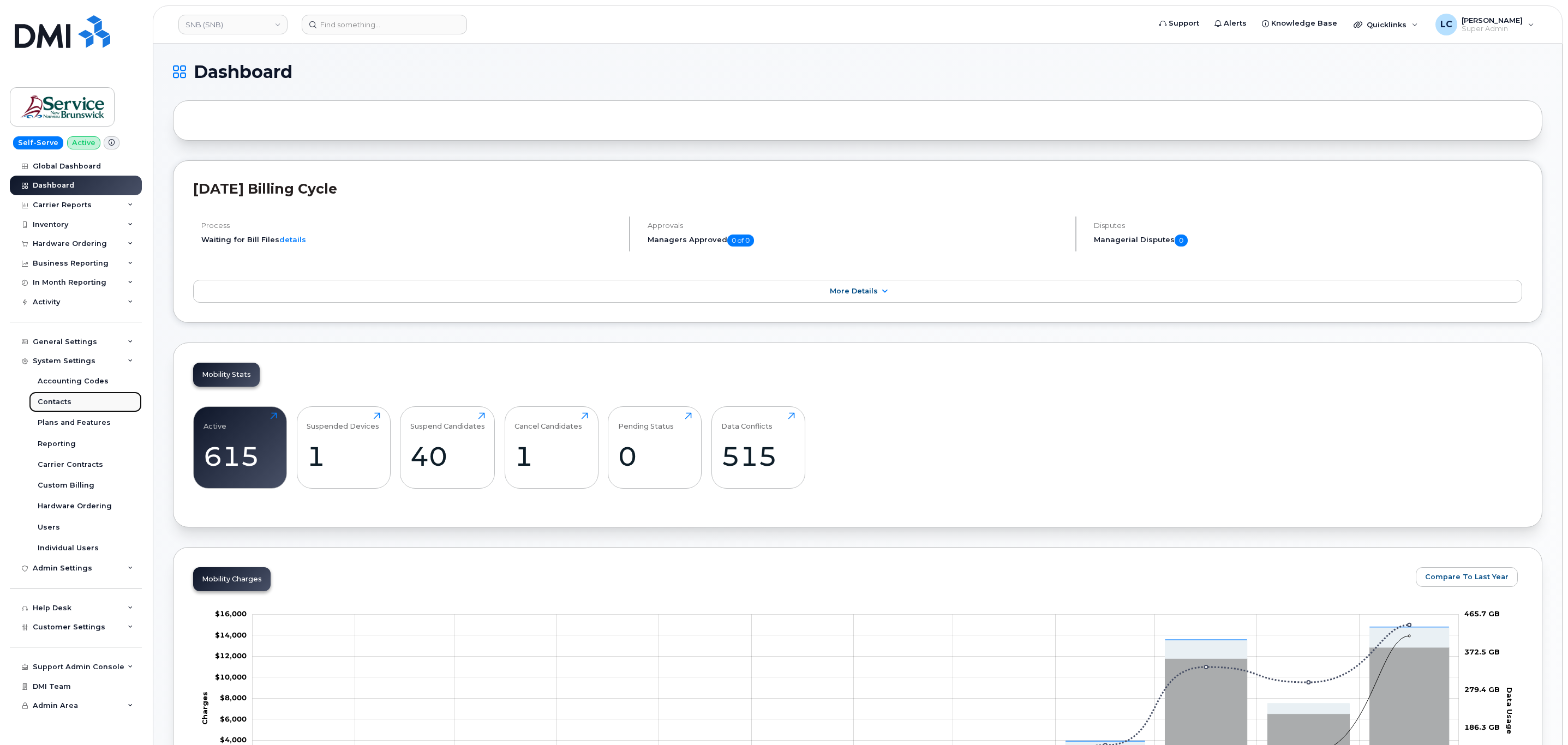
click at [86, 403] on link "Contacts" at bounding box center [85, 401] width 113 height 21
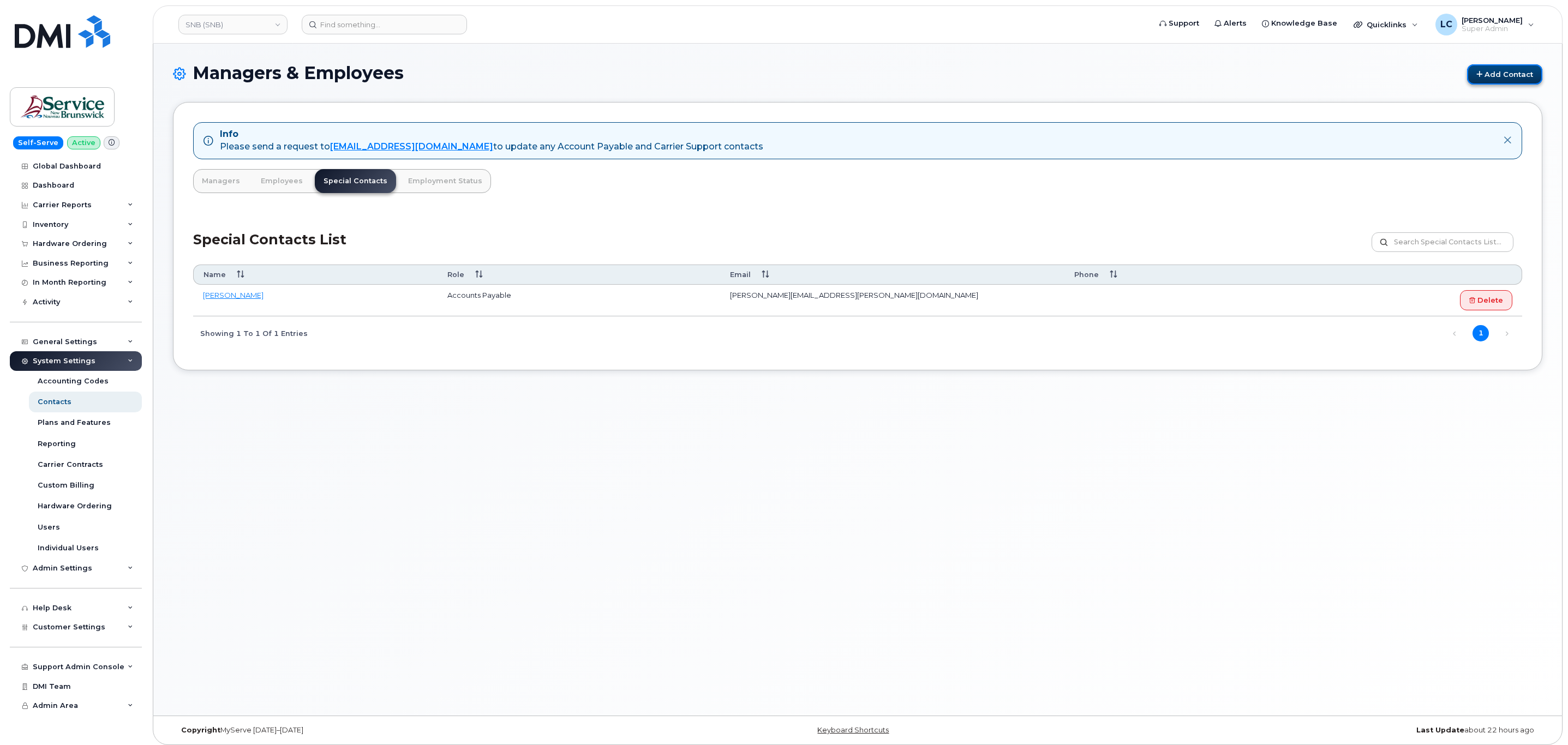
click at [1507, 70] on link "Add Contact" at bounding box center [1504, 74] width 75 height 20
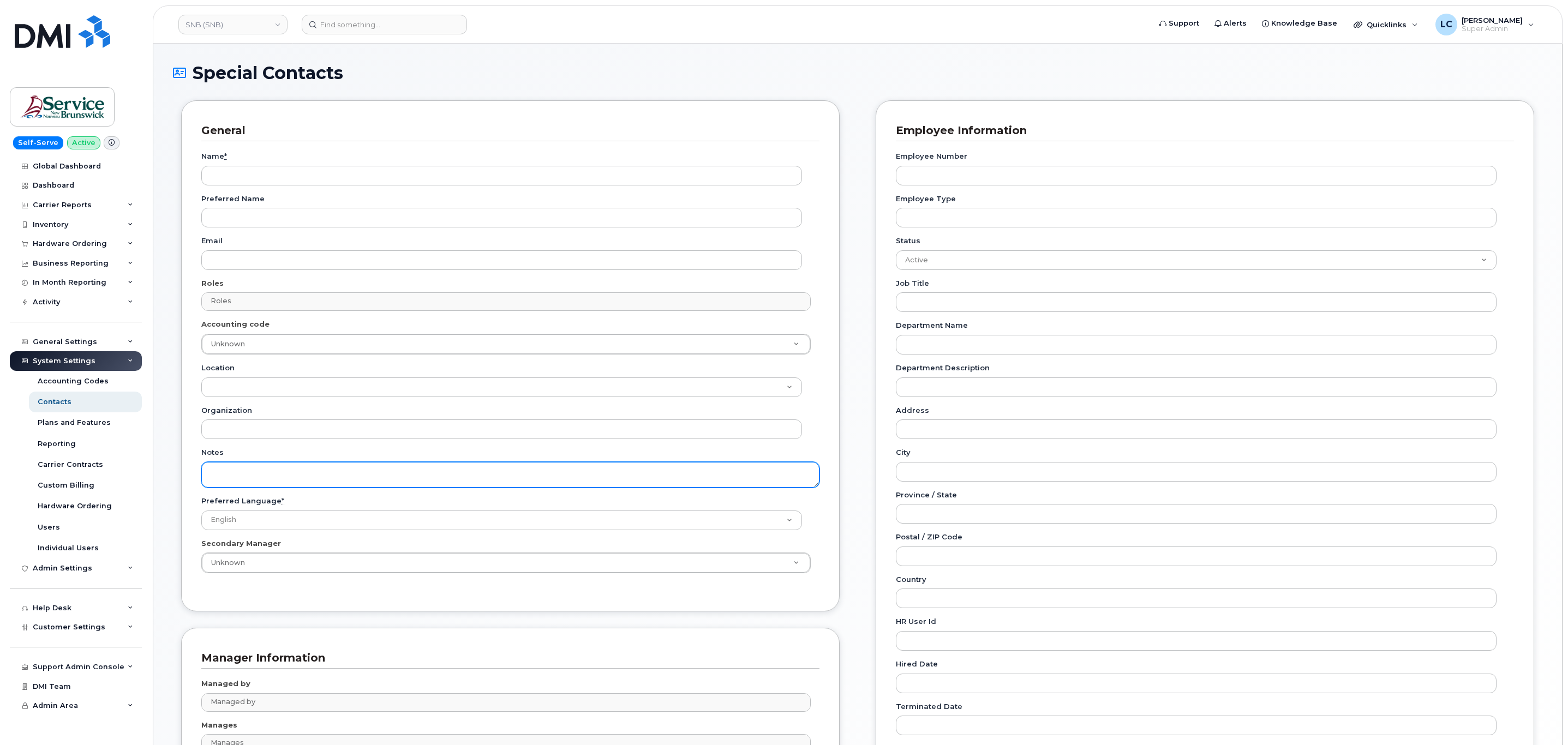
click at [249, 467] on textarea "Notes" at bounding box center [510, 474] width 618 height 25
paste textarea "Accounting Report Contact"
type textarea "Accounting Report Contact"
drag, startPoint x: 321, startPoint y: 473, endPoint x: 192, endPoint y: 479, distance: 129.1
click at [192, 479] on div "General Name * Preferred Name Email Roles Roles No matches found No matches fou…" at bounding box center [510, 356] width 658 height 511
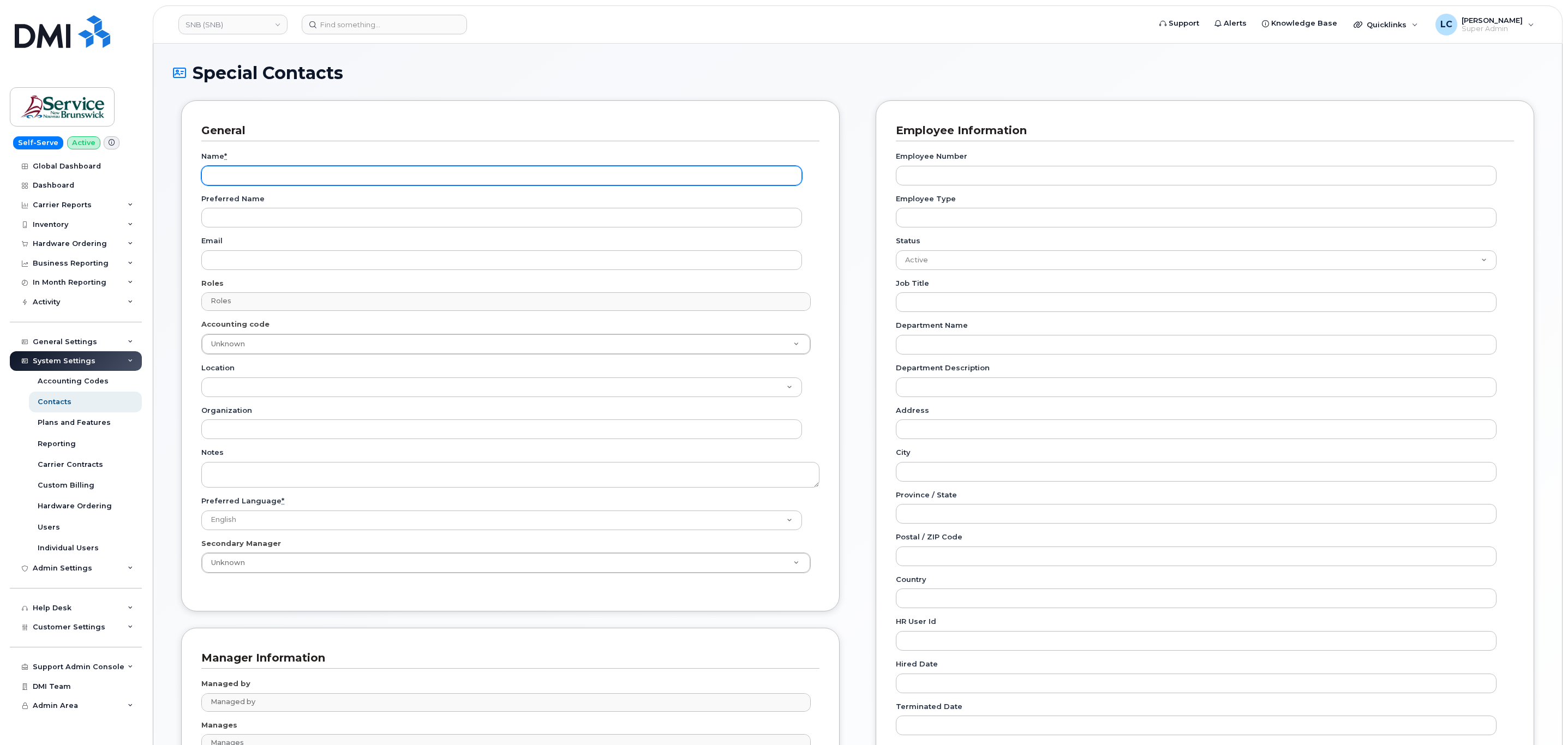
click at [255, 172] on input "Name *" at bounding box center [501, 175] width 601 height 19
paste input "Accounting Report Contact"
type input "Accounting Report Contact"
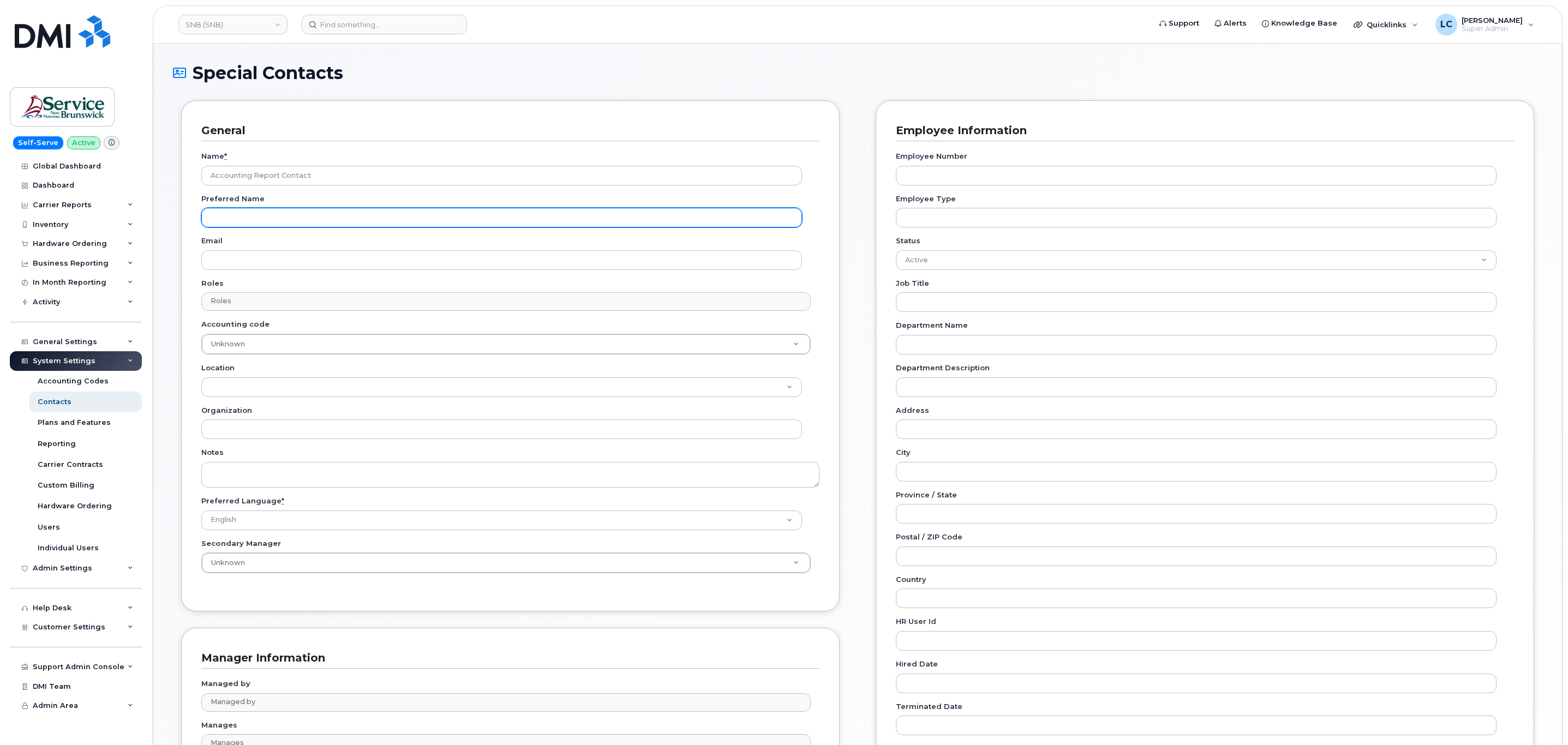
click at [274, 222] on input "Preferred Name" at bounding box center [501, 217] width 601 height 19
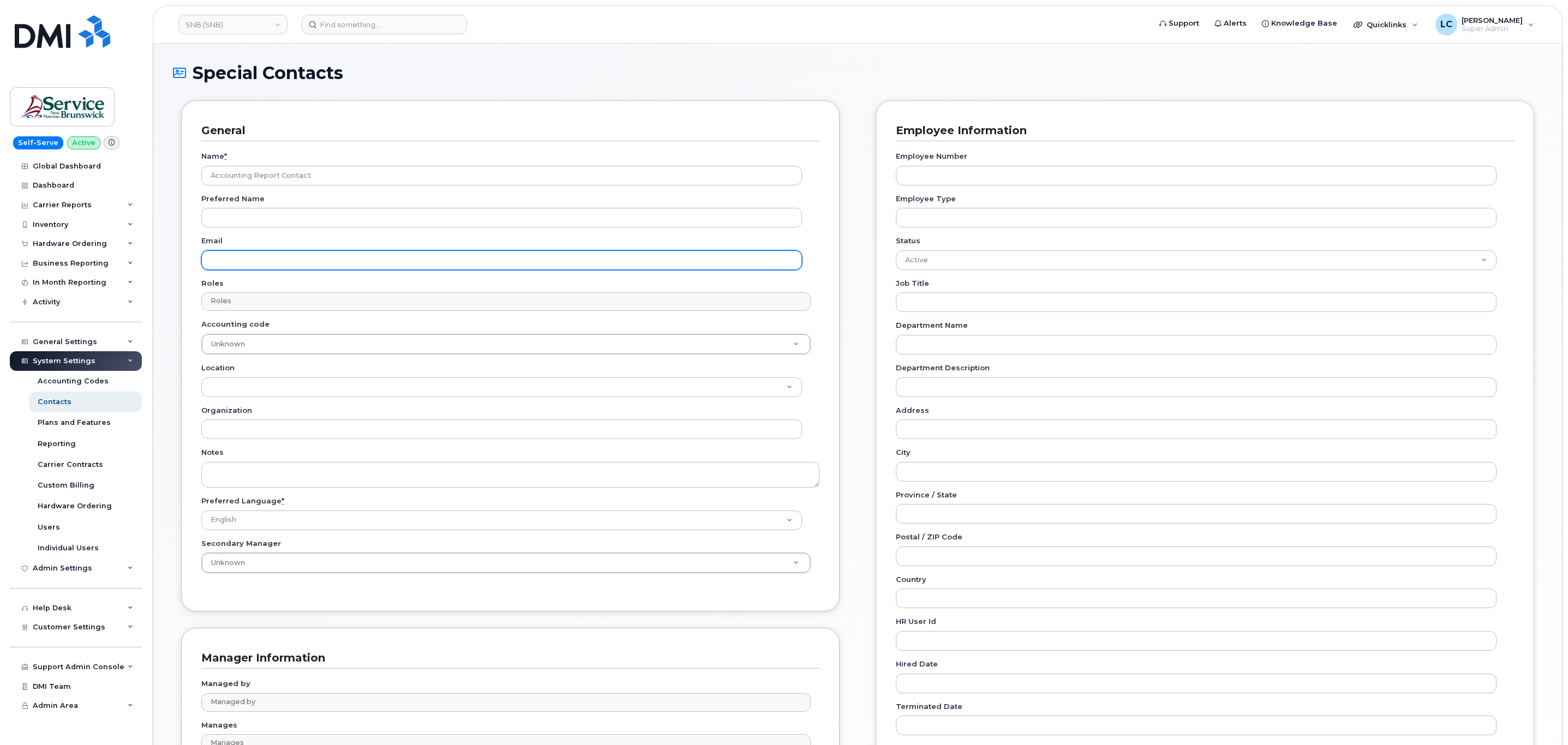
click at [253, 263] on input "Email" at bounding box center [501, 260] width 601 height 19
click at [263, 259] on input "Email" at bounding box center [501, 260] width 601 height 19
paste input "[EMAIL_ADDRESS][DOMAIN_NAME]"
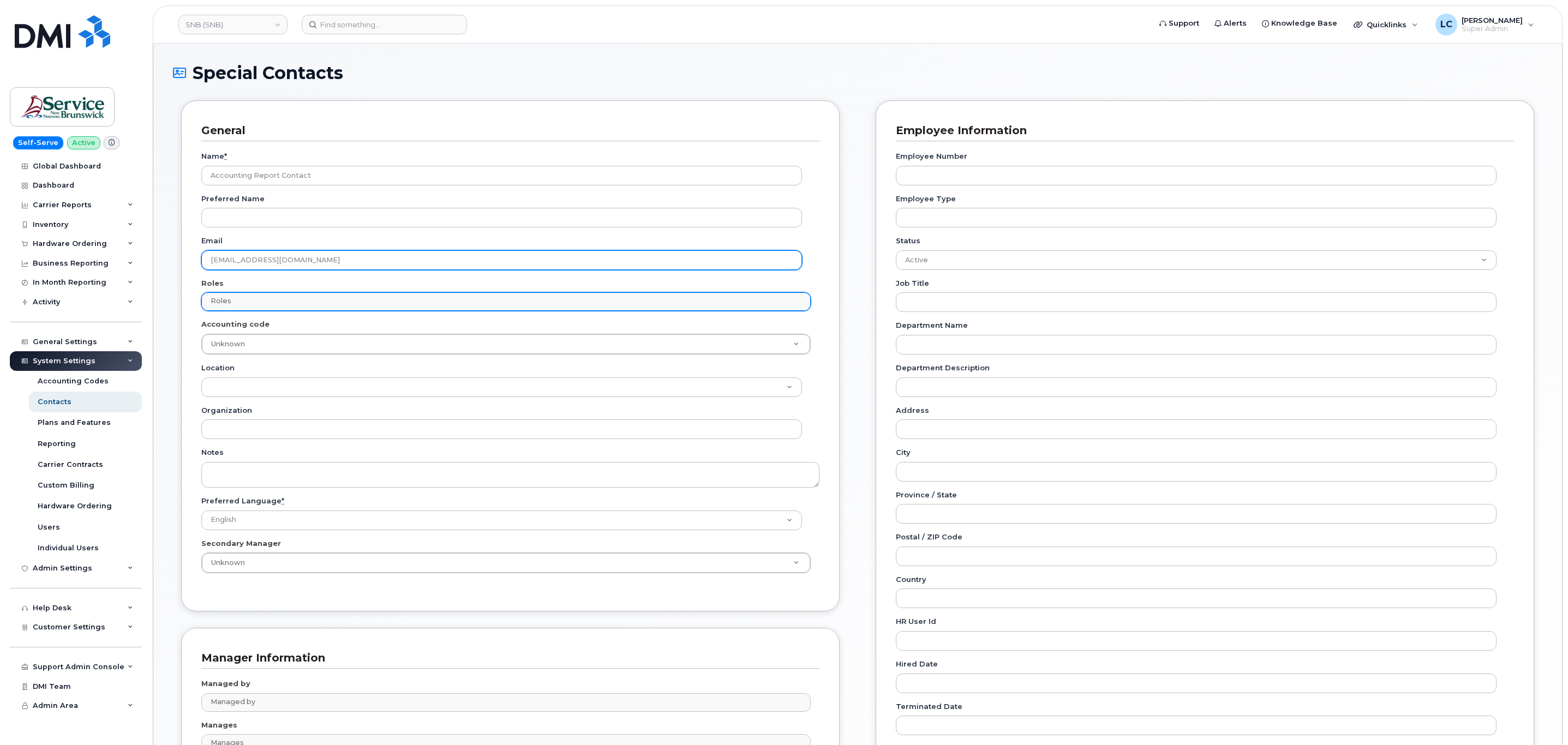
type input "[EMAIL_ADDRESS][DOMAIN_NAME]"
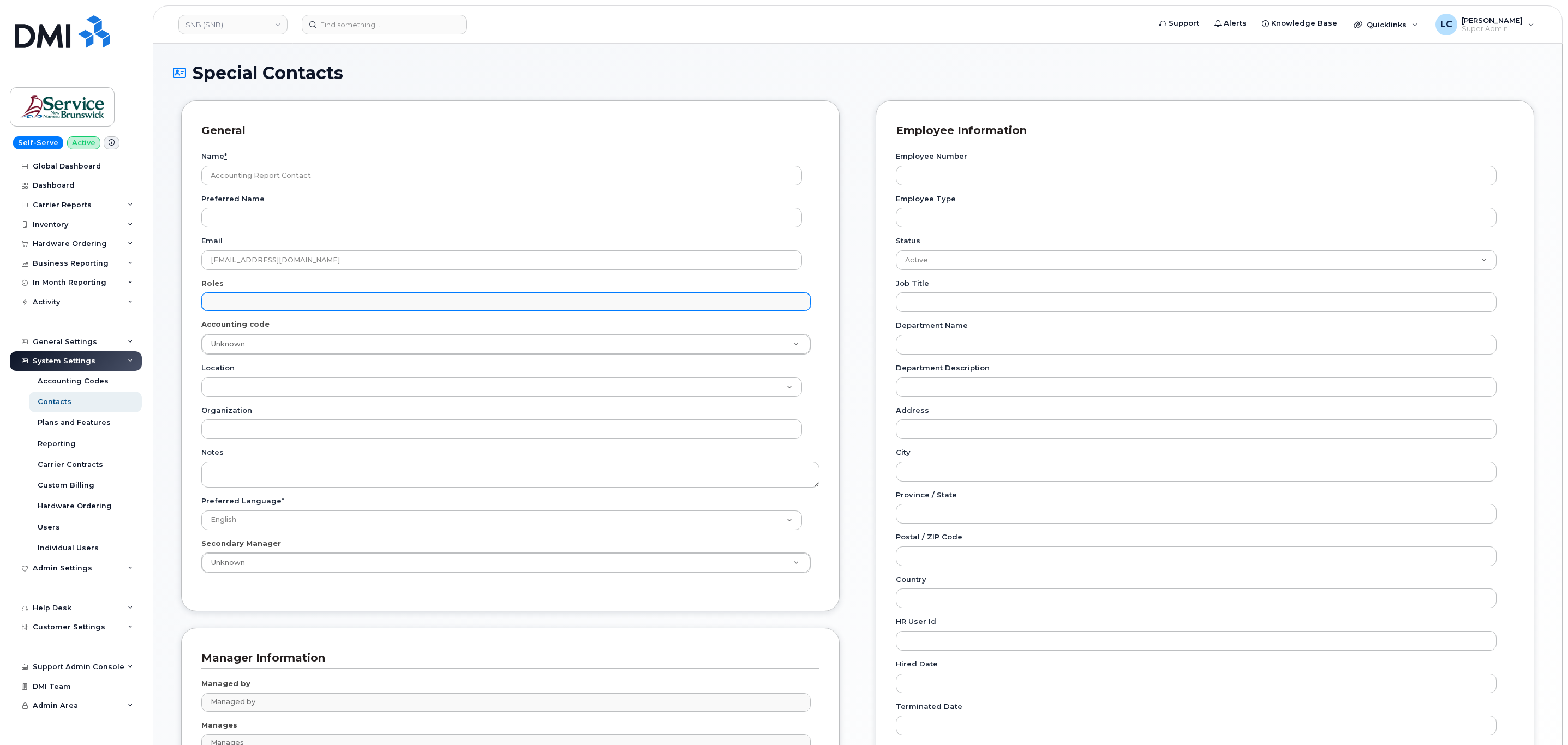
click at [247, 303] on input "text" at bounding box center [507, 301] width 599 height 15
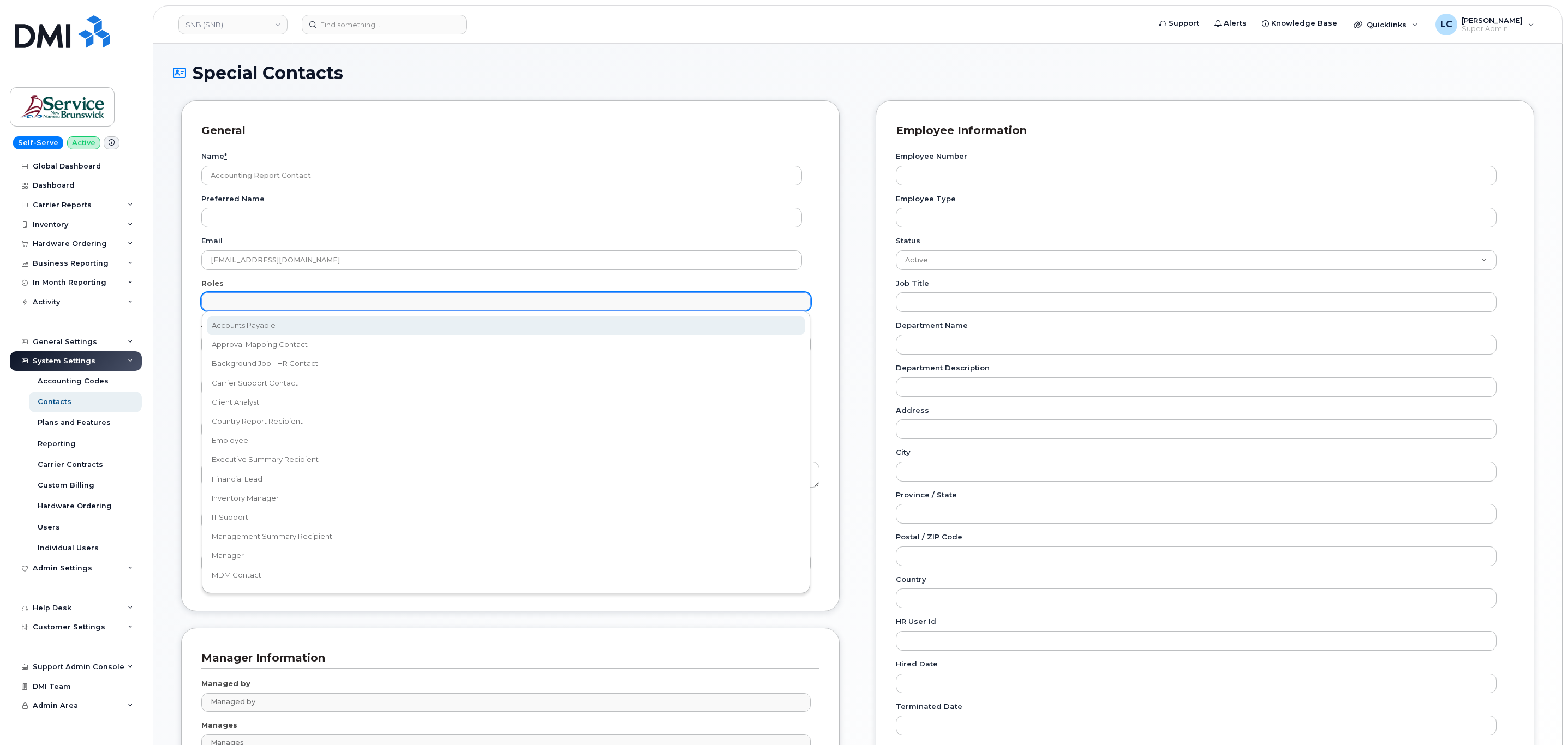
select select "5"
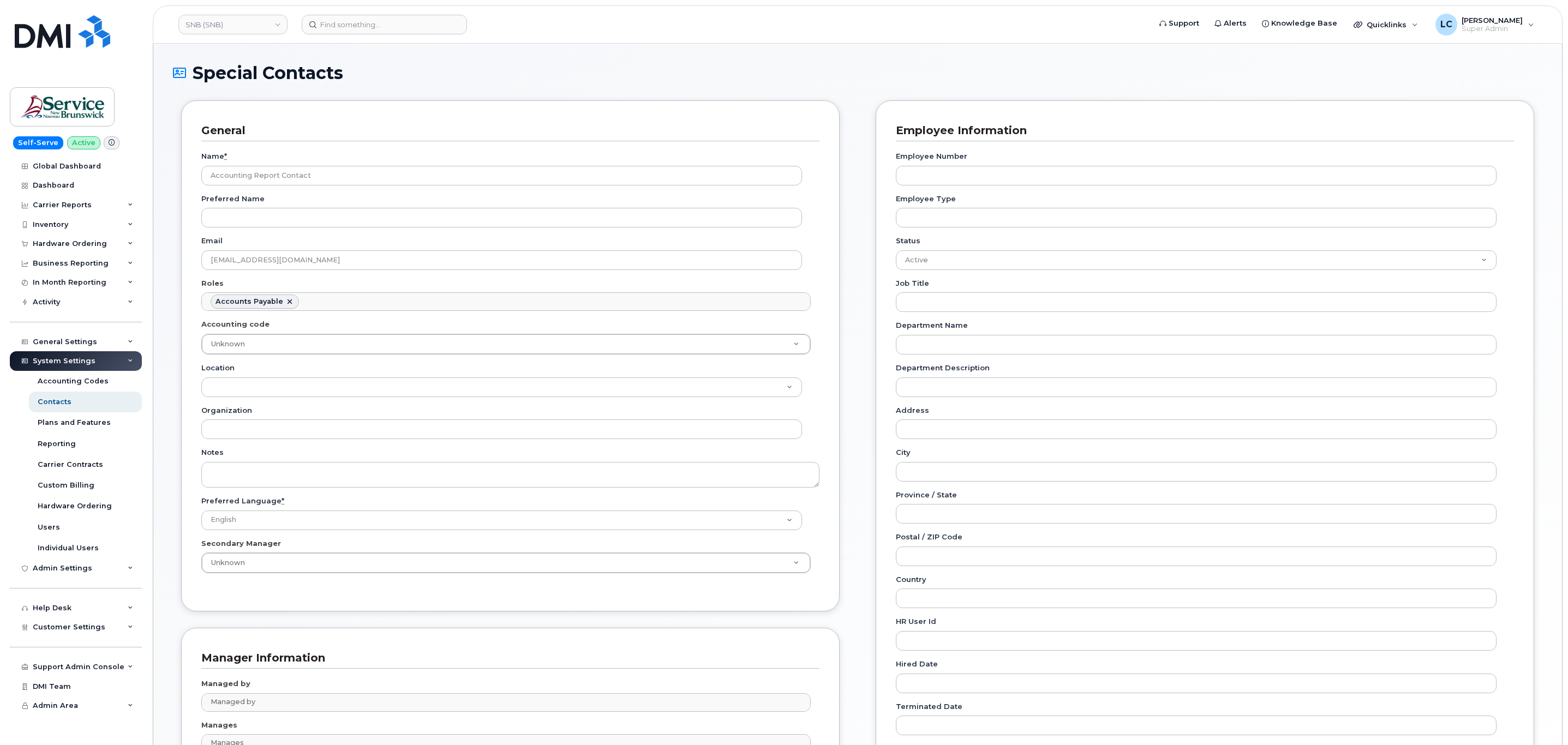
scroll to position [8, 0]
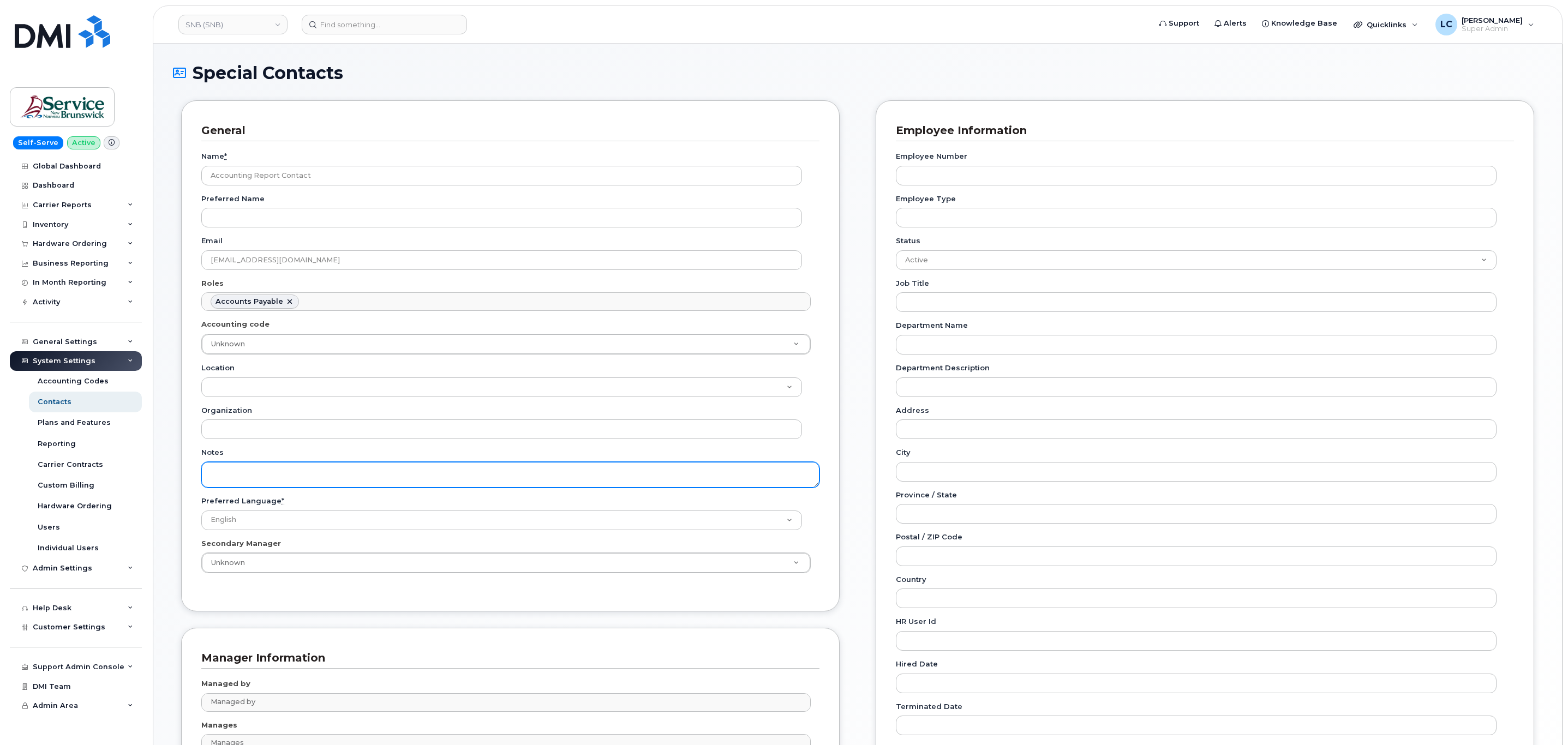
click at [300, 480] on textarea "Notes" at bounding box center [510, 474] width 618 height 25
paste textarea "SNB Requested To Configure as Accounting Report Recipient - Per Eric: 10/08/2025"
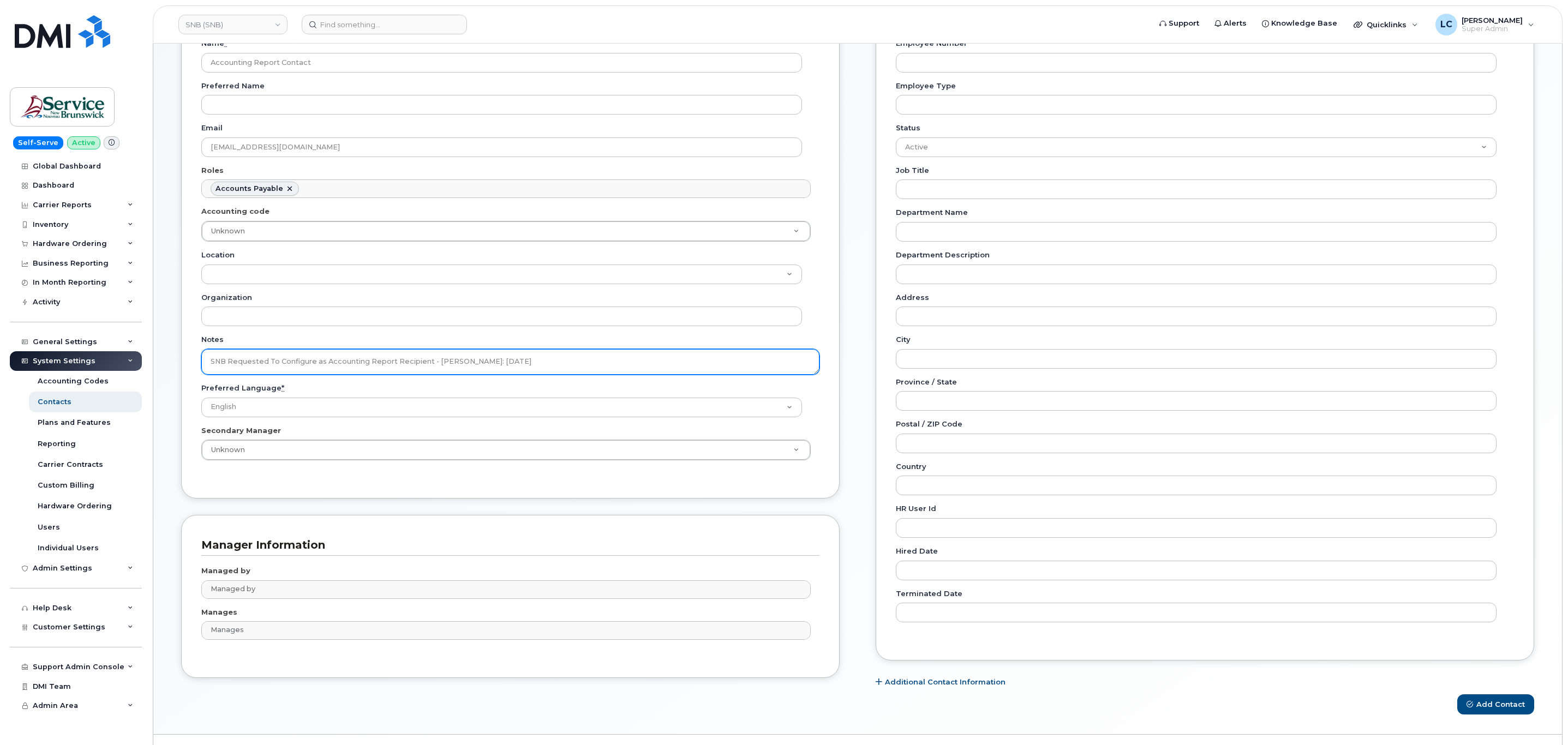
scroll to position [143, 0]
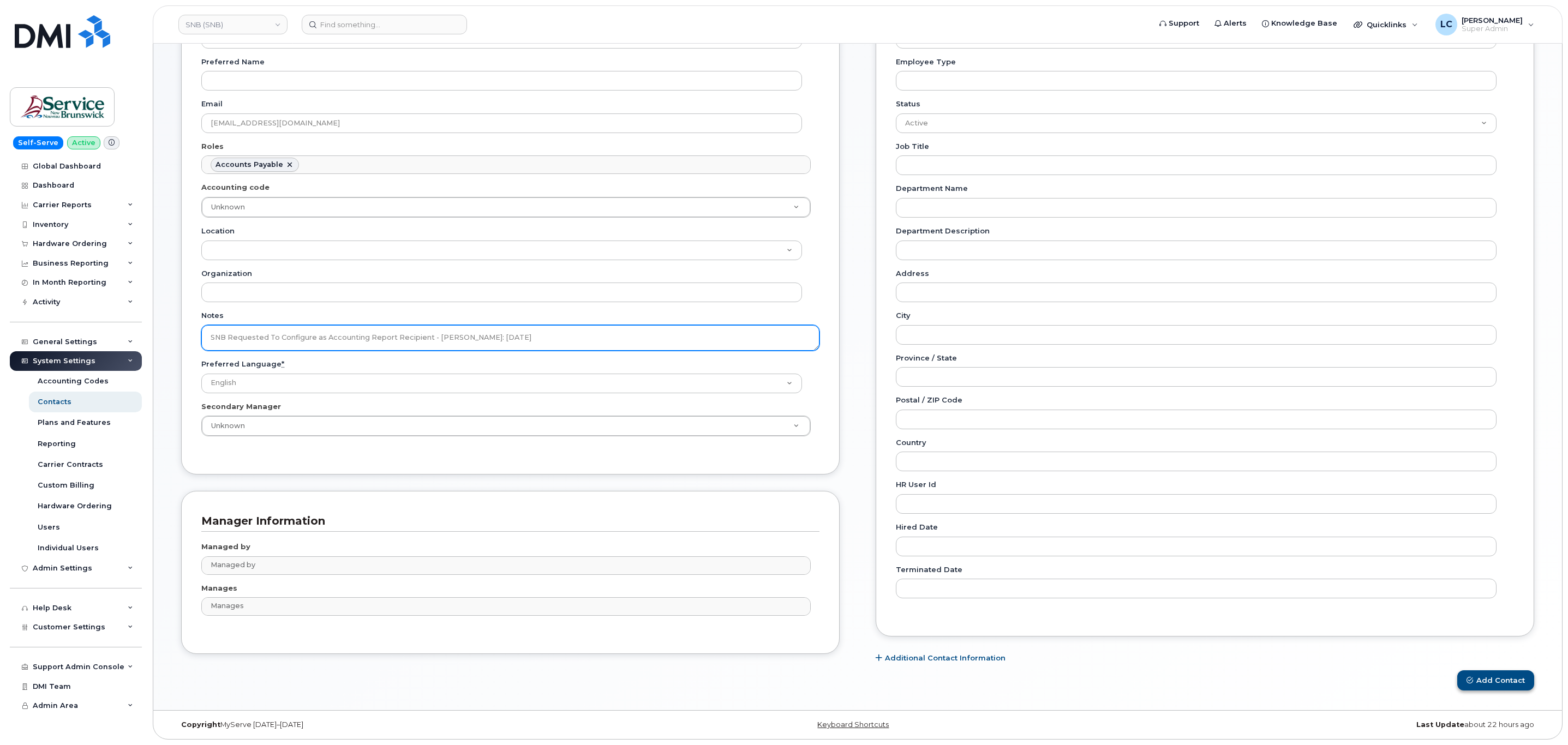
type textarea "SNB Requested To Configure as Accounting Report Recipient - Per Eric: 10/08/2025"
click at [1475, 675] on button "Add Contact" at bounding box center [1495, 680] width 77 height 20
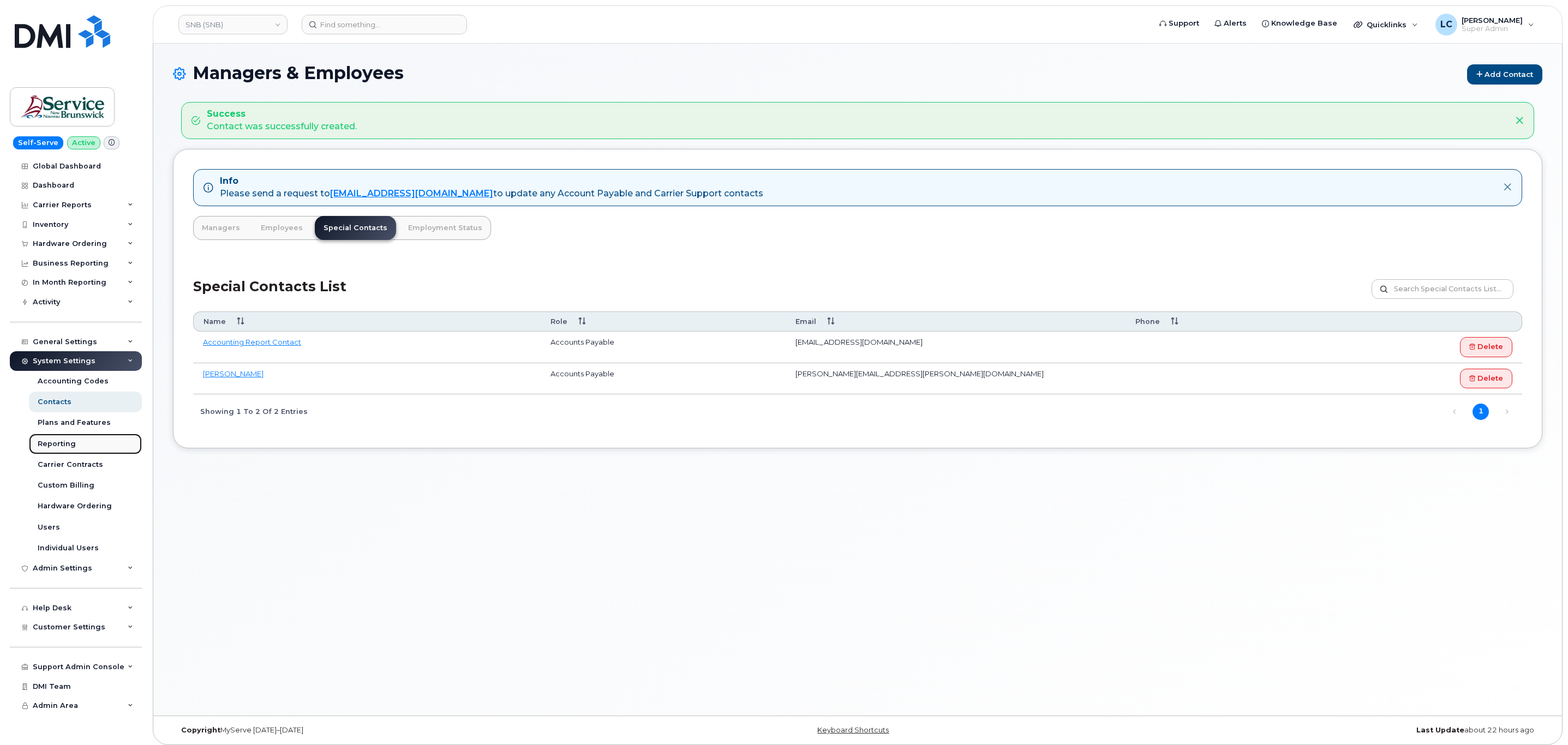
click at [63, 446] on div "Reporting" at bounding box center [56, 444] width 38 height 10
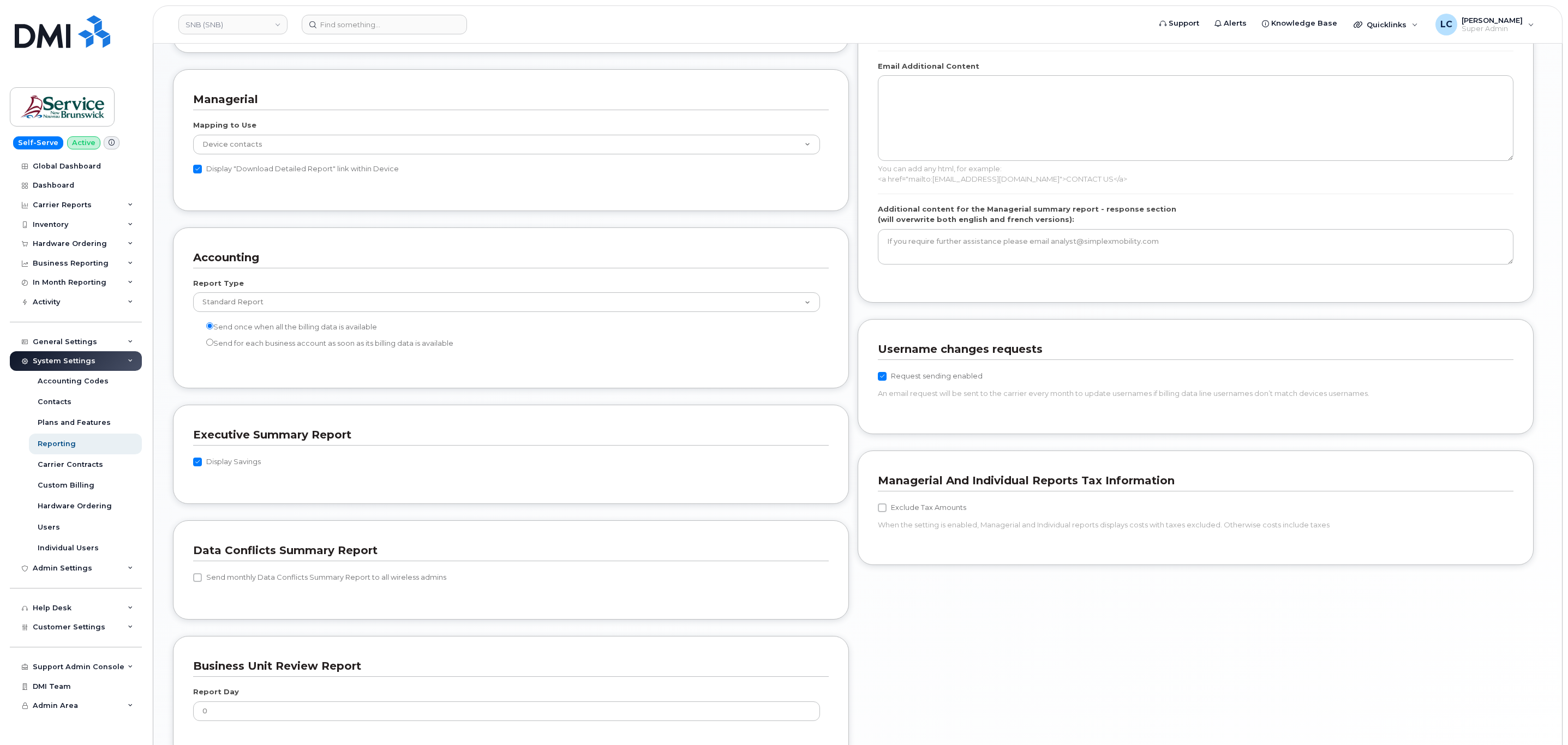
scroll to position [862, 0]
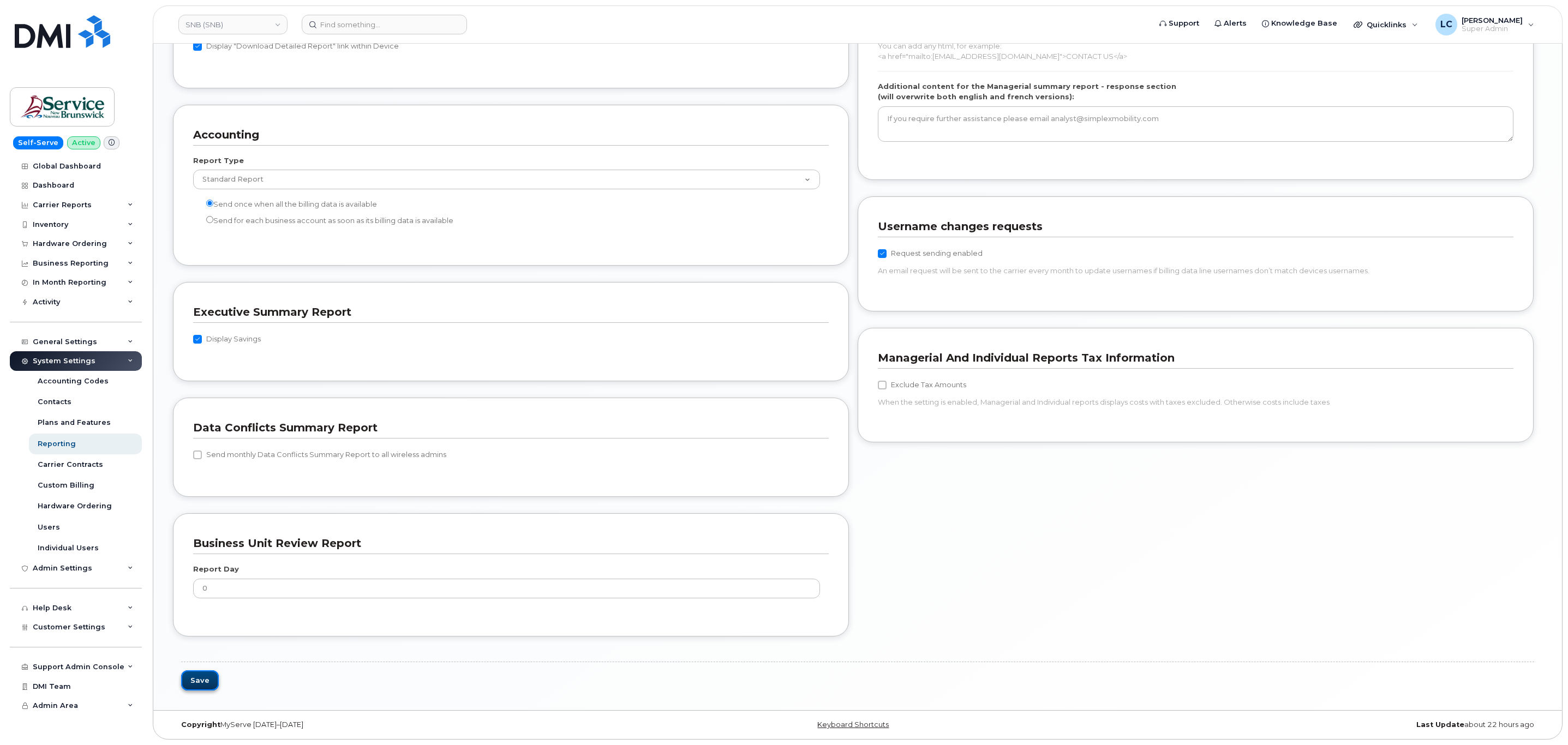
drag, startPoint x: 216, startPoint y: 681, endPoint x: 200, endPoint y: 687, distance: 17.1
click at [215, 681] on button "Save" at bounding box center [200, 680] width 38 height 20
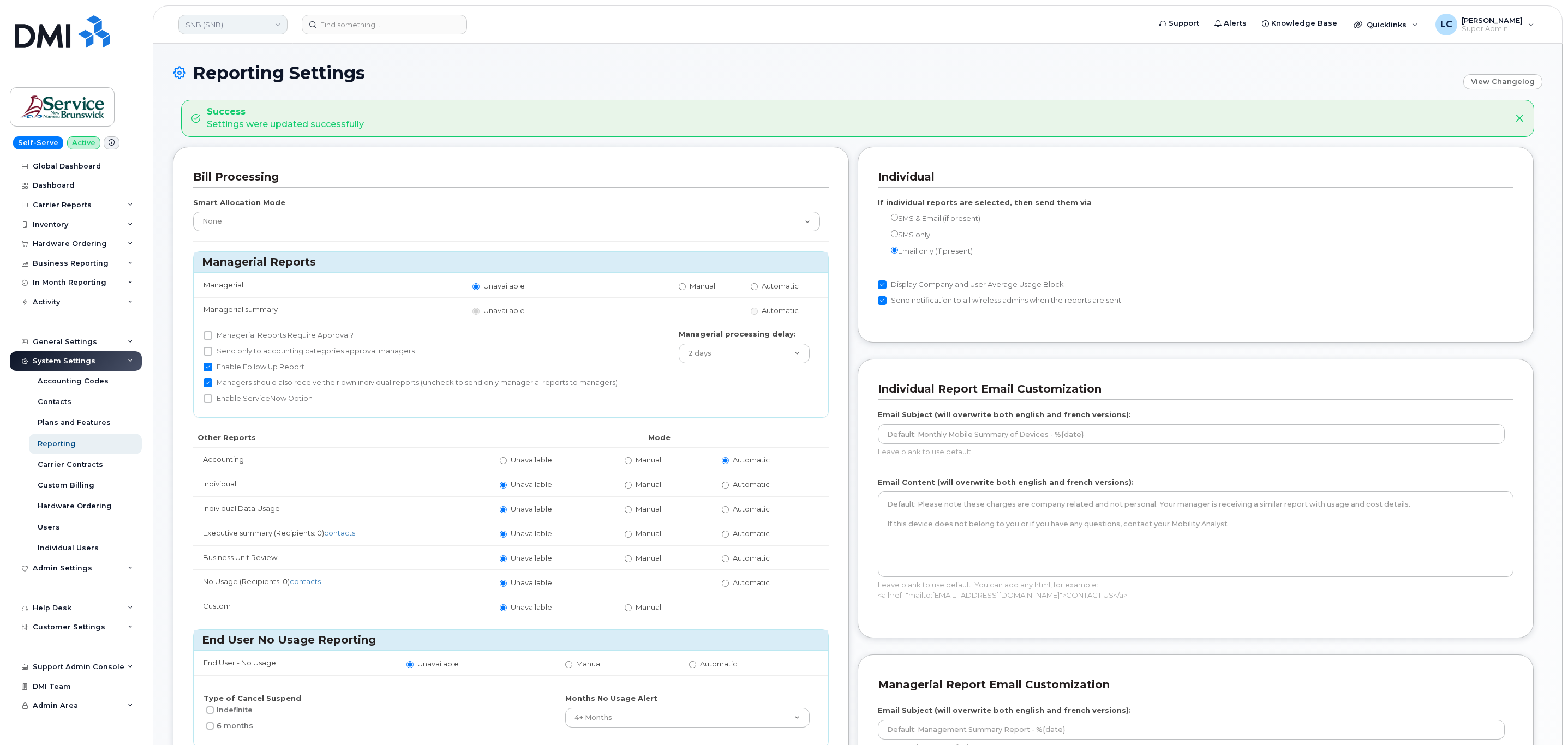
click at [255, 28] on link "SNB (SNB)" at bounding box center [233, 24] width 109 height 19
click at [236, 48] on input at bounding box center [260, 52] width 143 height 19
type input "THC"
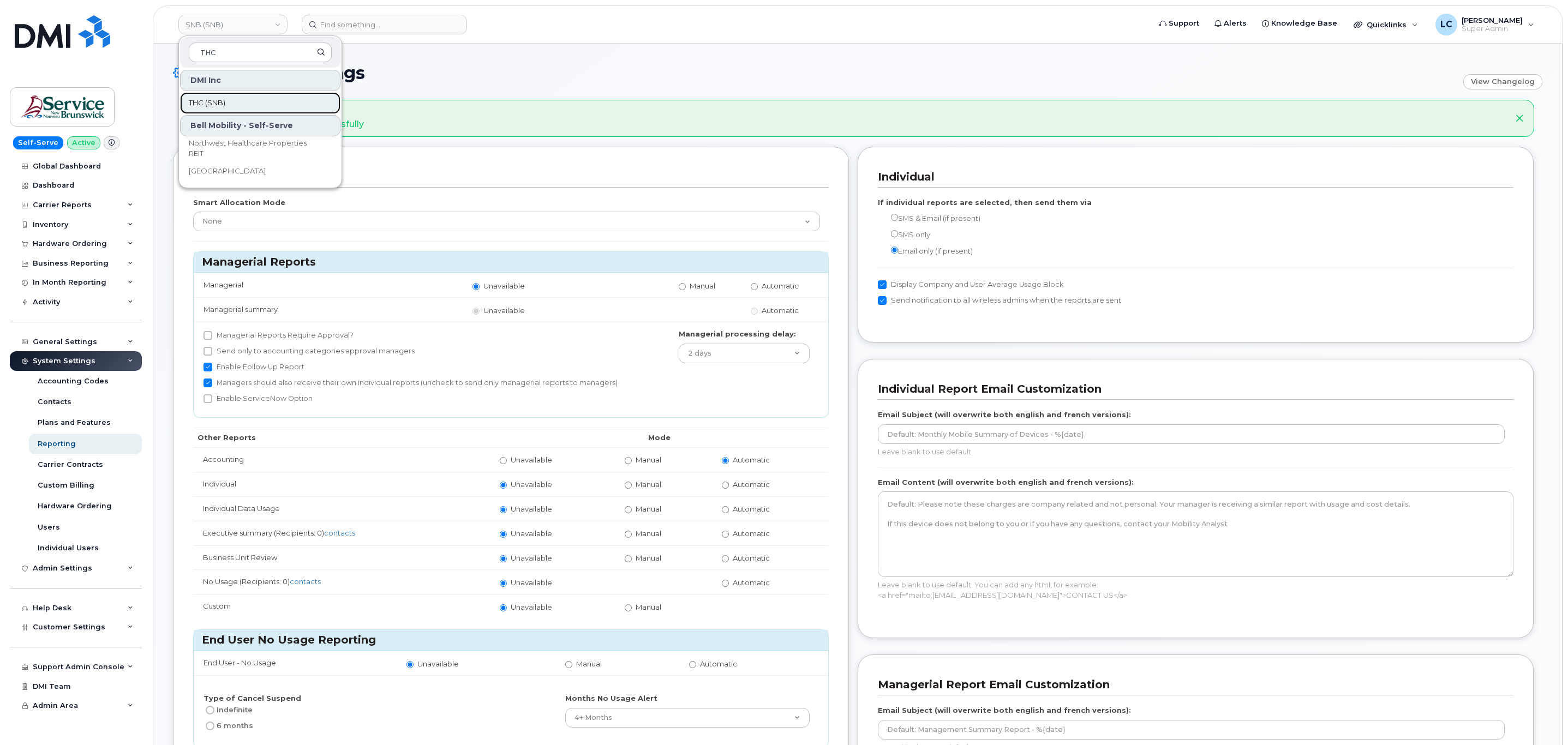
click at [260, 96] on link "THC (SNB)" at bounding box center [260, 103] width 160 height 22
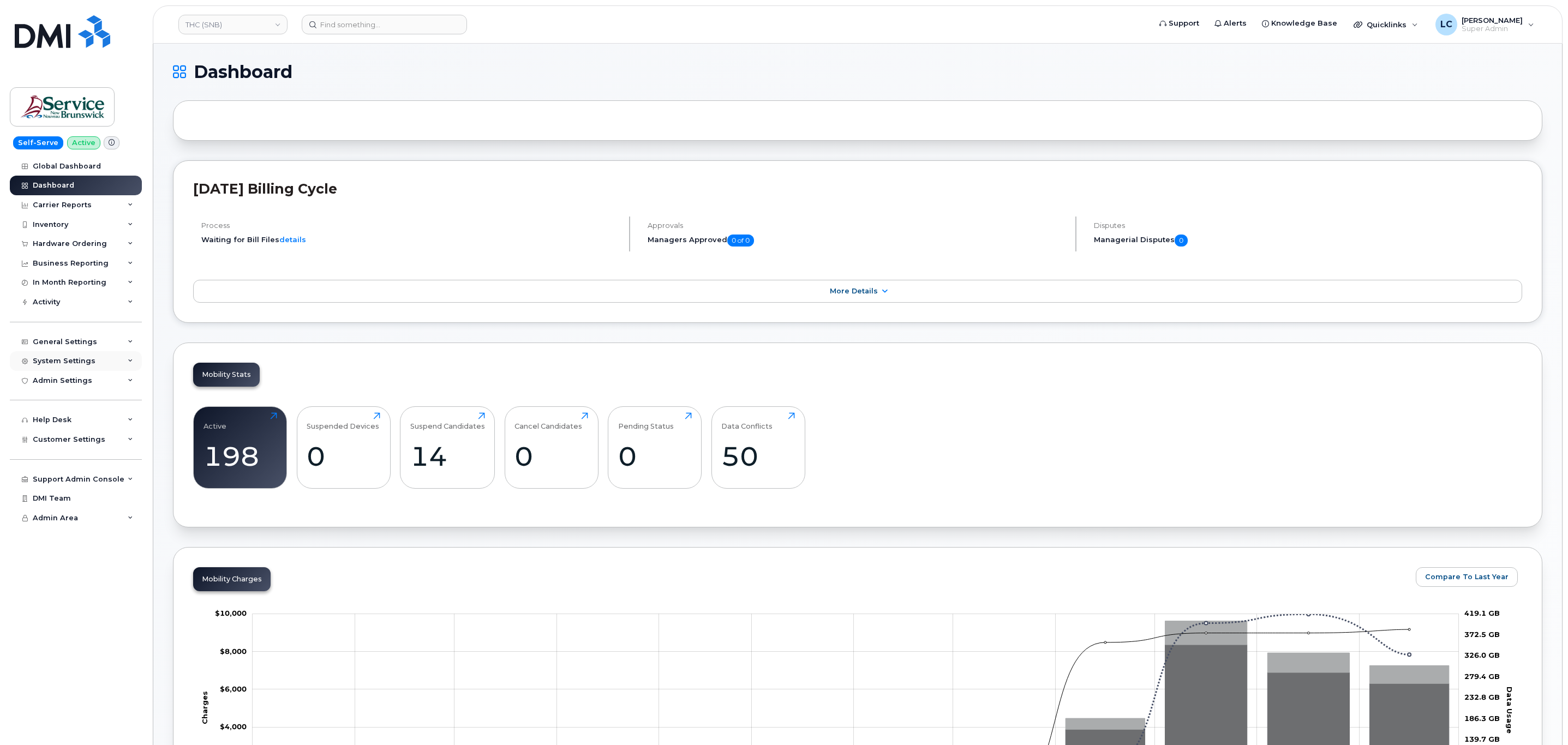
click at [102, 365] on div "System Settings" at bounding box center [76, 360] width 132 height 19
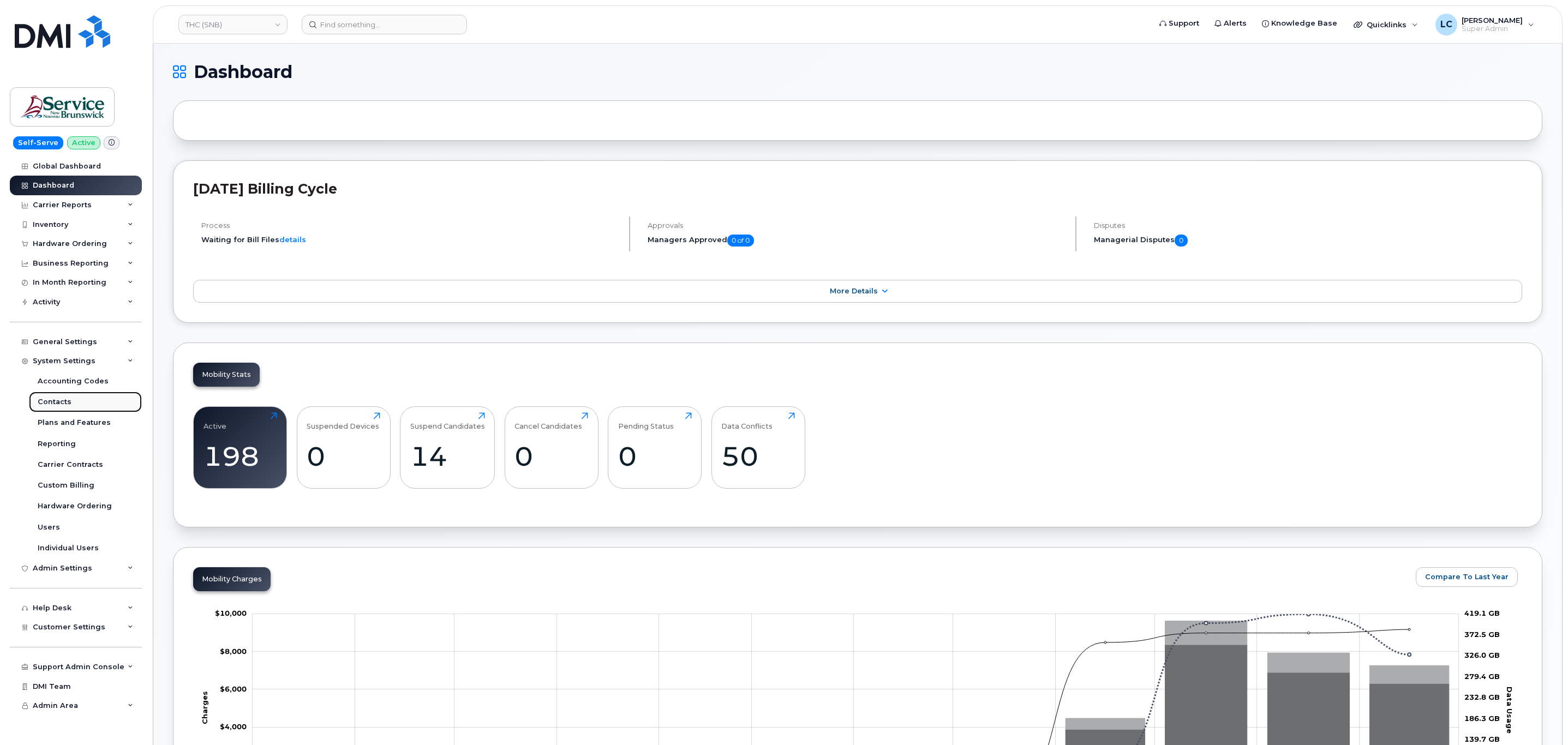
click at [76, 397] on link "Contacts" at bounding box center [85, 401] width 113 height 21
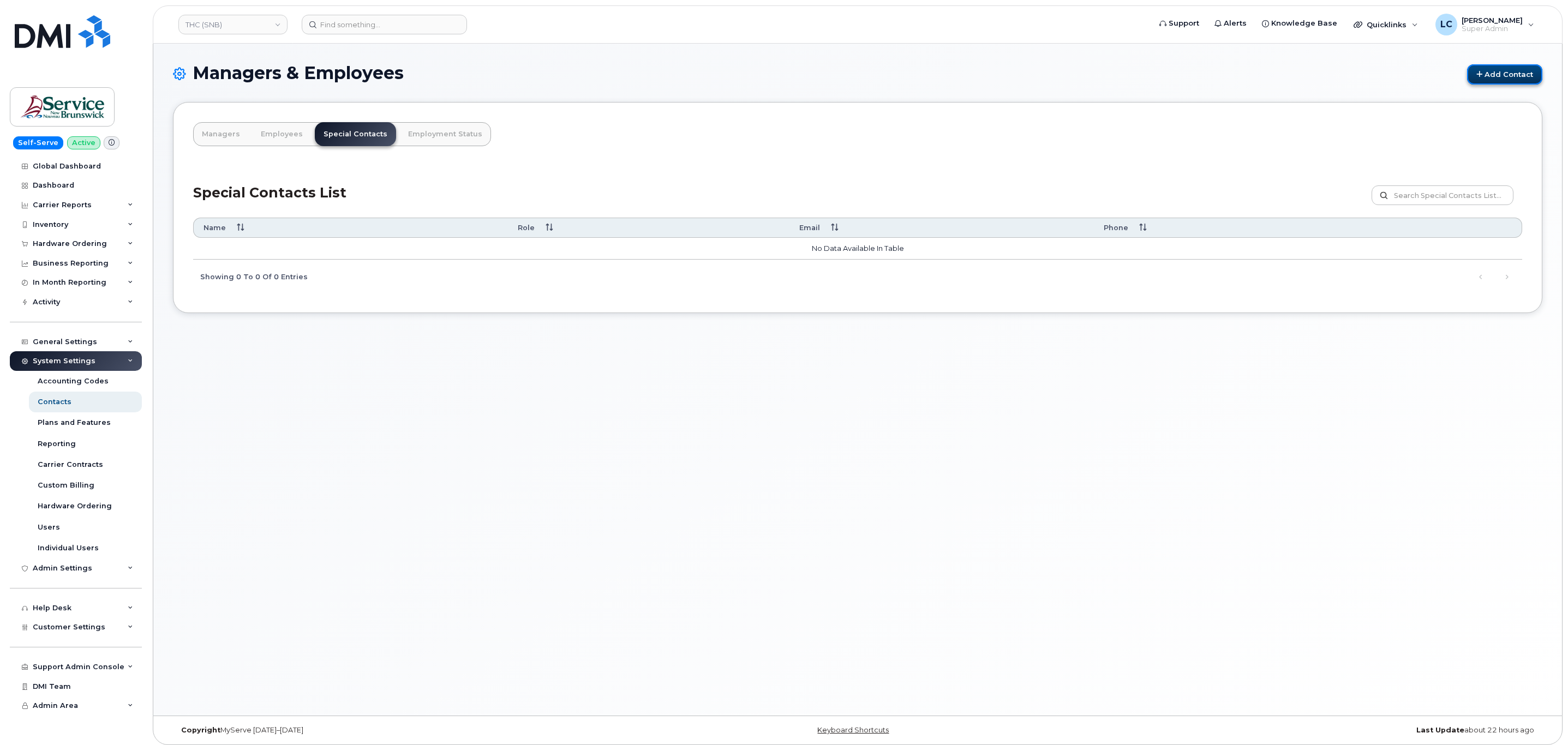
click at [1504, 64] on link "Add Contact" at bounding box center [1504, 74] width 75 height 20
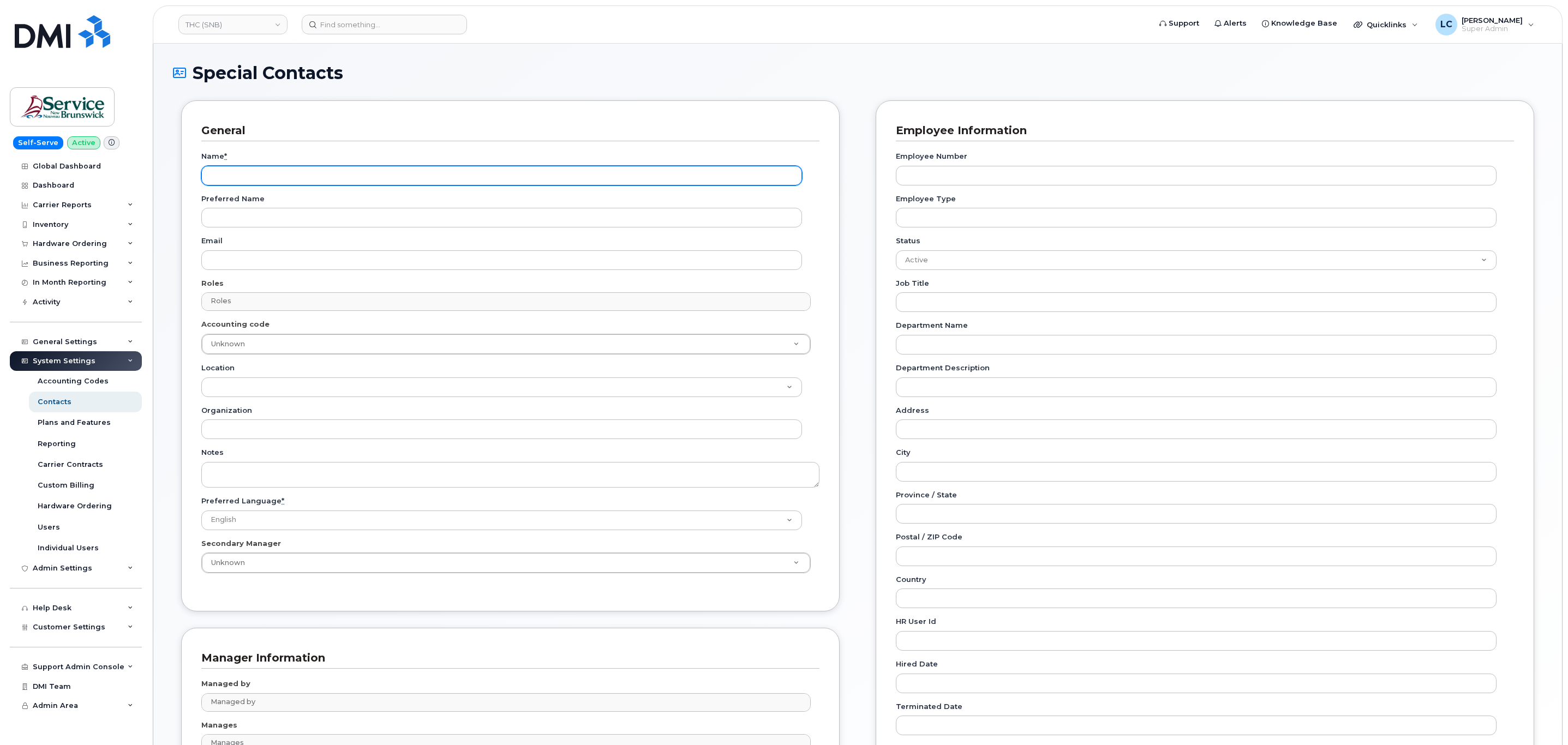
click at [286, 175] on input "Name *" at bounding box center [501, 175] width 601 height 19
paste input "Accounting Report Contact"
type input "Accounting Report Contact"
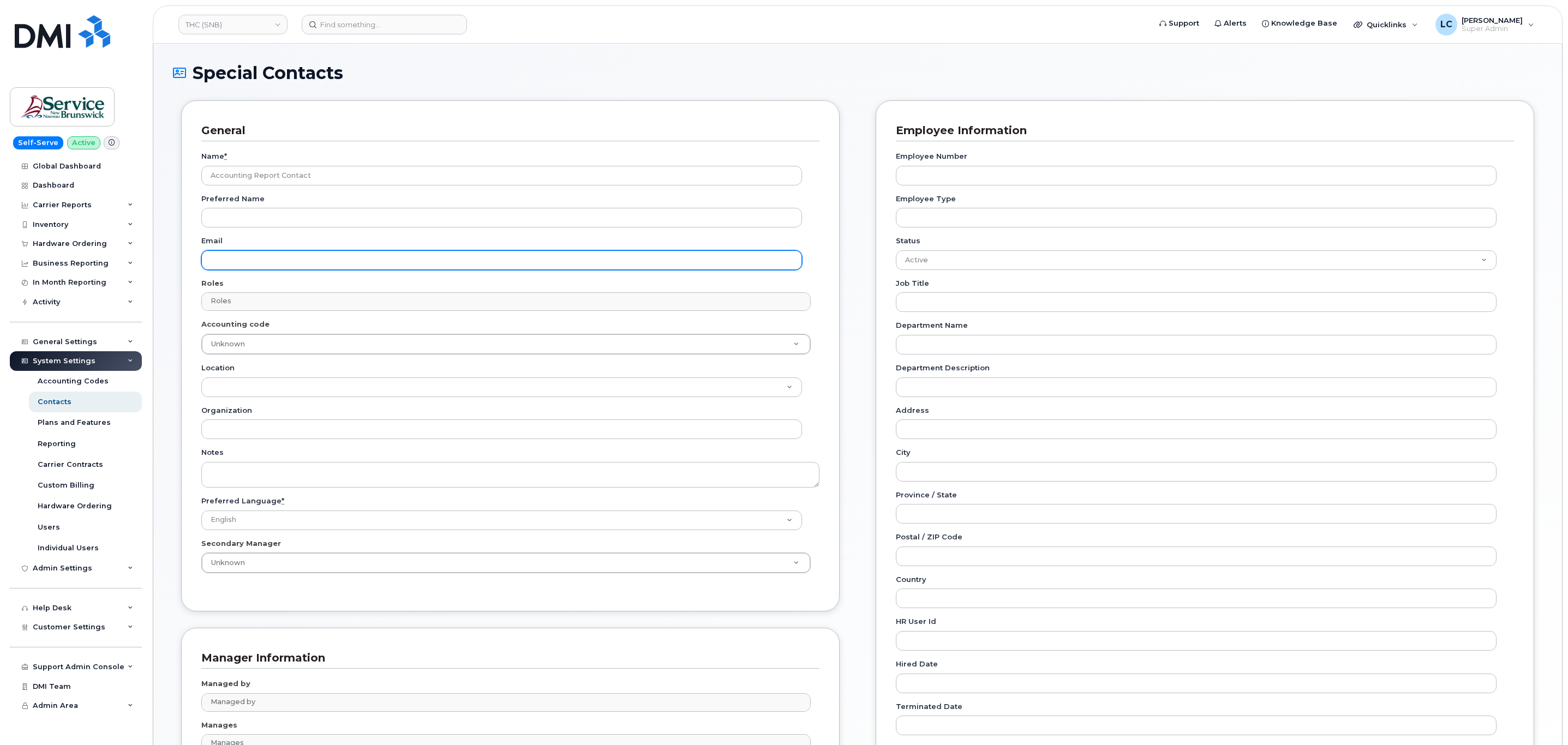
click at [231, 256] on input "Email" at bounding box center [501, 260] width 601 height 19
paste input "[EMAIL_ADDRESS][DOMAIN_NAME]"
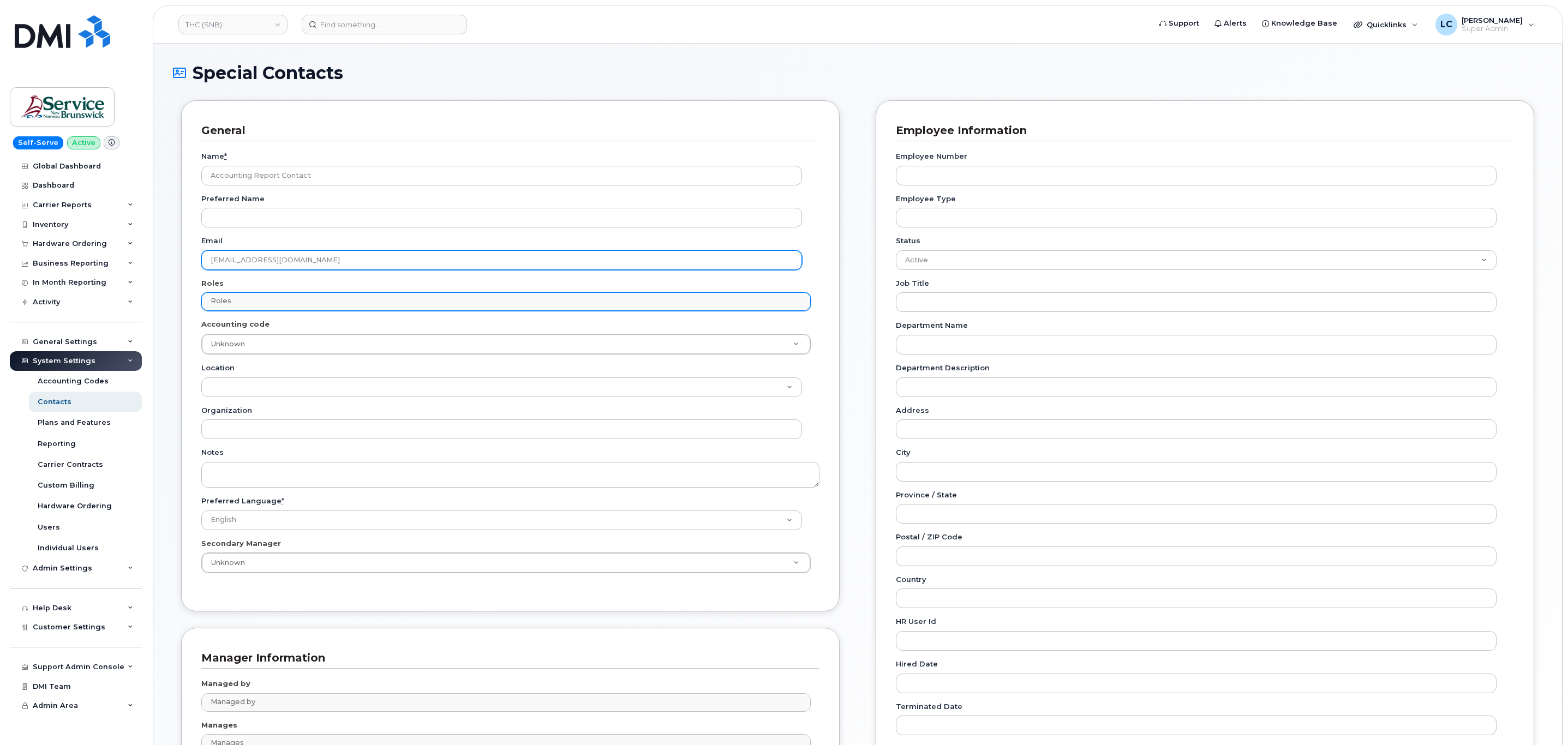
type input "[EMAIL_ADDRESS][DOMAIN_NAME]"
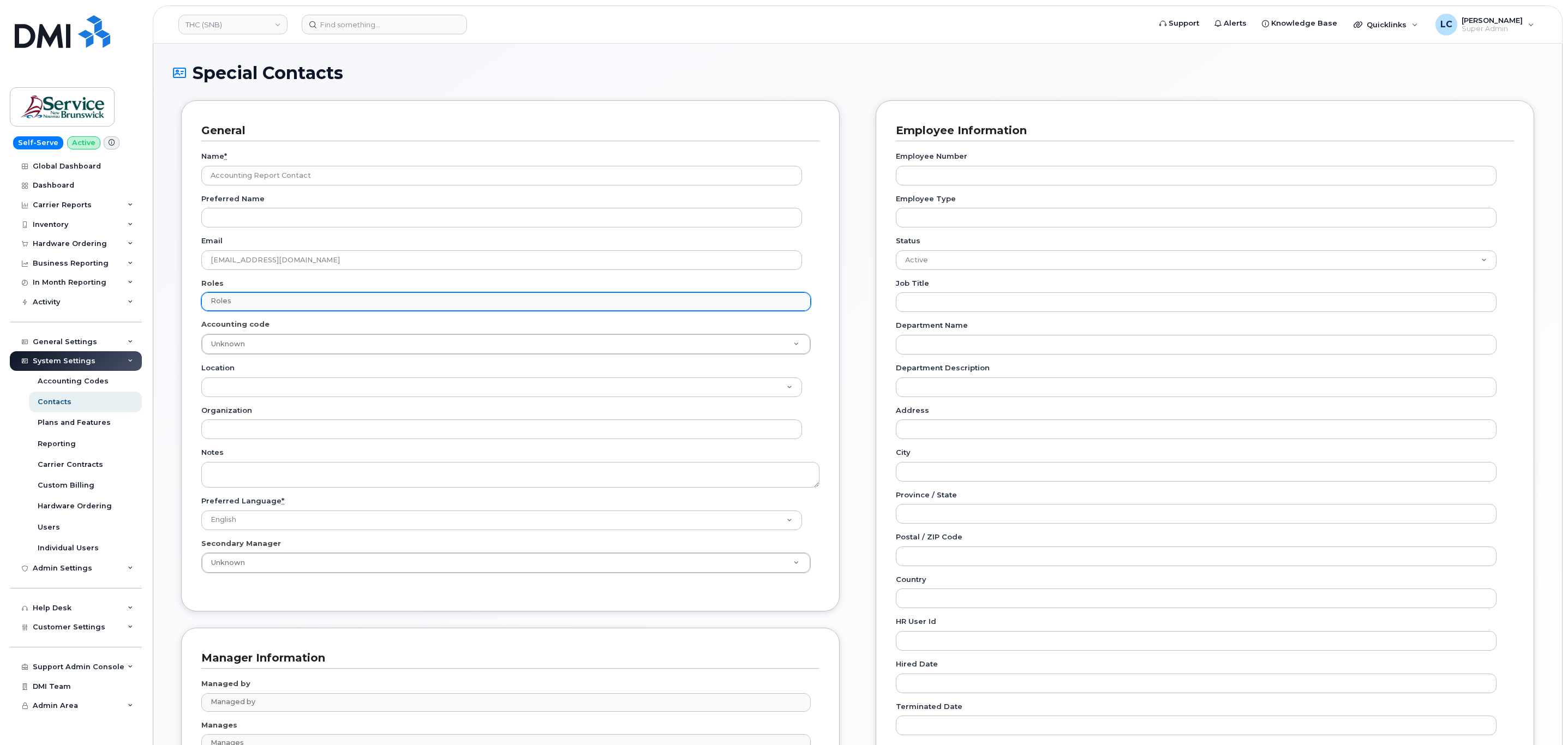
click at [236, 293] on div "Roles No matches found No matches found" at bounding box center [505, 301] width 609 height 19
click at [241, 301] on input "text" at bounding box center [507, 301] width 599 height 15
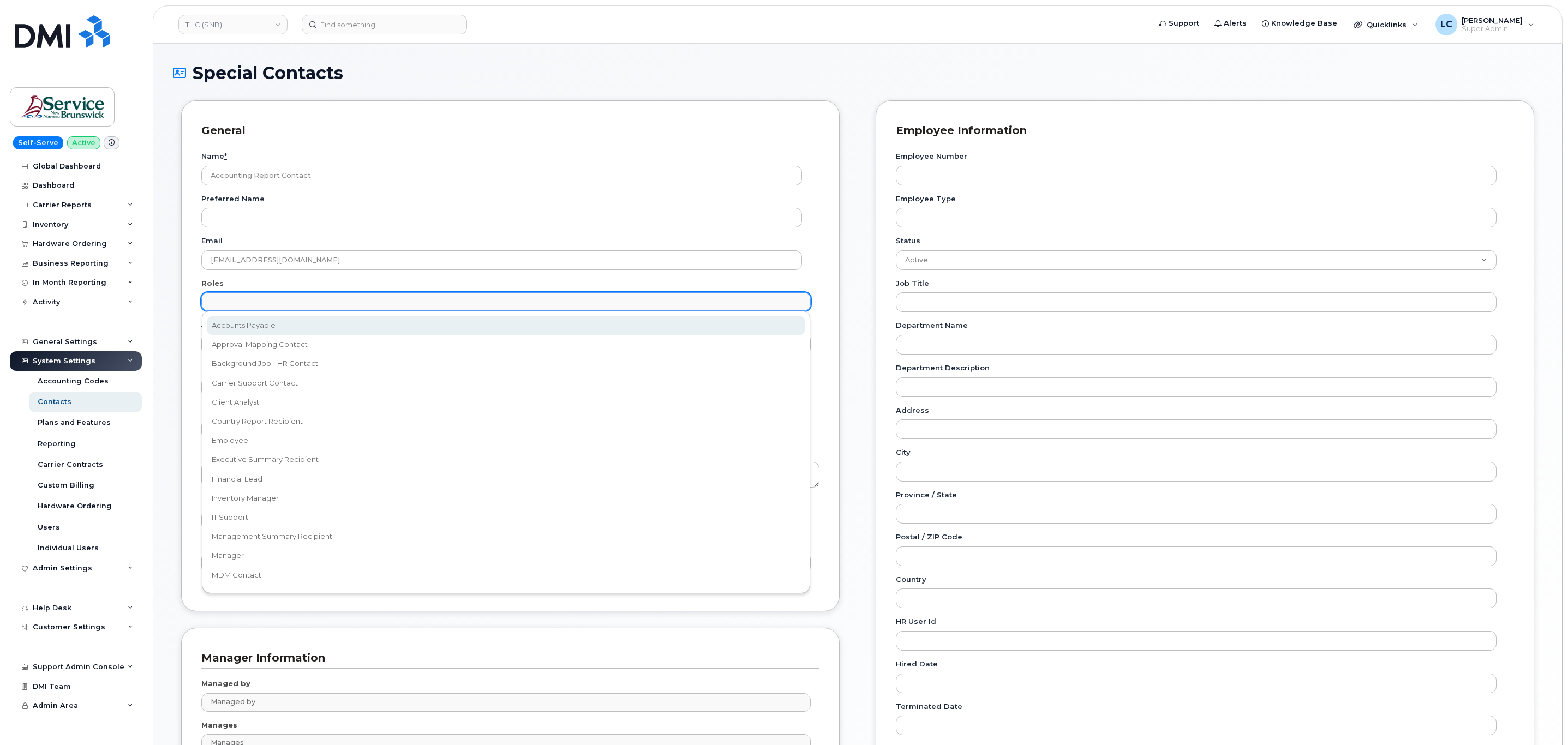
select select "5"
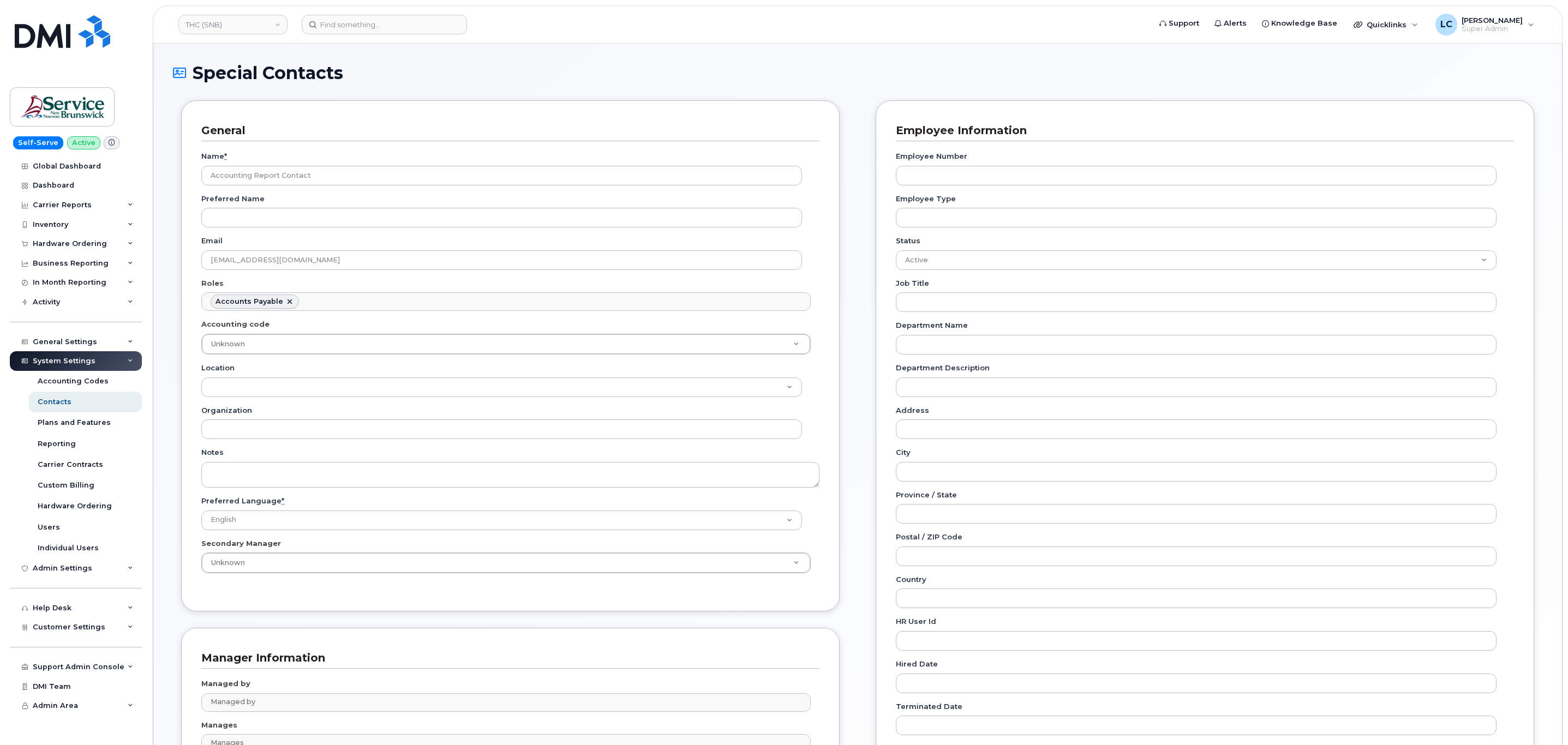
scroll to position [8, 0]
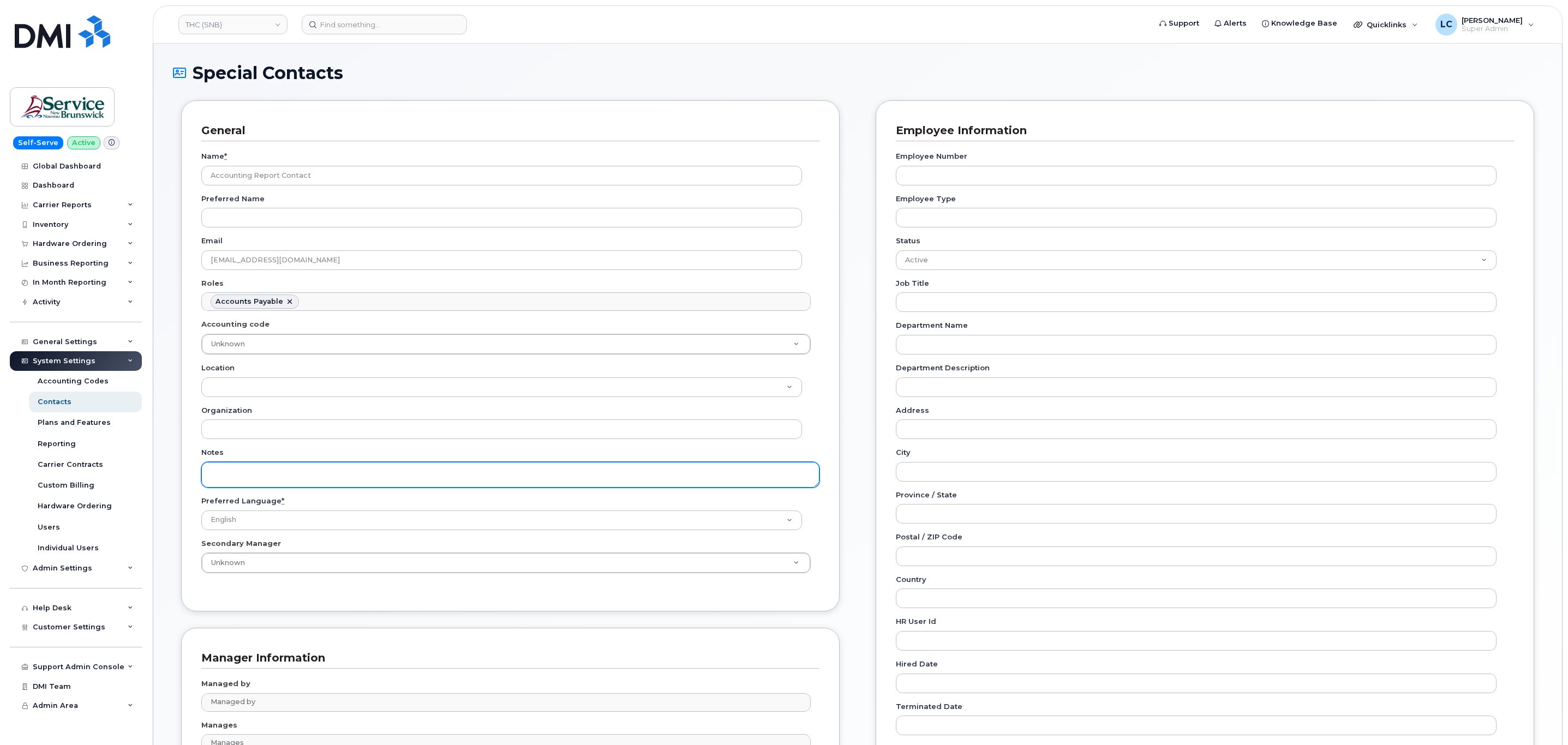
click at [257, 479] on textarea "Notes" at bounding box center [510, 474] width 618 height 25
paste textarea "SNB Requested To Configure as Accounting Report Recipient - Per Eric: 10/08/2025"
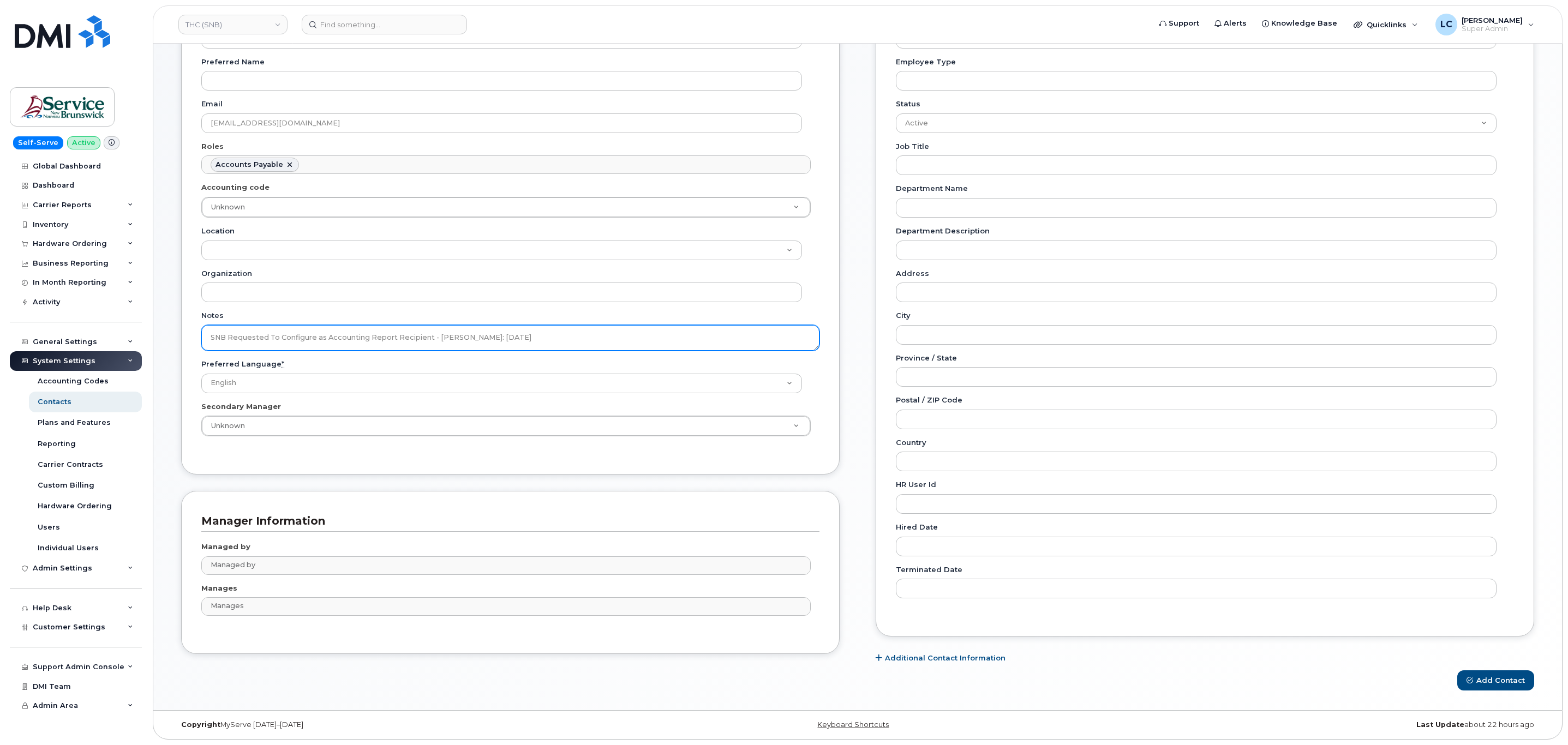
scroll to position [143, 0]
type textarea "SNB Requested To Configure as Accounting Report Recipient - Per Eric: 10/08/2025"
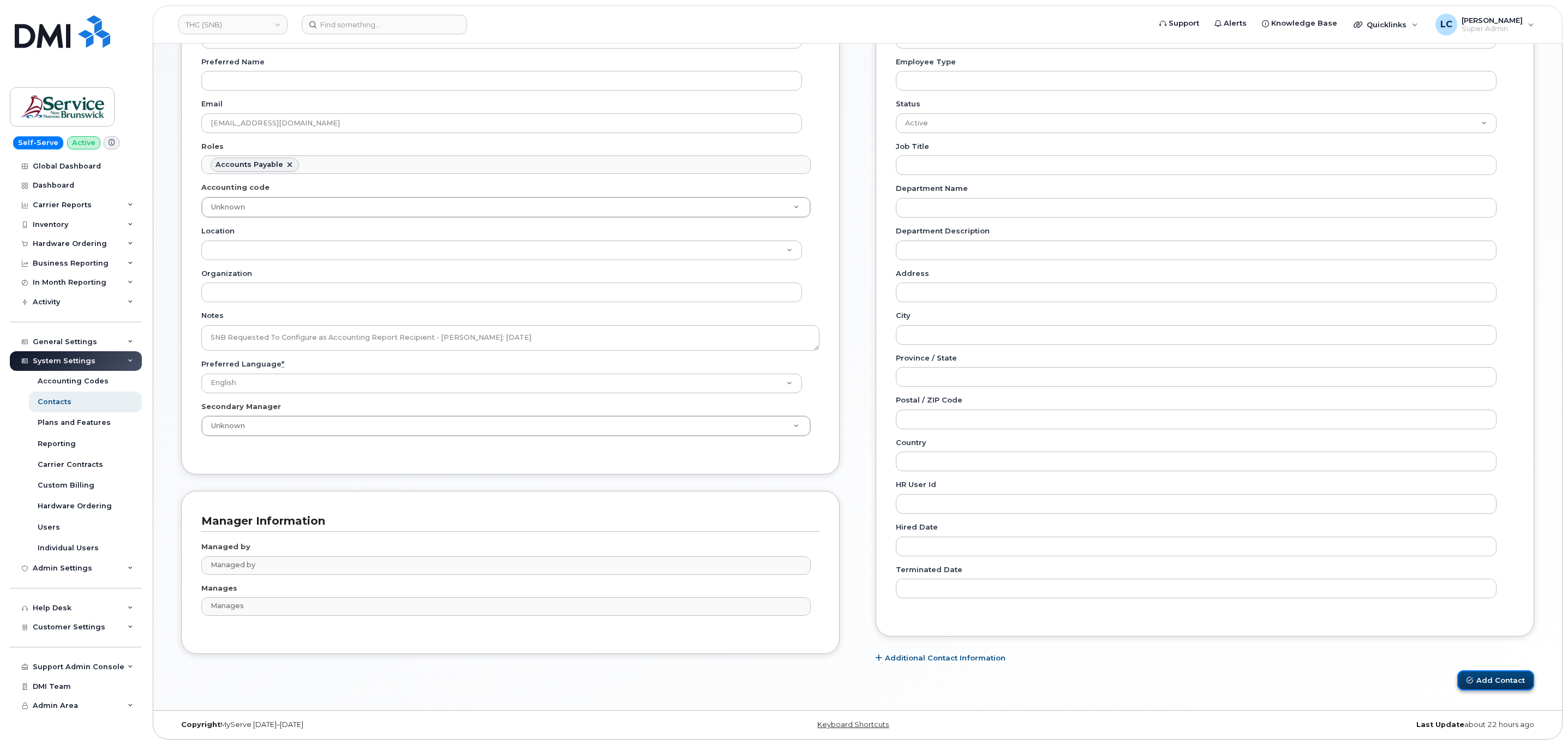
click at [1512, 684] on button "Add Contact" at bounding box center [1495, 680] width 77 height 20
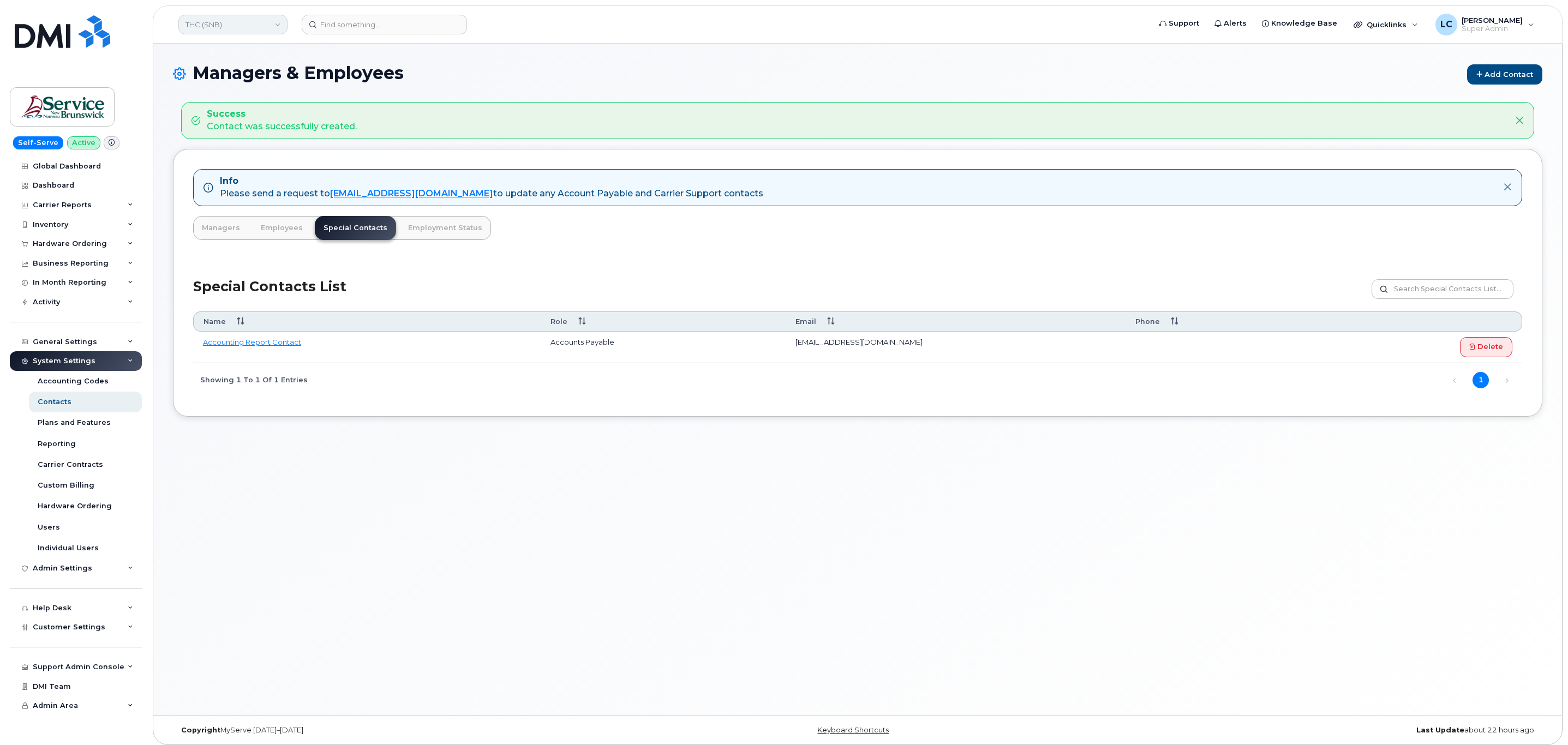
click at [263, 26] on link "THC (SNB)" at bounding box center [233, 24] width 109 height 19
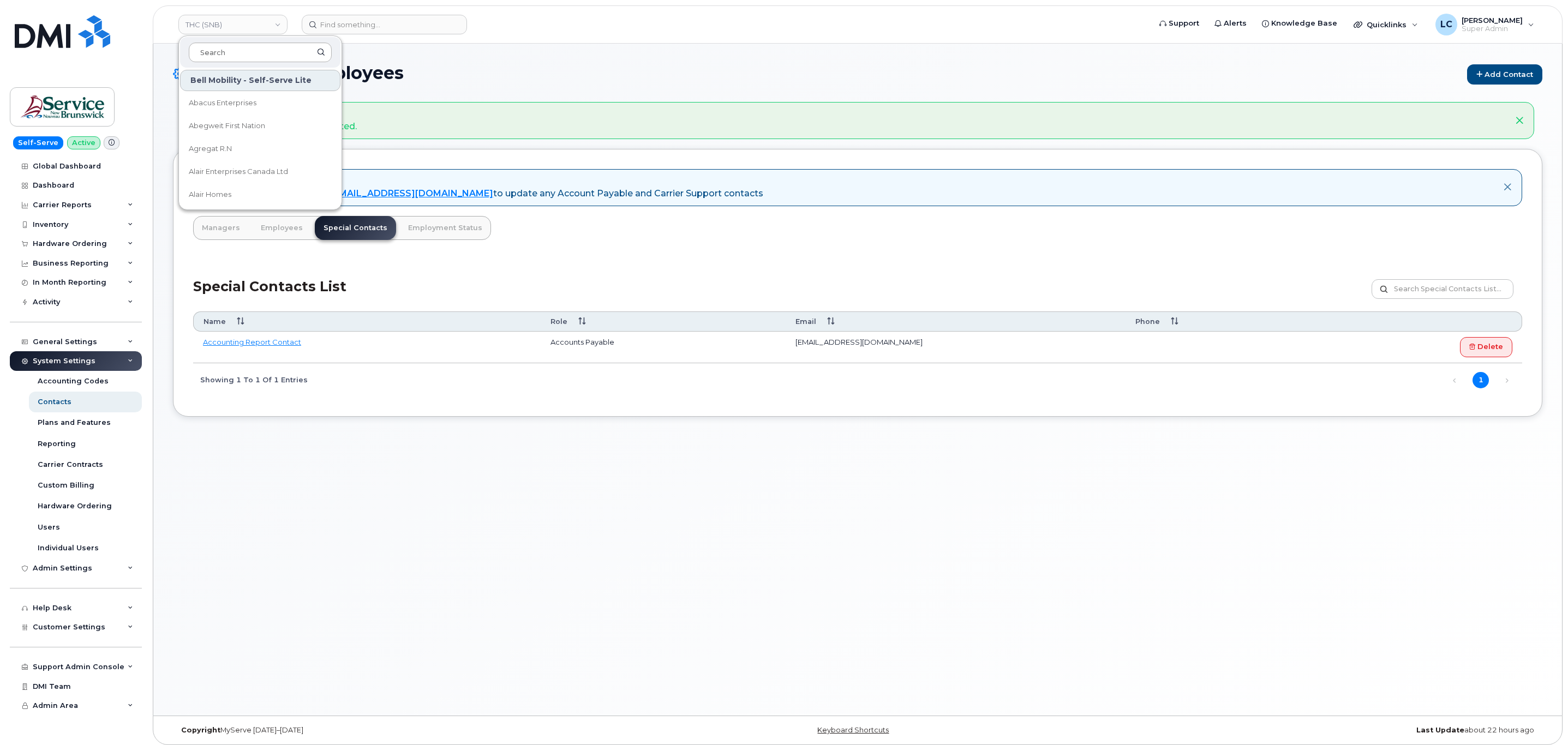
click at [246, 51] on input at bounding box center [260, 52] width 143 height 19
type input "VHN (SNB)"
click at [256, 101] on link "VHN (SNB)" at bounding box center [260, 103] width 160 height 22
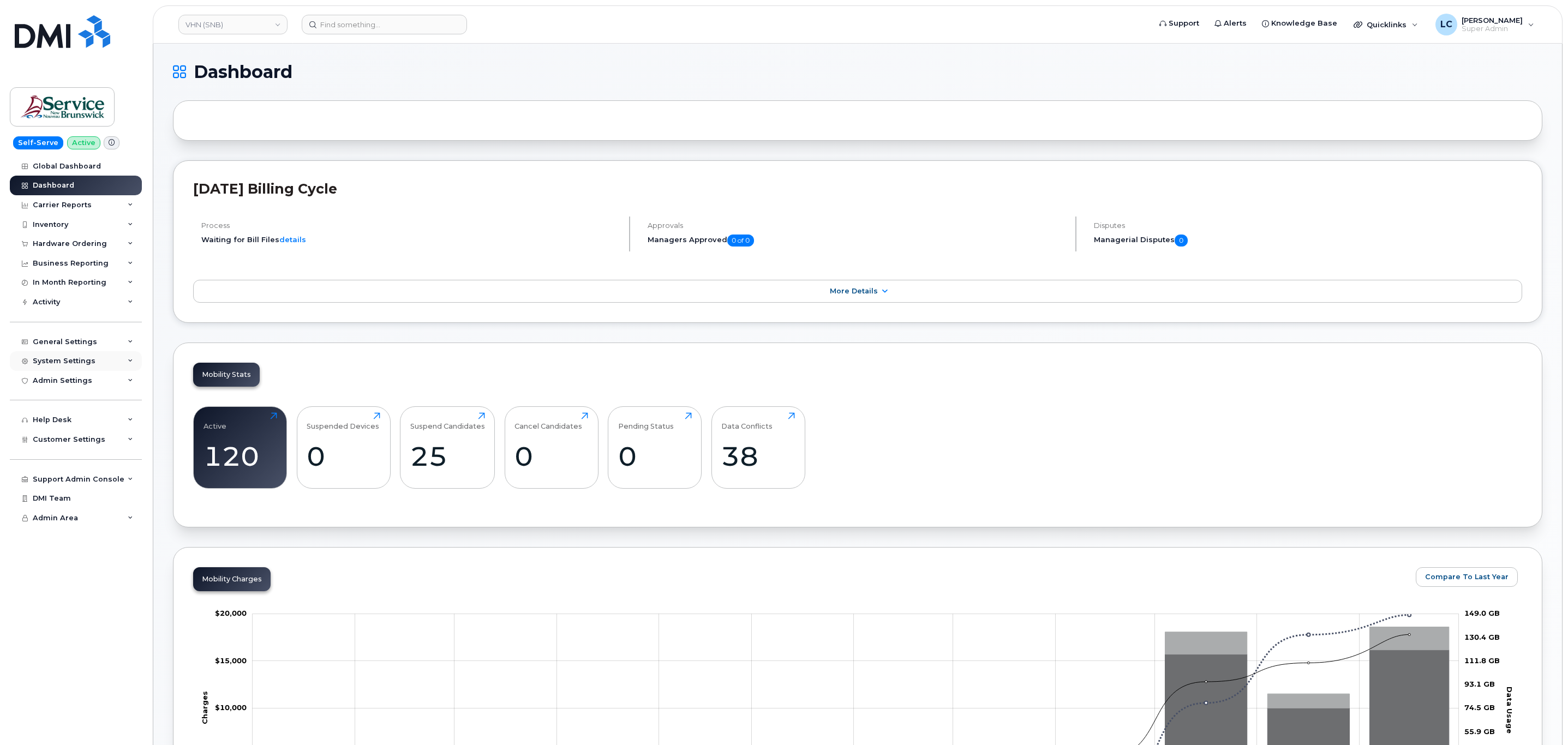
click at [99, 362] on div "System Settings" at bounding box center [76, 360] width 132 height 19
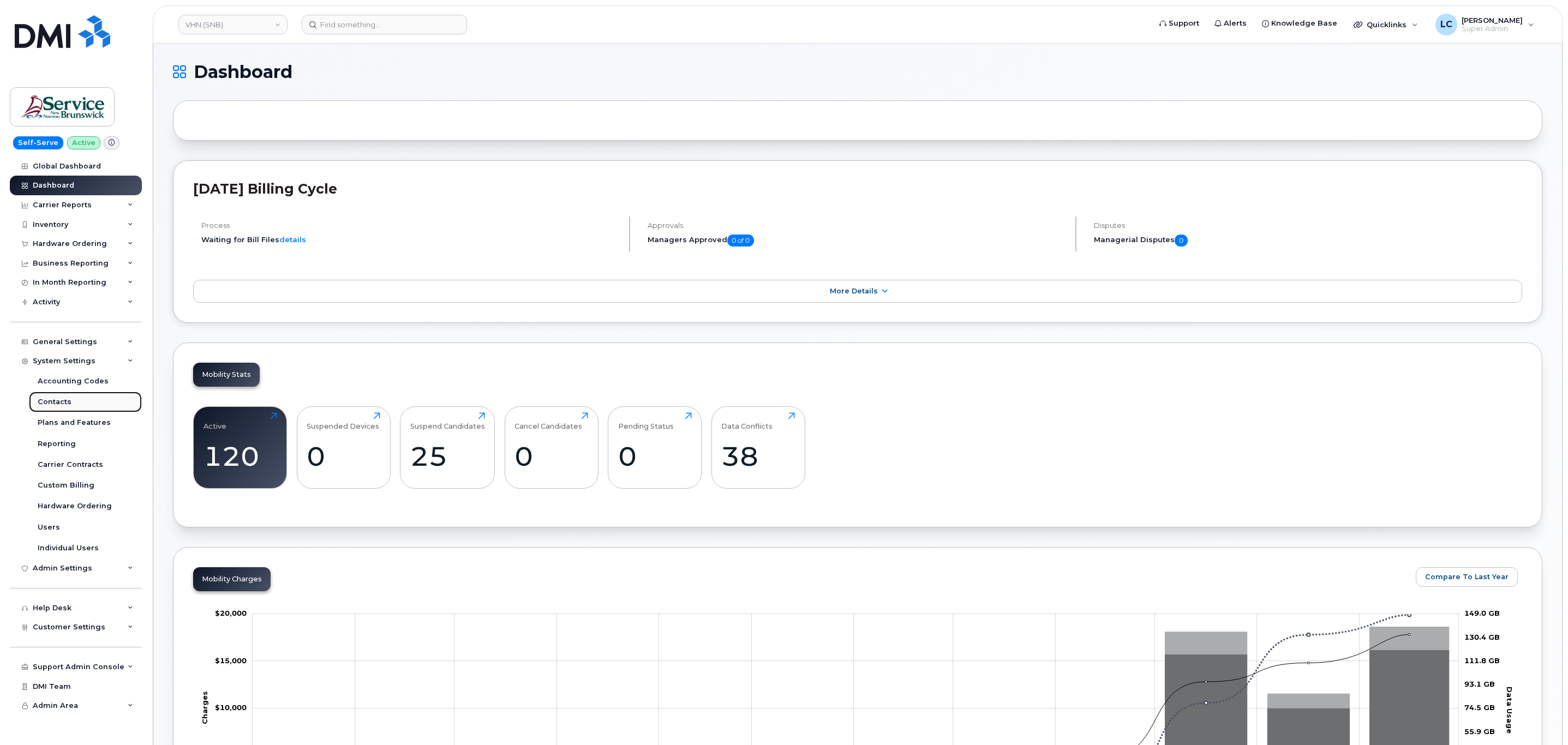
click at [93, 398] on link "Contacts" at bounding box center [85, 401] width 113 height 21
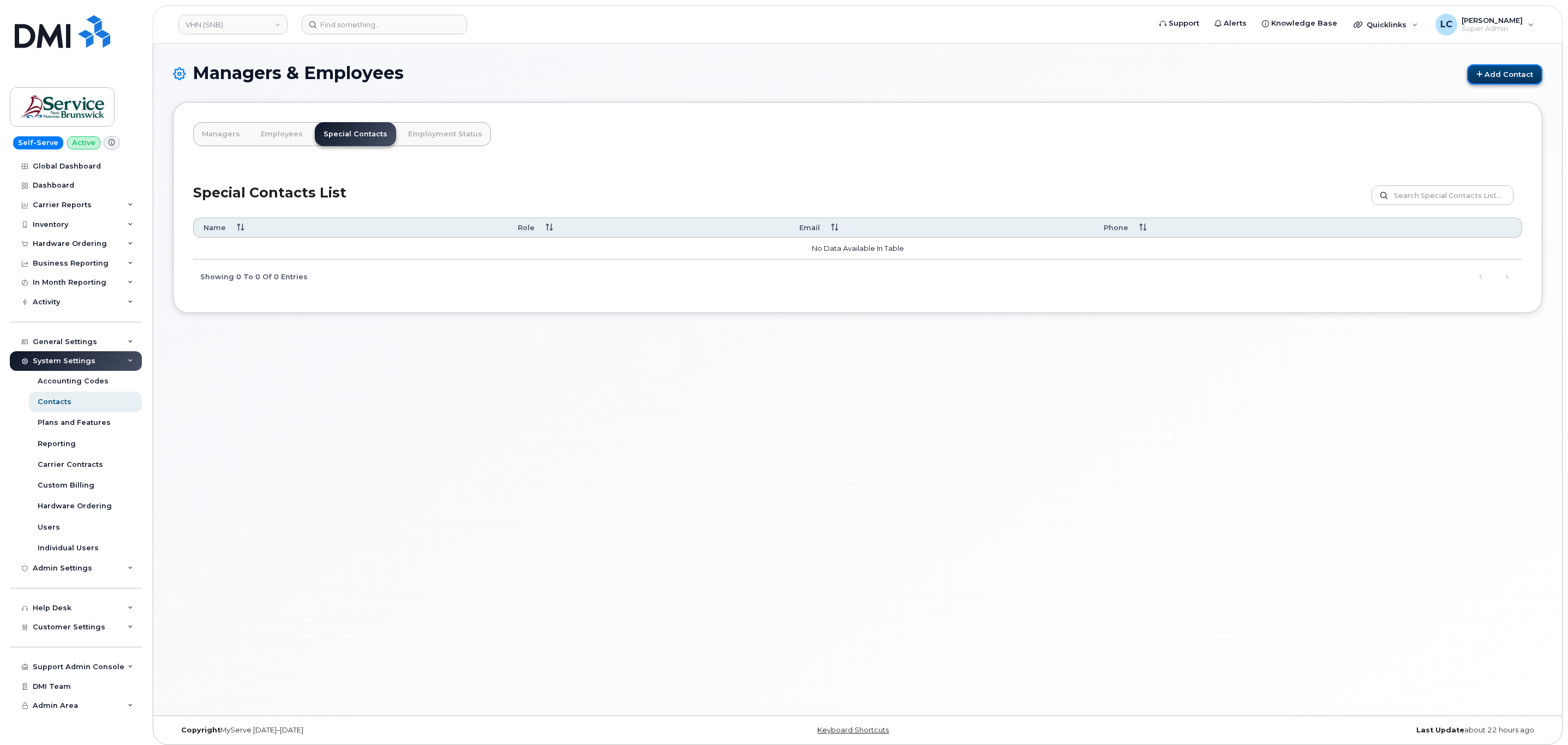
click at [1475, 69] on link "Add Contact" at bounding box center [1504, 74] width 75 height 20
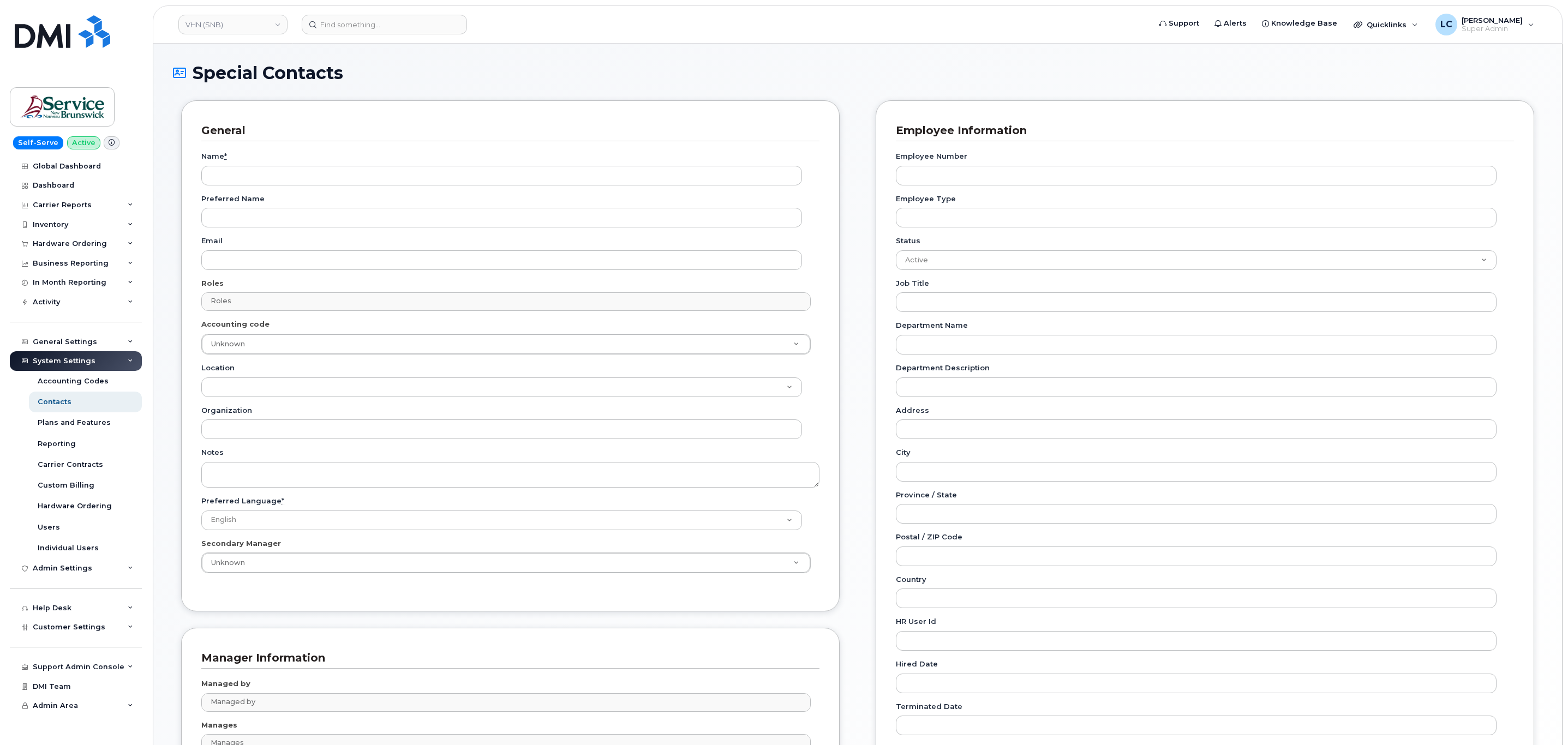
click at [293, 165] on div "Name *" at bounding box center [505, 167] width 609 height 34
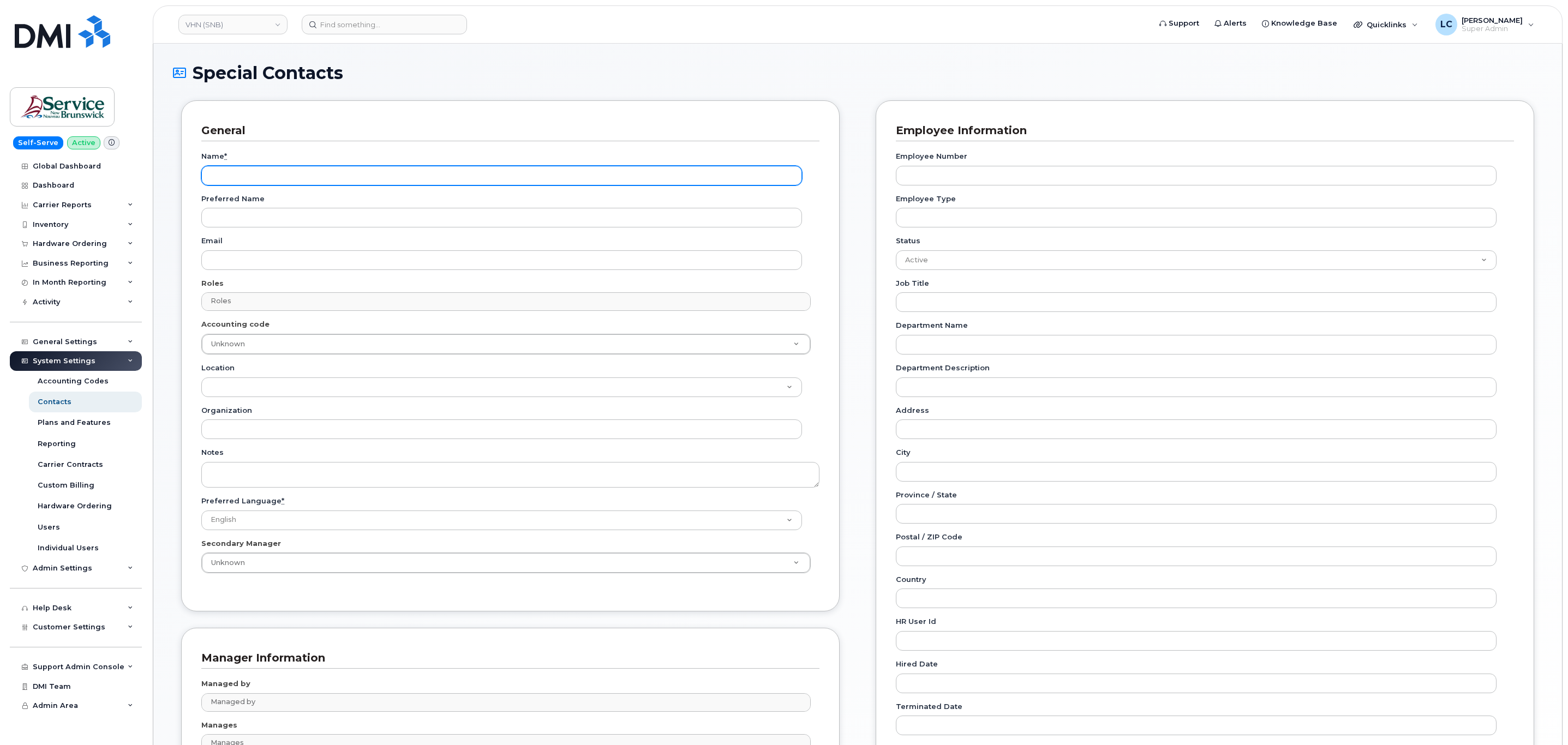
click at [280, 180] on input "Name *" at bounding box center [501, 175] width 601 height 19
paste input "Accounting Report Contact"
type input "Accounting Report Contact"
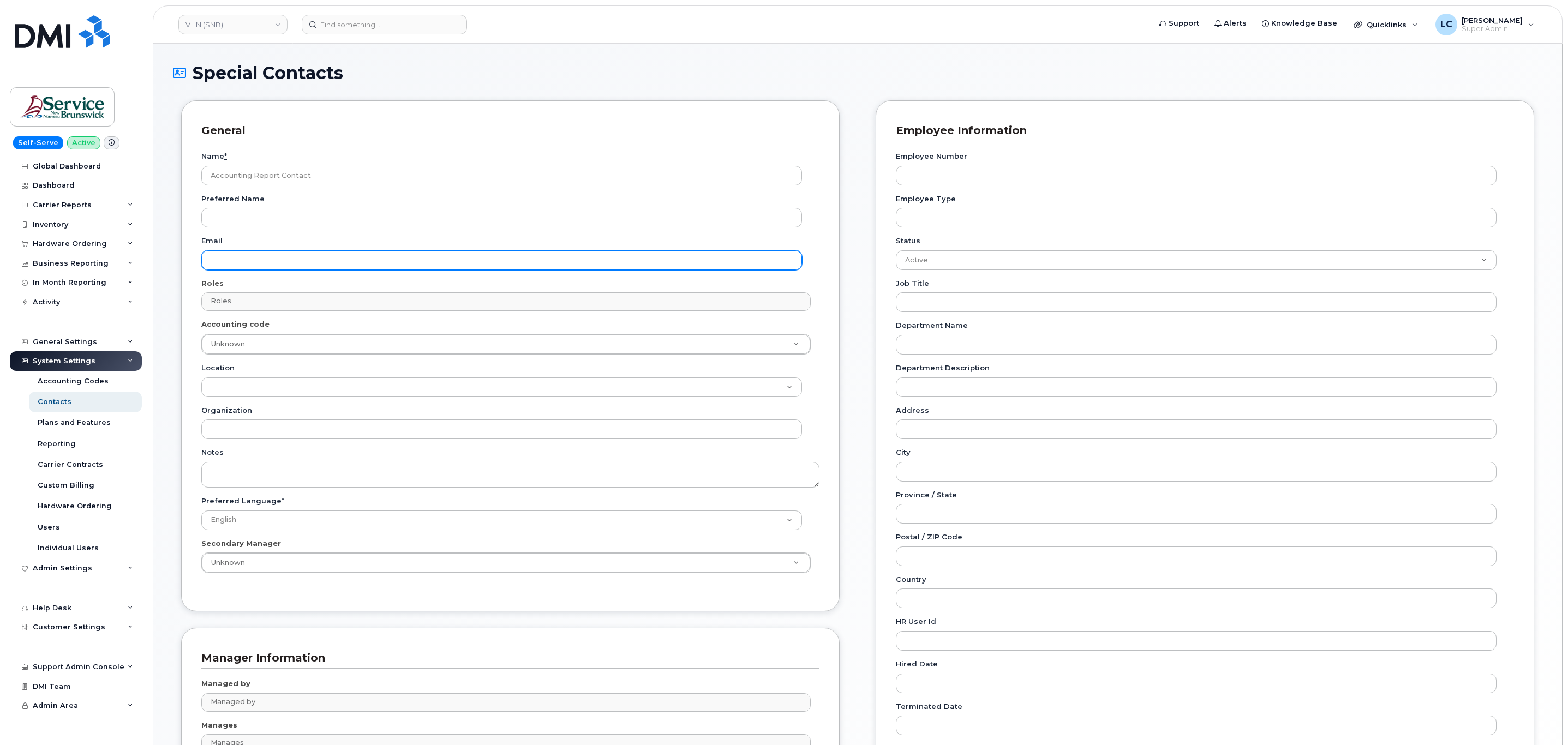
click at [274, 262] on input "Email" at bounding box center [501, 260] width 601 height 19
paste input "[EMAIL_ADDRESS][DOMAIN_NAME]"
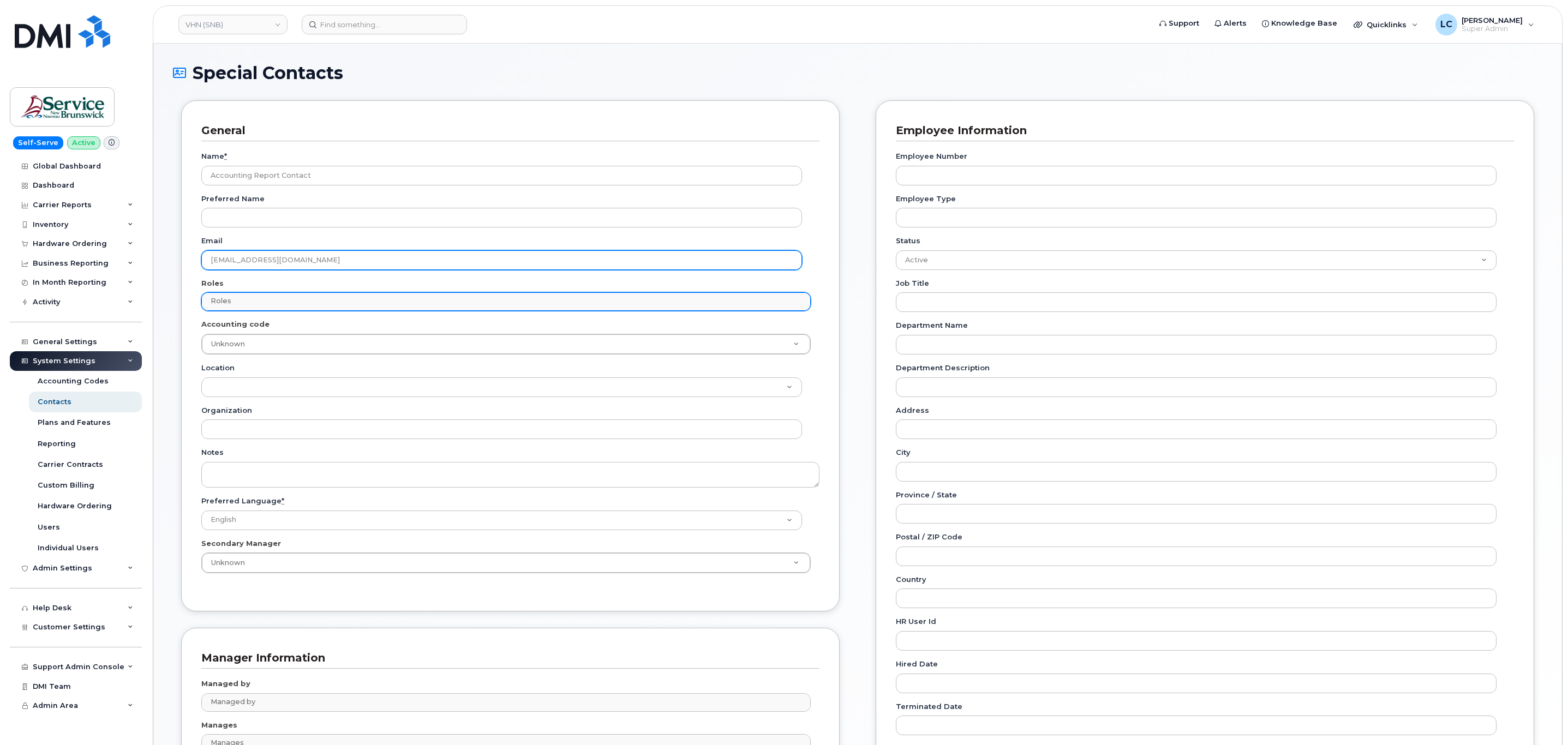
type input "[EMAIL_ADDRESS][DOMAIN_NAME]"
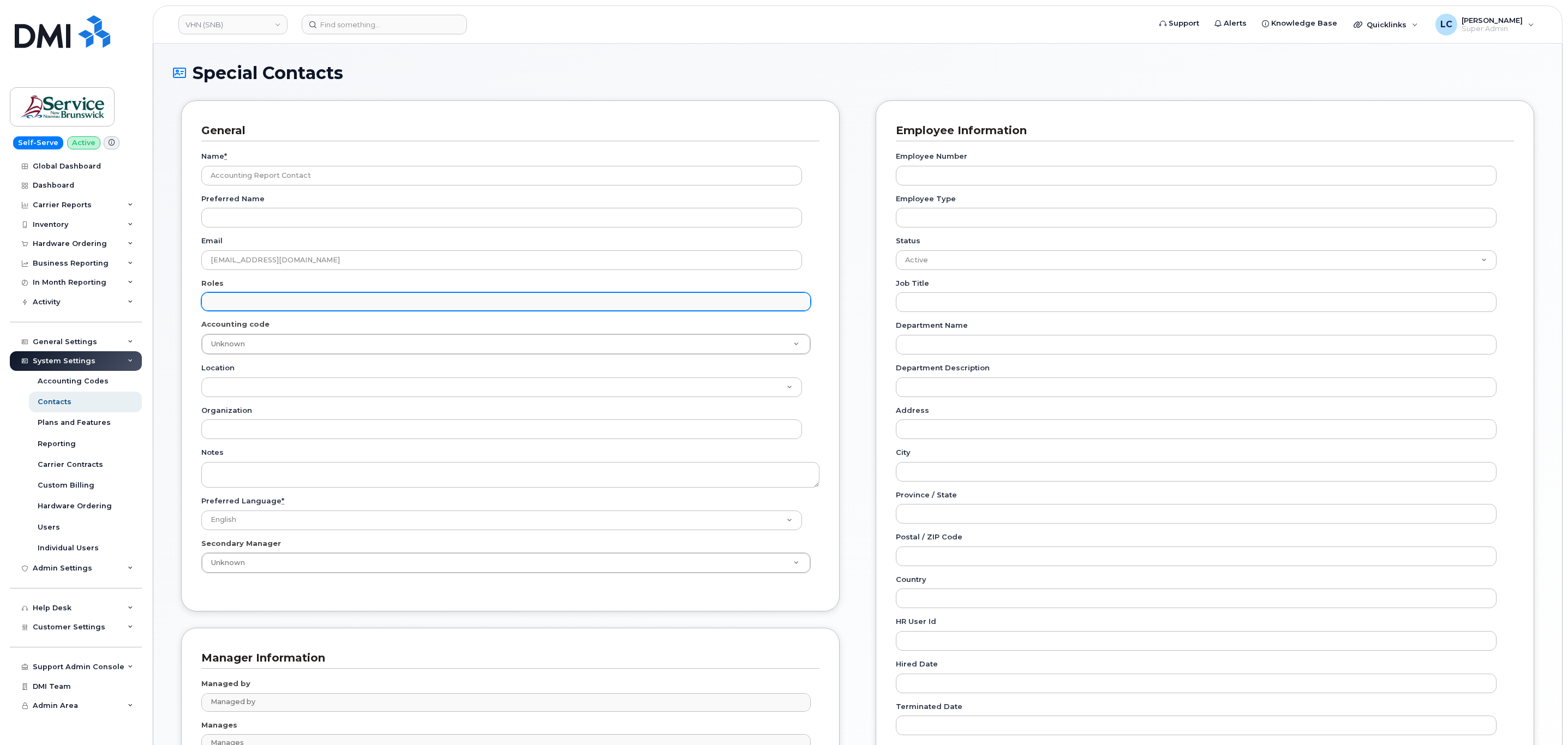
click at [252, 303] on input "text" at bounding box center [507, 301] width 599 height 15
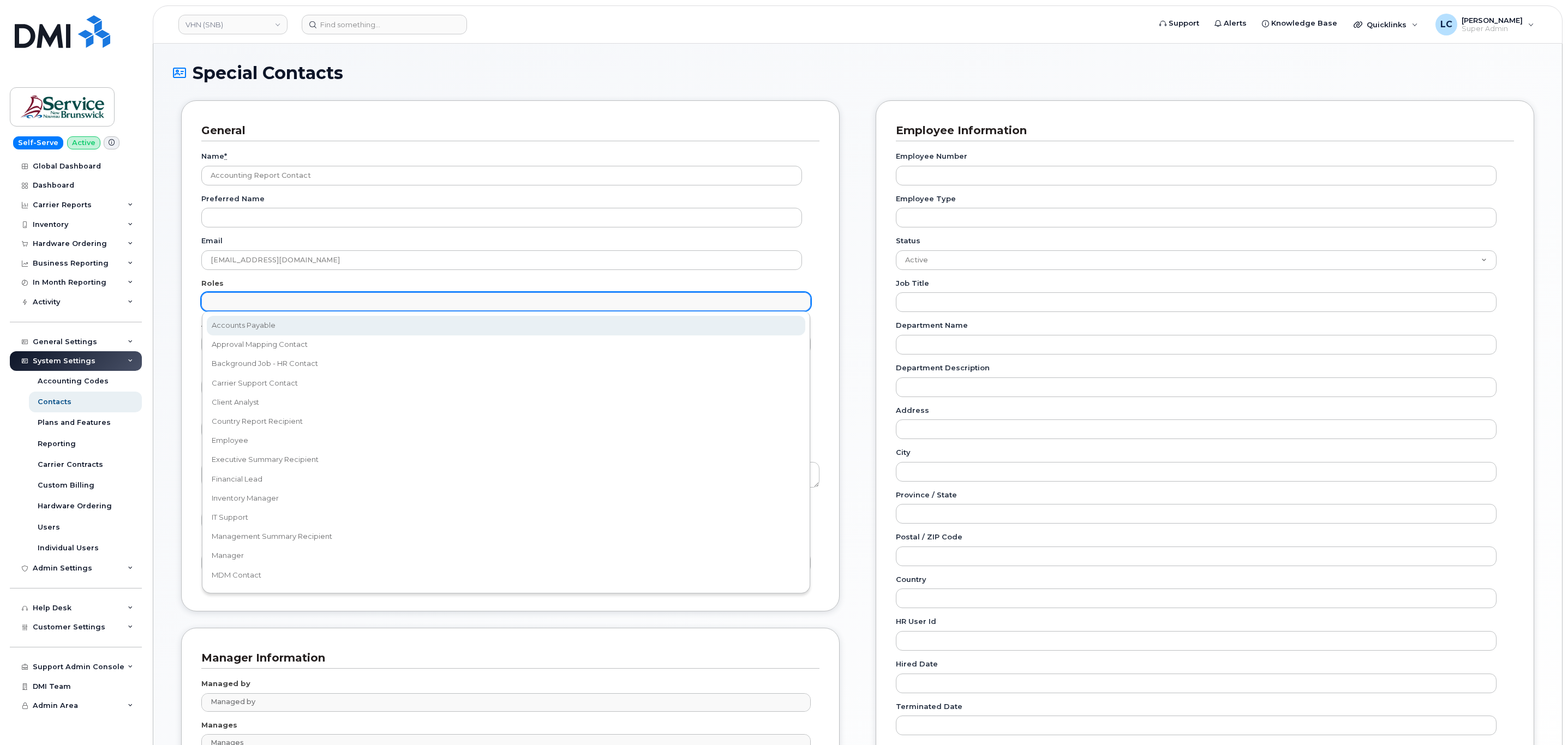
select select "5"
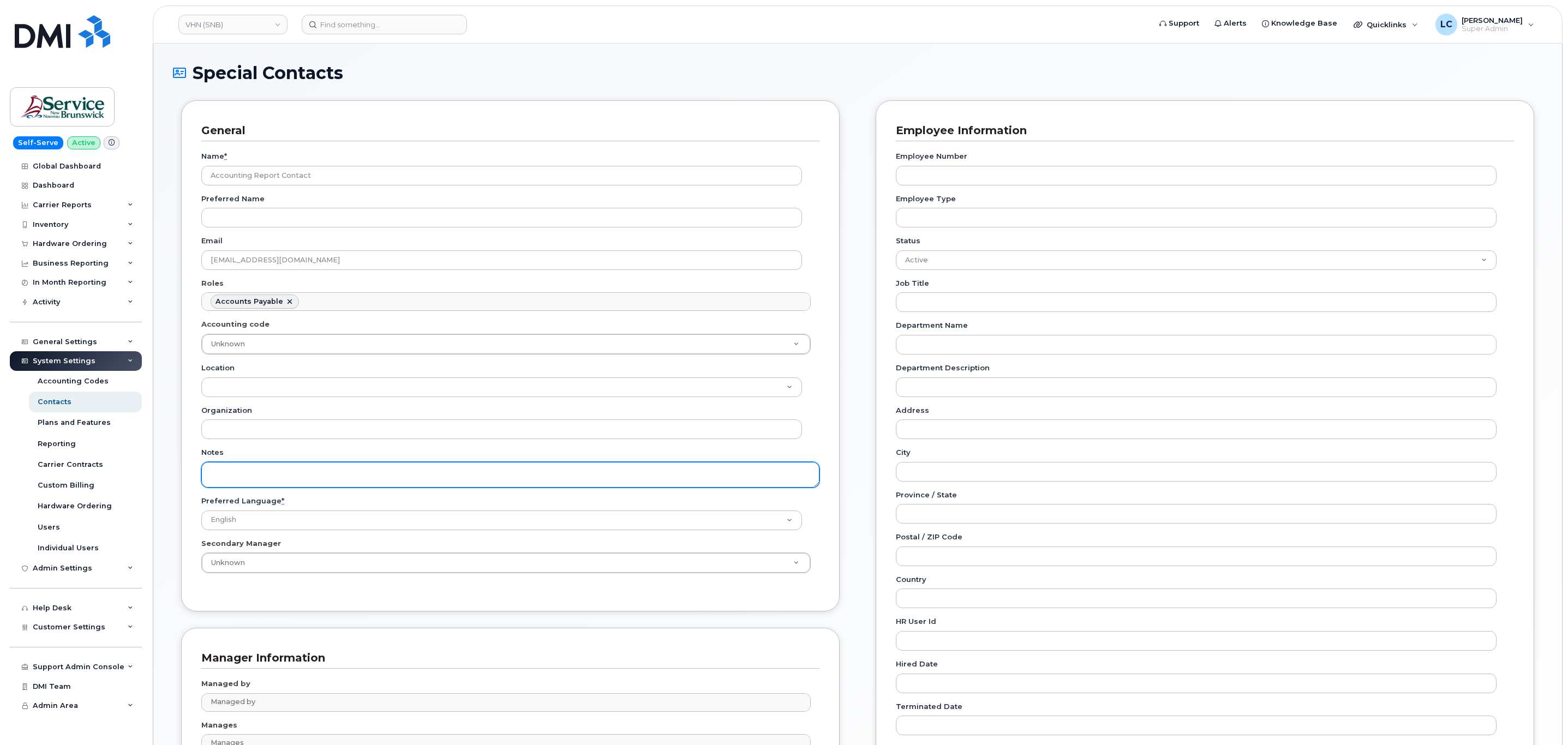
click at [290, 470] on textarea "Notes" at bounding box center [510, 474] width 618 height 25
paste textarea "SNB Requested To Configure as Accounting Report Recipient - Per Eric: 10/08/2025"
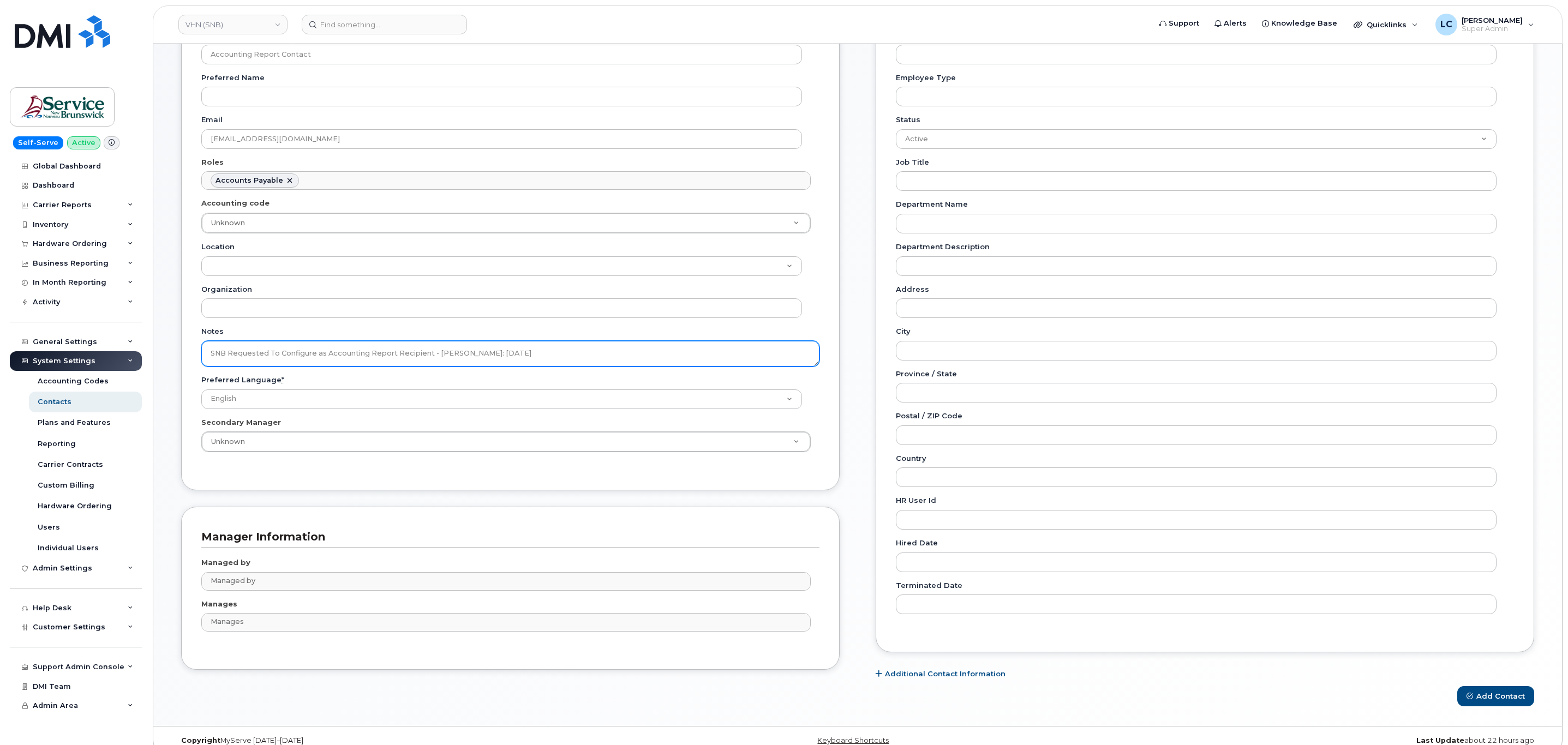
scroll to position [143, 0]
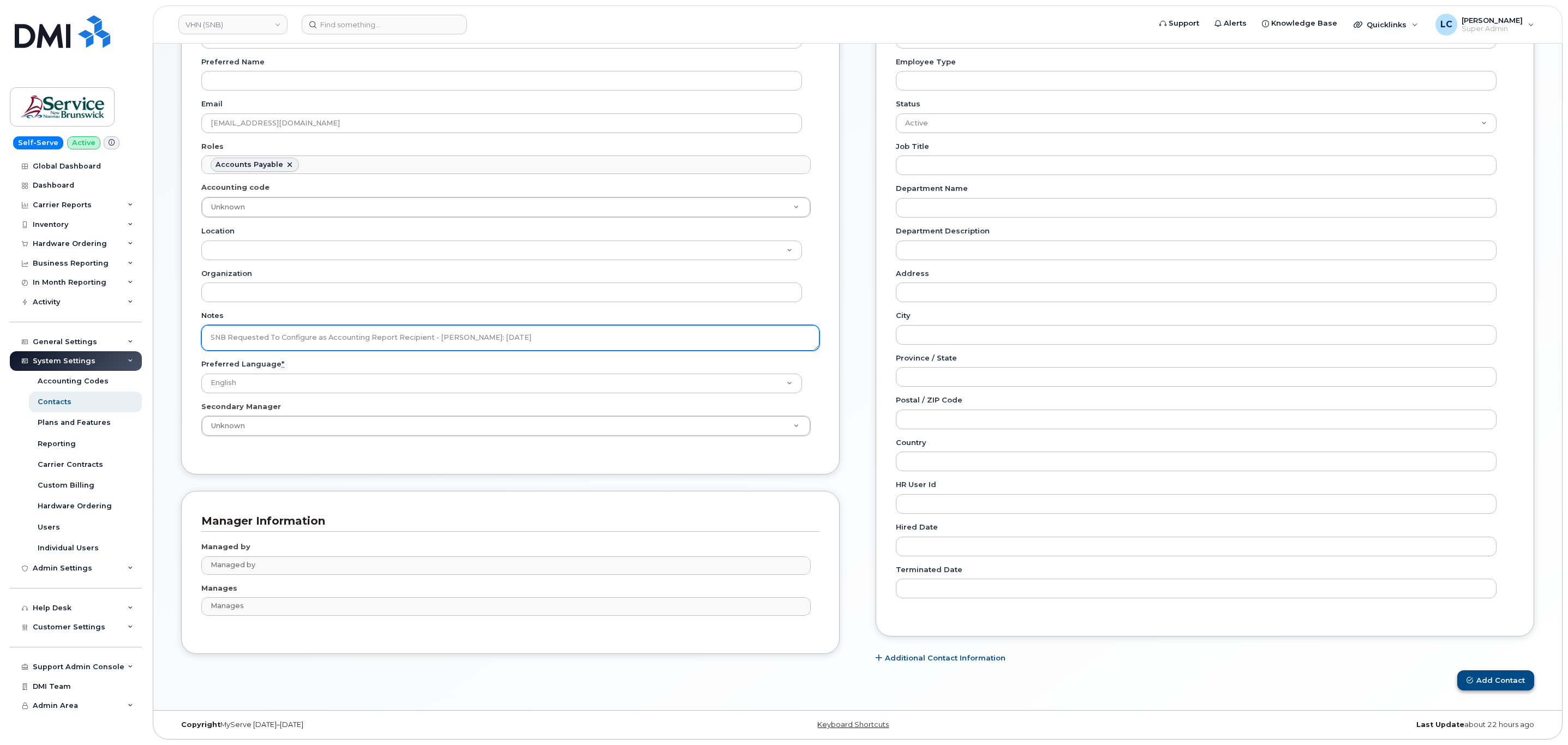
type textarea "SNB Requested To Configure as Accounting Report Recipient - Per Eric: 10/08/2025"
click at [1480, 684] on button "Add Contact" at bounding box center [1495, 680] width 77 height 20
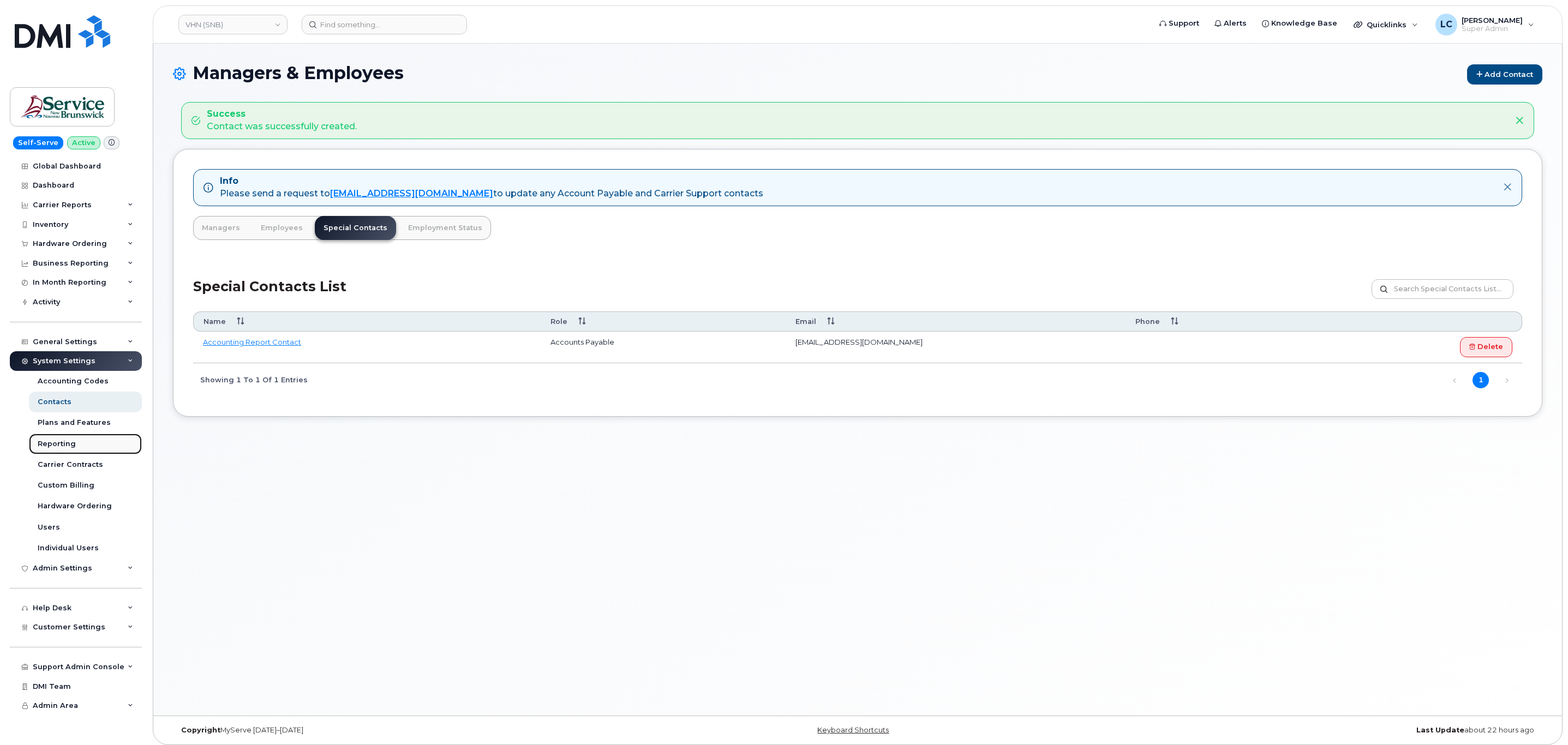
click at [77, 444] on link "Reporting" at bounding box center [85, 444] width 113 height 21
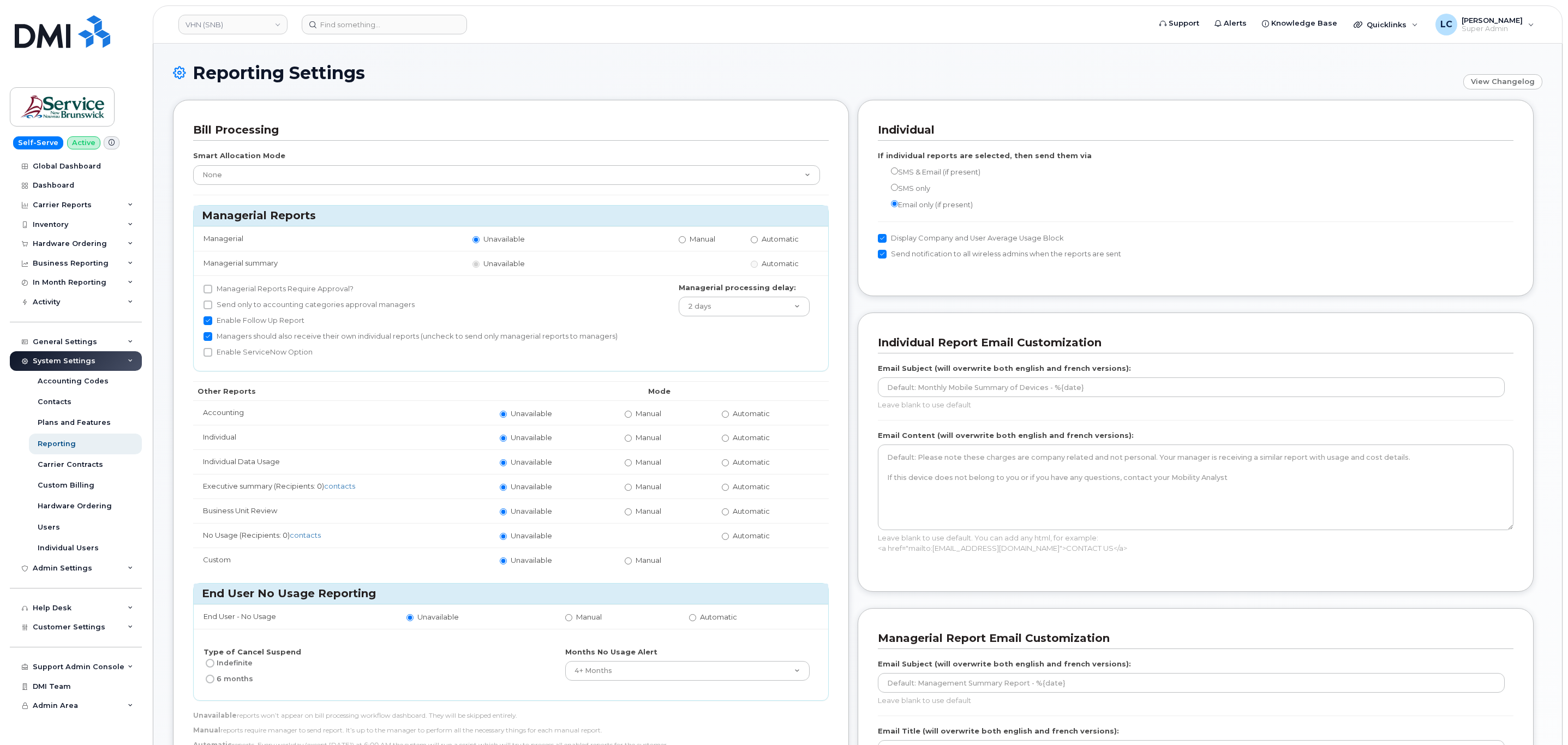
click at [730, 414] on label "Automatic" at bounding box center [746, 413] width 48 height 10
click at [729, 414] on input "Automatic" at bounding box center [725, 414] width 7 height 7
radio input "true"
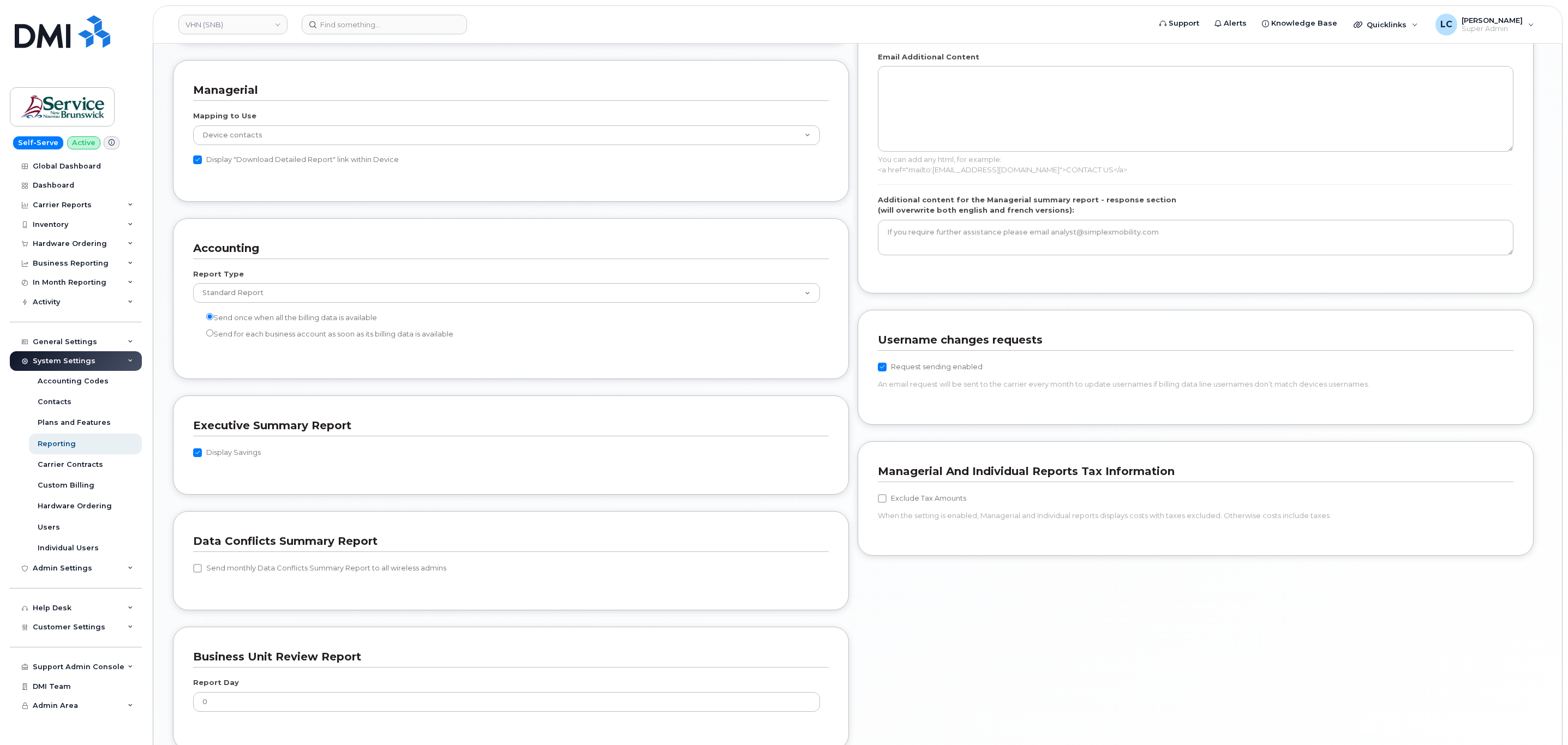
scroll to position [862, 0]
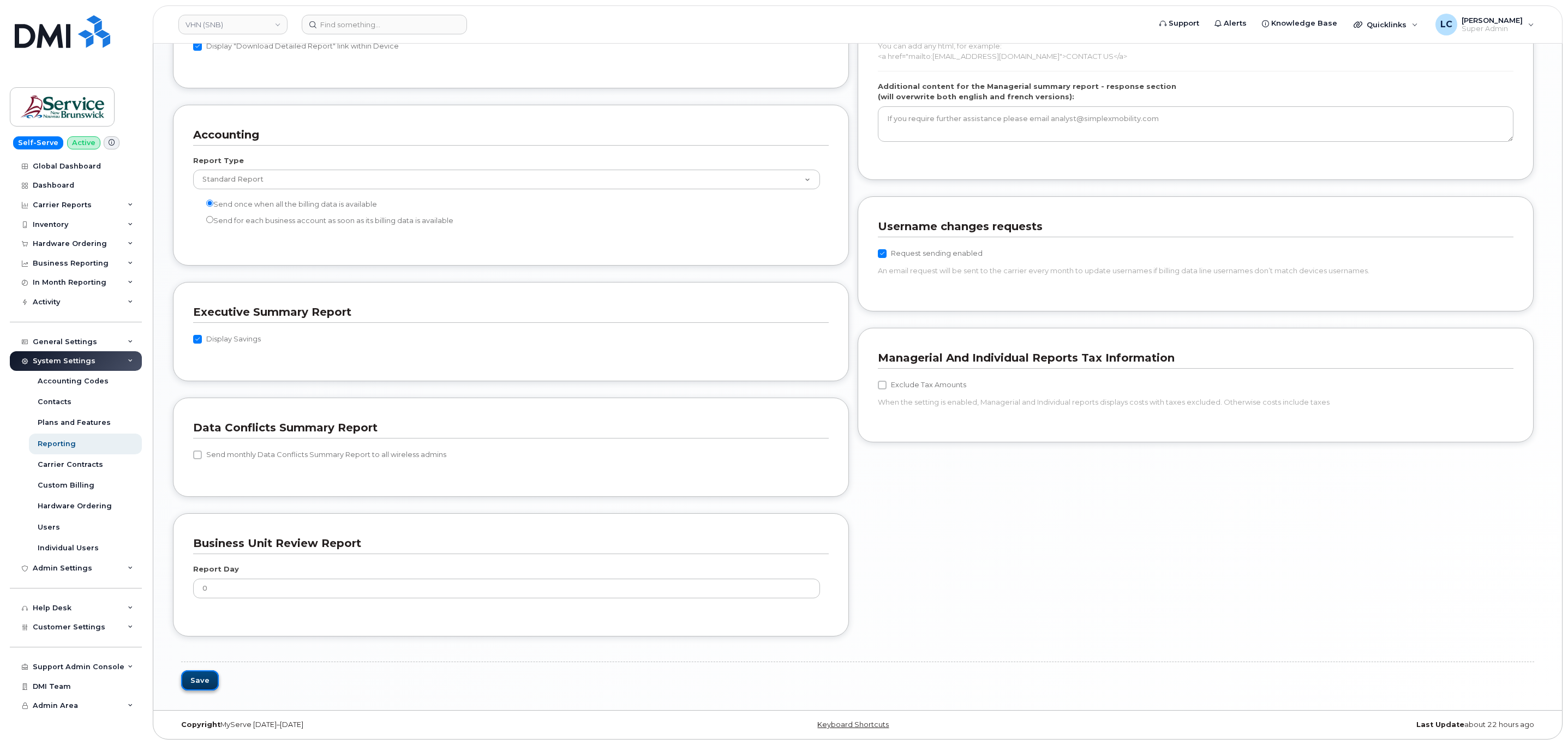
click at [206, 677] on button "Save" at bounding box center [200, 680] width 38 height 20
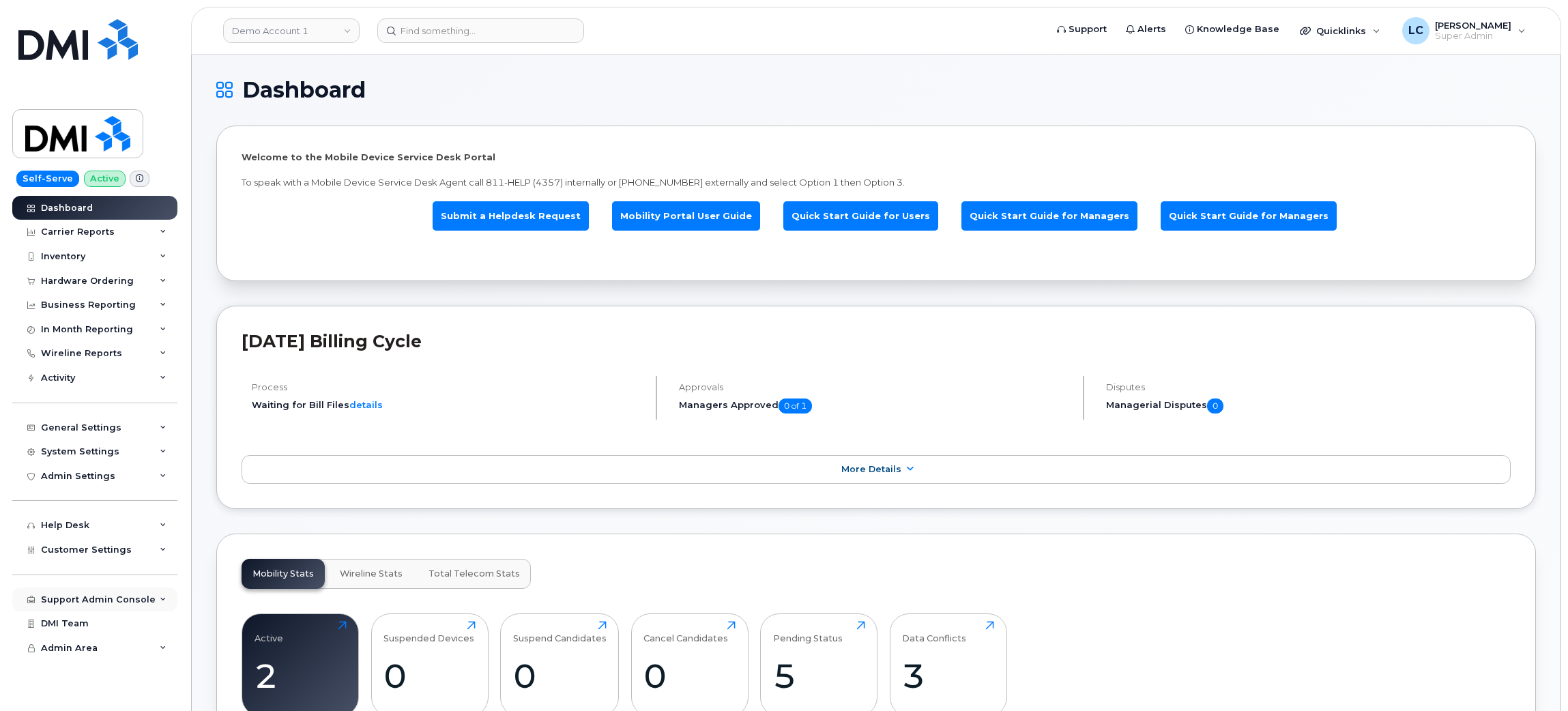
click at [145, 589] on div "Support Admin Console Add New Customer Customer Prospects Emails Sms Messages D…" at bounding box center [96, 599] width 169 height 24
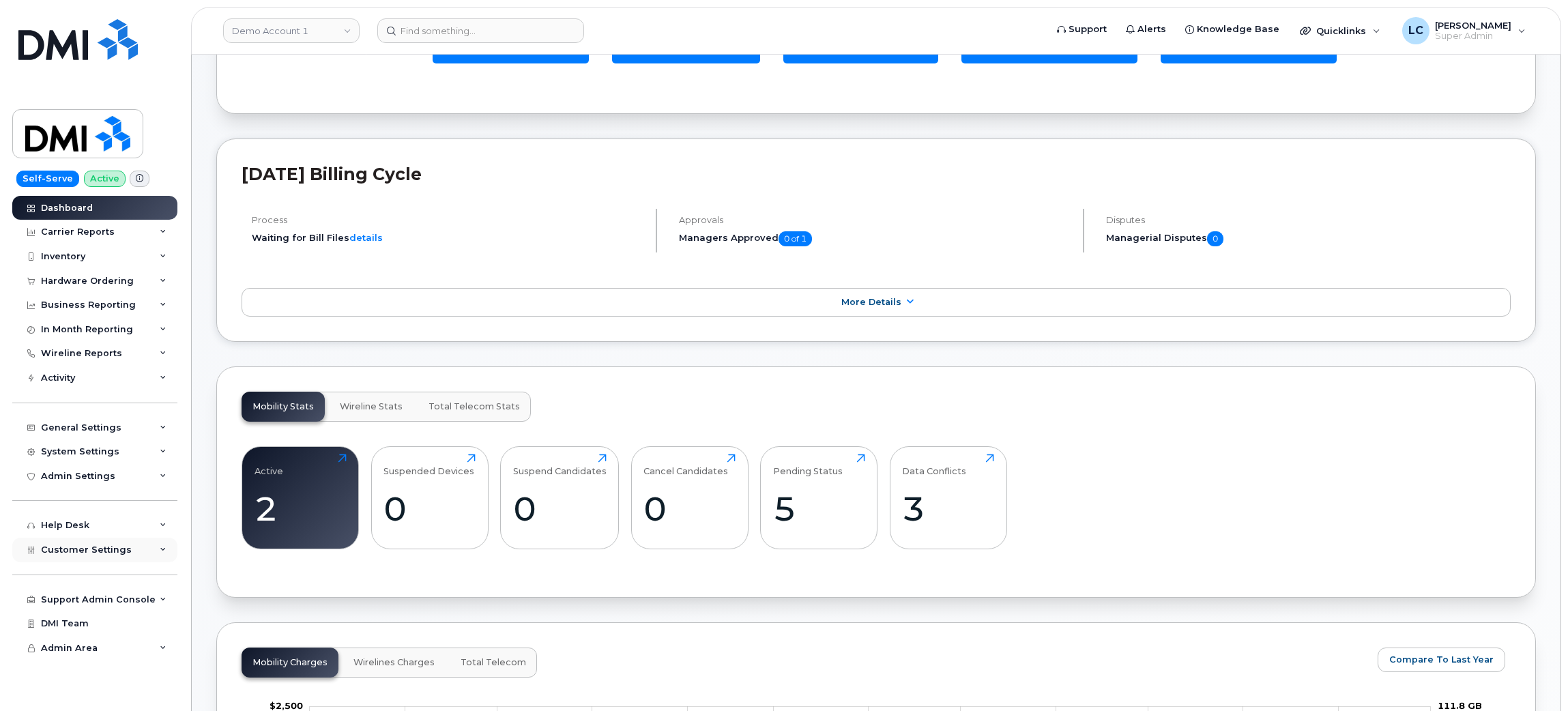
click at [145, 550] on div "Customer Settings" at bounding box center [95, 549] width 165 height 24
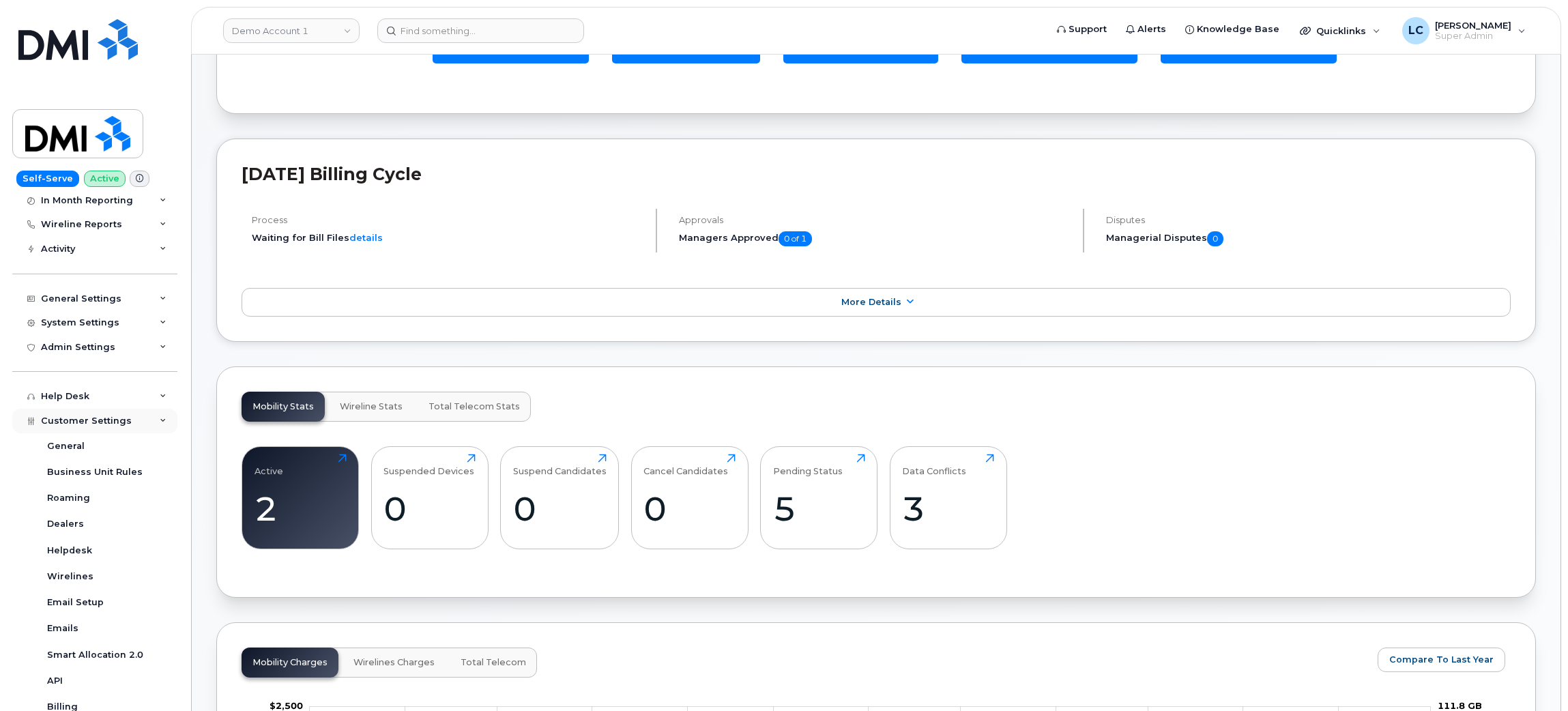
scroll to position [127, 0]
click at [132, 423] on div "Customer Settings" at bounding box center [95, 423] width 165 height 24
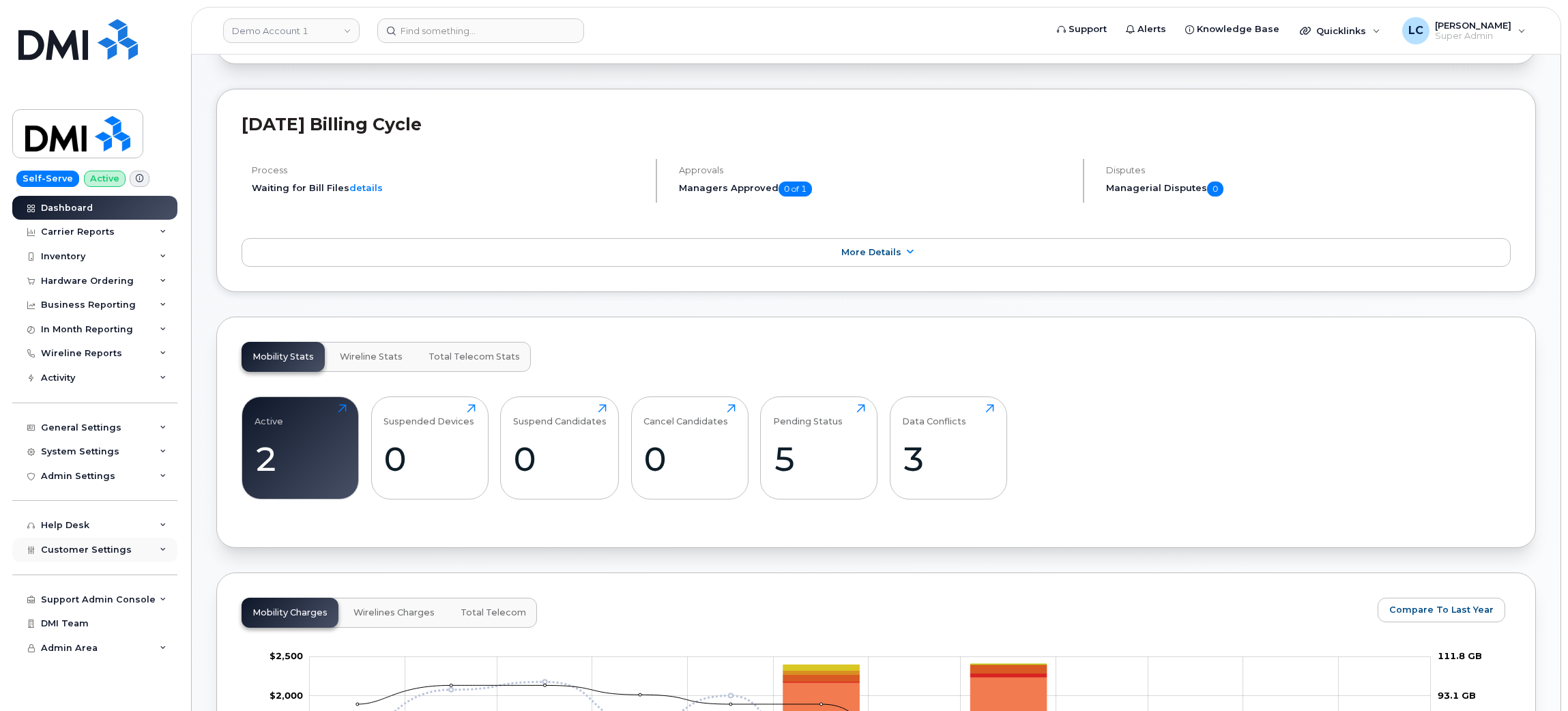
scroll to position [215, 0]
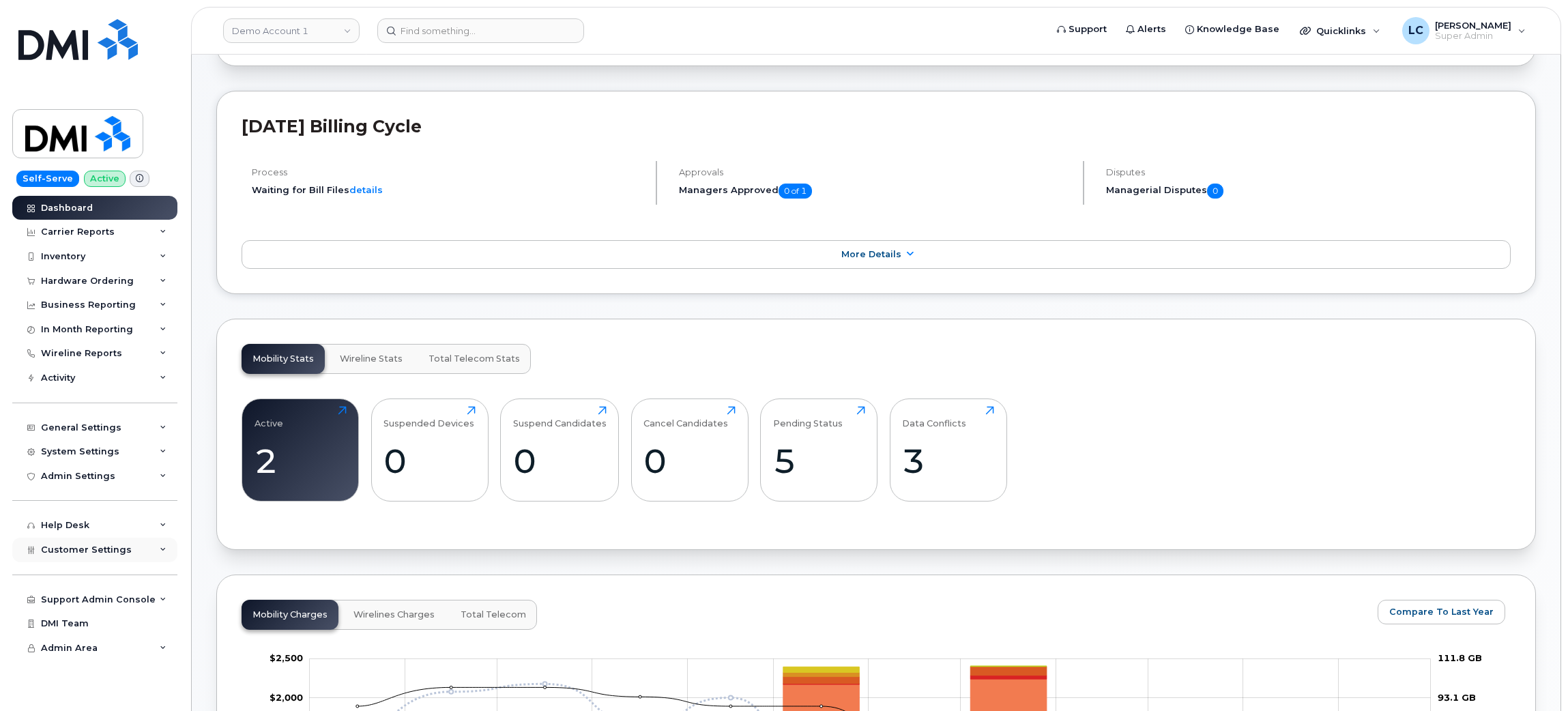
click at [126, 553] on div "Customer Settings" at bounding box center [95, 549] width 165 height 24
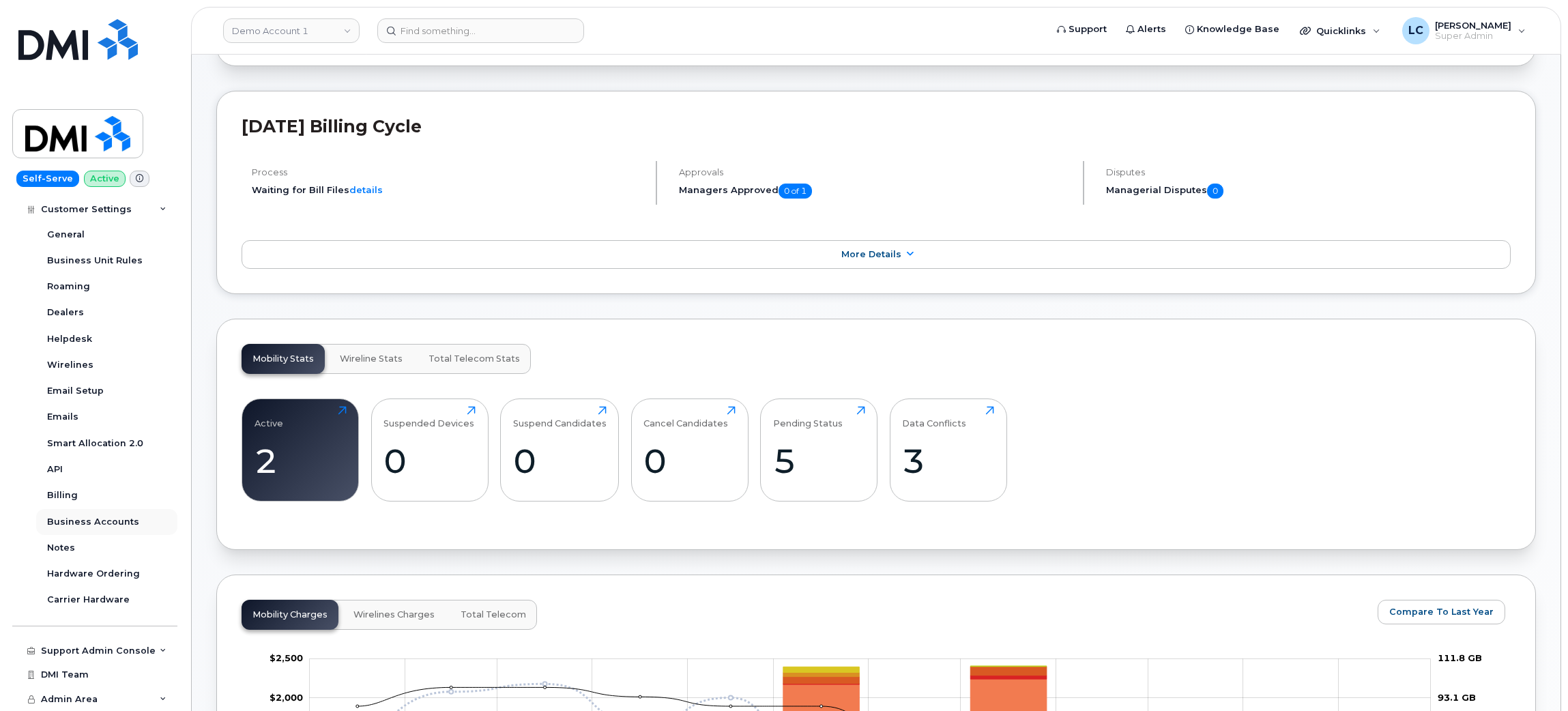
scroll to position [342, 0]
click at [130, 644] on div "Support Admin Console" at bounding box center [95, 651] width 165 height 24
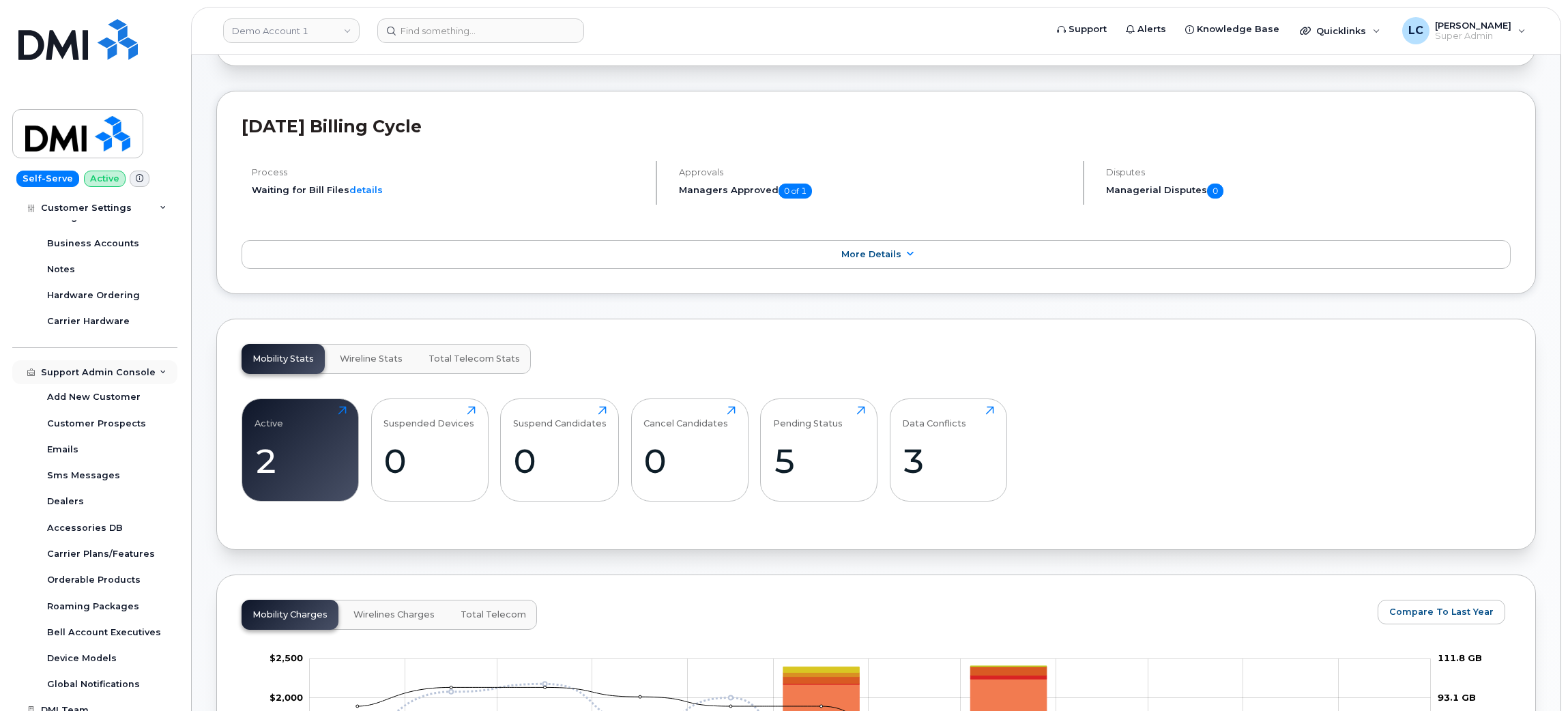
scroll to position [657, 0]
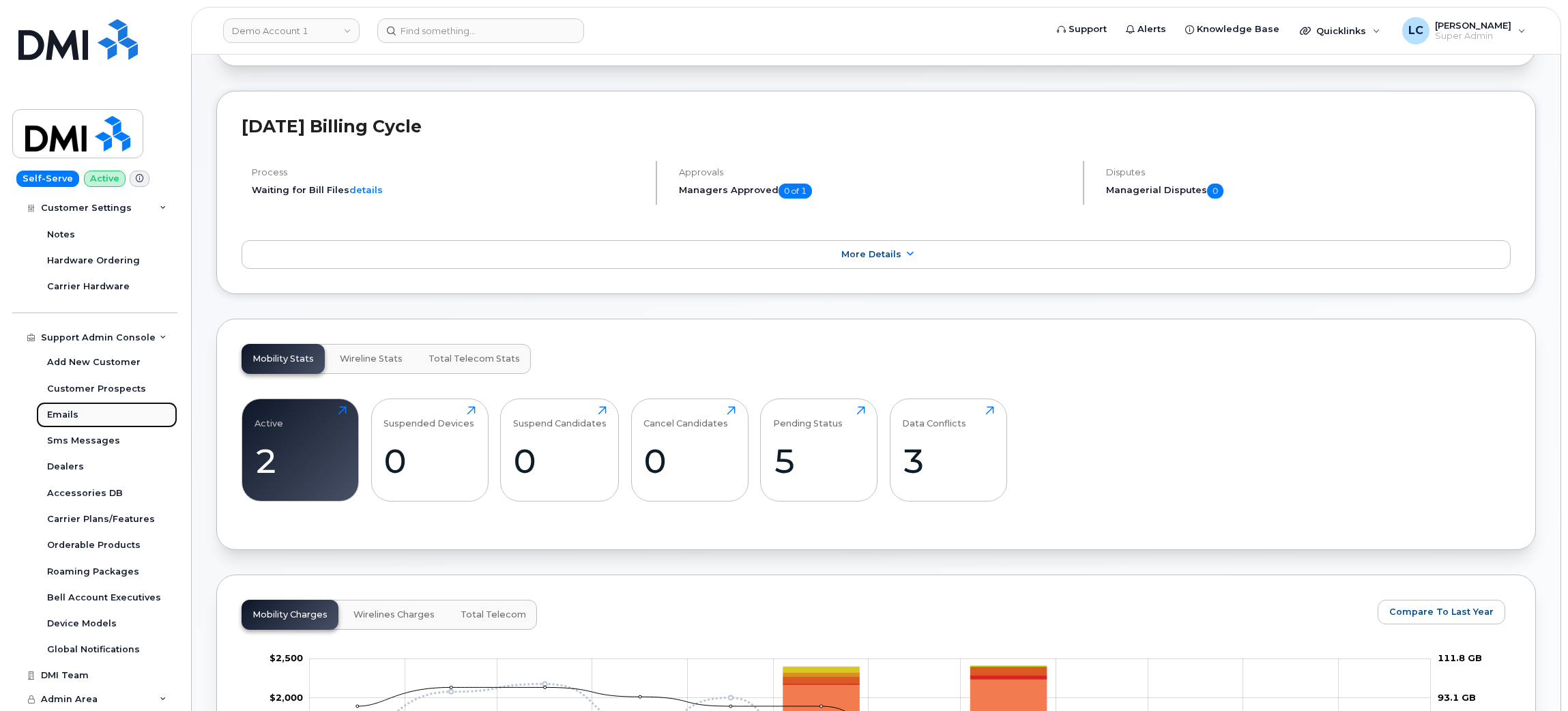
click at [55, 413] on div "Emails" at bounding box center [62, 414] width 31 height 13
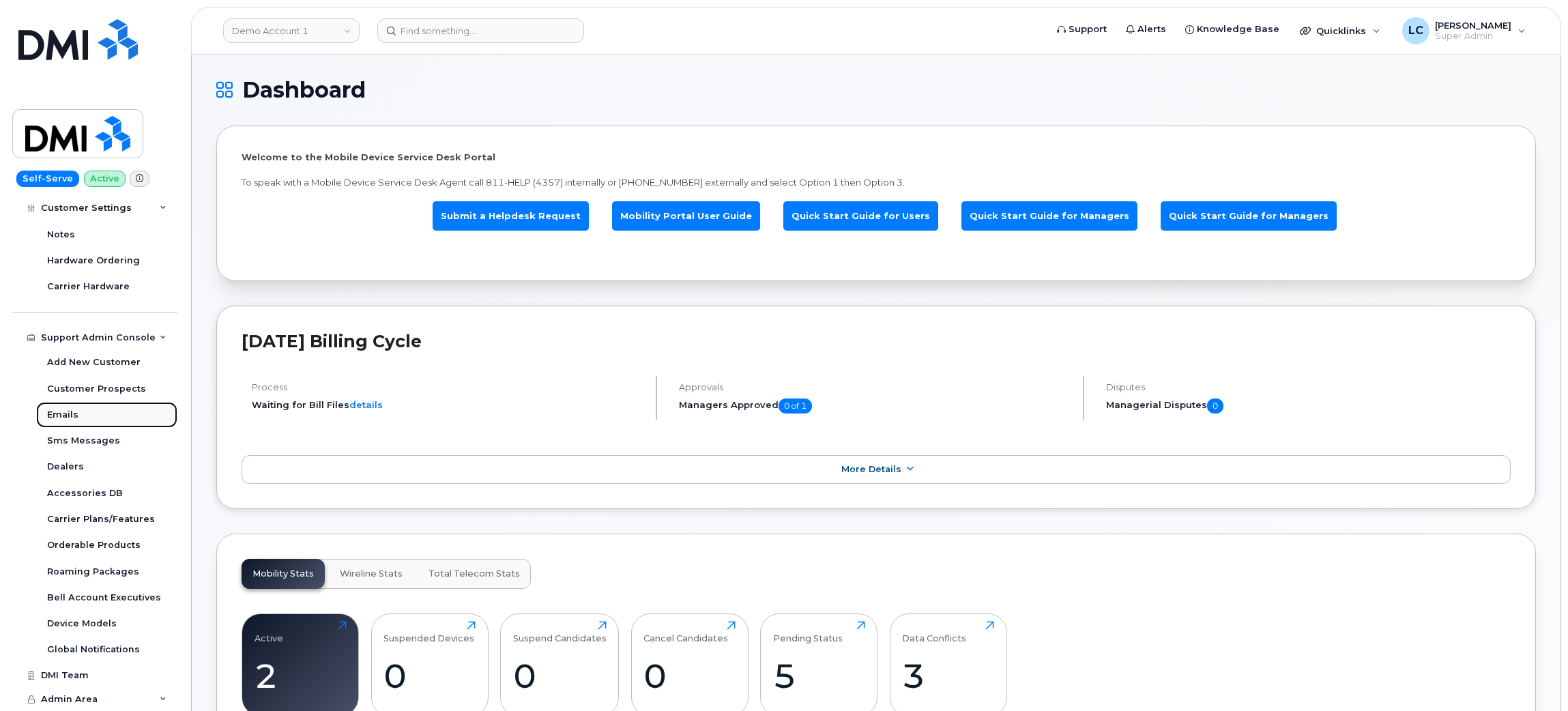
scroll to position [265, 0]
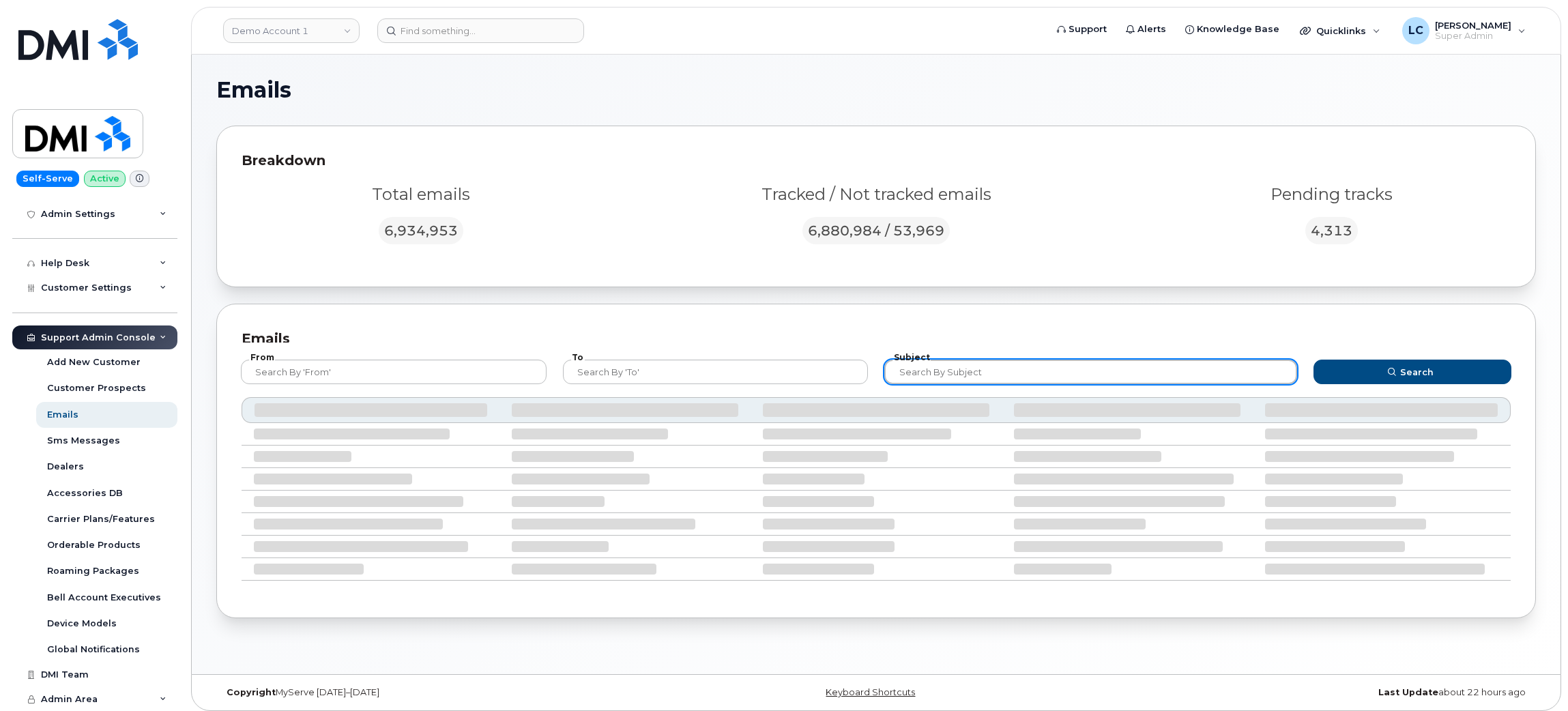
click at [958, 363] on input "text" at bounding box center [1091, 371] width 413 height 24
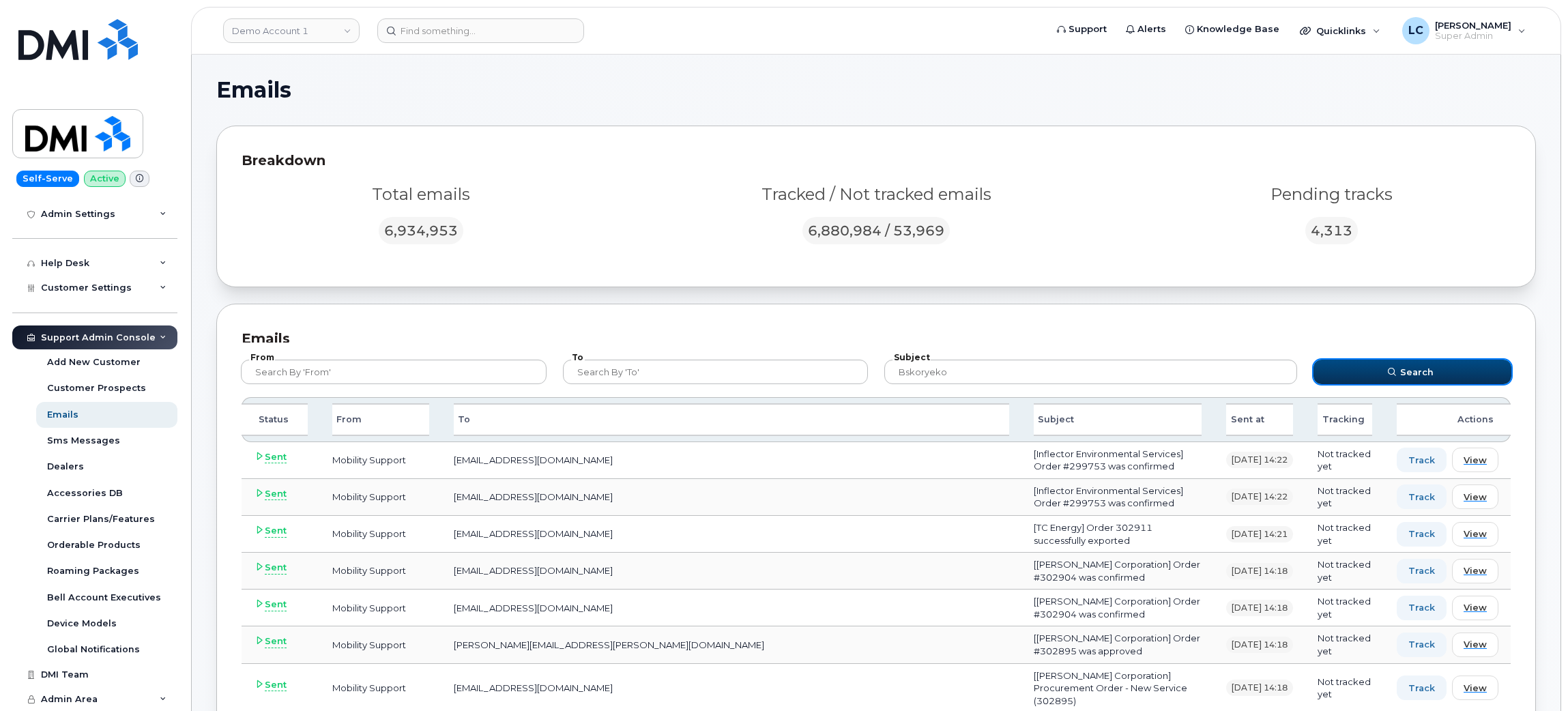
click at [1430, 371] on span "Search" at bounding box center [1417, 371] width 34 height 13
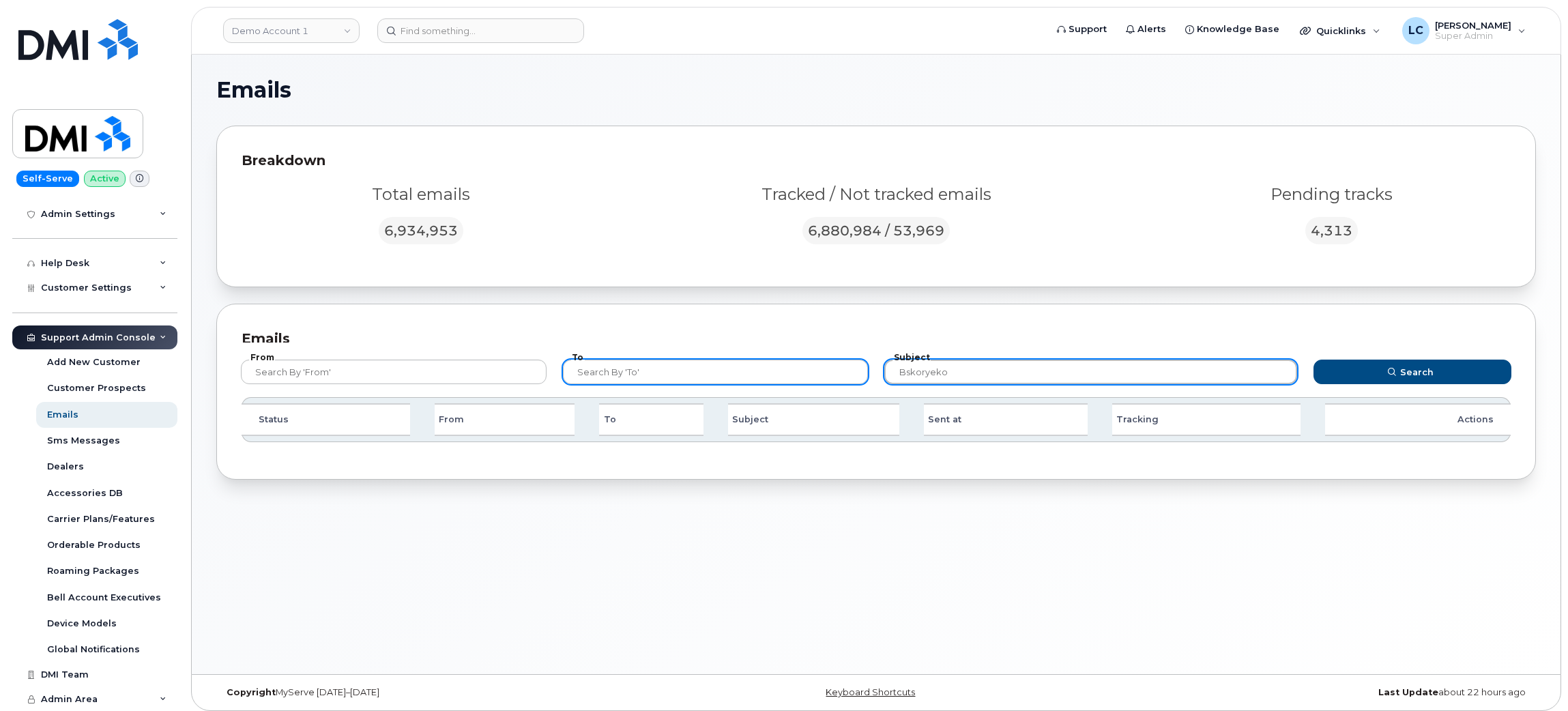
drag, startPoint x: 1000, startPoint y: 368, endPoint x: 771, endPoint y: 376, distance: 229.1
click at [771, 376] on form "From To Subject bskoryeko Search" at bounding box center [876, 369] width 1295 height 54
type input "skoreyko"
click at [1313, 360] on button "Search" at bounding box center [1412, 371] width 198 height 24
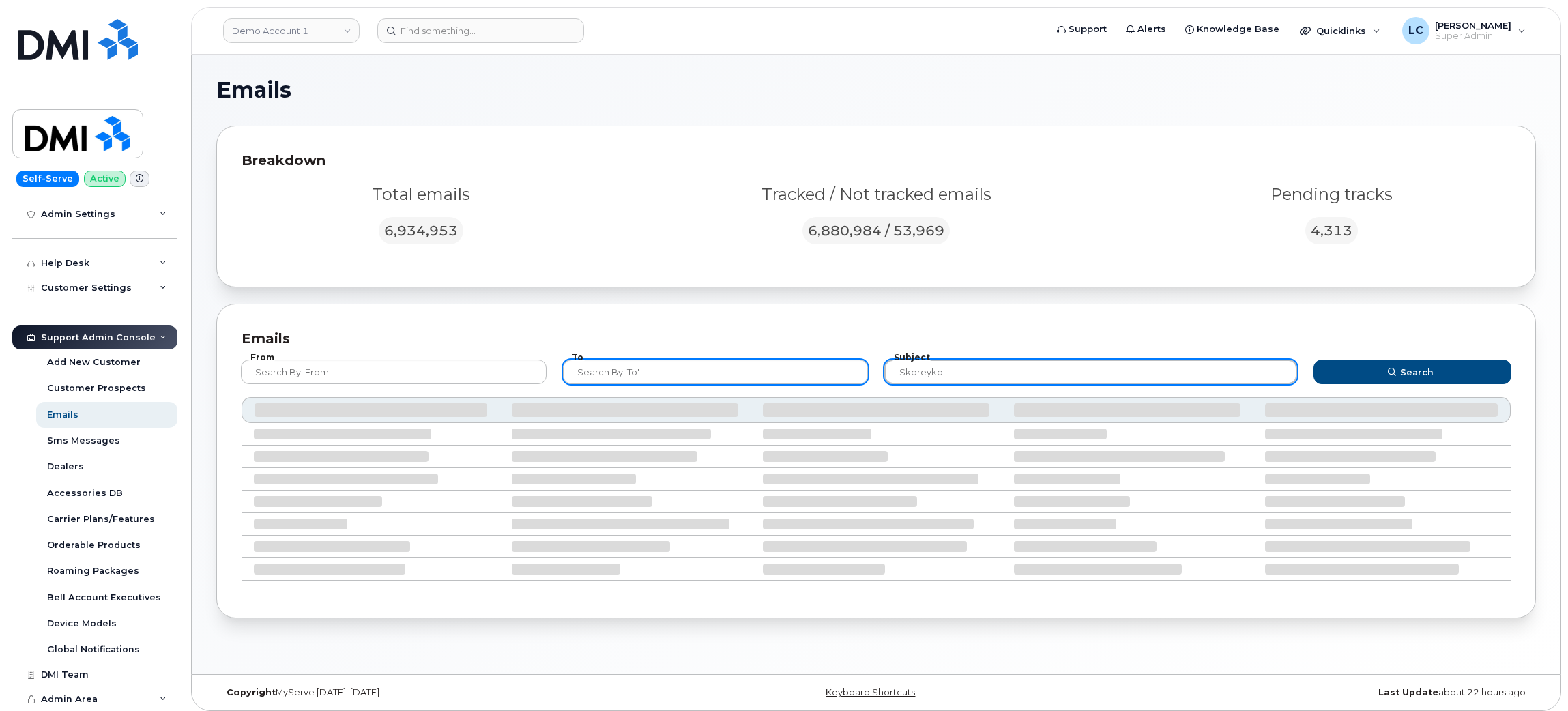
drag, startPoint x: 964, startPoint y: 365, endPoint x: 776, endPoint y: 371, distance: 188.1
click at [776, 371] on form "From To Subject skoreyko Search" at bounding box center [876, 369] width 1295 height 54
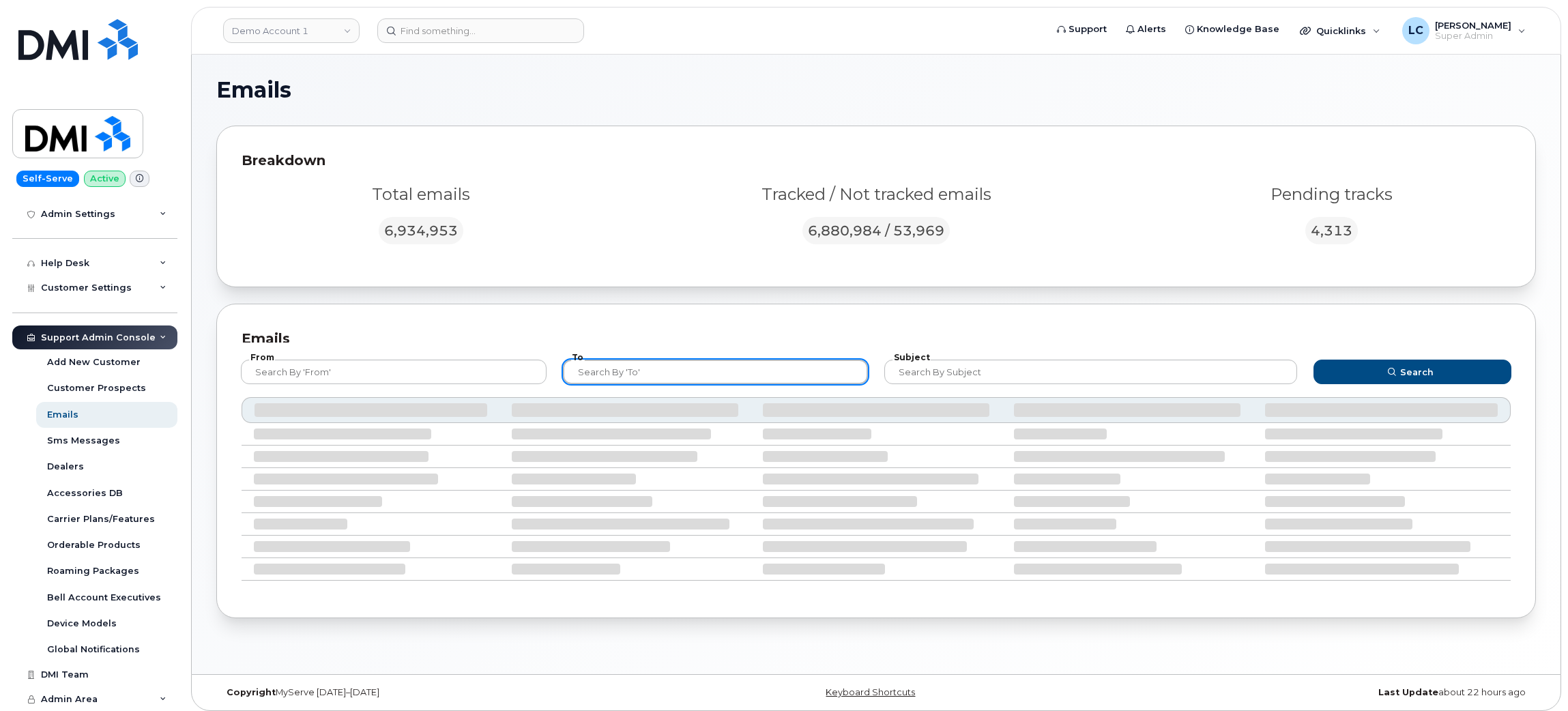
click at [729, 366] on input "text" at bounding box center [715, 371] width 306 height 24
paste input "skoreyko"
type input "skoreyko"
click at [1313, 360] on button "Search" at bounding box center [1412, 371] width 198 height 24
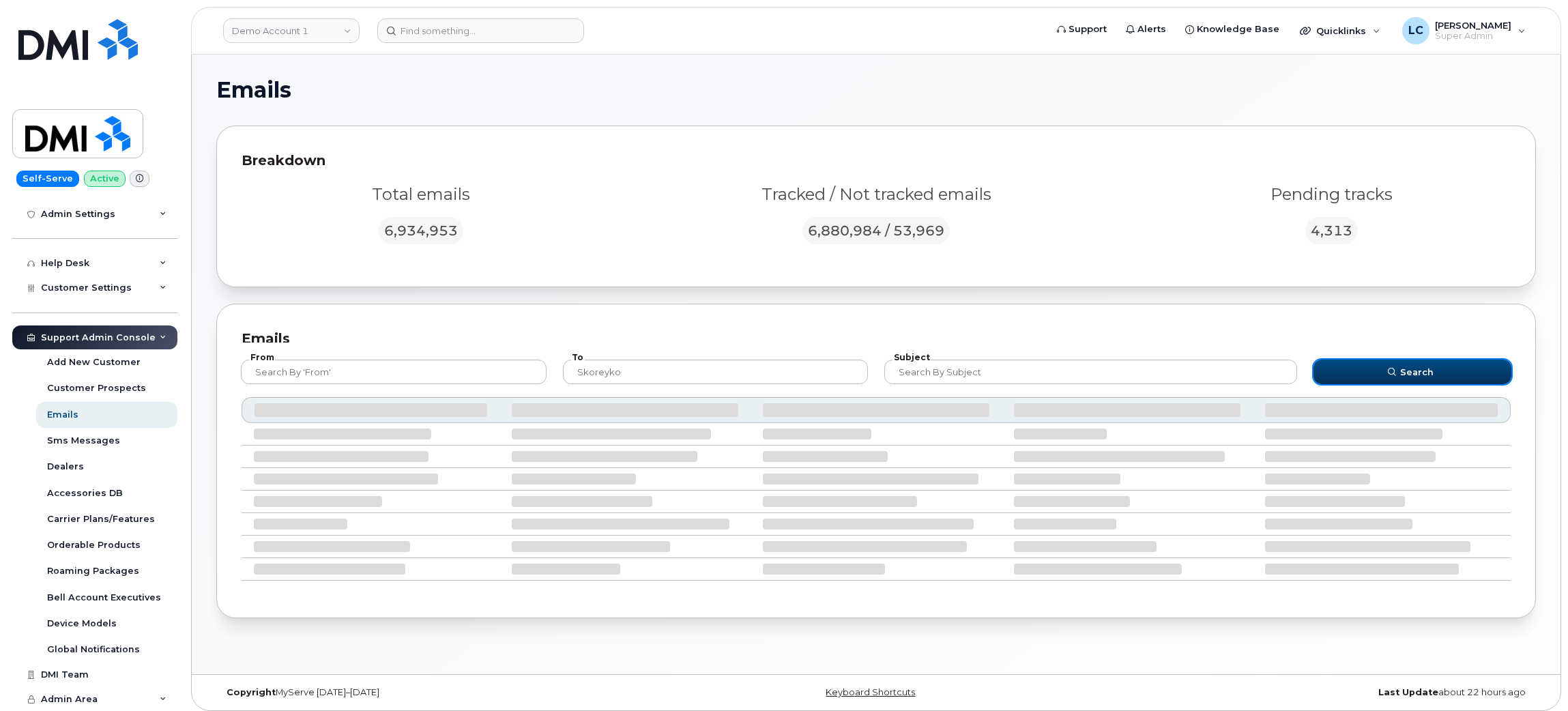
click at [1426, 361] on button "Search" at bounding box center [1412, 371] width 198 height 24
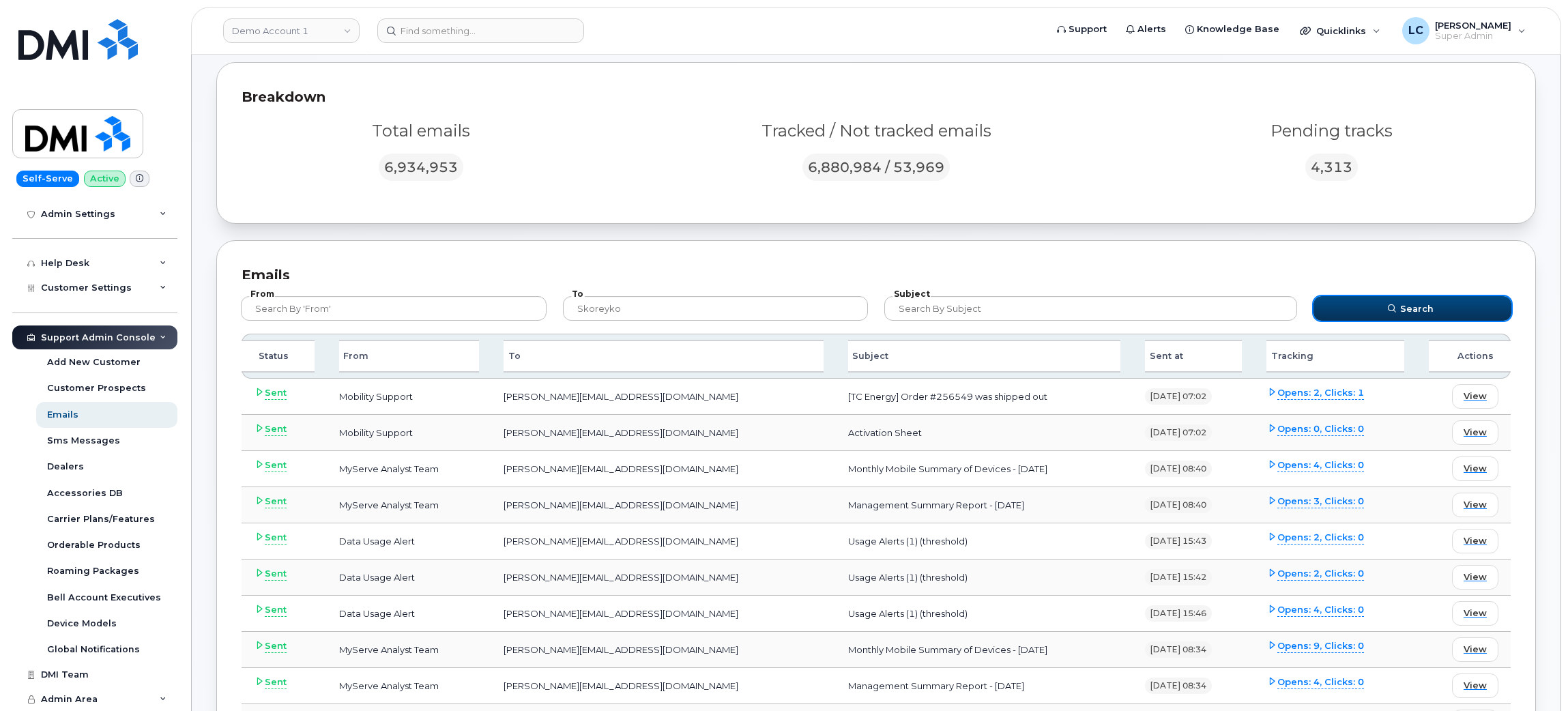
scroll to position [62, 0]
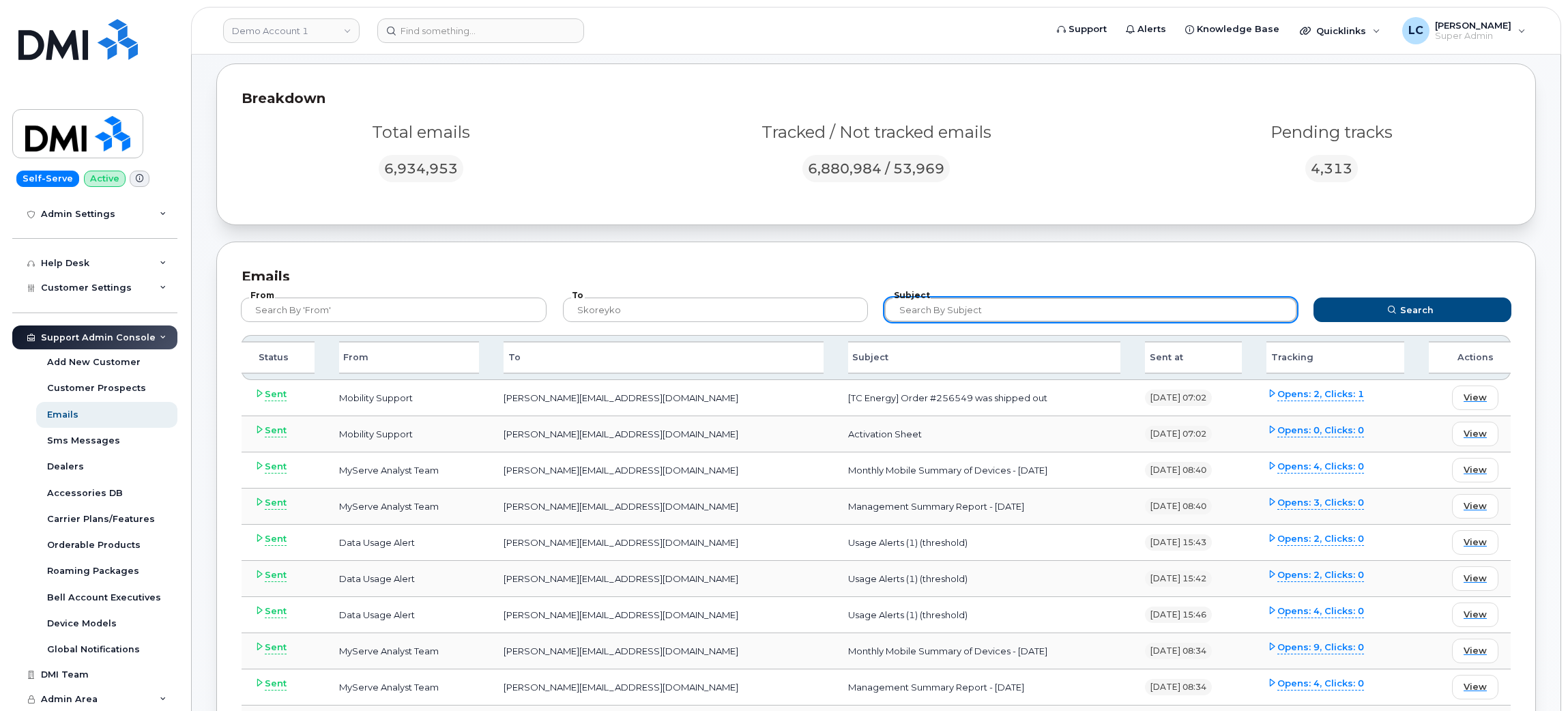
click at [965, 309] on input "text" at bounding box center [1091, 309] width 413 height 24
type input "bskoreyko"
click at [1313, 298] on button "Search" at bounding box center [1412, 309] width 198 height 24
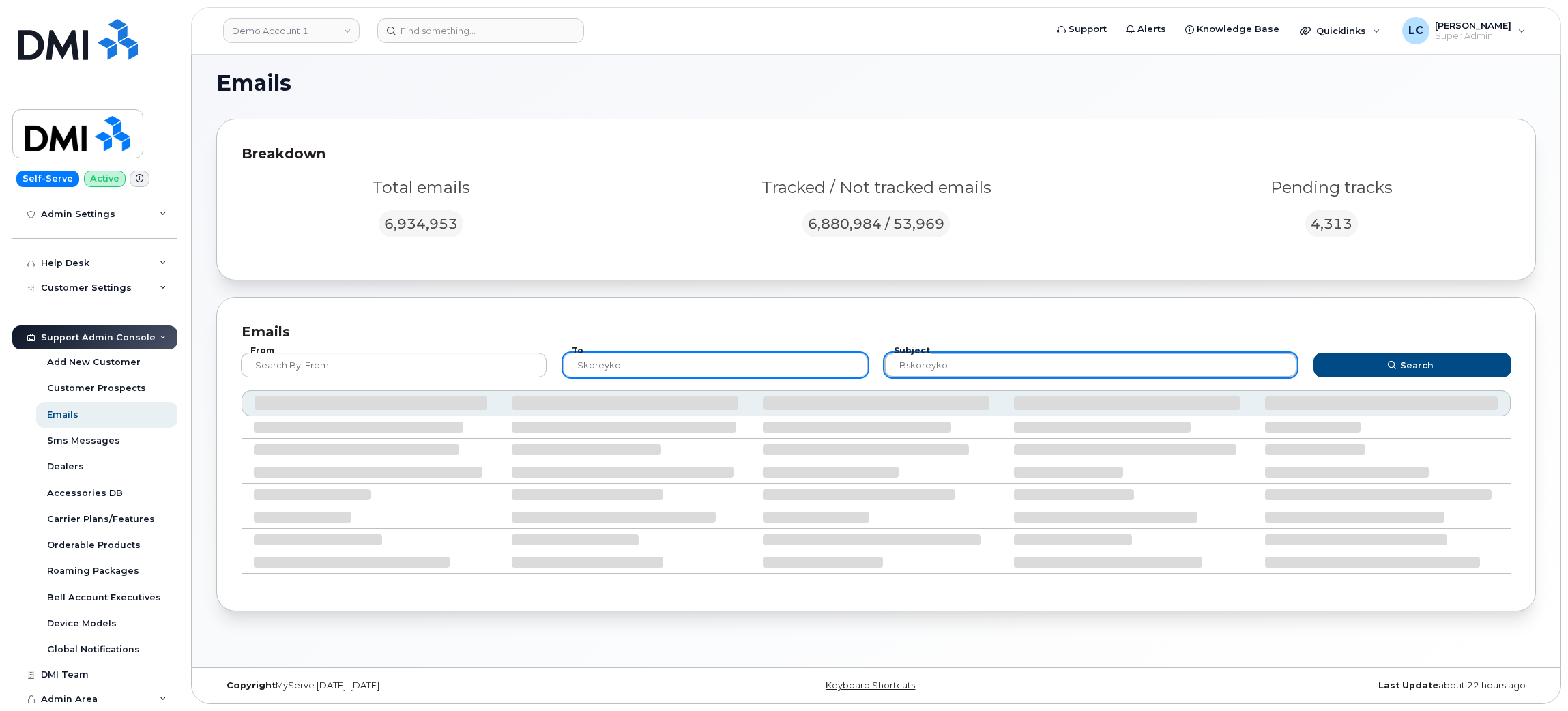
drag, startPoint x: 961, startPoint y: 368, endPoint x: 801, endPoint y: 376, distance: 160.2
click at [801, 376] on form "From To skoreyko Subject bskoreyko Search" at bounding box center [876, 362] width 1295 height 54
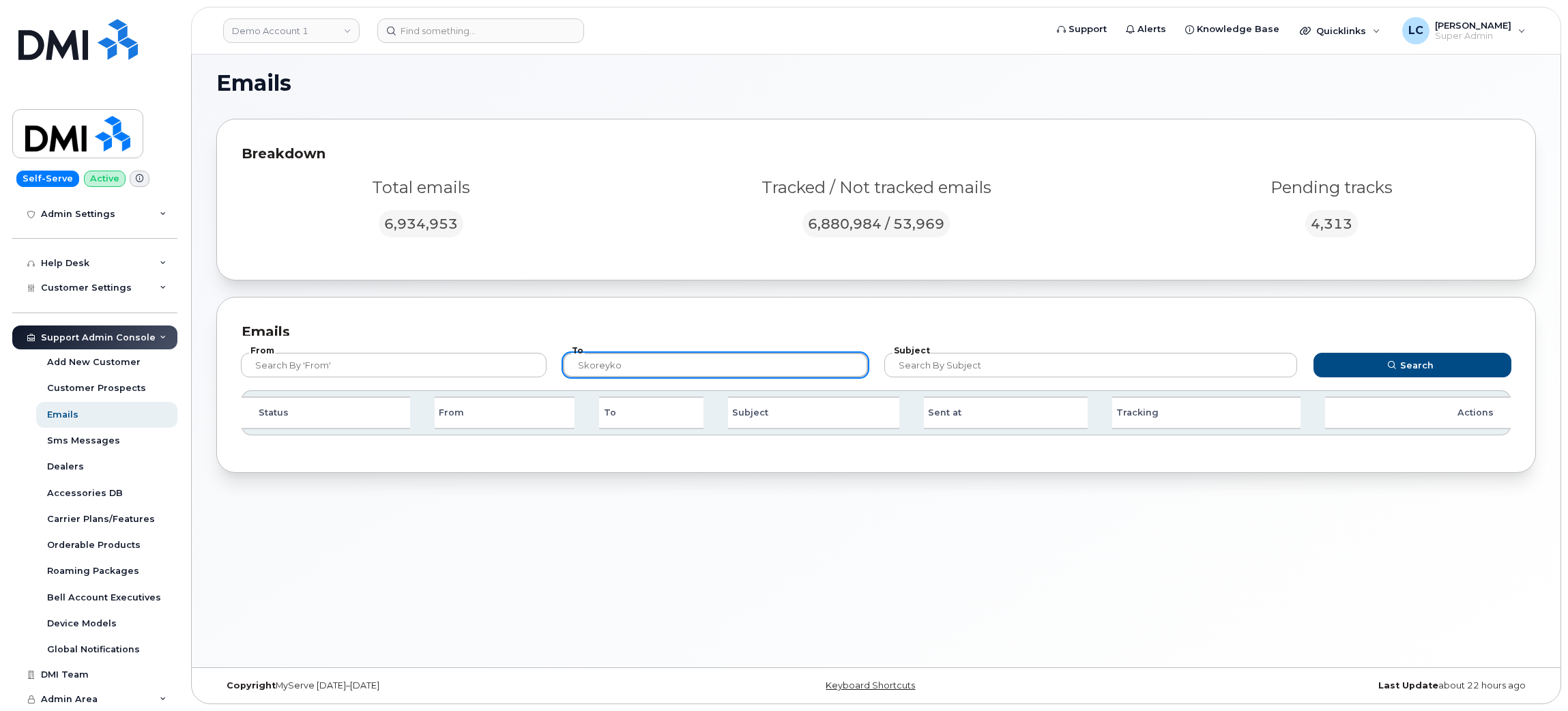
drag, startPoint x: 762, startPoint y: 368, endPoint x: 485, endPoint y: 347, distance: 277.8
click at [485, 347] on form "From To skoreyko Subject Search" at bounding box center [876, 362] width 1295 height 54
paste input "b"
type input "bskoreyko"
click at [1313, 353] on button "Search" at bounding box center [1412, 365] width 198 height 24
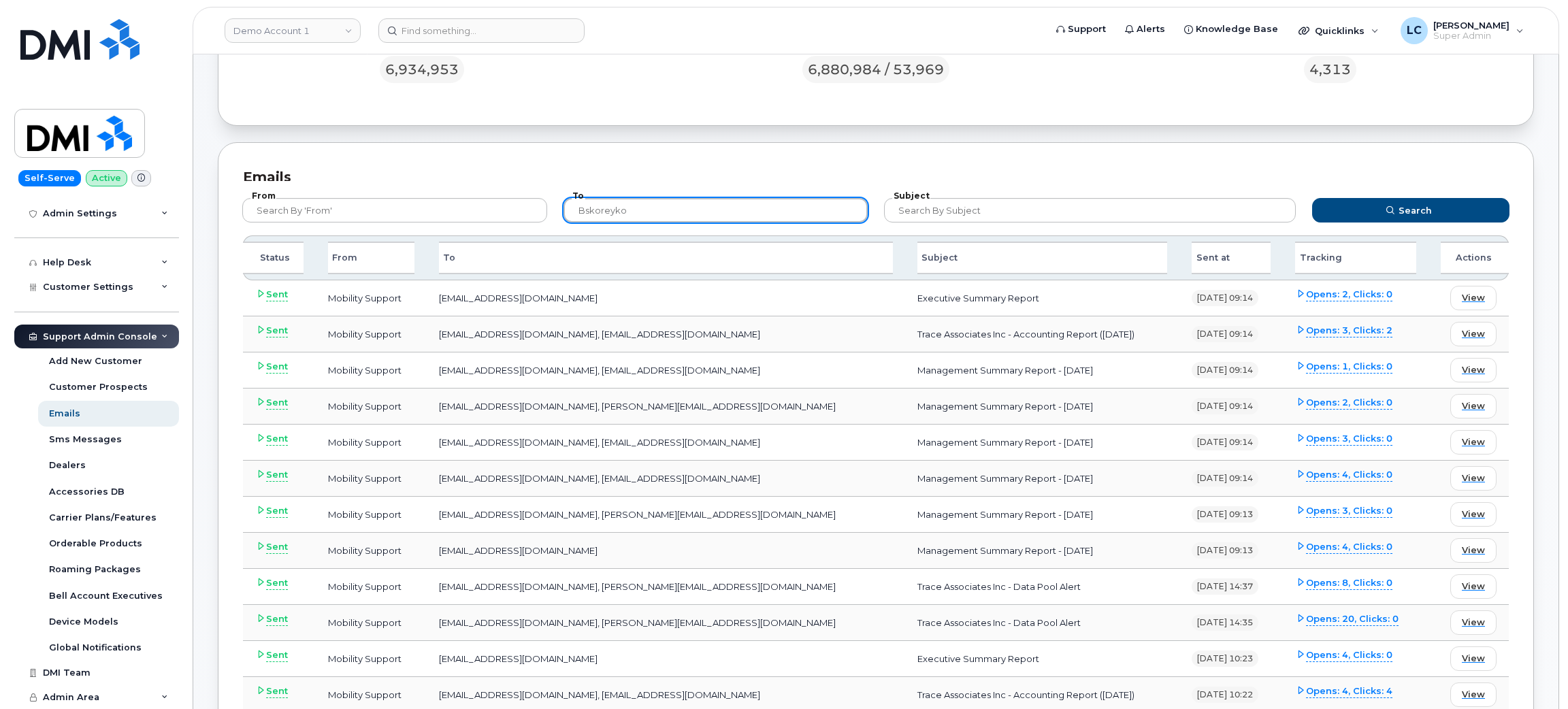
scroll to position [104, 0]
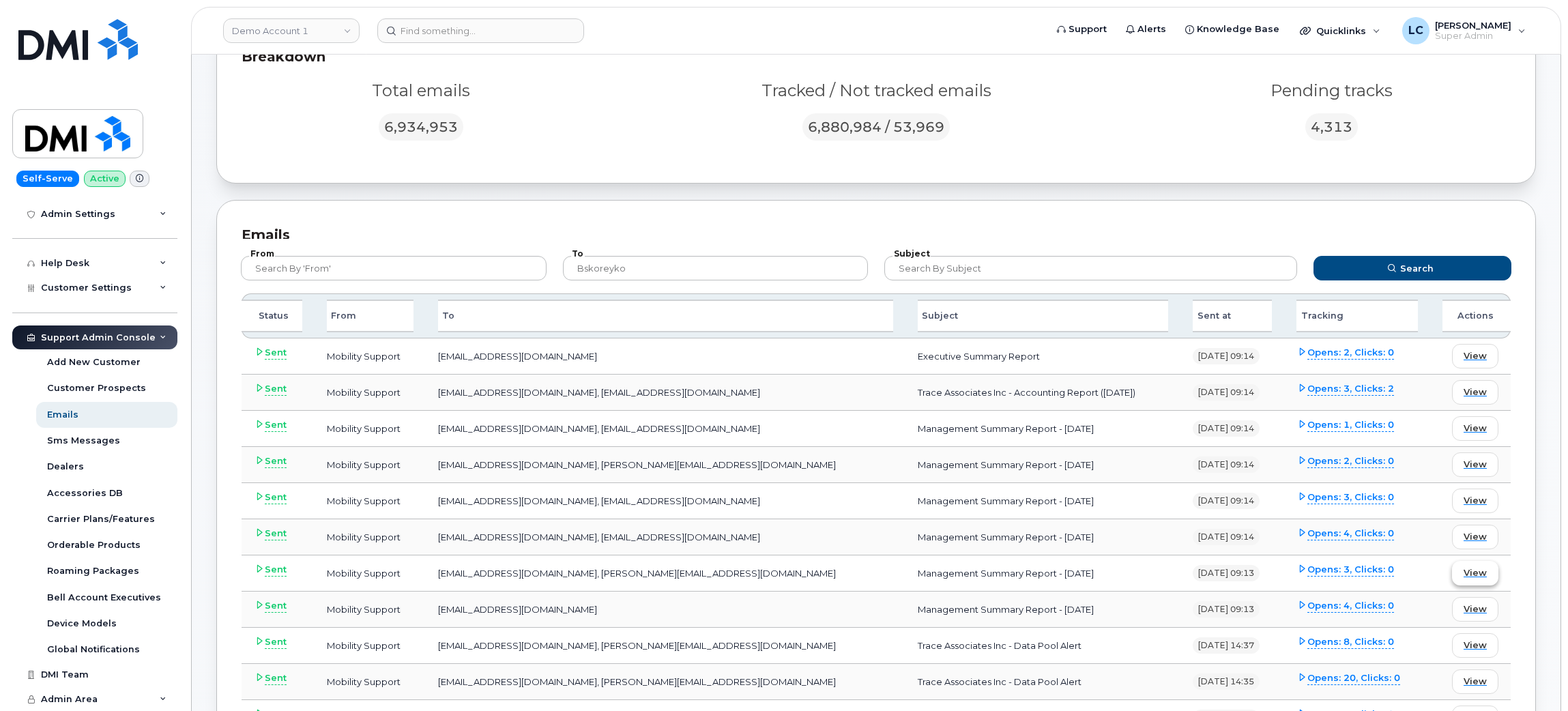
click at [1467, 568] on span "View" at bounding box center [1475, 572] width 23 height 13
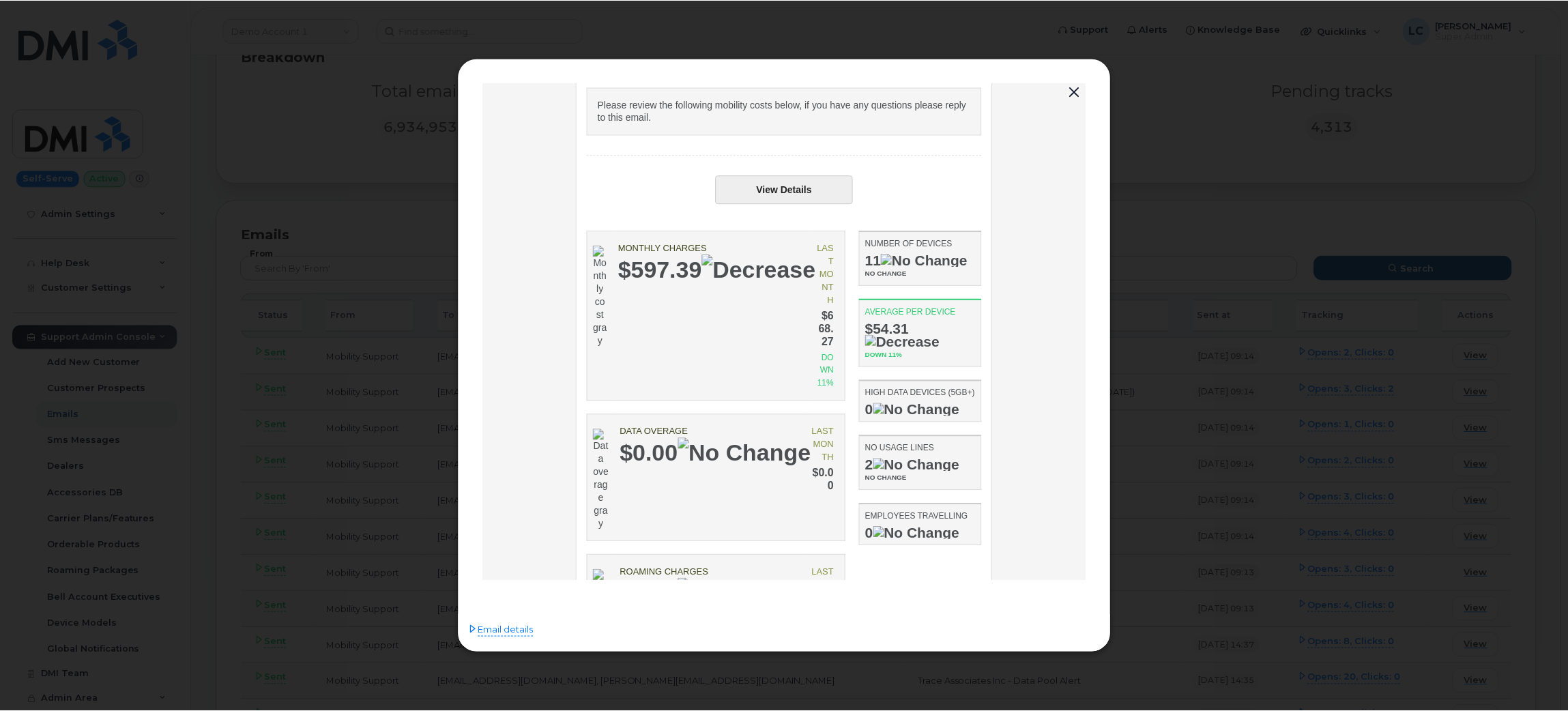
scroll to position [89, 0]
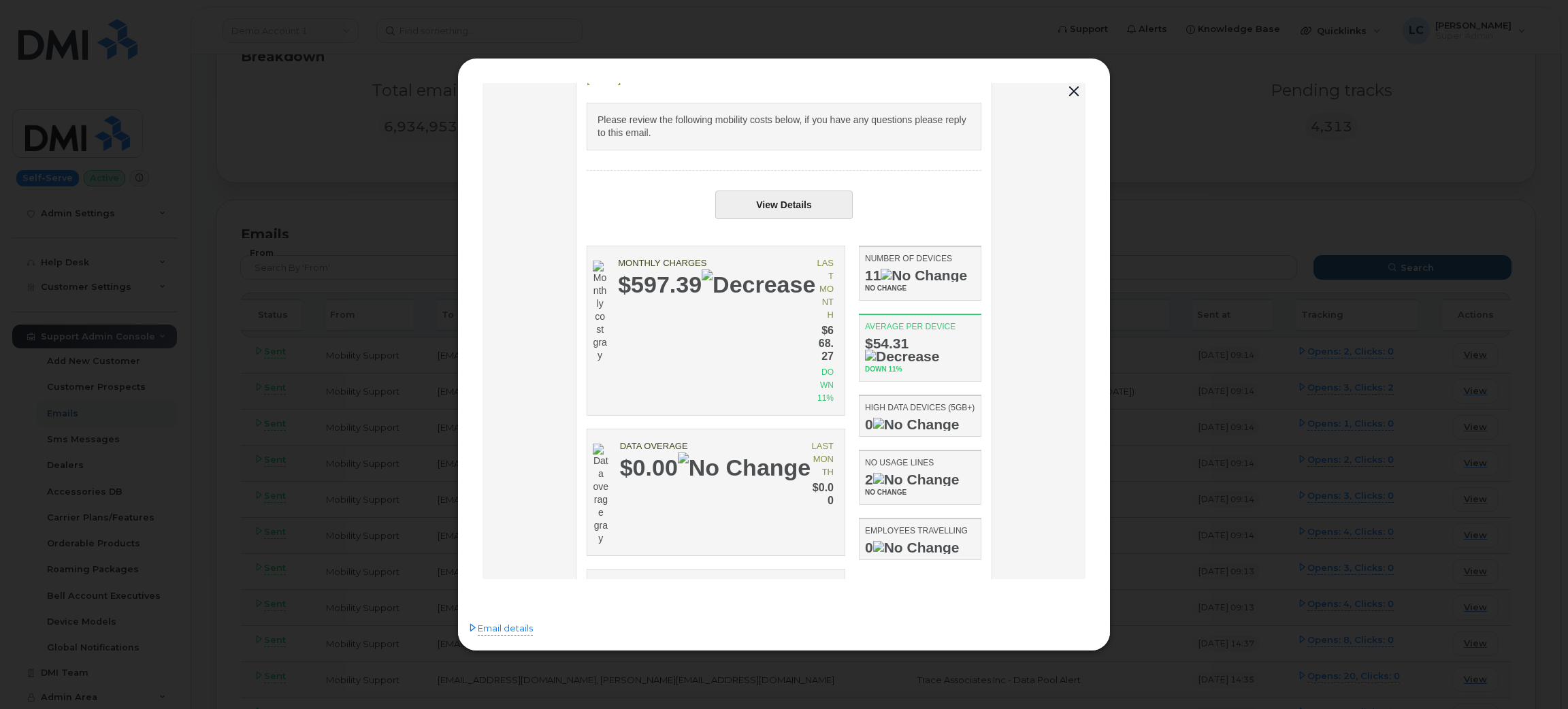
click at [766, 207] on link "View Details" at bounding box center [784, 204] width 137 height 28
click at [475, 626] on icon at bounding box center [472, 627] width 9 height 9
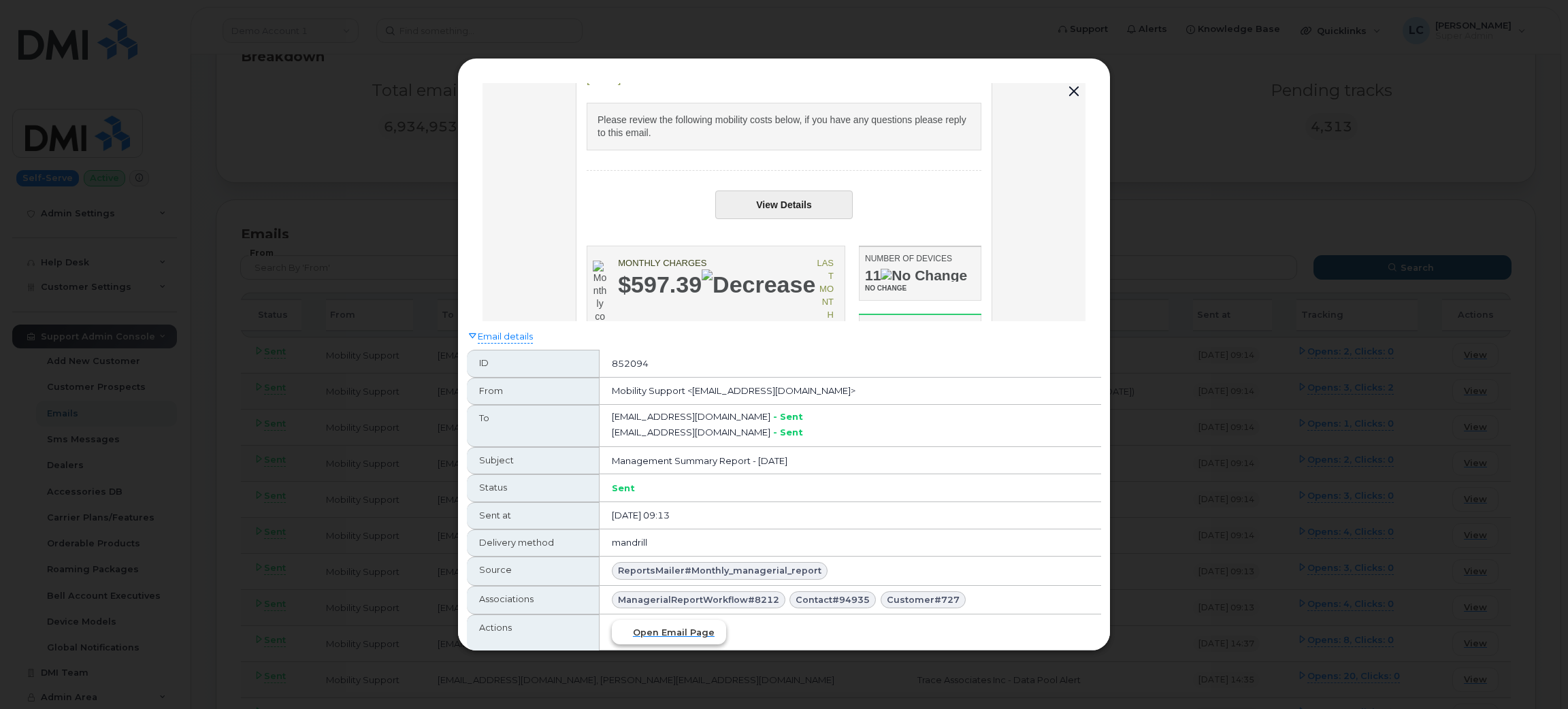
click at [692, 637] on span "Open email page" at bounding box center [674, 632] width 82 height 13
click at [1080, 74] on div "Email details ID 852094 From Mobility Support <noreply@myserve.co> To cshillida…" at bounding box center [784, 354] width 653 height 594
click at [1065, 68] on div "Email details ID 852094 From Mobility Support <noreply@myserve.co> To cshillida…" at bounding box center [784, 354] width 653 height 594
click at [1072, 88] on button "button" at bounding box center [1074, 91] width 20 height 19
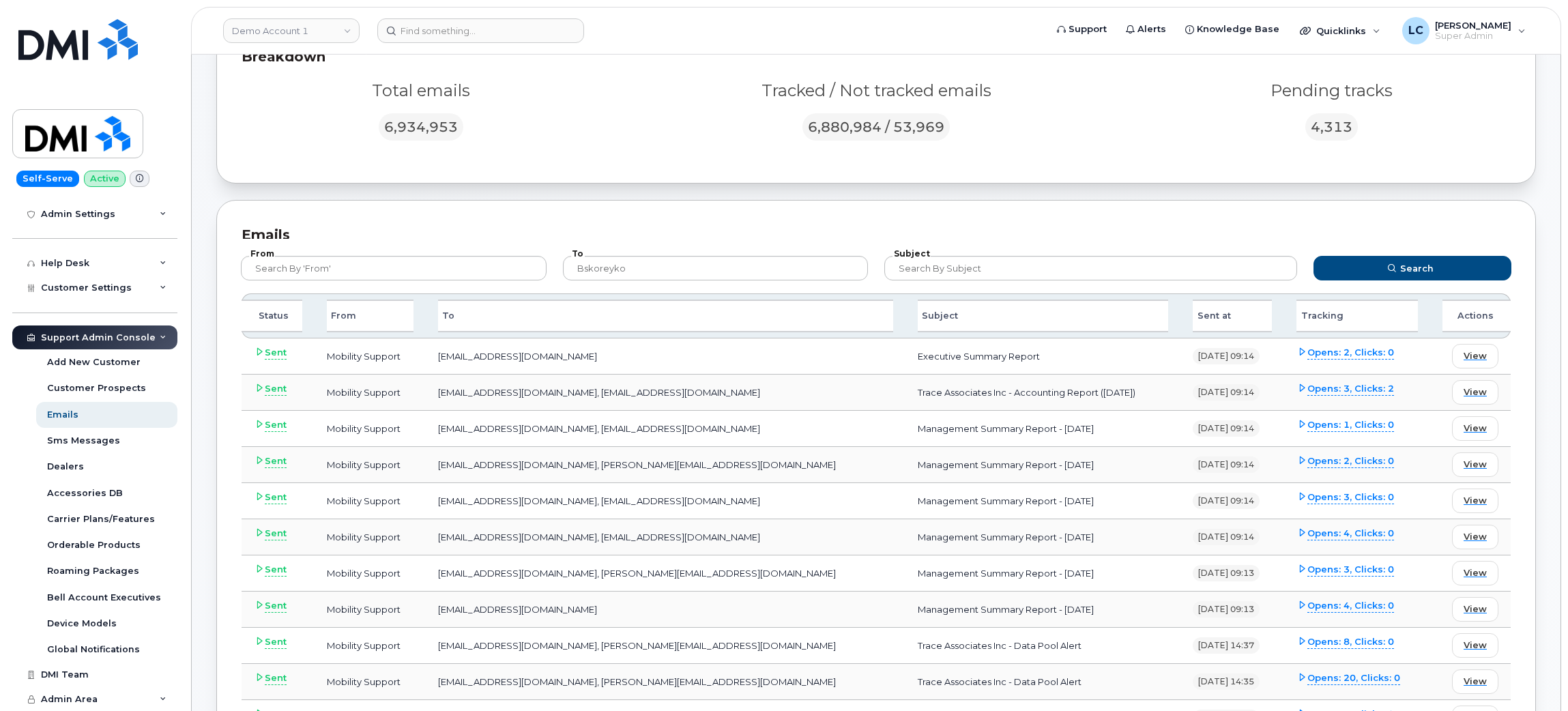
click at [1202, 319] on div "Sent at" at bounding box center [1232, 315] width 79 height 33
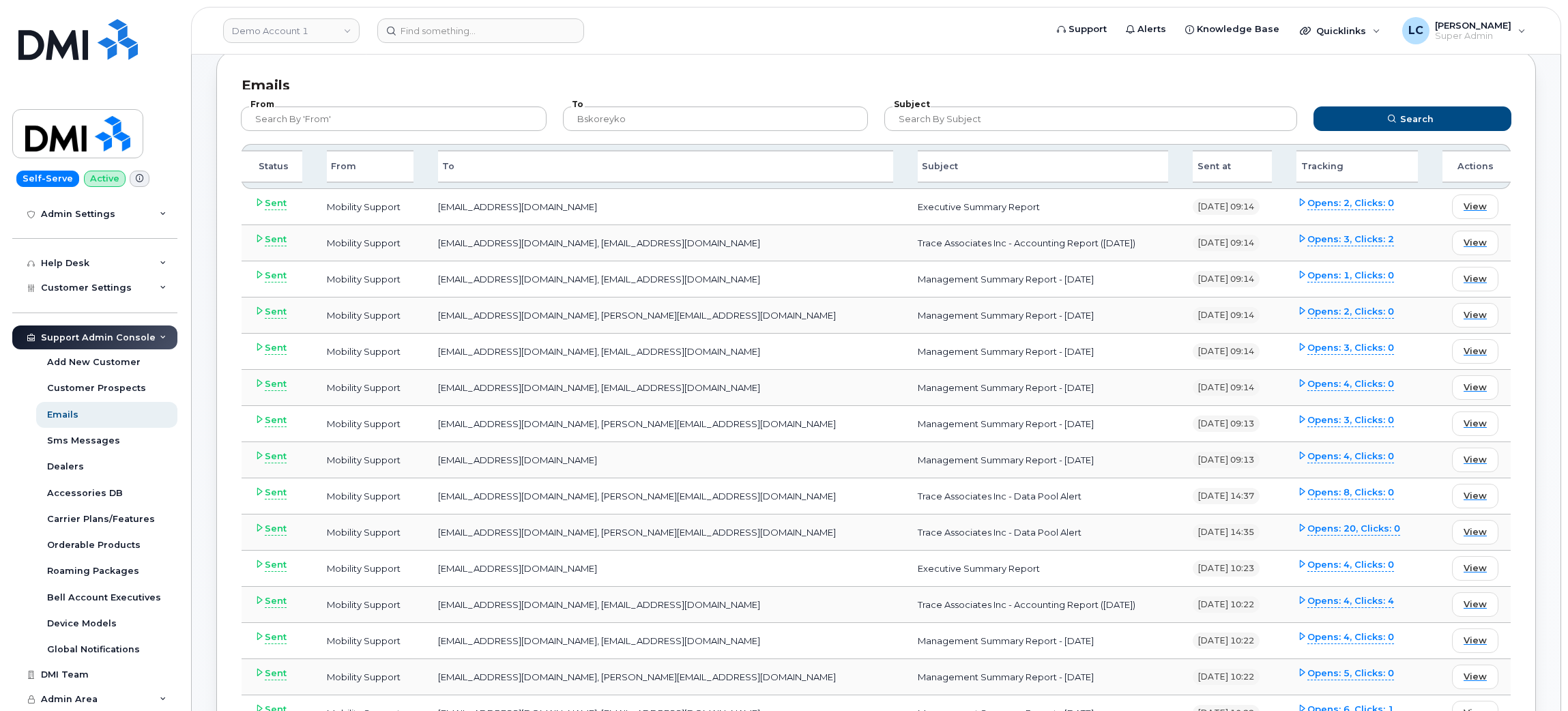
scroll to position [0, 0]
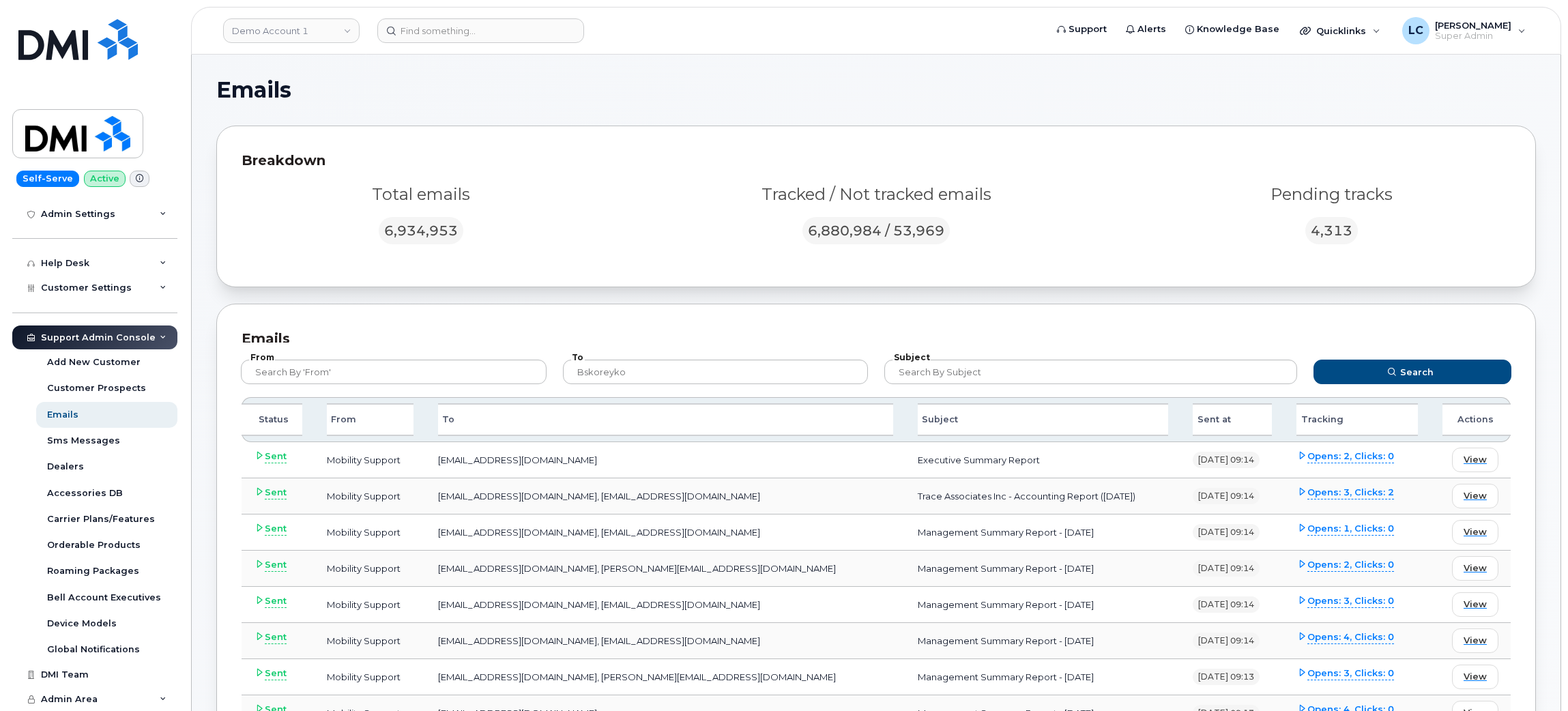
click at [1218, 334] on div "Emails" at bounding box center [876, 339] width 1269 height 20
click at [510, 457] on td "bskoreyko@traceassociates.ca" at bounding box center [666, 459] width 480 height 36
click at [529, 267] on div "Breakdown Total emails 6,934,953 Tracked / Not tracked emails 6,880,984 / 53,96…" at bounding box center [876, 206] width 1320 height 162
click at [346, 44] on header "Demo Account 1 Support Alerts Knowledge Base Quicklinks Suspend / Cancel Device…" at bounding box center [876, 30] width 1370 height 48
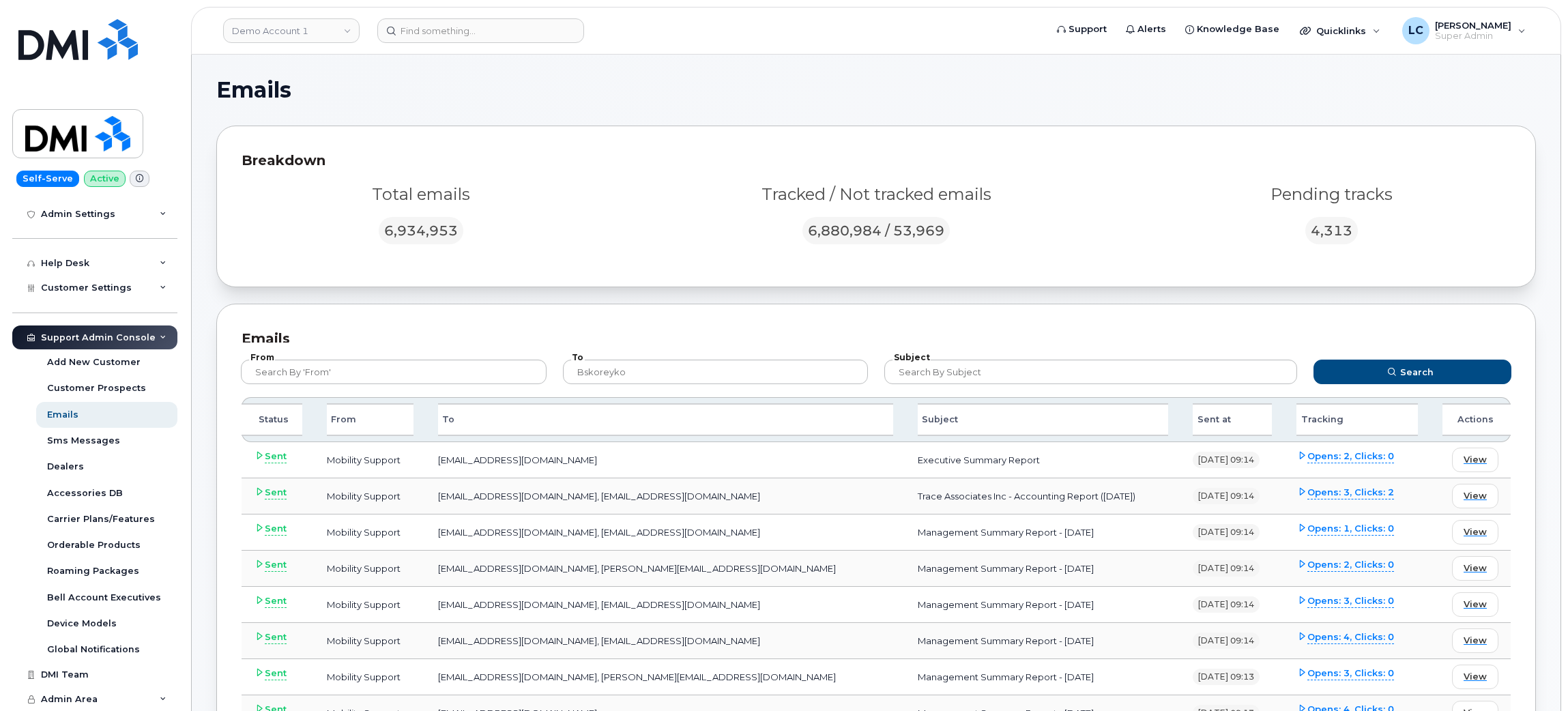
click at [346, 44] on header "Demo Account 1 Support Alerts Knowledge Base Quicklinks Suspend / Cancel Device…" at bounding box center [876, 30] width 1370 height 48
click at [329, 34] on link "Demo Account 1" at bounding box center [291, 30] width 137 height 24
type input "Trace"
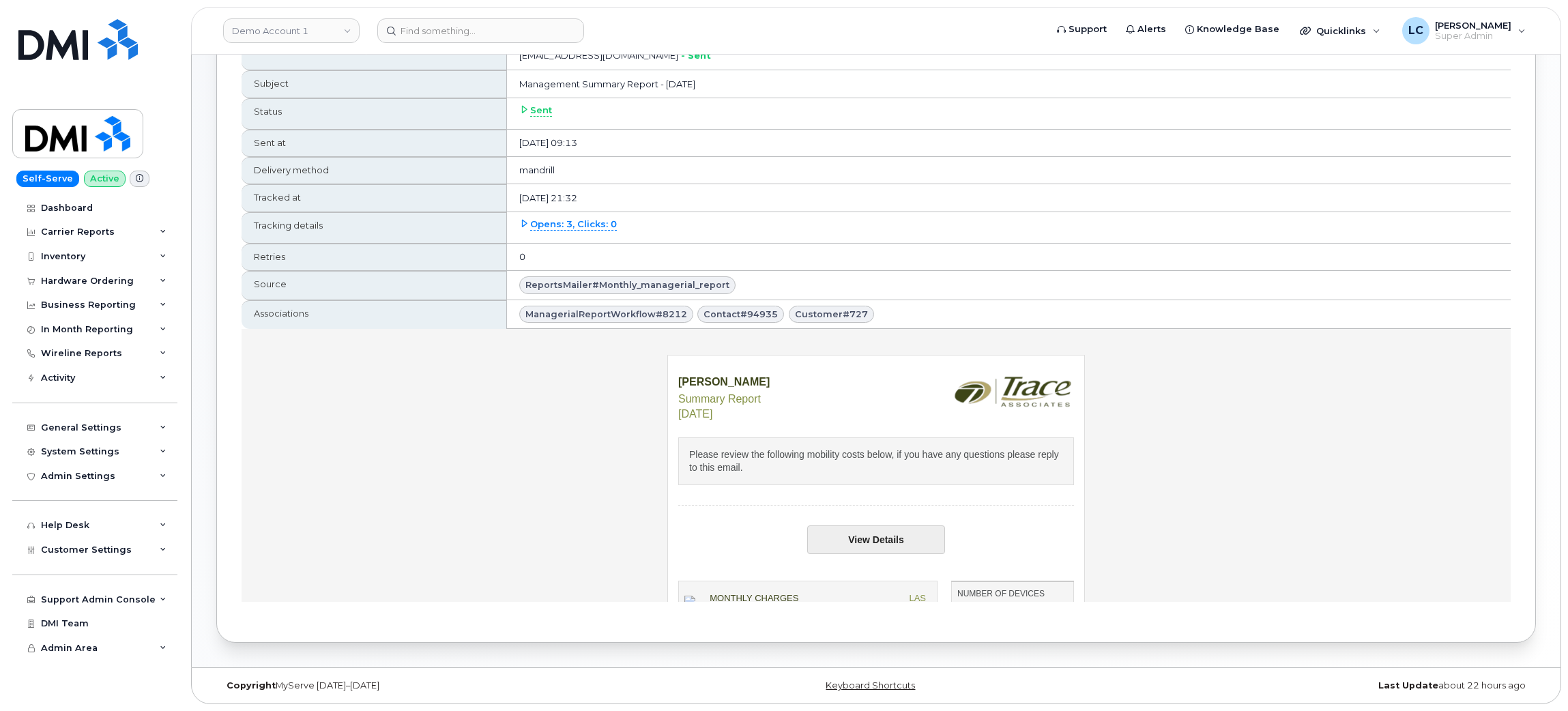
scroll to position [211, 0]
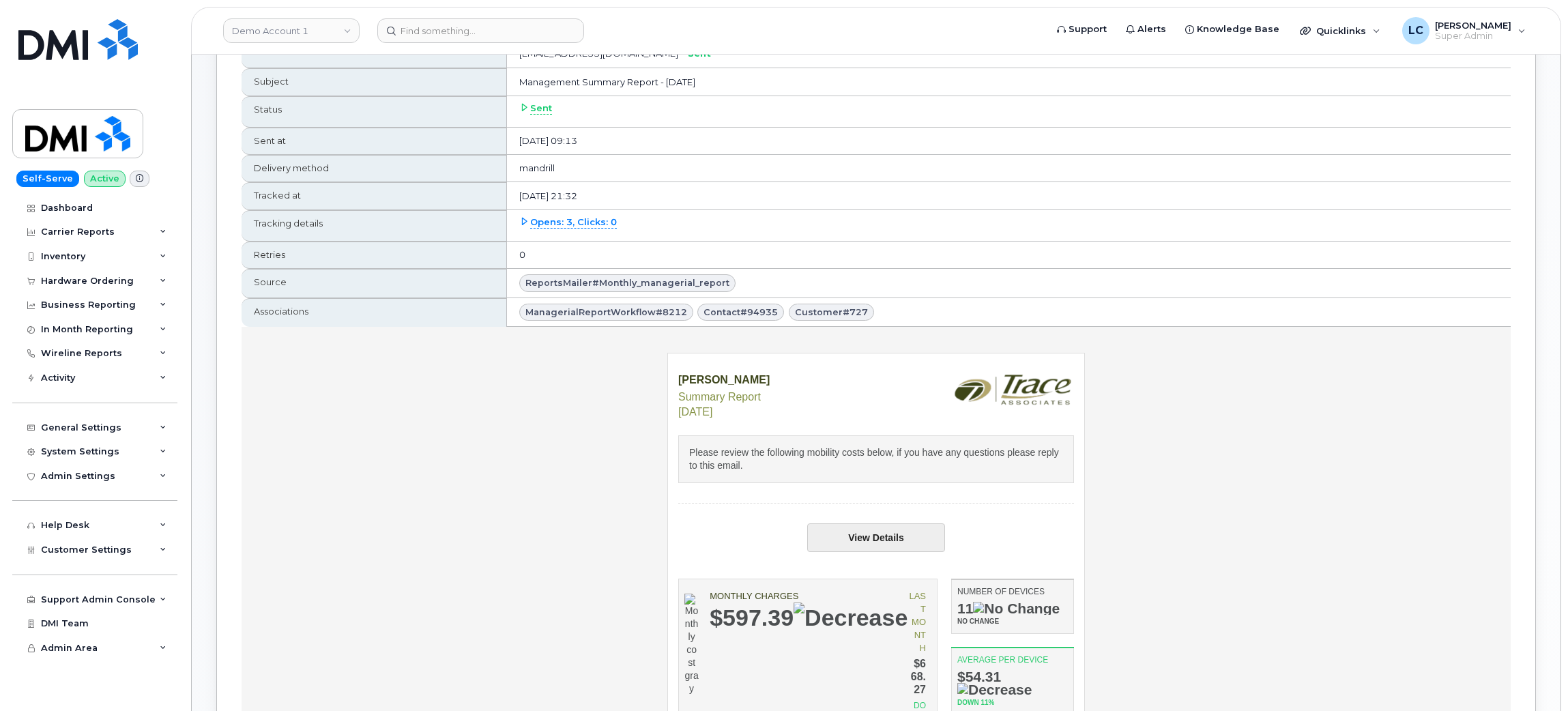
click at [880, 532] on link "View Details" at bounding box center [876, 537] width 138 height 29
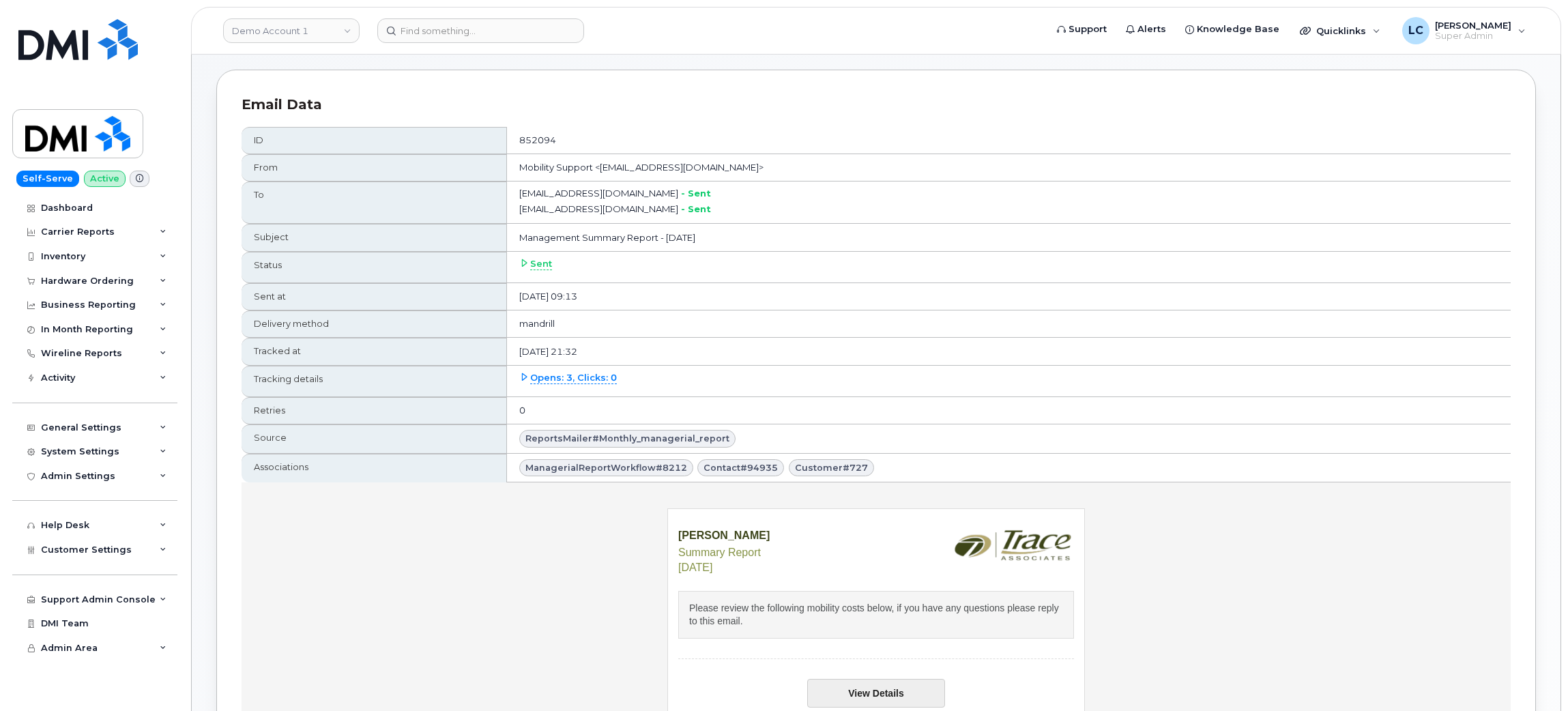
scroll to position [103, 0]
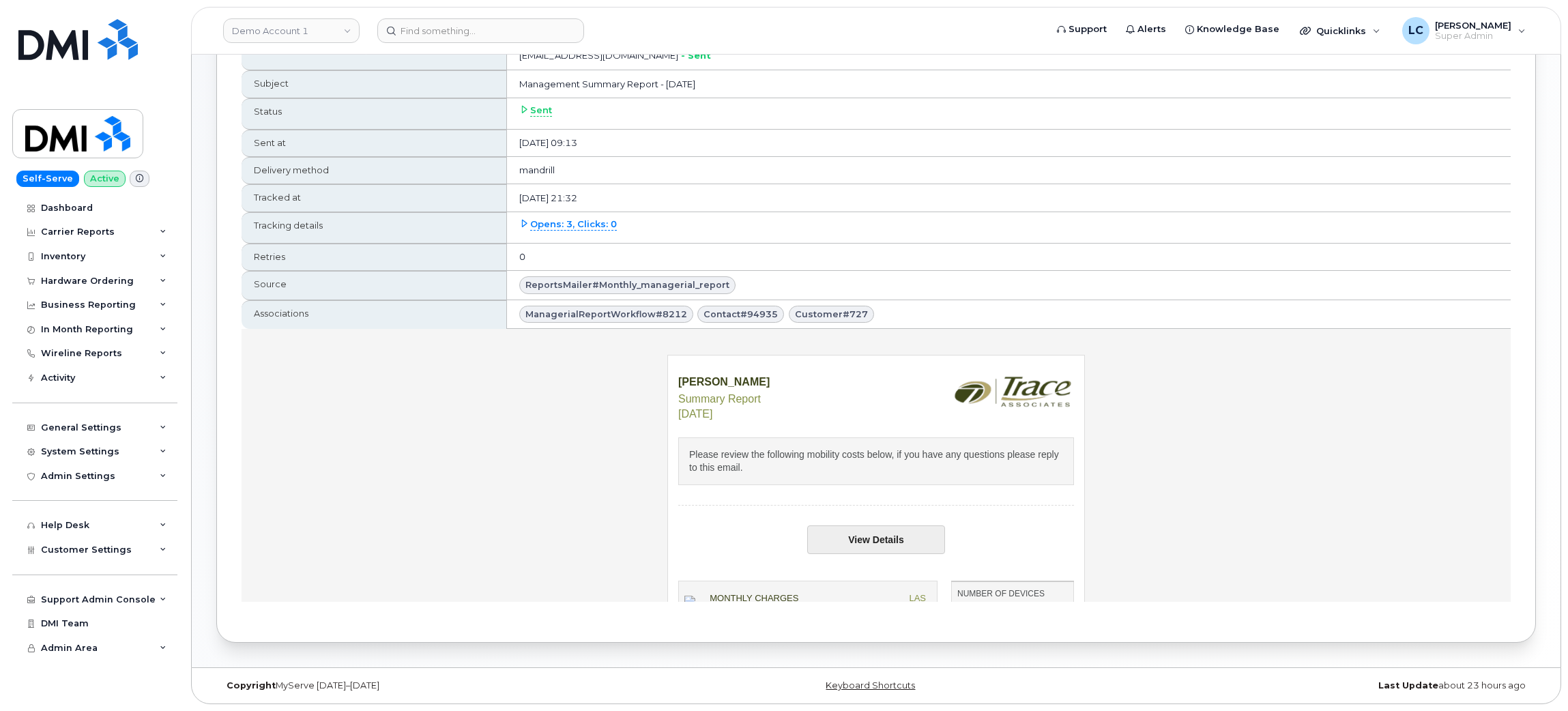
scroll to position [213, 0]
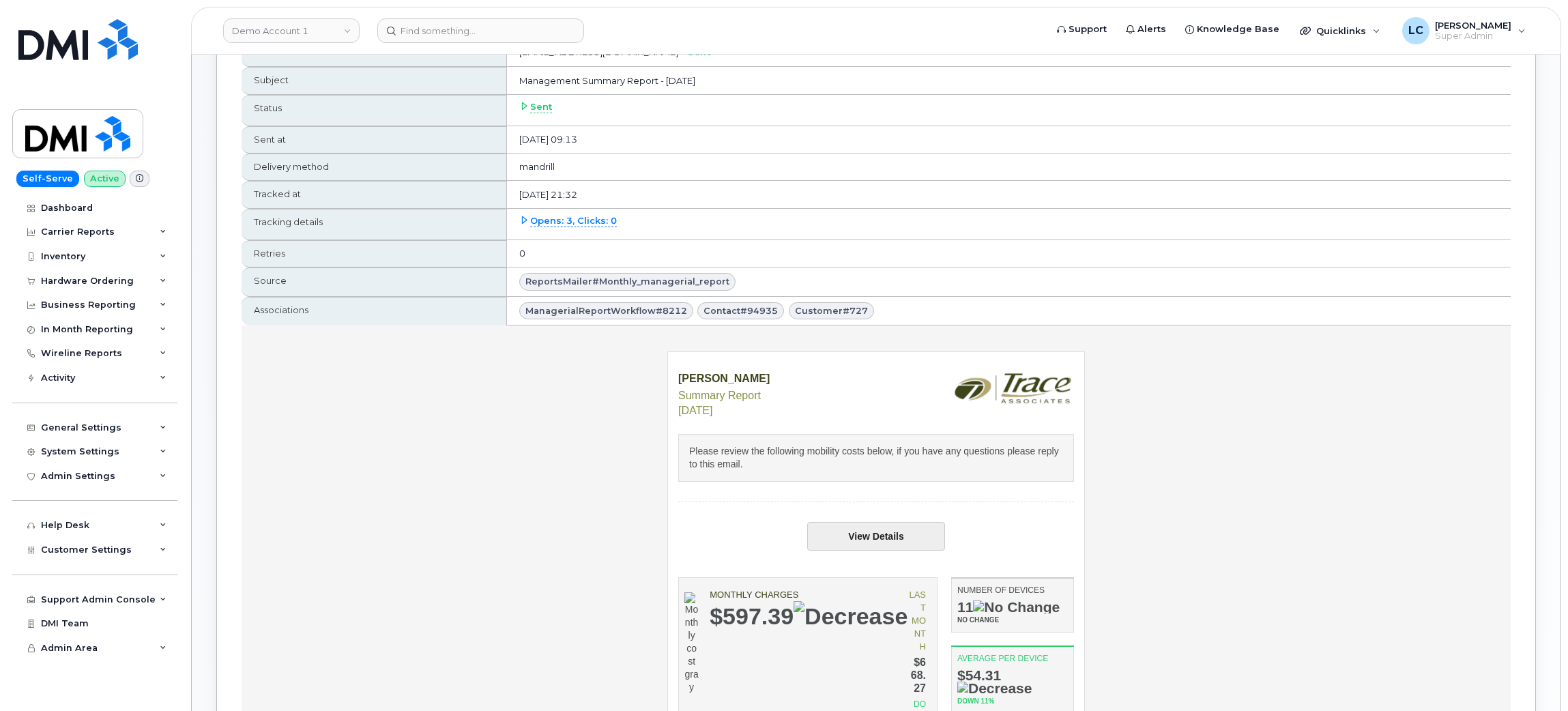
click at [875, 531] on link "View Details" at bounding box center [876, 537] width 138 height 29
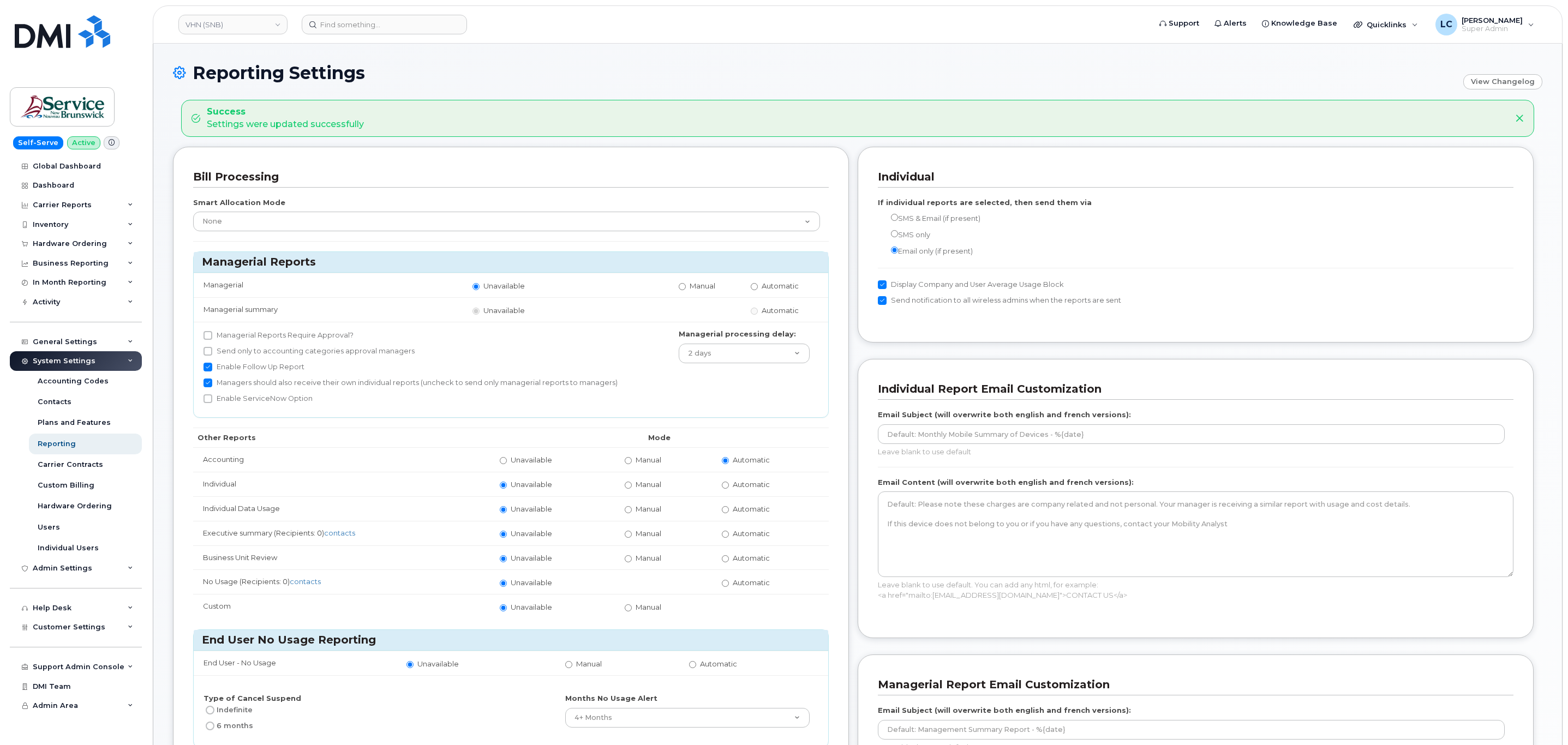
click at [1518, 116] on icon at bounding box center [1519, 118] width 9 height 9
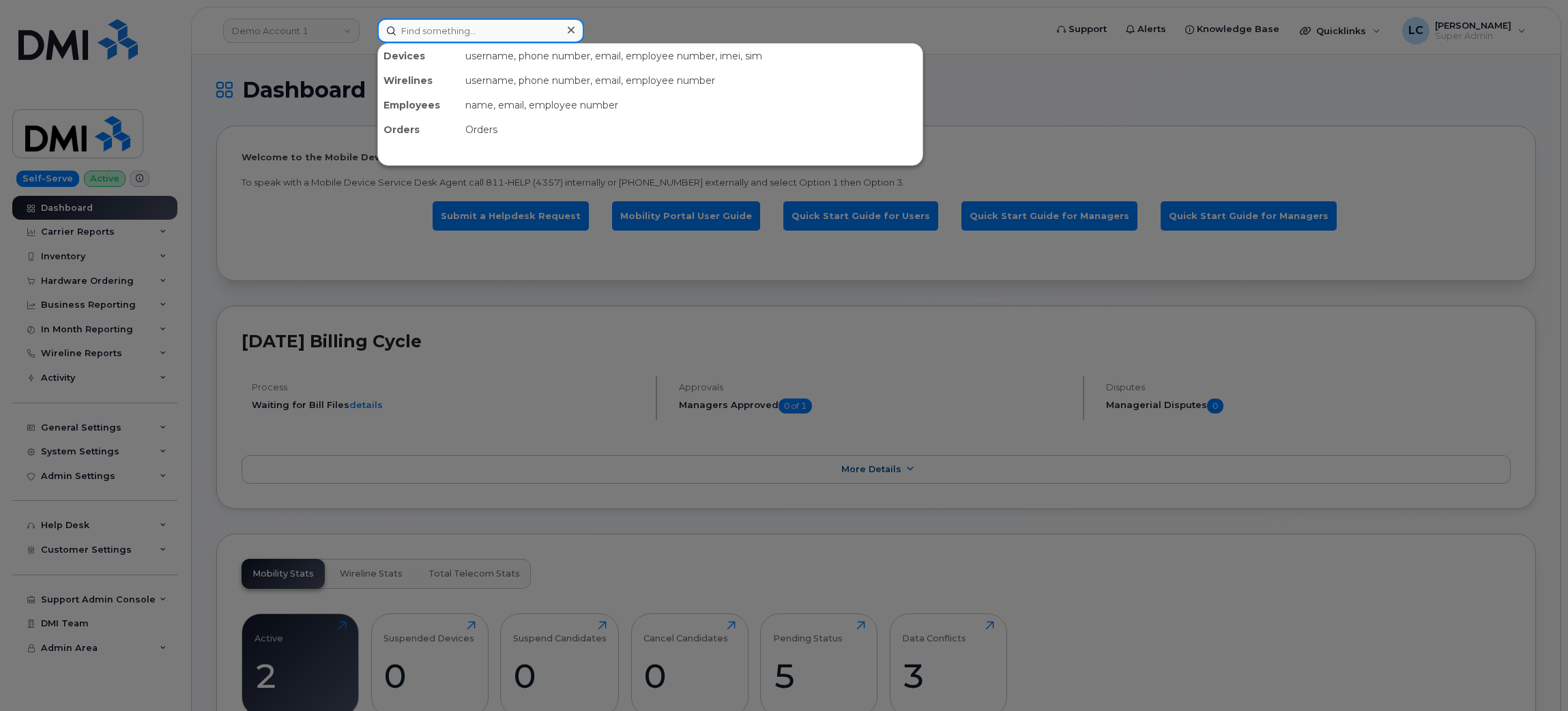
click at [449, 26] on input at bounding box center [480, 30] width 207 height 24
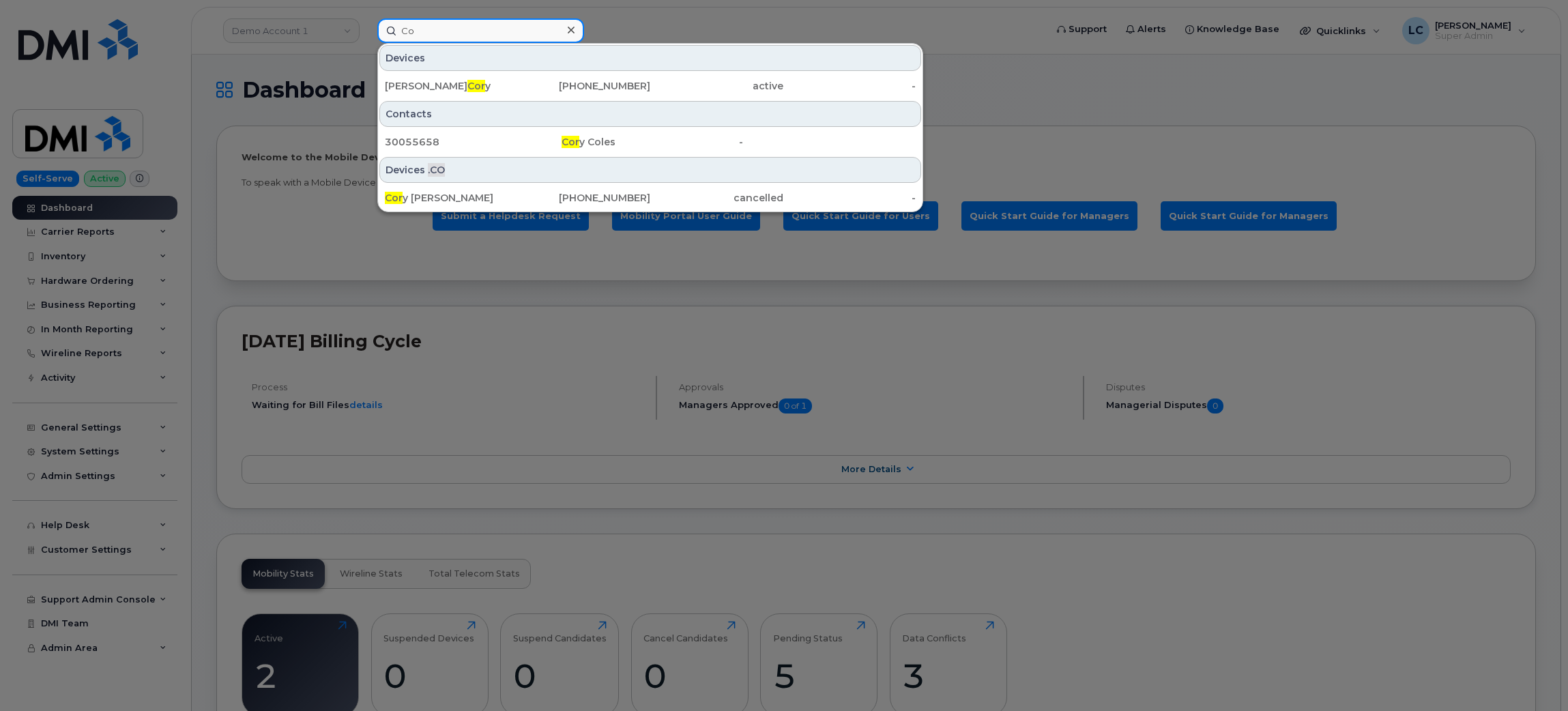
type input "C"
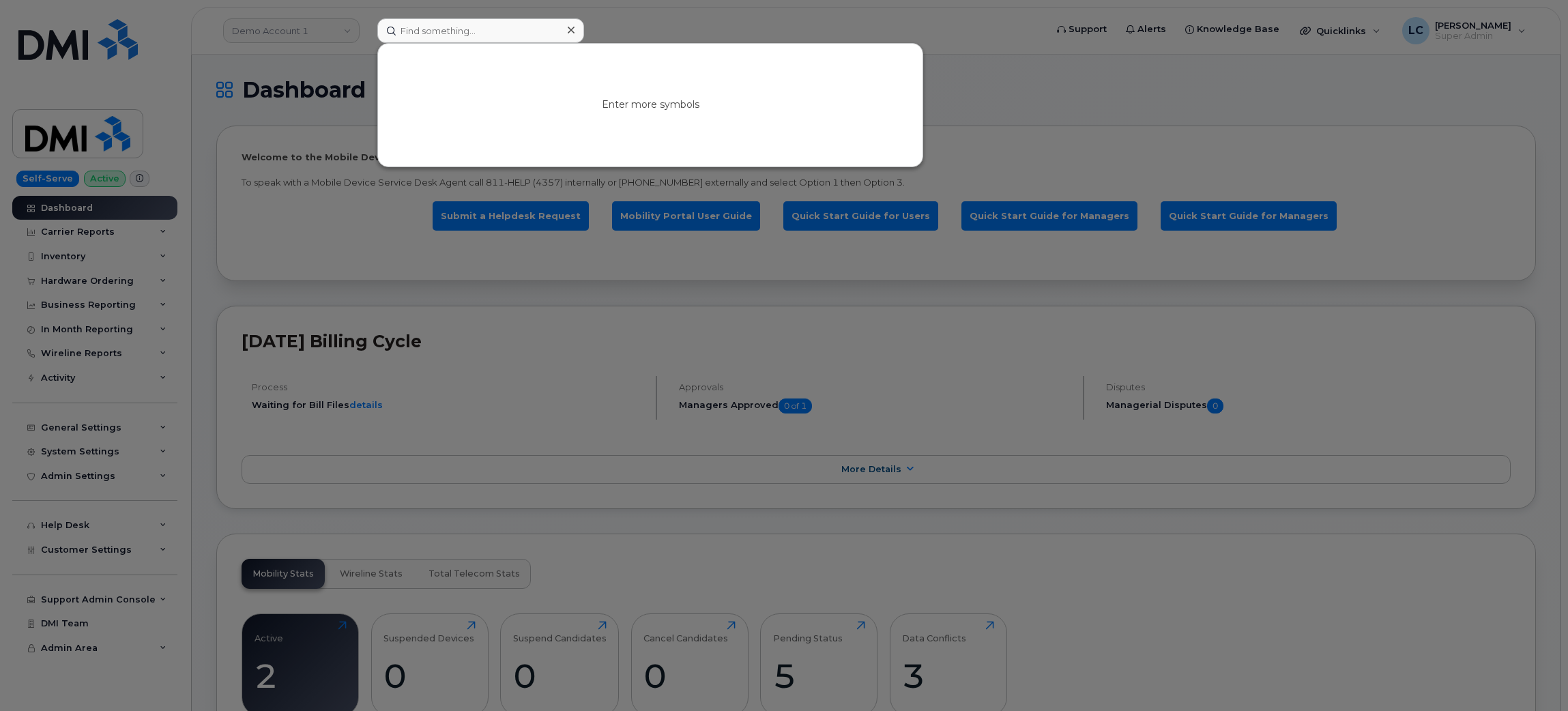
click at [328, 40] on div at bounding box center [784, 356] width 1568 height 711
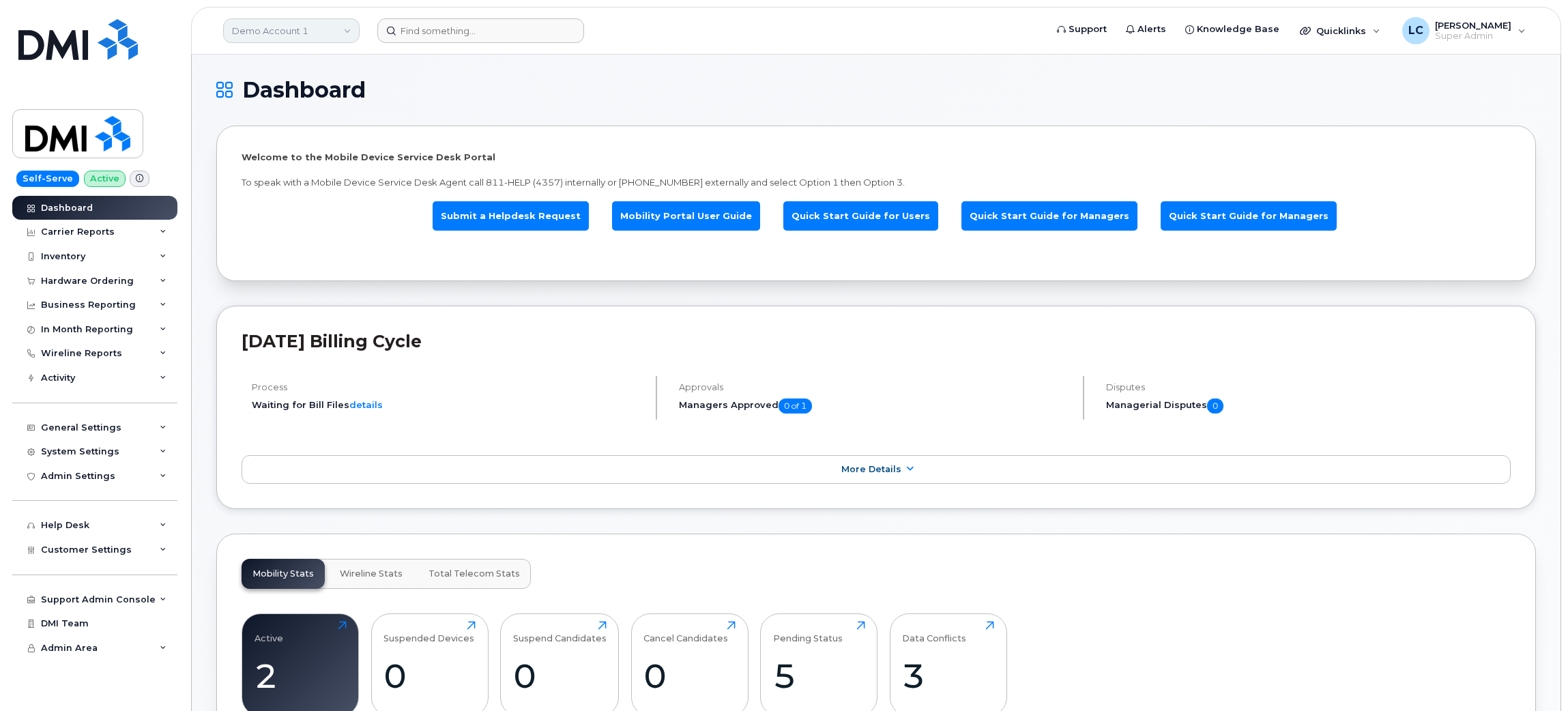
click at [358, 31] on link "Demo Account 1" at bounding box center [291, 30] width 137 height 24
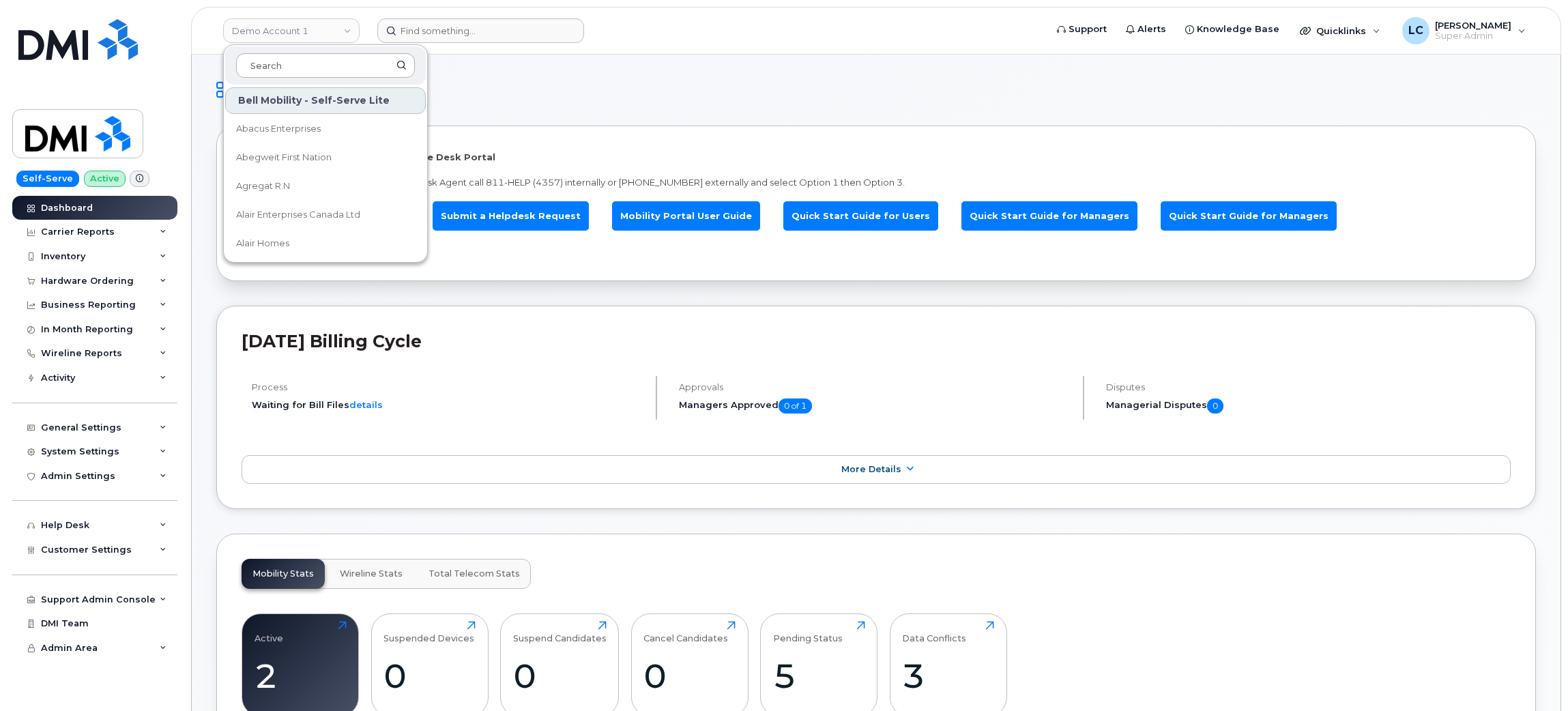
click at [326, 65] on input at bounding box center [325, 65] width 179 height 24
type input "W"
click at [417, 33] on input at bounding box center [480, 30] width 207 height 24
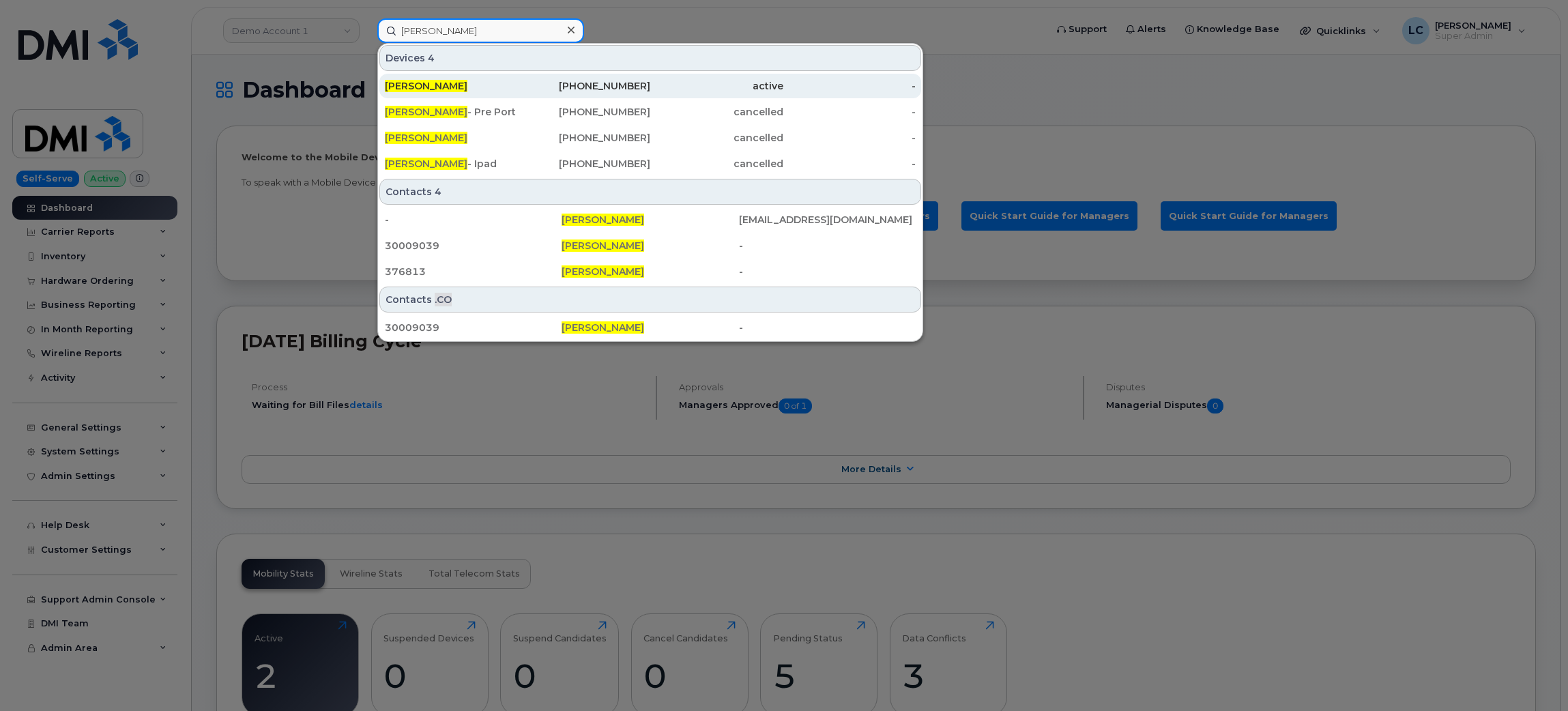
type input "Cory Cote"
click at [514, 79] on div "Cory Cote" at bounding box center [451, 86] width 133 height 13
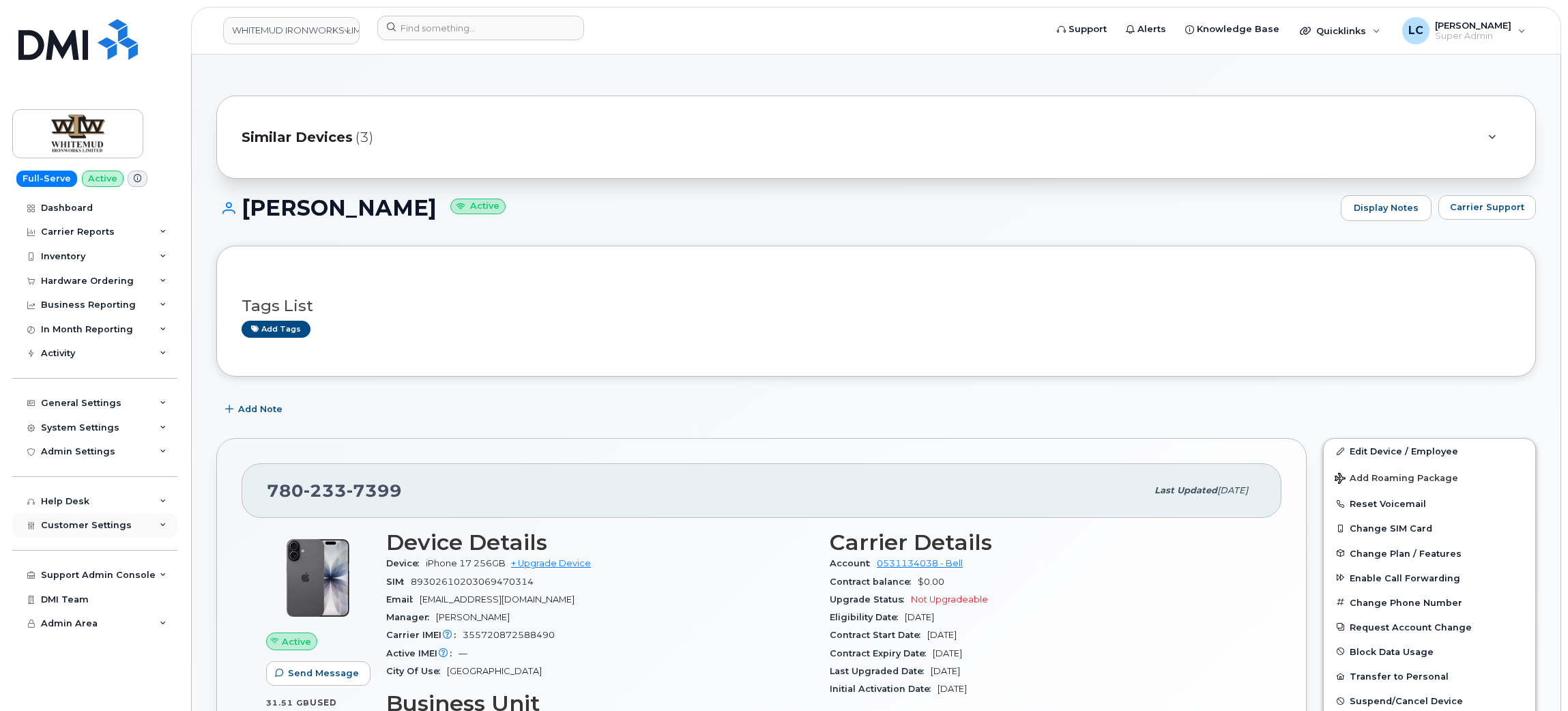
drag, startPoint x: 127, startPoint y: 524, endPoint x: 89, endPoint y: 526, distance: 38.1
click at [89, 526] on span "Customer Settings" at bounding box center [86, 525] width 91 height 10
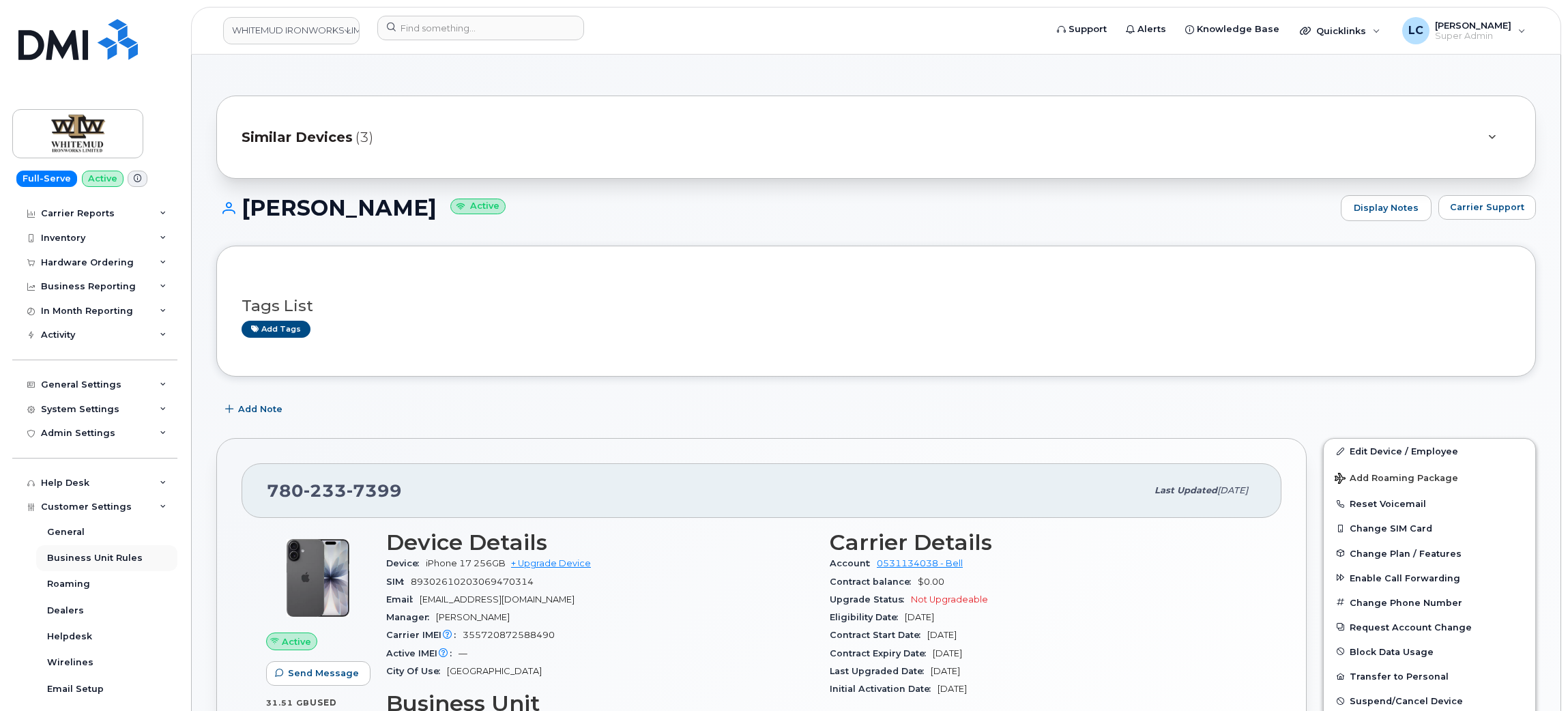
scroll to position [17, 0]
click at [116, 408] on div "System Settings" at bounding box center [95, 410] width 165 height 24
click at [113, 490] on div "Plans and Features" at bounding box center [92, 487] width 91 height 13
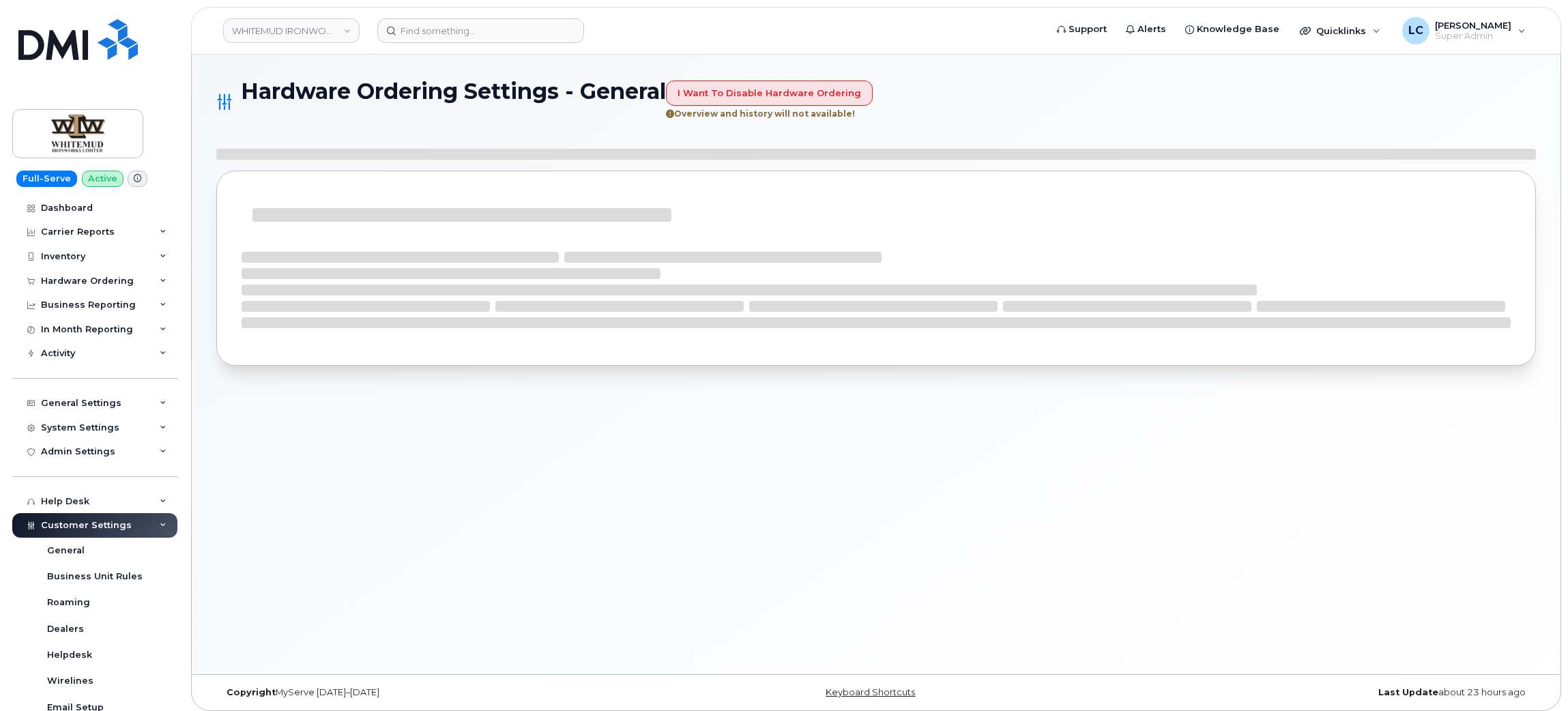
select select "admins"
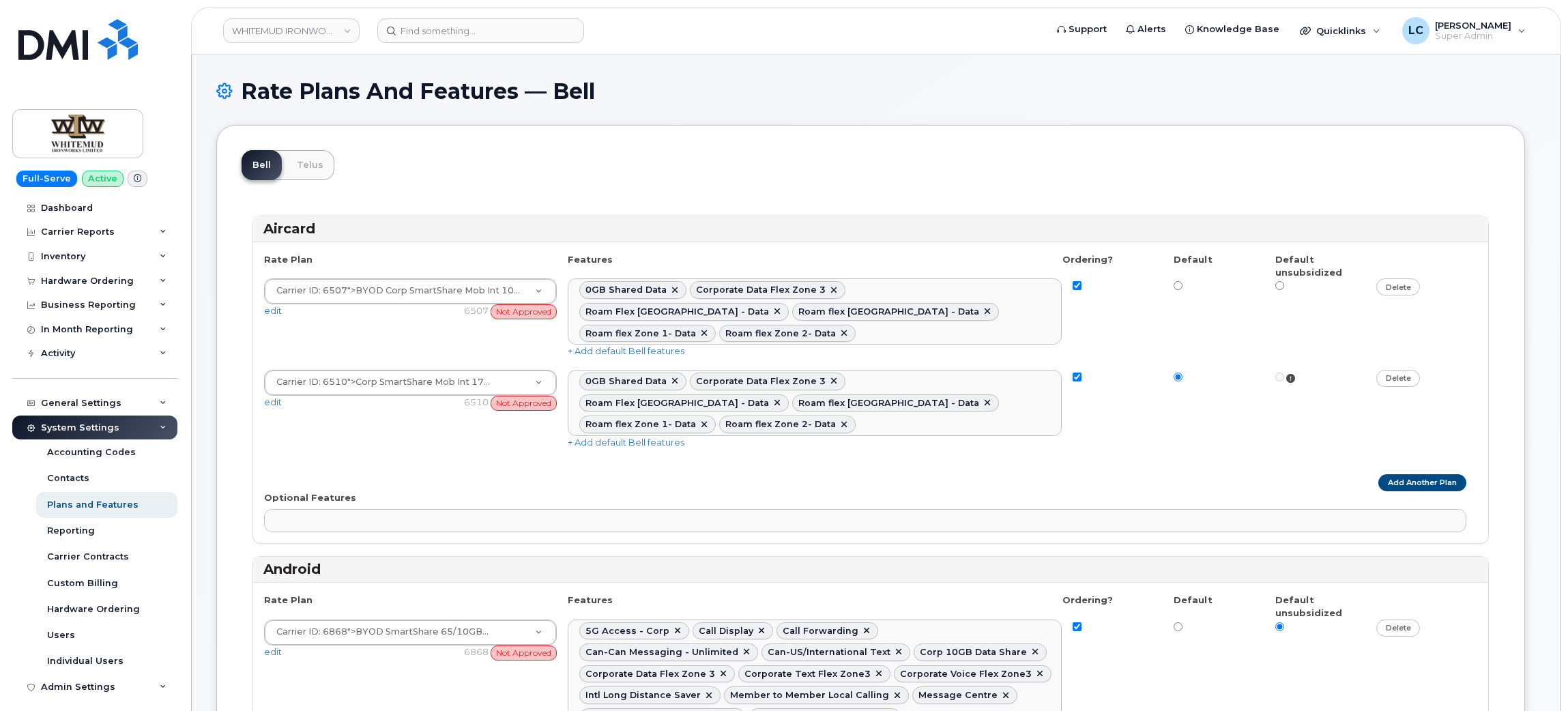
select select
select select "204"
select select
select select "204"
select select
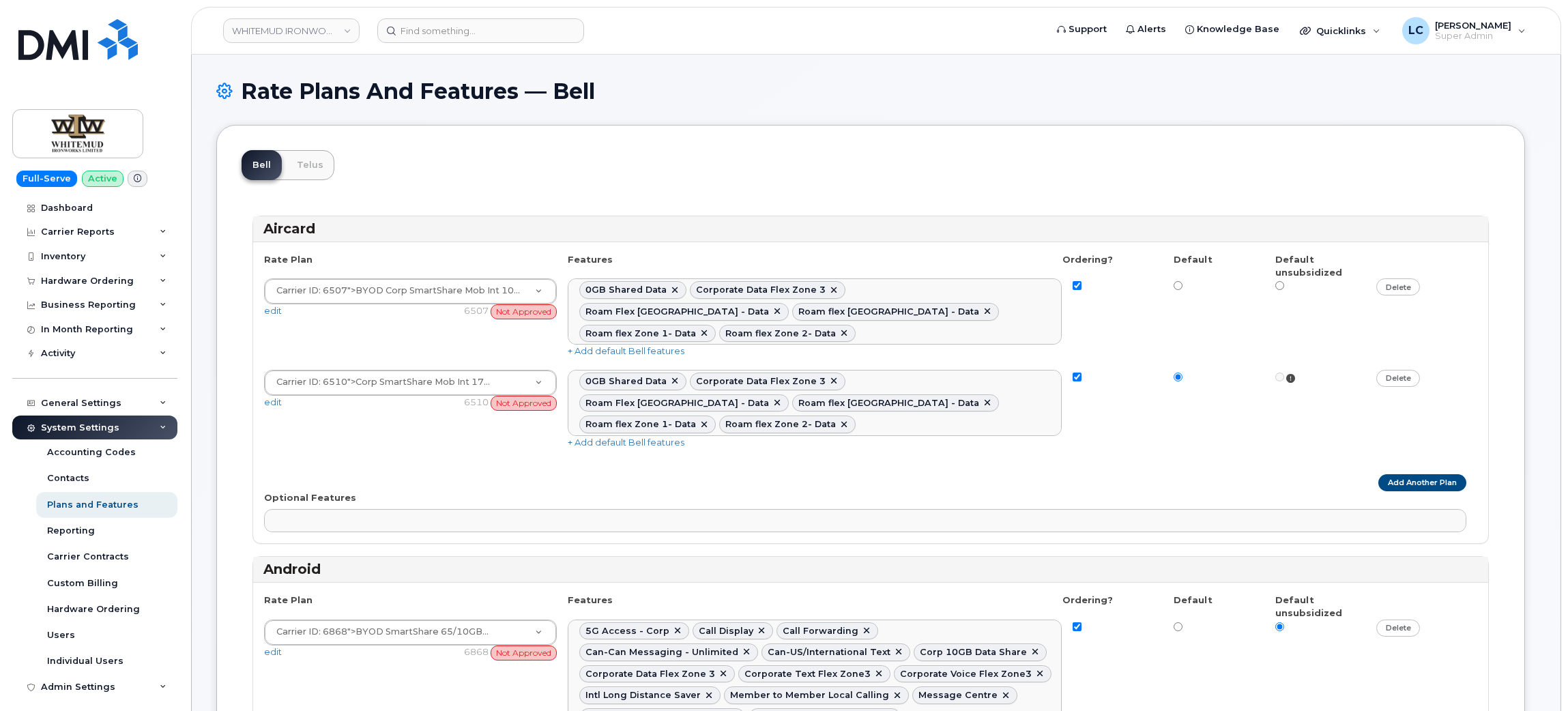
select select
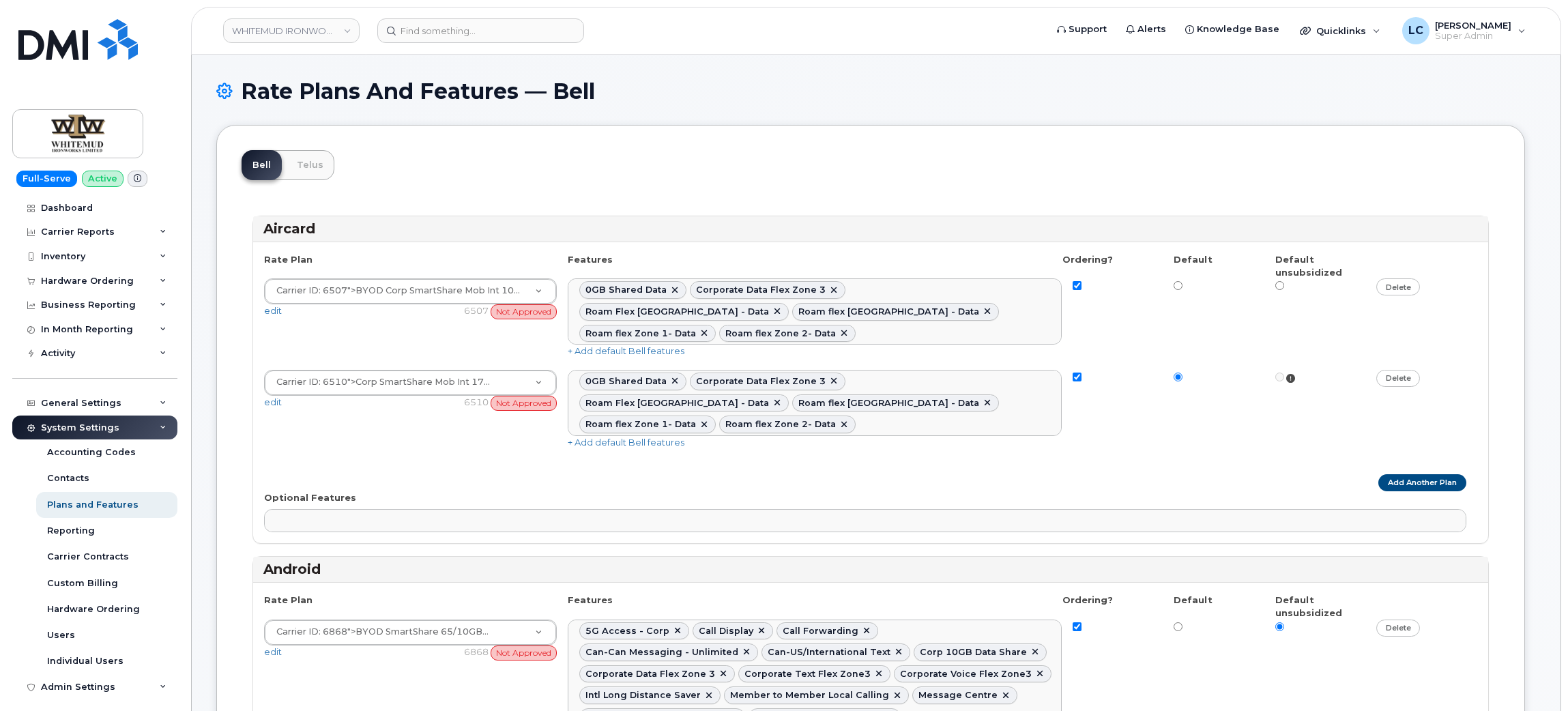
select select "171"
select select
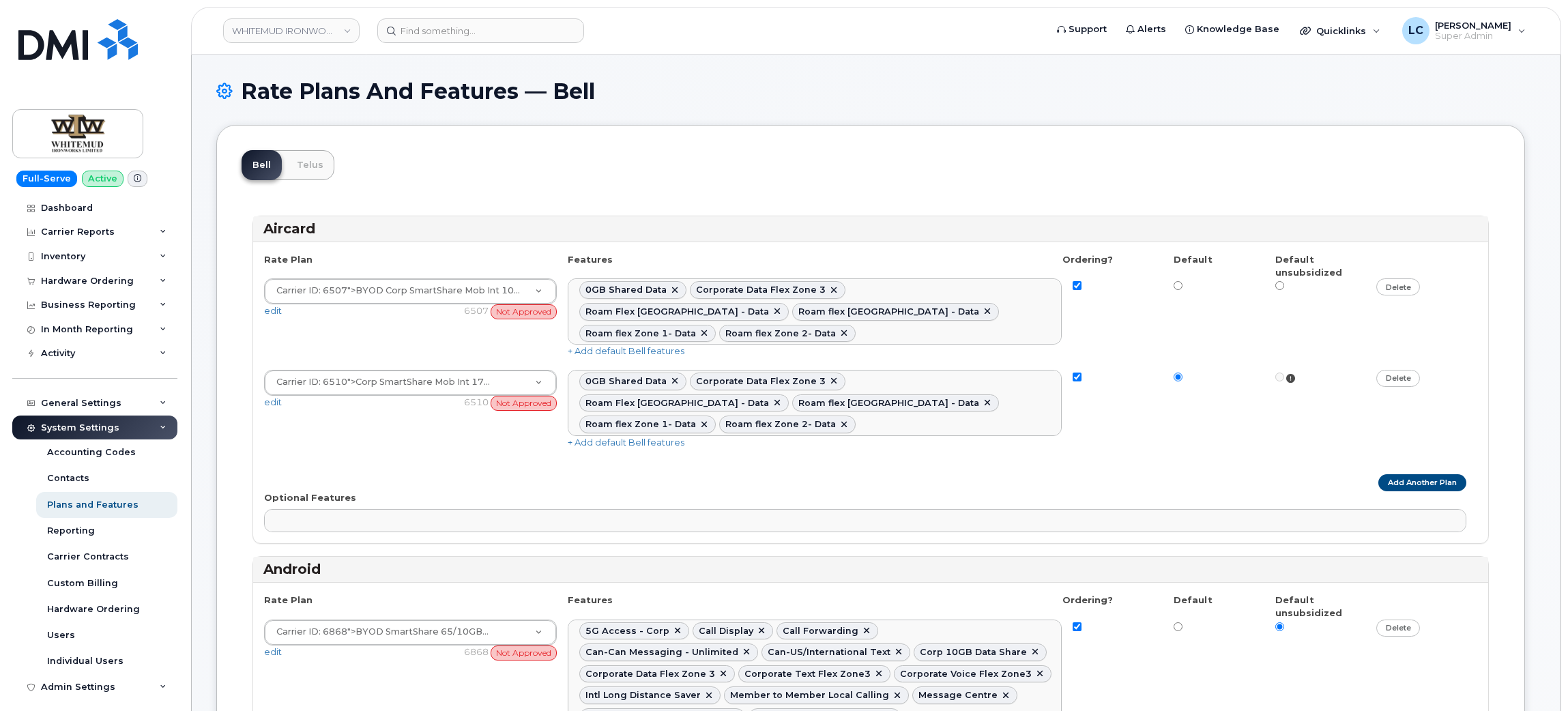
select select
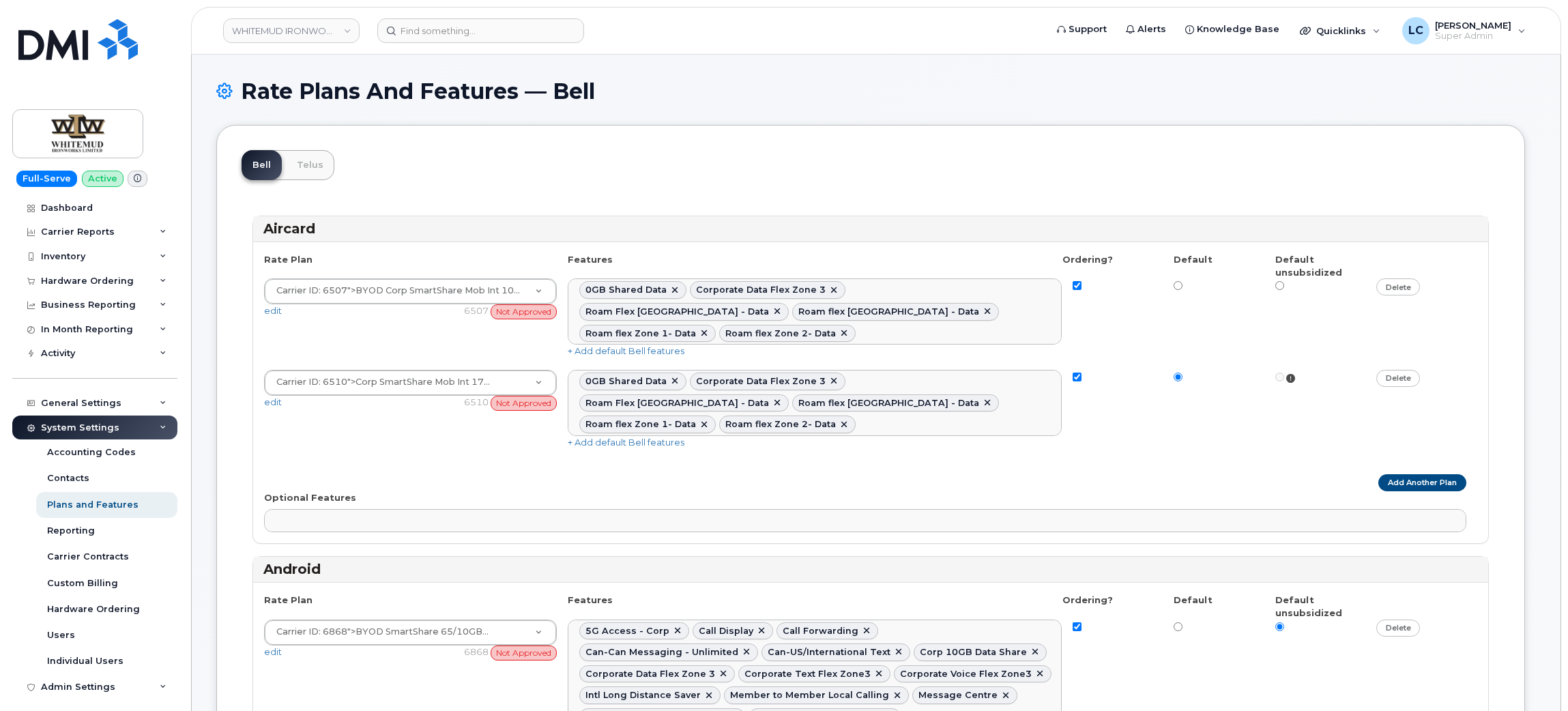
select select
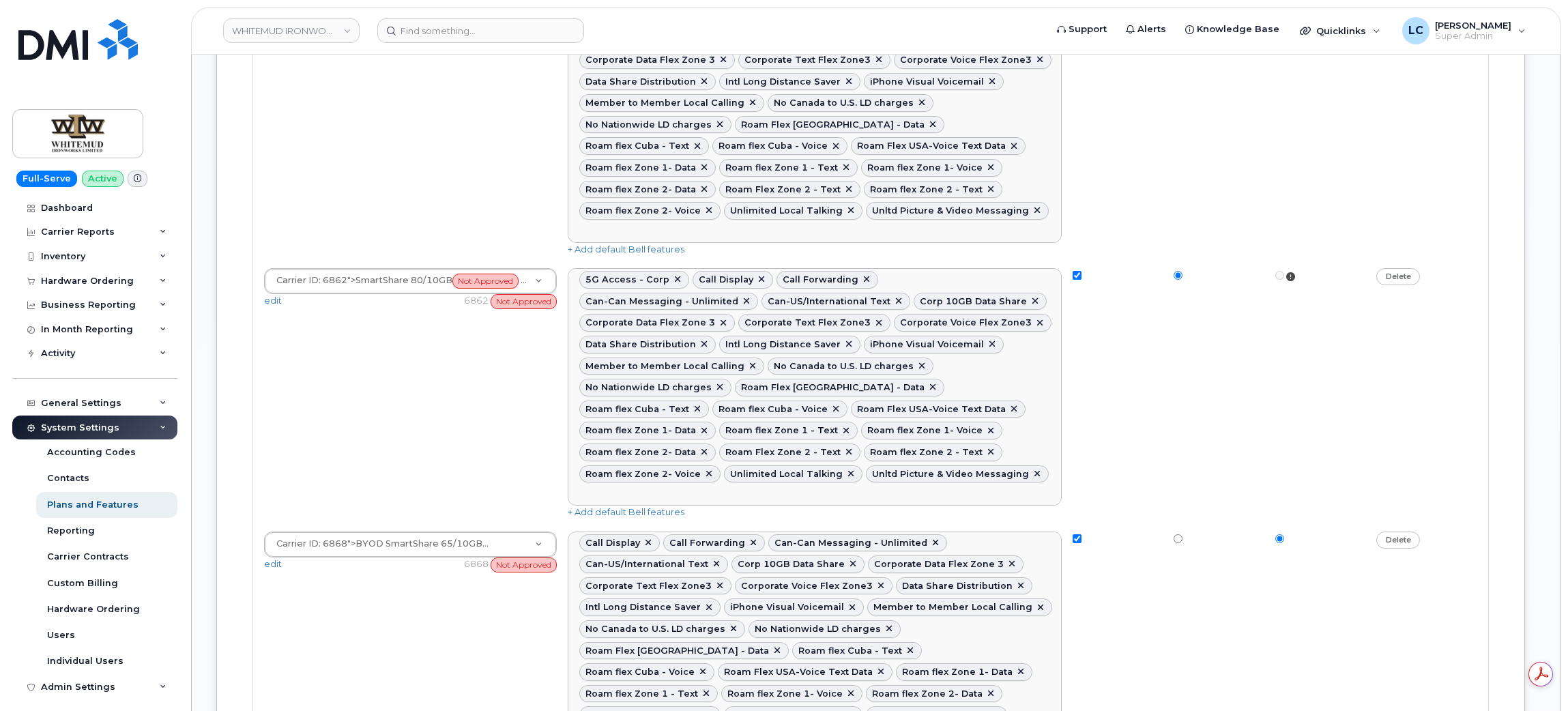
scroll to position [2445, 0]
radio input "true"
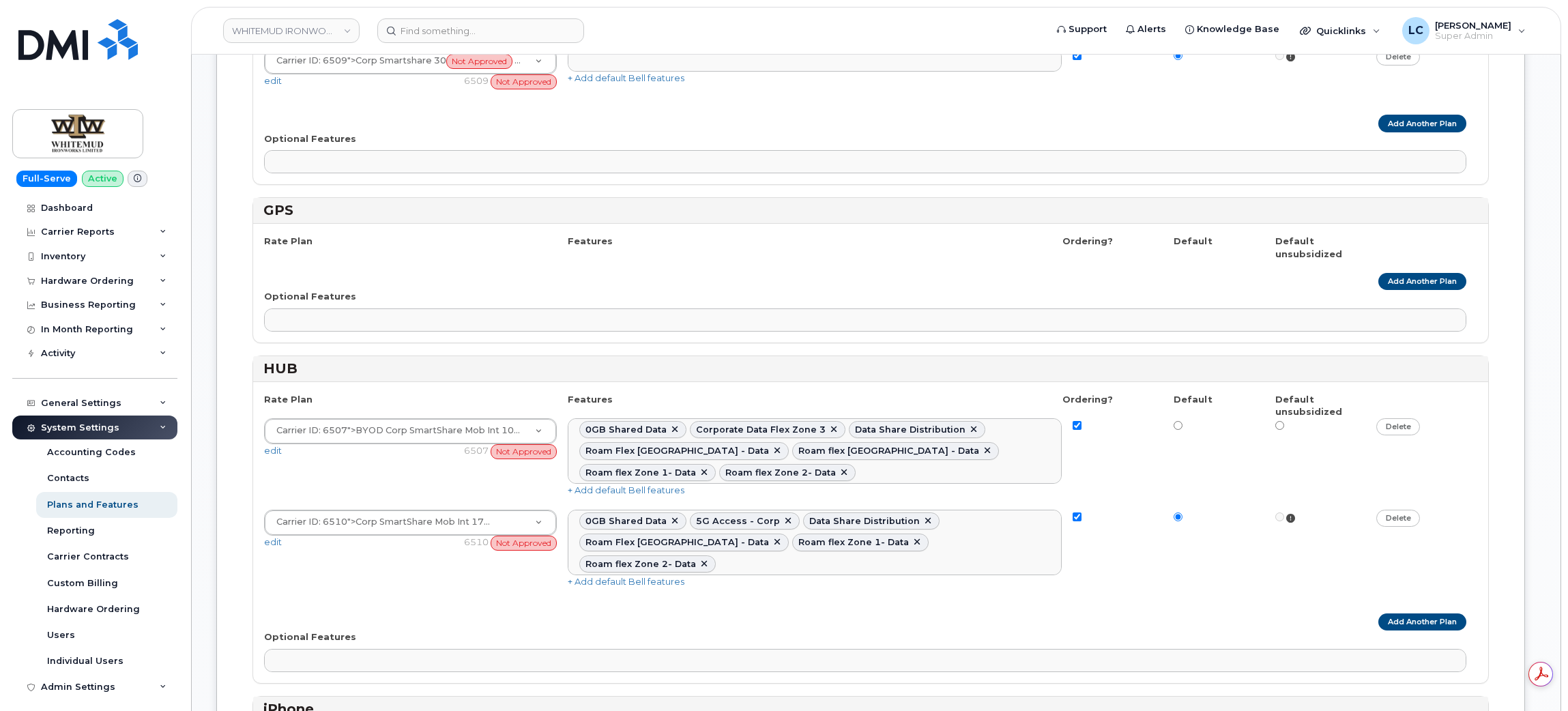
scroll to position [1693, 0]
click at [1404, 614] on link "Add Another Plan" at bounding box center [1422, 622] width 88 height 17
select select
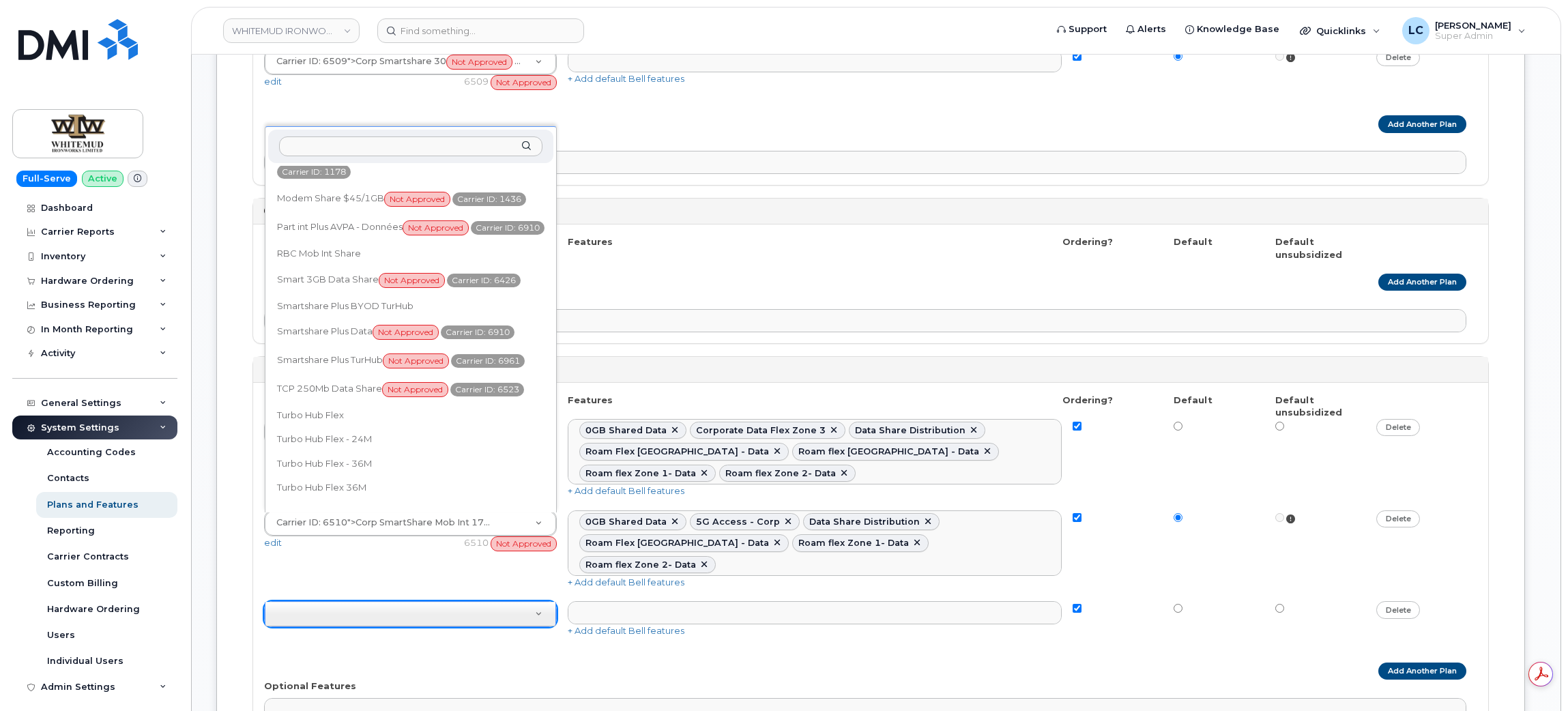
scroll to position [1772, 0]
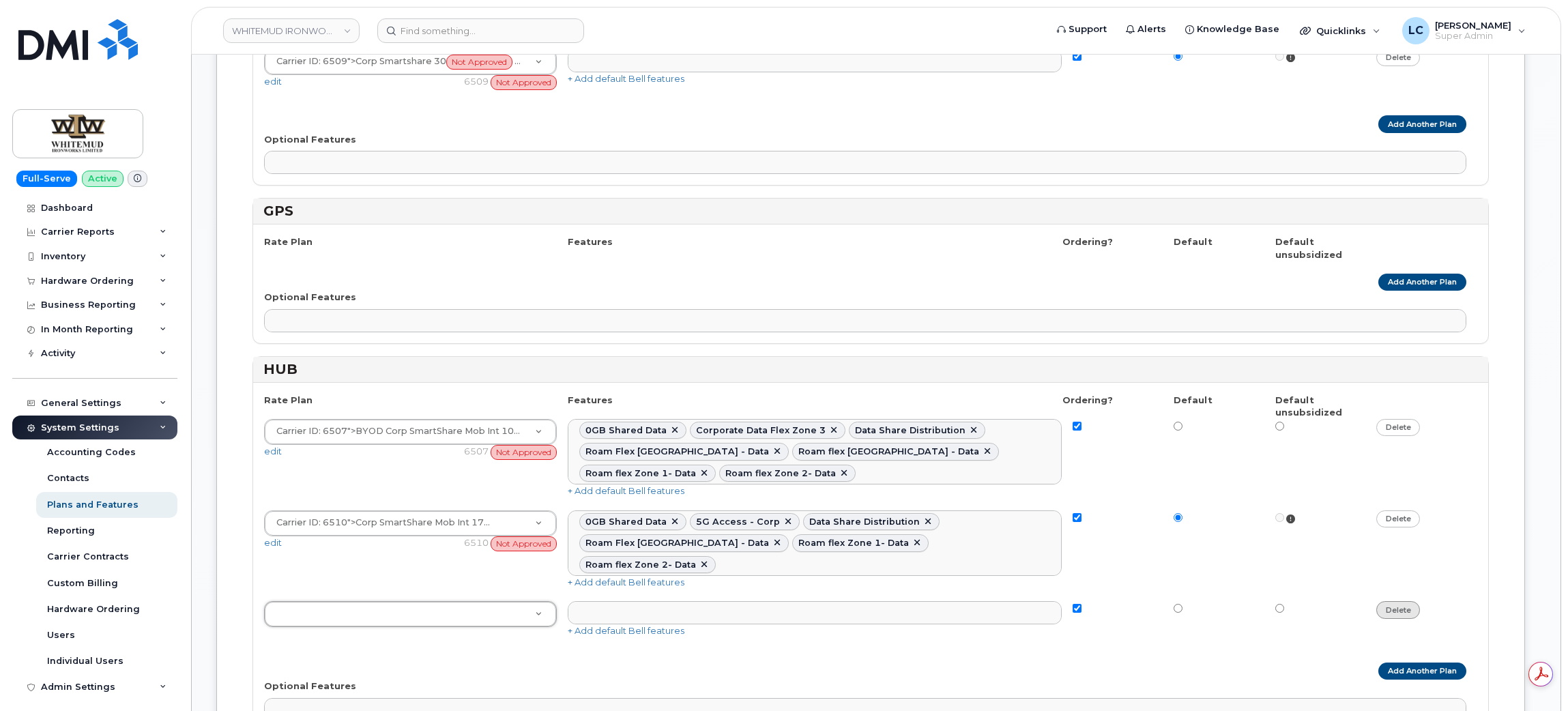
click at [1394, 601] on link "delete" at bounding box center [1398, 610] width 44 height 17
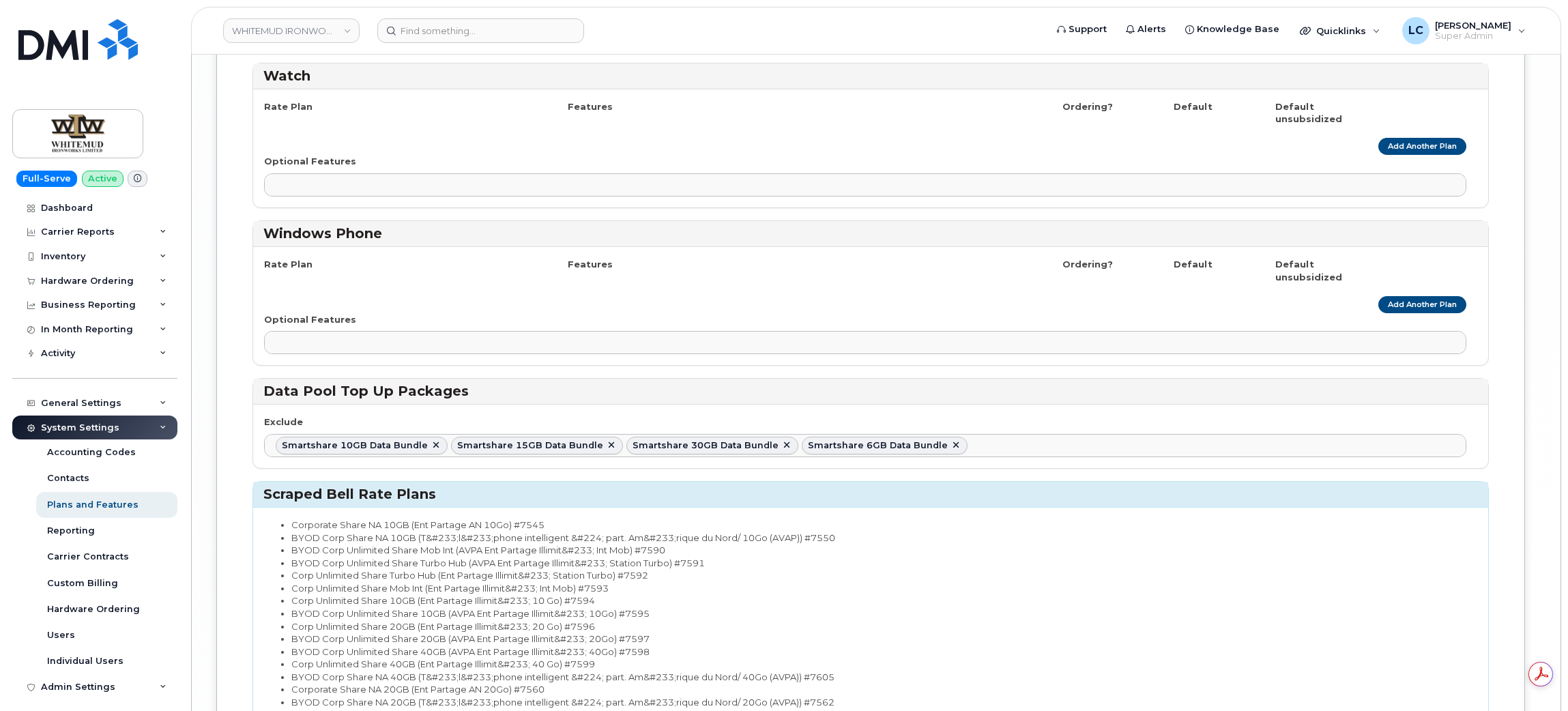
scroll to position [0, 0]
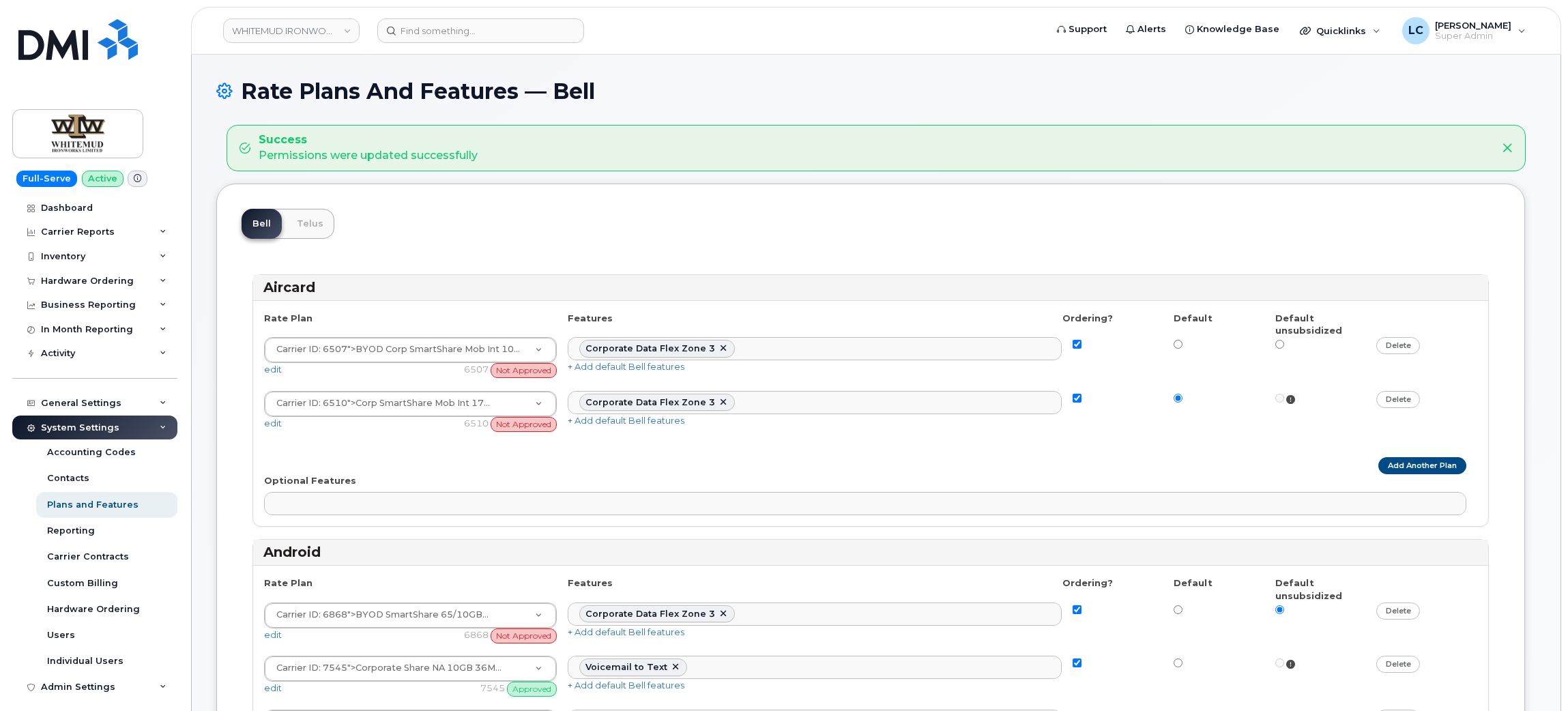
select select
select select "204"
select select
select select "204"
select select
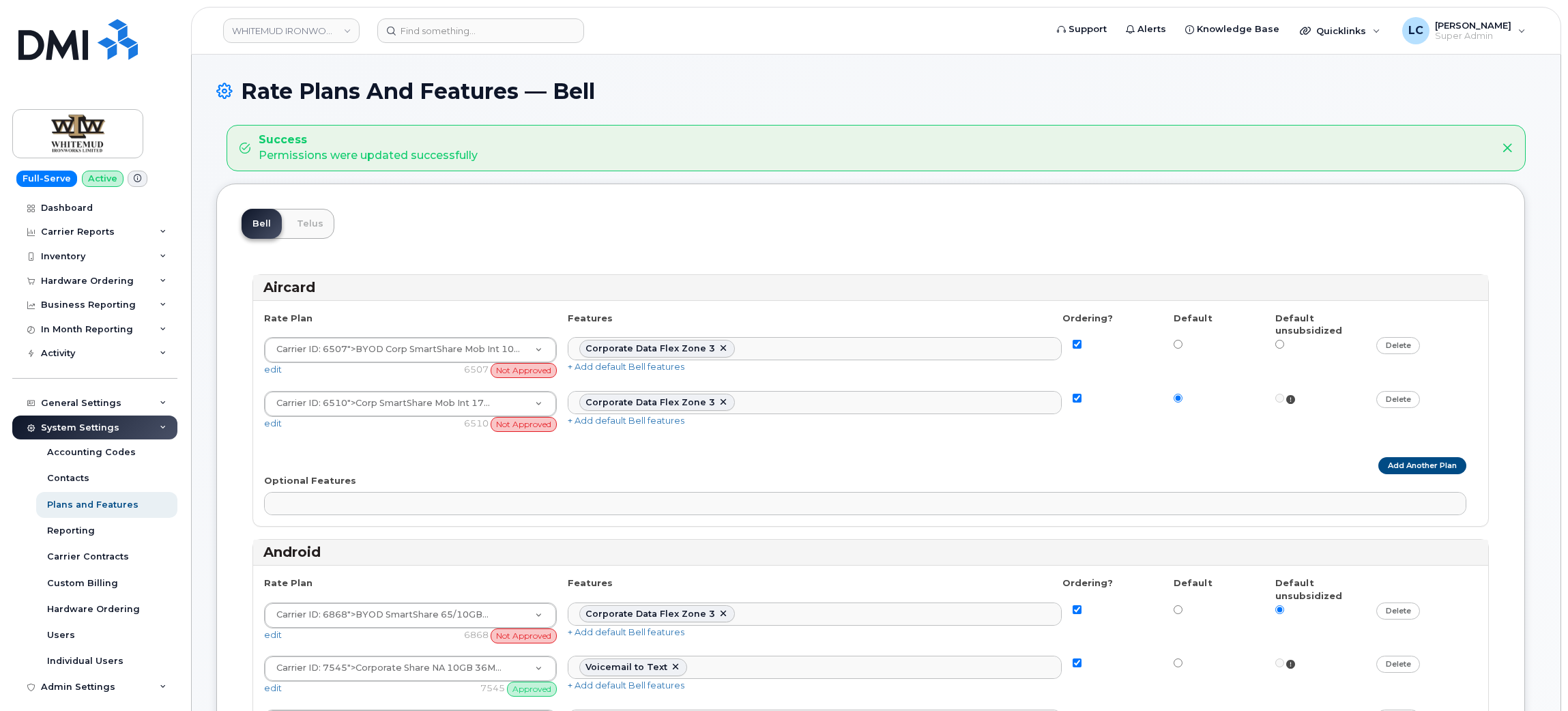
select select
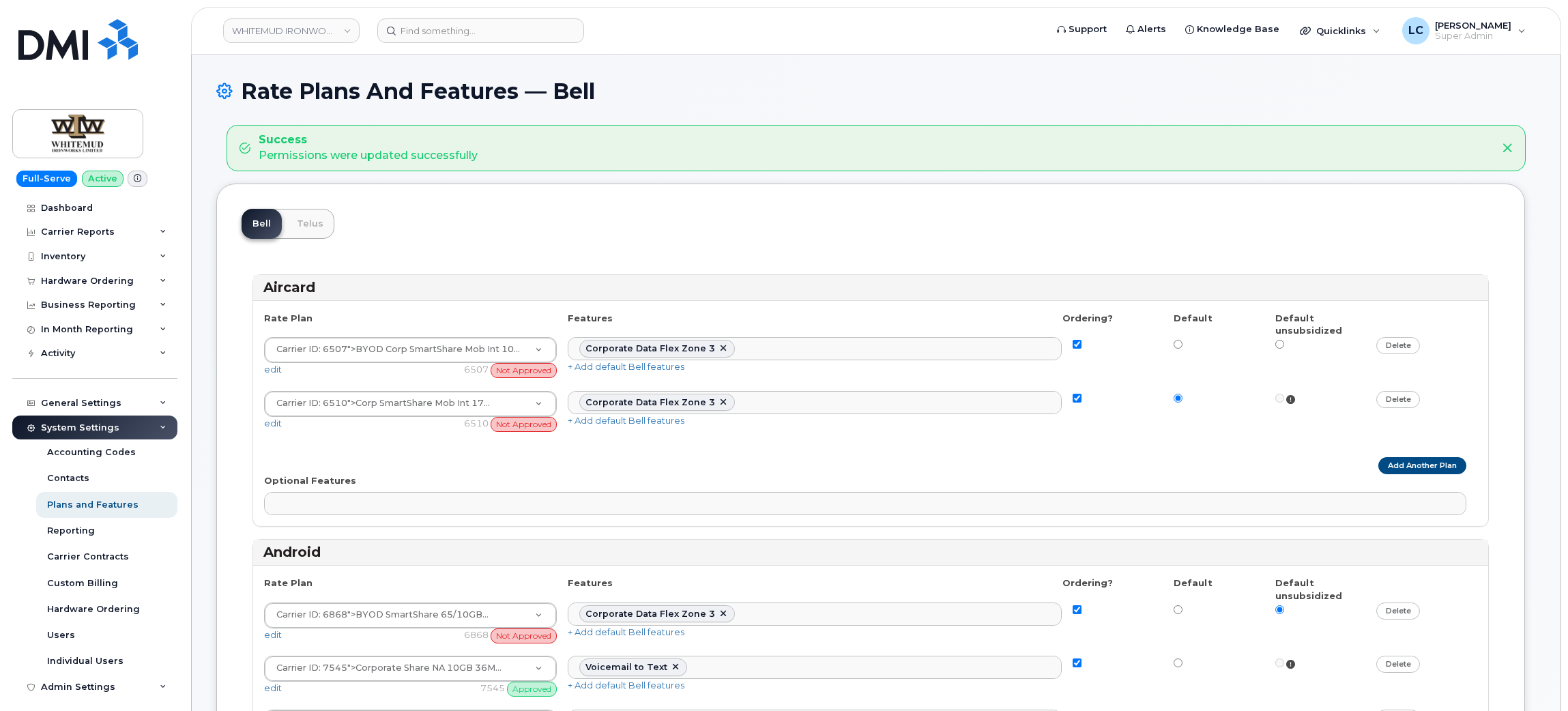
select select "171"
select select
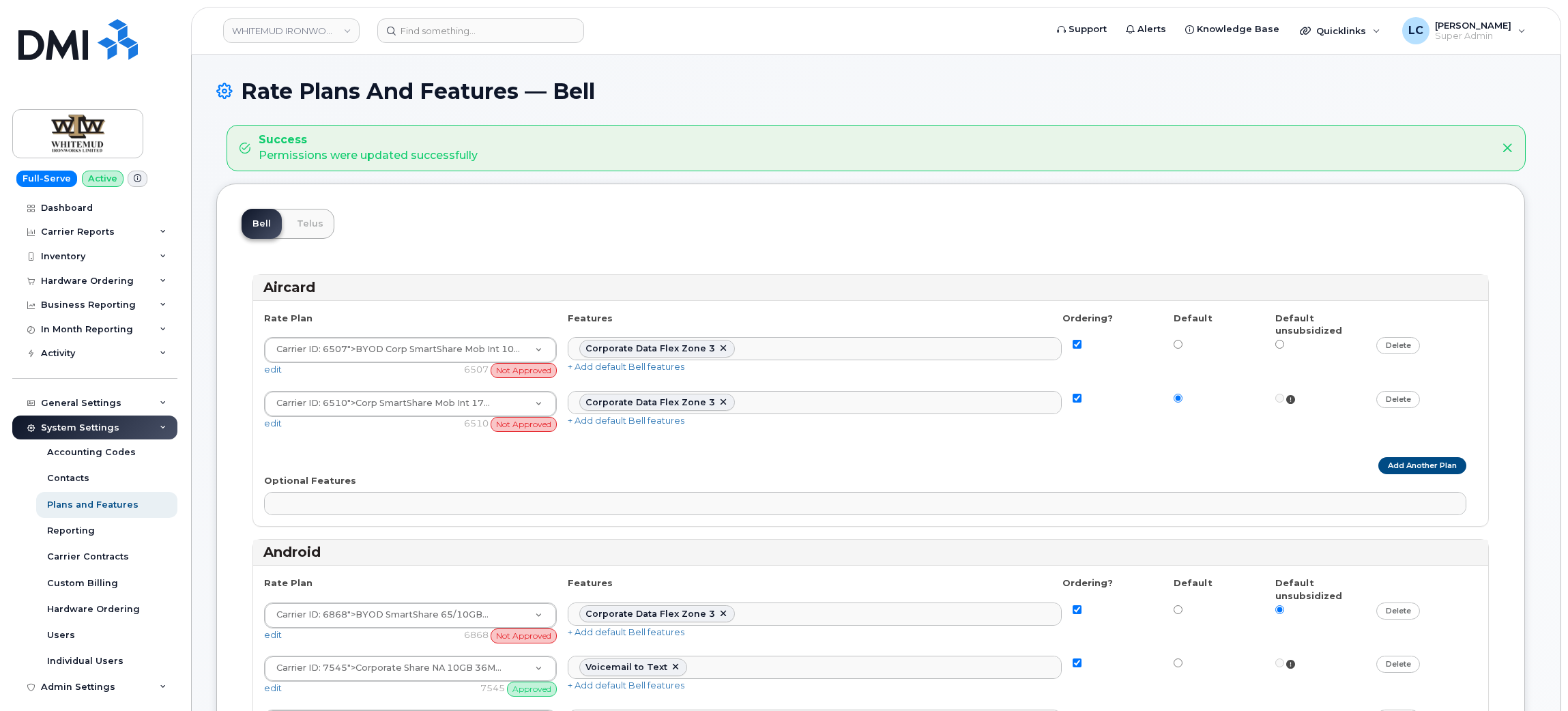
select select
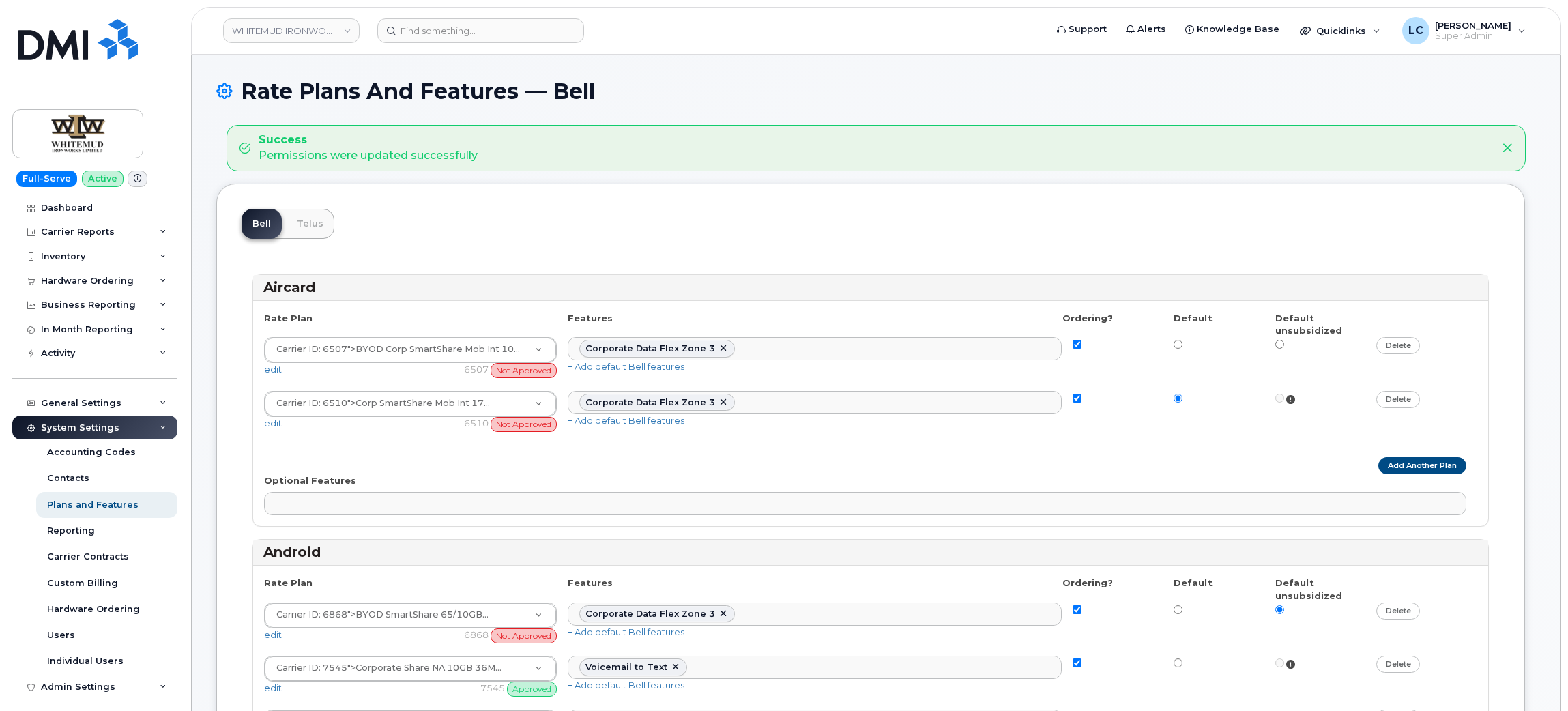
select select
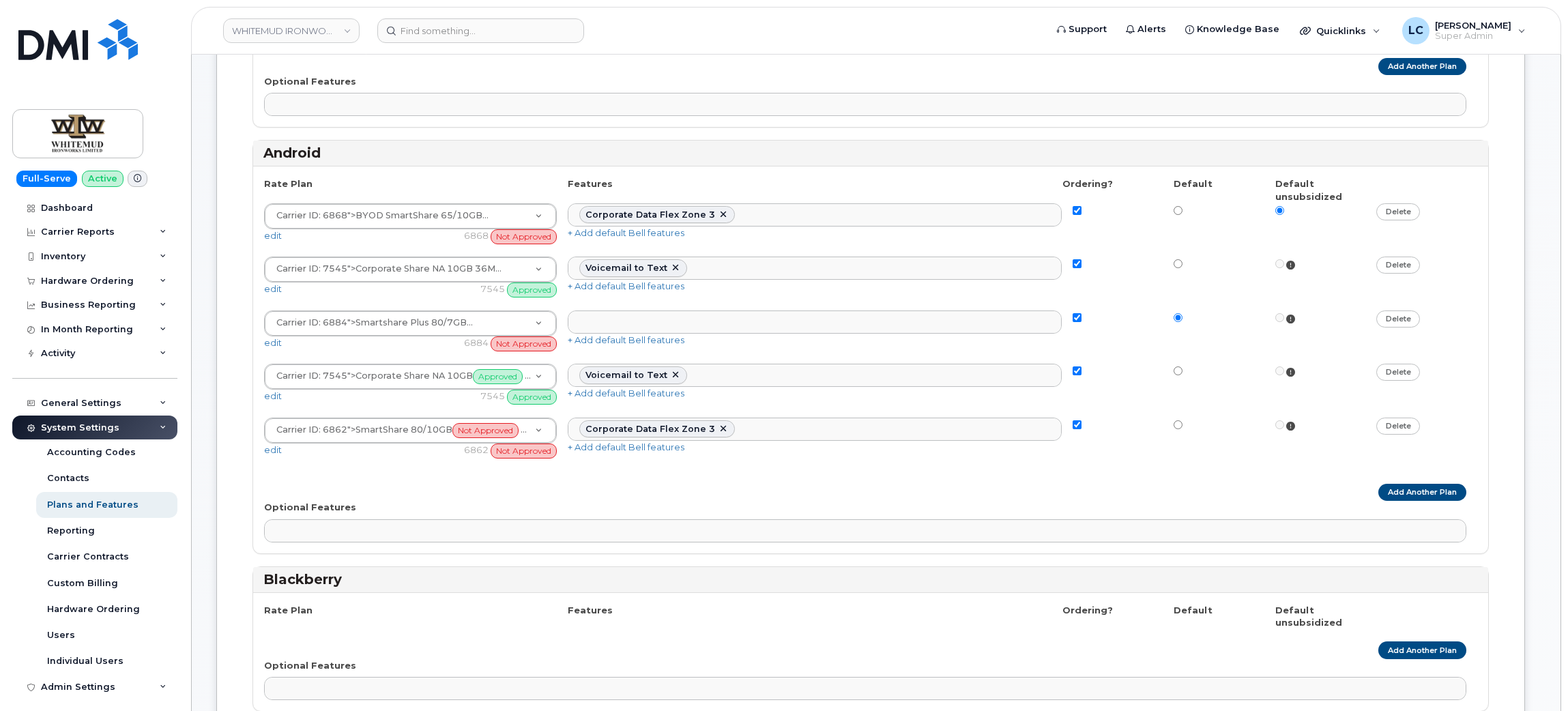
scroll to position [397, 0]
